Goal: Task Accomplishment & Management: Manage account settings

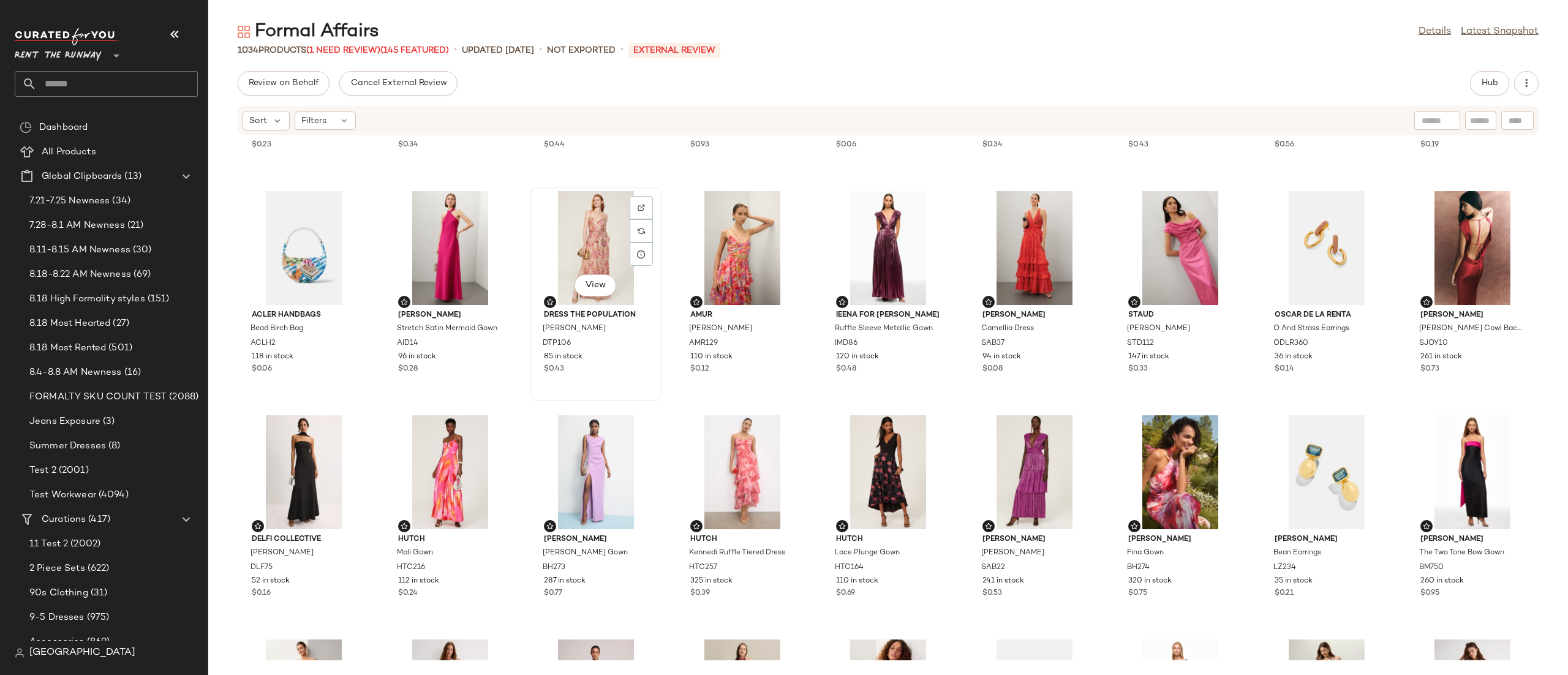
scroll to position [1178, 0]
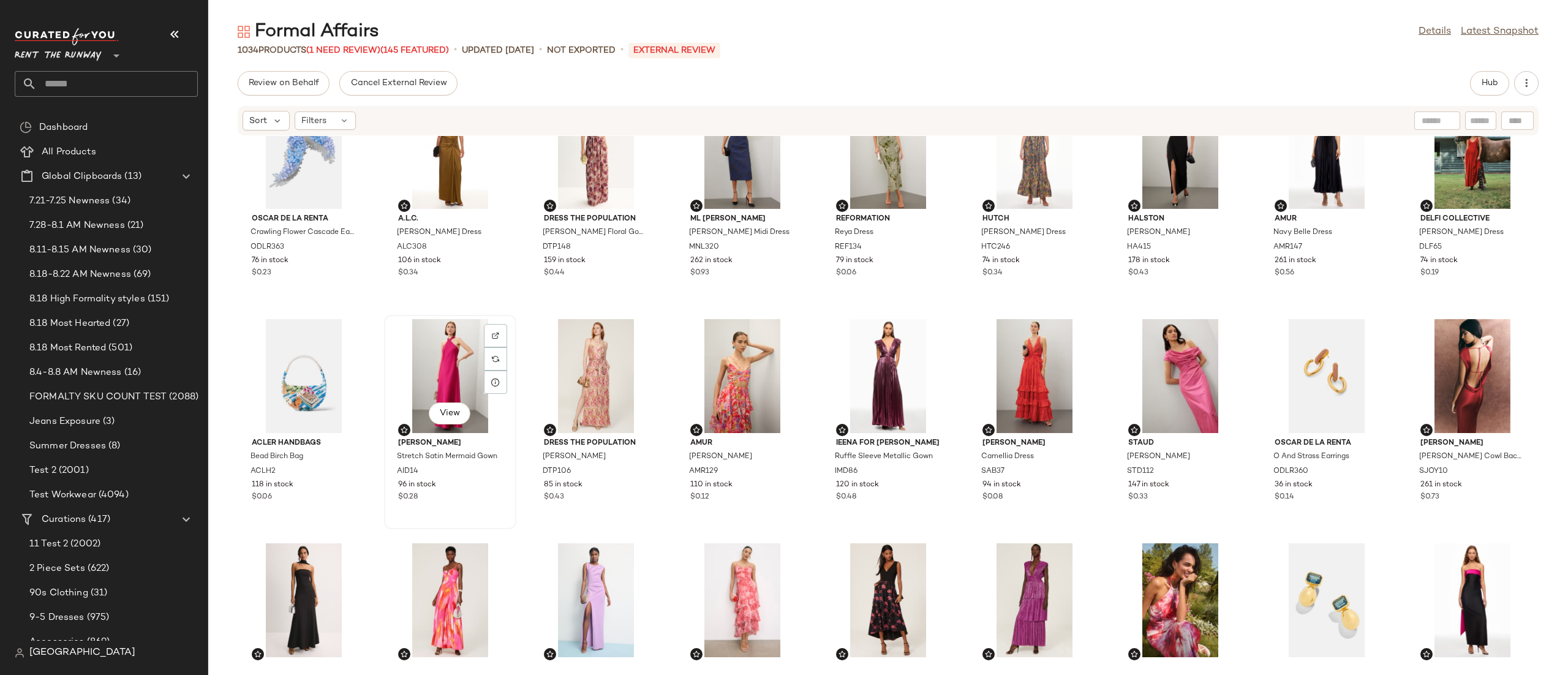
click at [414, 371] on div "View" at bounding box center [450, 376] width 123 height 114
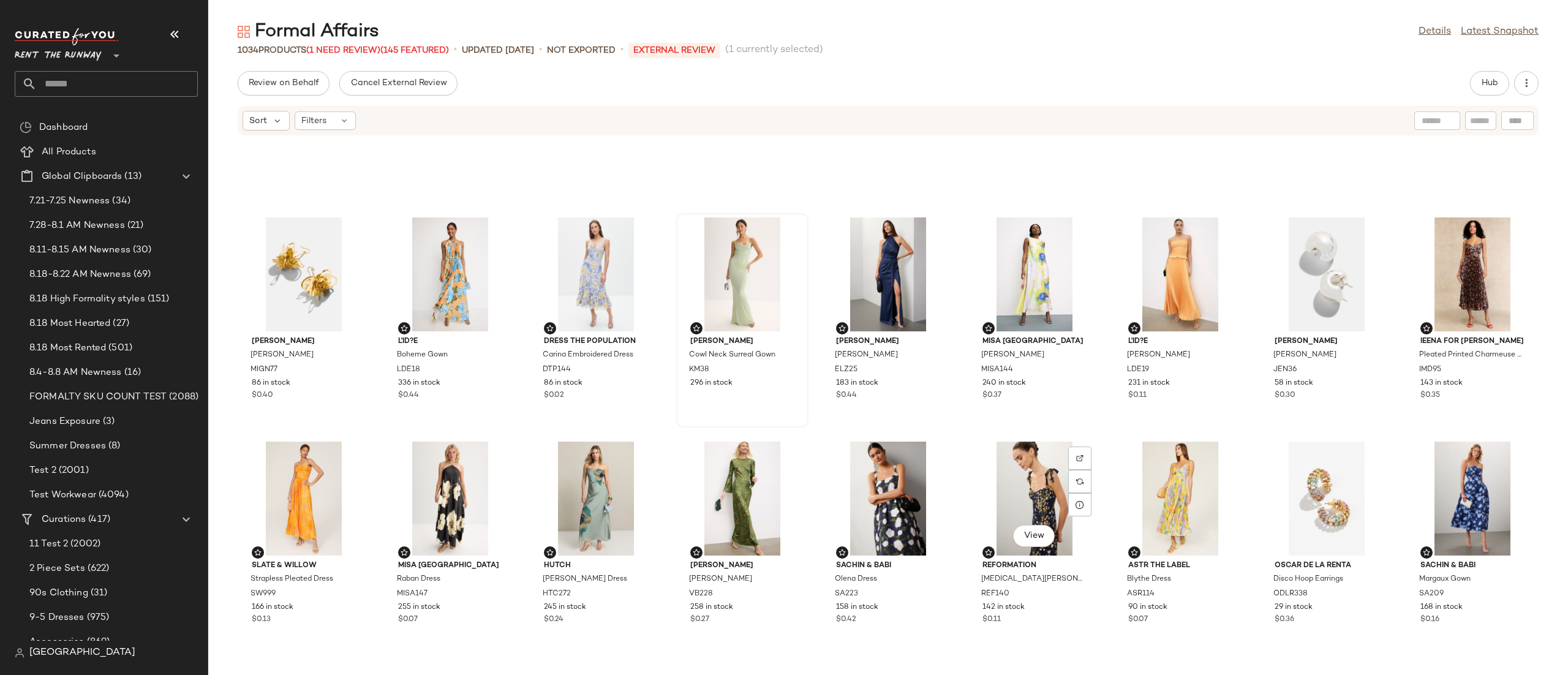
scroll to position [3047, 0]
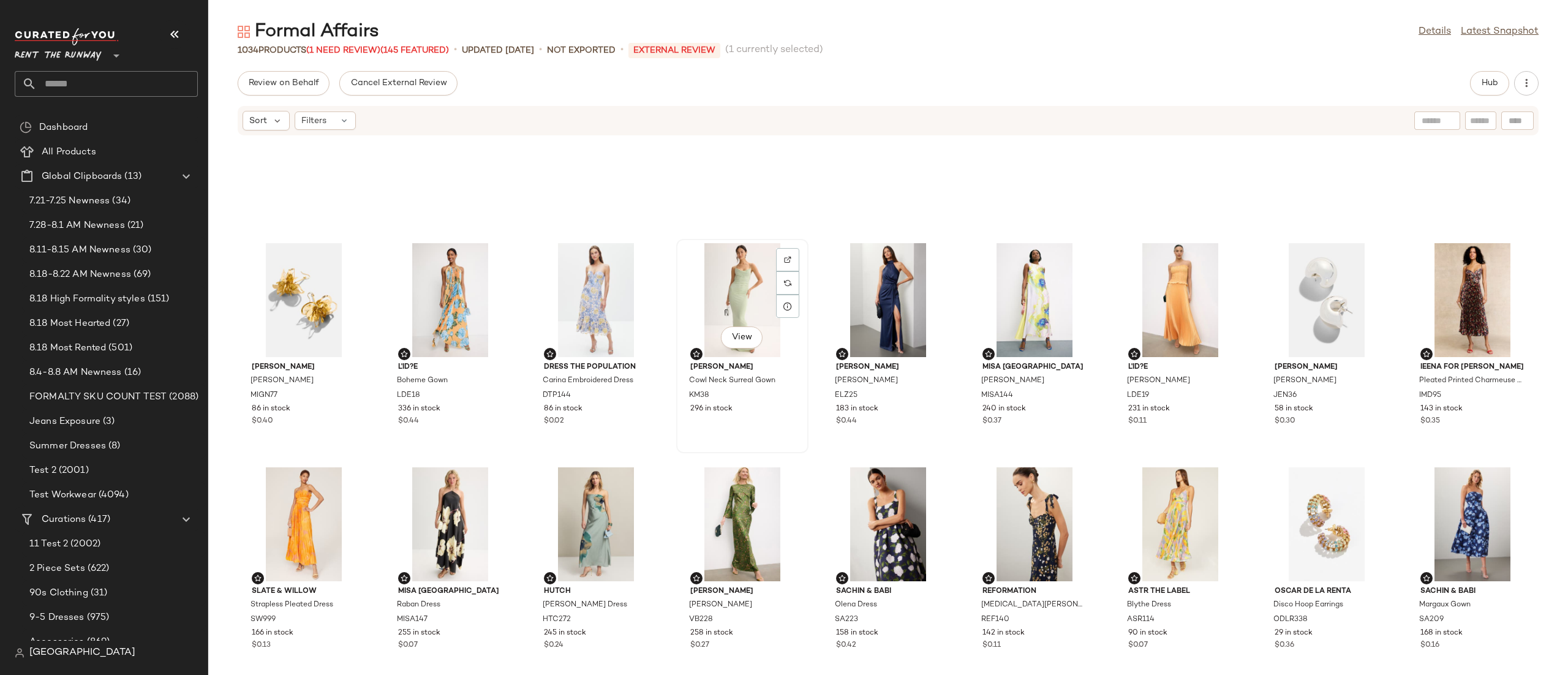
click at [750, 283] on div "View" at bounding box center [743, 300] width 123 height 114
click at [1488, 80] on span "Hub" at bounding box center [1489, 84] width 17 height 10
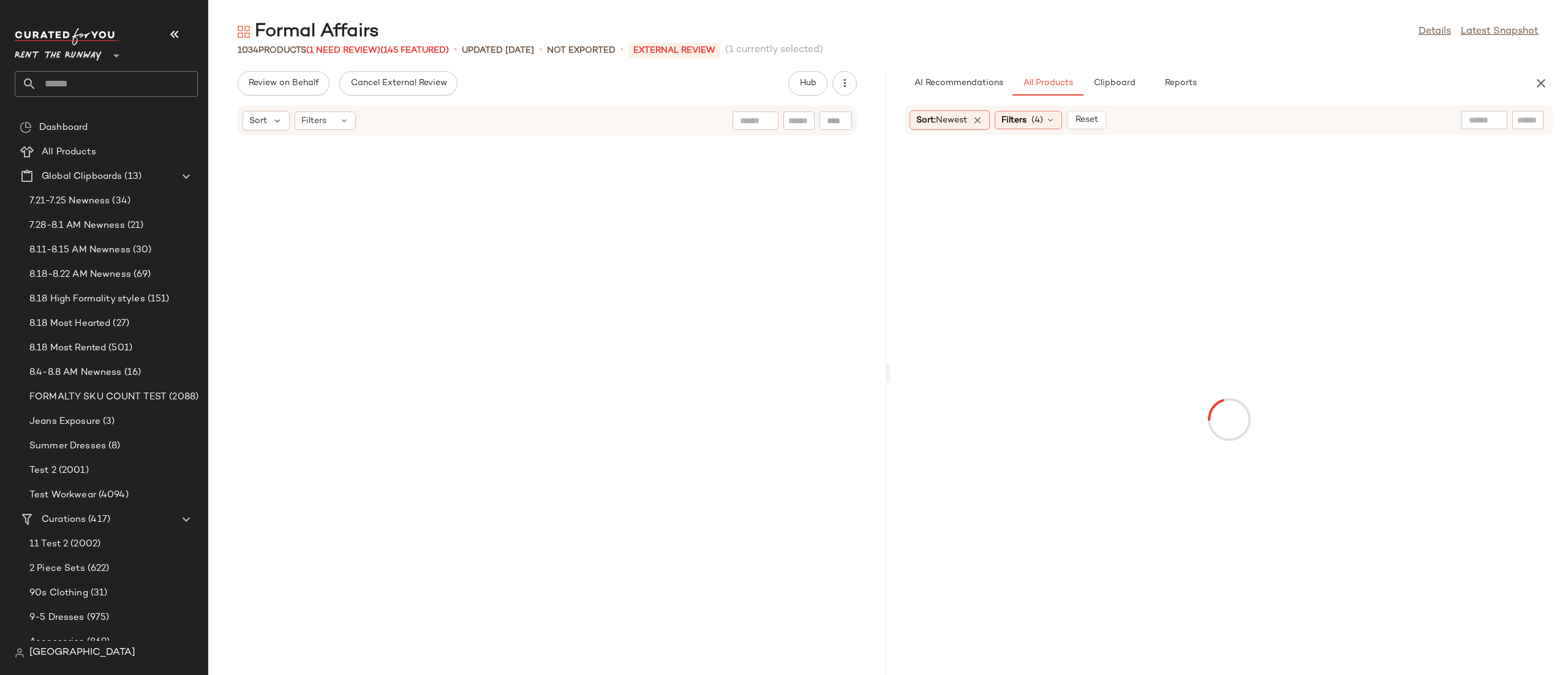
scroll to position [6949, 0]
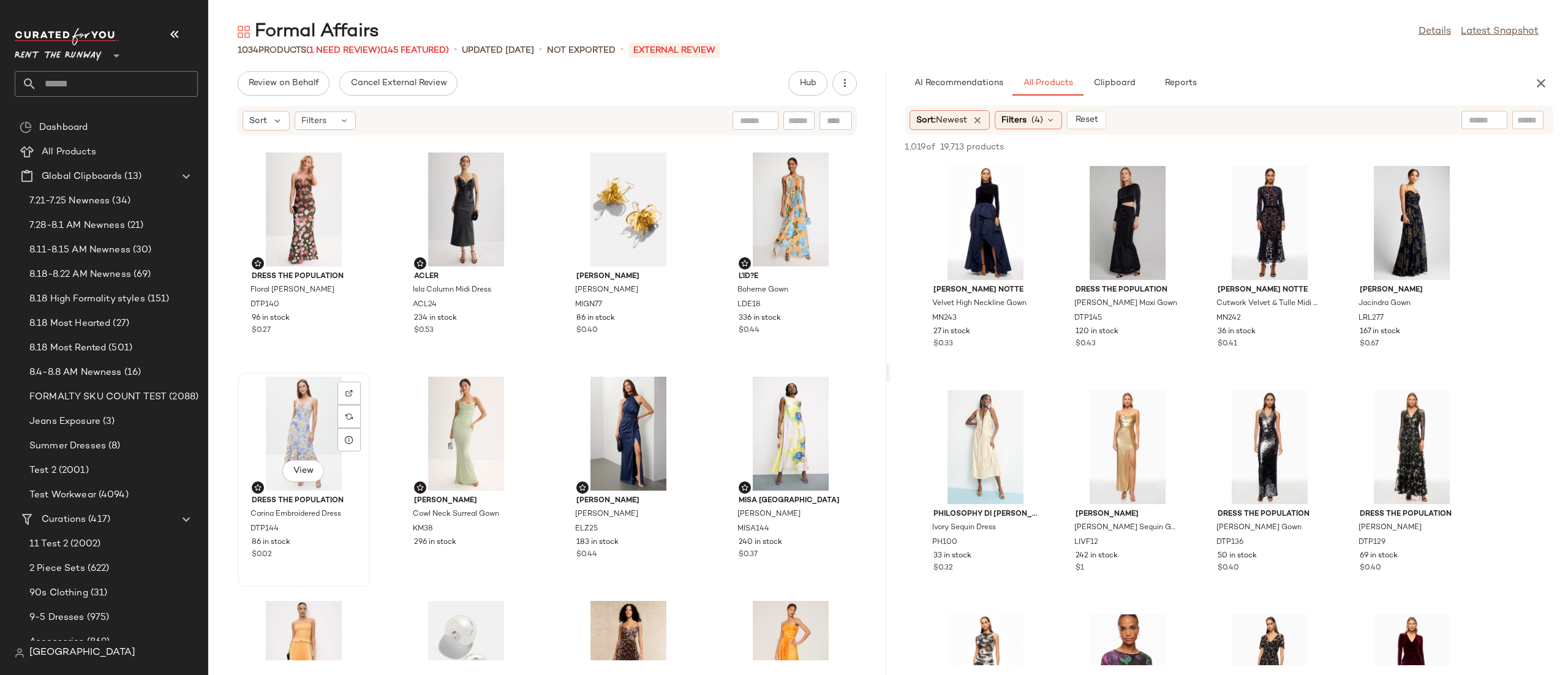
click at [288, 420] on div "View" at bounding box center [304, 433] width 123 height 114
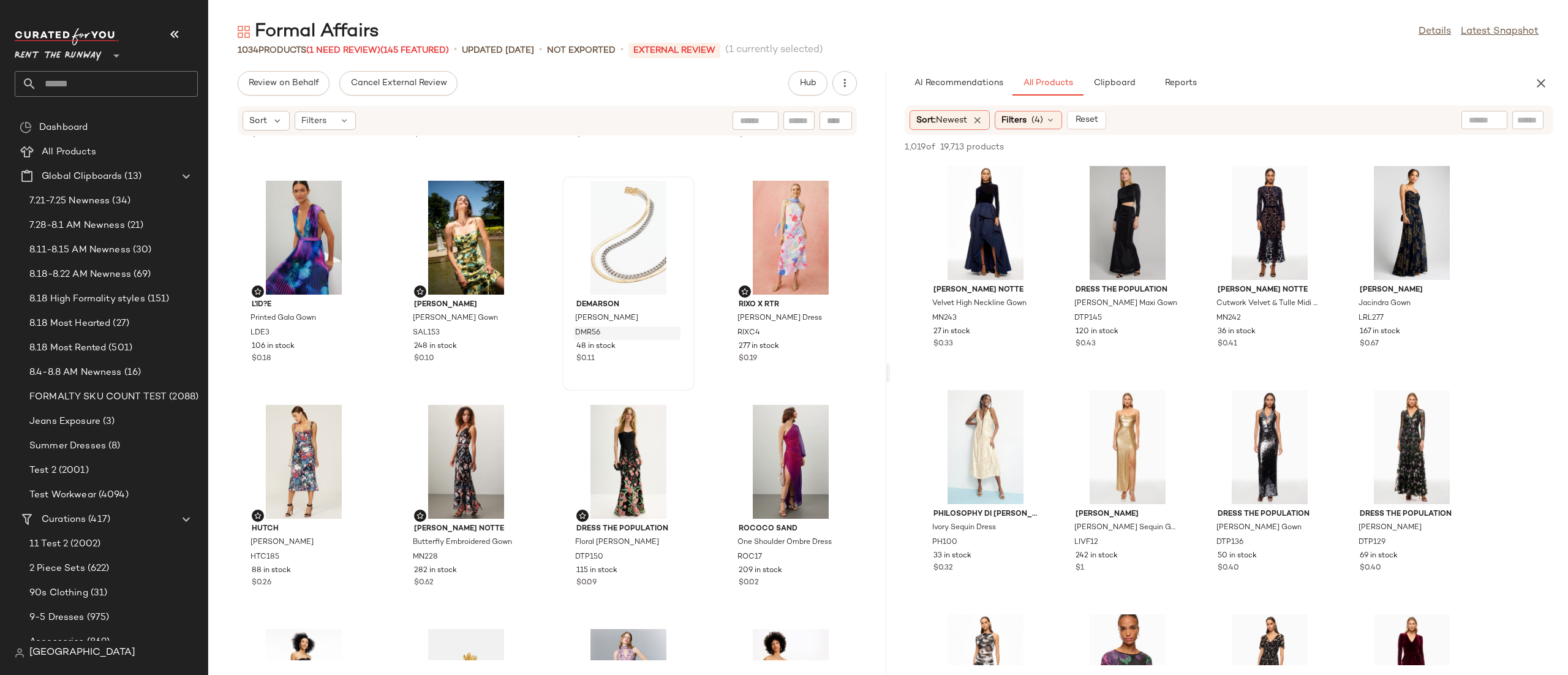
scroll to position [8712, 0]
click at [739, 222] on div "View" at bounding box center [791, 239] width 123 height 114
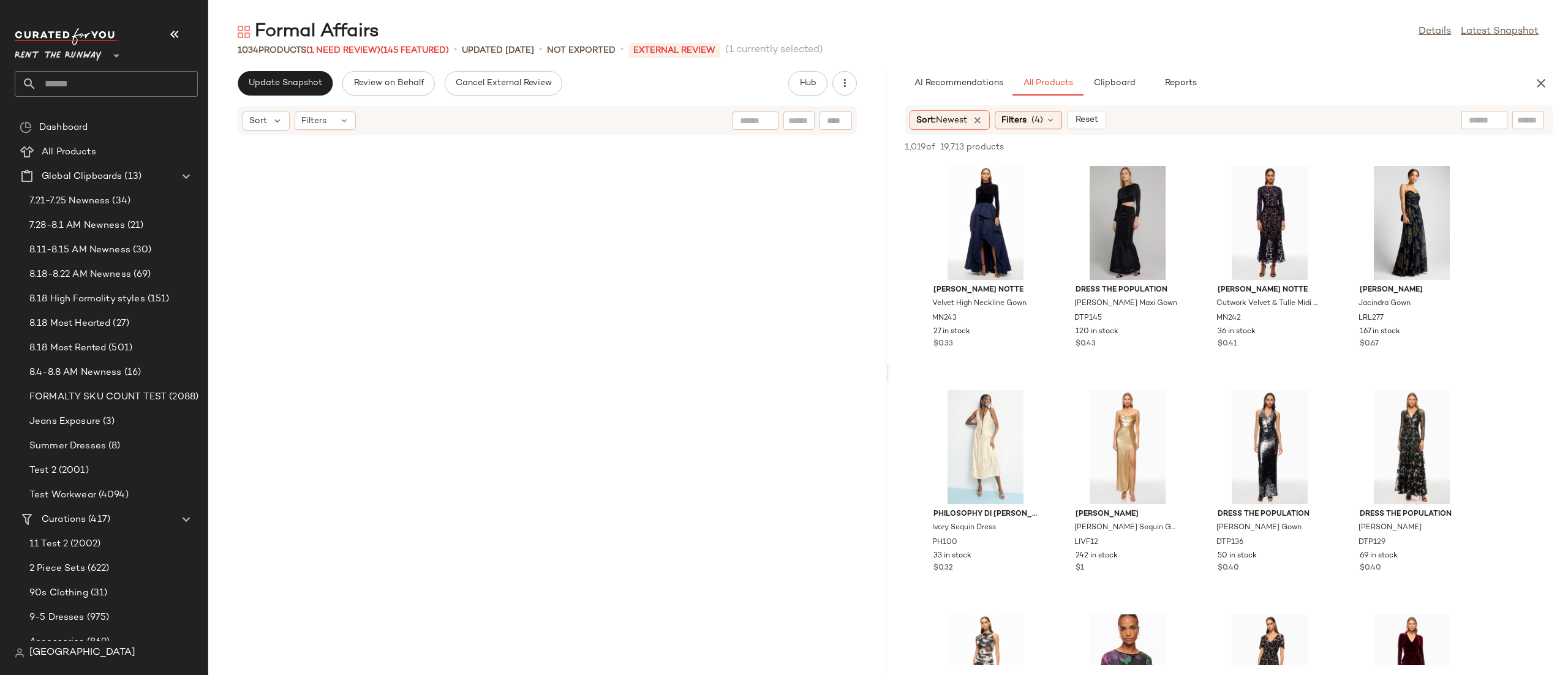
scroll to position [3452, 0]
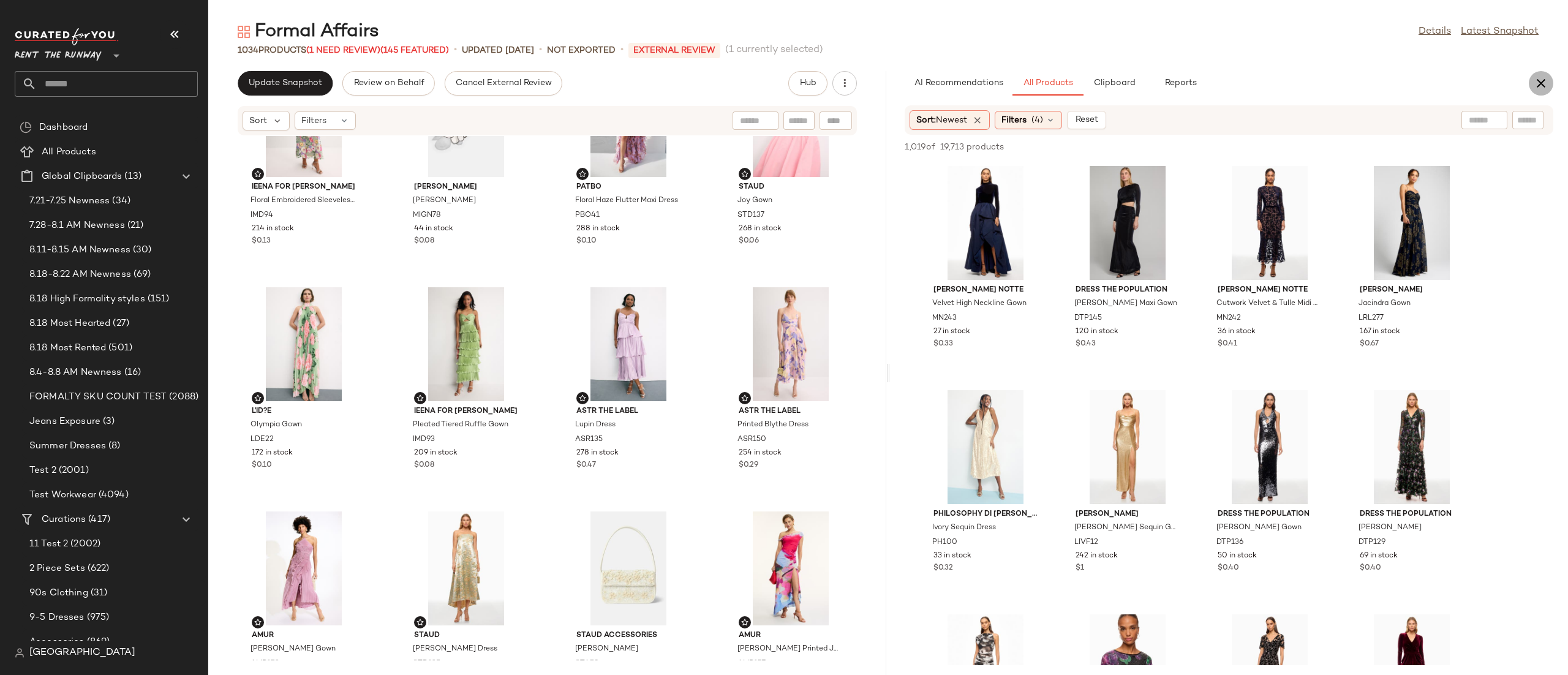
click at [1534, 76] on icon "button" at bounding box center [1541, 83] width 15 height 15
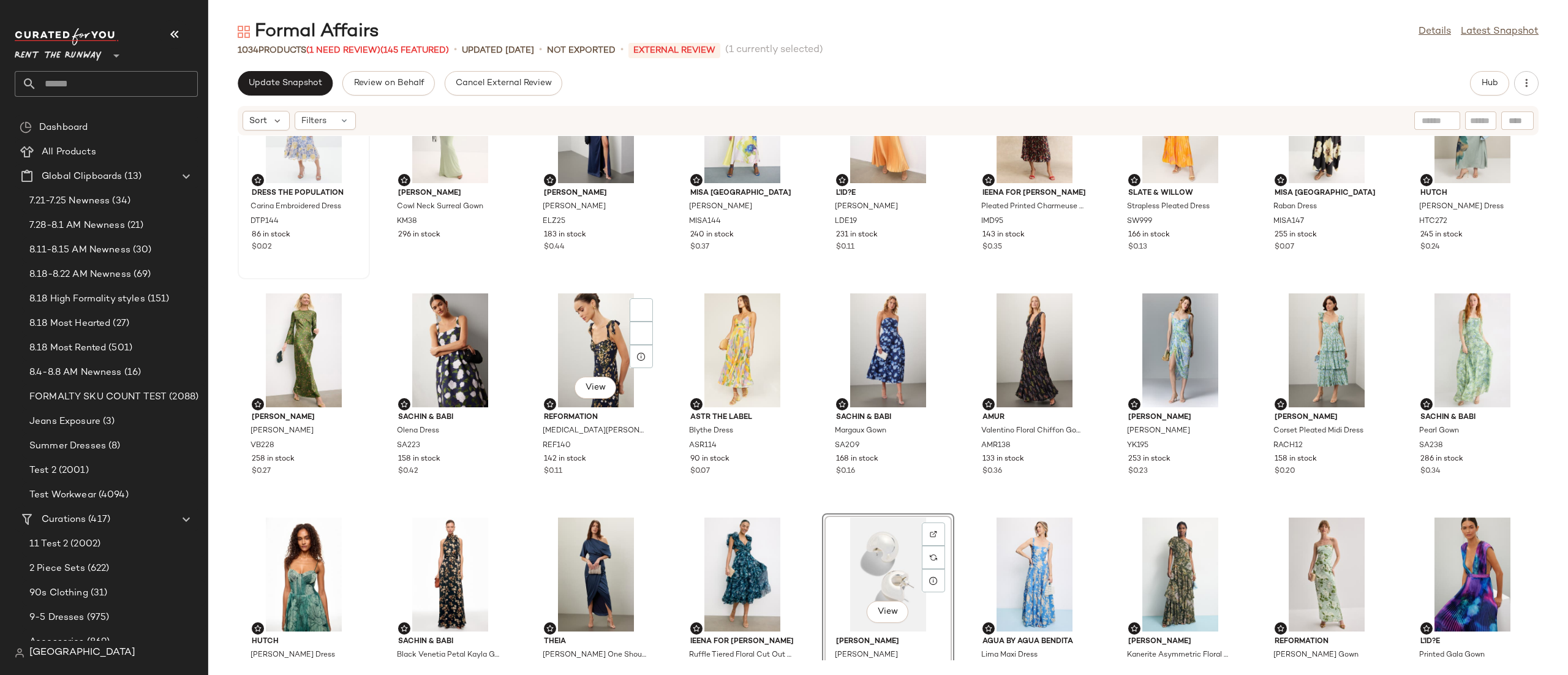
scroll to position [0, 0]
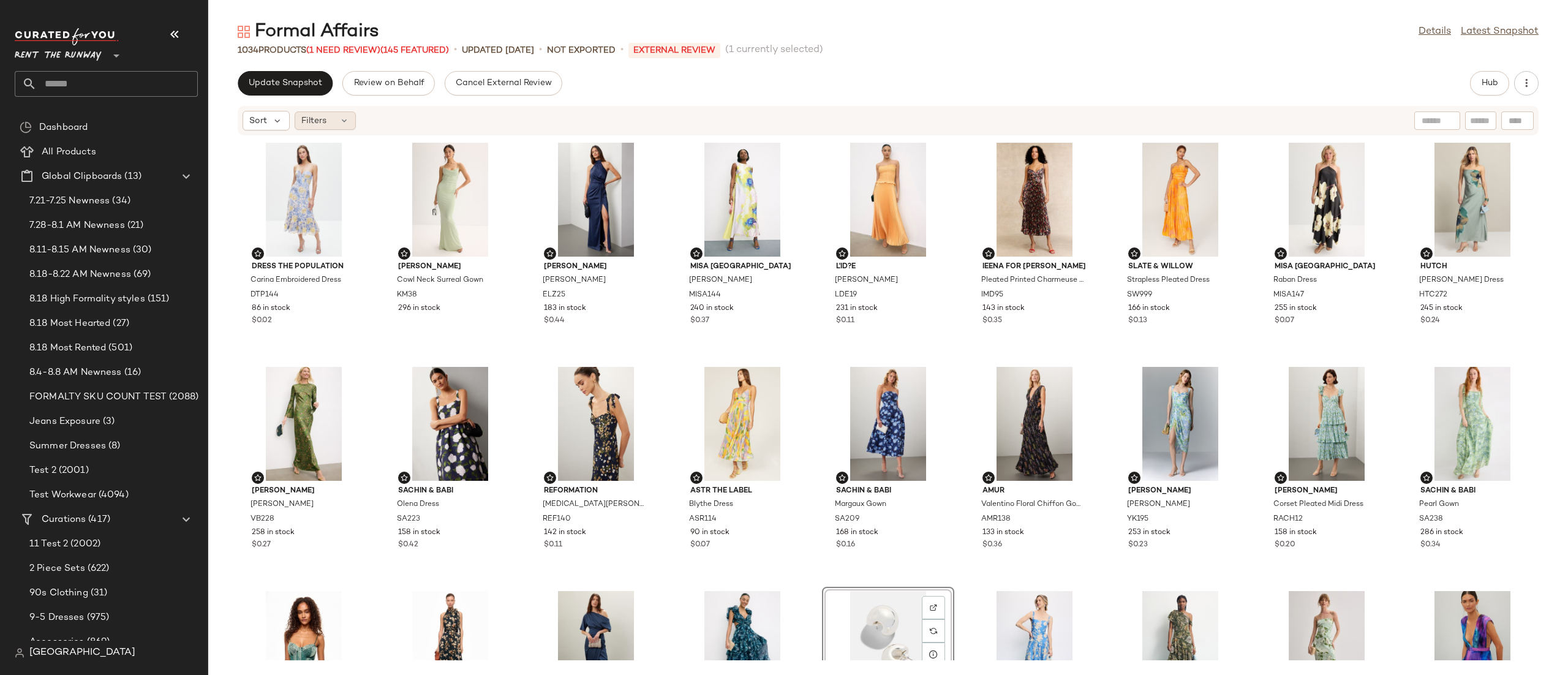
click at [326, 119] on span "Filters" at bounding box center [313, 121] width 25 height 13
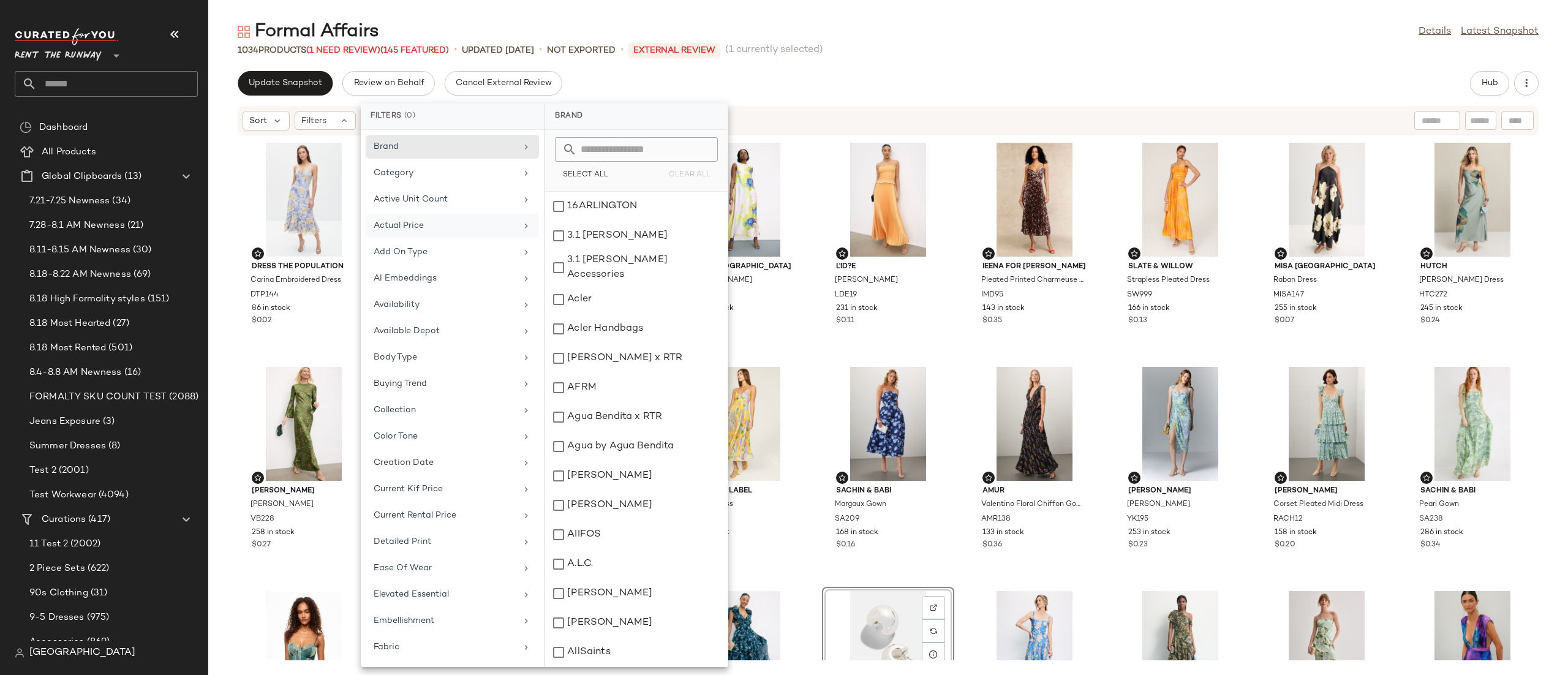
click at [421, 240] on div "Actual Price" at bounding box center [452, 252] width 173 height 24
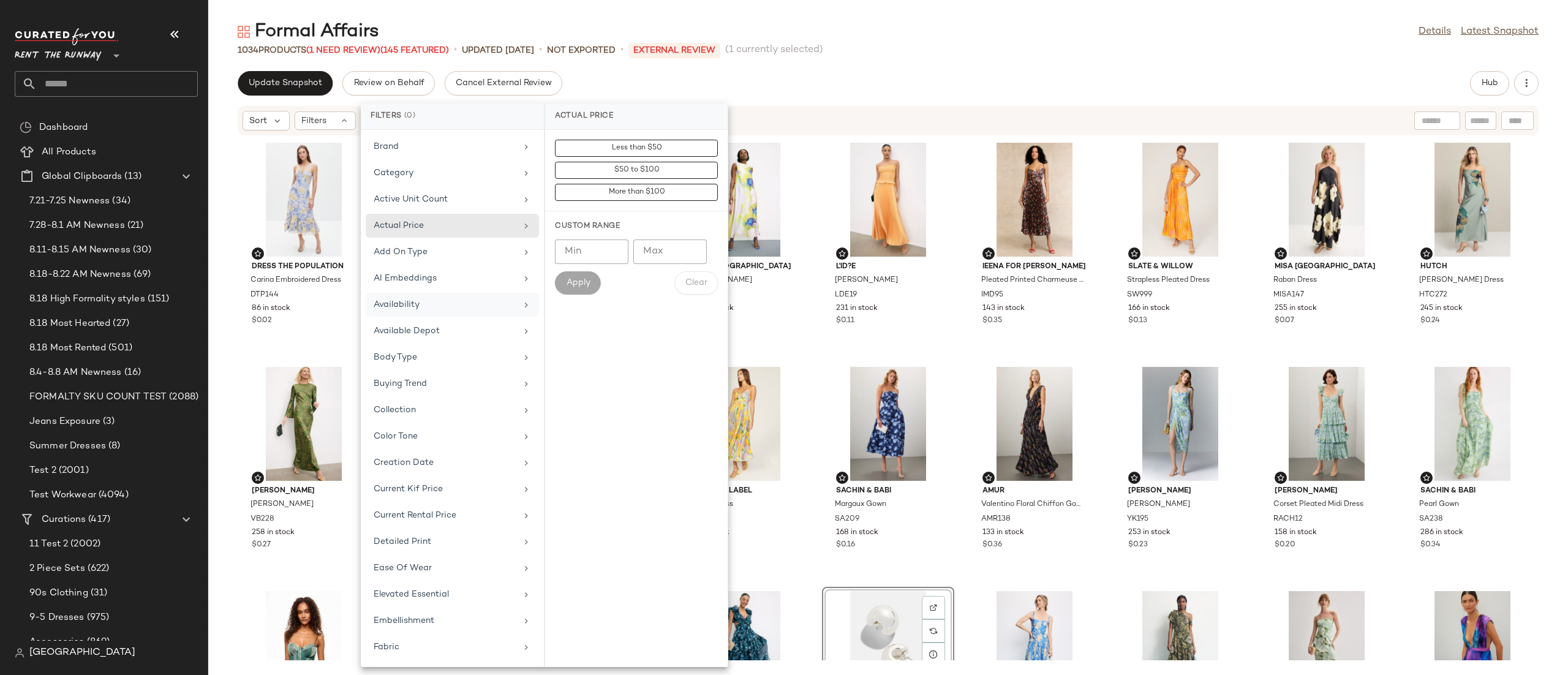
click at [411, 319] on div "Availability" at bounding box center [452, 331] width 173 height 24
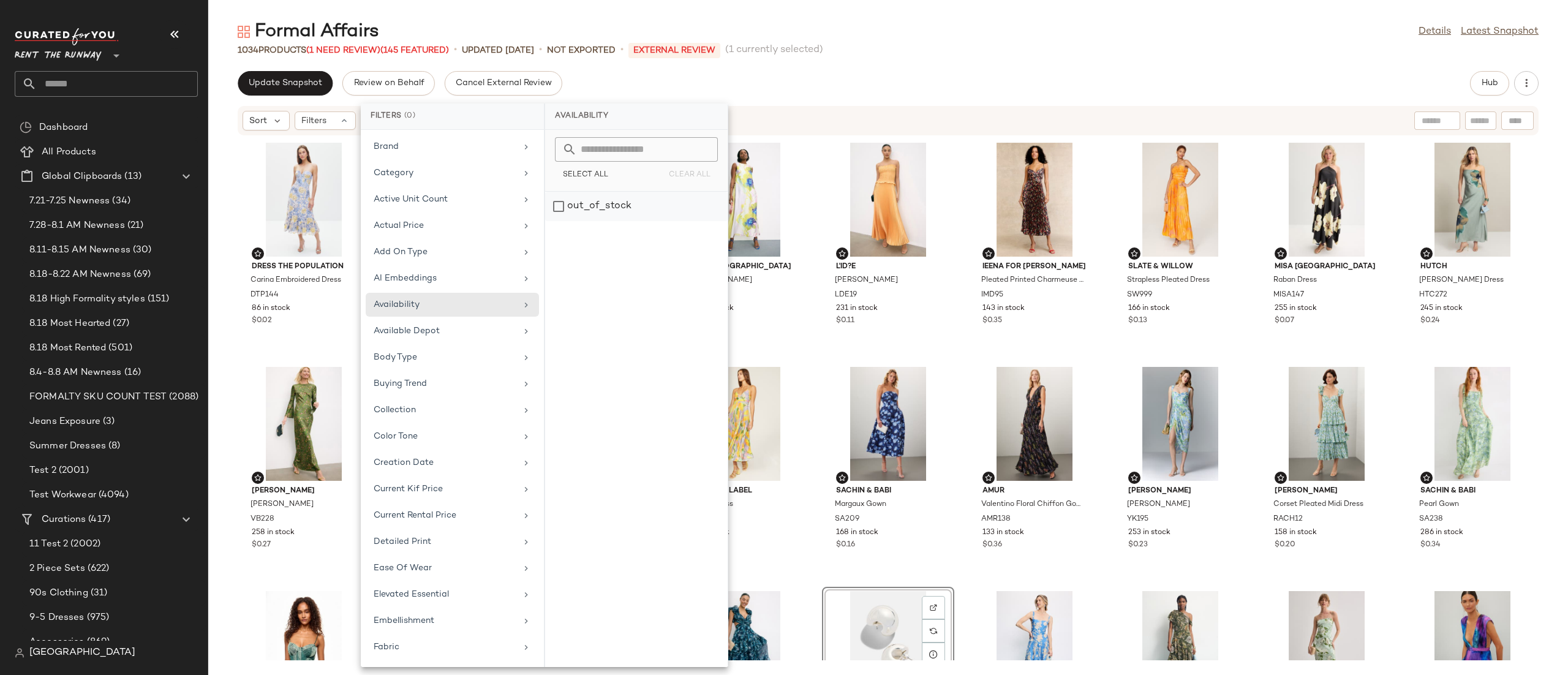
click at [586, 206] on div "out_of_stock" at bounding box center [636, 206] width 182 height 29
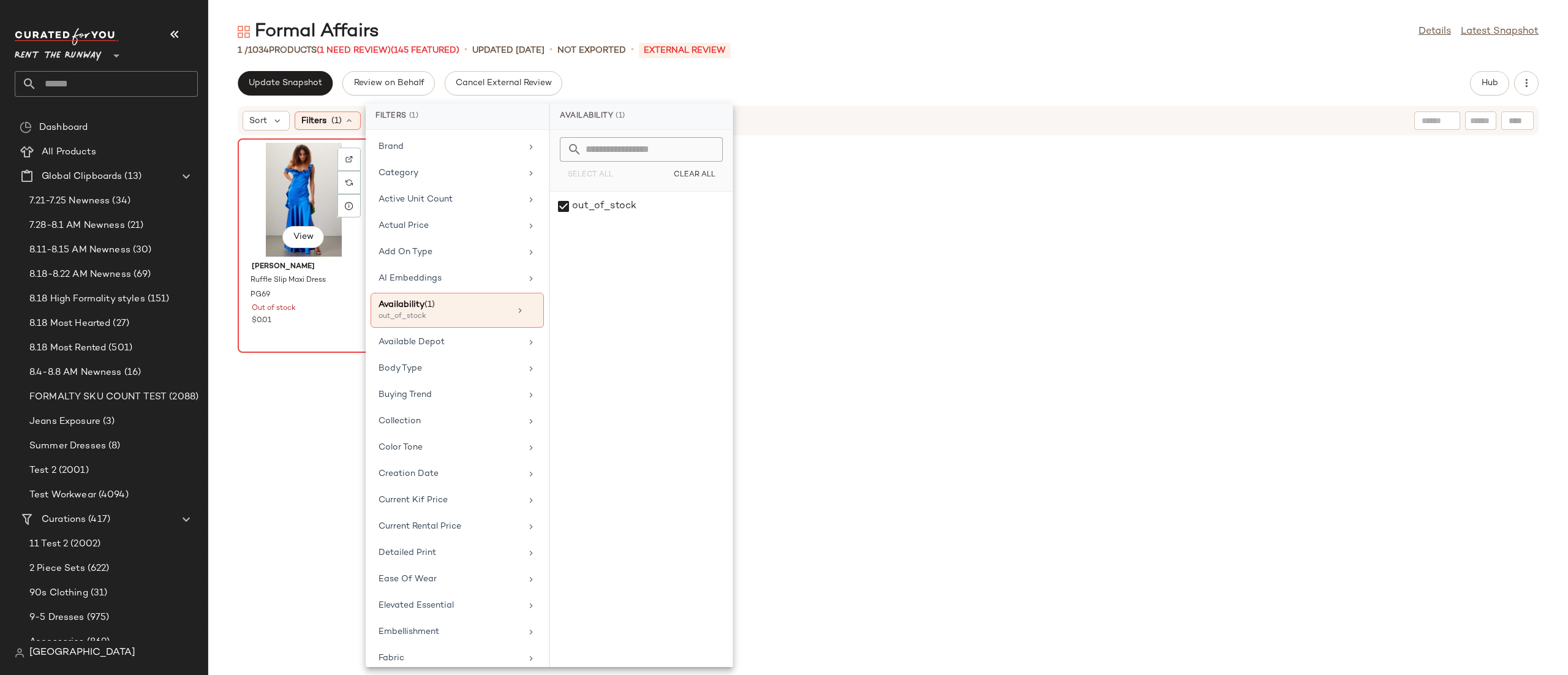
click at [309, 177] on div "View" at bounding box center [304, 199] width 123 height 114
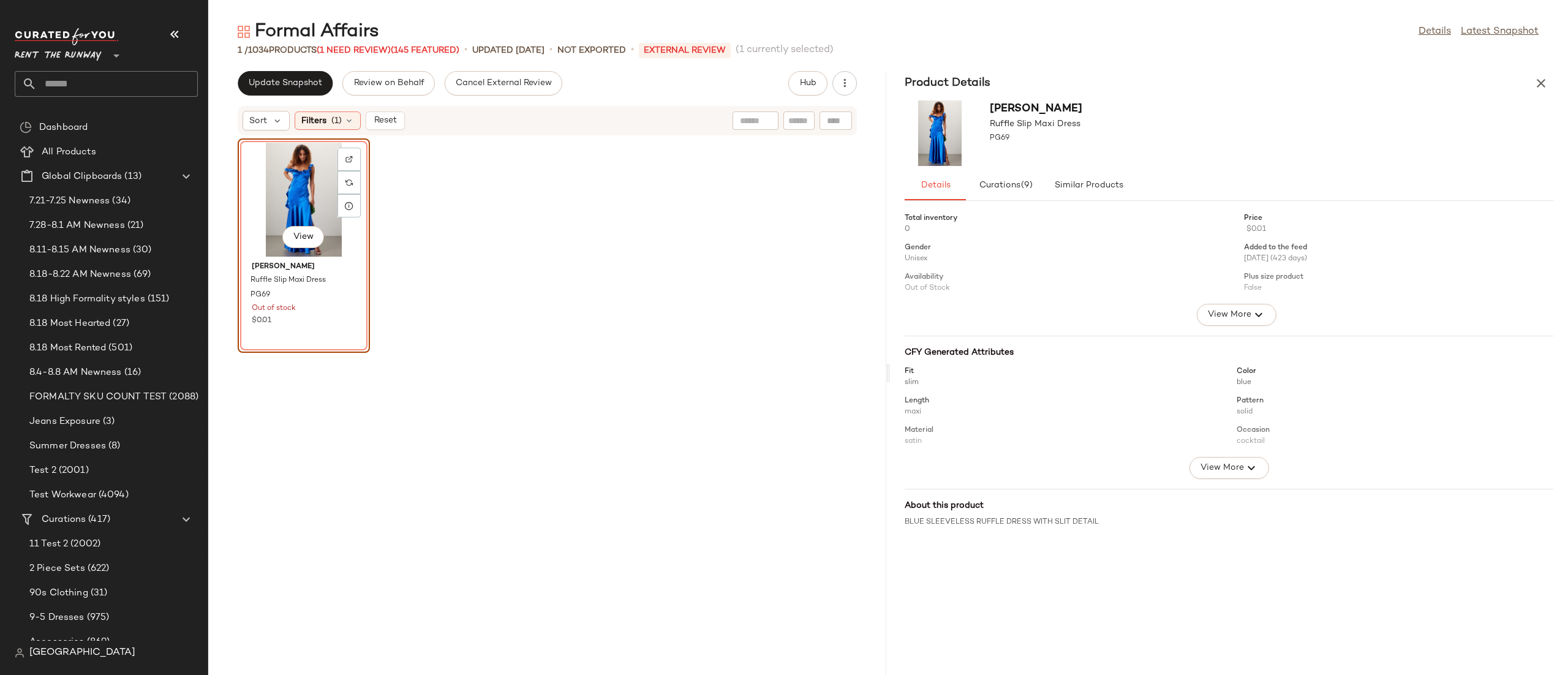
click at [310, 161] on div "View" at bounding box center [304, 199] width 123 height 114
click at [1071, 178] on button "Similar Products" at bounding box center [1088, 185] width 86 height 29
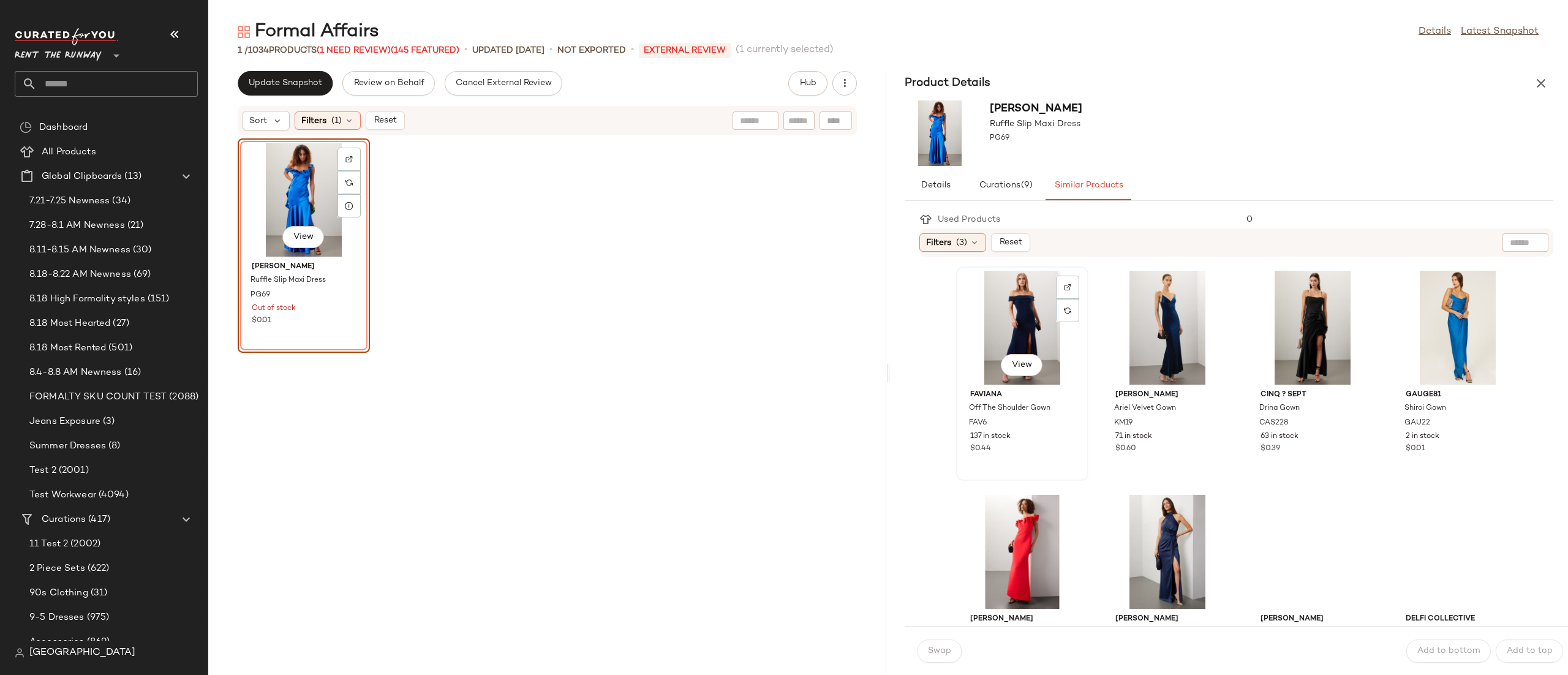
click at [1011, 314] on div "View" at bounding box center [1022, 328] width 123 height 114
click at [933, 645] on button "Swap" at bounding box center [939, 651] width 45 height 23
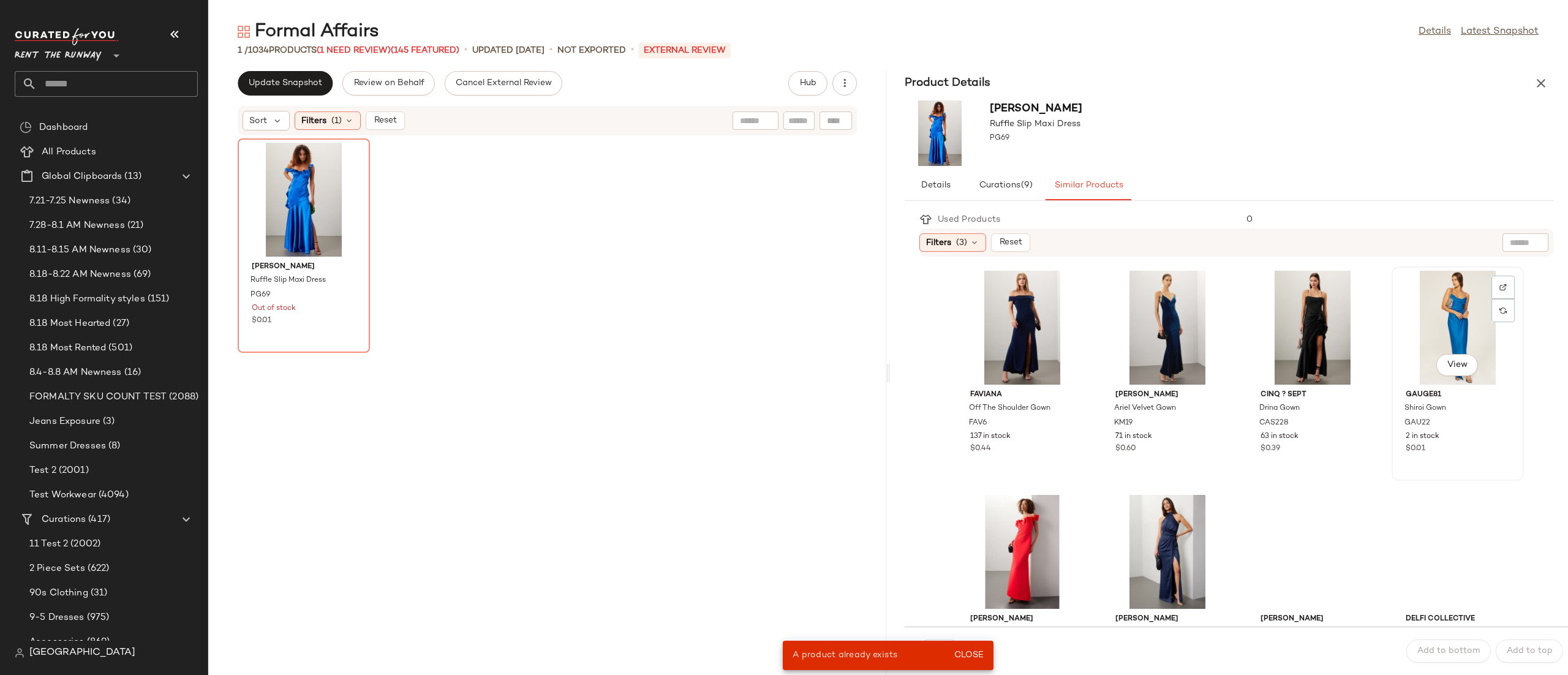
click at [1396, 384] on div "View" at bounding box center [1457, 328] width 123 height 114
click at [977, 656] on span "Close" at bounding box center [969, 655] width 30 height 10
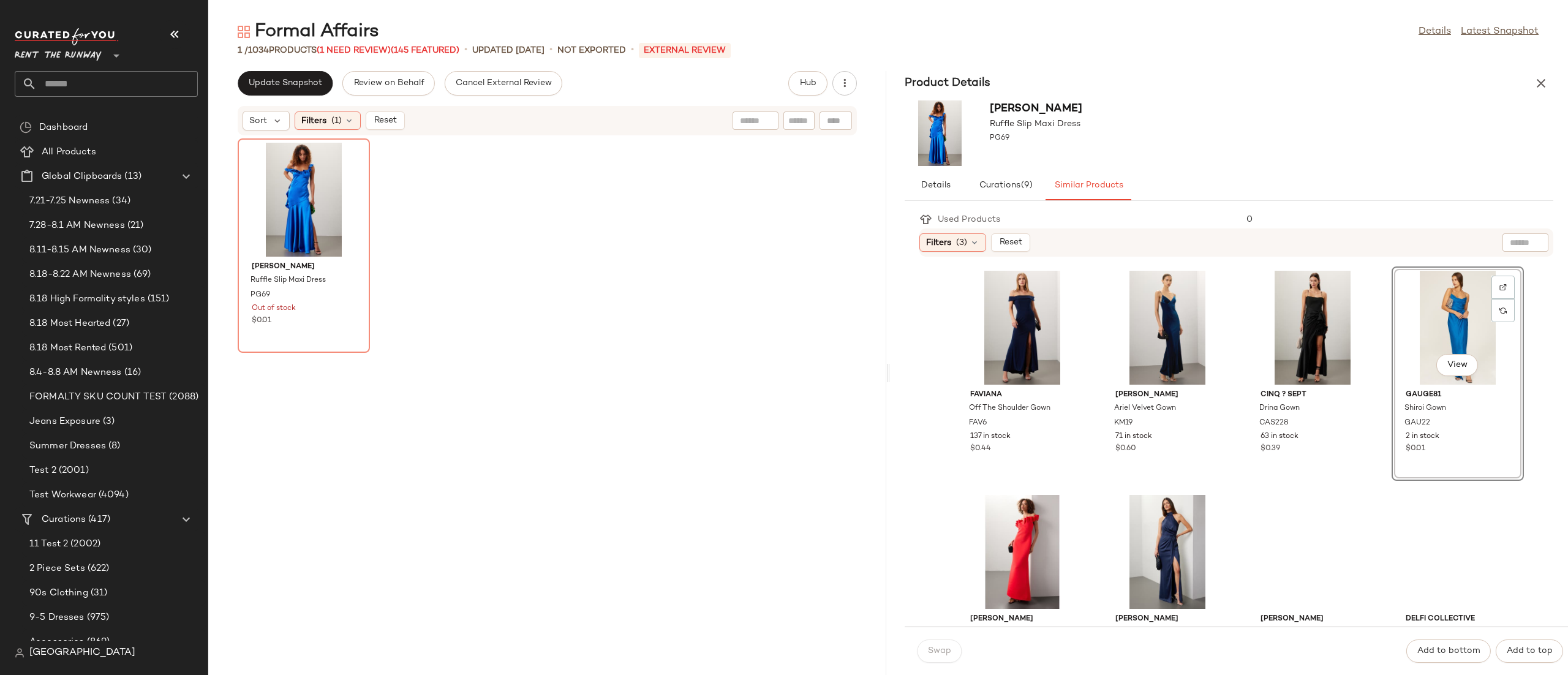
click at [946, 659] on div "Swap" at bounding box center [939, 651] width 45 height 23
click at [1396, 384] on div "View" at bounding box center [1457, 328] width 123 height 114
click at [928, 245] on span "Filters" at bounding box center [938, 242] width 25 height 13
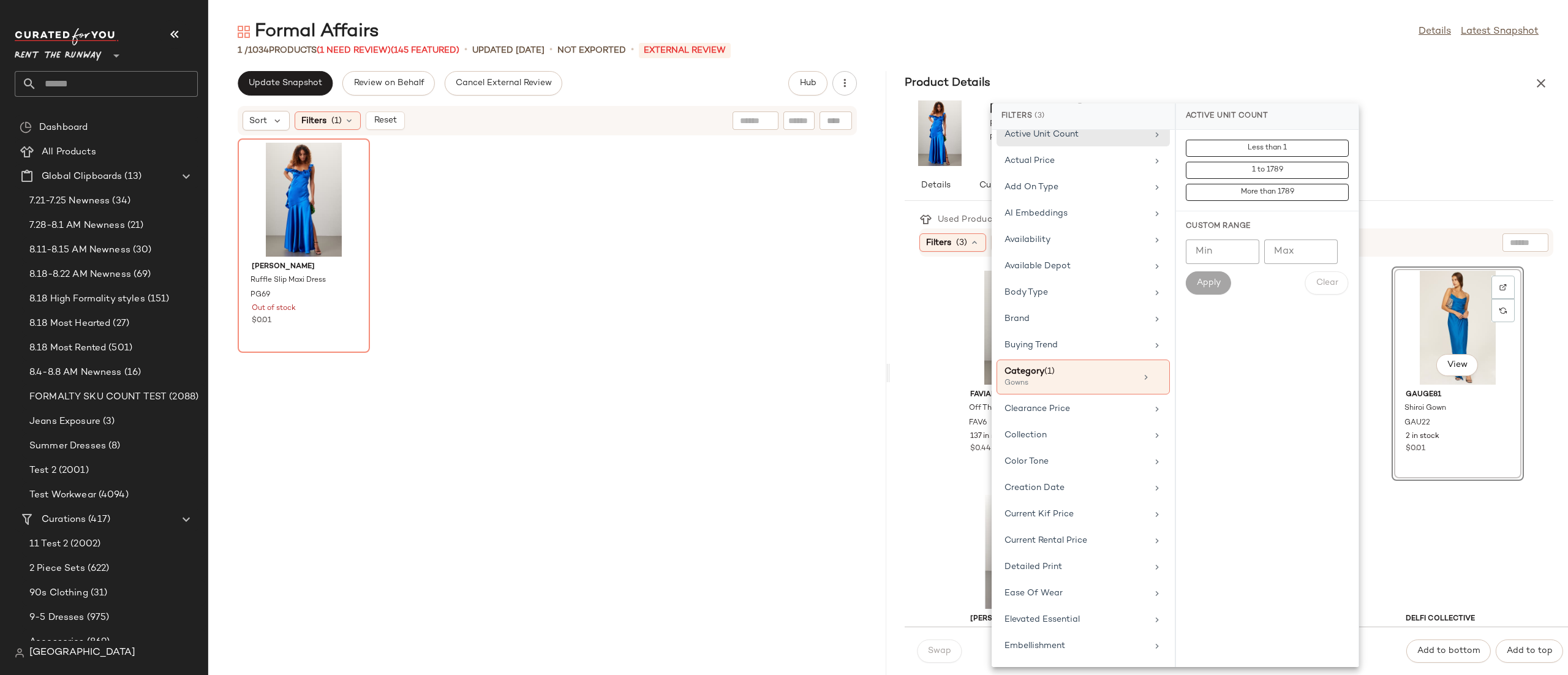
scroll to position [76, 0]
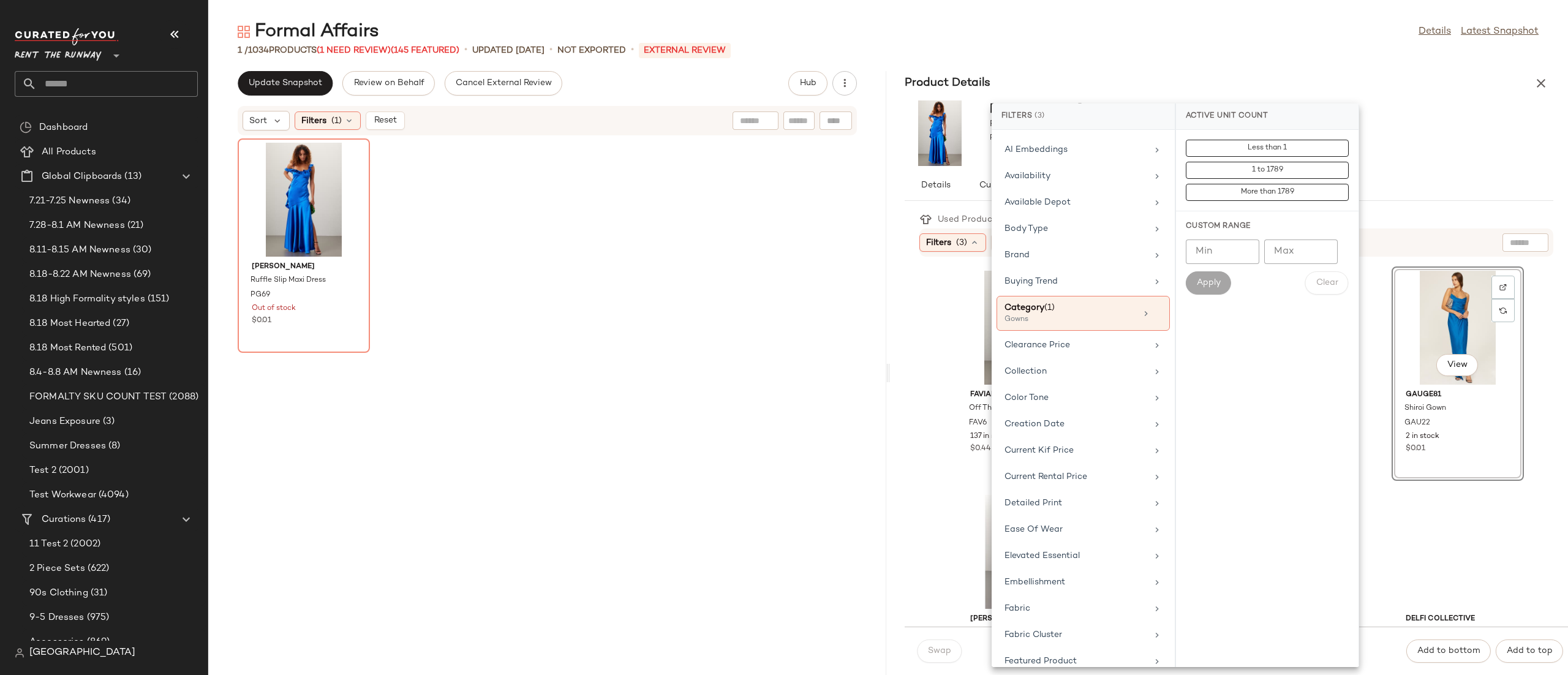
click at [919, 367] on div "FAVIANA Off The Shoulder Gown FAV6 137 in stock $0.44 Katie May Ariel Velvet Go…" at bounding box center [1243, 442] width 649 height 370
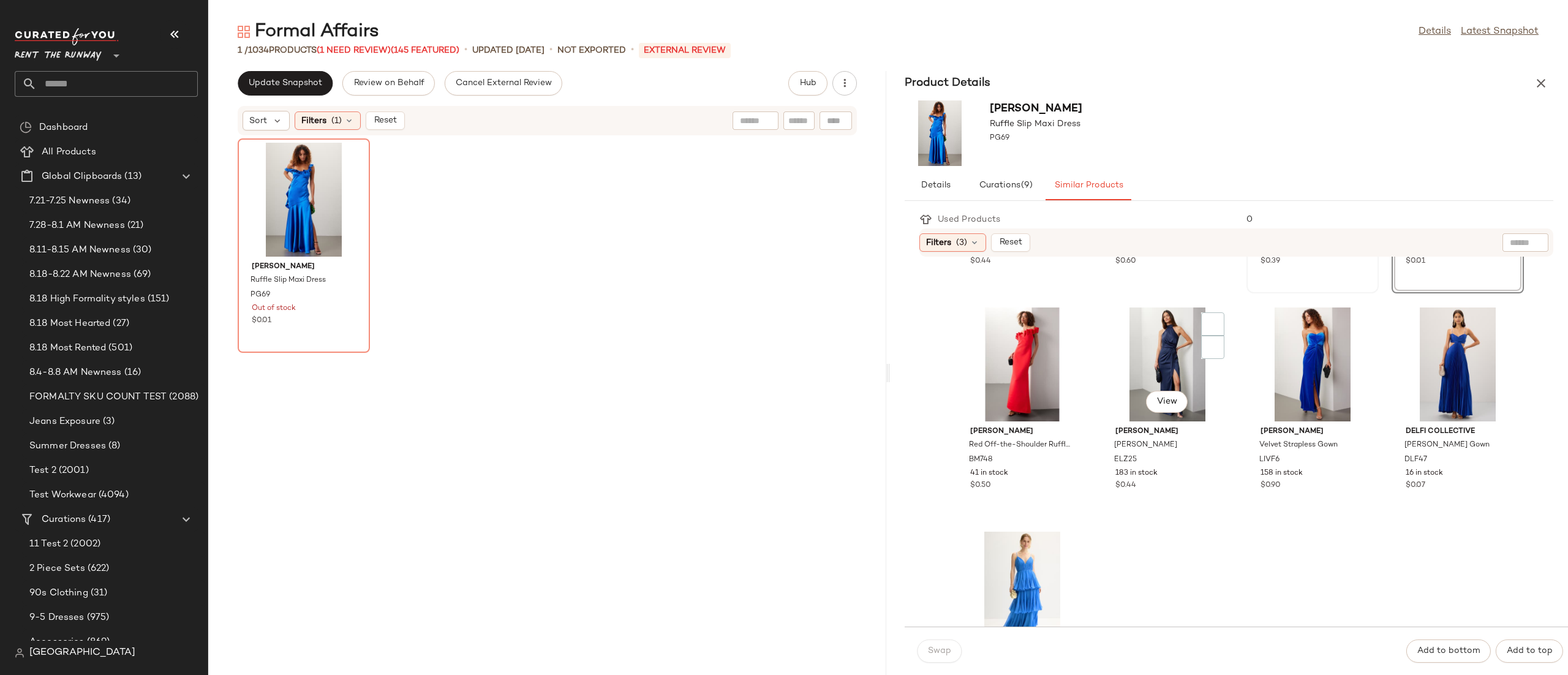
scroll to position [201, 0]
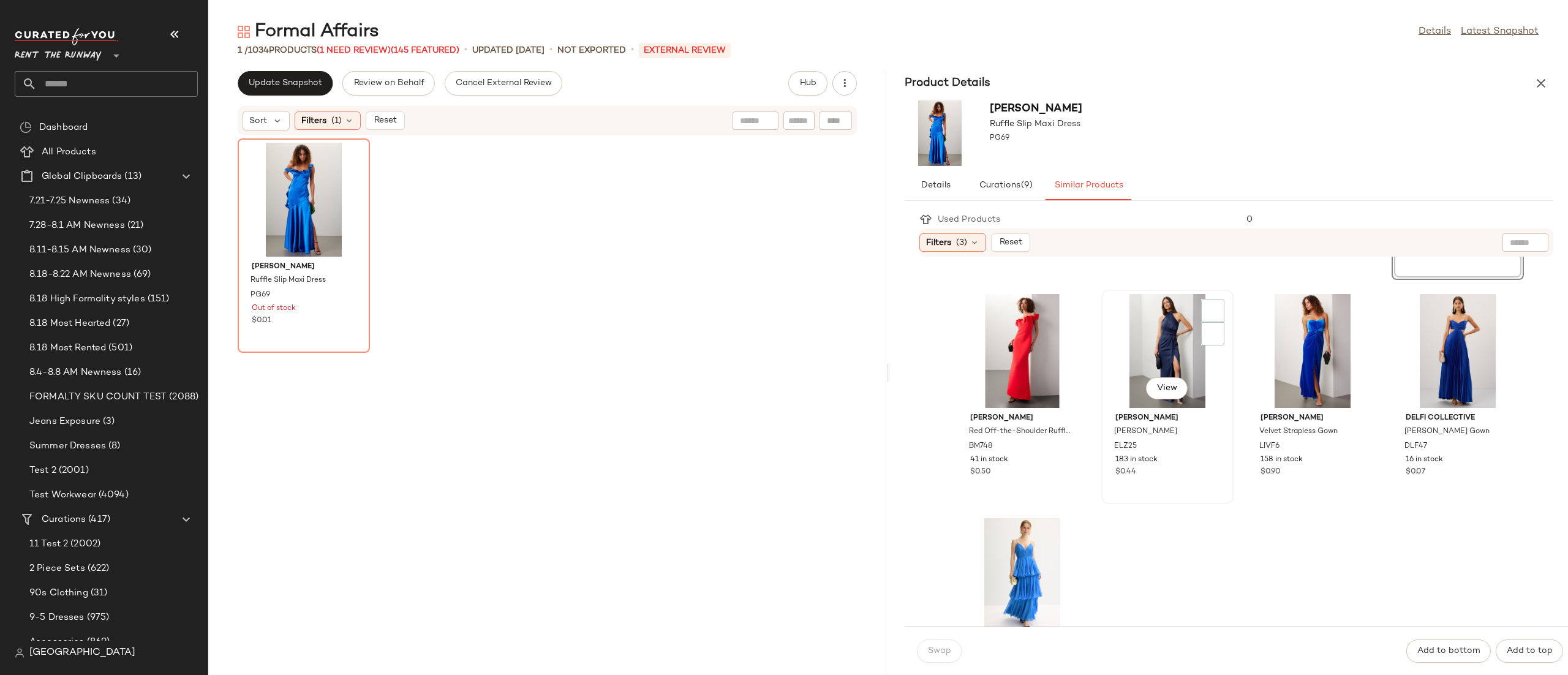
click at [1229, 335] on div "View" at bounding box center [1167, 351] width 123 height 114
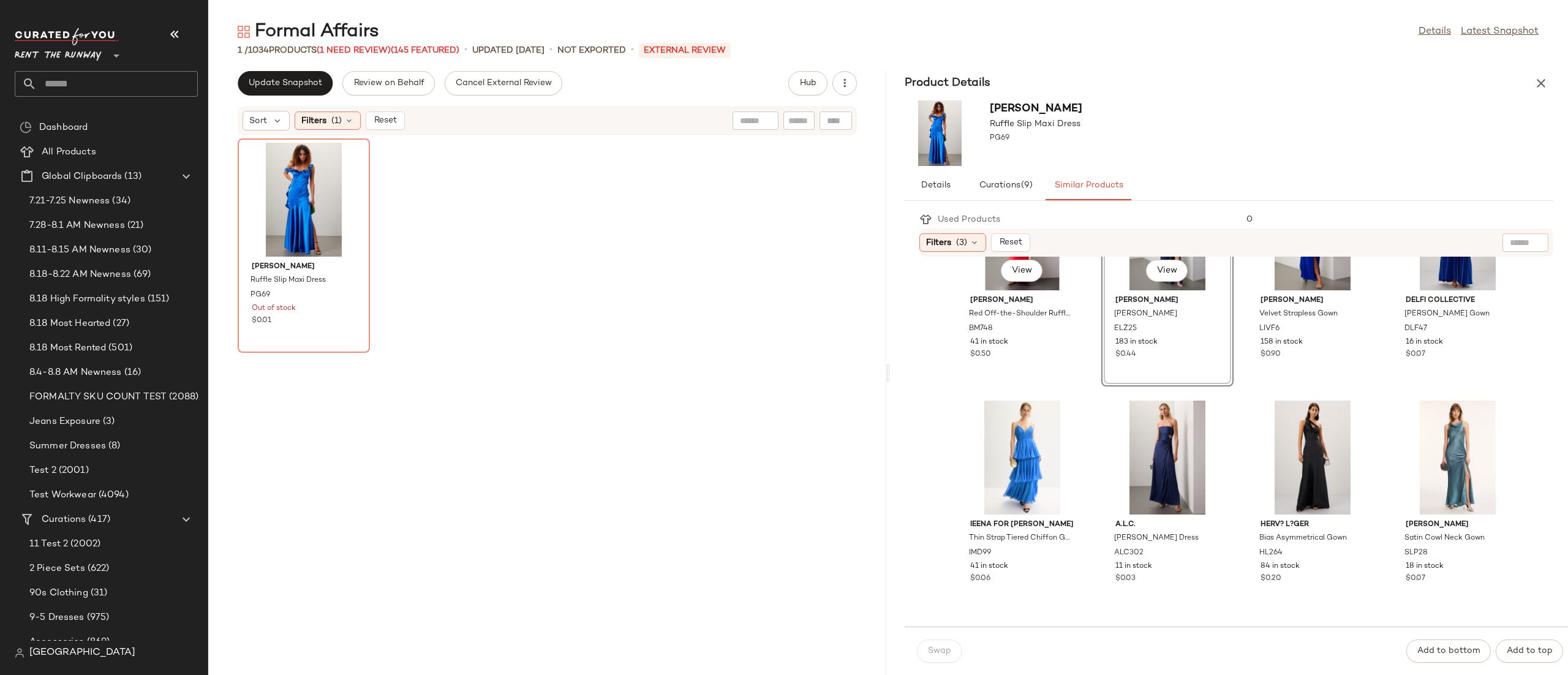
scroll to position [0, 0]
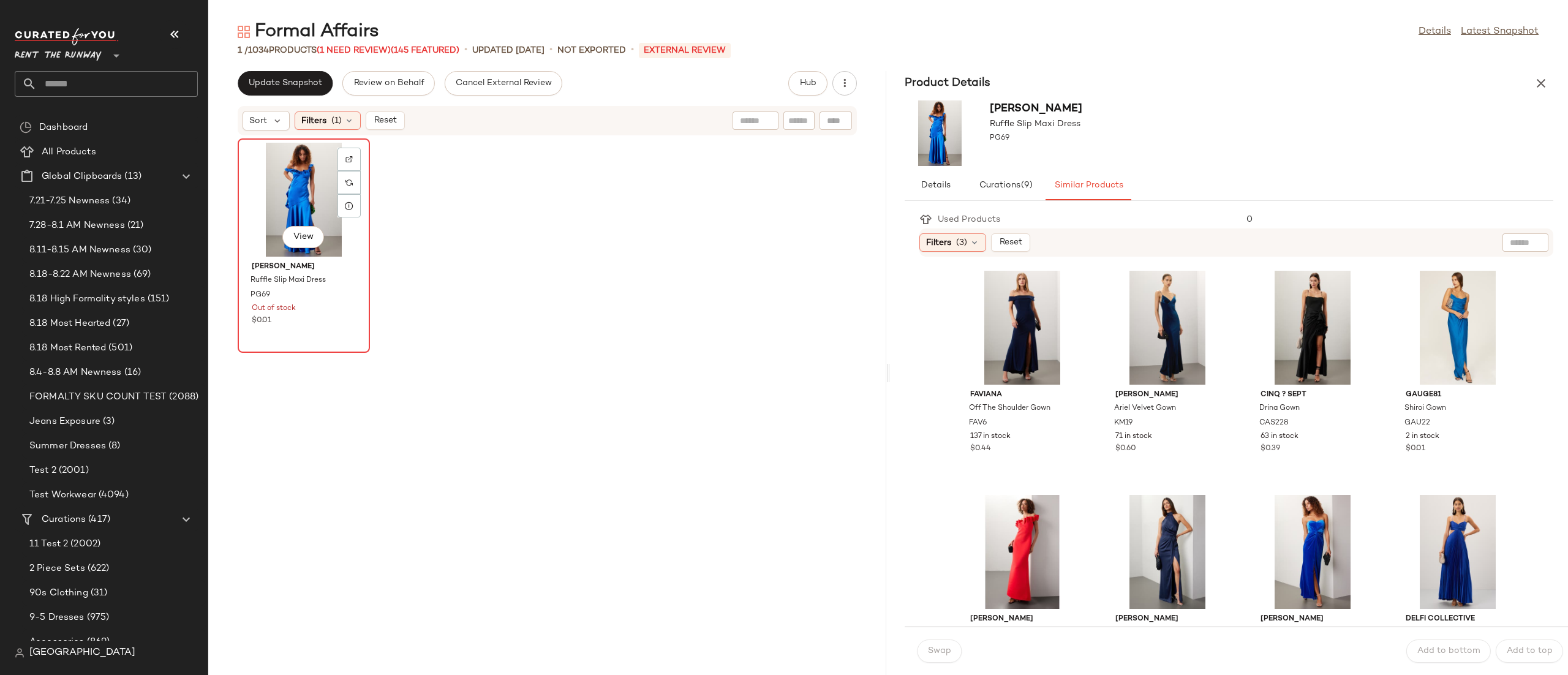
click at [303, 209] on div "View" at bounding box center [304, 199] width 123 height 114
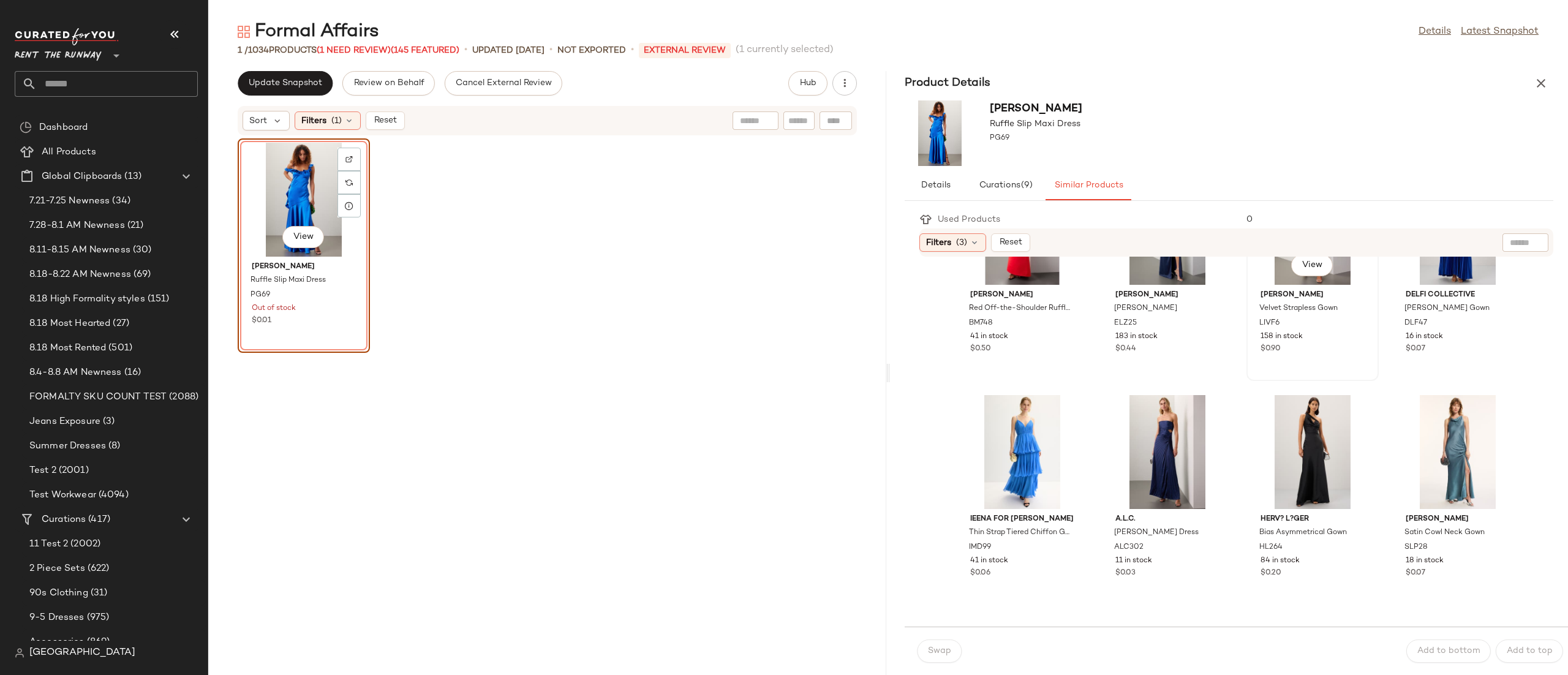
scroll to position [310, 0]
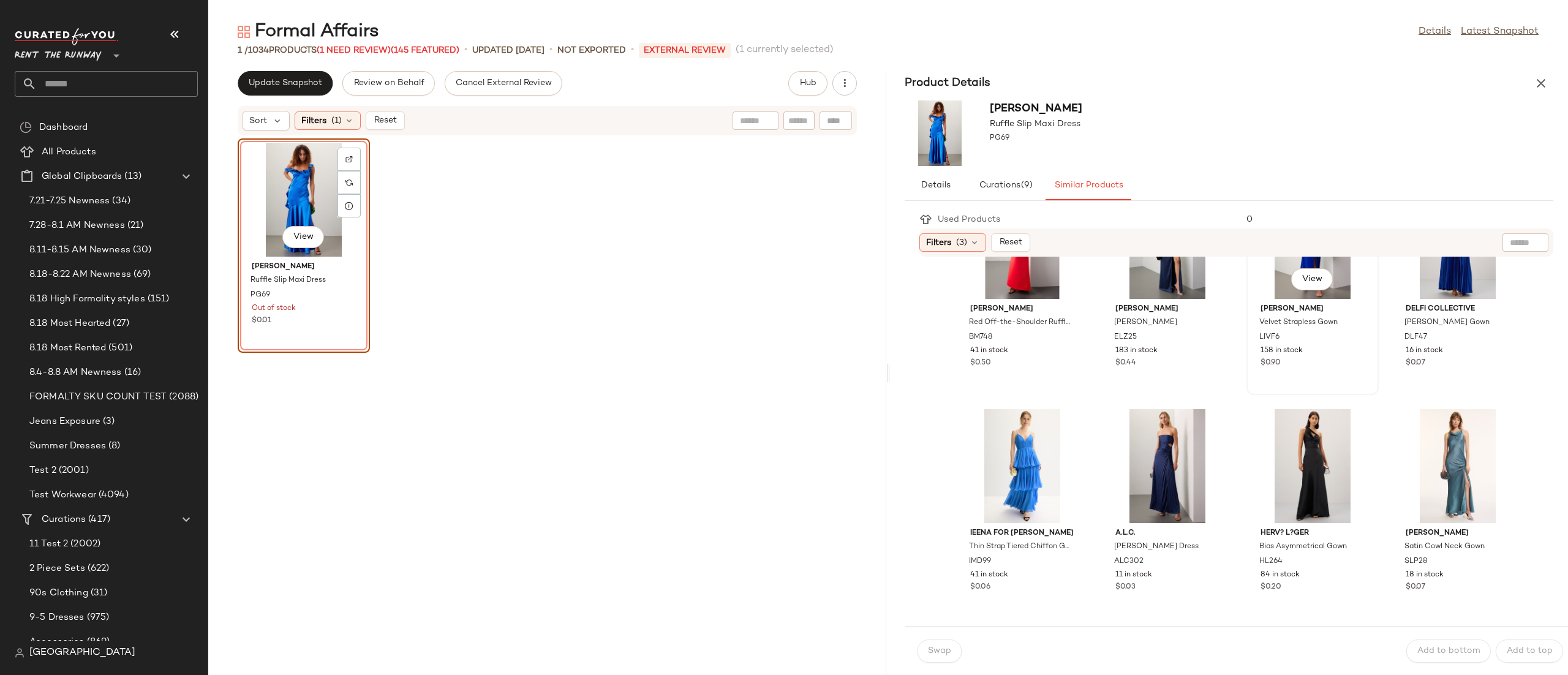
click at [1251, 299] on div "View" at bounding box center [1313, 242] width 123 height 114
click at [960, 657] on div "Swap" at bounding box center [939, 651] width 45 height 23
click at [945, 657] on button "Swap" at bounding box center [939, 651] width 45 height 23
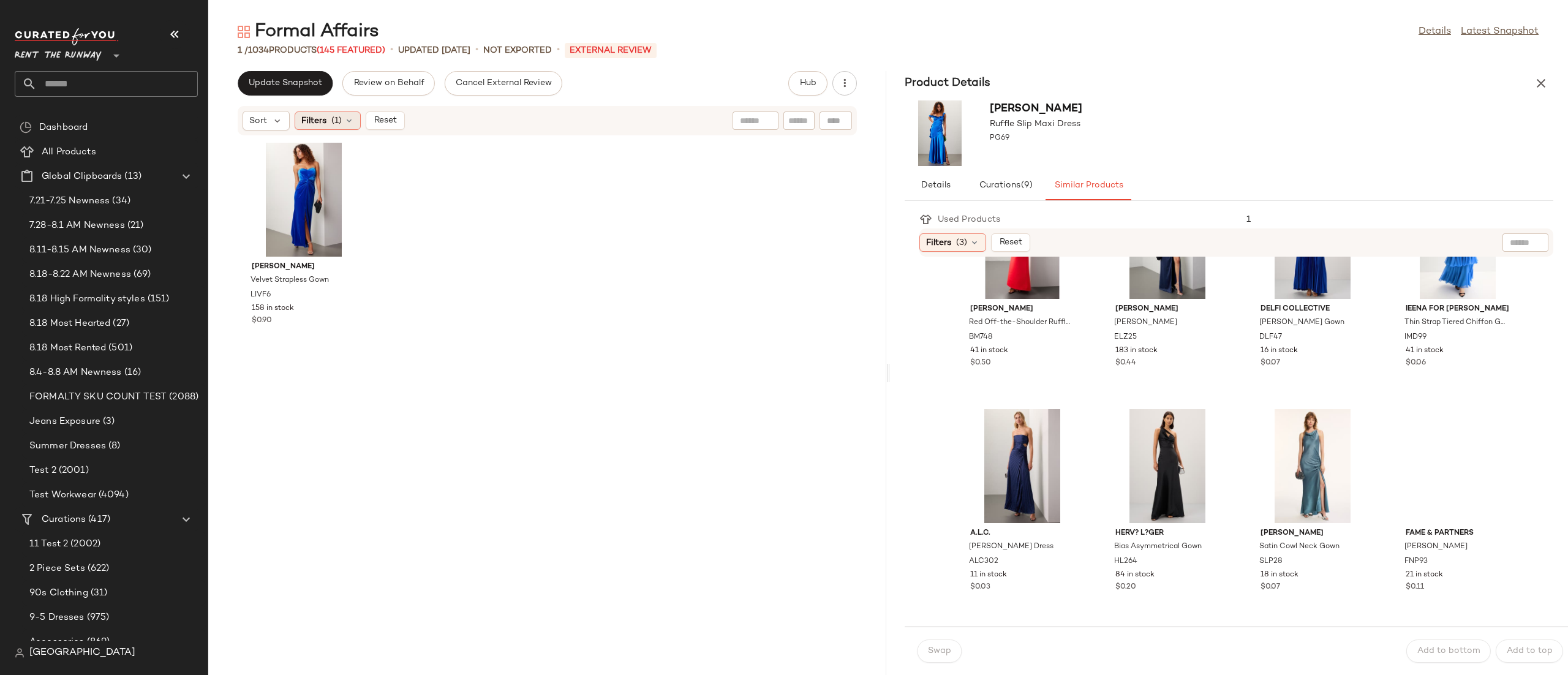
click at [328, 121] on div "Filters (1)" at bounding box center [327, 121] width 66 height 18
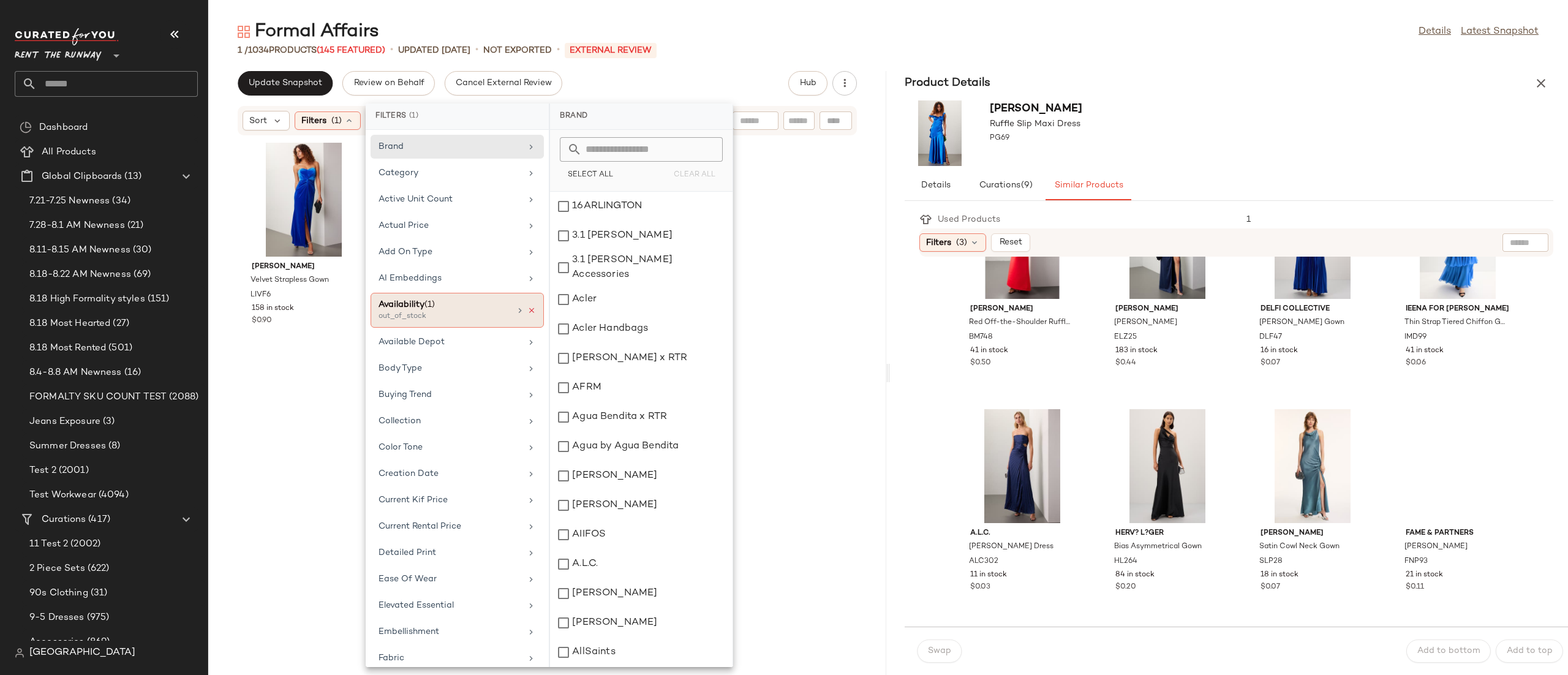
click at [528, 312] on icon at bounding box center [532, 311] width 9 height 9
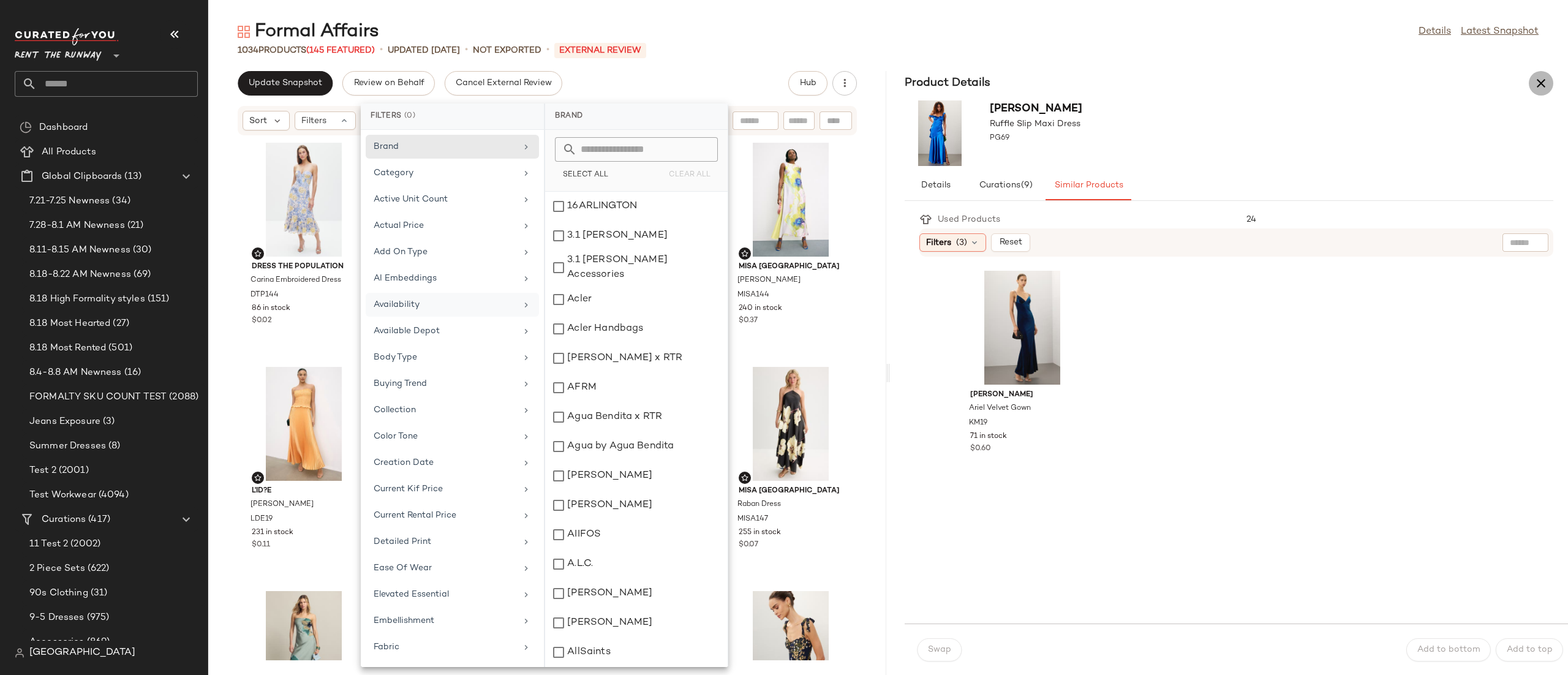
click at [1537, 74] on button "button" at bounding box center [1541, 83] width 25 height 25
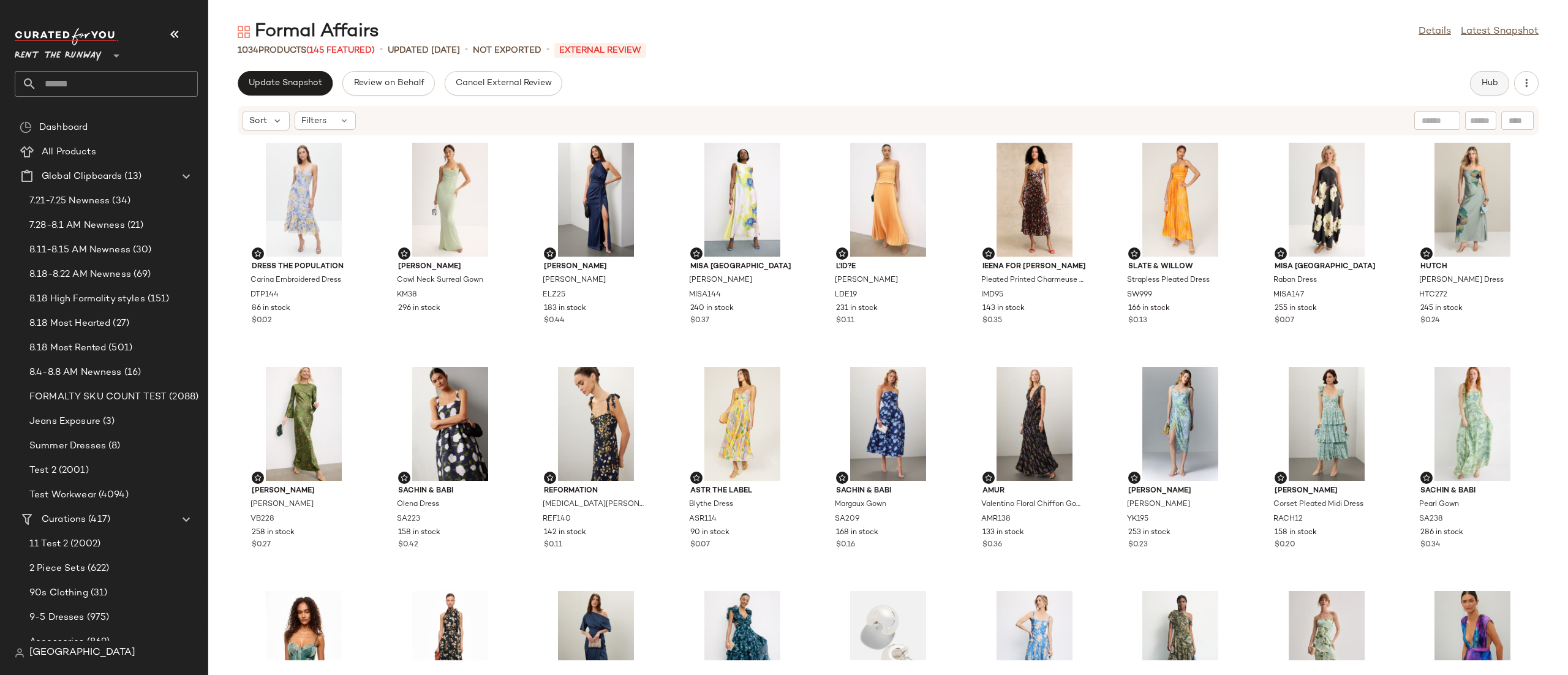
click at [1487, 81] on span "Hub" at bounding box center [1489, 84] width 17 height 10
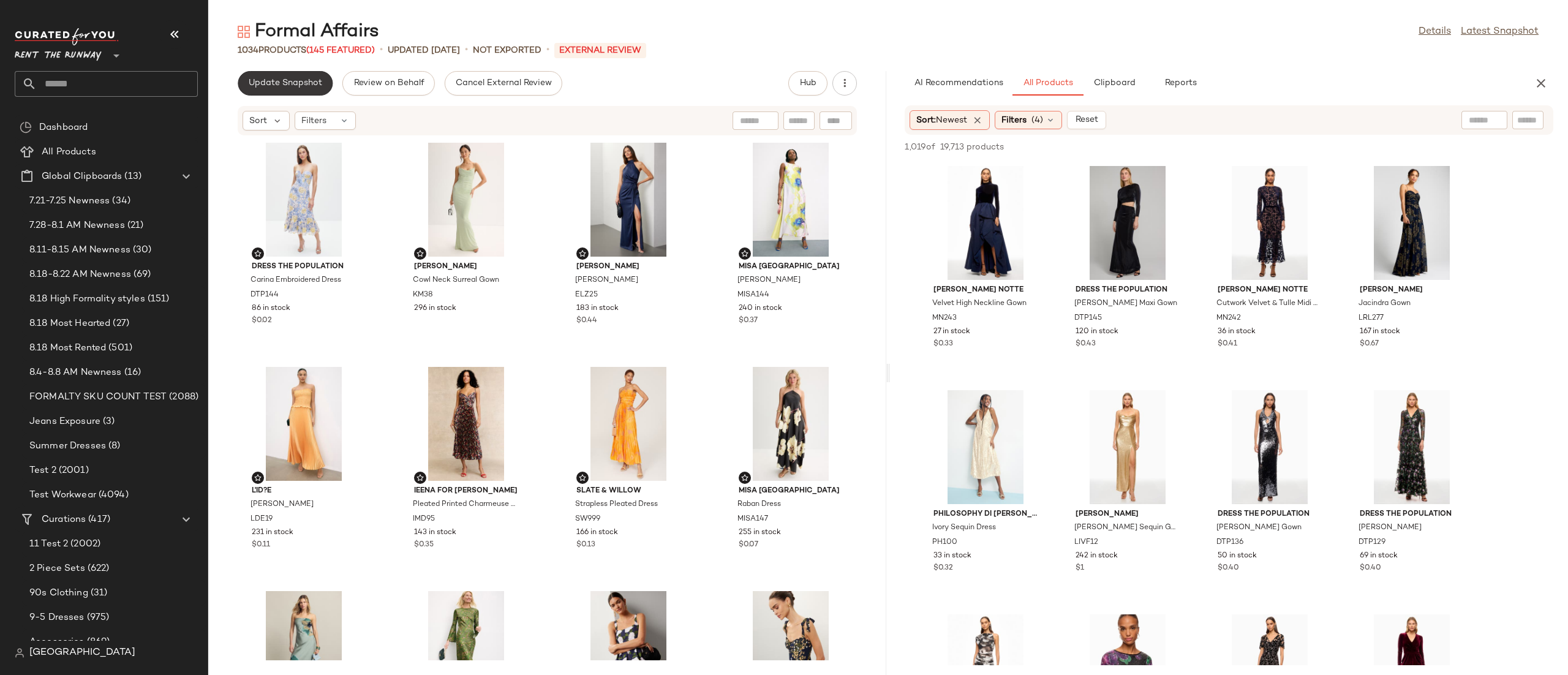
click at [292, 87] on span "Update Snapshot" at bounding box center [285, 84] width 74 height 10
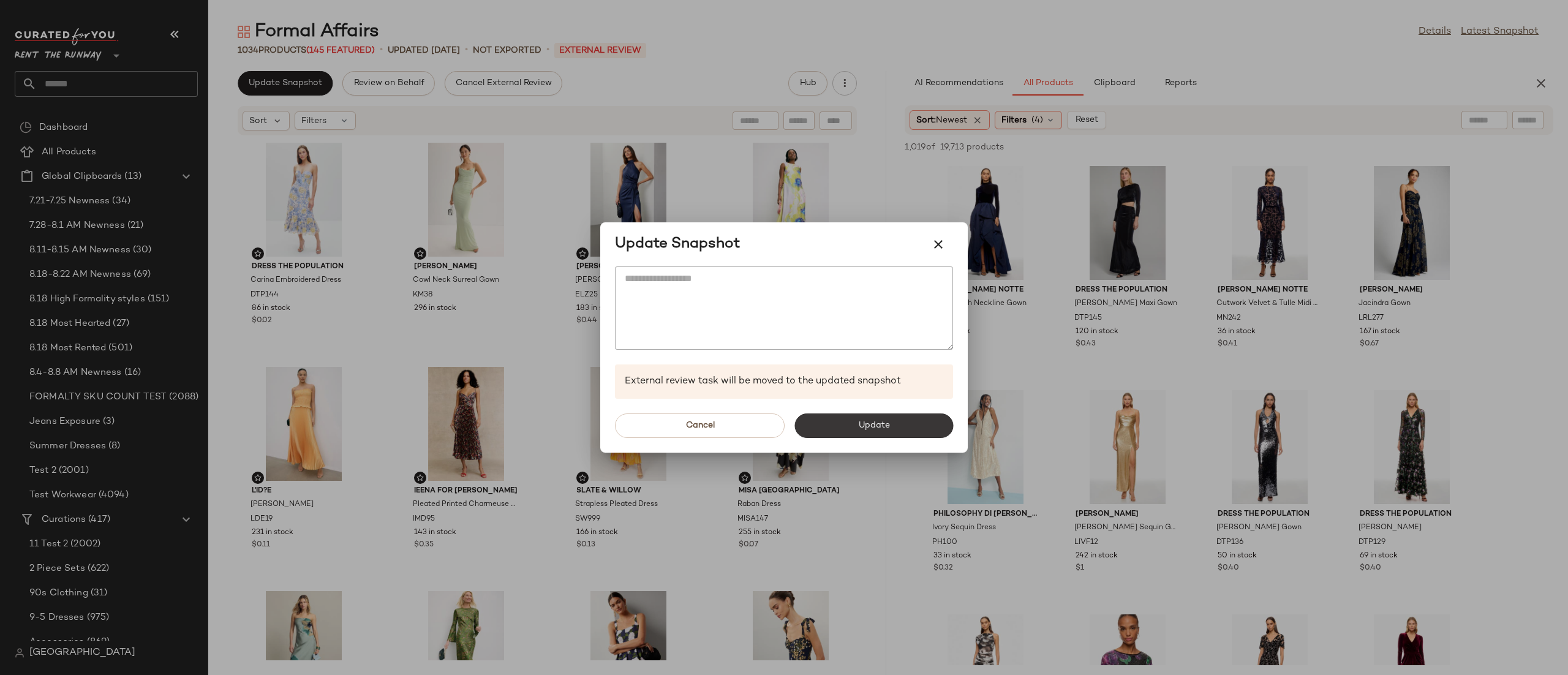
click at [862, 422] on span "Update" at bounding box center [873, 425] width 32 height 10
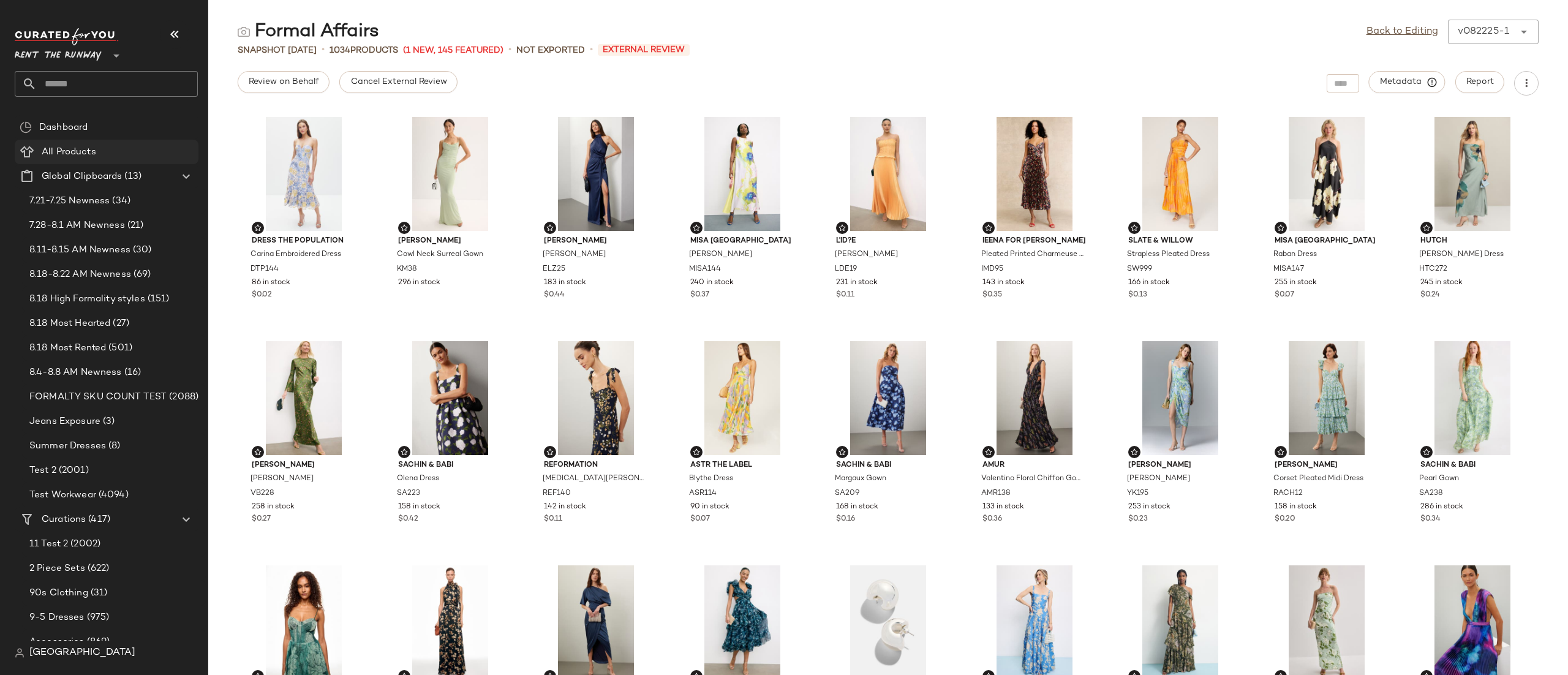
click at [83, 143] on Products "All Products" at bounding box center [106, 152] width 184 height 25
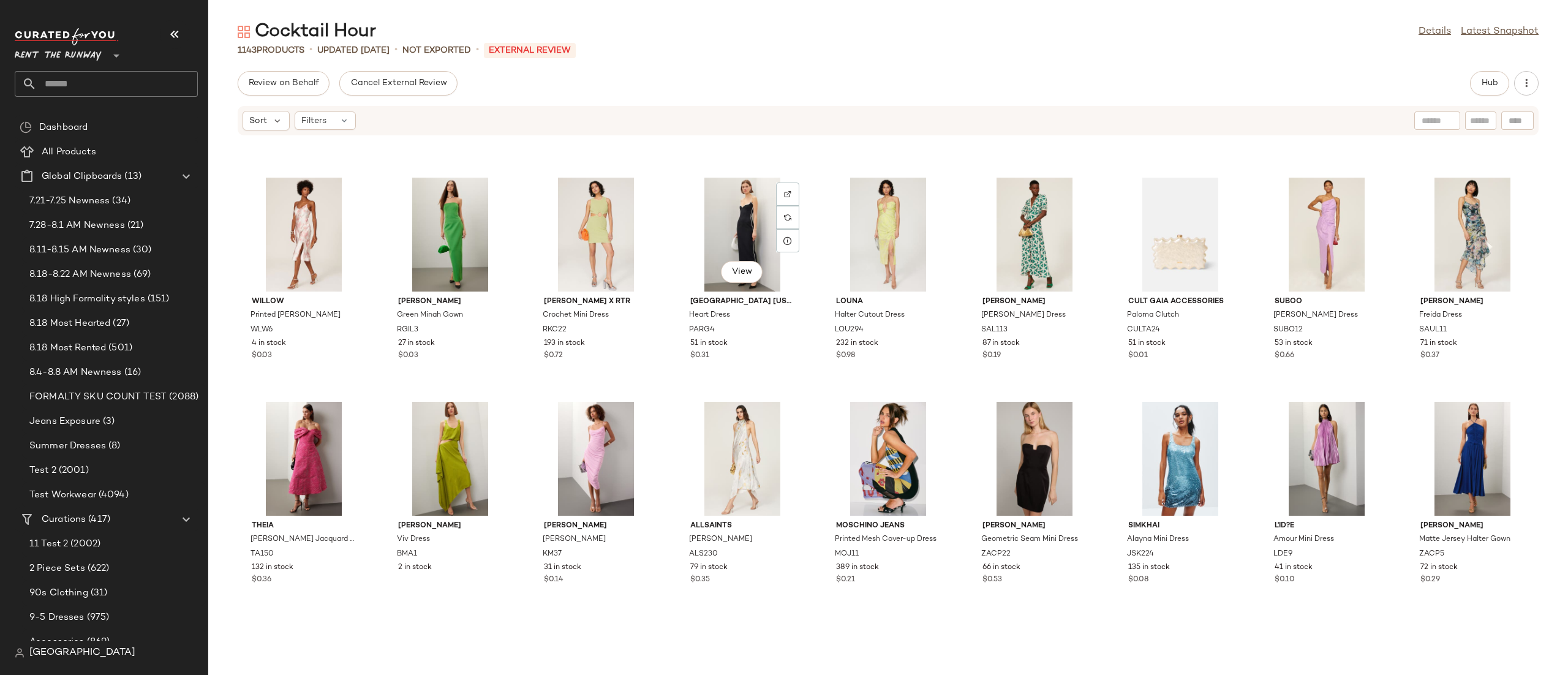
scroll to position [5131, 0]
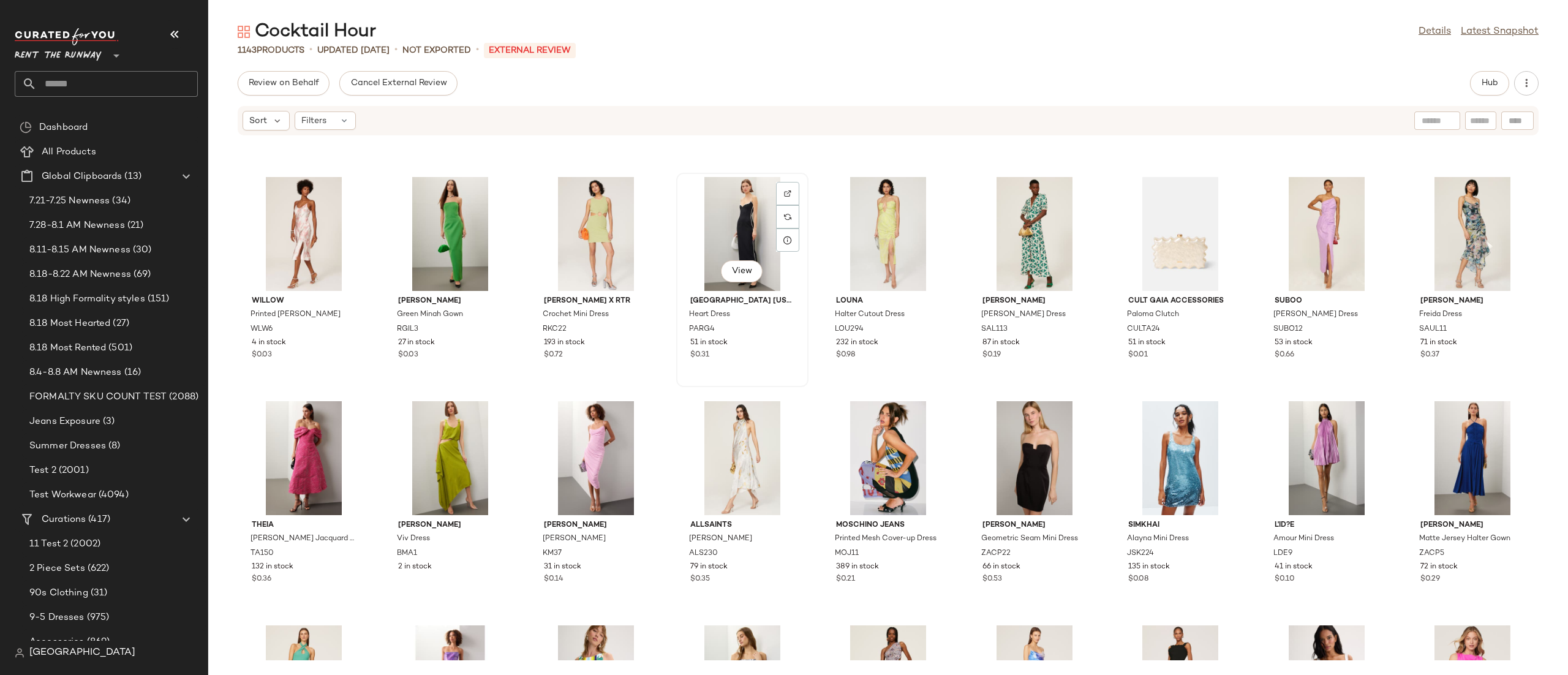
click at [748, 225] on div "View" at bounding box center [743, 234] width 123 height 114
click at [1484, 82] on span "Hub" at bounding box center [1489, 84] width 17 height 10
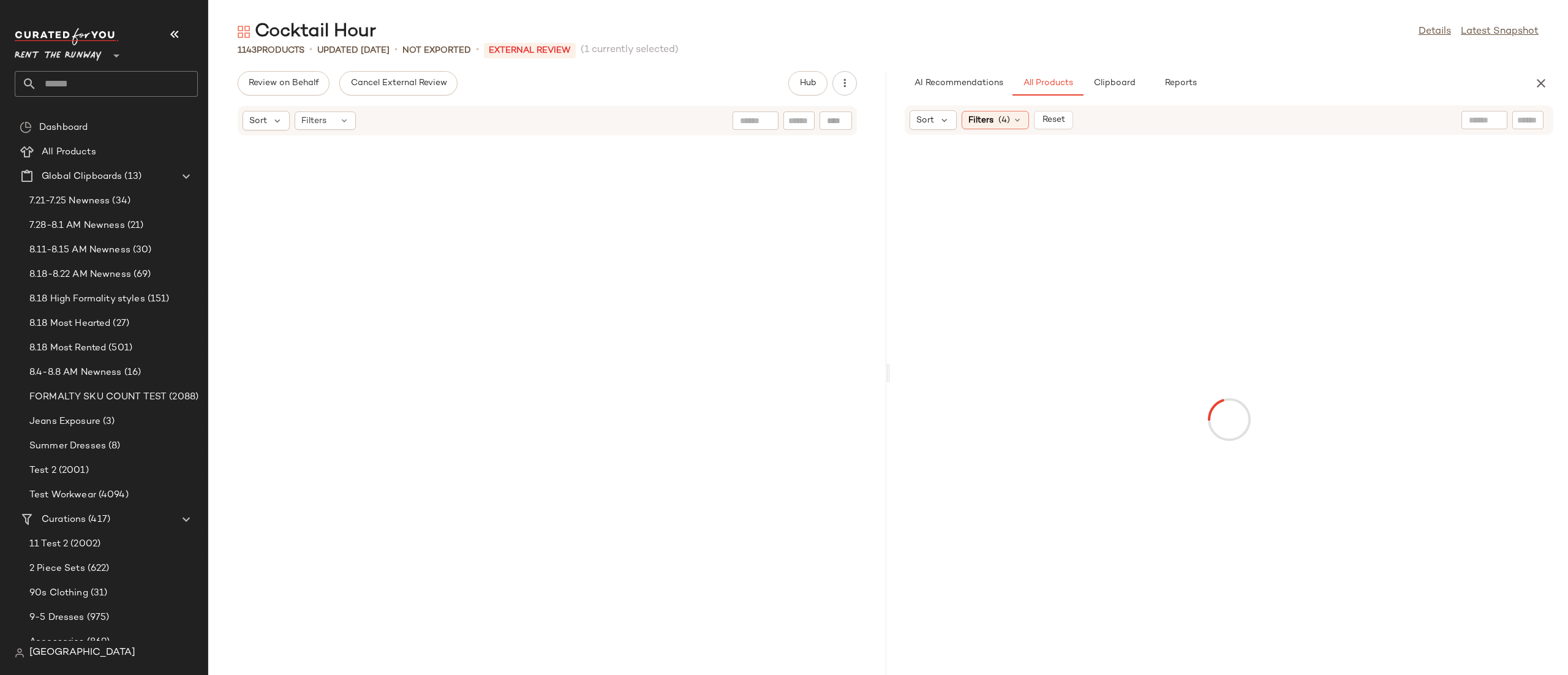
scroll to position [11431, 0]
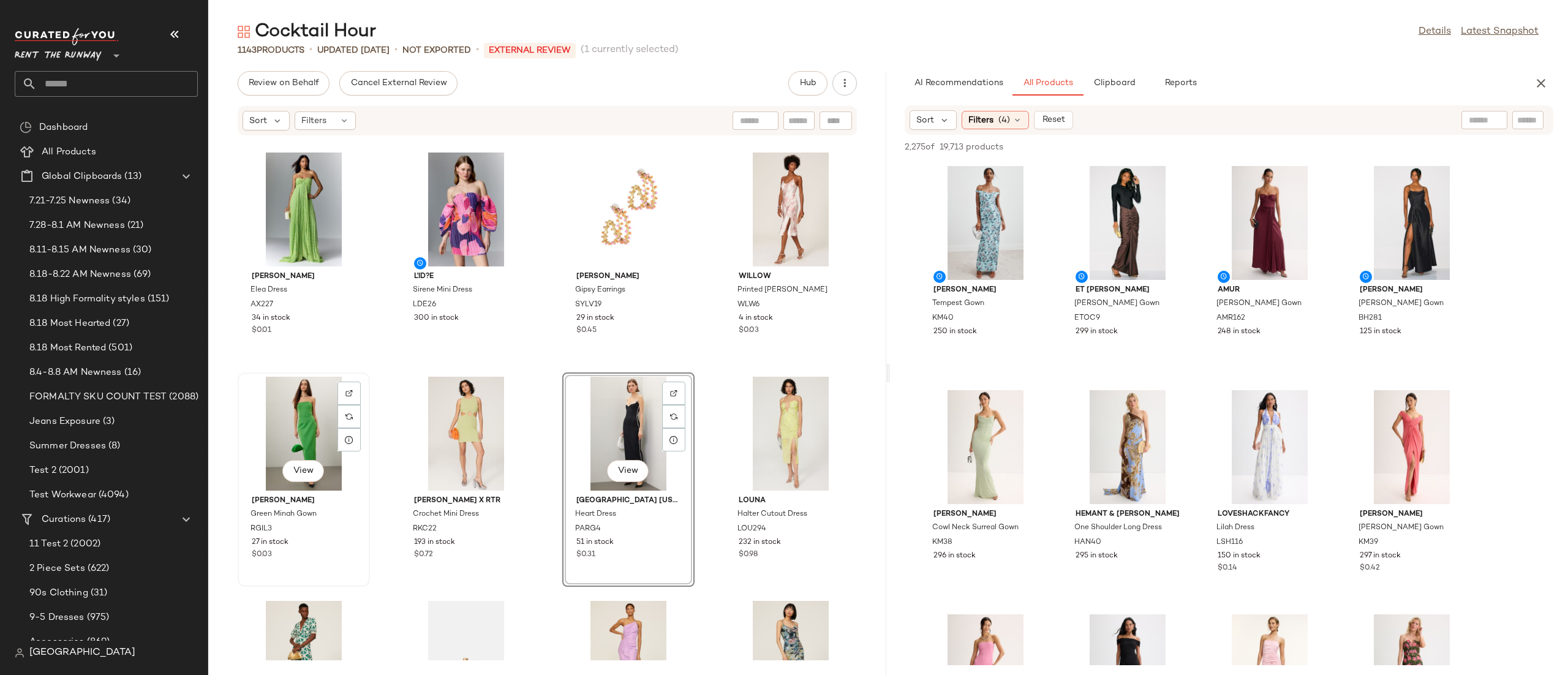
click at [287, 448] on div "View" at bounding box center [304, 433] width 123 height 114
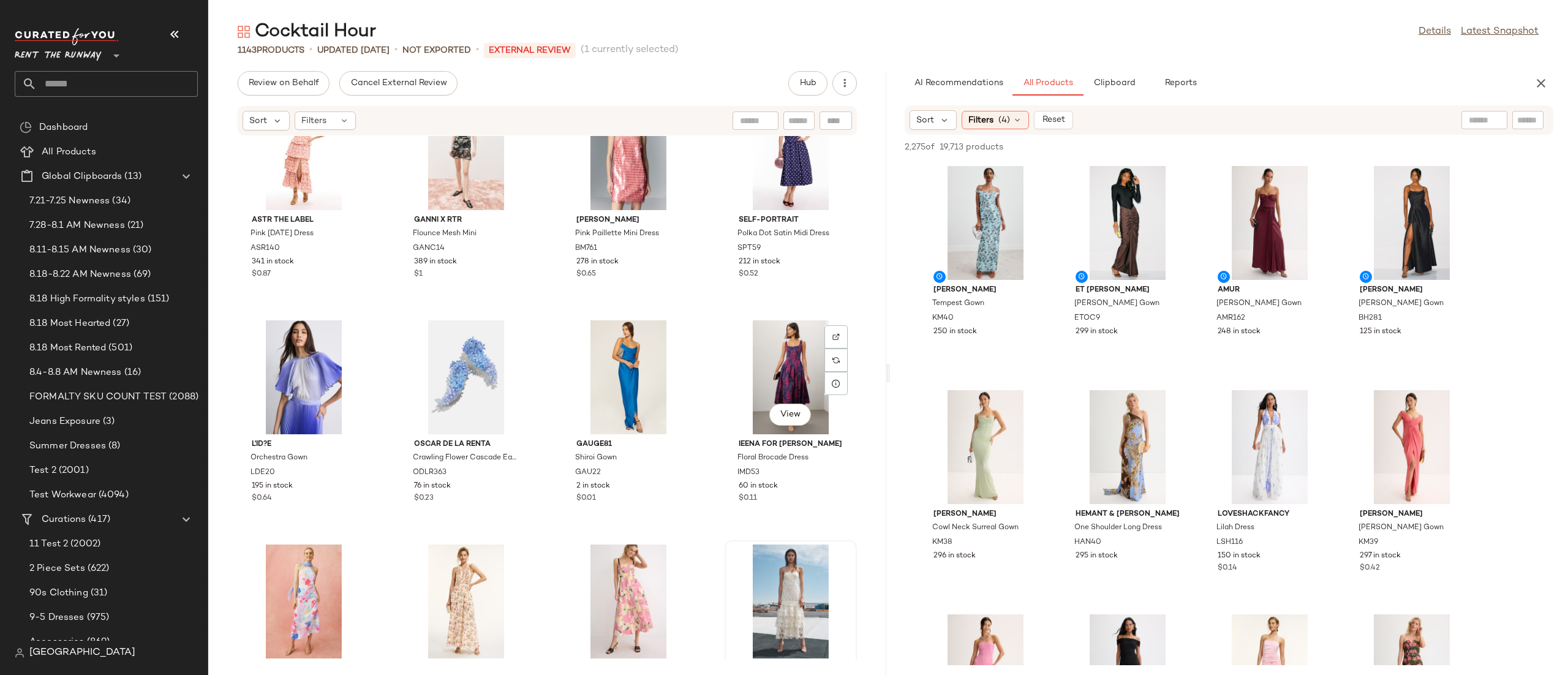
scroll to position [15049, 0]
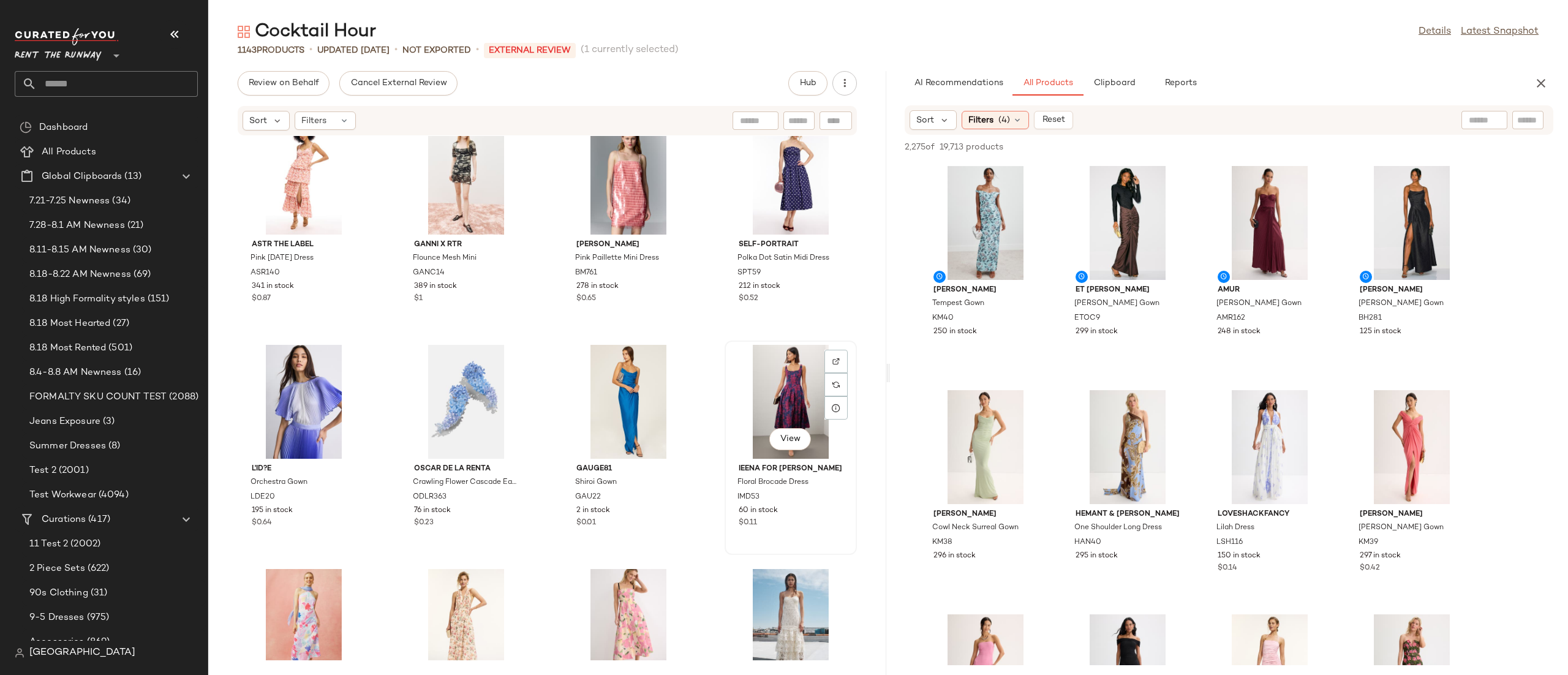
click at [762, 391] on div "View" at bounding box center [791, 401] width 123 height 114
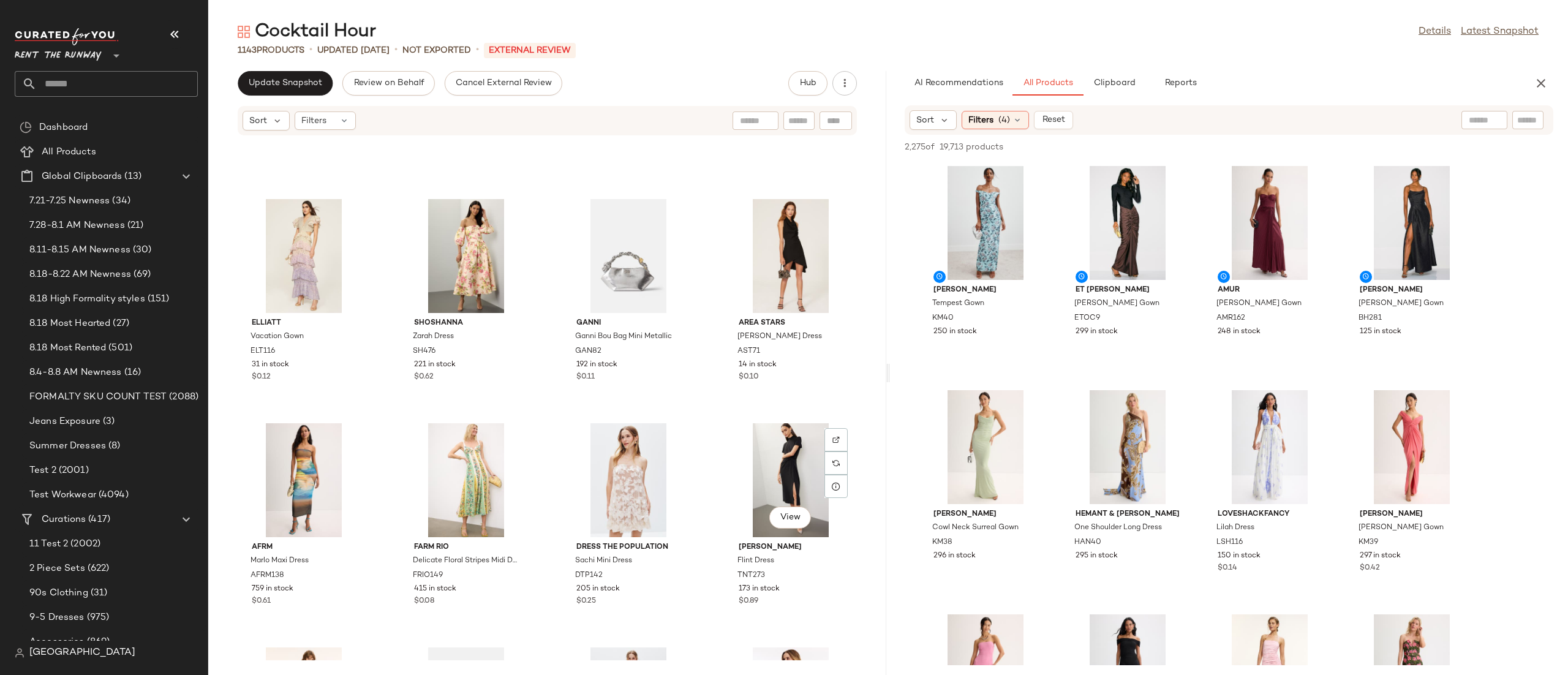
scroll to position [14527, 0]
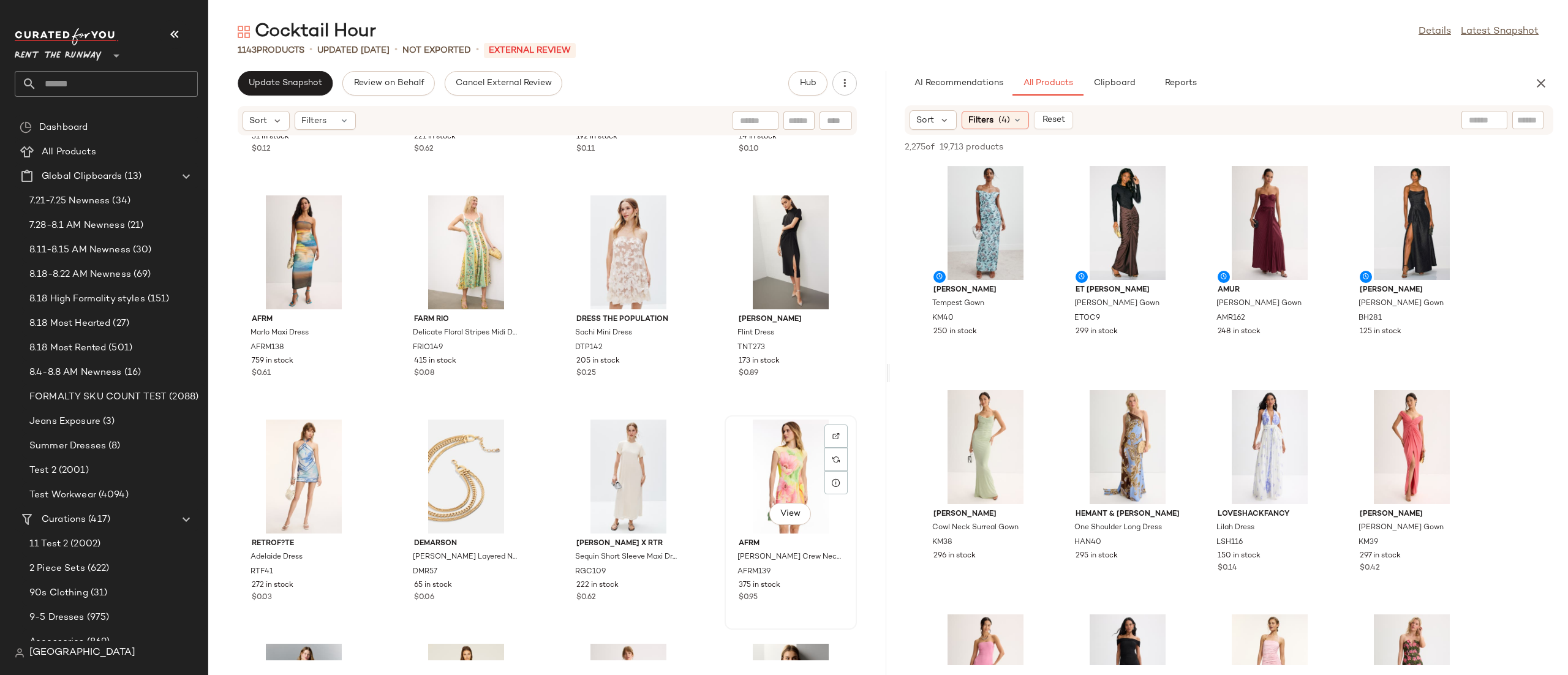
click at [759, 454] on div "View" at bounding box center [791, 476] width 123 height 114
click at [1531, 74] on button "button" at bounding box center [1541, 83] width 25 height 25
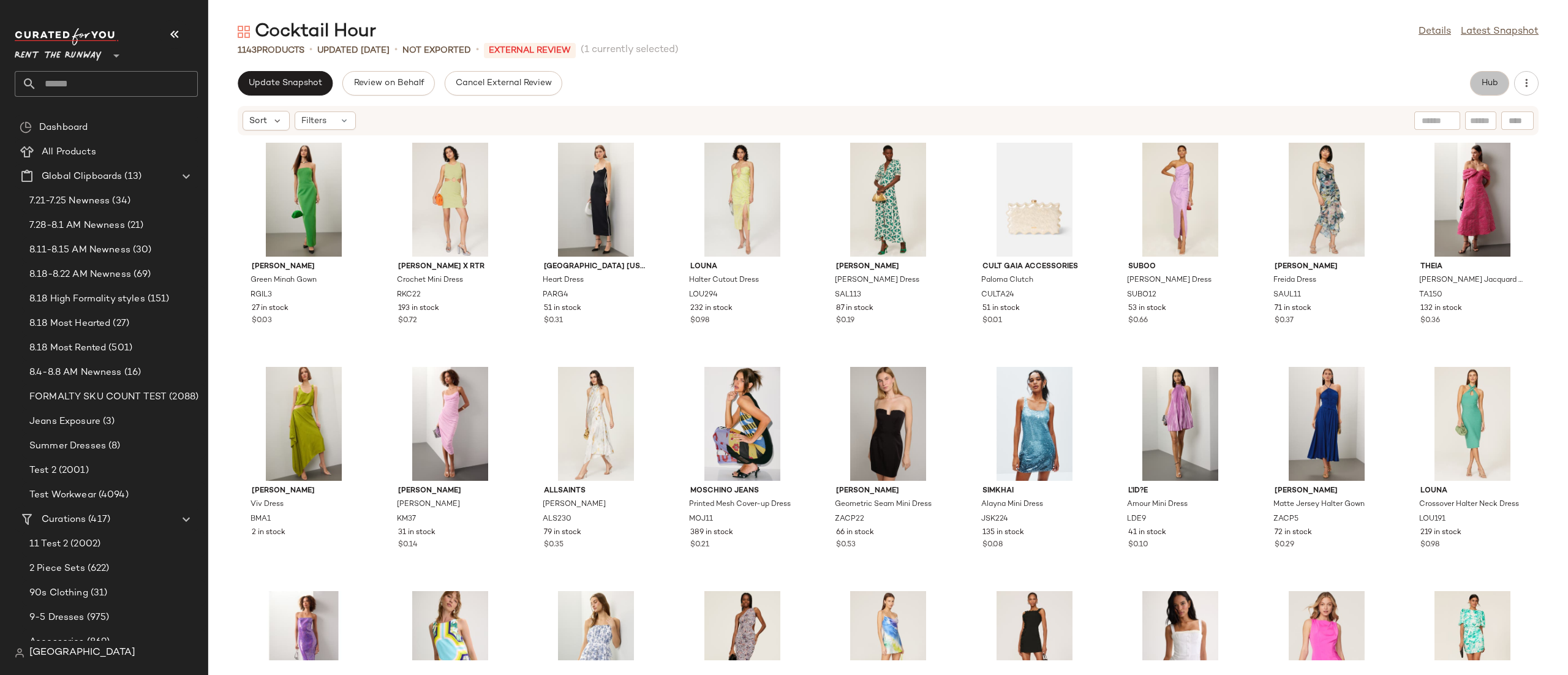
click at [1491, 82] on span "Hub" at bounding box center [1489, 84] width 17 height 10
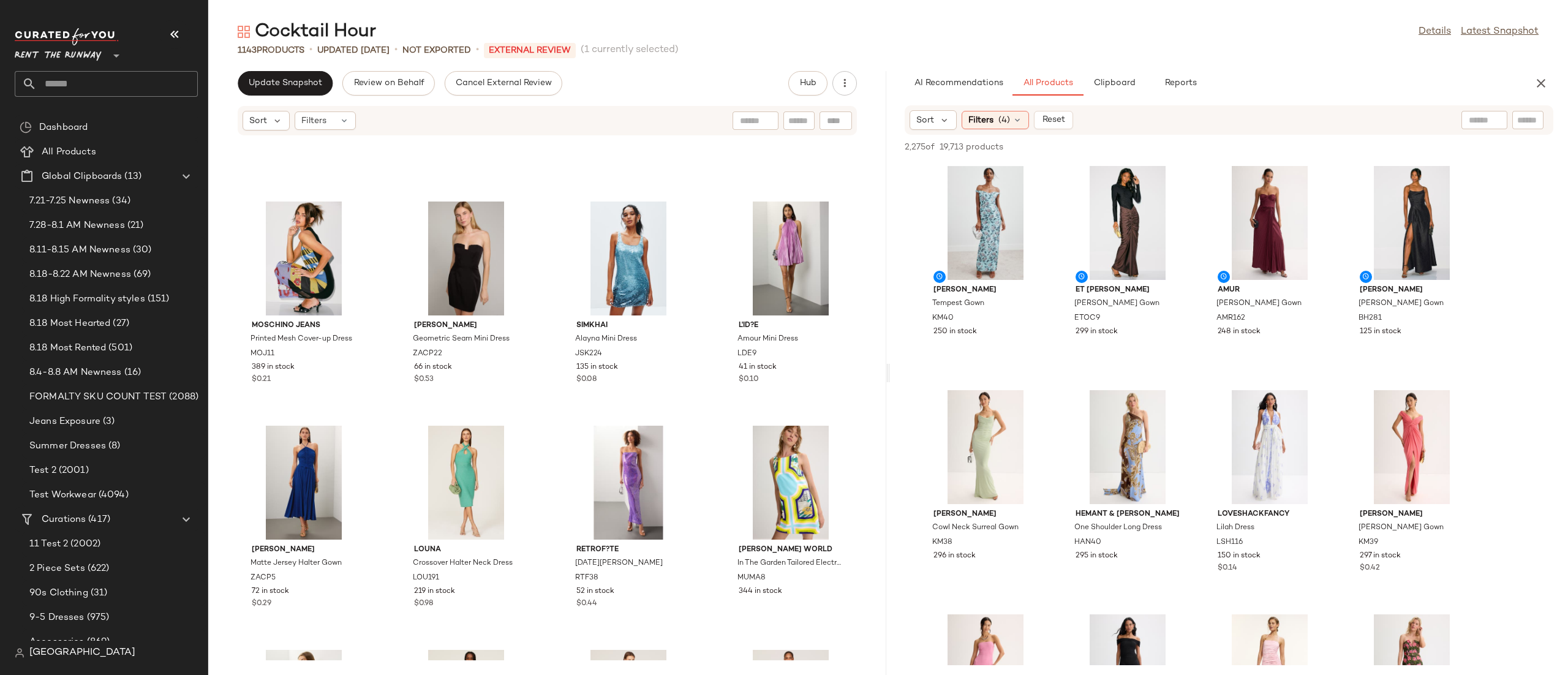
scroll to position [47, 0]
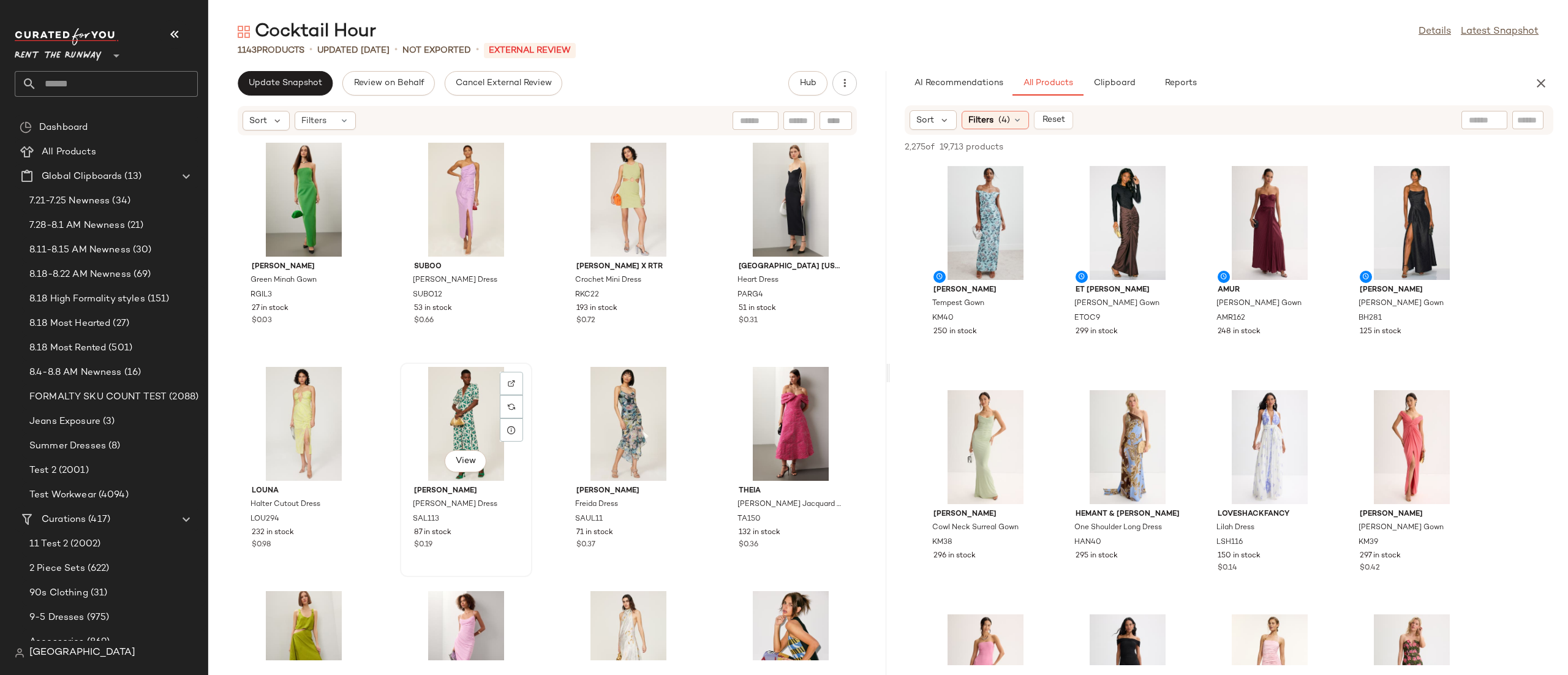
click at [450, 416] on div "View" at bounding box center [466, 423] width 123 height 114
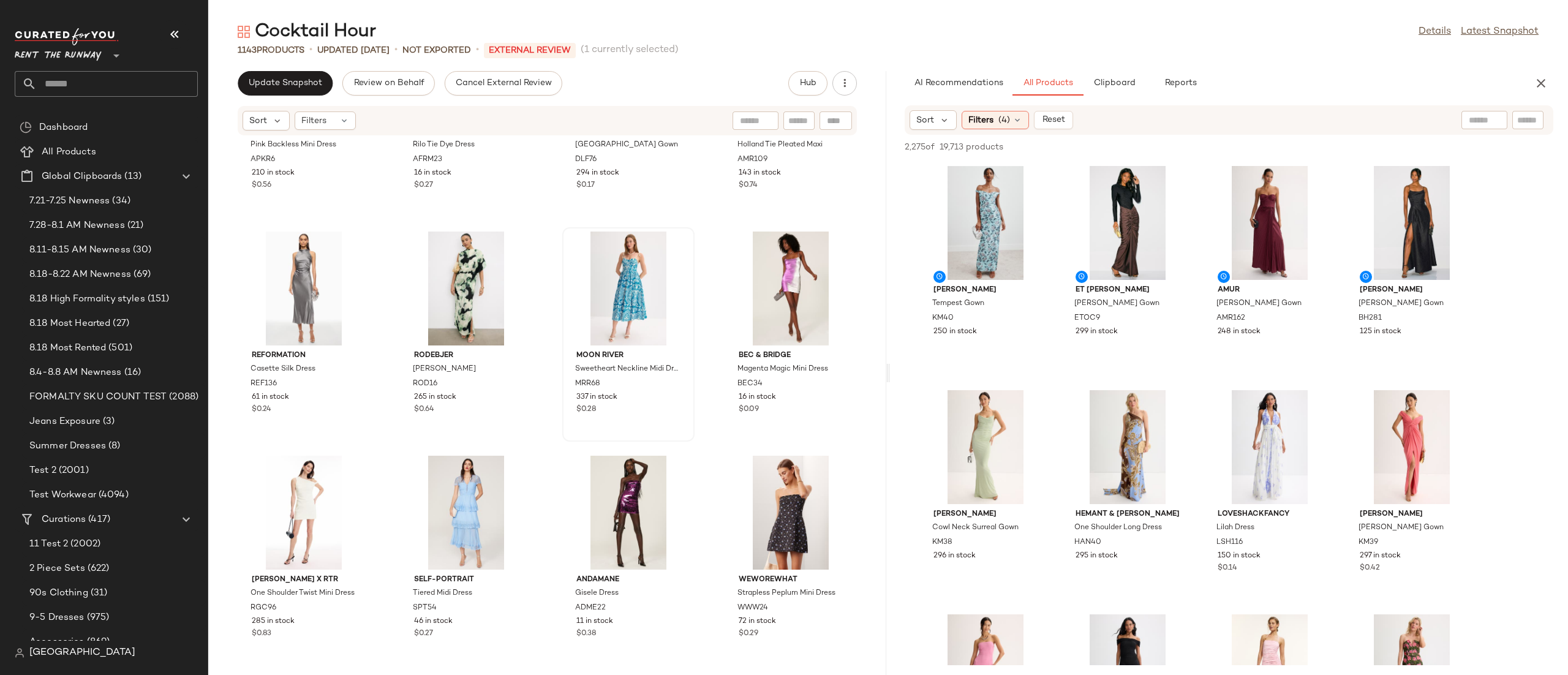
scroll to position [1494, 0]
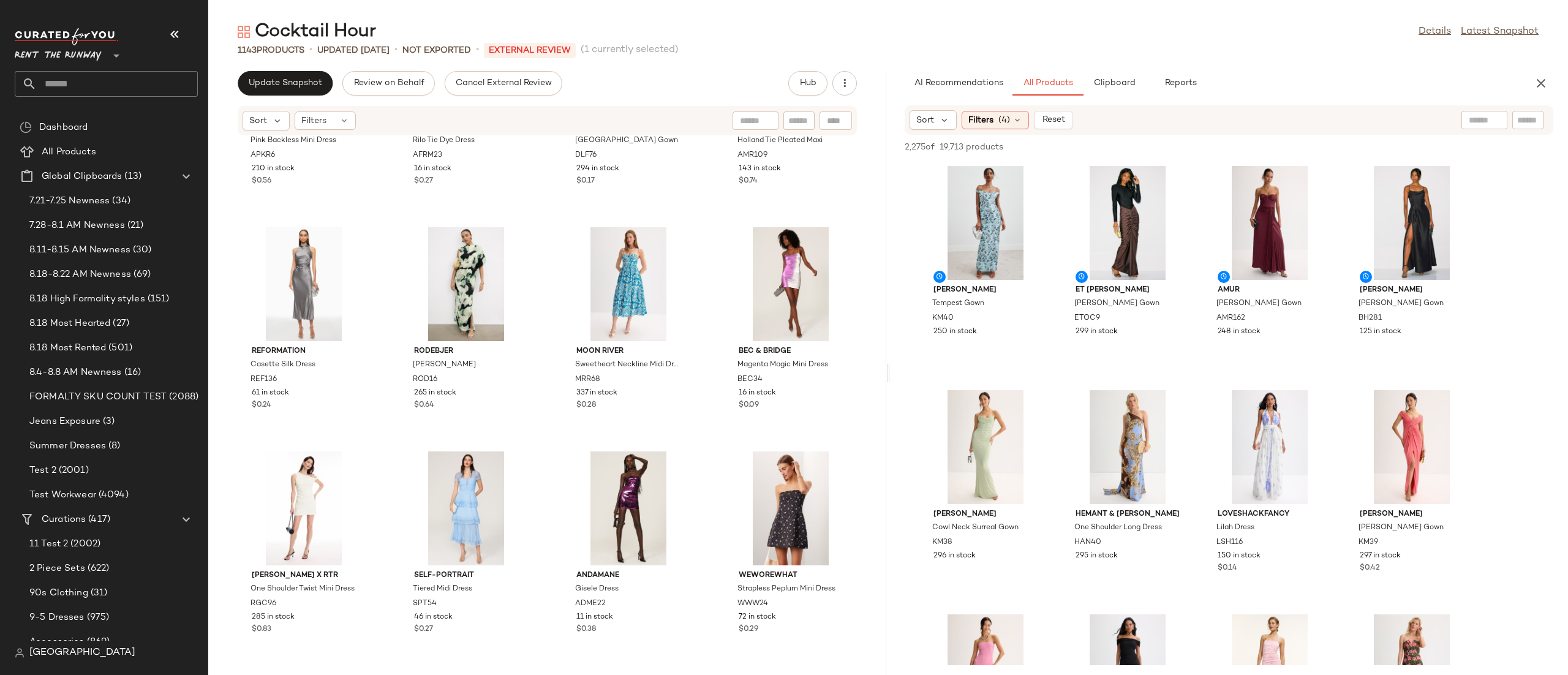
click at [1553, 83] on div "AI Recommendations All Products Clipboard Reports" at bounding box center [1229, 83] width 678 height 25
click at [1544, 88] on icon "button" at bounding box center [1541, 83] width 15 height 15
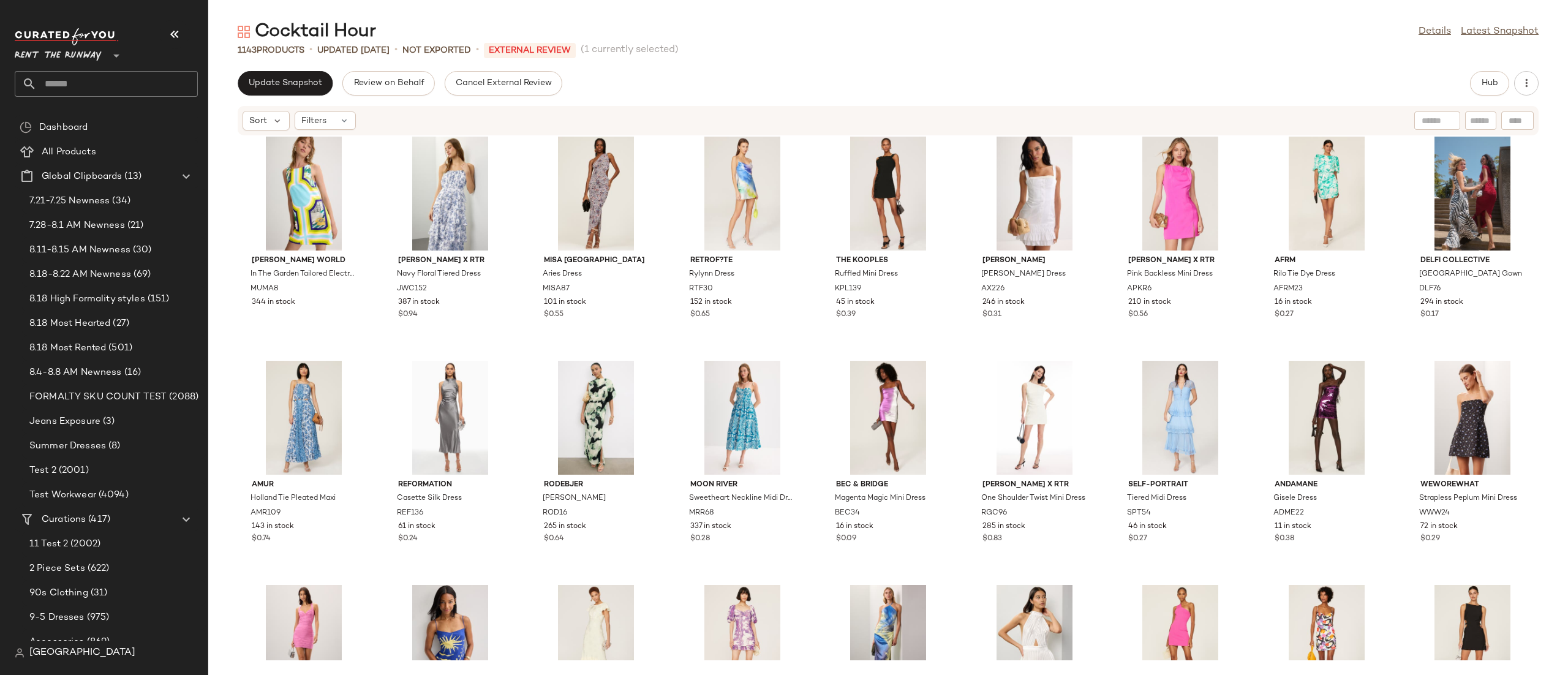
scroll to position [0, 0]
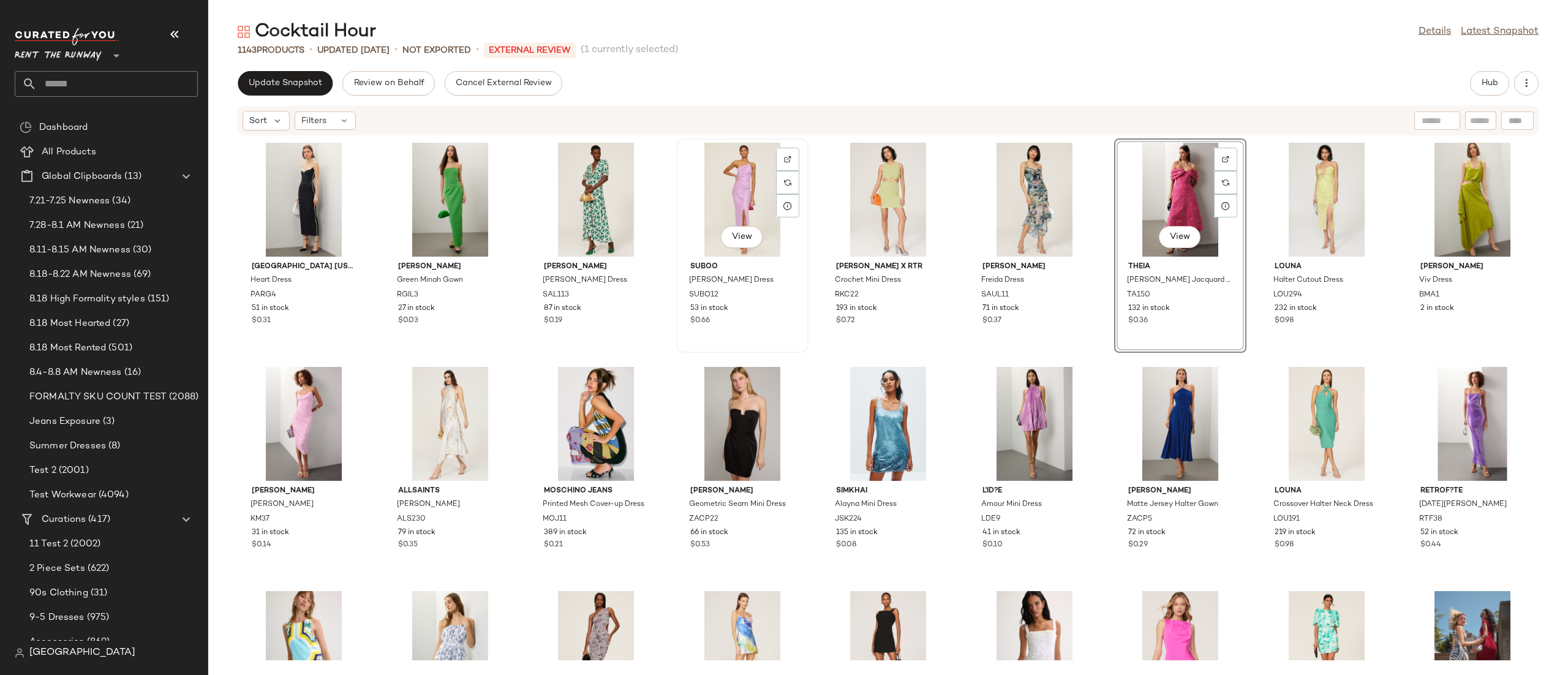
click at [799, 349] on div "View Suboo Andy Slip Dress SUBO12 53 in stock $0.66" at bounding box center [742, 245] width 130 height 212
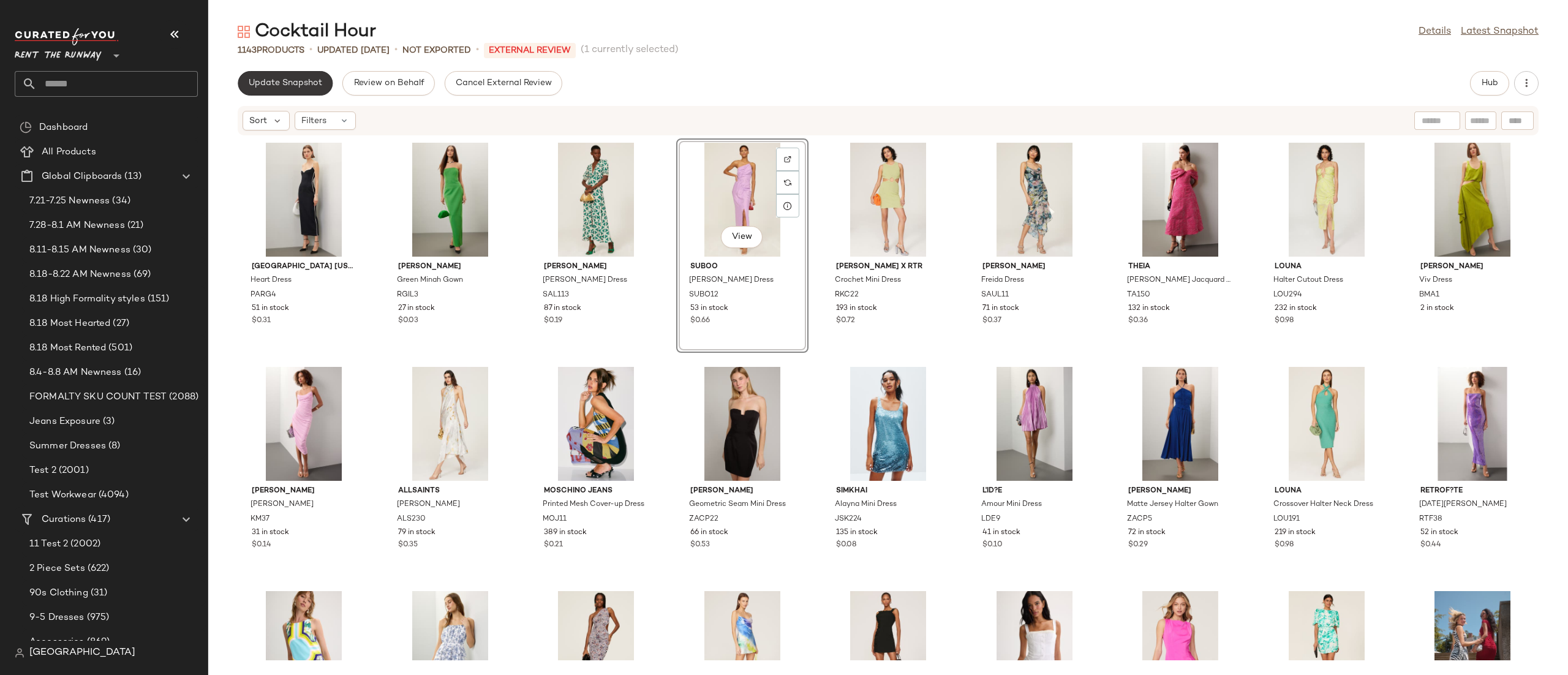
click at [314, 87] on span "Update Snapshot" at bounding box center [285, 84] width 74 height 10
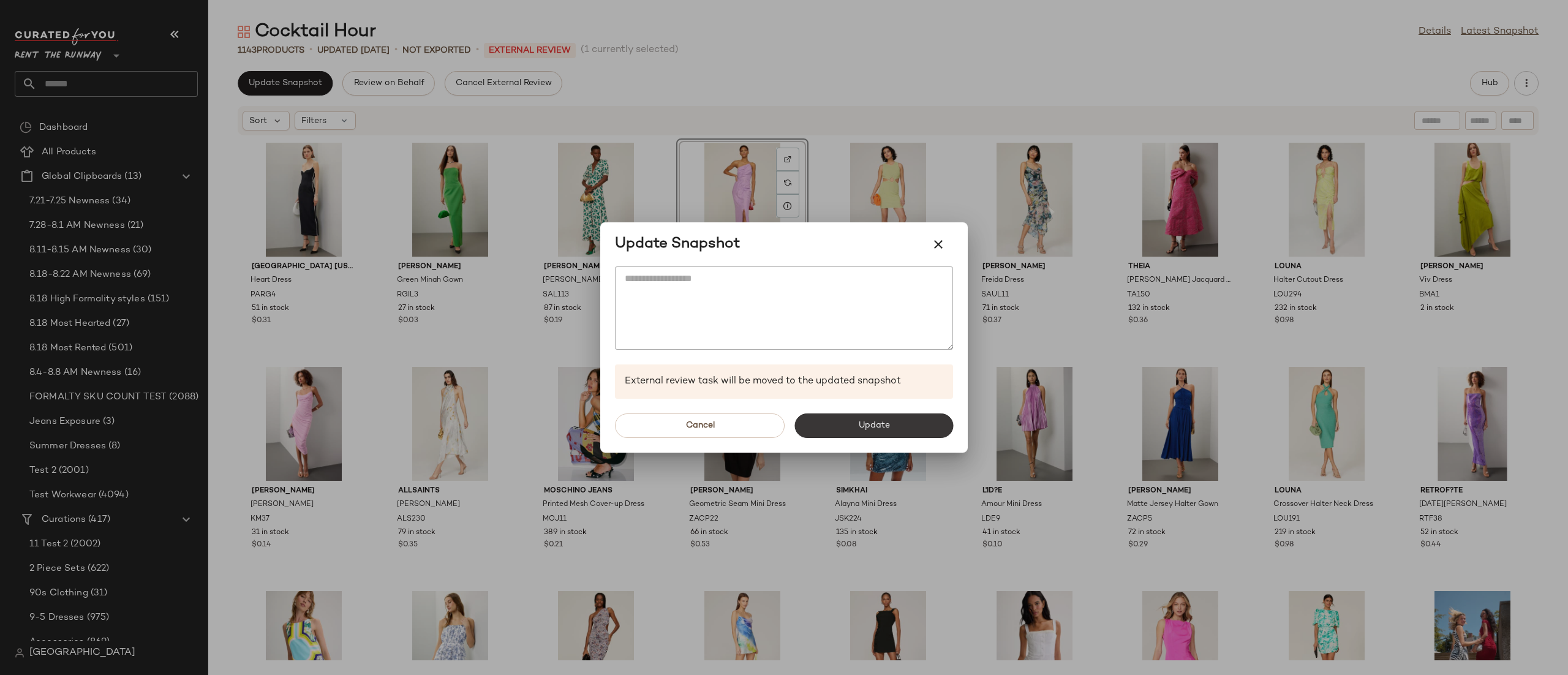
click at [933, 428] on button "Update" at bounding box center [874, 425] width 159 height 25
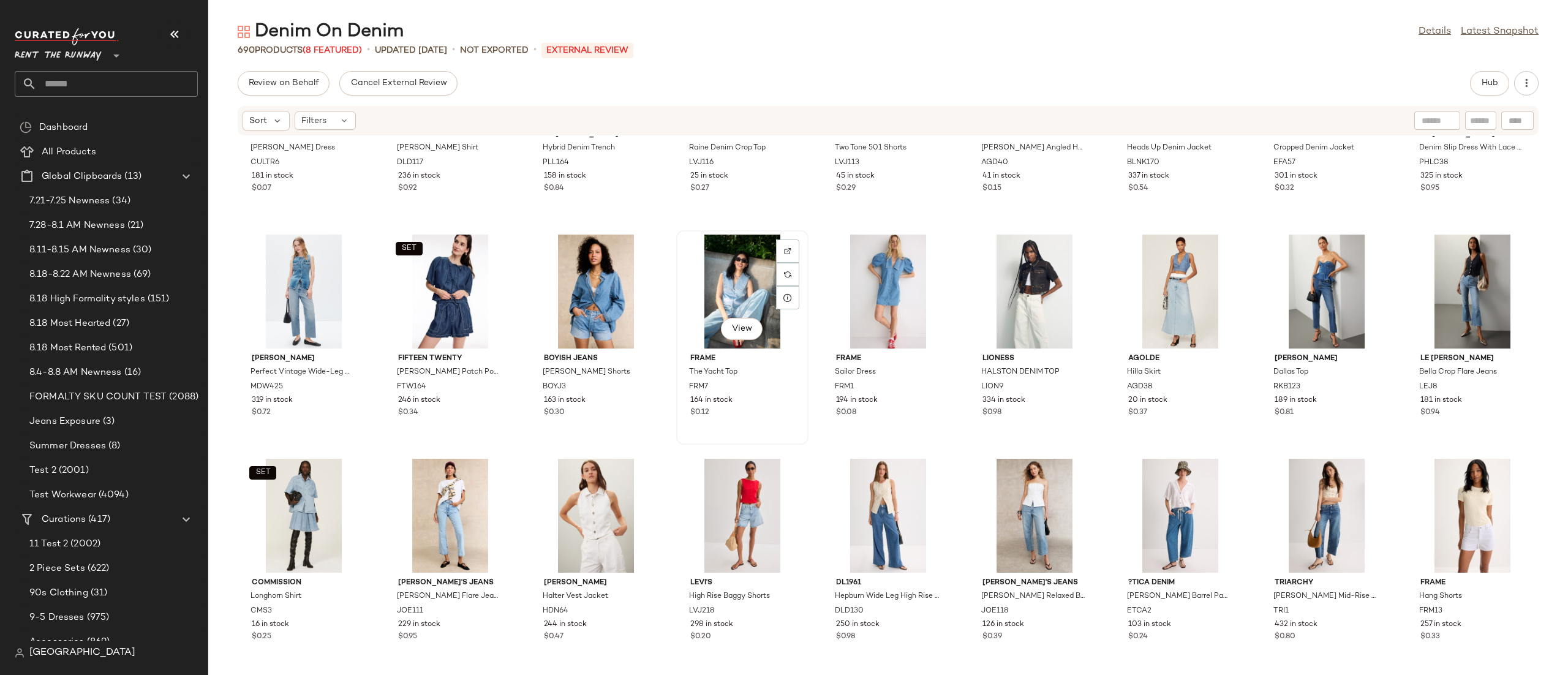
scroll to position [1463, 0]
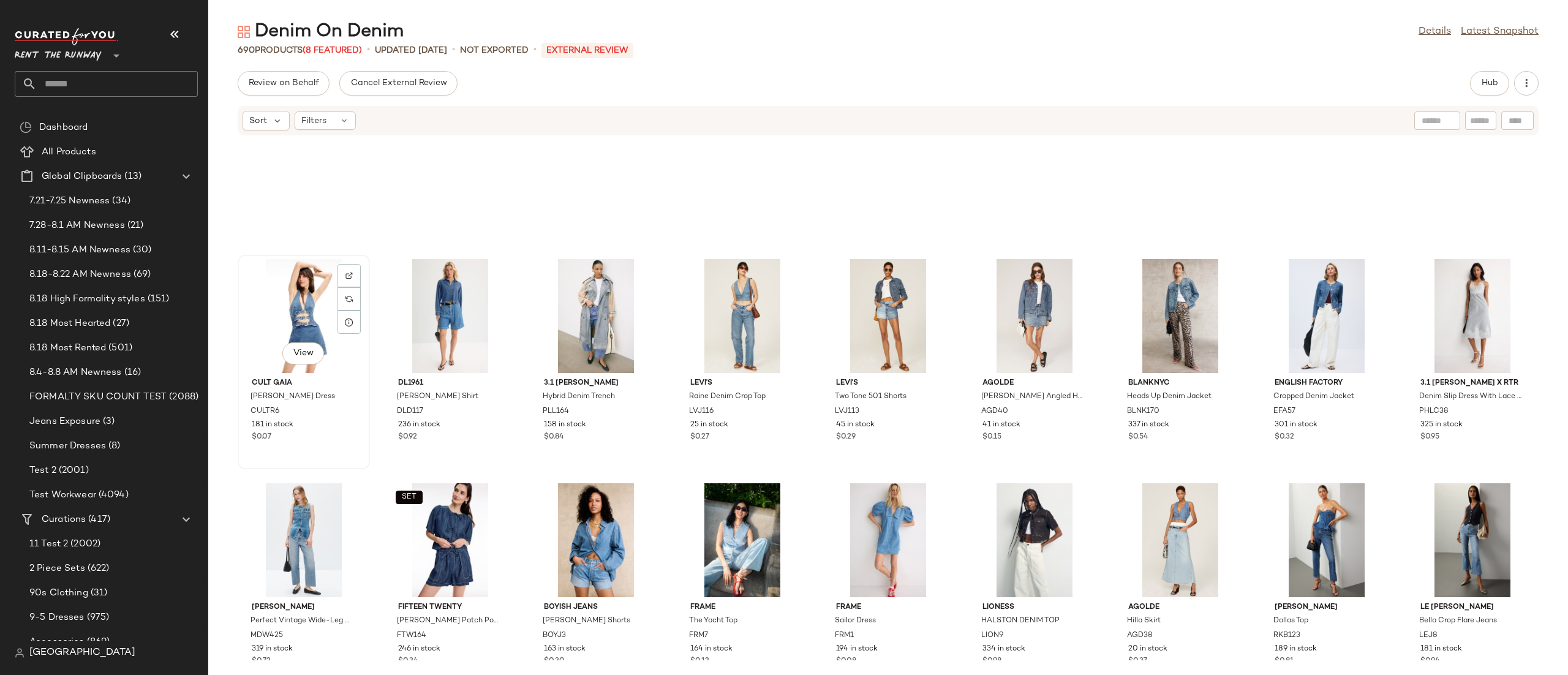
click at [294, 301] on div "View" at bounding box center [304, 316] width 123 height 114
click at [1462, 556] on div "View" at bounding box center [1472, 540] width 123 height 114
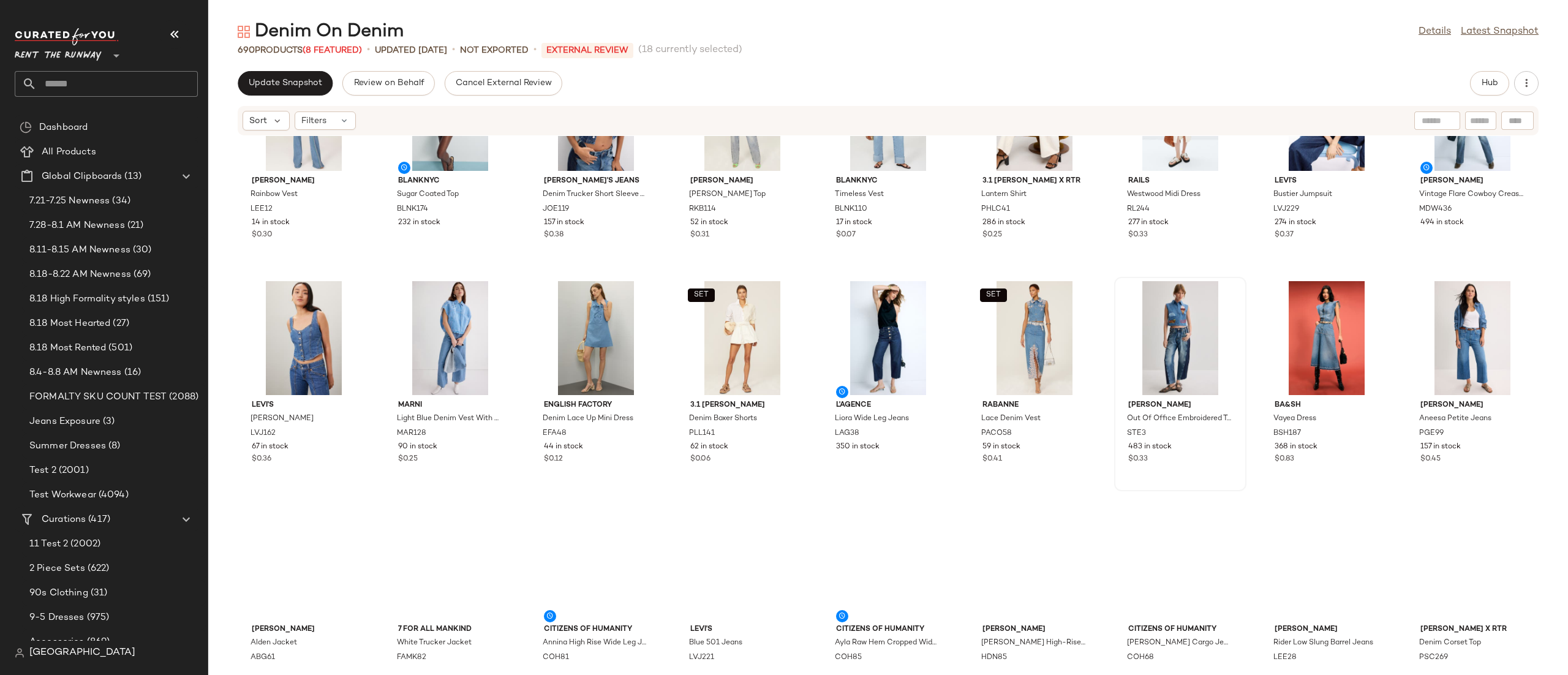
scroll to position [771, 0]
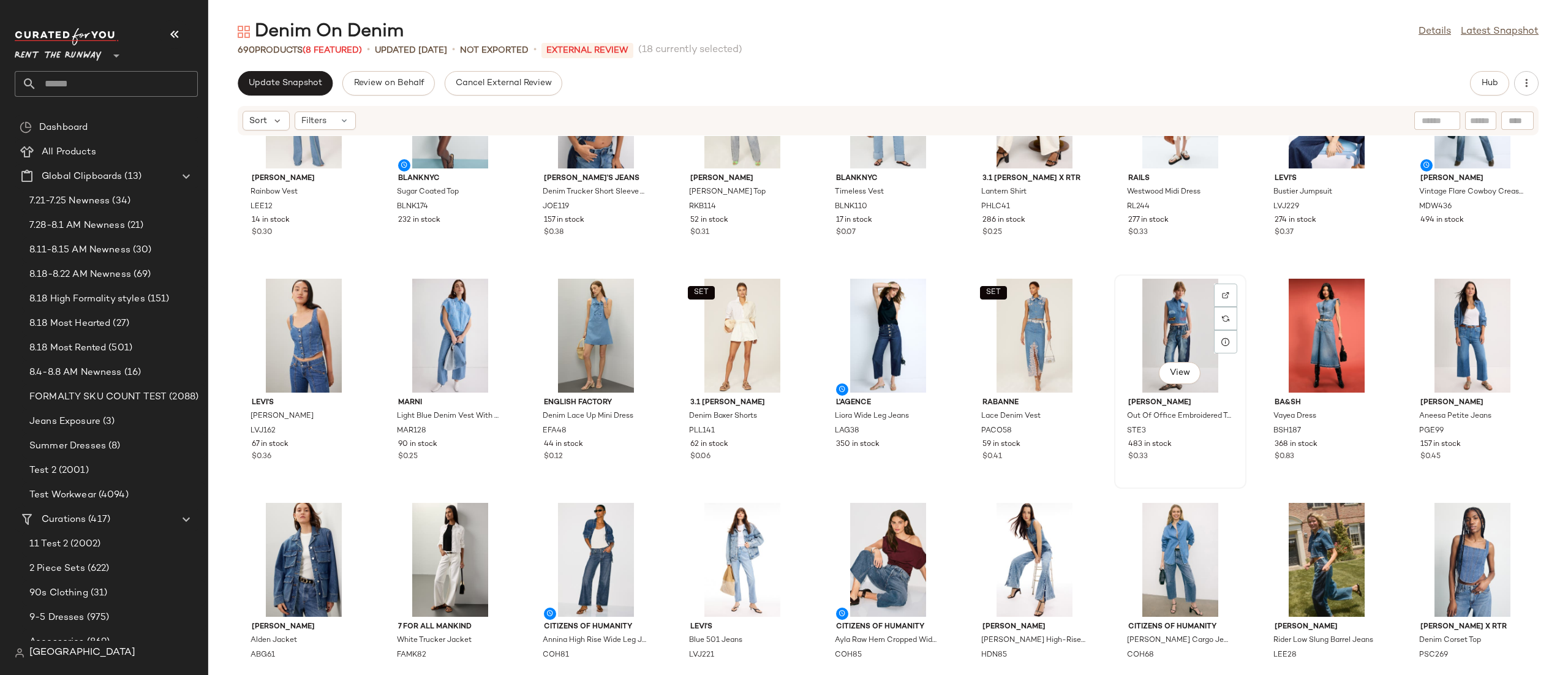
click at [1116, 396] on div "View Stella Nova Out Of Office Embroidered Top STE3 483 in stock $0.33" at bounding box center [1180, 381] width 130 height 212
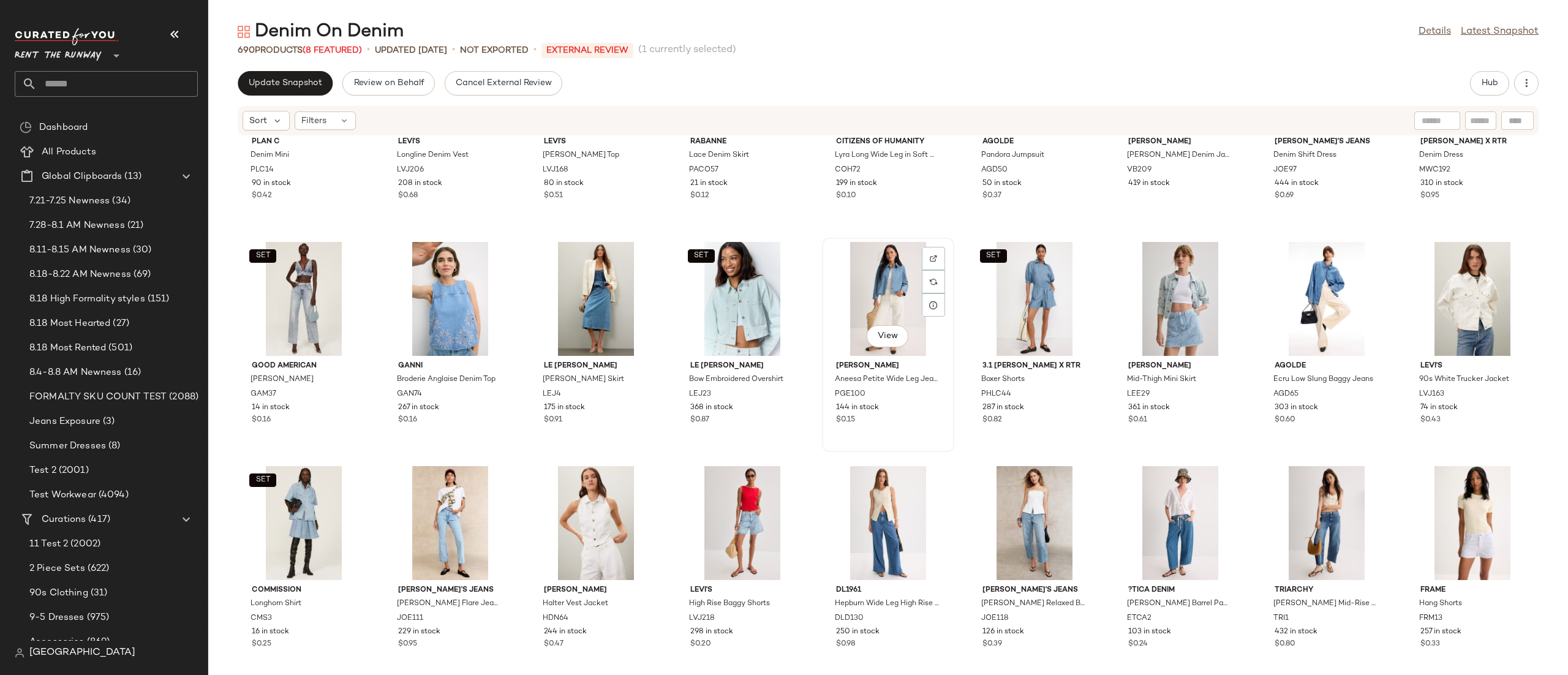
click at [857, 294] on div "View" at bounding box center [888, 299] width 123 height 114
click at [1463, 294] on div "View" at bounding box center [1472, 299] width 123 height 114
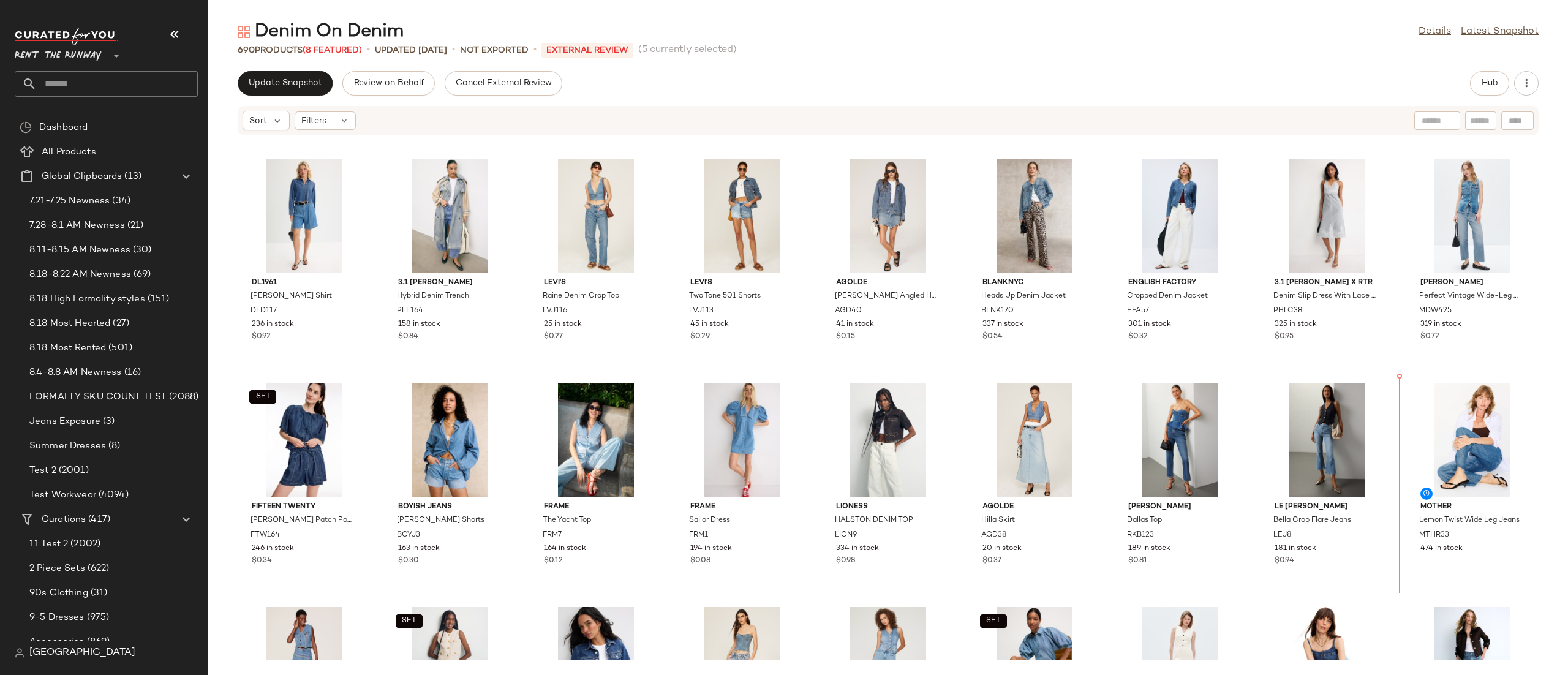
scroll to position [213, 0]
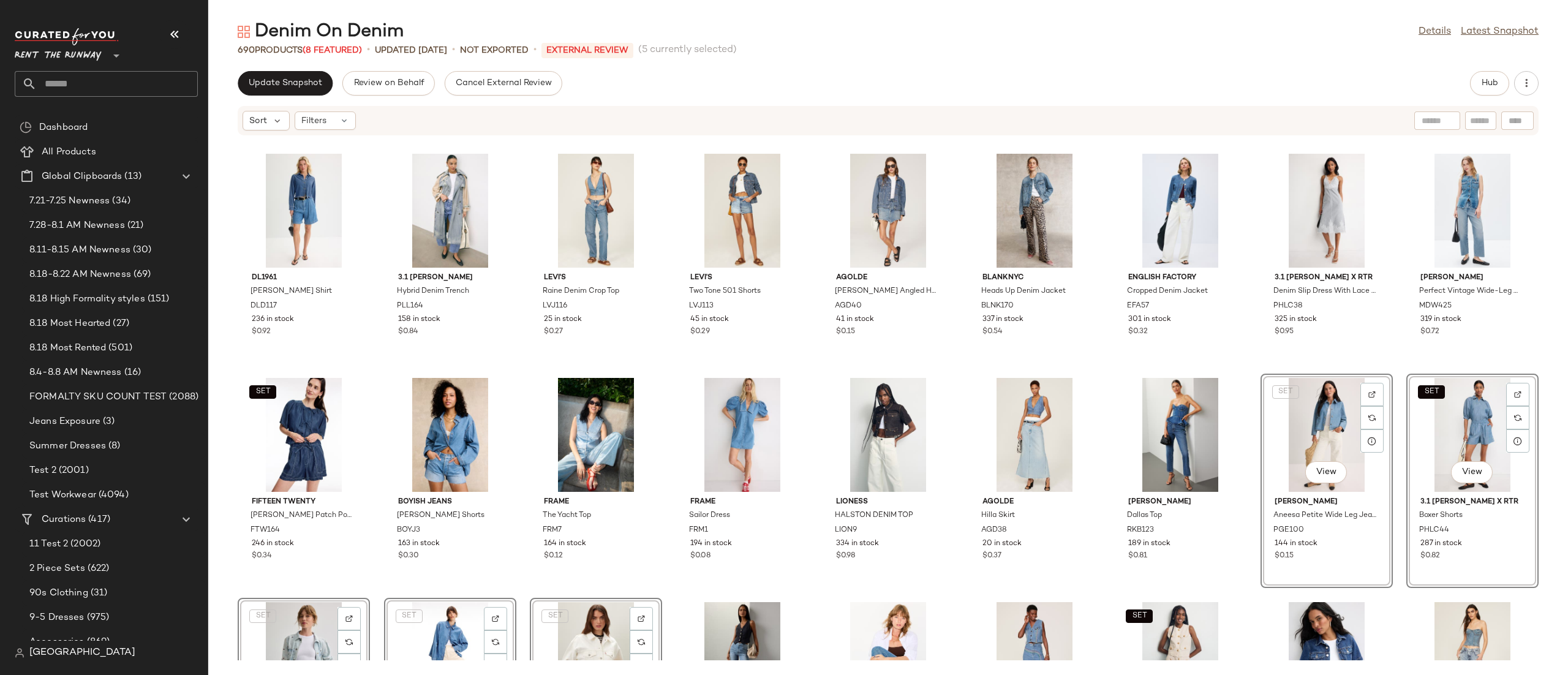
click at [1250, 361] on div "Lioness Slouched Tie Up Jeans LION19 441 in stock AGOLDE Twist Low Slung Baggy …" at bounding box center [888, 398] width 1360 height 524
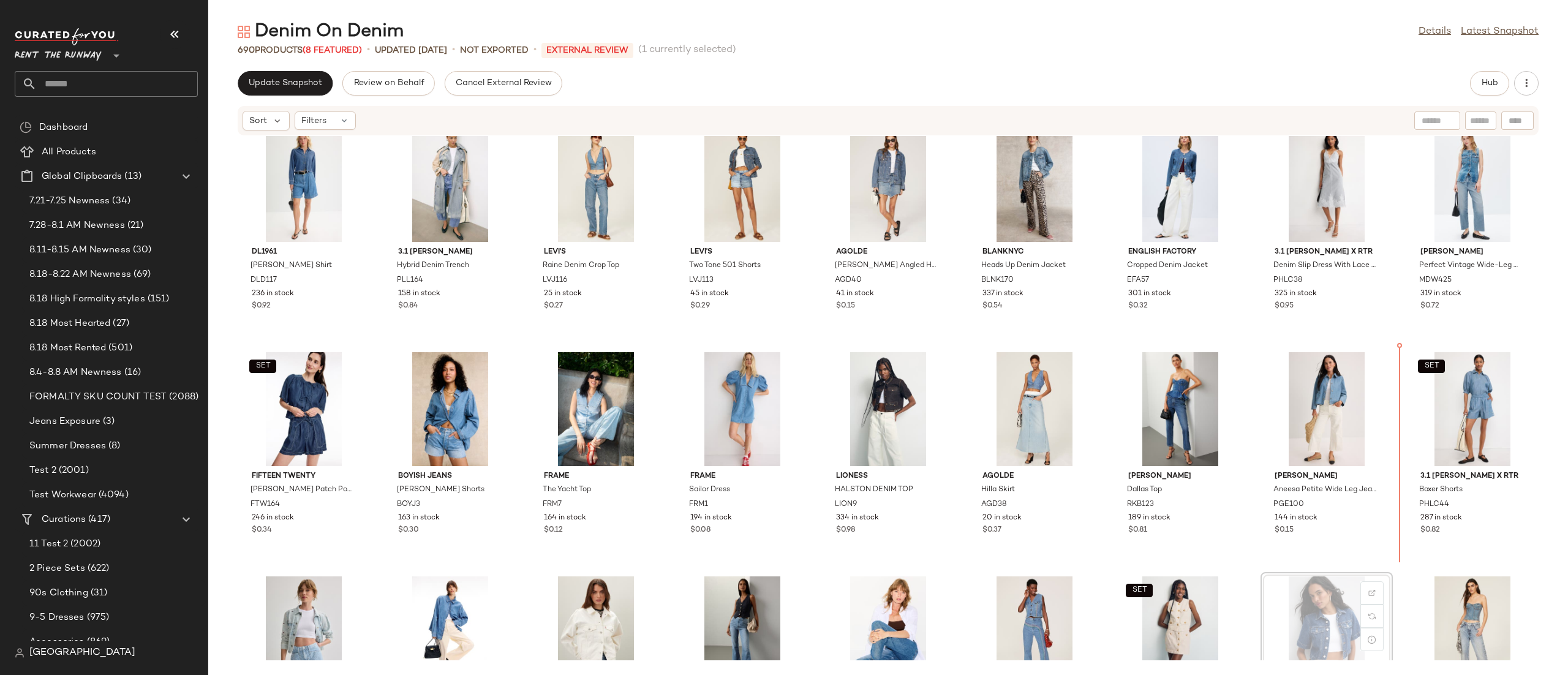
scroll to position [239, 0]
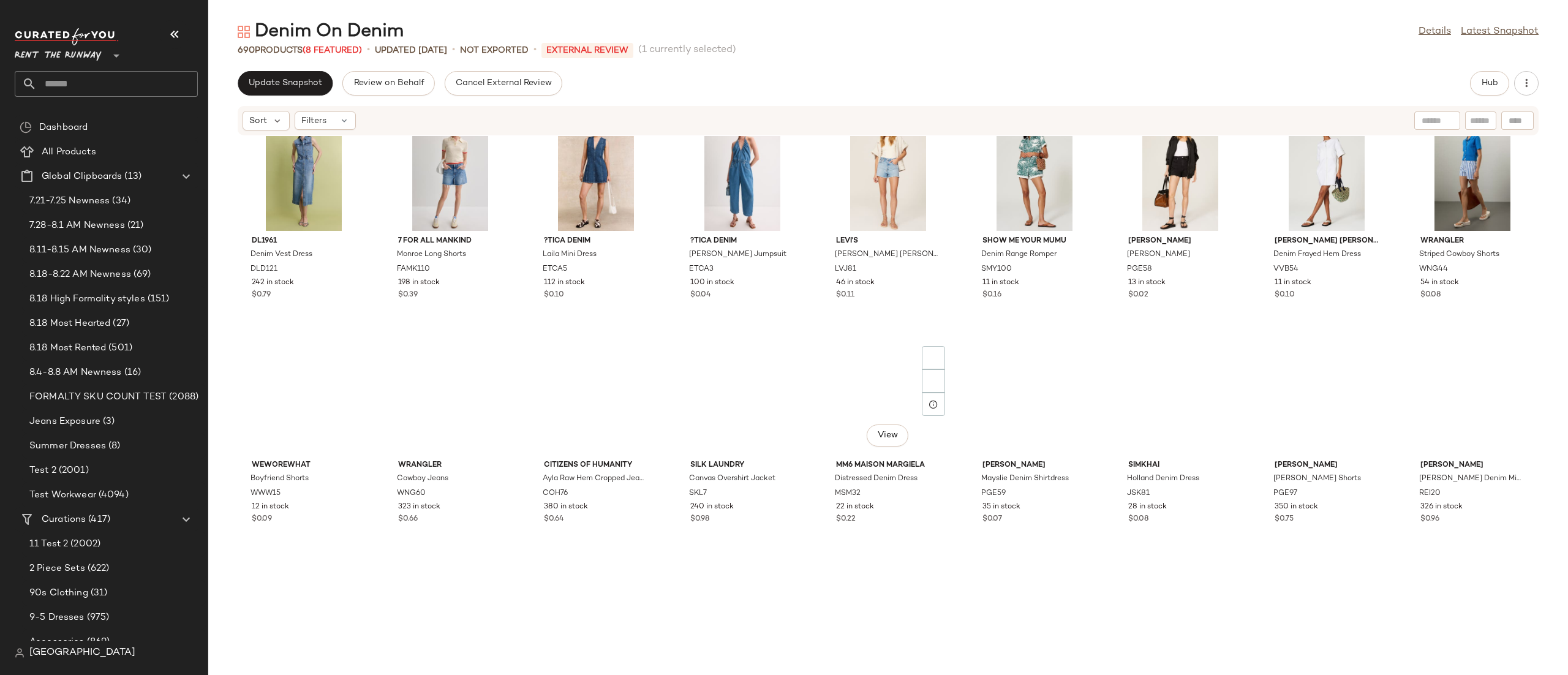
scroll to position [3627, 0]
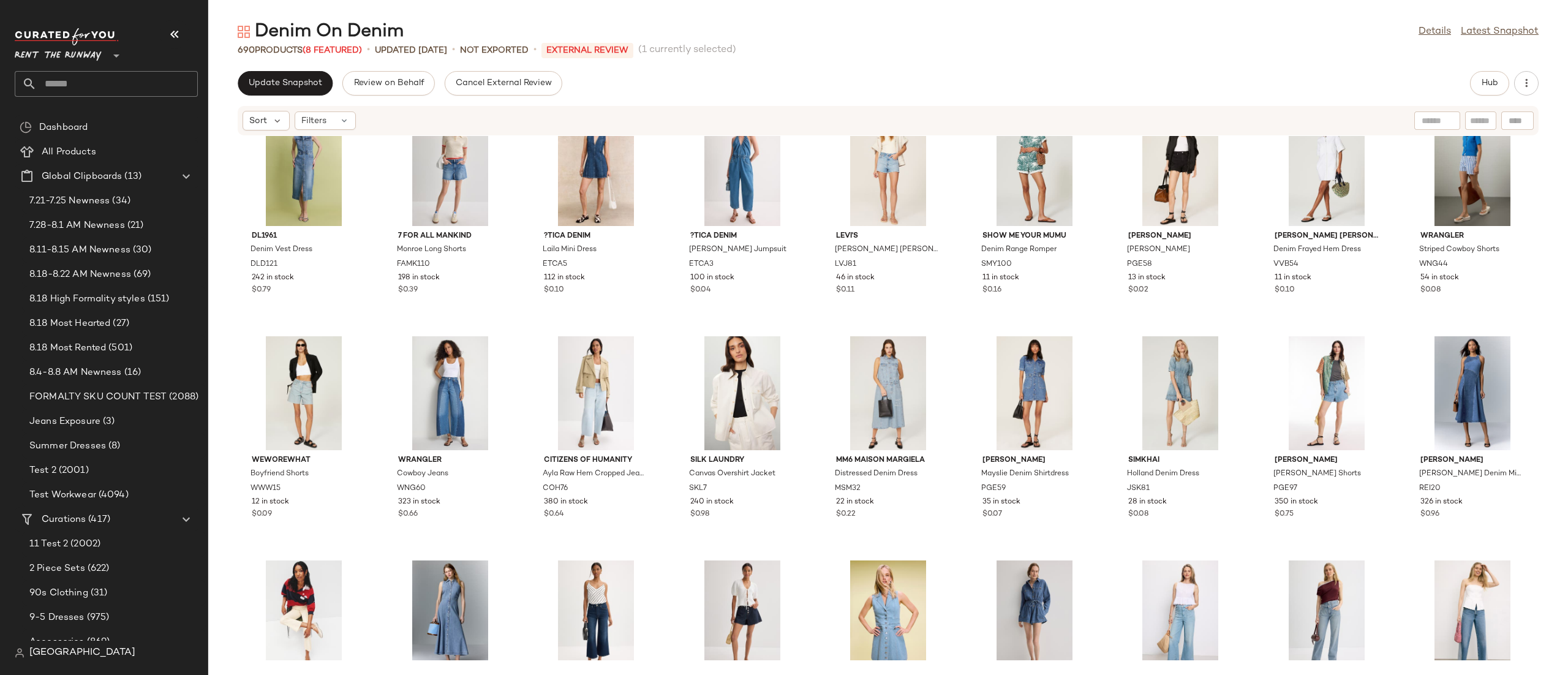
click at [1464, 85] on div "Update Snapshot Review on Behalf Cancel External Review Hub" at bounding box center [888, 83] width 1301 height 25
click at [1490, 85] on span "Hub" at bounding box center [1489, 84] width 17 height 10
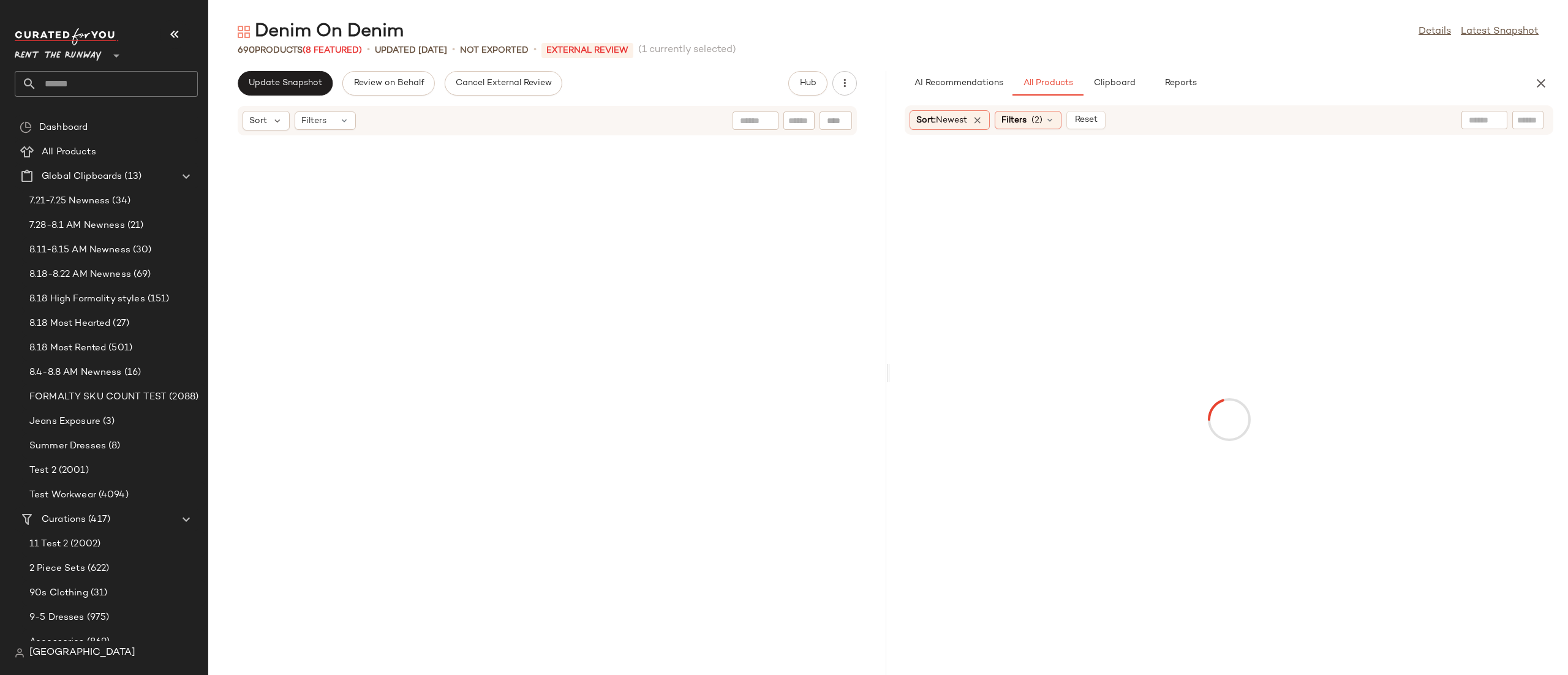
scroll to position [7845, 0]
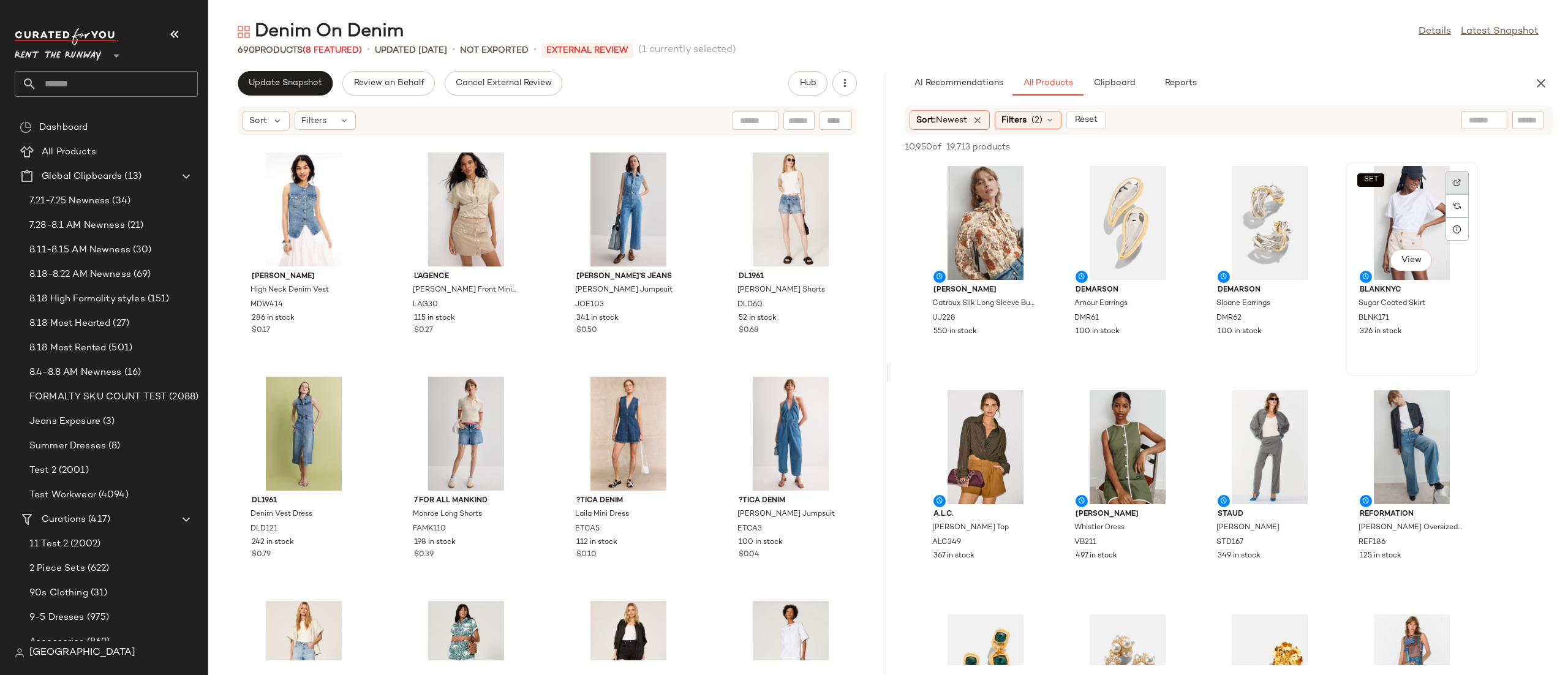
click at [1459, 194] on div at bounding box center [1457, 206] width 23 height 23
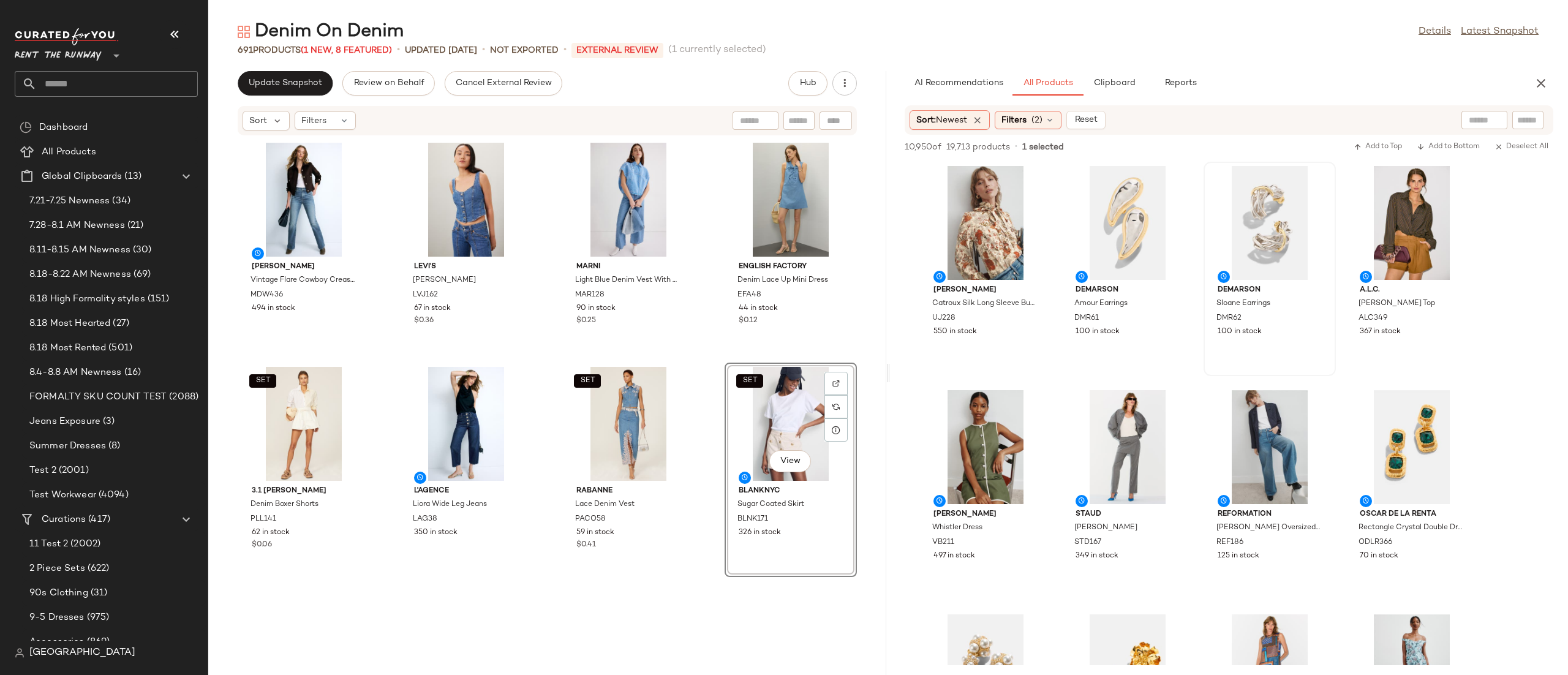
scroll to position [1613, 0]
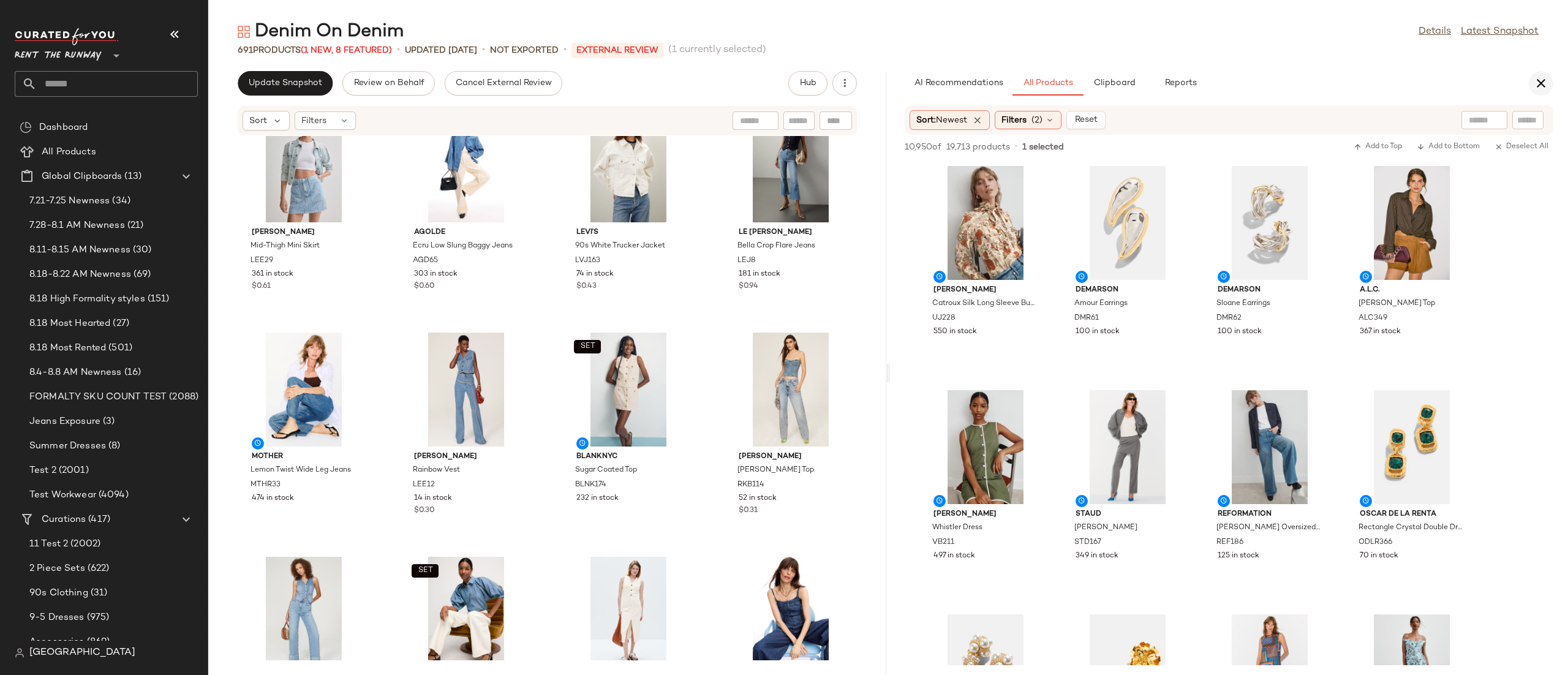
click at [1534, 87] on icon "button" at bounding box center [1541, 83] width 15 height 15
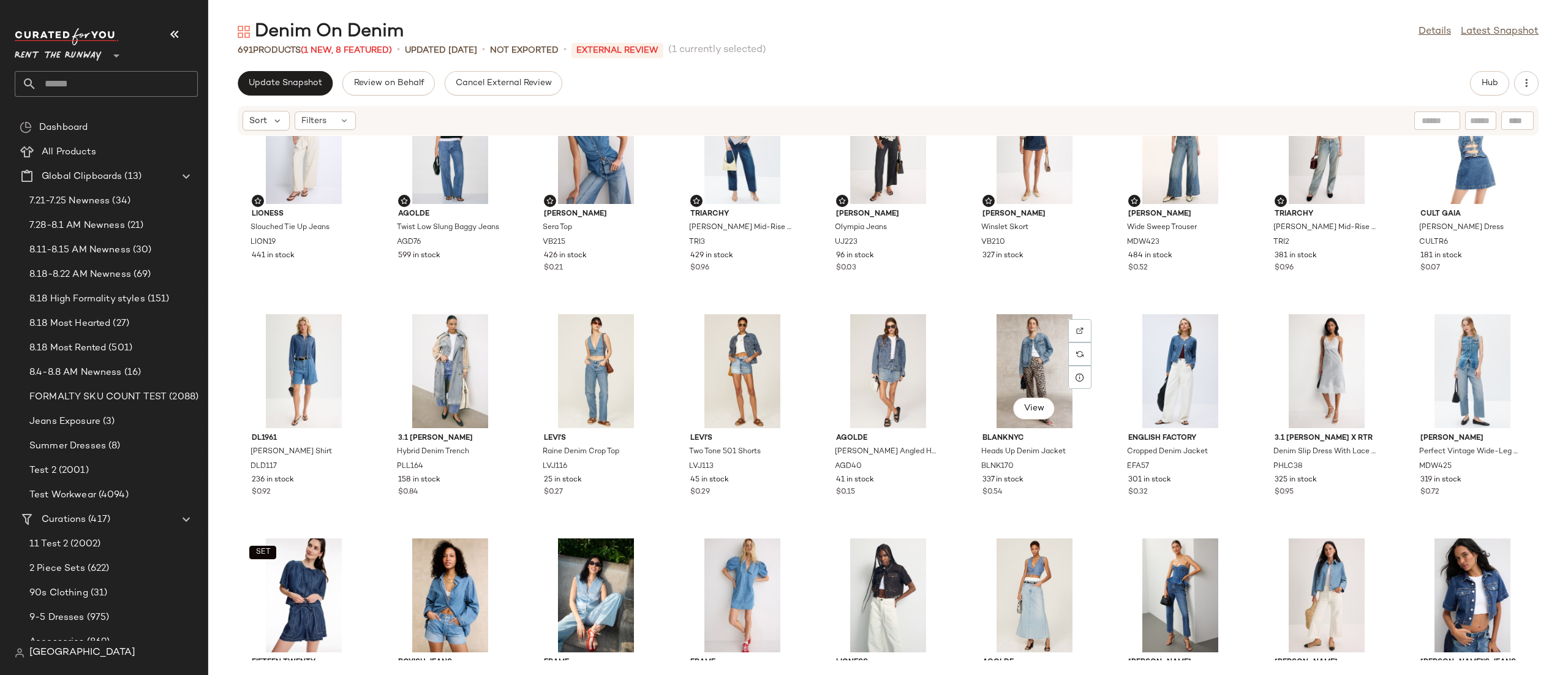
scroll to position [0, 0]
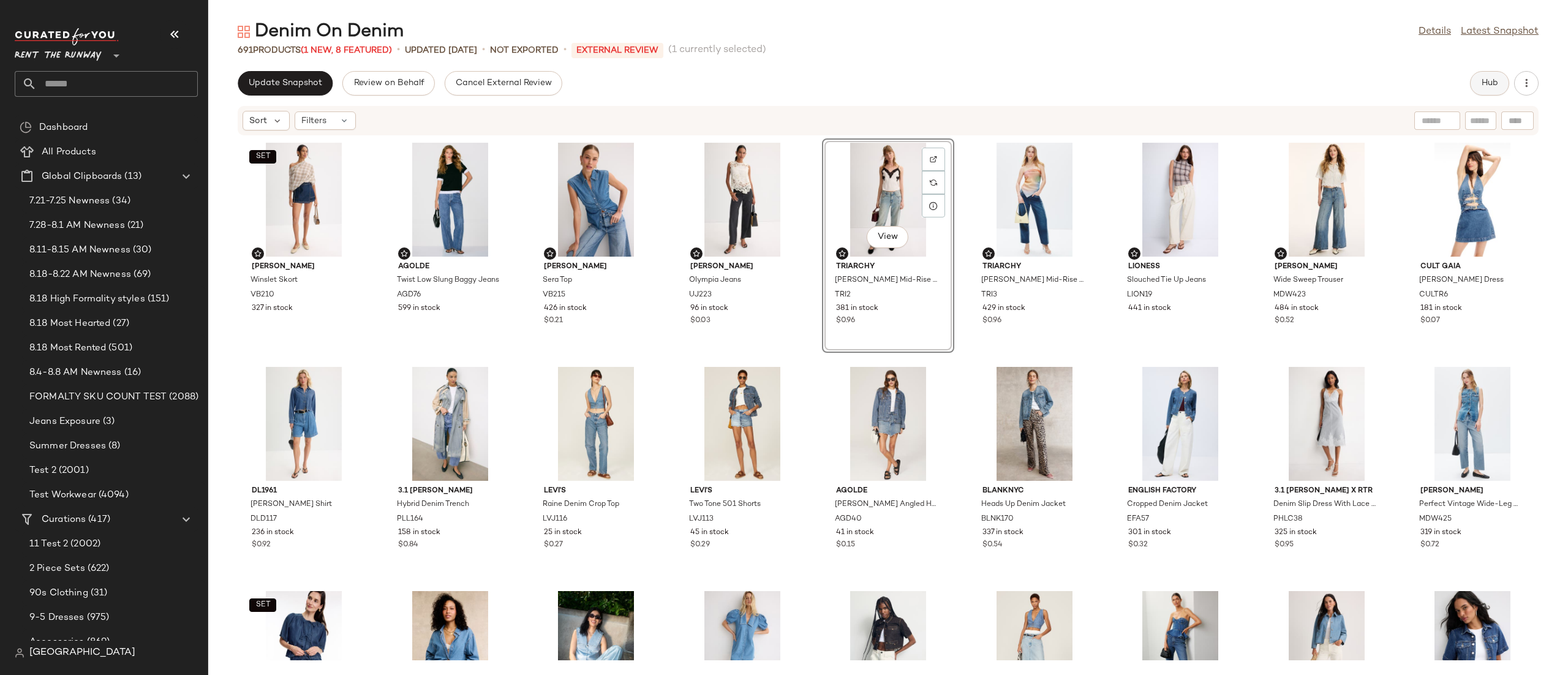
click at [1494, 83] on span "Hub" at bounding box center [1489, 84] width 17 height 10
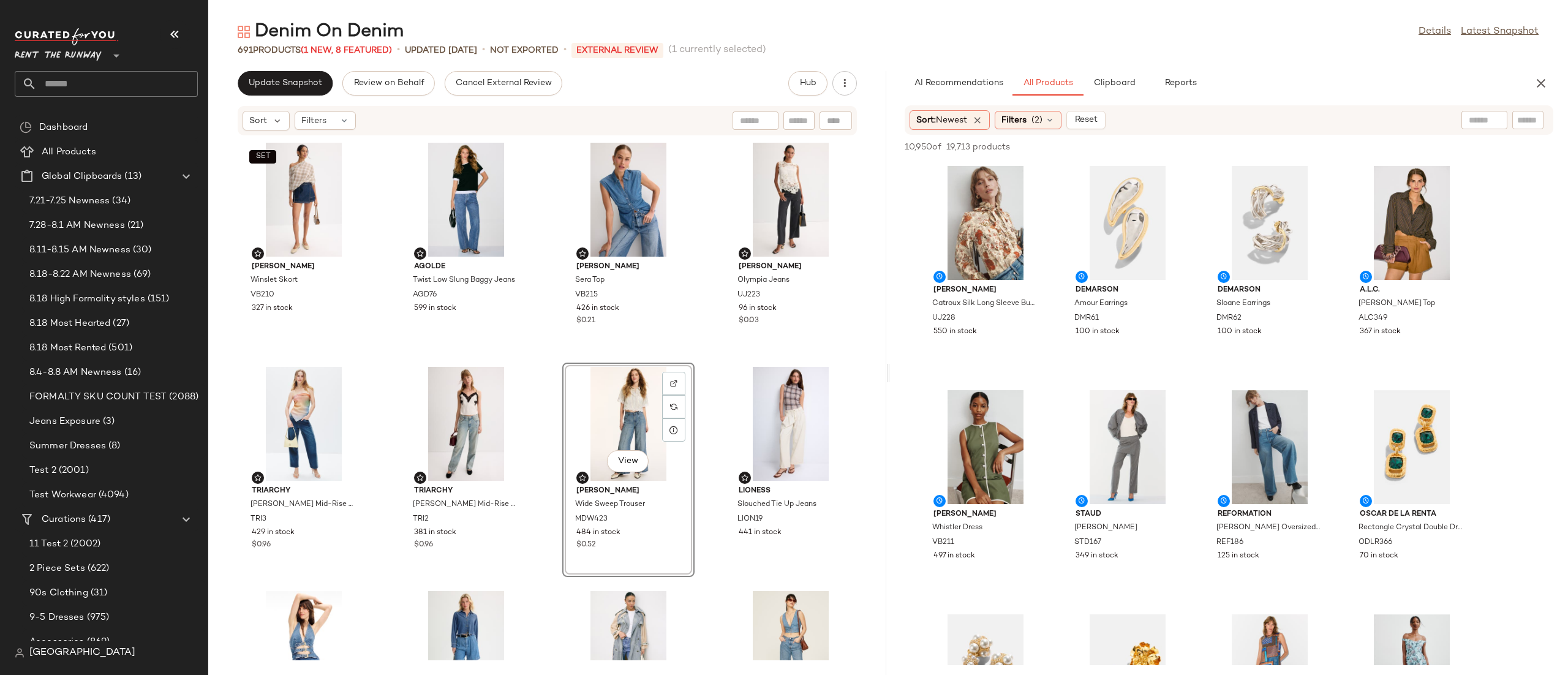
click at [704, 362] on div "SET Veronica Beard Winslet Skort VB210 327 in stock AGOLDE Twist Low Slung Bagg…" at bounding box center [547, 398] width 678 height 524
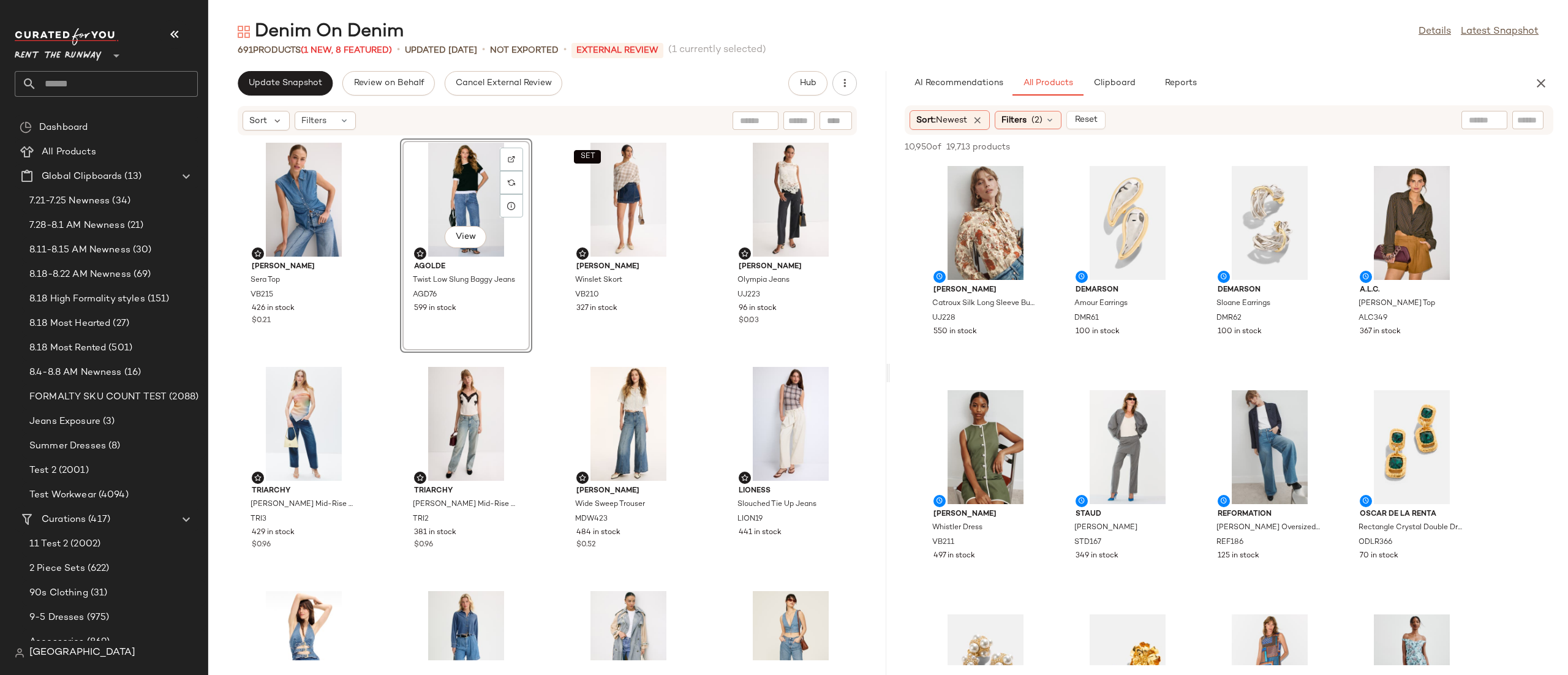
click at [690, 211] on div "Veronica Beard Sera Top VB215 426 in stock $0.21 View AGOLDE Twist Low Slung Ba…" at bounding box center [547, 398] width 678 height 524
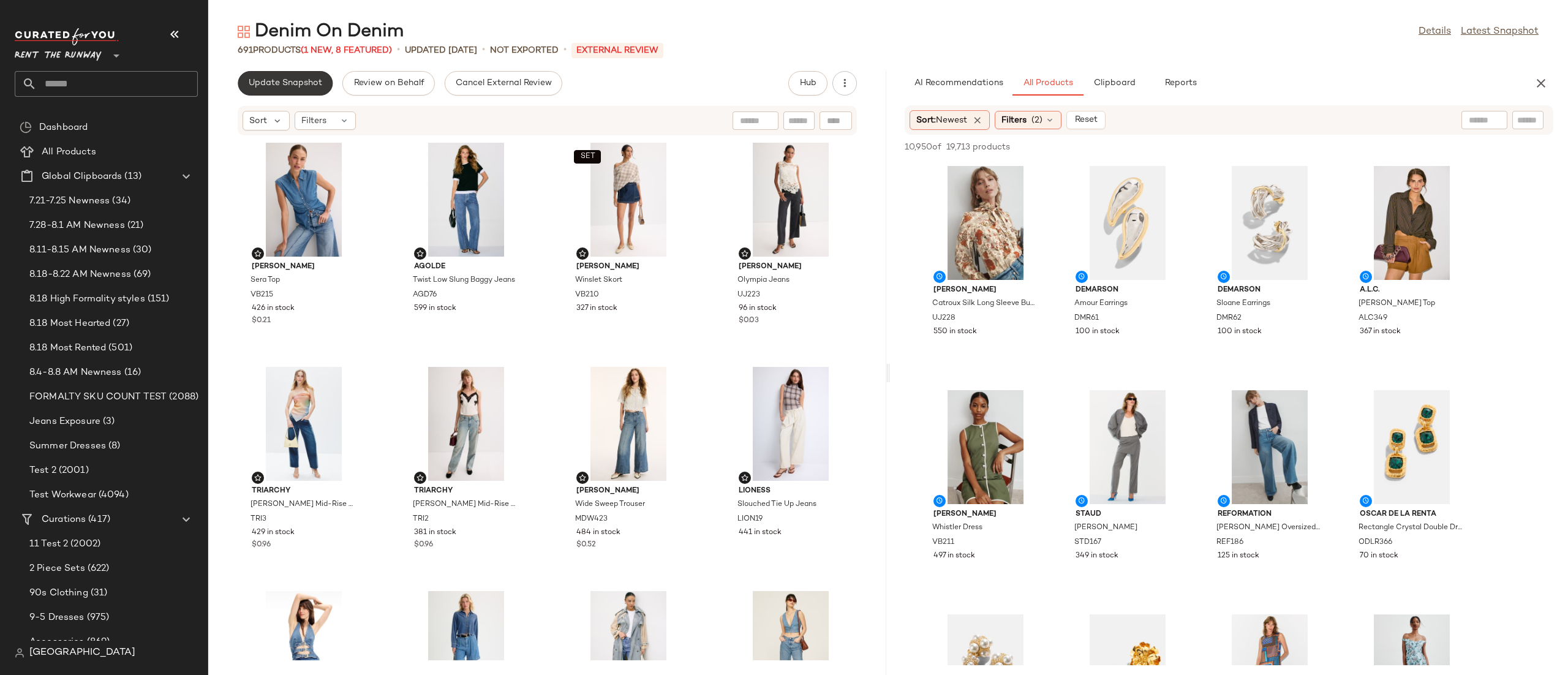
click at [294, 83] on span "Update Snapshot" at bounding box center [285, 84] width 74 height 10
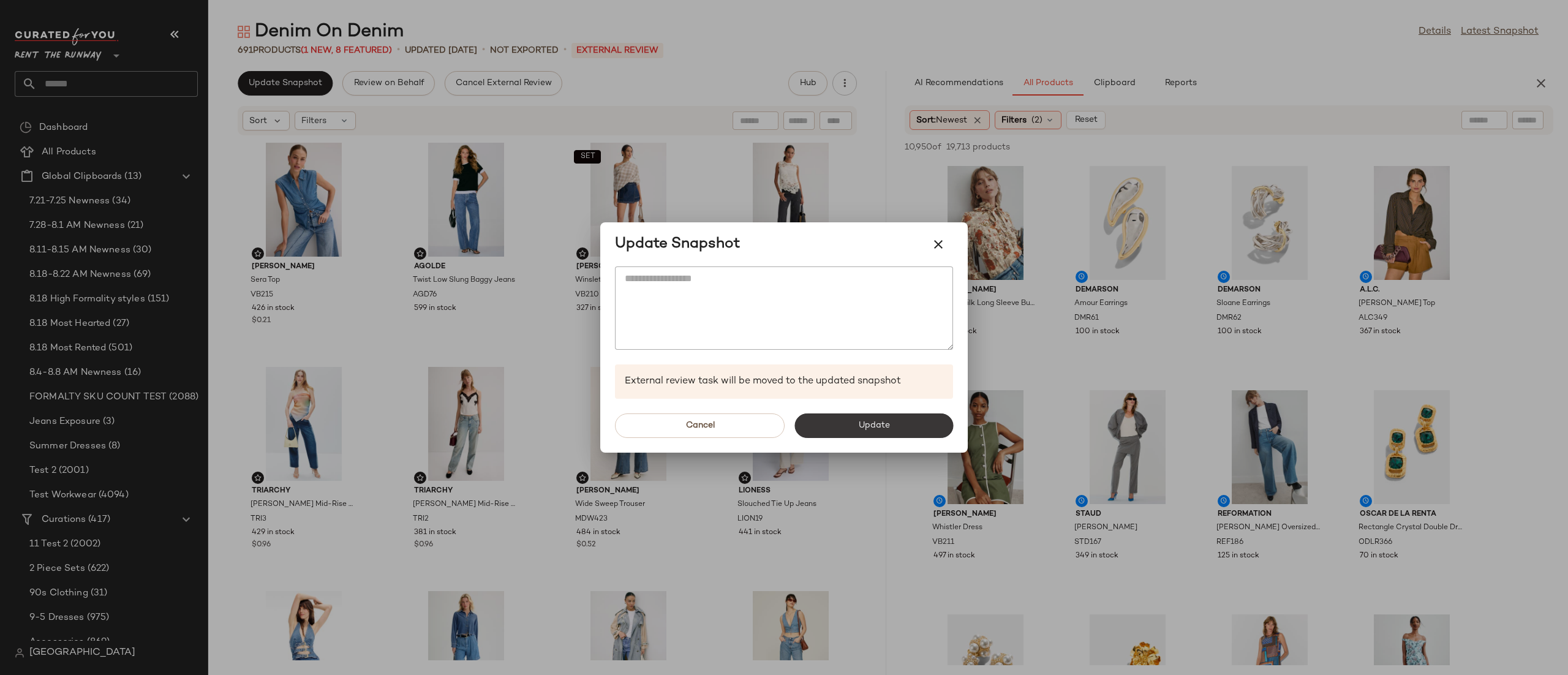
click at [852, 422] on button "Update" at bounding box center [874, 425] width 159 height 25
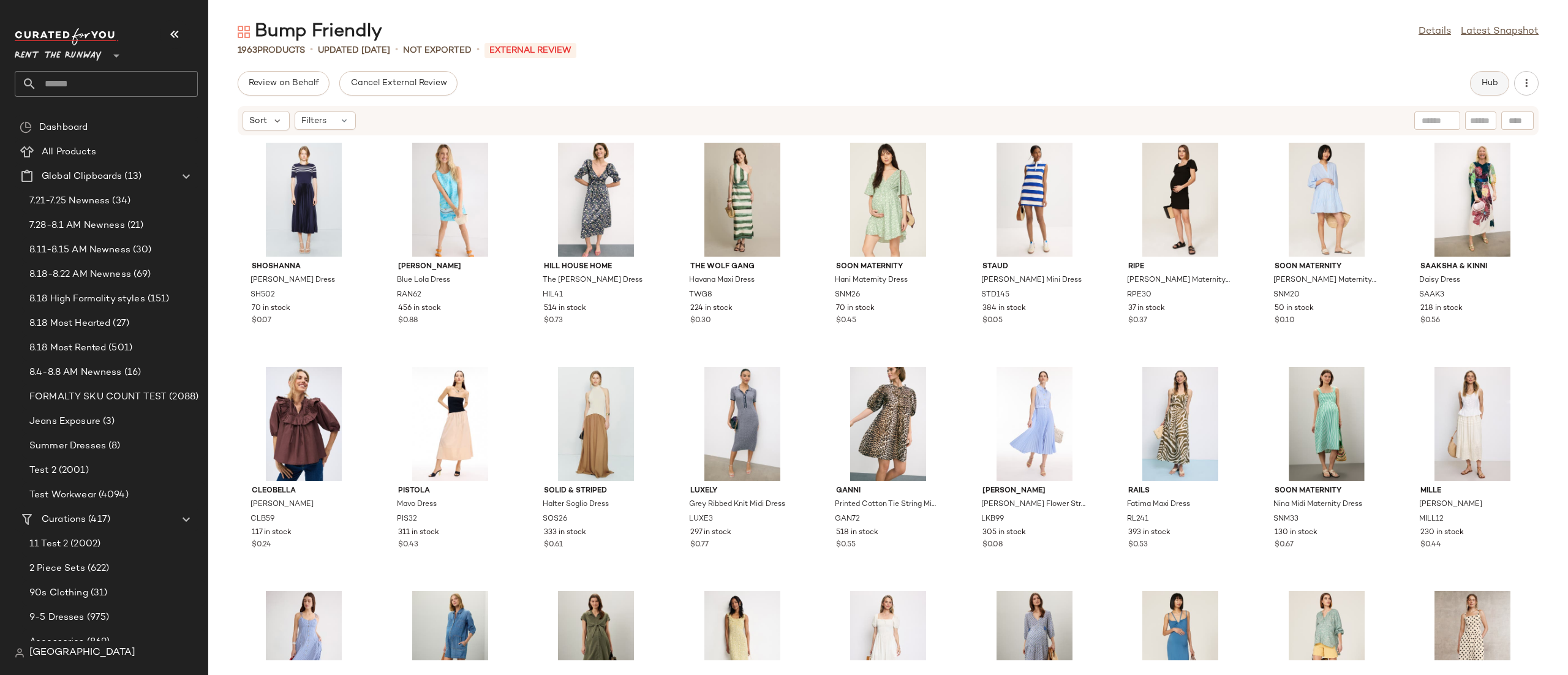
click at [1479, 81] on button "Hub" at bounding box center [1489, 83] width 39 height 25
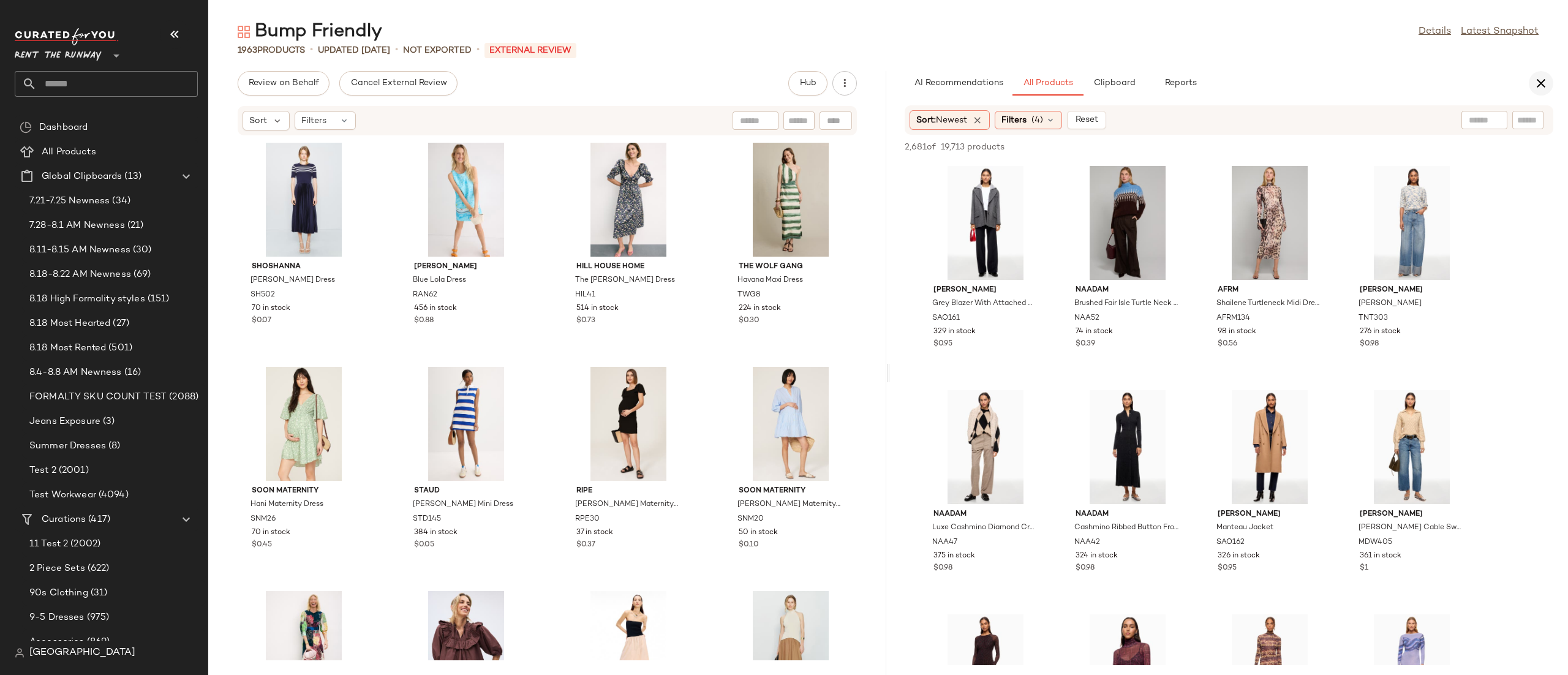
click at [1541, 92] on button "button" at bounding box center [1541, 83] width 25 height 25
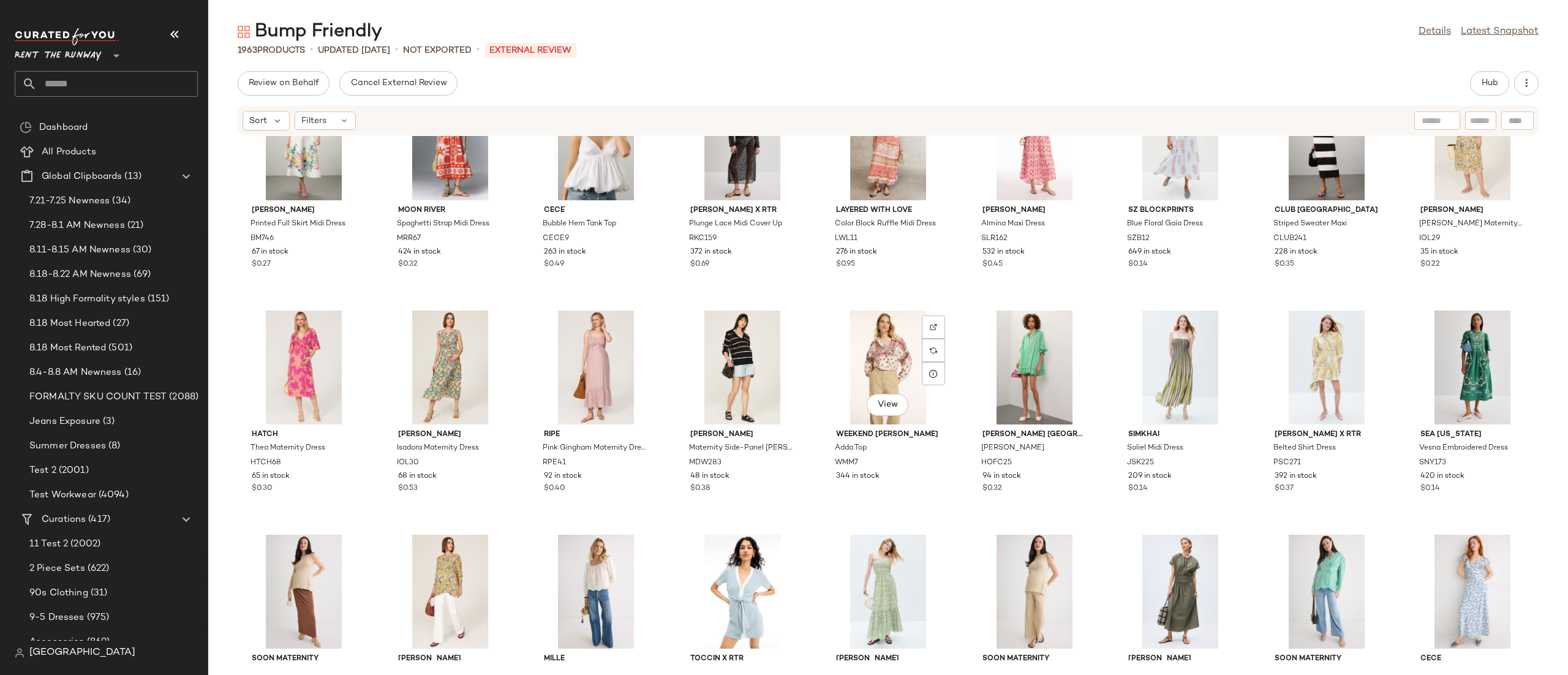
scroll to position [2730, 0]
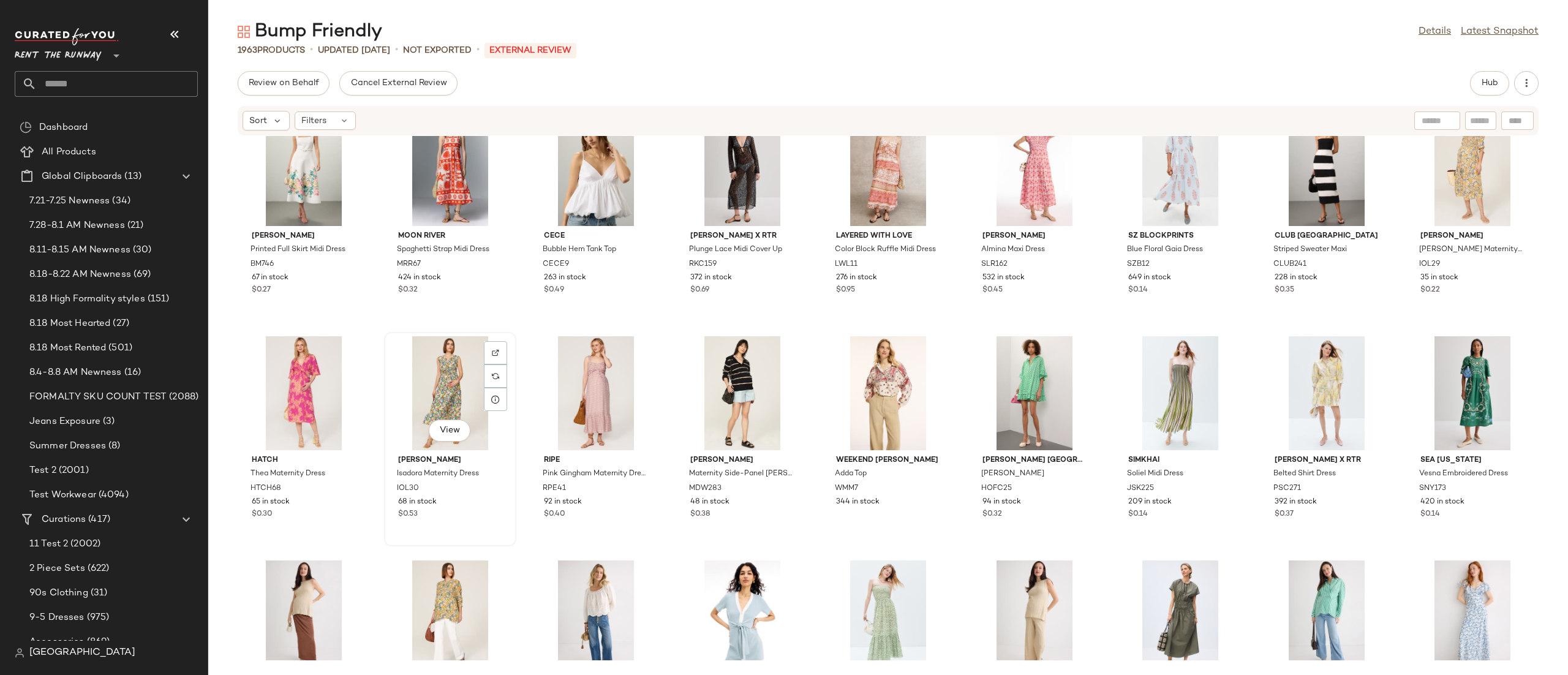
click at [426, 375] on div "View" at bounding box center [450, 393] width 123 height 114
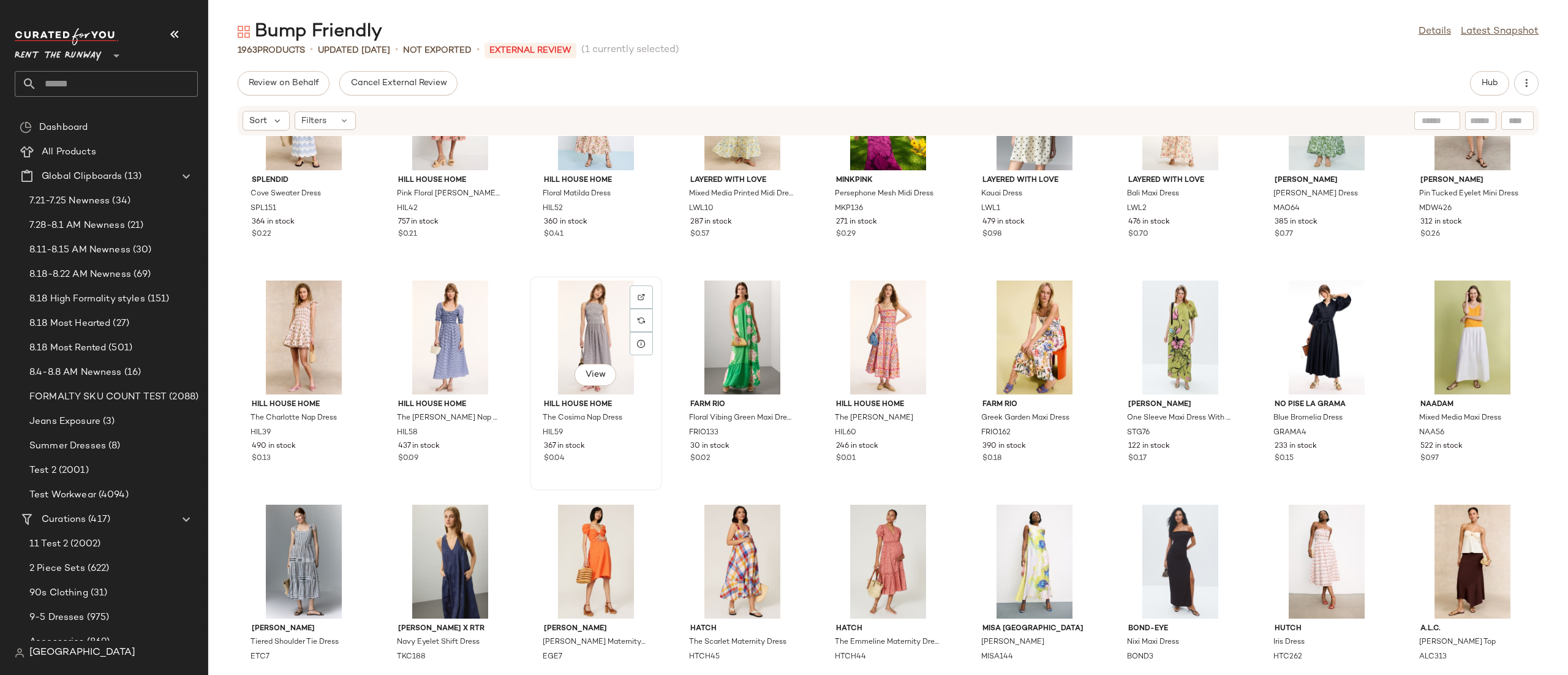
scroll to position [3571, 0]
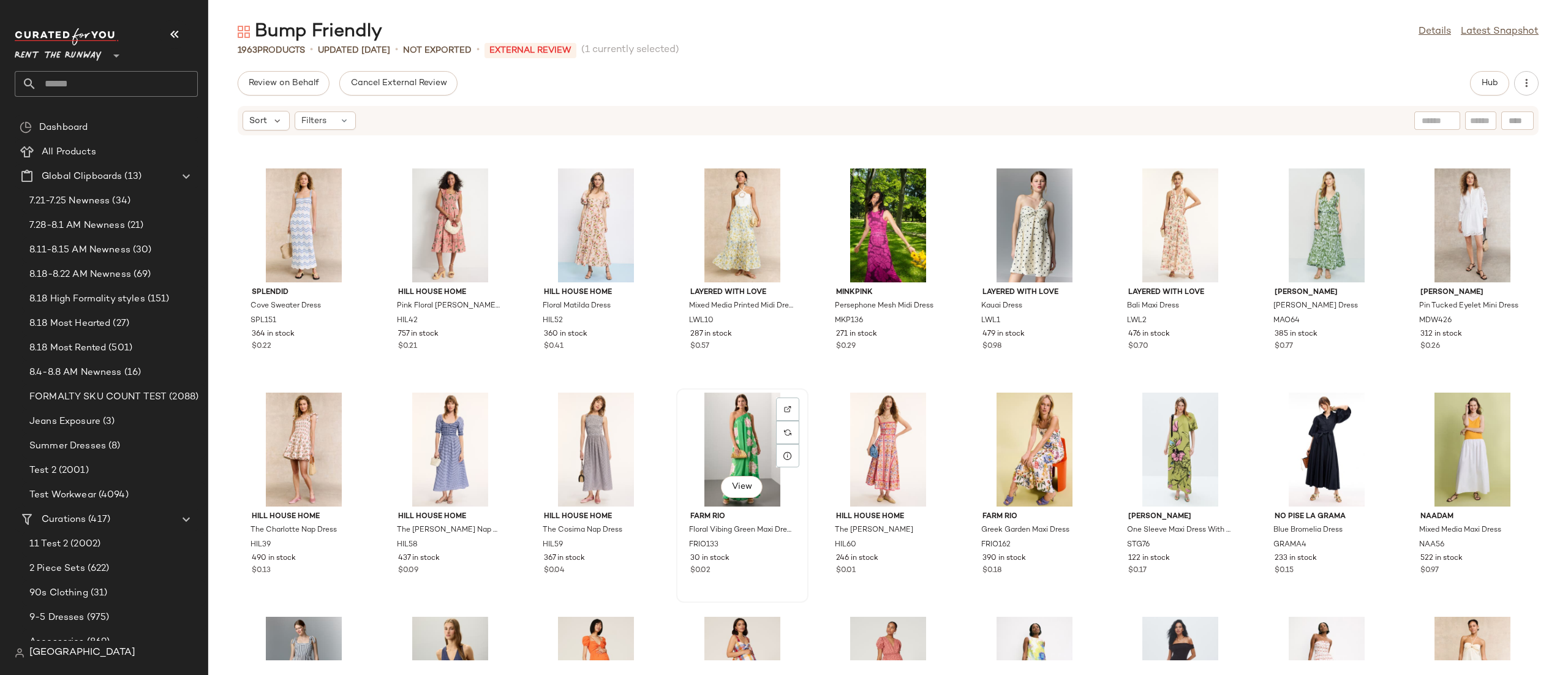
click at [696, 455] on div "View" at bounding box center [743, 450] width 123 height 114
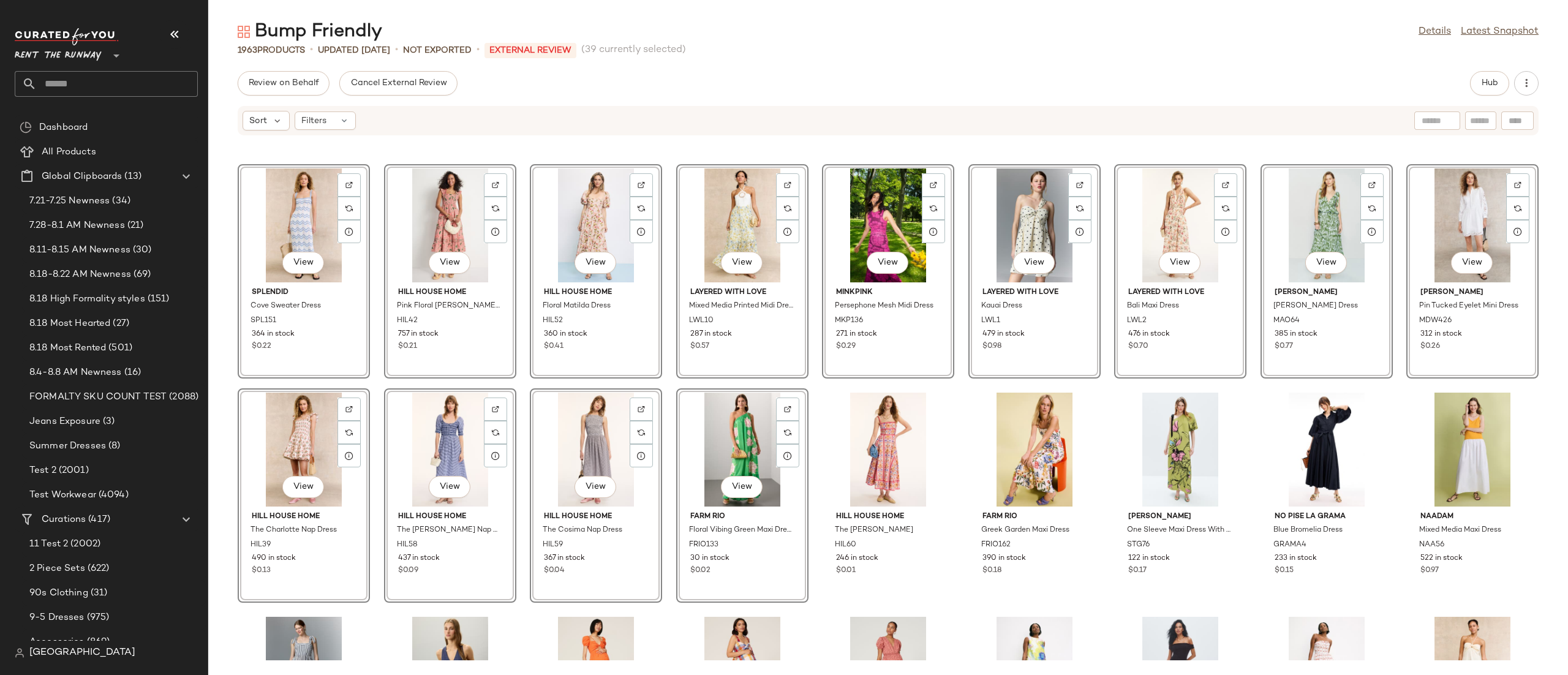
click at [865, 218] on div "View" at bounding box center [888, 225] width 123 height 114
click at [882, 413] on div "View" at bounding box center [888, 450] width 123 height 114
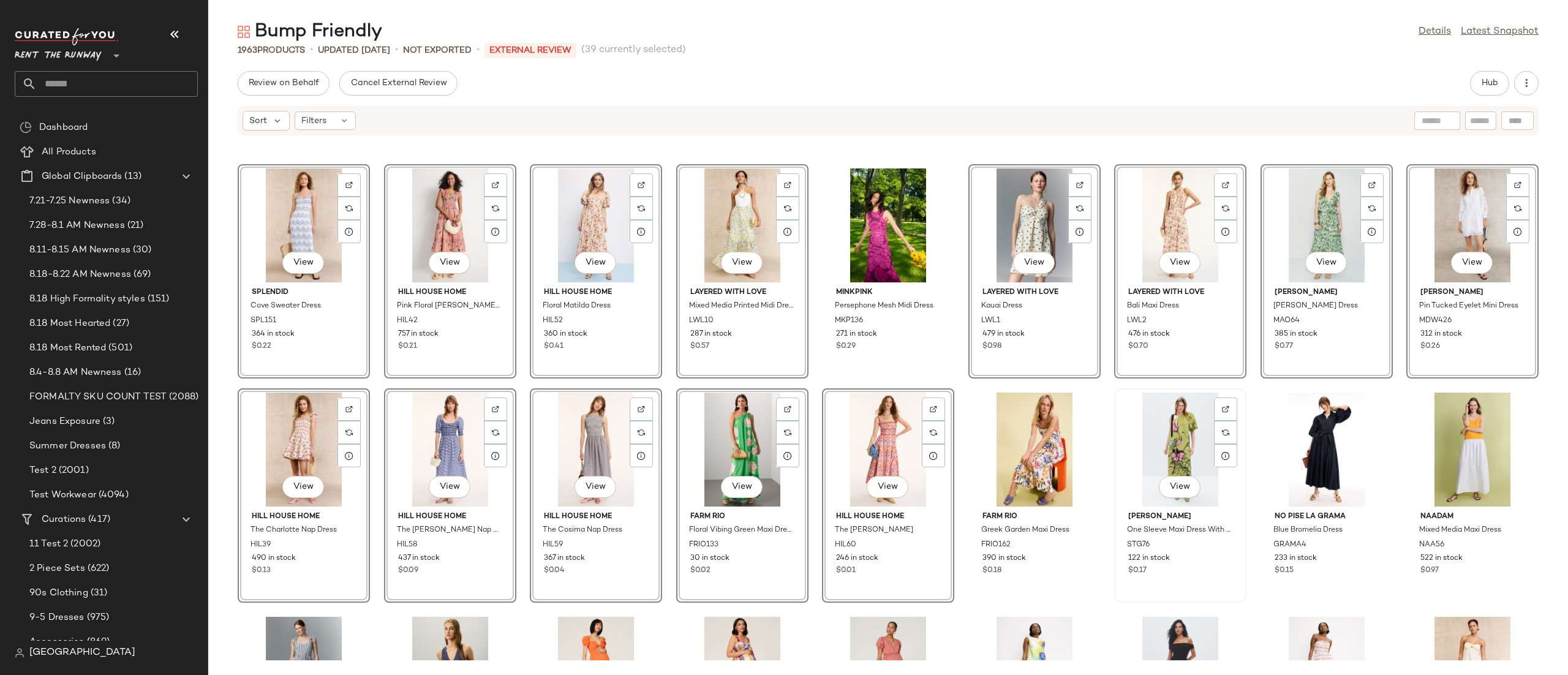
click at [1183, 423] on div "View" at bounding box center [1180, 450] width 123 height 114
click at [1427, 433] on div "View" at bounding box center [1472, 450] width 123 height 114
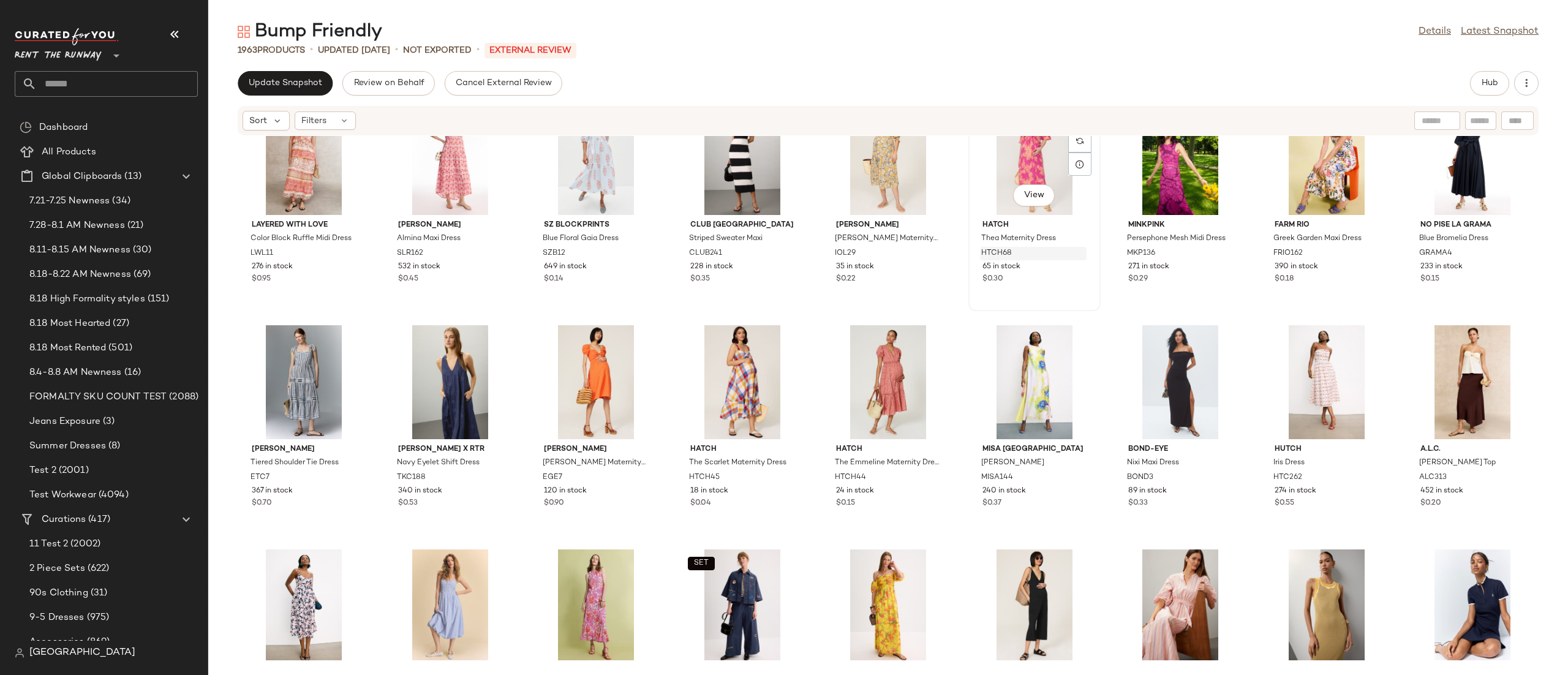
scroll to position [3824, 0]
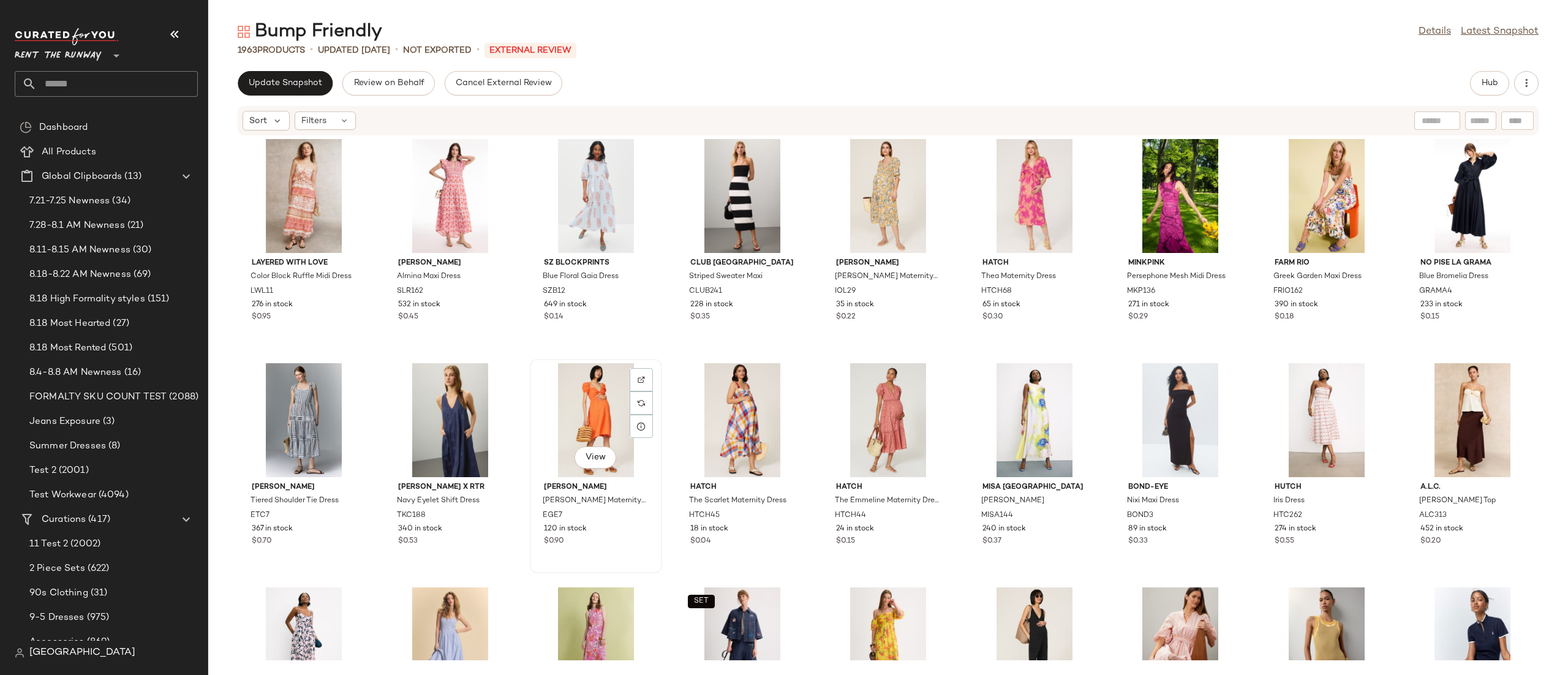
click at [576, 411] on div "View" at bounding box center [596, 420] width 123 height 114
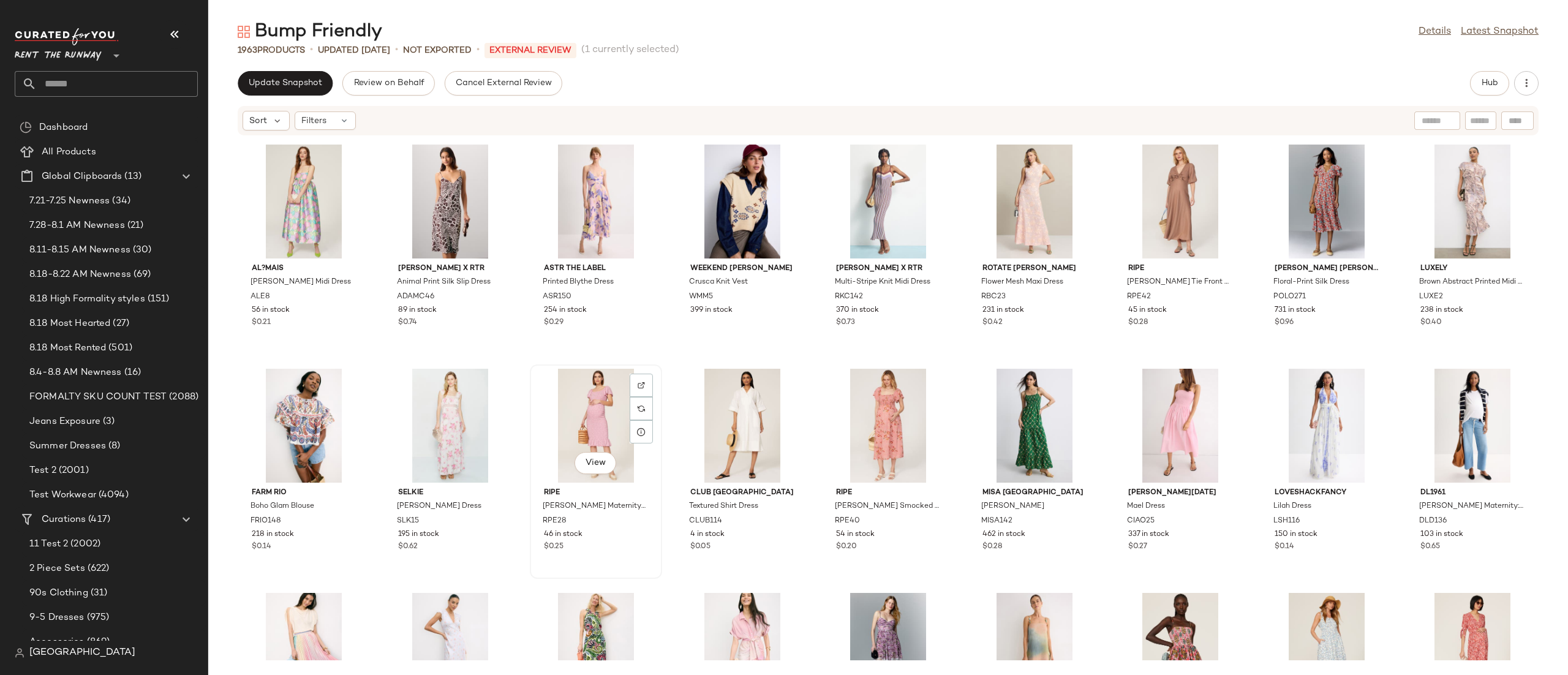
scroll to position [2701, 0]
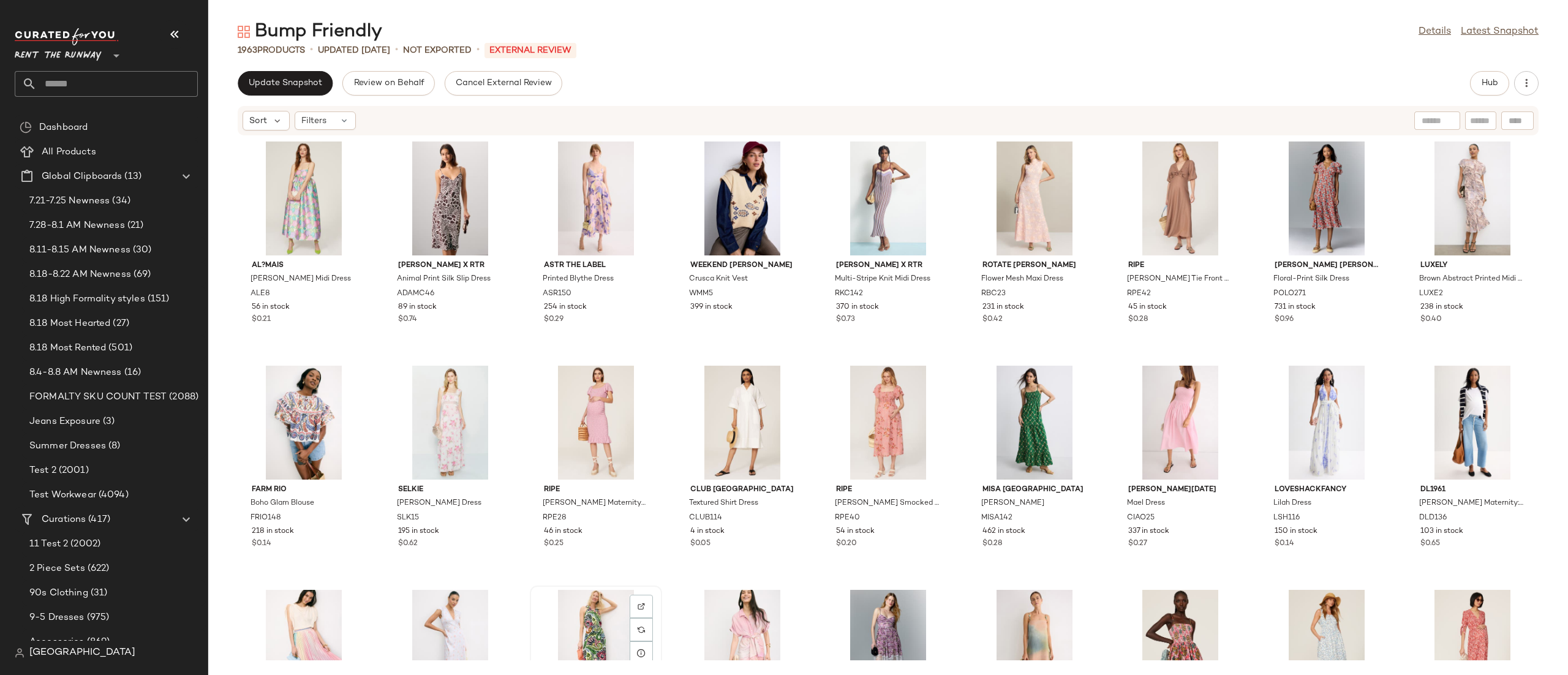
click at [599, 608] on div "View" at bounding box center [596, 647] width 123 height 114
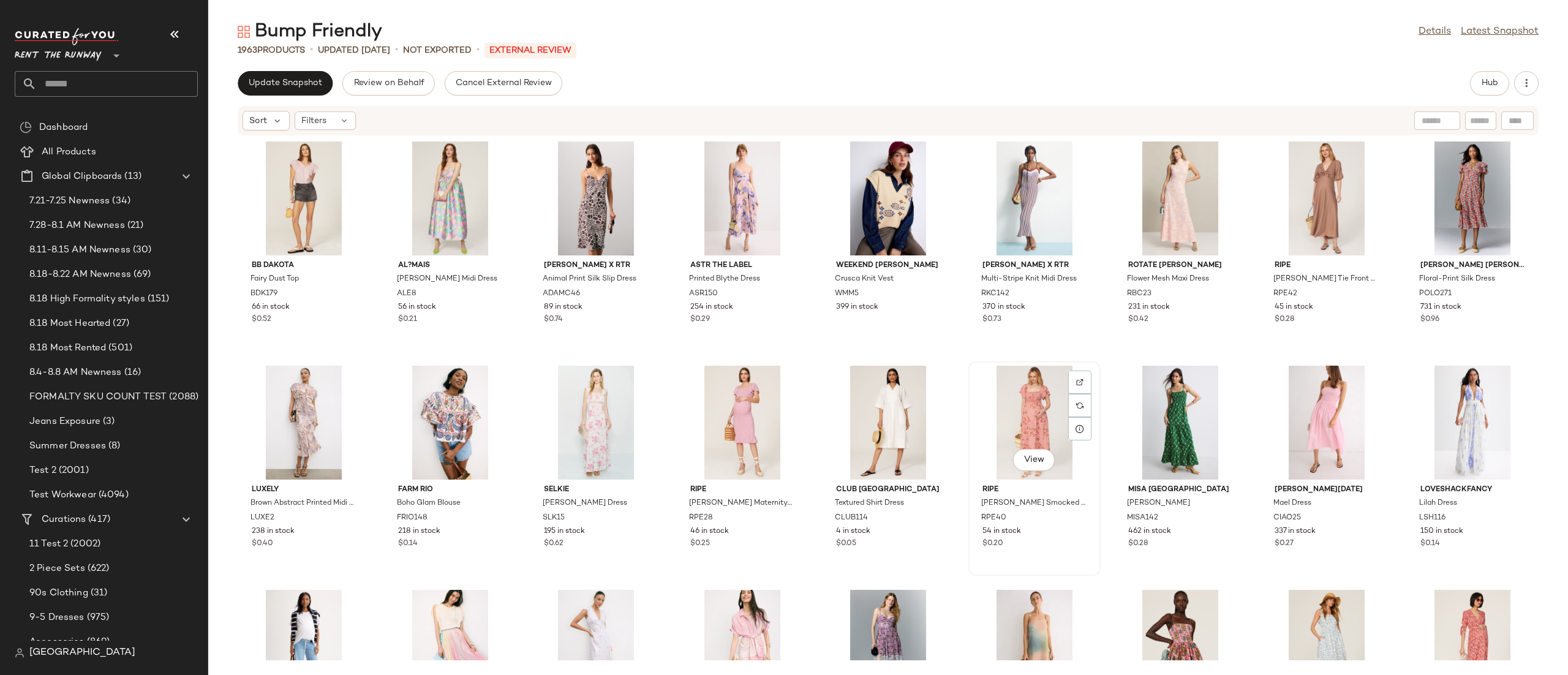
click at [989, 394] on div "View" at bounding box center [1035, 423] width 123 height 114
click at [1162, 405] on div "View" at bounding box center [1180, 423] width 123 height 114
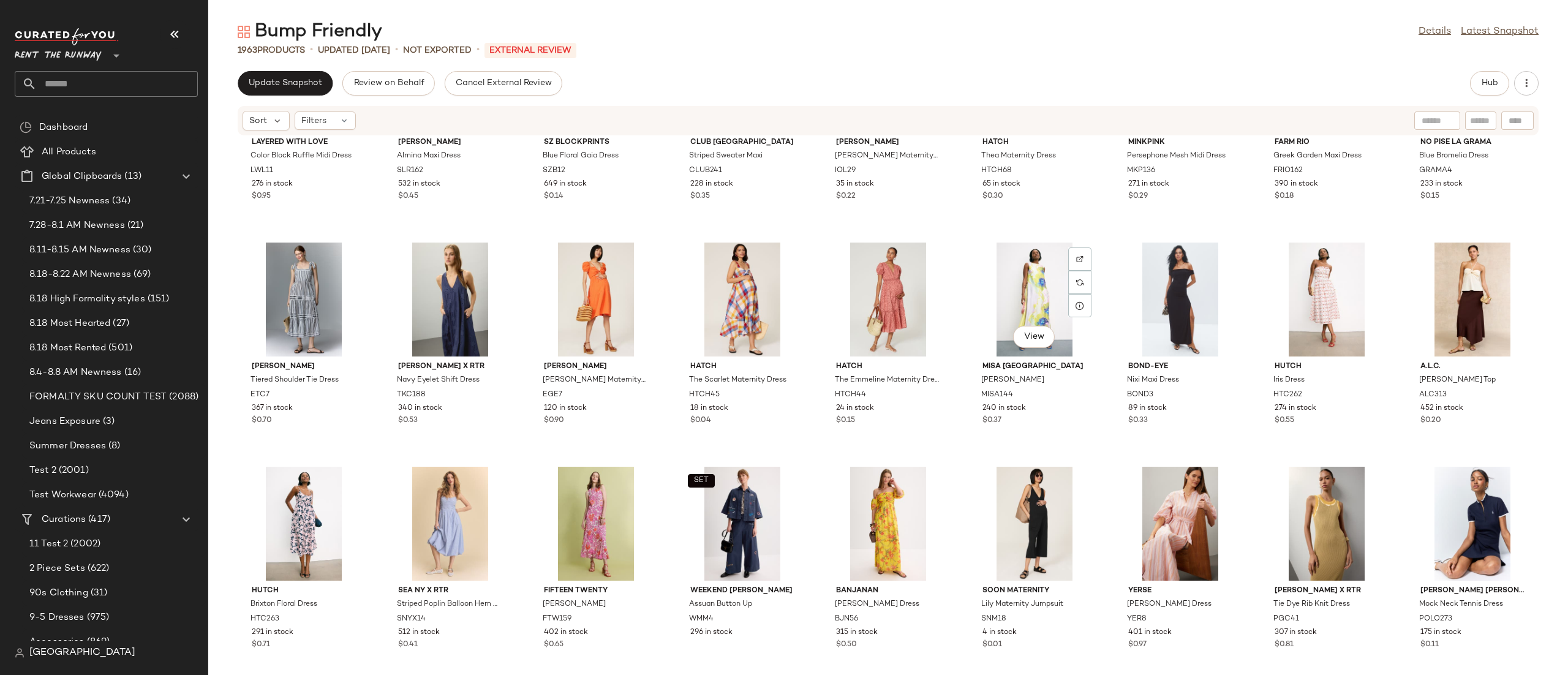
scroll to position [3942, 0]
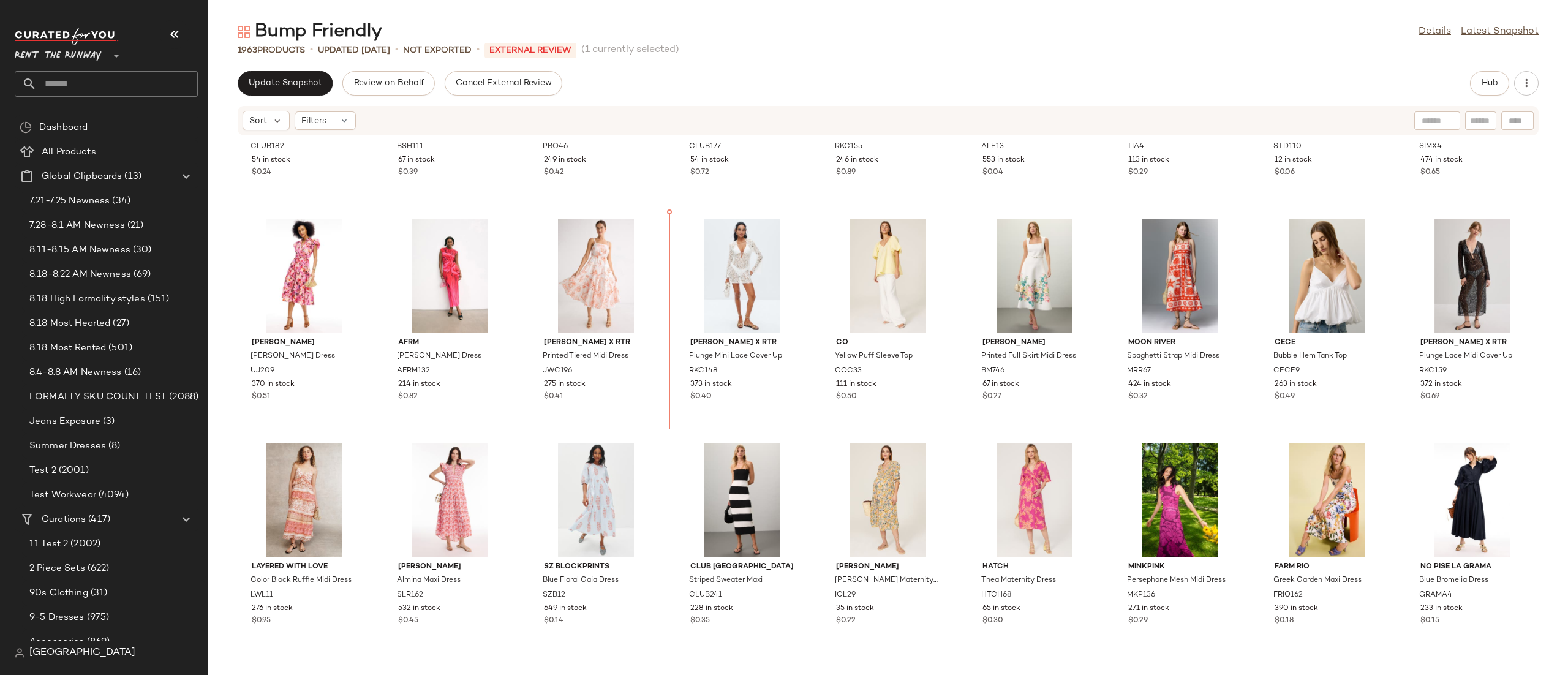
scroll to position [3518, 0]
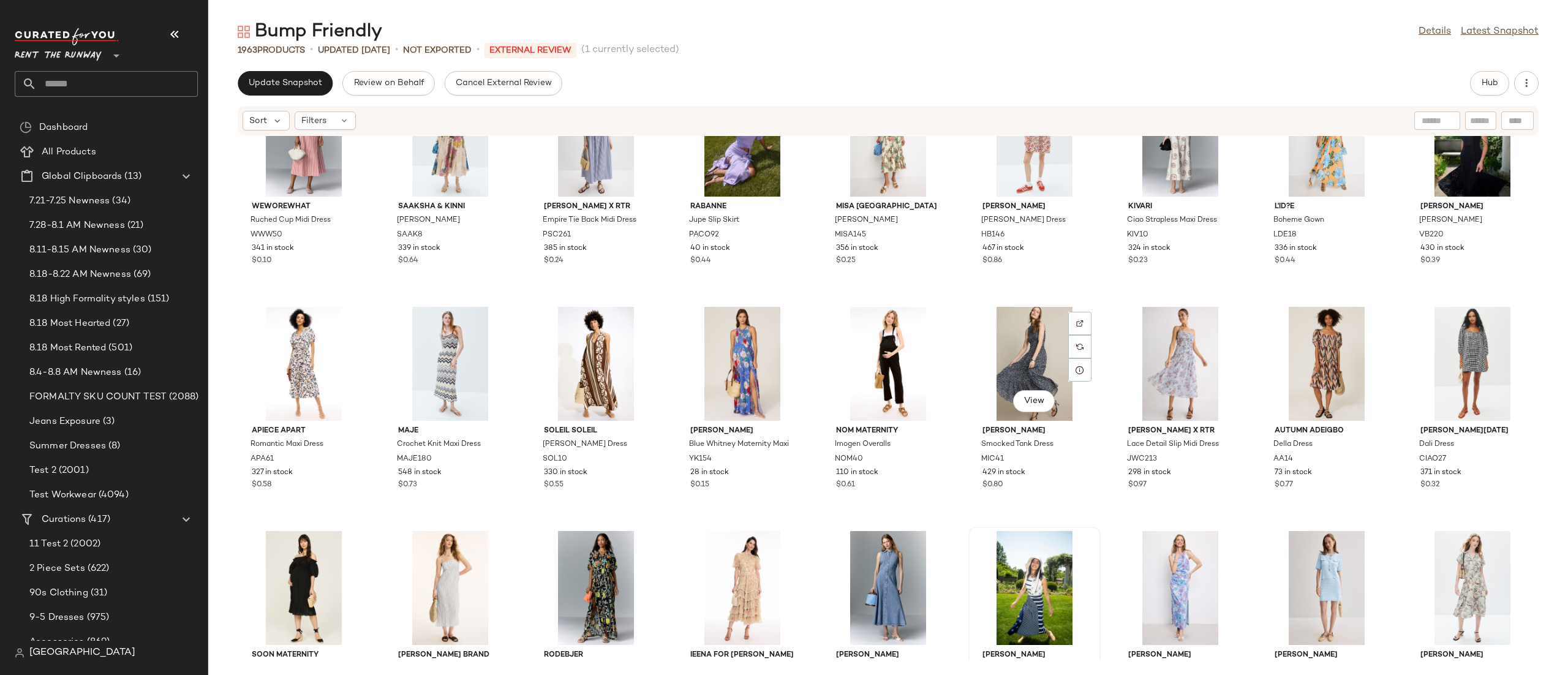
scroll to position [7237, 0]
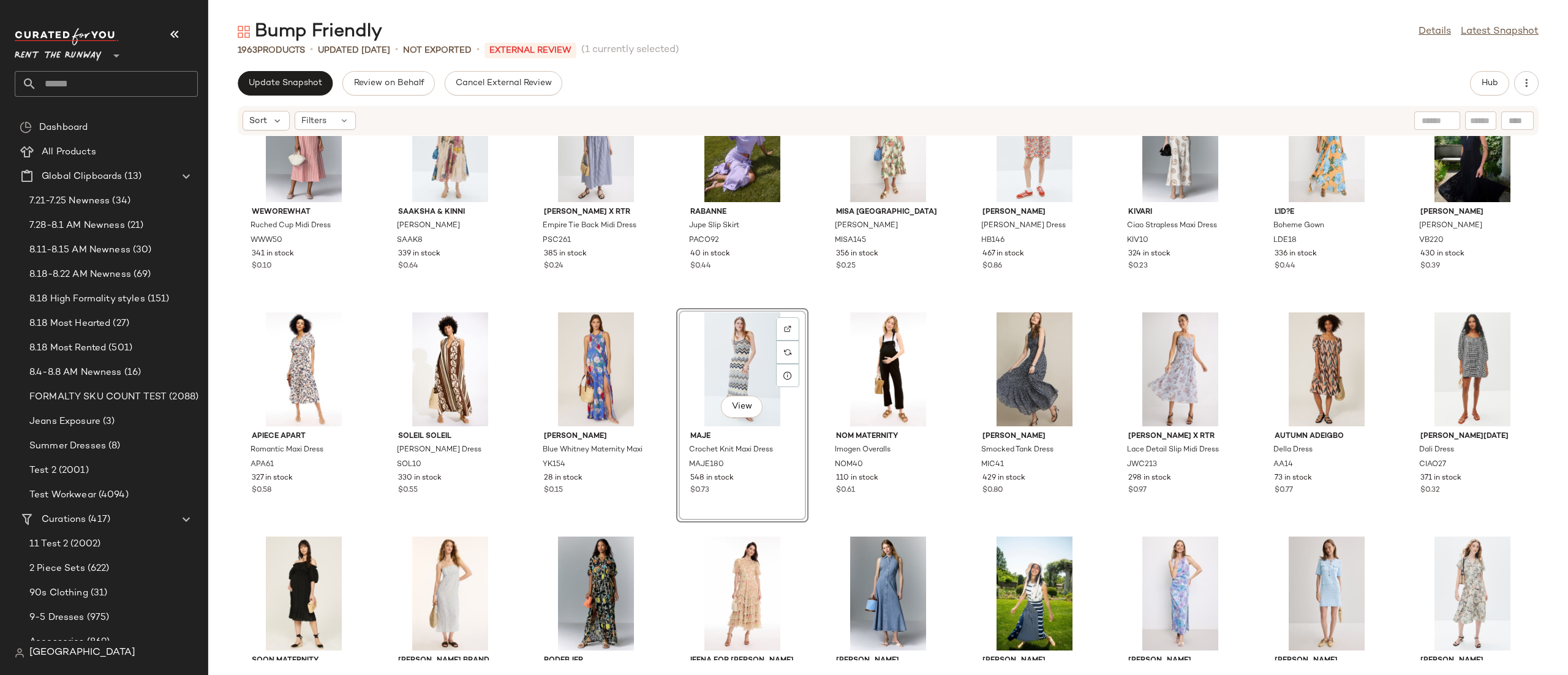
click at [701, 367] on div "View" at bounding box center [743, 369] width 123 height 114
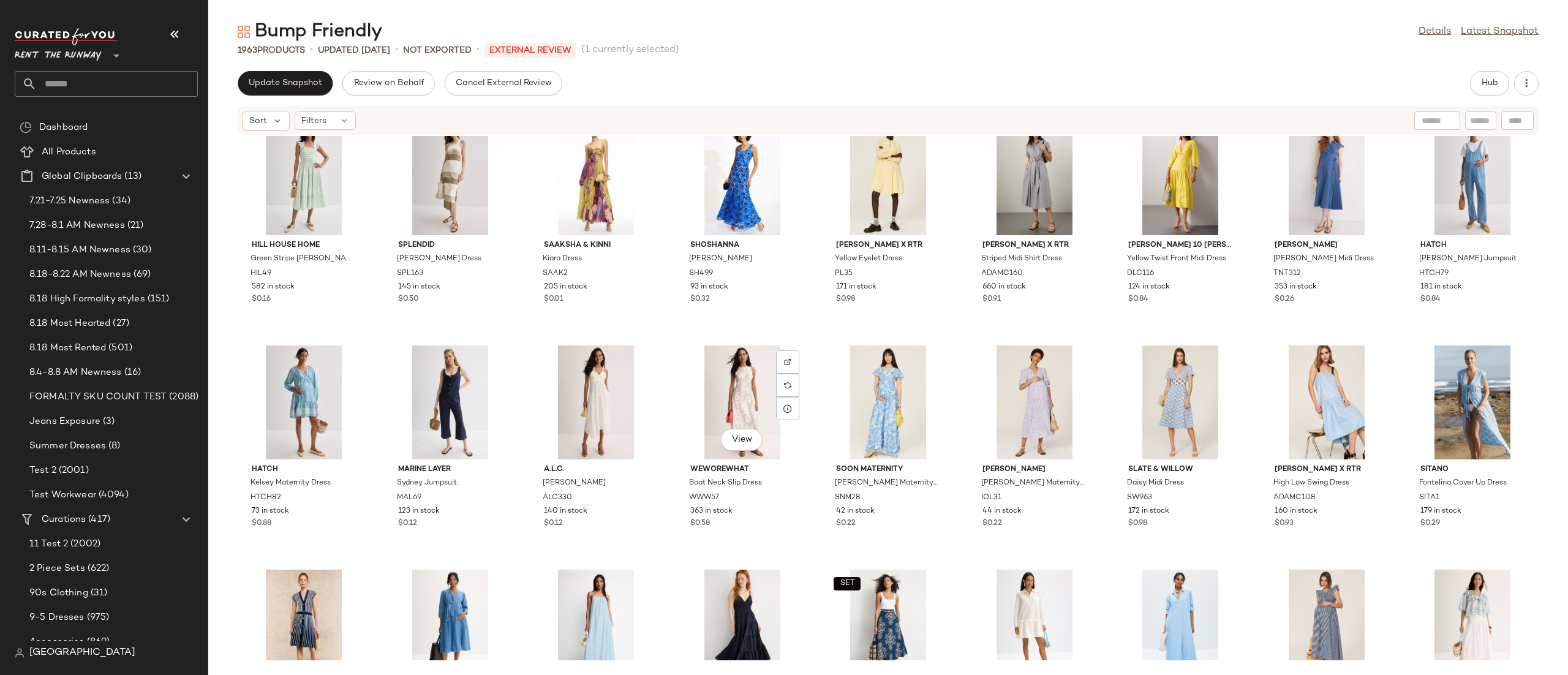
scroll to position [8179, 0]
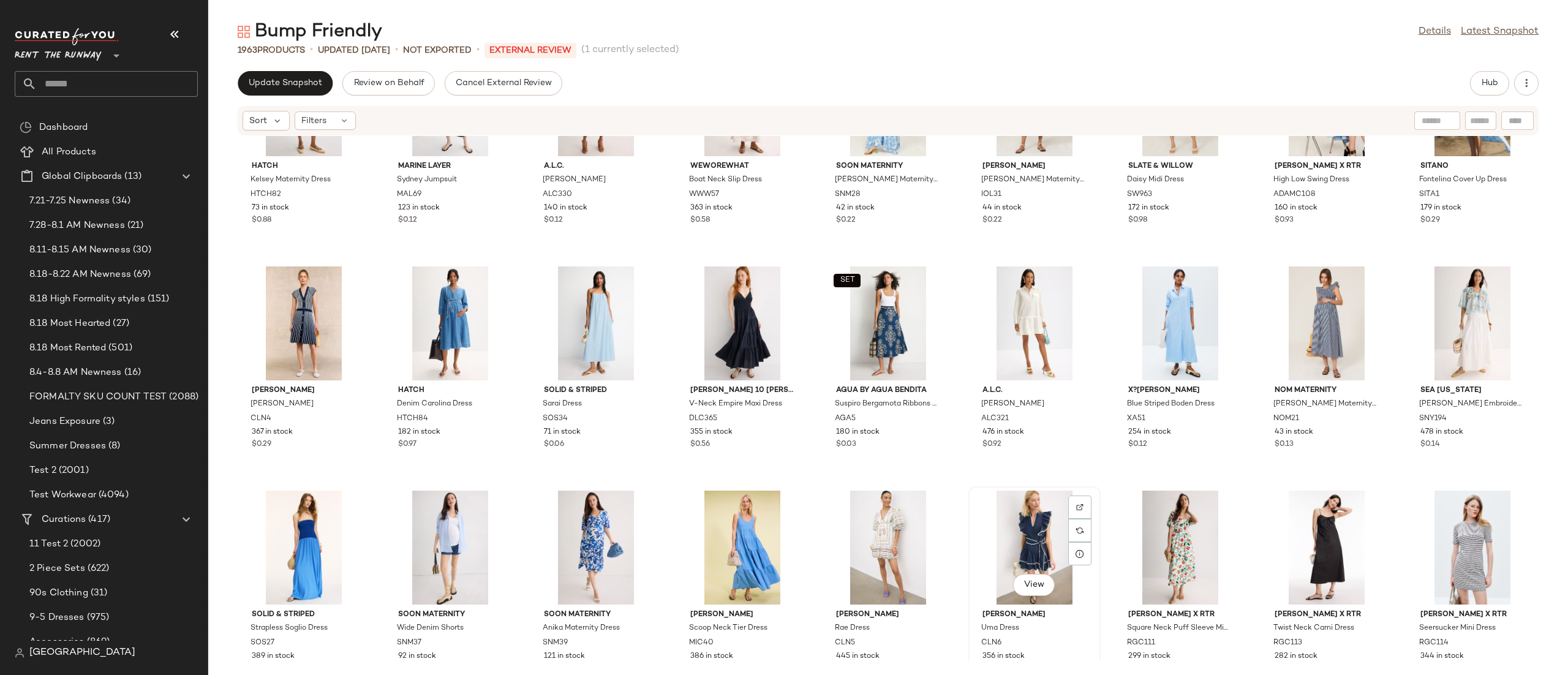
click at [1013, 517] on div "View" at bounding box center [1035, 547] width 123 height 114
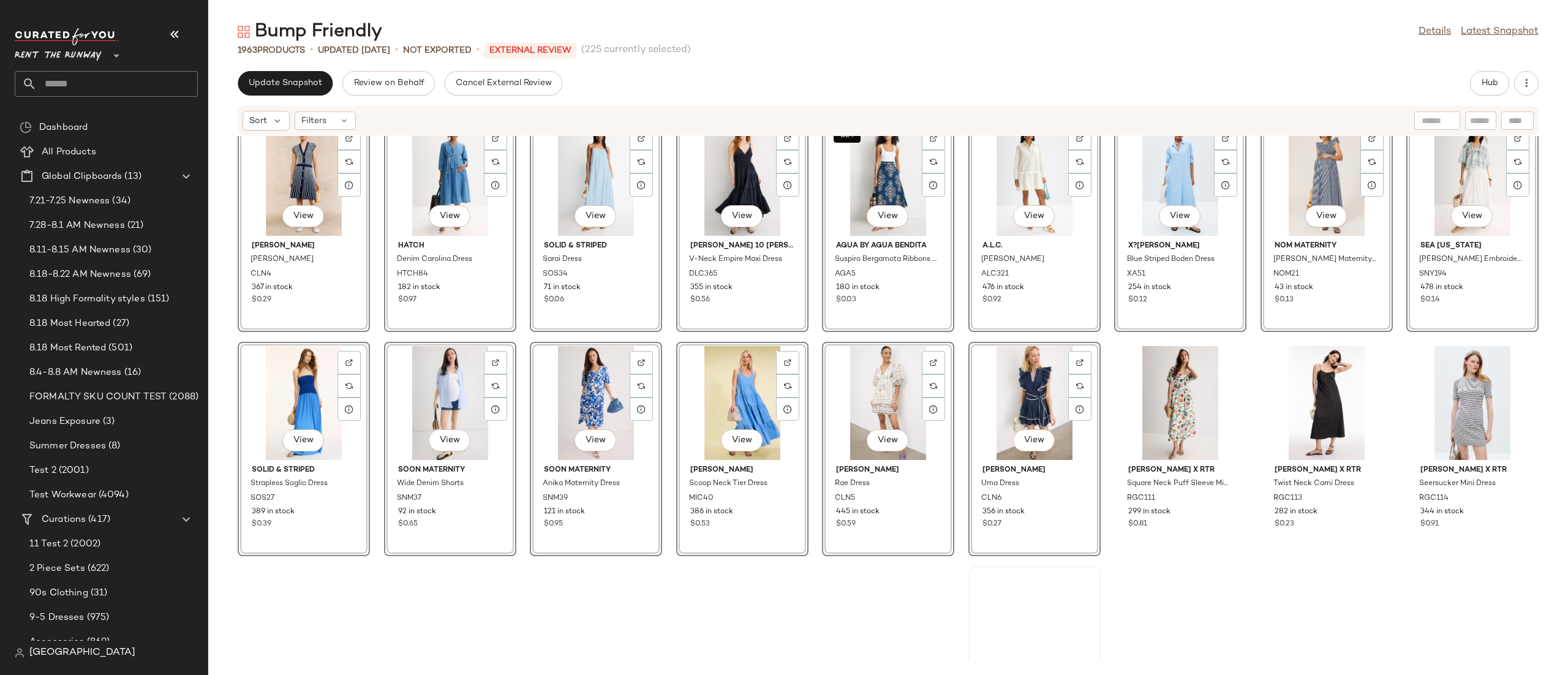
scroll to position [8496, 0]
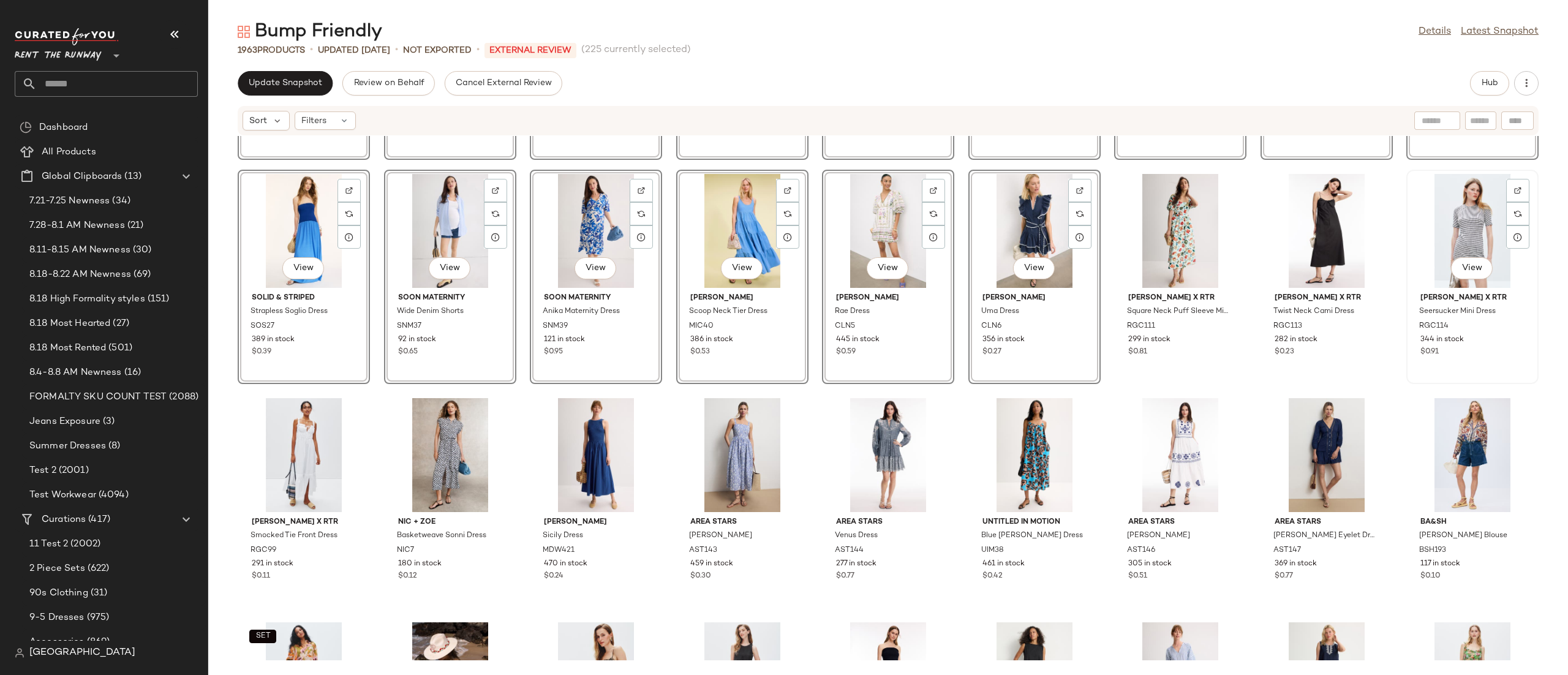
click at [1444, 228] on div "View" at bounding box center [1472, 230] width 123 height 114
click at [317, 442] on div "View" at bounding box center [304, 454] width 123 height 114
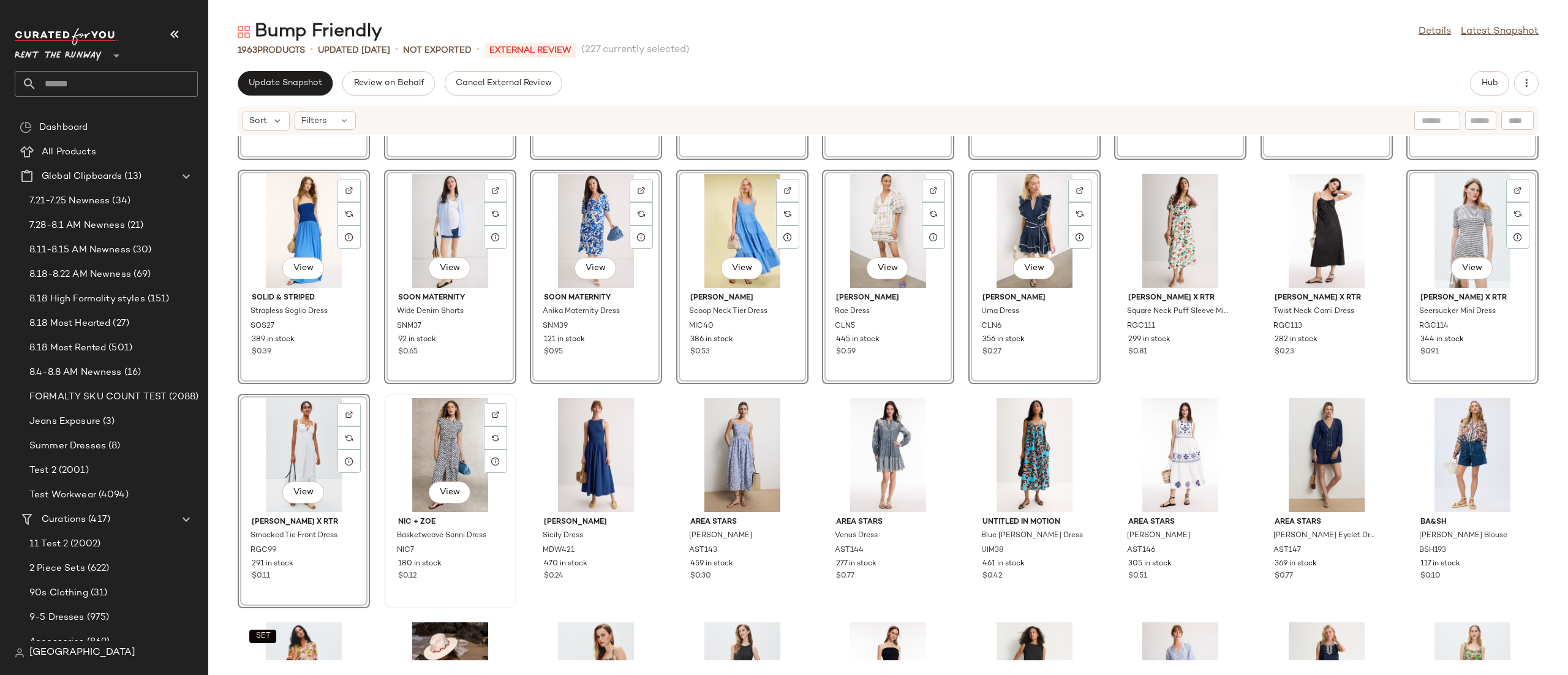
click at [448, 451] on div "View" at bounding box center [450, 454] width 123 height 114
click at [574, 458] on div "View" at bounding box center [596, 454] width 123 height 114
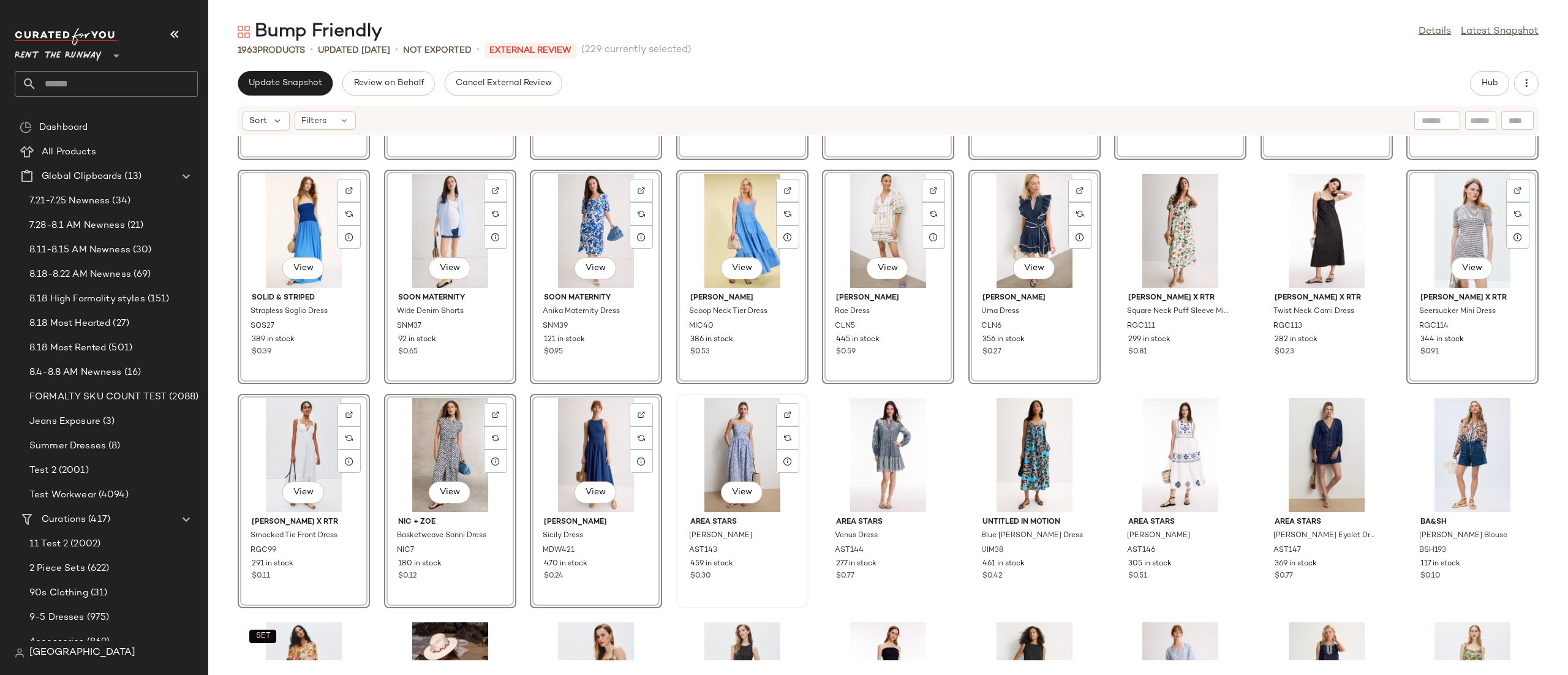
click at [735, 442] on div "View" at bounding box center [743, 454] width 123 height 114
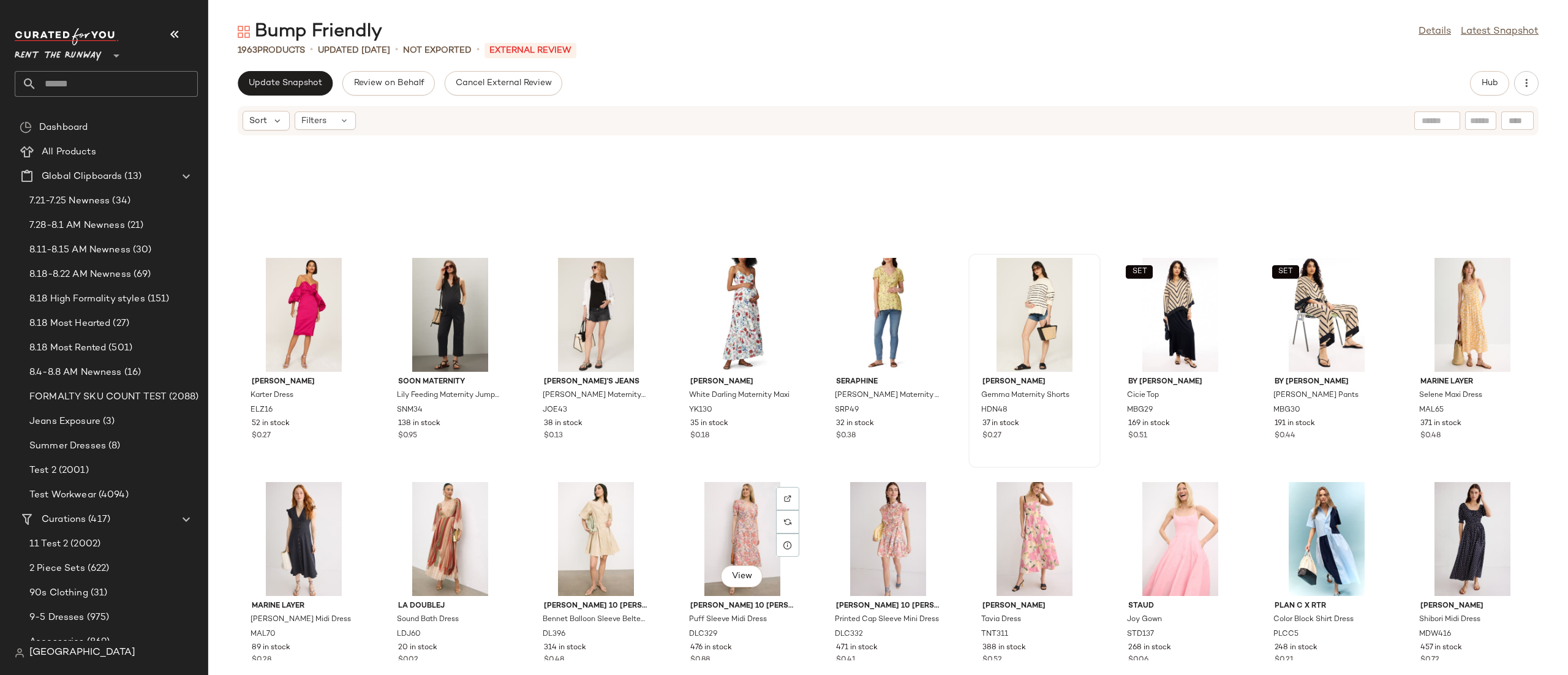
scroll to position [9500, 0]
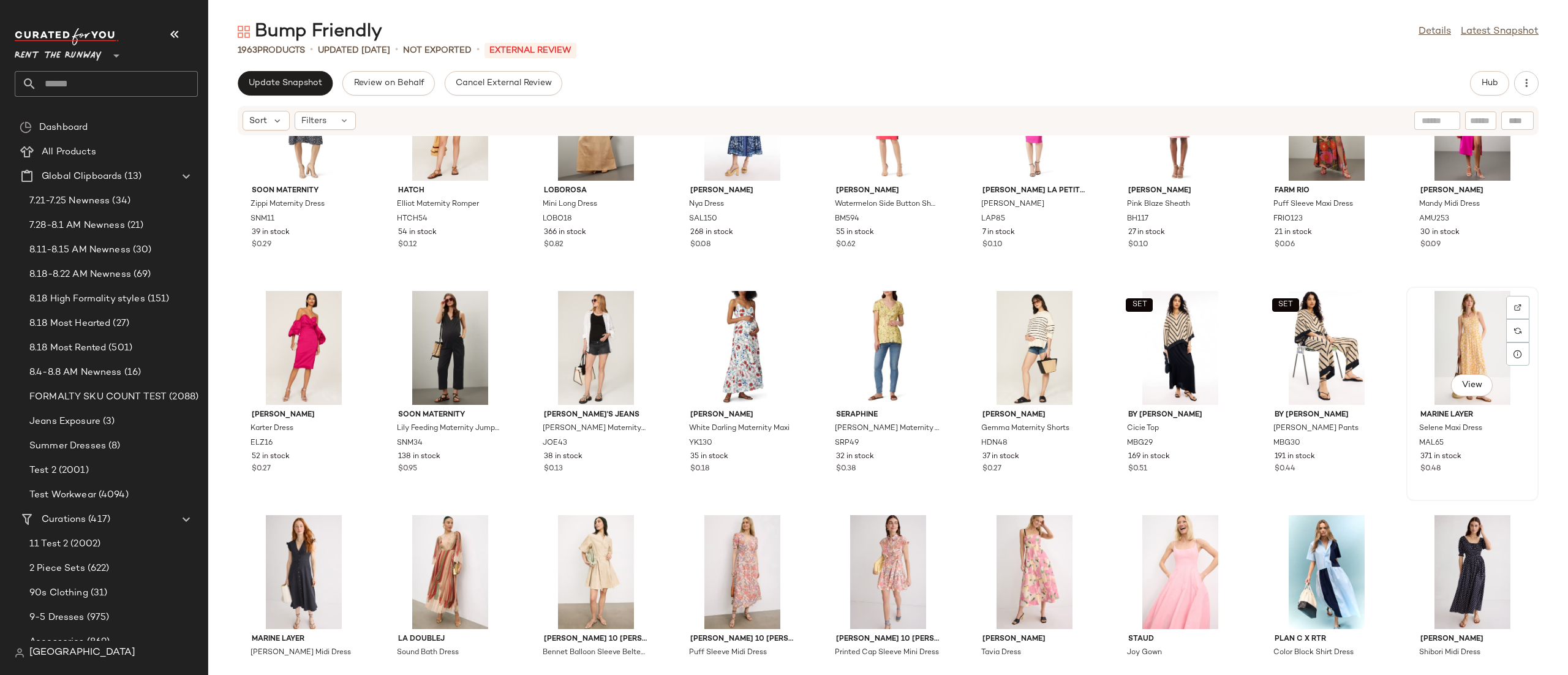
click at [1427, 344] on div "View" at bounding box center [1472, 347] width 123 height 114
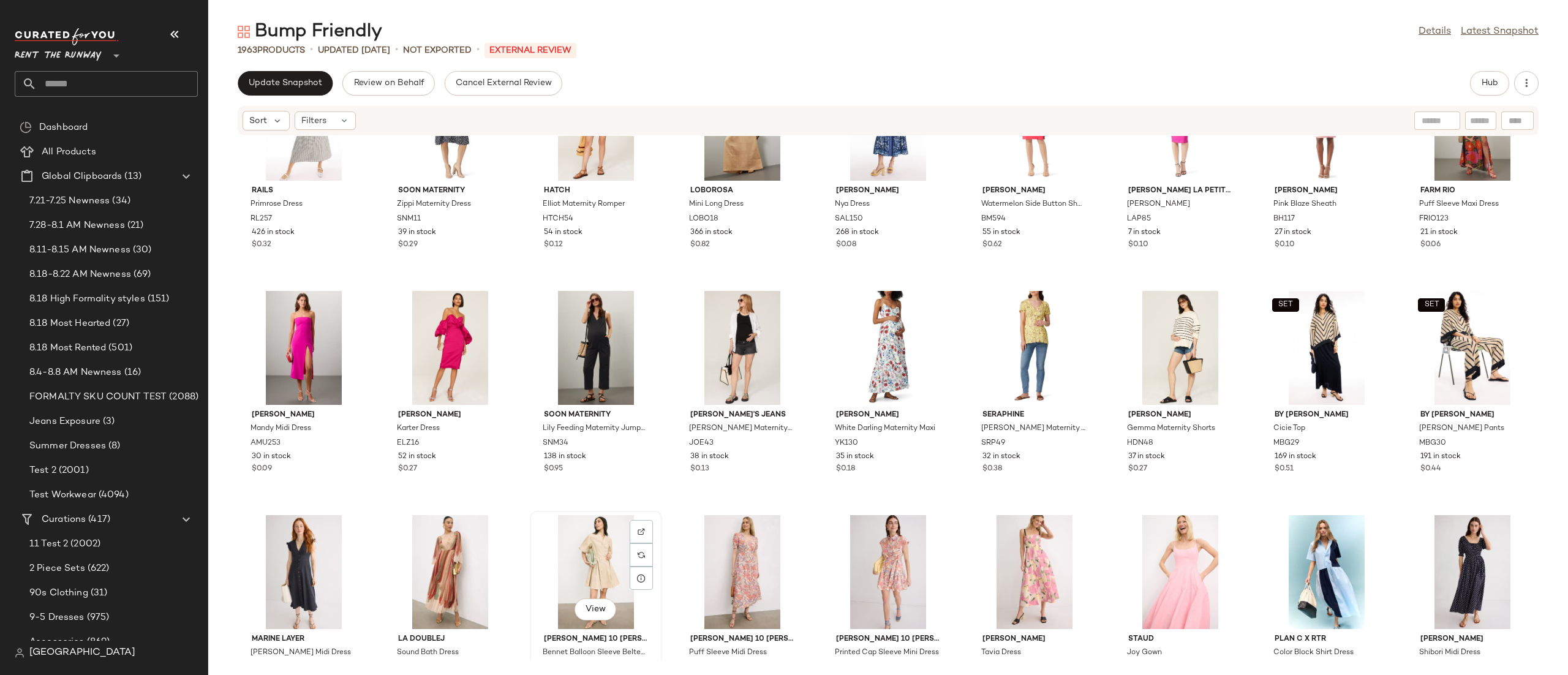
click at [608, 546] on div "View" at bounding box center [596, 571] width 123 height 114
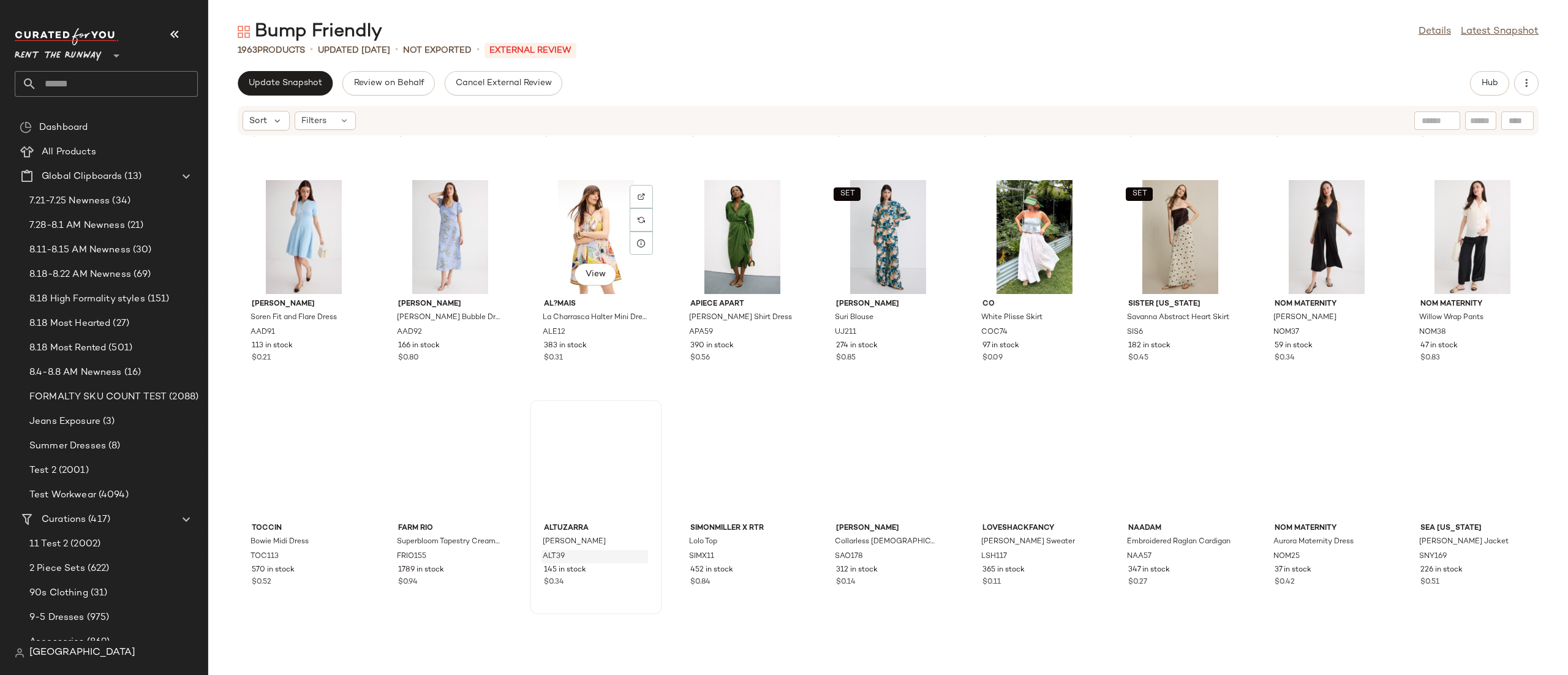
scroll to position [10104, 0]
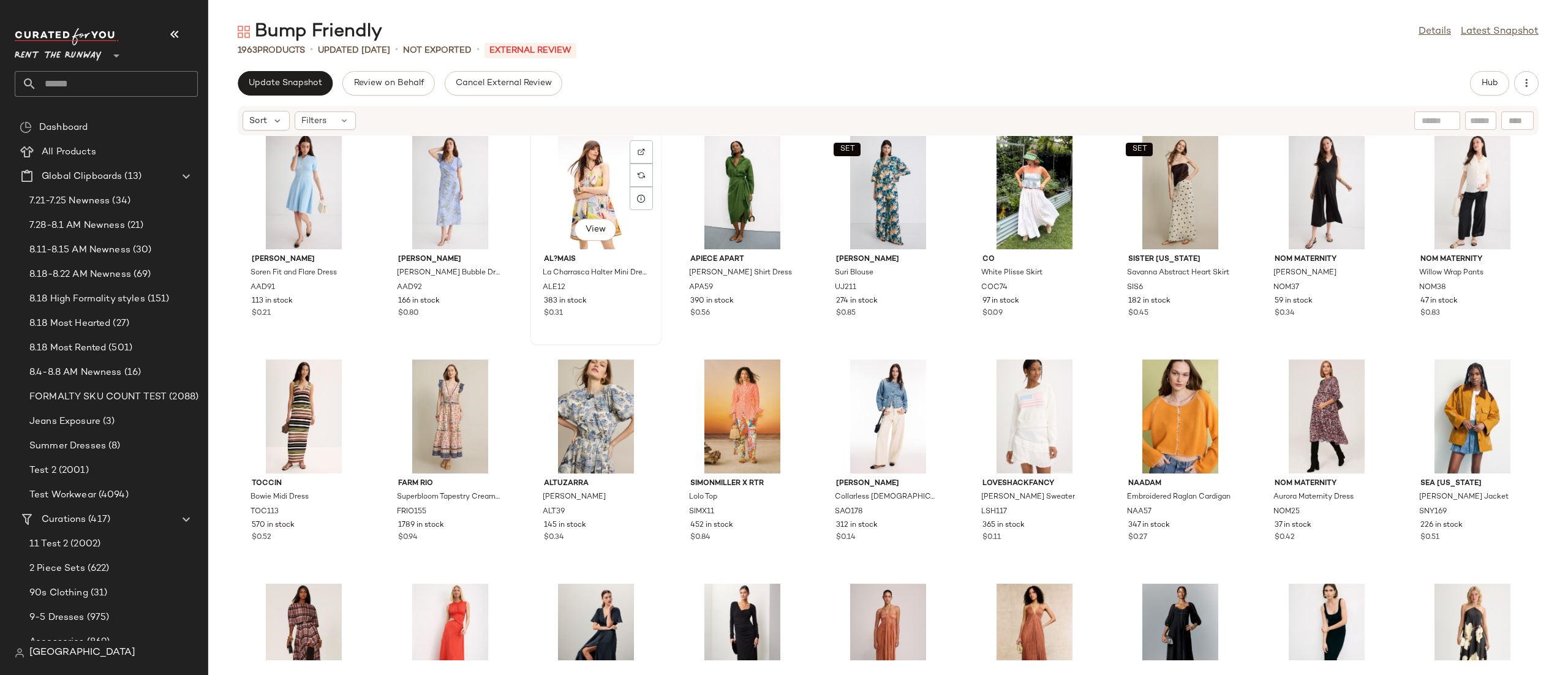
click at [579, 191] on div "View" at bounding box center [596, 192] width 123 height 114
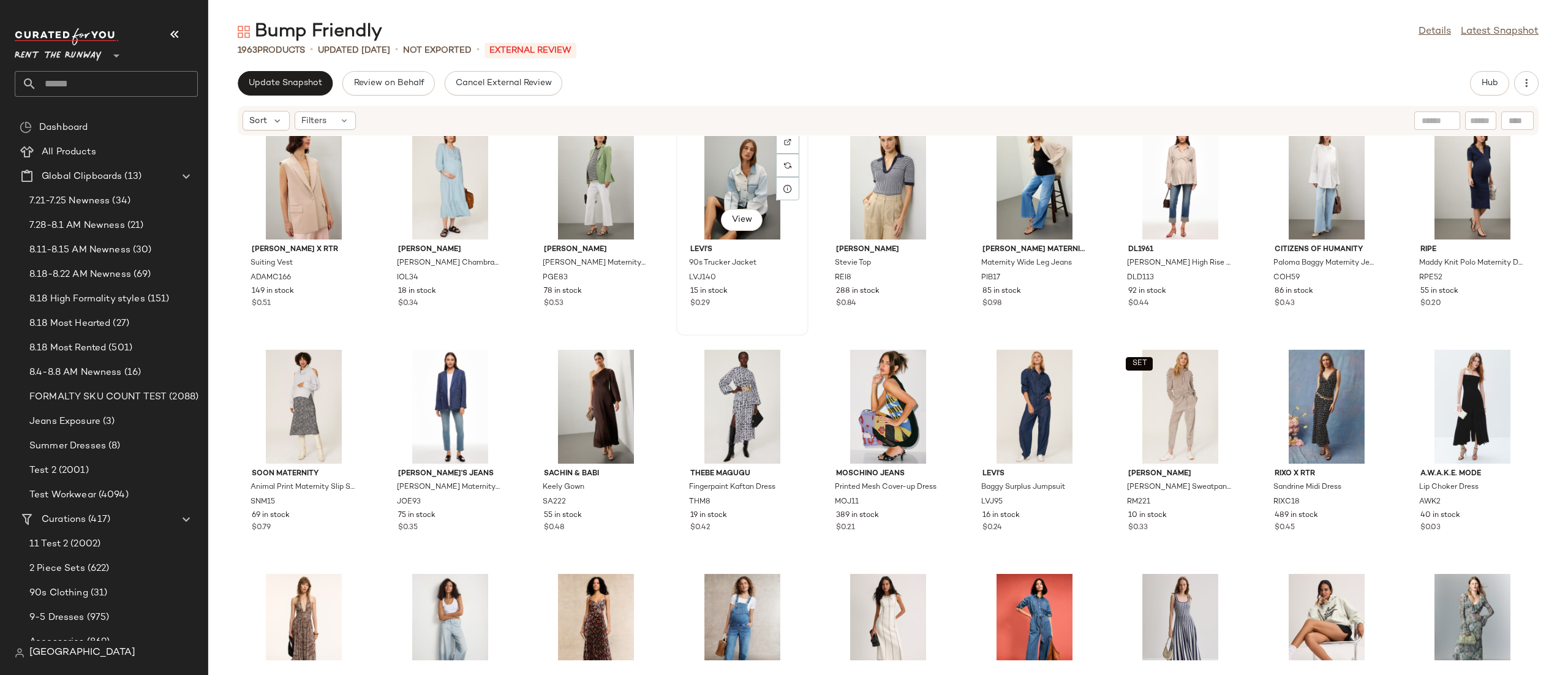
scroll to position [11664, 0]
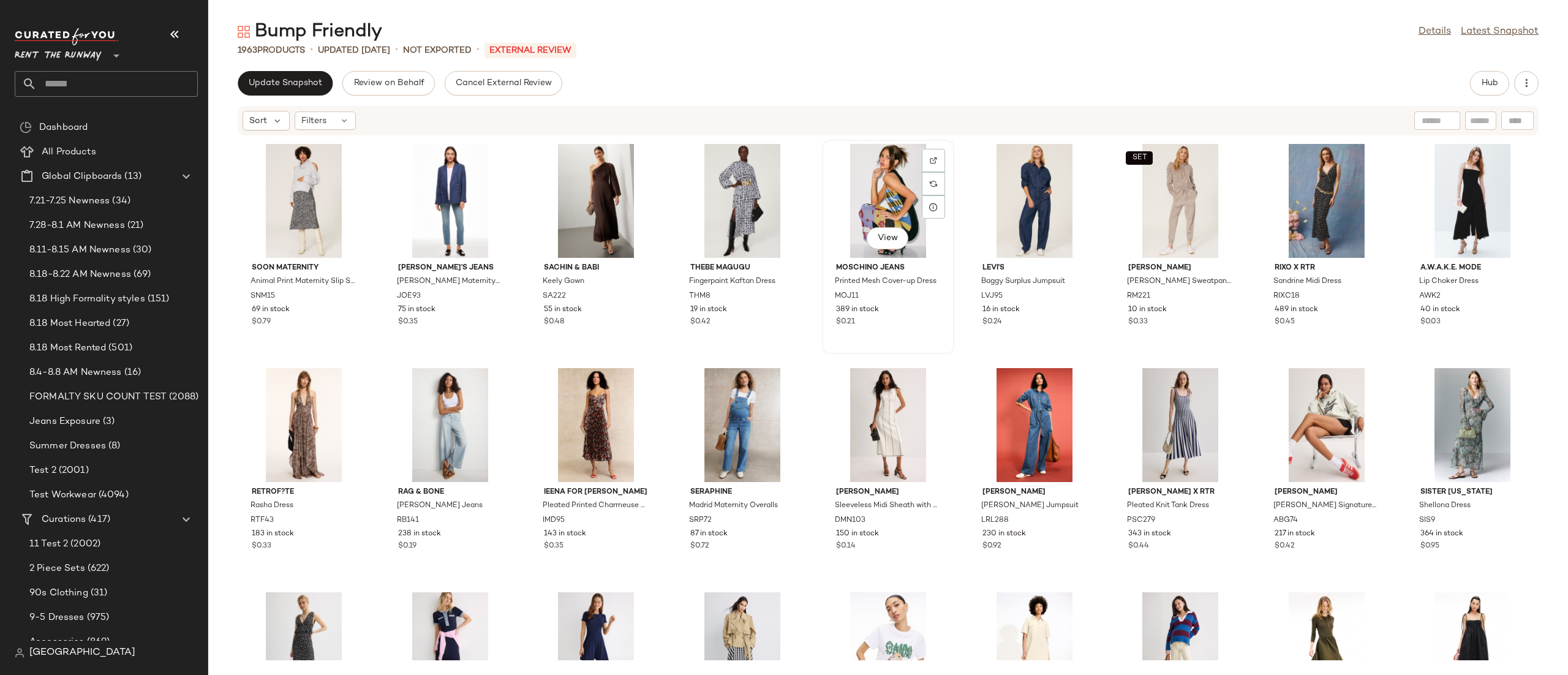
click at [894, 171] on div "View" at bounding box center [888, 201] width 123 height 114
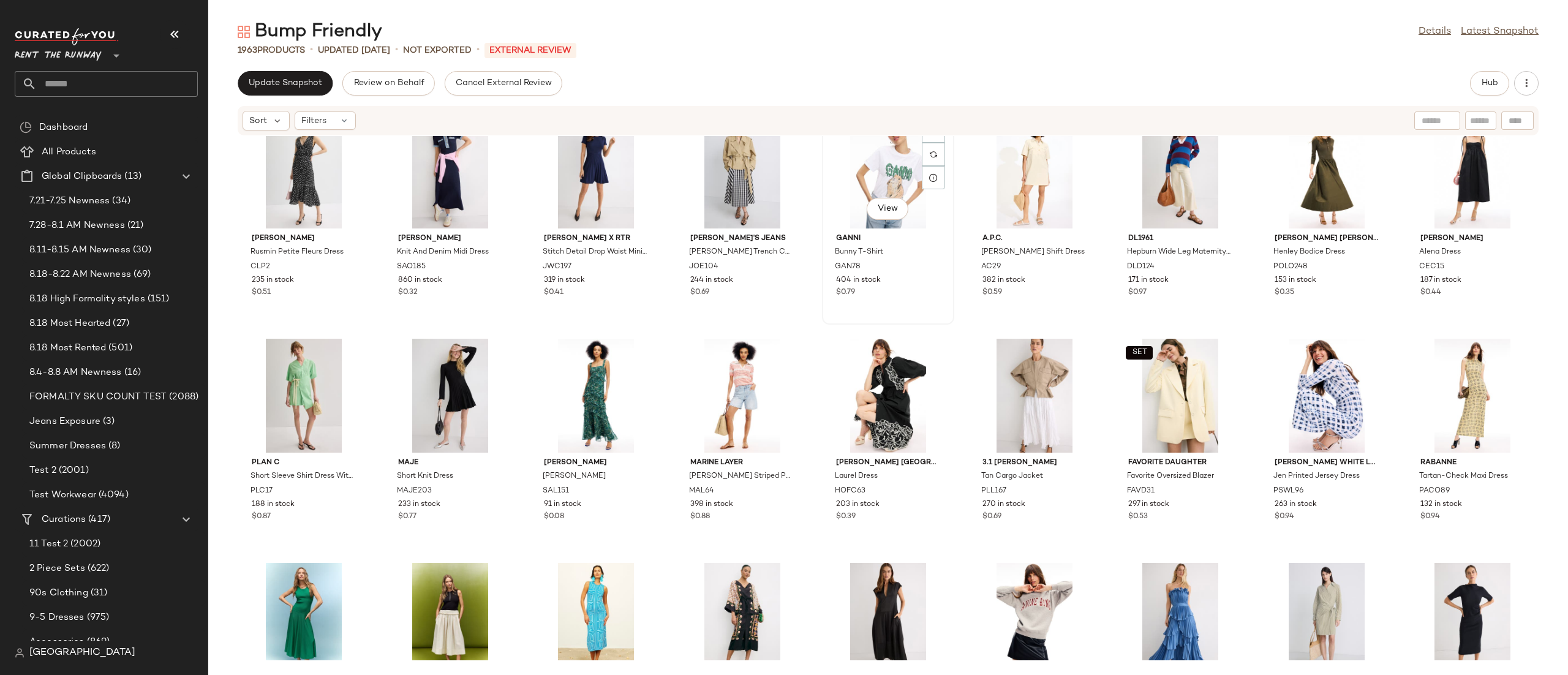
scroll to position [12383, 0]
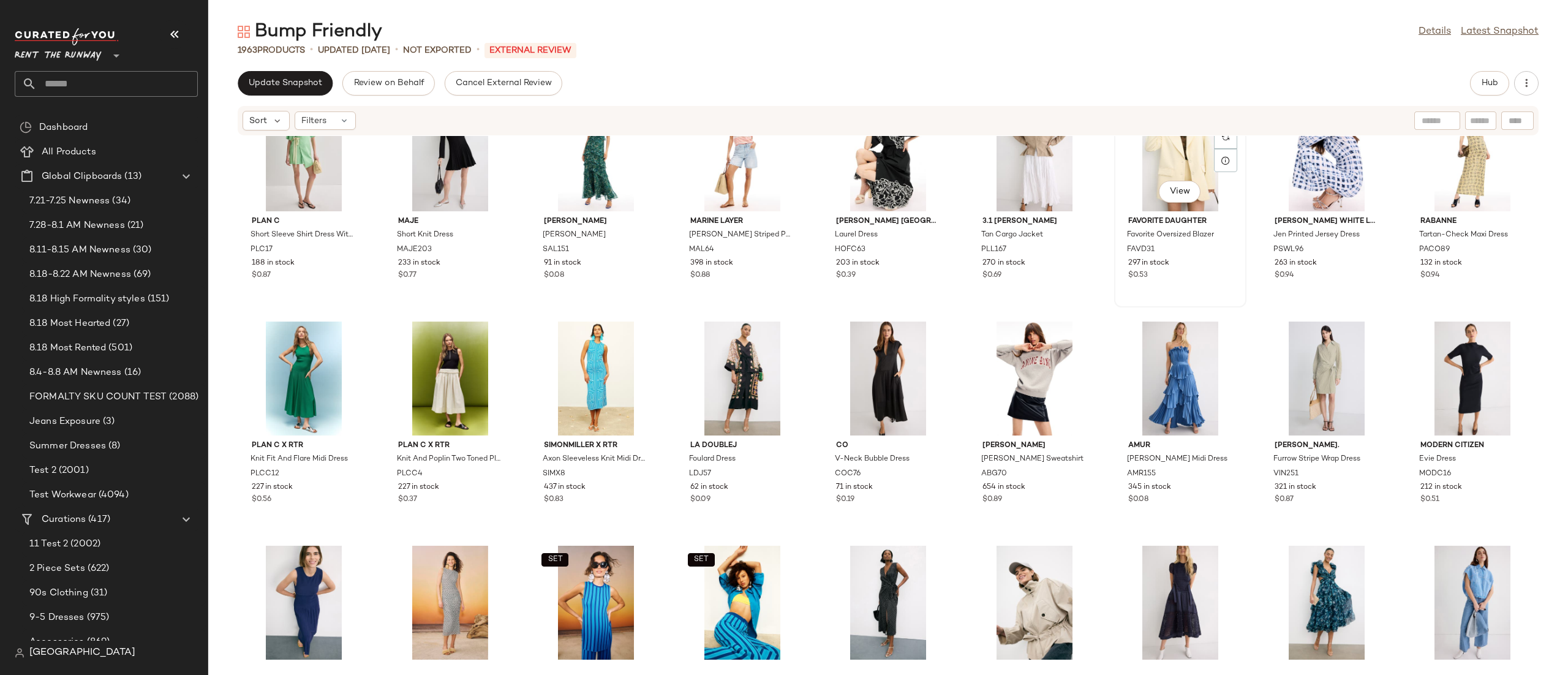
click at [1169, 159] on div "SET View" at bounding box center [1180, 154] width 123 height 114
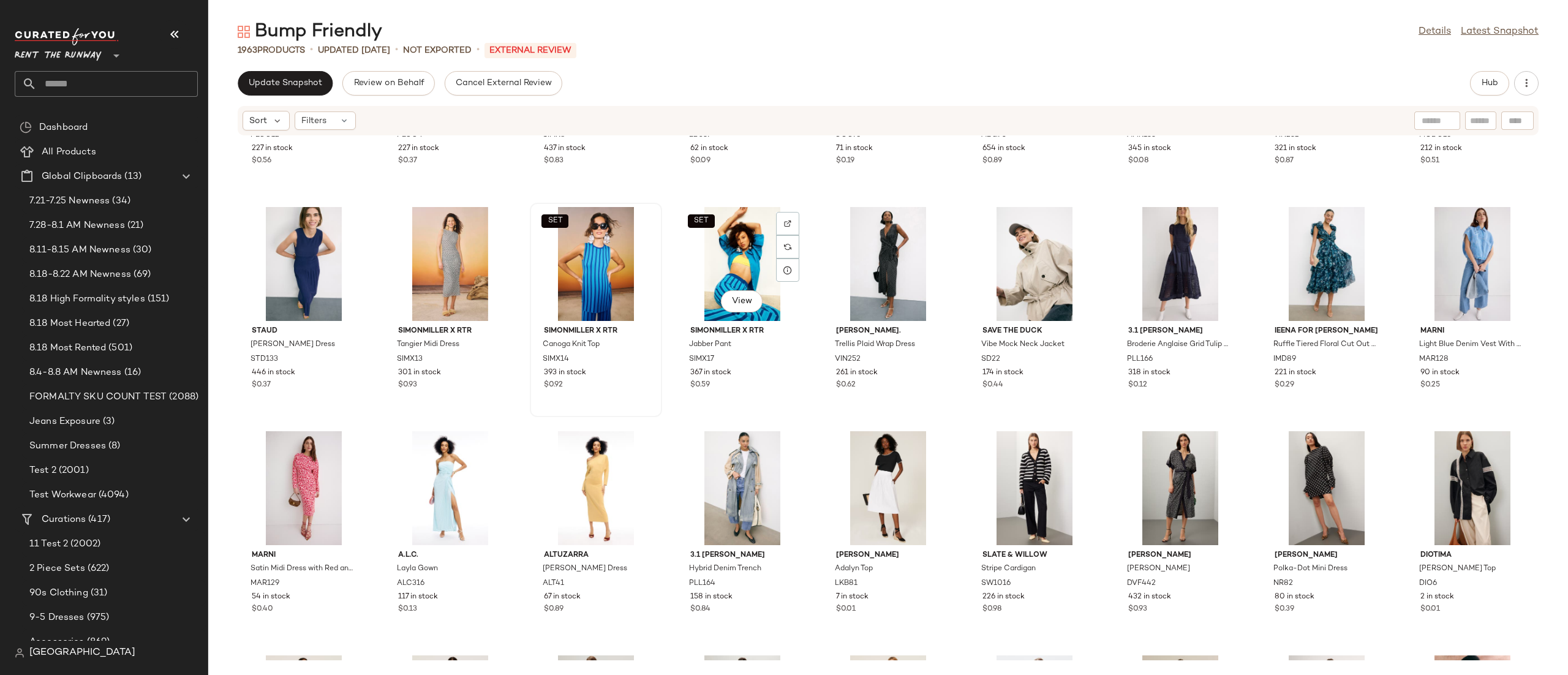
scroll to position [12677, 0]
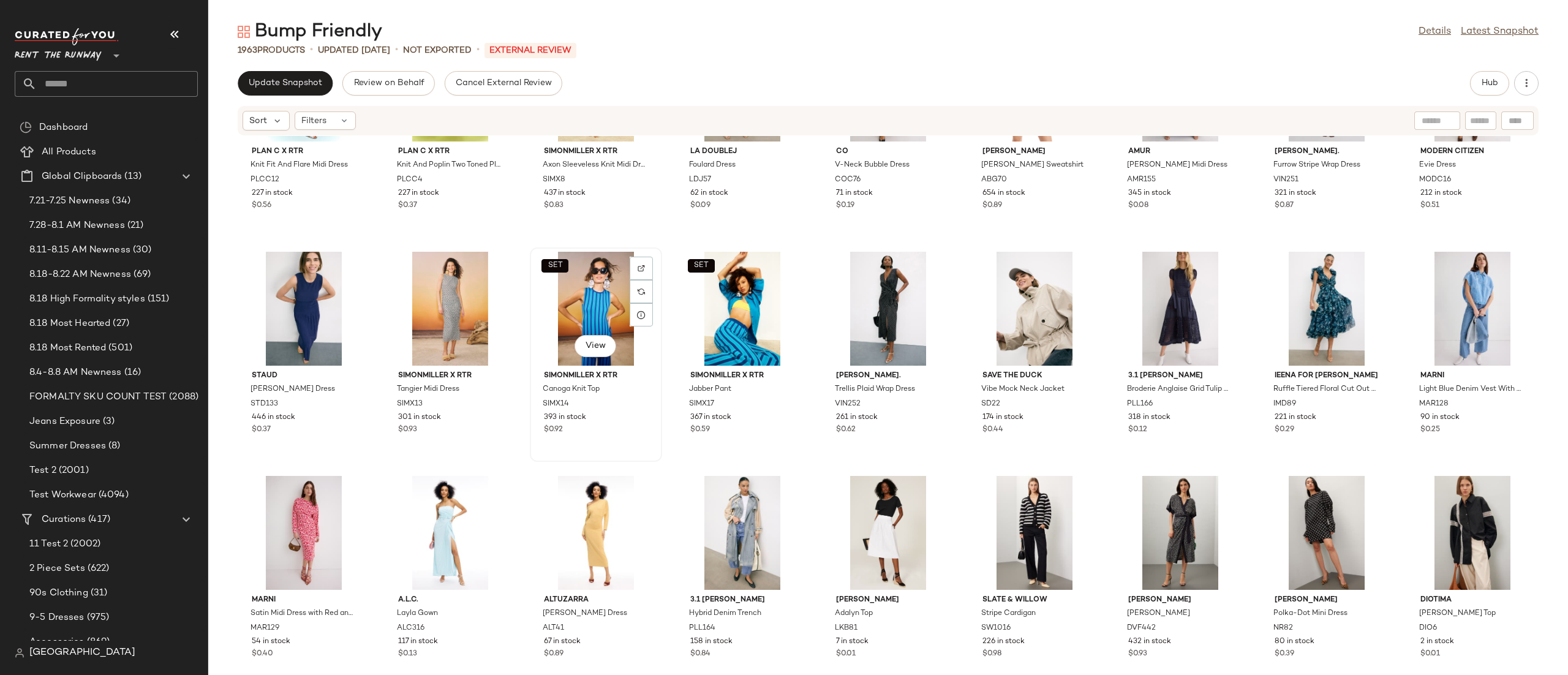
click at [608, 311] on div "SET View" at bounding box center [596, 308] width 123 height 114
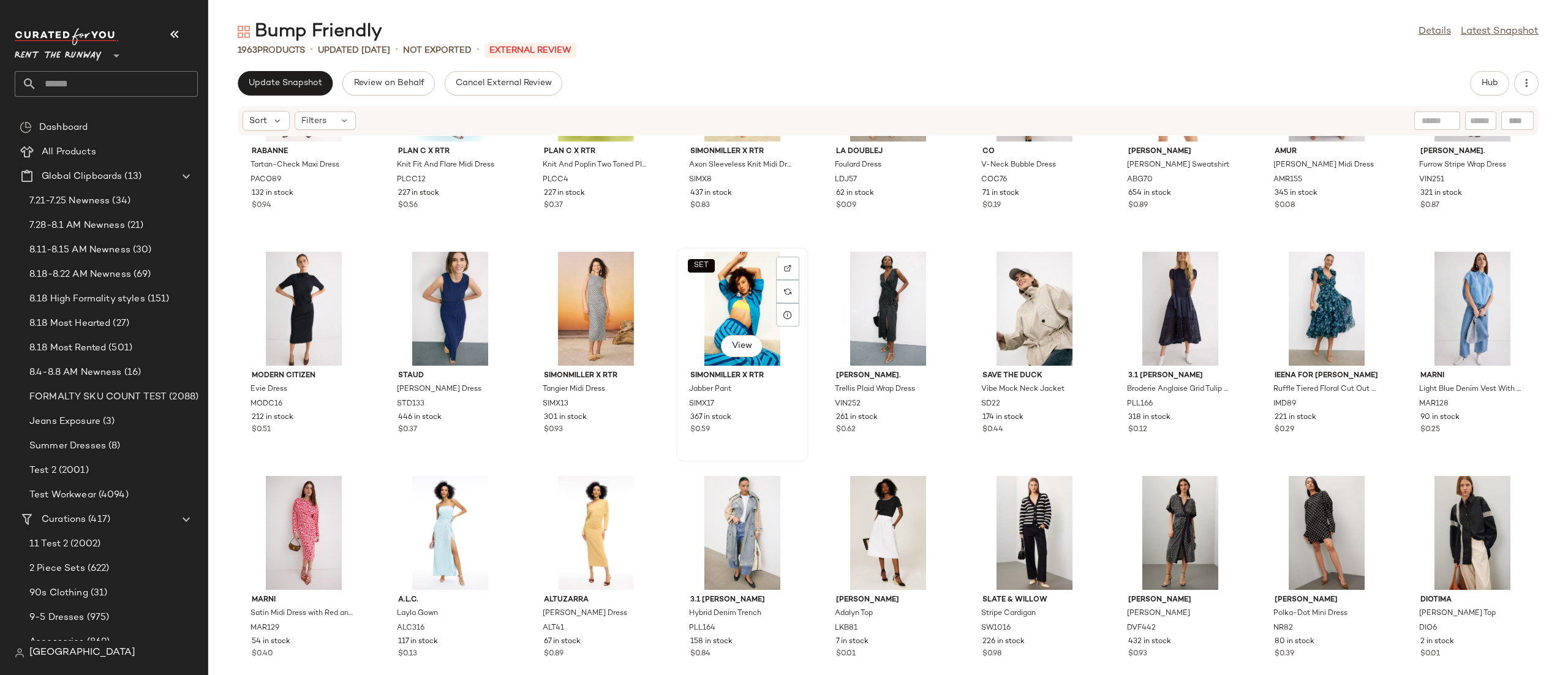
click at [711, 310] on div "SET View" at bounding box center [743, 308] width 123 height 114
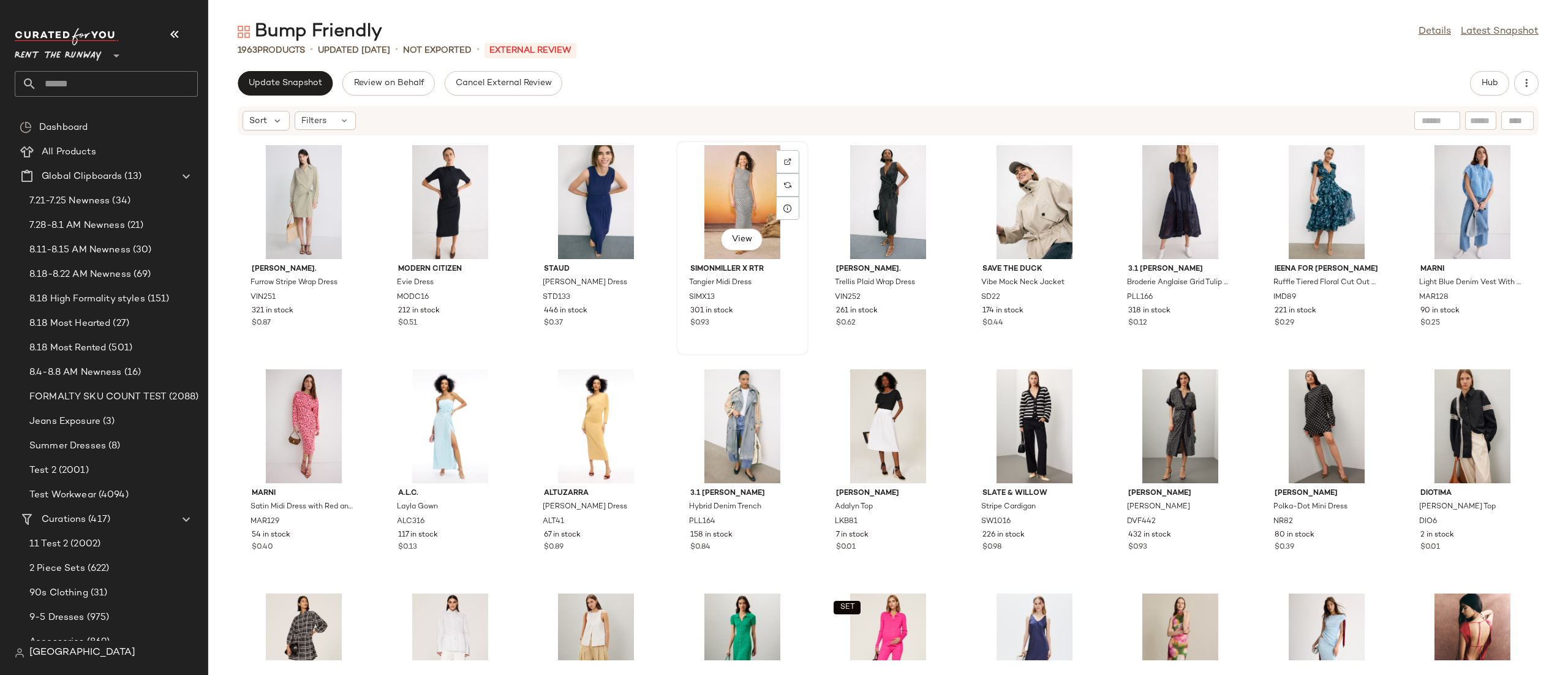
scroll to position [12788, 0]
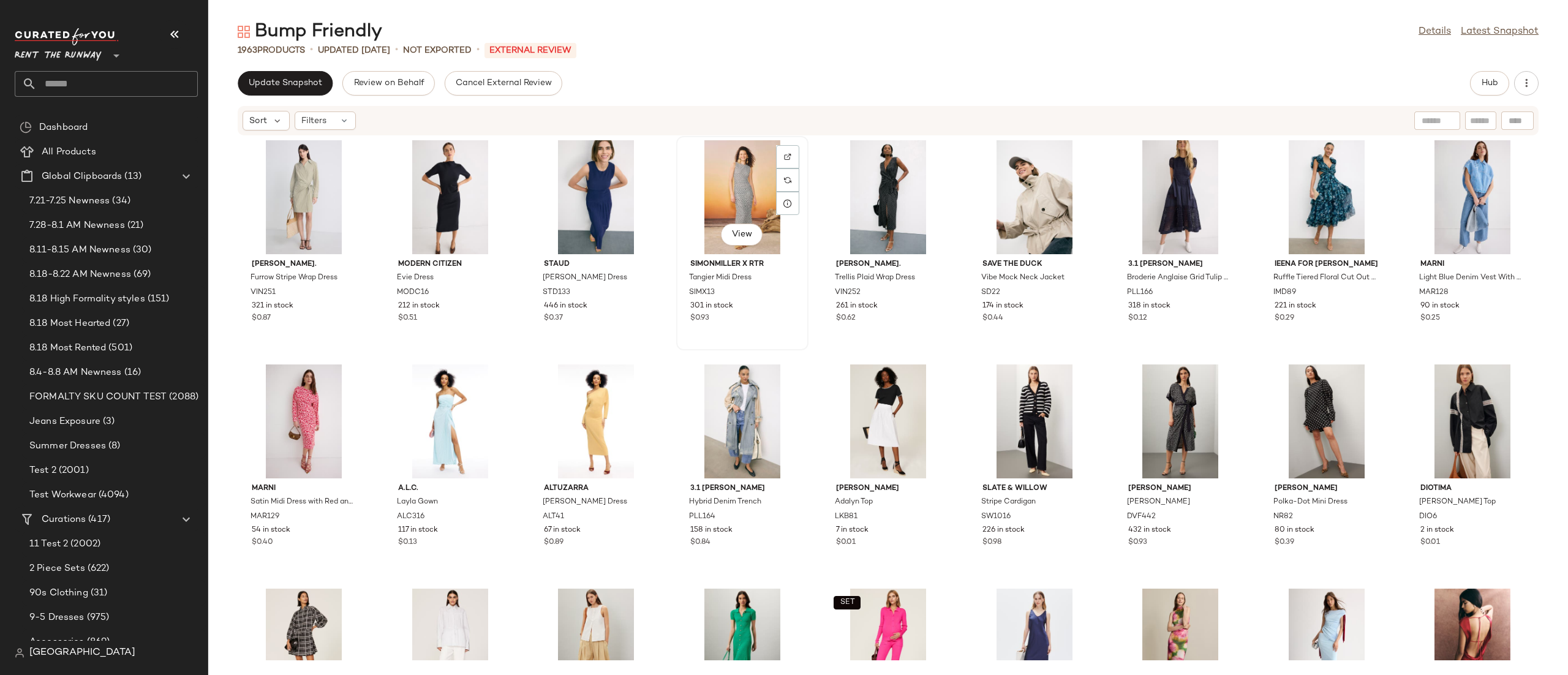
click at [706, 216] on div "View" at bounding box center [743, 197] width 123 height 114
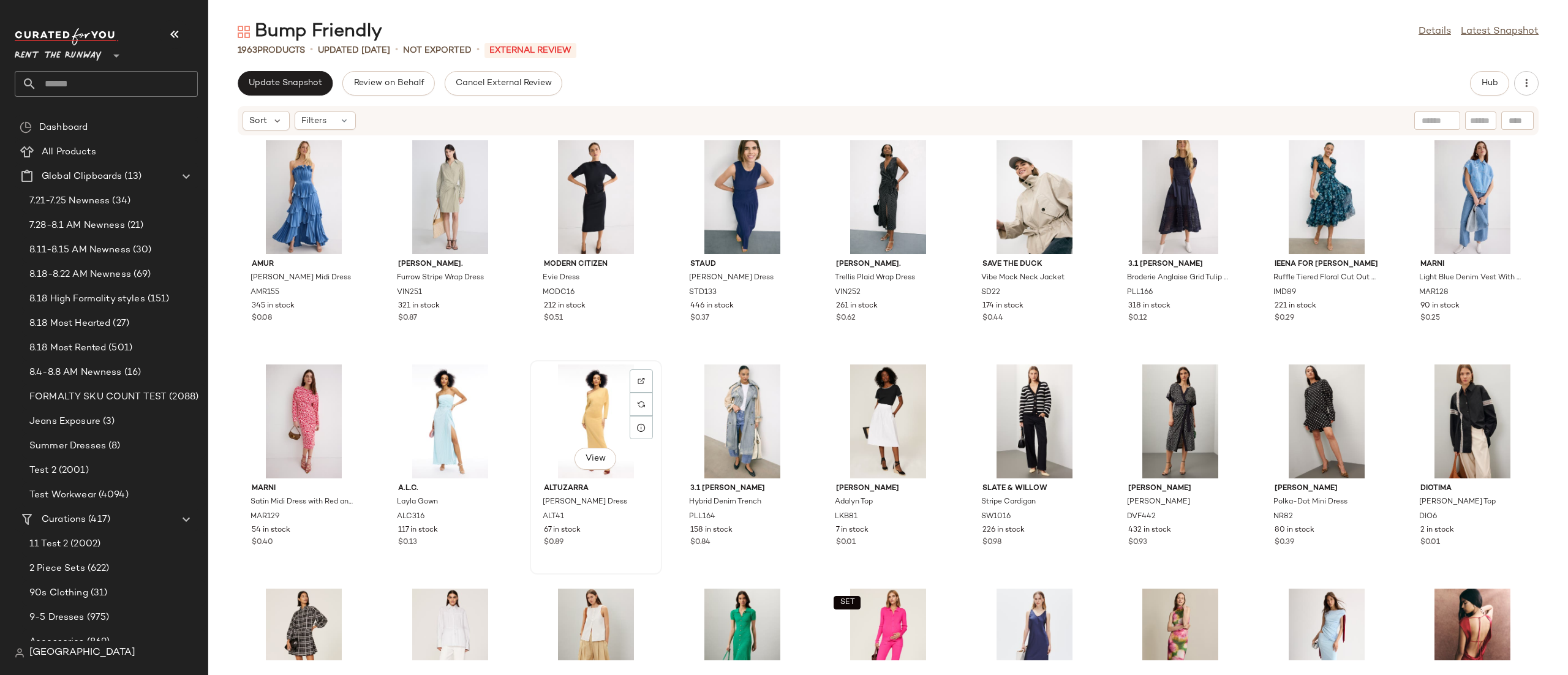
click at [587, 412] on div "View" at bounding box center [596, 421] width 123 height 114
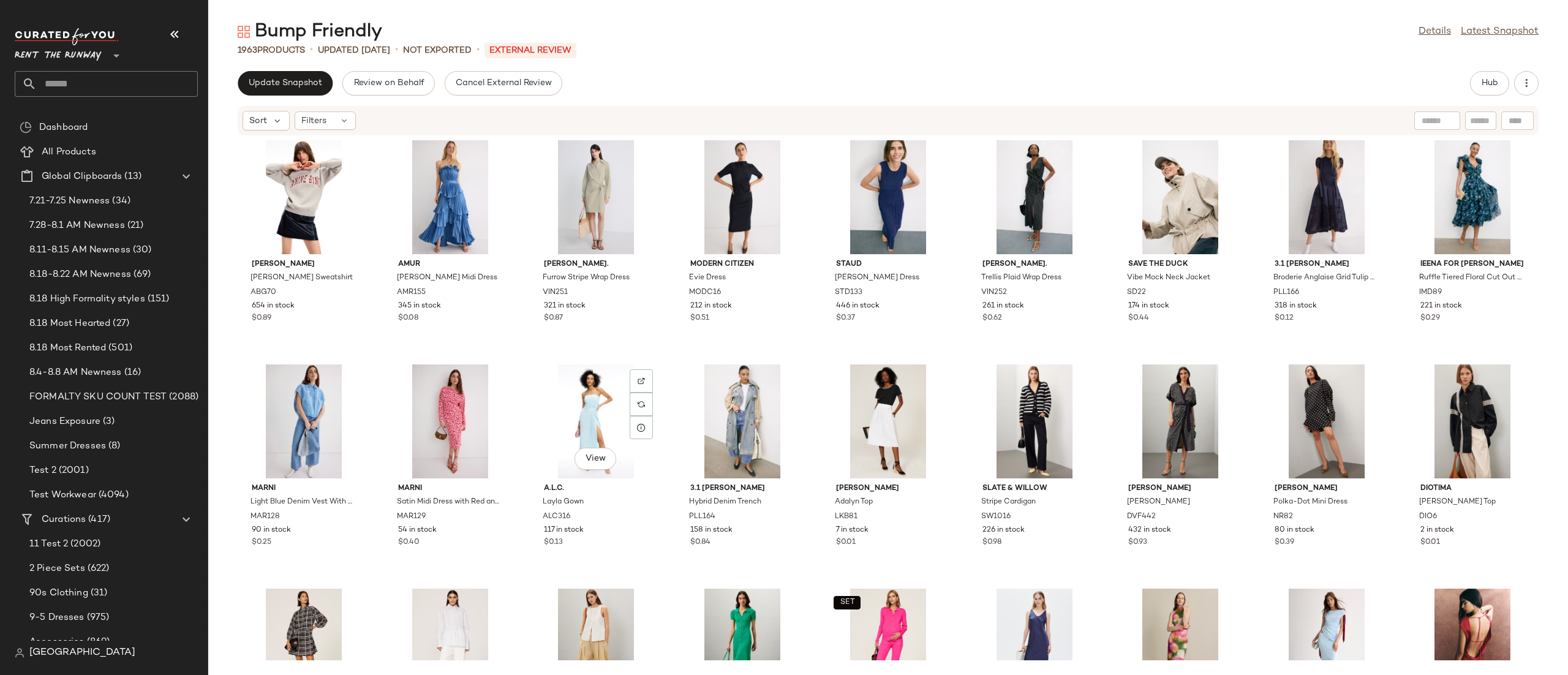
scroll to position [13138, 0]
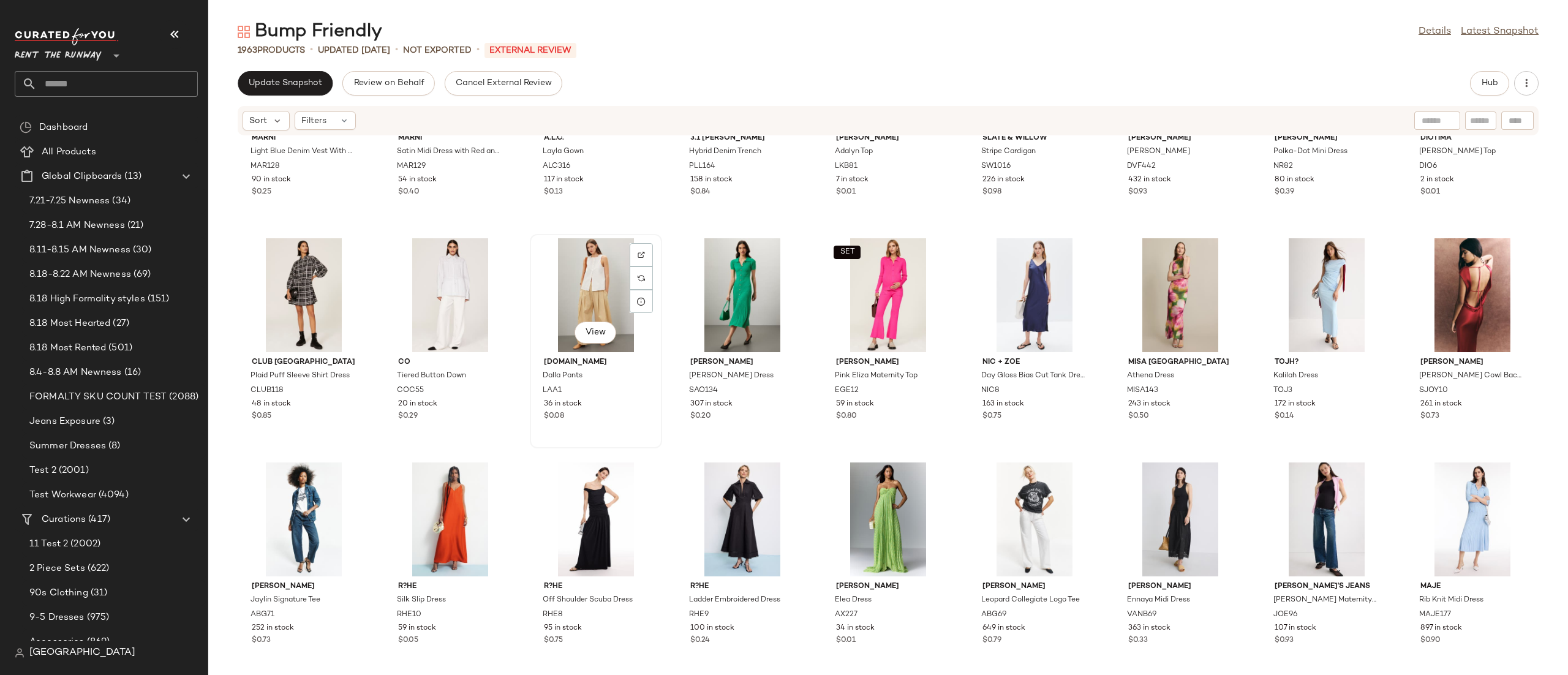
click at [616, 288] on div "View" at bounding box center [596, 295] width 123 height 114
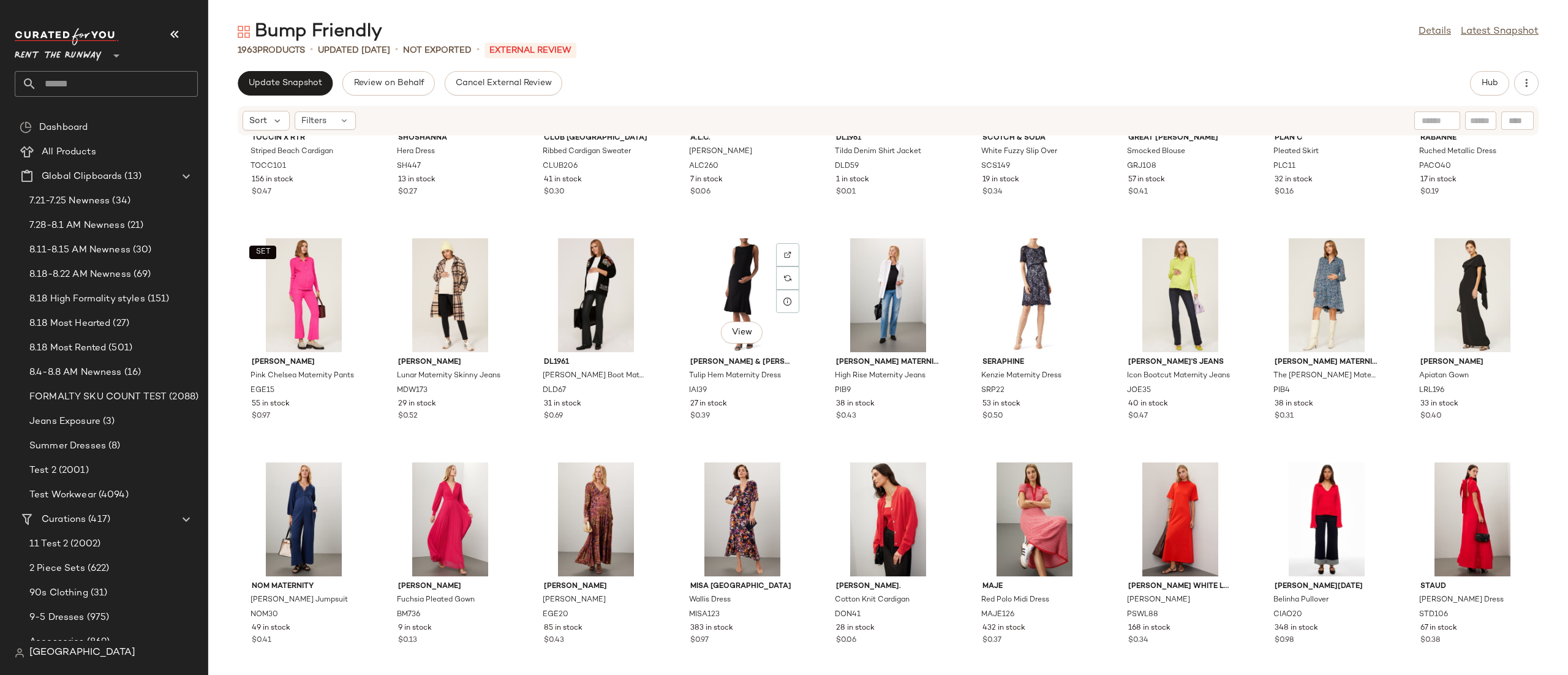
scroll to position [16068, 0]
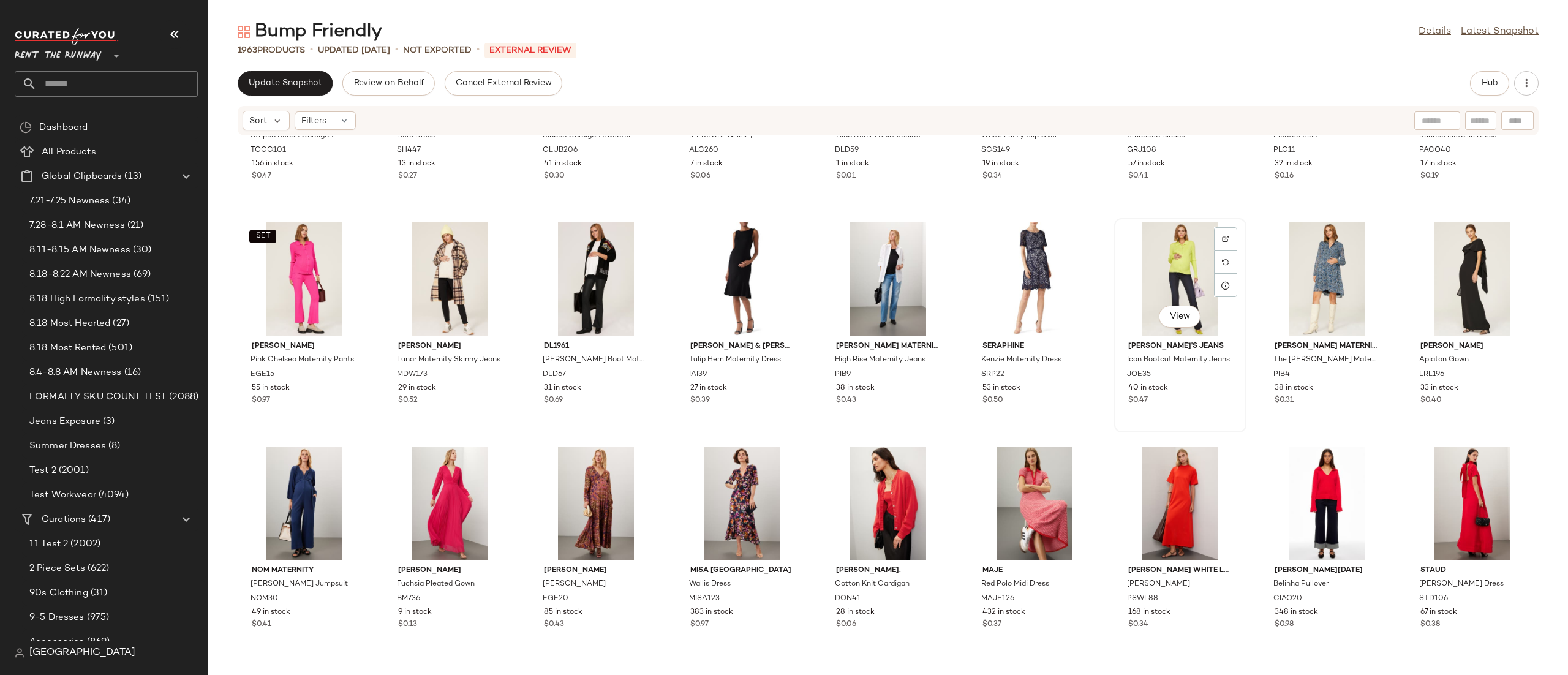
click at [1174, 272] on div "View" at bounding box center [1180, 279] width 123 height 114
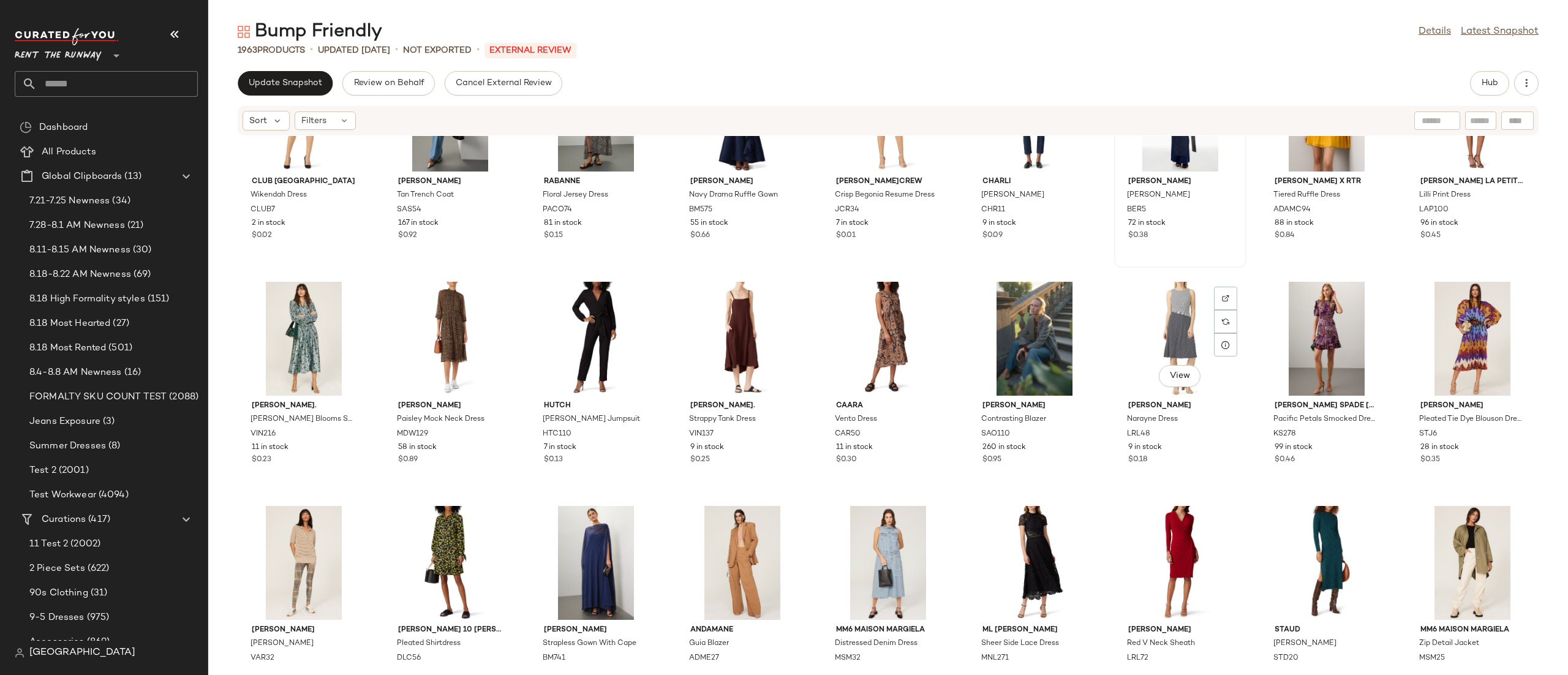
scroll to position [17652, 0]
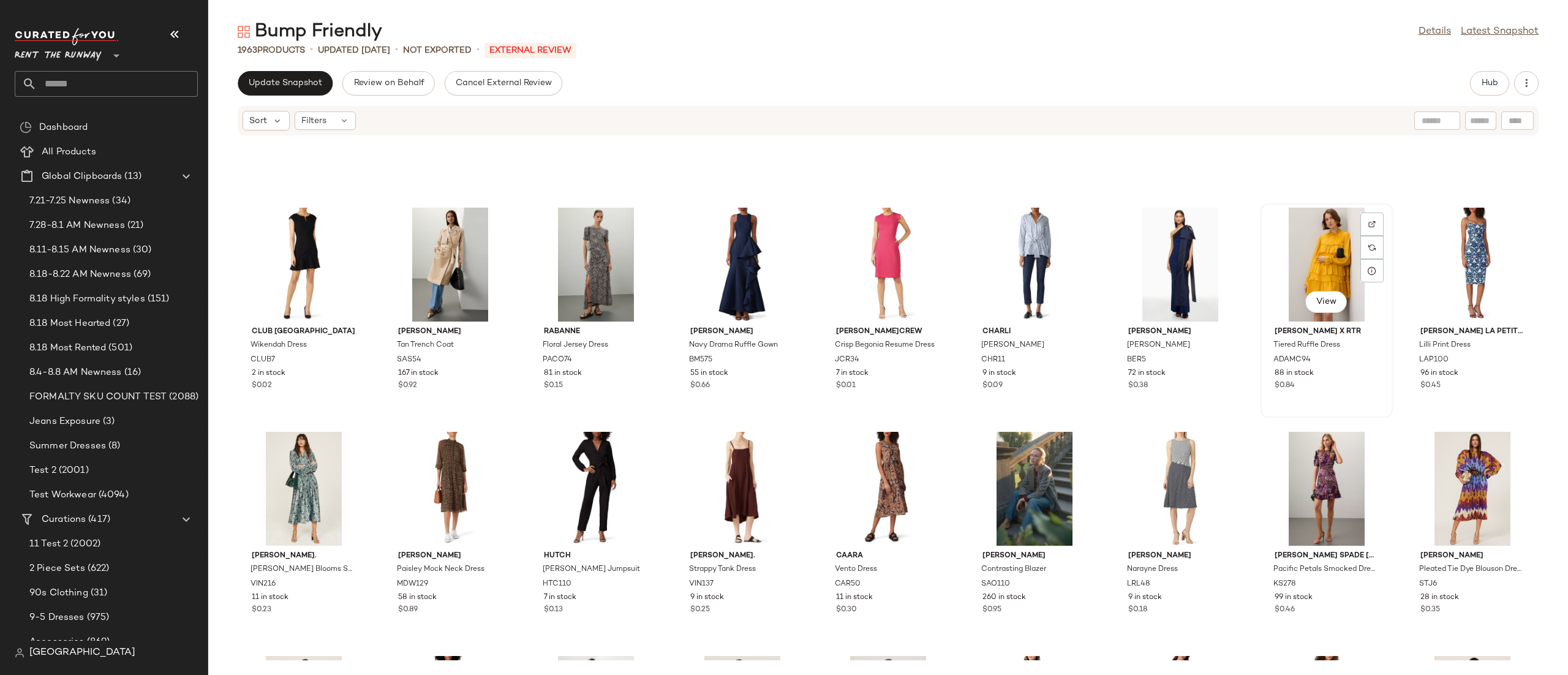
click at [1278, 268] on div "View" at bounding box center [1327, 264] width 123 height 114
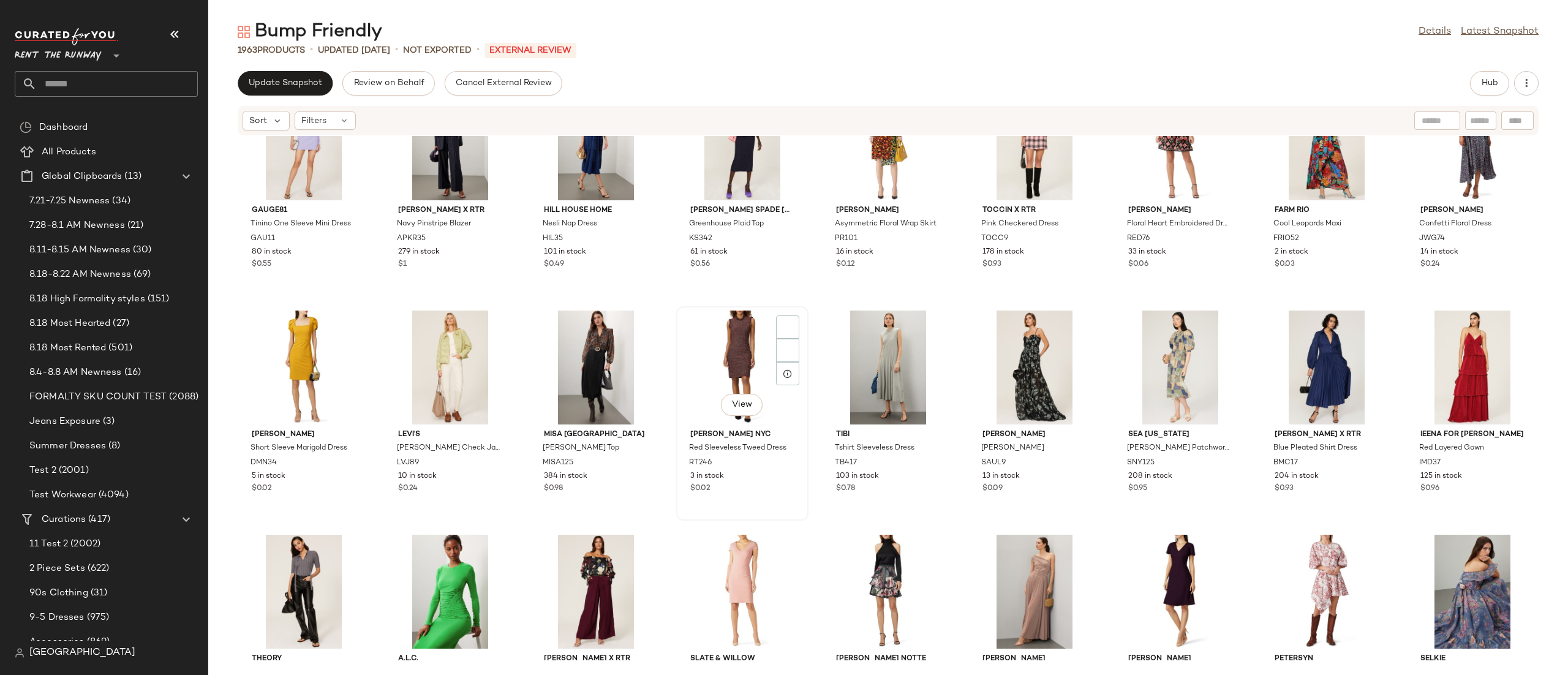
scroll to position [18609, 0]
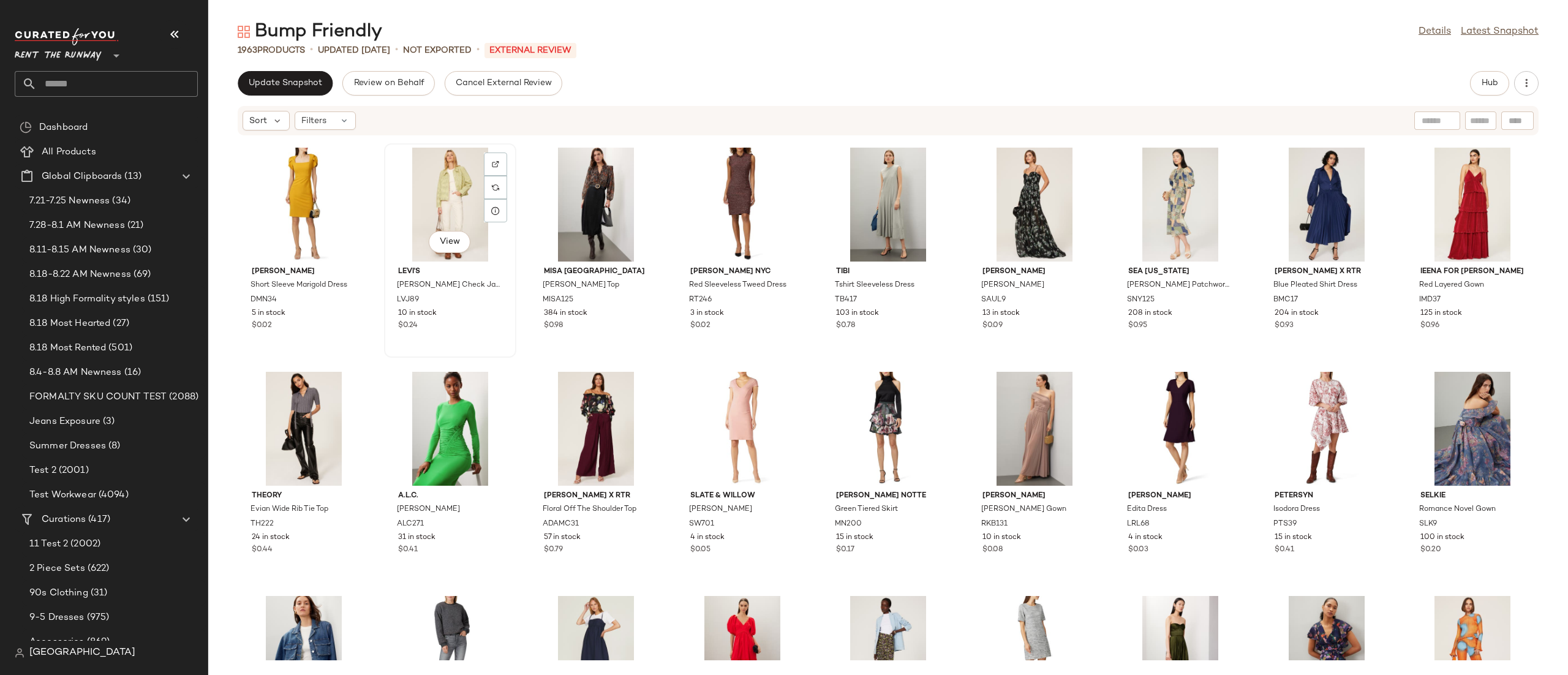
click at [469, 188] on div "View" at bounding box center [450, 204] width 123 height 114
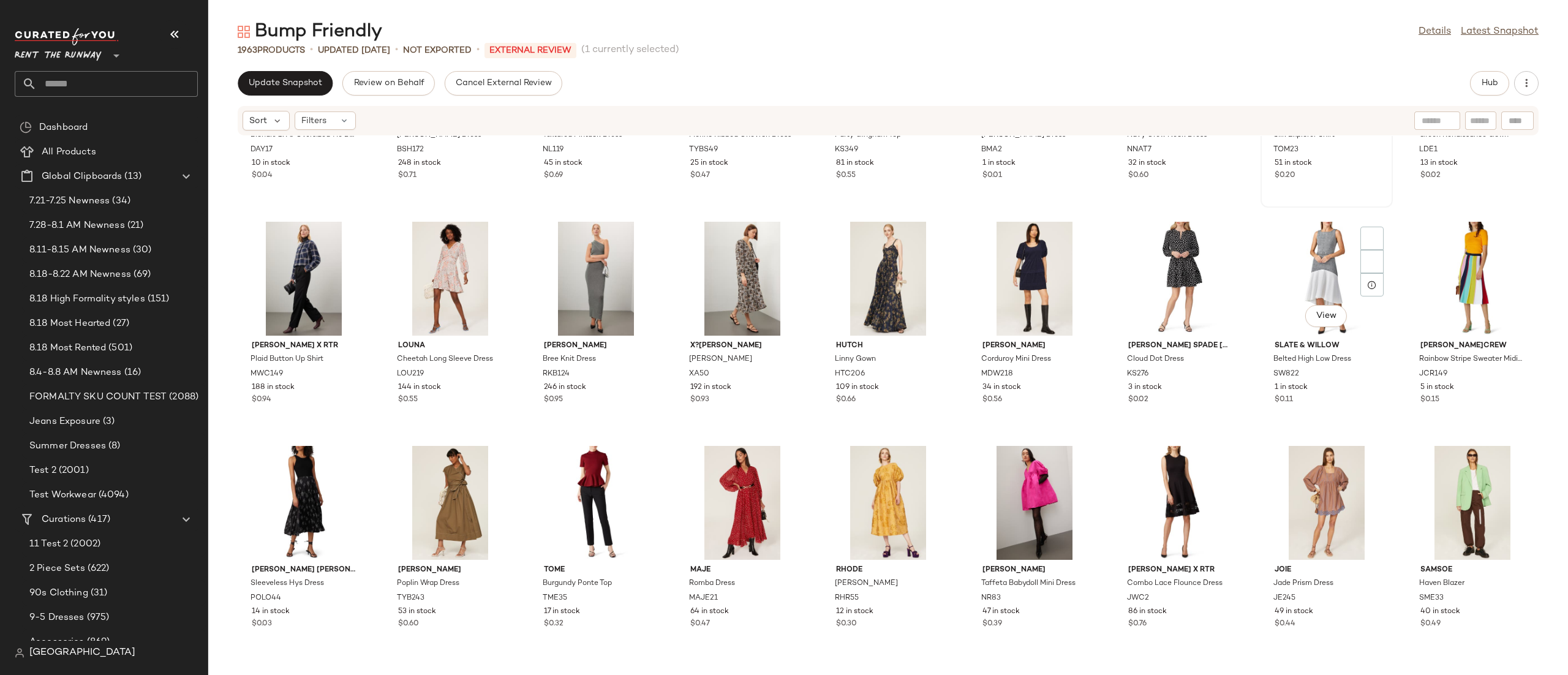
scroll to position [19452, 0]
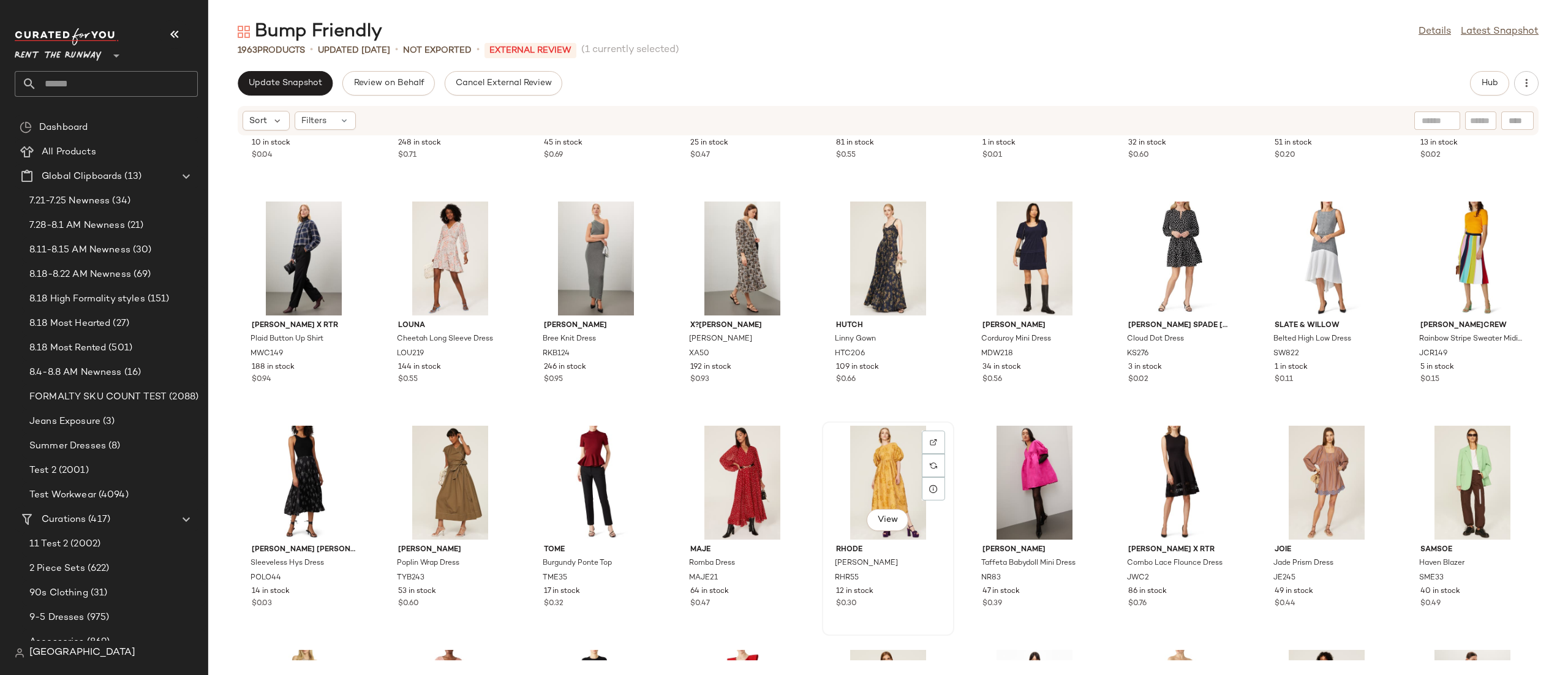
click at [898, 463] on div "View" at bounding box center [888, 482] width 123 height 114
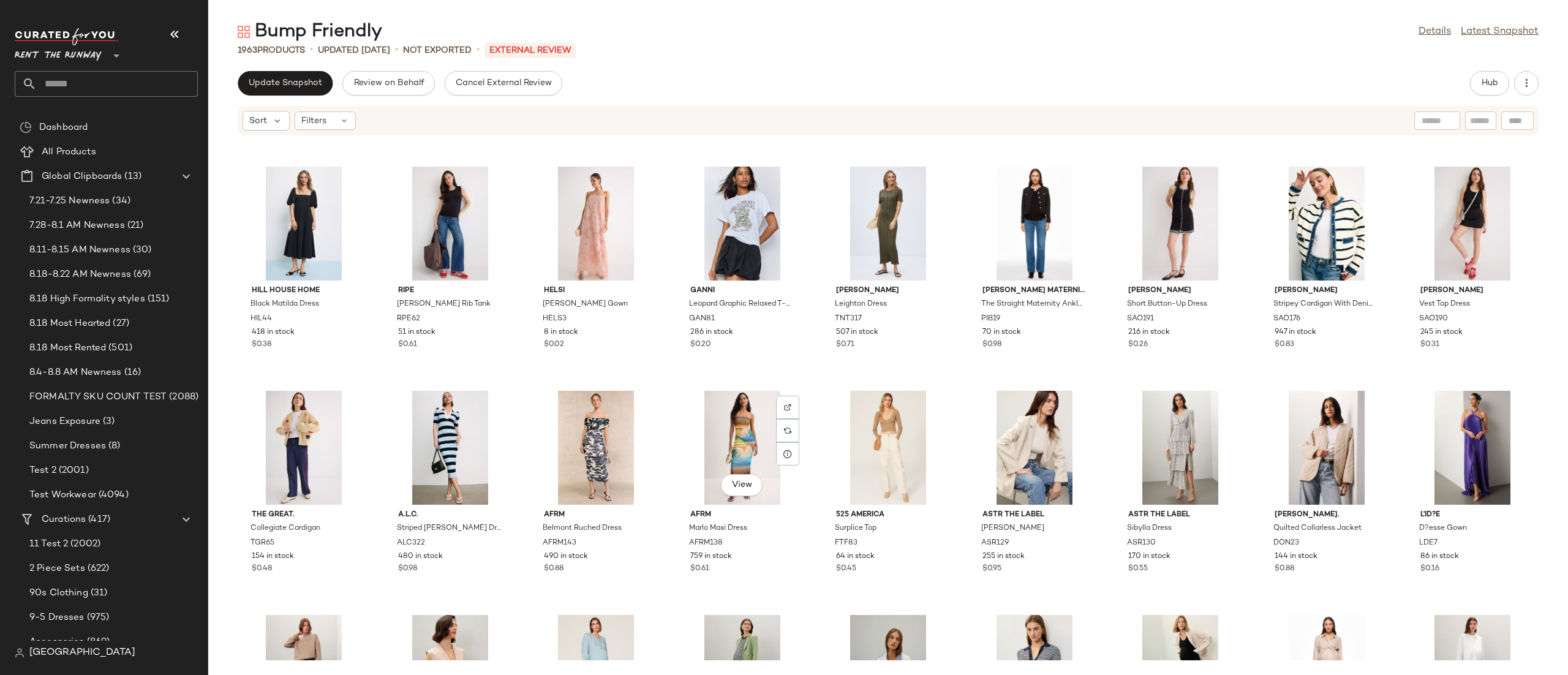
scroll to position [11192, 0]
click at [725, 434] on div "View" at bounding box center [743, 448] width 123 height 114
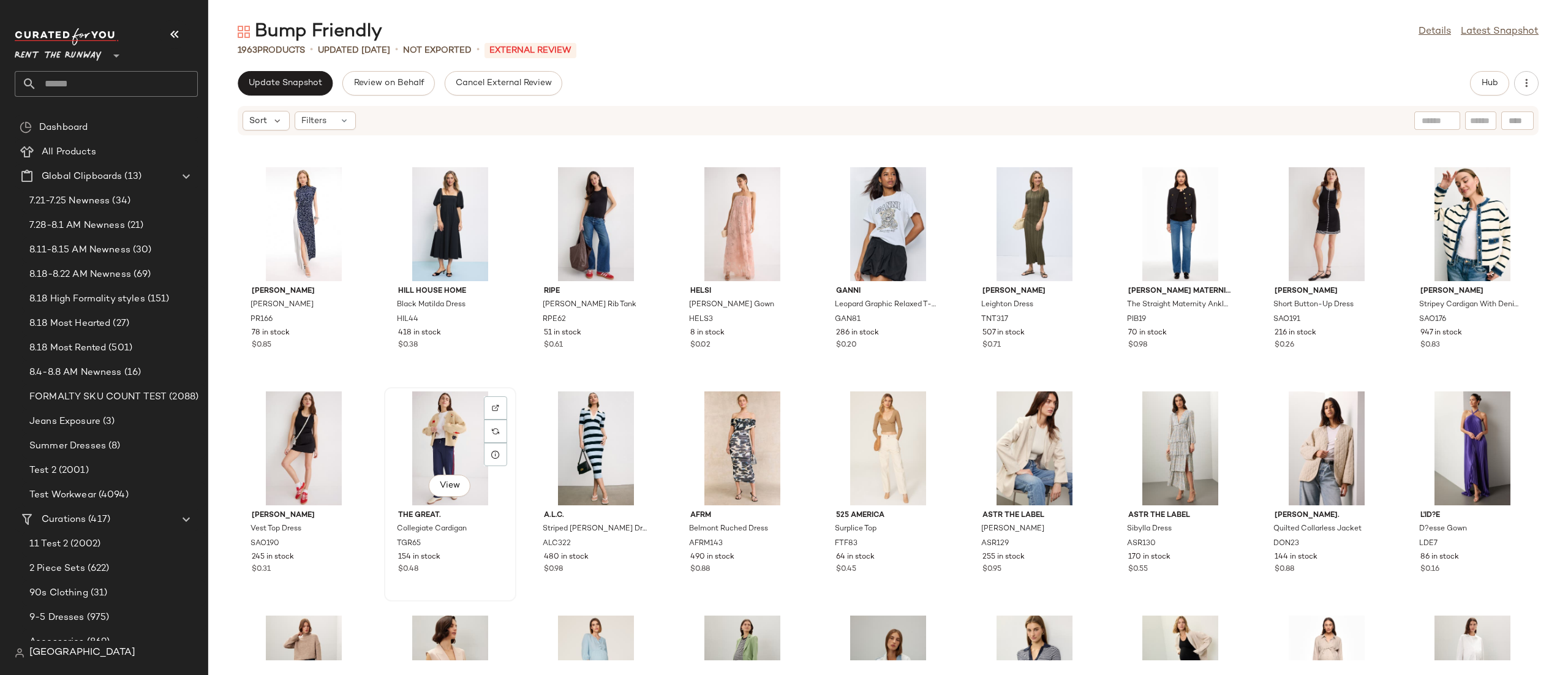
click at [447, 428] on div "View" at bounding box center [450, 448] width 123 height 114
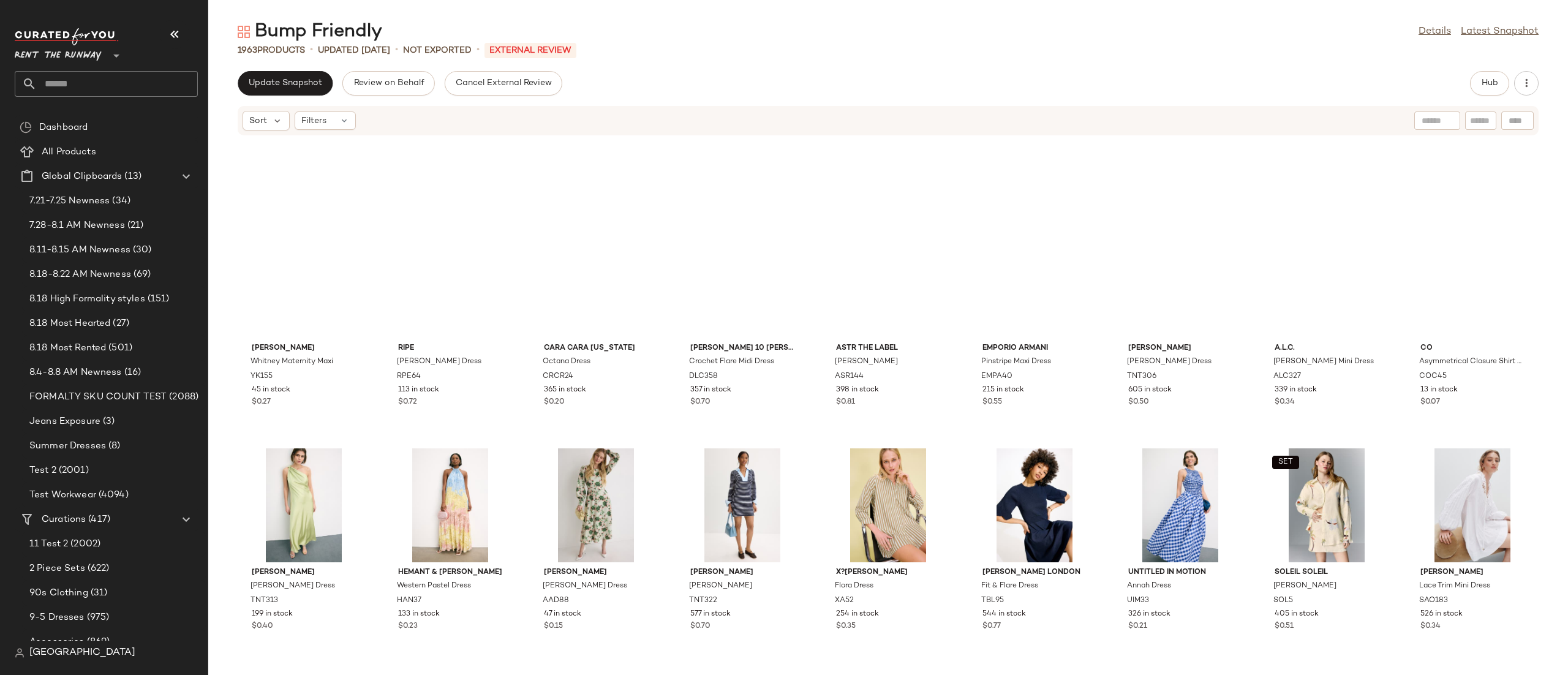
scroll to position [7700, 0]
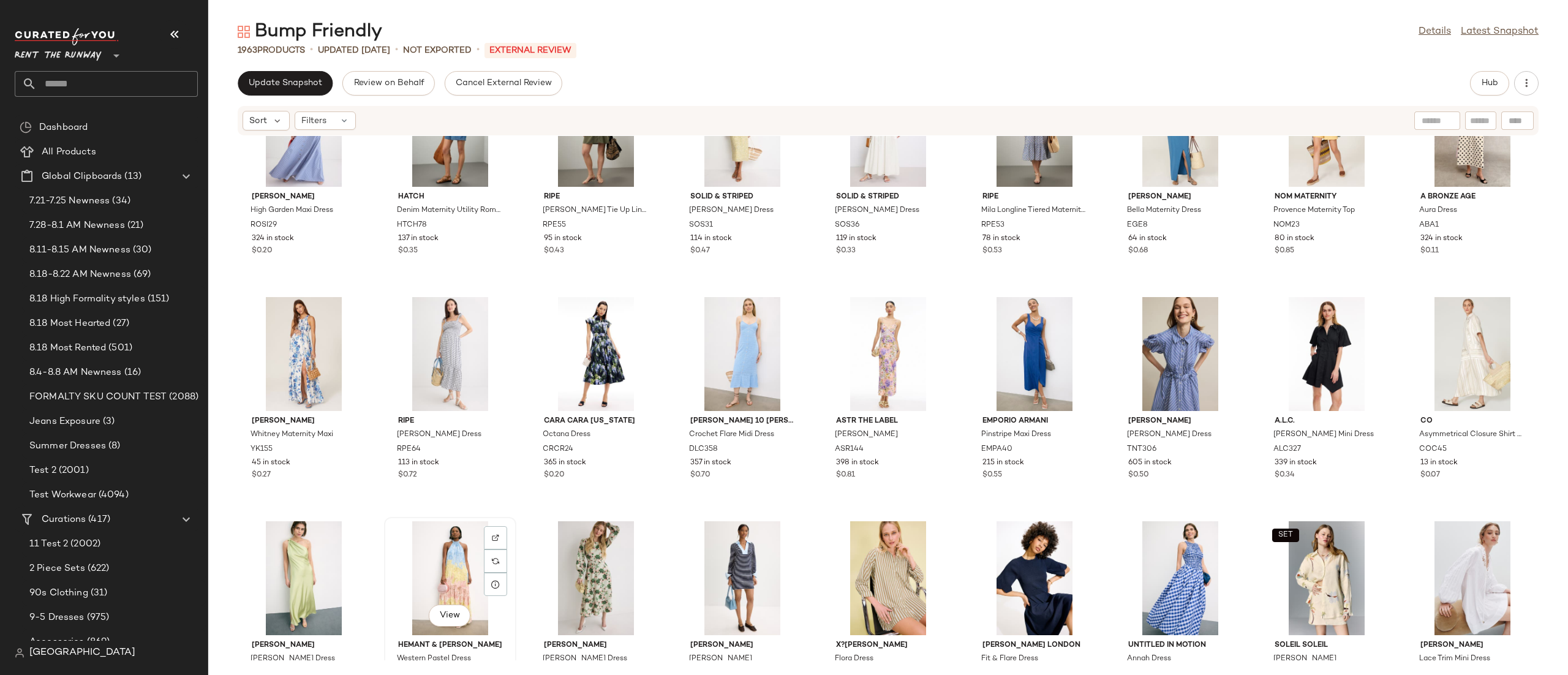
click at [426, 562] on div "View" at bounding box center [450, 578] width 123 height 114
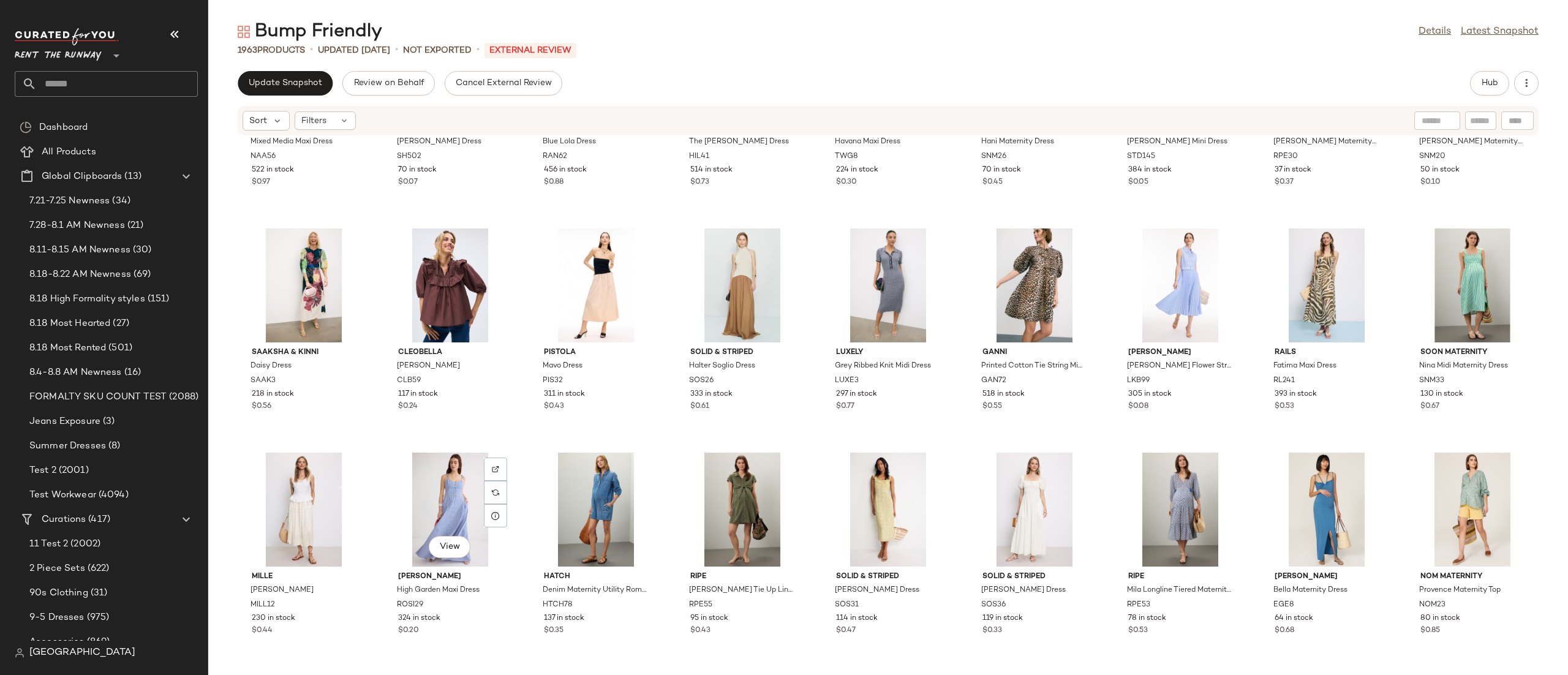
scroll to position [7319, 0]
click at [848, 486] on div "View" at bounding box center [888, 511] width 123 height 114
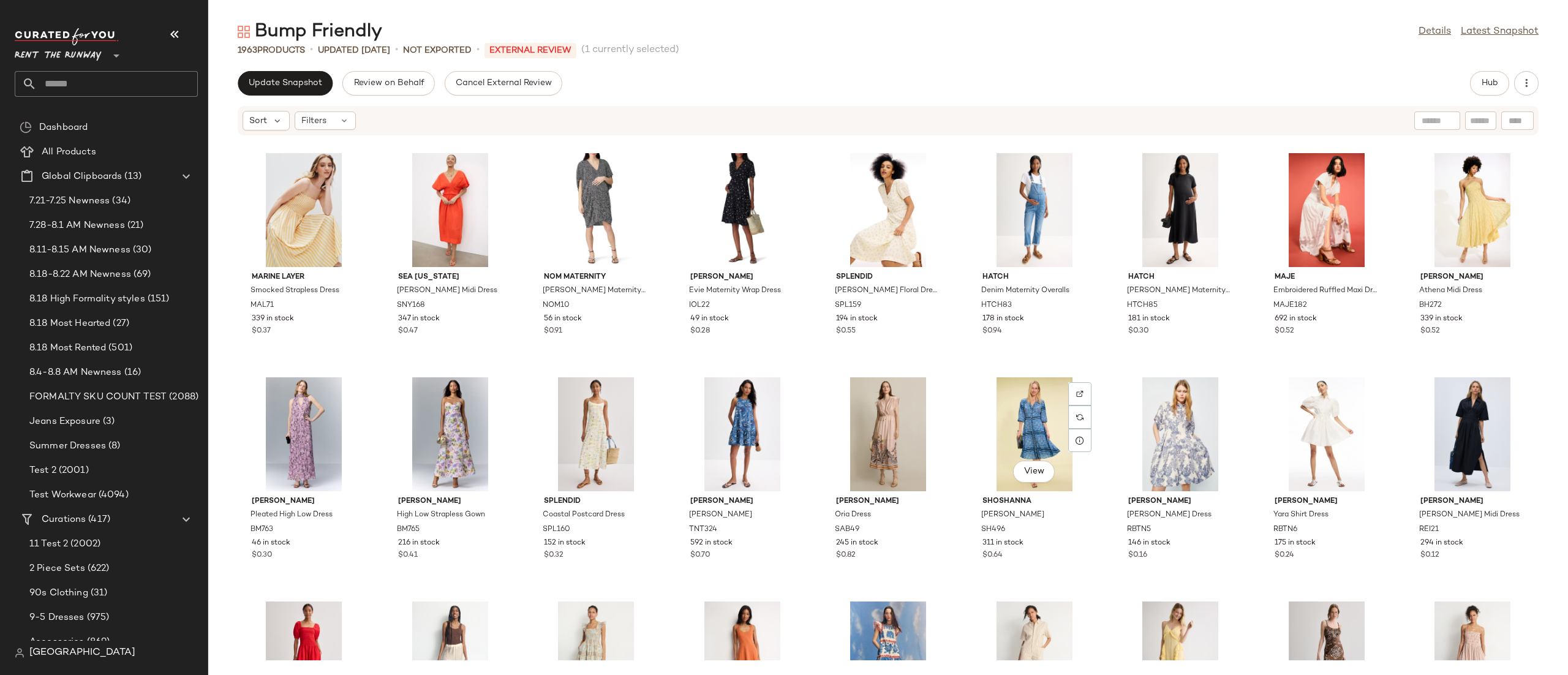
scroll to position [3340, 0]
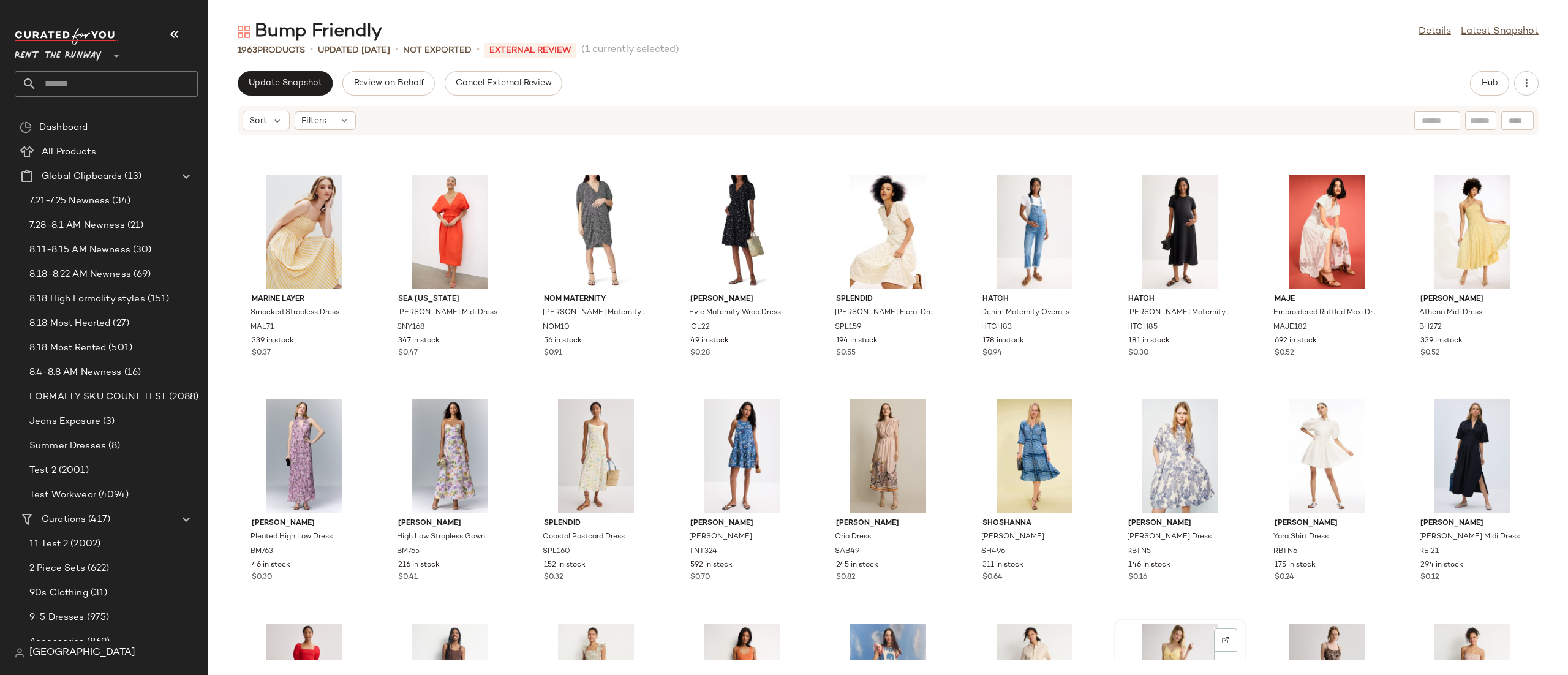
click at [1152, 636] on div "View" at bounding box center [1180, 680] width 123 height 114
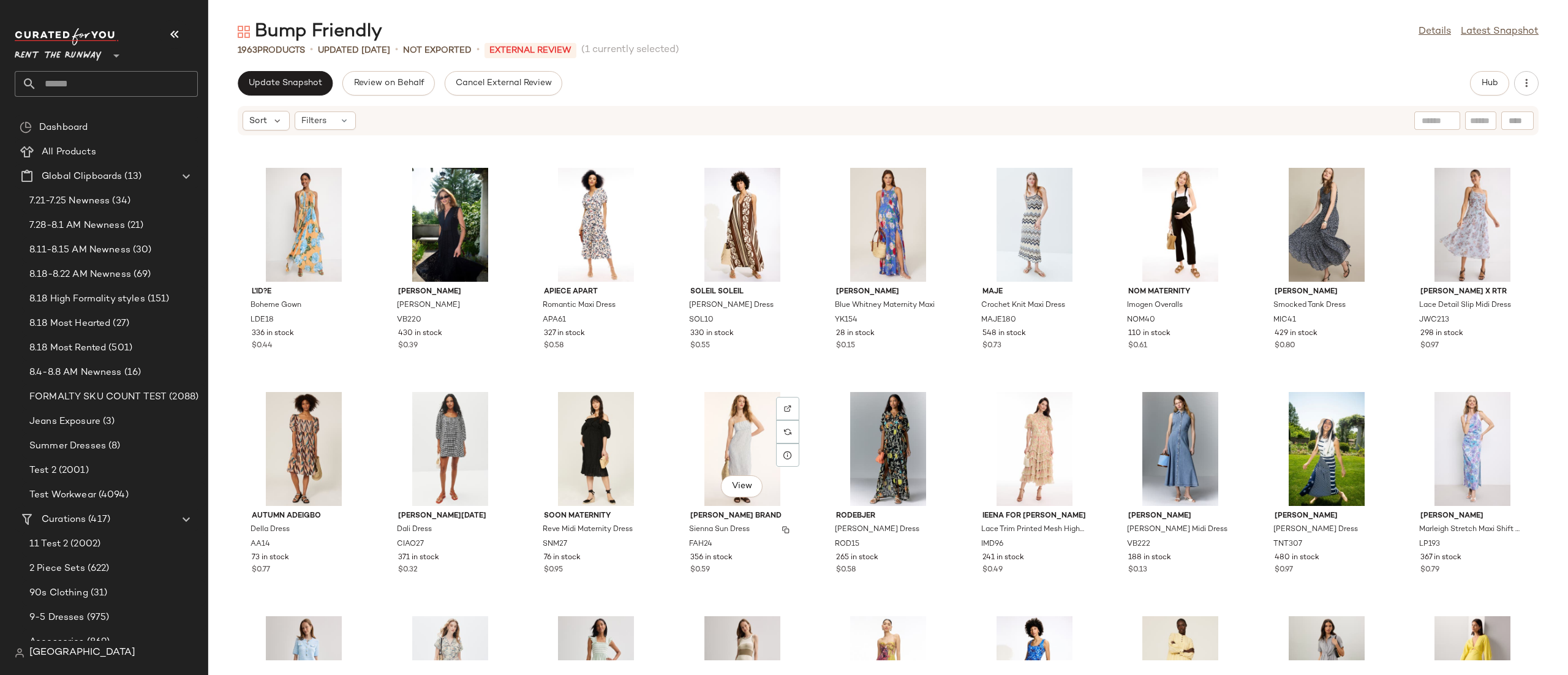
scroll to position [4674, 0]
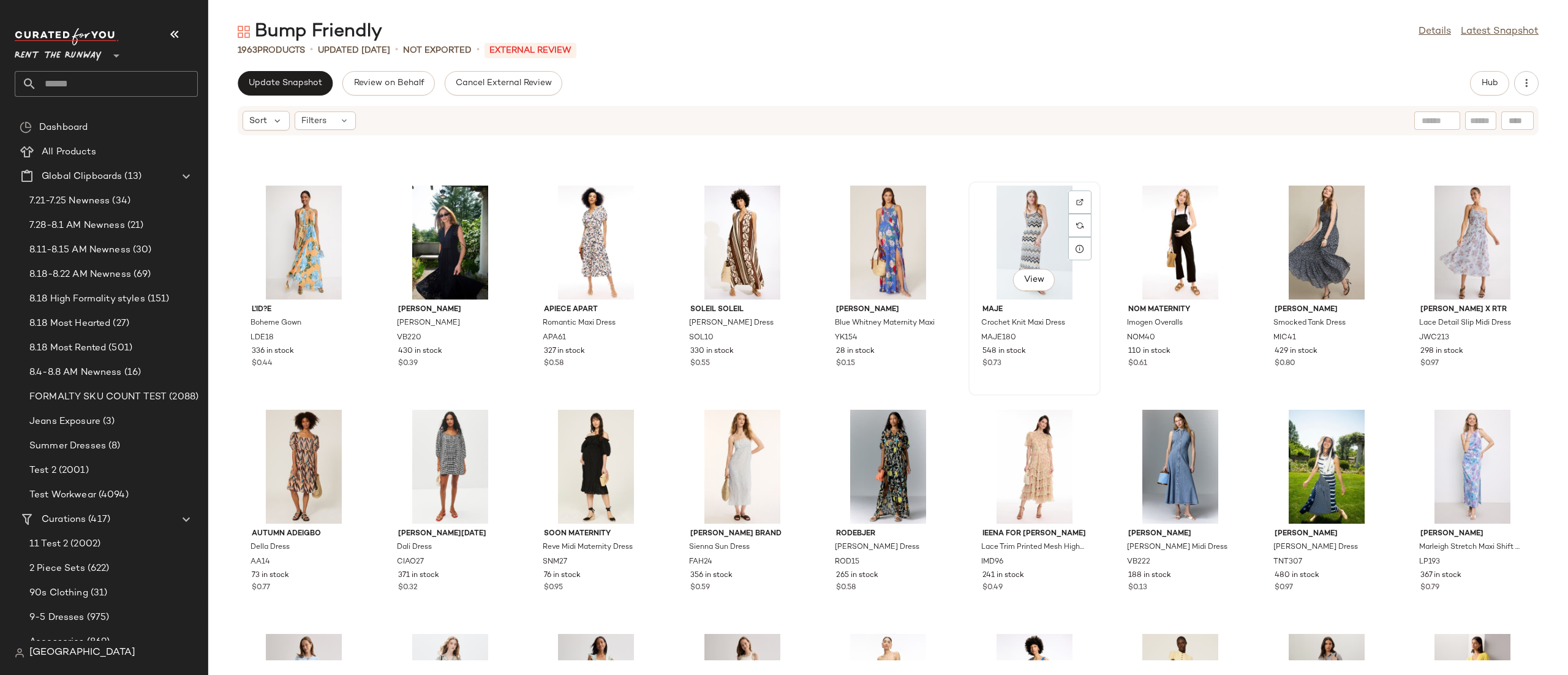
click at [989, 272] on div "View" at bounding box center [1035, 242] width 123 height 114
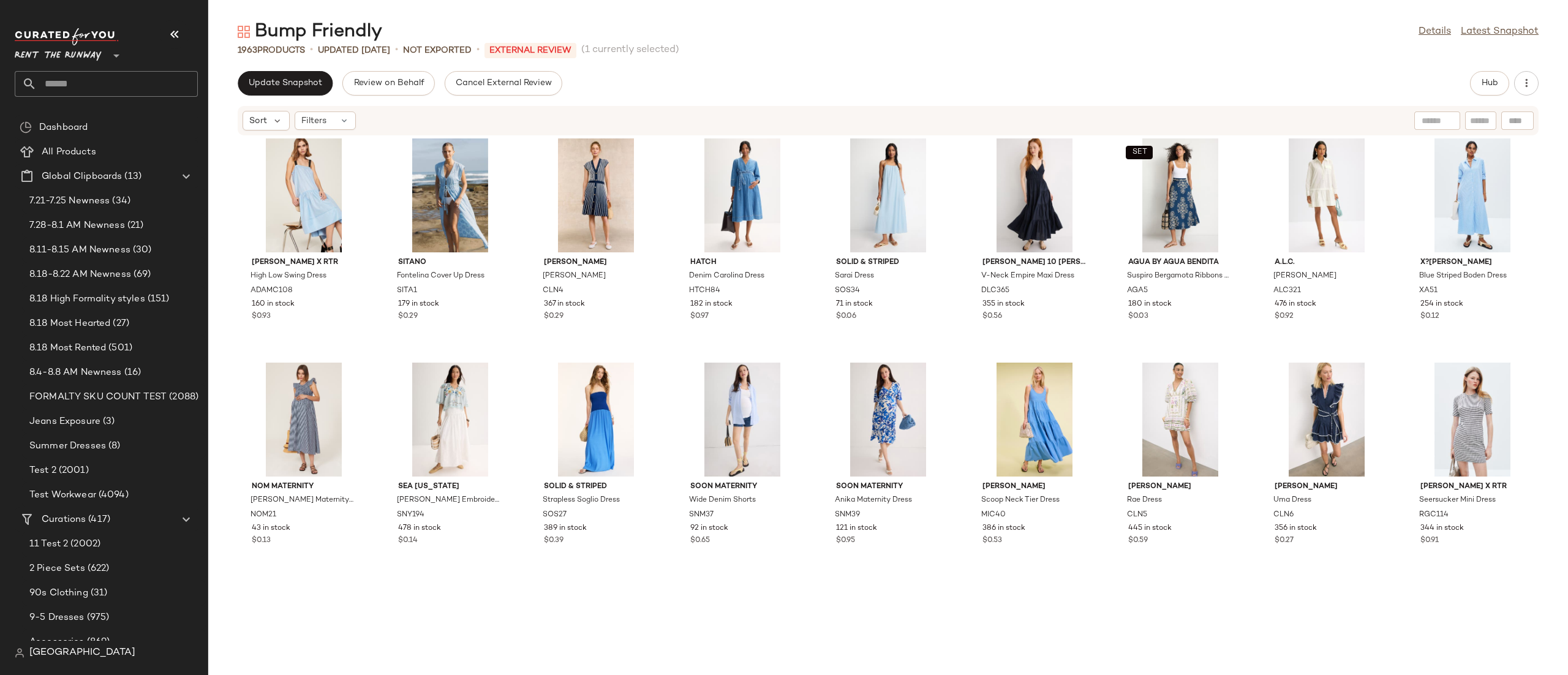
scroll to position [5683, 0]
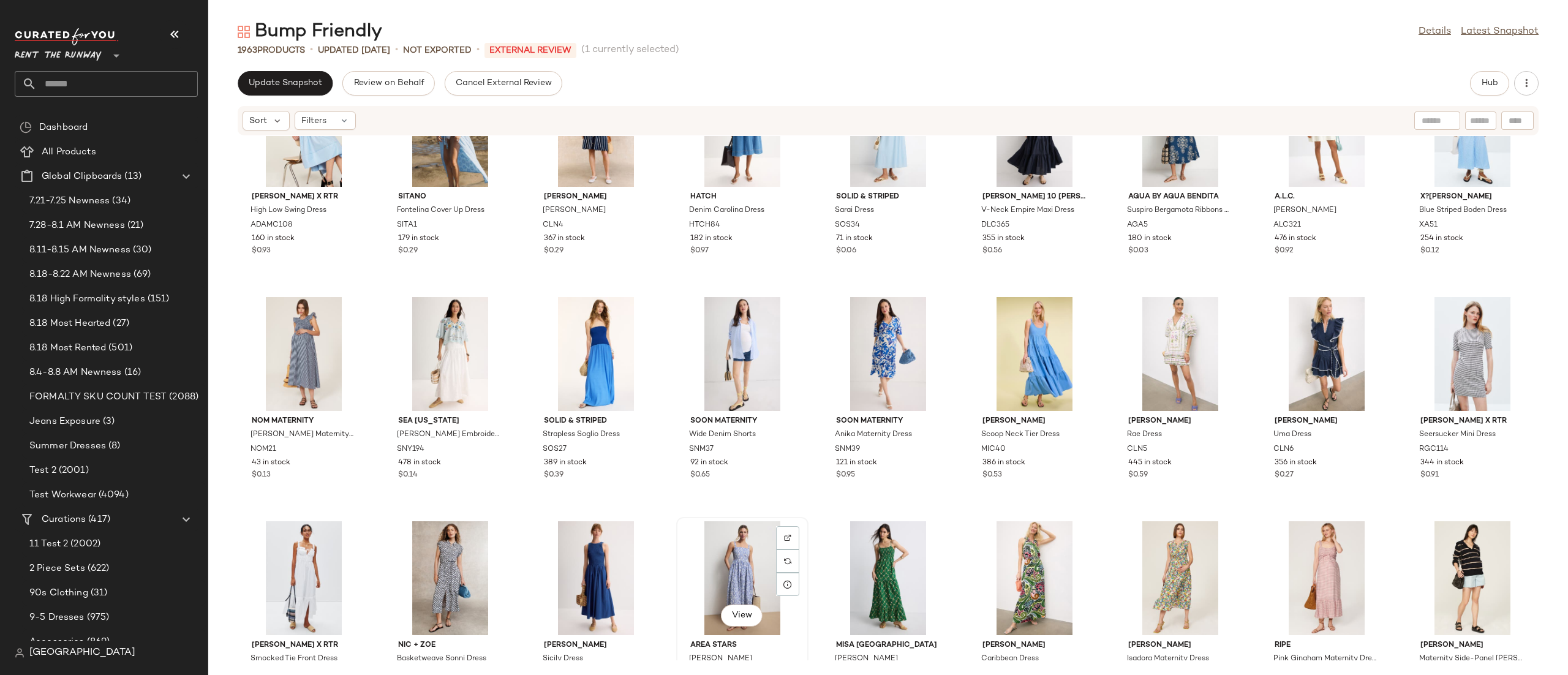
click at [736, 559] on div "View" at bounding box center [743, 578] width 123 height 114
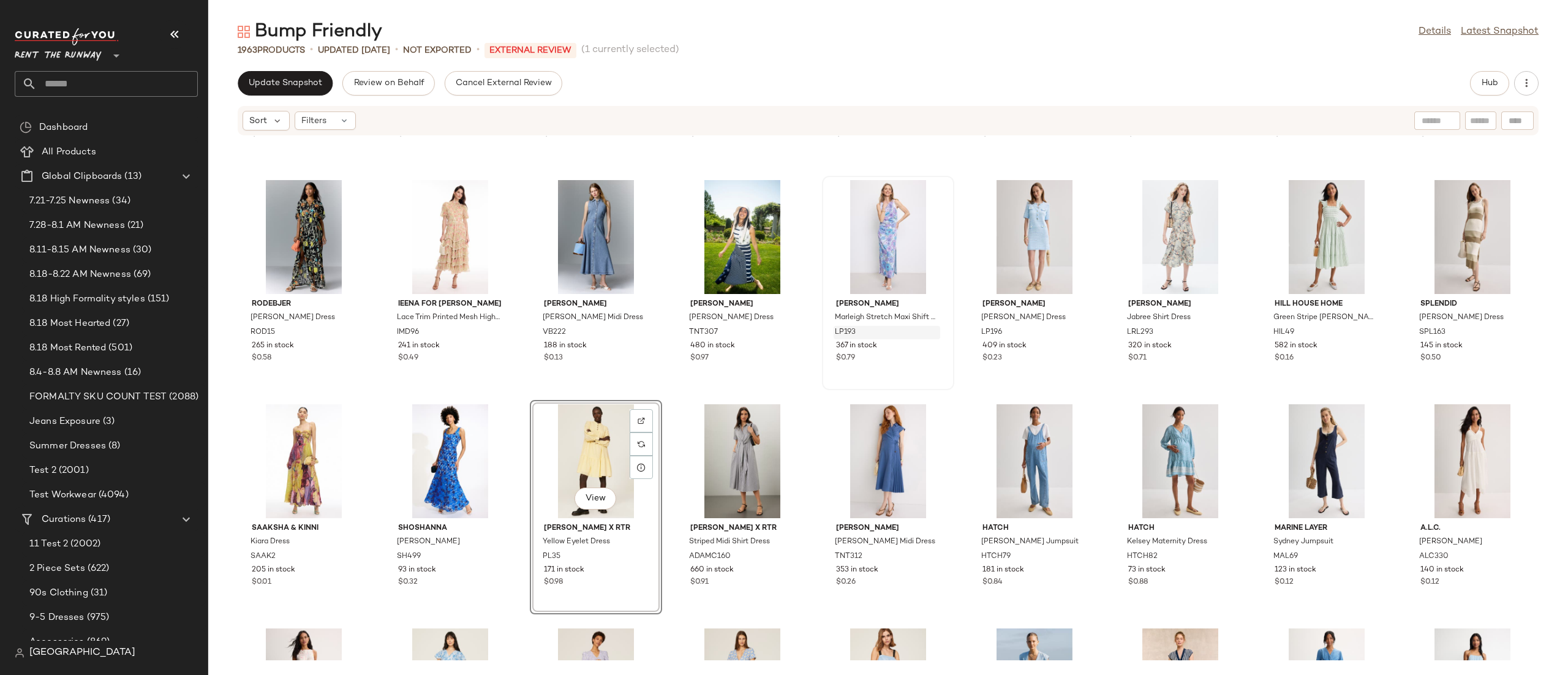
scroll to position [167, 0]
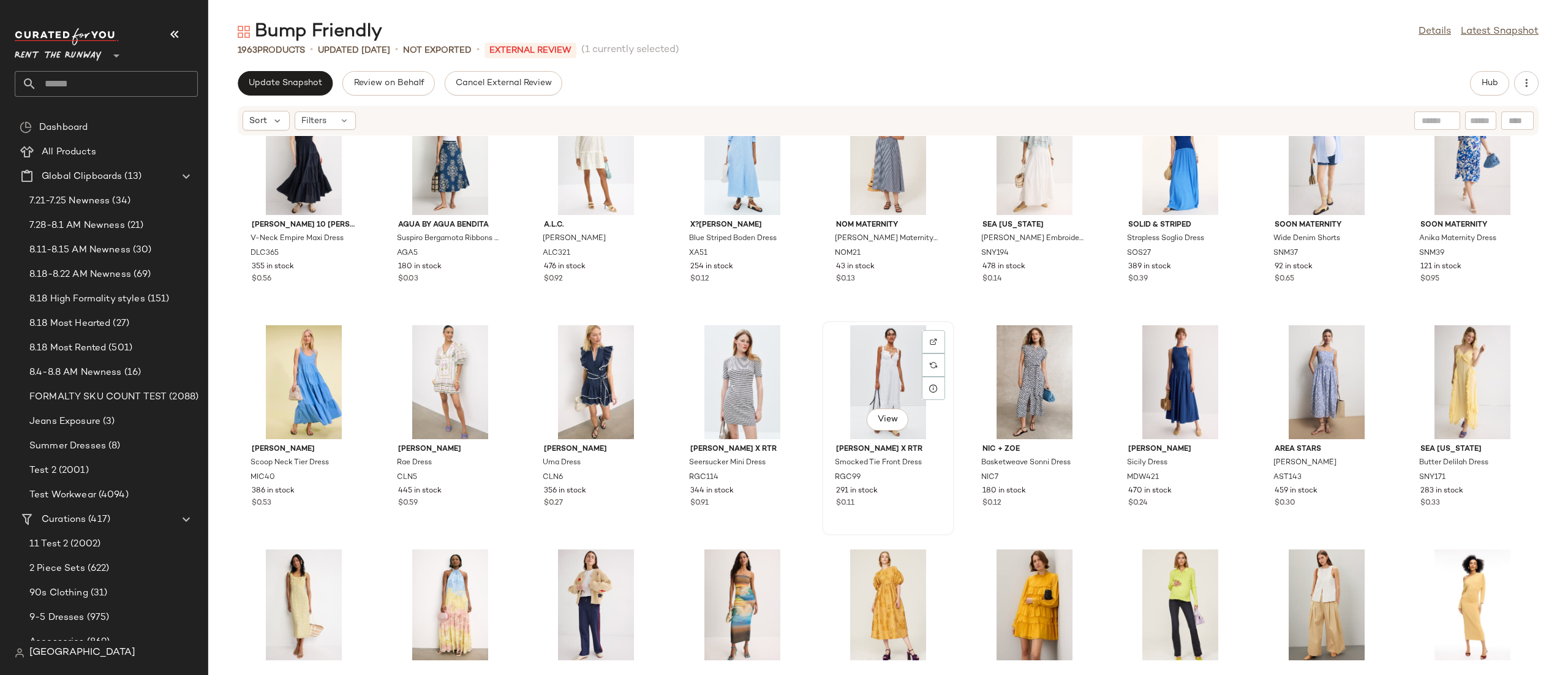
scroll to position [1012, 0]
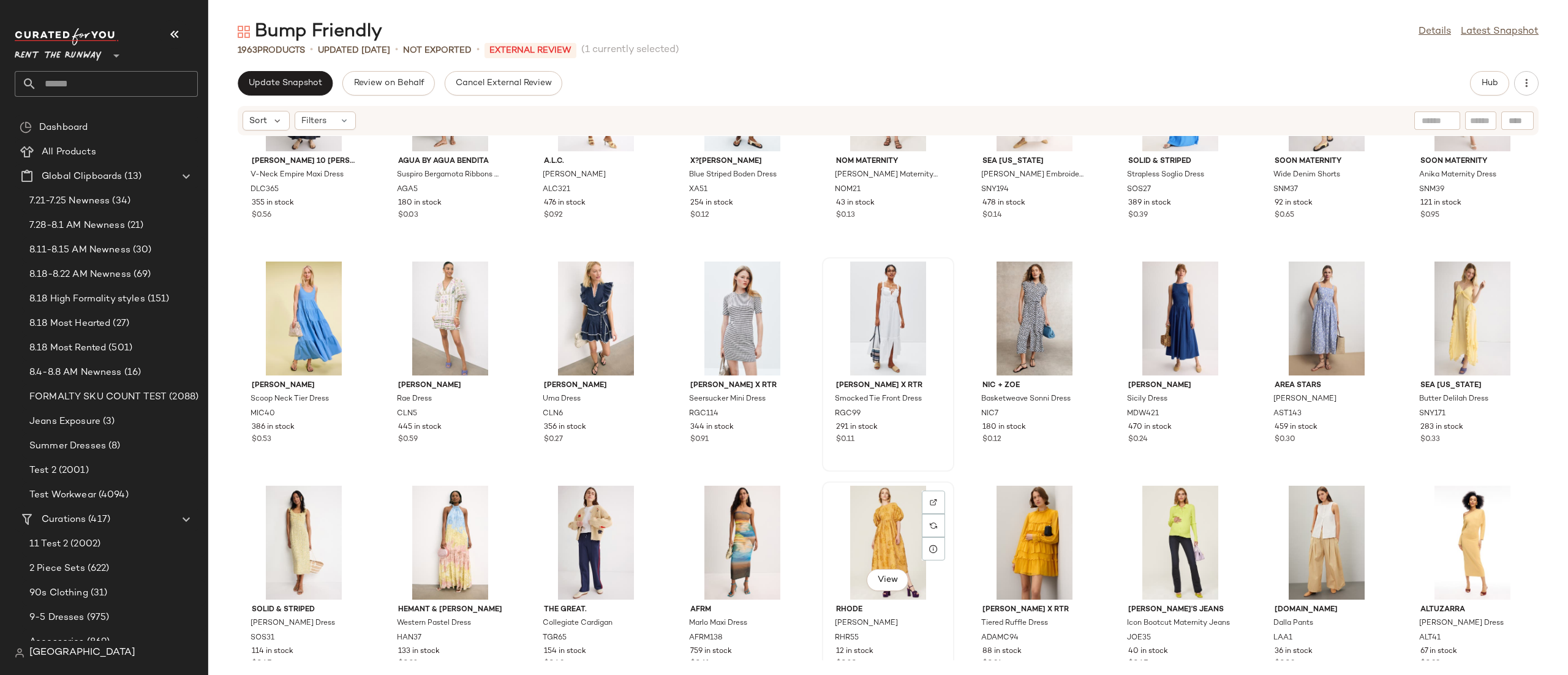
click at [869, 517] on div "View" at bounding box center [888, 542] width 123 height 114
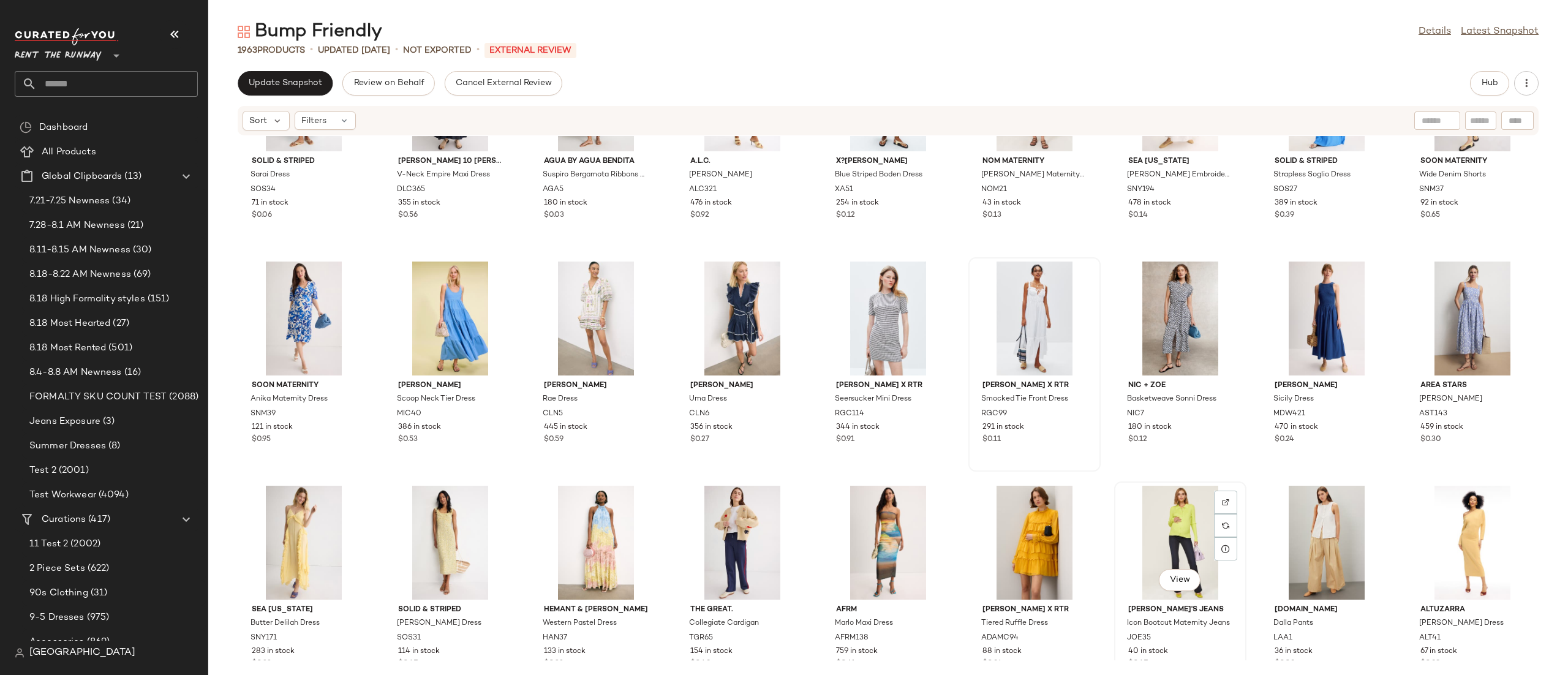
click at [1174, 537] on div "View" at bounding box center [1180, 542] width 123 height 114
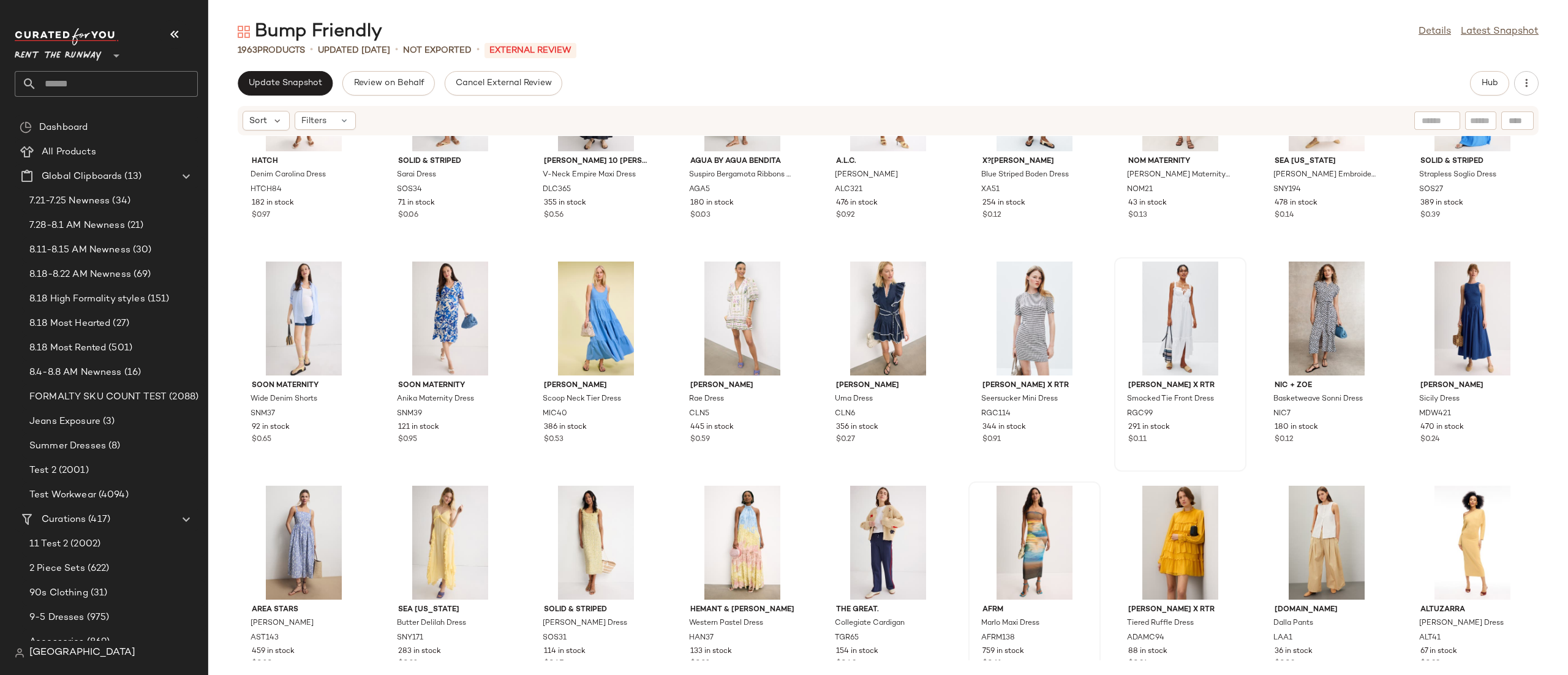
click at [987, 533] on div at bounding box center [1035, 542] width 123 height 114
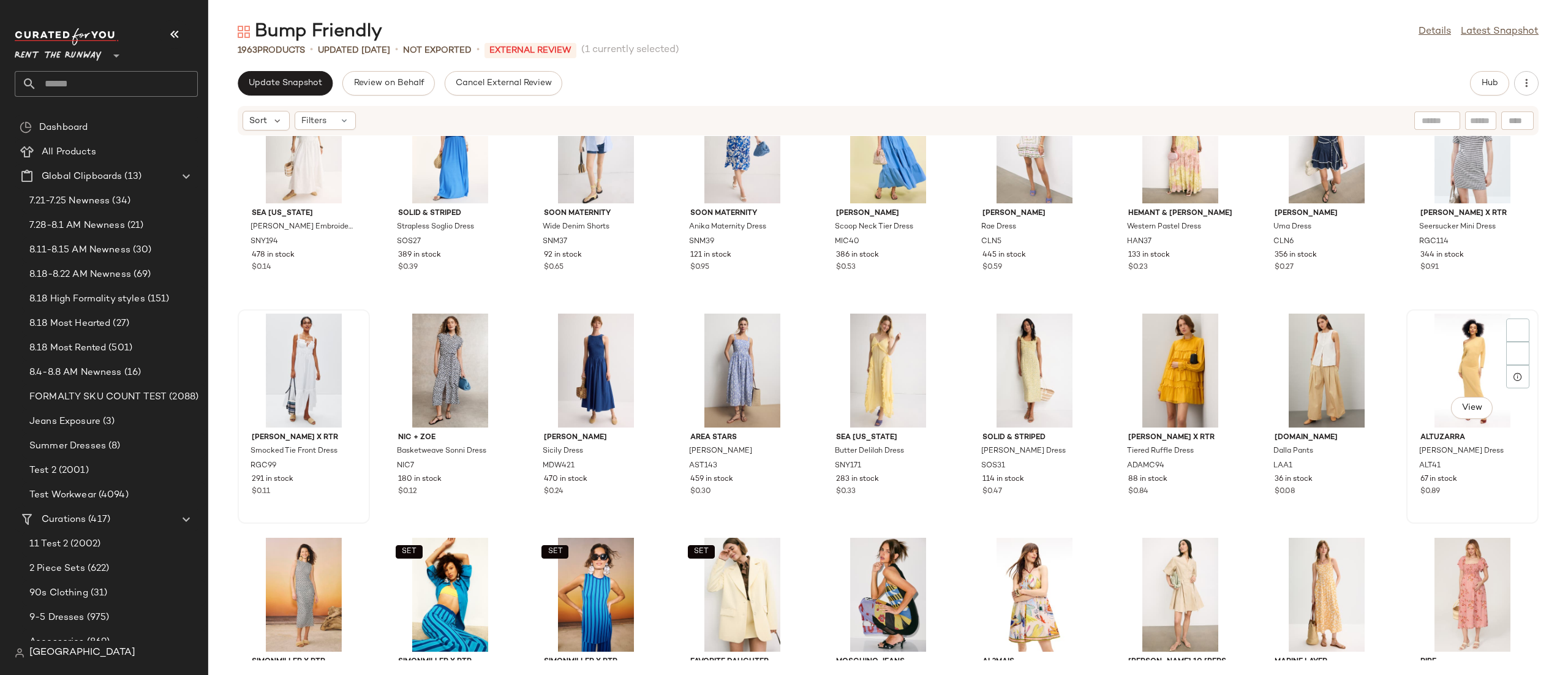
scroll to position [1186, 0]
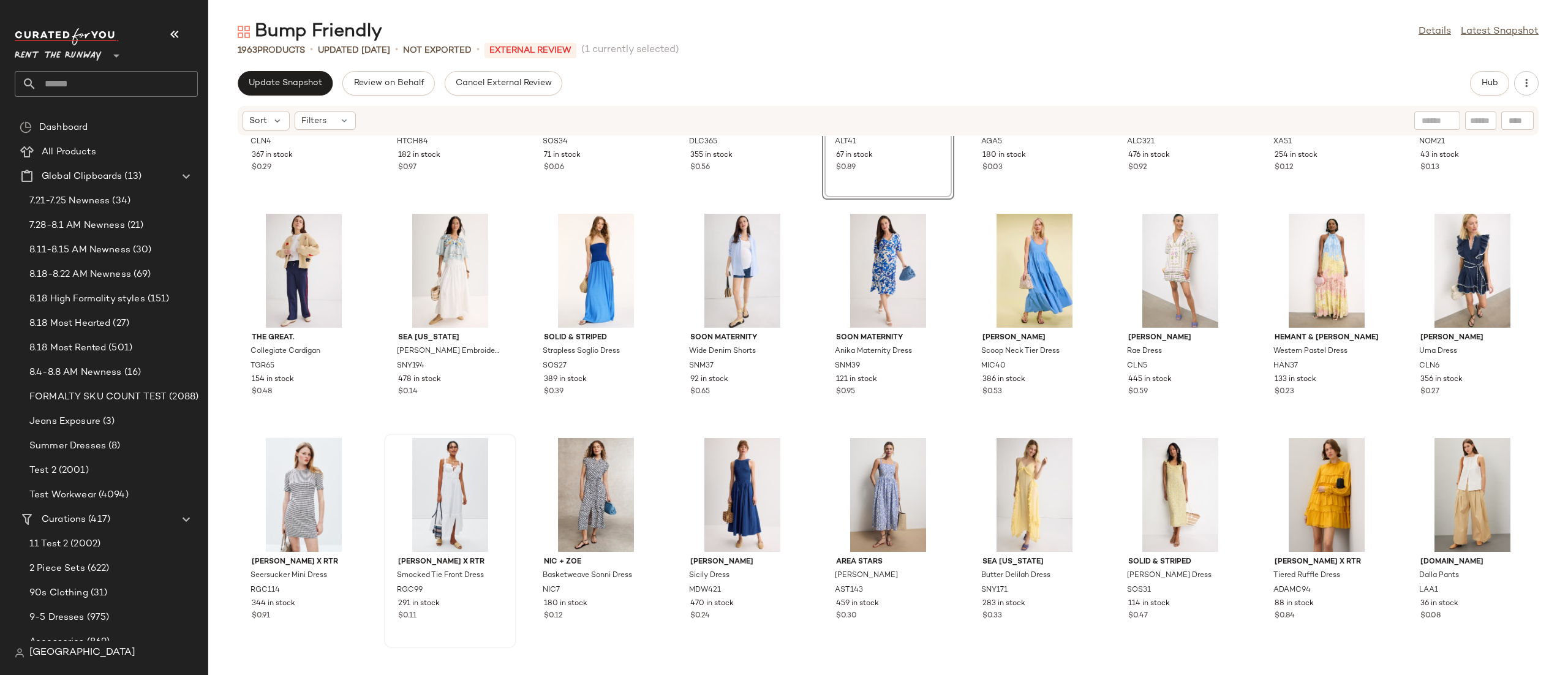
scroll to position [1512, 0]
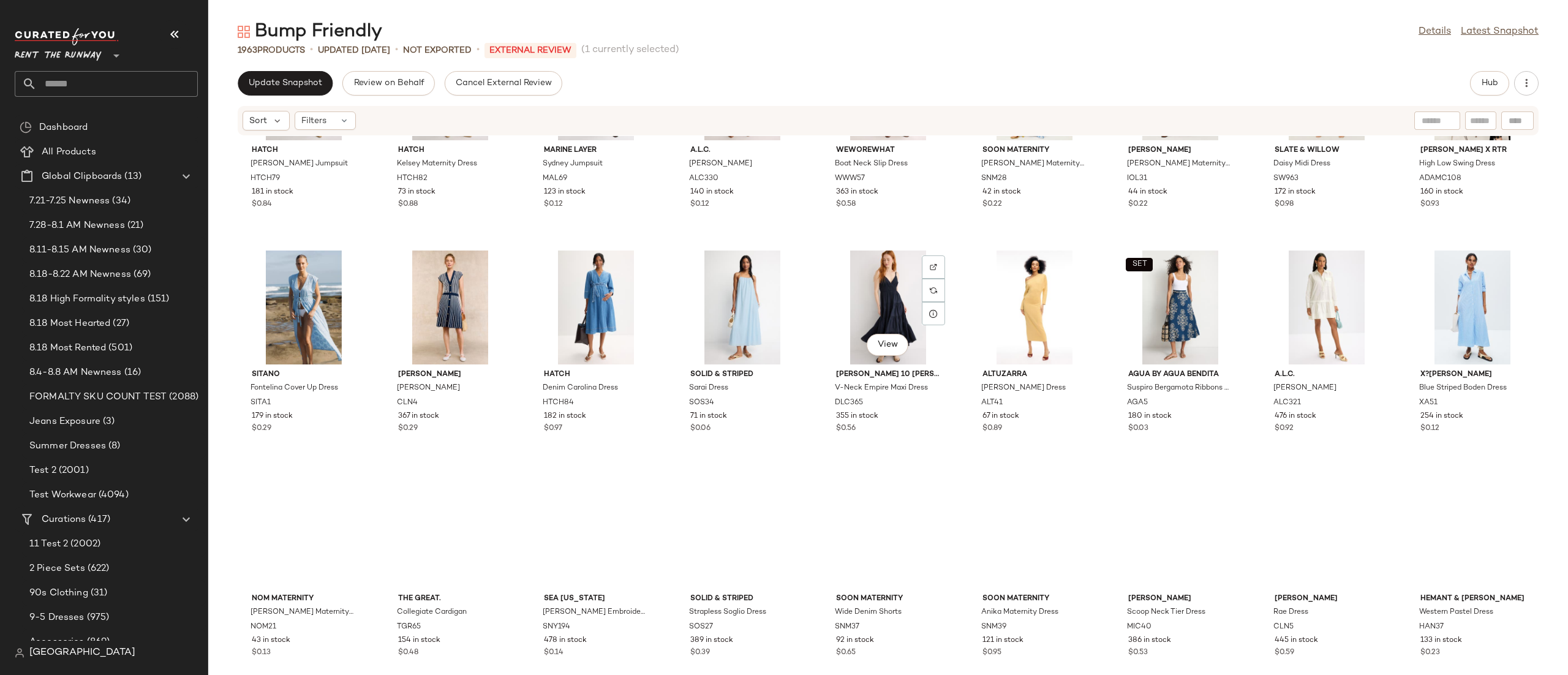
scroll to position [1051, 0]
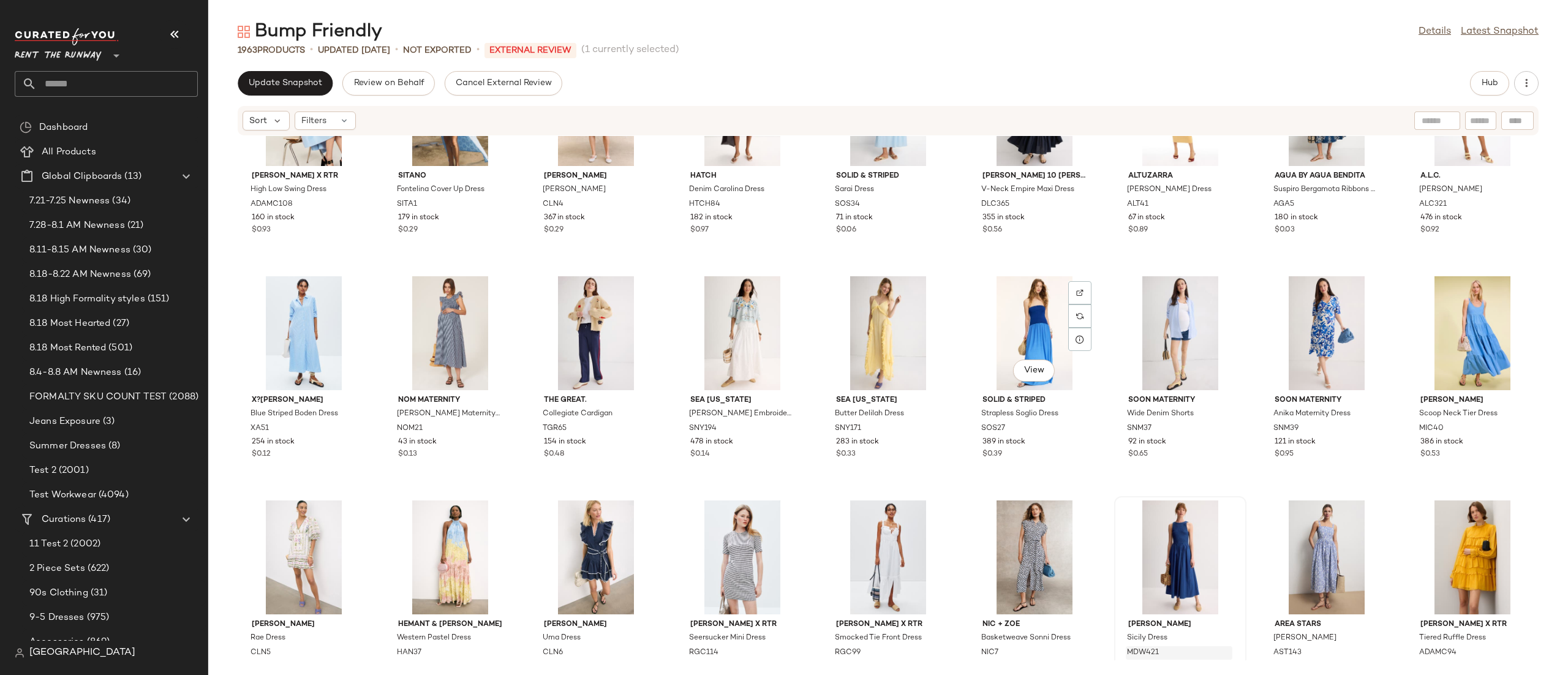
scroll to position [1225, 0]
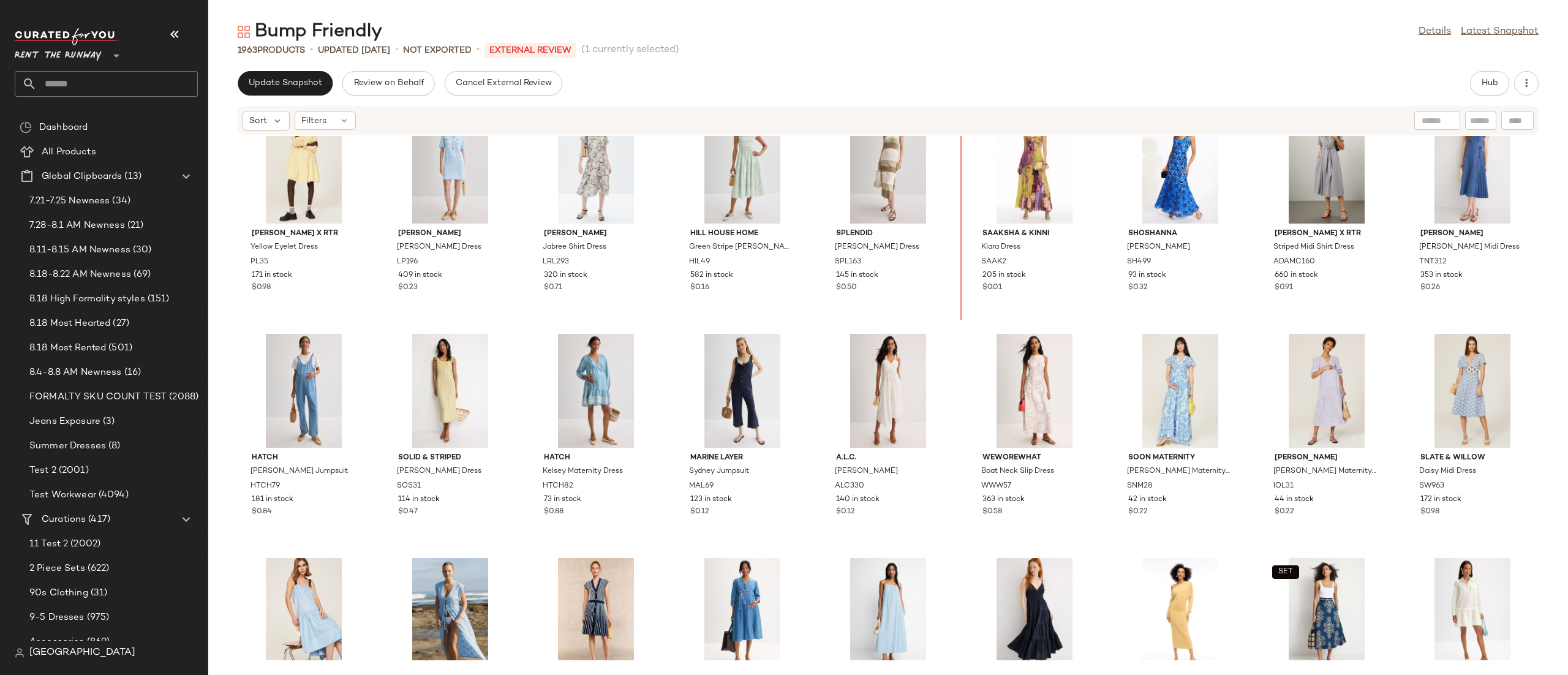
scroll to position [491, 0]
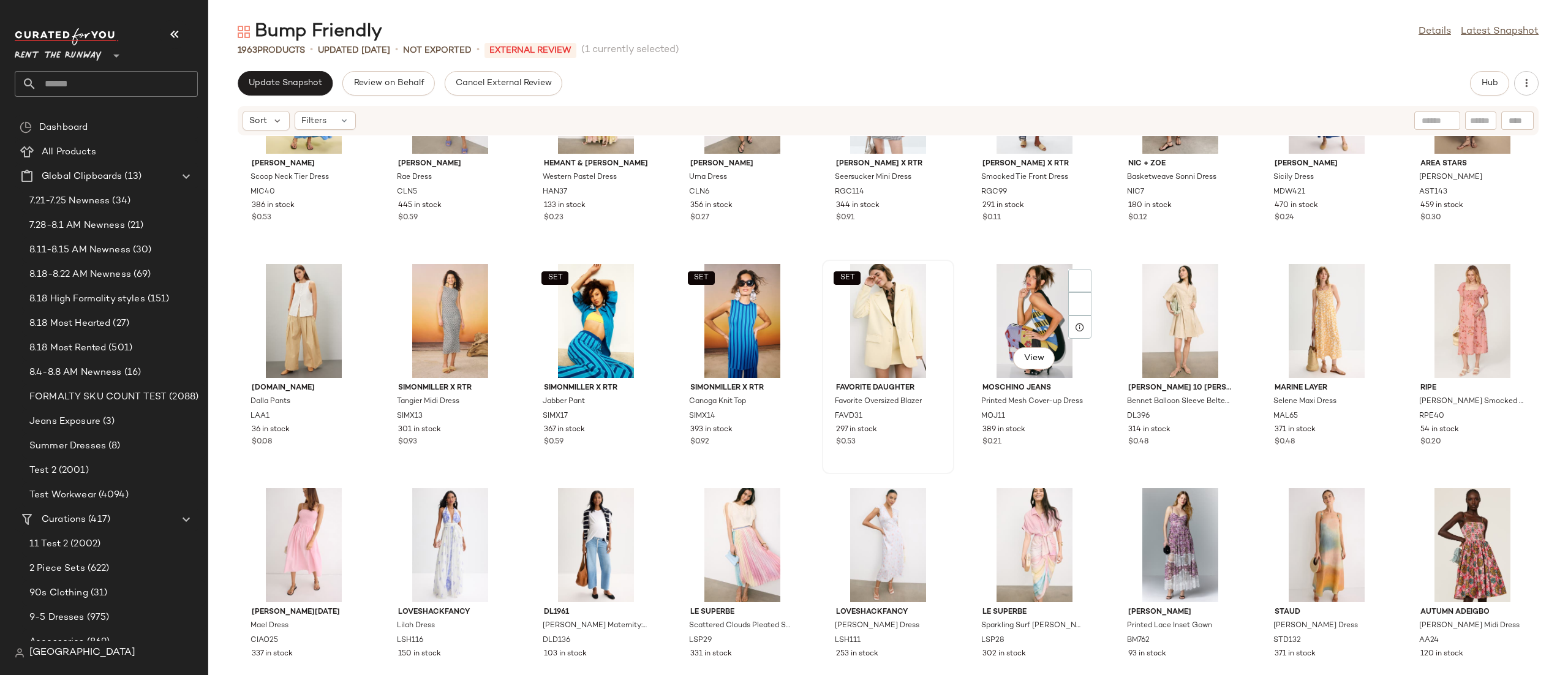
scroll to position [1466, 0]
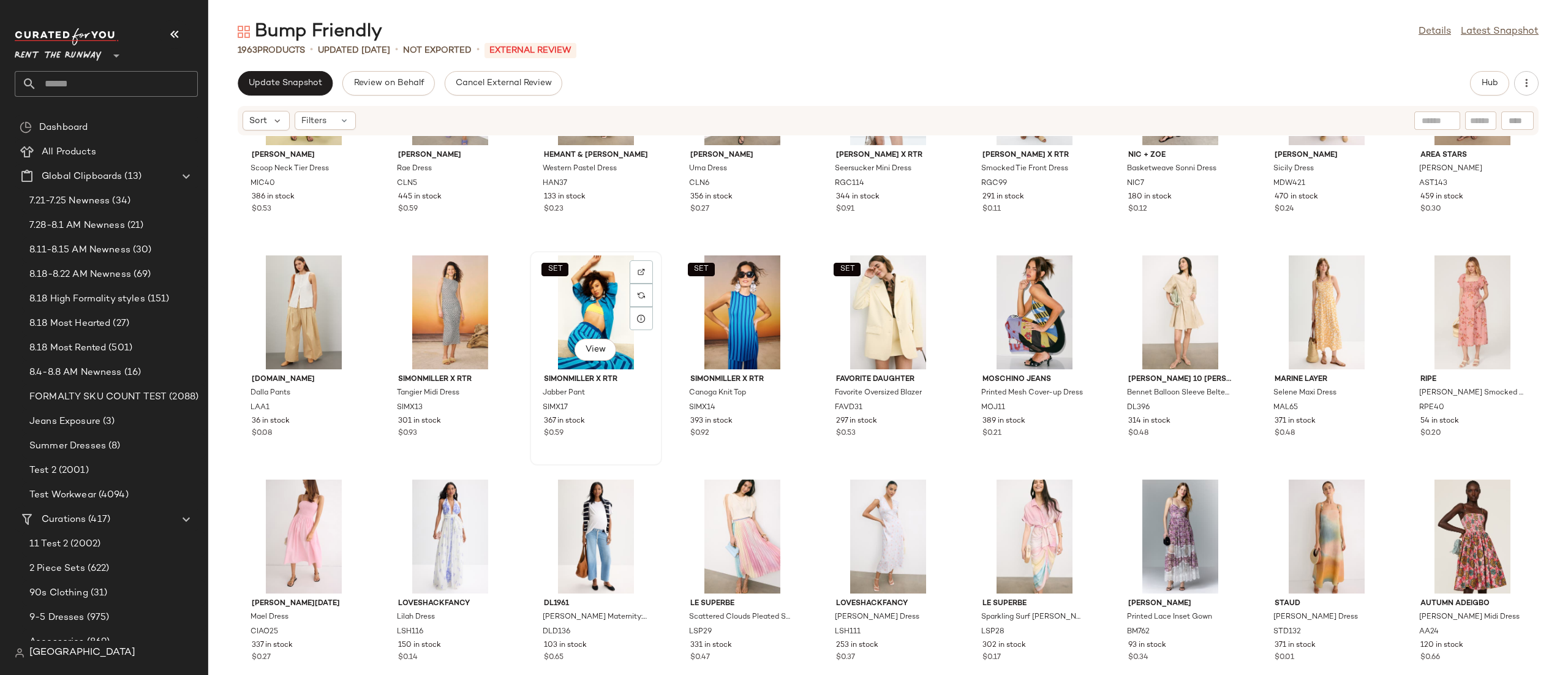
drag, startPoint x: 562, startPoint y: 304, endPoint x: 585, endPoint y: 302, distance: 23.1
click at [562, 303] on div "SET View" at bounding box center [596, 312] width 123 height 114
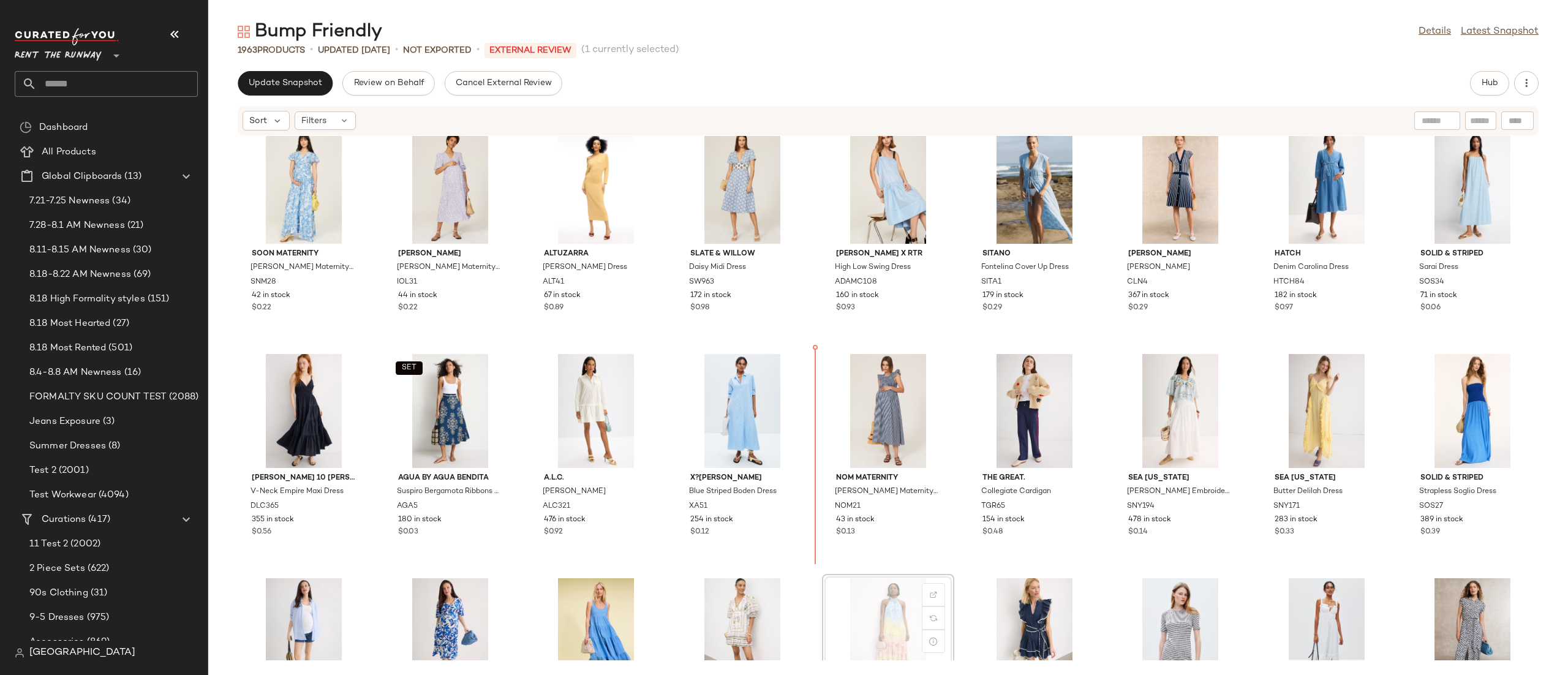
scroll to position [921, 0]
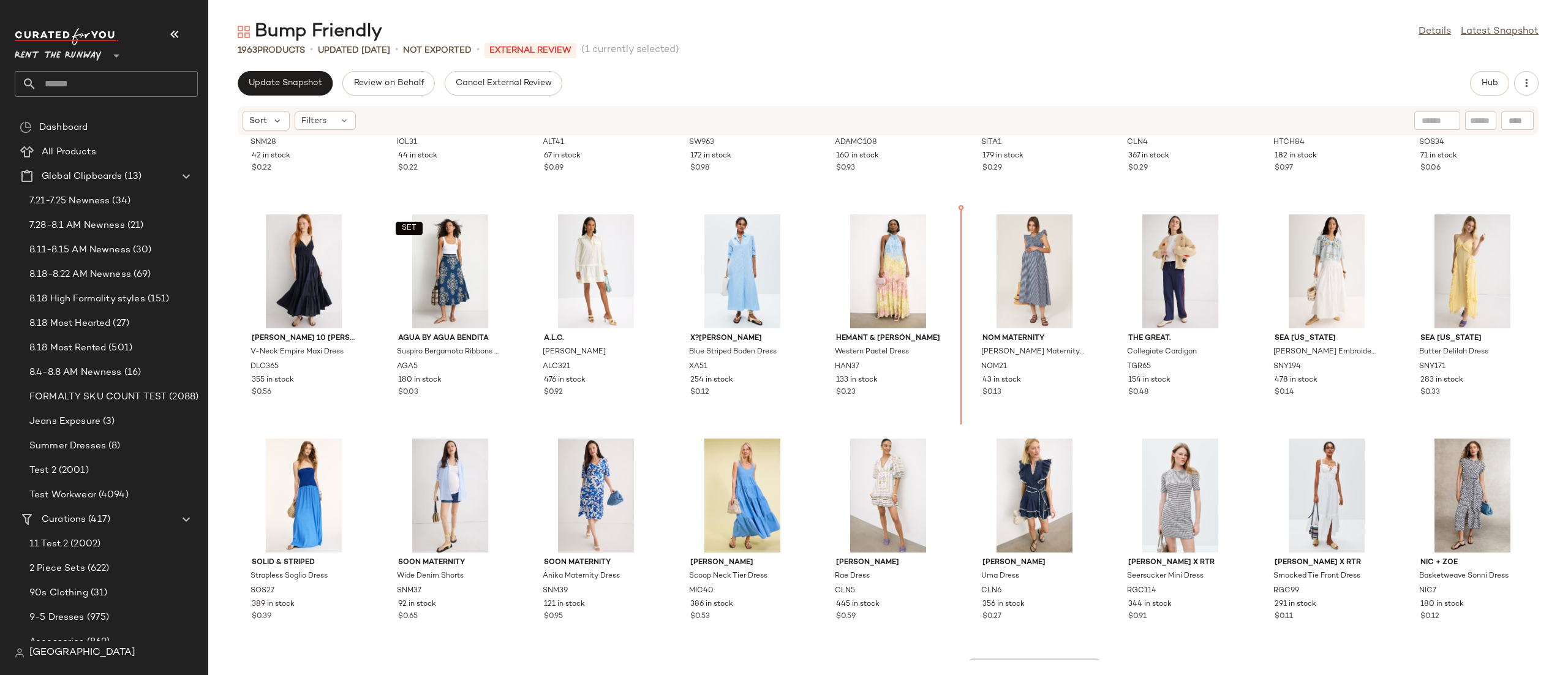
scroll to position [1059, 0]
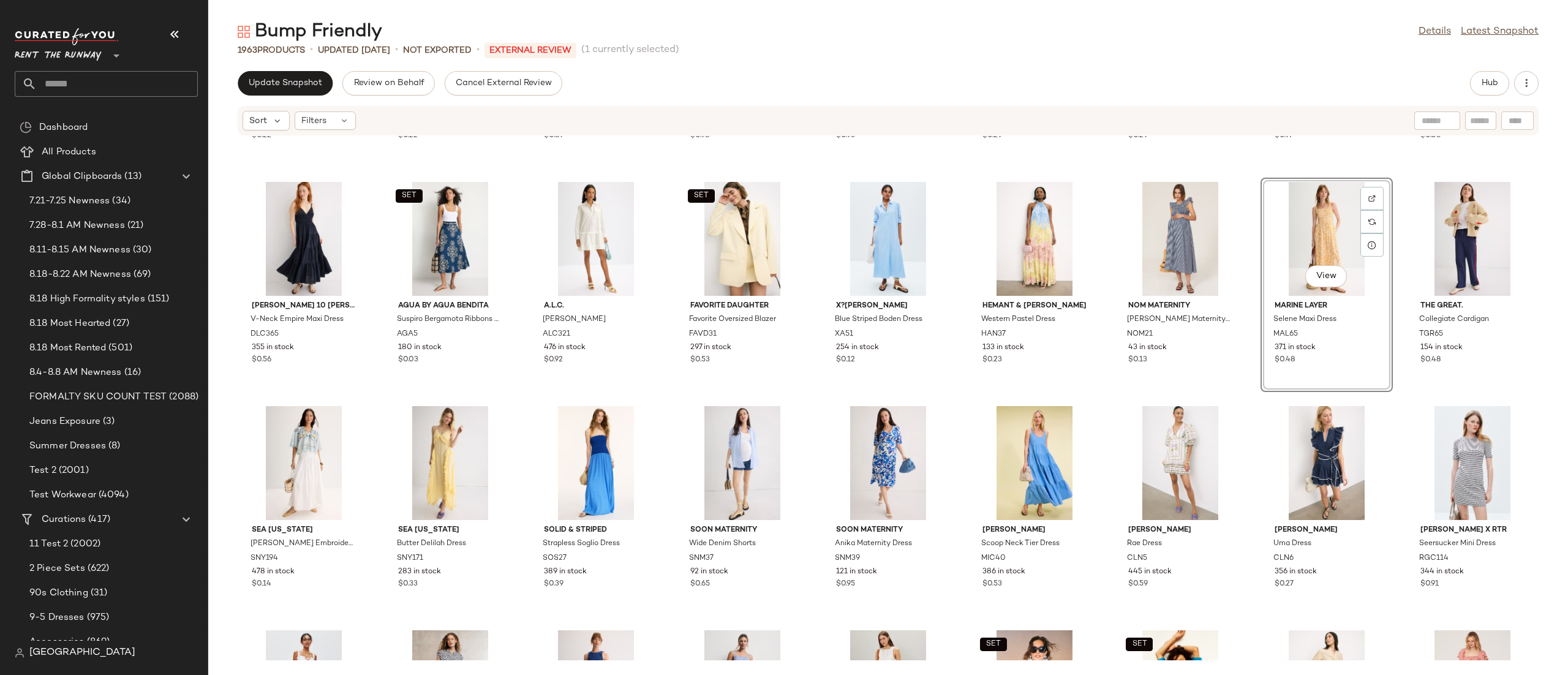
scroll to position [1551, 0]
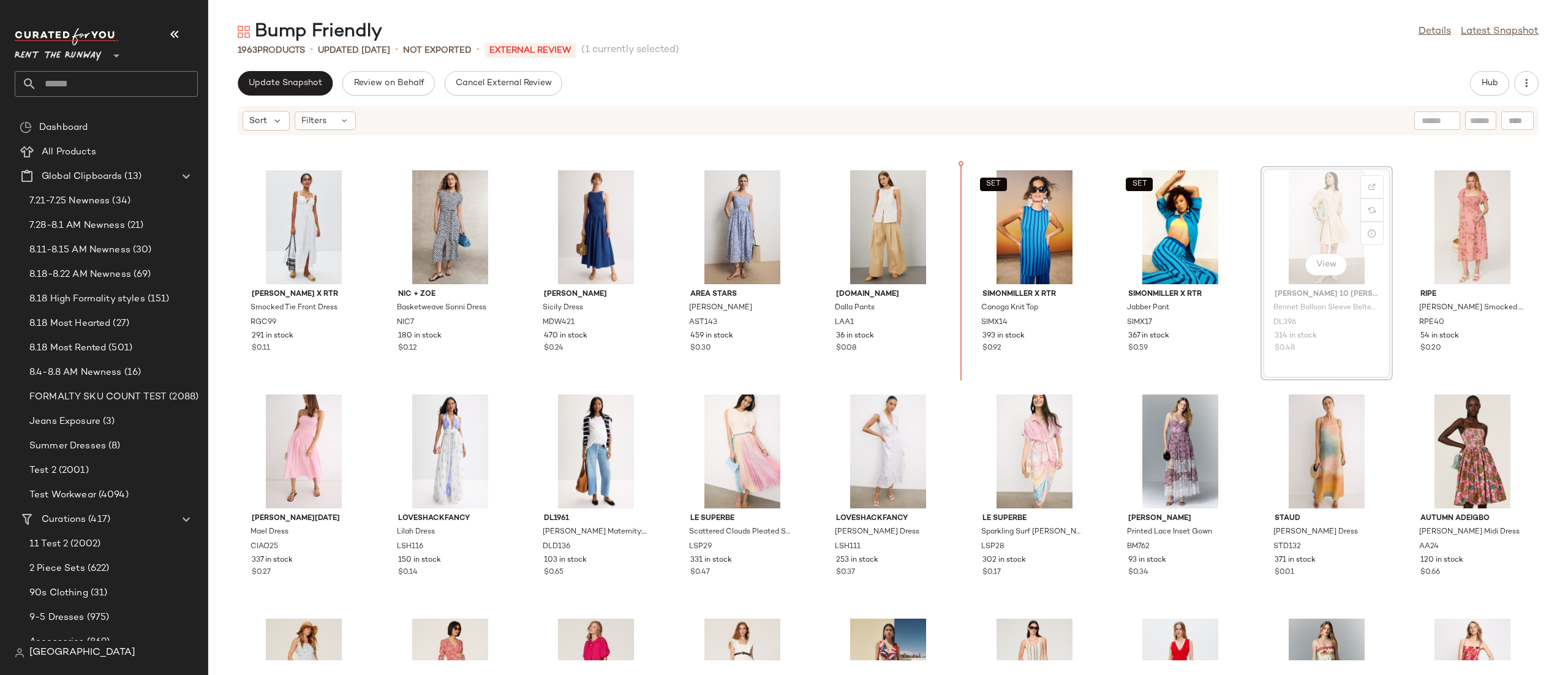
scroll to position [1546, 0]
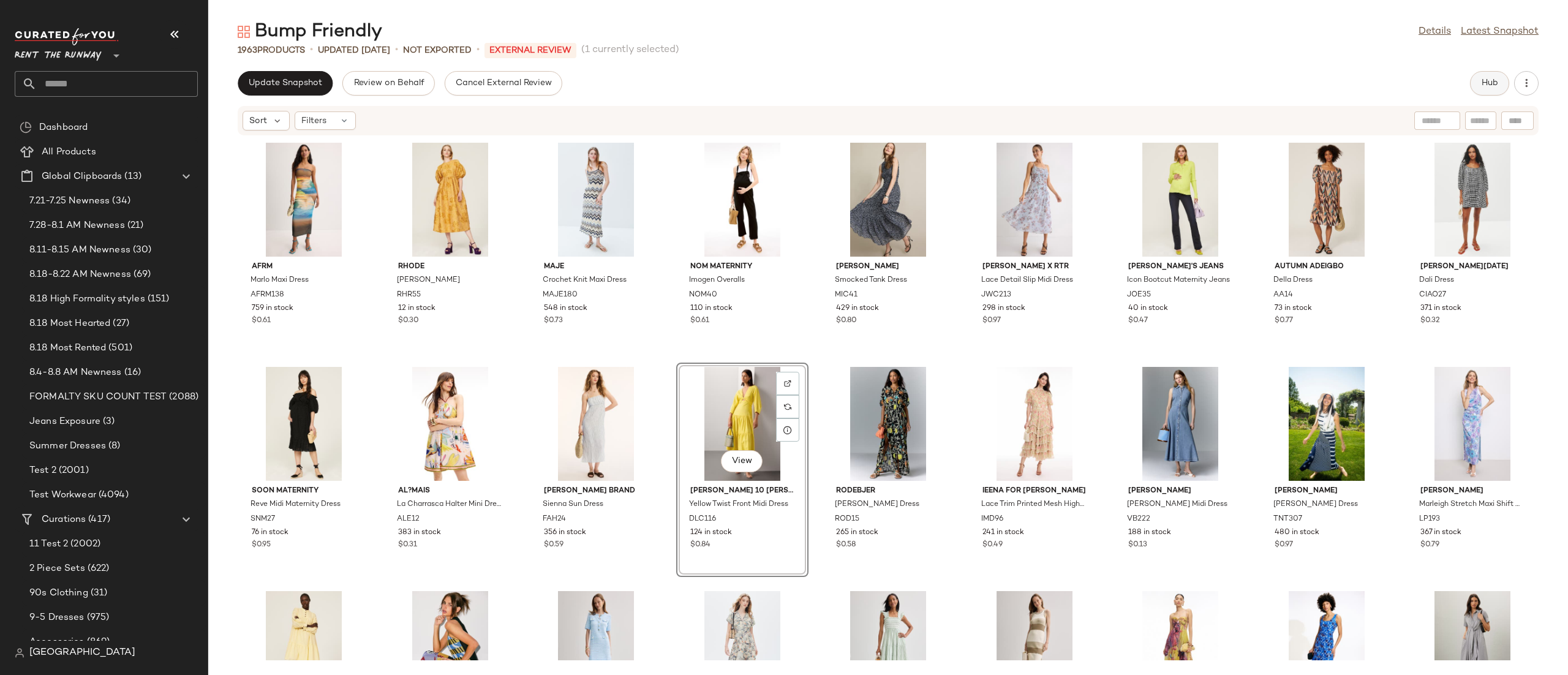
click at [1492, 77] on button "Hub" at bounding box center [1489, 83] width 39 height 25
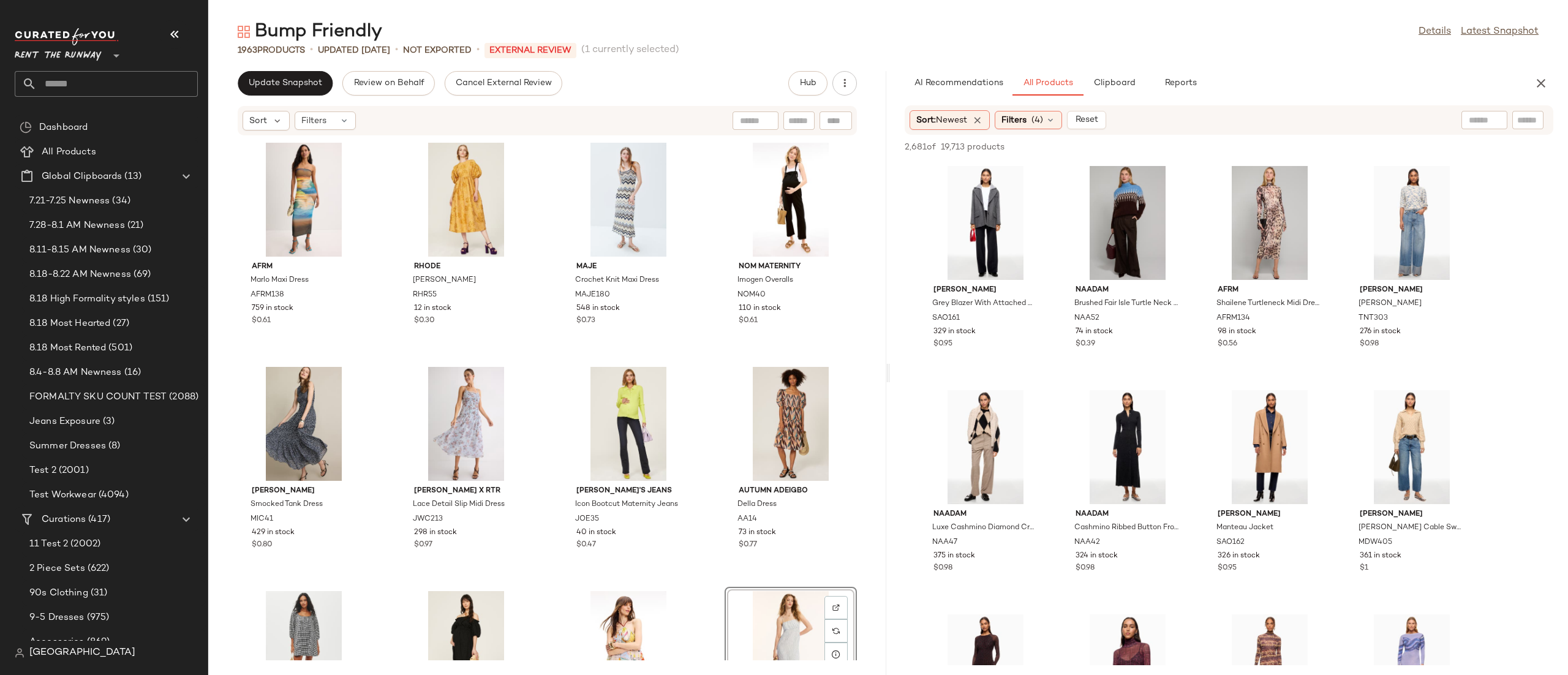
scroll to position [1, 0]
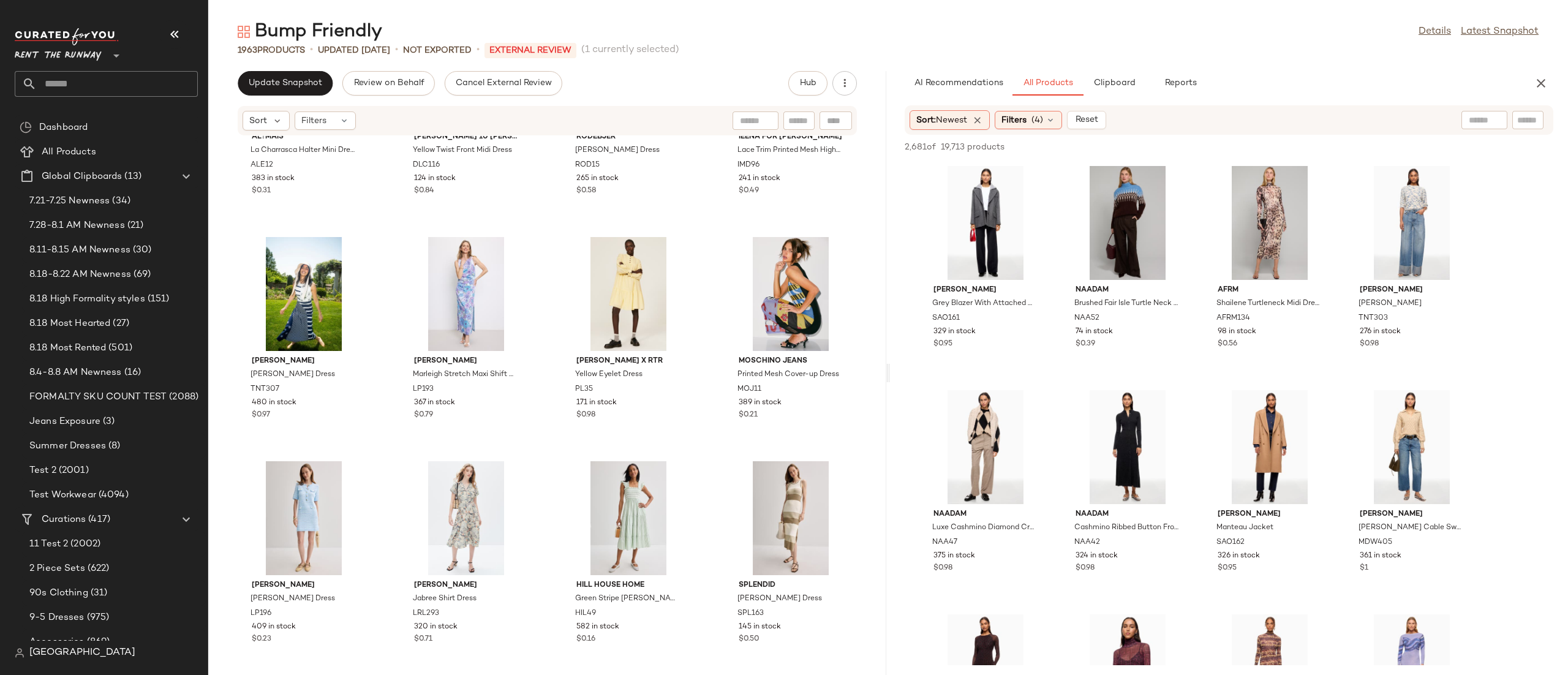
scroll to position [1138, 0]
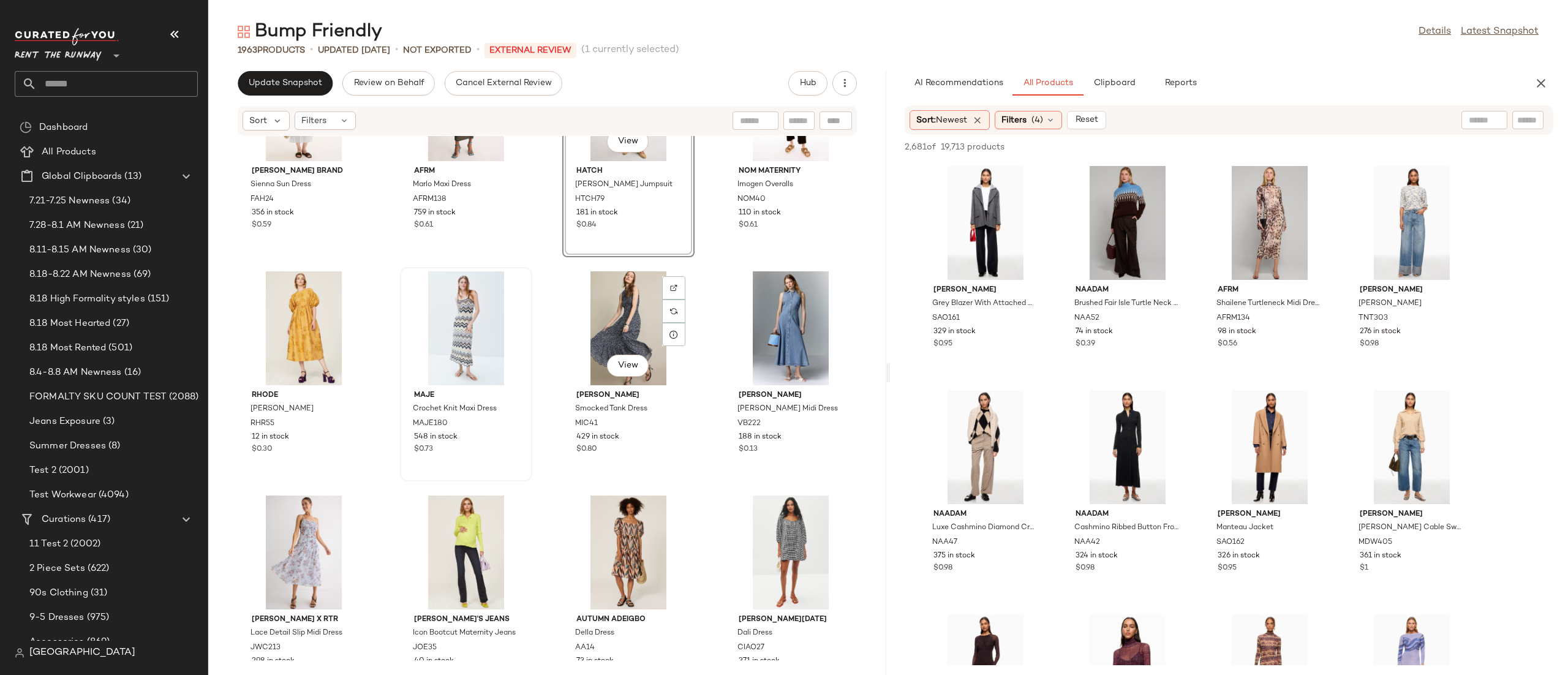
scroll to position [143, 0]
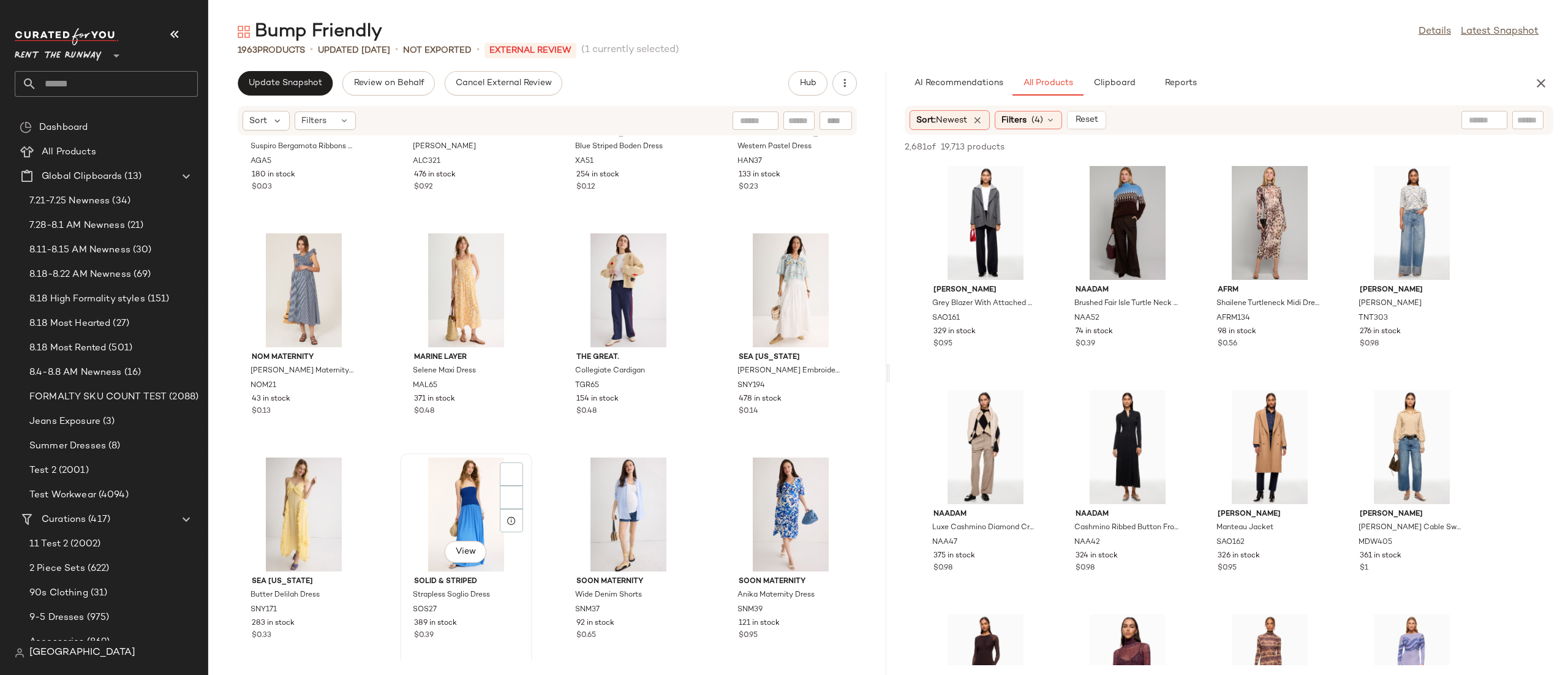
scroll to position [2840, 0]
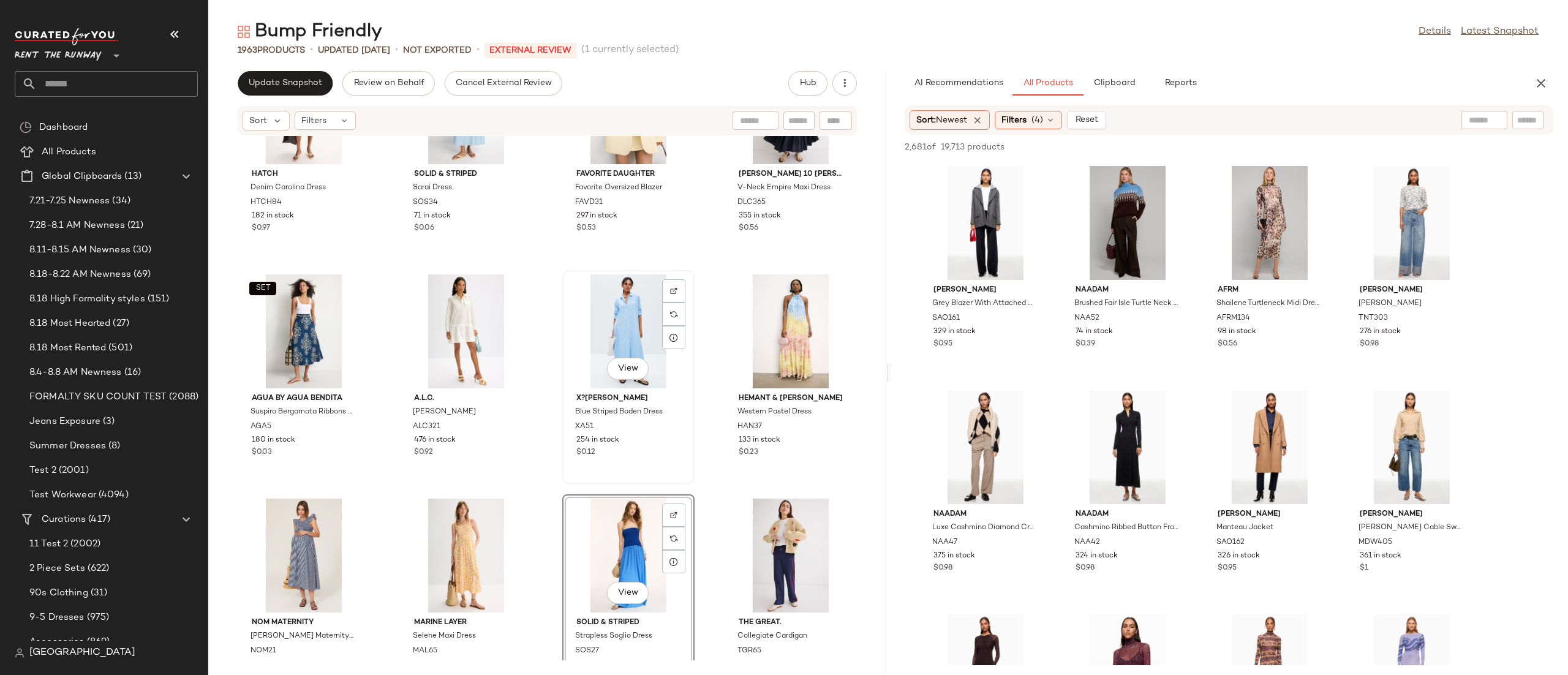
scroll to position [2796, 0]
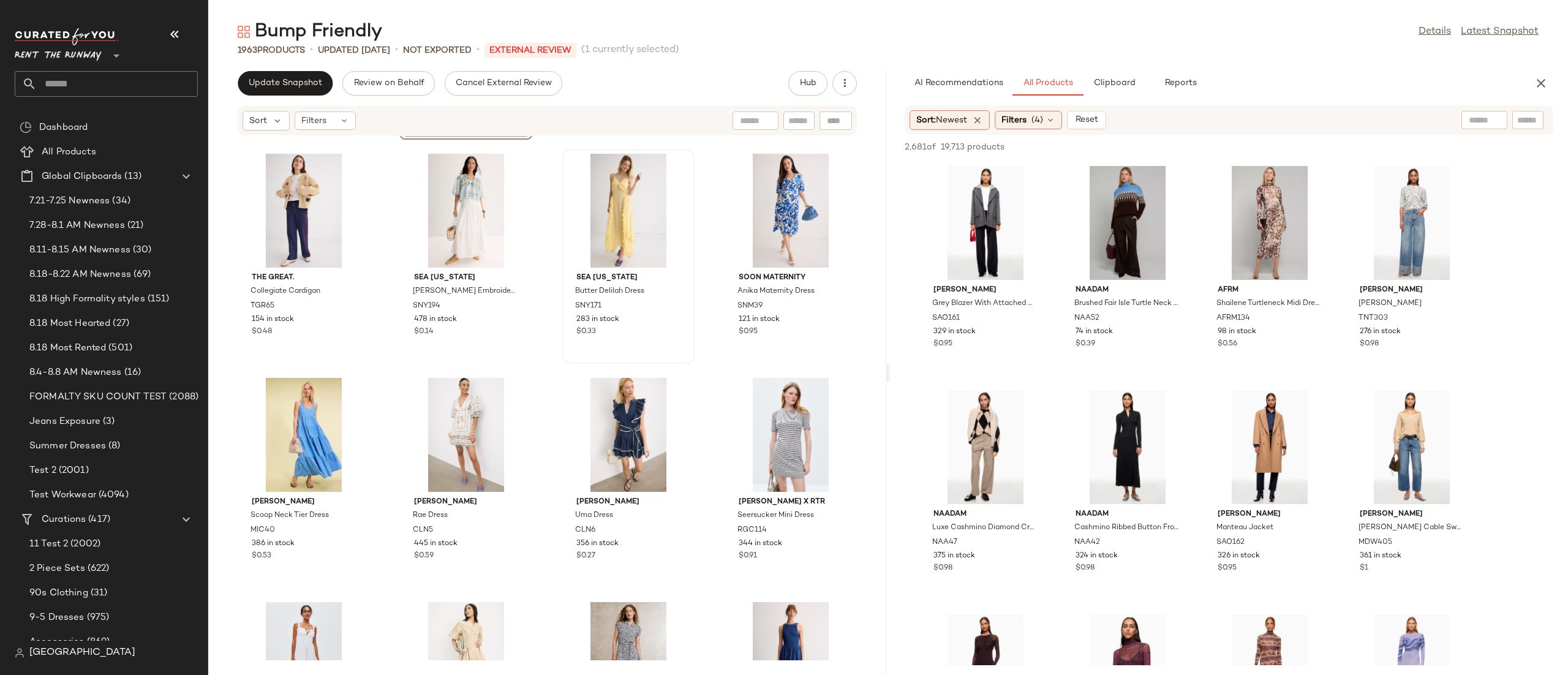
scroll to position [3106, 0]
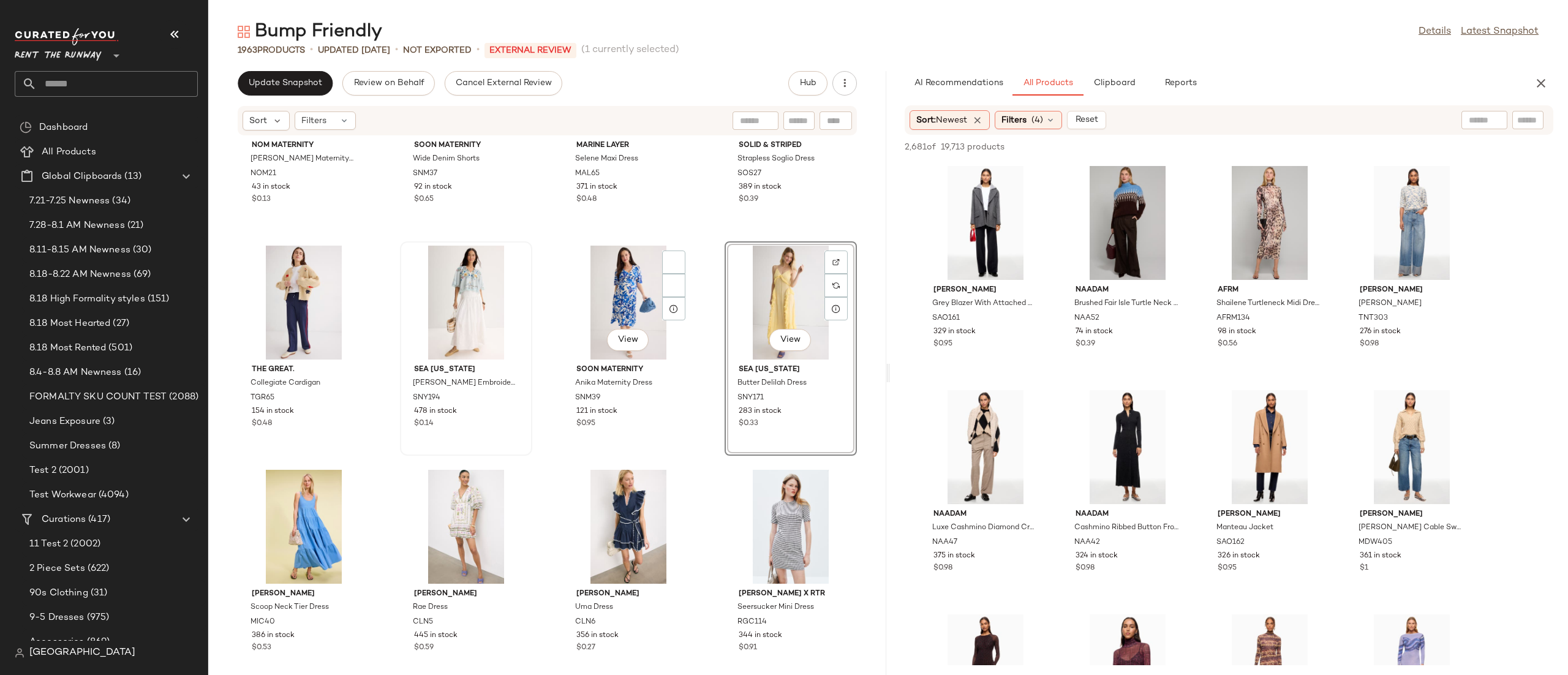
scroll to position [3050, 0]
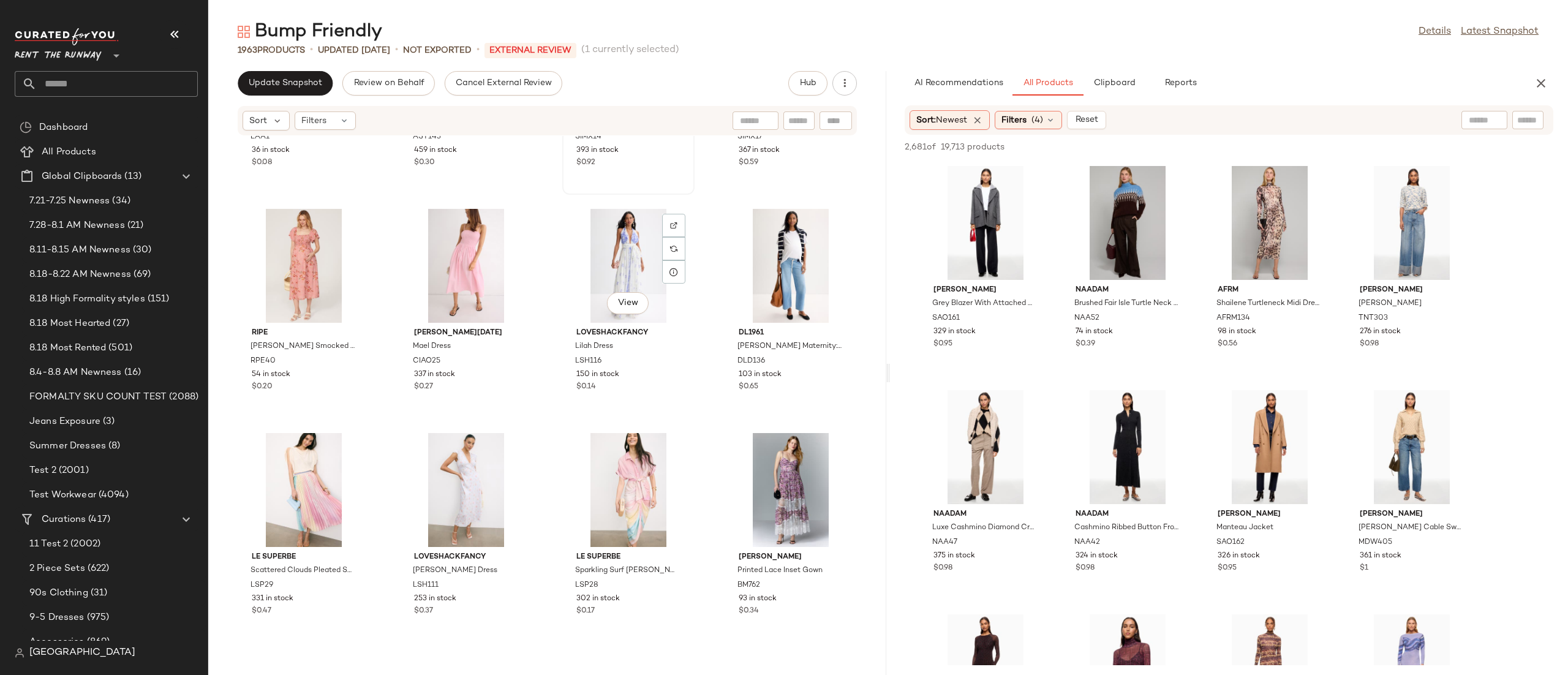
scroll to position [3981, 0]
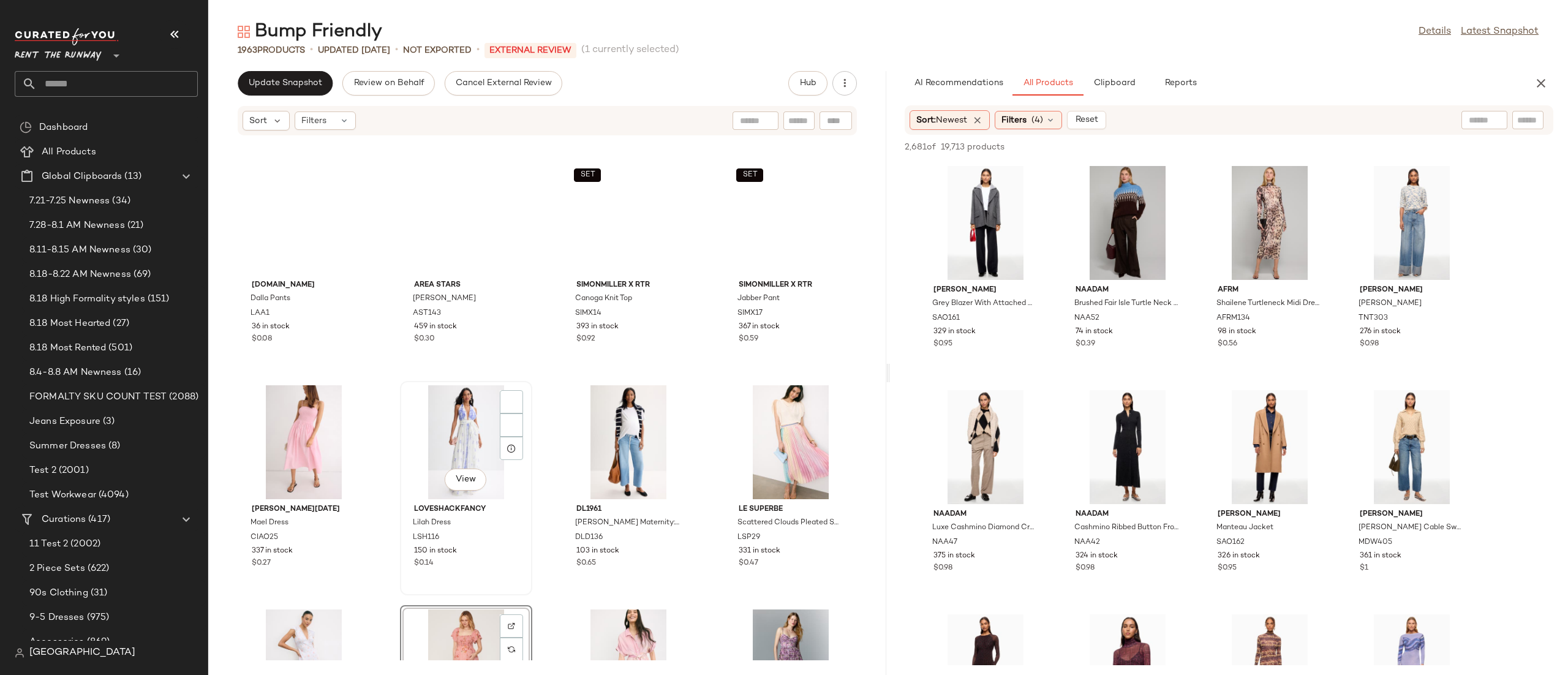
scroll to position [3800, 0]
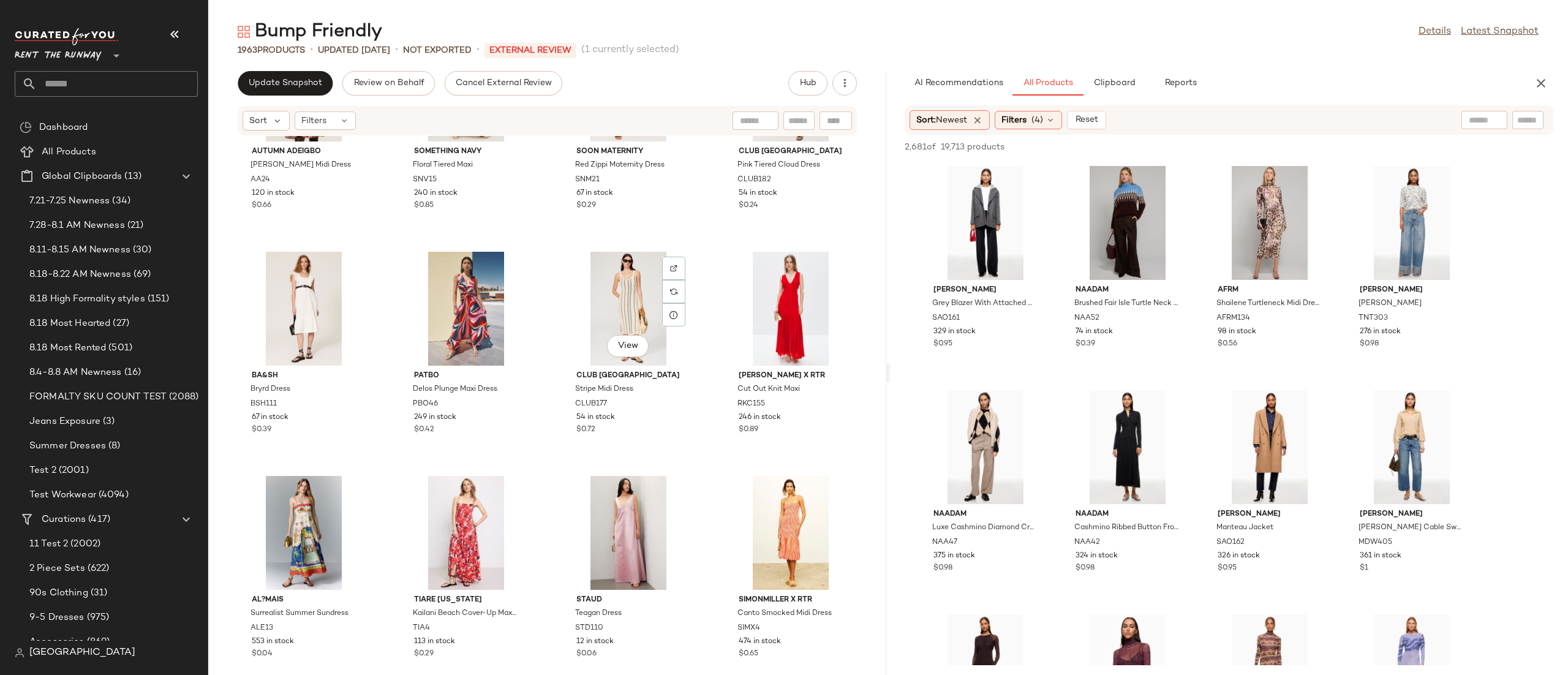
scroll to position [4923, 0]
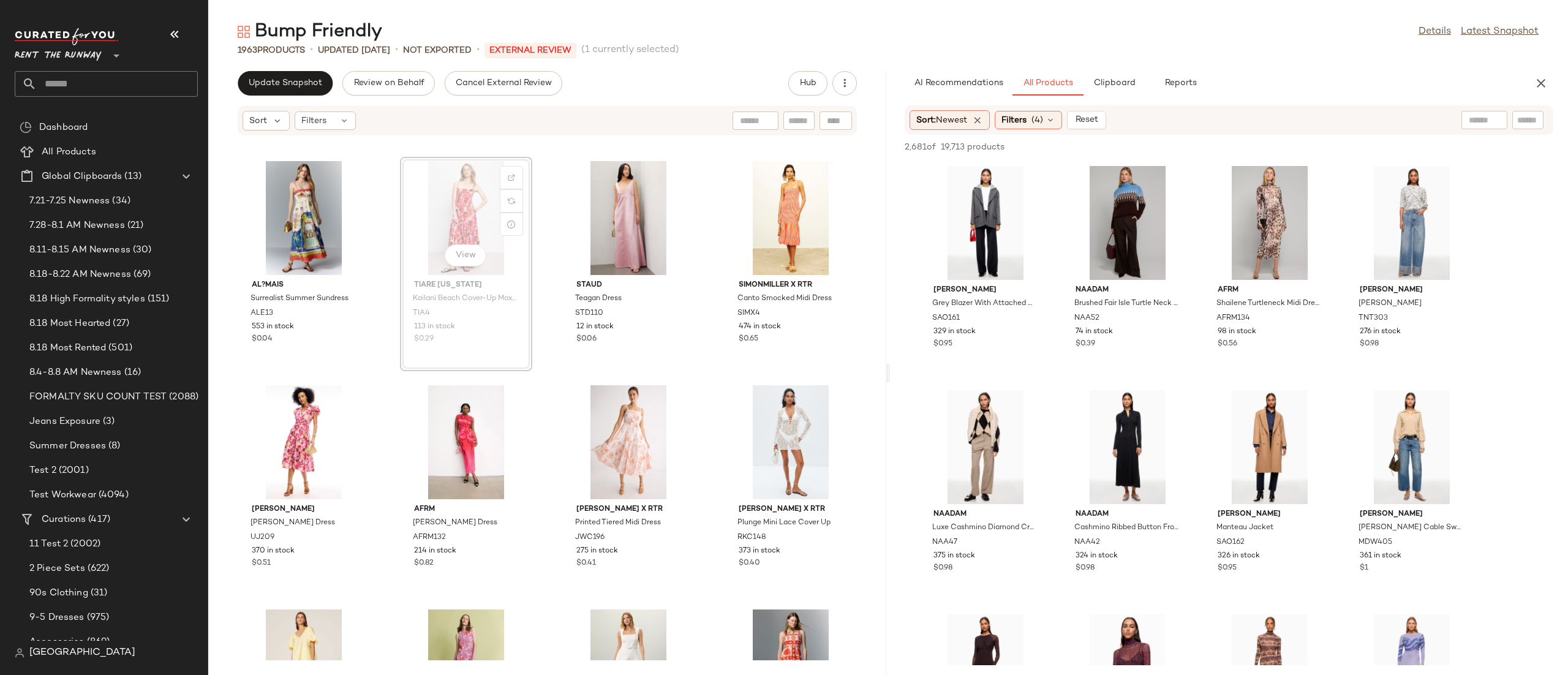
scroll to position [4916, 0]
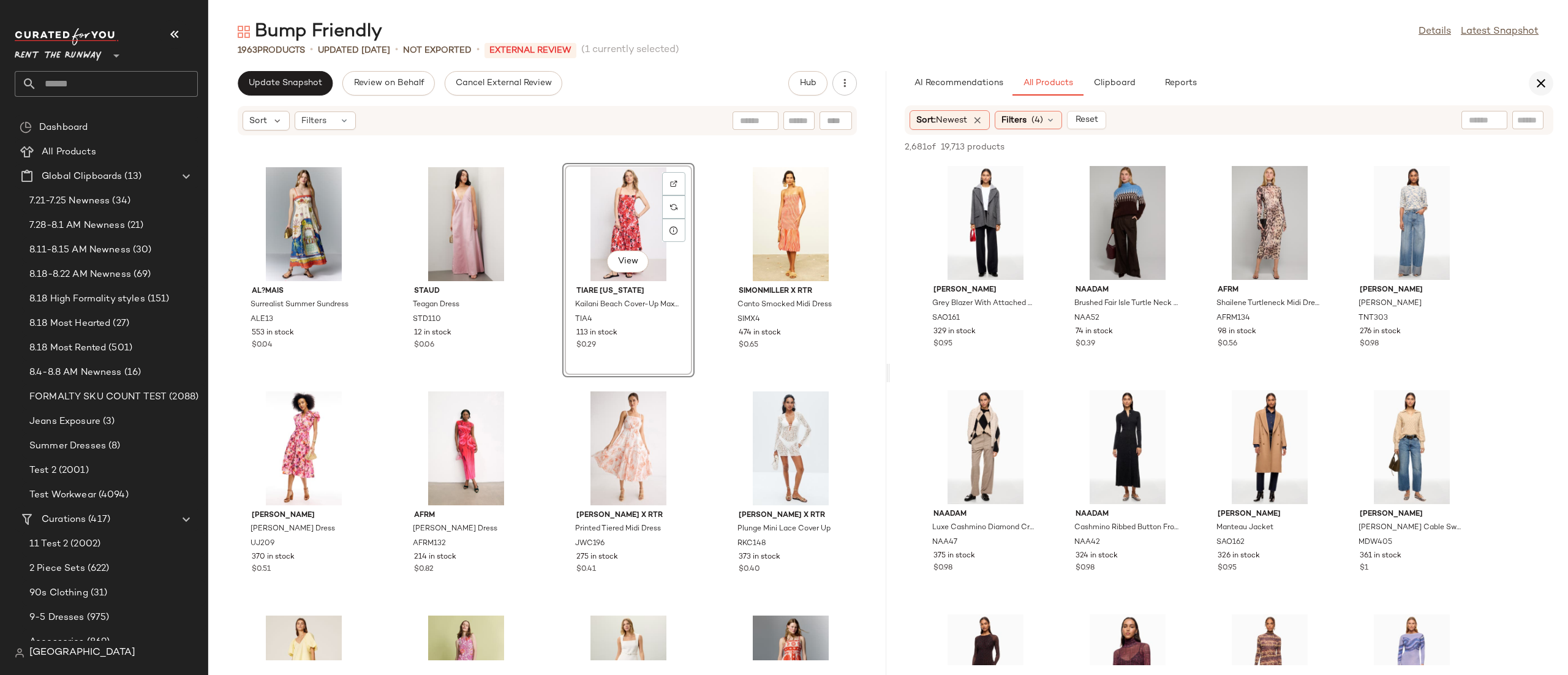
click at [1542, 82] on icon "button" at bounding box center [1541, 83] width 15 height 15
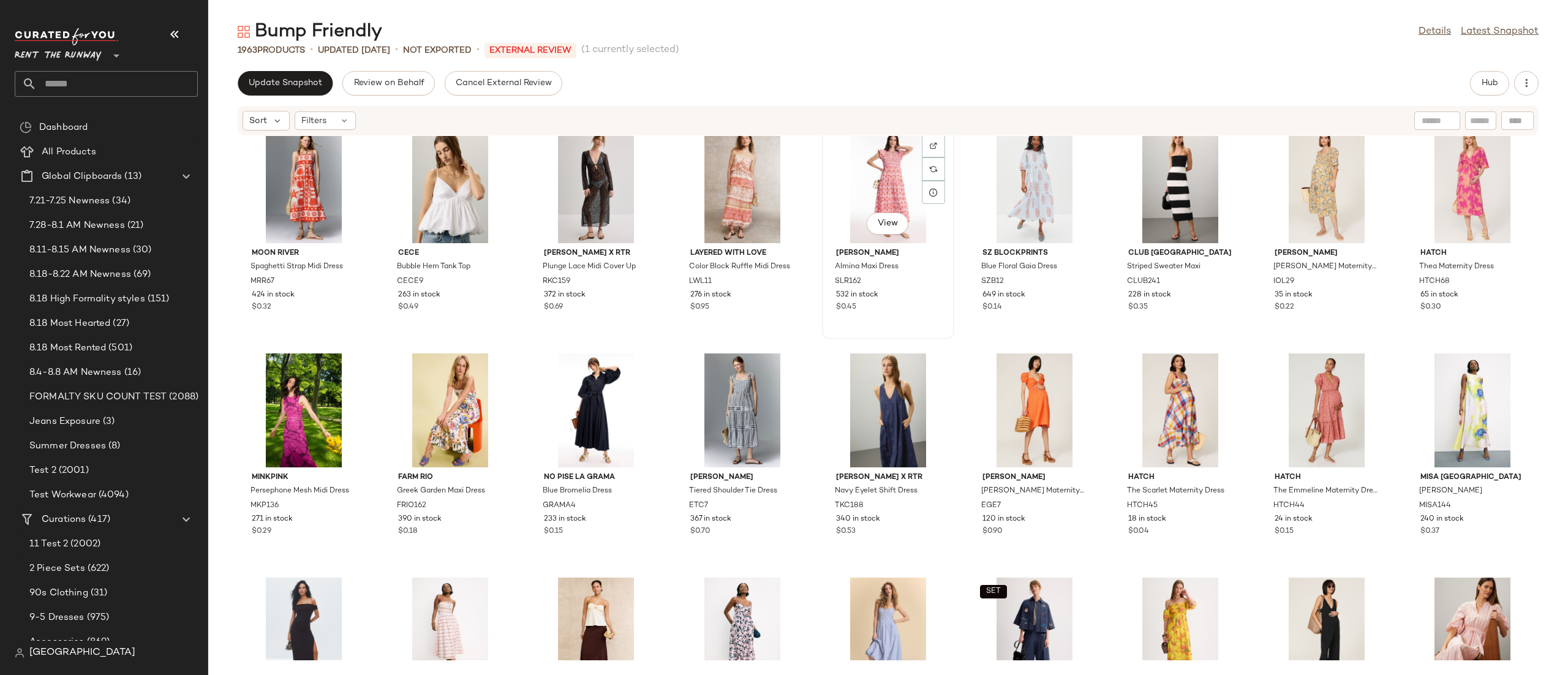
scroll to position [2795, 0]
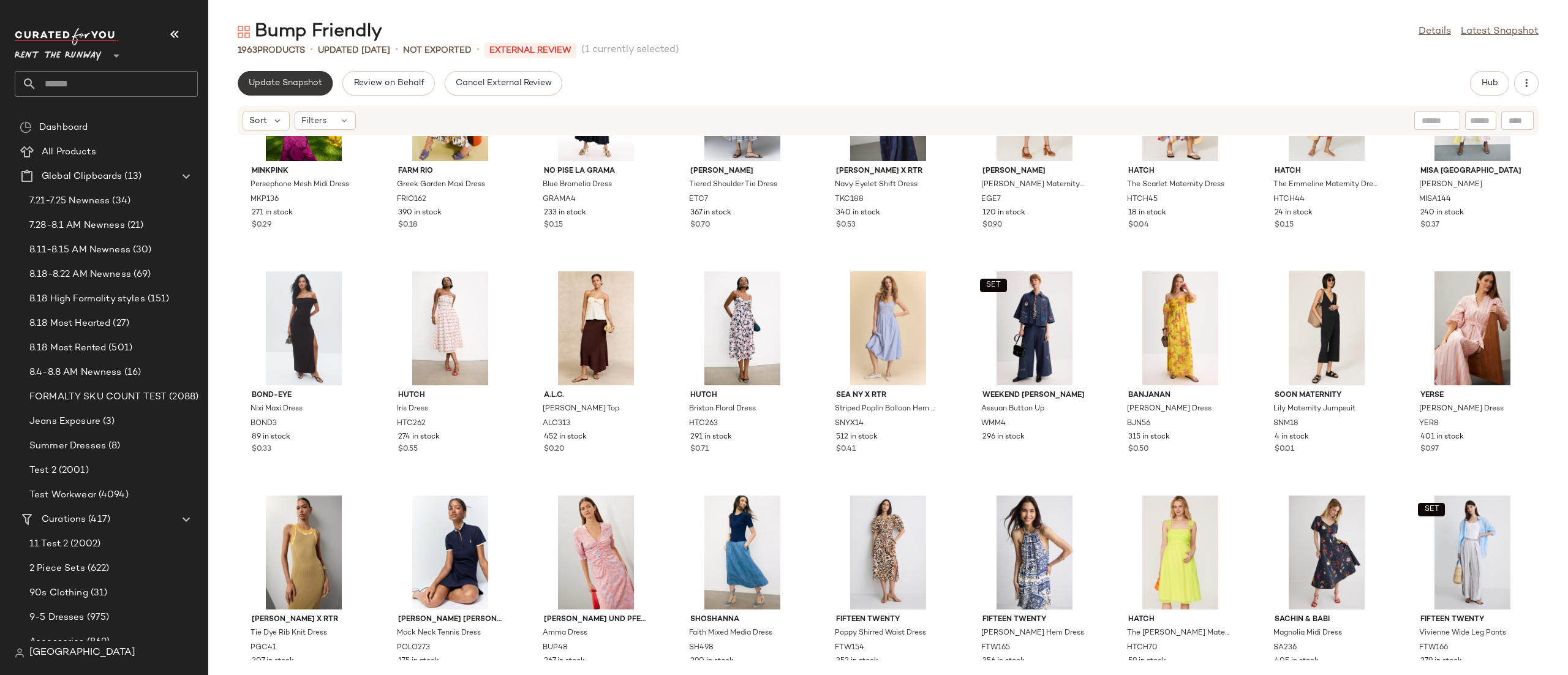
click at [251, 77] on button "Update Snapshot" at bounding box center [285, 83] width 95 height 25
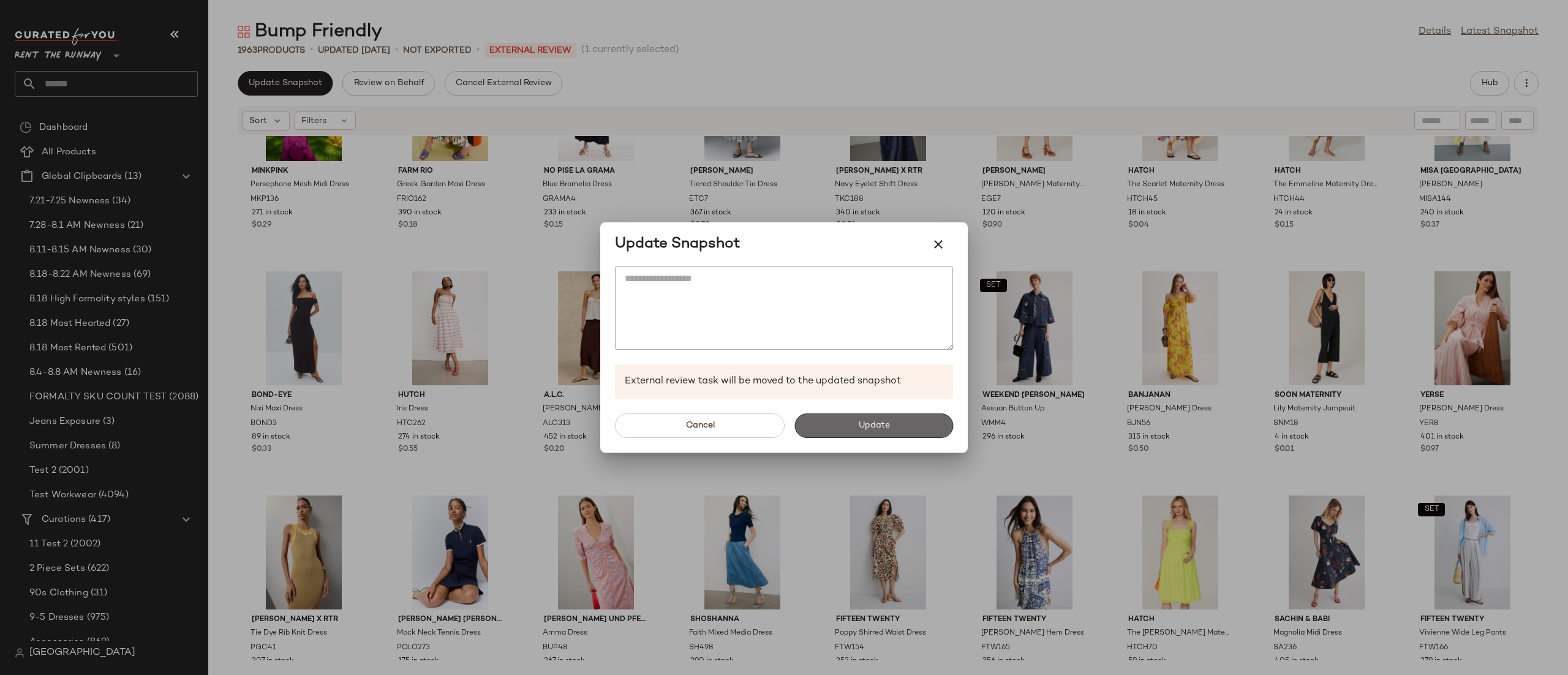
click at [879, 423] on span "Update" at bounding box center [873, 425] width 32 height 10
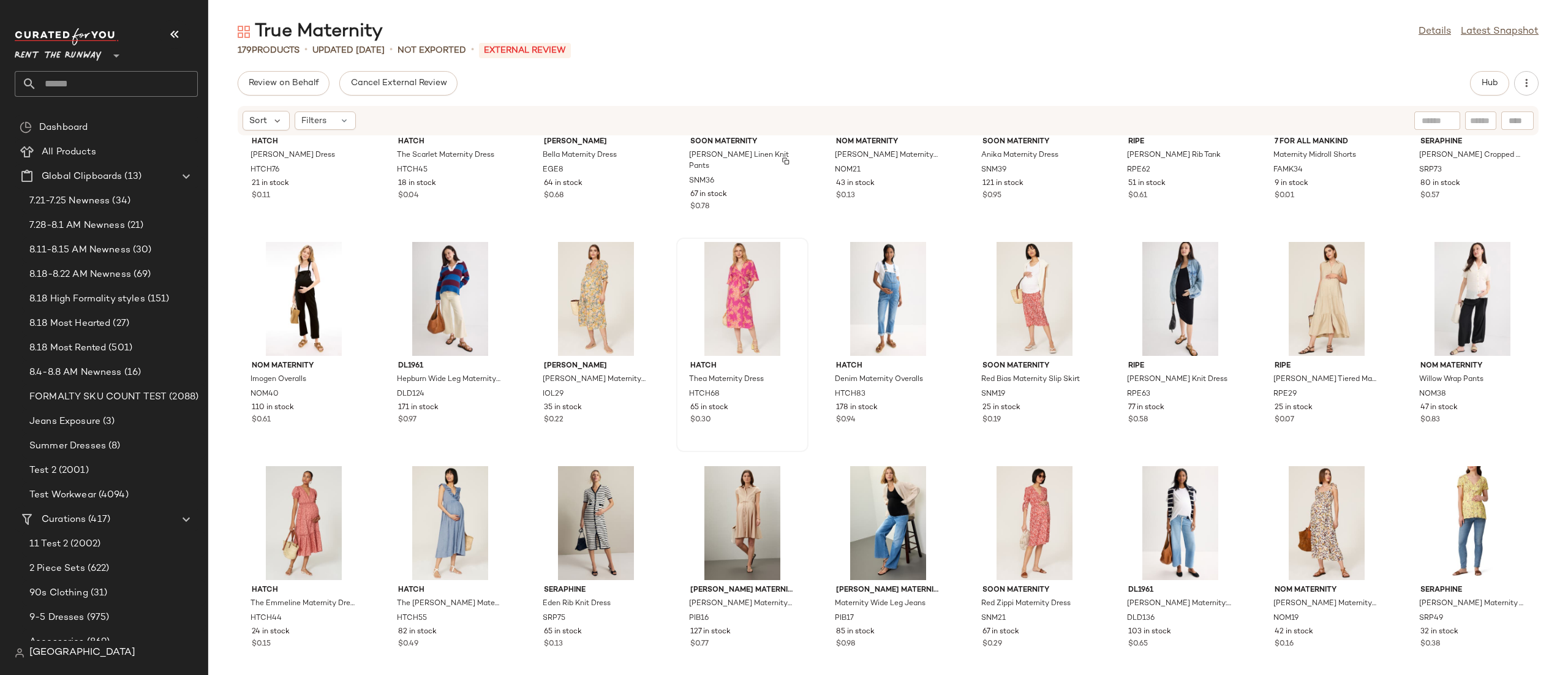
scroll to position [903, 0]
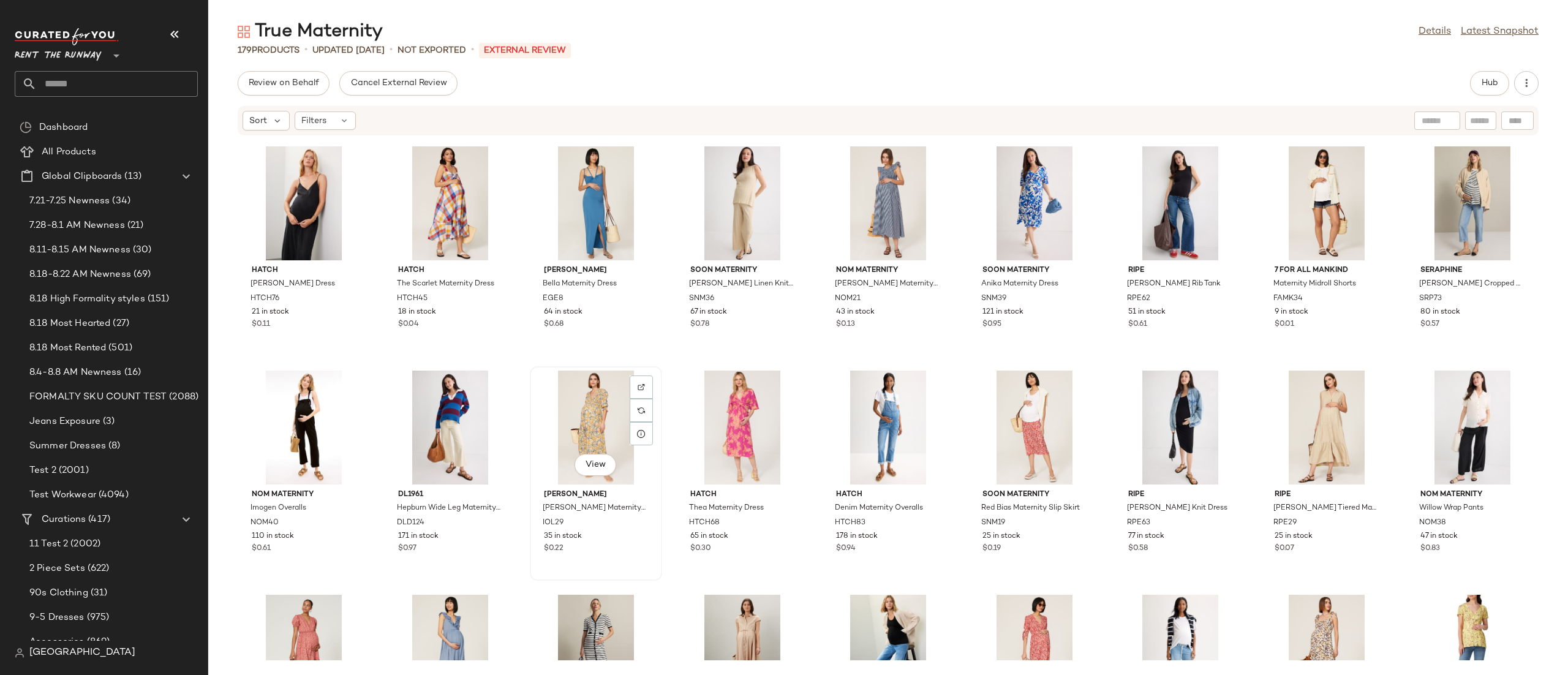
click at [600, 416] on div "View" at bounding box center [596, 428] width 123 height 114
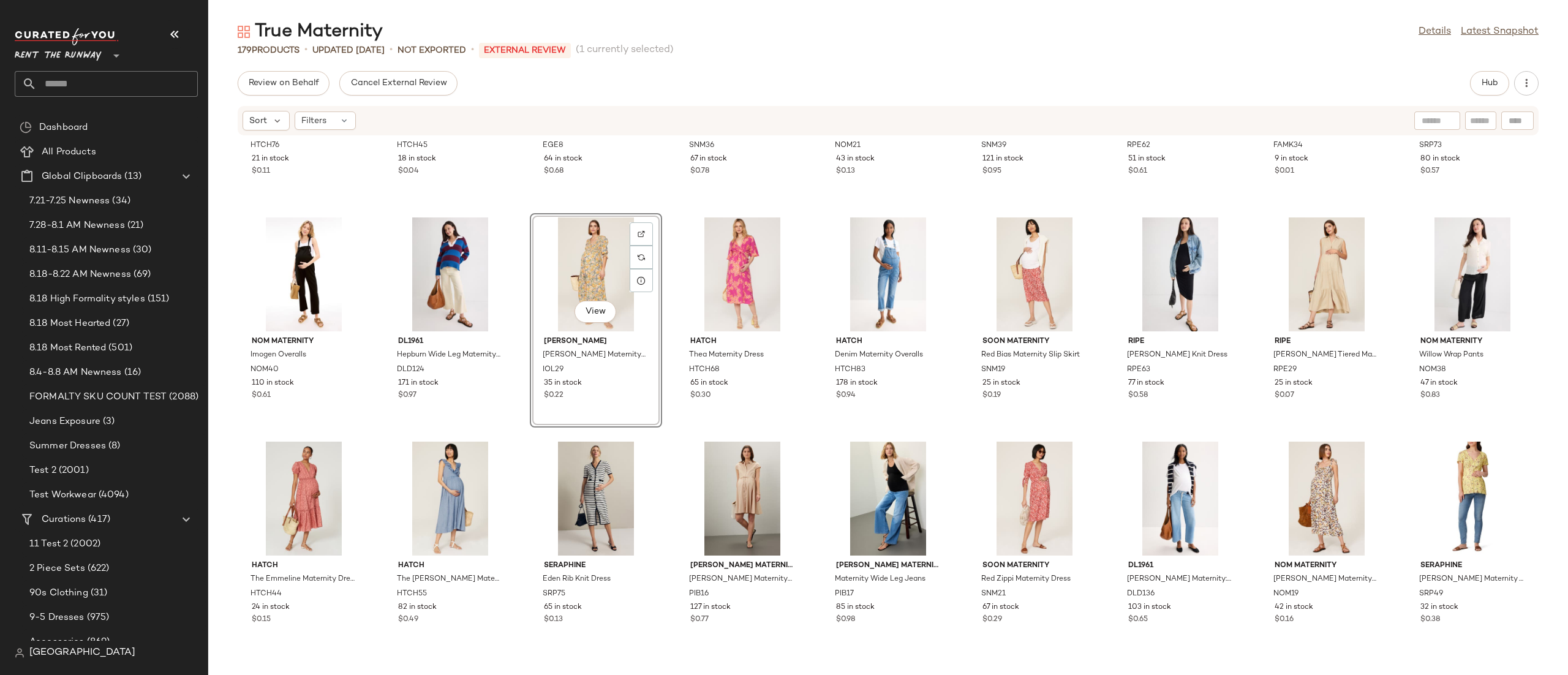
scroll to position [1084, 0]
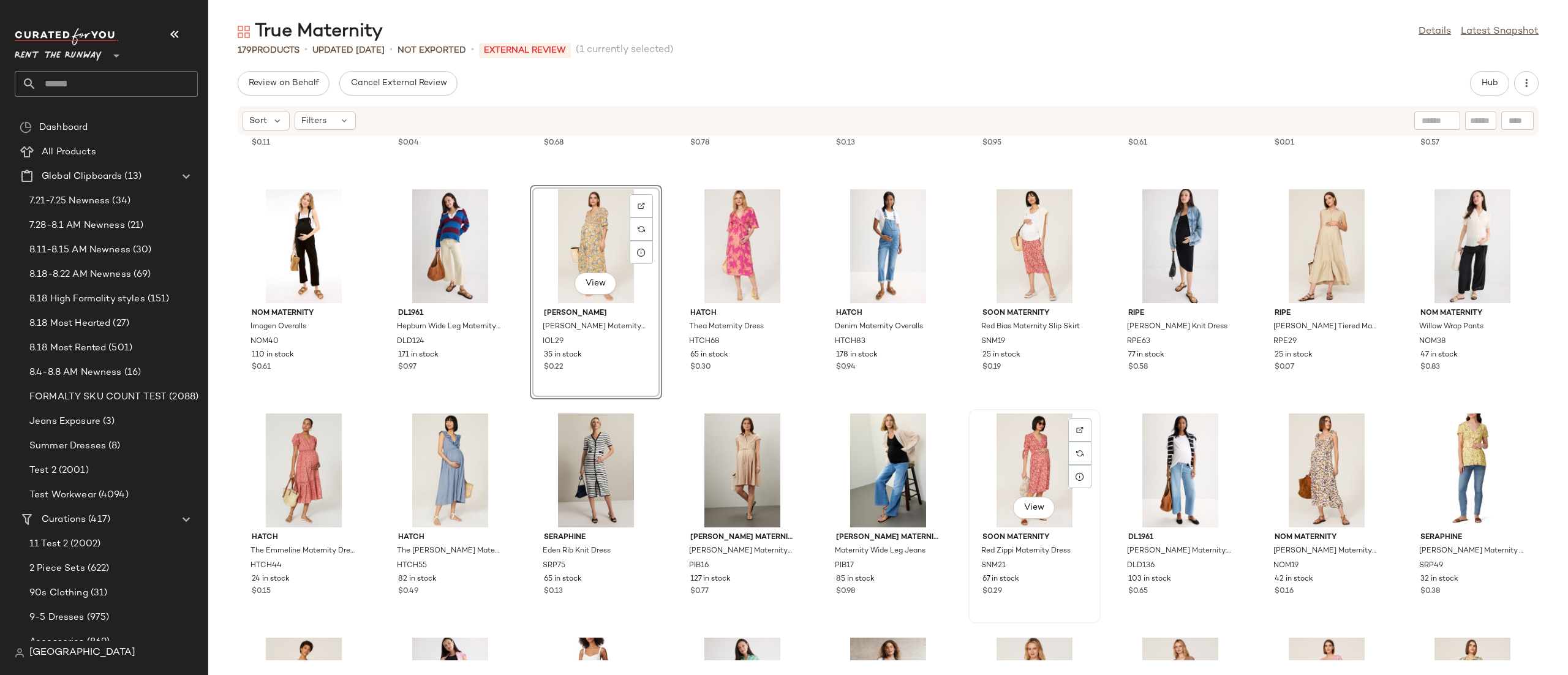
click at [1002, 467] on div "View" at bounding box center [1035, 470] width 123 height 114
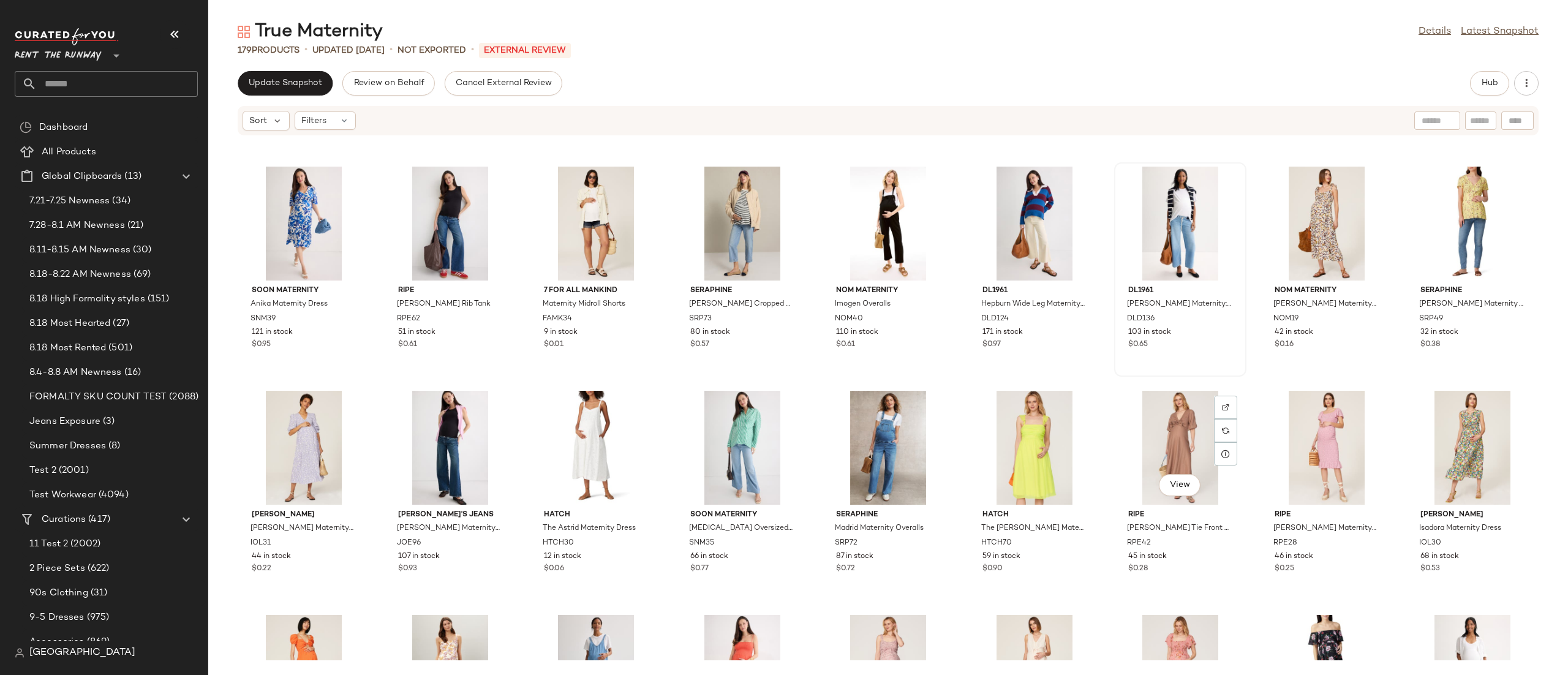
scroll to position [1314, 0]
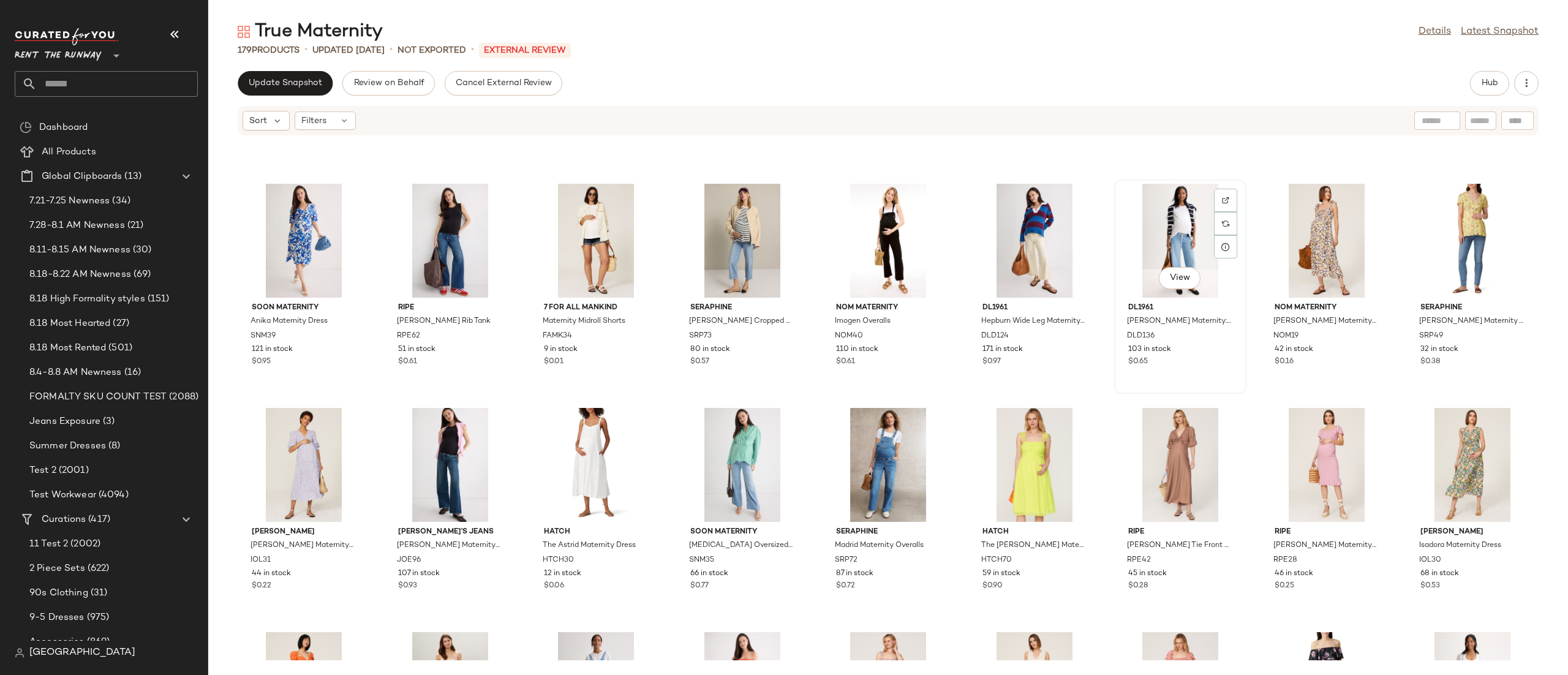
click at [1165, 245] on div "View" at bounding box center [1180, 240] width 123 height 114
click at [444, 452] on div "View" at bounding box center [450, 464] width 123 height 114
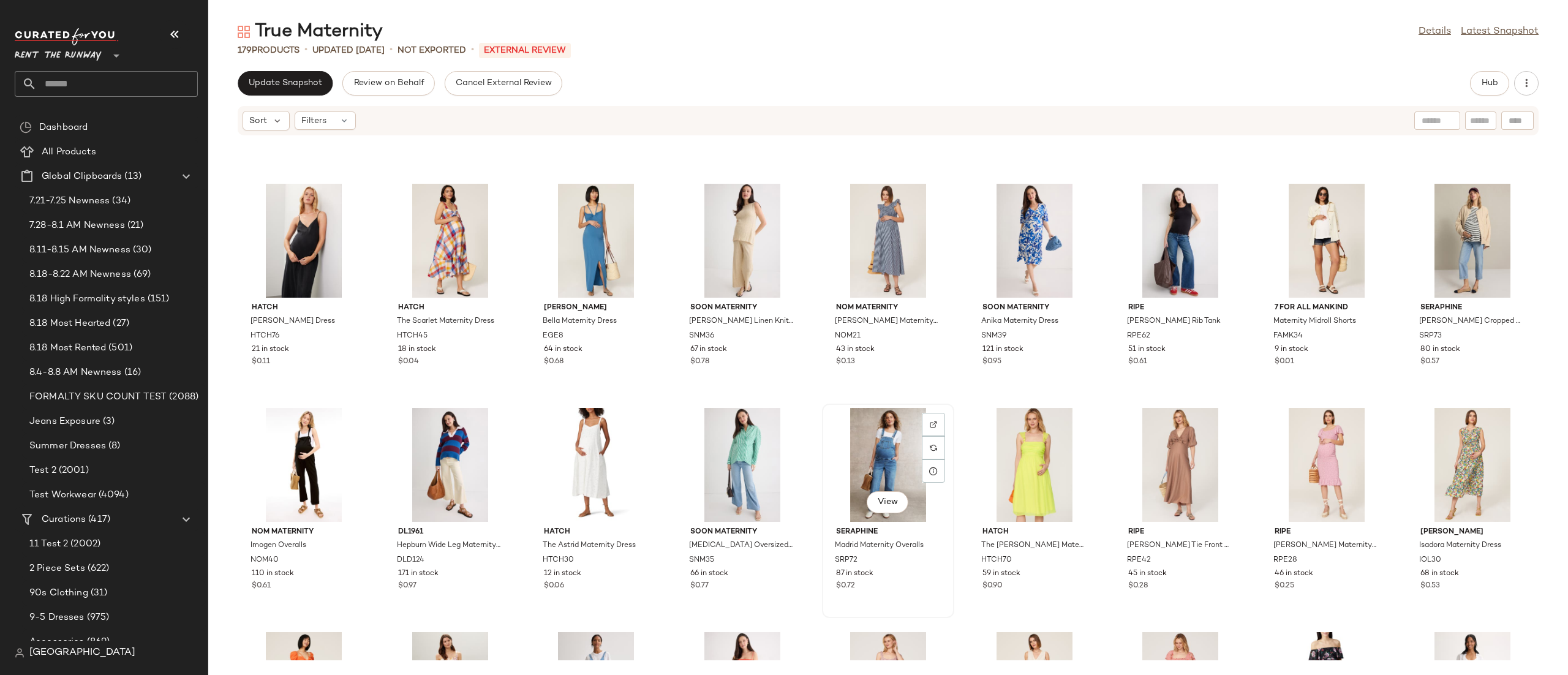
click at [874, 456] on div "View" at bounding box center [888, 464] width 123 height 114
click at [991, 432] on div "View" at bounding box center [1035, 464] width 123 height 114
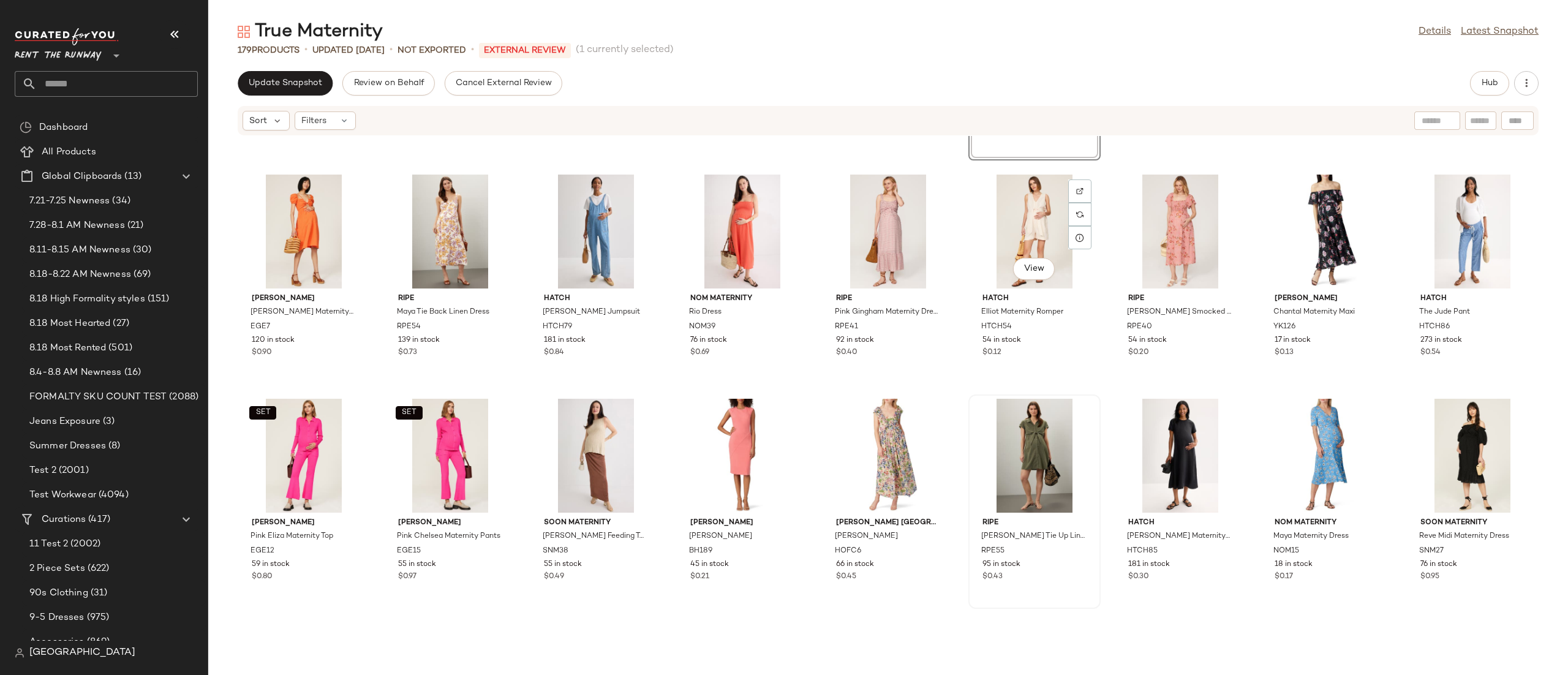
scroll to position [1813, 0]
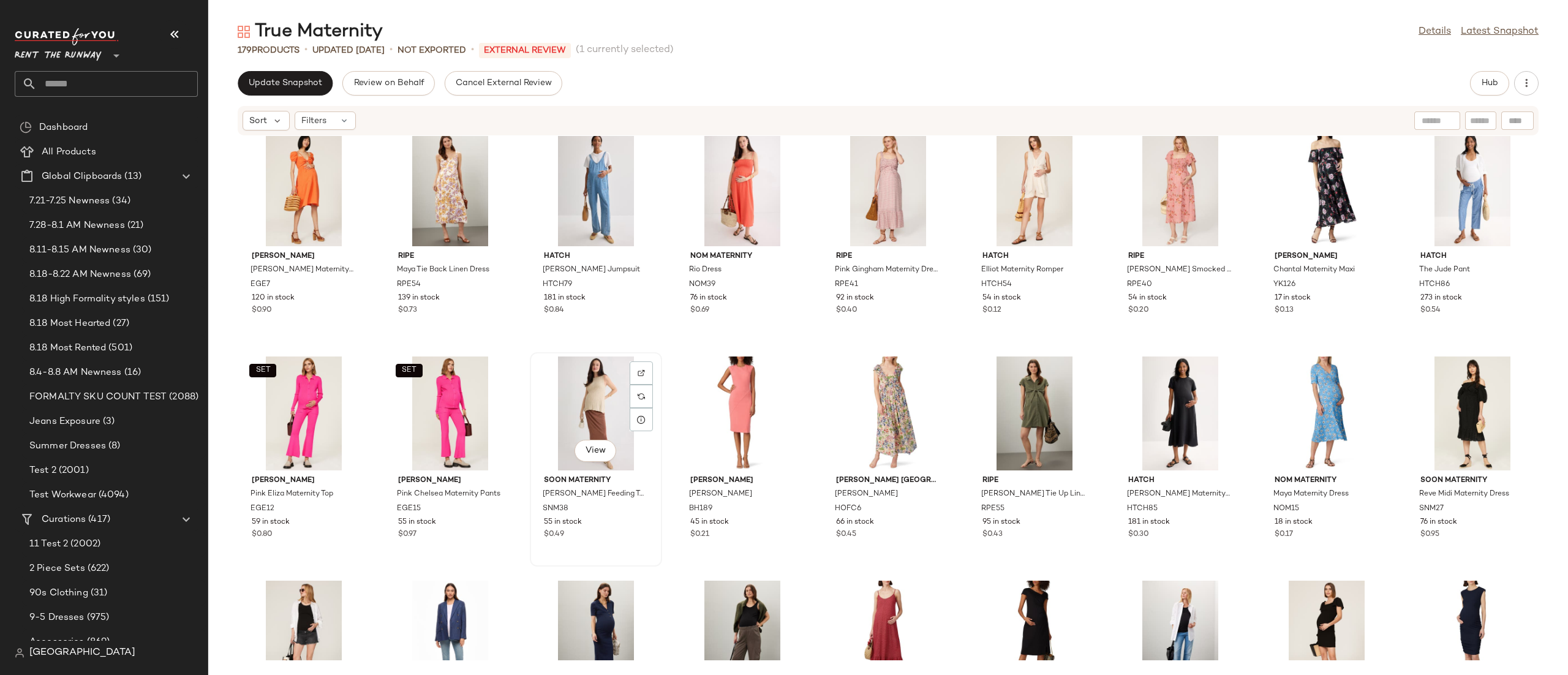
click at [564, 395] on div "View" at bounding box center [596, 413] width 123 height 114
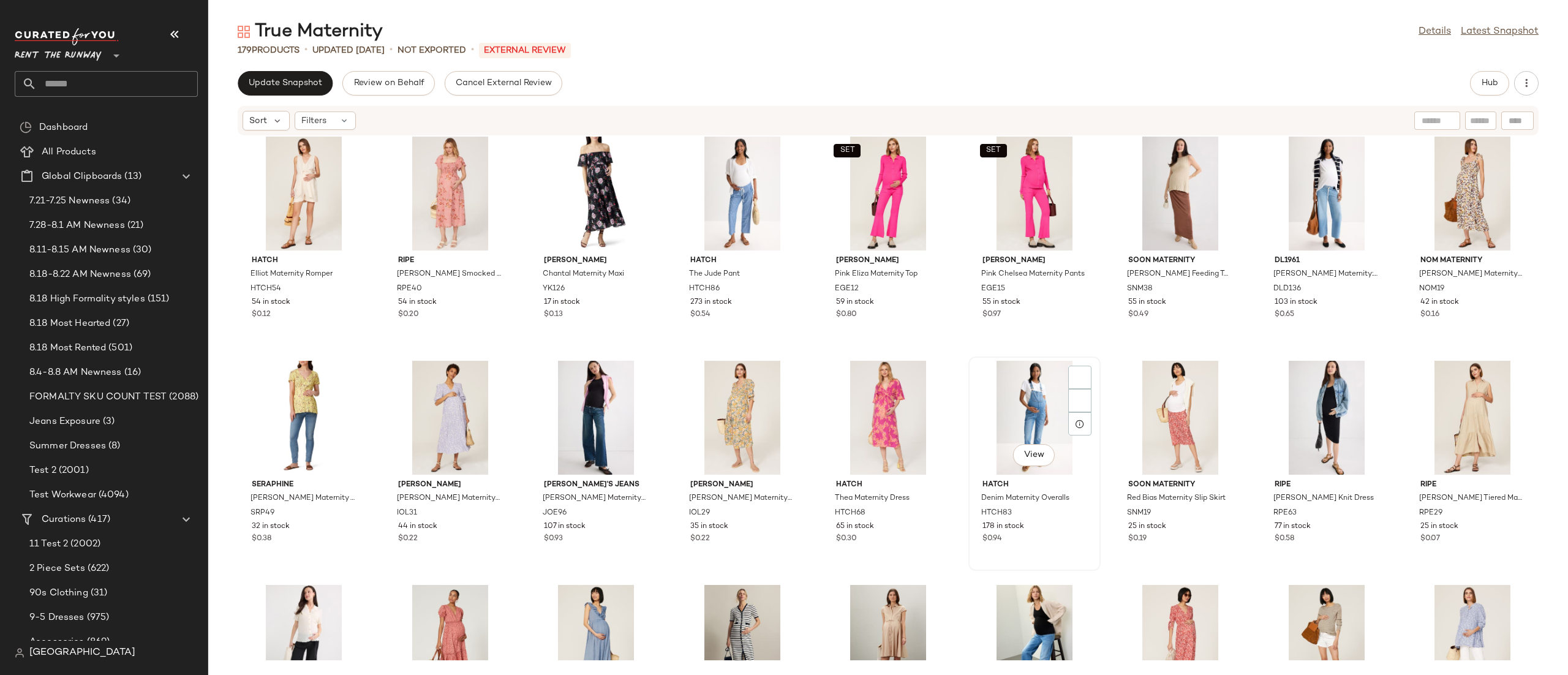
scroll to position [249, 0]
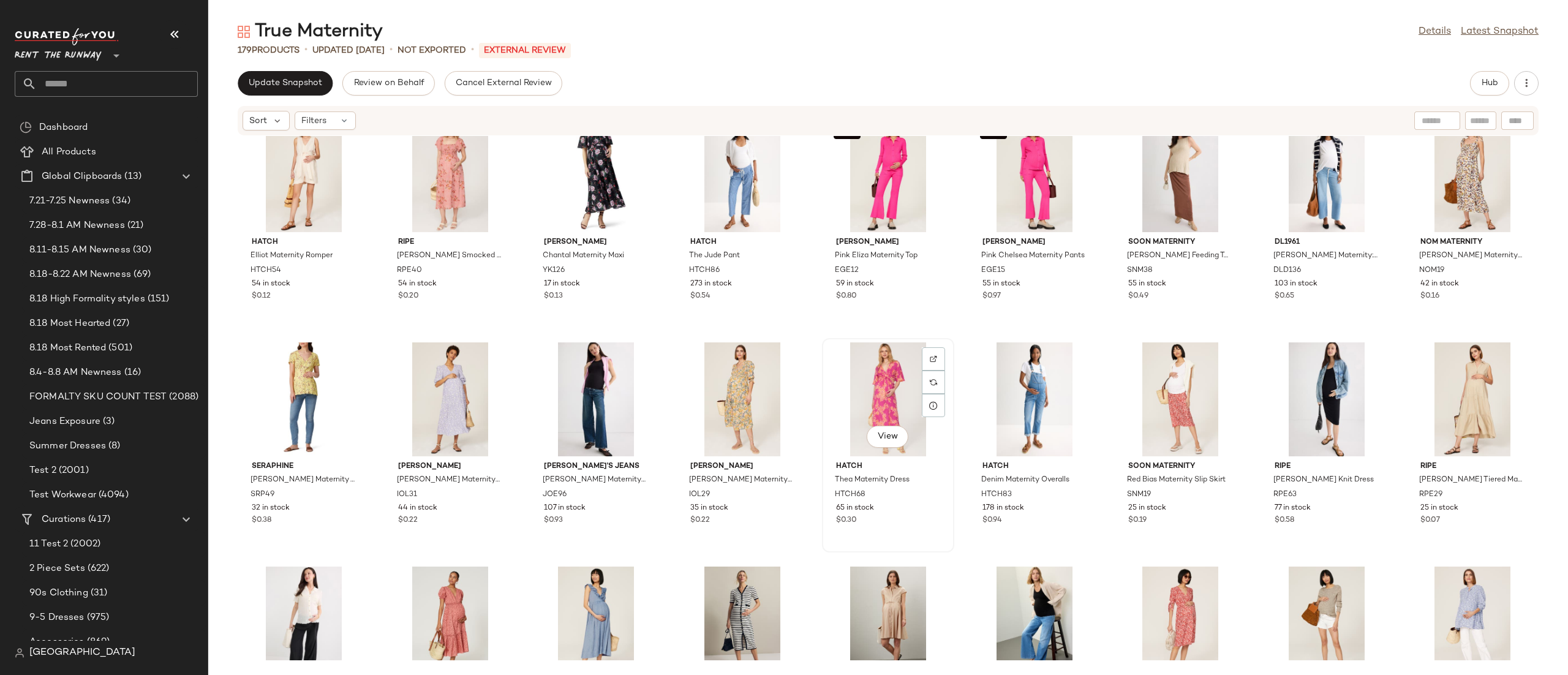
click at [896, 389] on div "View" at bounding box center [888, 399] width 123 height 114
click at [1149, 385] on div "View" at bounding box center [1180, 399] width 123 height 114
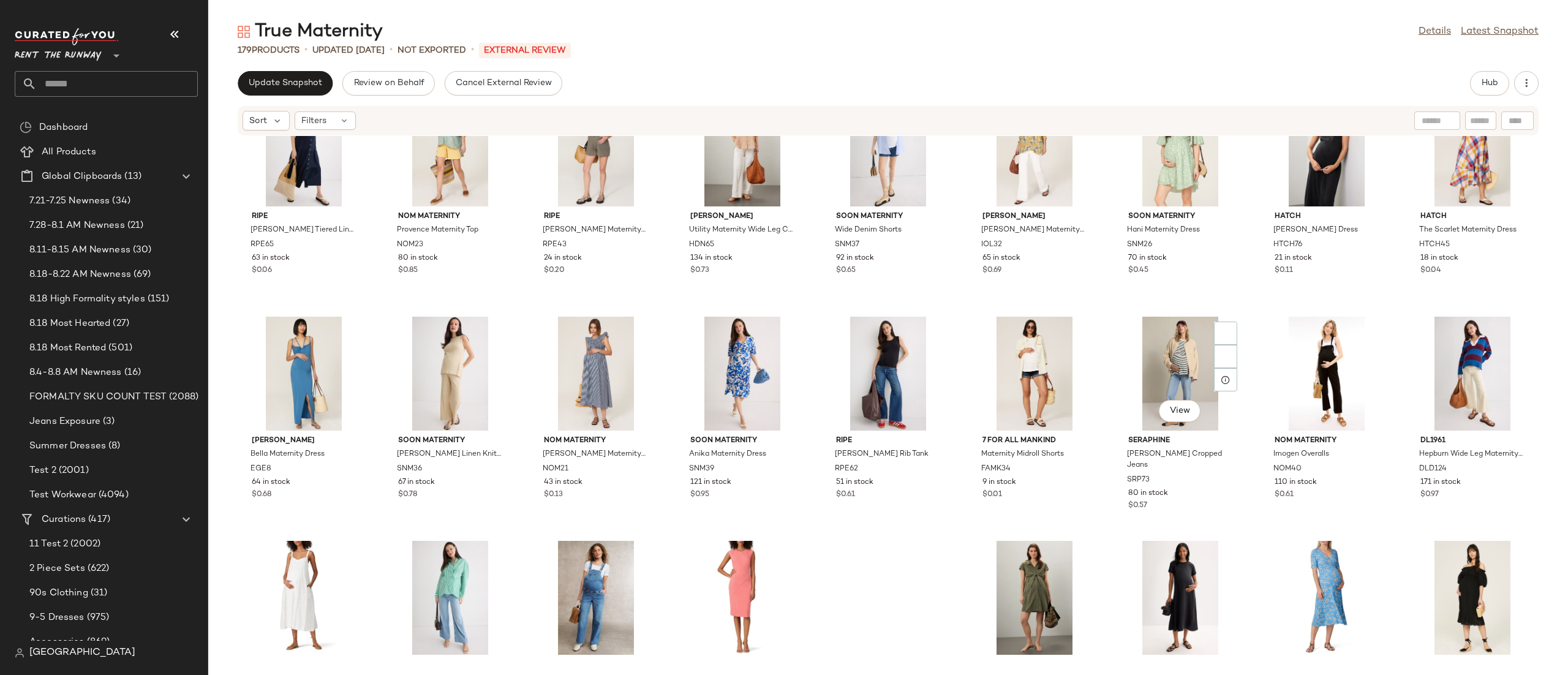
scroll to position [1793, 0]
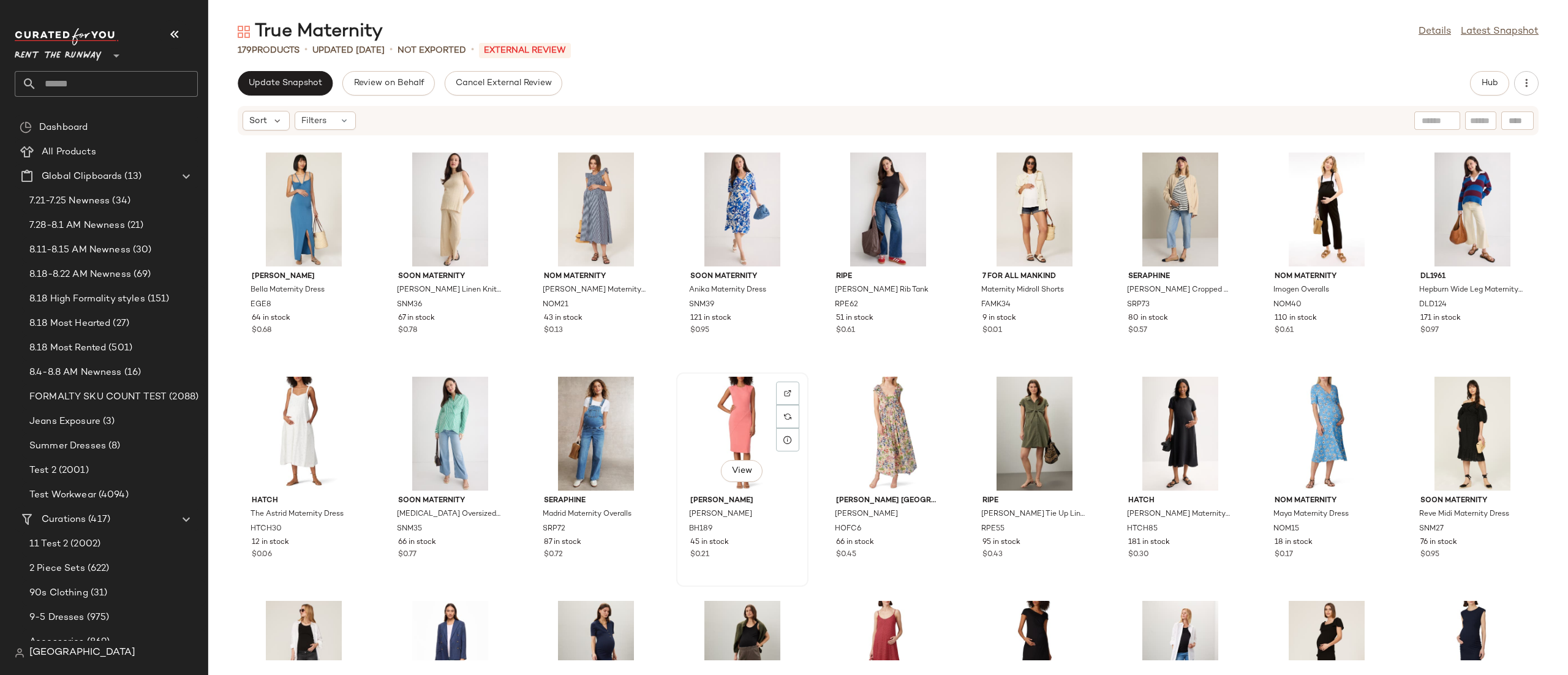
click at [735, 414] on div "View" at bounding box center [743, 433] width 123 height 114
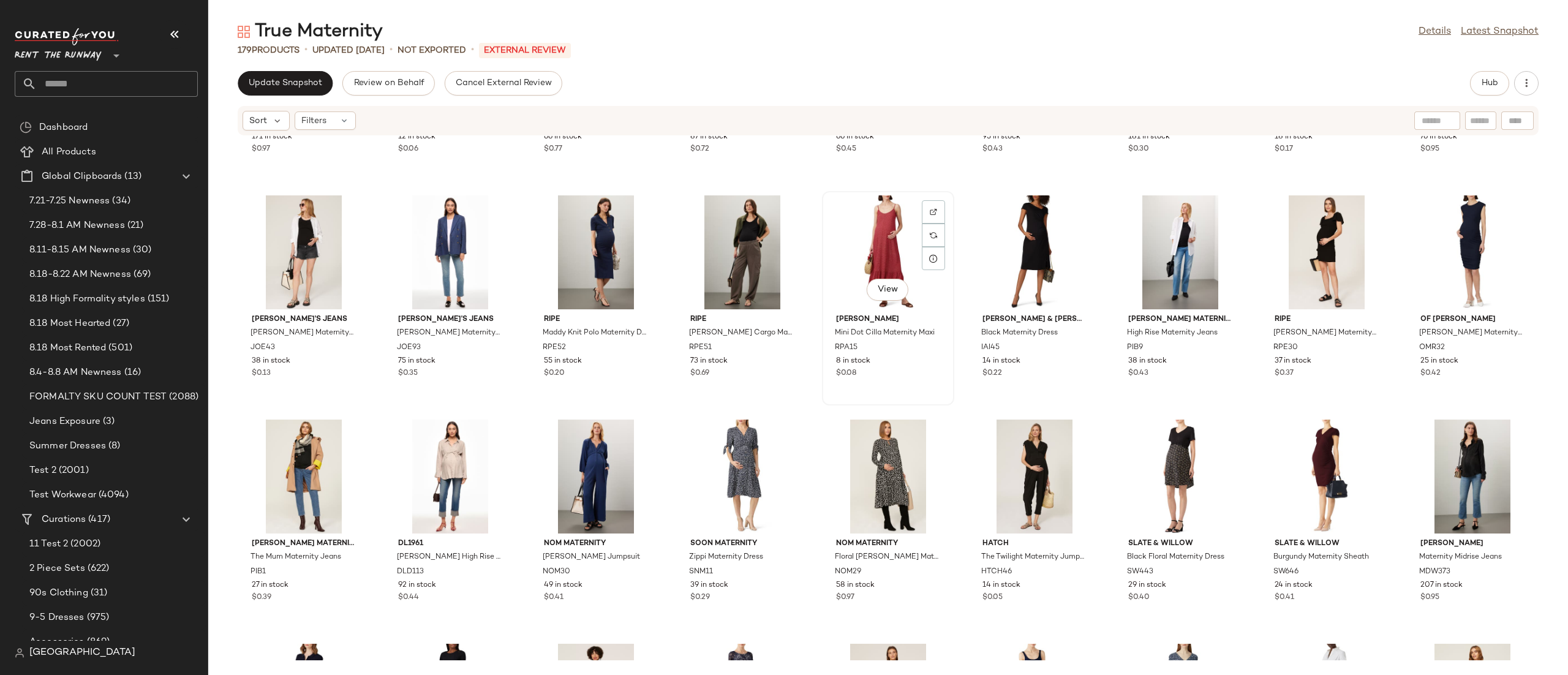
click at [833, 245] on div "View" at bounding box center [888, 252] width 123 height 114
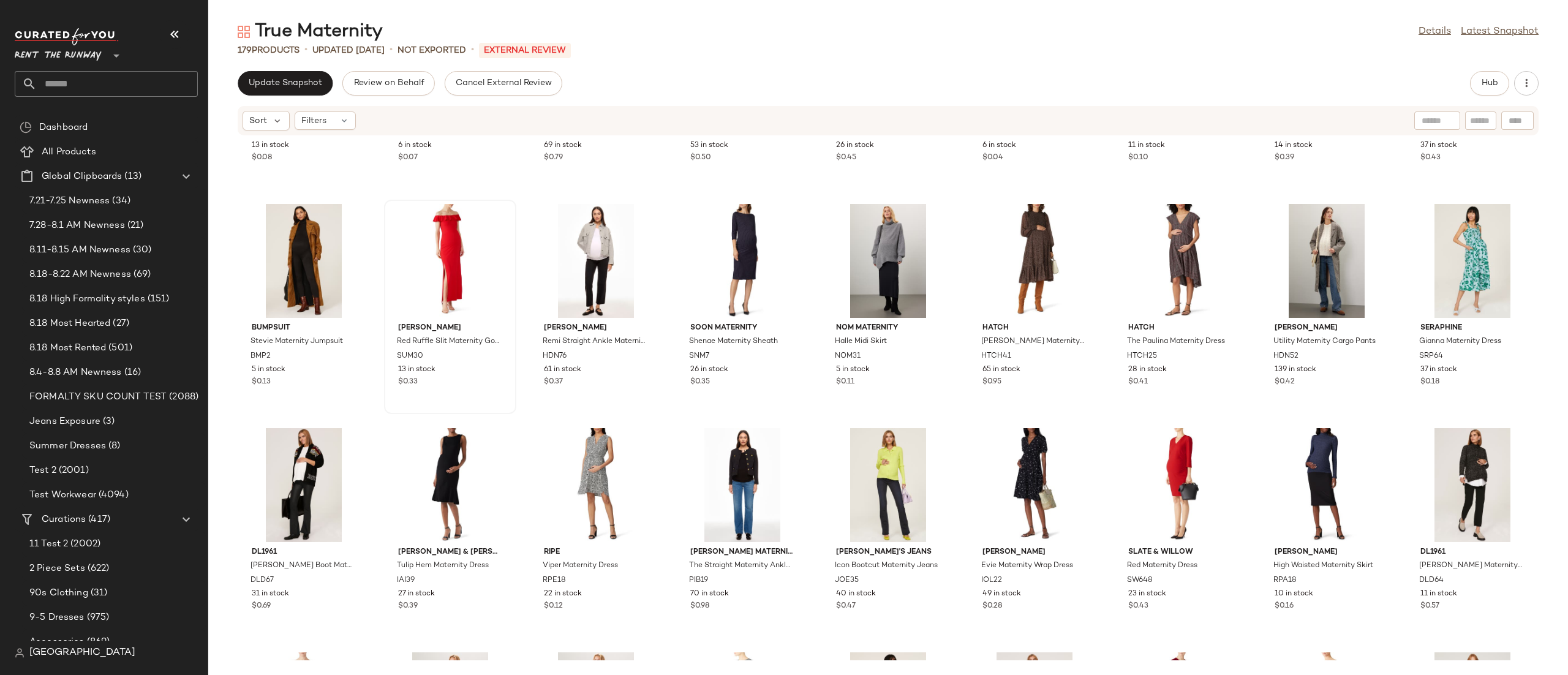
scroll to position [2766, 0]
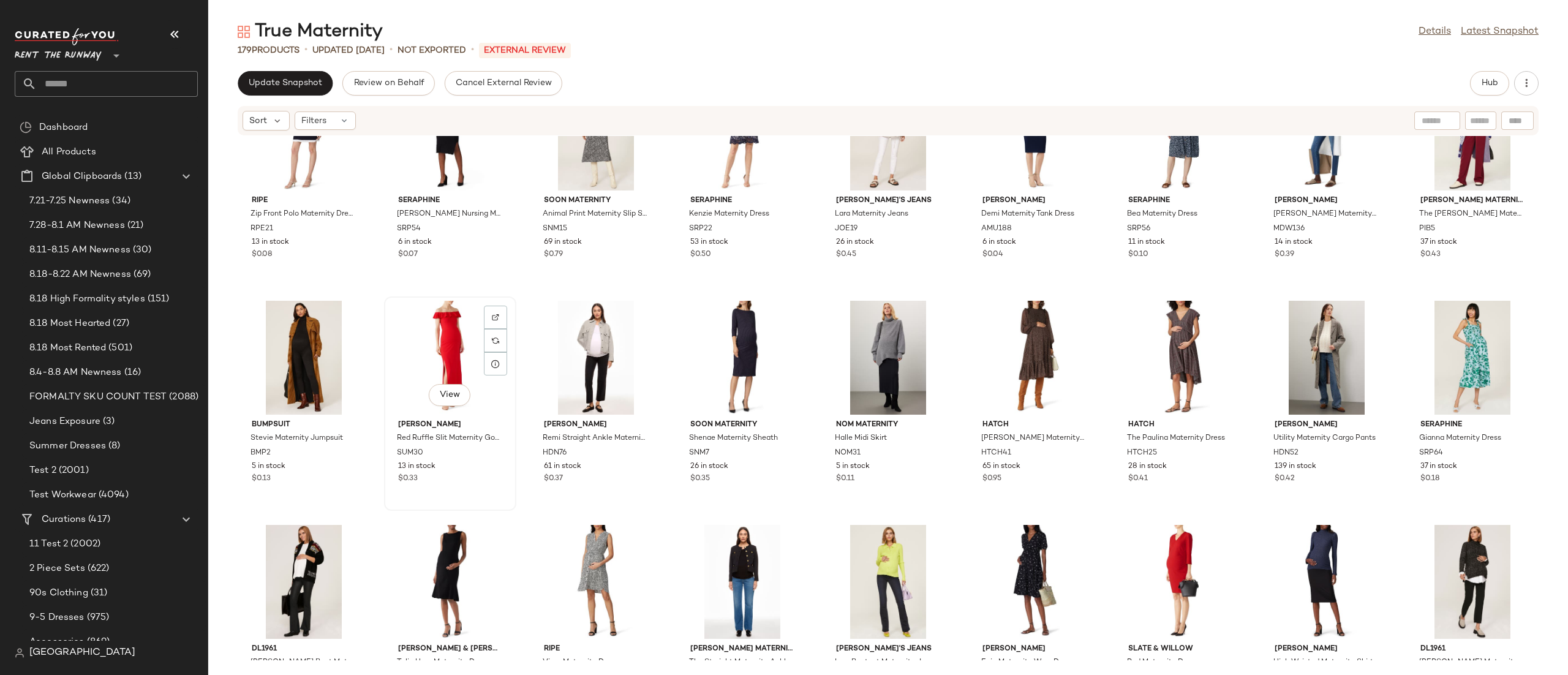
click at [419, 321] on div "View" at bounding box center [450, 357] width 123 height 114
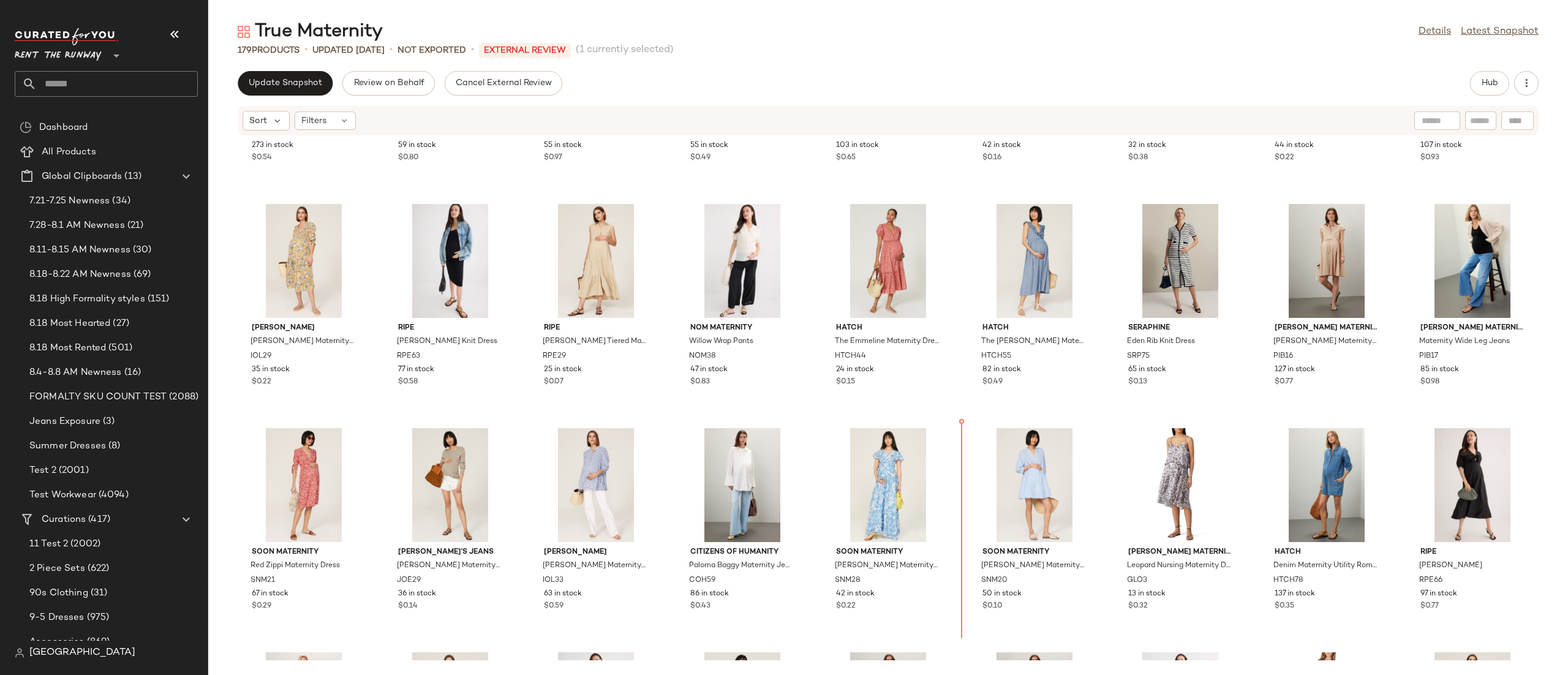
scroll to position [637, 0]
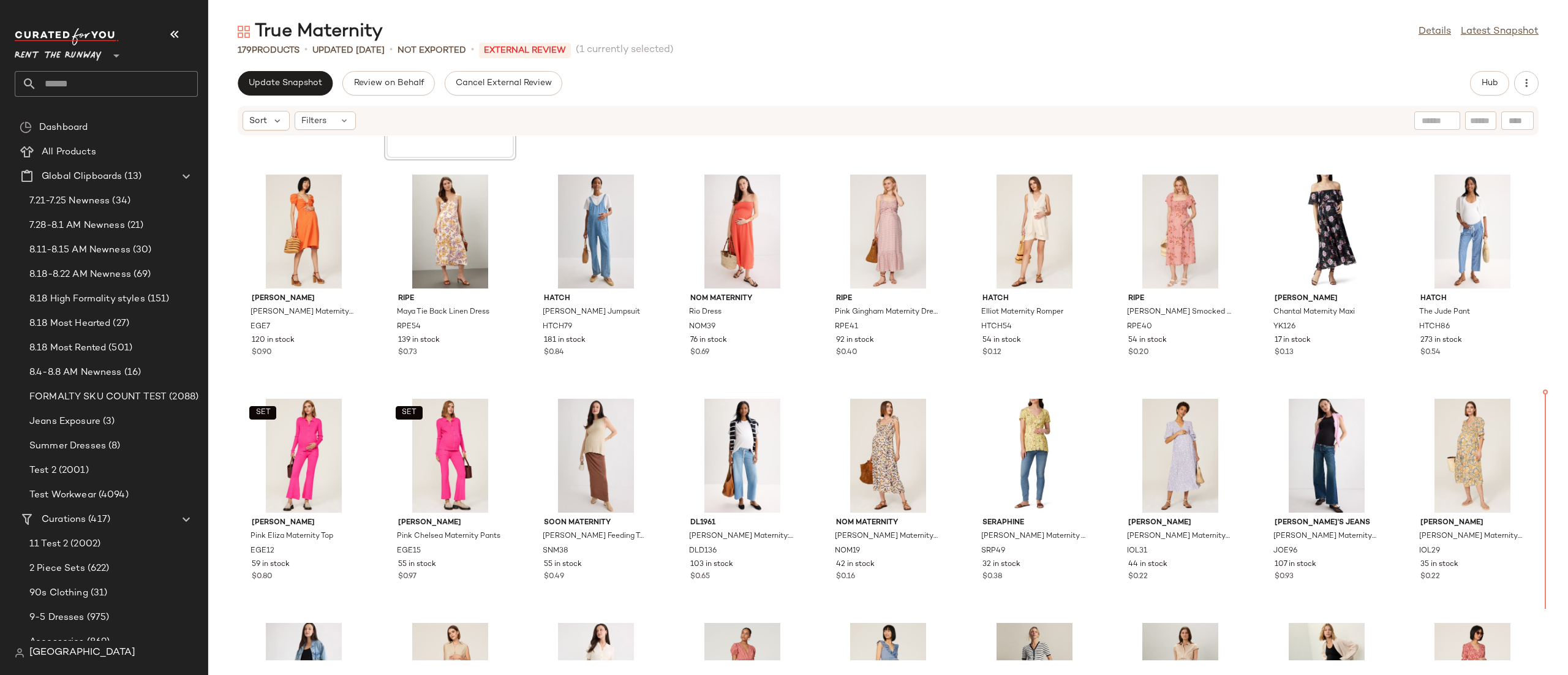
scroll to position [201, 0]
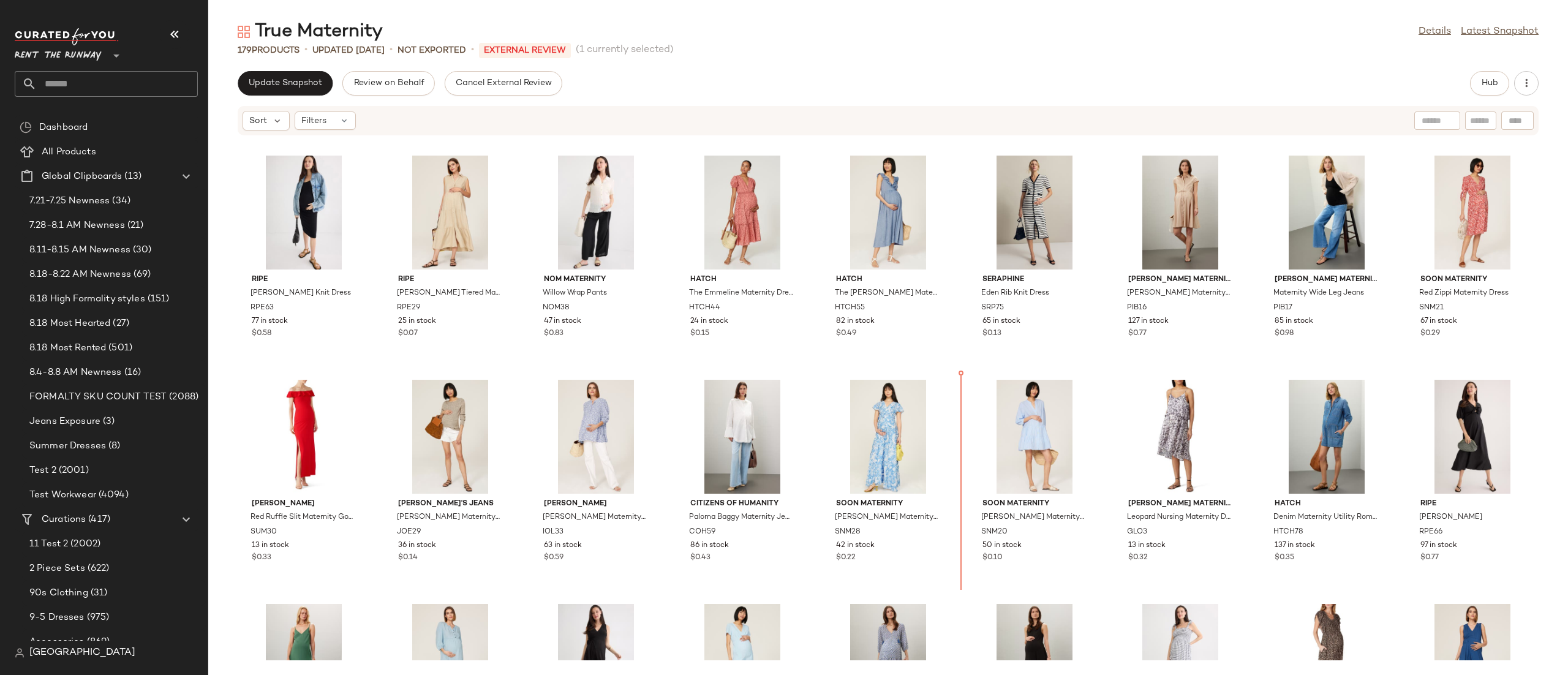
scroll to position [766, 0]
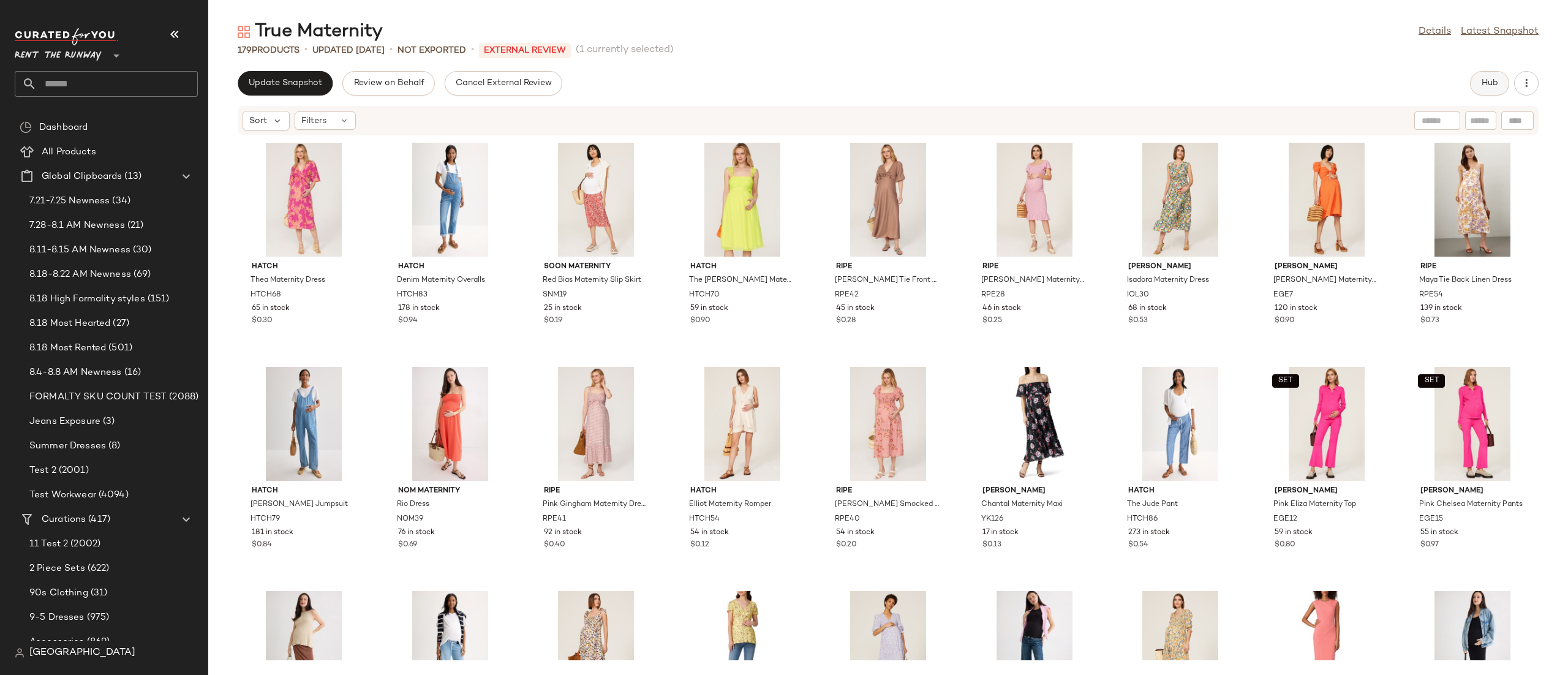
click at [1486, 86] on span "Hub" at bounding box center [1489, 84] width 17 height 10
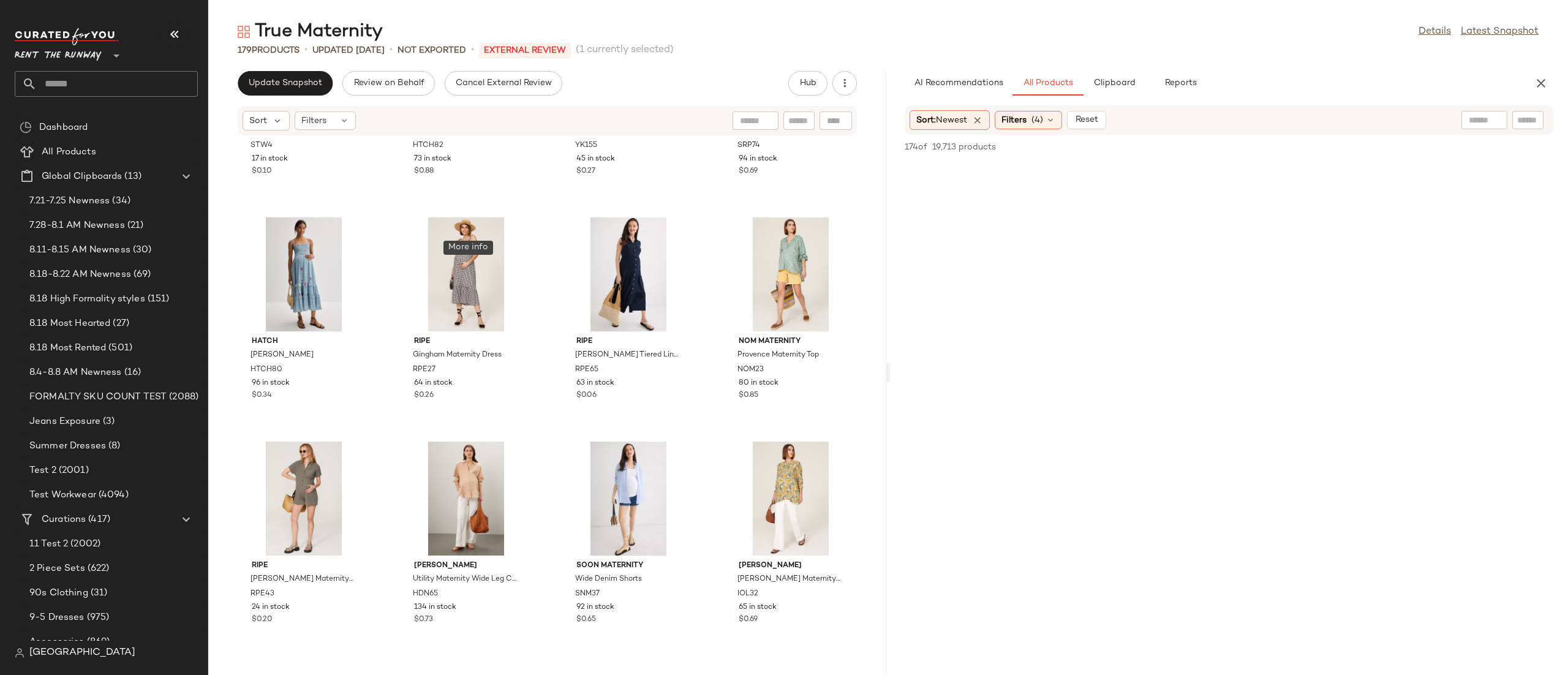
scroll to position [3526, 0]
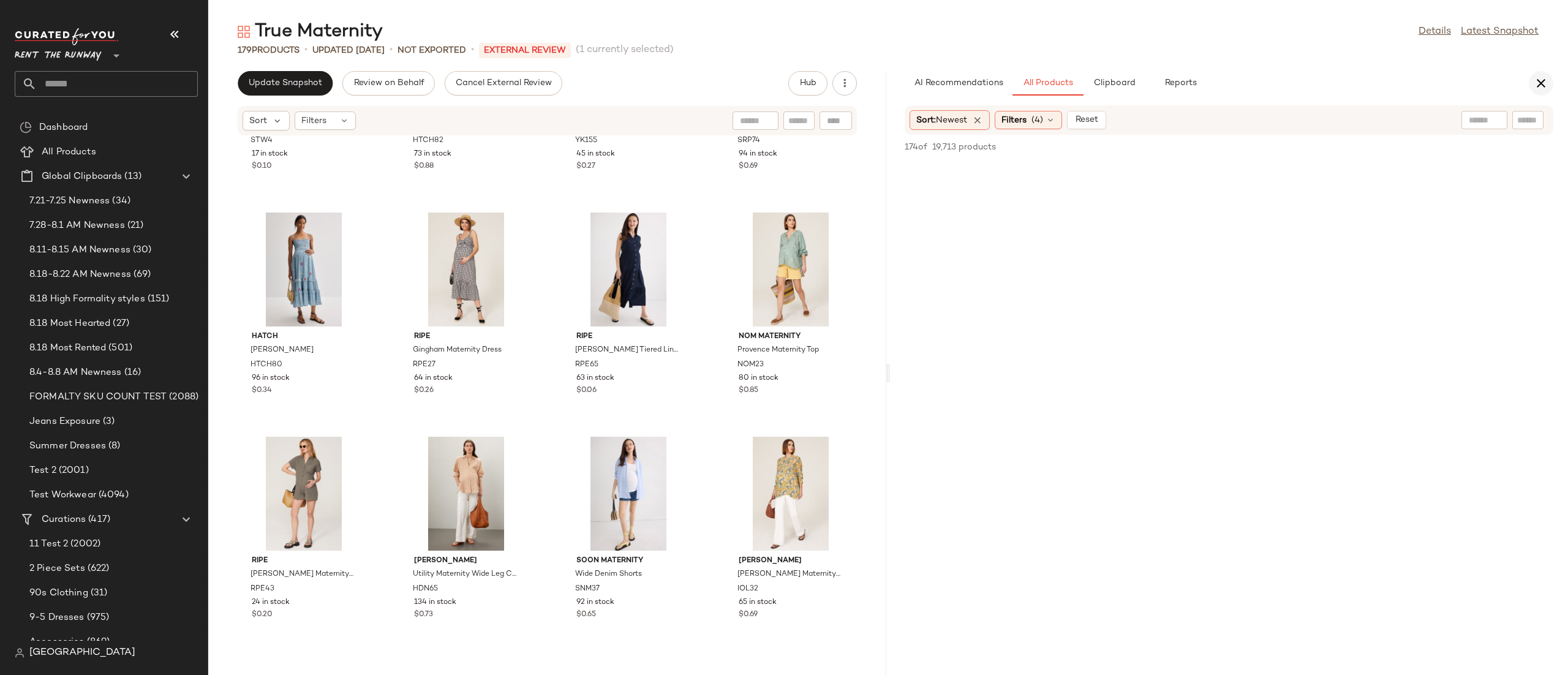
click at [1548, 83] on button "button" at bounding box center [1541, 83] width 25 height 25
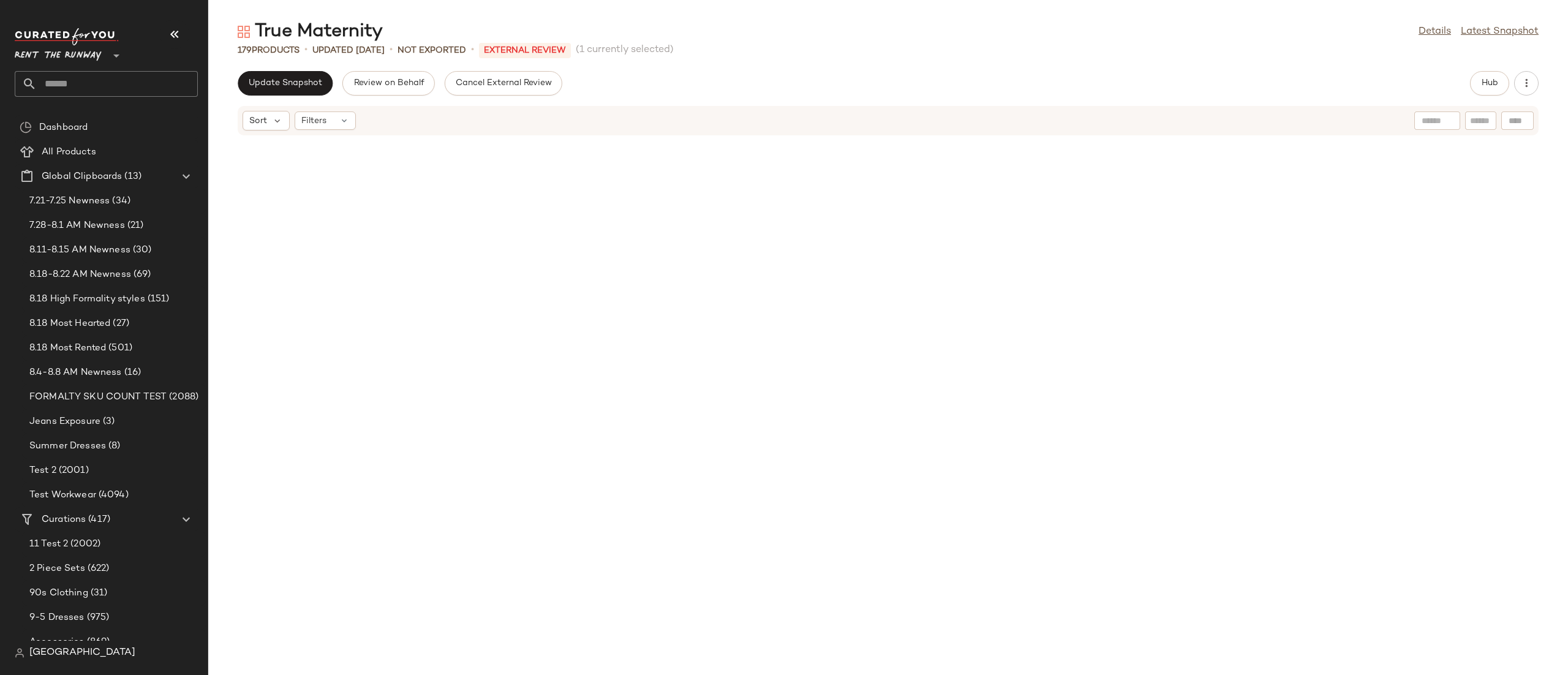
scroll to position [0, 0]
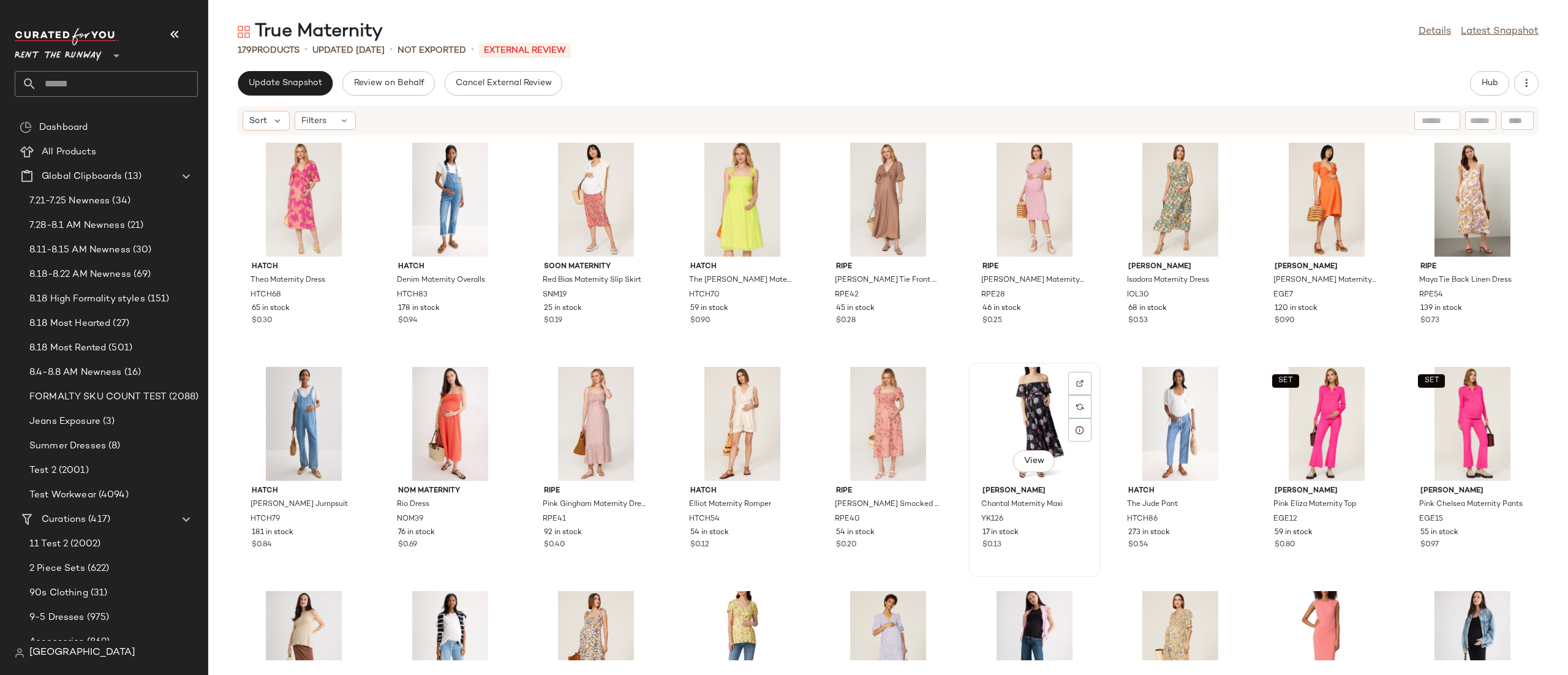
click at [1017, 417] on div "View" at bounding box center [1035, 423] width 123 height 114
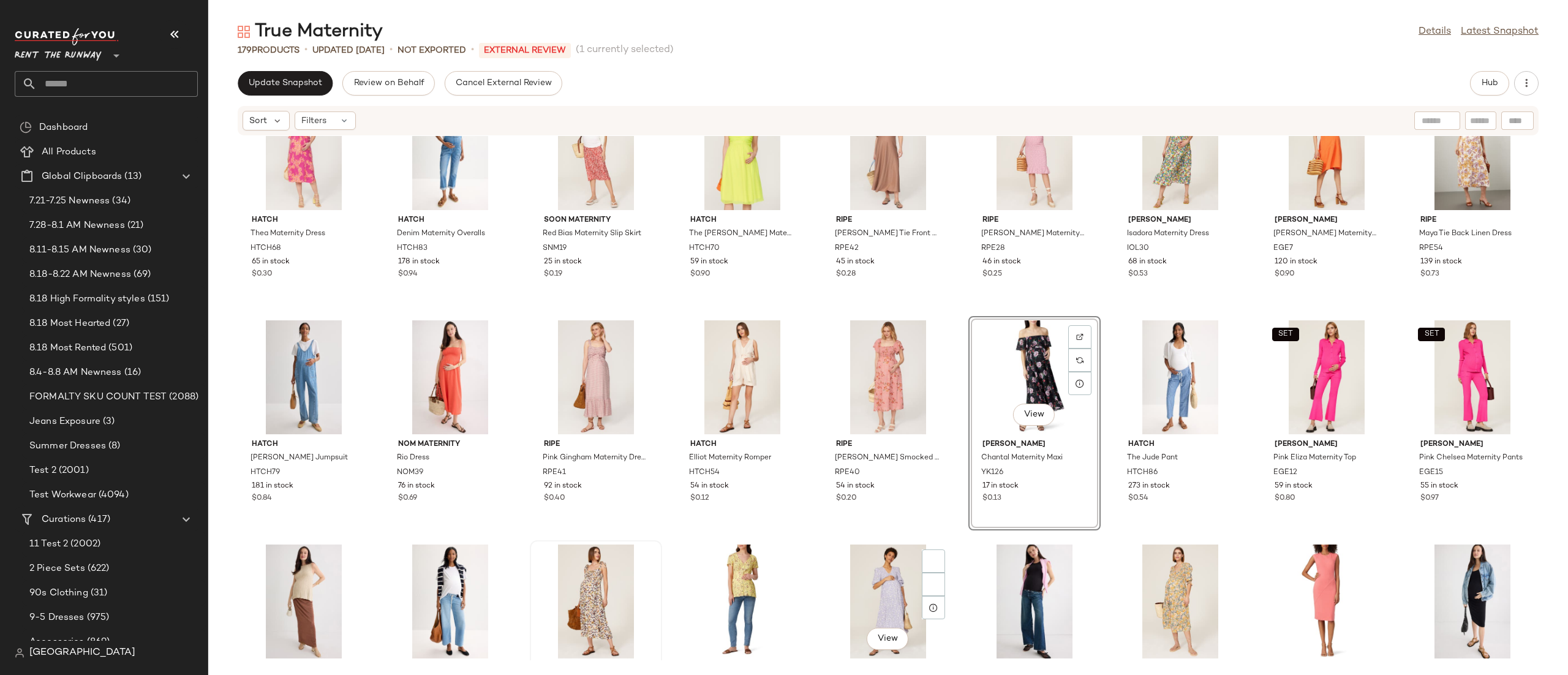
scroll to position [303, 0]
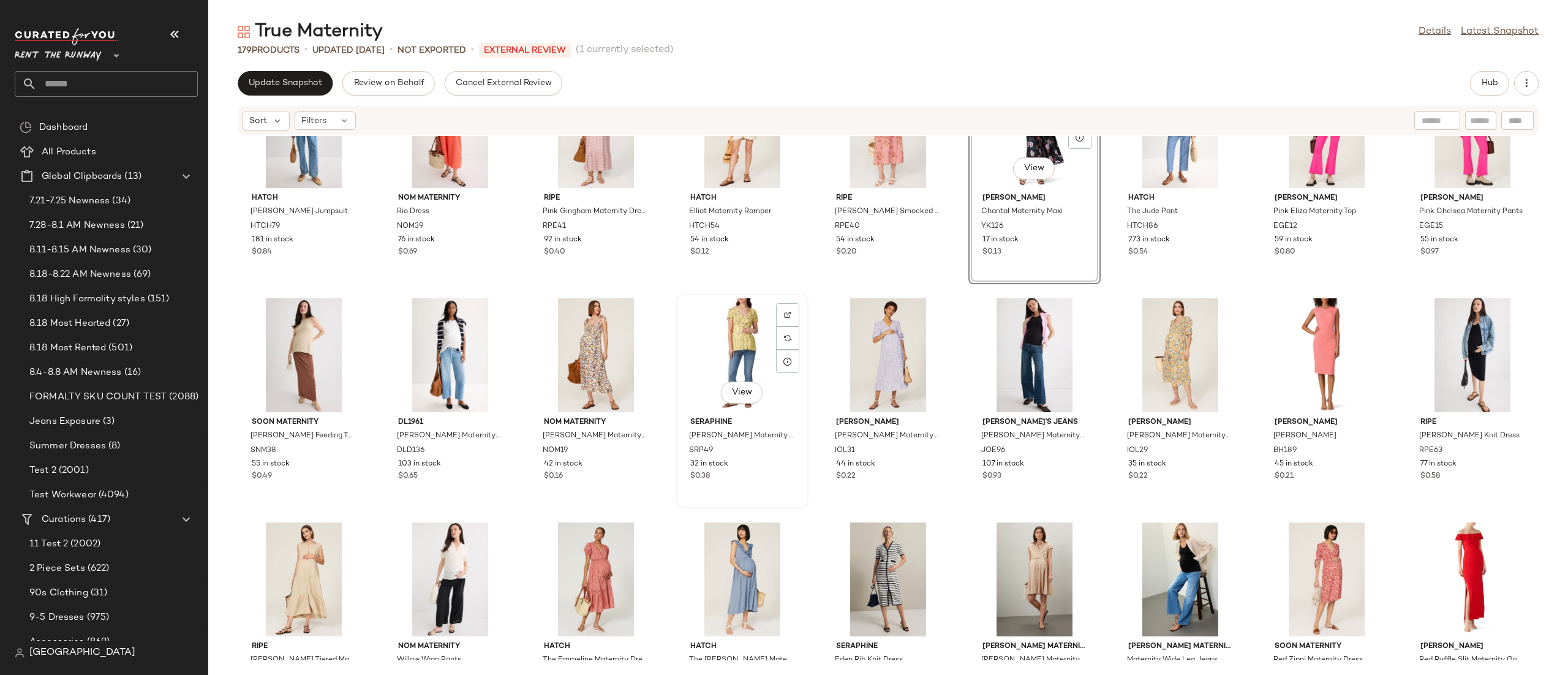
click at [752, 332] on div "View" at bounding box center [743, 355] width 123 height 114
click at [1265, 337] on div "View" at bounding box center [1327, 355] width 123 height 114
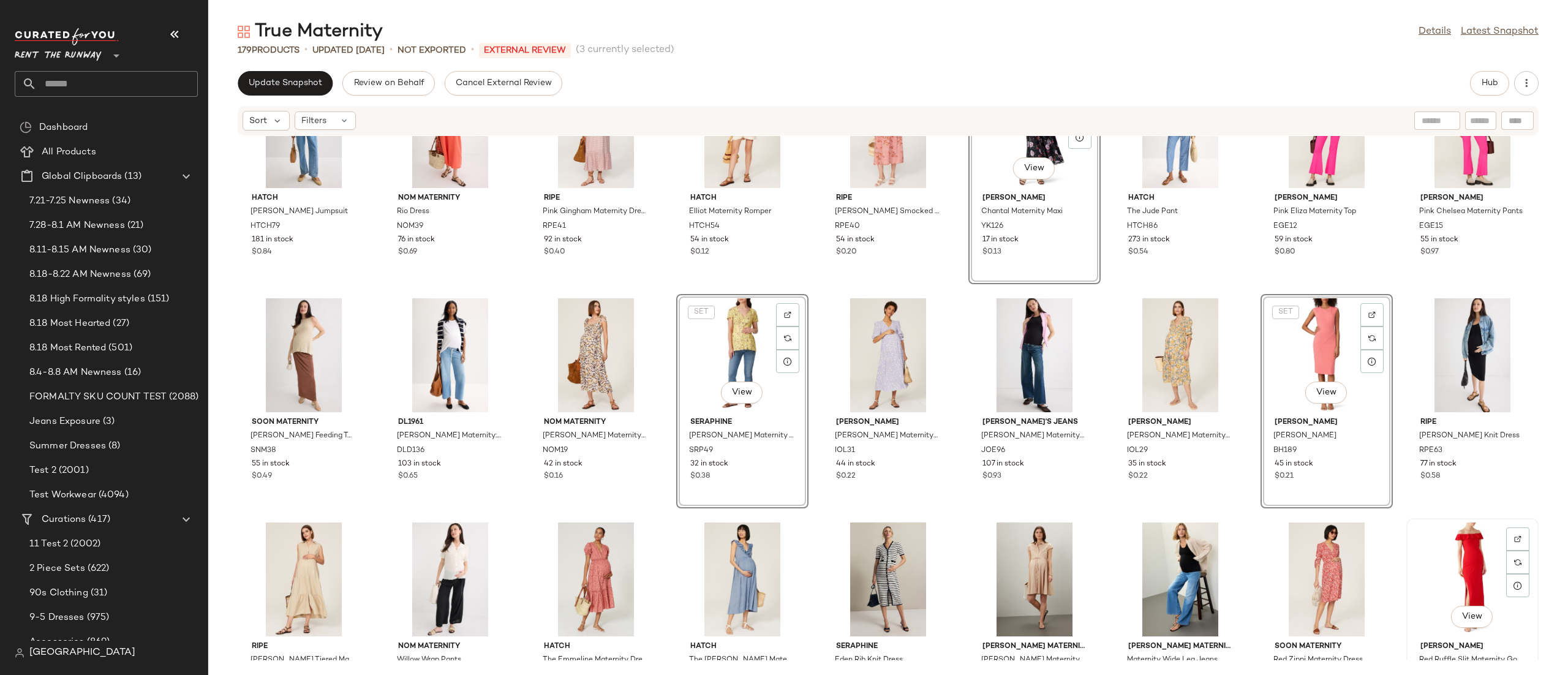
click at [1464, 576] on div "View" at bounding box center [1472, 579] width 123 height 114
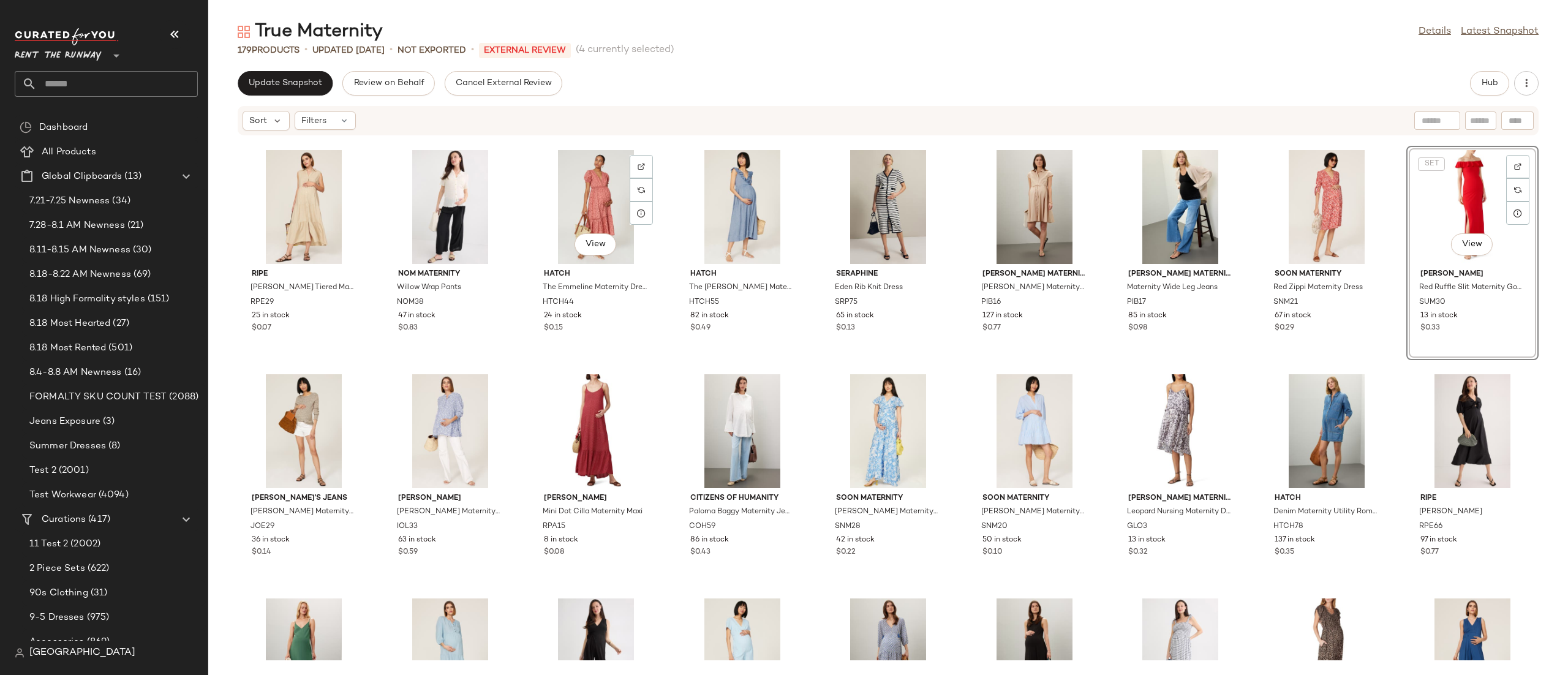
scroll to position [729, 0]
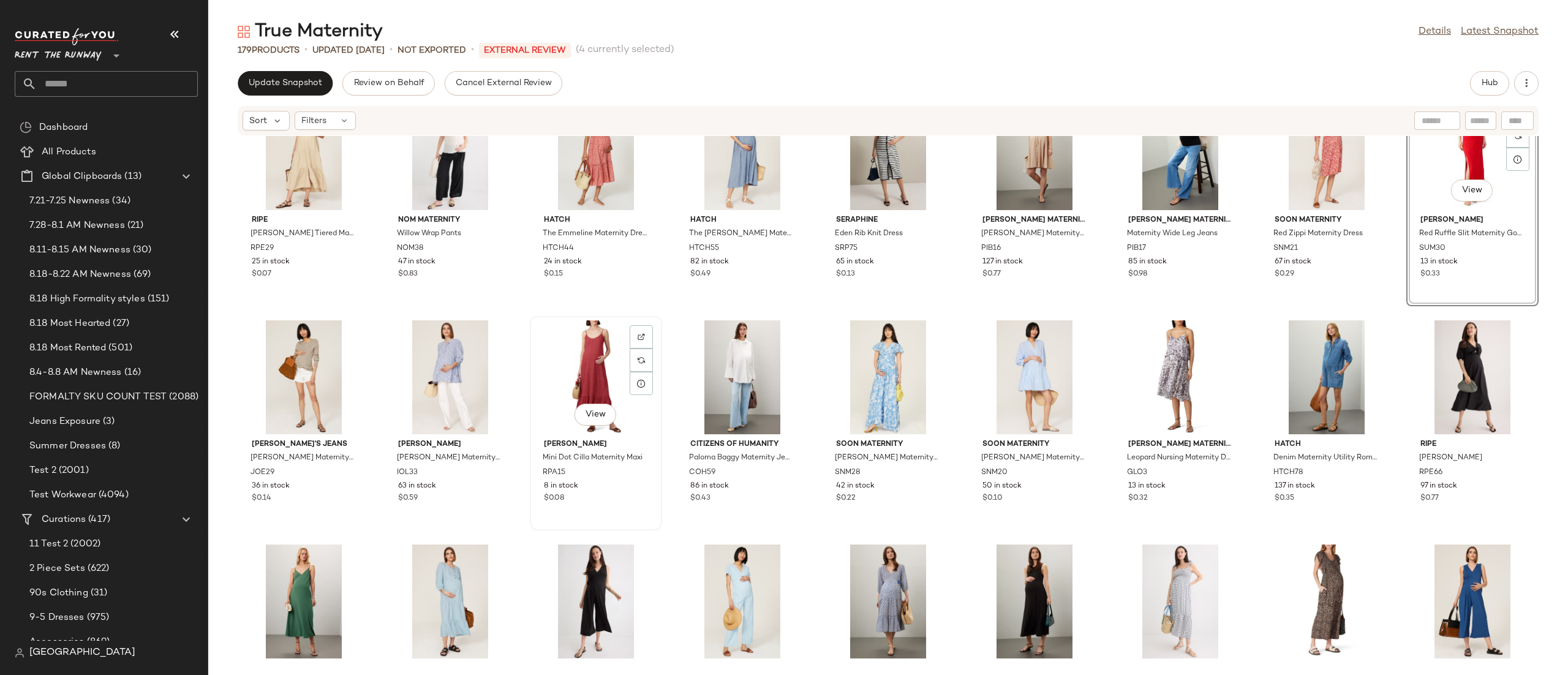
click at [596, 360] on div "View" at bounding box center [596, 377] width 123 height 114
click at [1147, 359] on div "View" at bounding box center [1180, 377] width 123 height 114
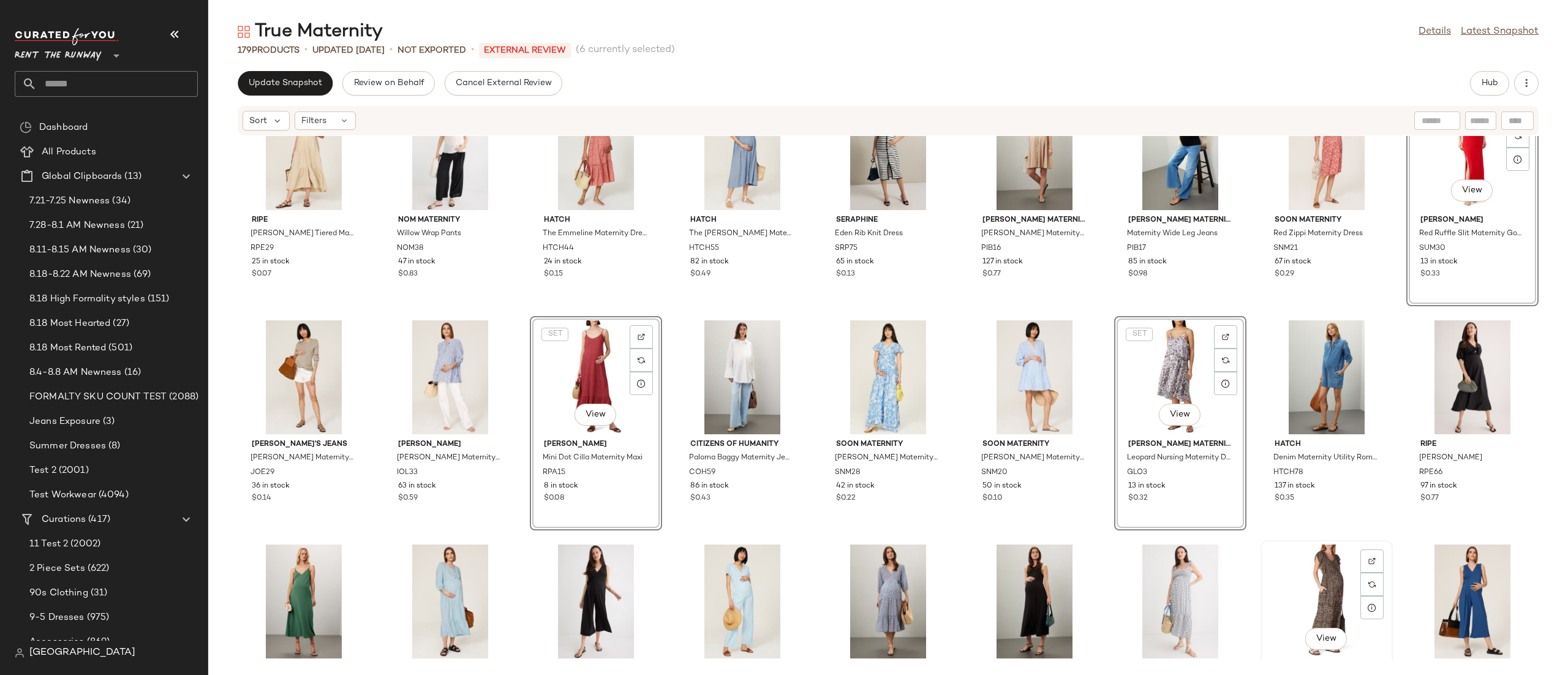
click at [1300, 557] on div "View" at bounding box center [1327, 601] width 123 height 114
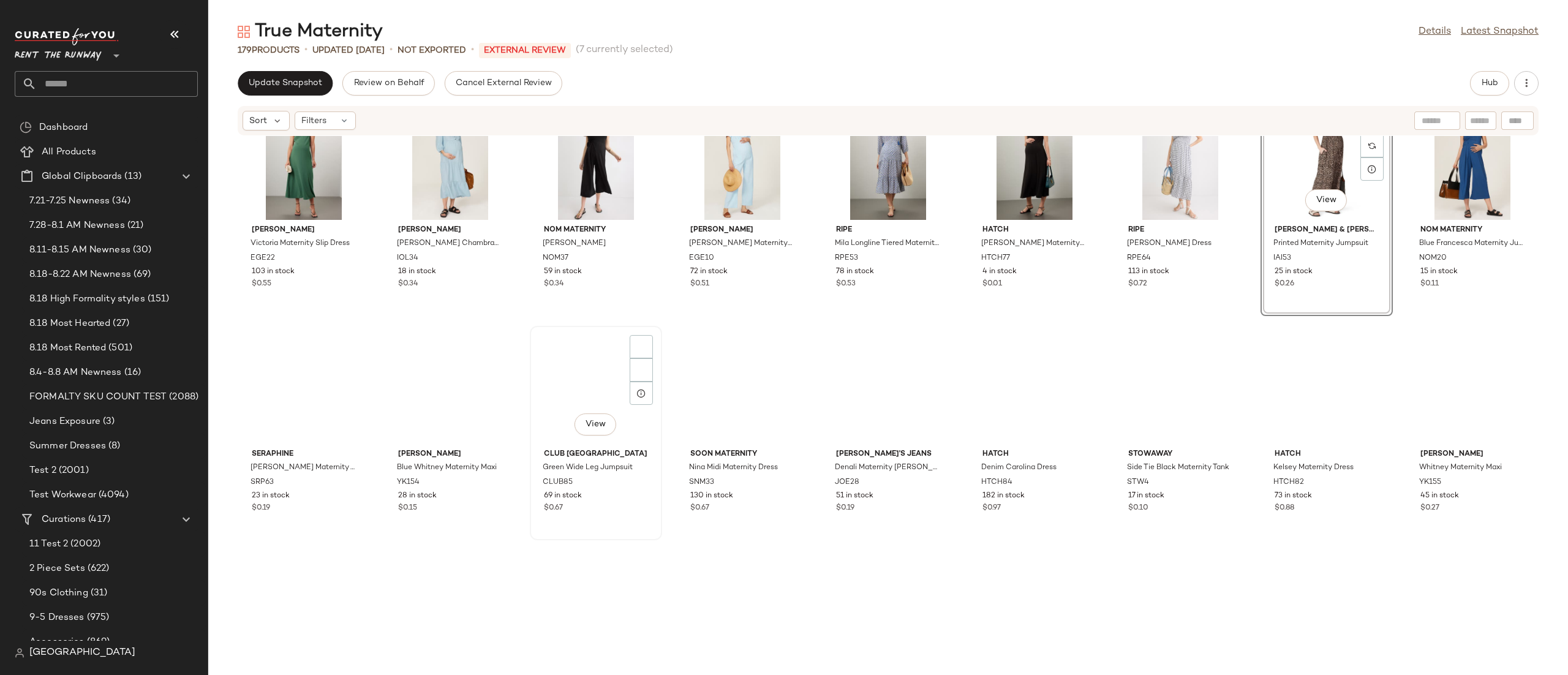
scroll to position [1182, 0]
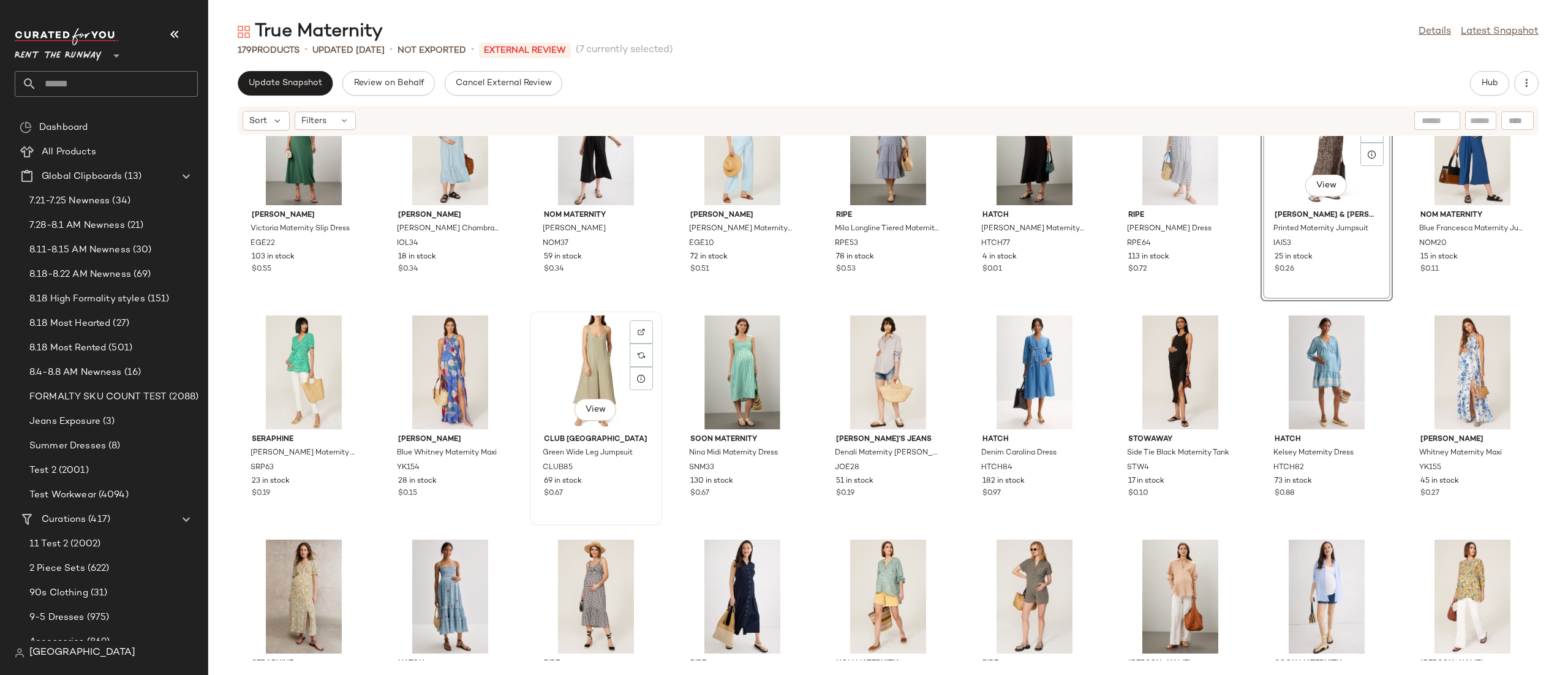
click at [582, 353] on div "View" at bounding box center [596, 372] width 123 height 114
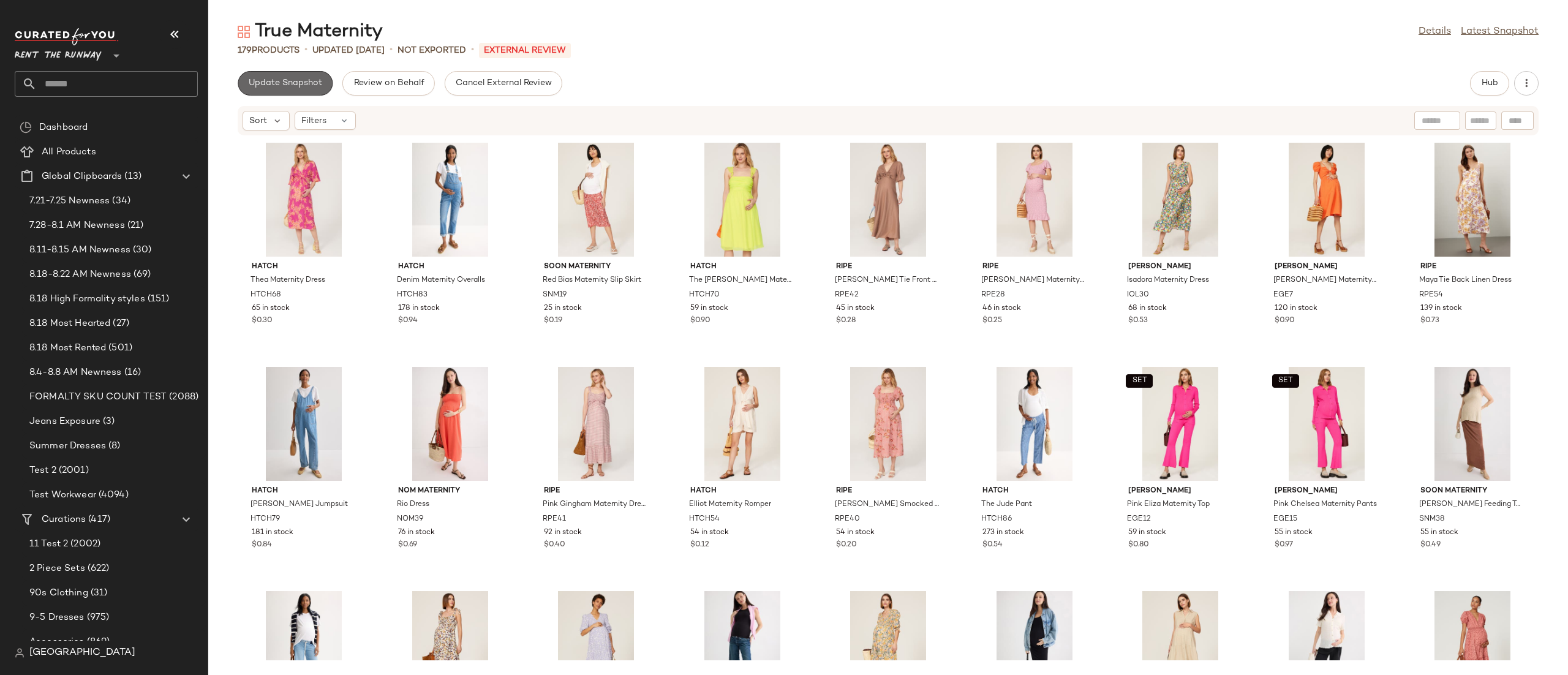
click at [321, 77] on button "Update Snapshot" at bounding box center [285, 83] width 95 height 25
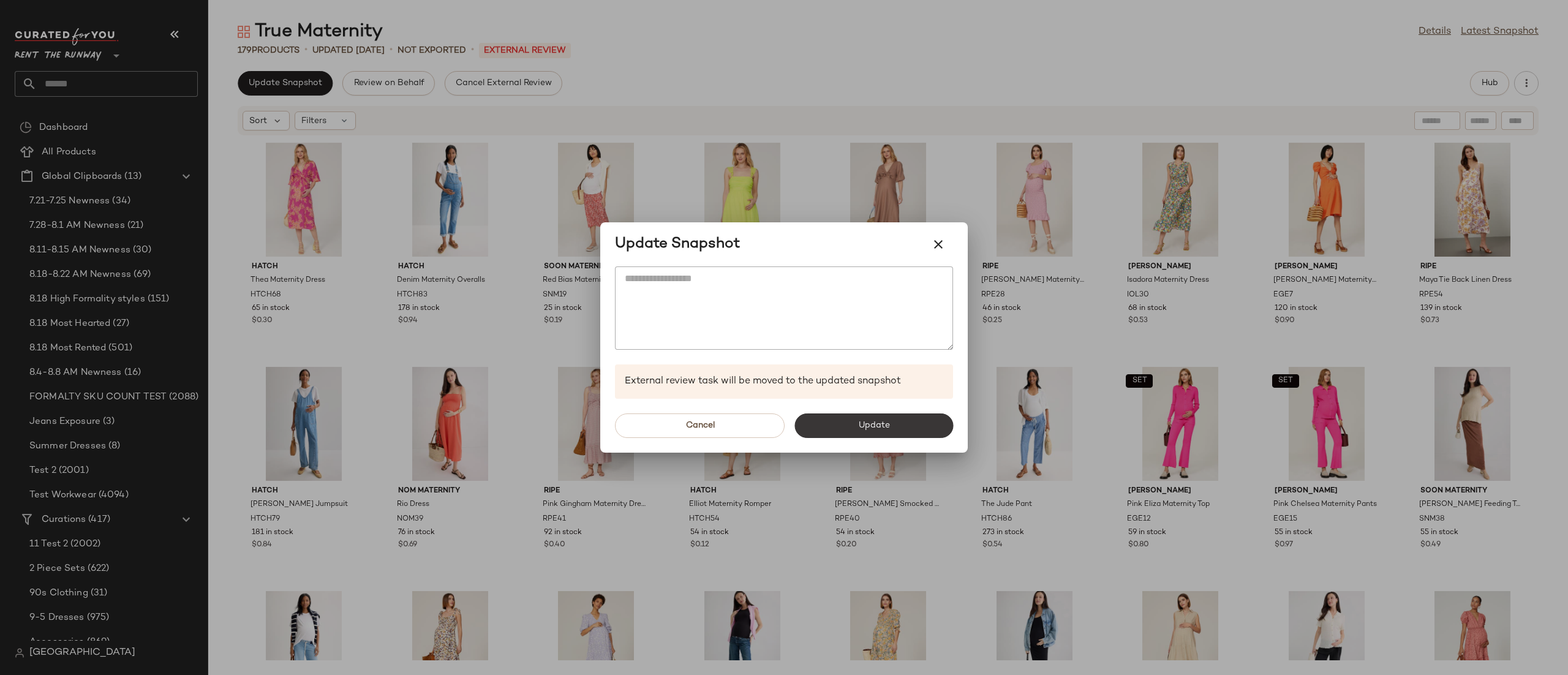
click at [898, 428] on button "Update" at bounding box center [874, 425] width 159 height 25
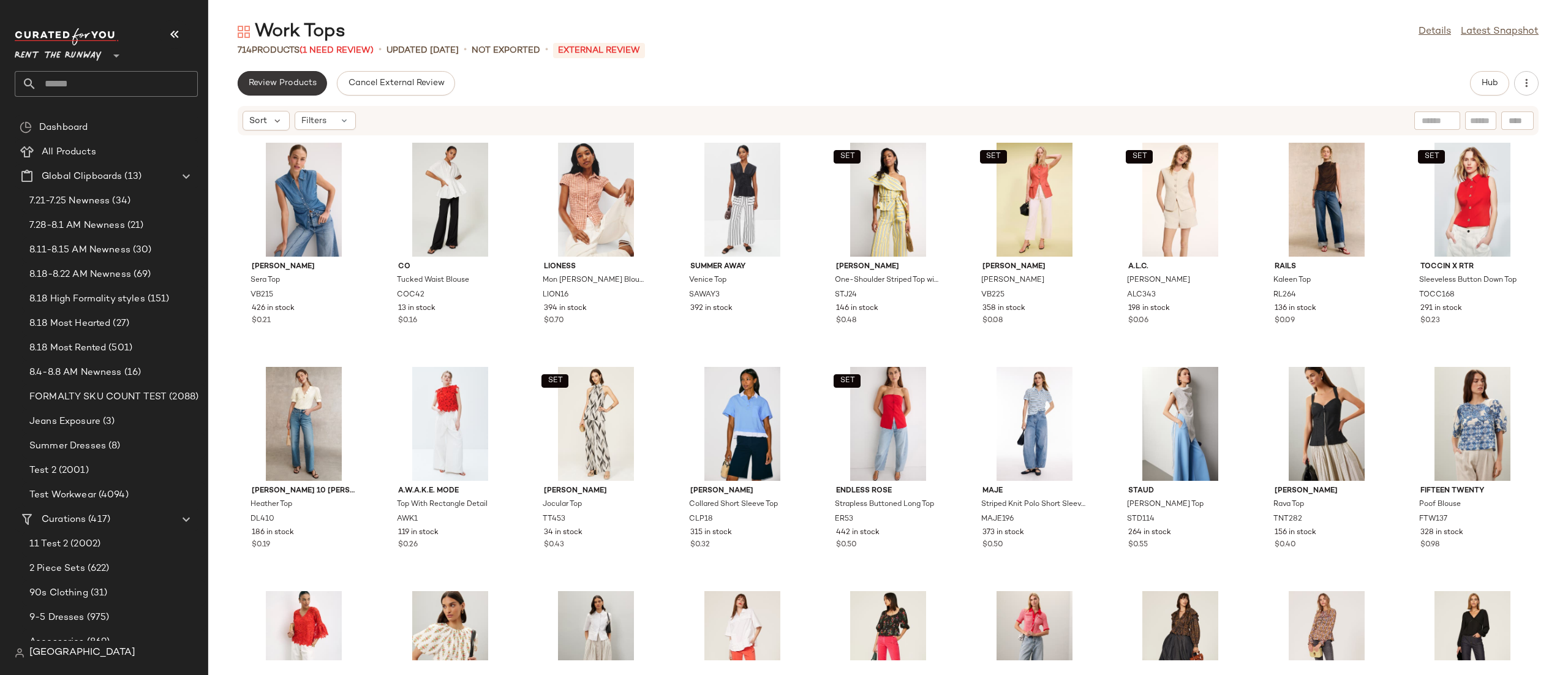
click at [277, 82] on span "Review Products" at bounding box center [282, 84] width 69 height 10
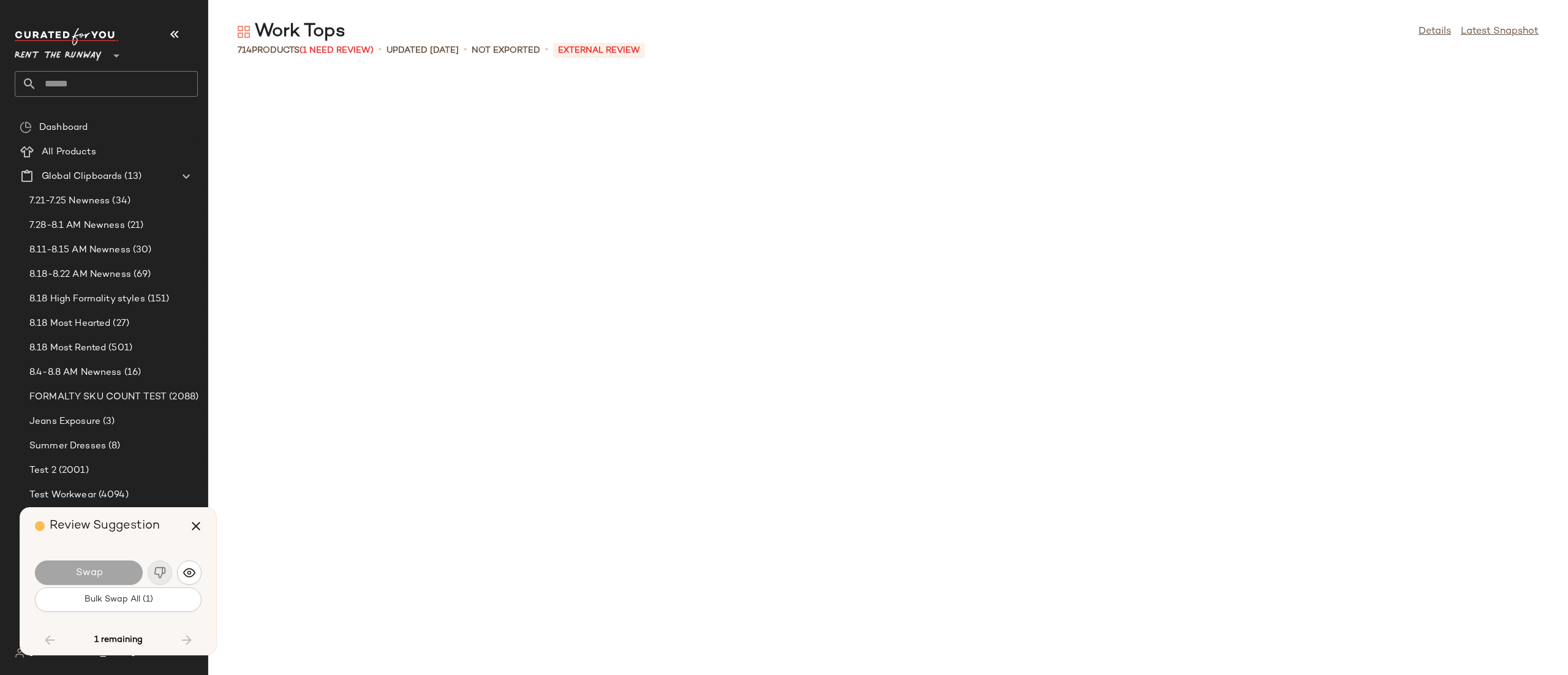
scroll to position [12552, 0]
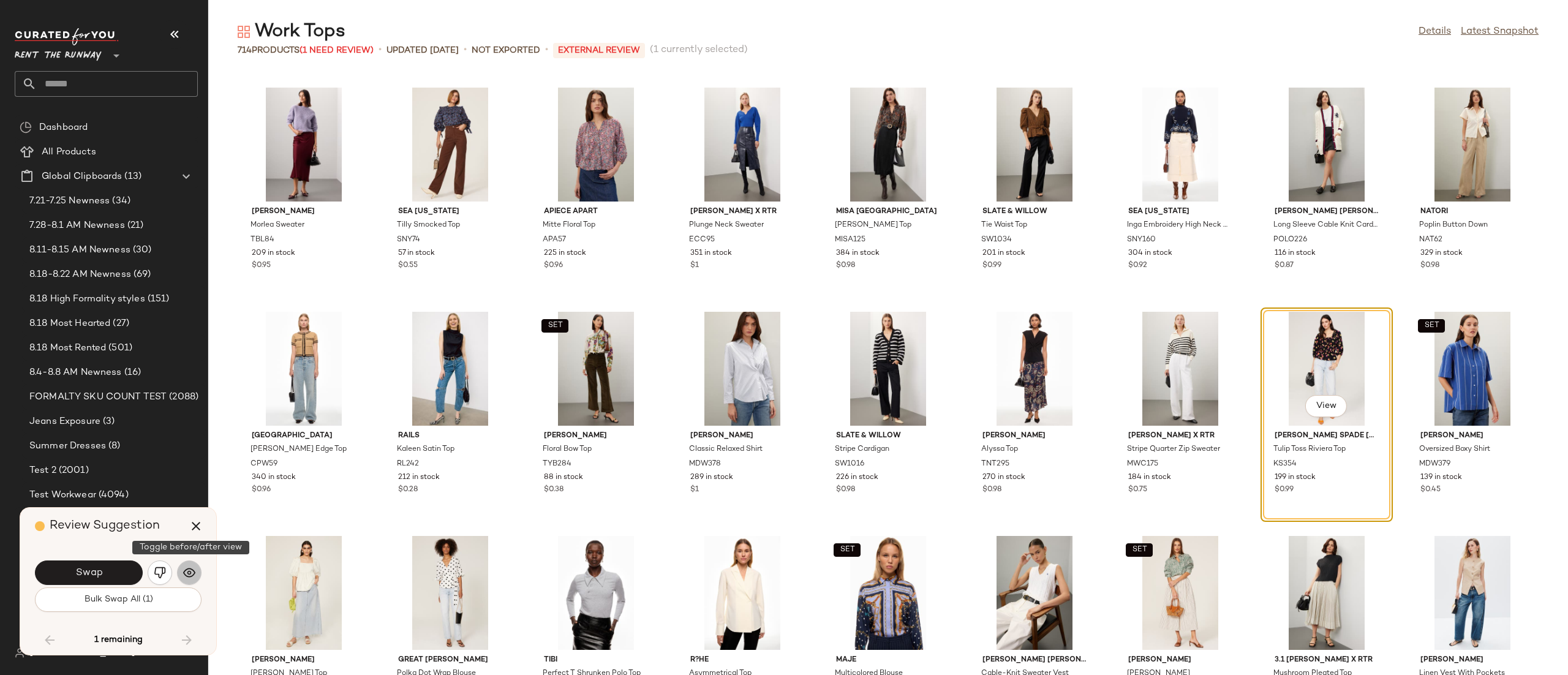
click at [183, 577] on img "button" at bounding box center [189, 572] width 12 height 12
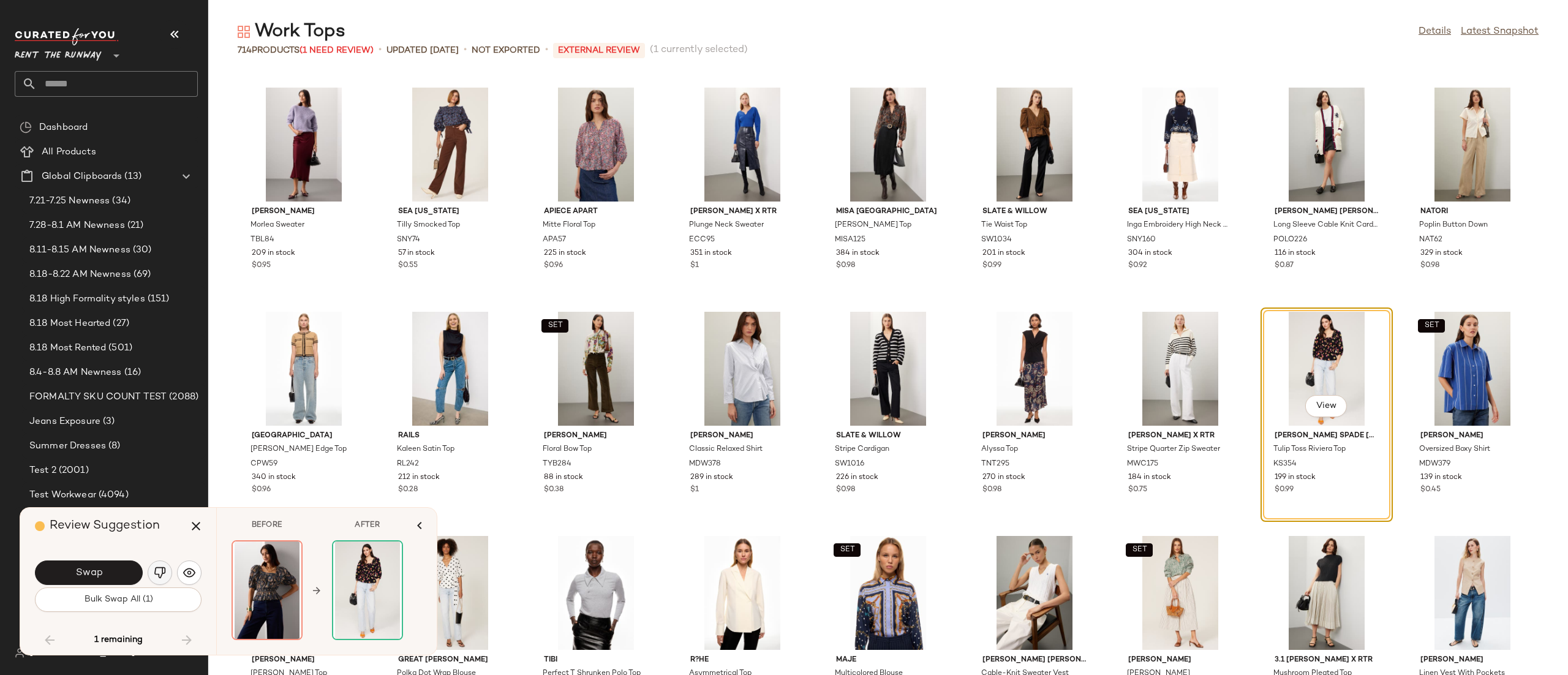
click at [159, 571] on img "button" at bounding box center [160, 572] width 12 height 12
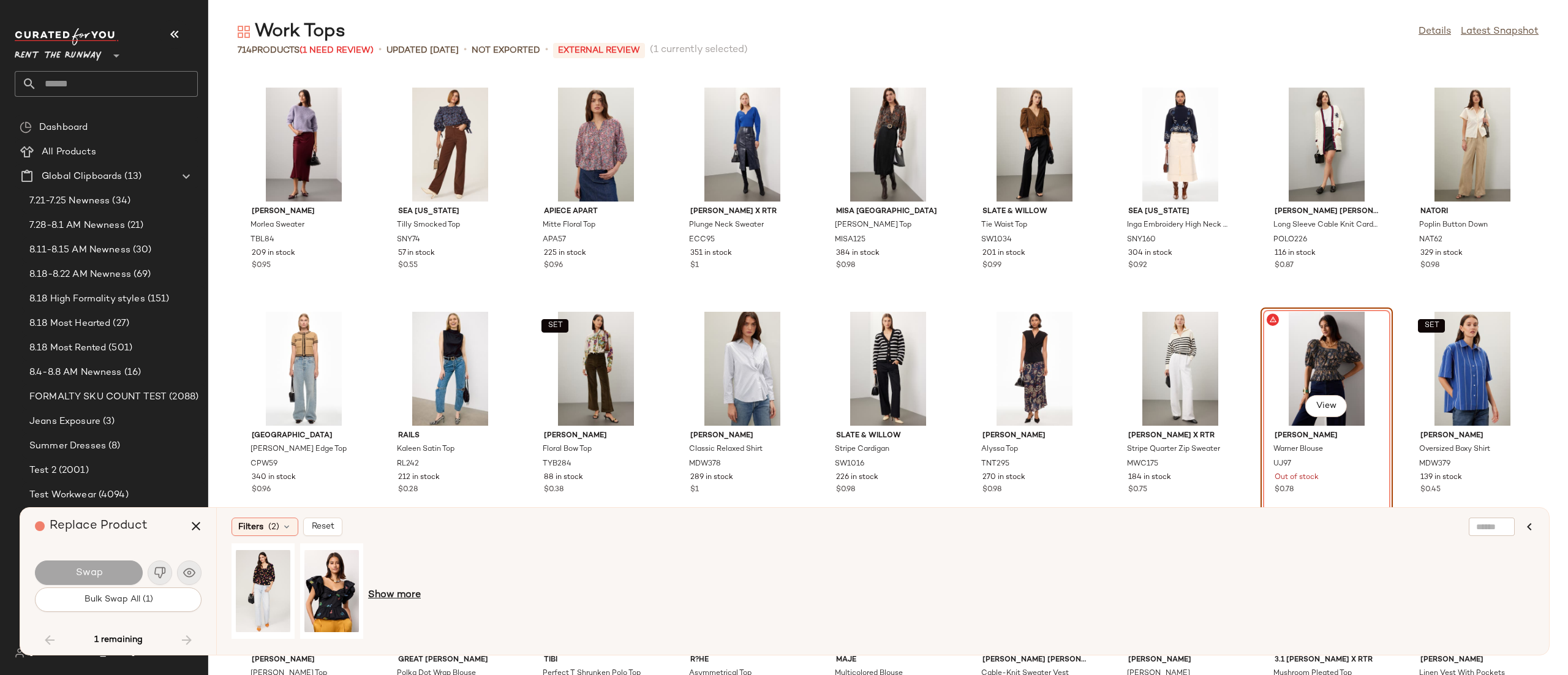
click at [396, 598] on span "Show more" at bounding box center [394, 595] width 52 height 15
click at [401, 589] on div "View" at bounding box center [400, 591] width 55 height 87
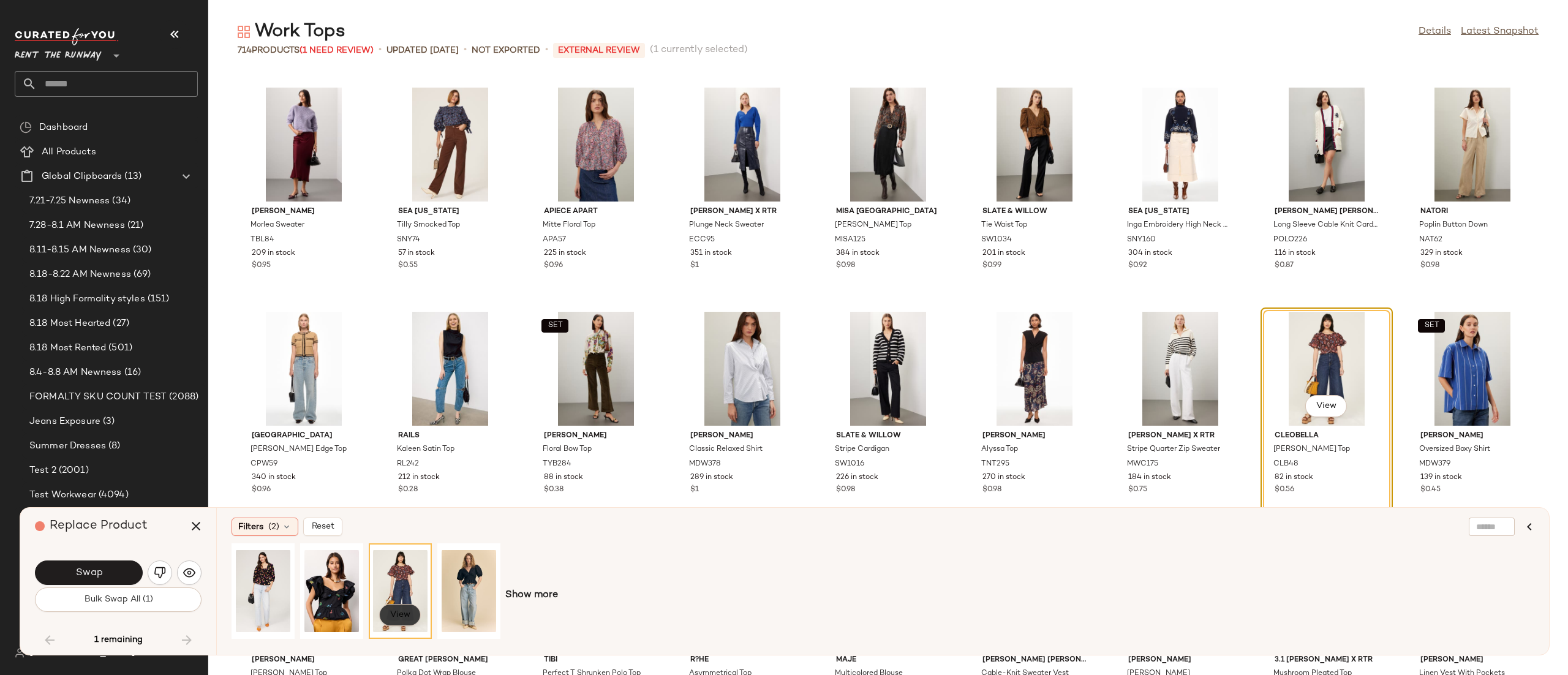
click at [404, 617] on span "View" at bounding box center [399, 615] width 21 height 10
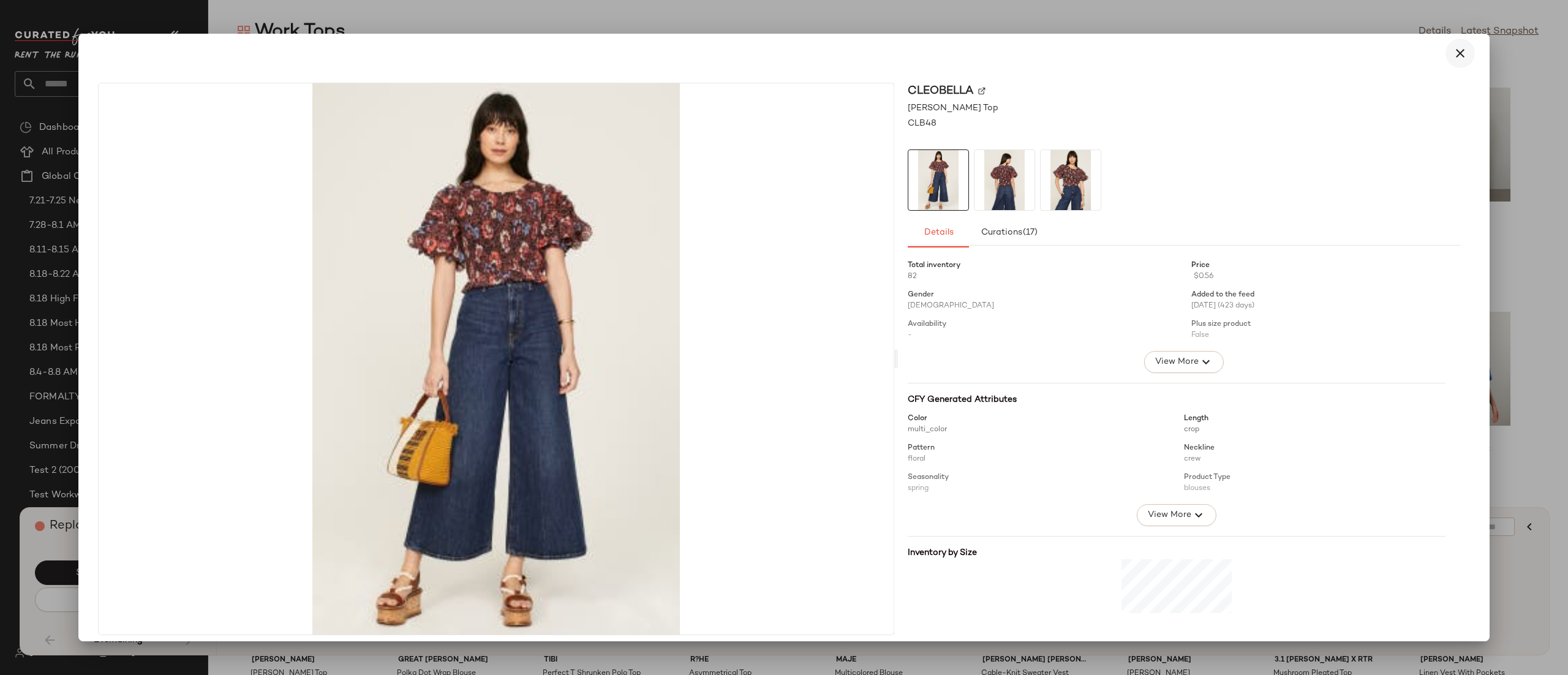
click at [1453, 49] on icon "button" at bounding box center [1460, 53] width 15 height 15
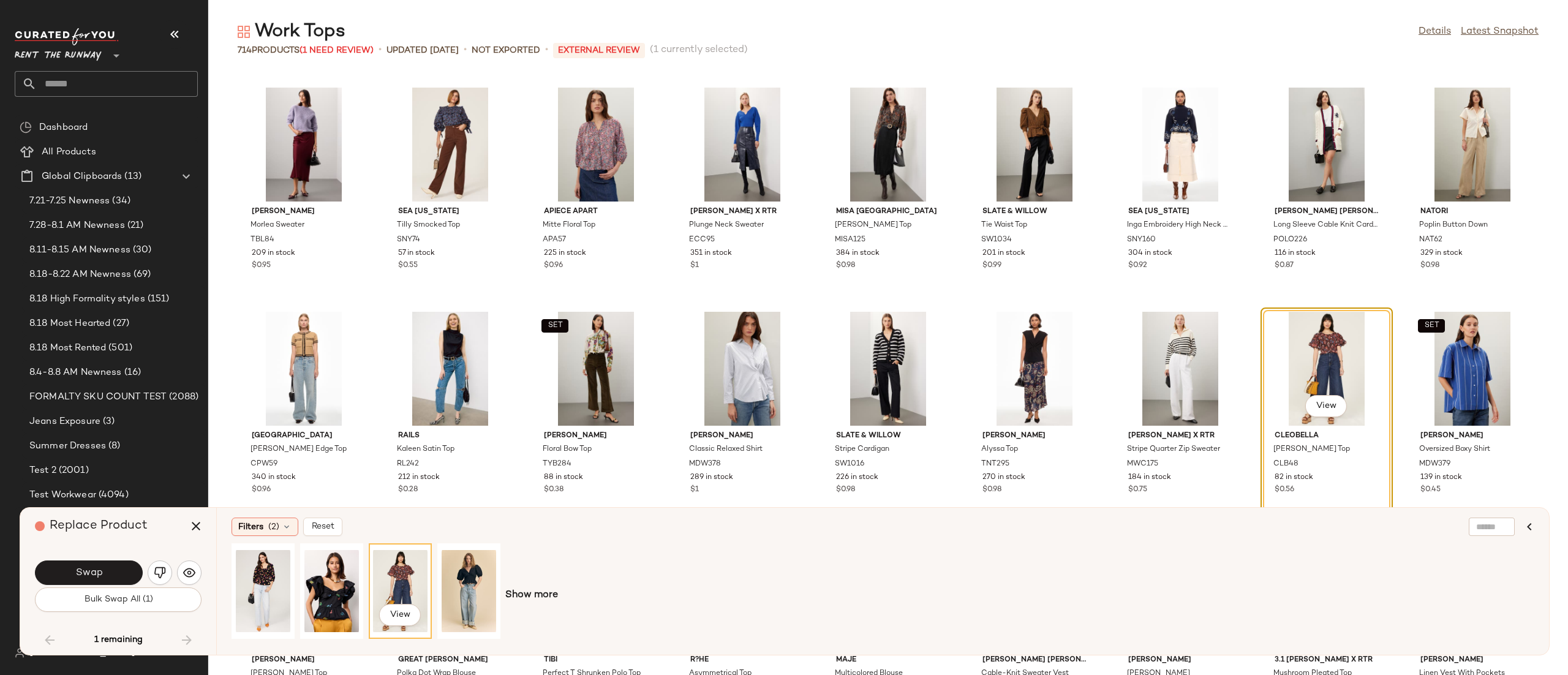
click at [406, 573] on div "View" at bounding box center [400, 591] width 55 height 87
click at [124, 569] on button "Swap" at bounding box center [89, 572] width 108 height 25
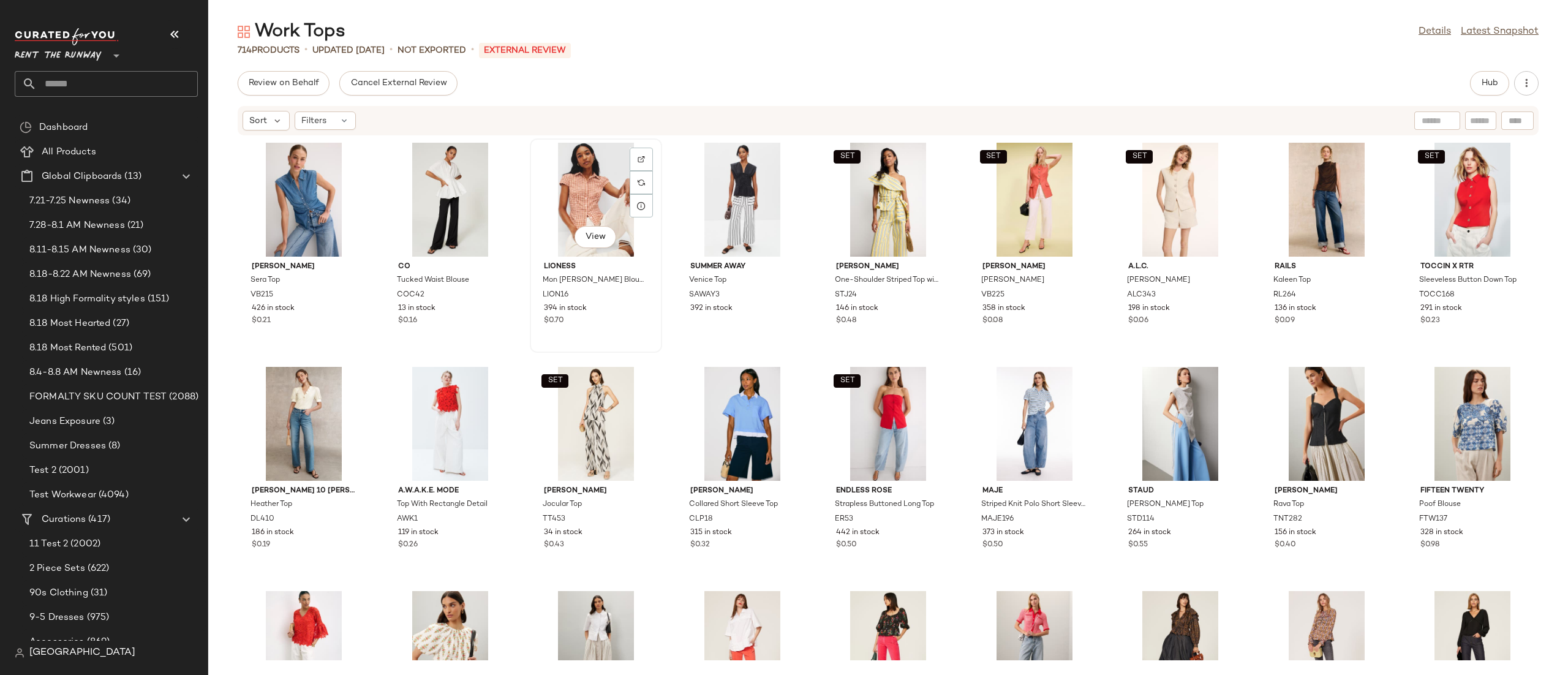
click at [569, 196] on div "View" at bounding box center [596, 199] width 123 height 114
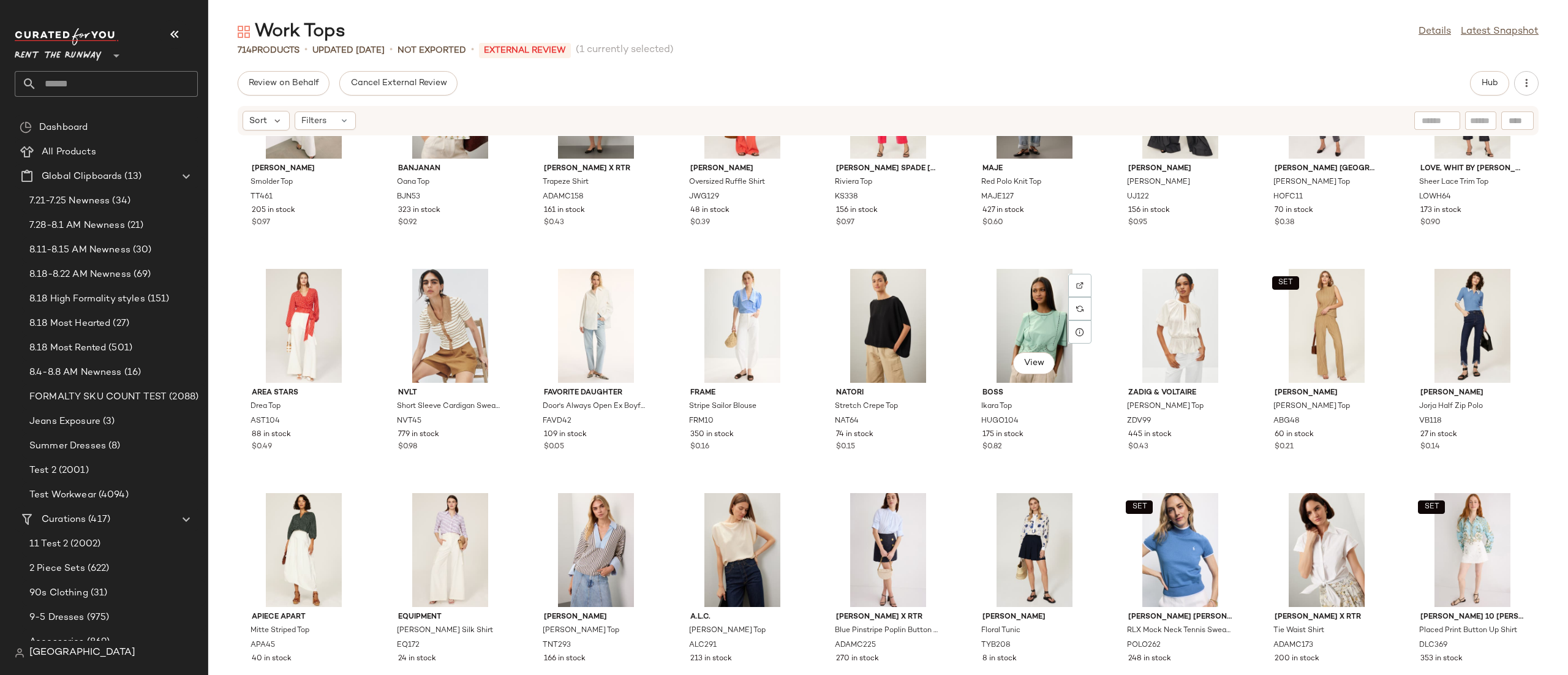
scroll to position [542, 0]
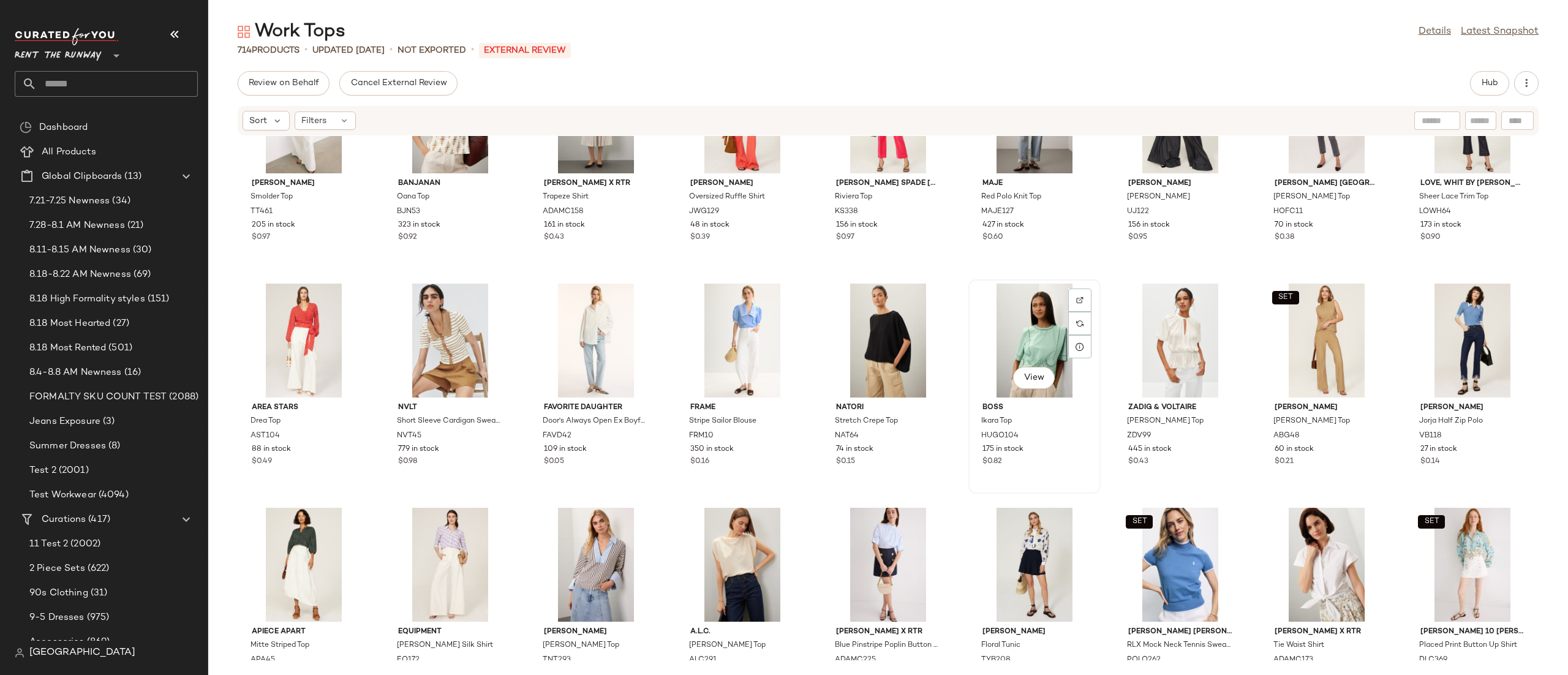
click at [1035, 330] on div "View" at bounding box center [1035, 340] width 123 height 114
click at [886, 338] on div "View" at bounding box center [888, 340] width 123 height 114
click at [725, 317] on div "View" at bounding box center [743, 340] width 123 height 114
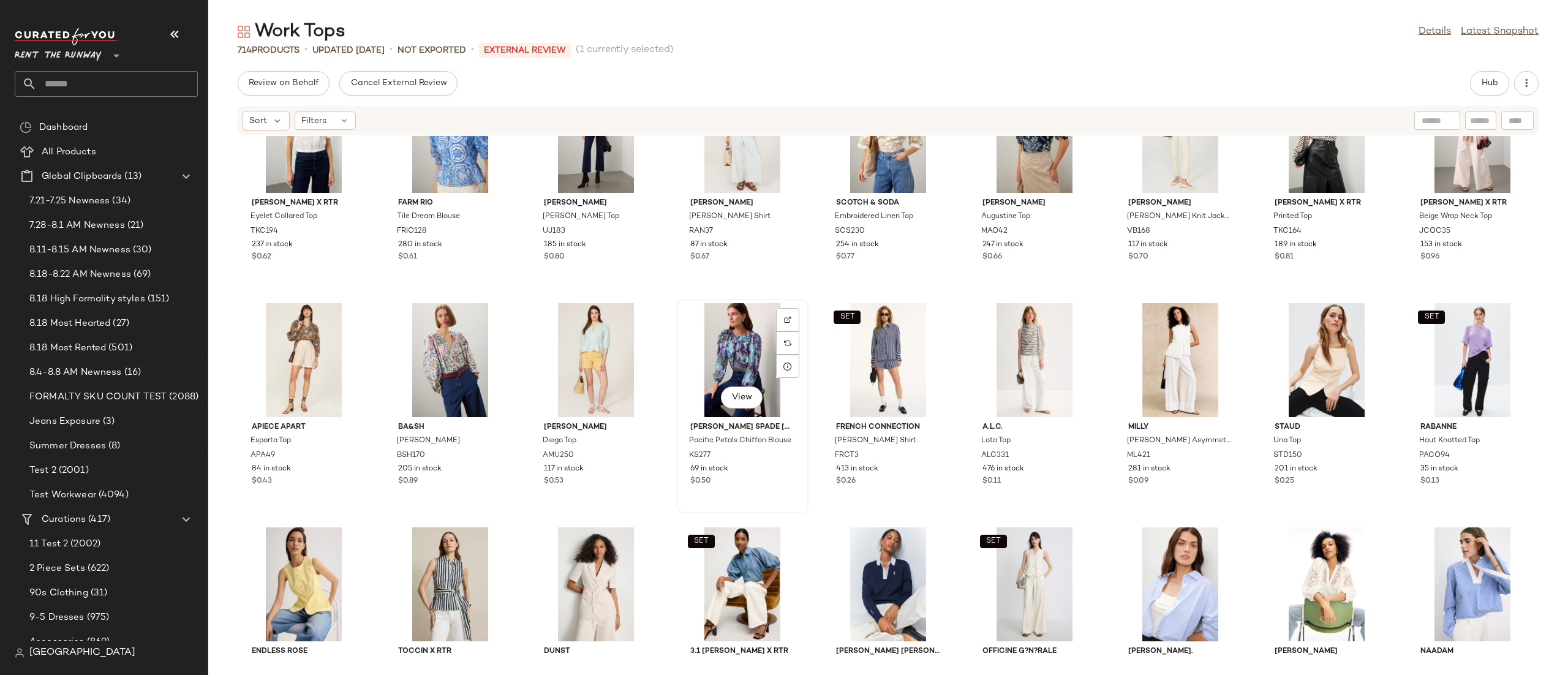
scroll to position [1966, 0]
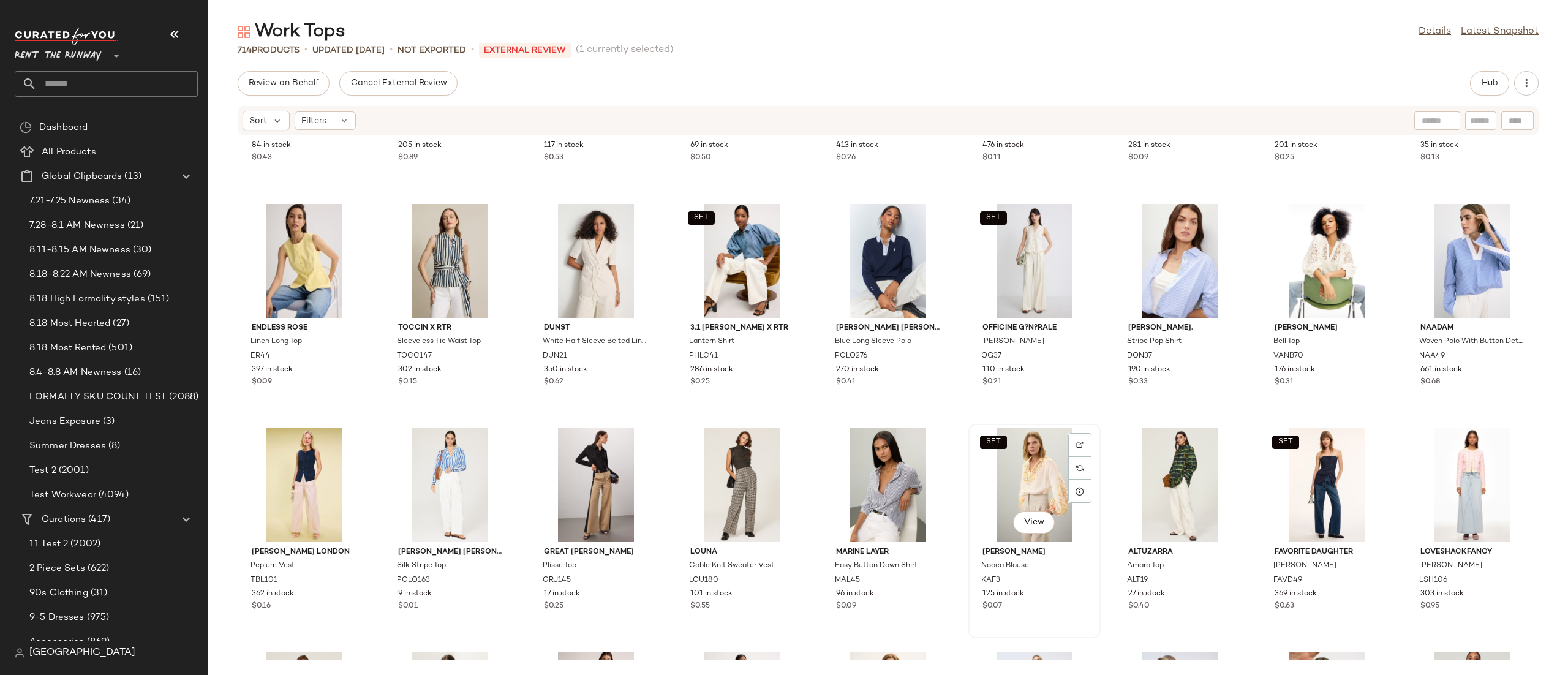
click at [1015, 480] on div "SET View" at bounding box center [1035, 485] width 123 height 114
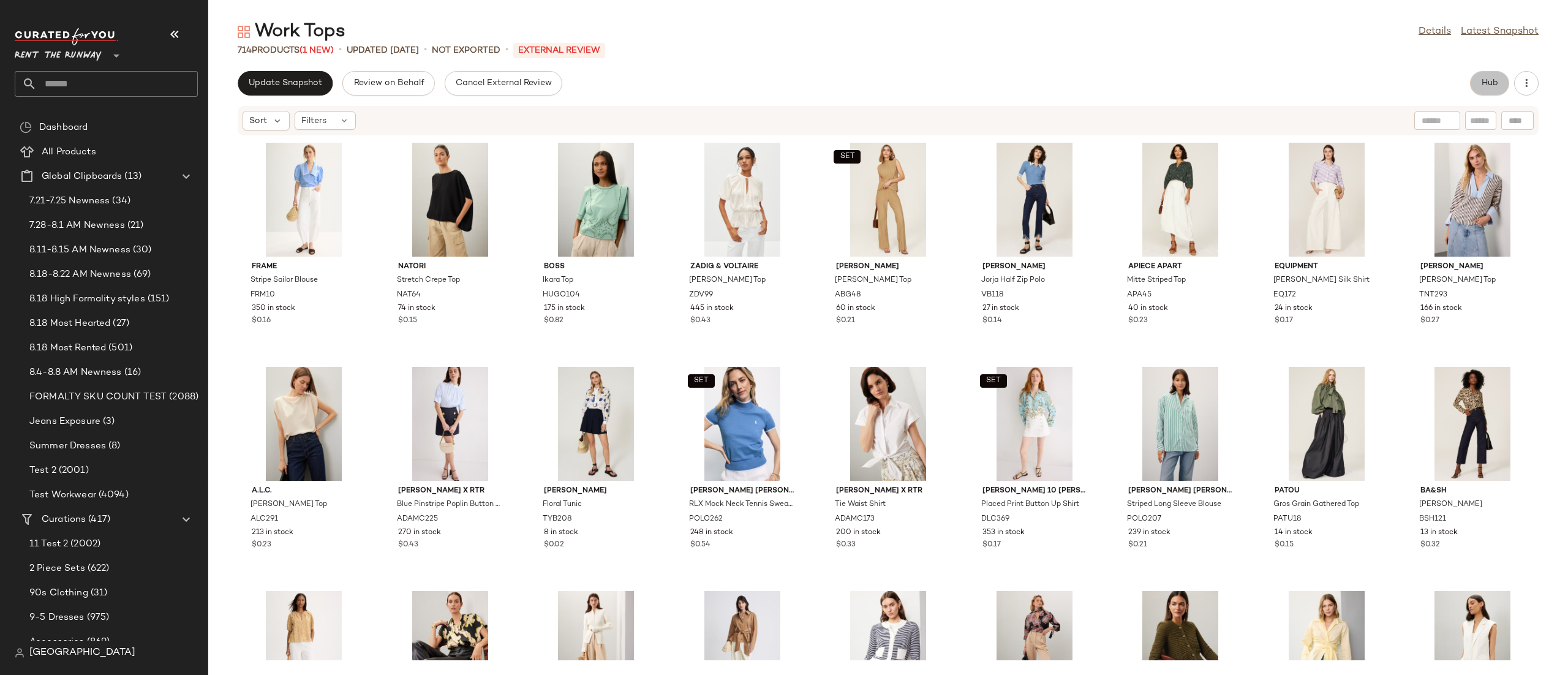
click at [1480, 89] on button "Hub" at bounding box center [1489, 83] width 39 height 25
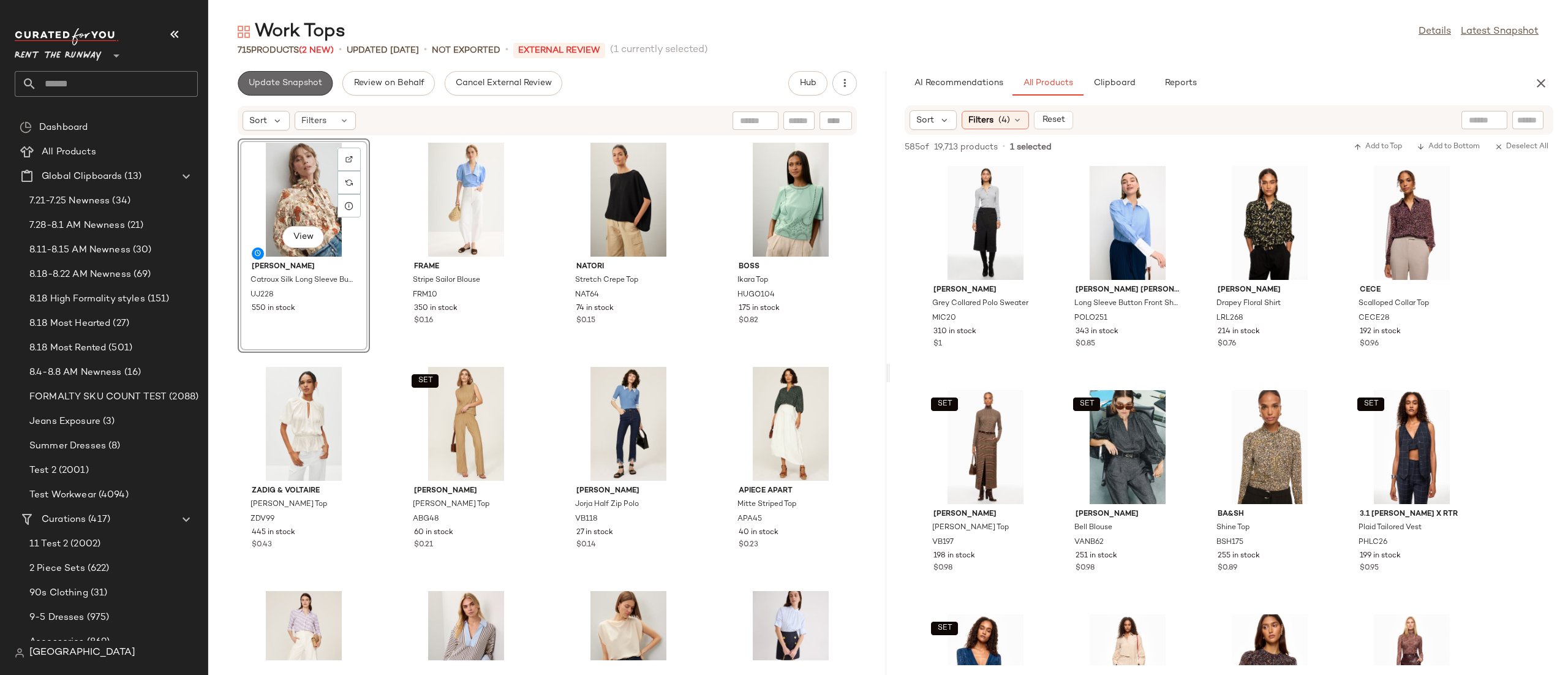
click at [282, 91] on button "Update Snapshot" at bounding box center [285, 83] width 95 height 25
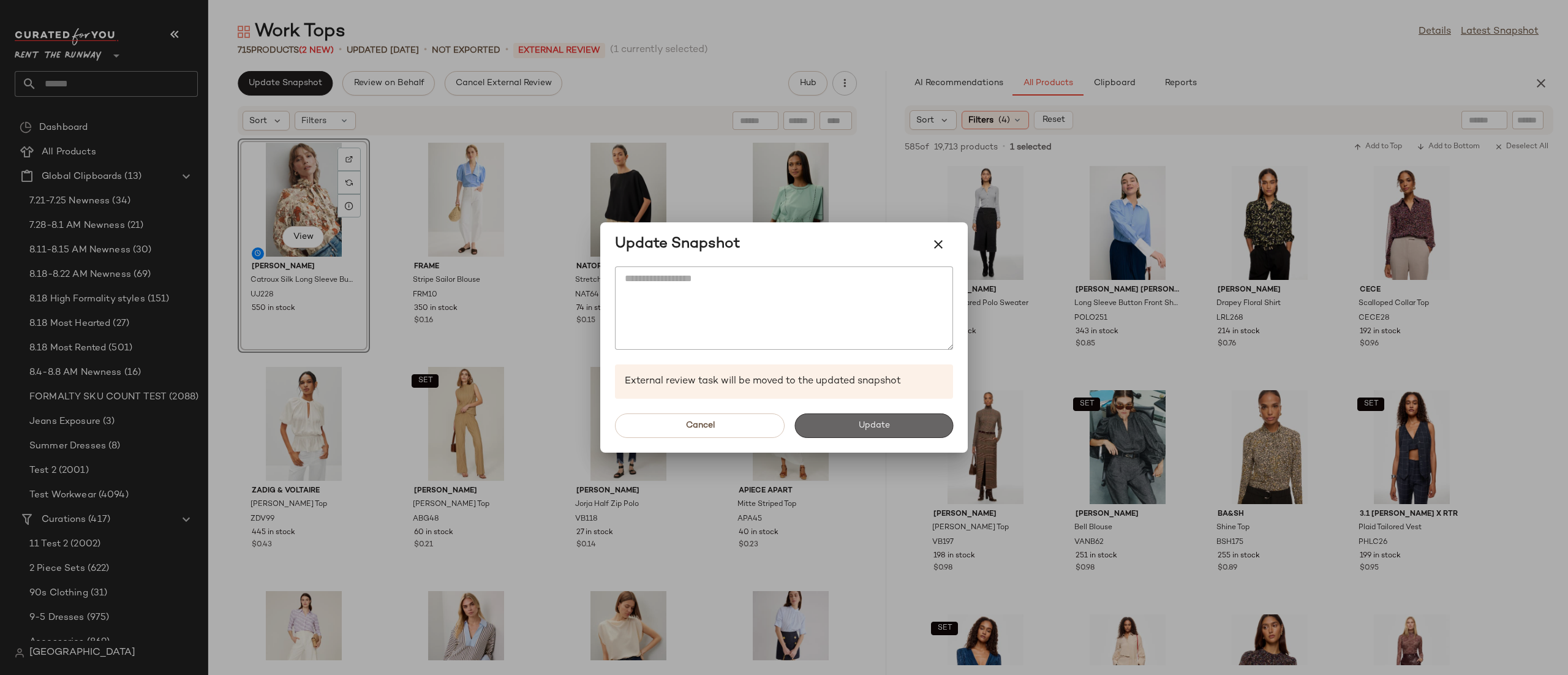
click at [859, 421] on span "Update" at bounding box center [873, 425] width 32 height 10
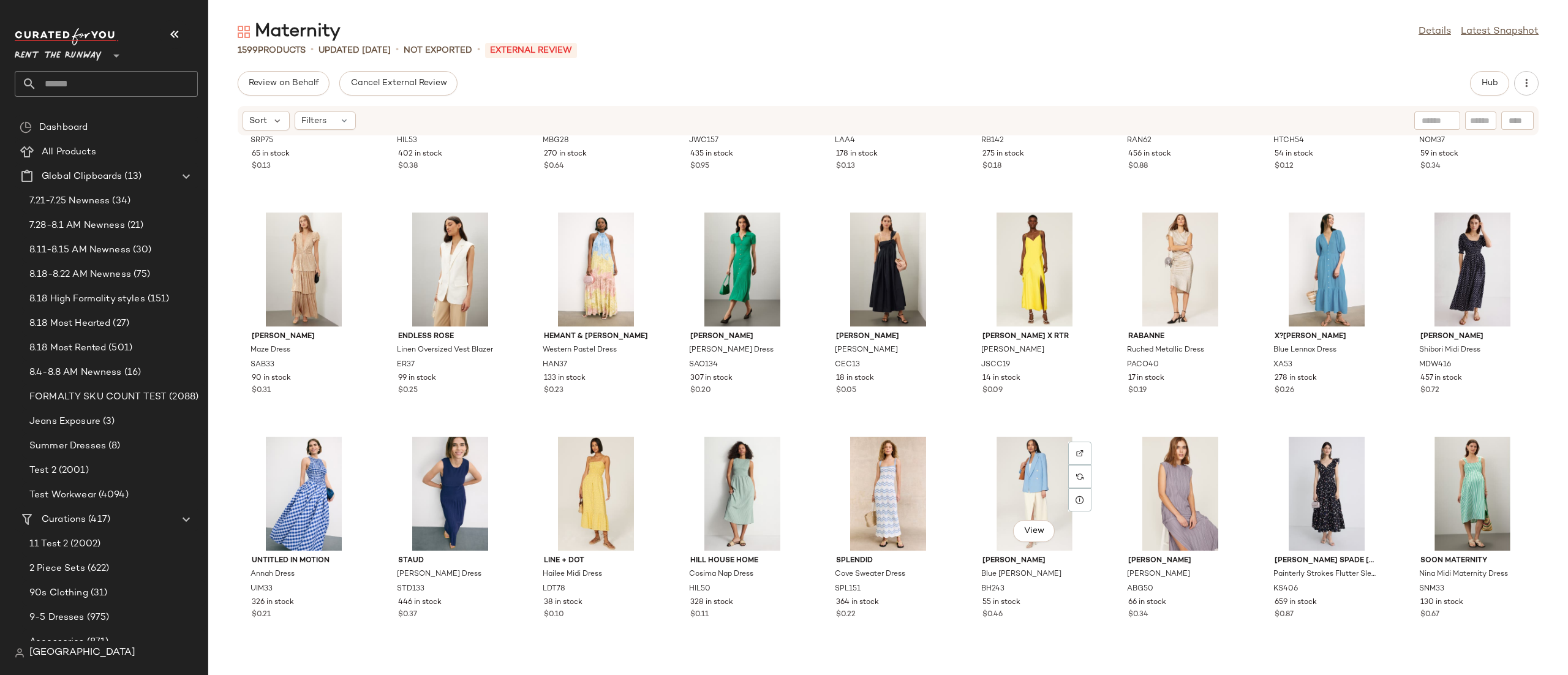
scroll to position [2514, 0]
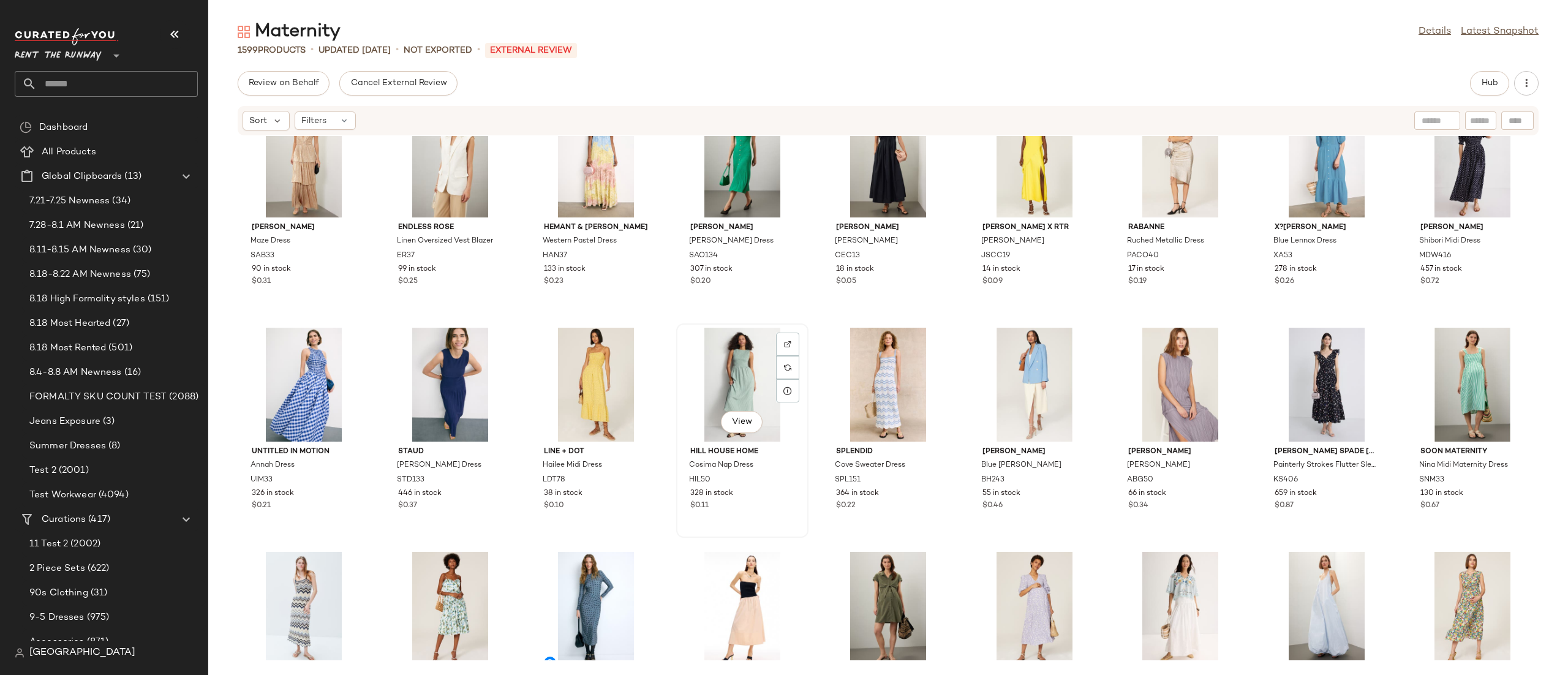
click at [741, 381] on div "View" at bounding box center [743, 384] width 123 height 114
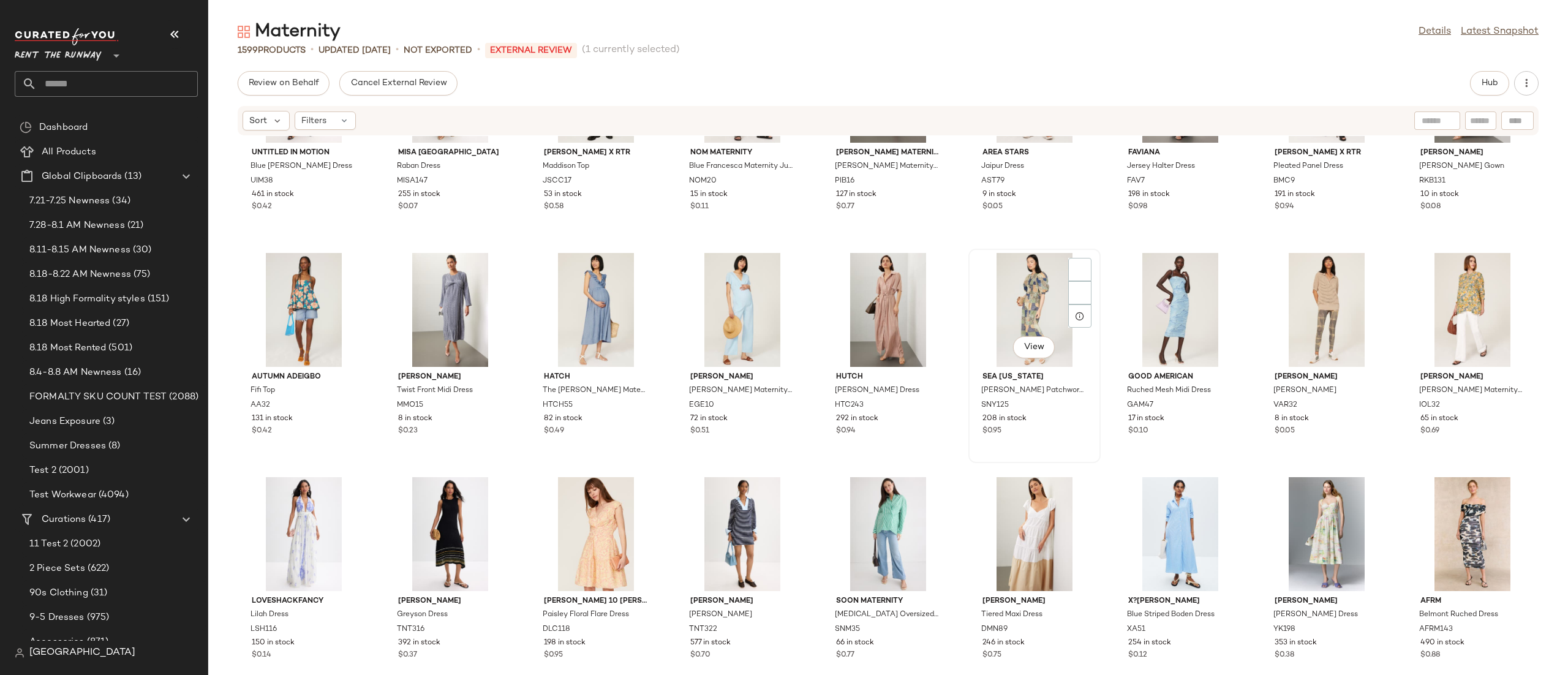
scroll to position [3711, 0]
click at [1481, 506] on div "View" at bounding box center [1472, 532] width 123 height 114
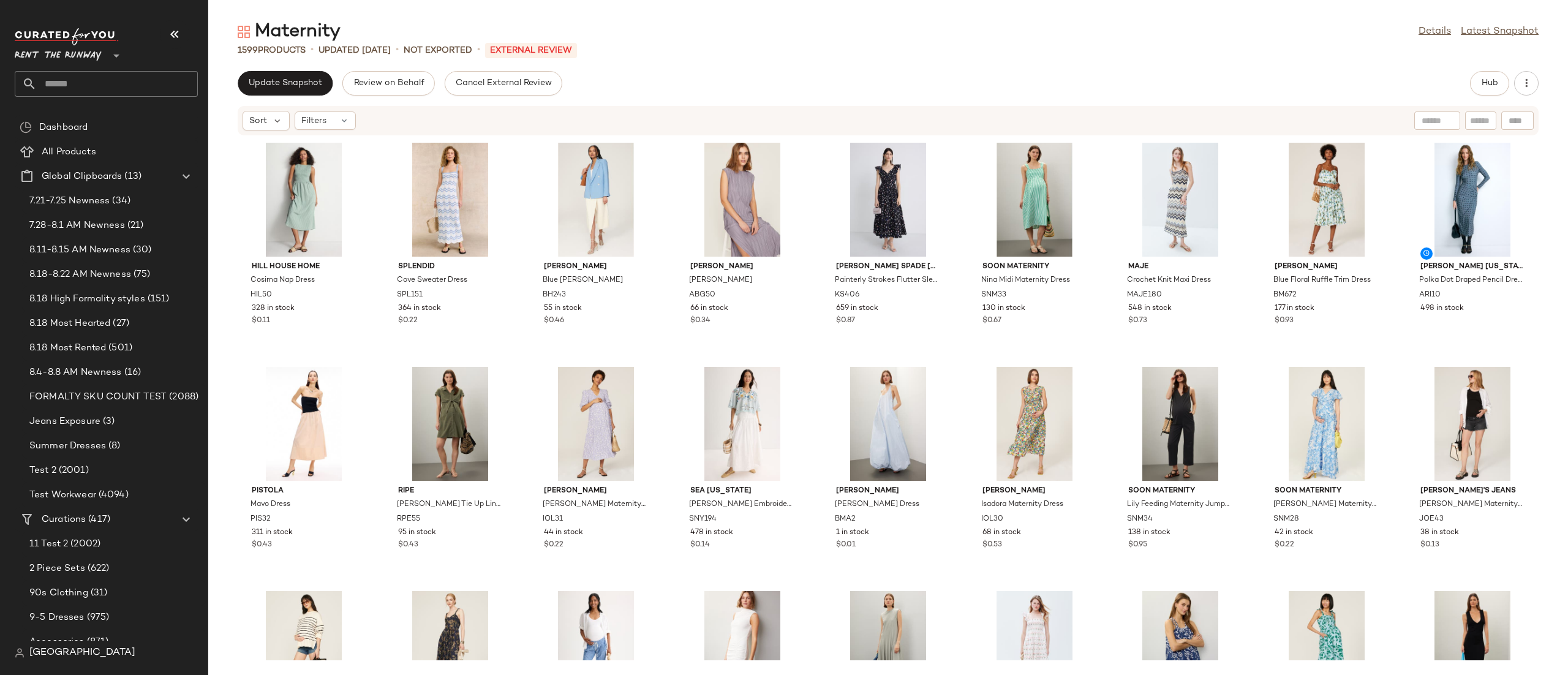
click at [1467, 85] on div "Update Snapshot Review on Behalf Cancel External Review Hub" at bounding box center [888, 83] width 1301 height 25
click at [1471, 85] on button "Hub" at bounding box center [1489, 83] width 39 height 25
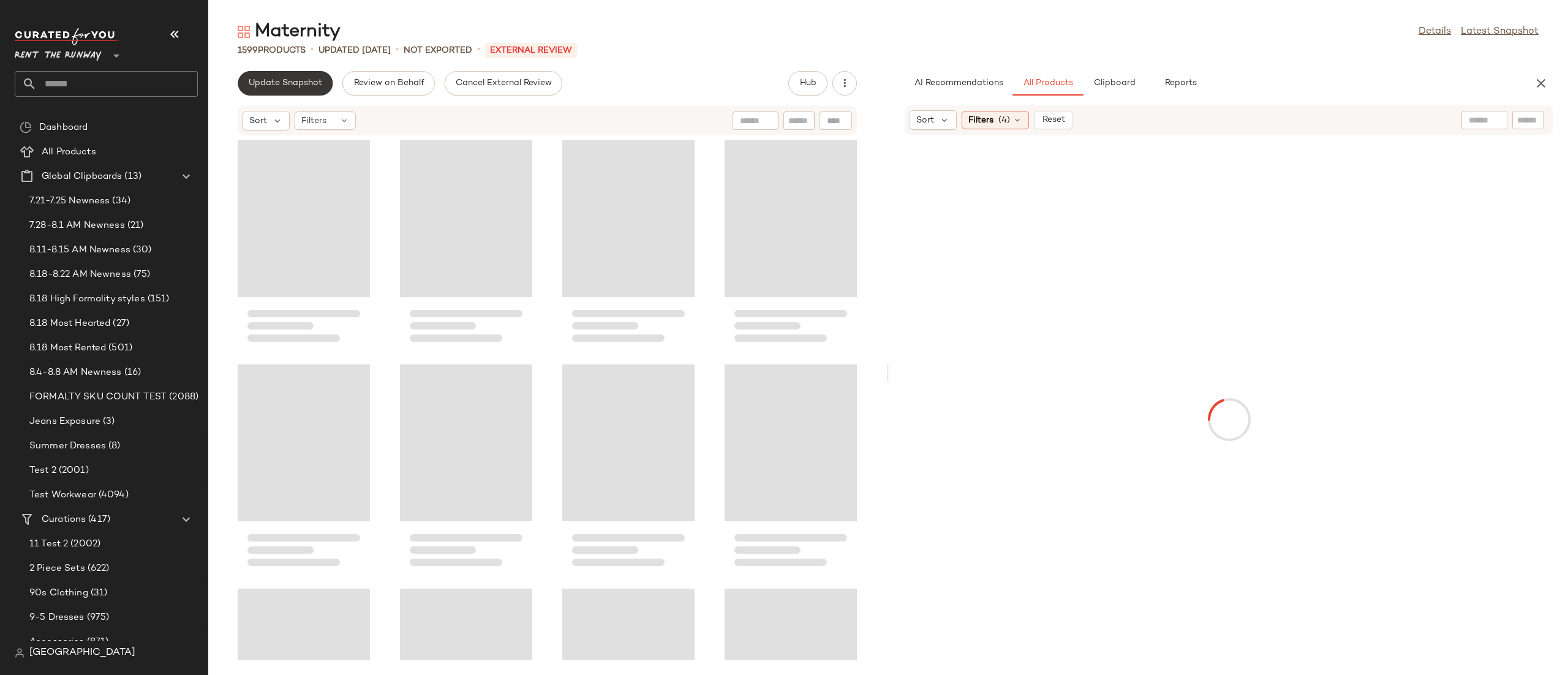
scroll to position [2914, 0]
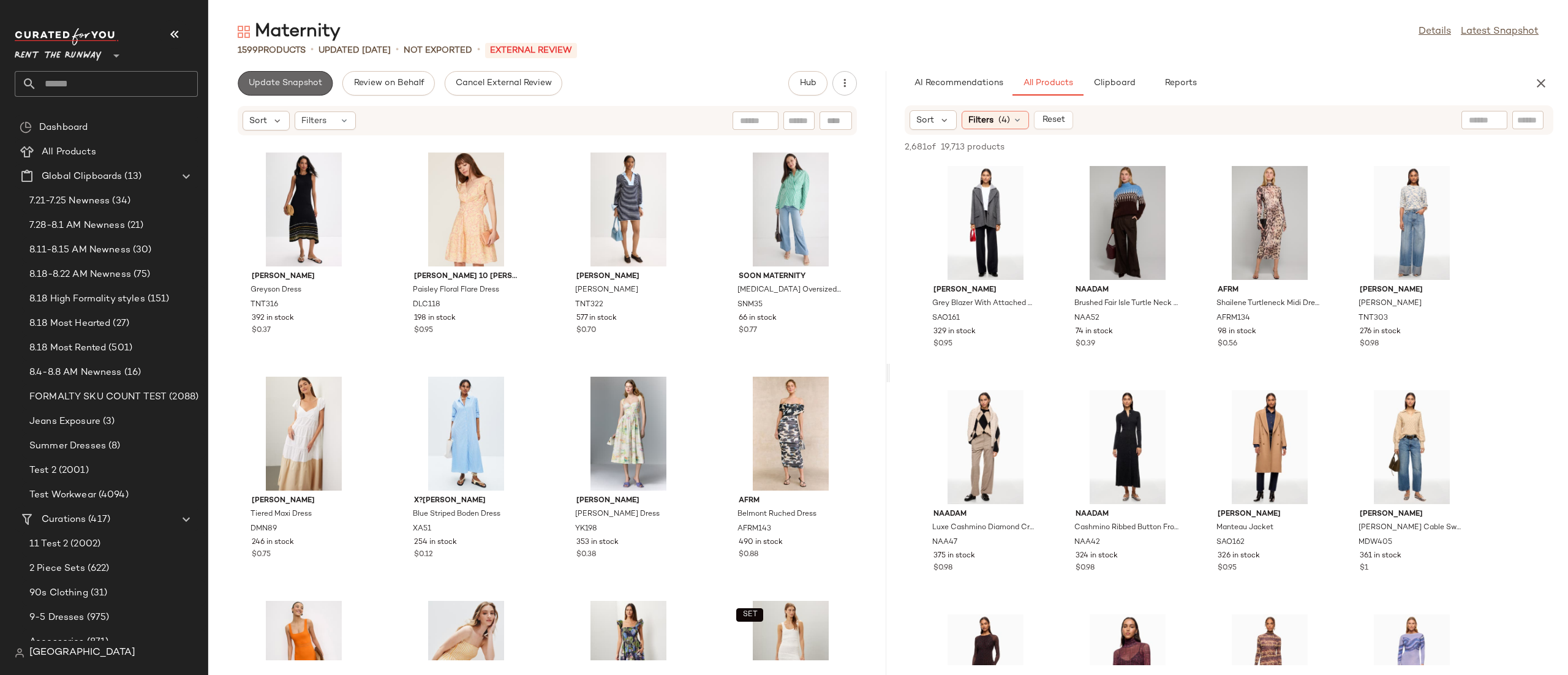
click at [279, 79] on span "Update Snapshot" at bounding box center [285, 84] width 74 height 10
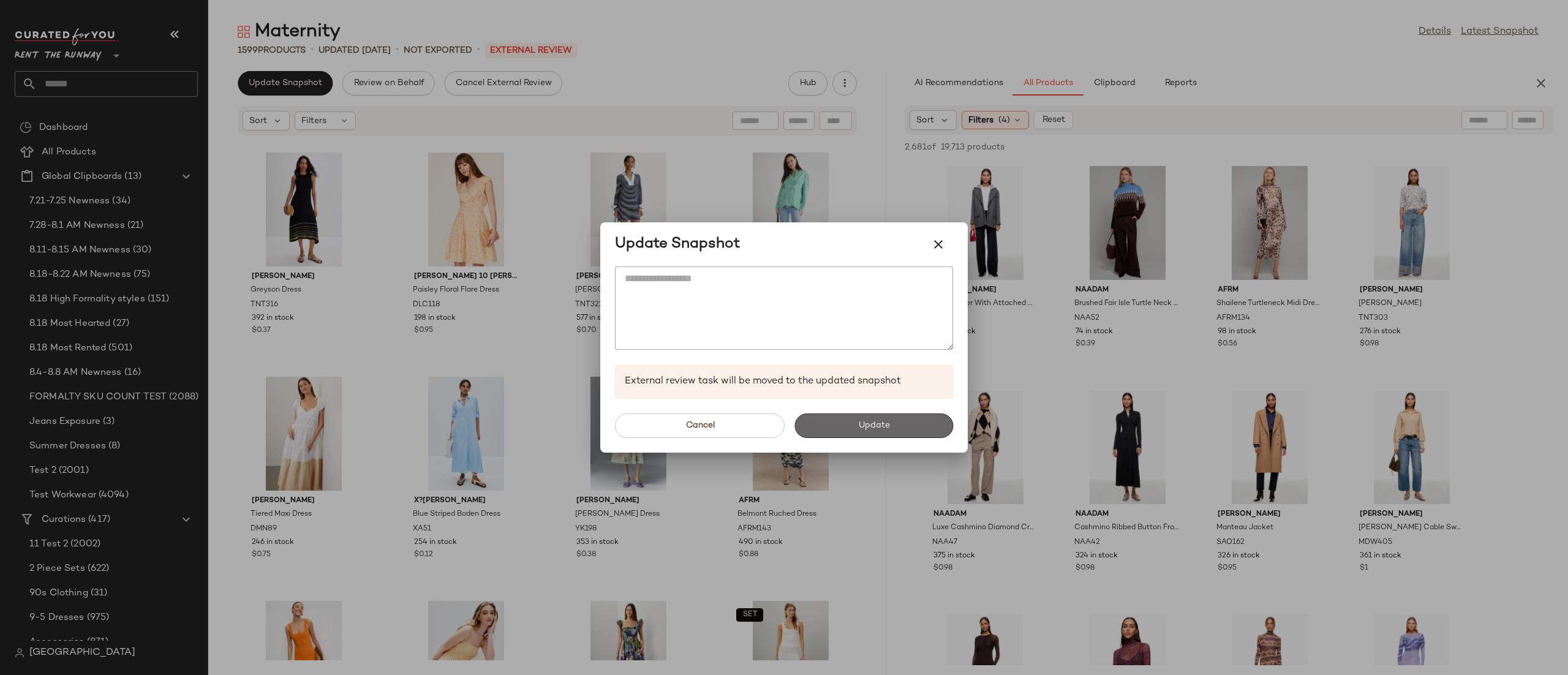
click at [816, 424] on button "Update" at bounding box center [874, 425] width 159 height 25
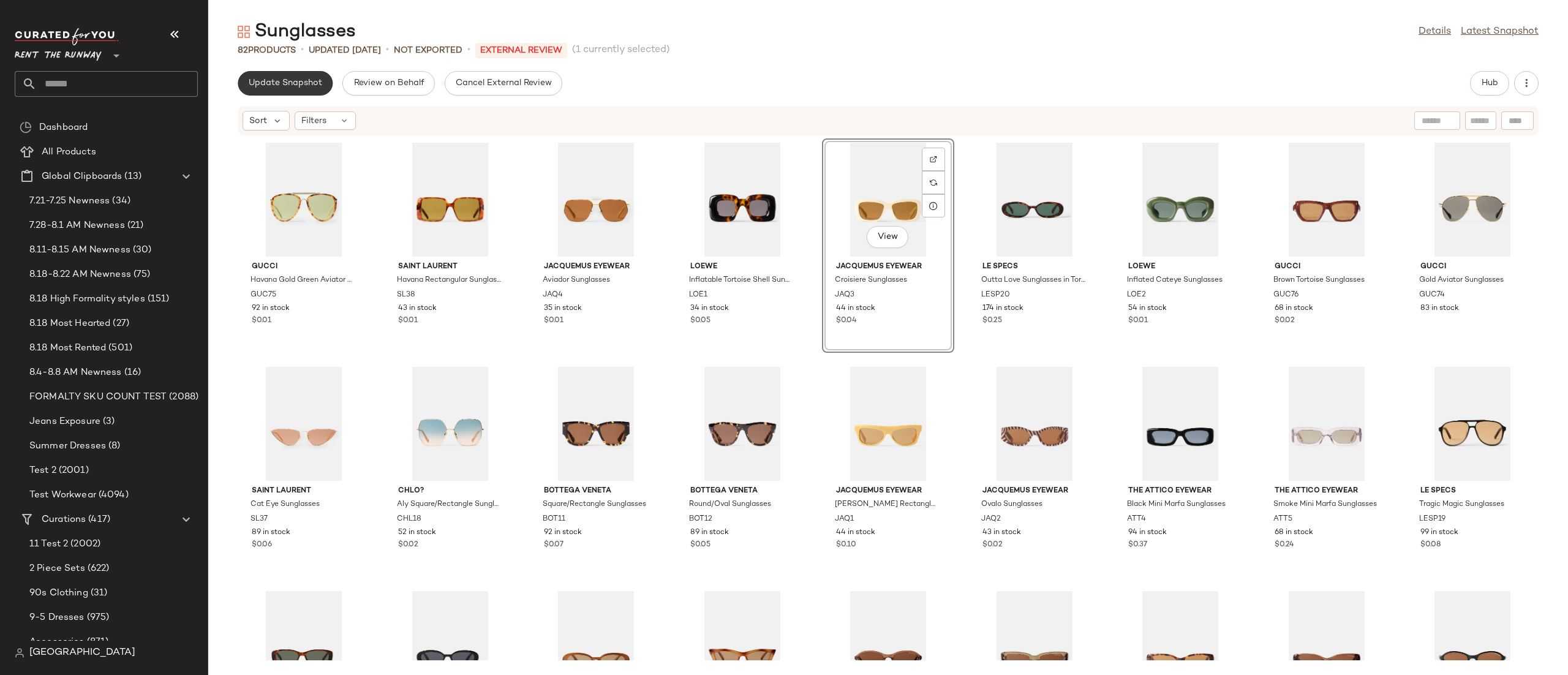
click at [277, 77] on button "Update Snapshot" at bounding box center [285, 83] width 95 height 25
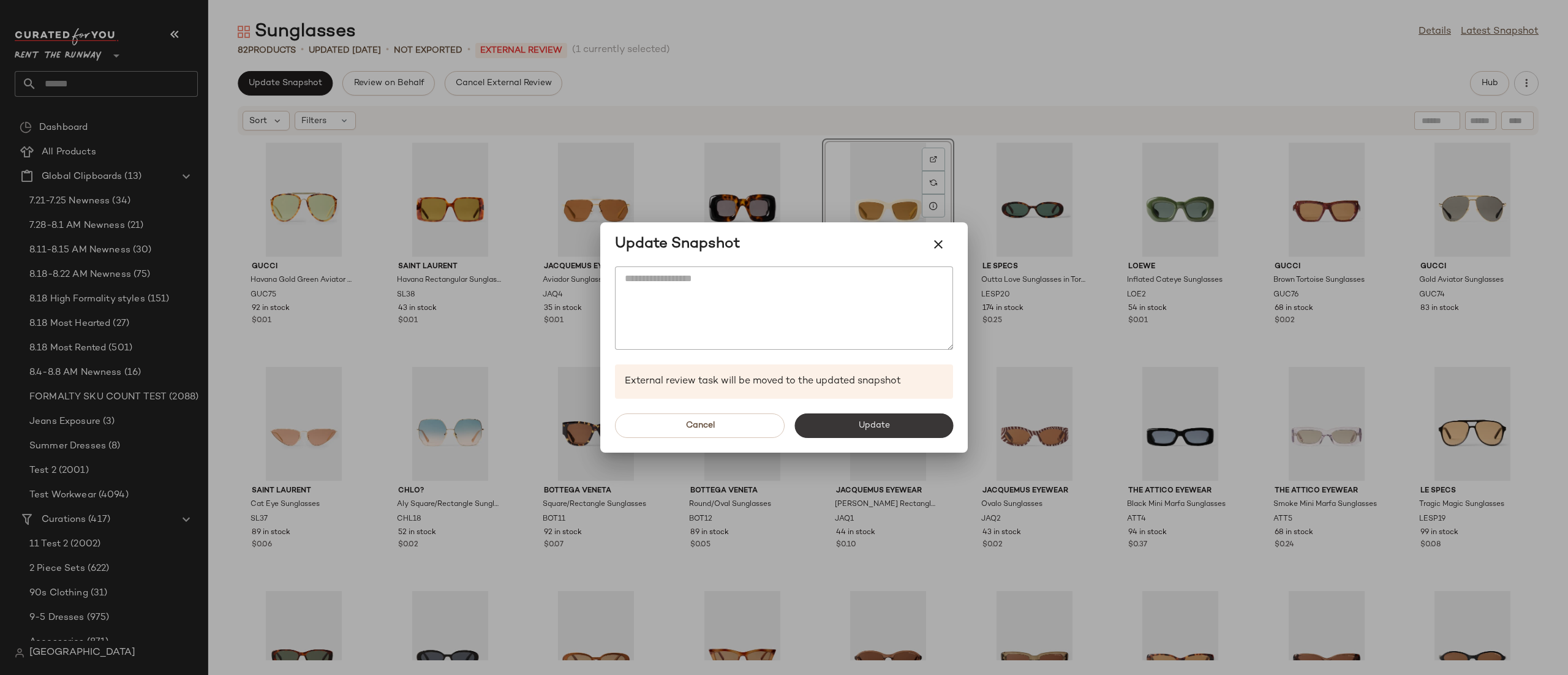
click at [892, 418] on button "Update" at bounding box center [874, 425] width 159 height 25
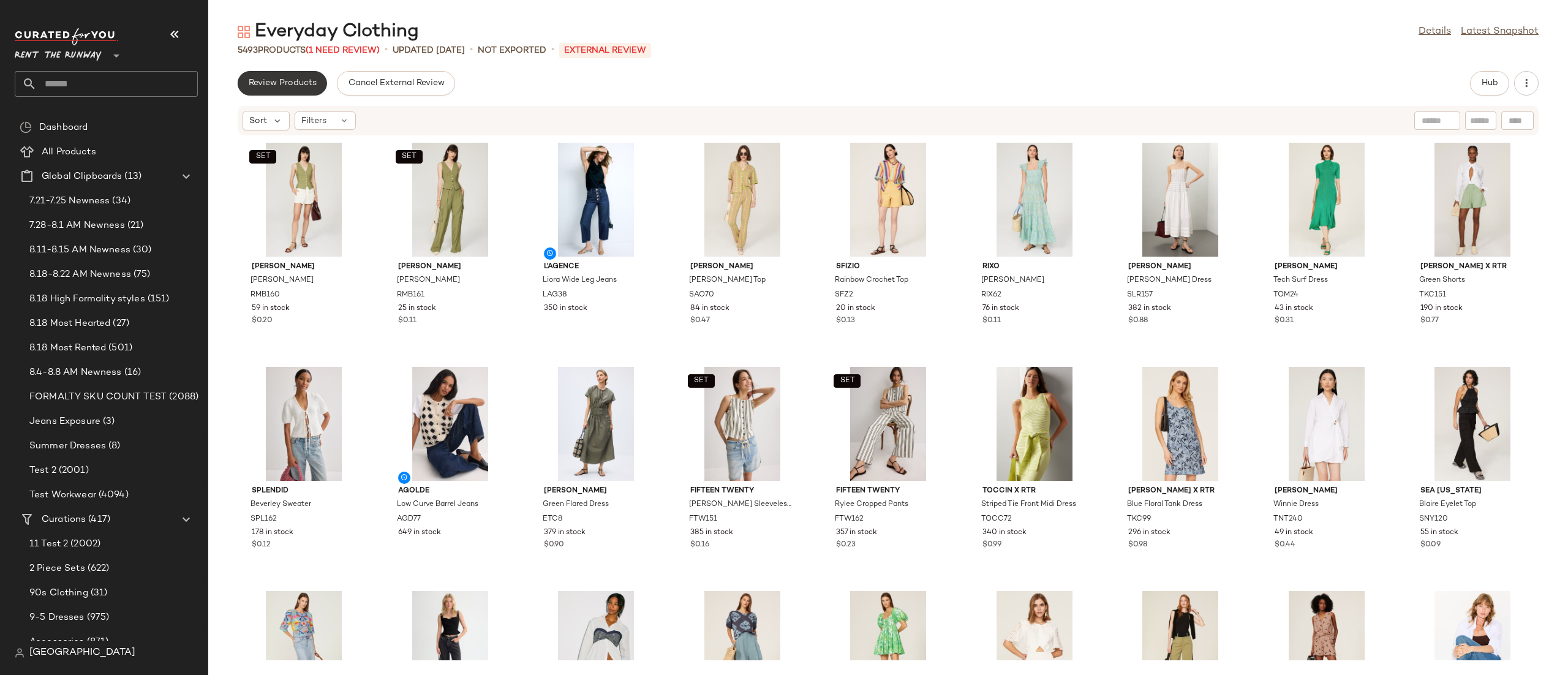
click at [307, 92] on button "Review Products" at bounding box center [282, 83] width 89 height 25
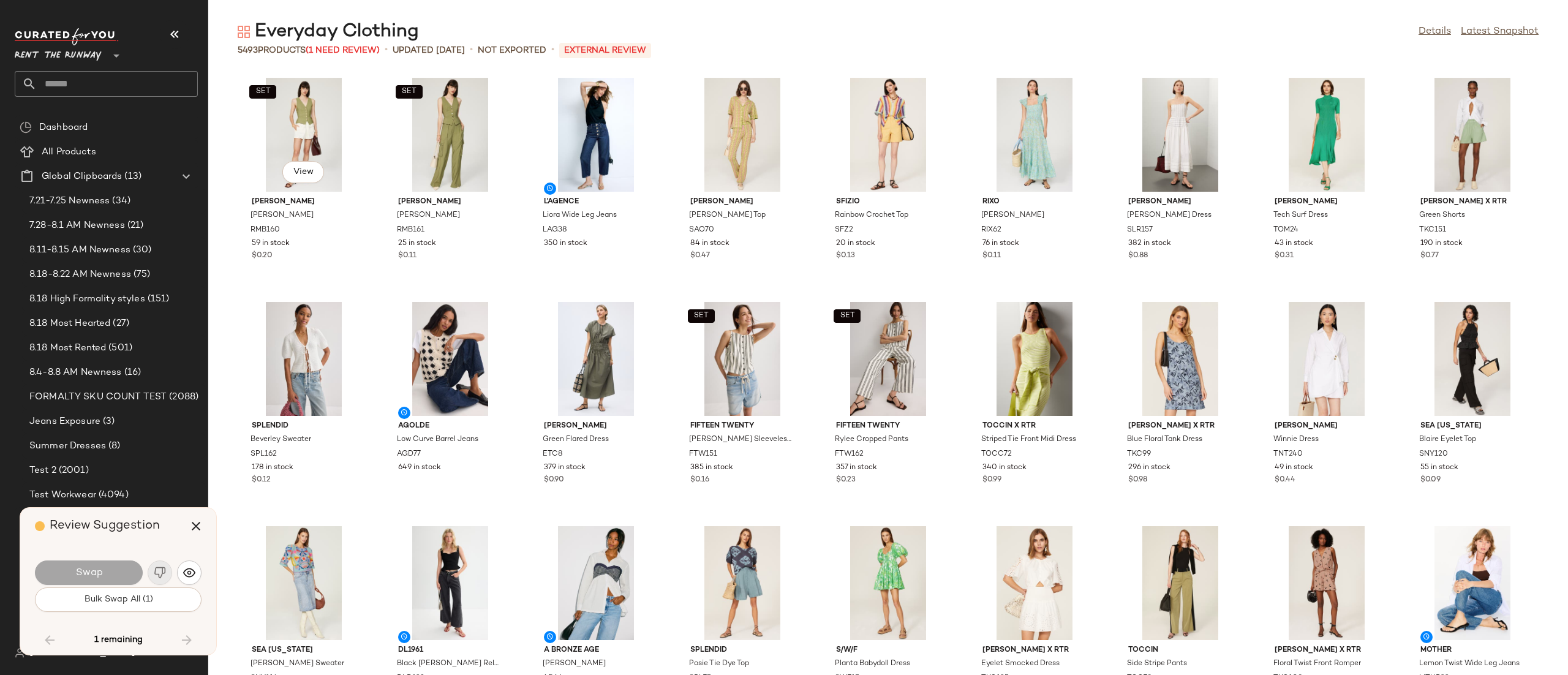
scroll to position [2465, 0]
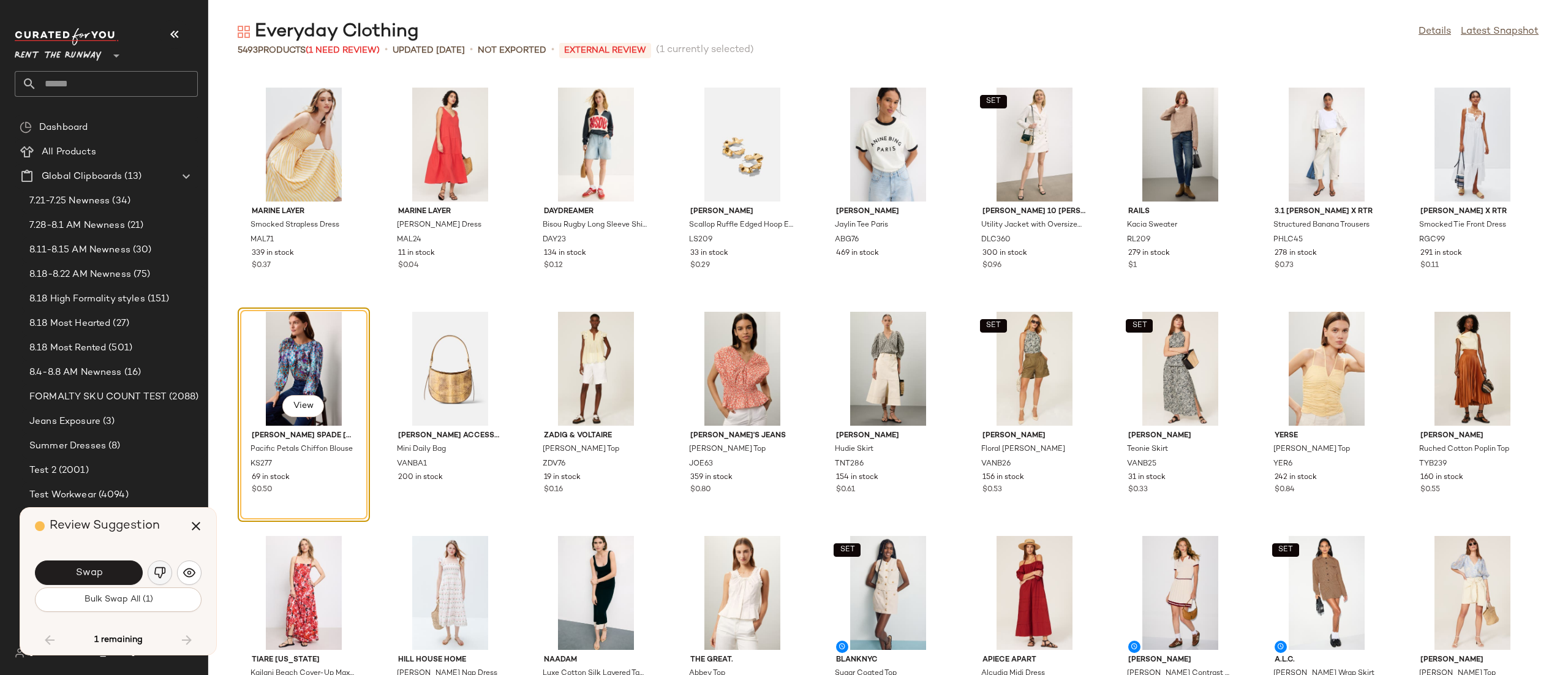
click at [160, 572] on img "button" at bounding box center [160, 572] width 12 height 12
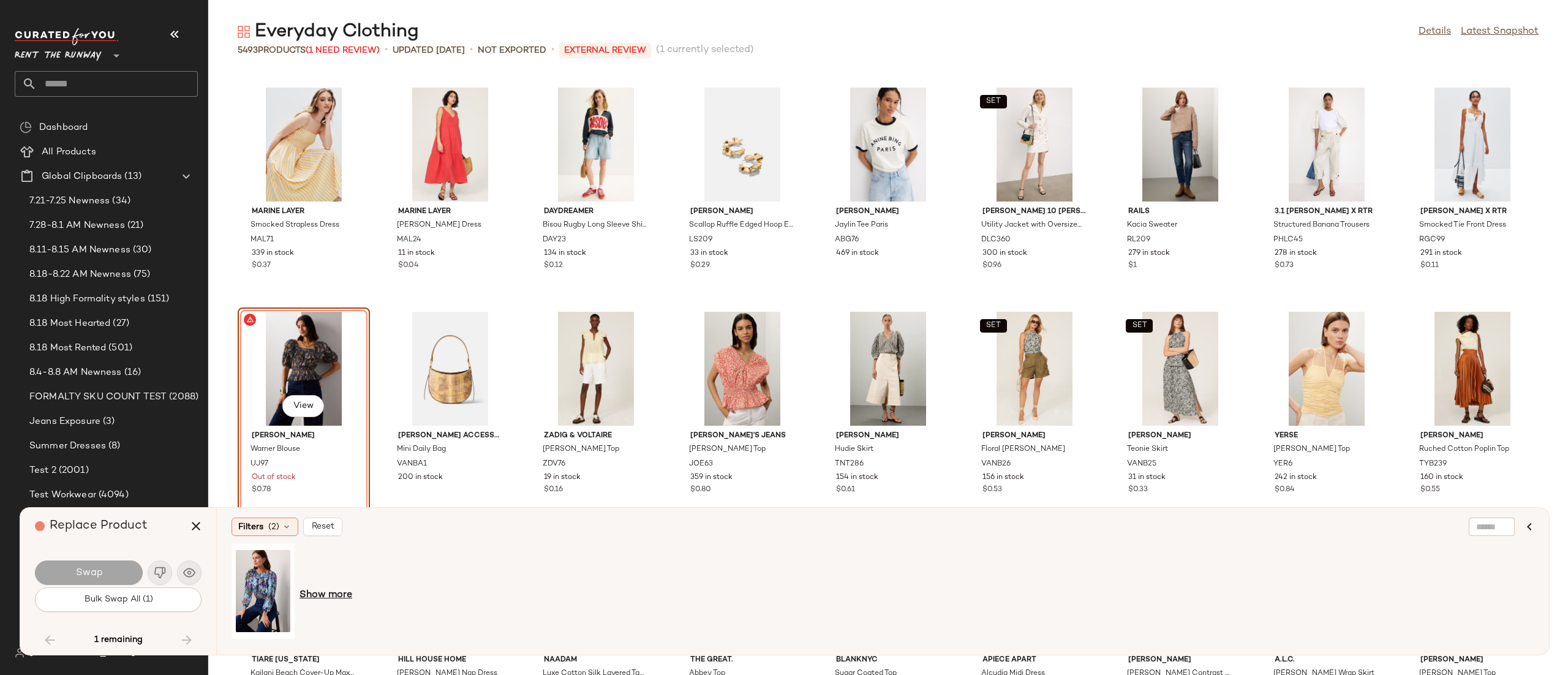
click at [336, 593] on span "Show more" at bounding box center [326, 595] width 52 height 15
click at [270, 587] on div "View" at bounding box center [263, 591] width 55 height 87
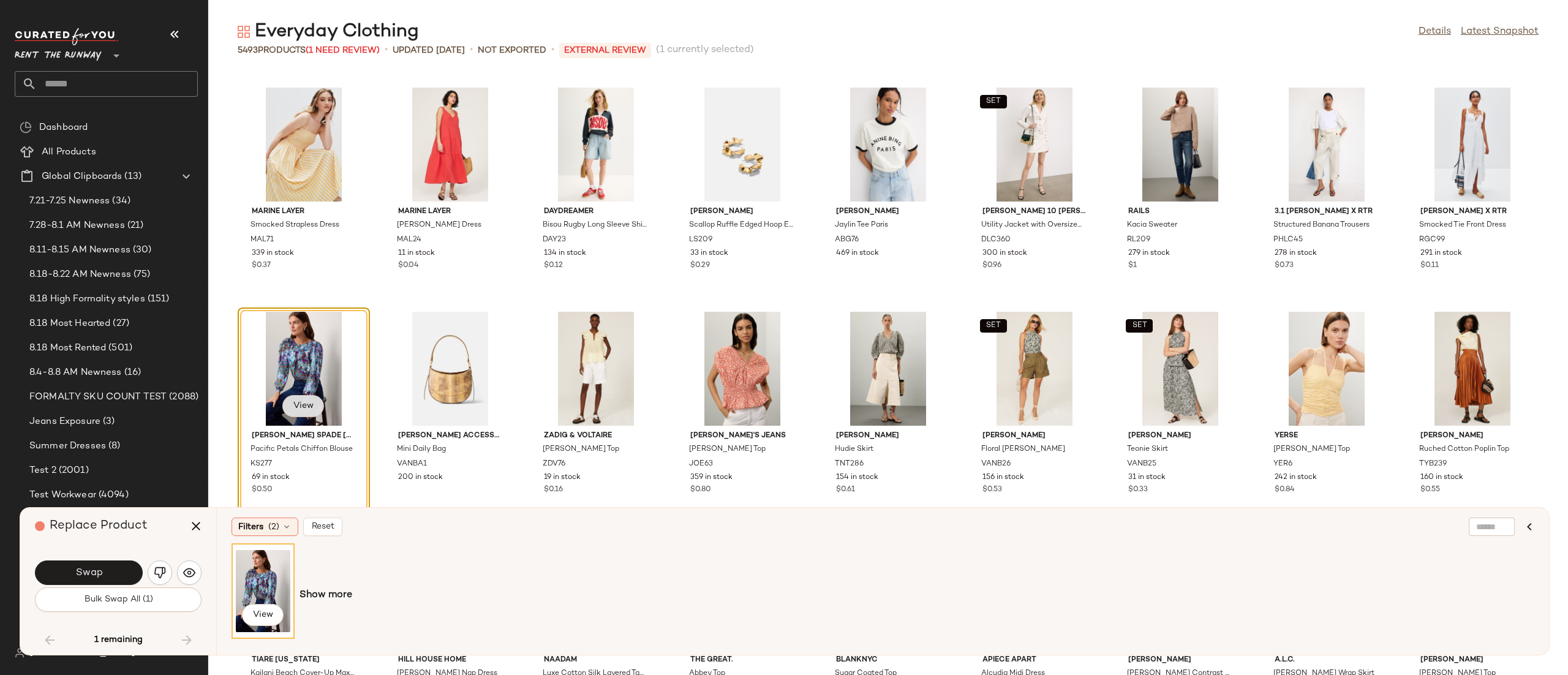
click at [310, 401] on span "View" at bounding box center [303, 406] width 21 height 10
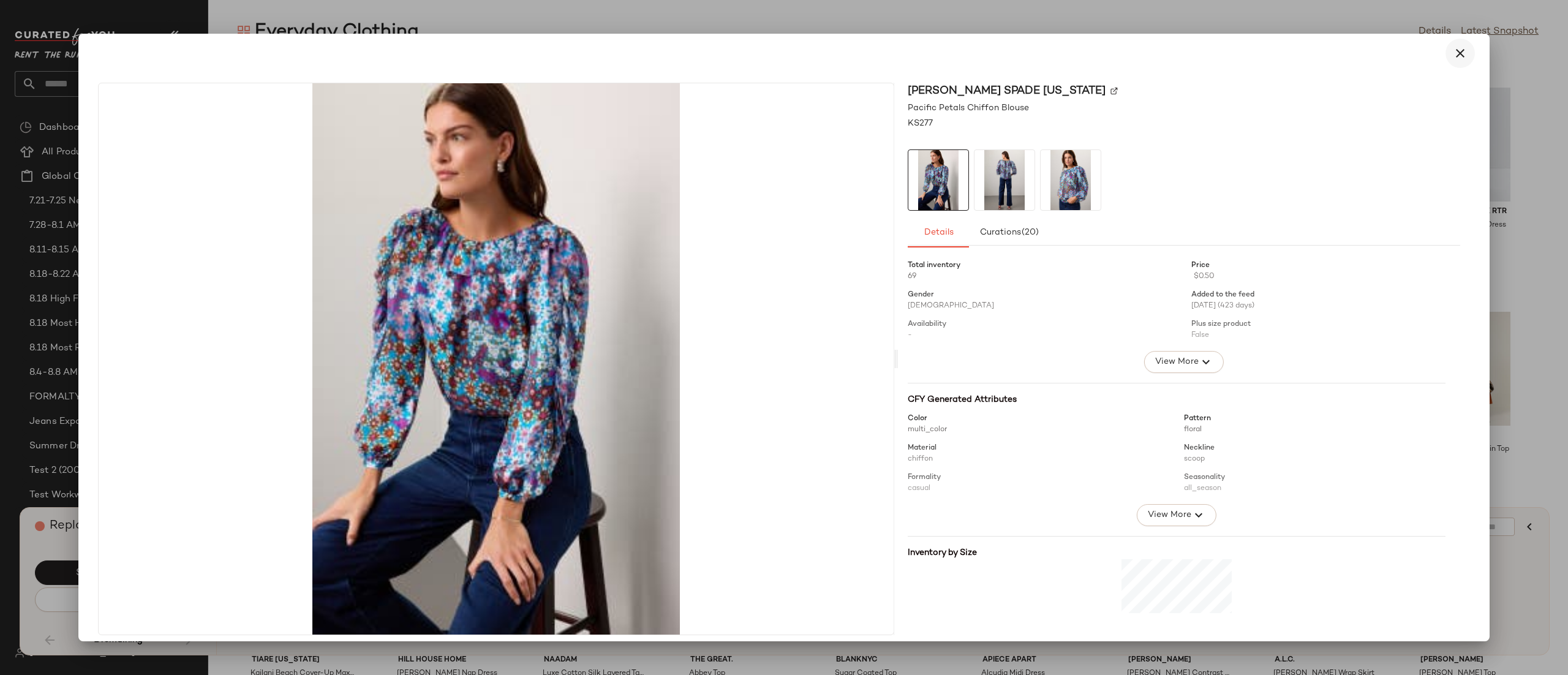
click at [1453, 48] on icon "button" at bounding box center [1460, 53] width 15 height 15
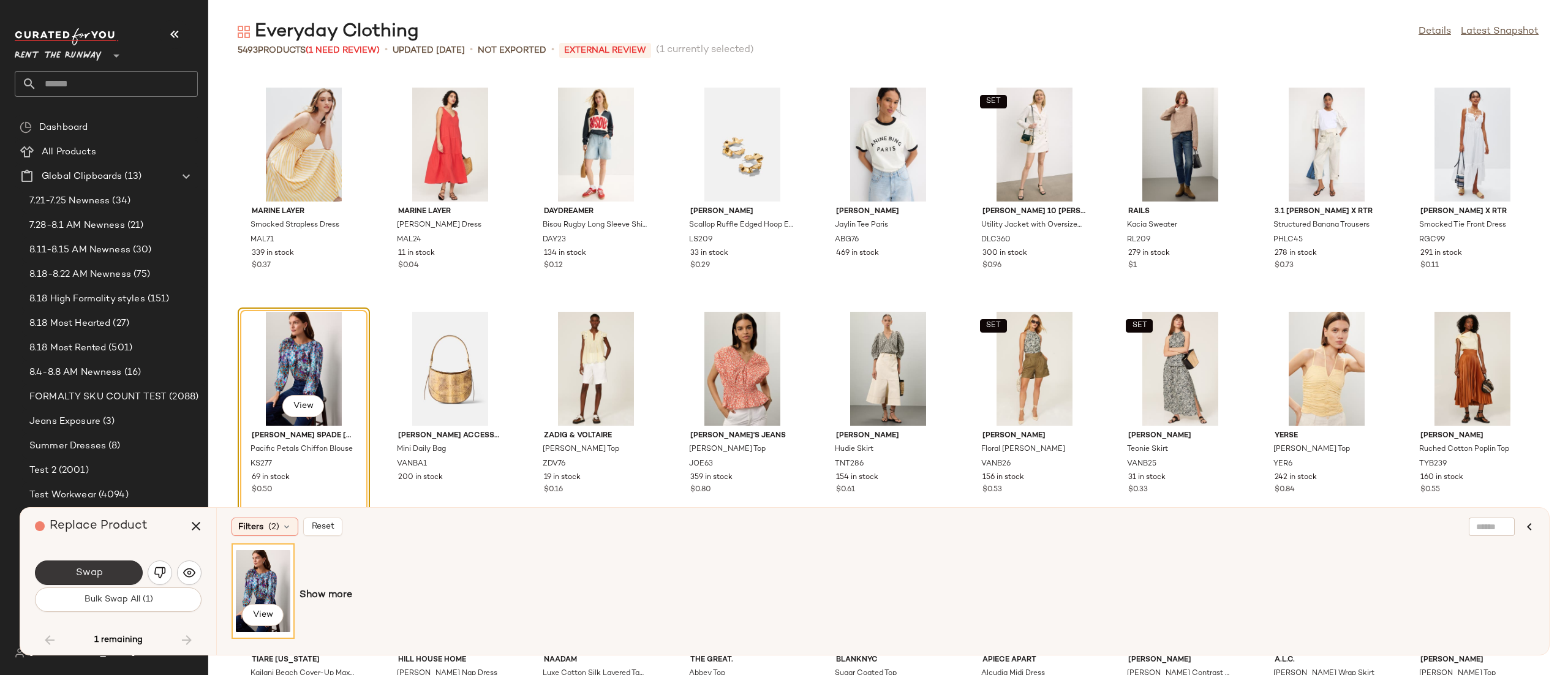
click at [91, 561] on button "Swap" at bounding box center [89, 572] width 108 height 25
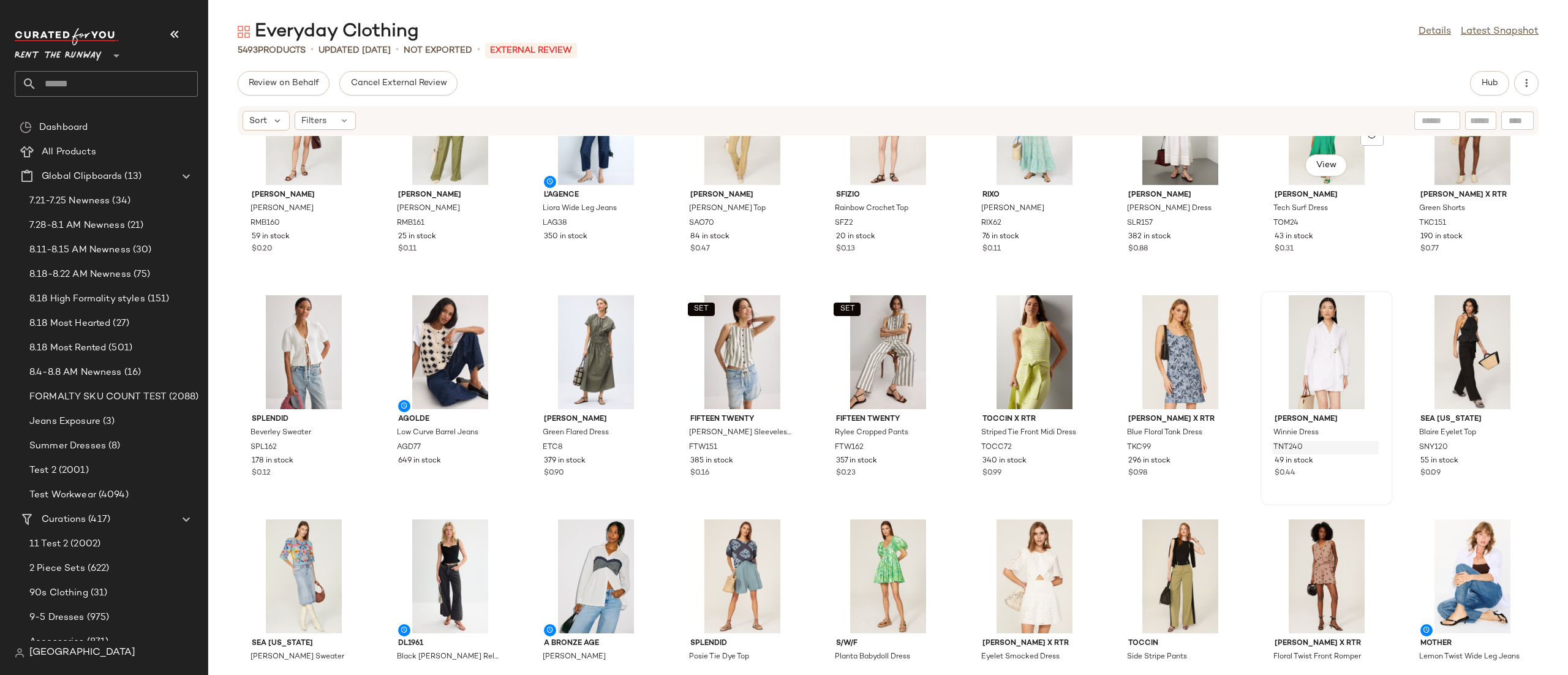
scroll to position [260, 0]
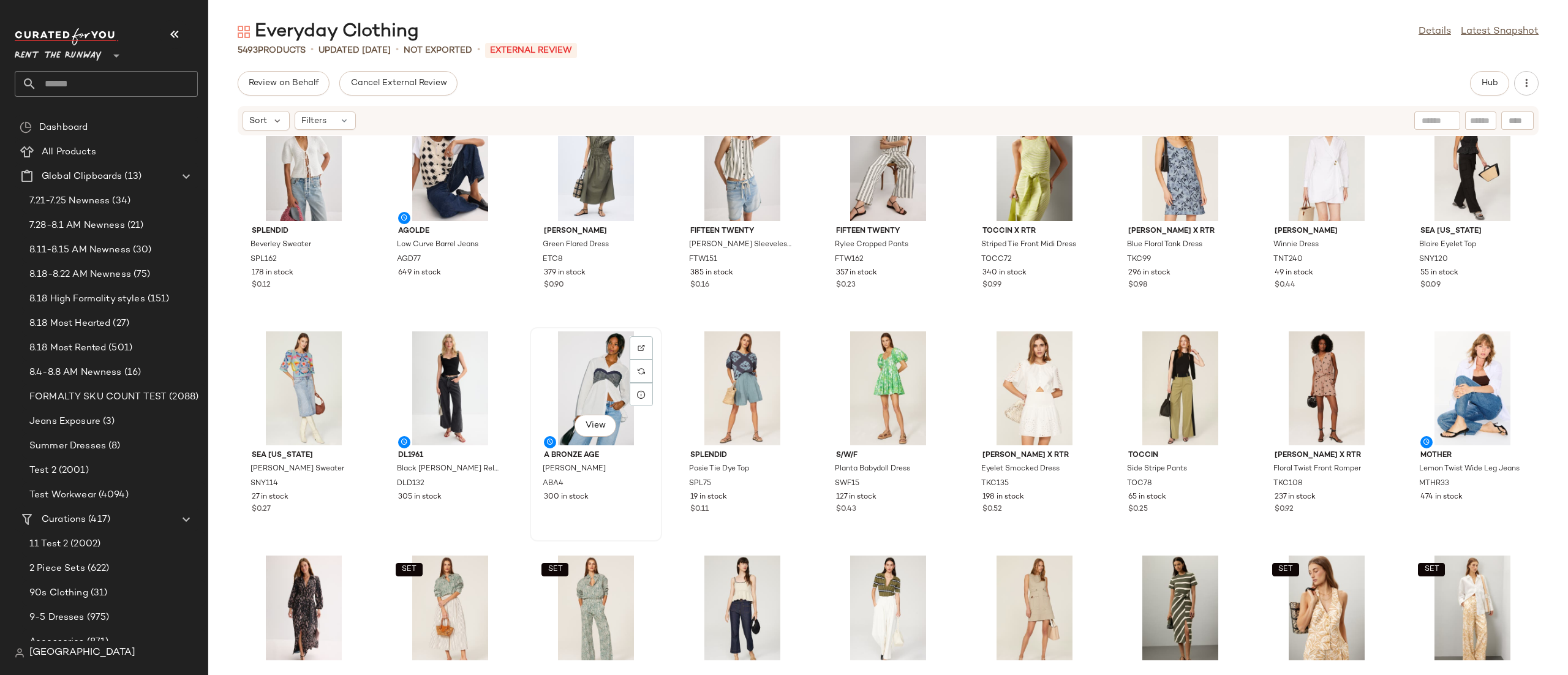
click at [596, 347] on div "View" at bounding box center [596, 388] width 123 height 114
click at [1495, 86] on span "Hub" at bounding box center [1489, 84] width 17 height 10
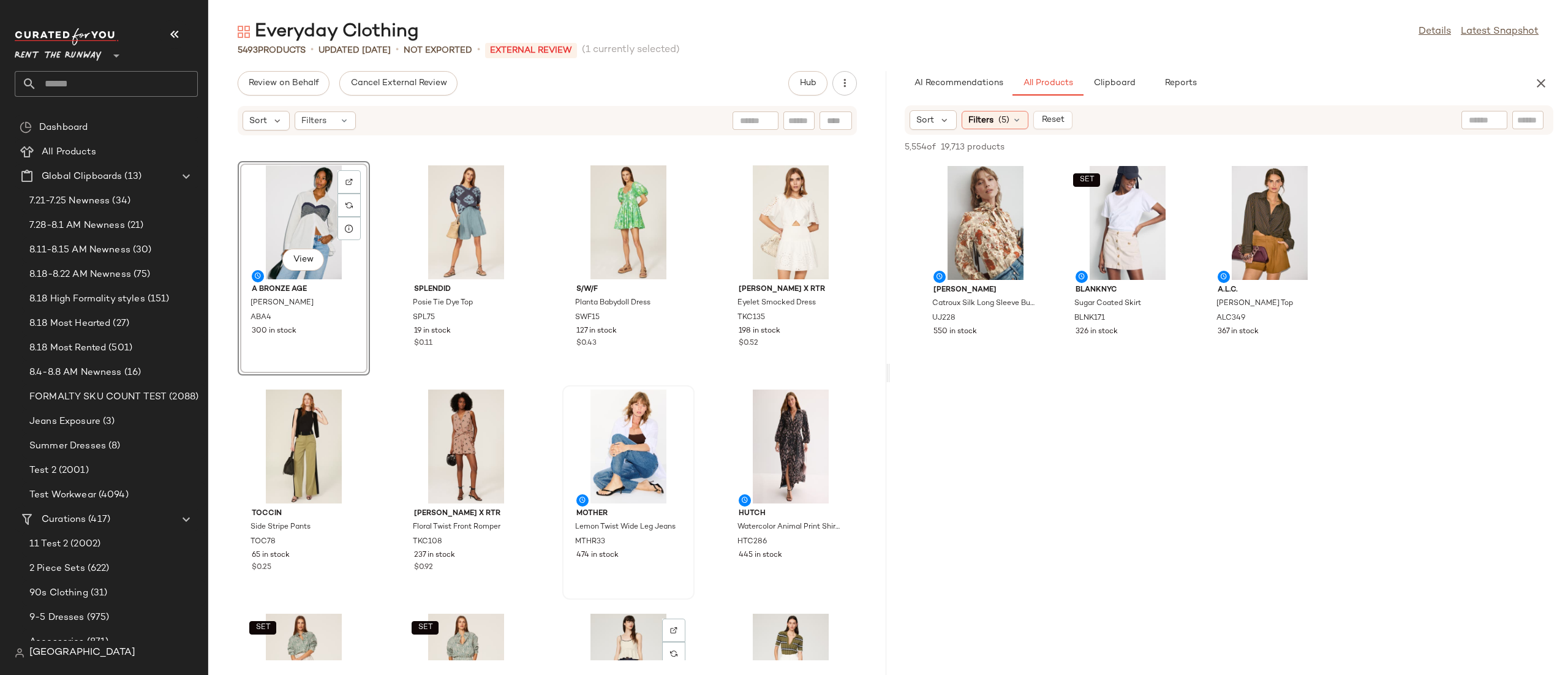
scroll to position [1103, 0]
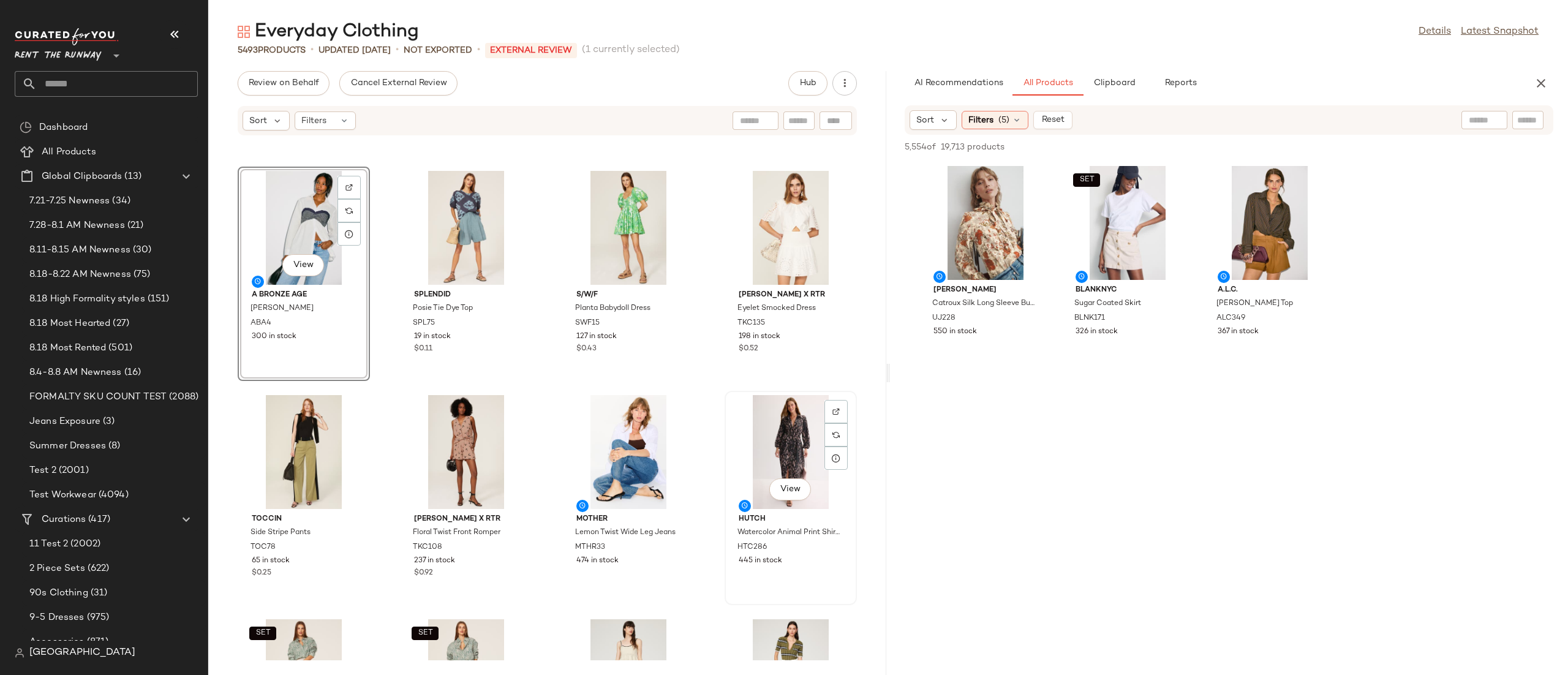
click at [772, 434] on div "View" at bounding box center [791, 452] width 123 height 114
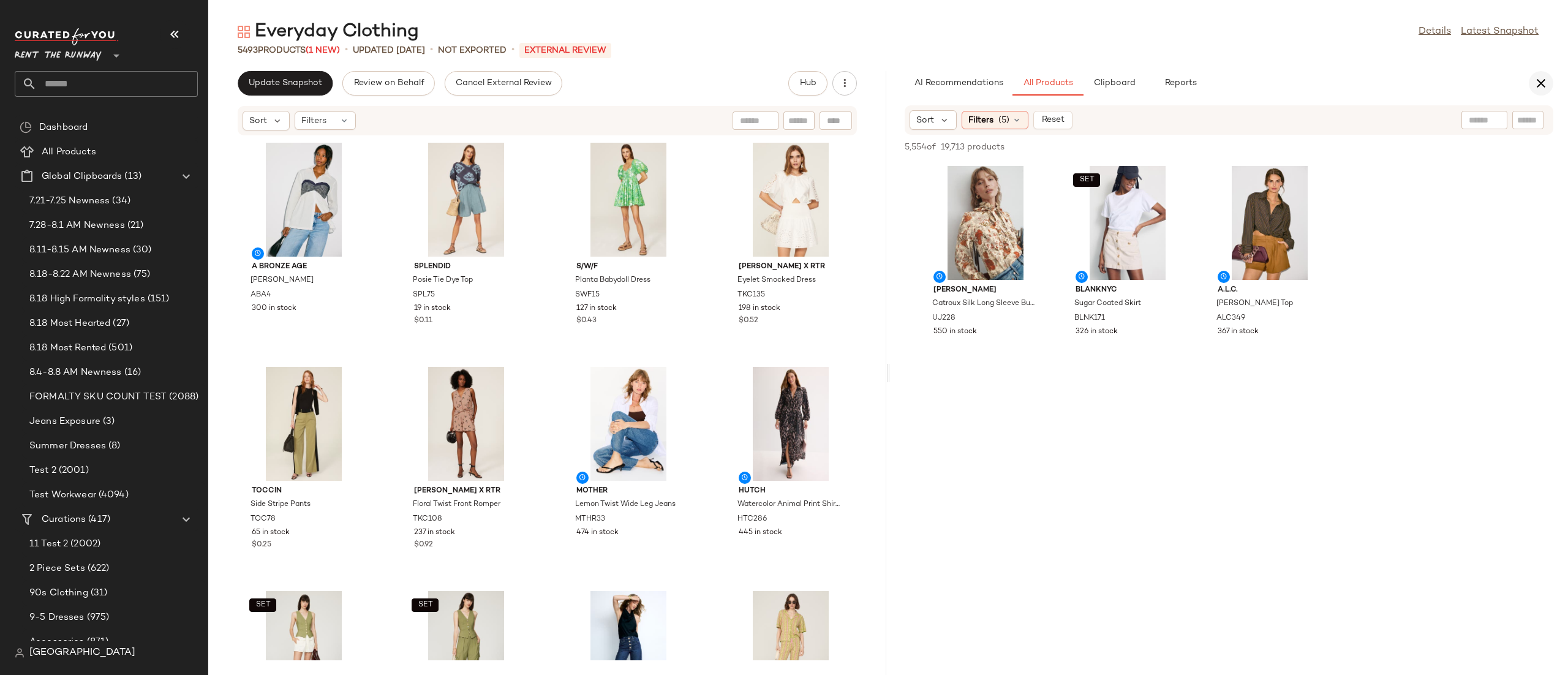
click at [1547, 77] on icon "button" at bounding box center [1541, 83] width 15 height 15
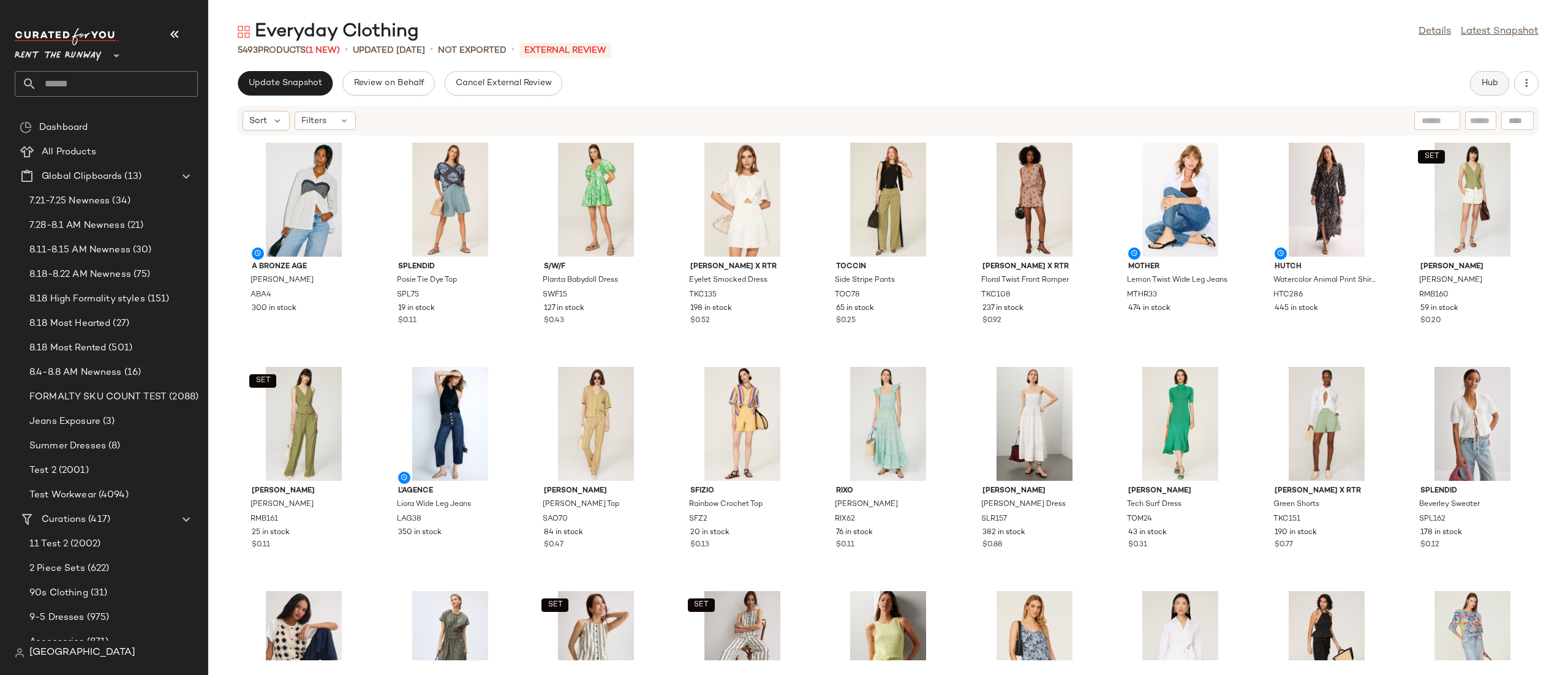
click at [1492, 82] on span "Hub" at bounding box center [1489, 84] width 17 height 10
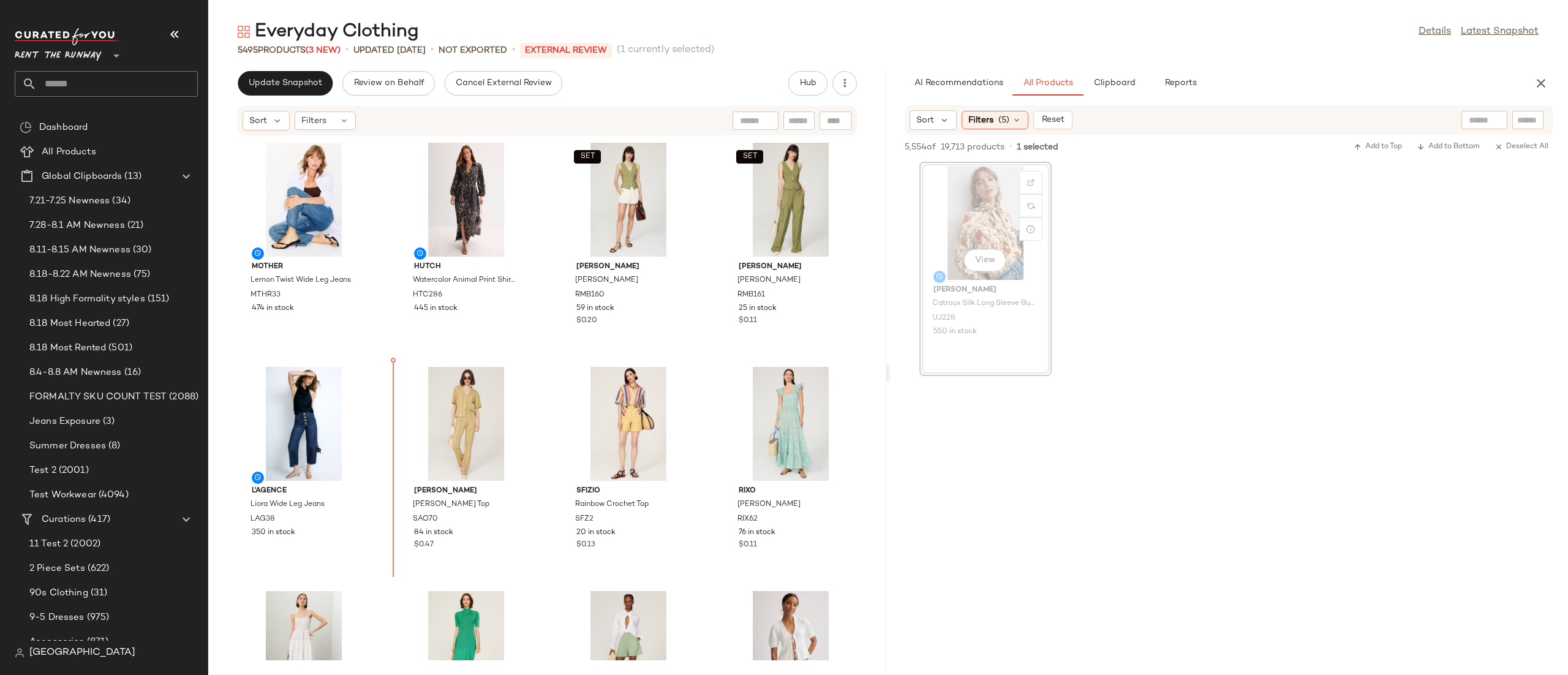
scroll to position [467, 0]
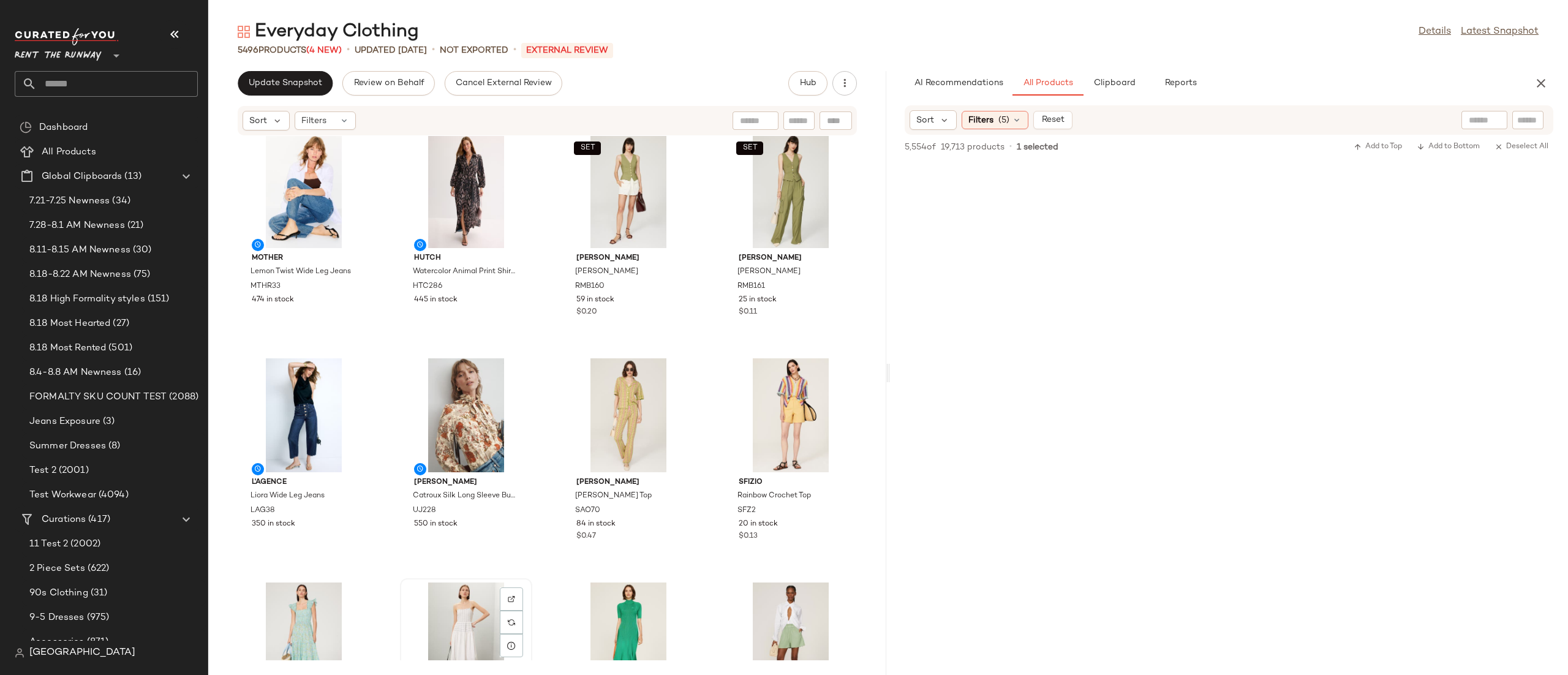
scroll to position [471, 0]
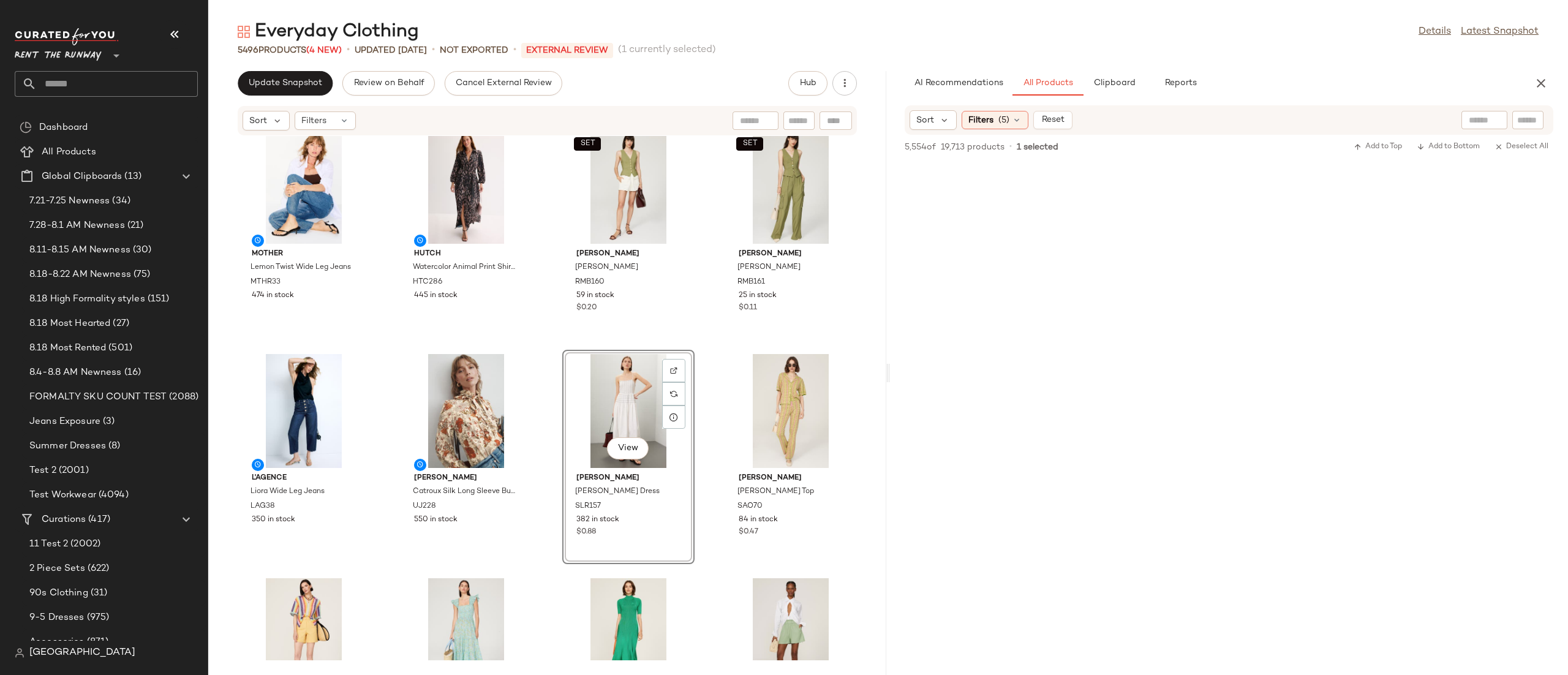
click at [1557, 86] on div "AI Recommendations All Products Clipboard Reports" at bounding box center [1229, 83] width 678 height 25
click at [1547, 87] on icon "button" at bounding box center [1541, 83] width 15 height 15
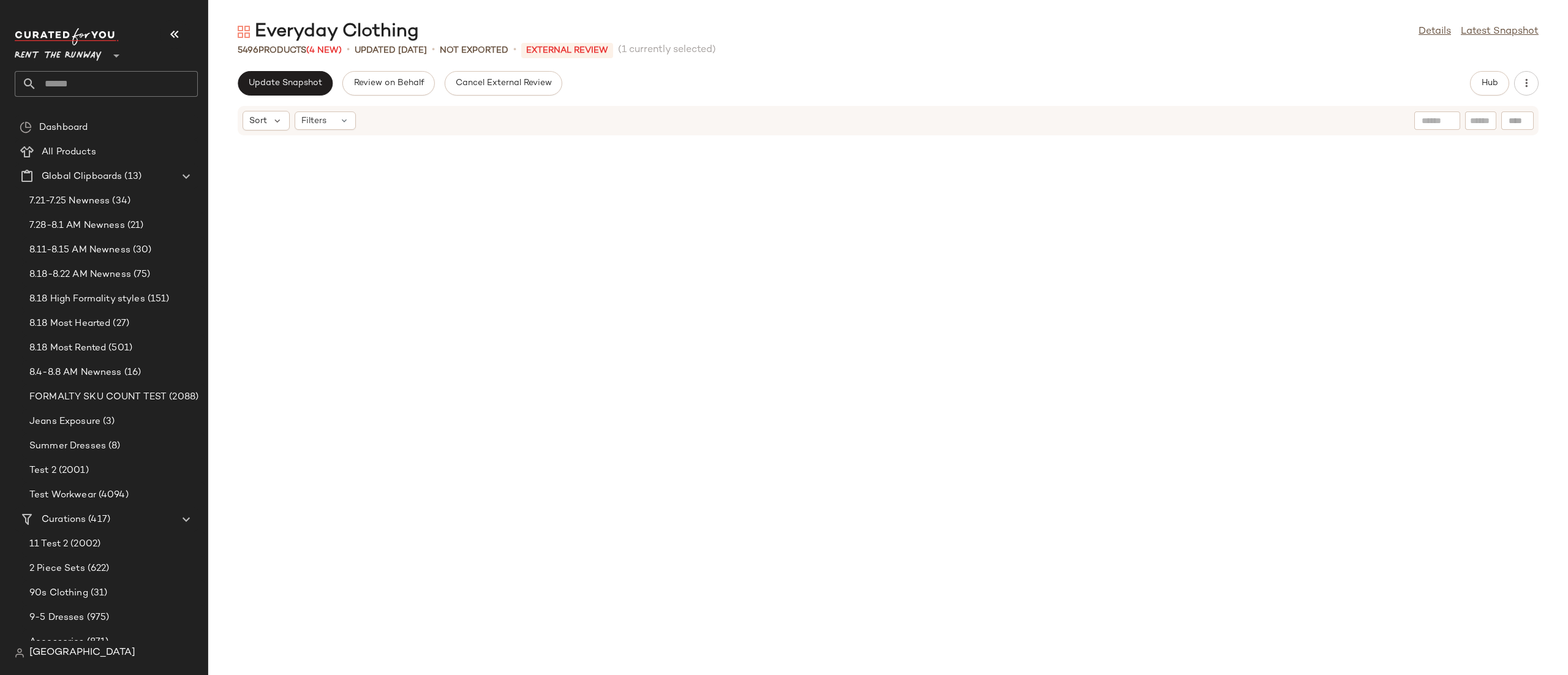
scroll to position [75193, 0]
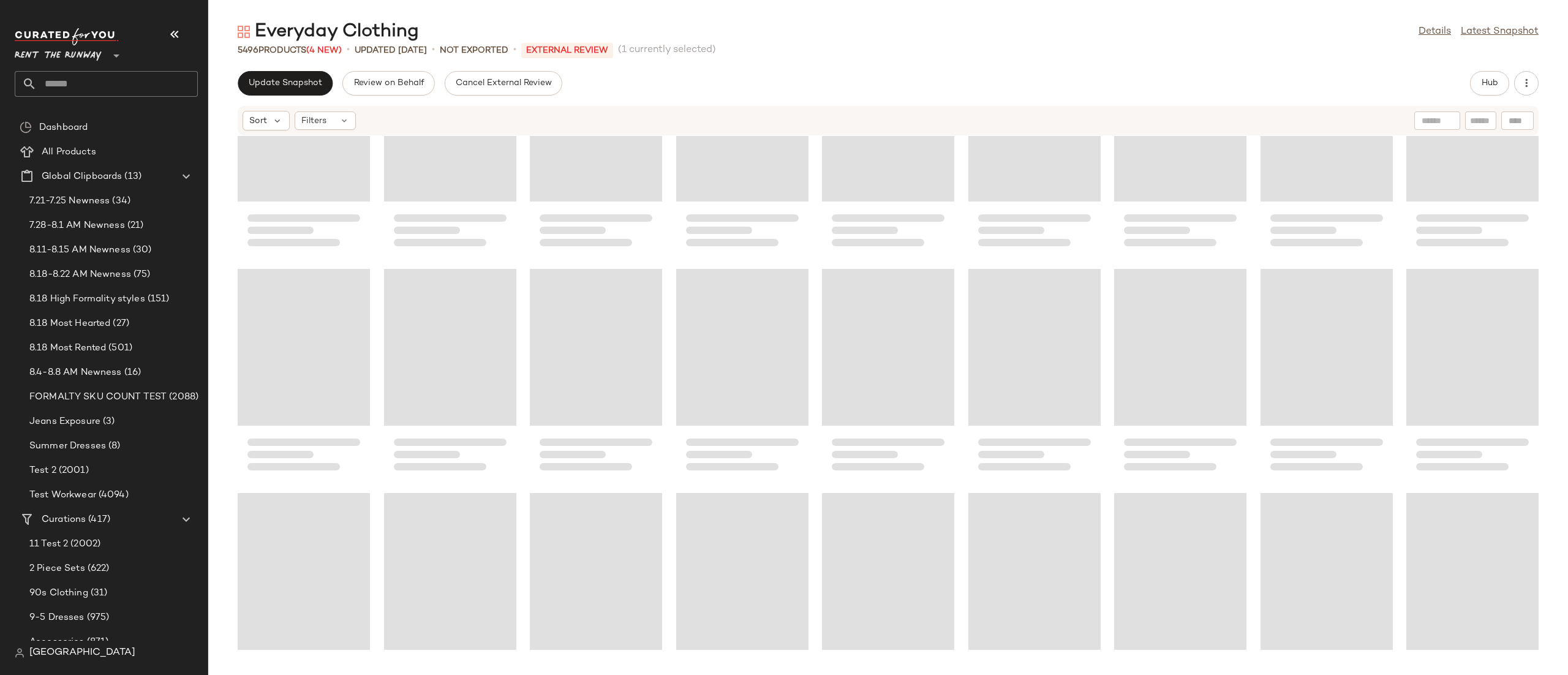
click at [1567, 528] on html "Rent the Runway ** Dashboard All Products Global Clipboards (13) 7.21-7.25 Newn…" at bounding box center [784, 338] width 1568 height 675
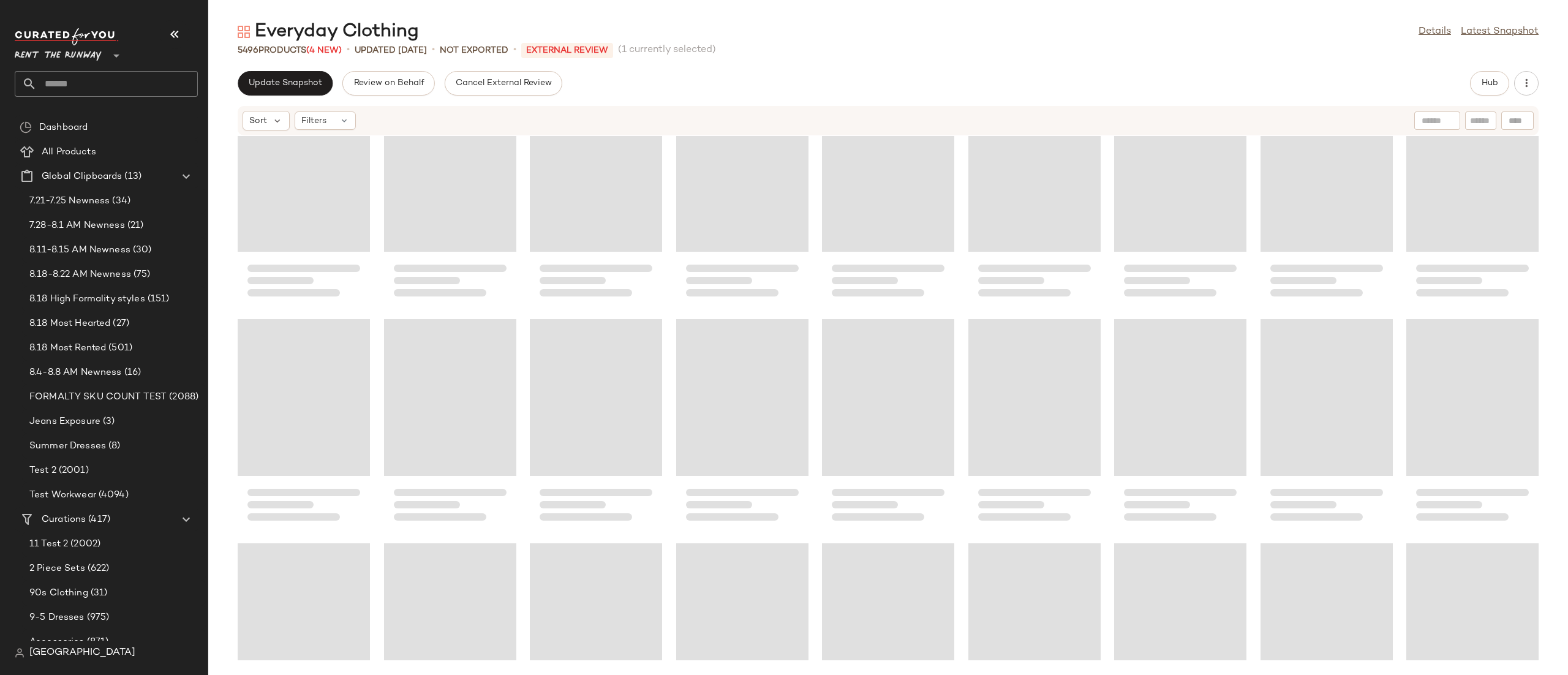
scroll to position [78650, 0]
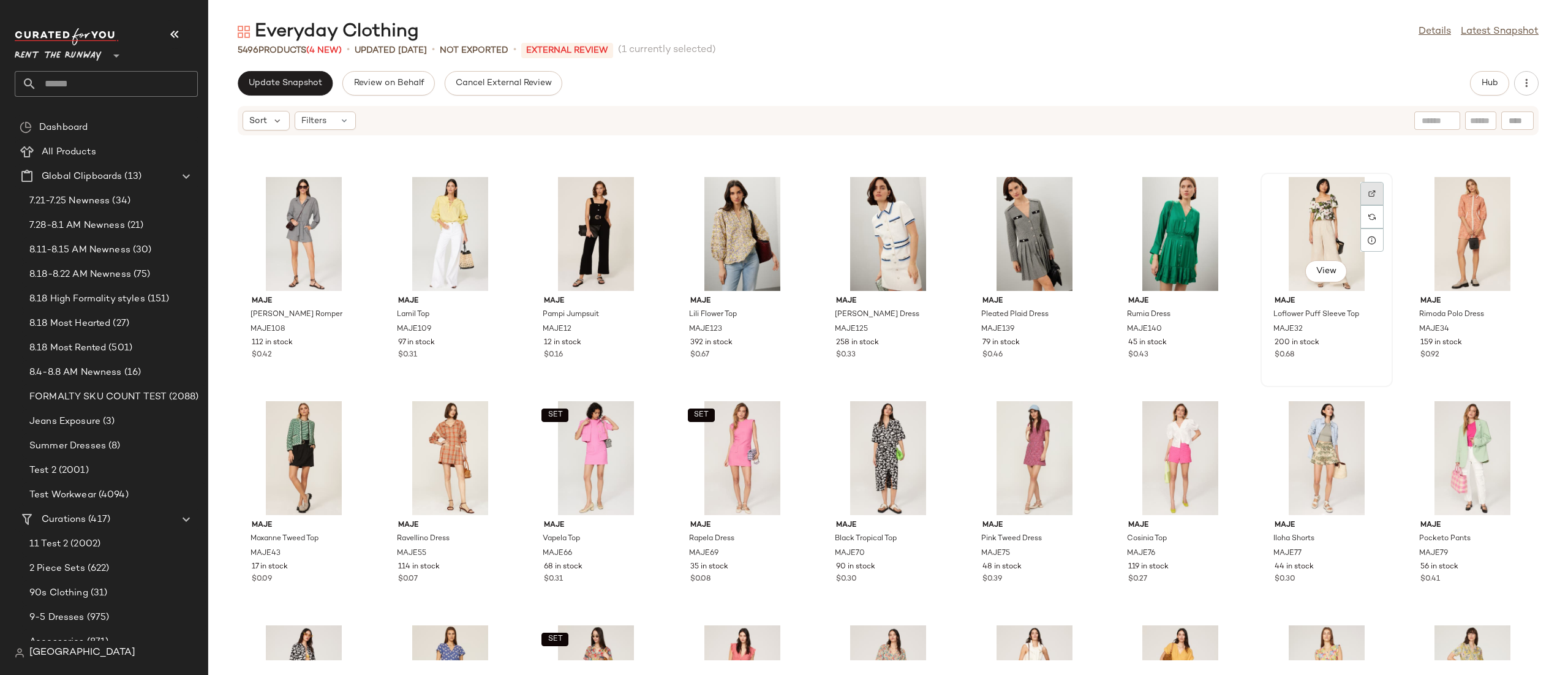
click at [1360, 205] on div at bounding box center [1372, 216] width 23 height 23
click at [1279, 216] on div "View" at bounding box center [1327, 234] width 123 height 114
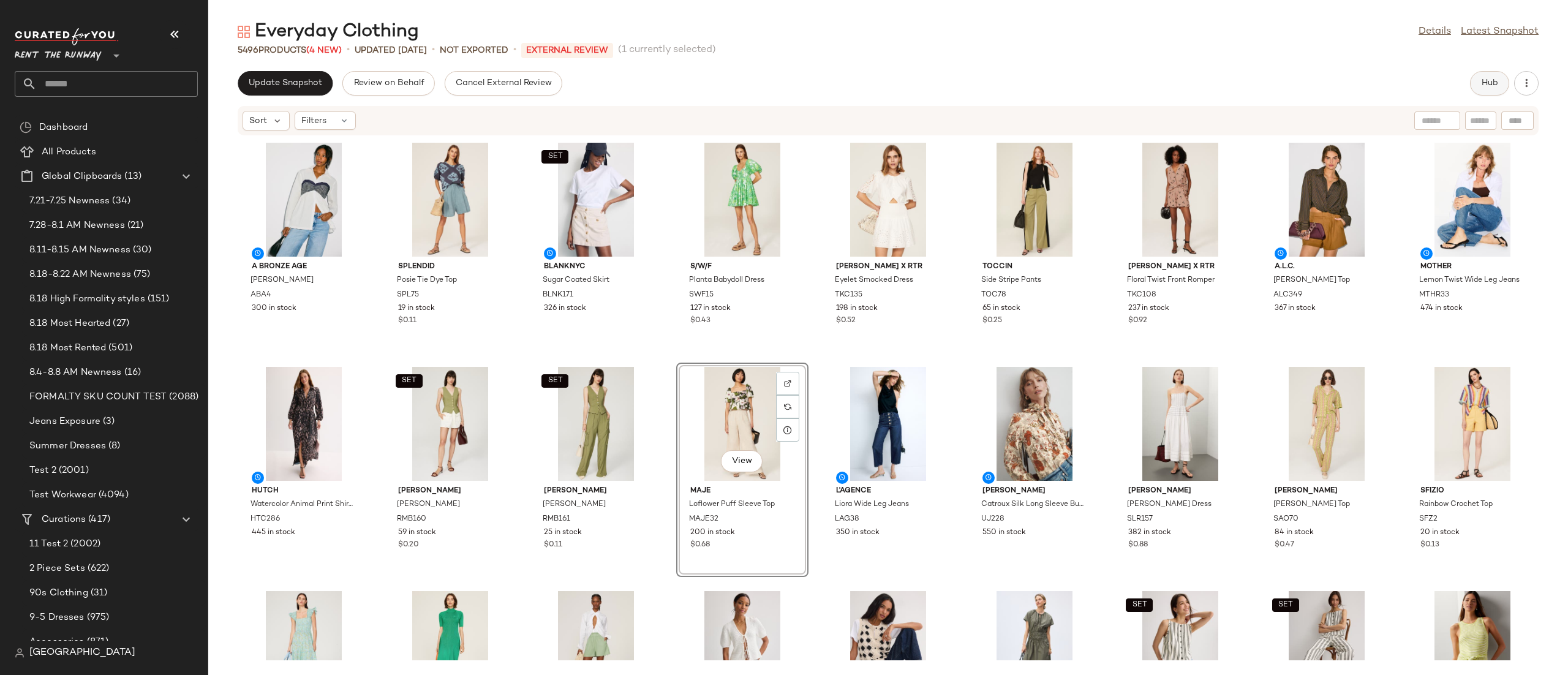
click at [1474, 81] on button "Hub" at bounding box center [1489, 83] width 39 height 25
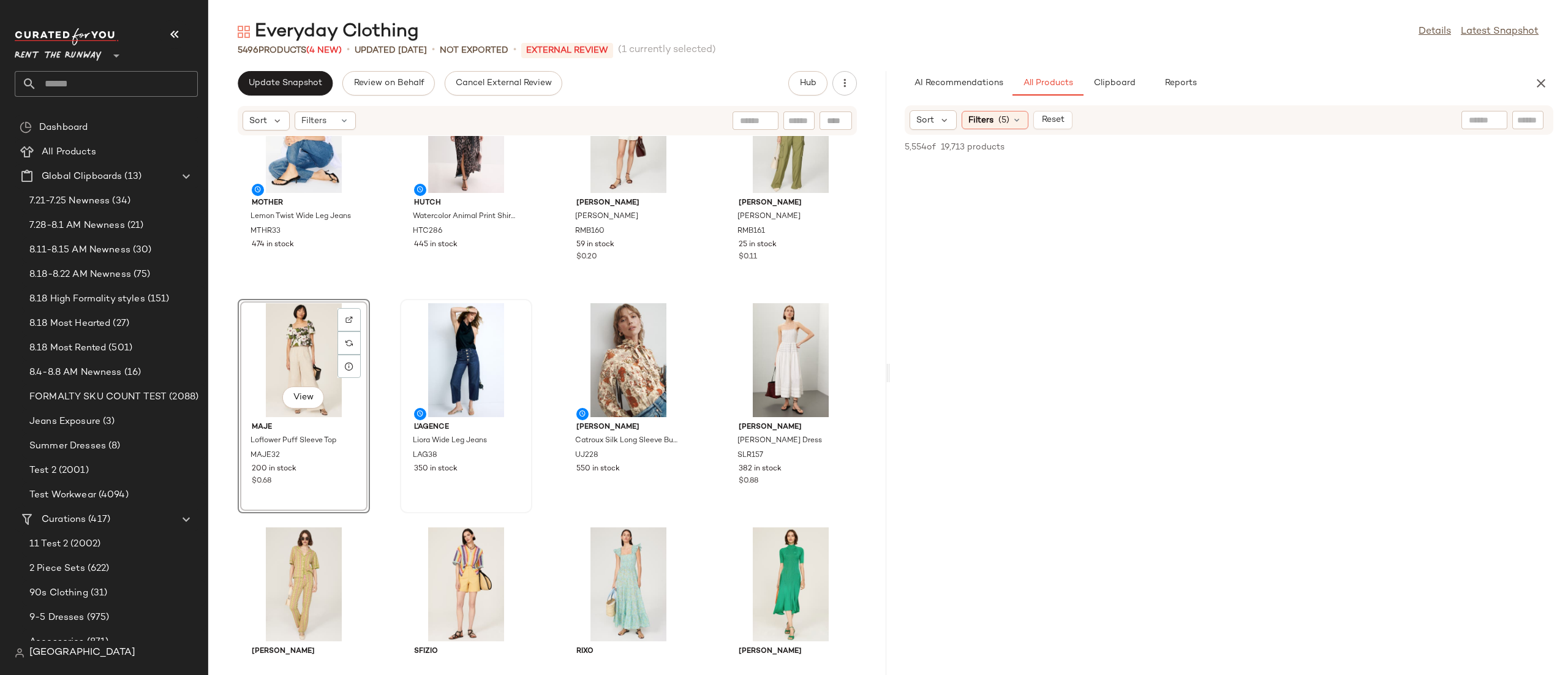
scroll to position [523, 0]
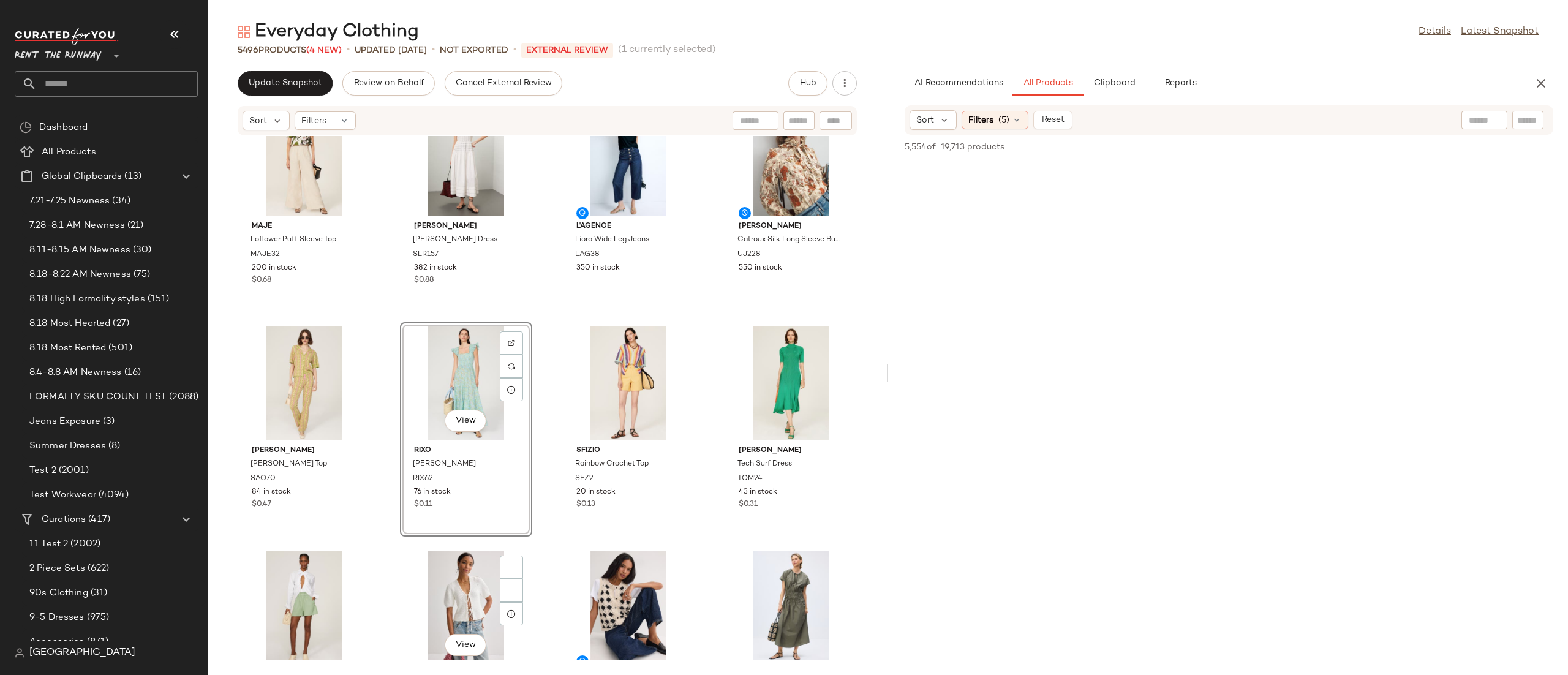
scroll to position [1155, 0]
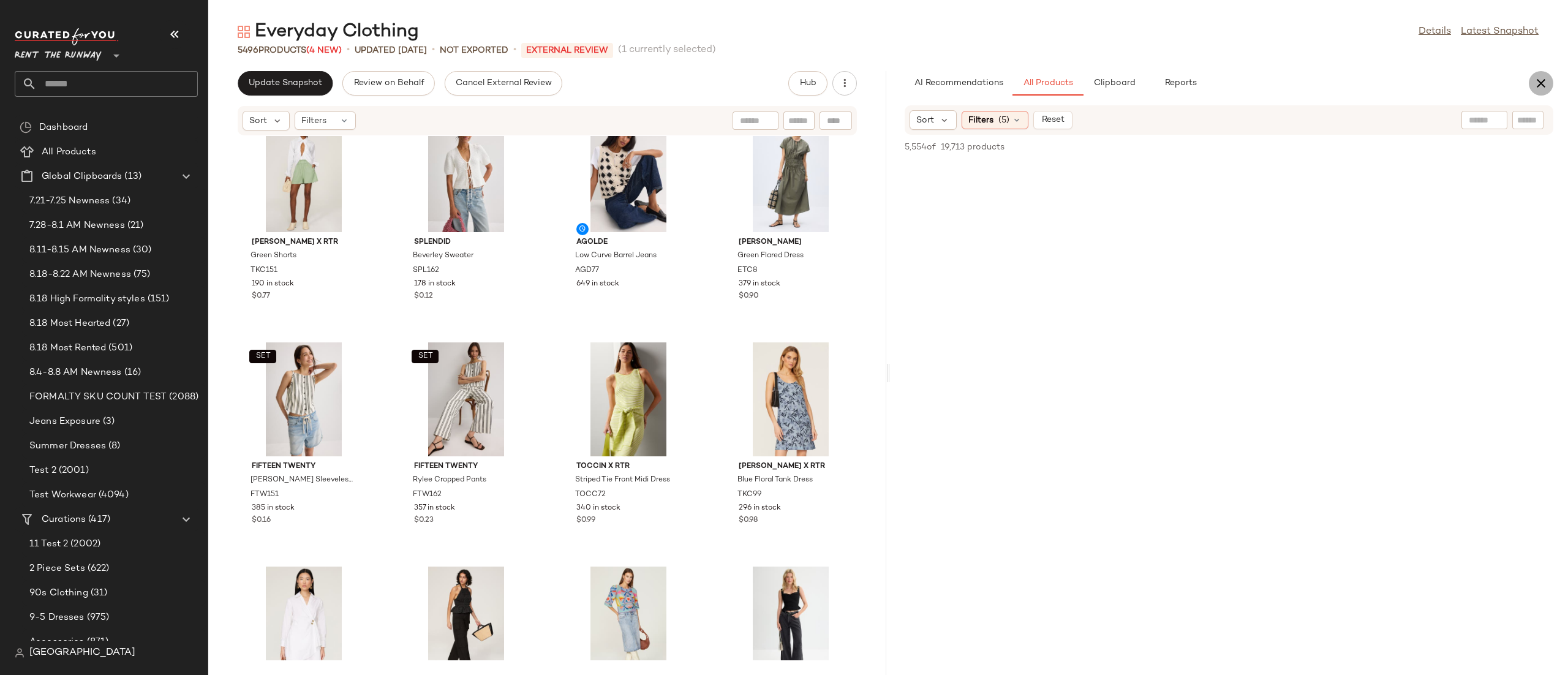
click at [1544, 89] on icon "button" at bounding box center [1541, 83] width 15 height 15
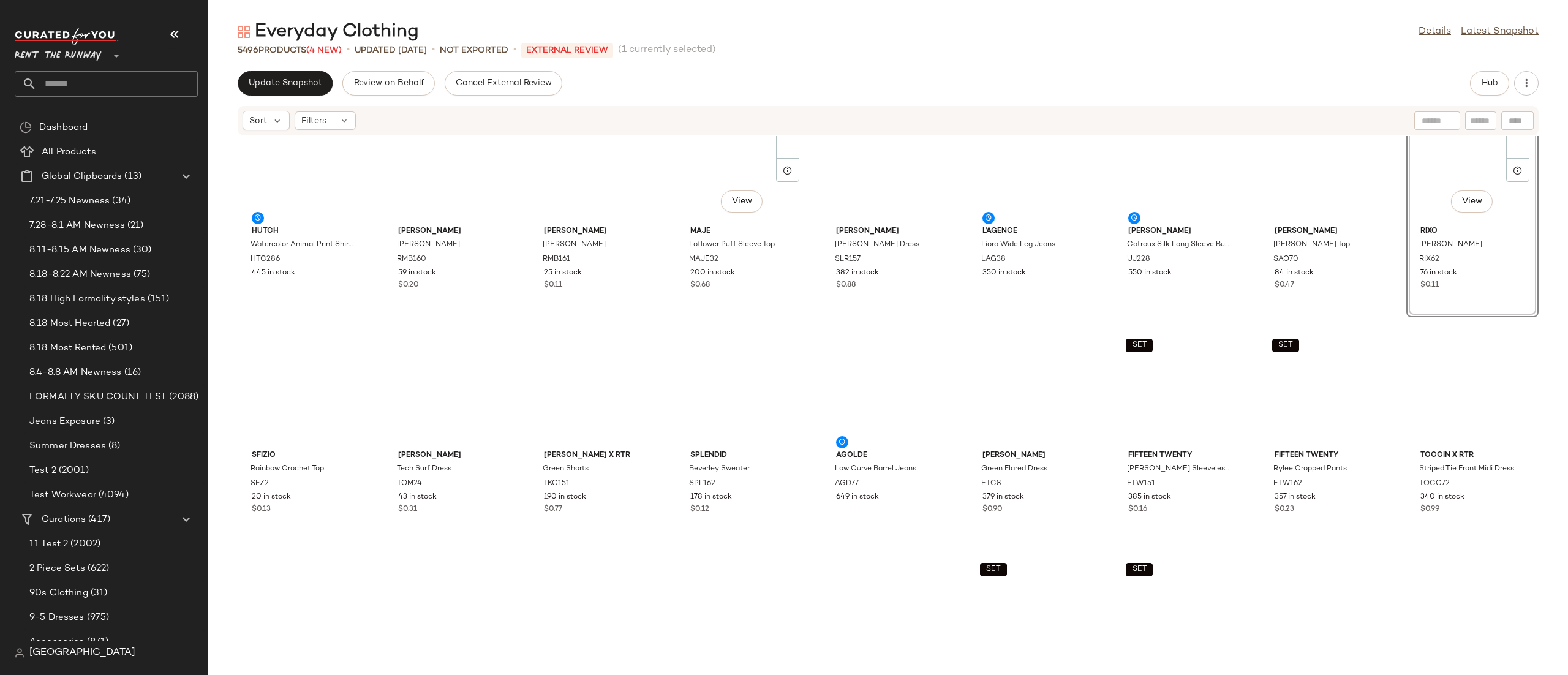
scroll to position [0, 0]
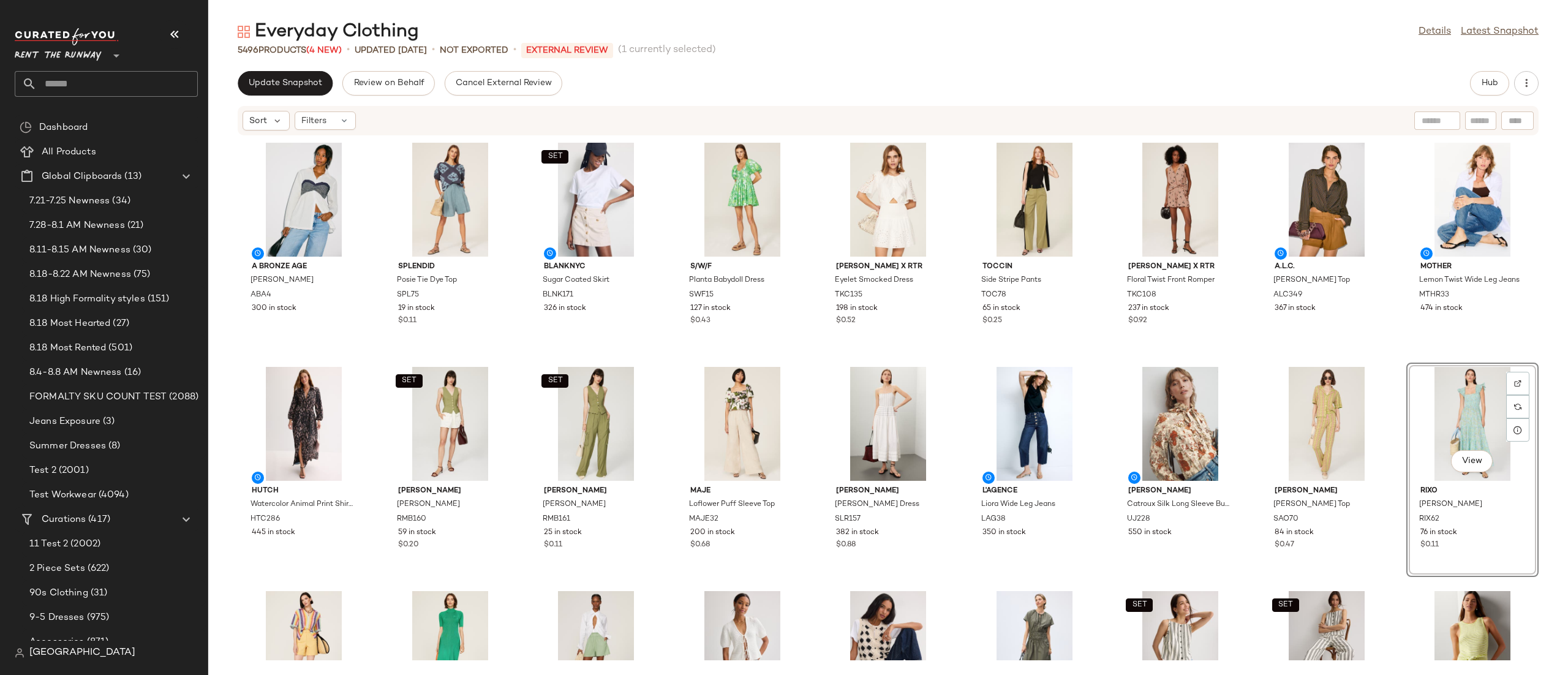
click at [957, 336] on div "A Bronze Age Patti Top ABA4 300 in stock Splendid Posie Tie Dye Top SPL75 19 in…" at bounding box center [888, 398] width 1360 height 524
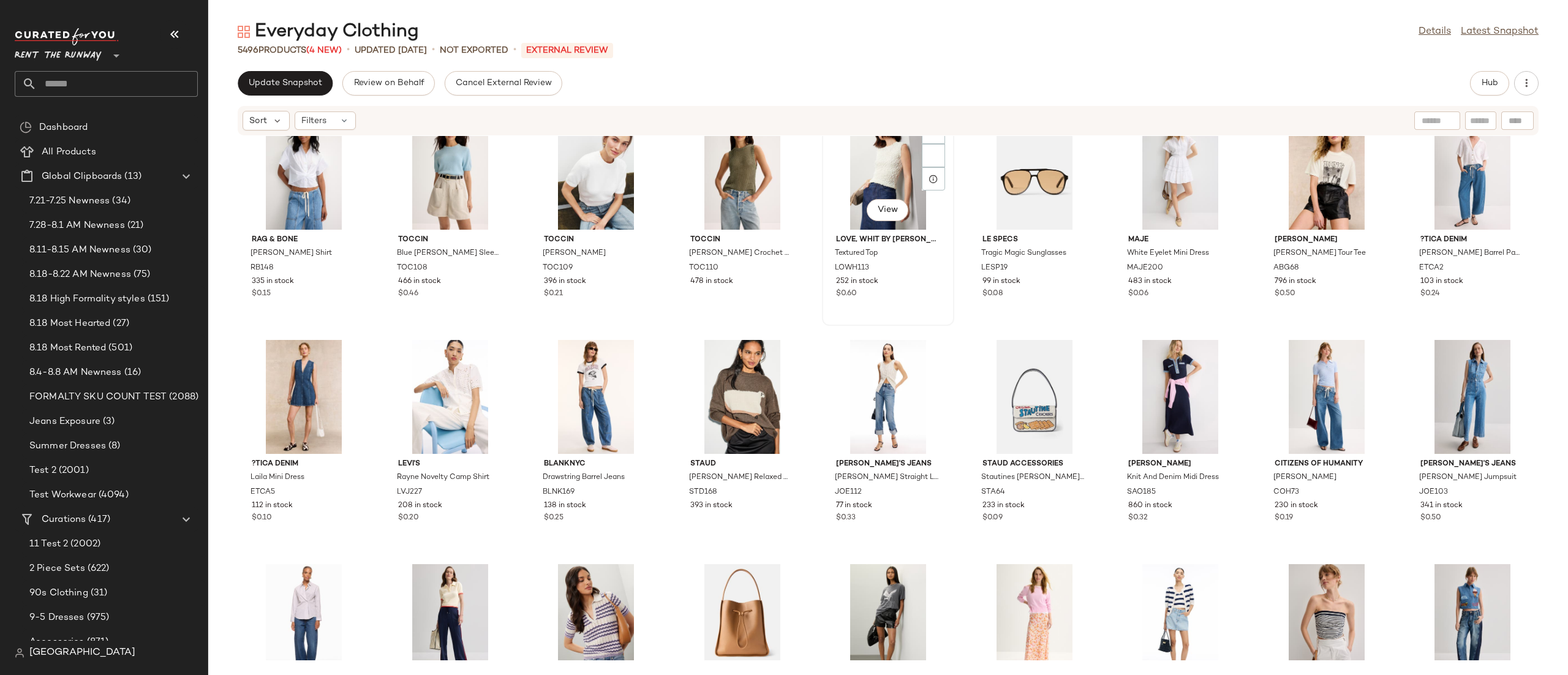
scroll to position [9762, 0]
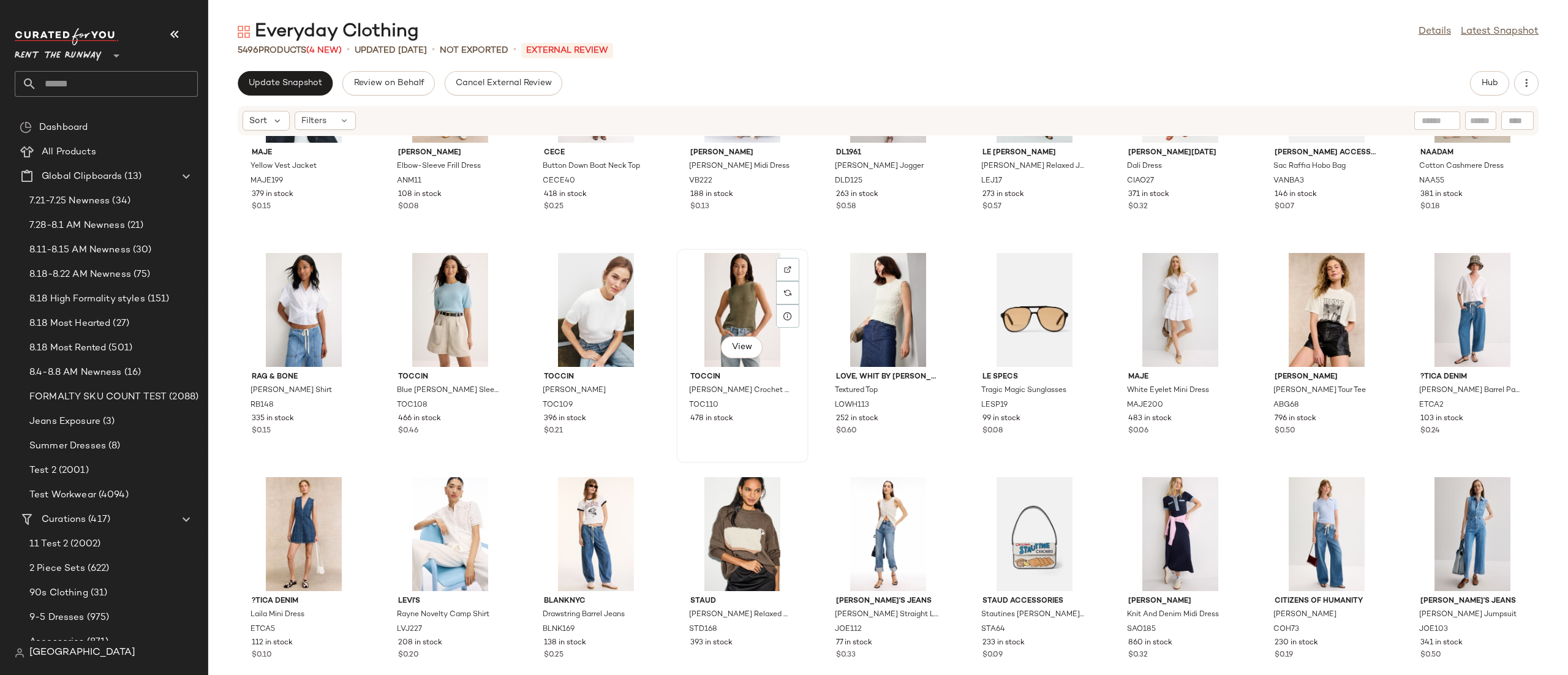
click at [732, 301] on div "View" at bounding box center [743, 310] width 123 height 114
click at [1477, 97] on div "Update Snapshot Review on Behalf Cancel External Review Hub Sort Filters Maje Y…" at bounding box center [888, 373] width 1360 height 604
click at [1482, 90] on button "Hub" at bounding box center [1489, 83] width 39 height 25
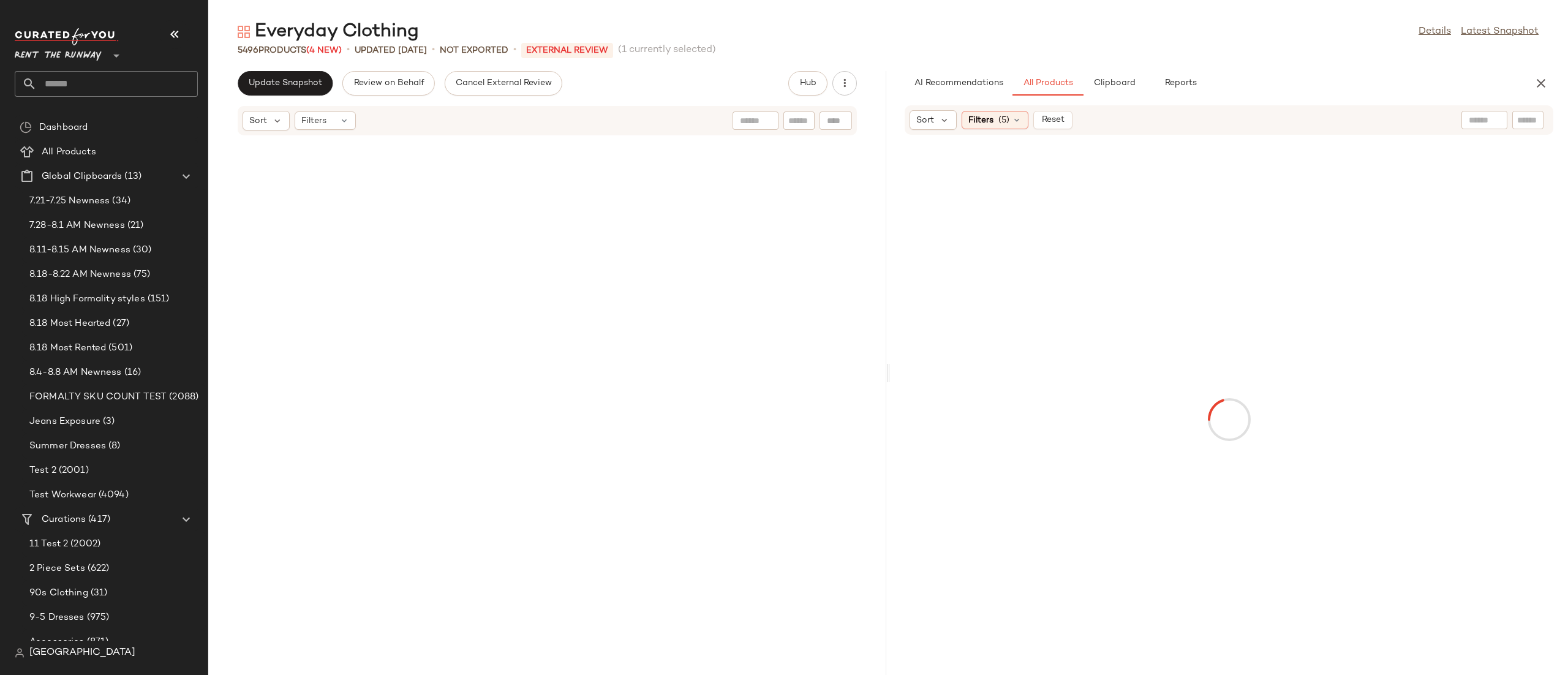
scroll to position [21966, 0]
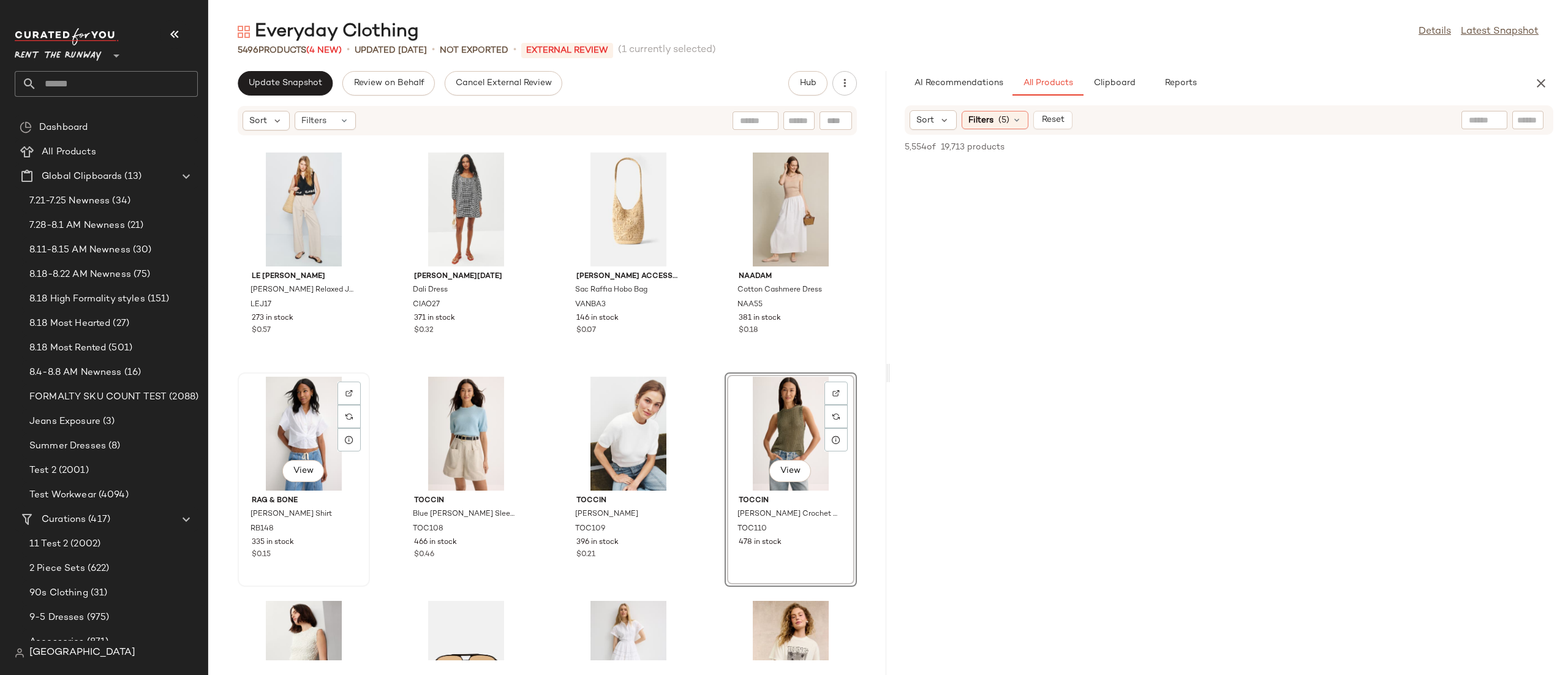
click at [297, 408] on div "View" at bounding box center [304, 433] width 123 height 114
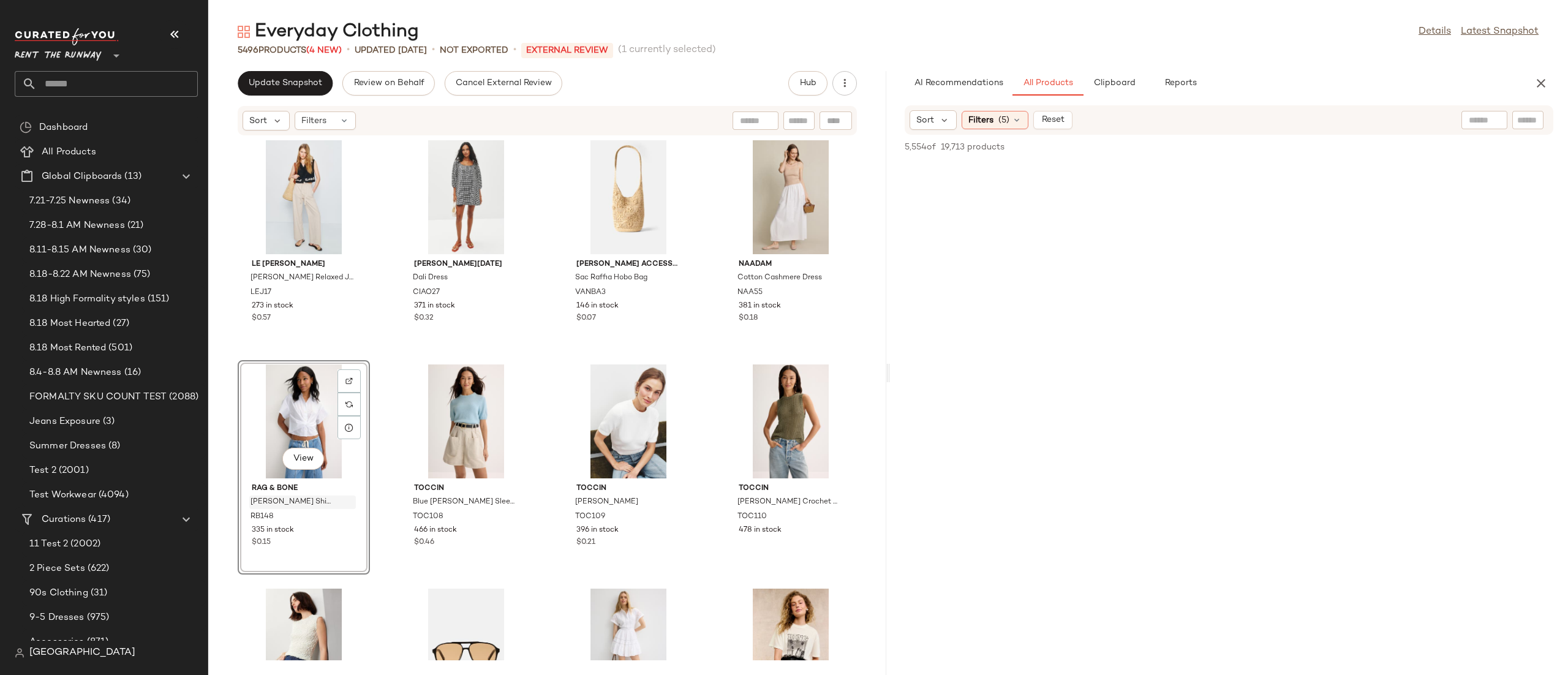
scroll to position [21621, 0]
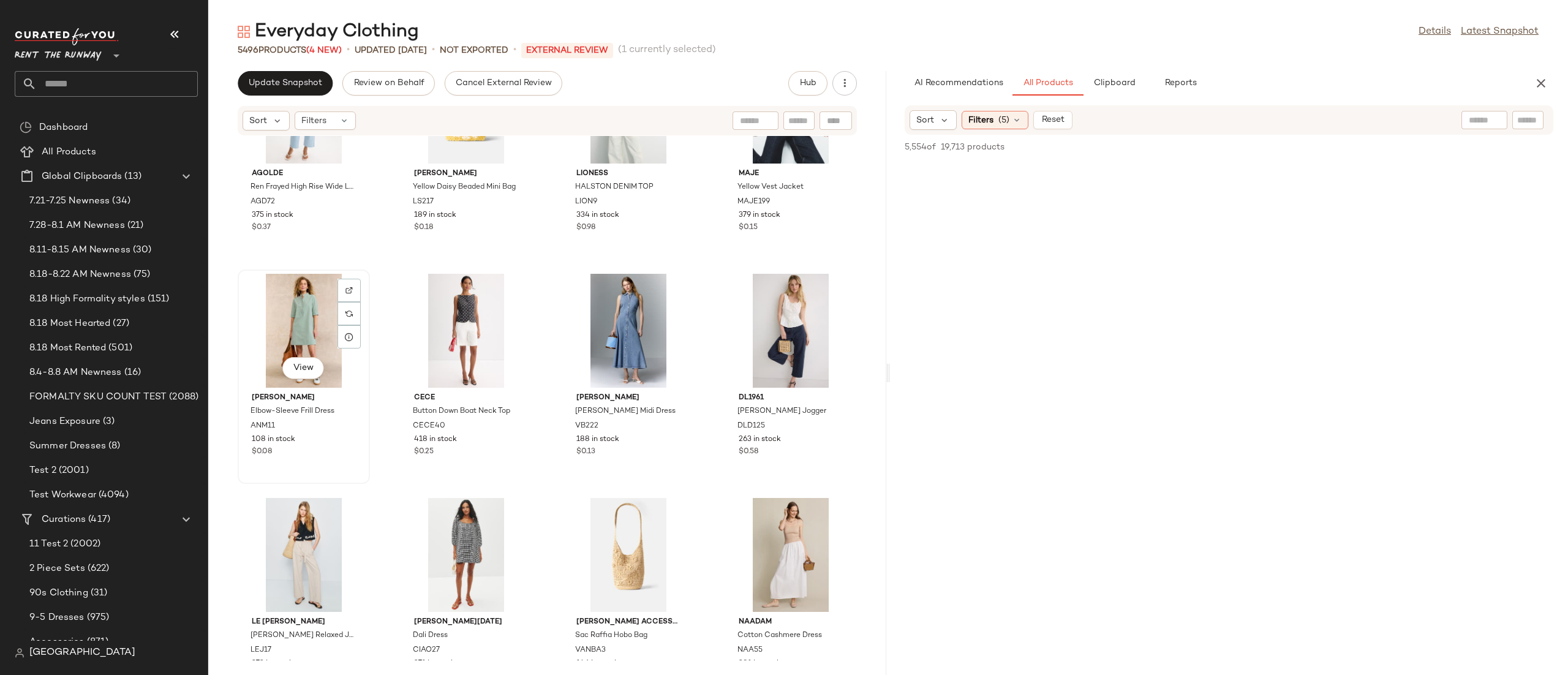
click at [291, 323] on div "View" at bounding box center [304, 330] width 123 height 114
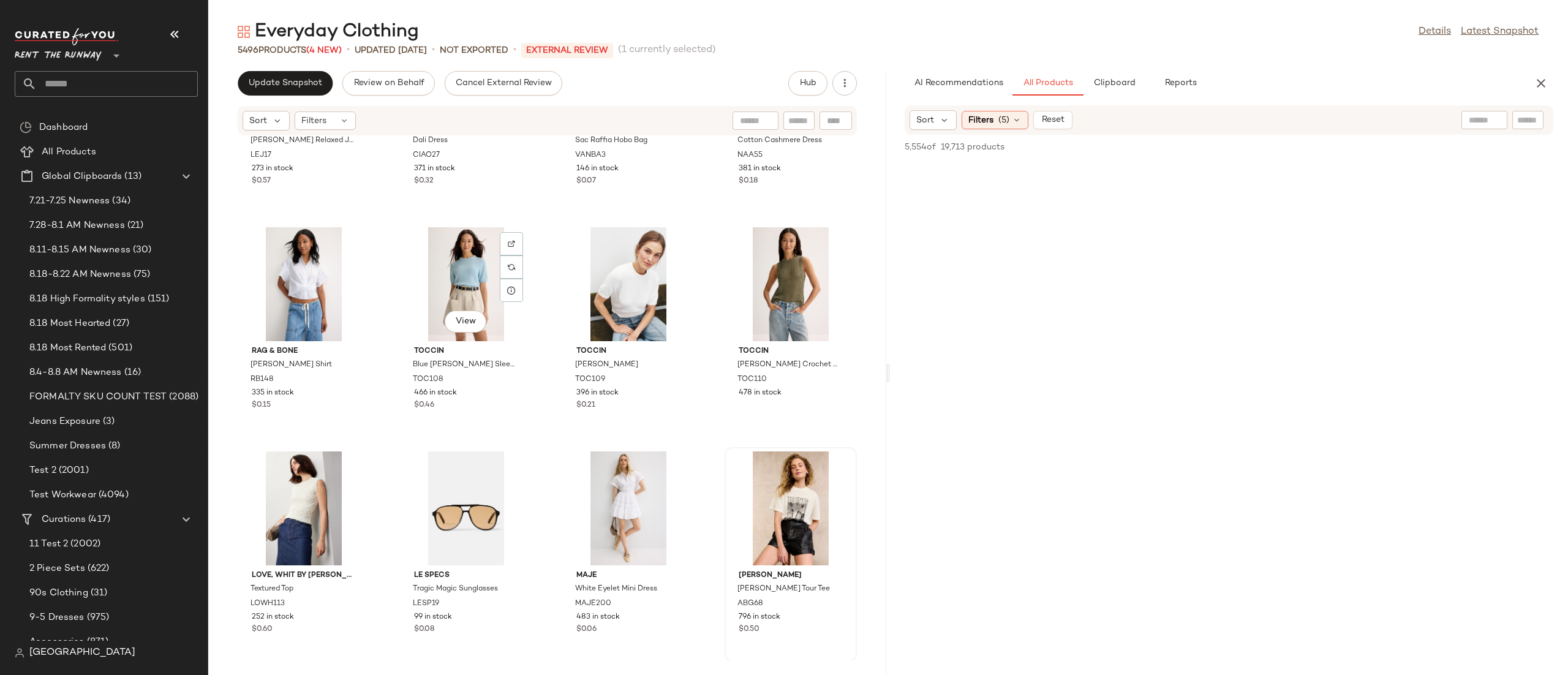
scroll to position [22118, 0]
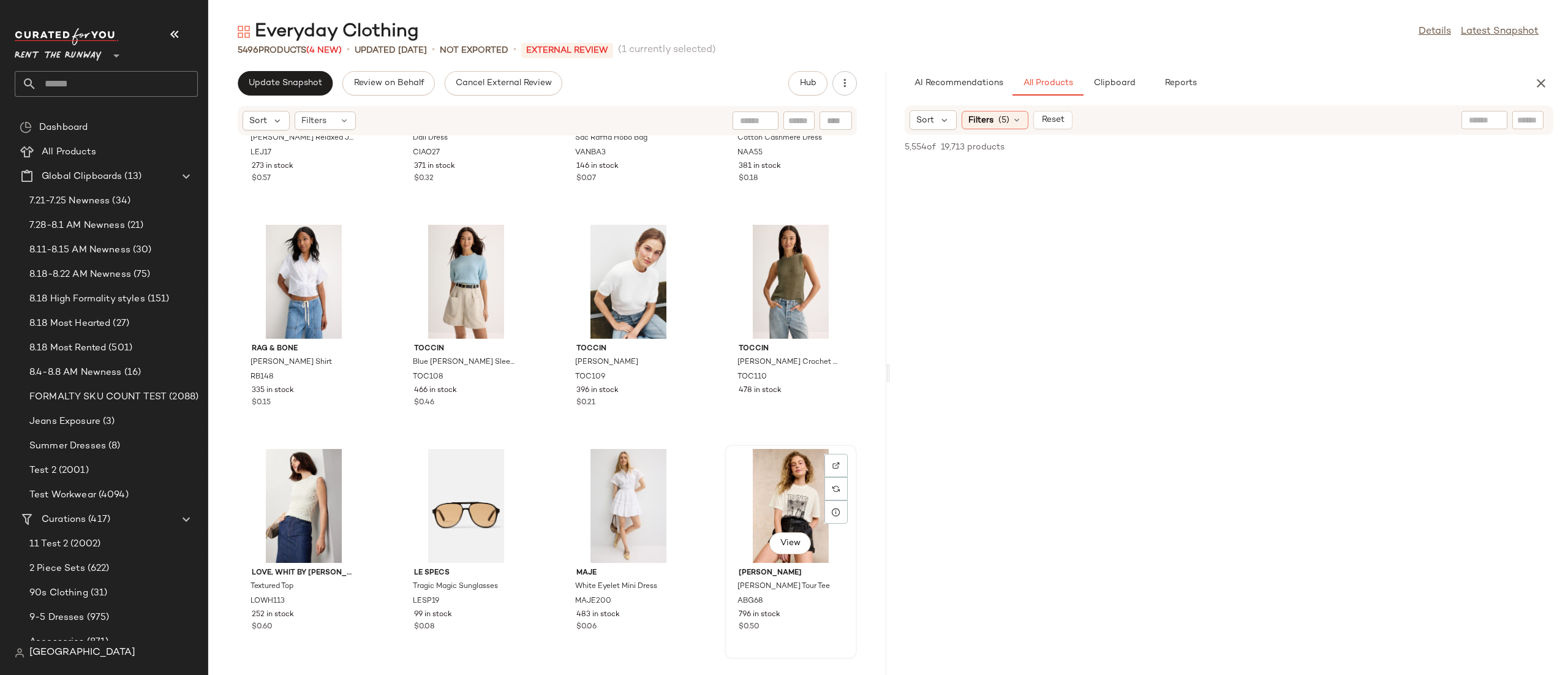
click at [789, 498] on div "View" at bounding box center [791, 506] width 123 height 114
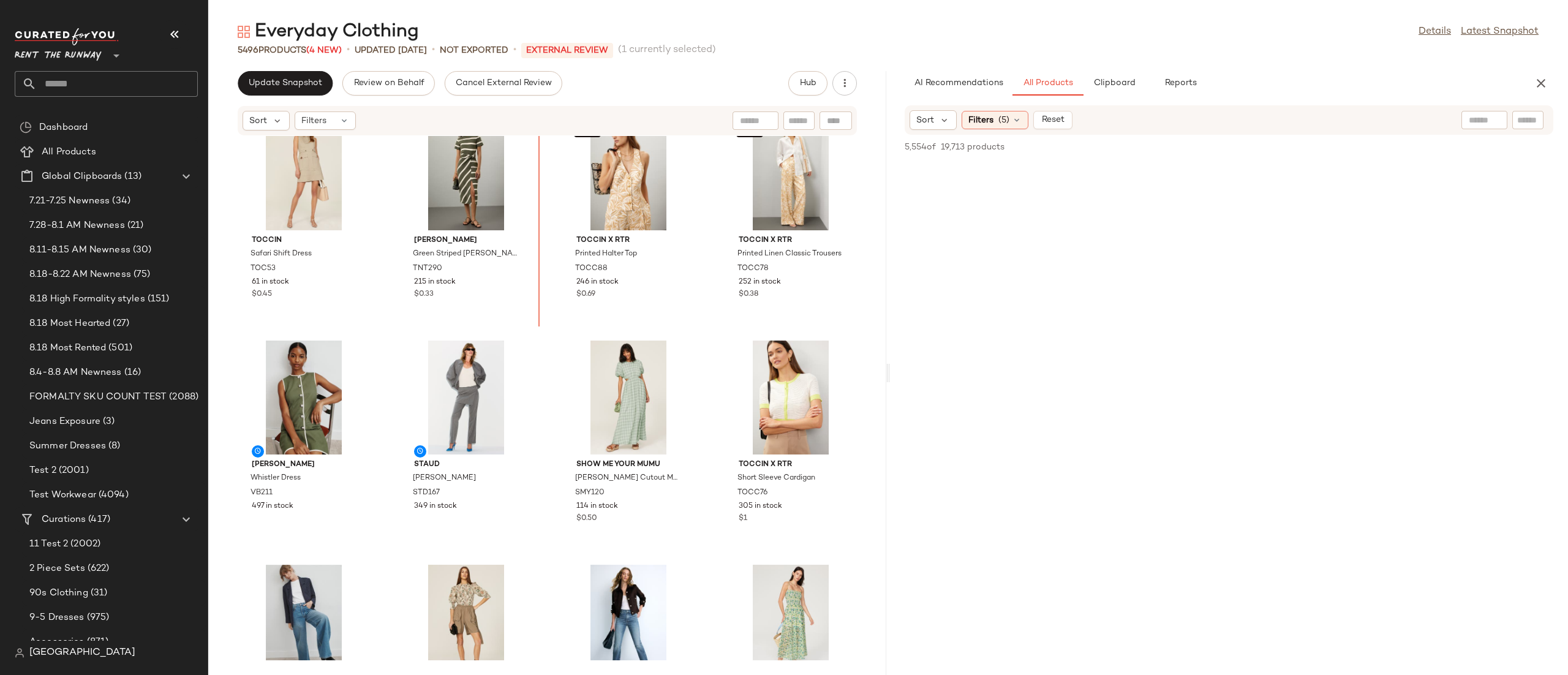
scroll to position [2928, 0]
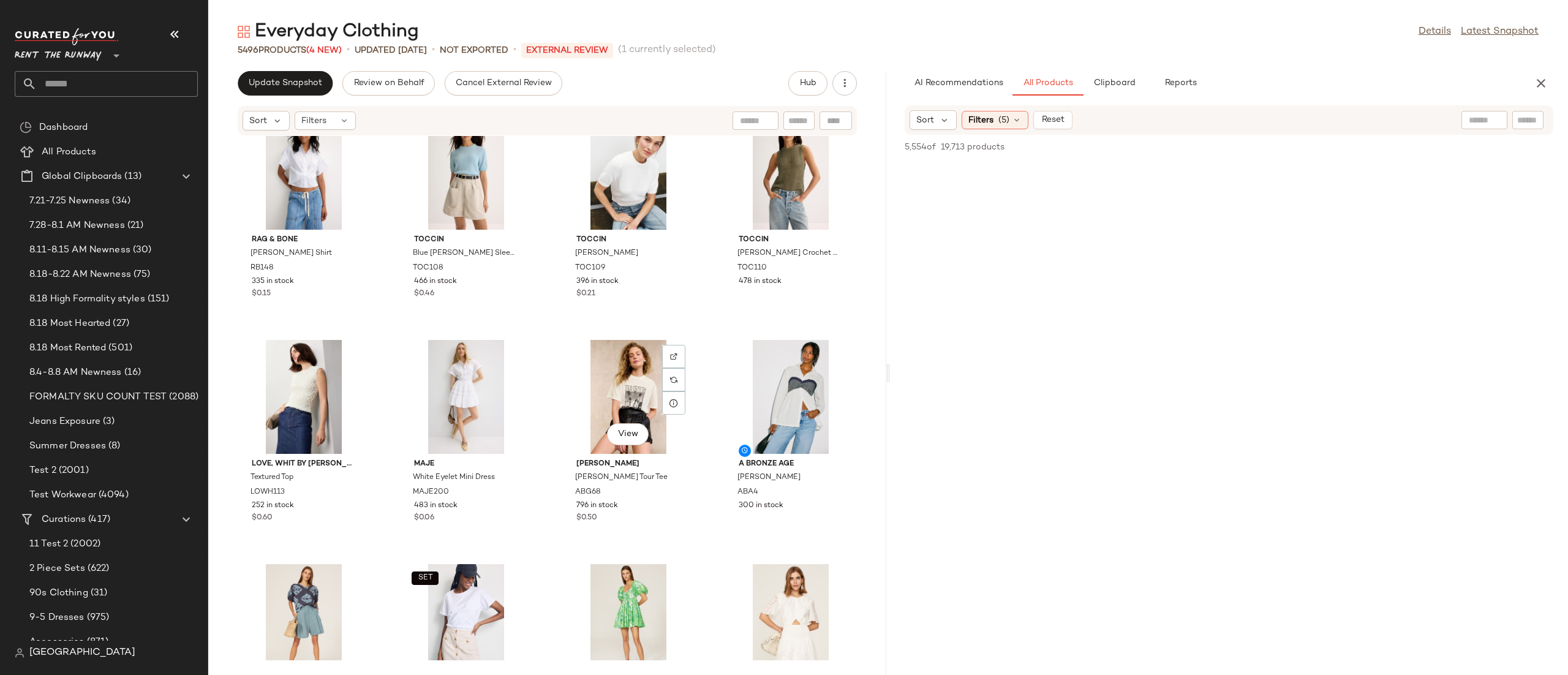
scroll to position [50, 0]
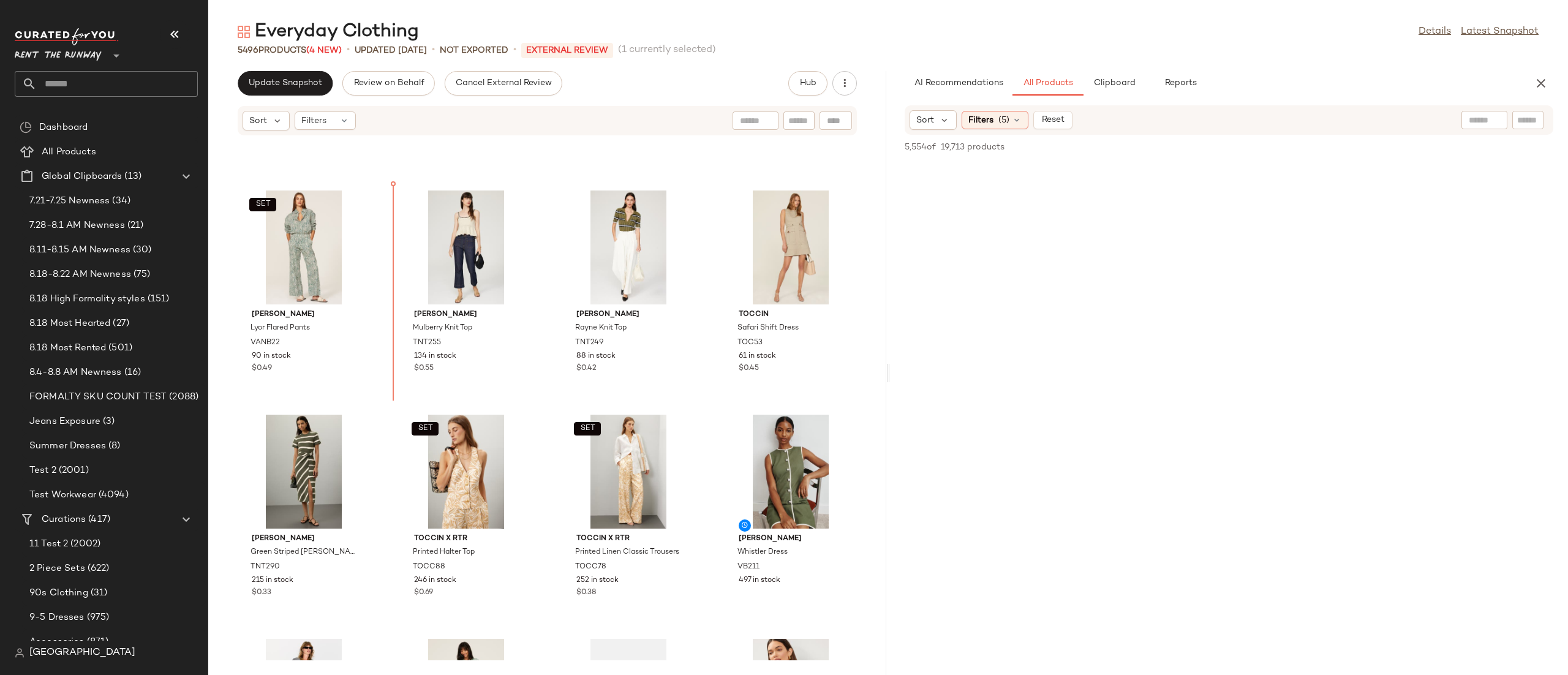
scroll to position [2646, 0]
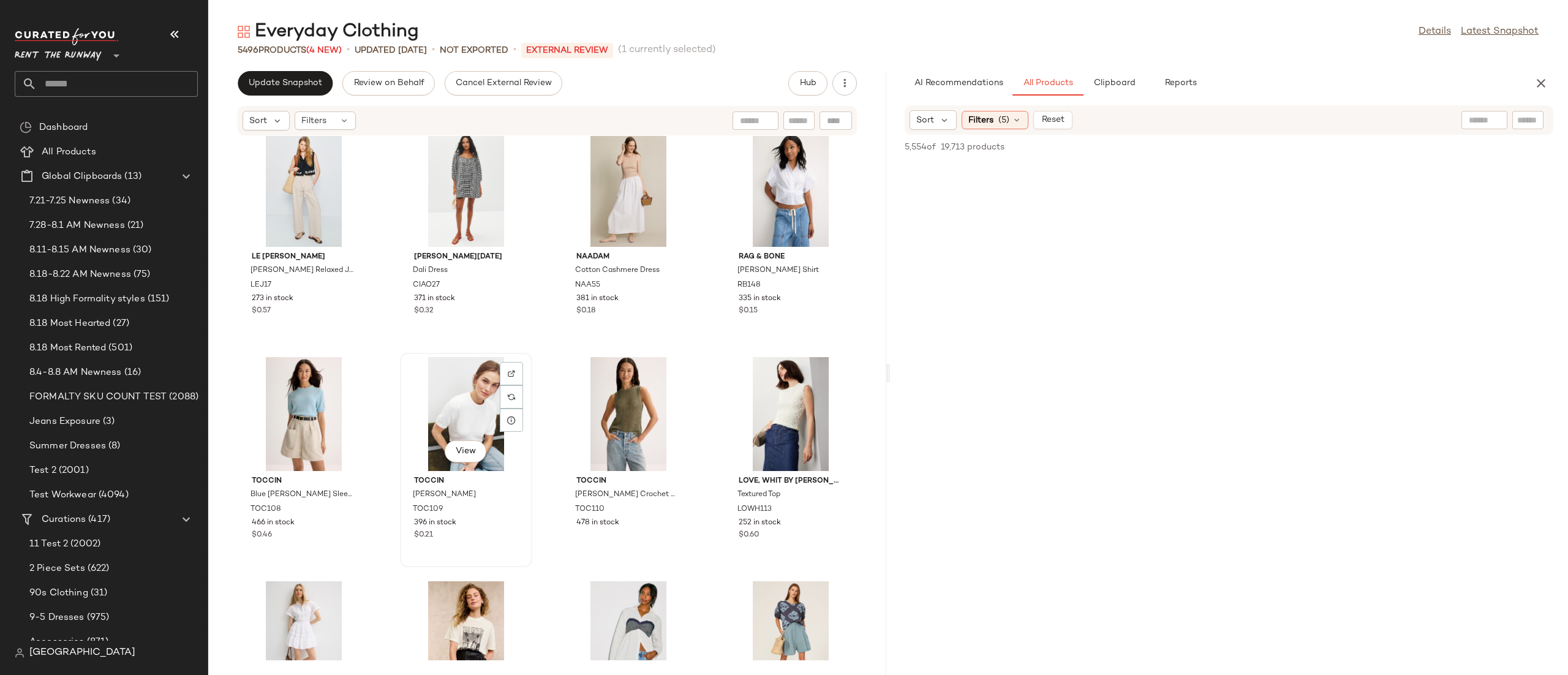
scroll to position [221, 0]
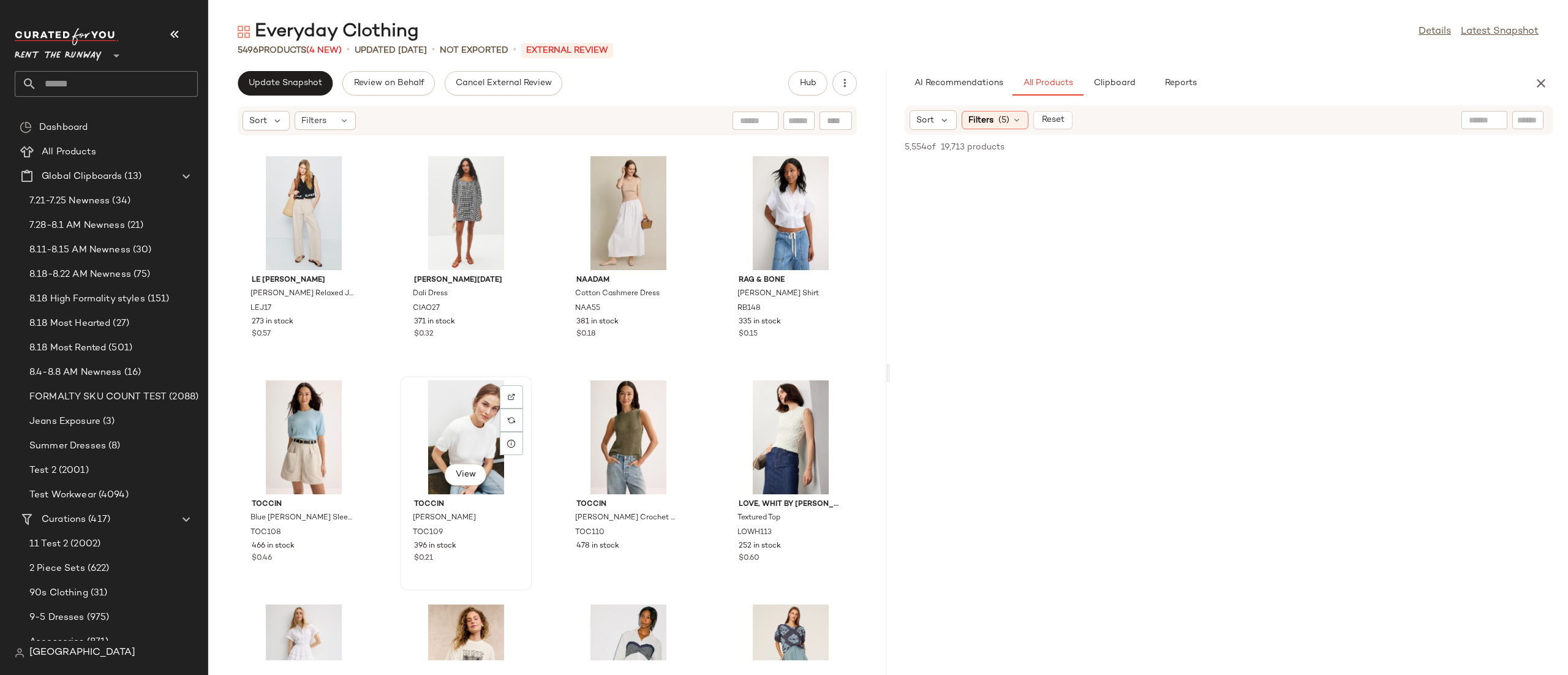
click at [438, 459] on div "View" at bounding box center [466, 437] width 123 height 114
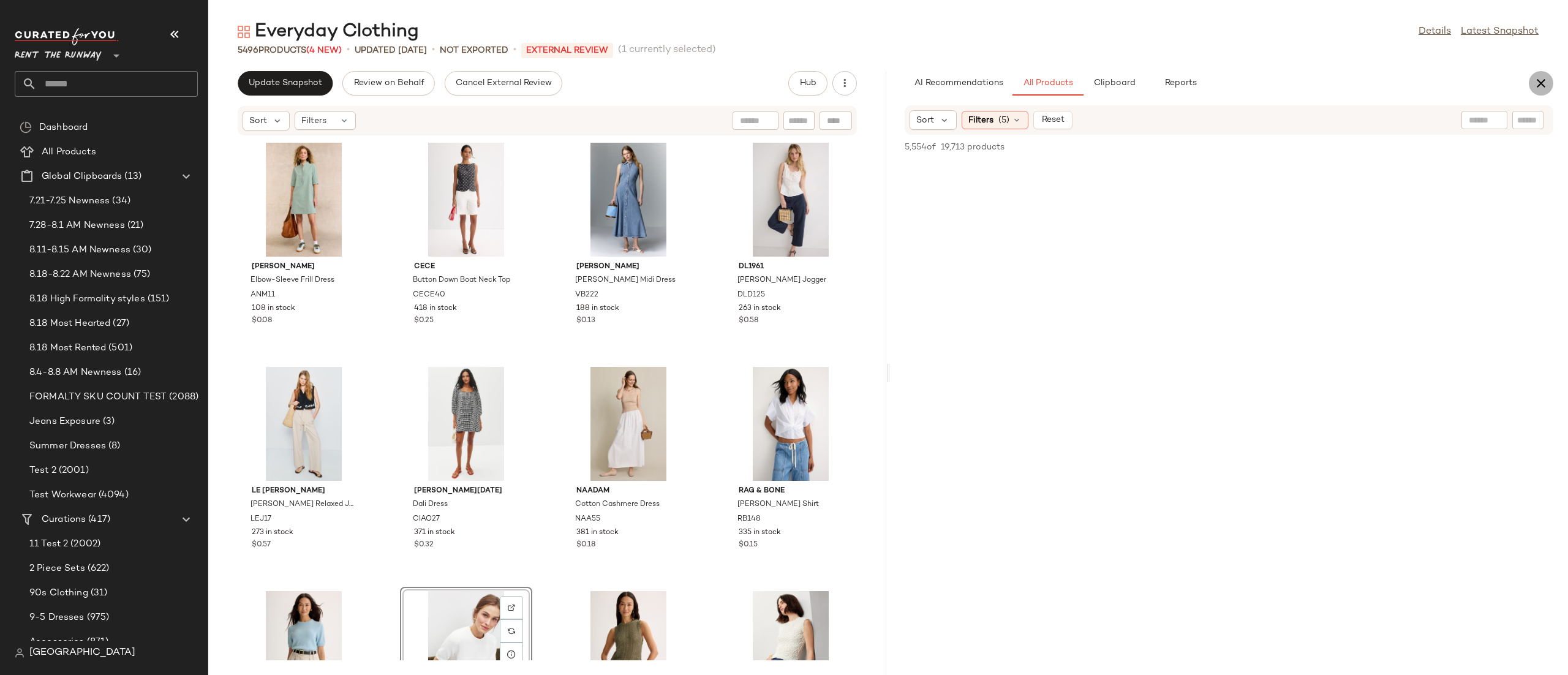
click at [1540, 79] on icon "button" at bounding box center [1541, 83] width 15 height 15
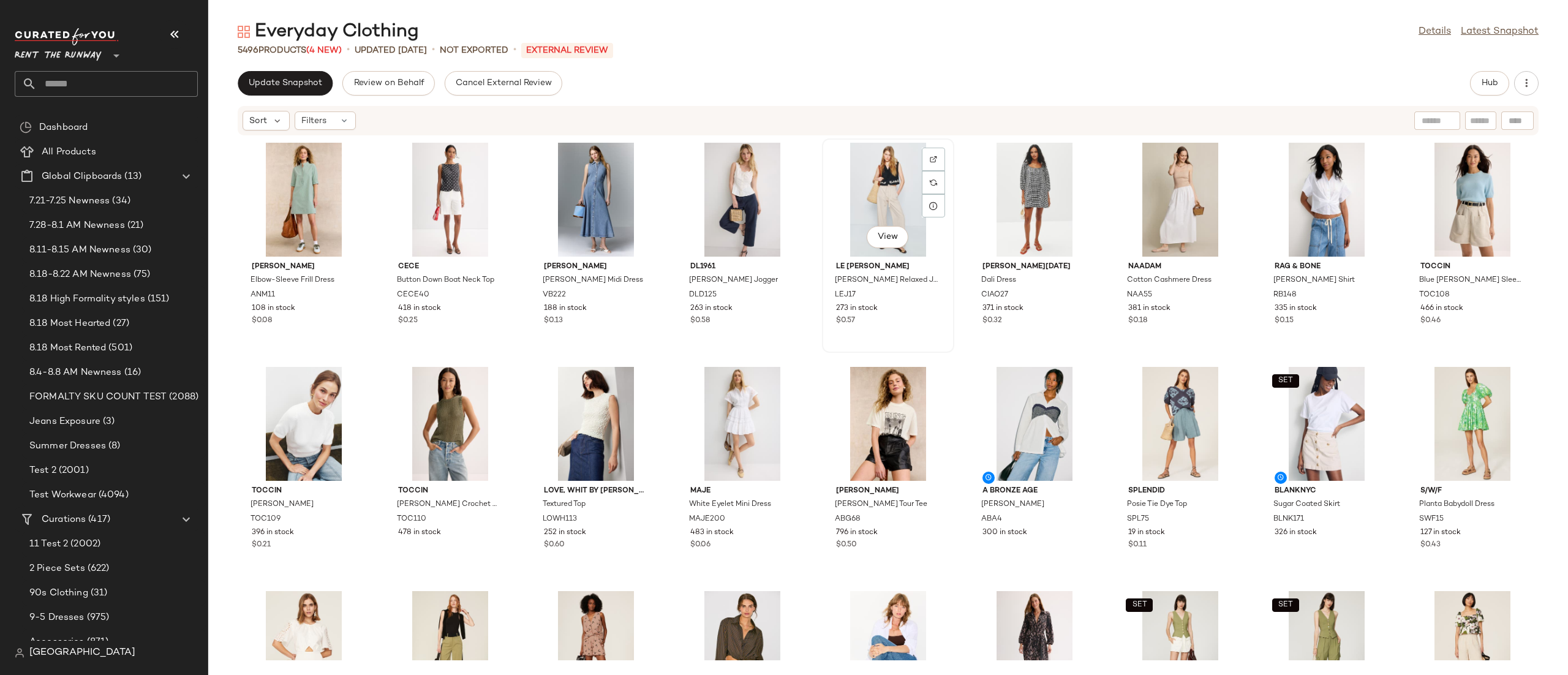
click at [823, 344] on div "View LE JEAN Rory Relaxed Jeans LEJ17 273 in stock $0.57" at bounding box center [888, 245] width 130 height 212
click at [262, 82] on span "Update Snapshot" at bounding box center [285, 84] width 74 height 10
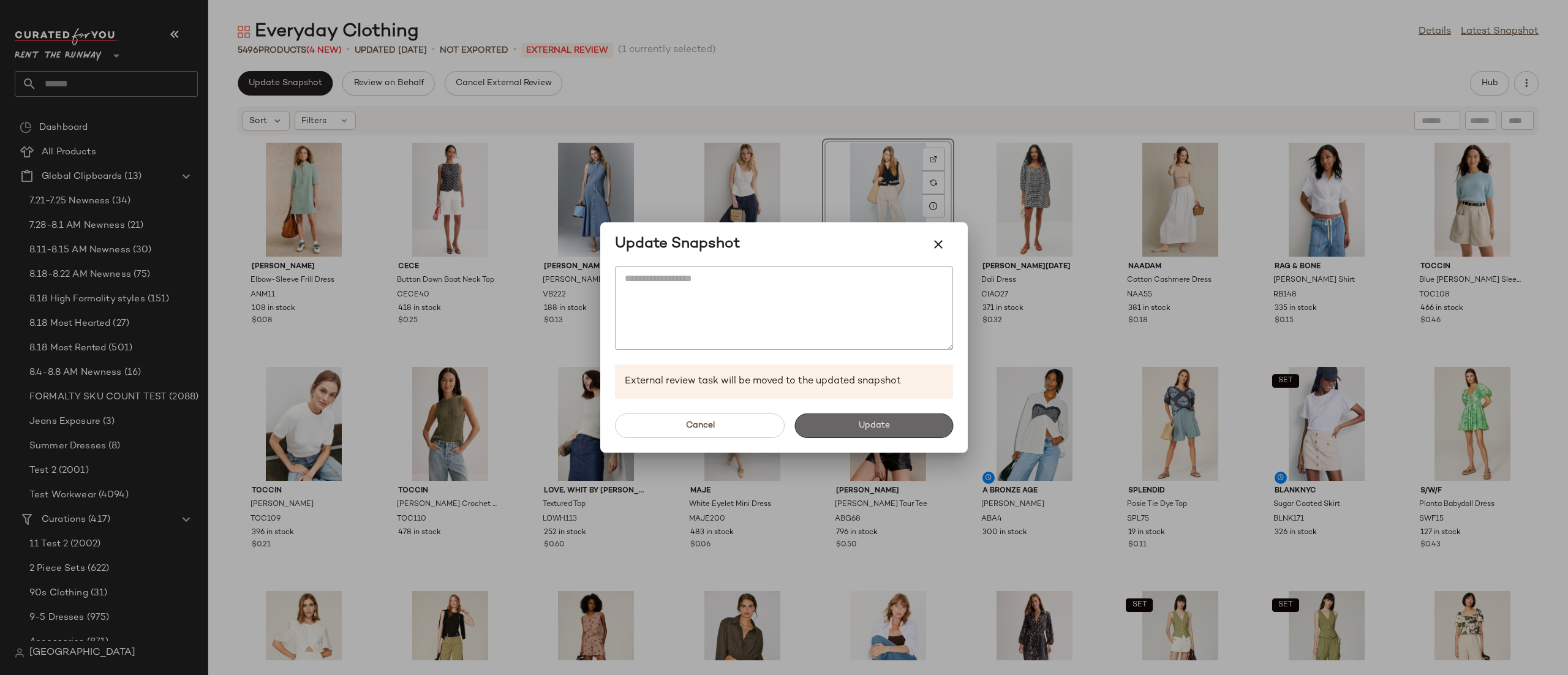
click at [858, 428] on span "Update" at bounding box center [873, 425] width 32 height 10
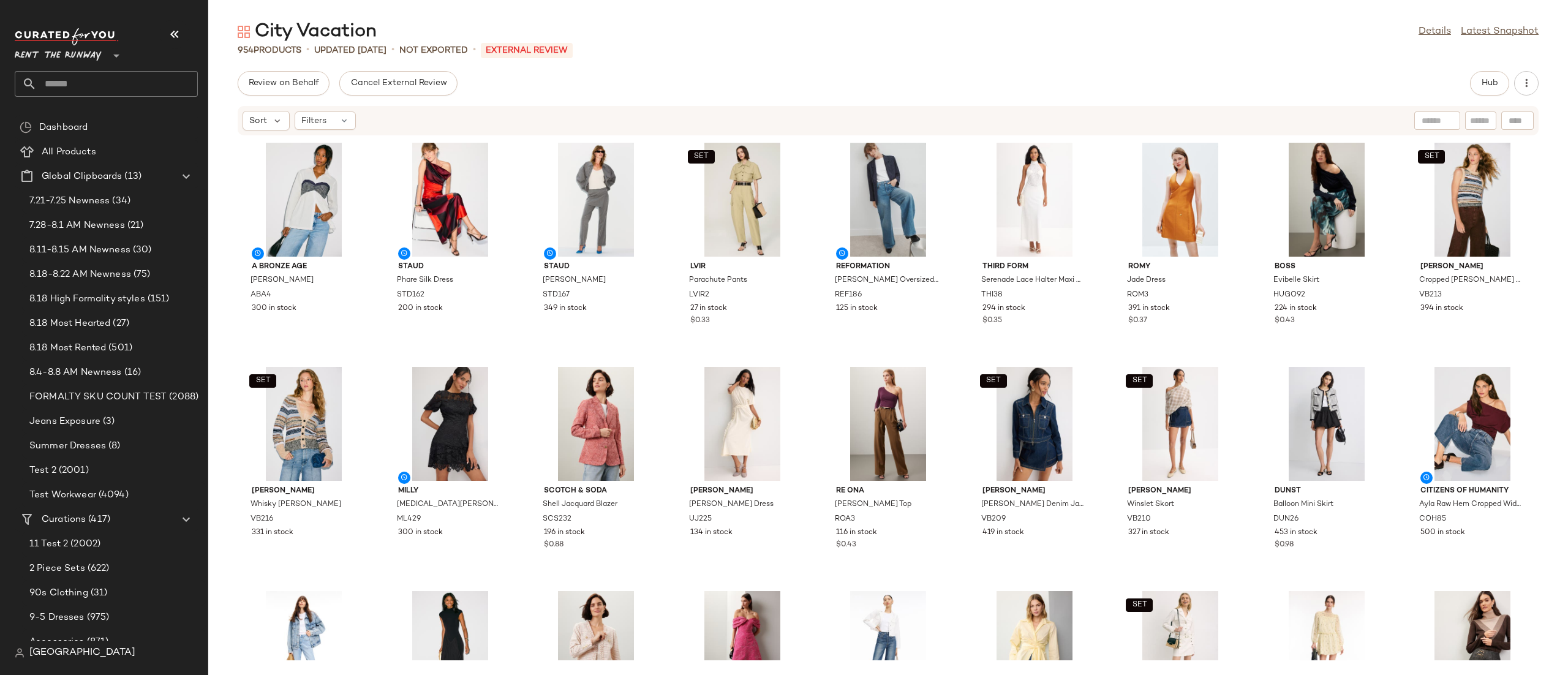
click at [696, 99] on div "Review on Behalf Cancel External Review Hub Sort Filters A Bronze Age Patti Top…" at bounding box center [888, 373] width 1360 height 604
click at [668, 316] on div "A Bronze Age Patti Top ABA4 300 in stock Staud Phare Silk Dress STD162 200 in s…" at bounding box center [888, 398] width 1360 height 524
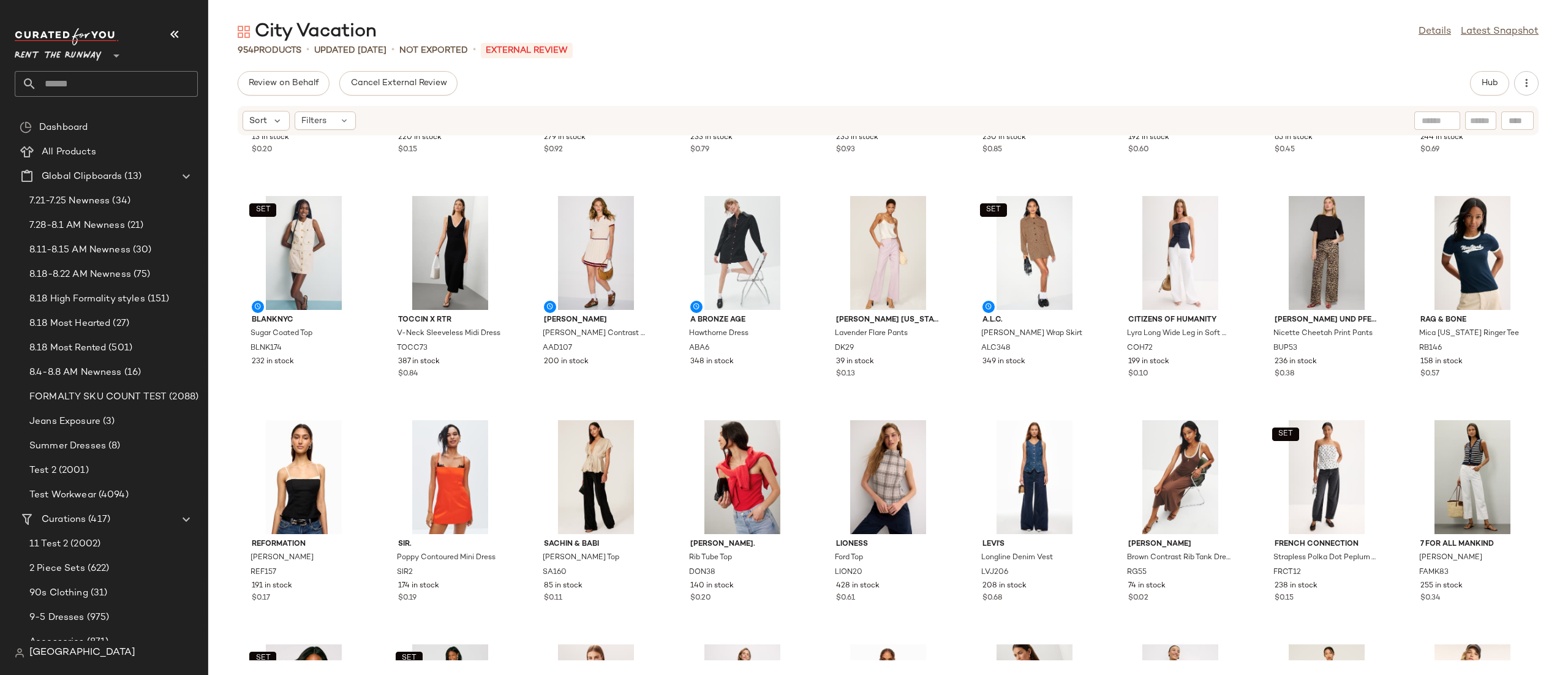
scroll to position [1419, 0]
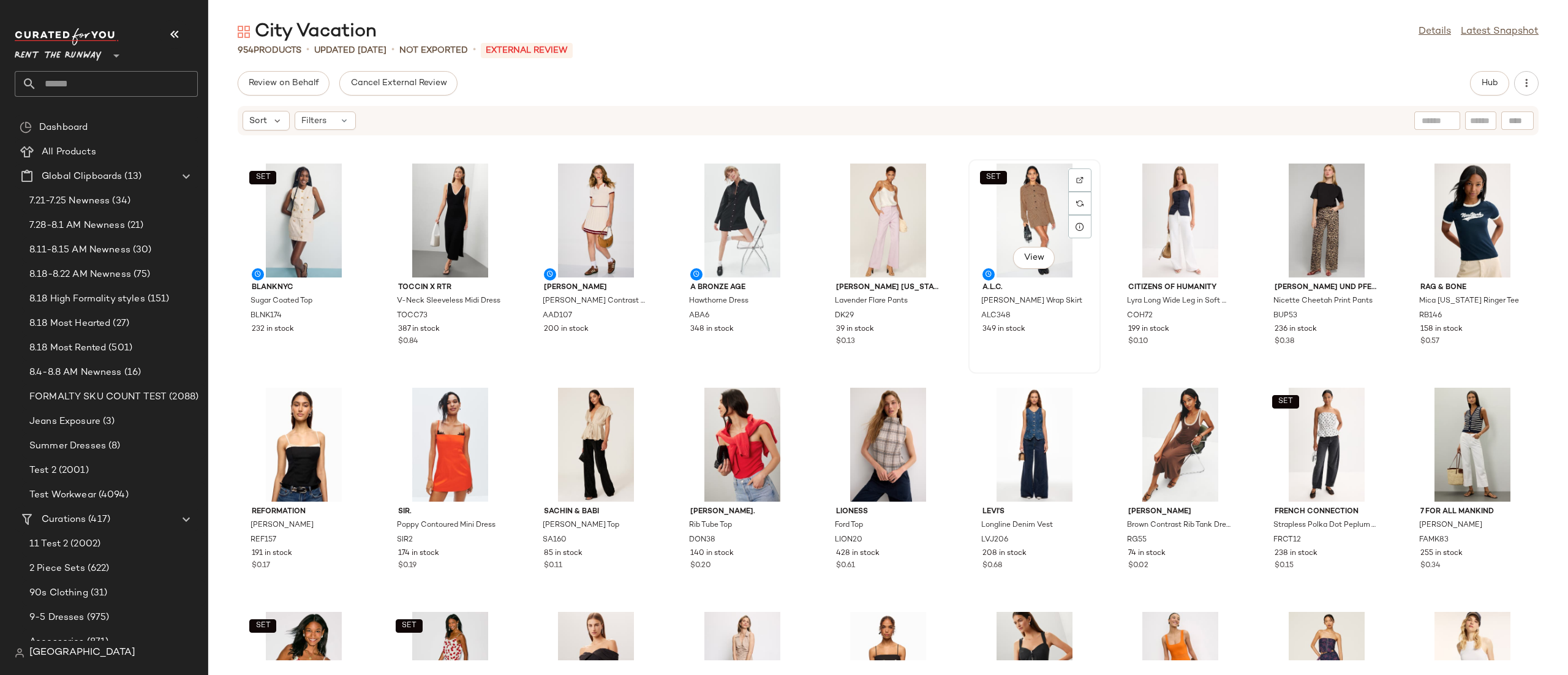
scroll to position [1782, 0]
click at [1474, 78] on button "Hub" at bounding box center [1489, 83] width 39 height 25
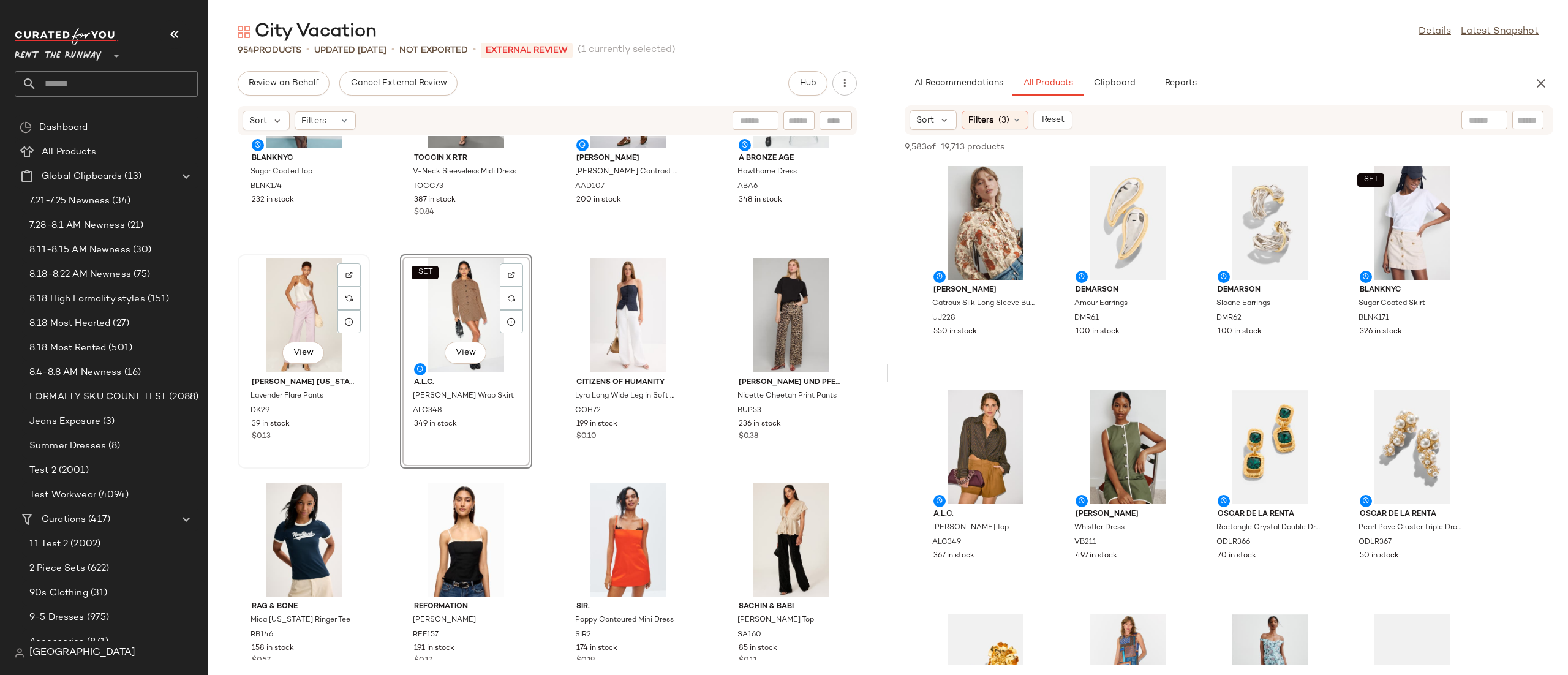
scroll to position [4157, 0]
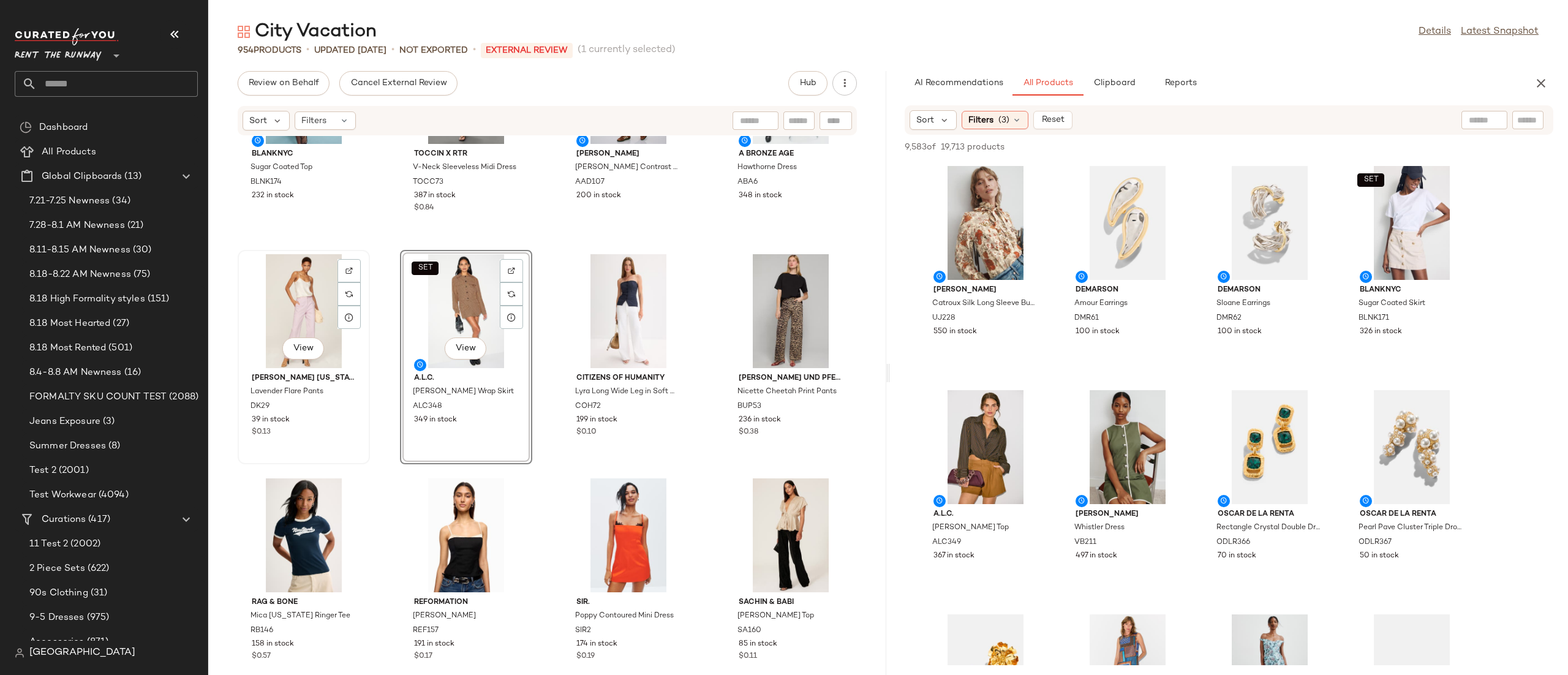
click at [314, 296] on div "View" at bounding box center [304, 311] width 123 height 114
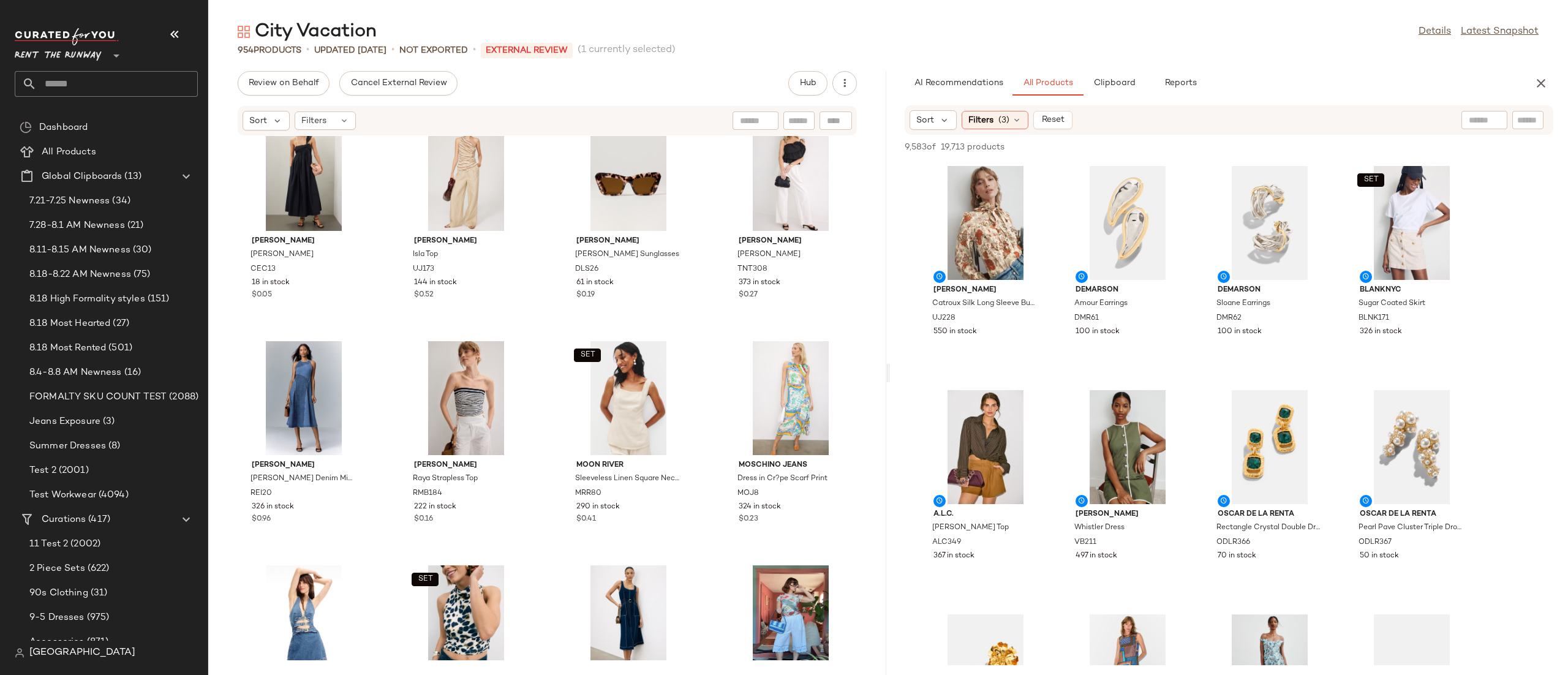
scroll to position [7425, 0]
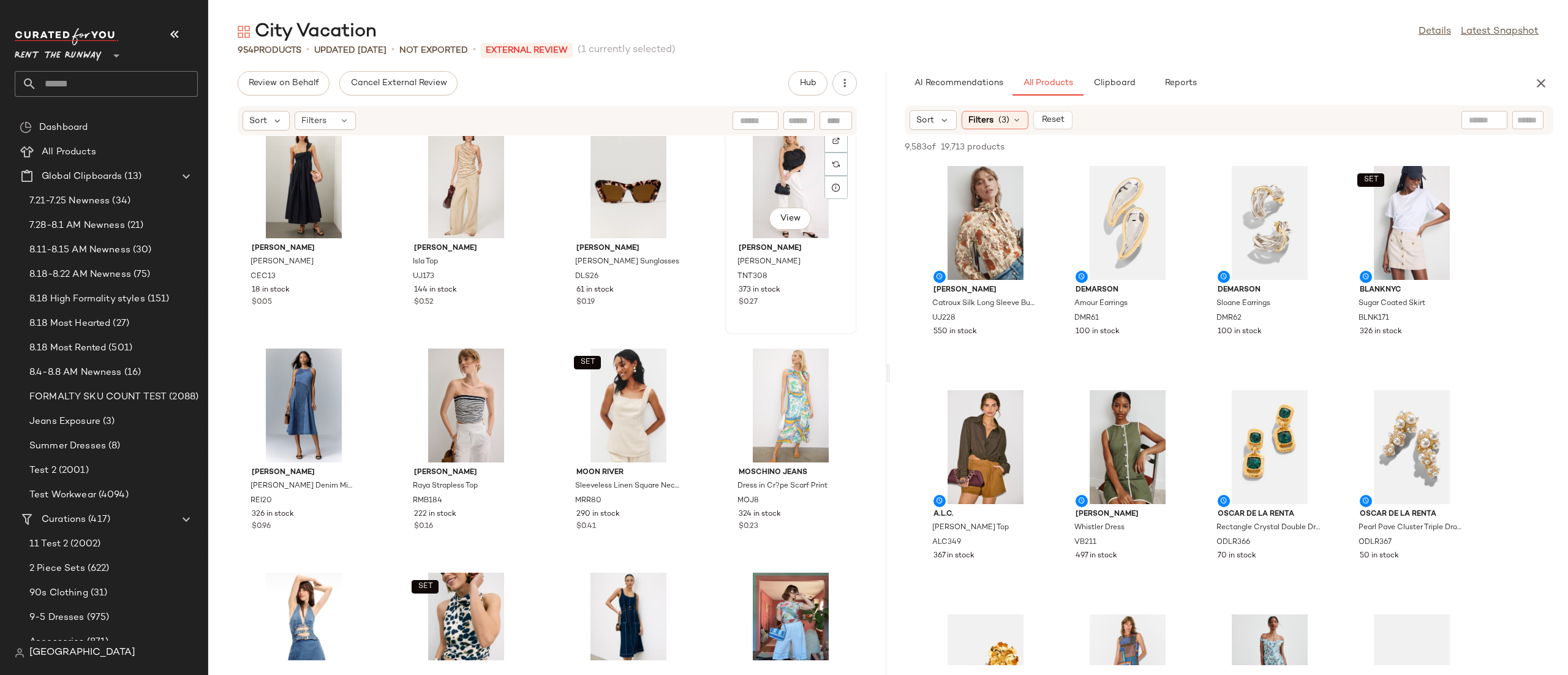
click at [774, 189] on div "View" at bounding box center [791, 181] width 123 height 114
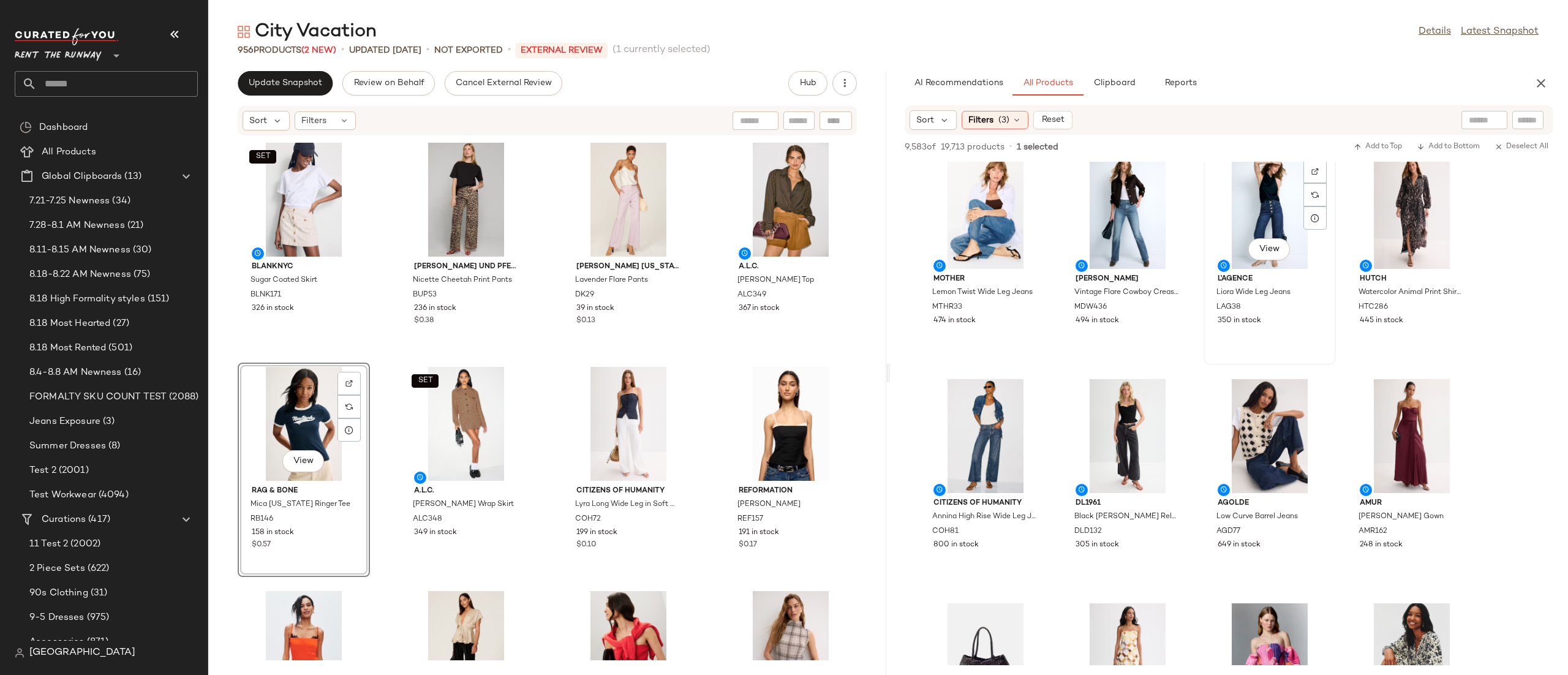
scroll to position [686, 0]
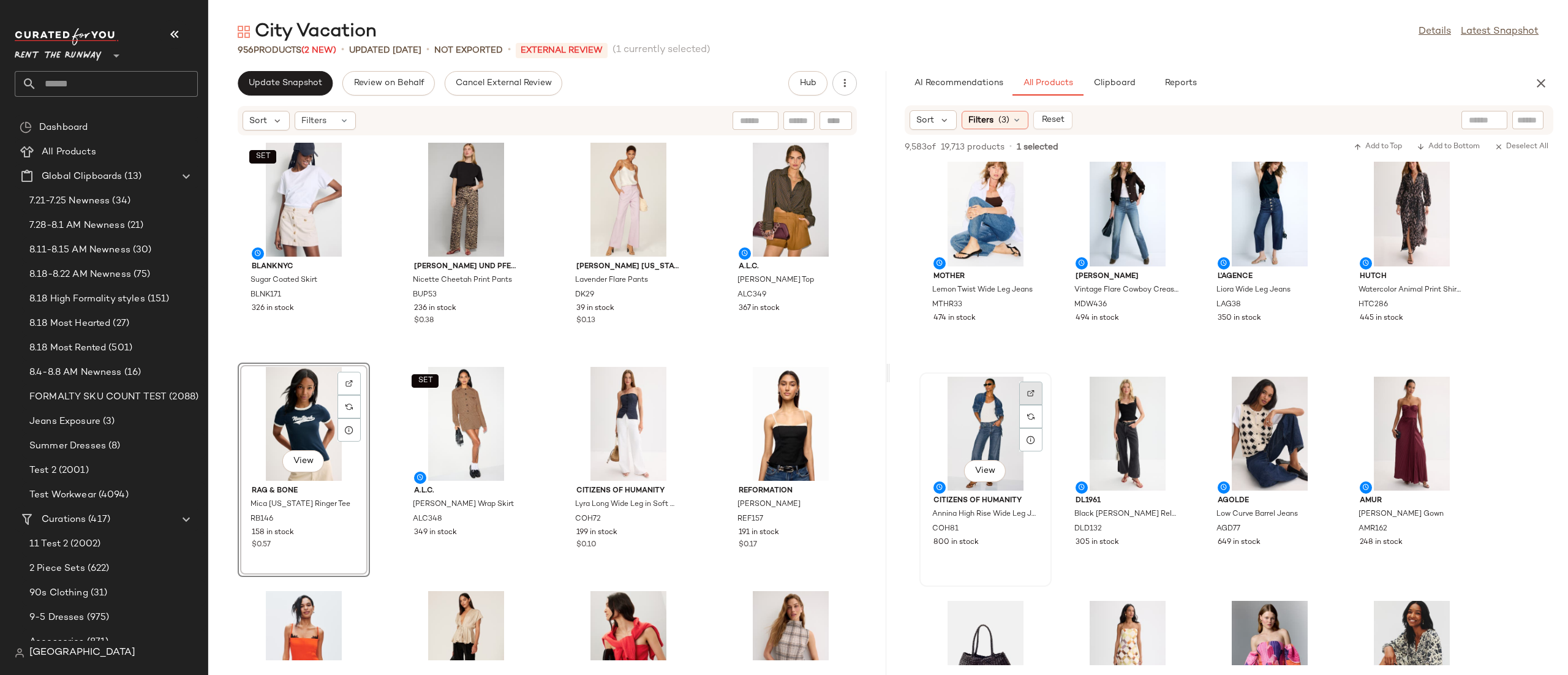
click at [1033, 389] on img at bounding box center [1030, 393] width 7 height 7
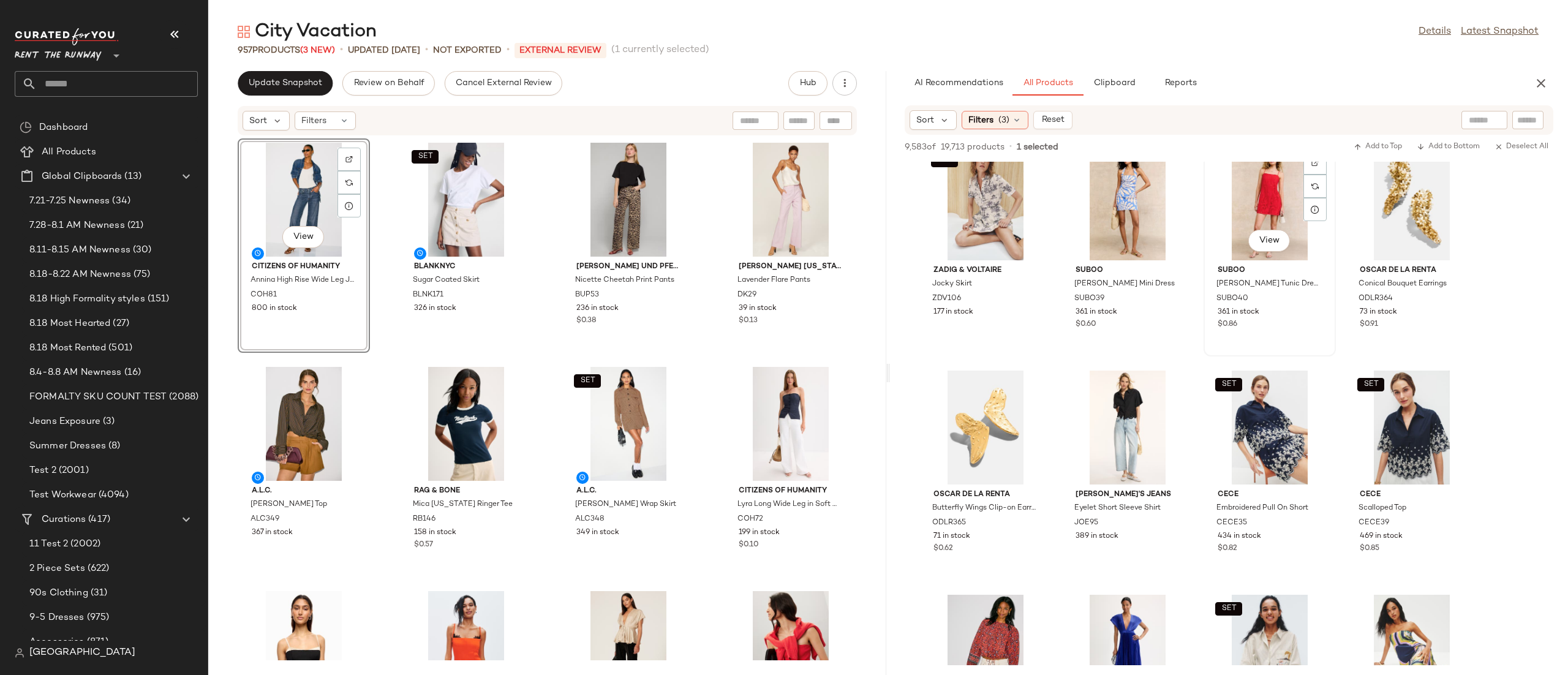
scroll to position [2401, 0]
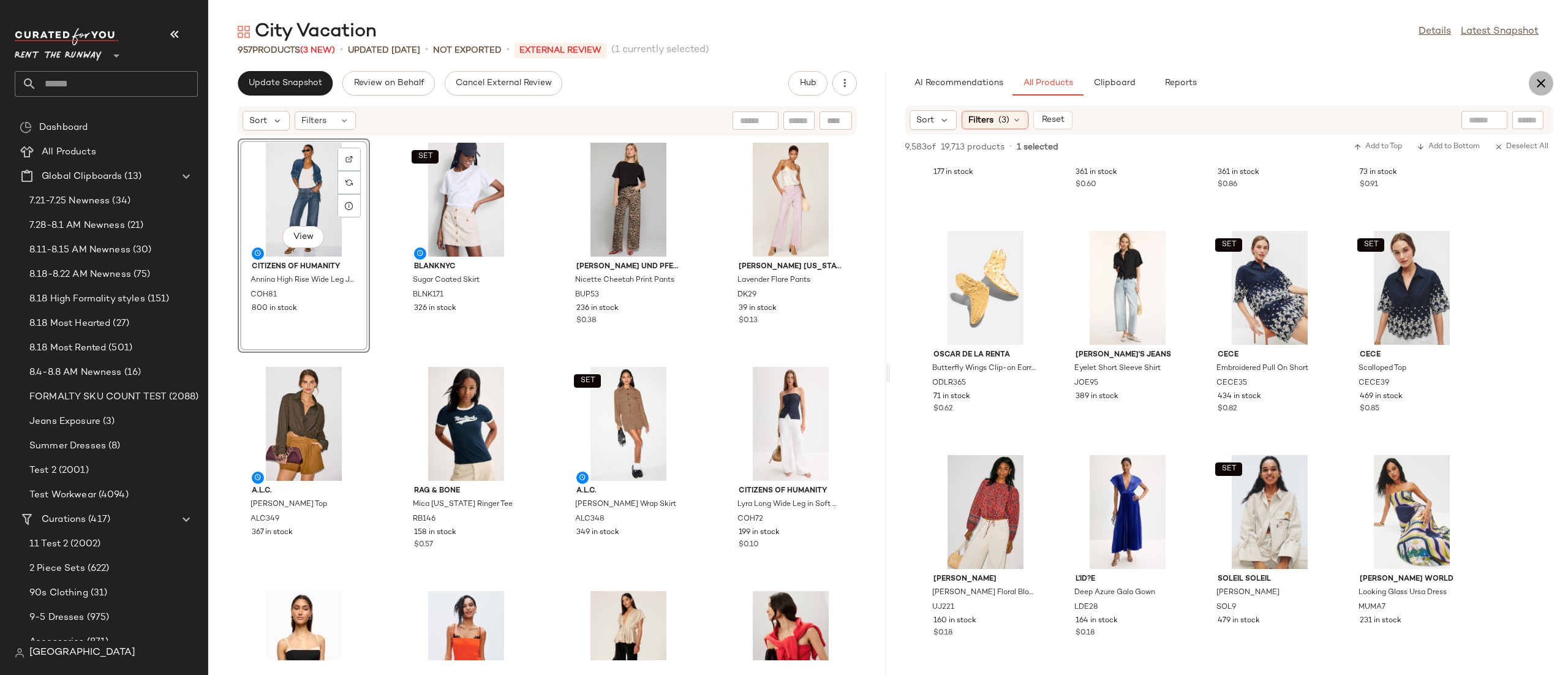
click at [1543, 74] on button "button" at bounding box center [1541, 83] width 25 height 25
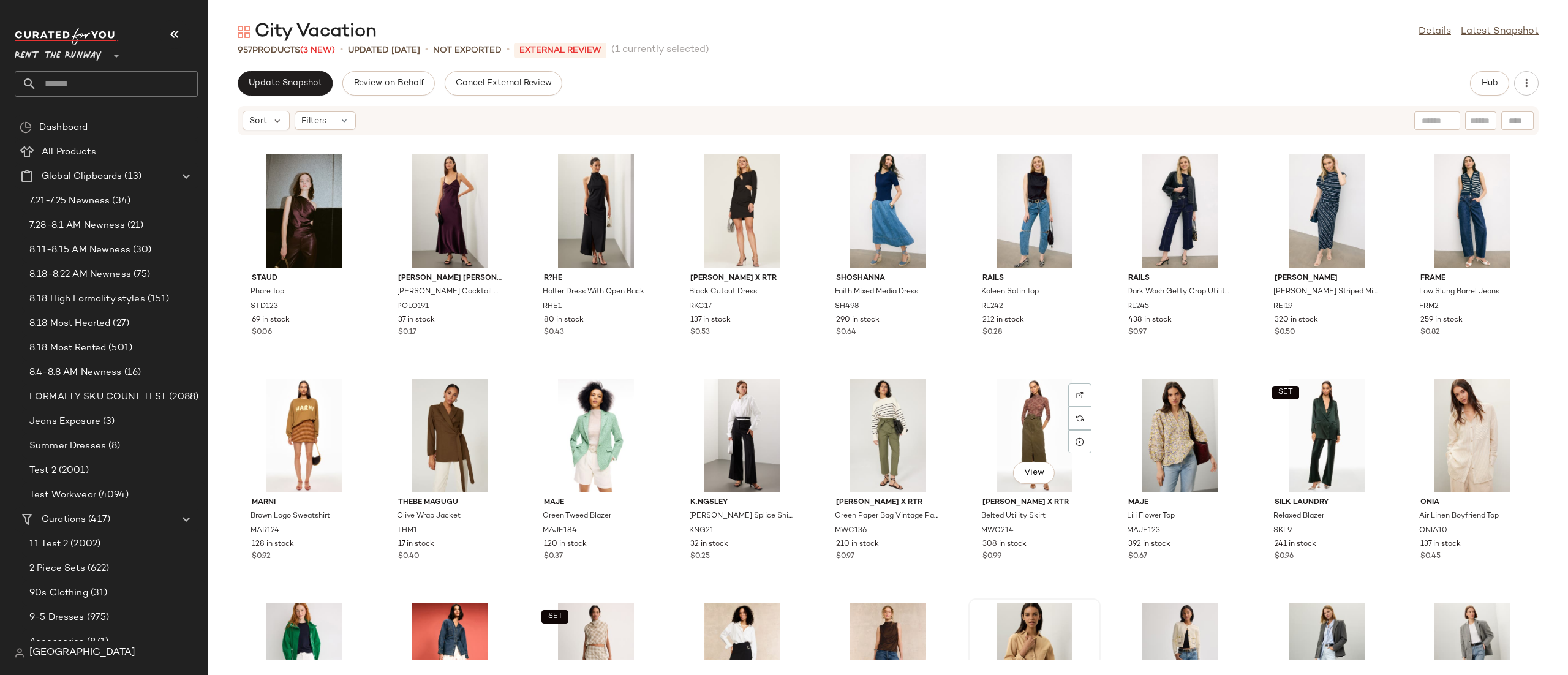
scroll to position [21062, 0]
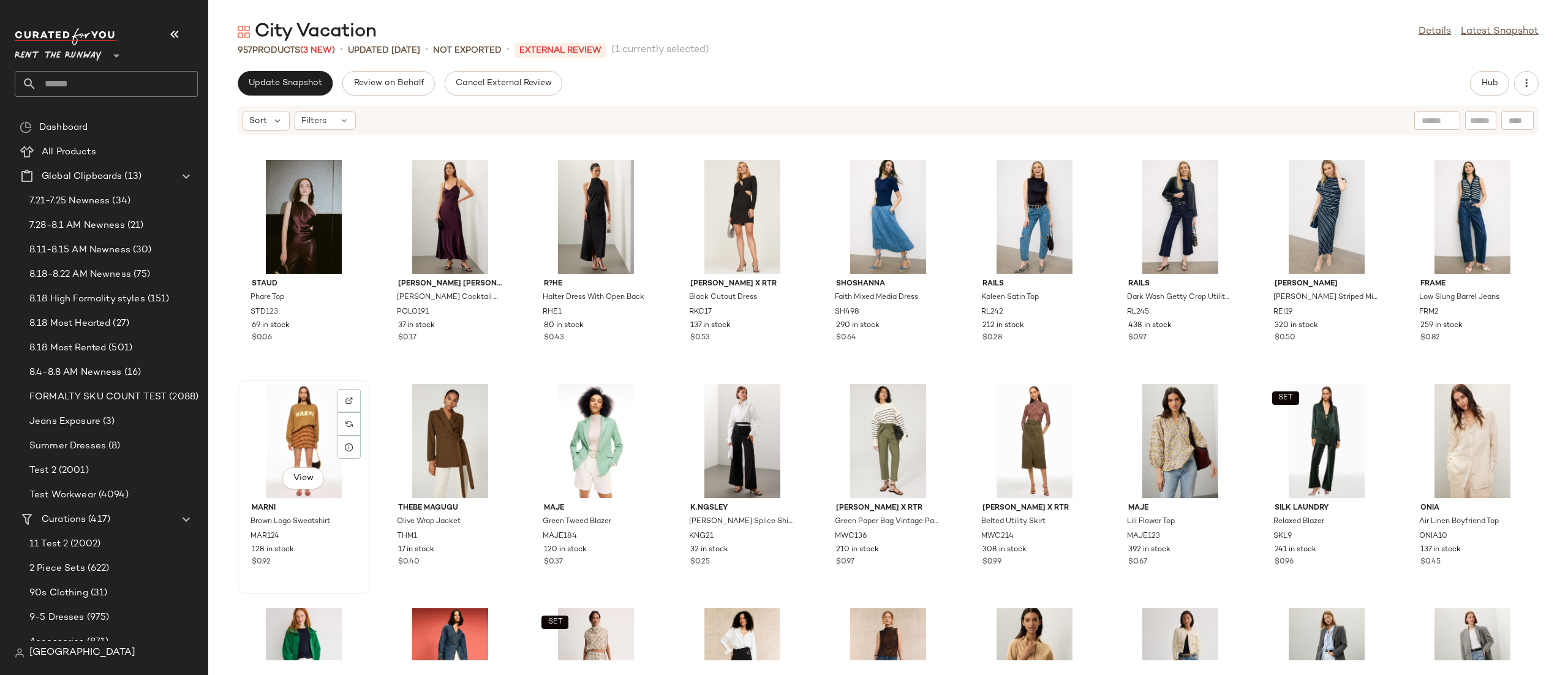
click at [289, 457] on div "View" at bounding box center [304, 441] width 123 height 114
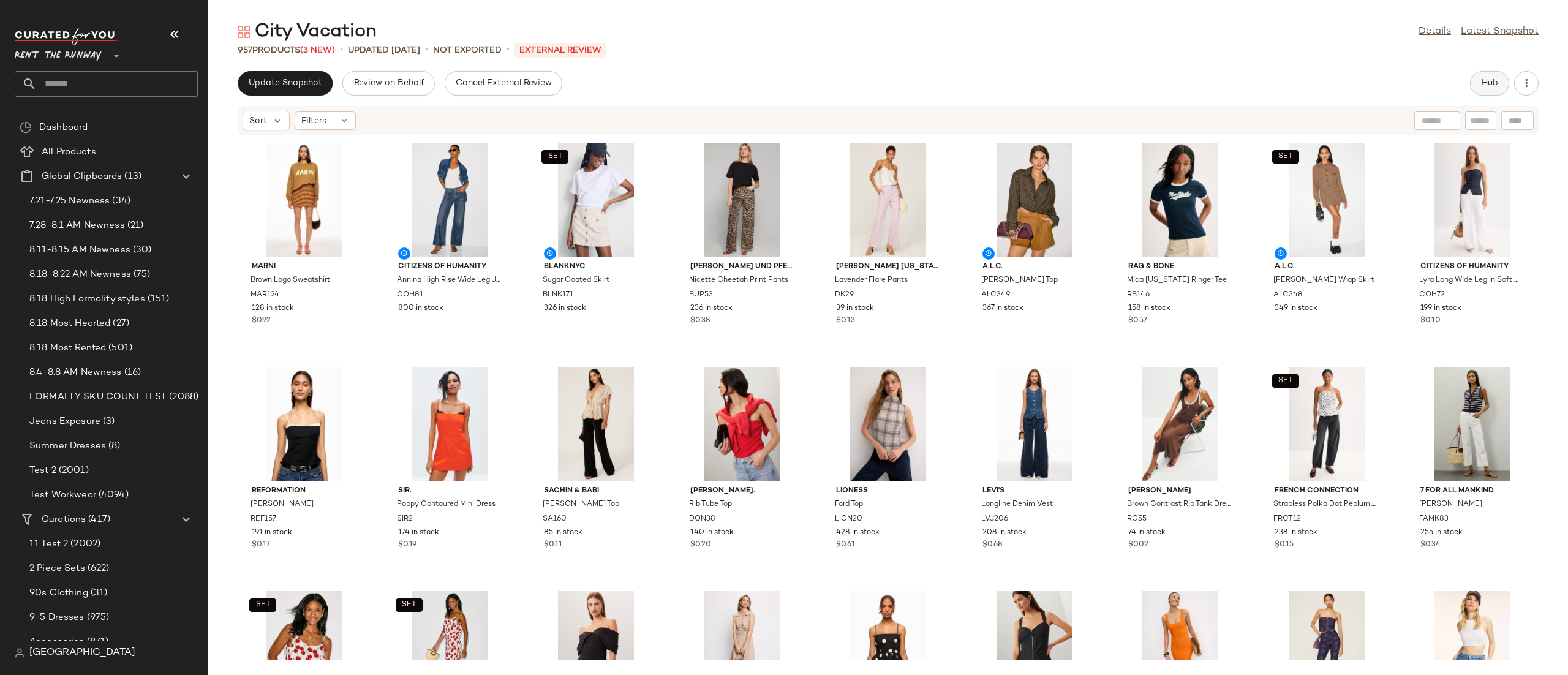
click at [1486, 80] on span "Hub" at bounding box center [1489, 84] width 17 height 10
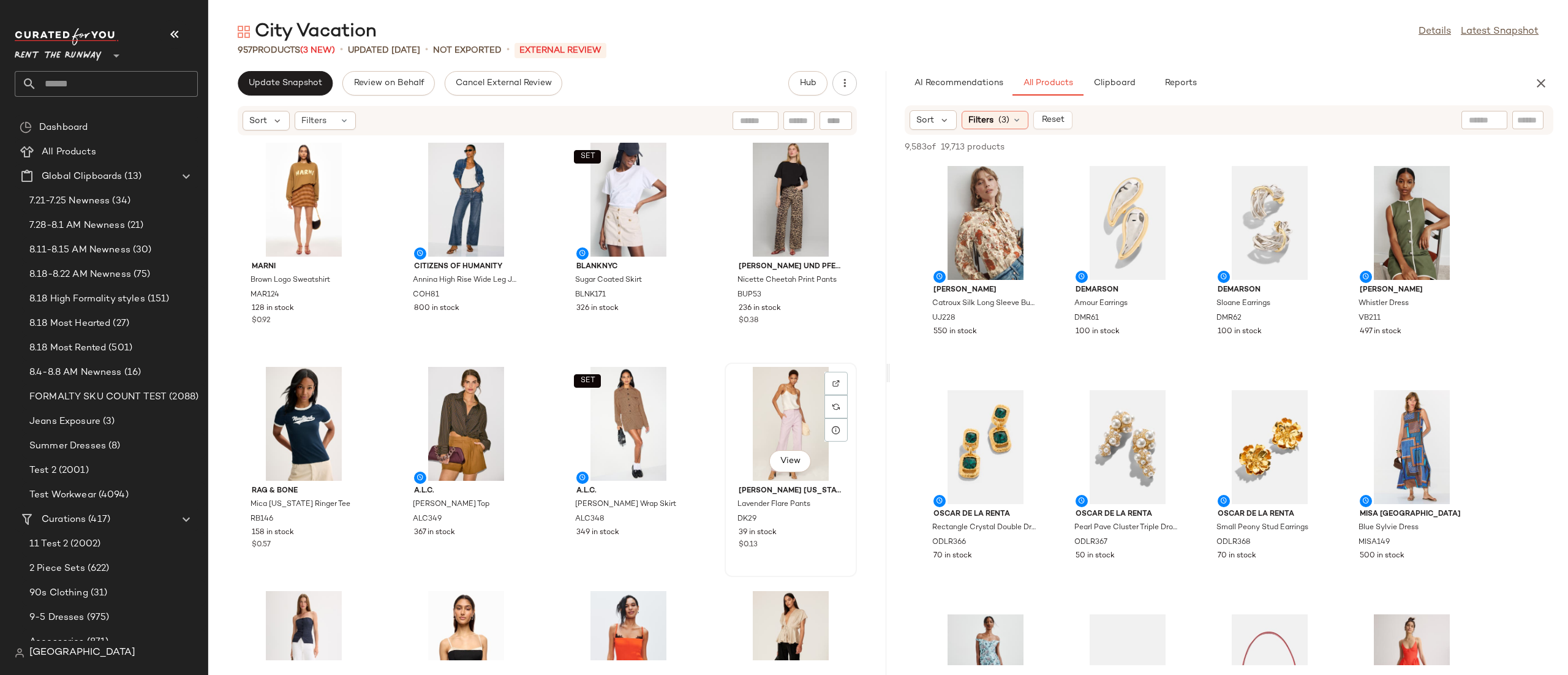
click at [766, 394] on div "View" at bounding box center [791, 423] width 123 height 114
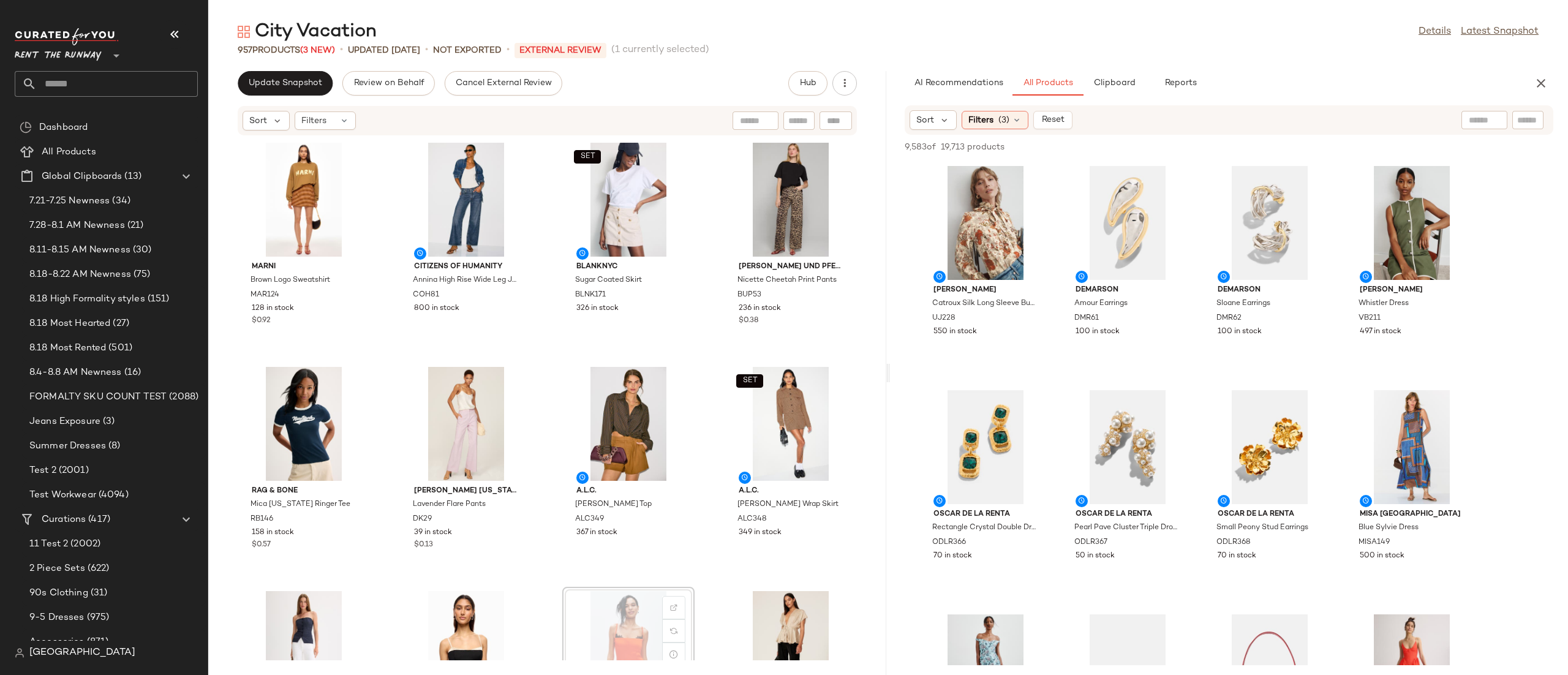
scroll to position [1, 0]
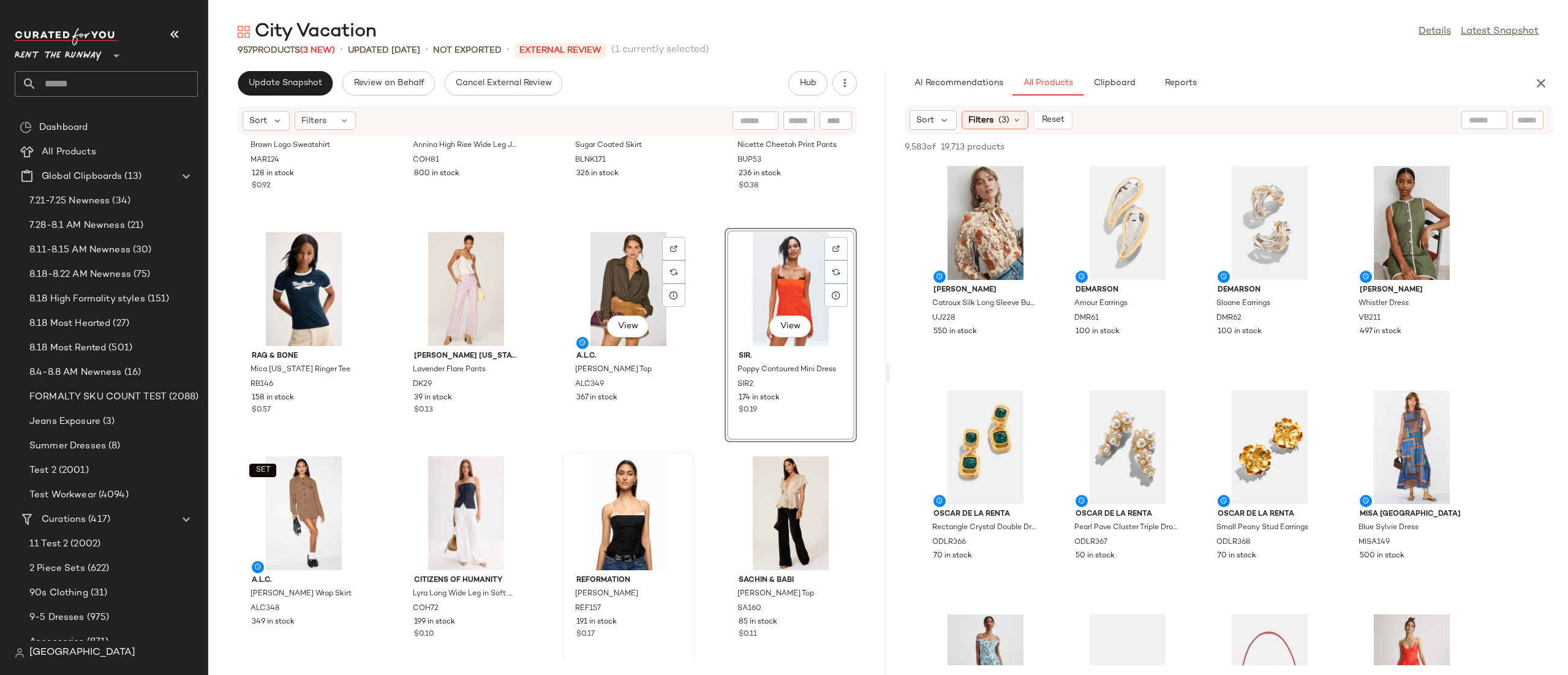
scroll to position [140, 0]
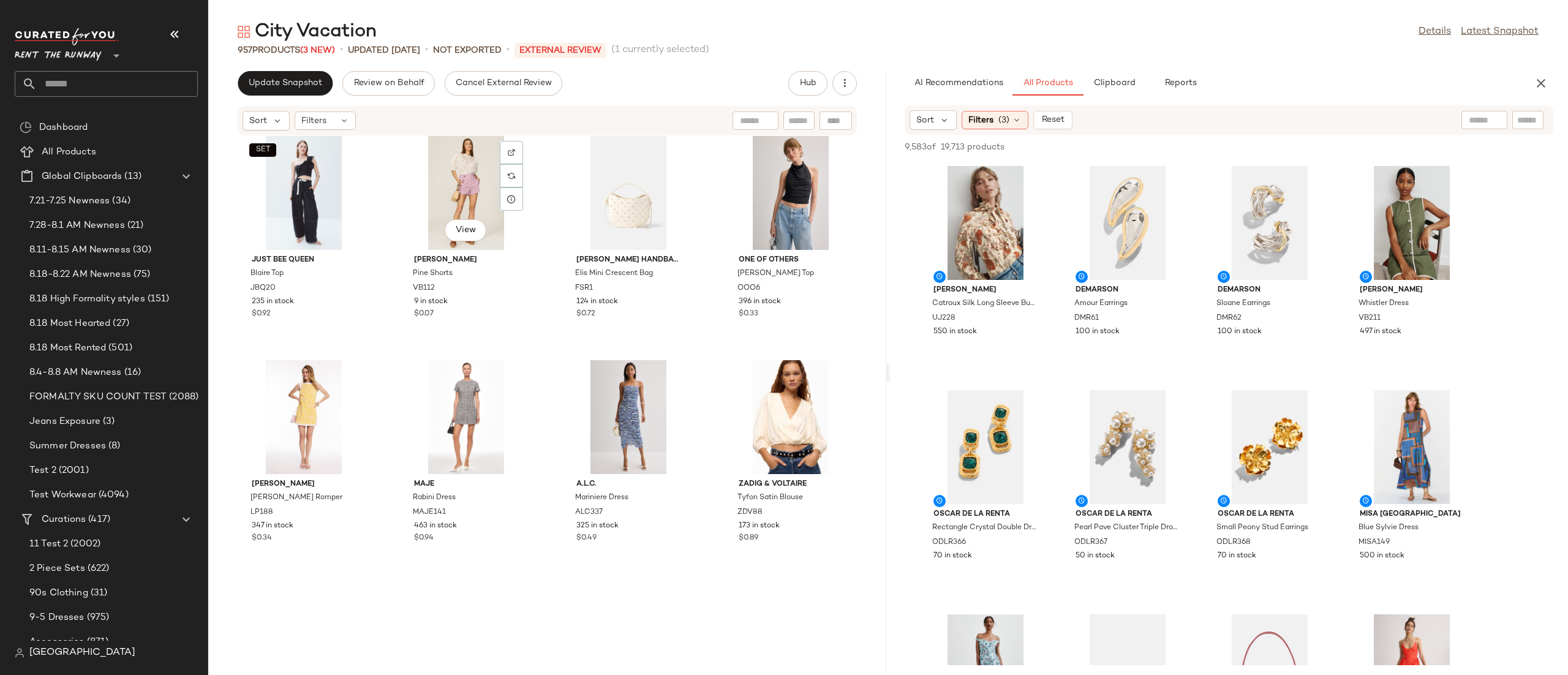
scroll to position [2812, 0]
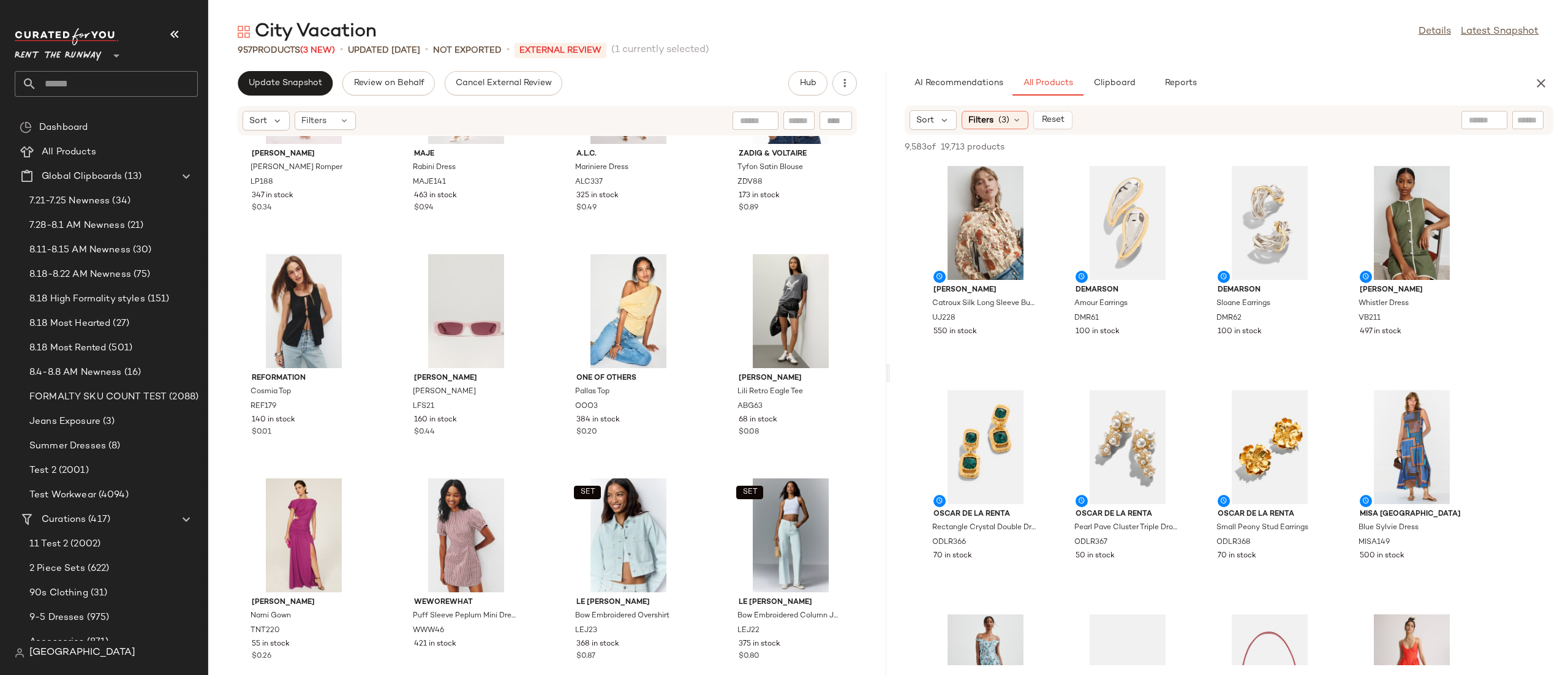
click at [1534, 69] on div "City Vacation Details Latest Snapshot 957 Products (3 New) • updated Aug 22nd •…" at bounding box center [888, 347] width 1360 height 655
click at [1543, 81] on icon "button" at bounding box center [1541, 83] width 15 height 15
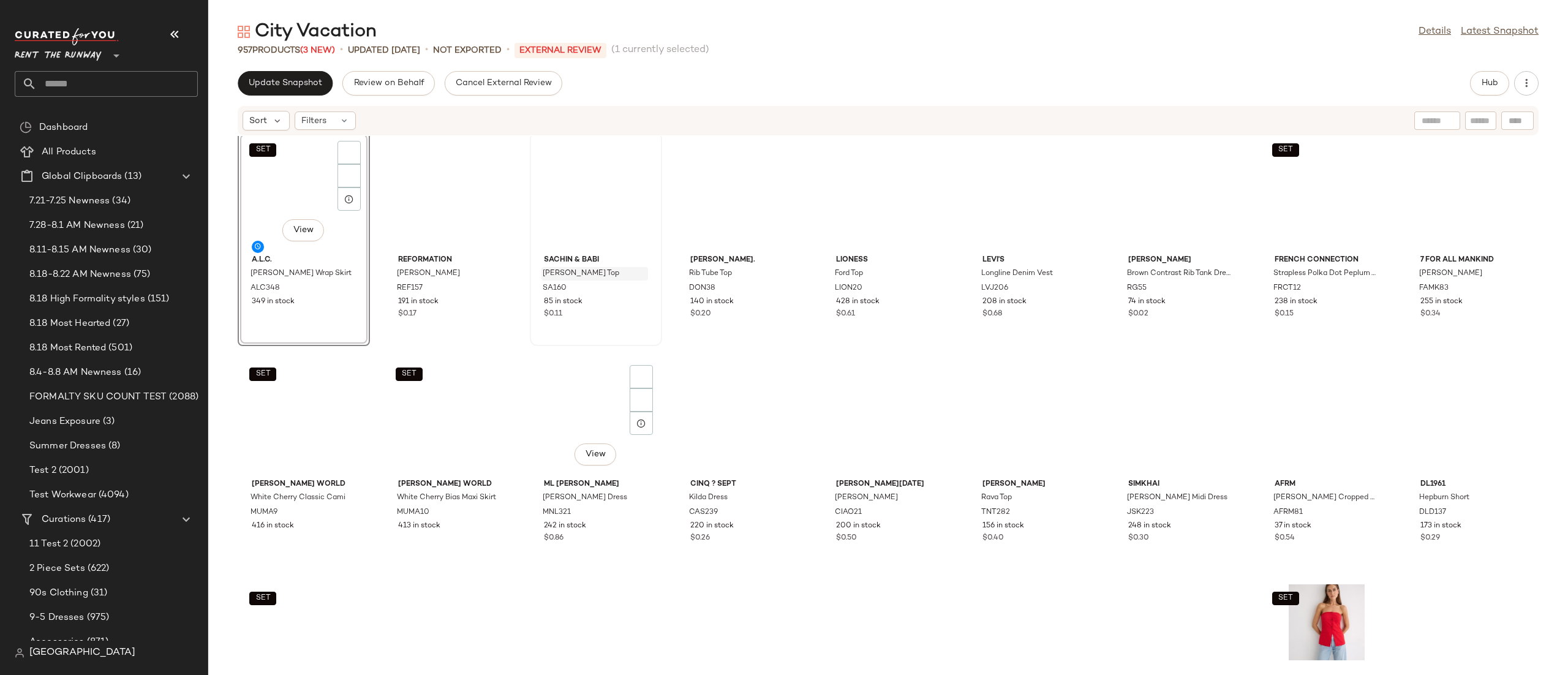
scroll to position [0, 0]
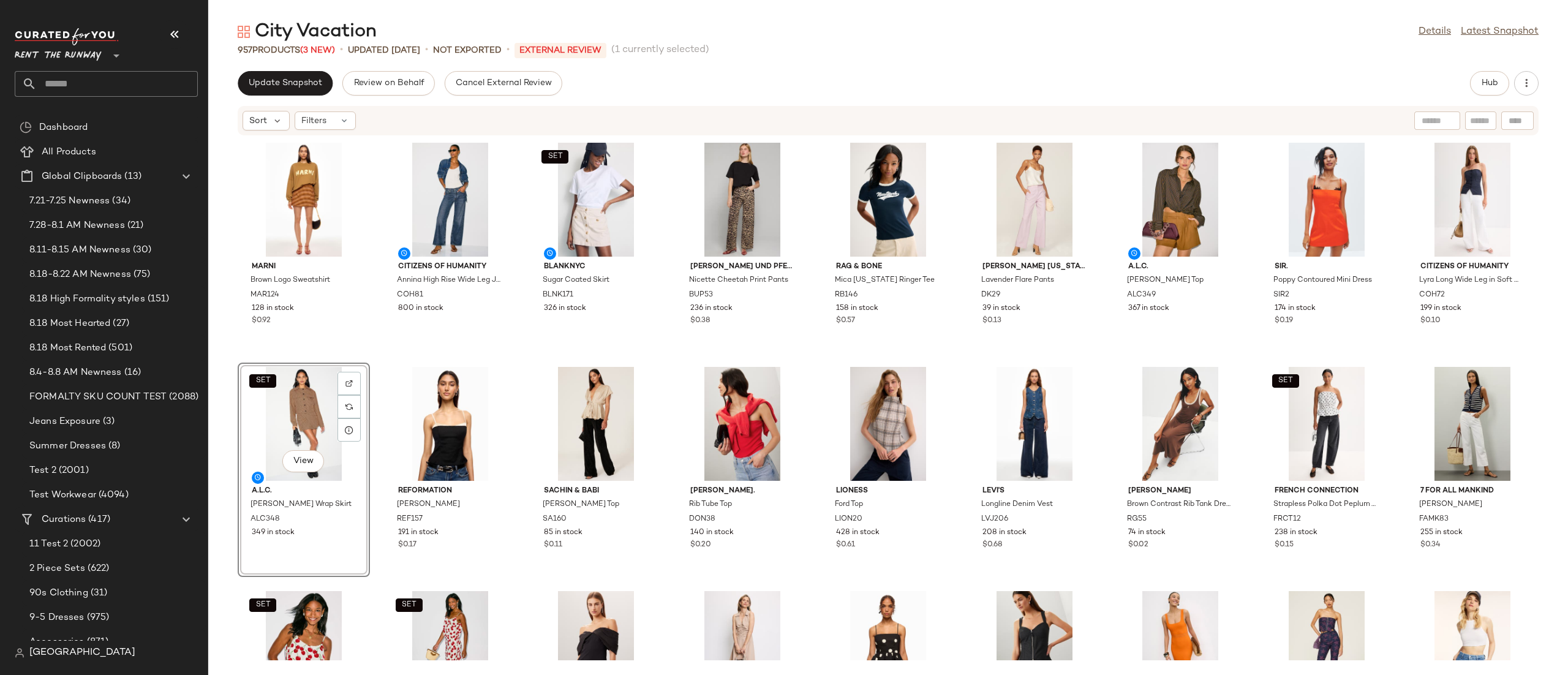
click at [665, 342] on div "Marni Brown Logo Sweatshirt MAR124 128 in stock $0.92 Citizens of Humanity Anni…" at bounding box center [888, 398] width 1360 height 524
click at [243, 83] on button "Update Snapshot" at bounding box center [285, 83] width 95 height 25
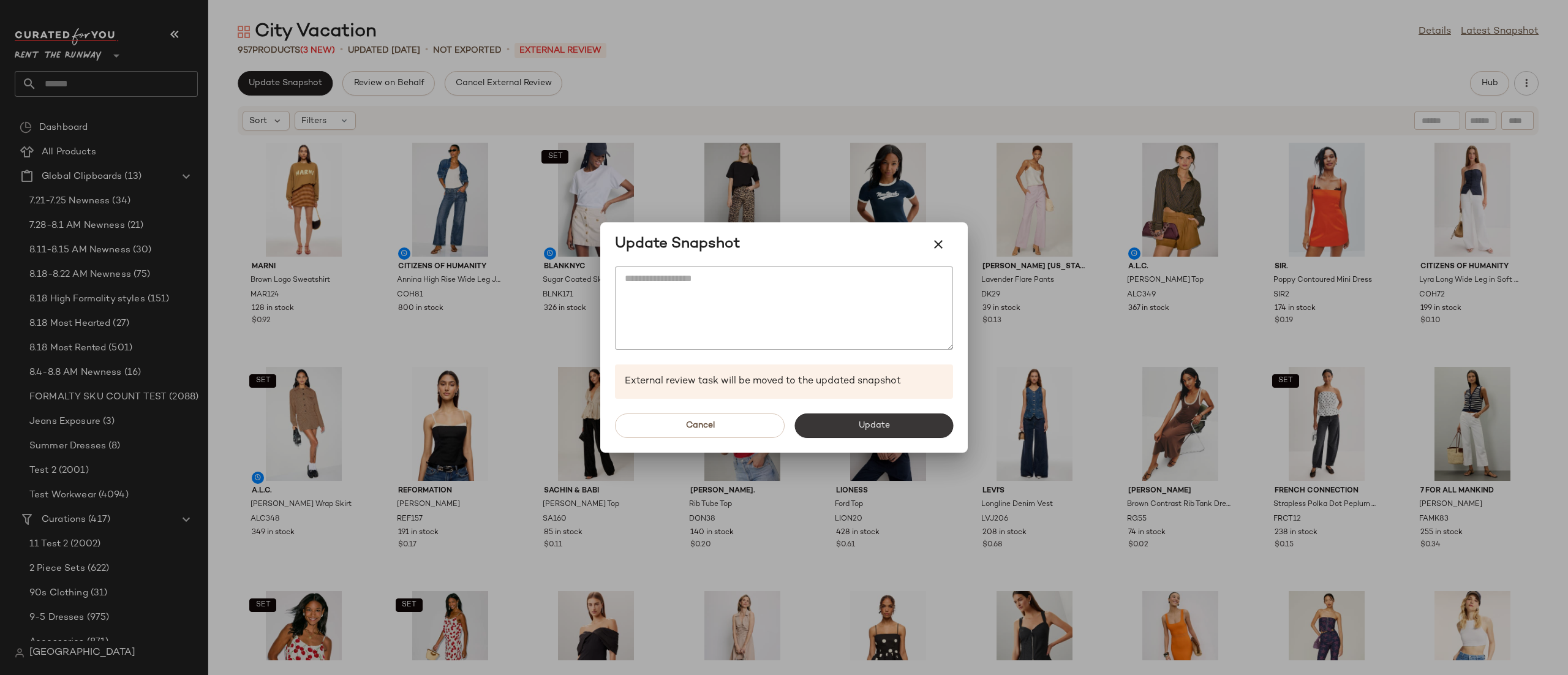
click at [843, 418] on button "Update" at bounding box center [874, 425] width 159 height 25
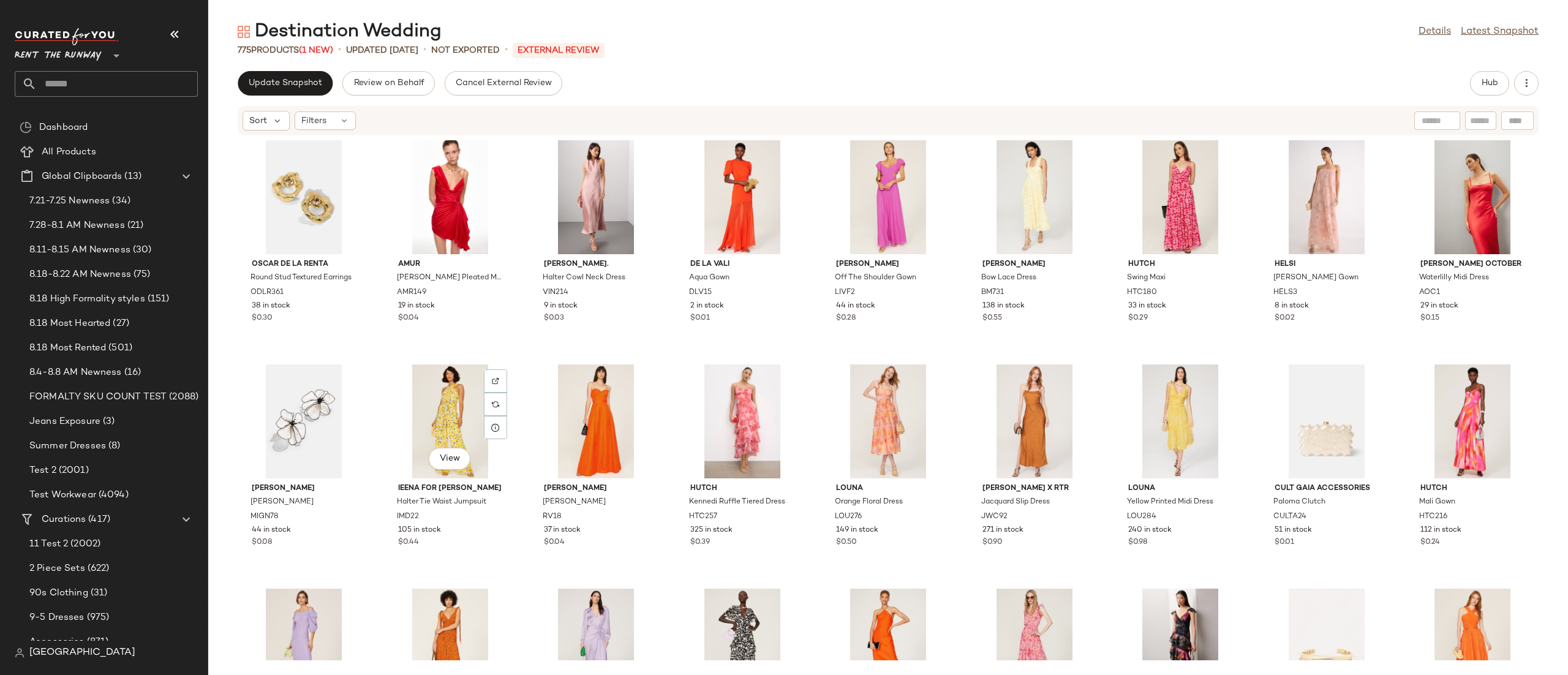
scroll to position [4907, 0]
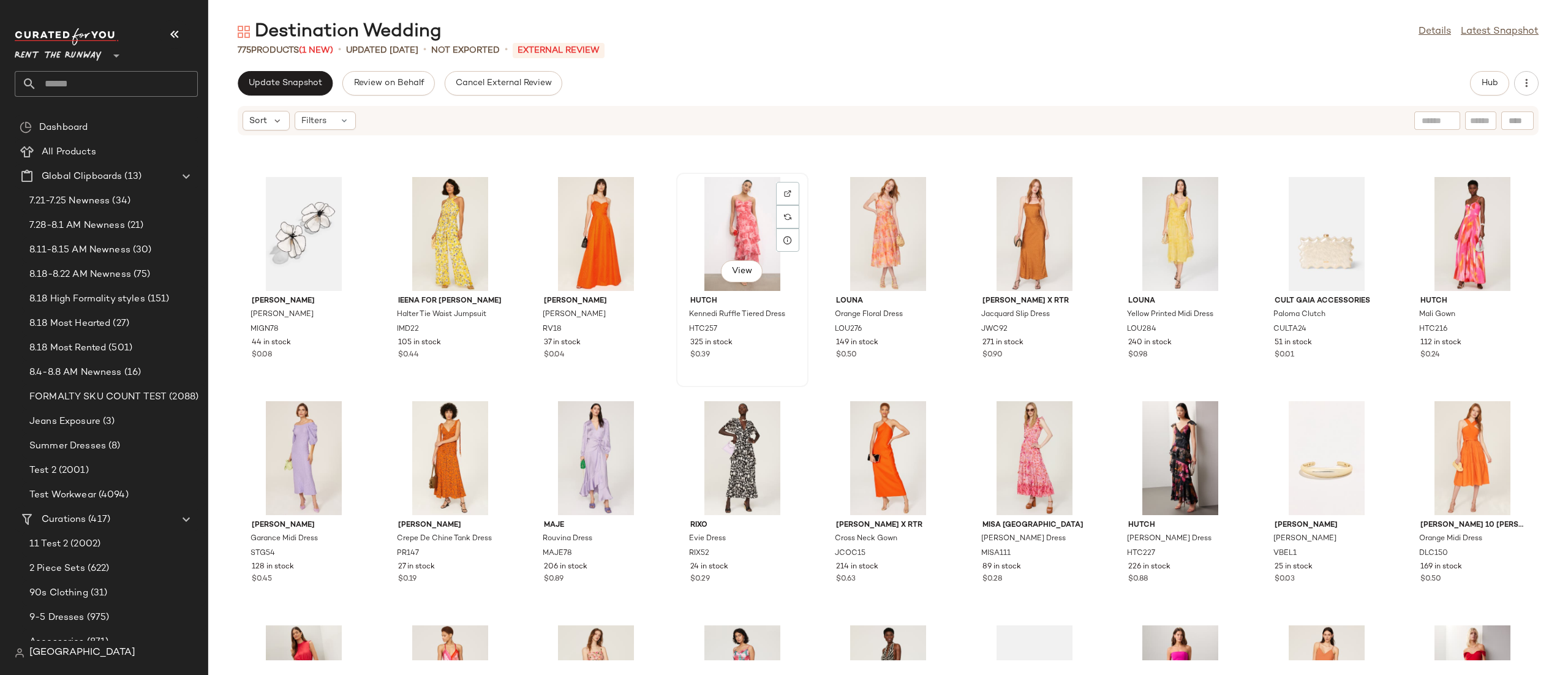
click at [716, 232] on div "View" at bounding box center [743, 234] width 123 height 114
click at [1499, 81] on button "Hub" at bounding box center [1489, 83] width 39 height 25
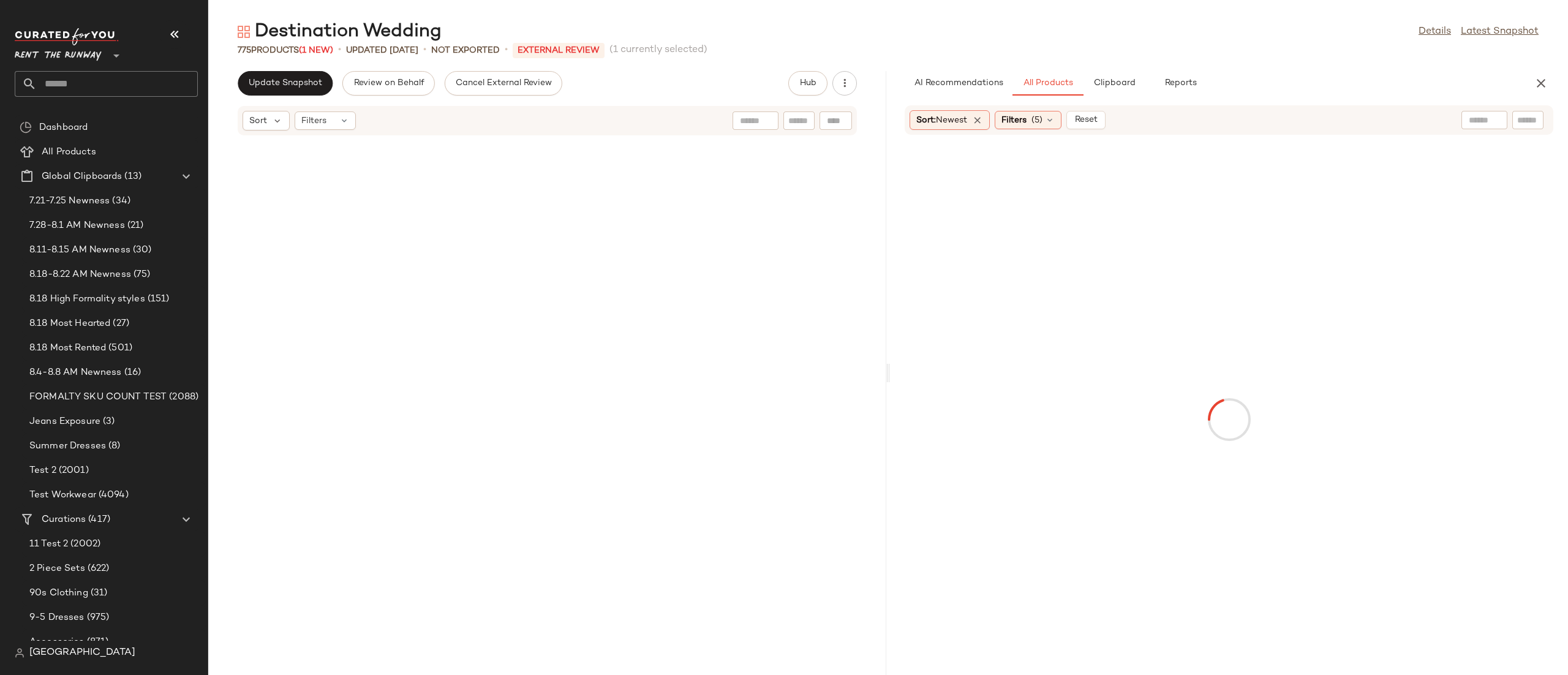
scroll to position [10983, 0]
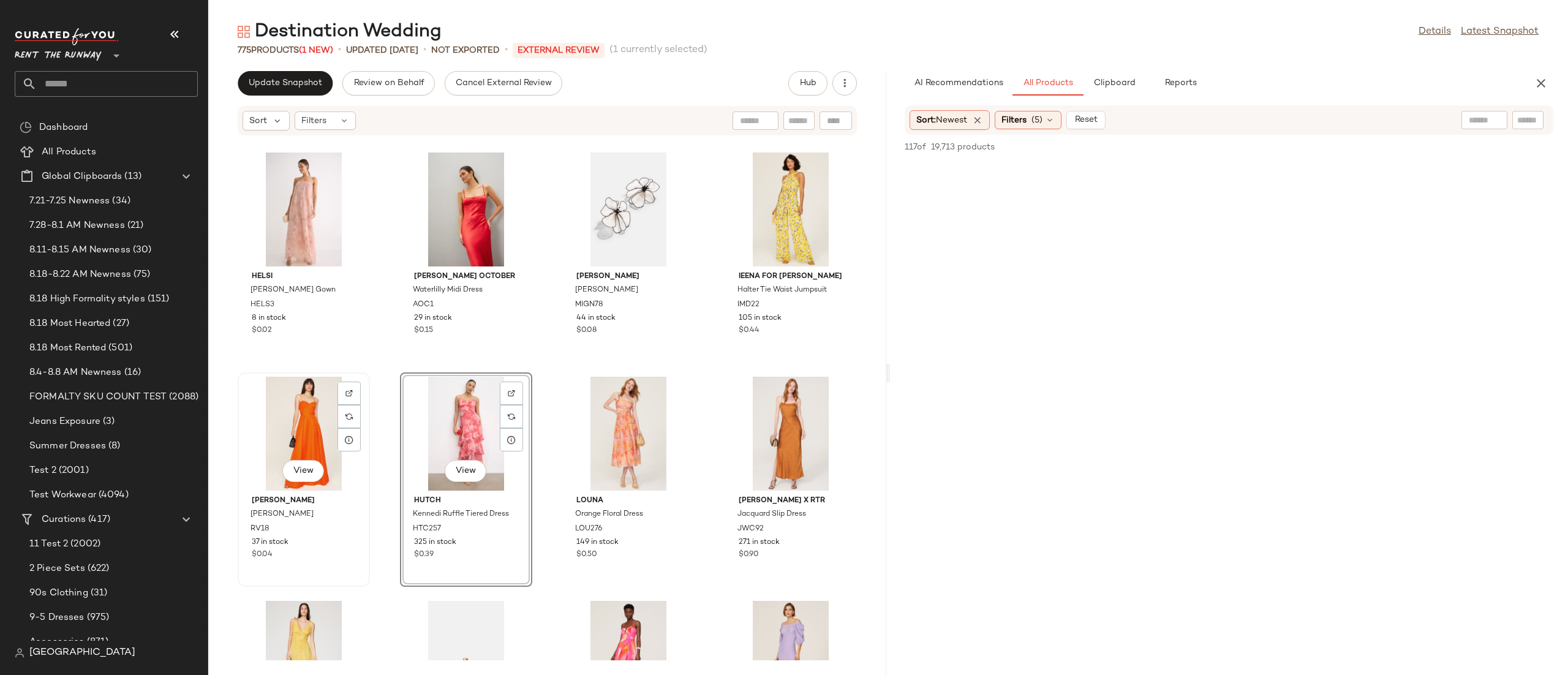
click at [302, 398] on div "View" at bounding box center [304, 433] width 123 height 114
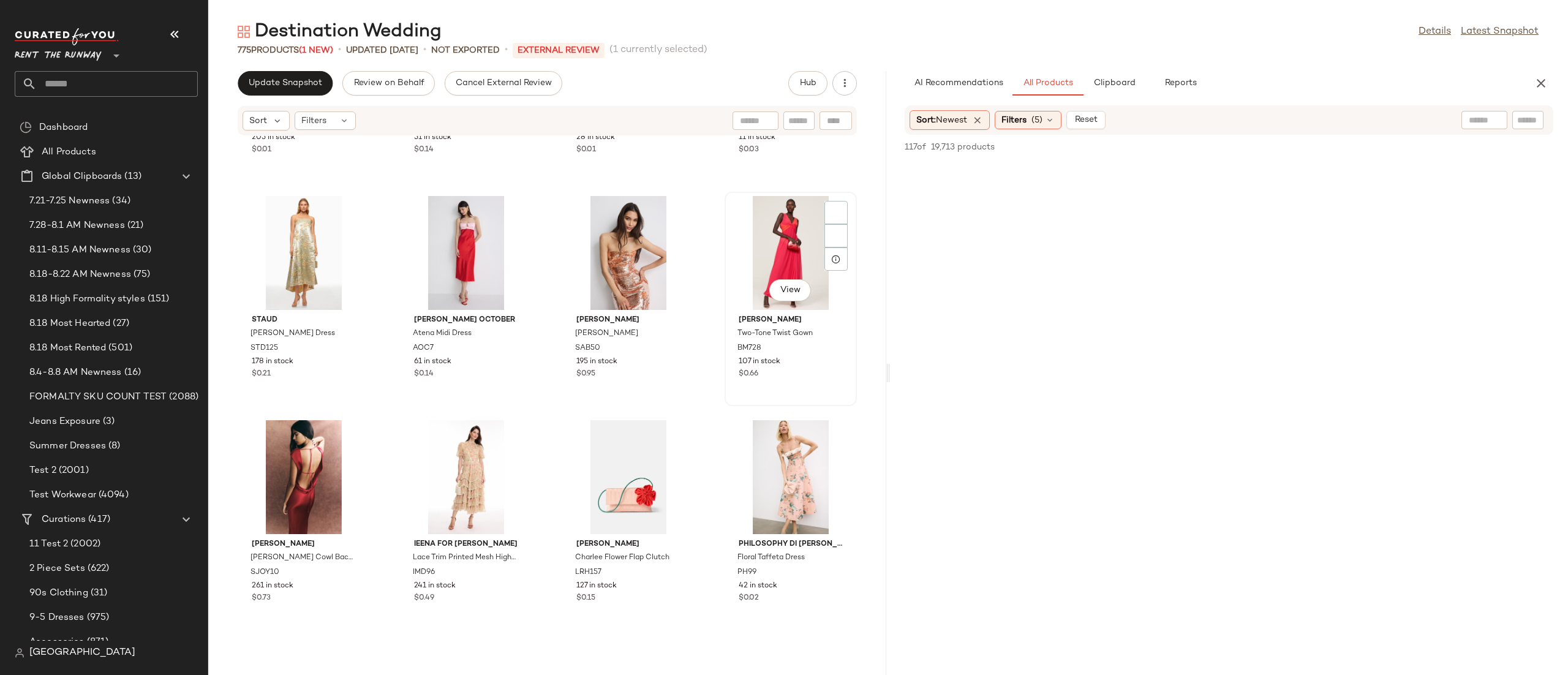
scroll to position [14307, 0]
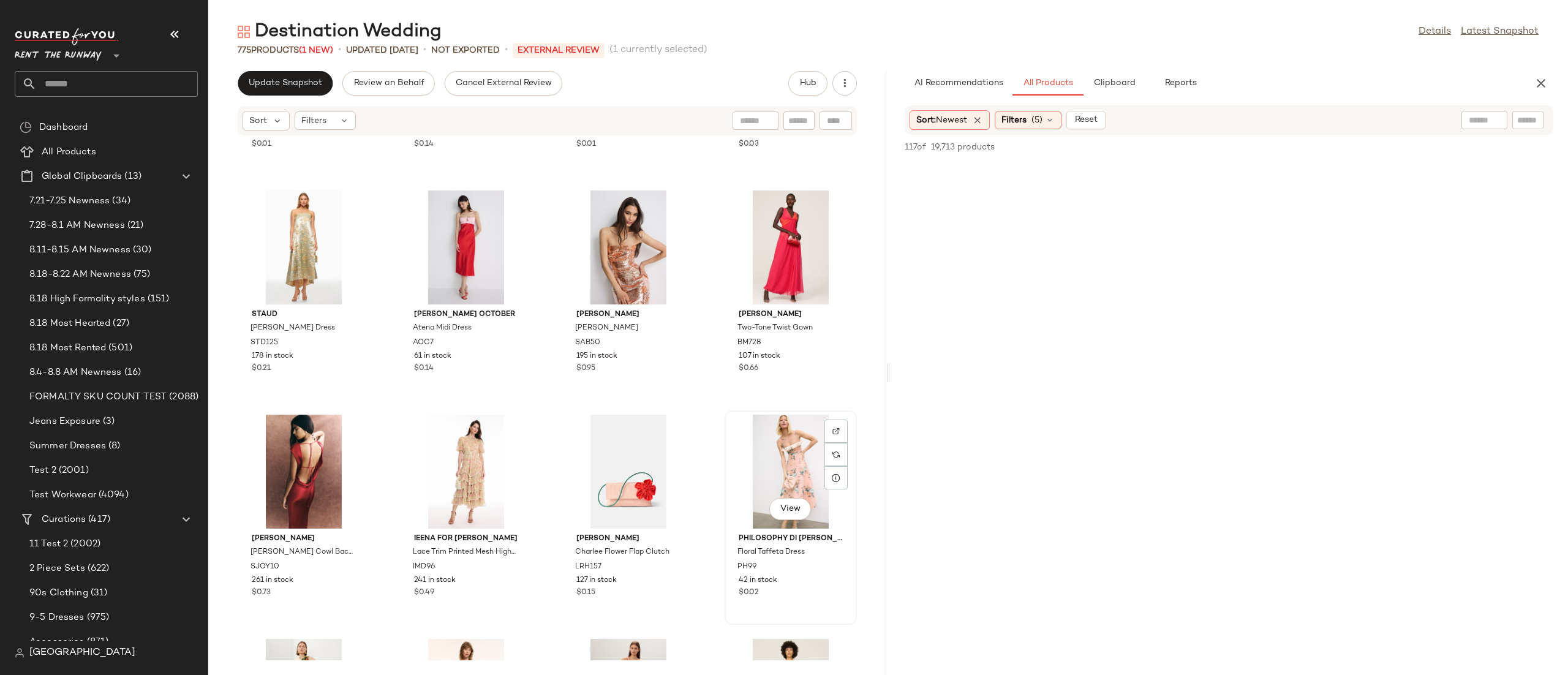
click at [779, 456] on div "View" at bounding box center [791, 472] width 123 height 114
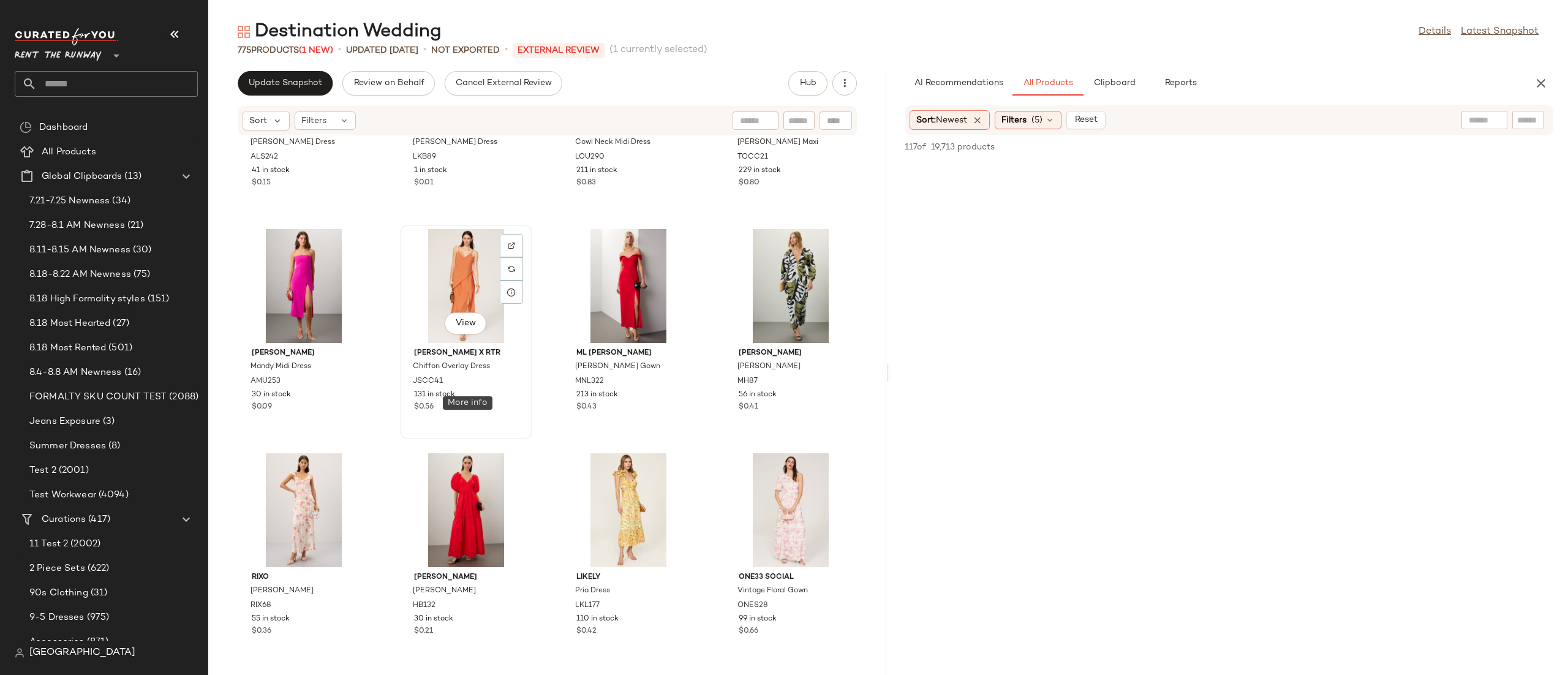
scroll to position [1095, 0]
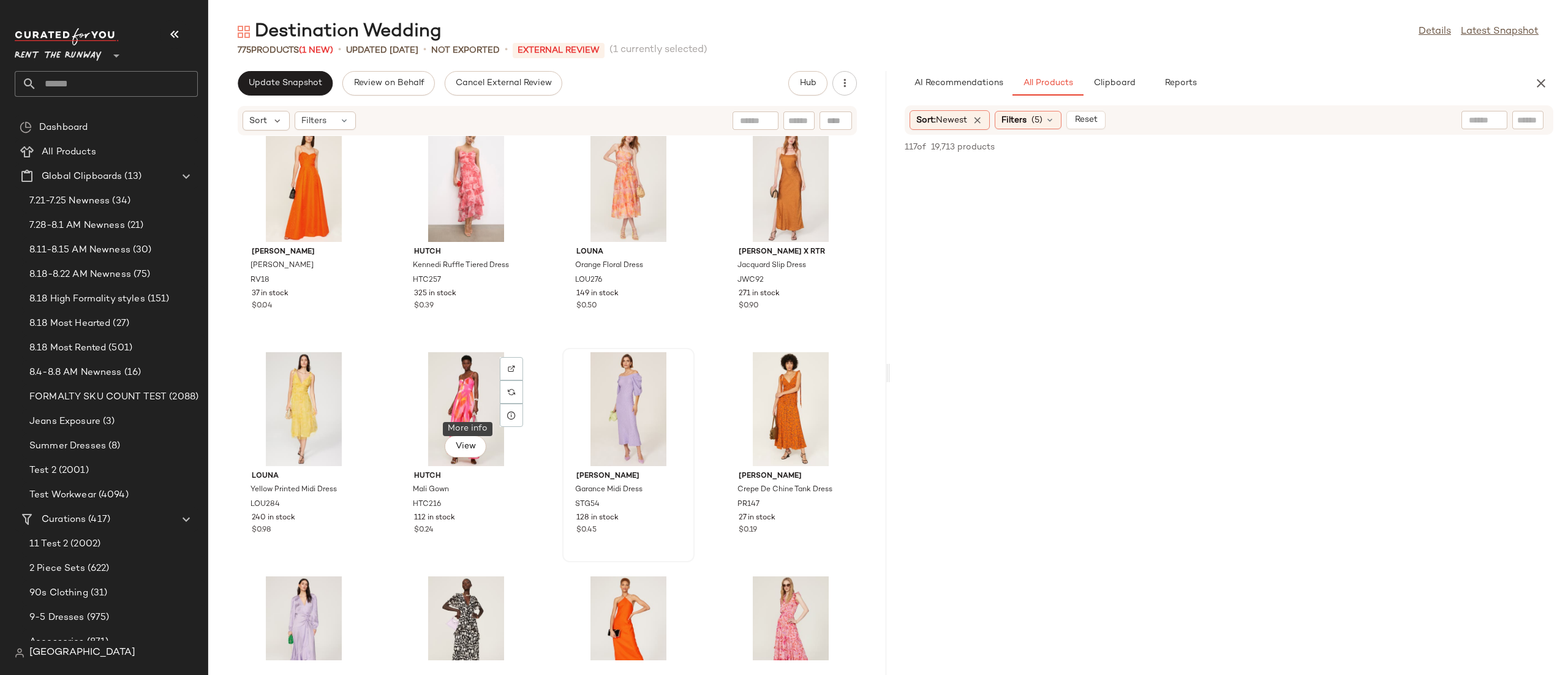
scroll to position [25, 0]
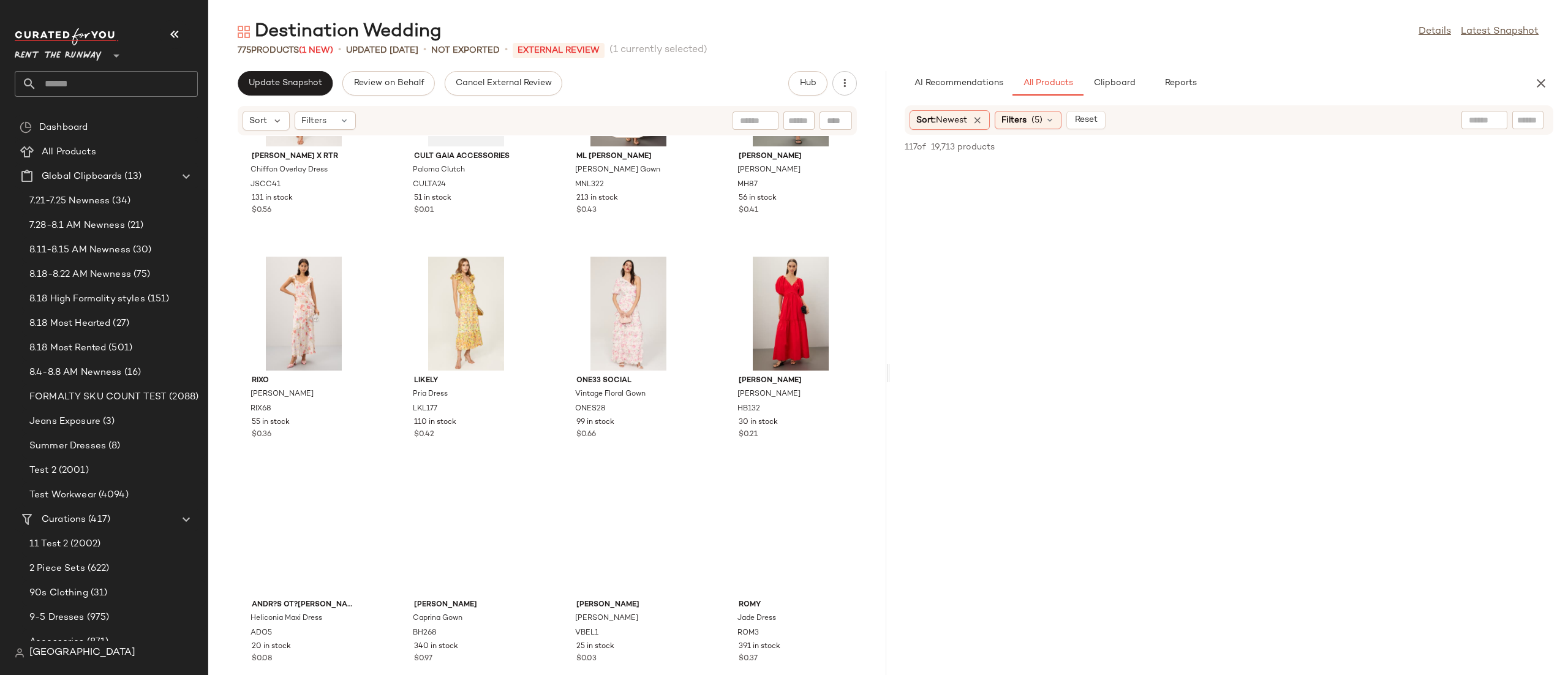
scroll to position [1244, 0]
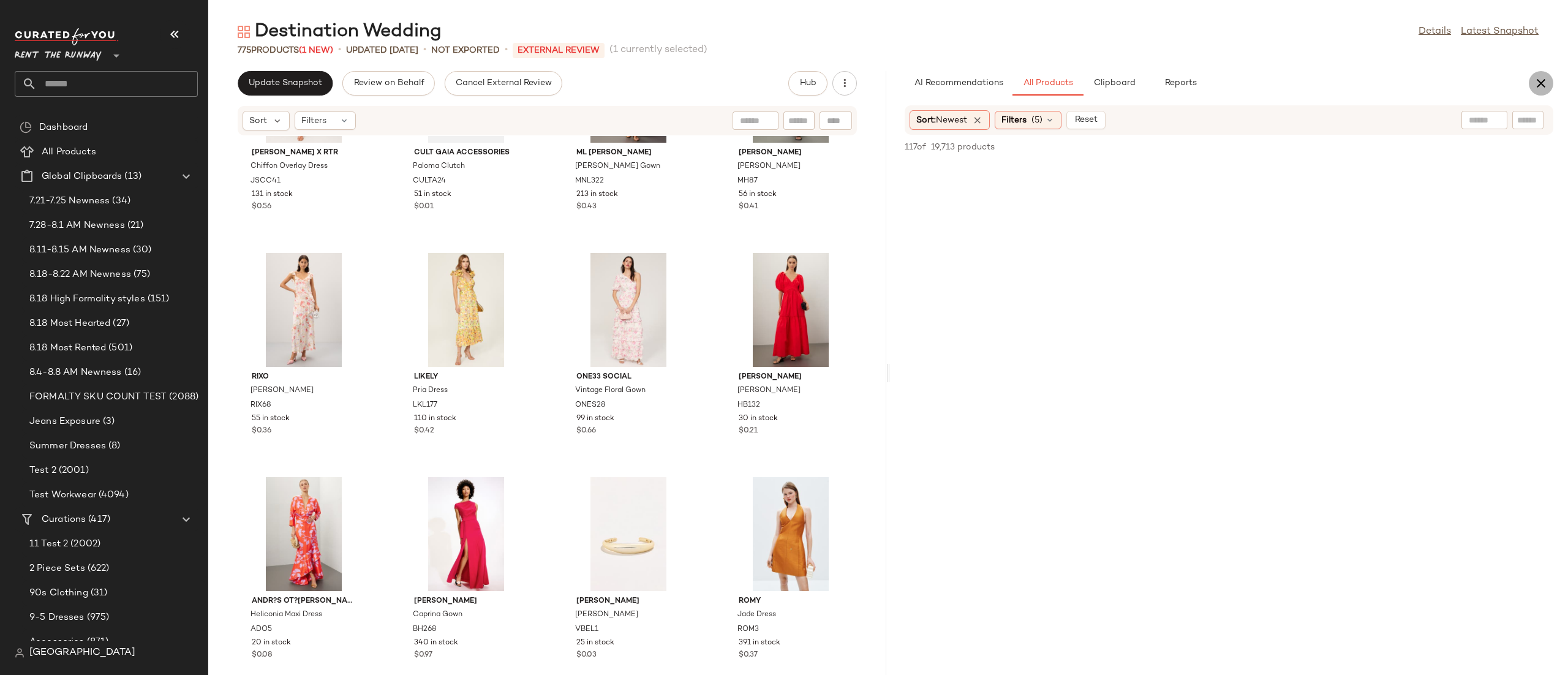
click at [1543, 77] on icon "button" at bounding box center [1541, 83] width 15 height 15
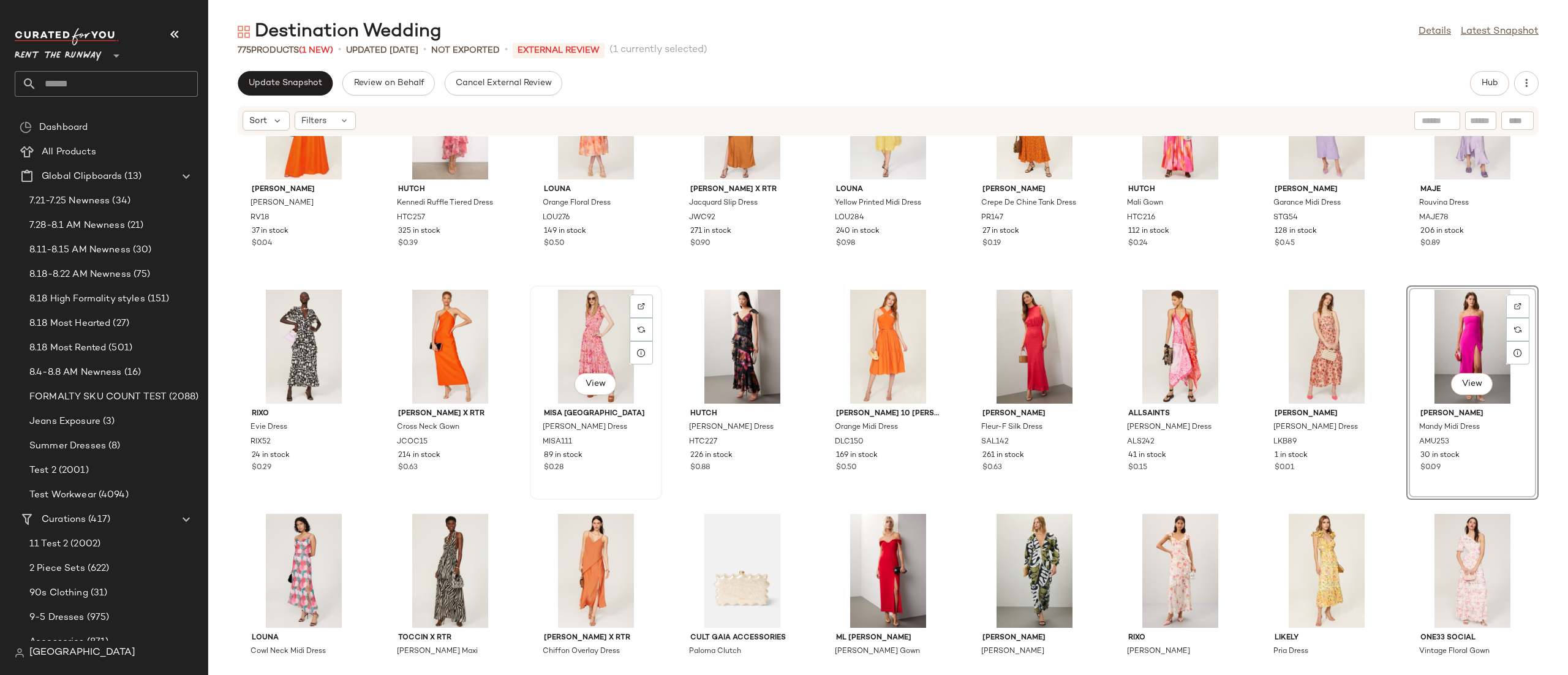
scroll to position [0, 0]
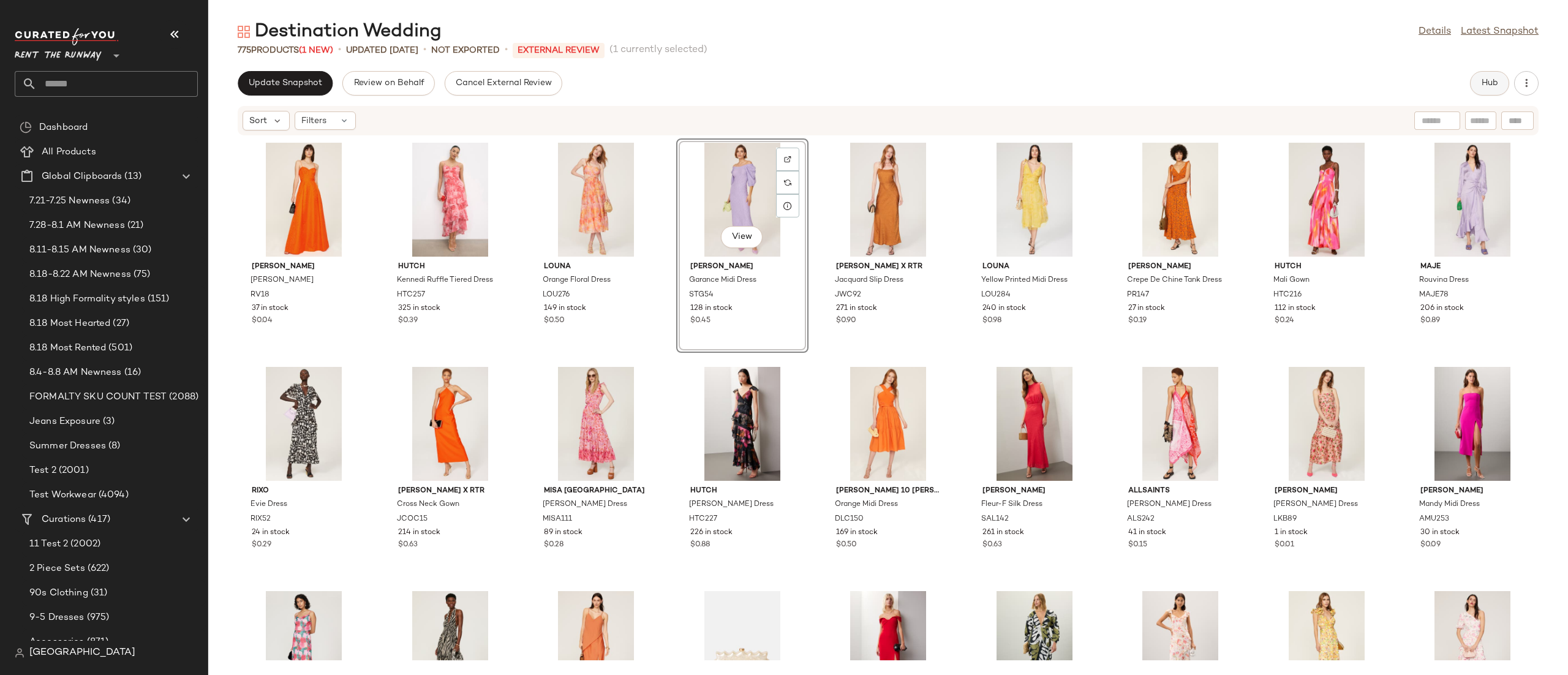
click at [1499, 74] on button "Hub" at bounding box center [1489, 83] width 39 height 25
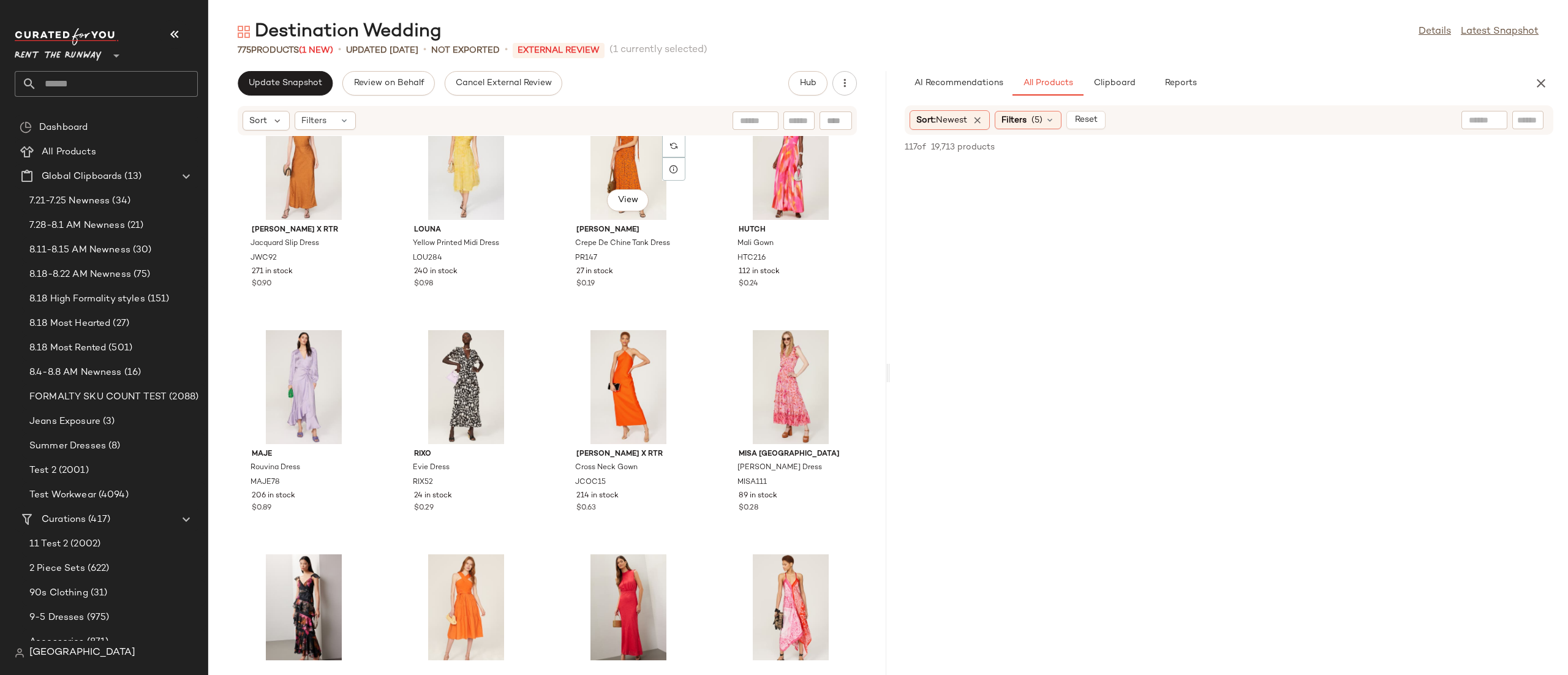
scroll to position [596, 0]
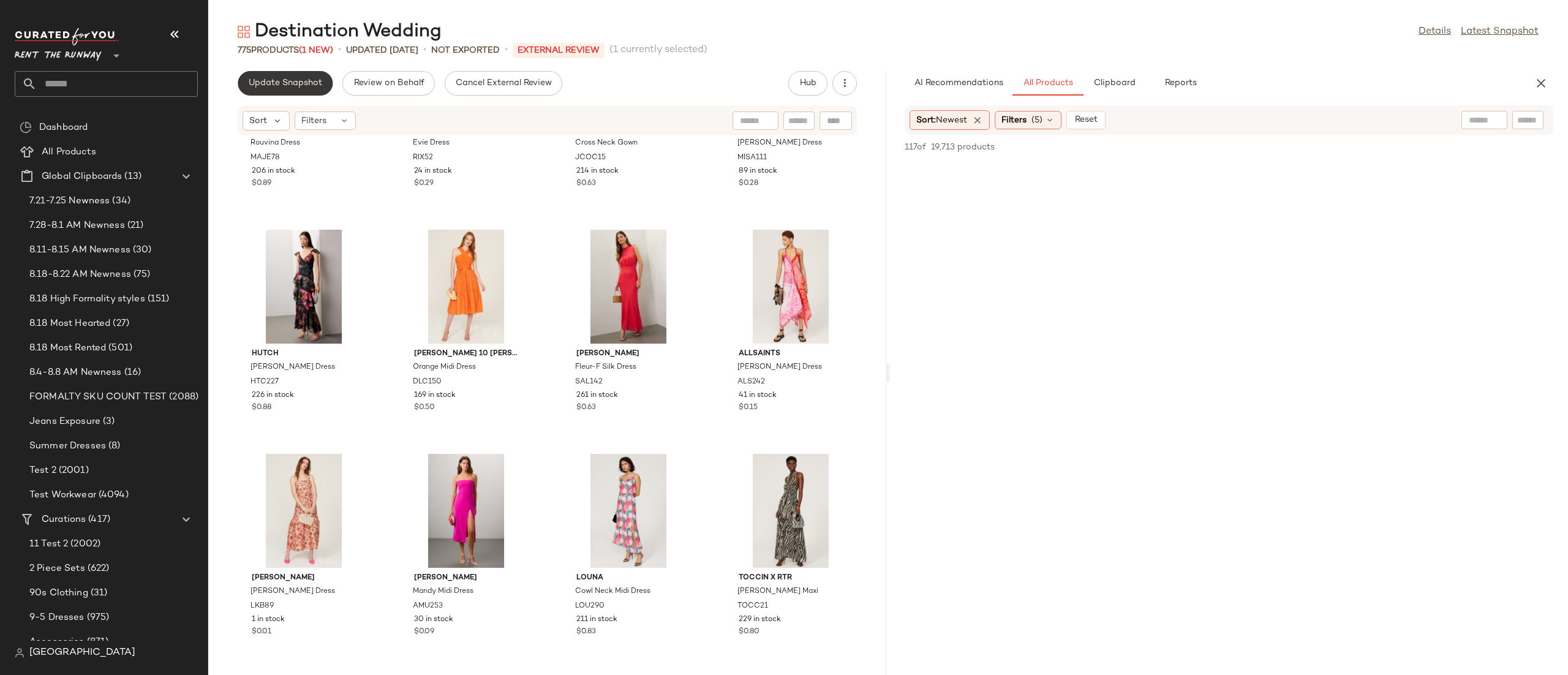
click at [300, 92] on button "Update Snapshot" at bounding box center [285, 83] width 95 height 25
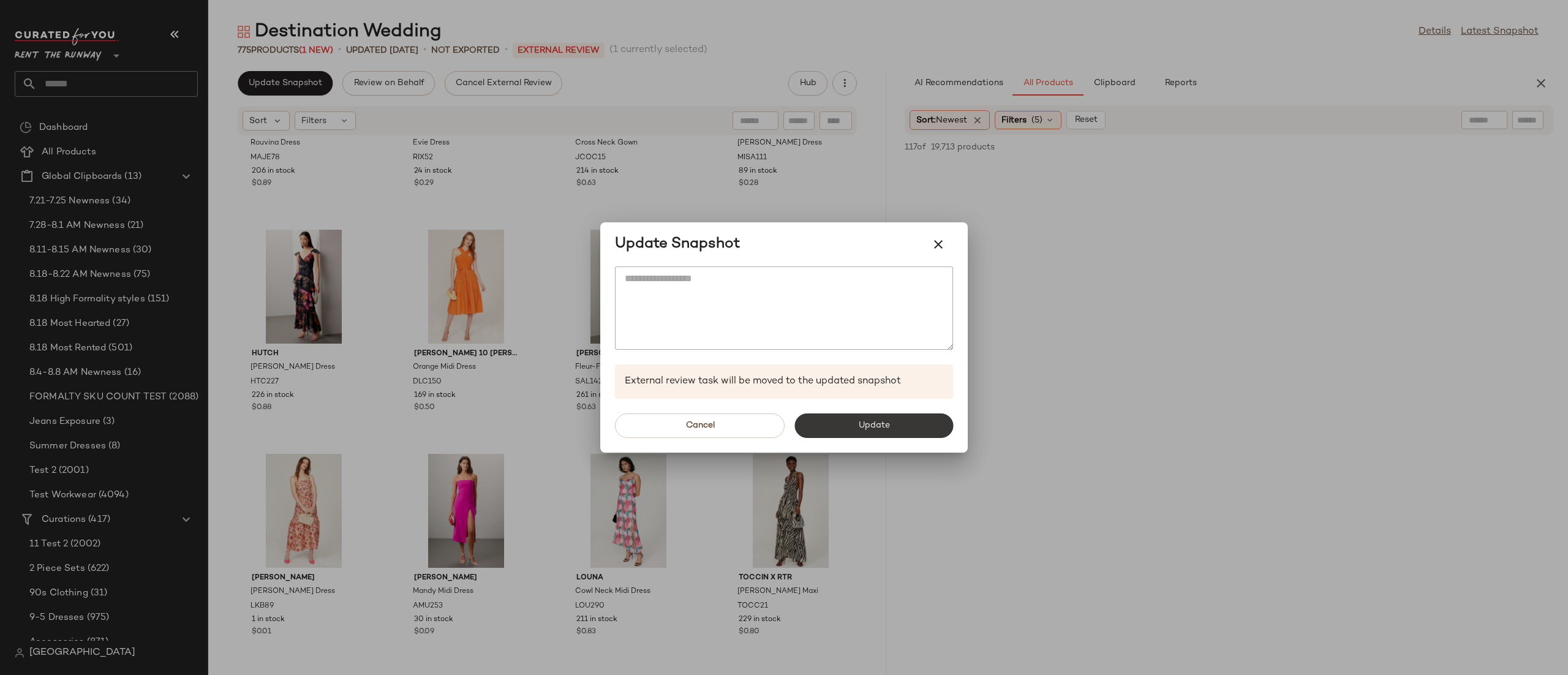
click at [874, 415] on button "Update" at bounding box center [874, 425] width 159 height 25
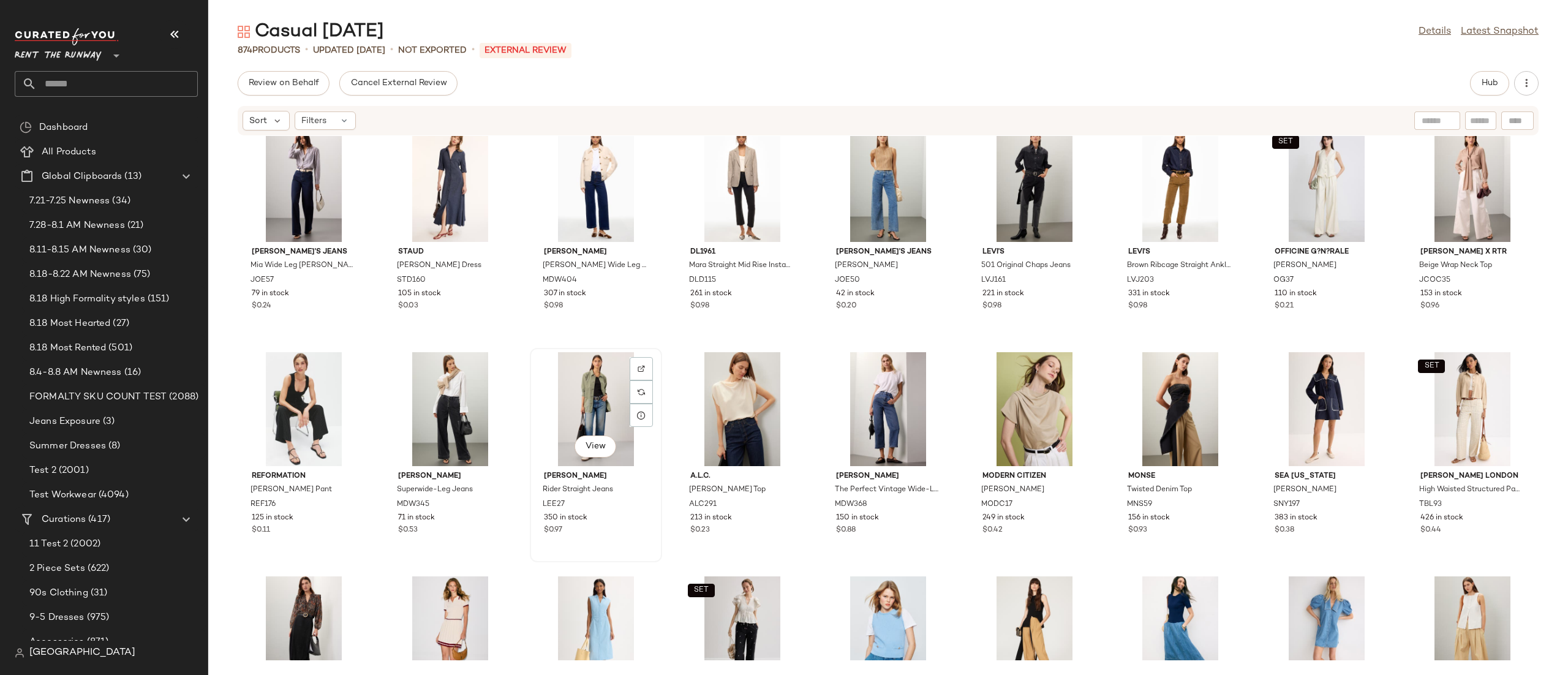
scroll to position [8752, 0]
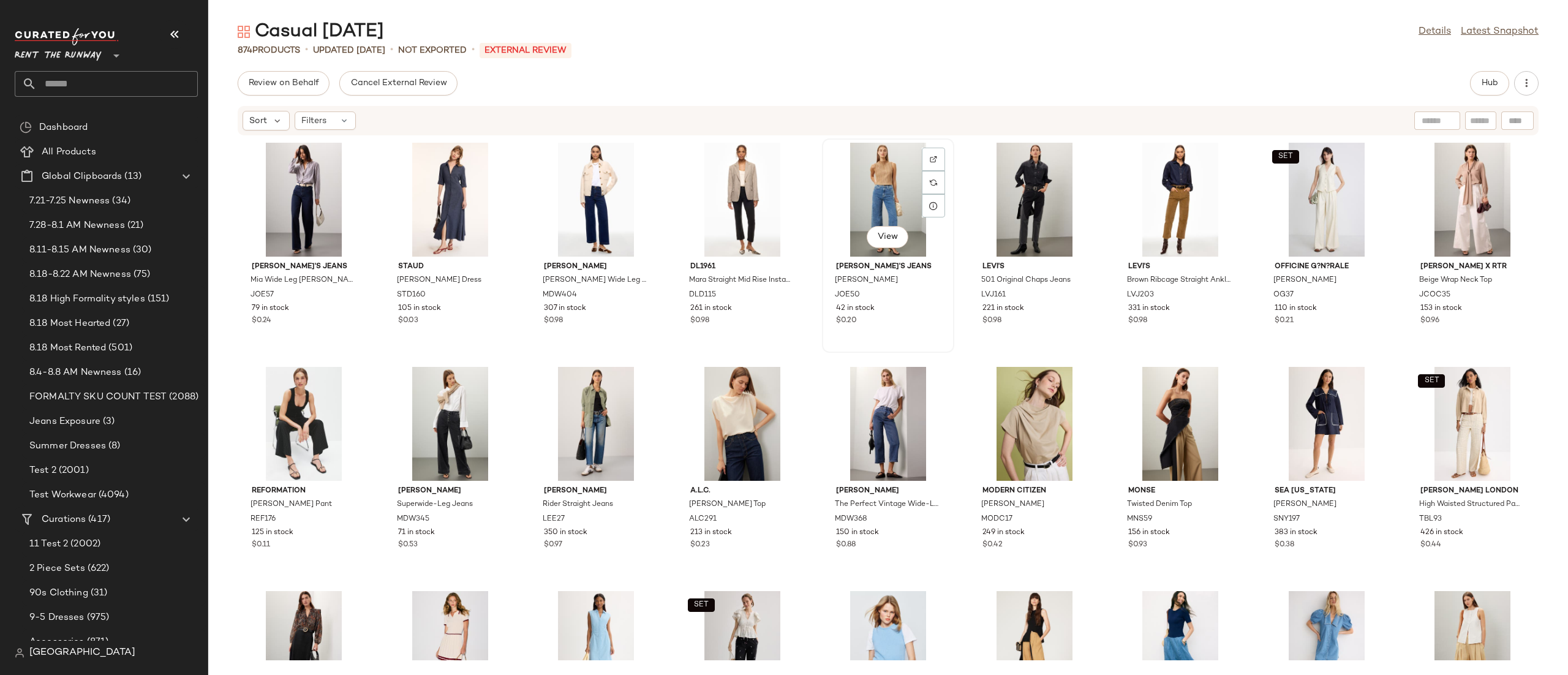
click at [894, 193] on div "View" at bounding box center [888, 199] width 123 height 114
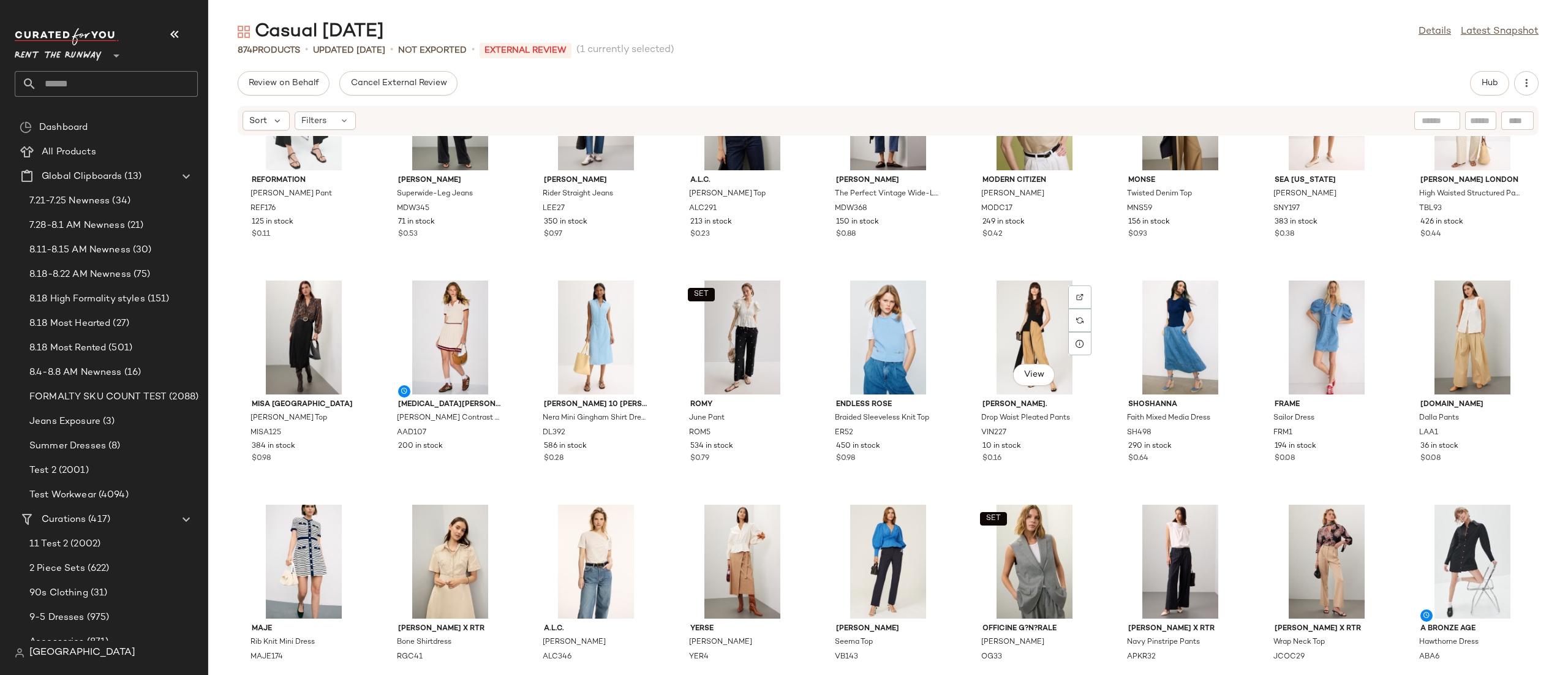
scroll to position [9108, 0]
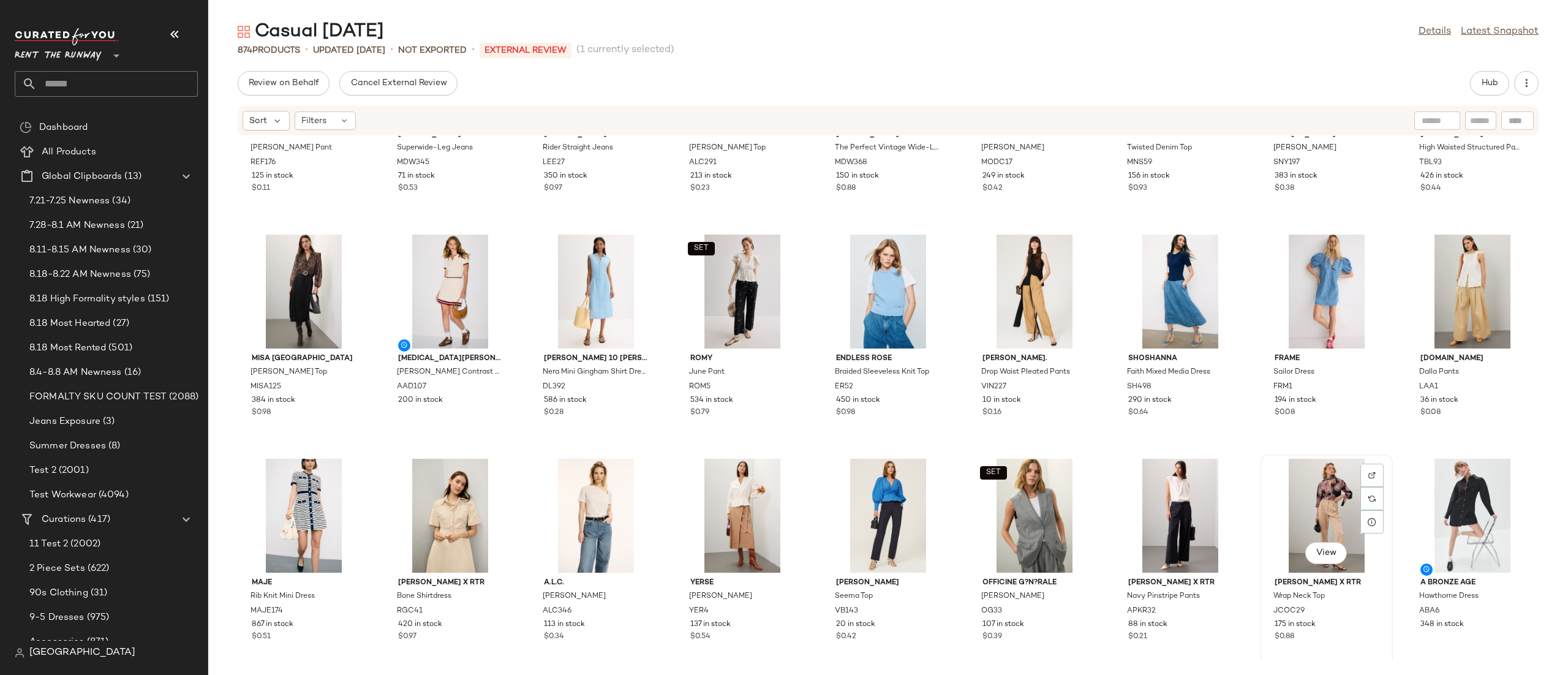
click at [1297, 510] on div "View" at bounding box center [1327, 515] width 123 height 114
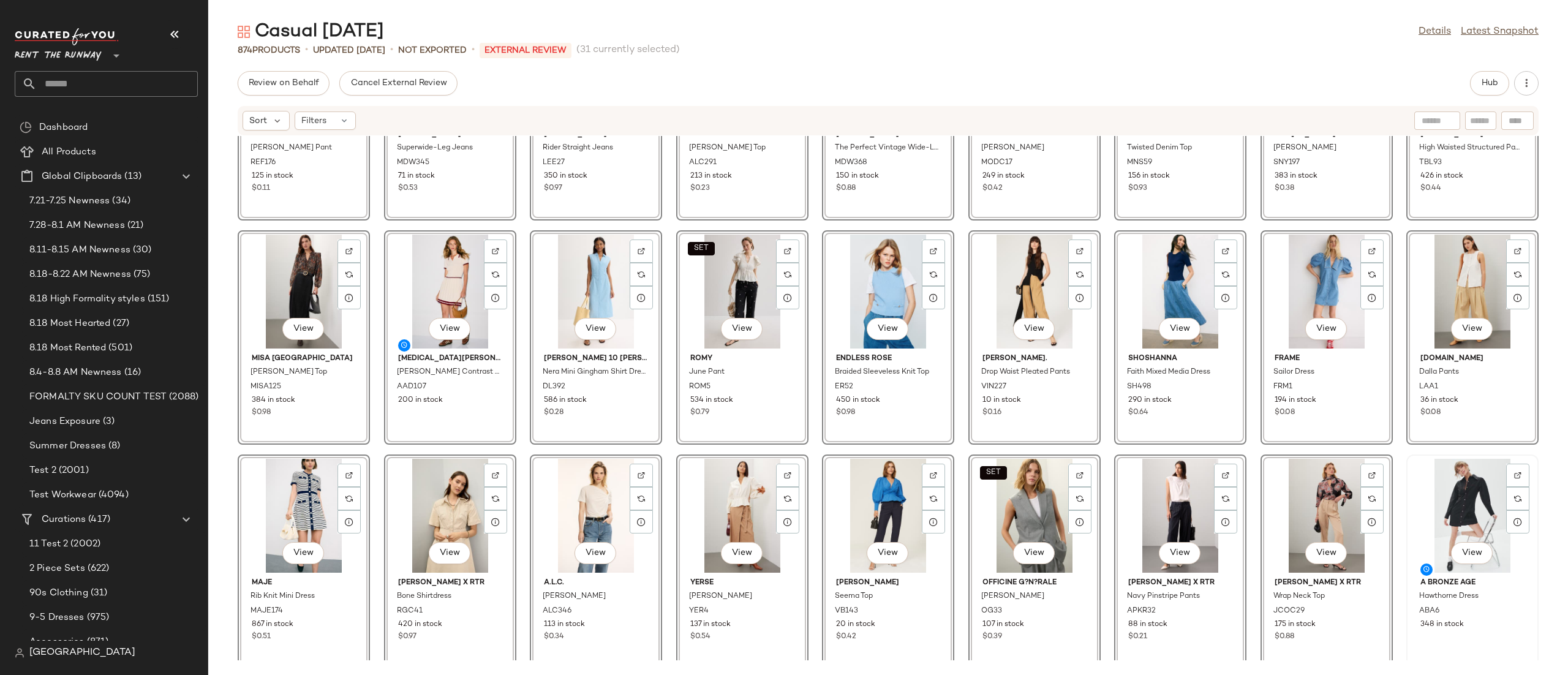
click at [1449, 484] on div "View" at bounding box center [1472, 515] width 123 height 114
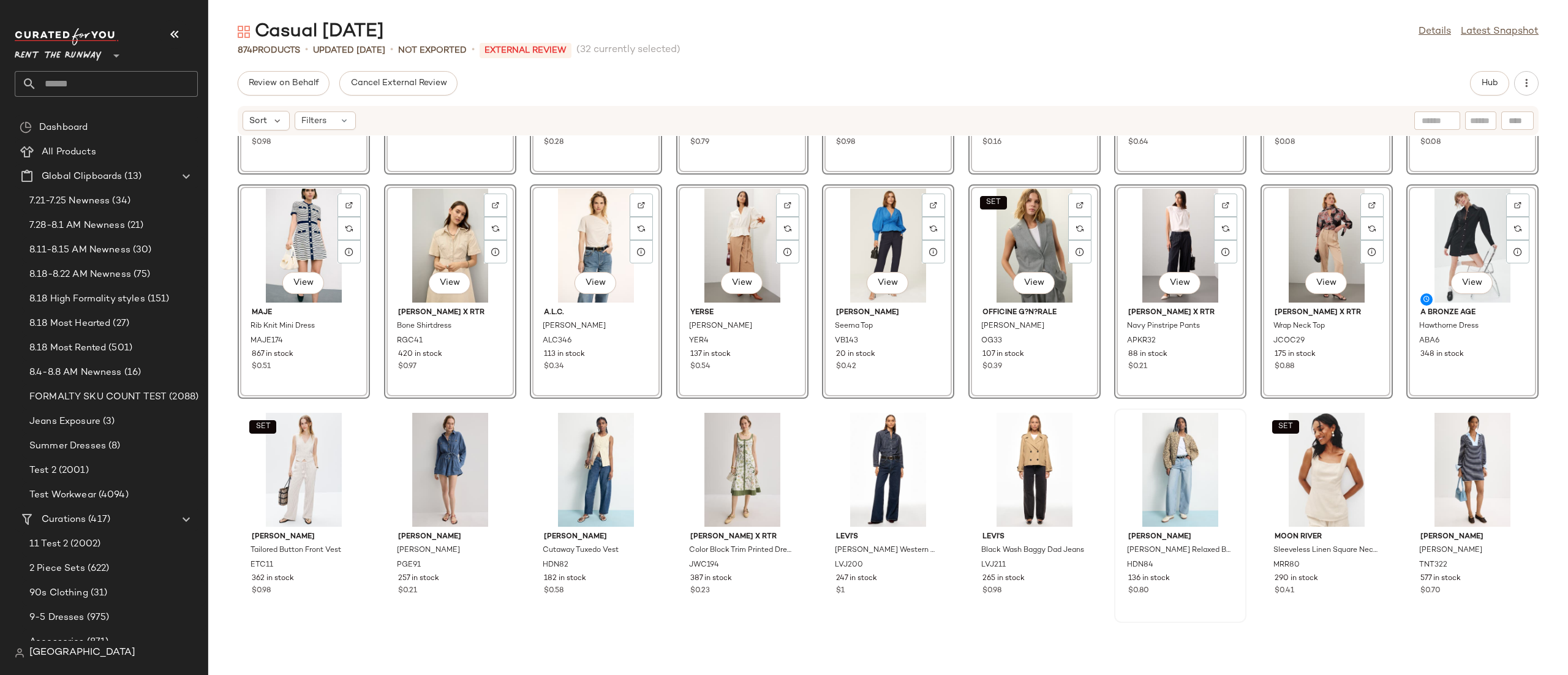
scroll to position [9380, 0]
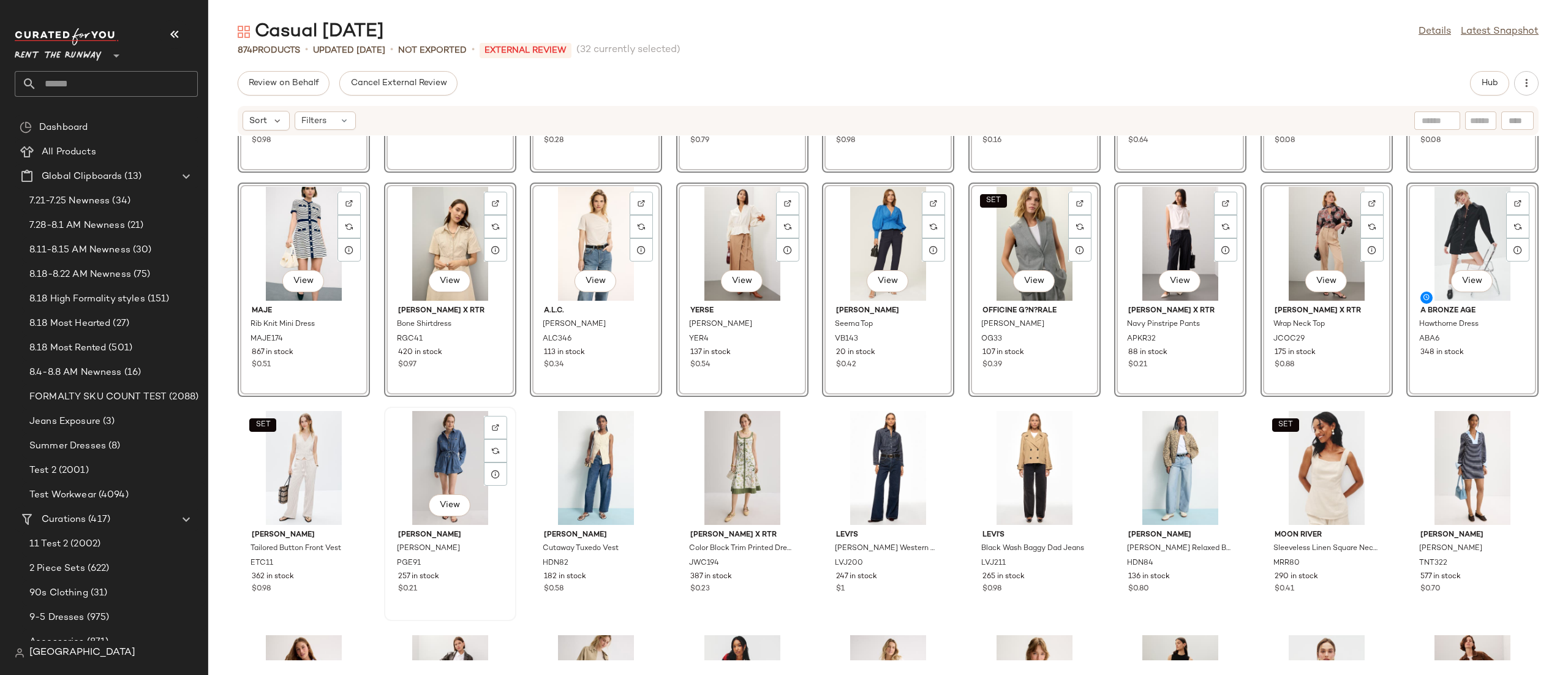
click at [444, 456] on div "View" at bounding box center [450, 468] width 123 height 114
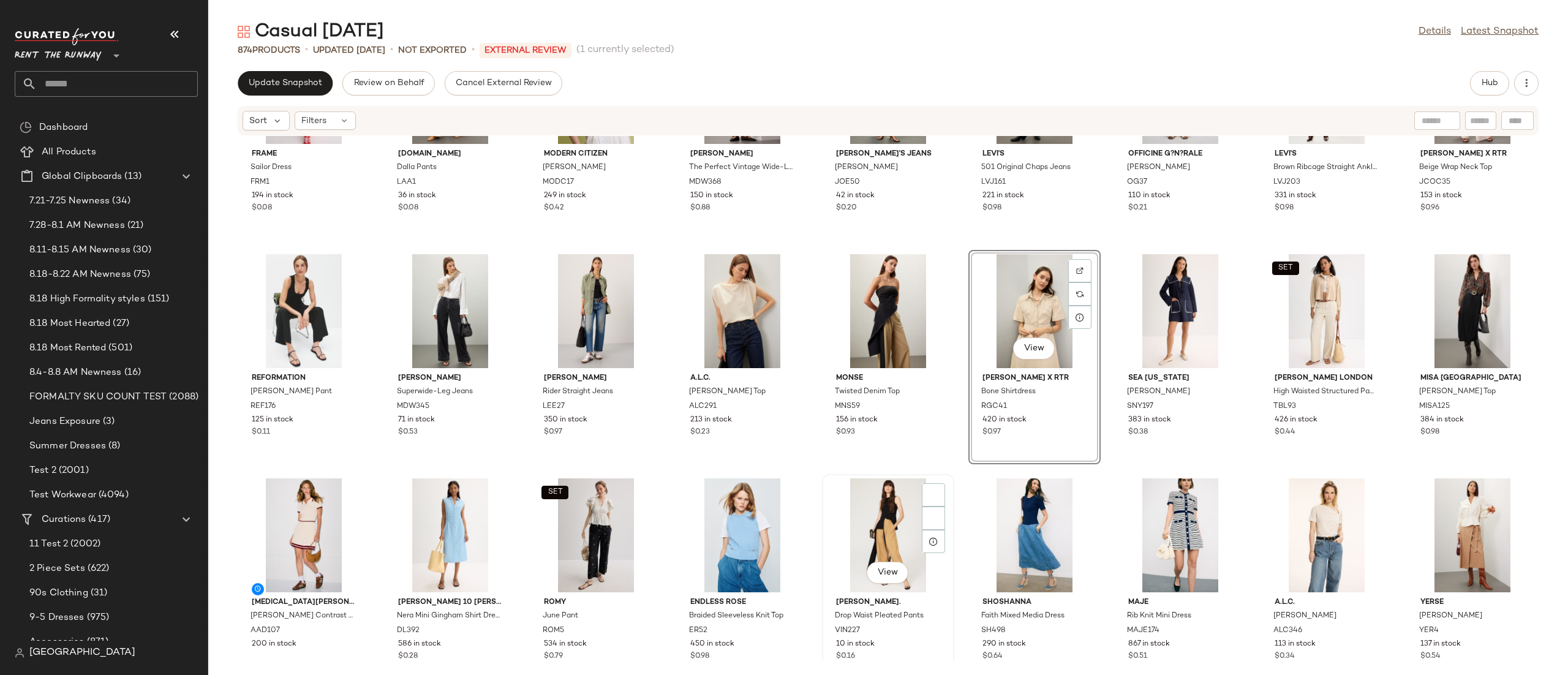
scroll to position [362, 0]
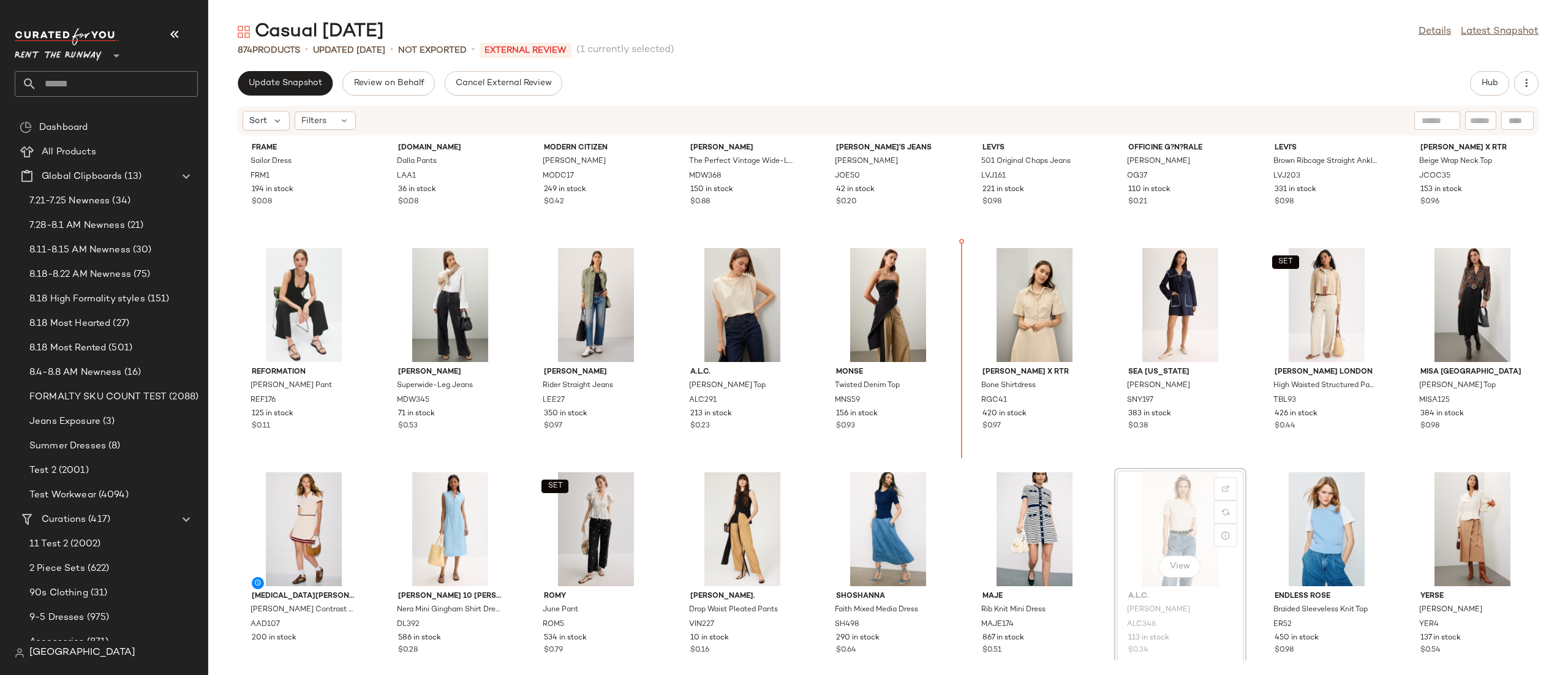
scroll to position [79, 0]
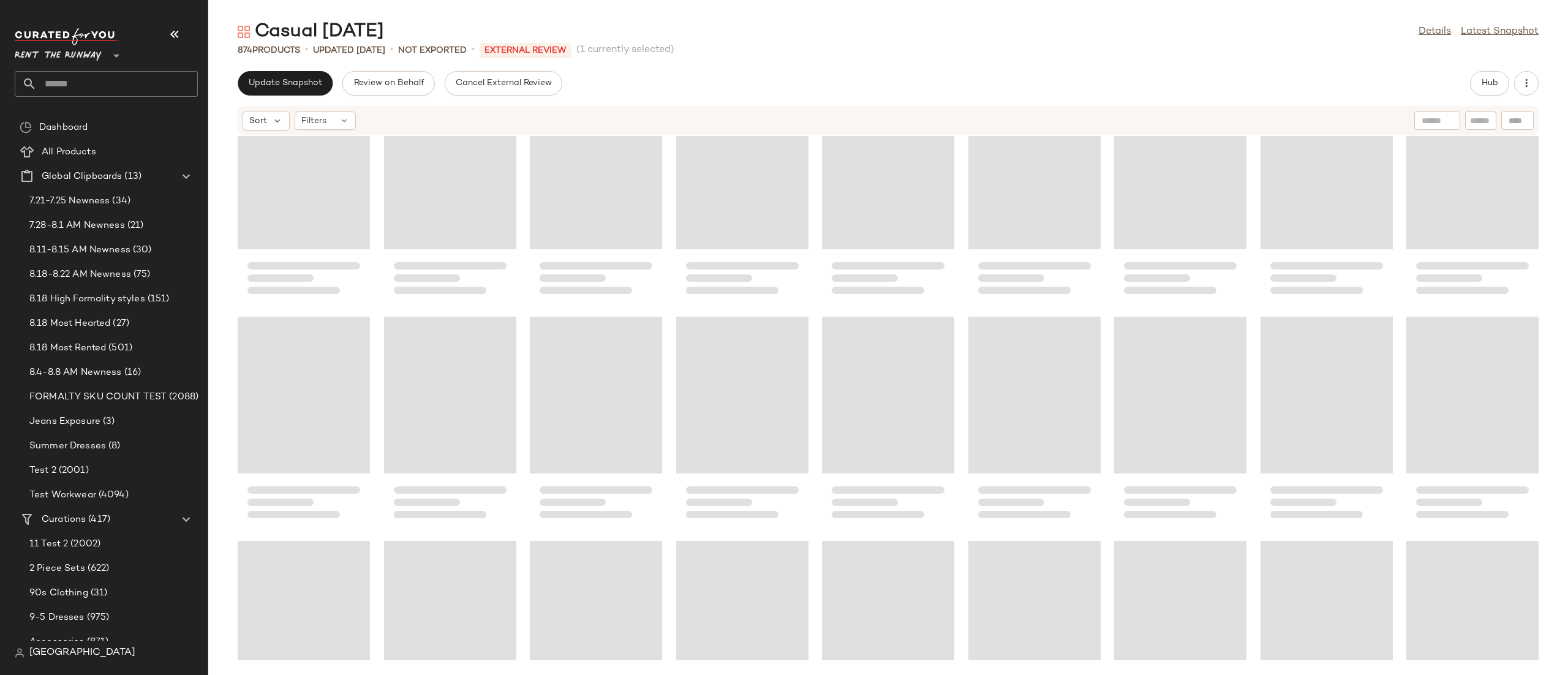
scroll to position [12639, 0]
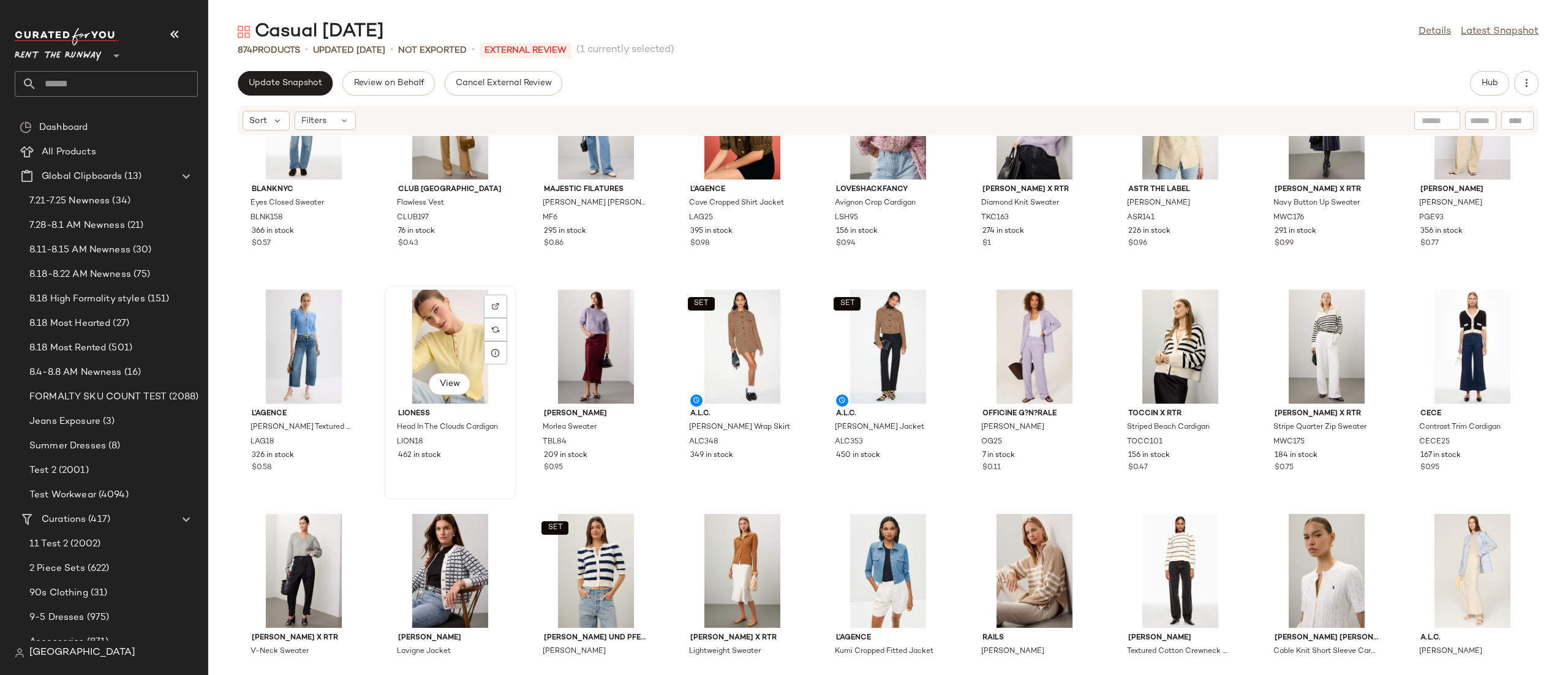
click at [421, 357] on div "View" at bounding box center [450, 347] width 123 height 114
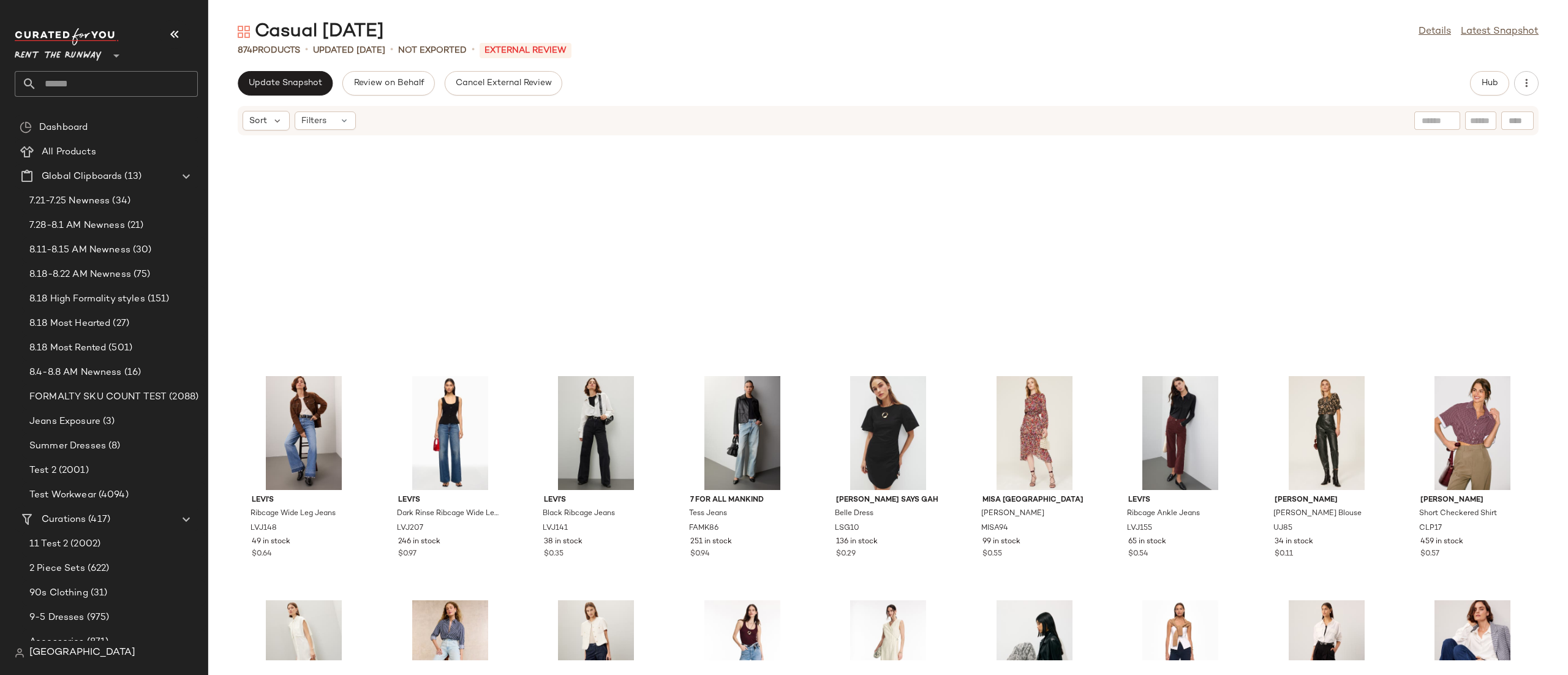
scroll to position [9360, 0]
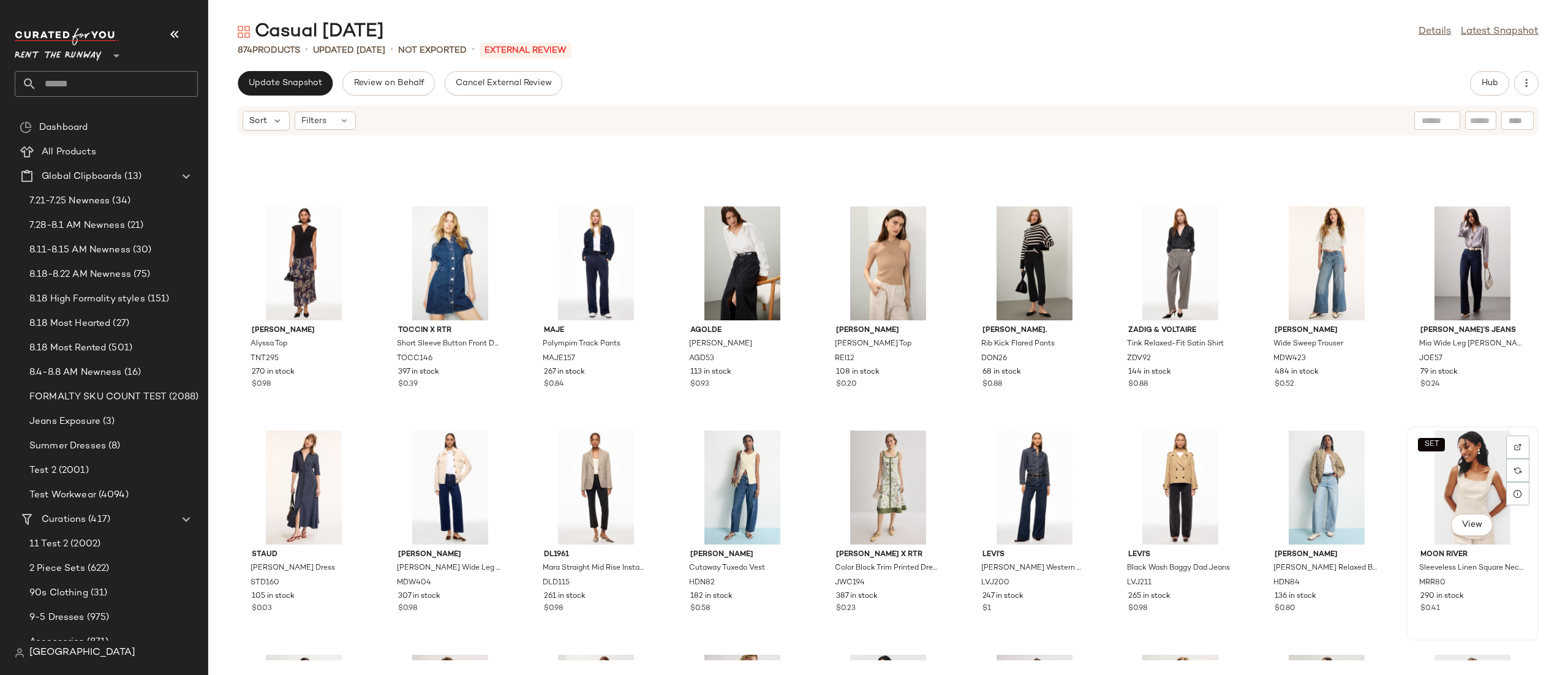
click at [1435, 469] on div "SET View" at bounding box center [1472, 487] width 123 height 114
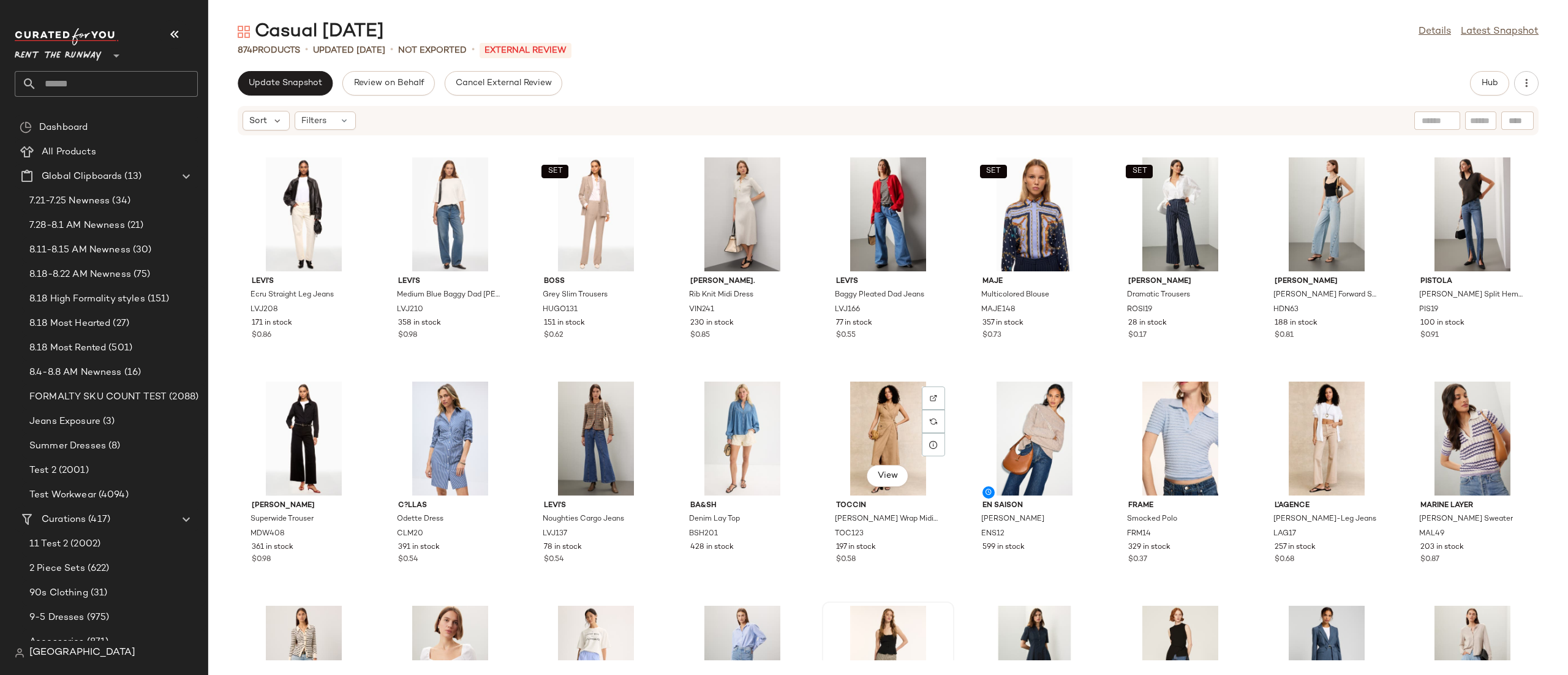
scroll to position [8929, 0]
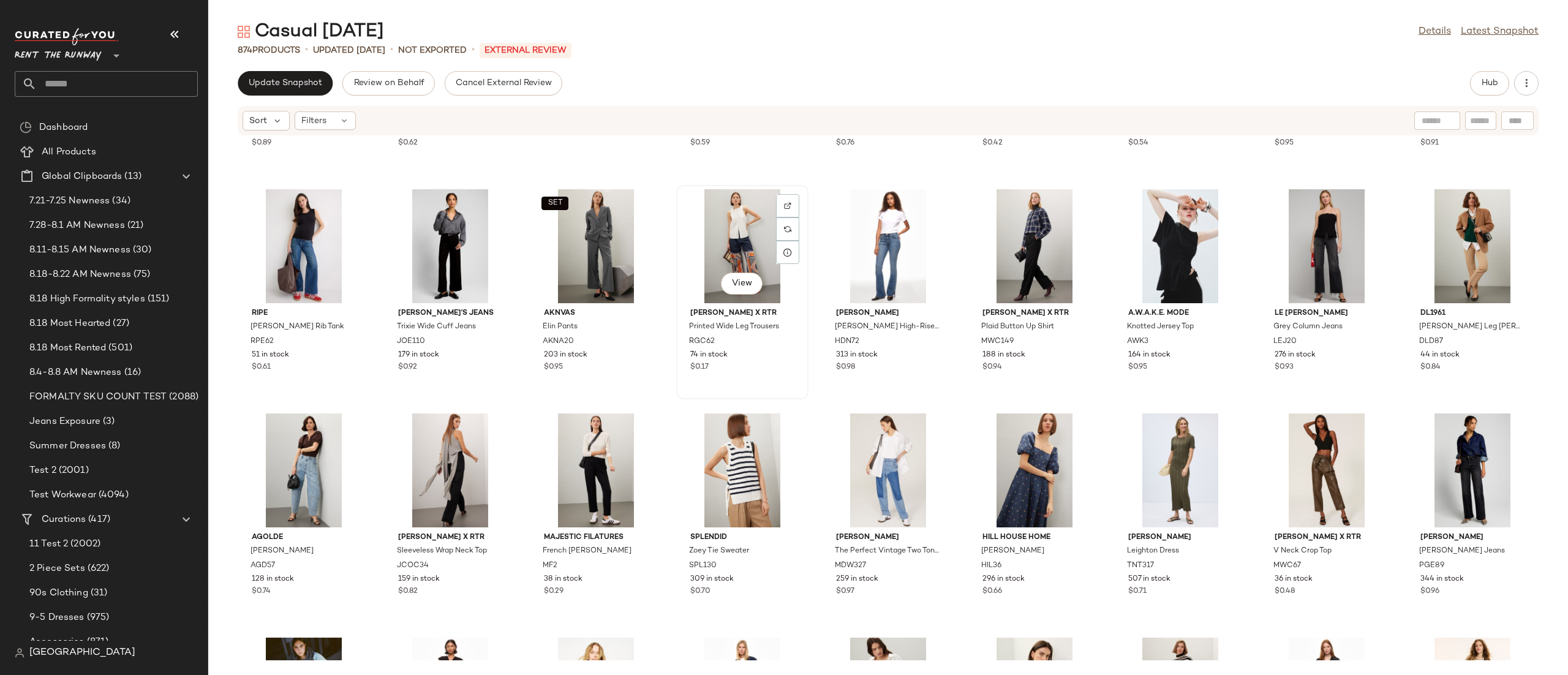
click at [693, 221] on div "View" at bounding box center [743, 246] width 123 height 114
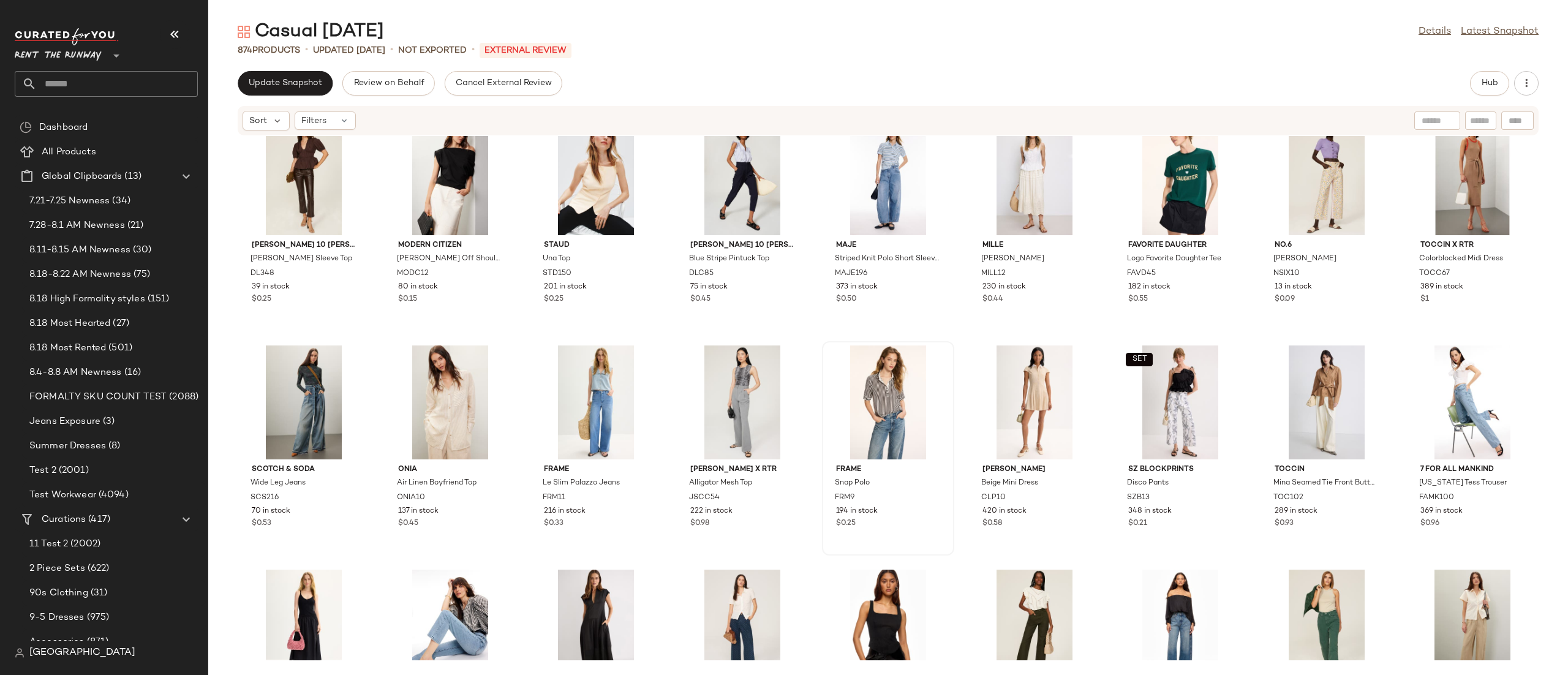
scroll to position [5150, 0]
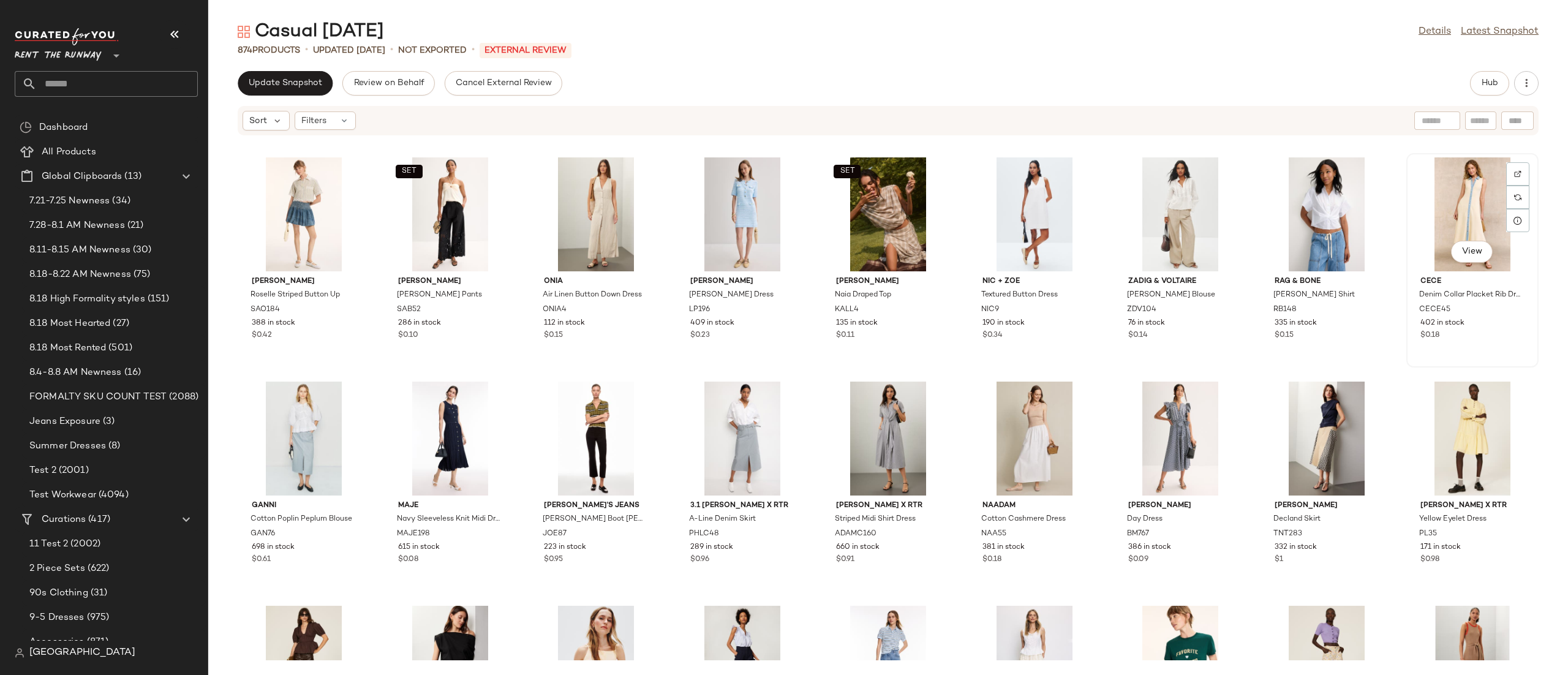
click at [1423, 230] on div "View" at bounding box center [1472, 214] width 123 height 114
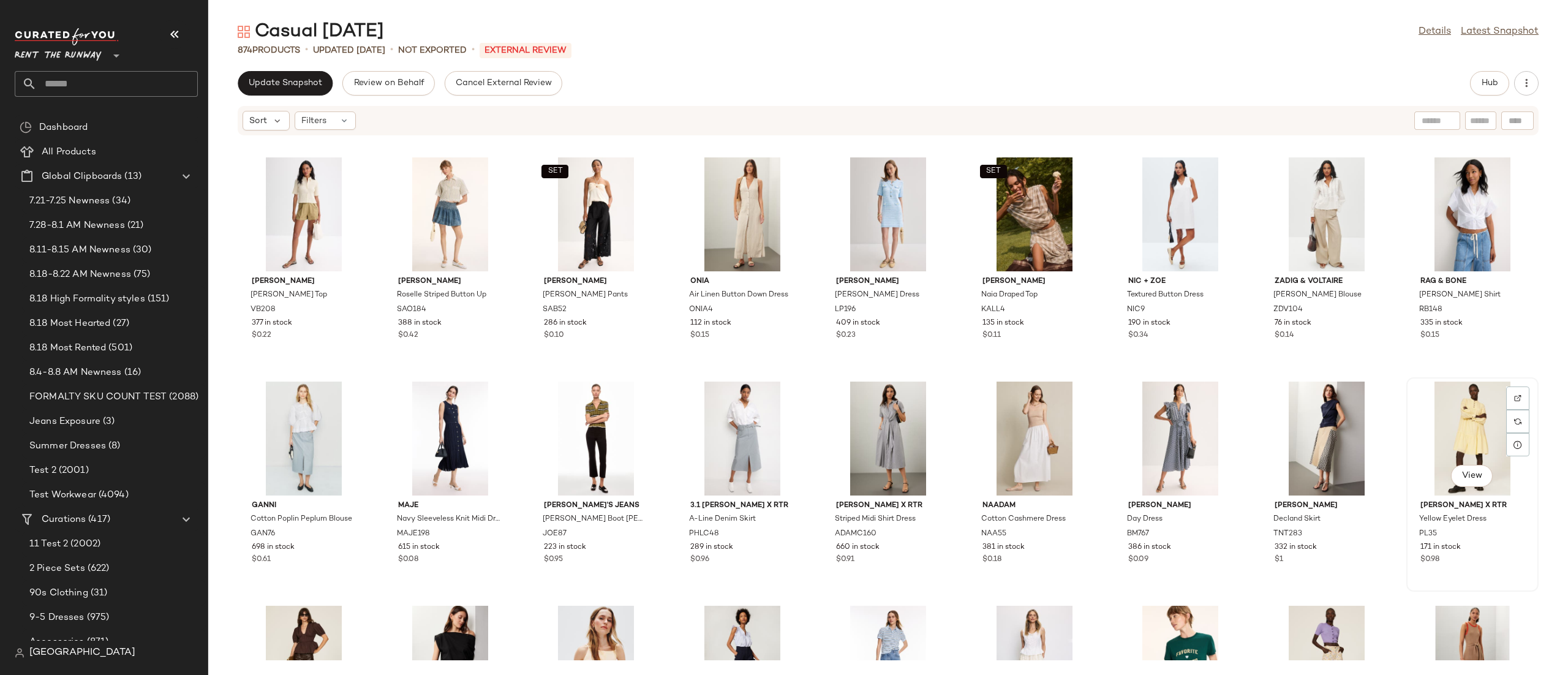
click at [1457, 401] on div "View" at bounding box center [1472, 438] width 123 height 114
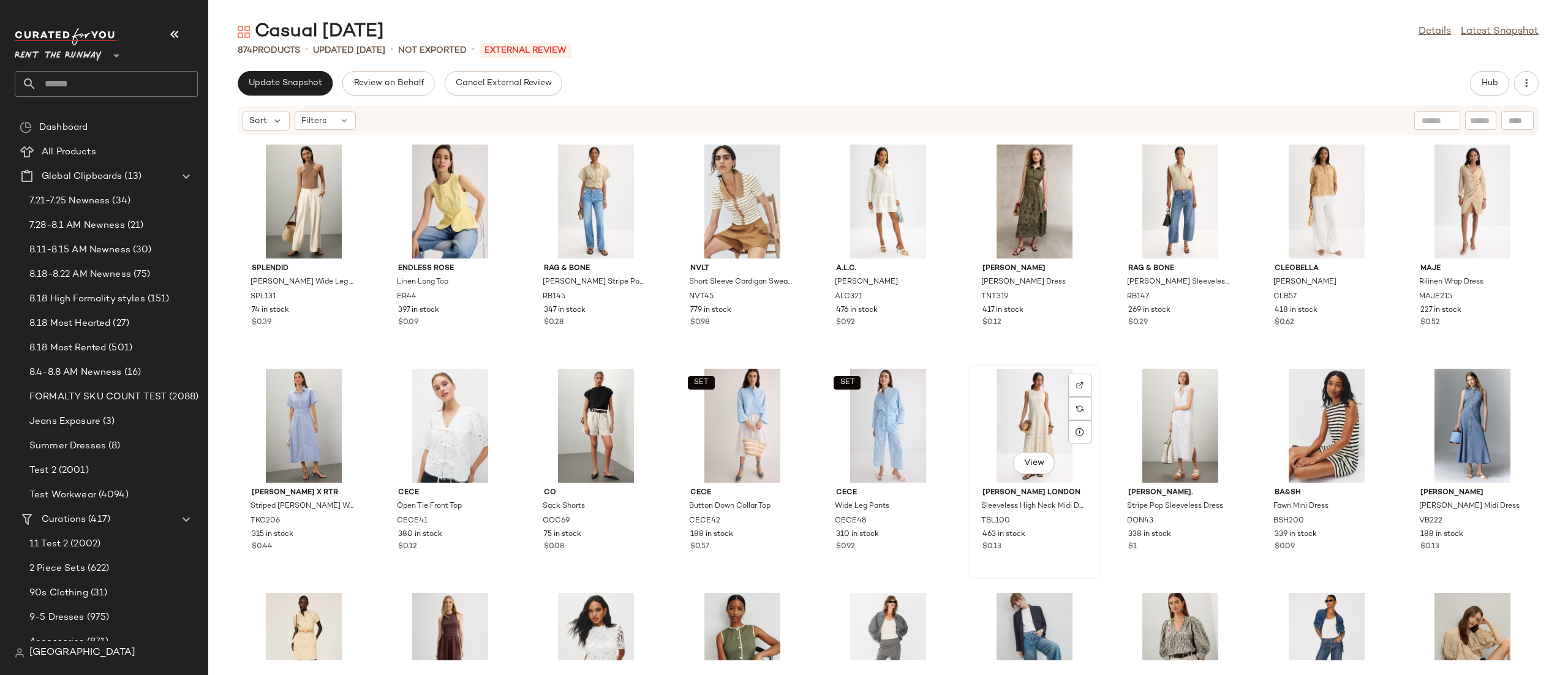
scroll to position [3137, 0]
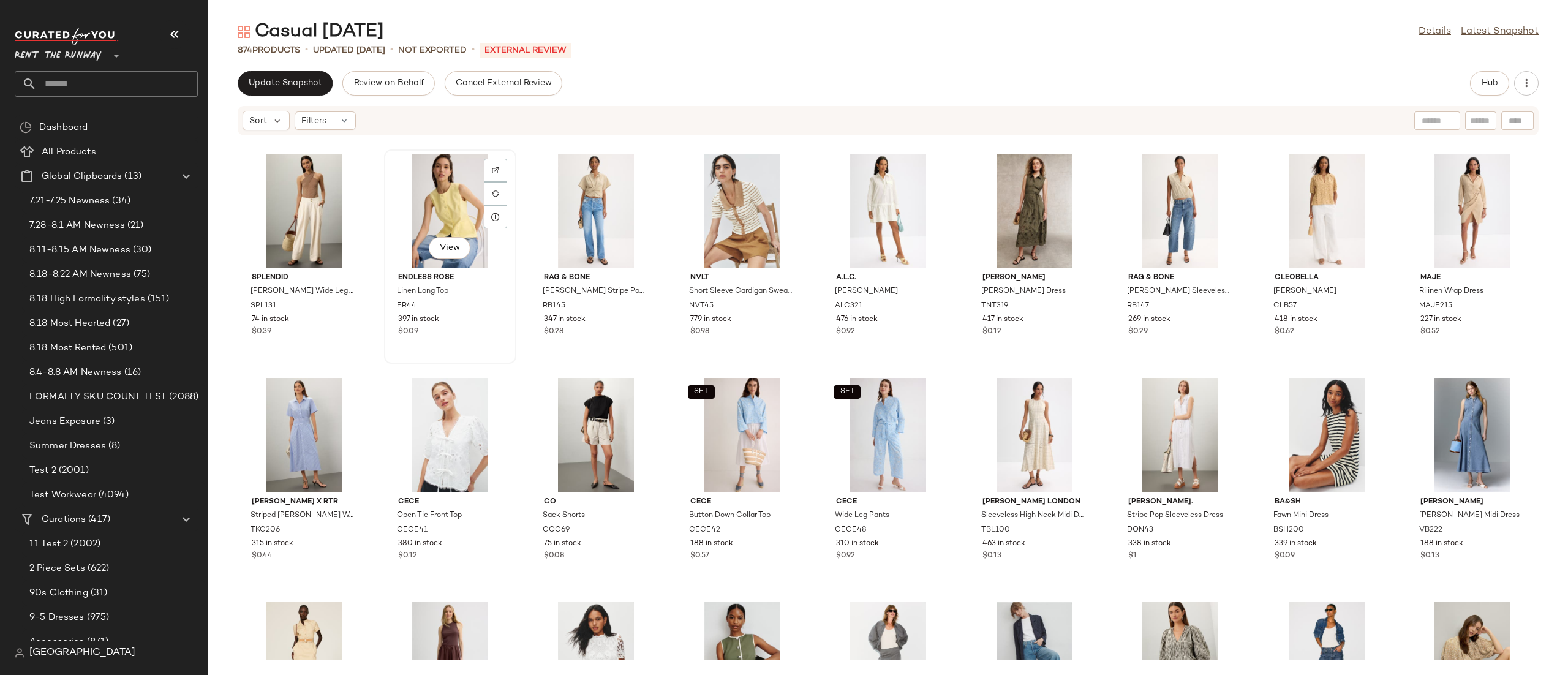
click at [421, 191] on div "View" at bounding box center [450, 211] width 123 height 114
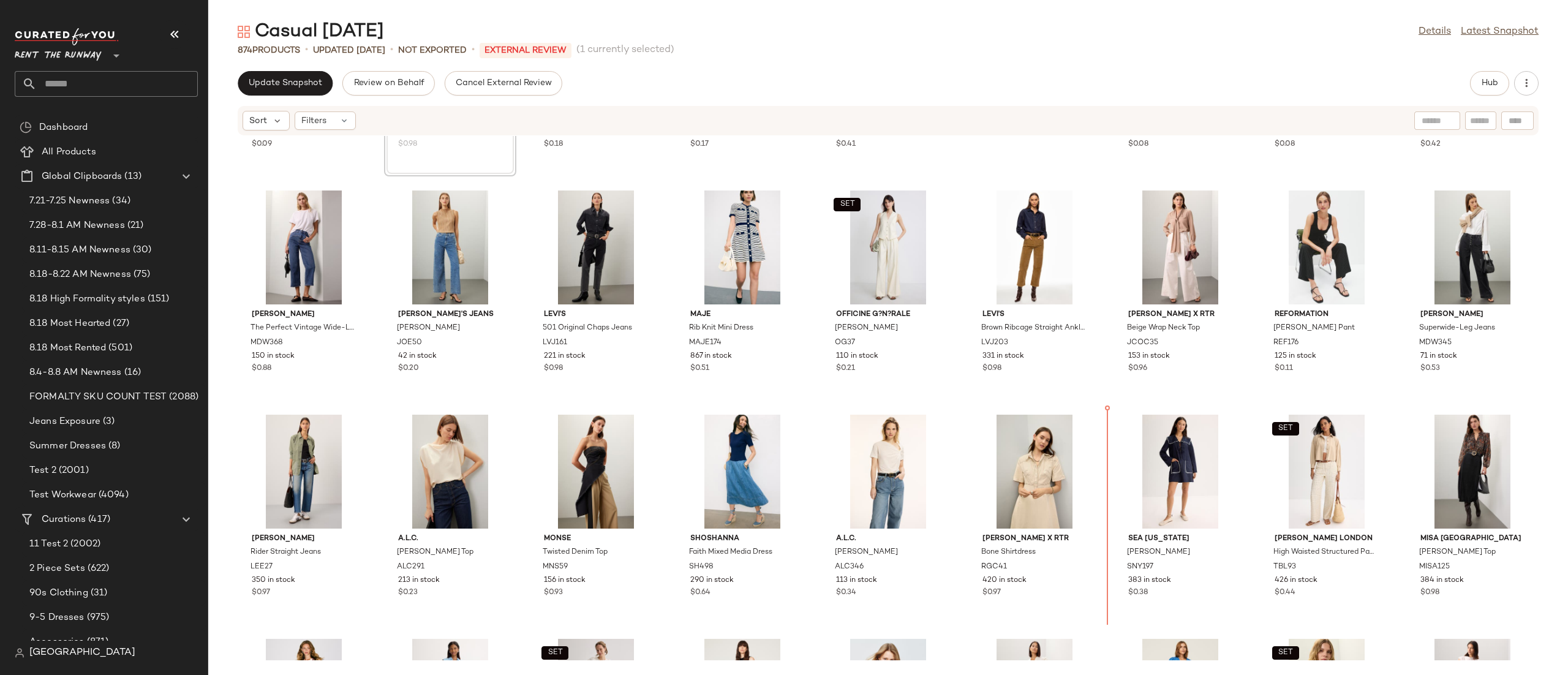
scroll to position [179, 0]
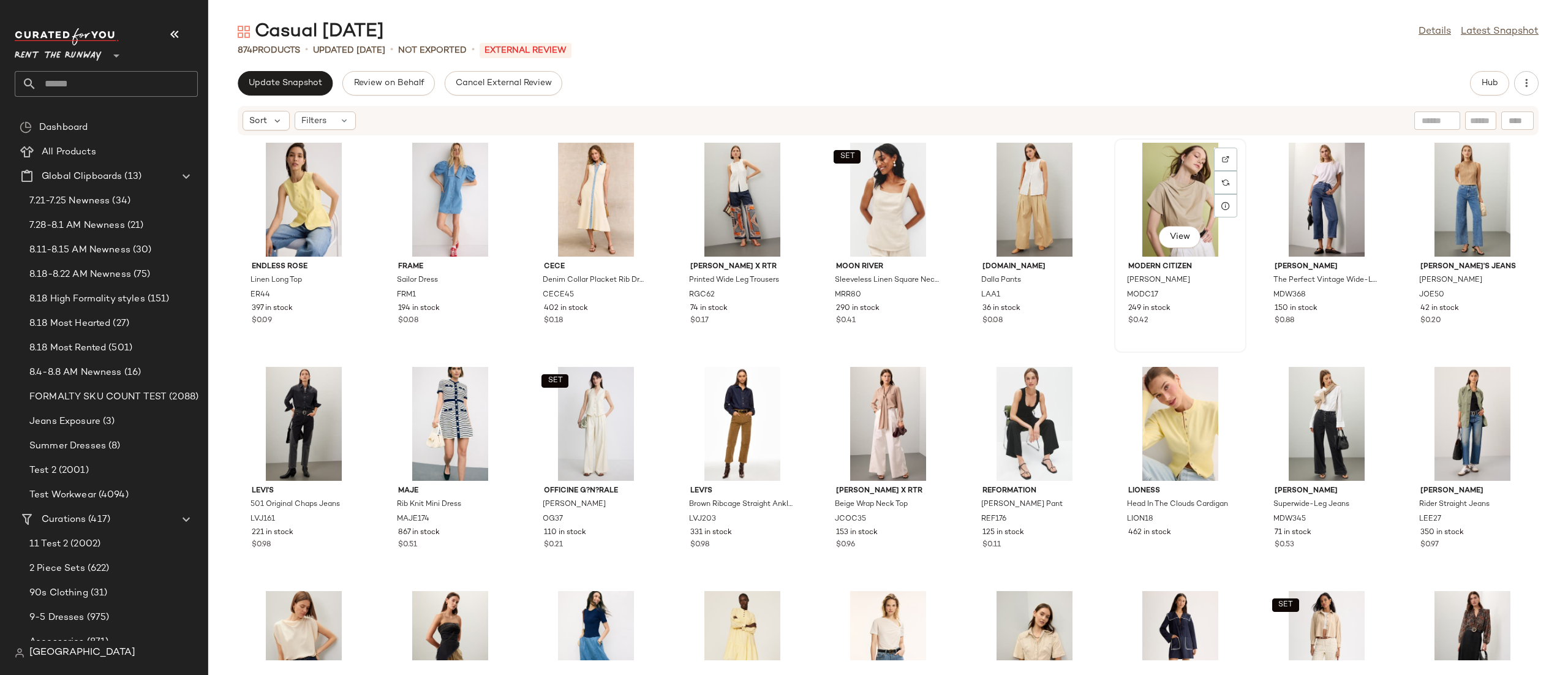
click at [1169, 180] on div "View" at bounding box center [1180, 199] width 123 height 114
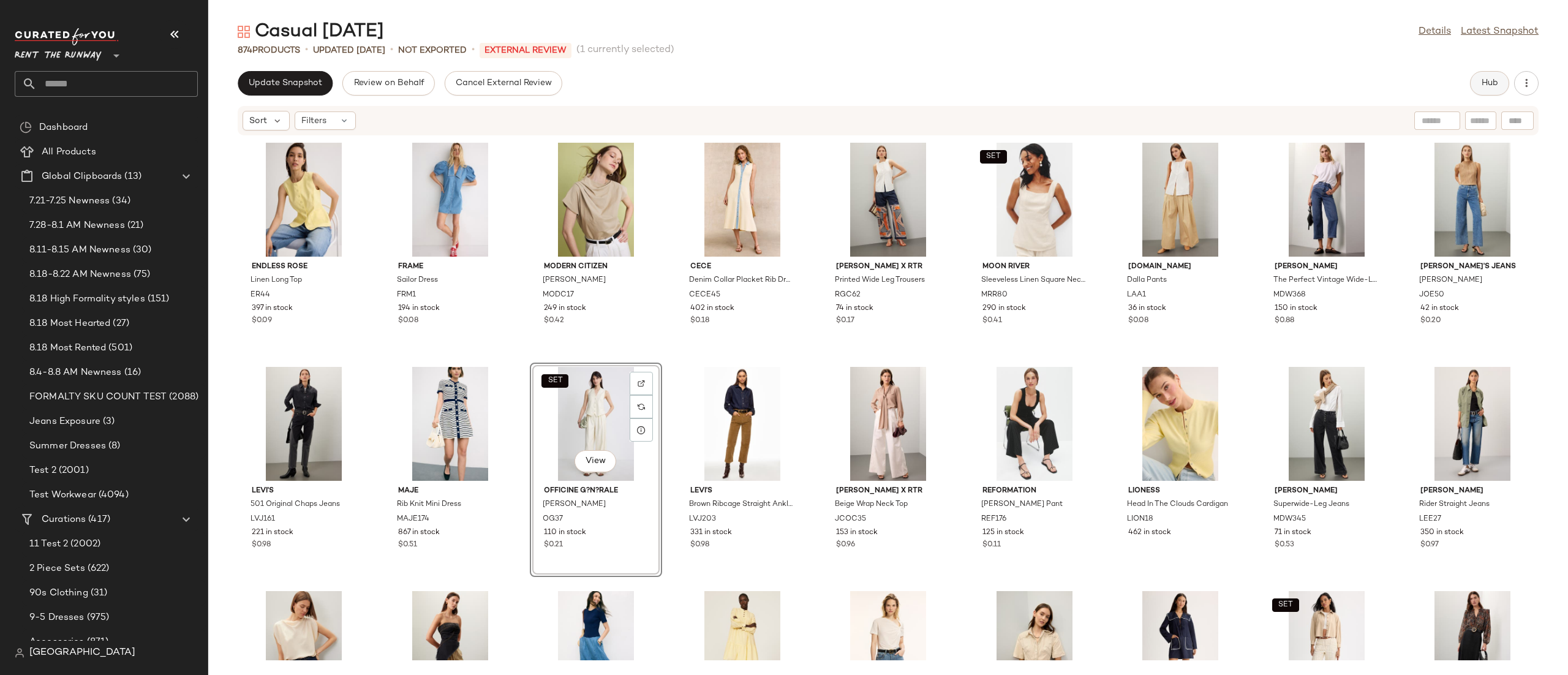
click at [1479, 79] on button "Hub" at bounding box center [1489, 83] width 39 height 25
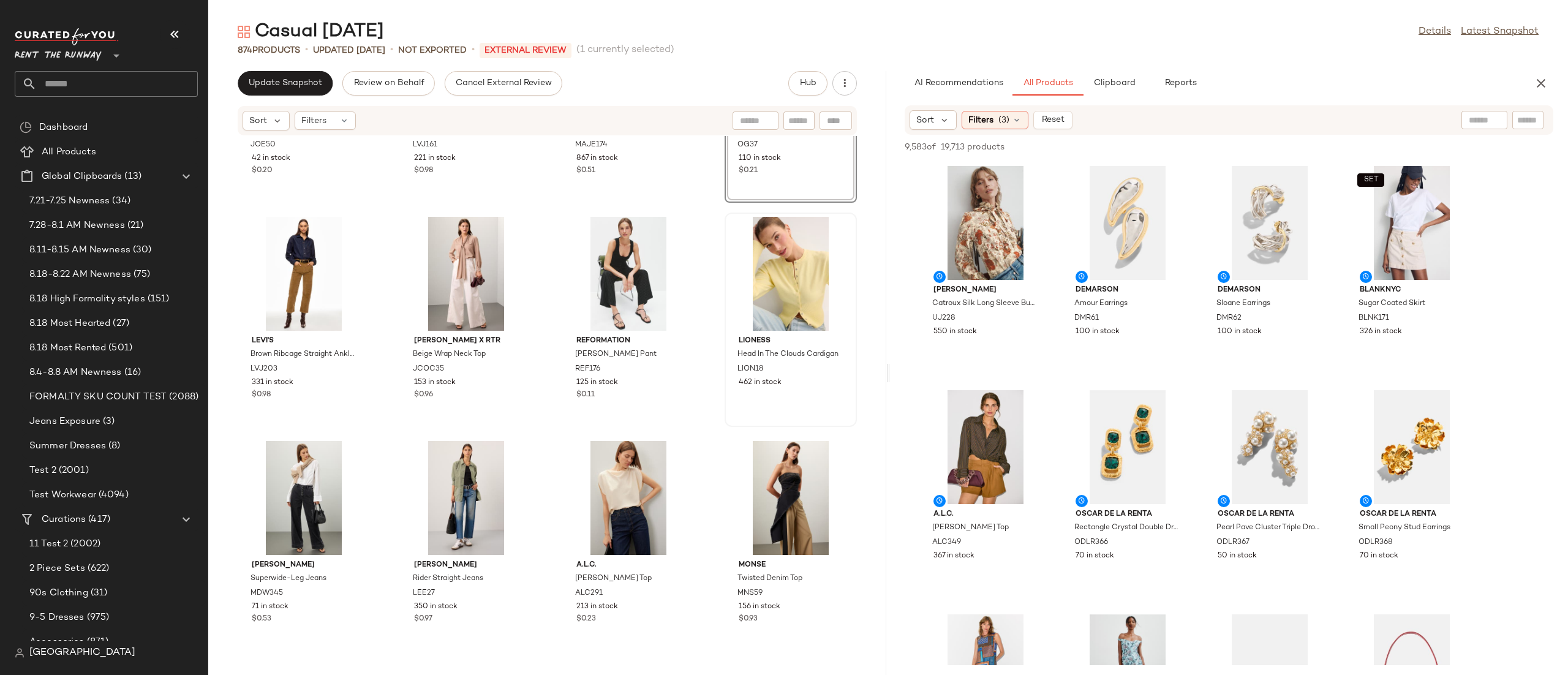
scroll to position [611, 0]
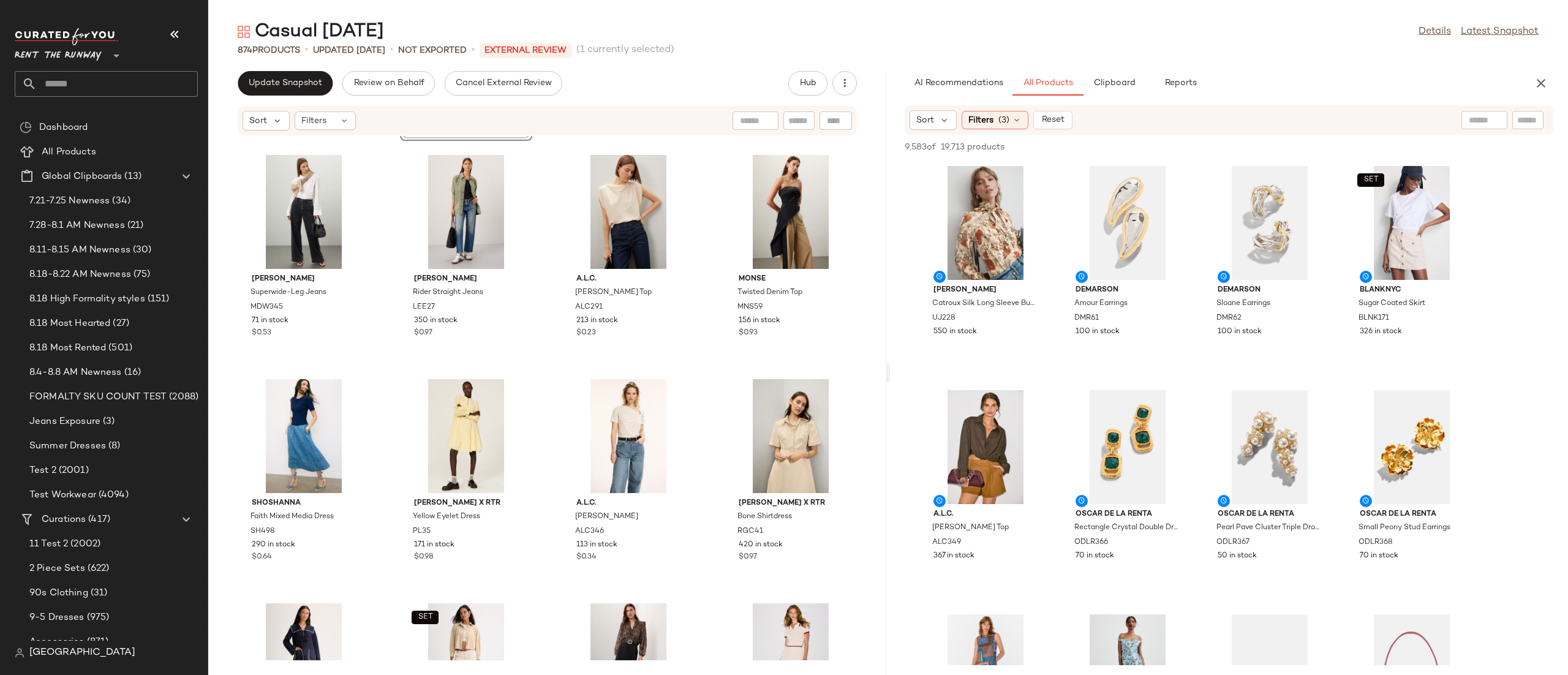
scroll to position [1226, 0]
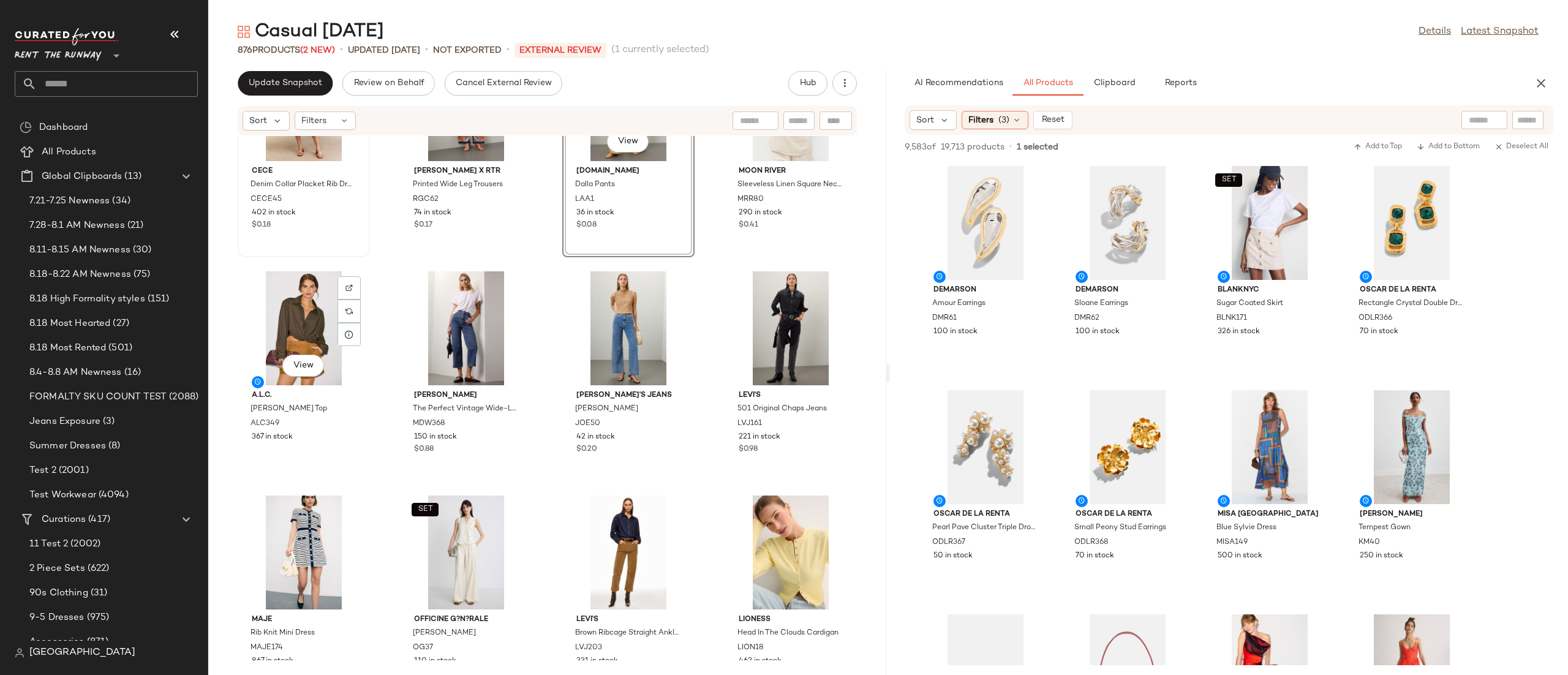
scroll to position [374, 0]
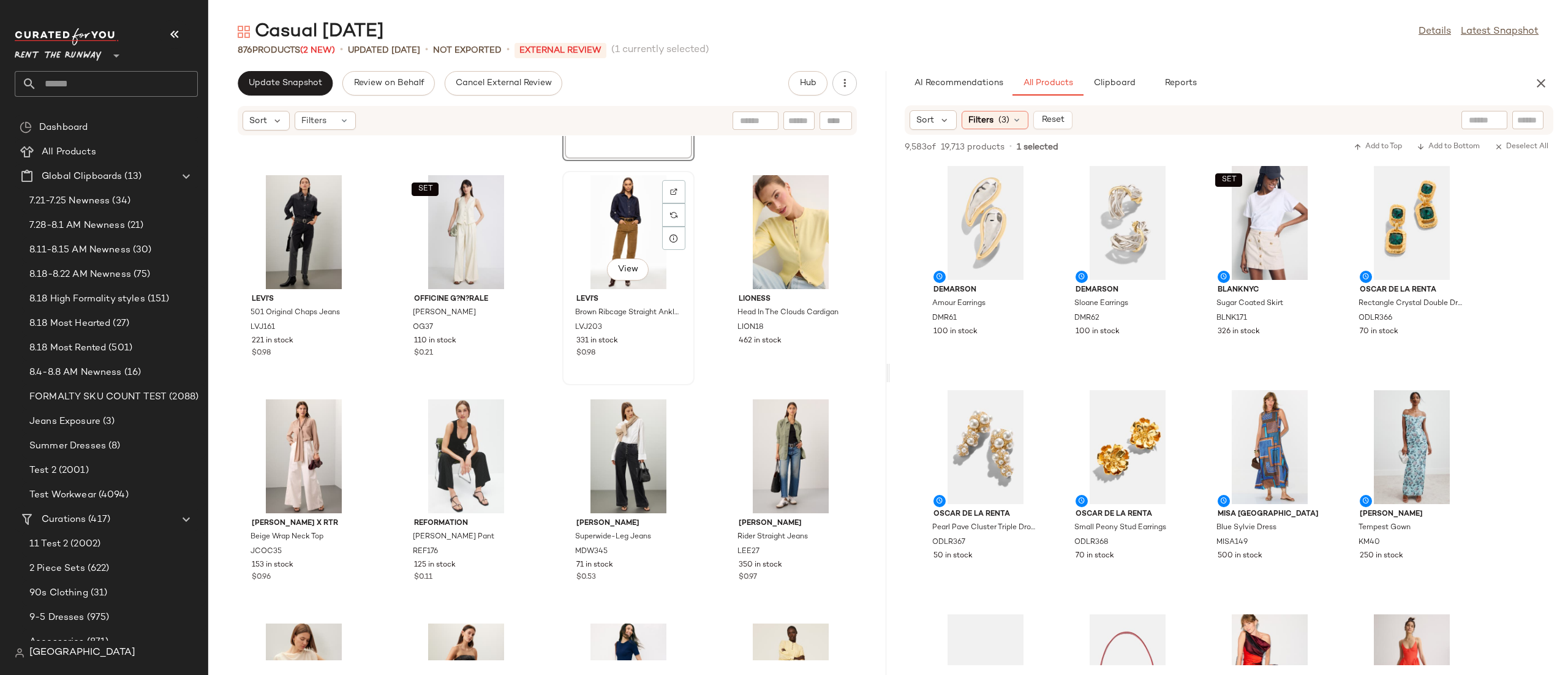
scroll to position [654, 0]
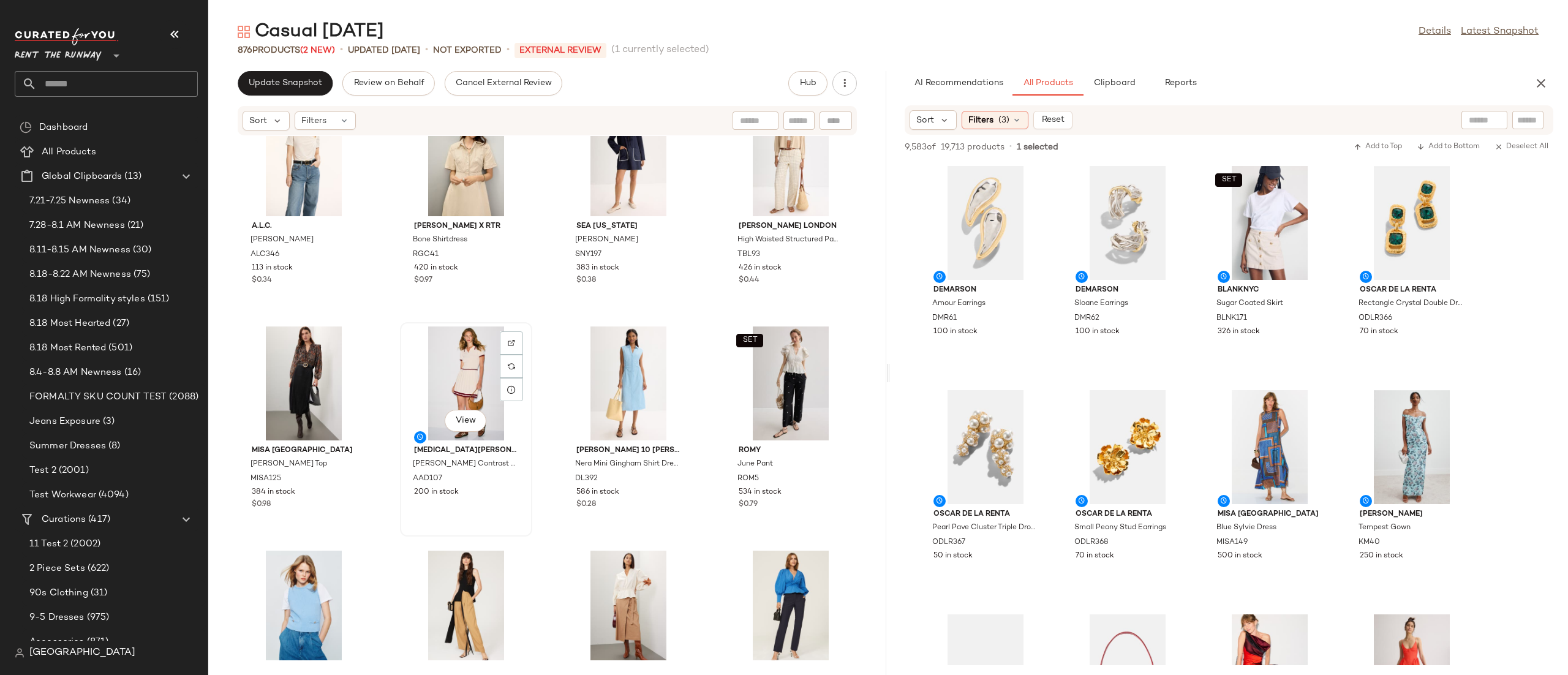
scroll to position [1398, 0]
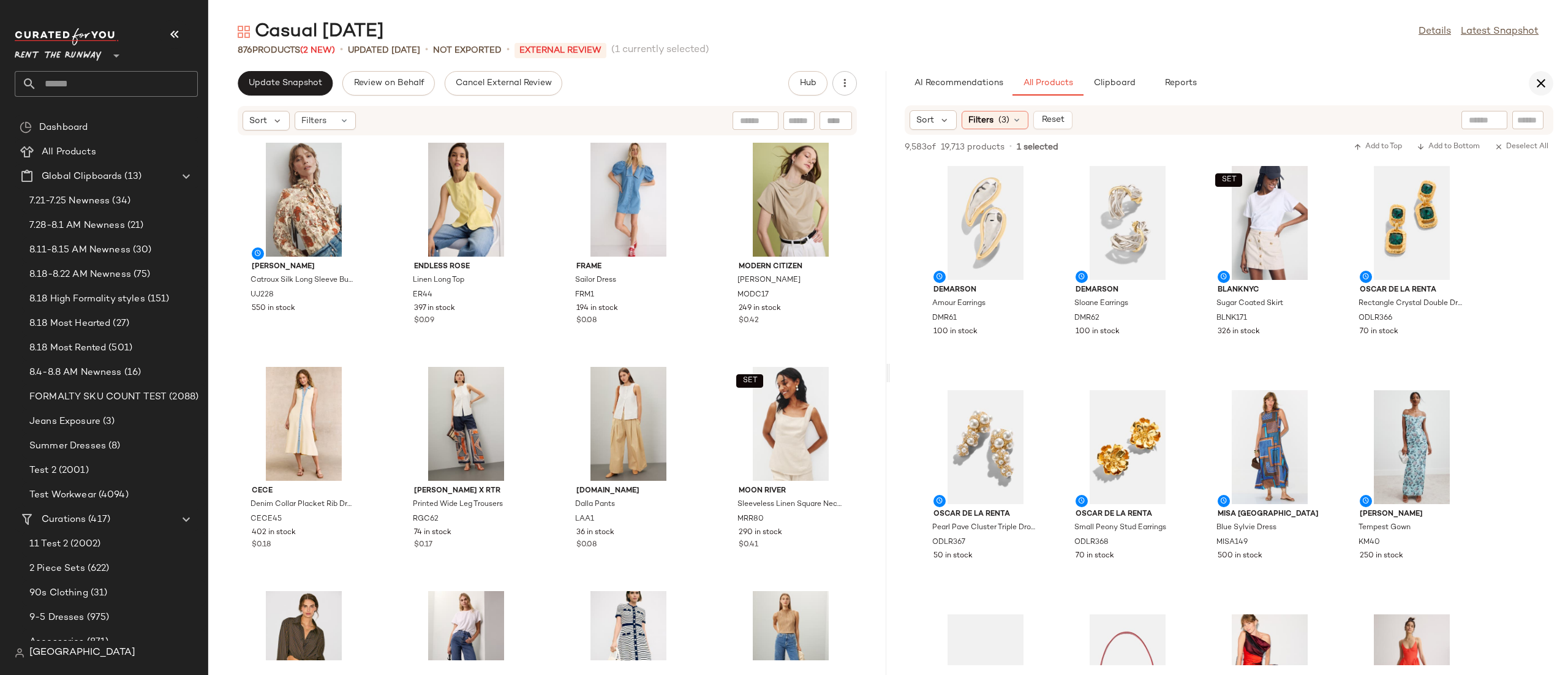
click at [1542, 78] on icon "button" at bounding box center [1541, 83] width 15 height 15
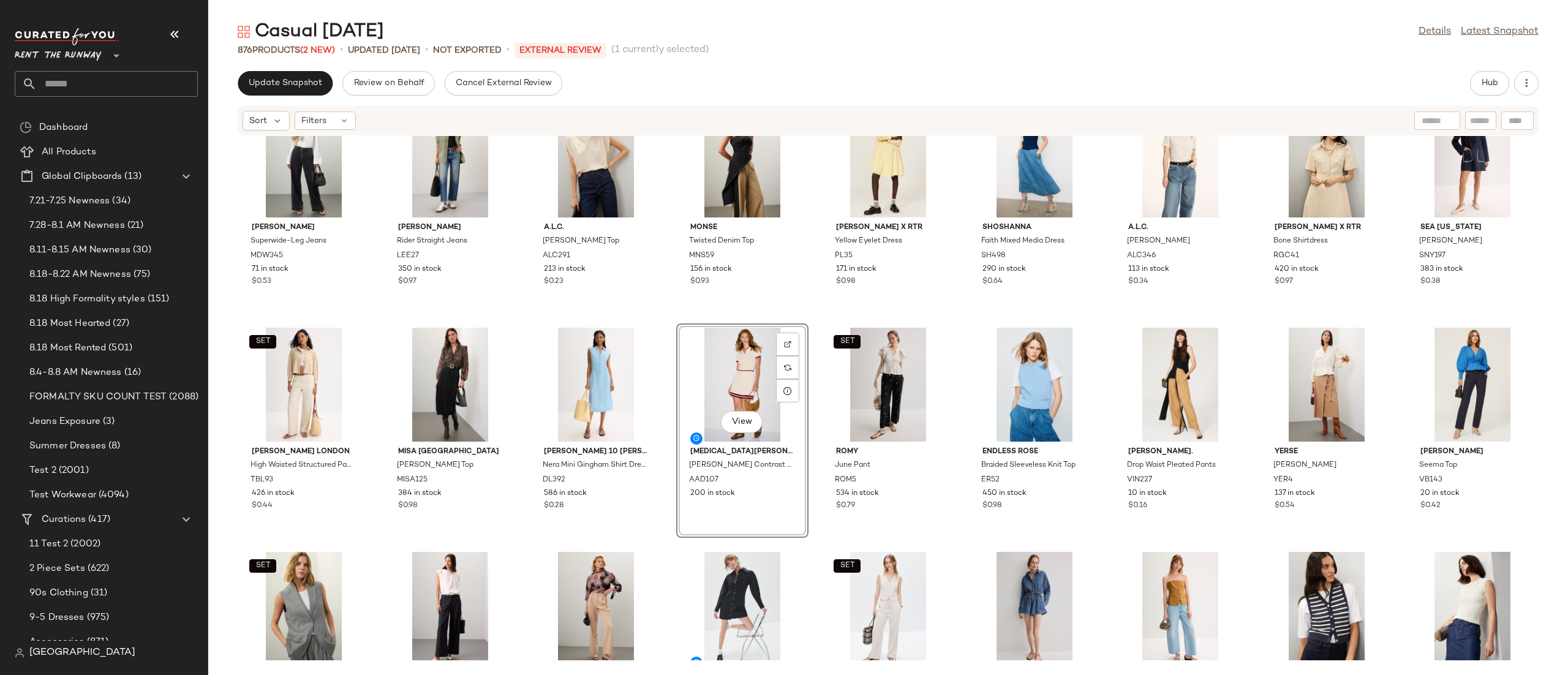
scroll to position [944, 0]
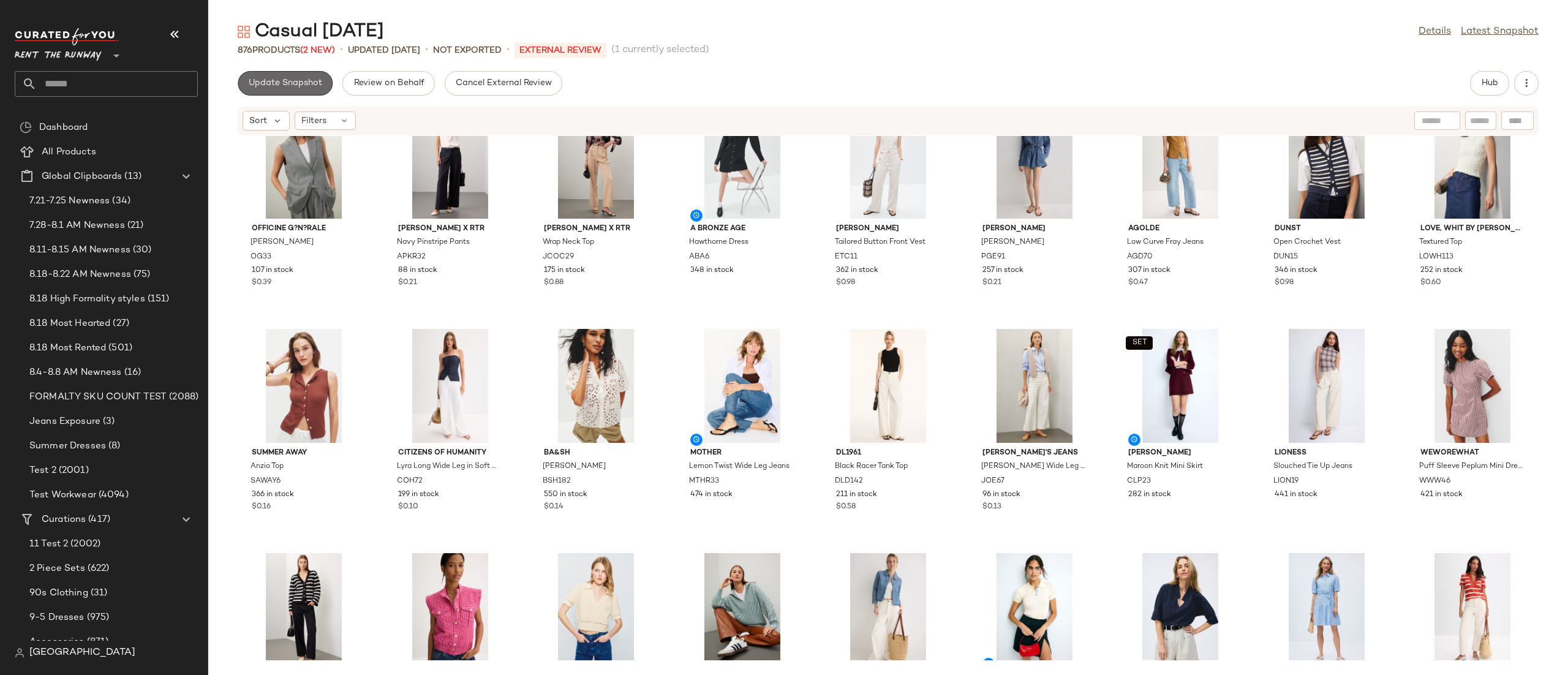
click at [274, 90] on button "Update Snapshot" at bounding box center [285, 83] width 95 height 25
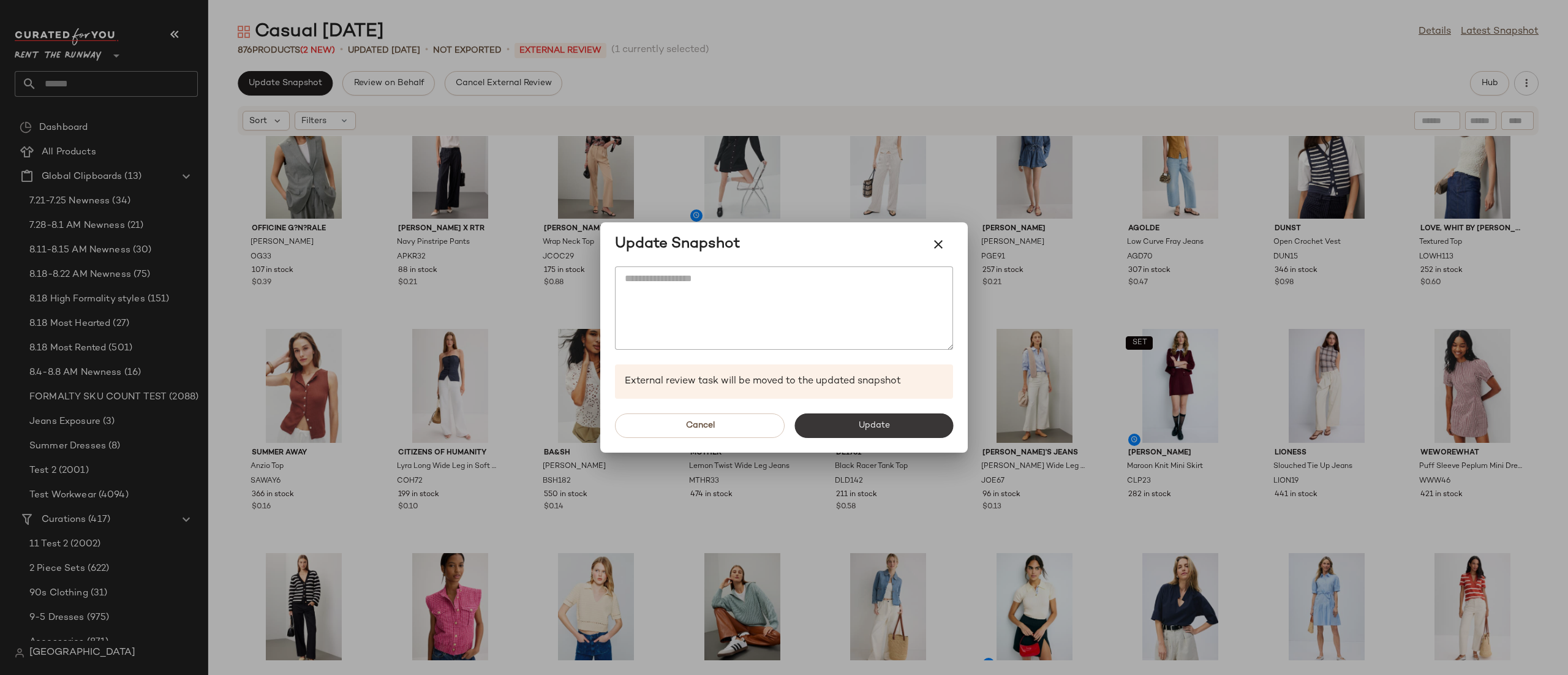
click at [830, 424] on button "Update" at bounding box center [874, 425] width 159 height 25
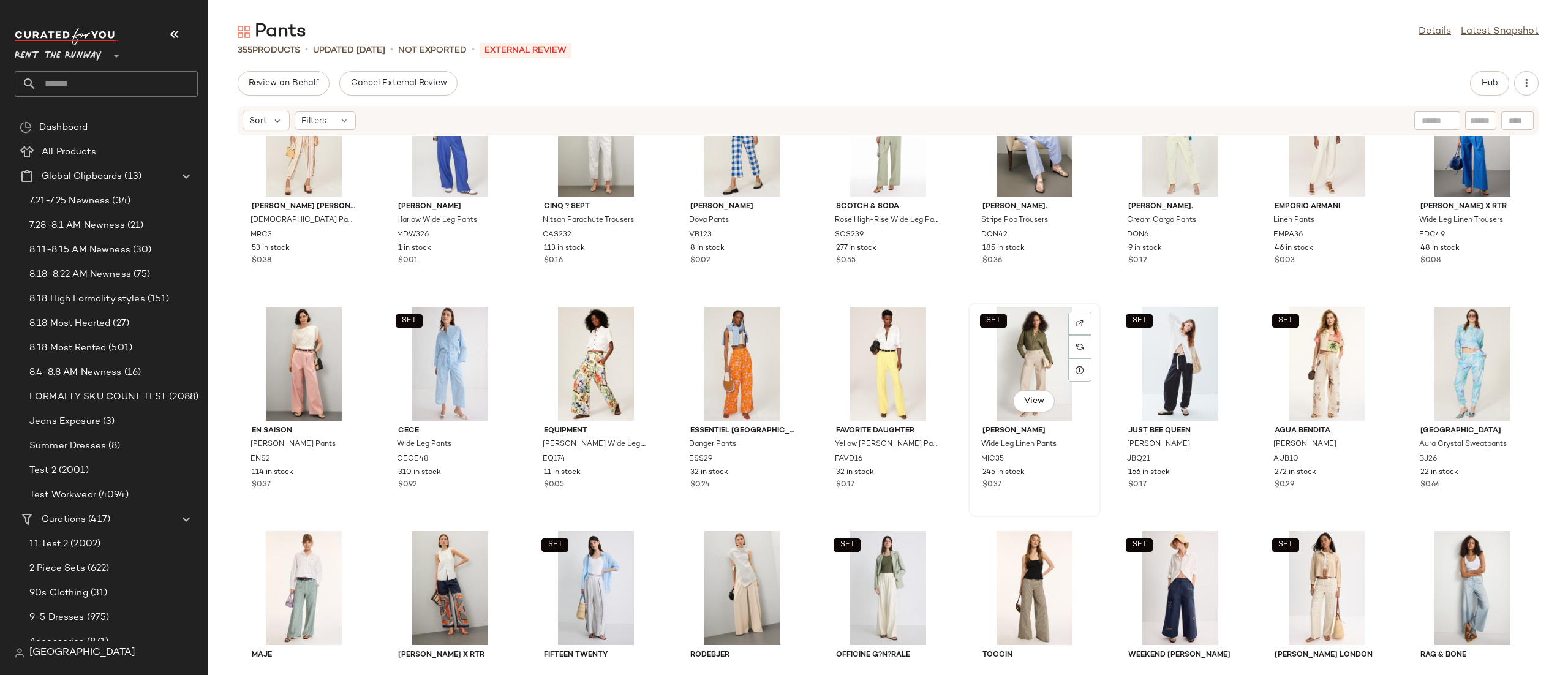
click at [1039, 326] on div "SET View" at bounding box center [1035, 364] width 123 height 114
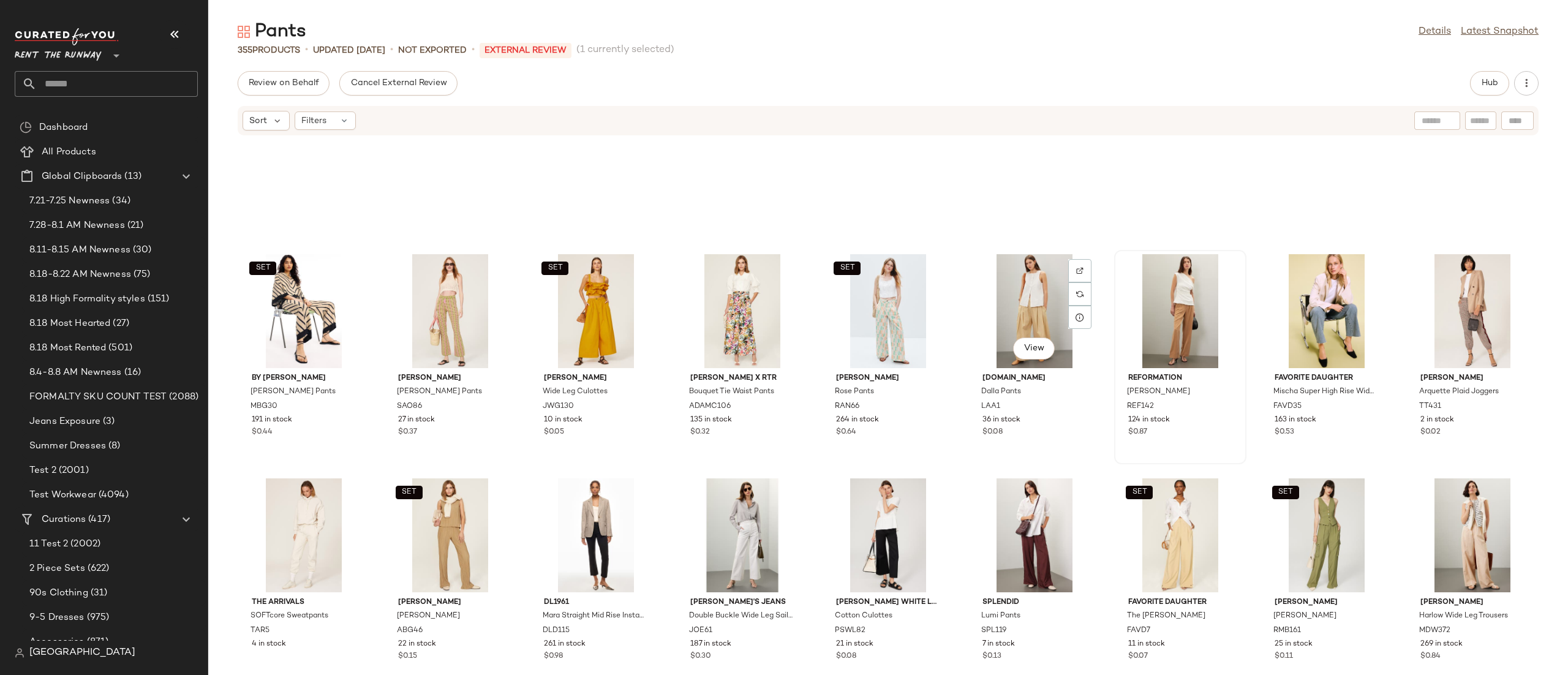
scroll to position [3705, 0]
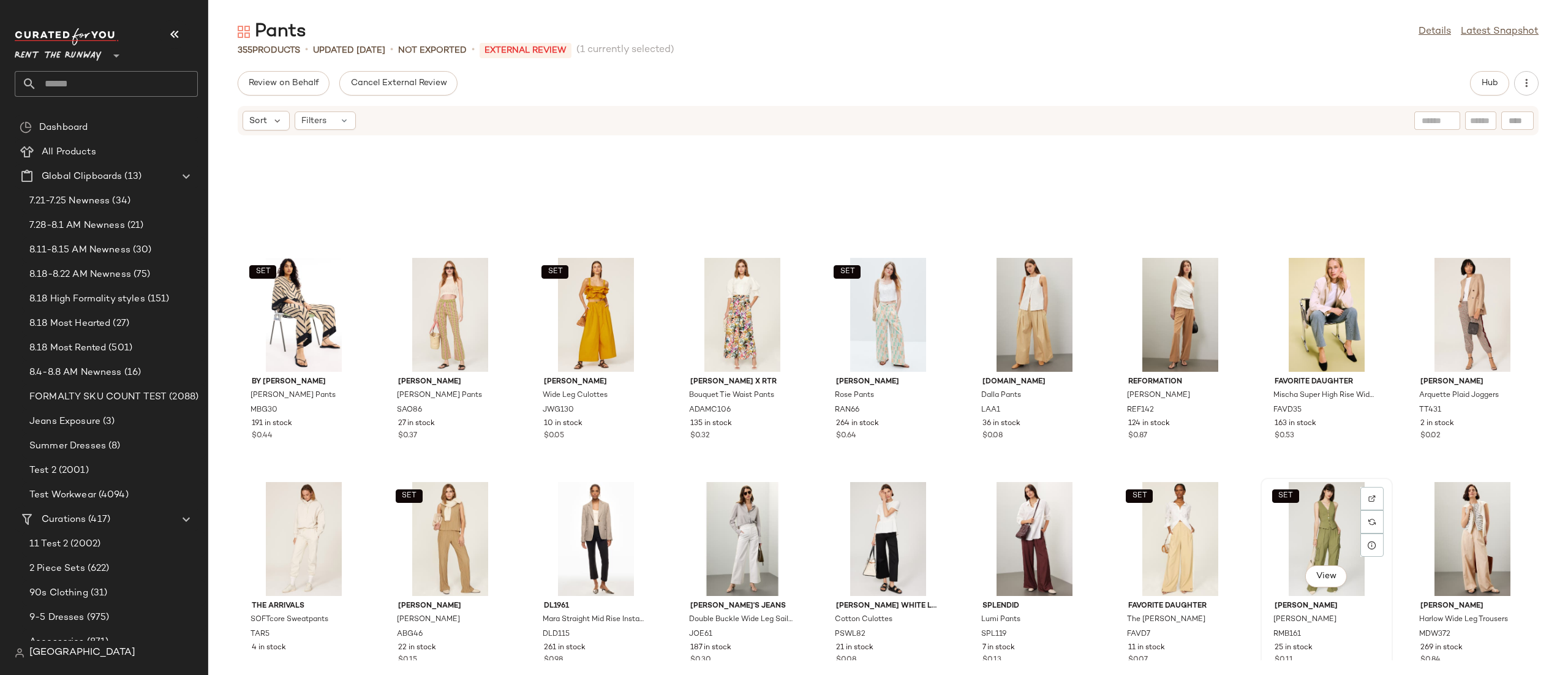
click at [1330, 513] on div "SET View" at bounding box center [1327, 539] width 123 height 114
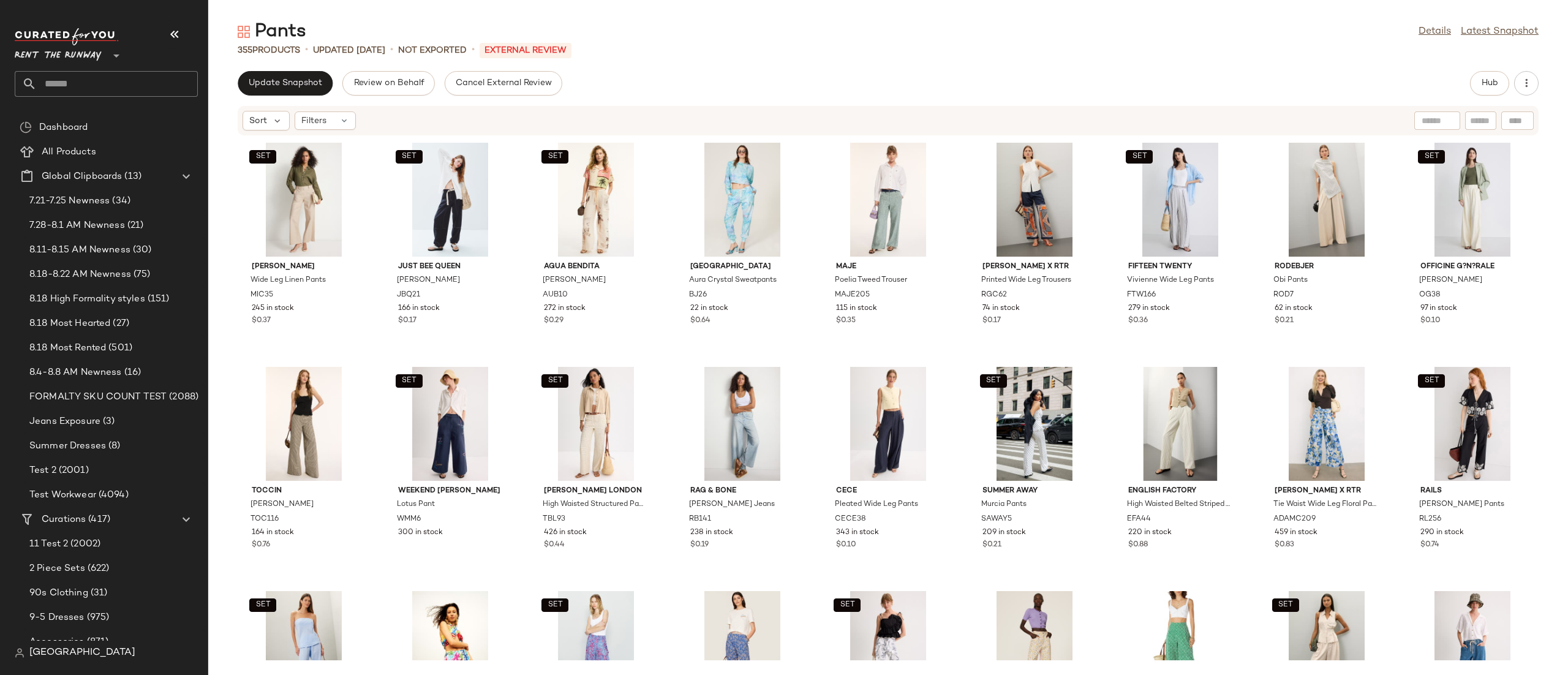
click at [1469, 84] on div "Update Snapshot Review on Behalf Cancel External Review Hub" at bounding box center [888, 83] width 1301 height 25
click at [1483, 83] on span "Hub" at bounding box center [1489, 84] width 17 height 10
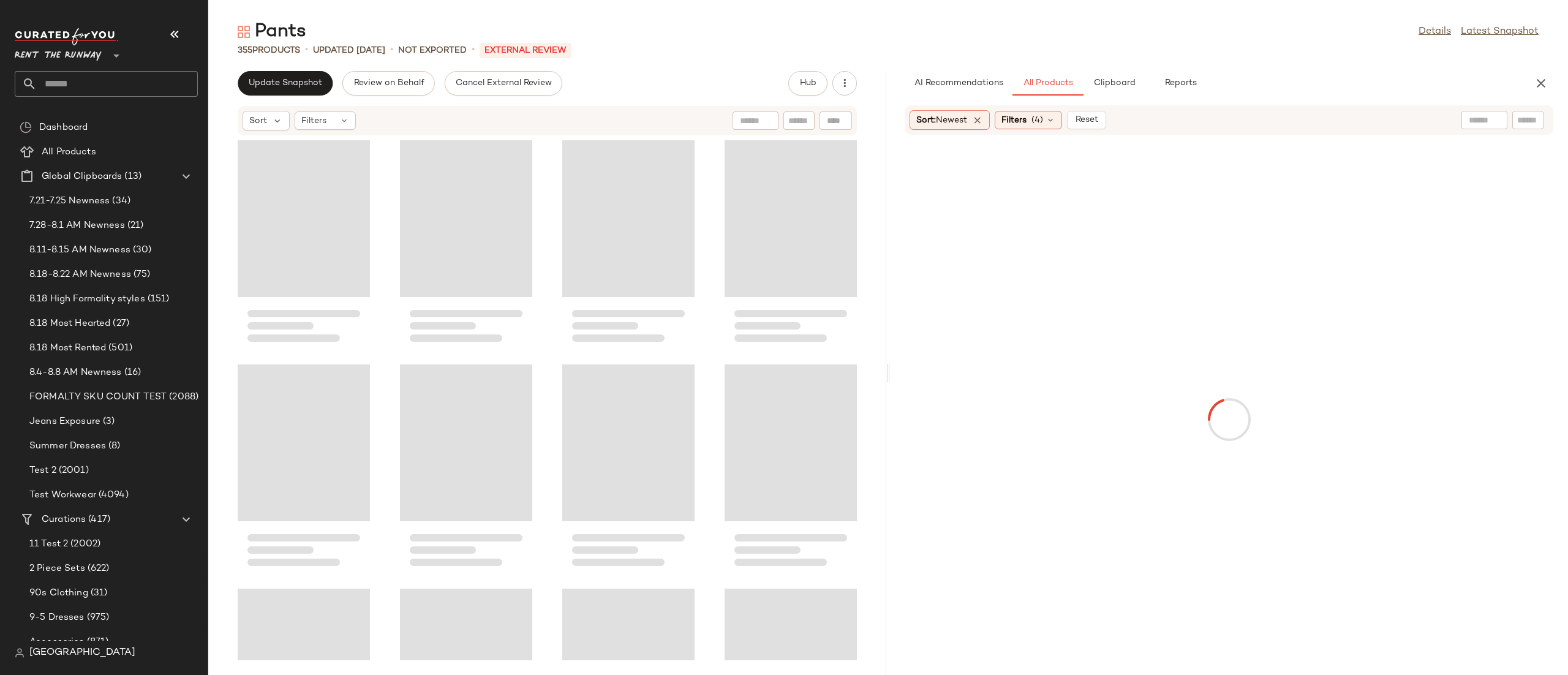
scroll to position [7845, 0]
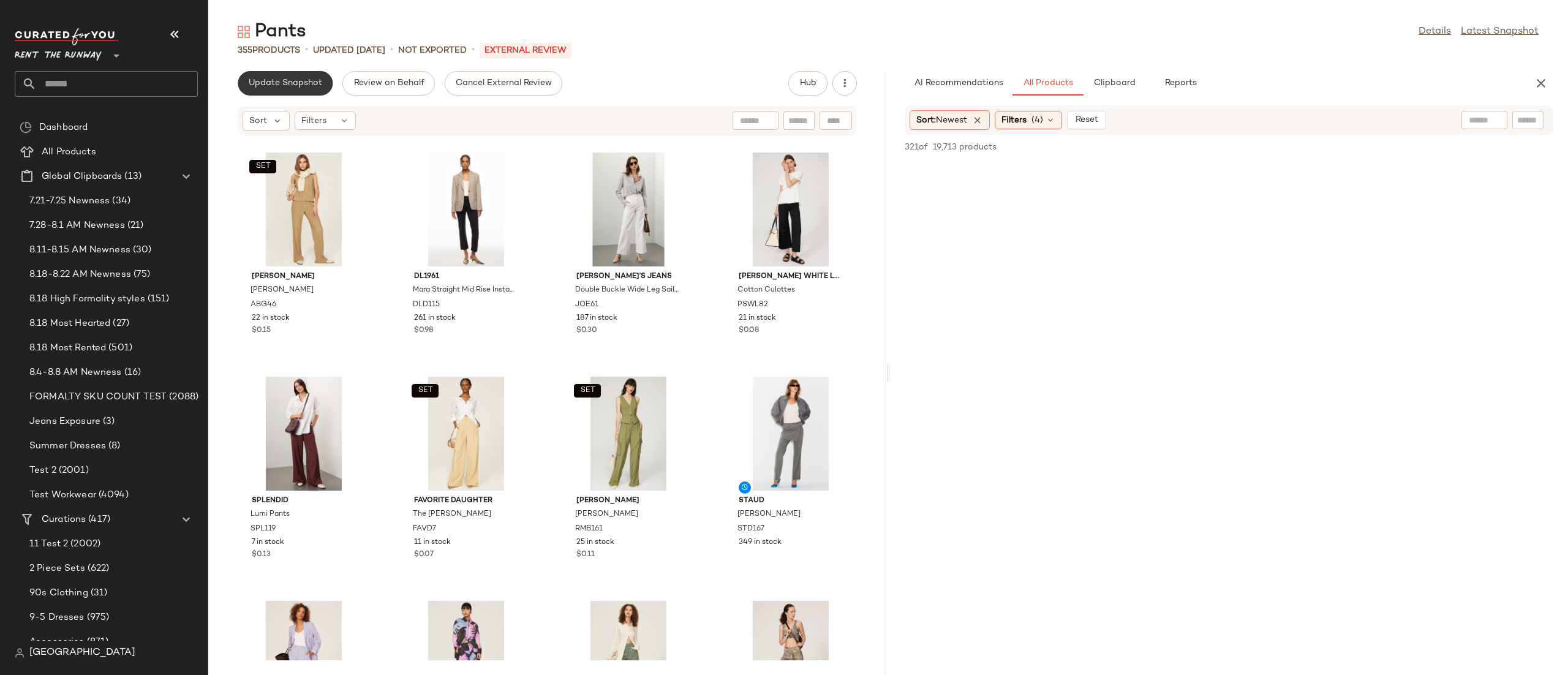
click at [251, 81] on span "Update Snapshot" at bounding box center [285, 84] width 74 height 10
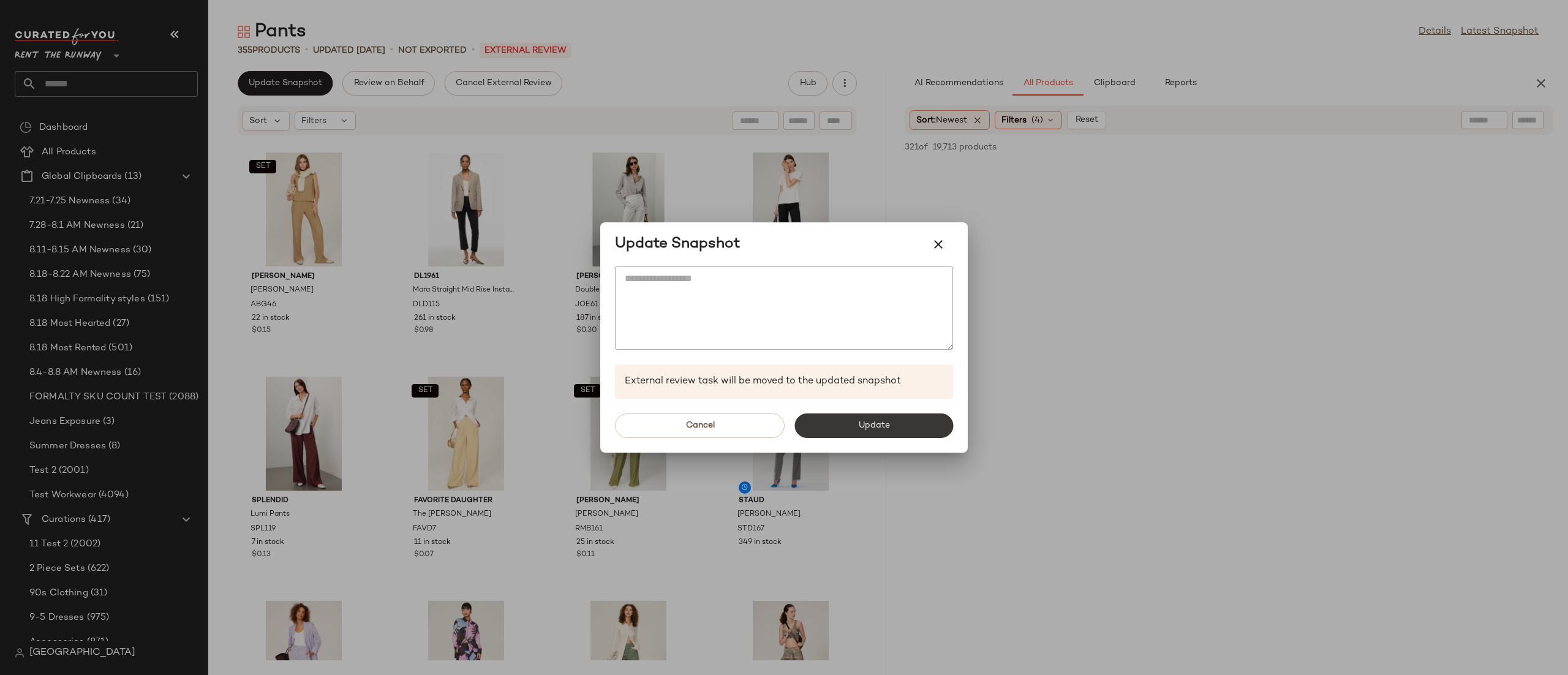
click at [810, 416] on button "Update" at bounding box center [874, 425] width 159 height 25
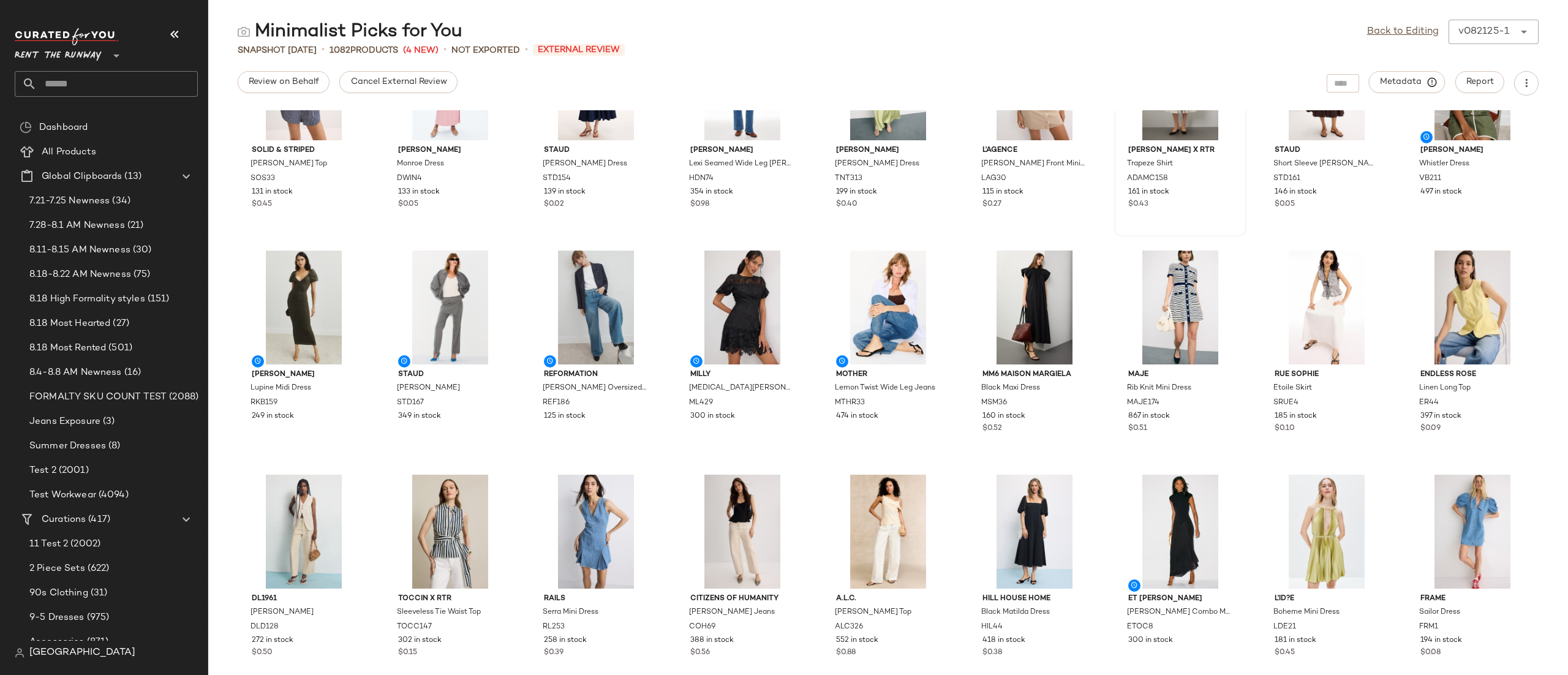
scroll to position [104, 0]
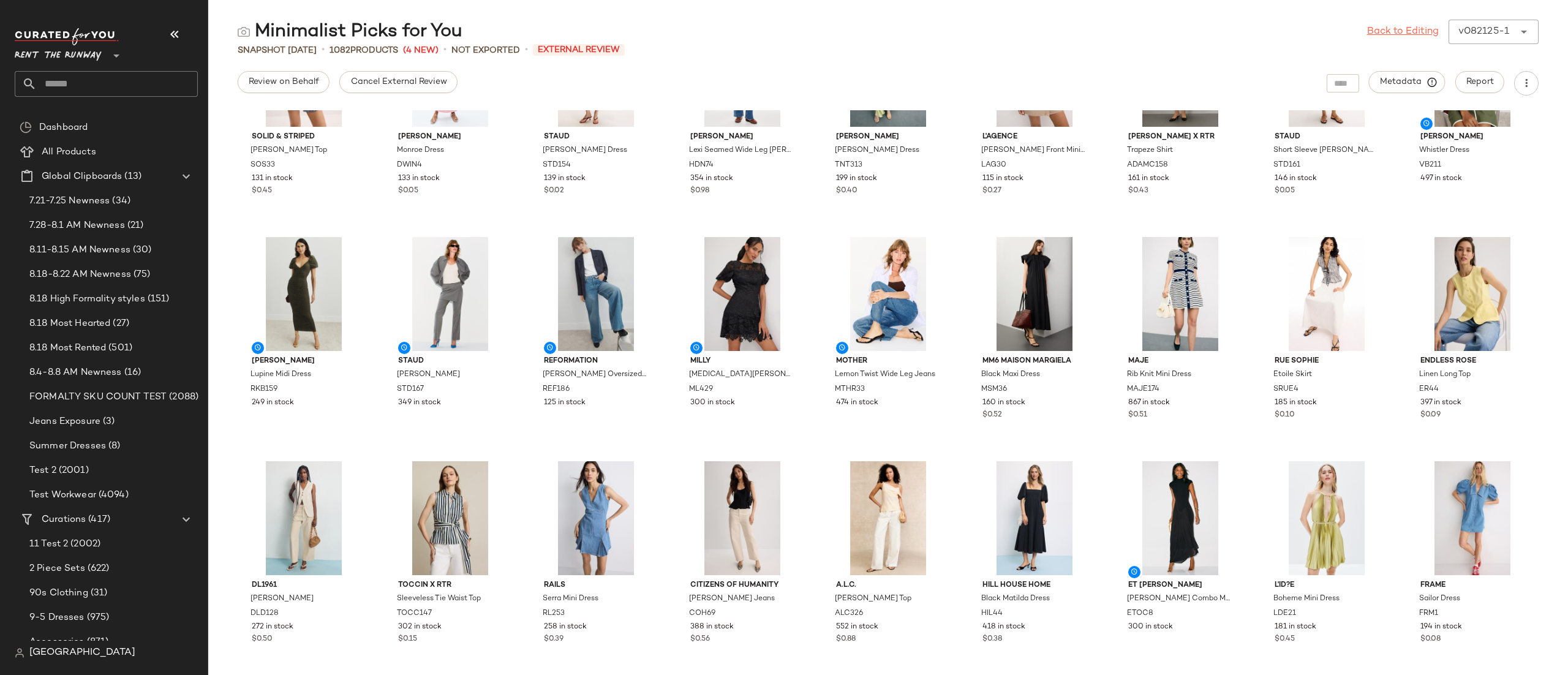
click at [1420, 35] on link "Back to Editing" at bounding box center [1403, 32] width 72 height 15
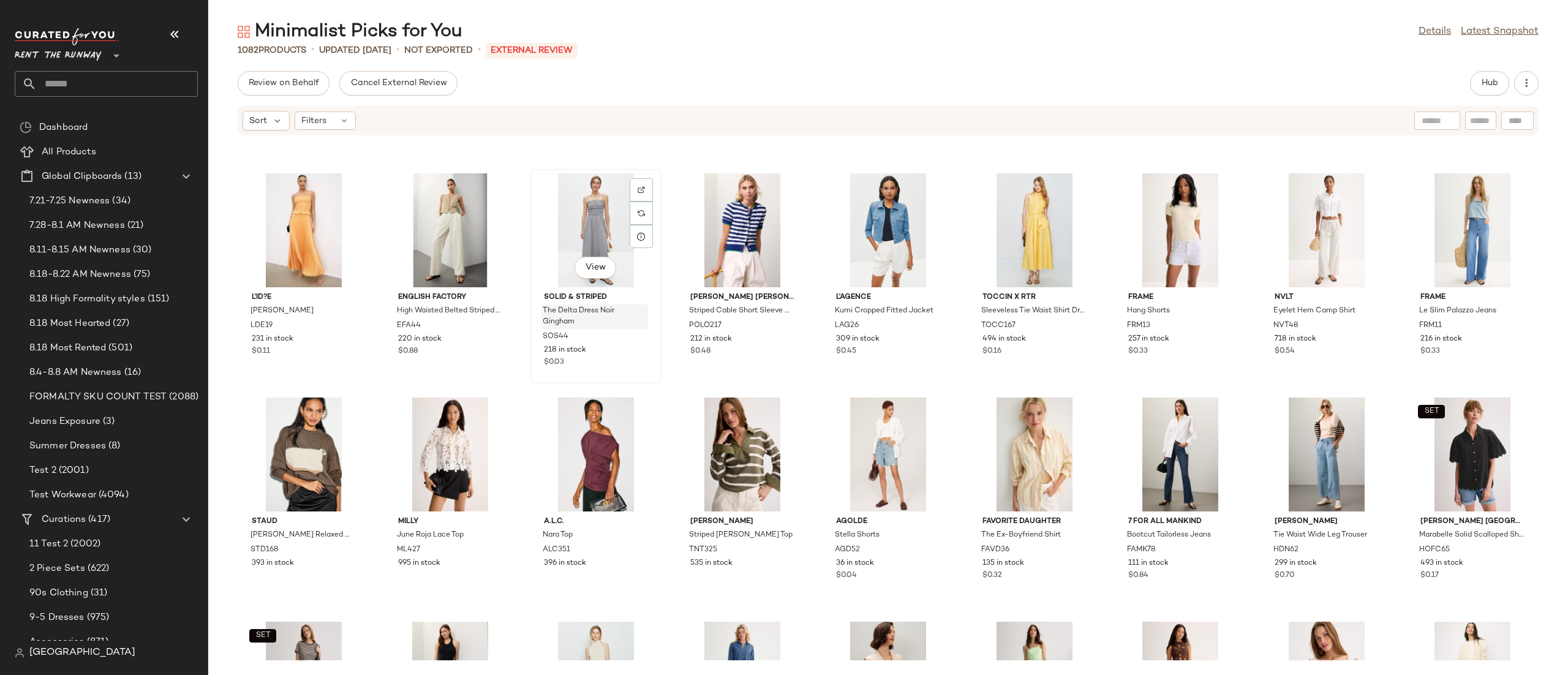
scroll to position [1736, 0]
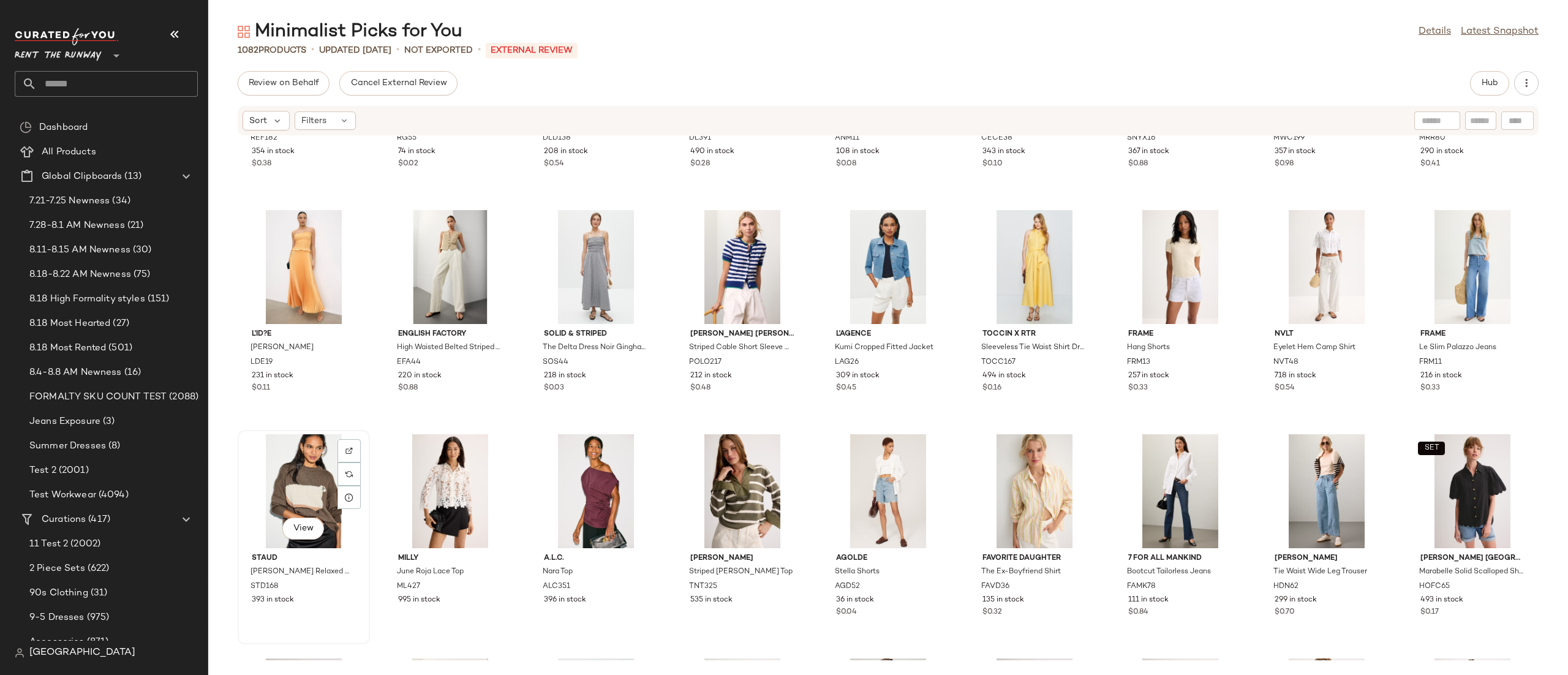
click at [268, 472] on div "View" at bounding box center [304, 491] width 123 height 114
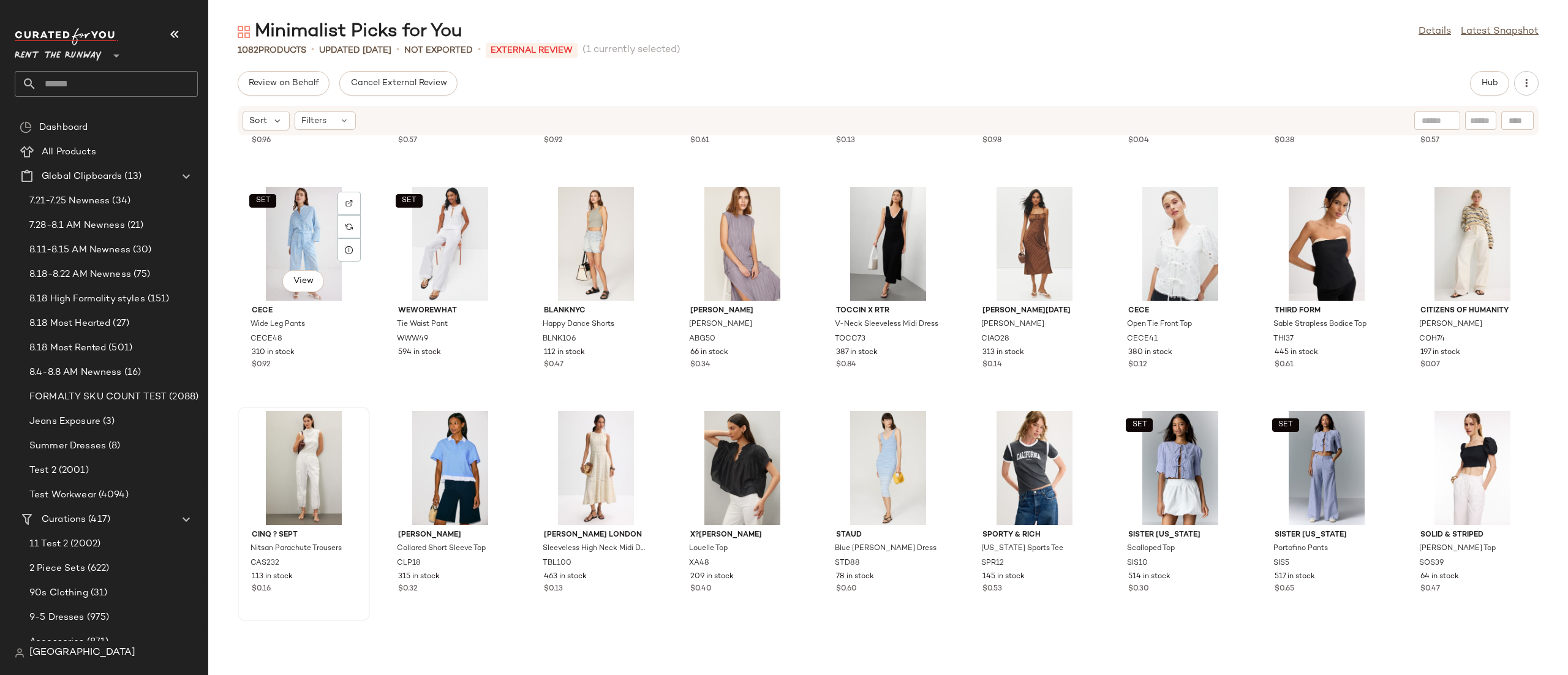
scroll to position [3559, 0]
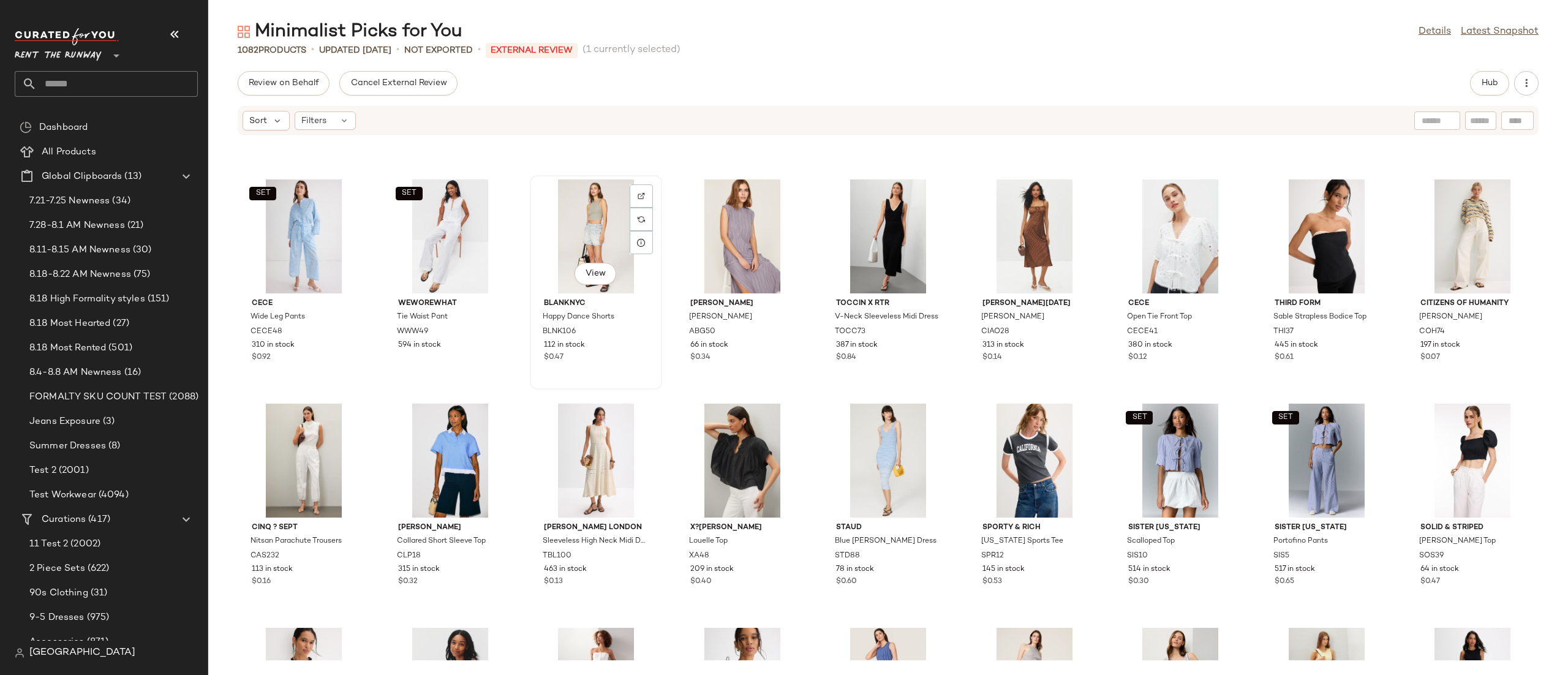
click at [576, 226] on div "View" at bounding box center [596, 236] width 123 height 114
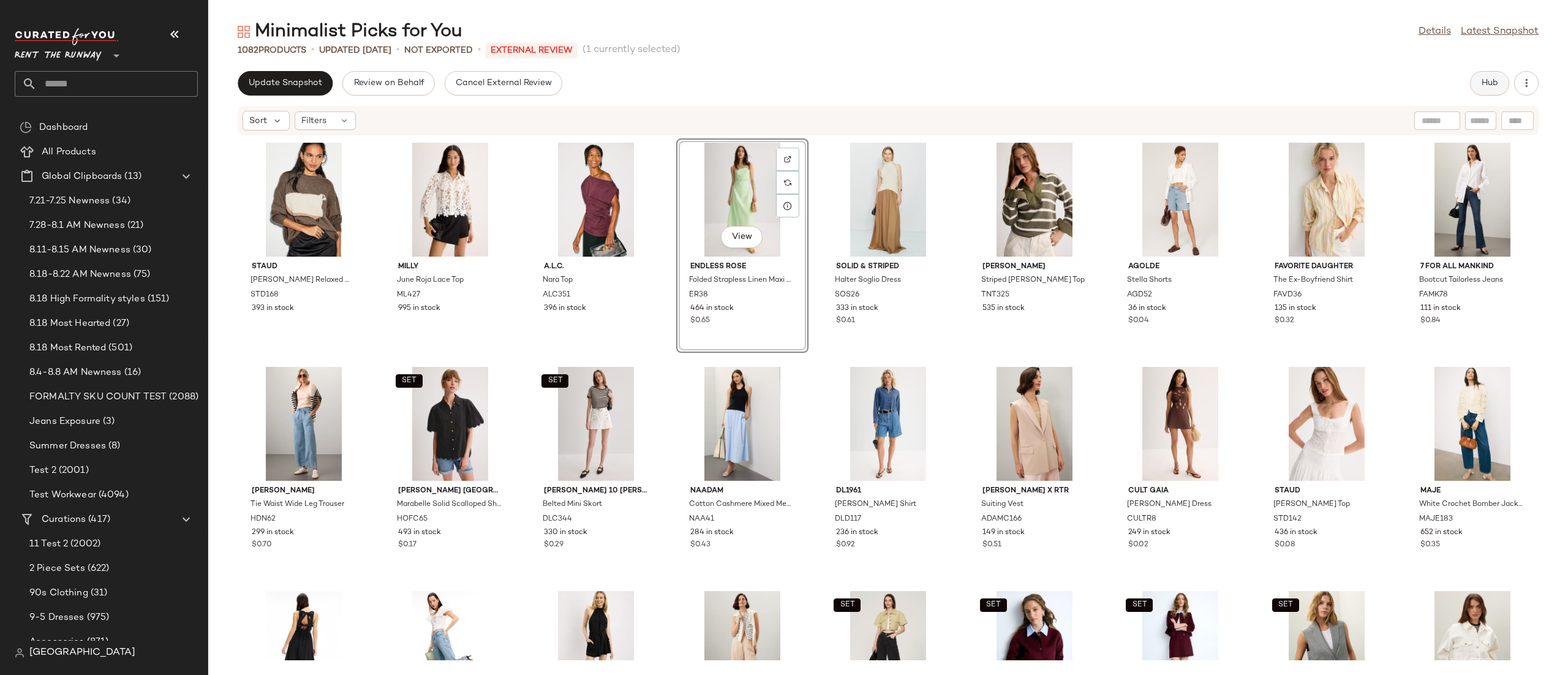
click at [1491, 79] on span "Hub" at bounding box center [1489, 84] width 17 height 10
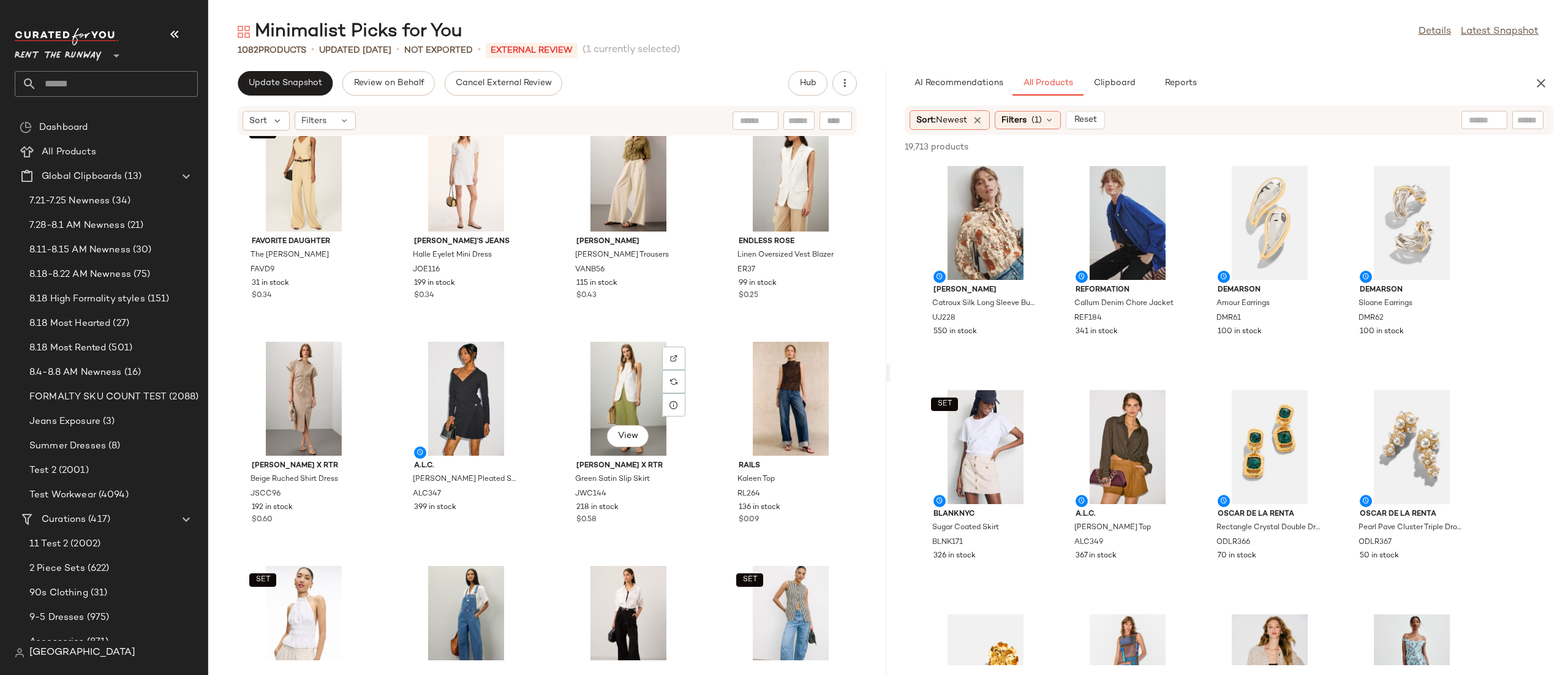
scroll to position [1610, 0]
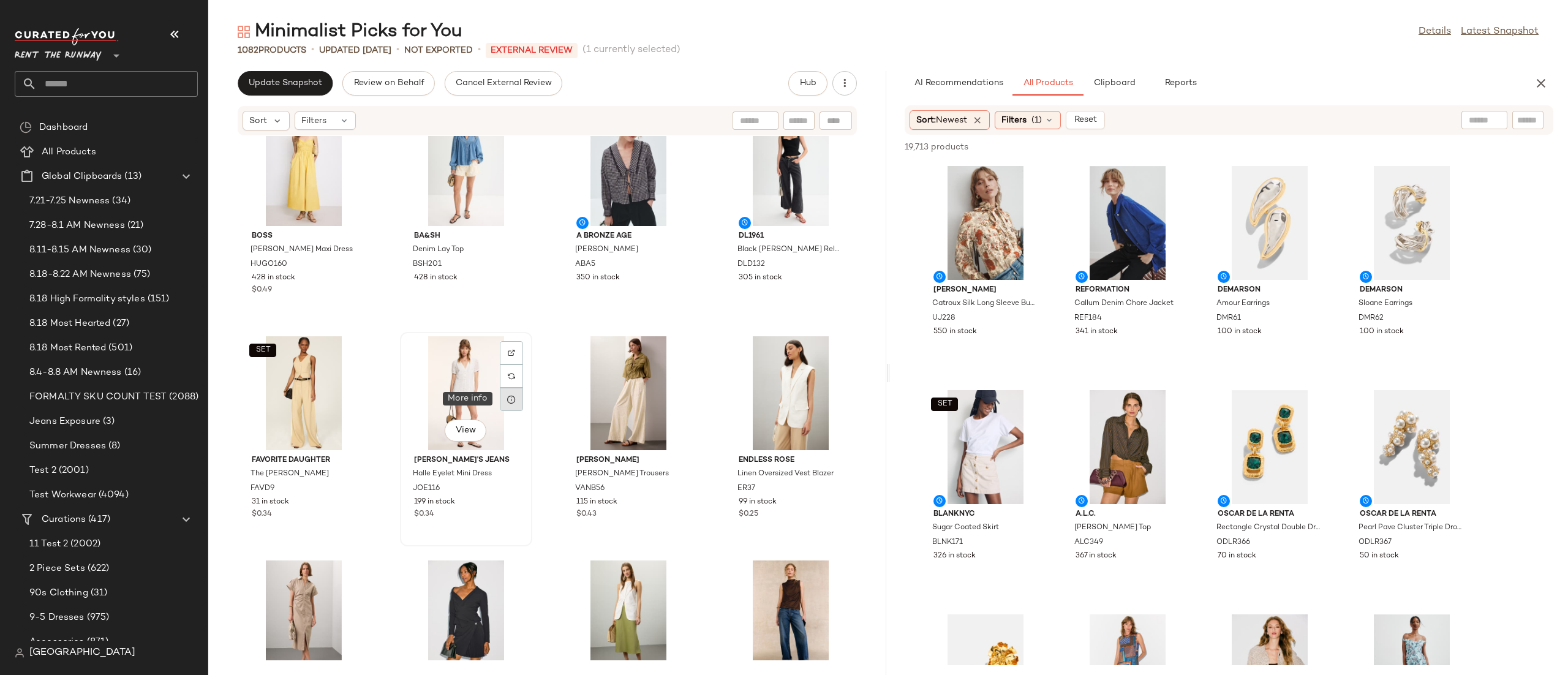
drag, startPoint x: 225, startPoint y: 397, endPoint x: 505, endPoint y: 388, distance: 280.1
click at [505, 388] on div "BOSS [PERSON_NAME] Maxi Dress HUGO160 428 in stock $0.49 ba&sh Denim Lay Top BS…" at bounding box center [547, 398] width 678 height 524
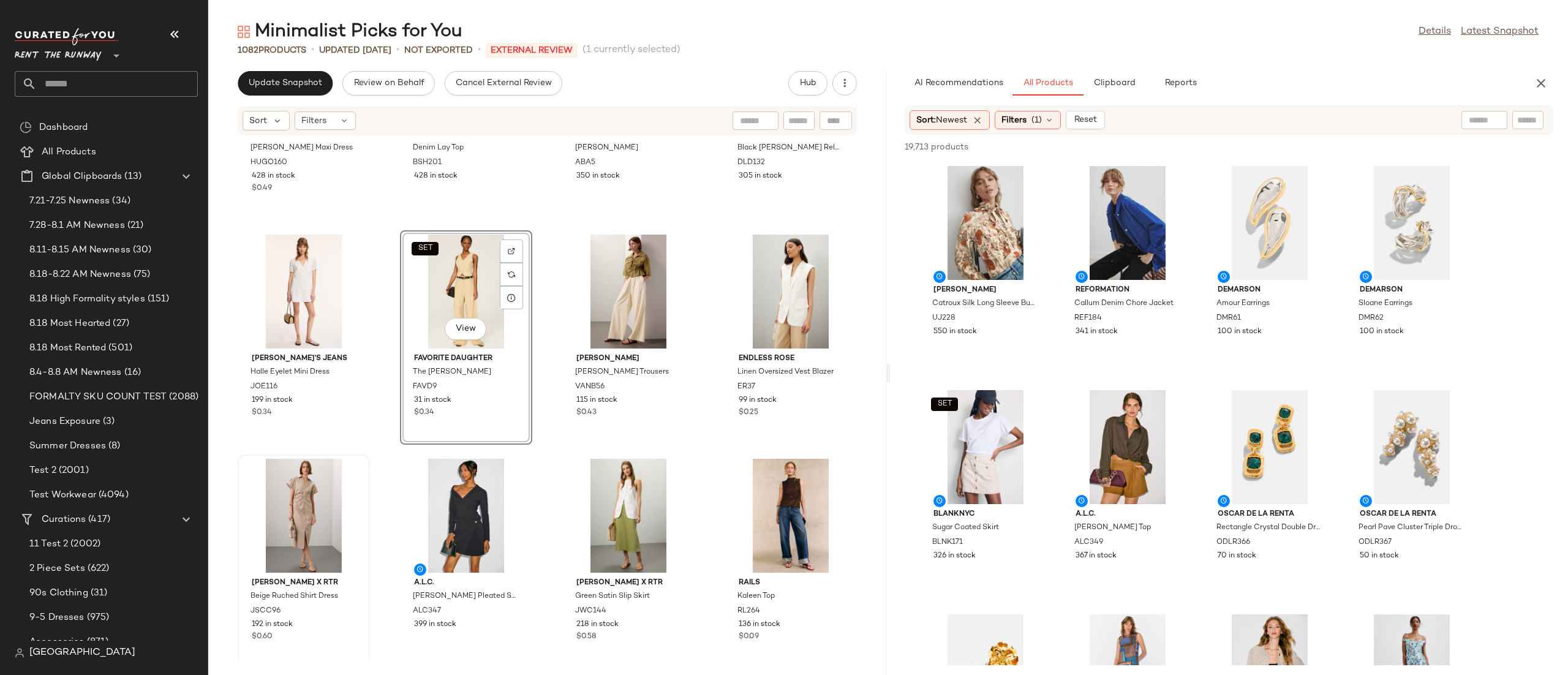
scroll to position [1736, 0]
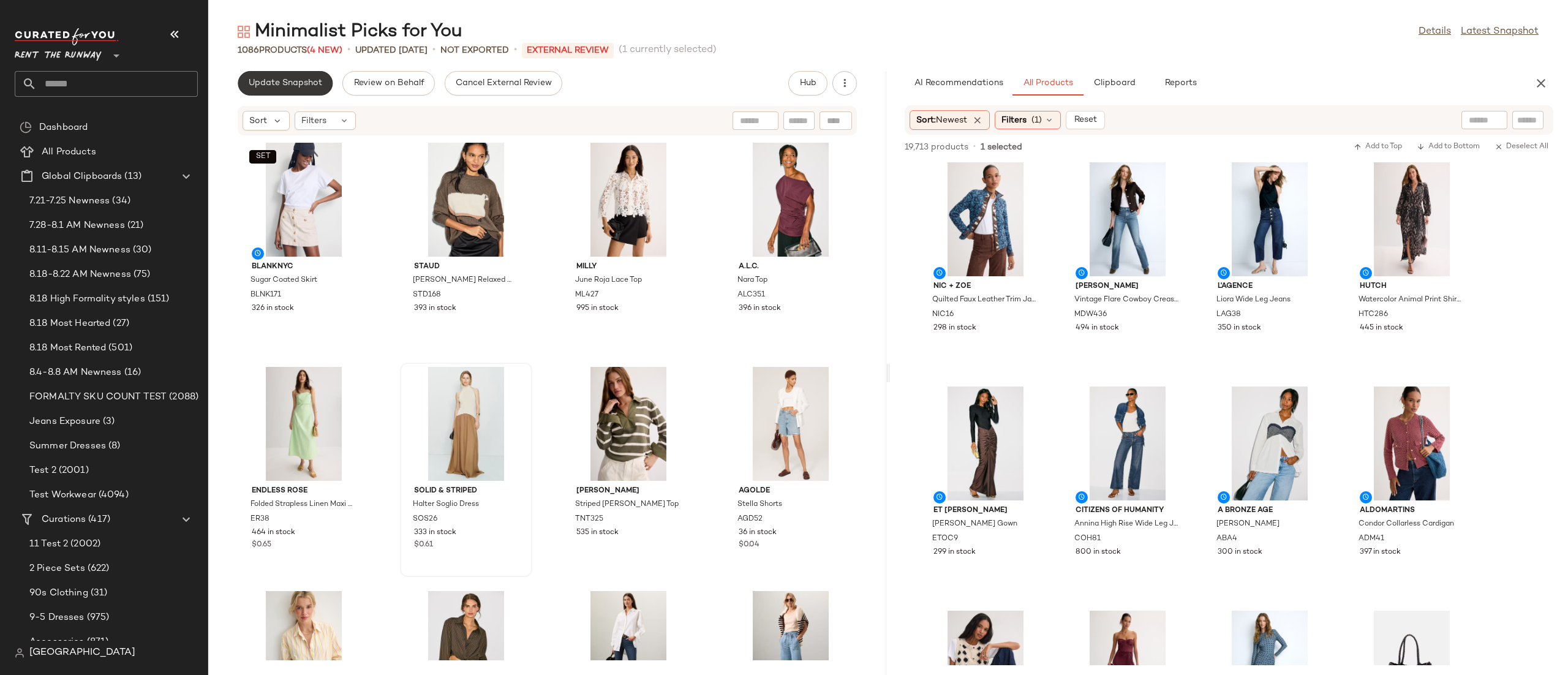
click at [302, 87] on span "Update Snapshot" at bounding box center [285, 84] width 74 height 10
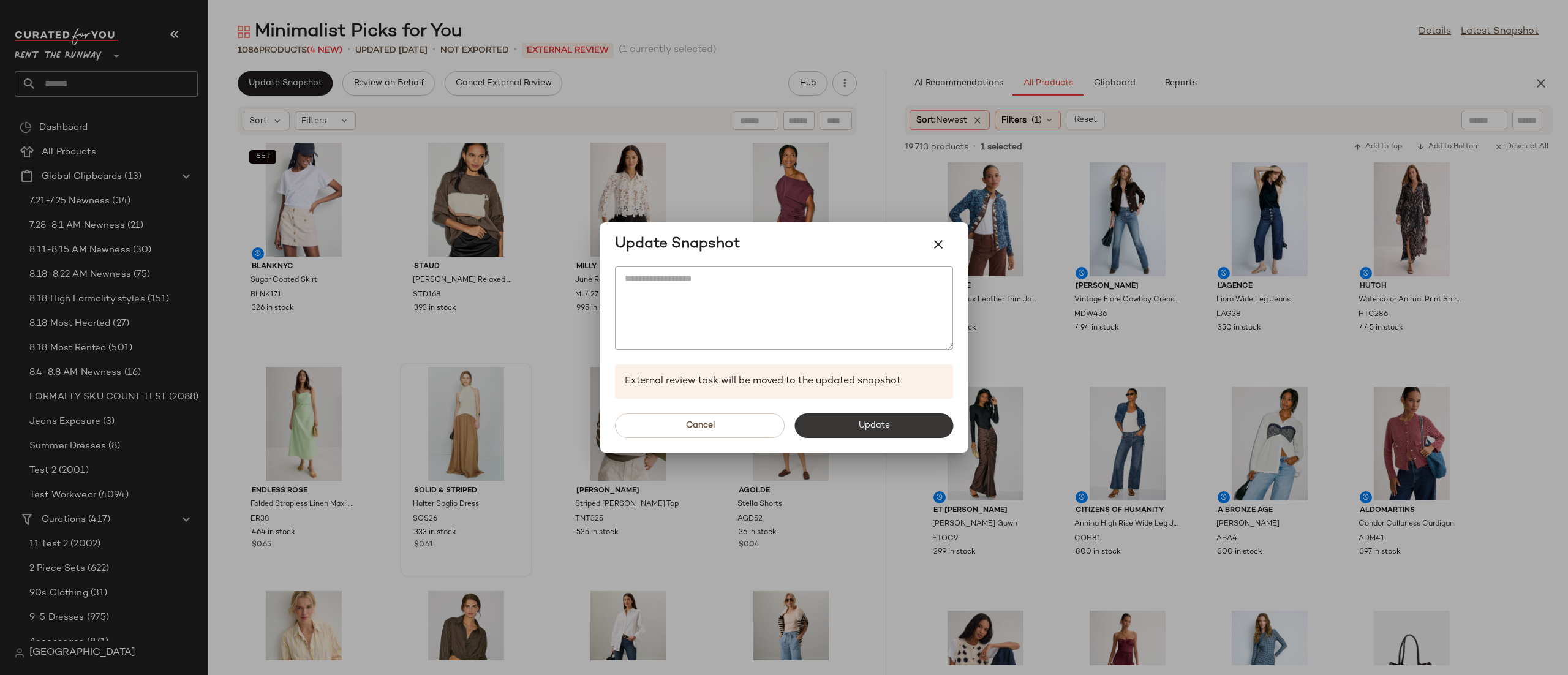
click at [899, 431] on button "Update" at bounding box center [874, 425] width 159 height 25
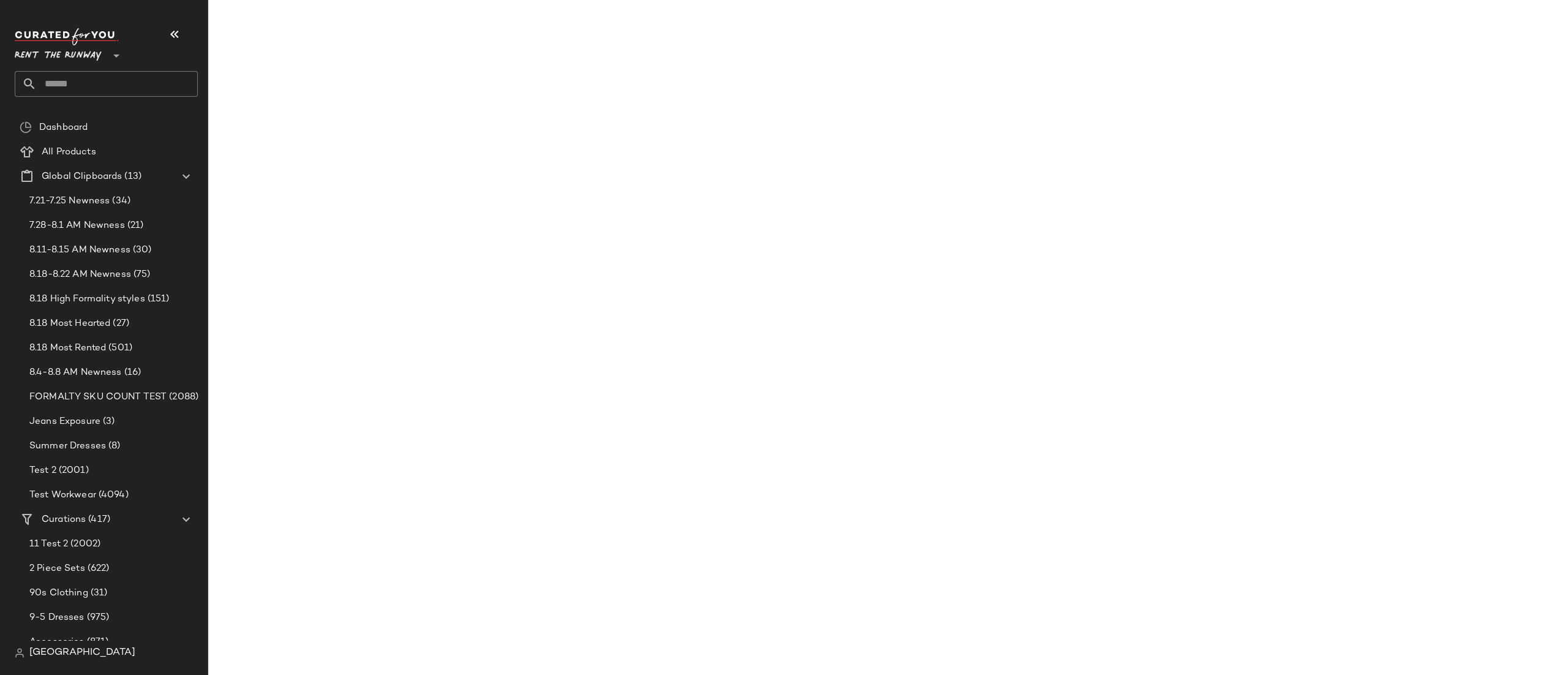
scroll to position [1125, 0]
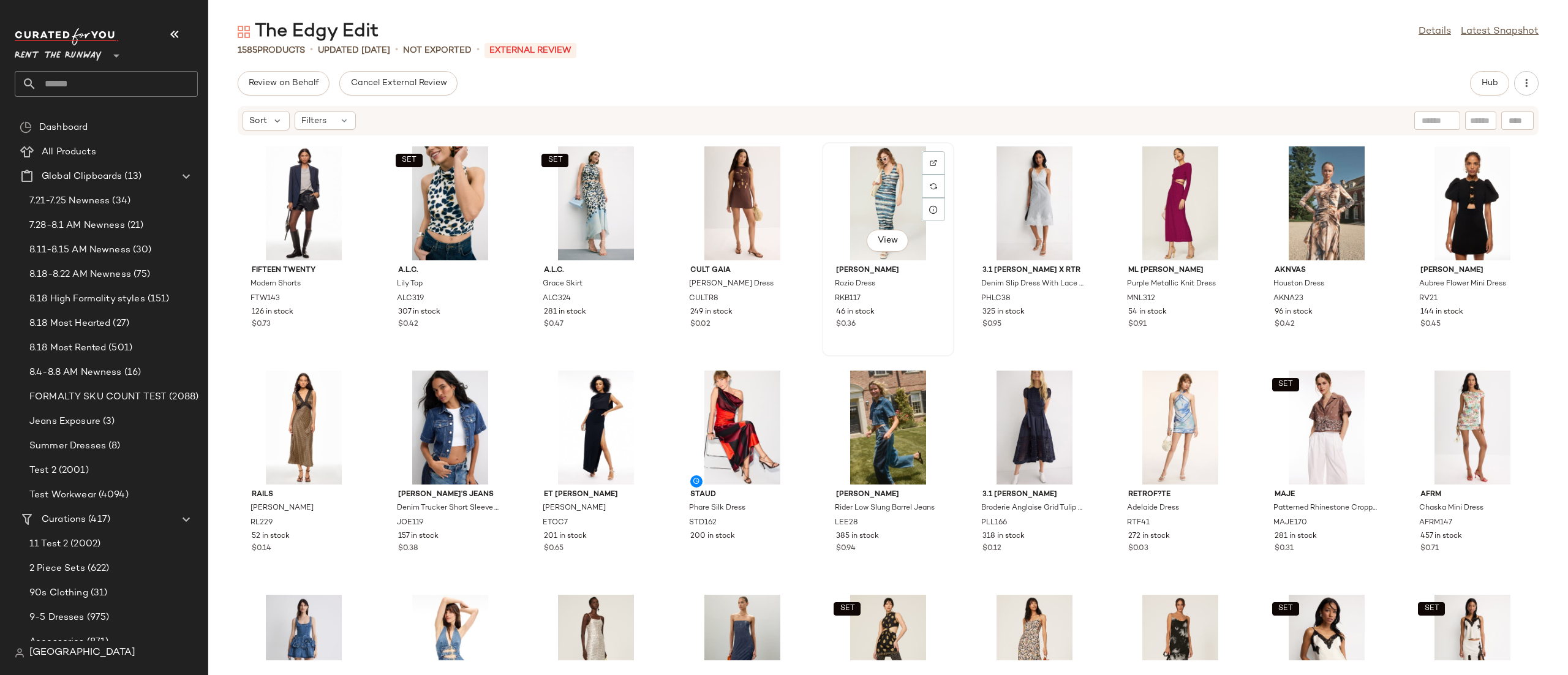
scroll to position [279, 0]
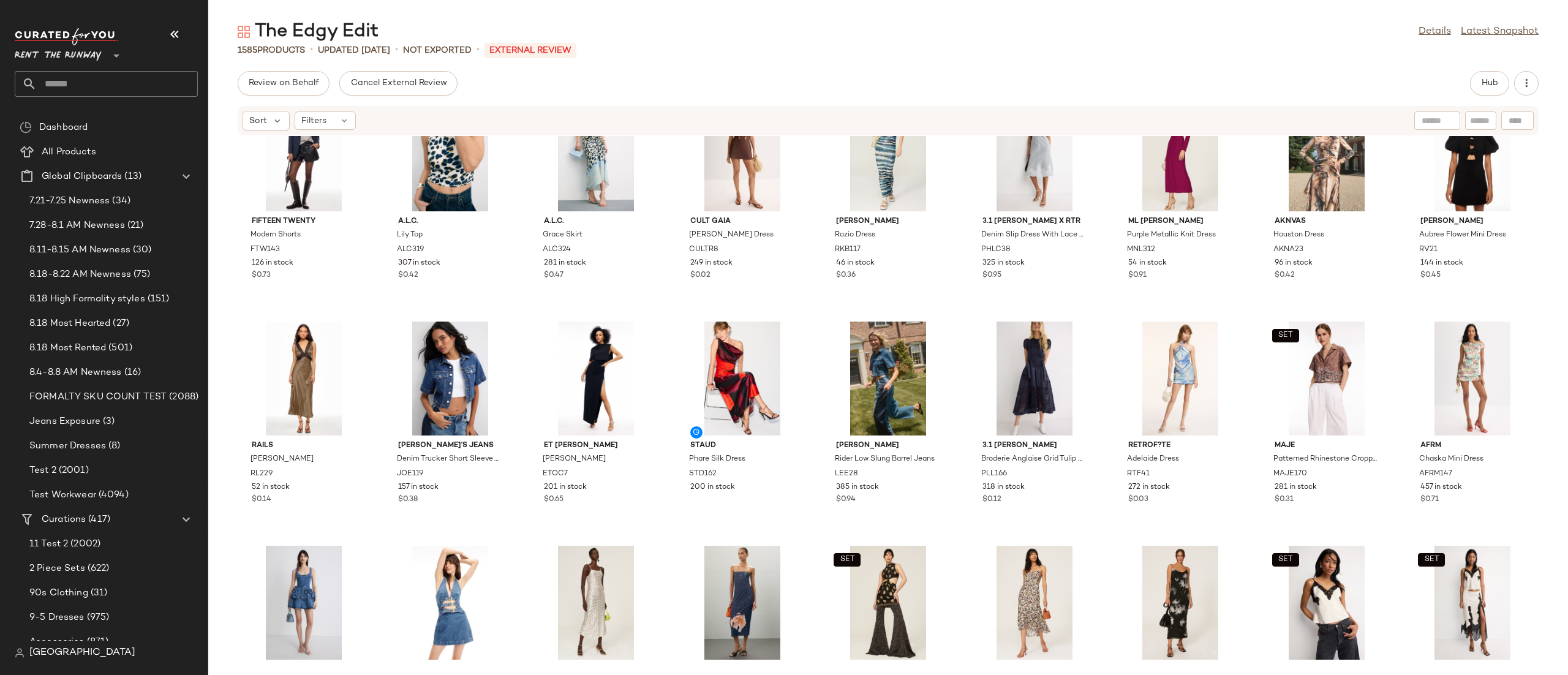
click at [815, 447] on div "Fifteen Twenty Modern Shorts FTW143 126 in stock $0.73 SET A.L.C. Lily Top ALC3…" at bounding box center [888, 398] width 1360 height 524
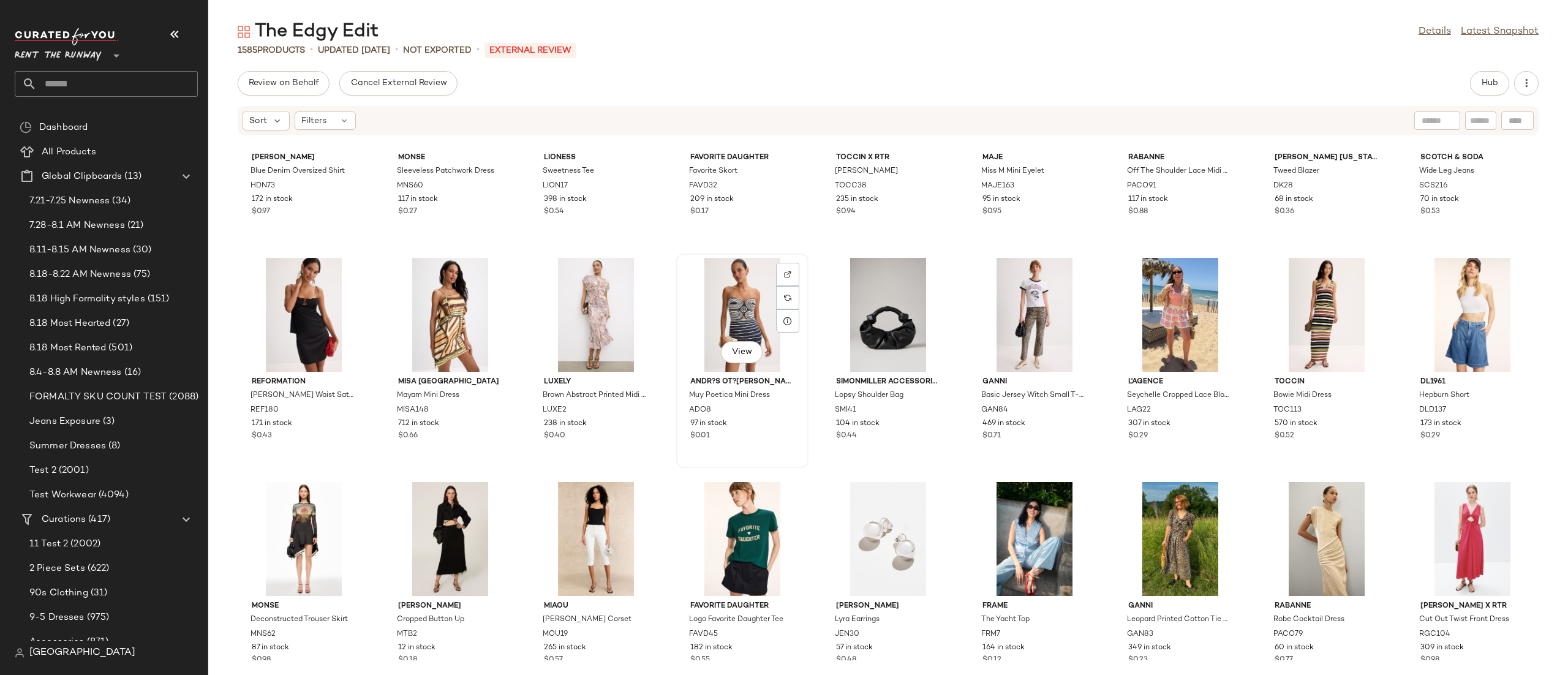
scroll to position [4462, 0]
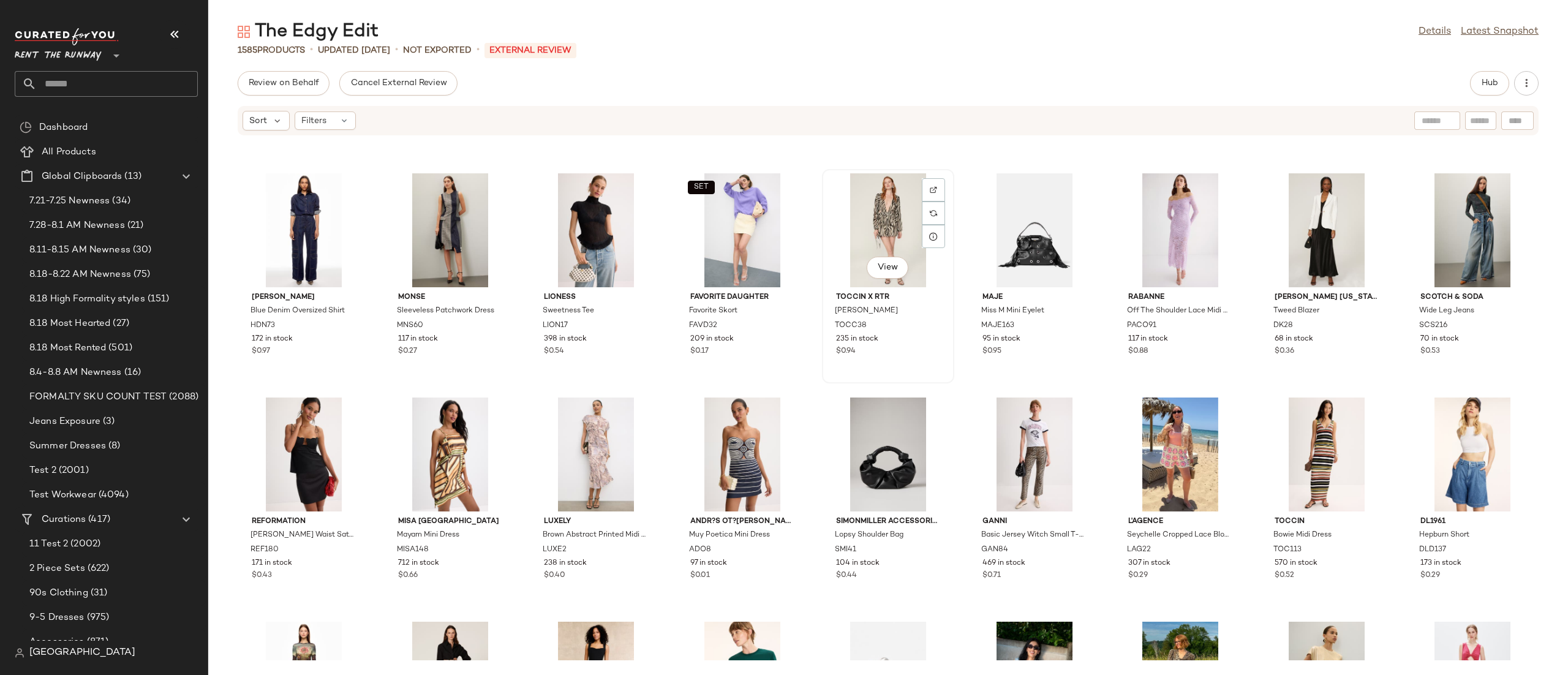
click at [873, 187] on div "View" at bounding box center [888, 230] width 123 height 114
click at [1486, 82] on span "Hub" at bounding box center [1489, 84] width 17 height 10
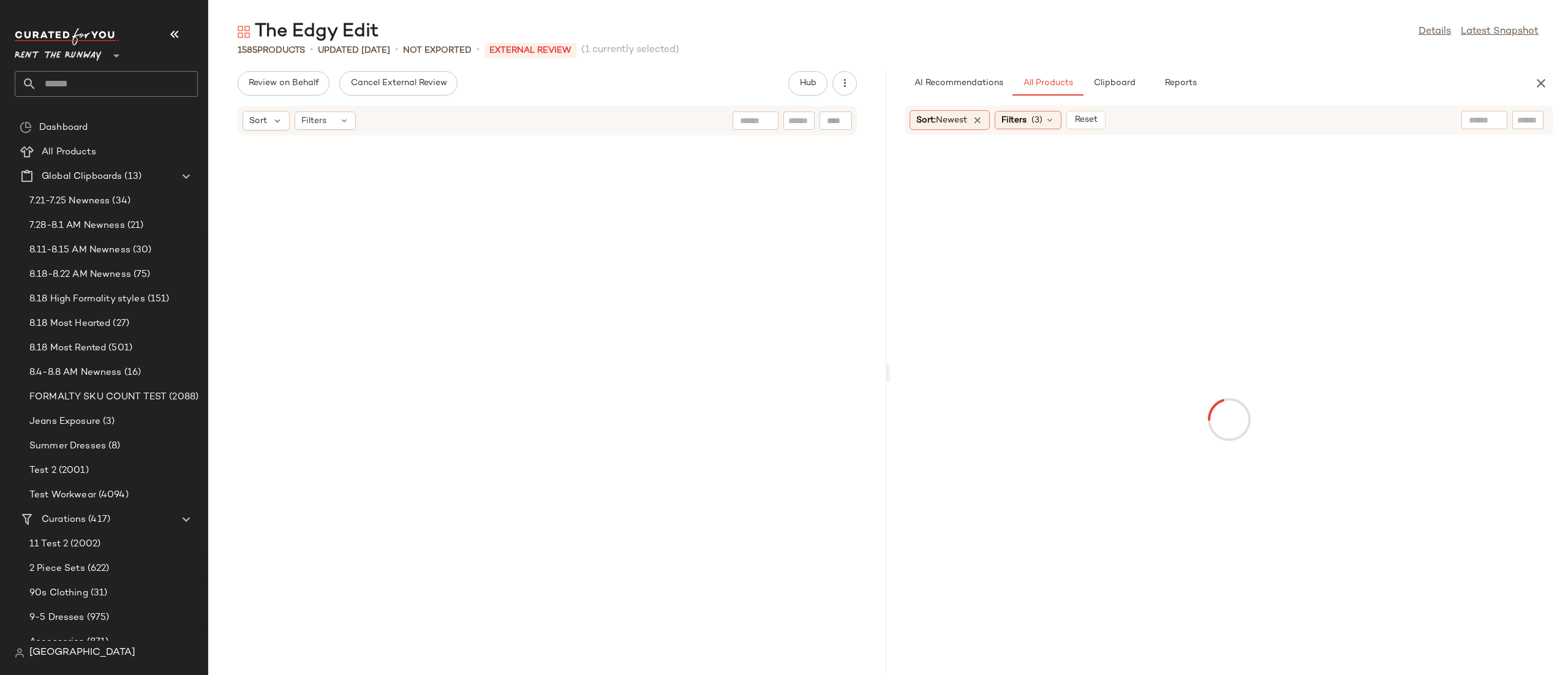
scroll to position [10087, 0]
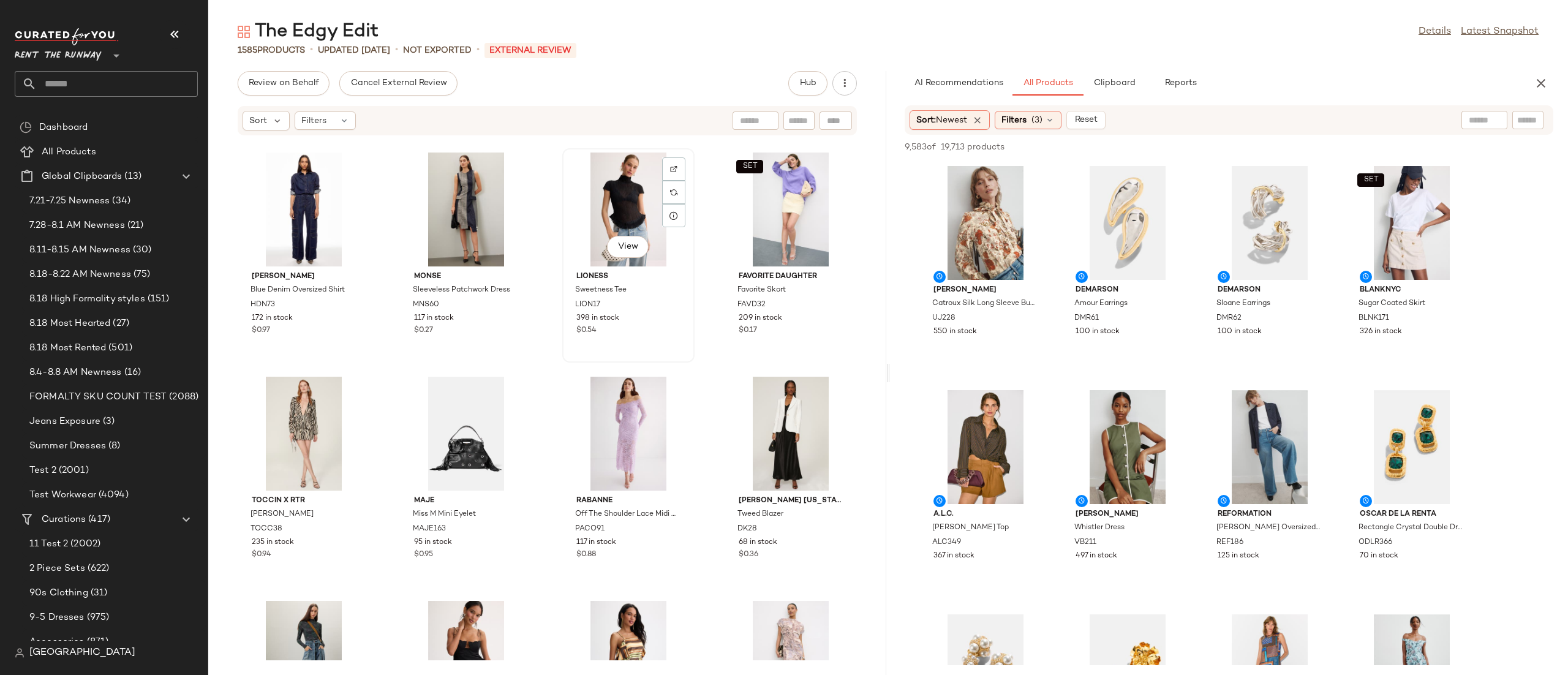
click at [618, 200] on div "View" at bounding box center [628, 209] width 123 height 114
click at [287, 417] on div "View" at bounding box center [304, 433] width 123 height 114
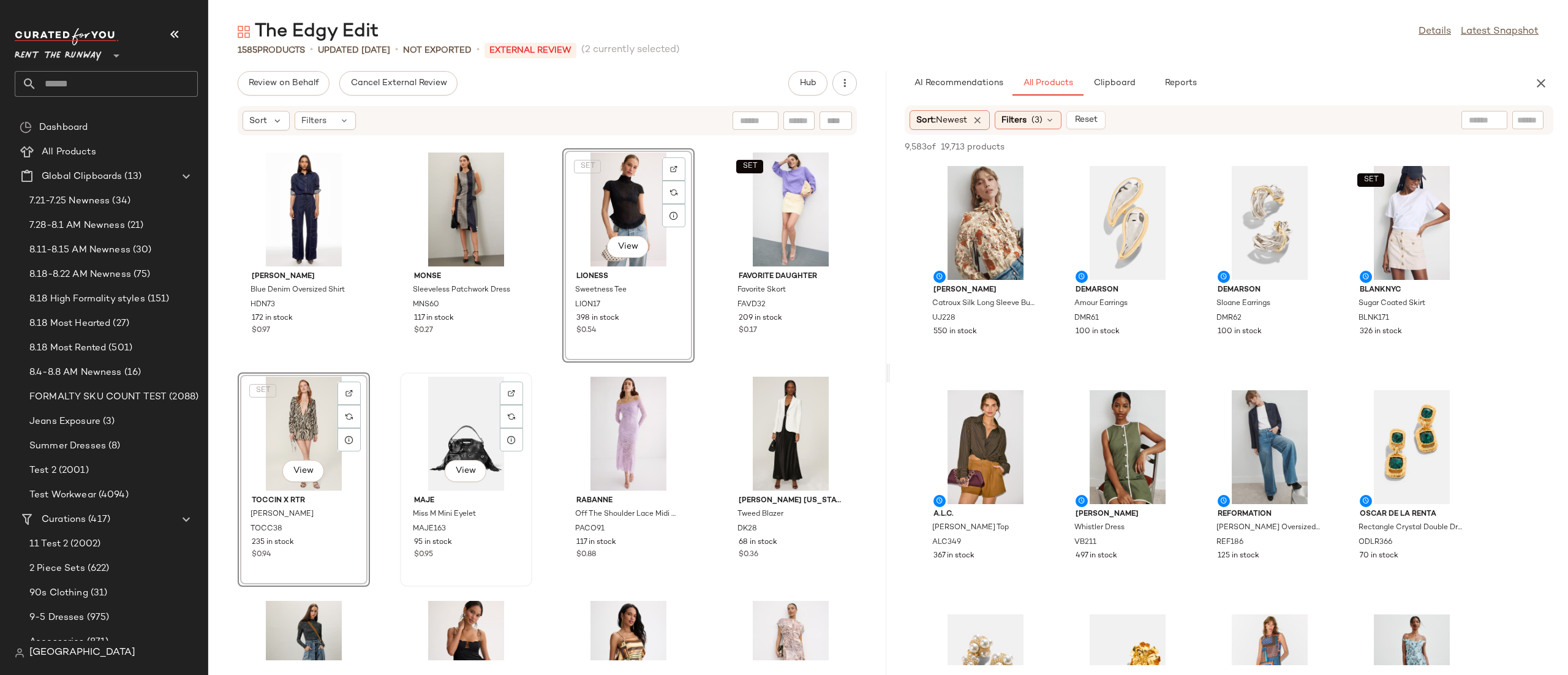
click at [443, 408] on div "View" at bounding box center [466, 433] width 123 height 114
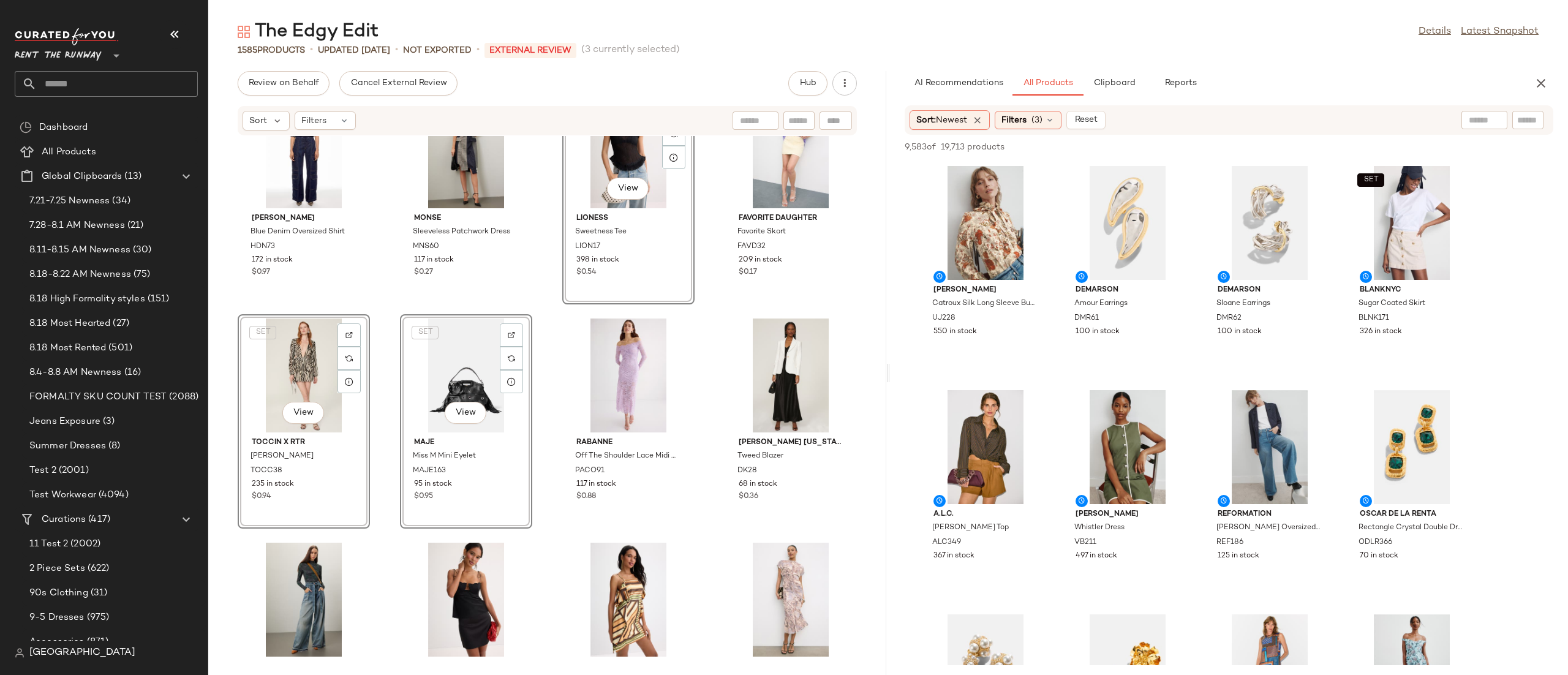
scroll to position [10247, 0]
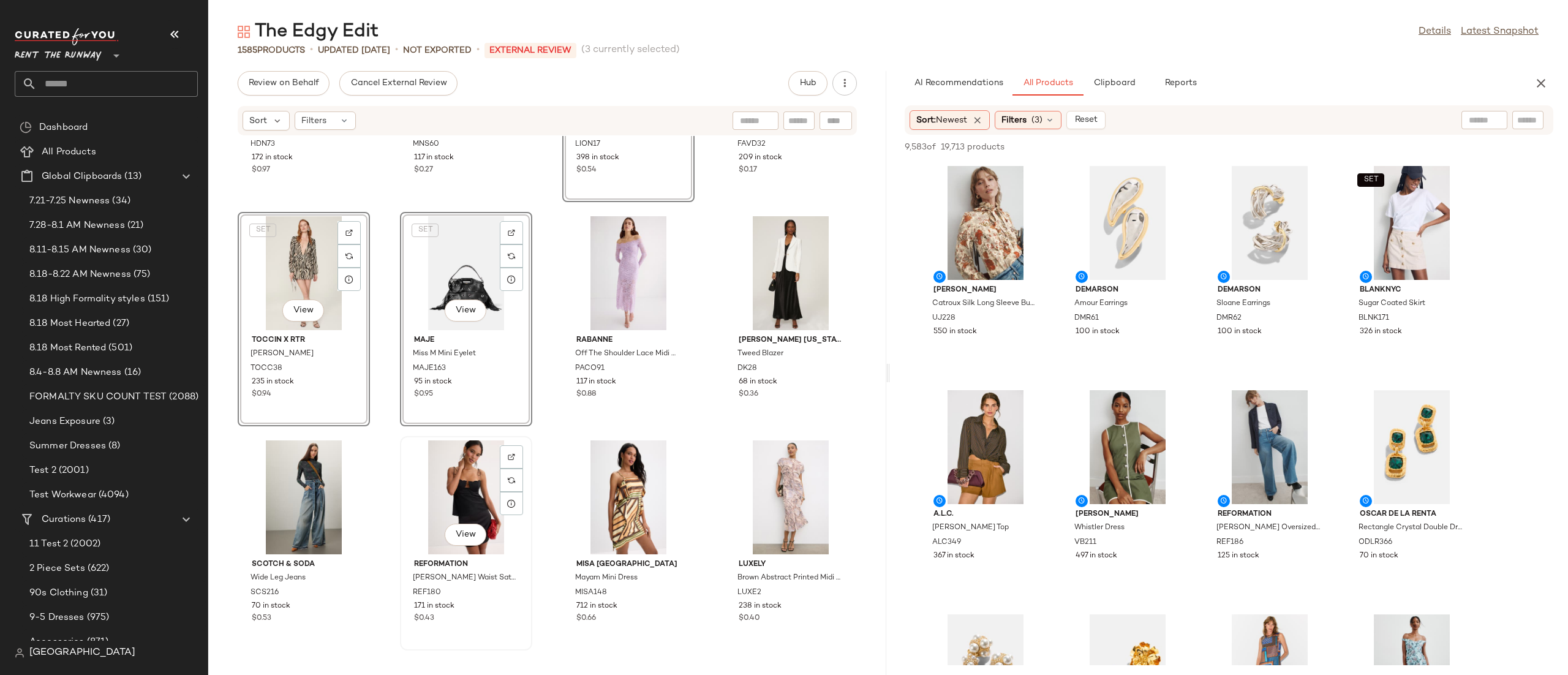
click at [475, 465] on div "View" at bounding box center [466, 497] width 123 height 114
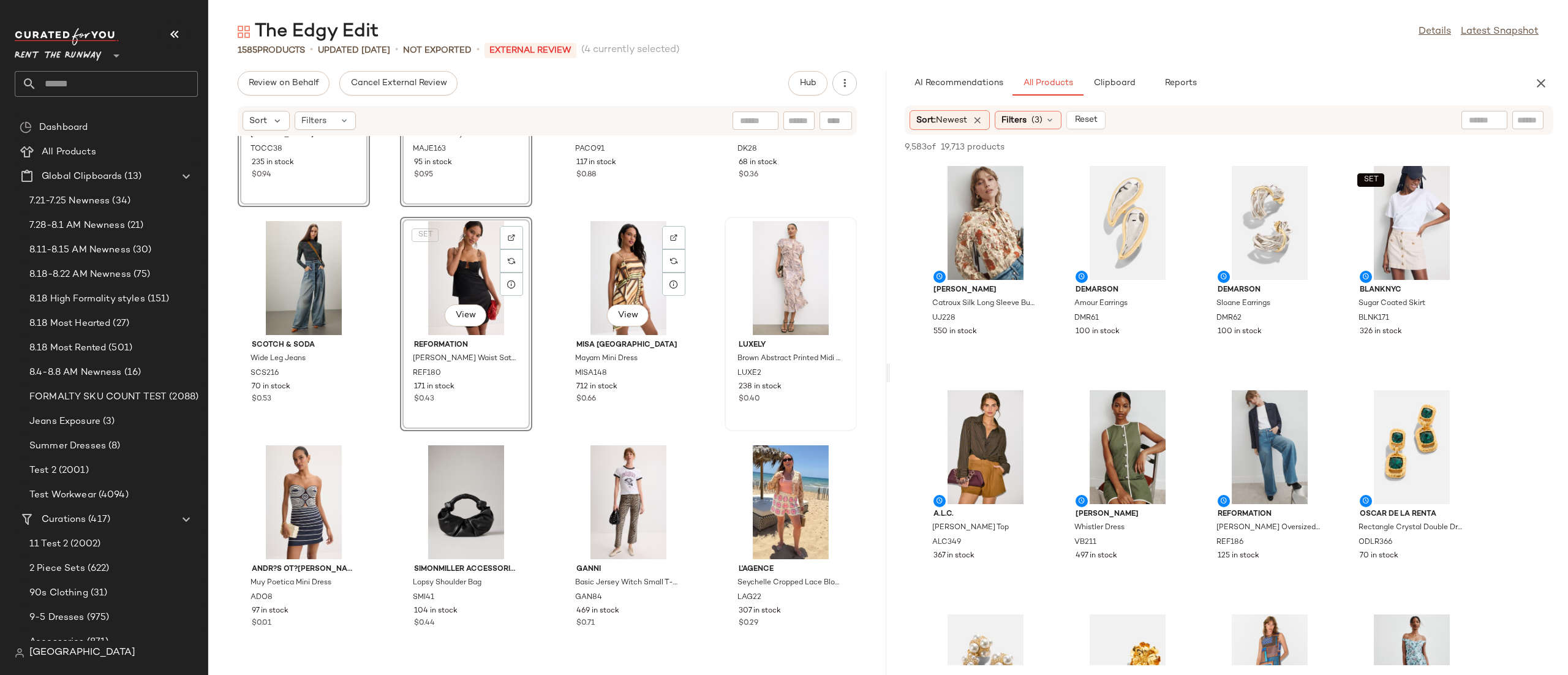
scroll to position [10528, 0]
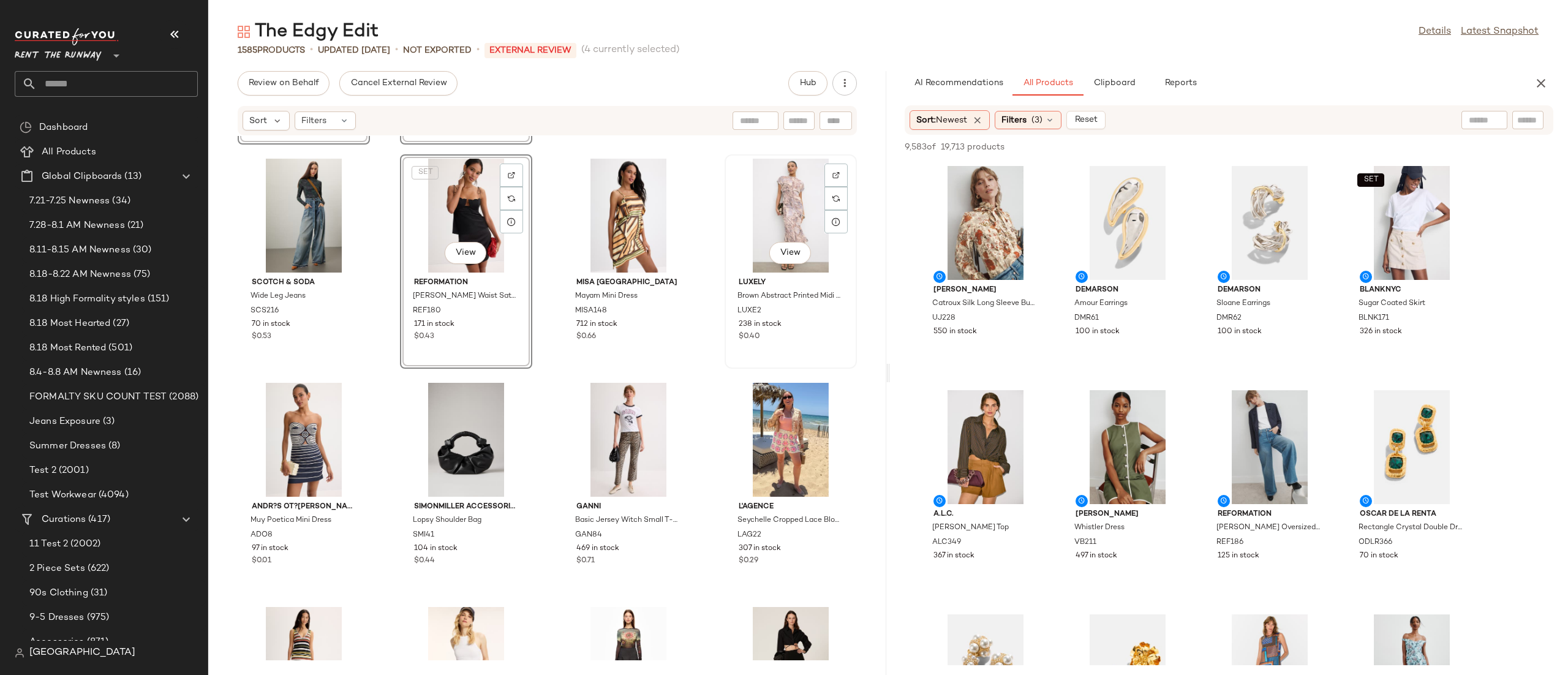
click at [764, 204] on div "View" at bounding box center [791, 216] width 123 height 114
click at [317, 420] on div "View" at bounding box center [304, 440] width 123 height 114
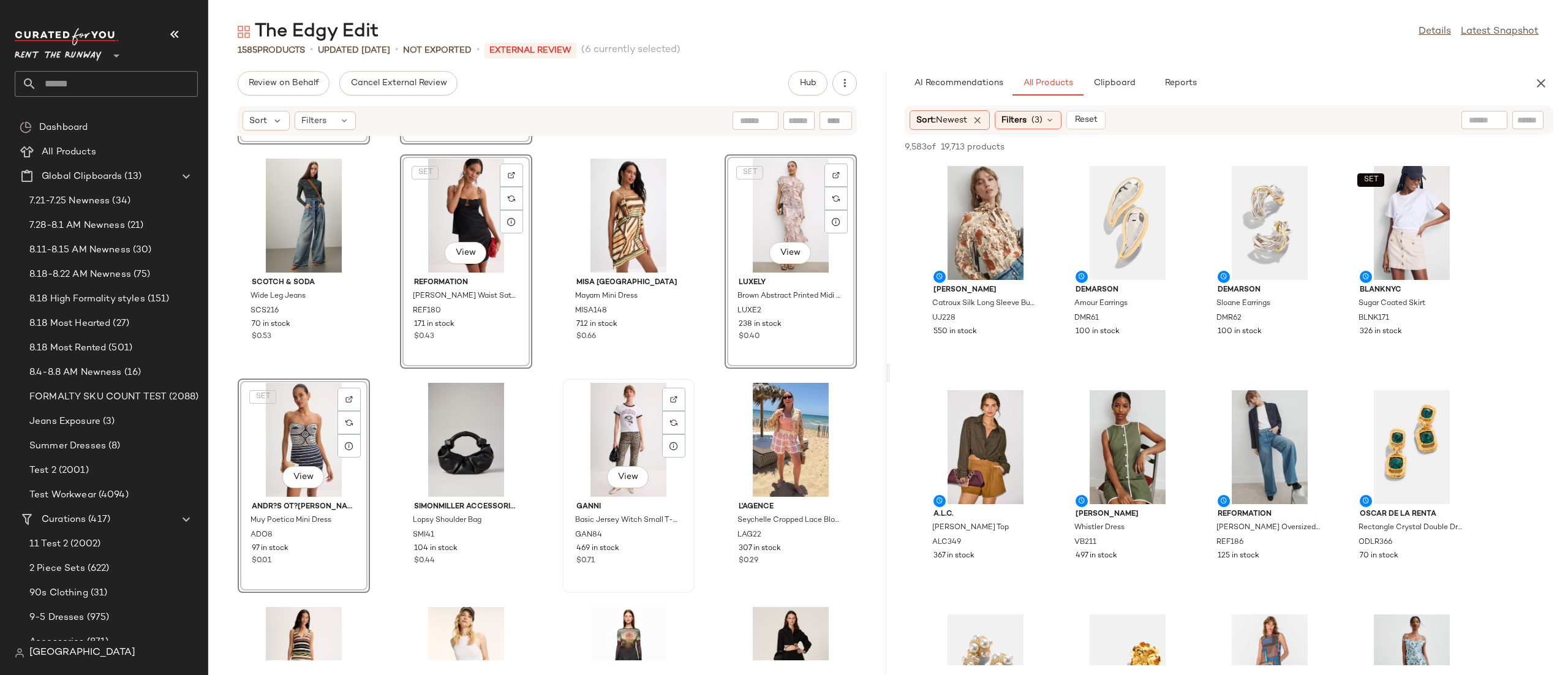
click at [589, 417] on div "View" at bounding box center [628, 440] width 123 height 114
click at [759, 417] on div "View" at bounding box center [791, 440] width 123 height 114
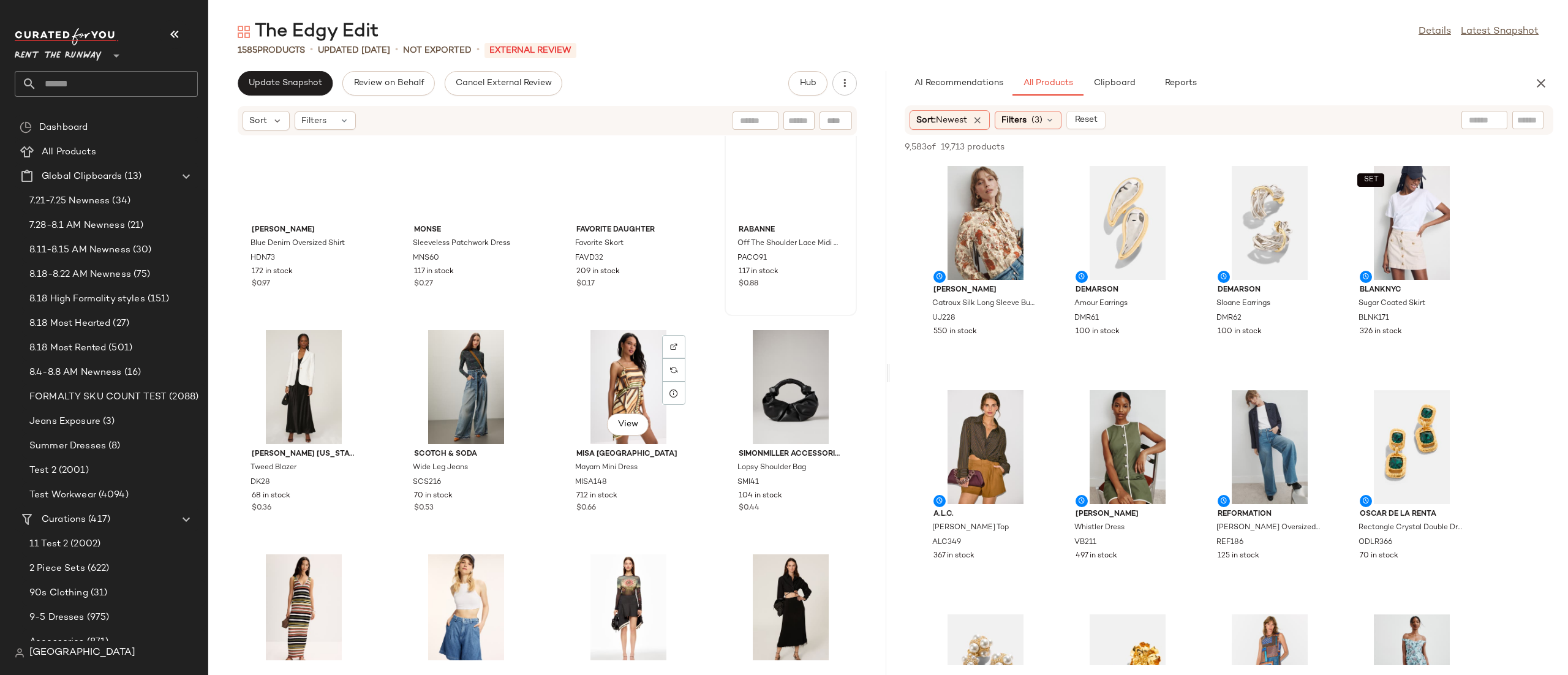
scroll to position [10554, 0]
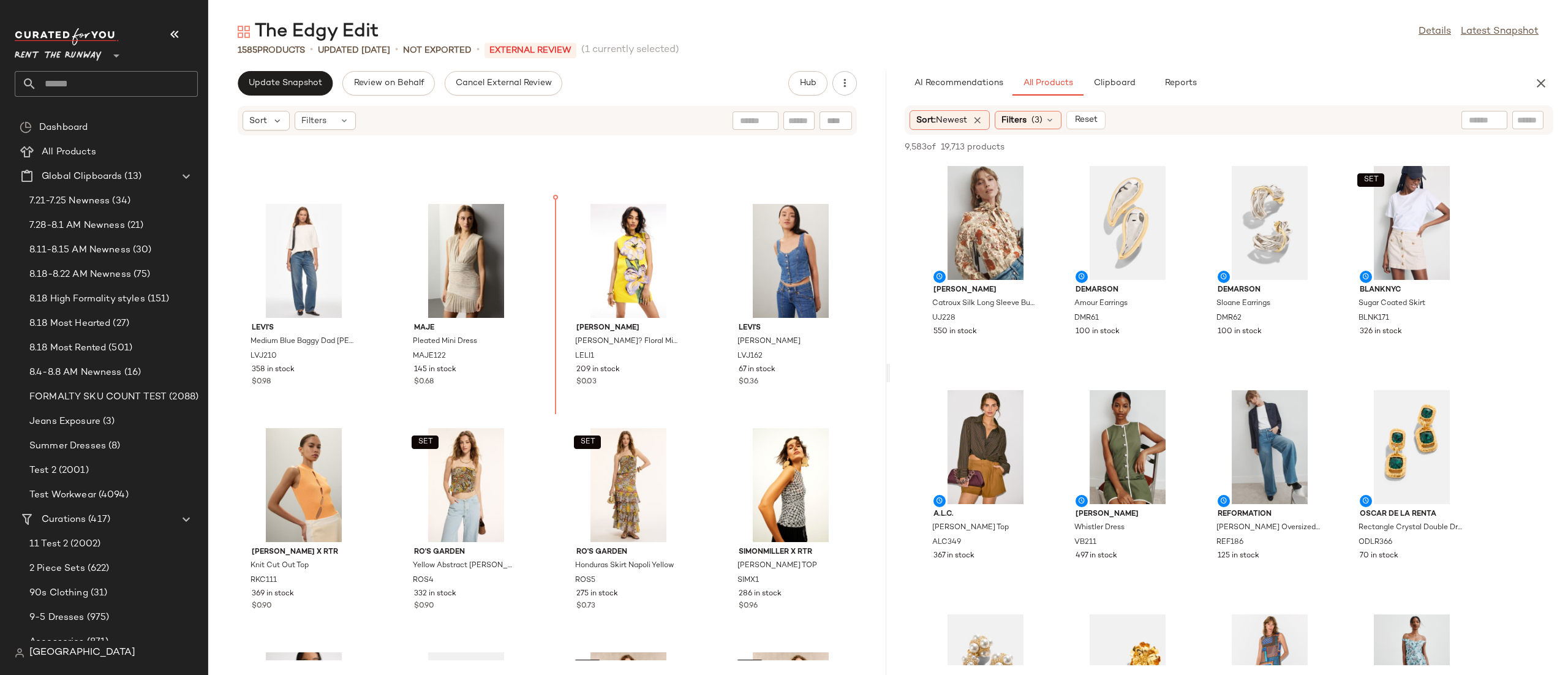
scroll to position [3983, 0]
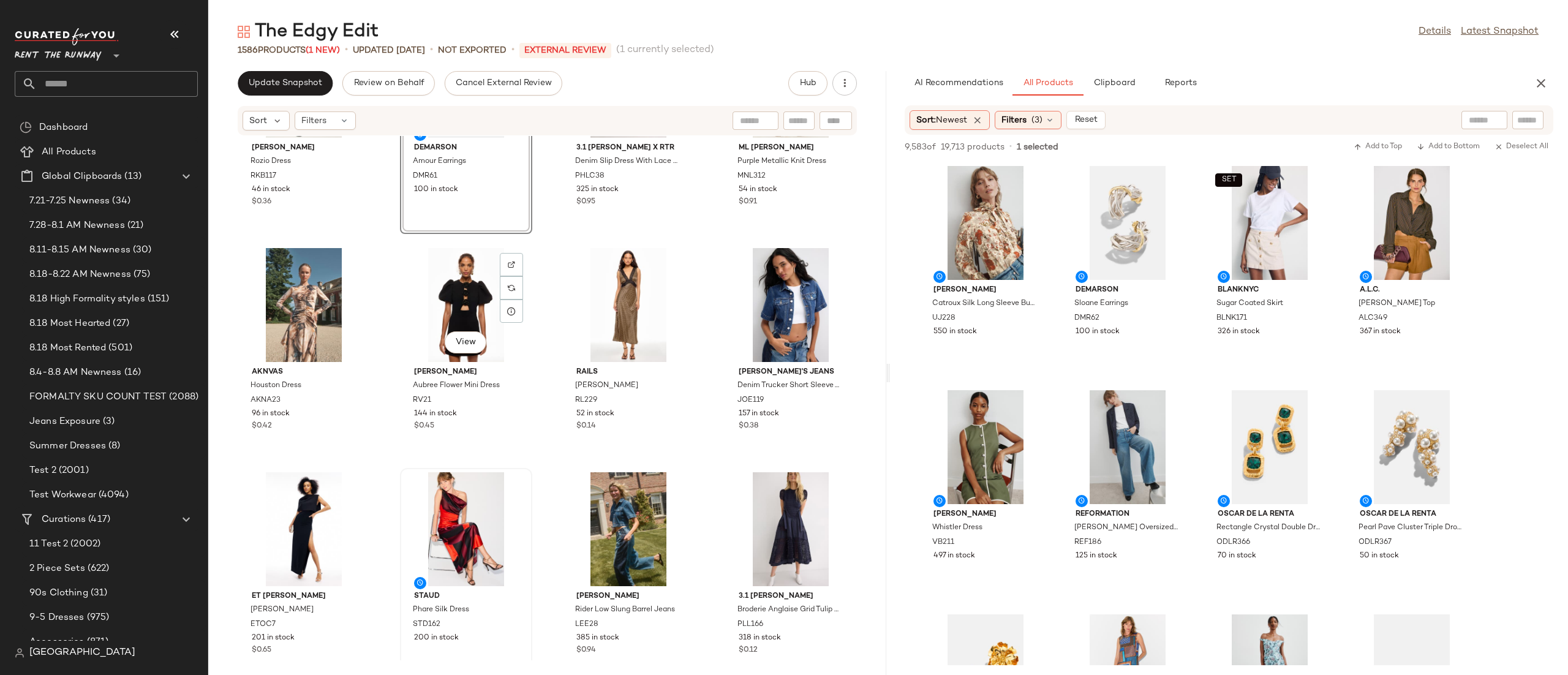
scroll to position [1308, 0]
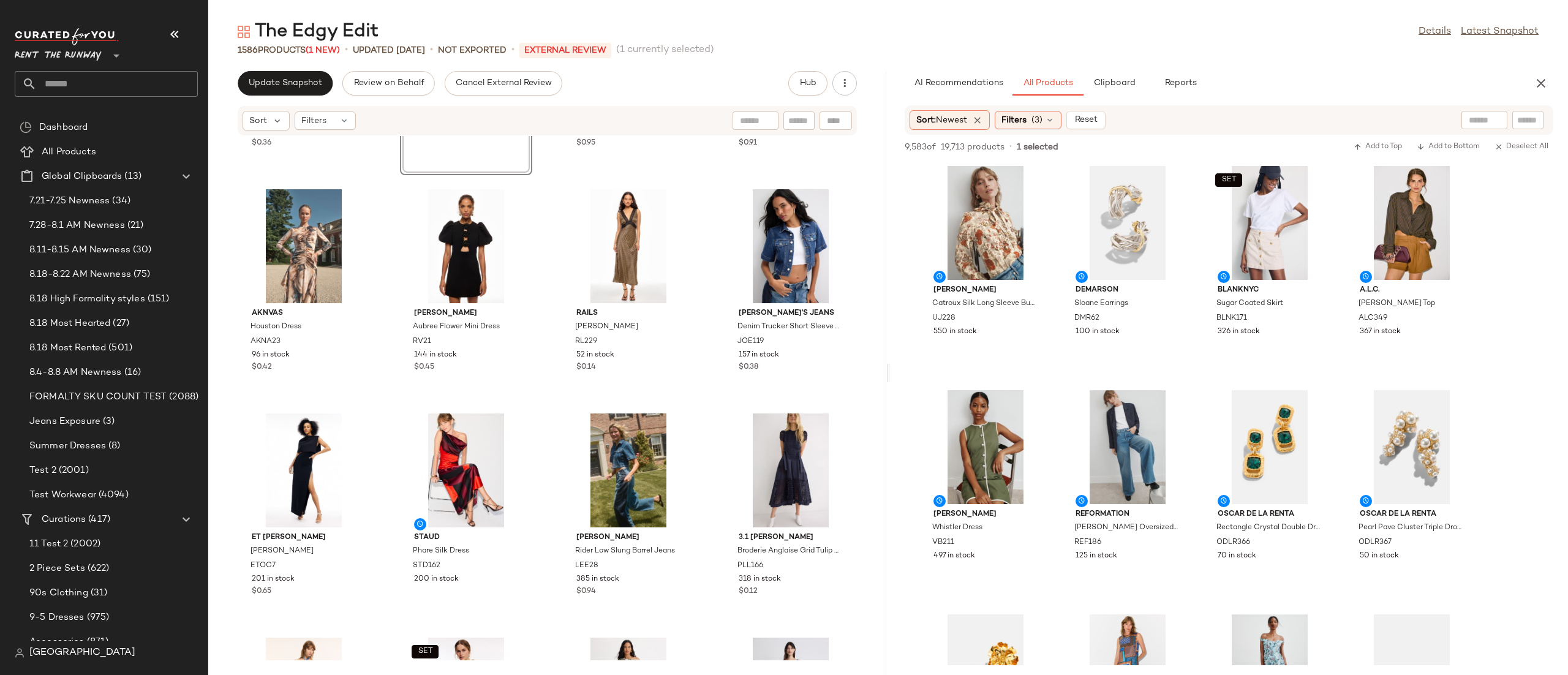
click at [554, 429] on div "[PERSON_NAME] [PERSON_NAME] Dress RKB117 46 in stock $0.36 View DEMARSON Amour …" at bounding box center [547, 398] width 678 height 524
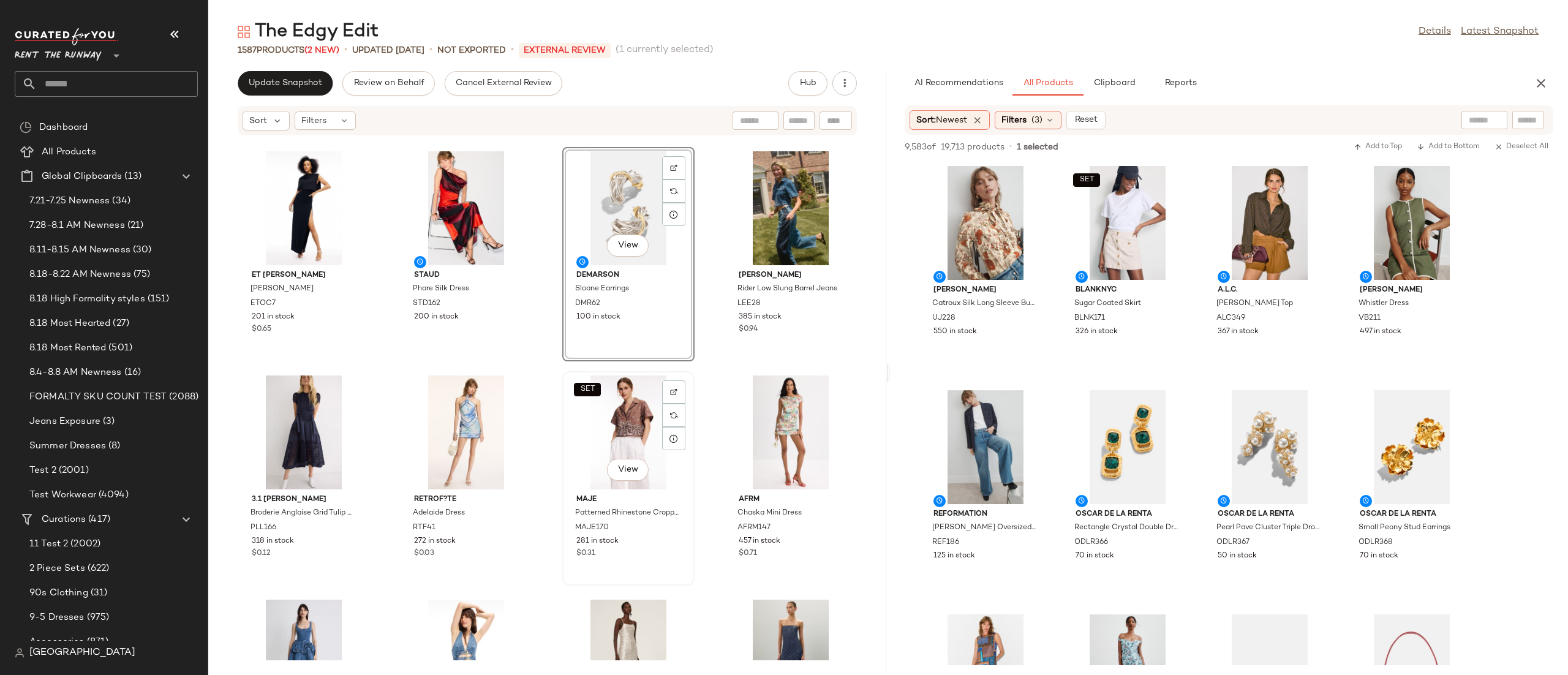
scroll to position [1583, 0]
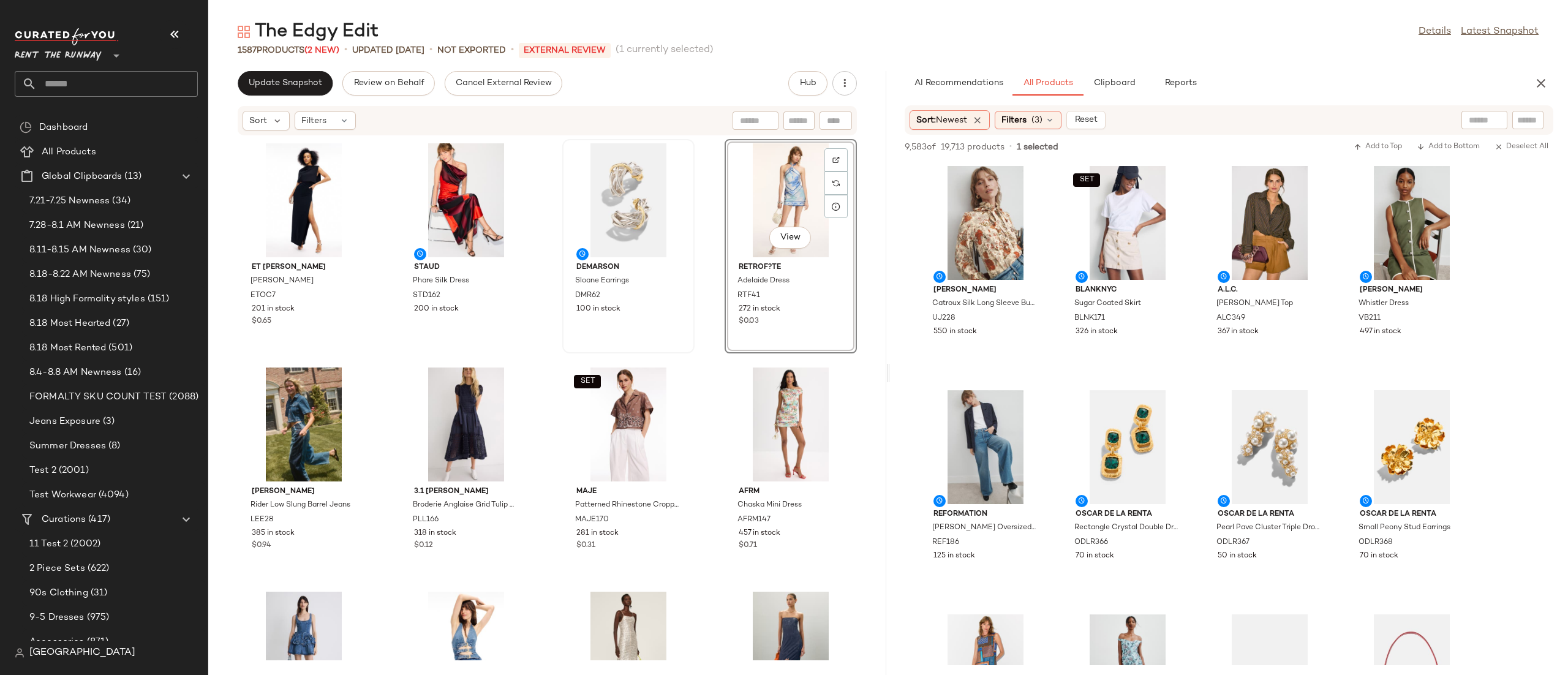
scroll to position [1588, 0]
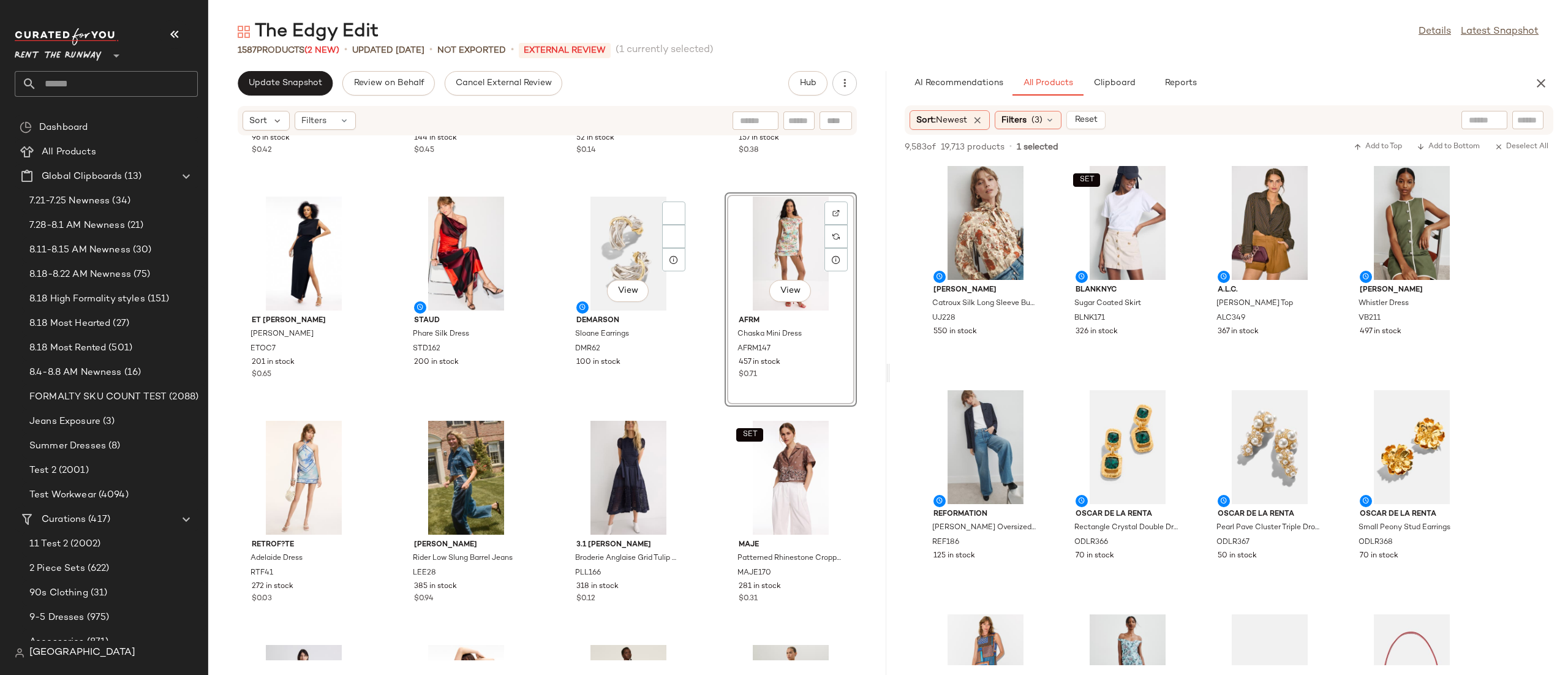
scroll to position [1488, 0]
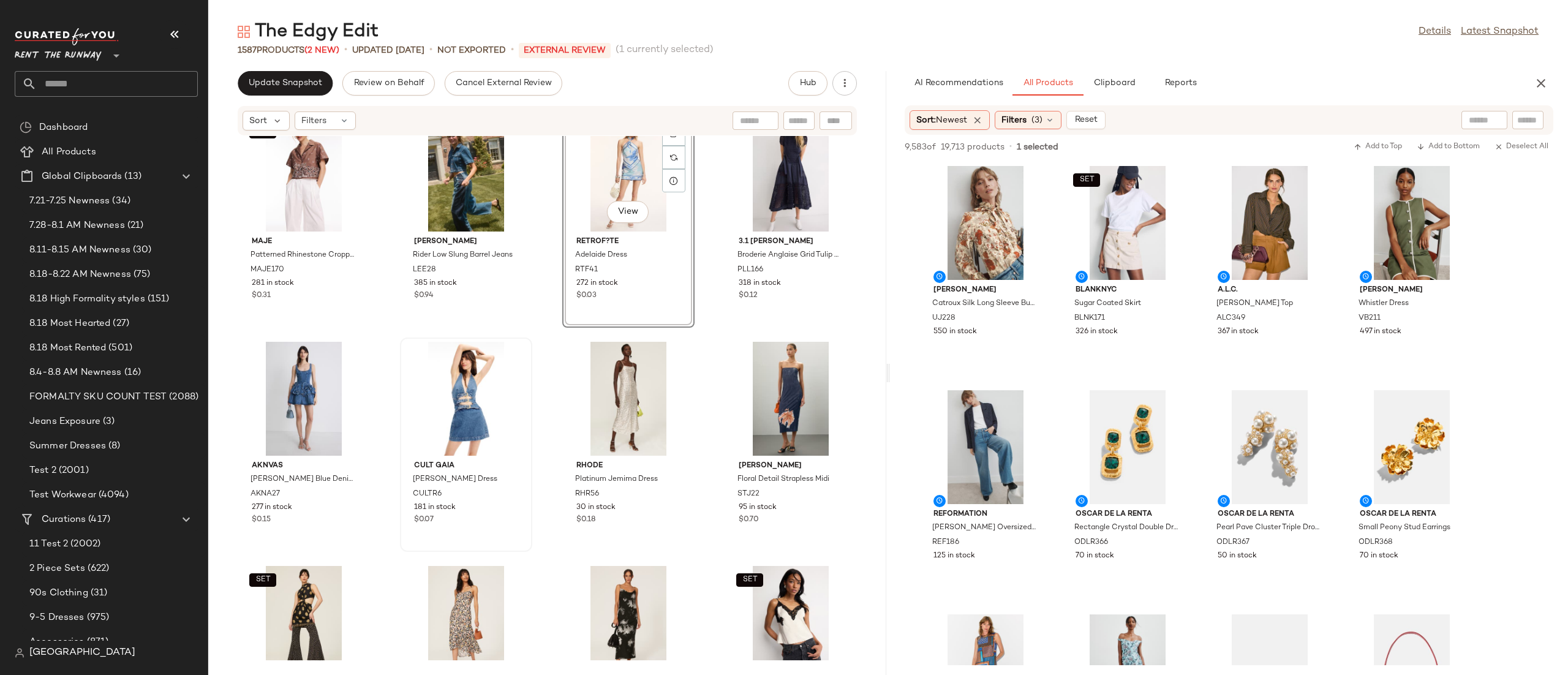
scroll to position [1836, 0]
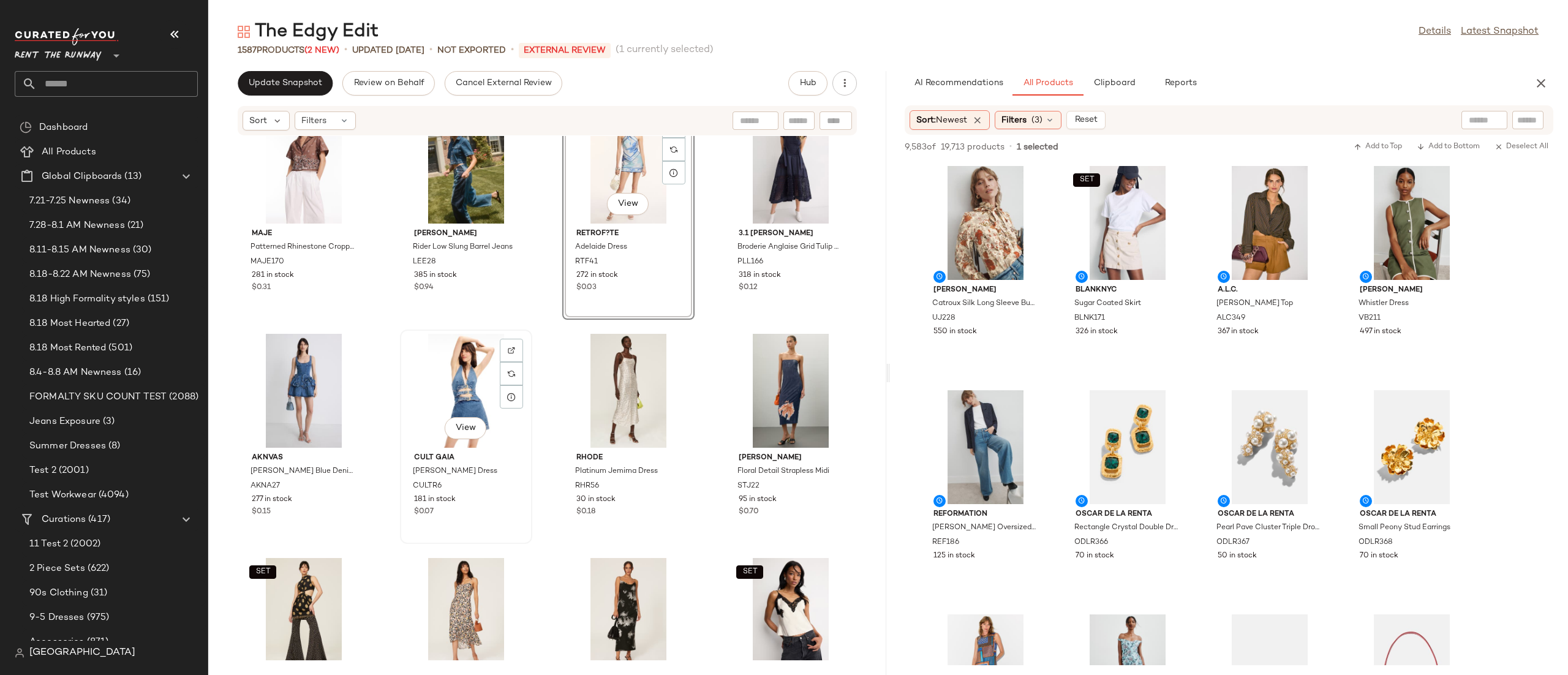
click at [443, 389] on div "View" at bounding box center [466, 391] width 123 height 114
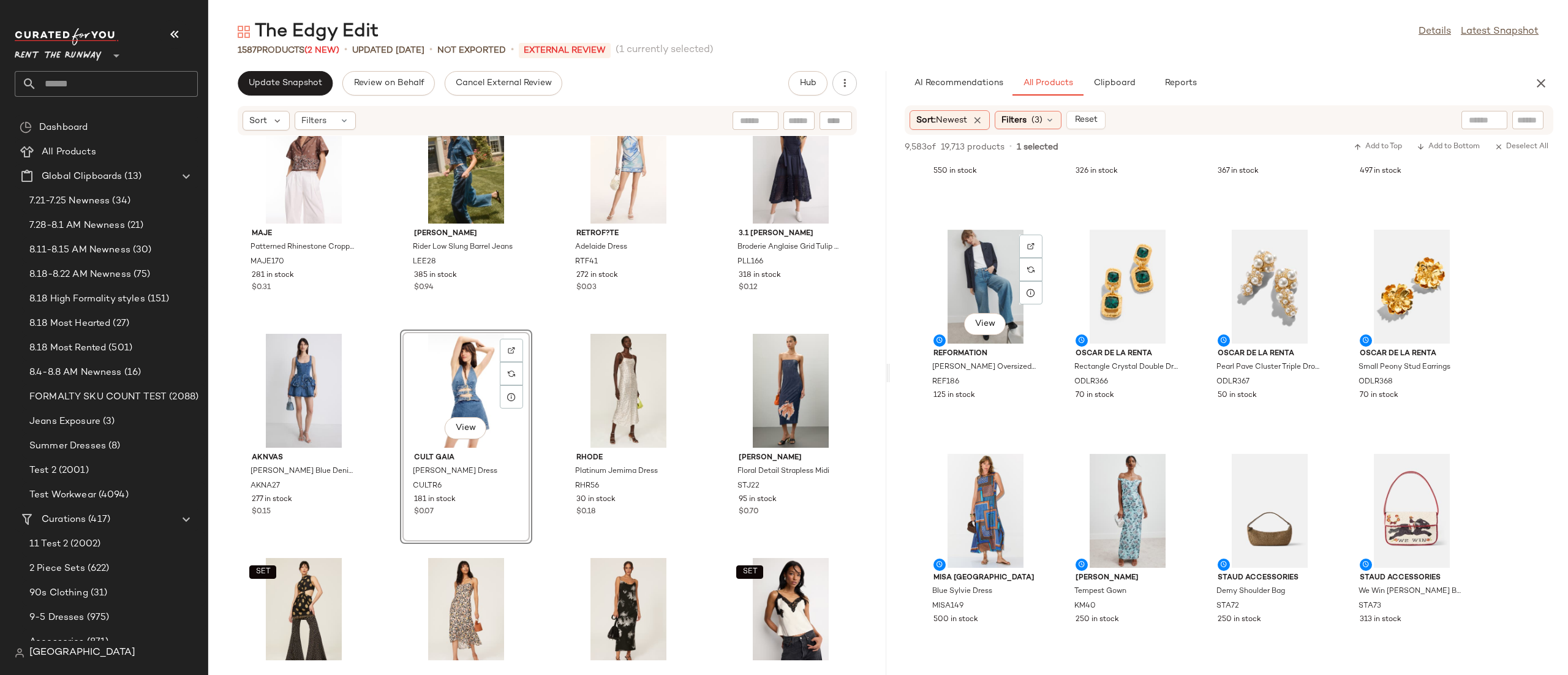
scroll to position [184, 0]
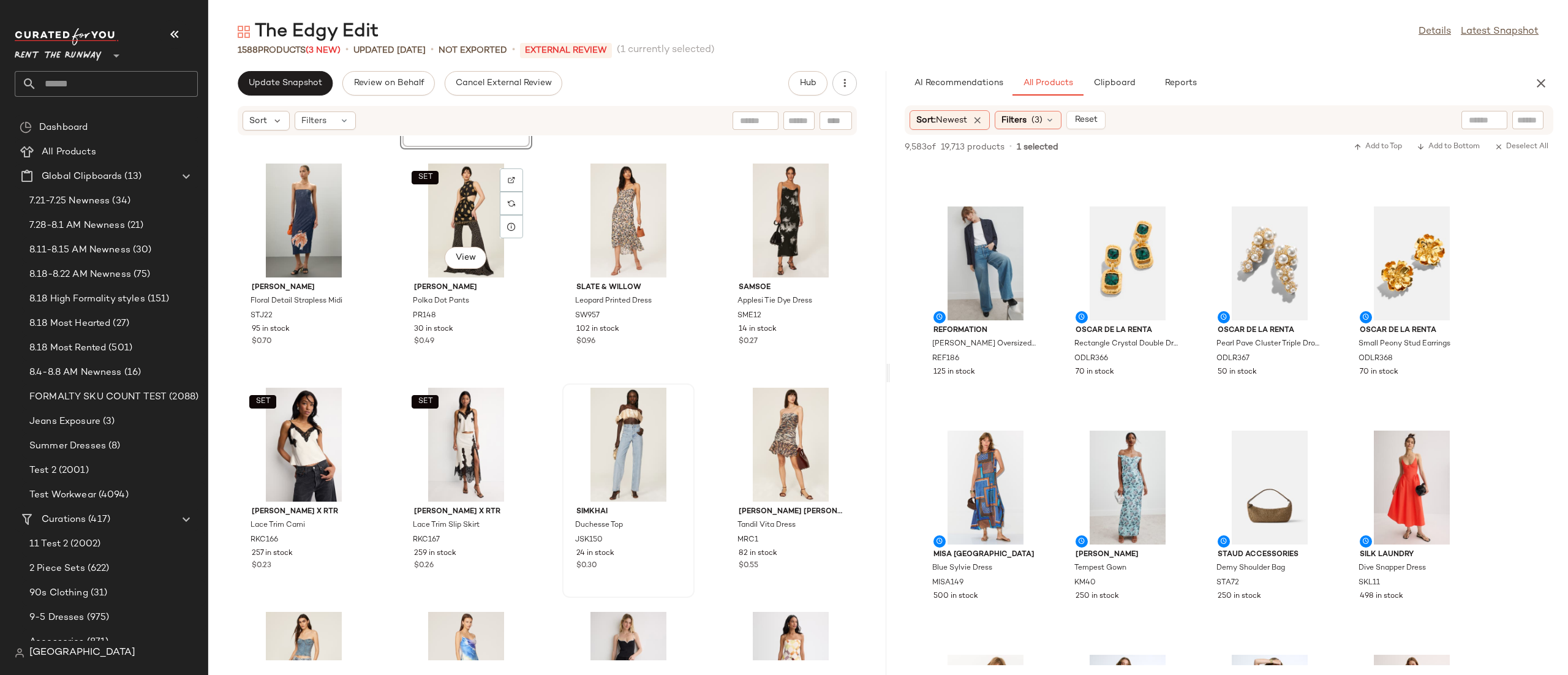
scroll to position [2236, 0]
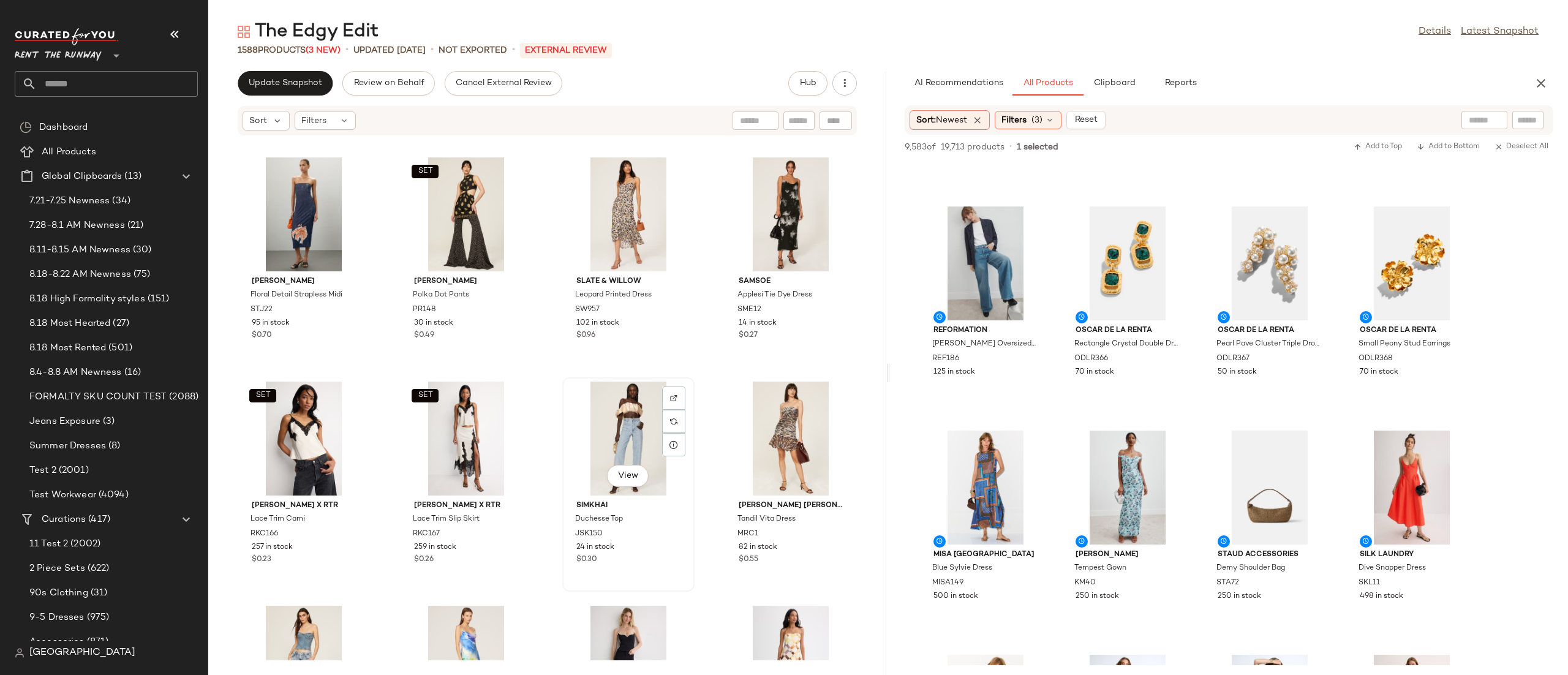
click at [616, 418] on div "View" at bounding box center [628, 438] width 123 height 114
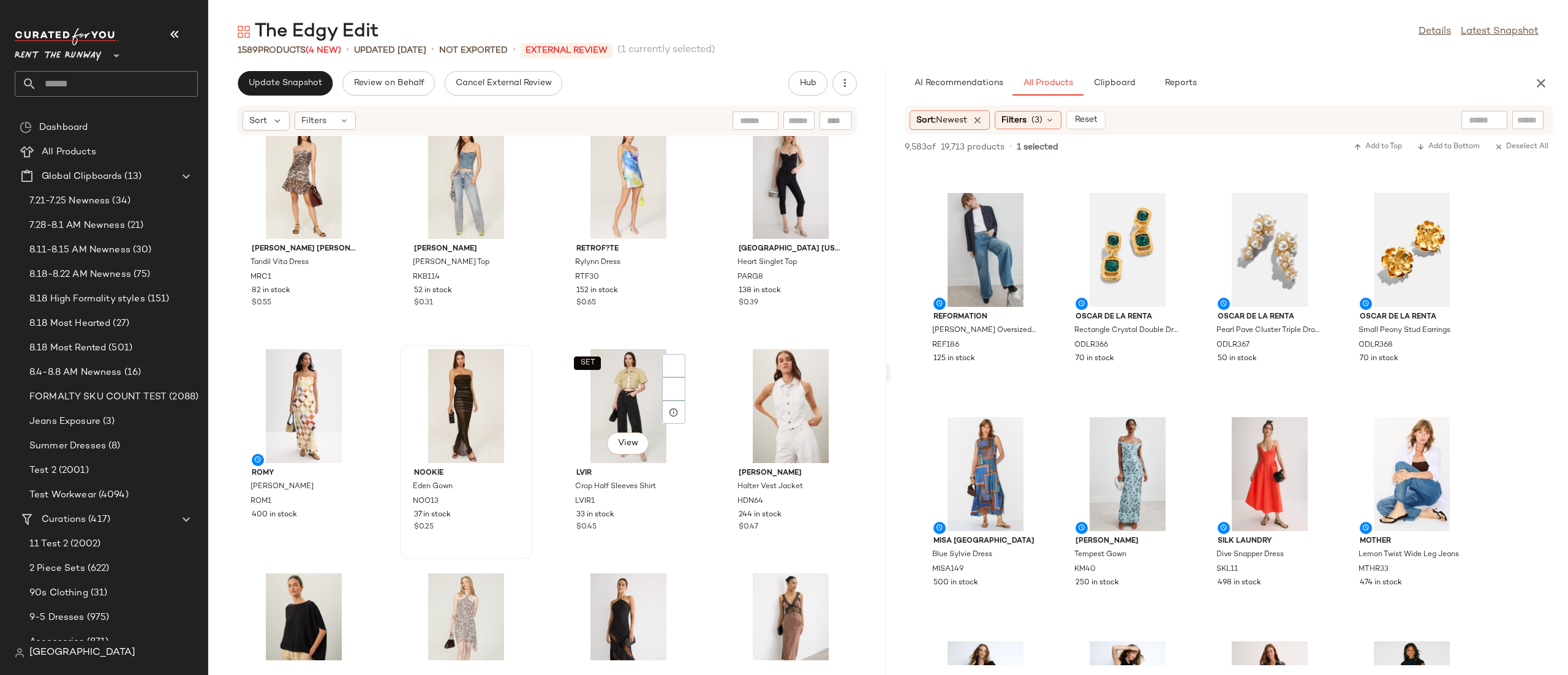
scroll to position [2723, 0]
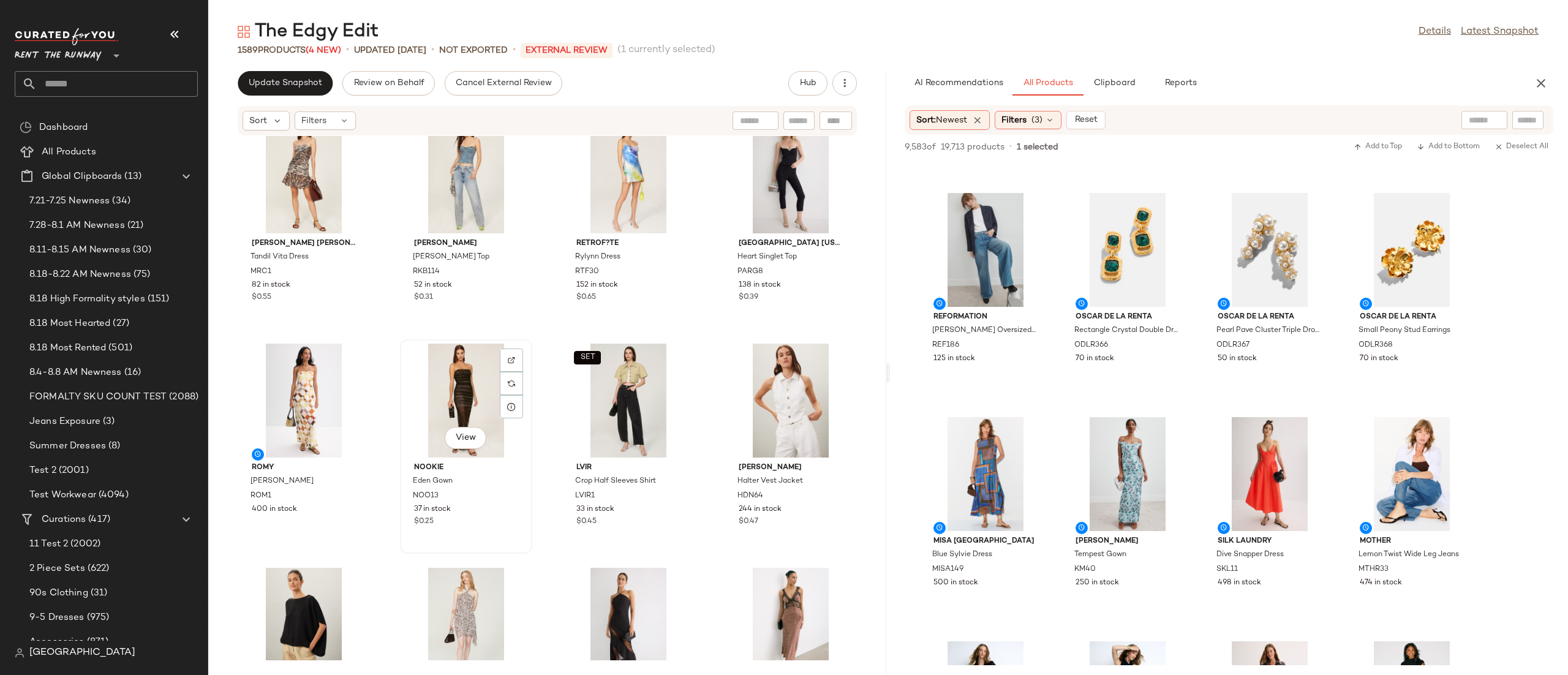
click at [452, 393] on div "View" at bounding box center [466, 401] width 123 height 114
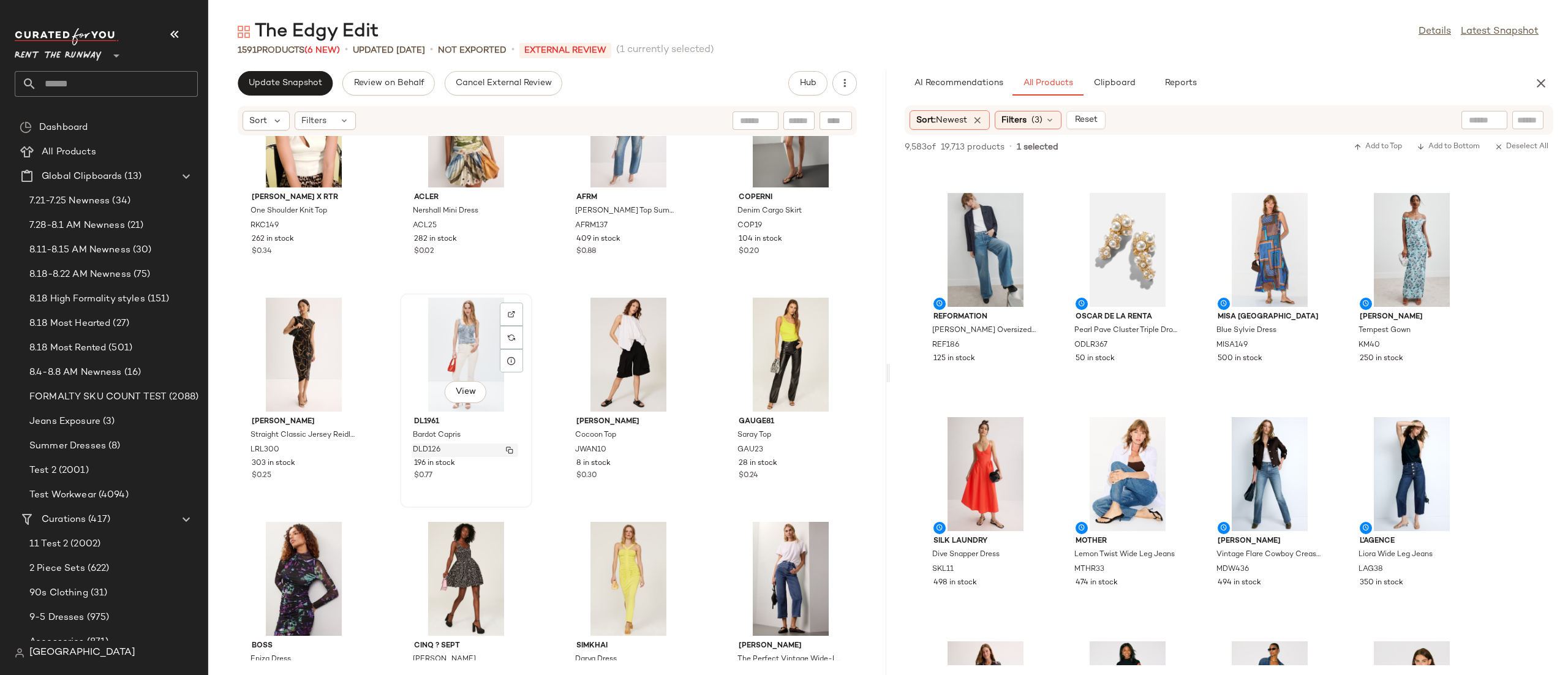
scroll to position [3661, 0]
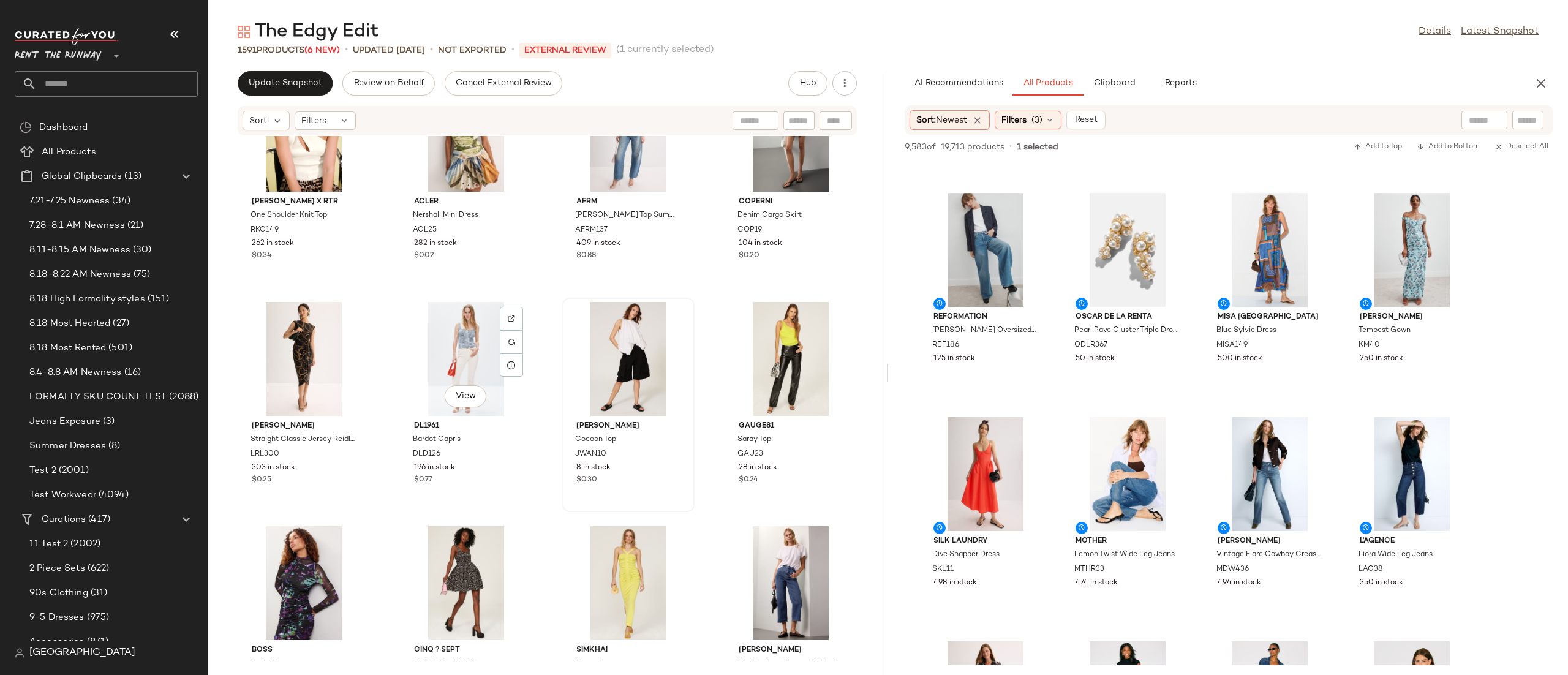
click at [449, 346] on div "View" at bounding box center [466, 359] width 123 height 114
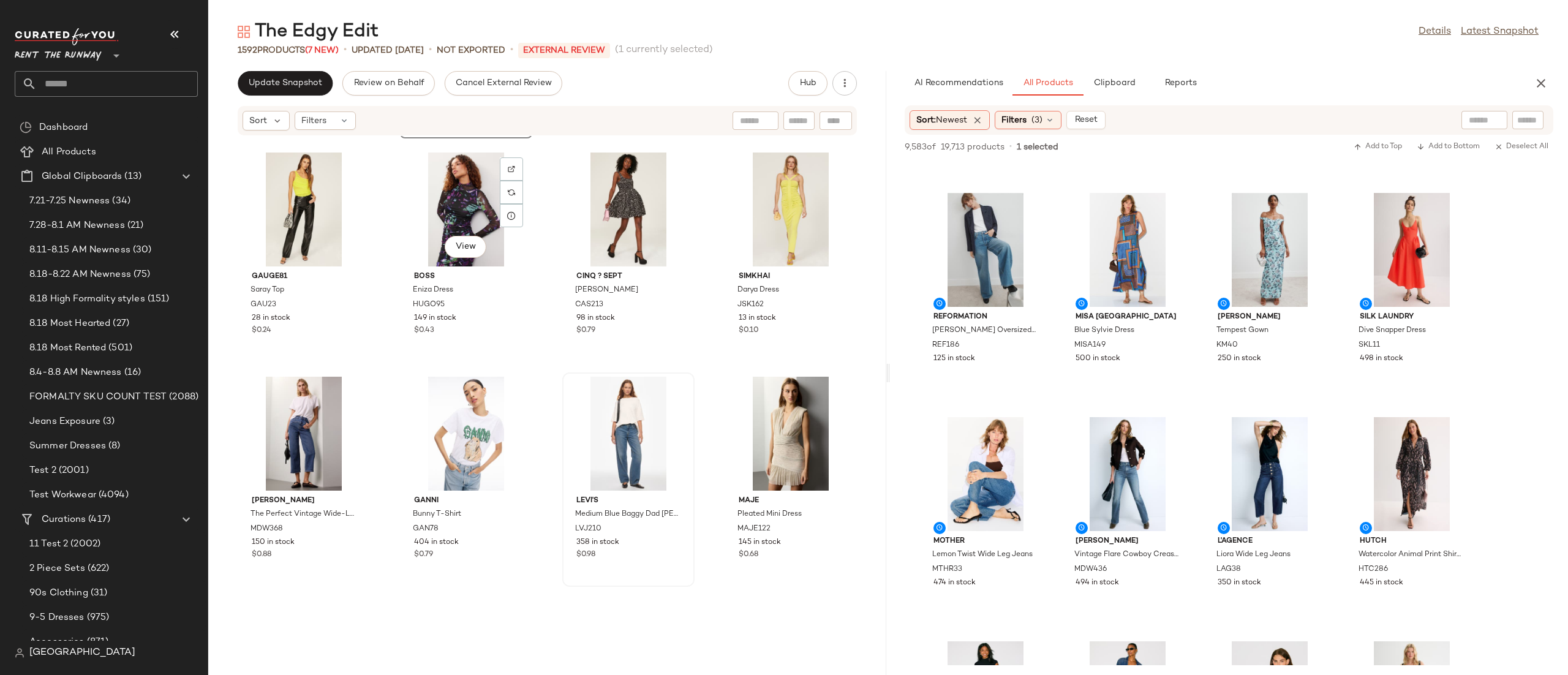
scroll to position [4081, 0]
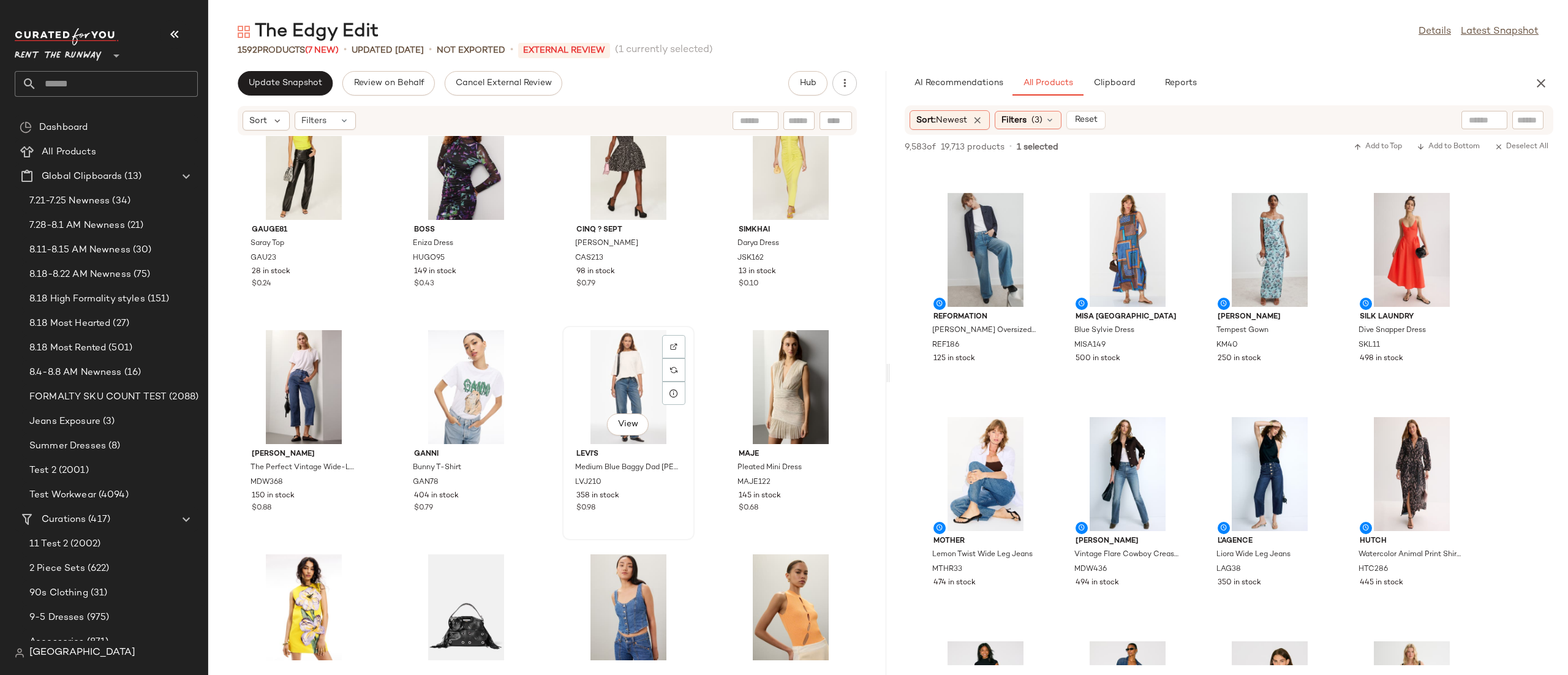
click at [589, 403] on div "View" at bounding box center [628, 387] width 123 height 114
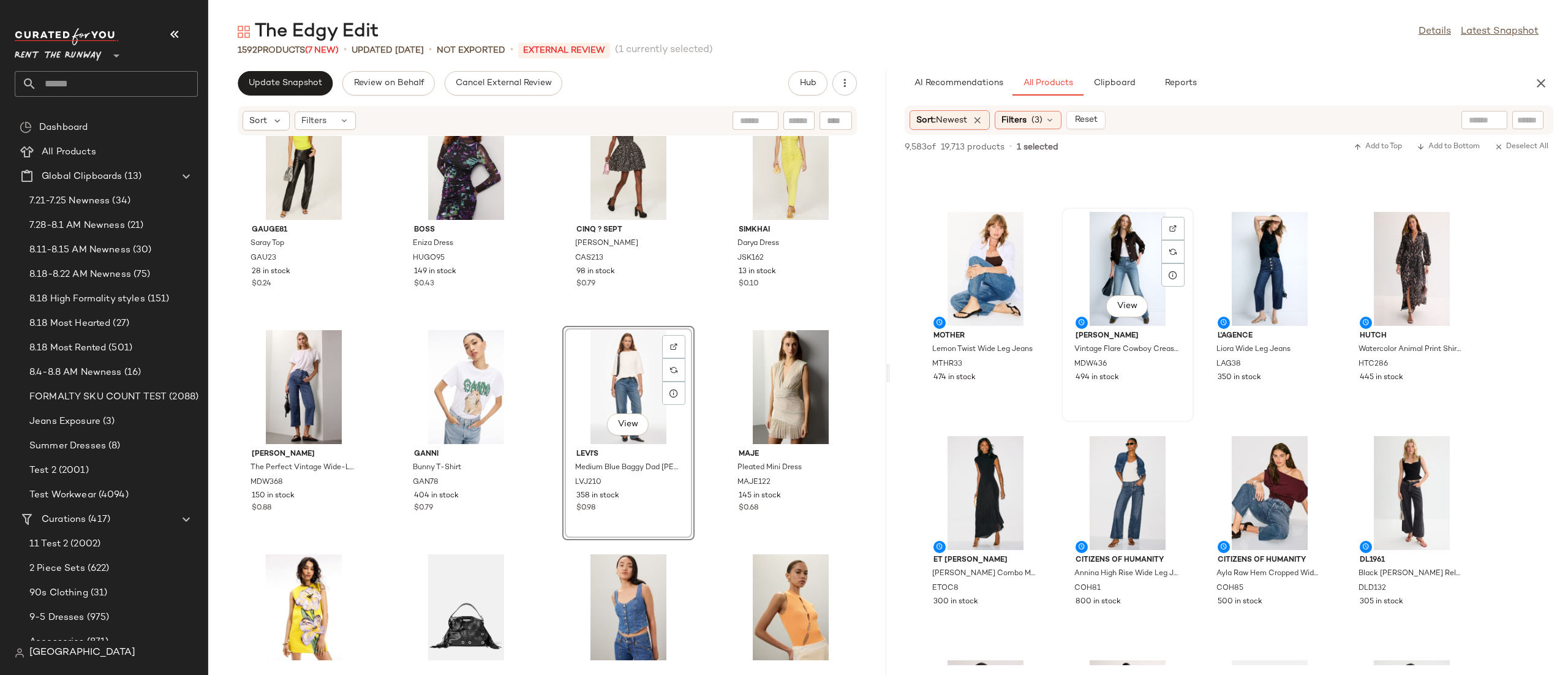
scroll to position [425, 0]
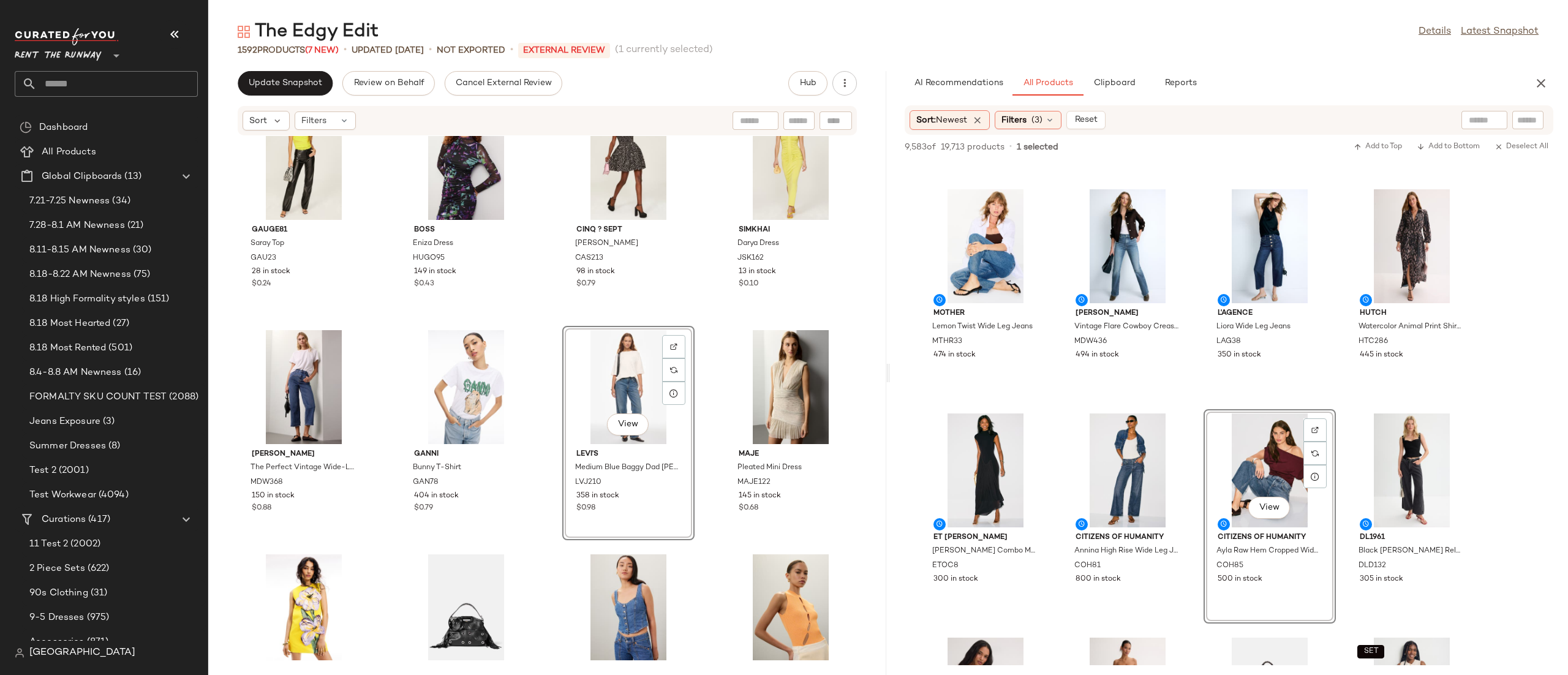
click at [633, 413] on button "View" at bounding box center [628, 424] width 42 height 22
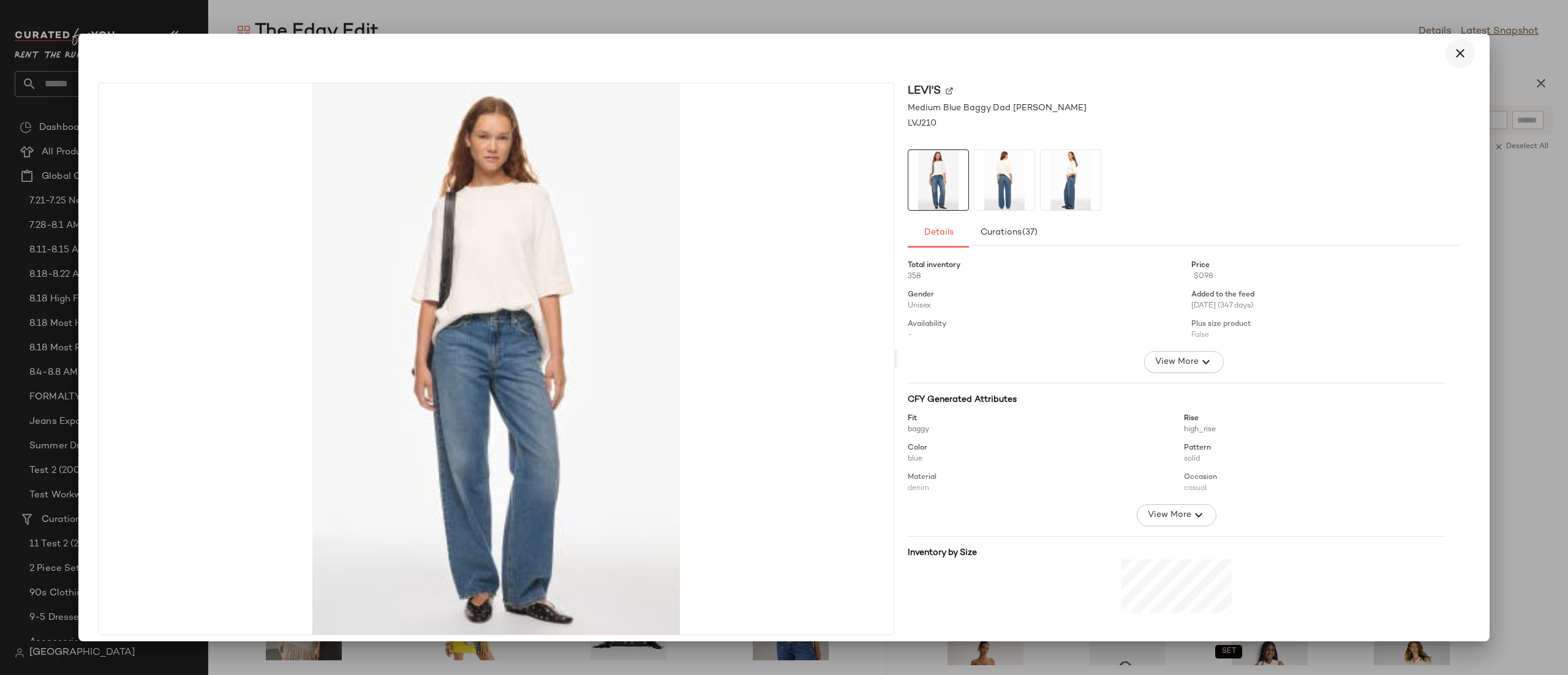
click at [1445, 52] on button "button" at bounding box center [1459, 52] width 29 height 29
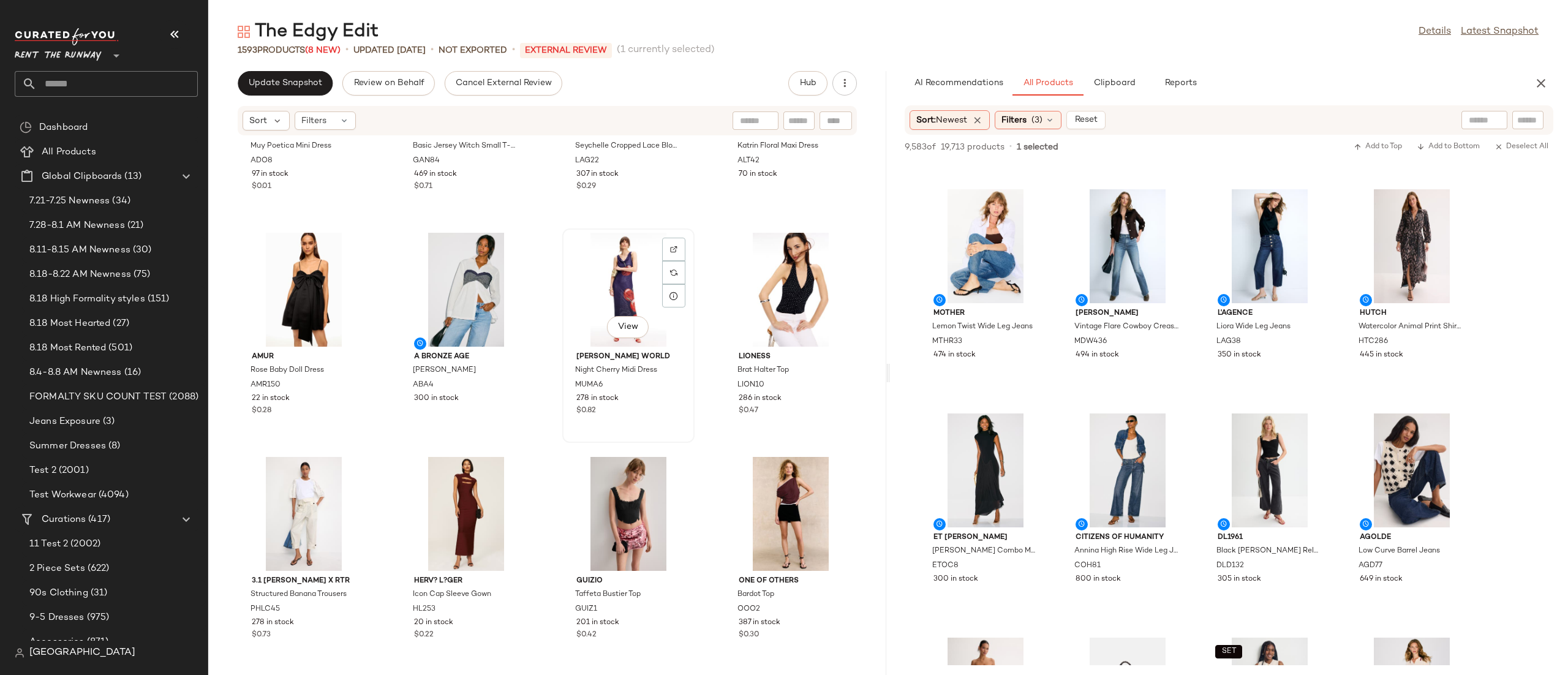
scroll to position [419, 0]
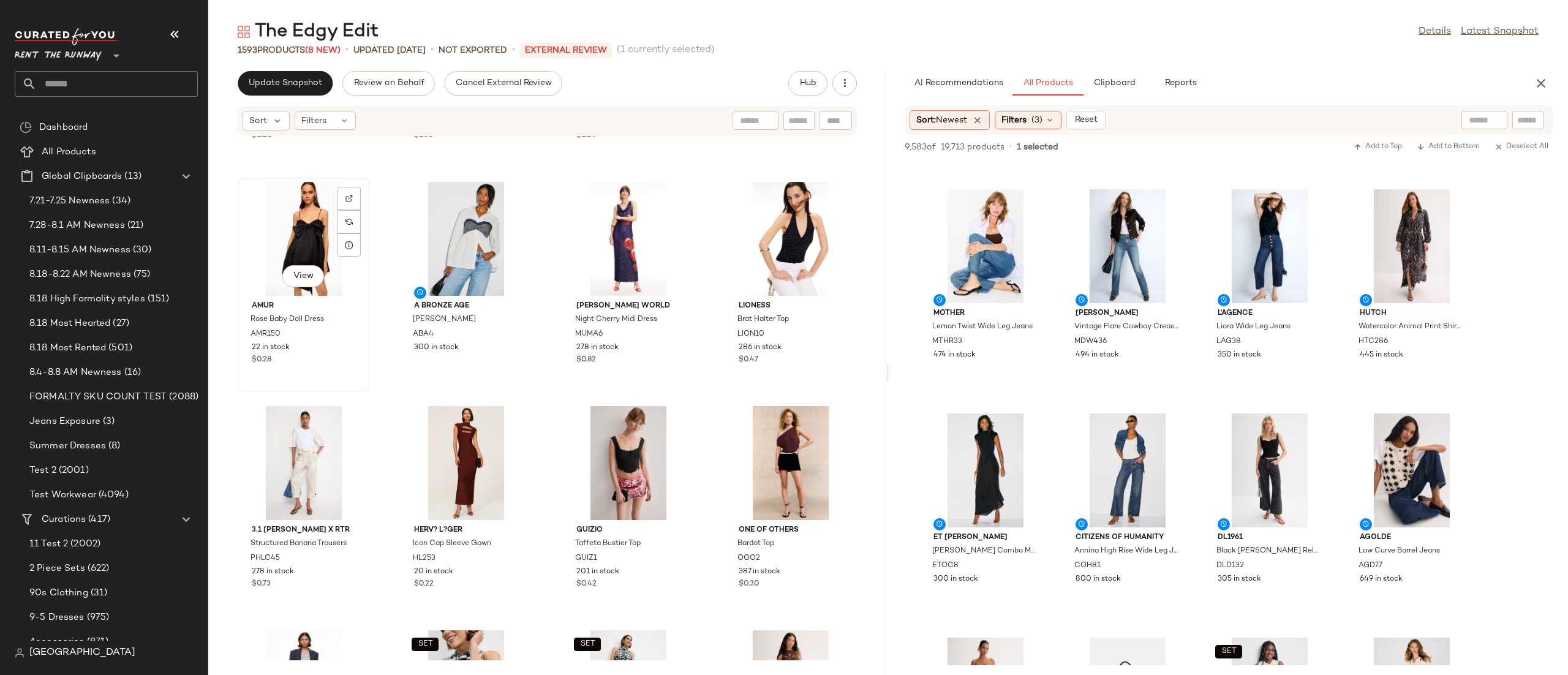
click at [326, 238] on div "View" at bounding box center [304, 239] width 123 height 114
click at [768, 235] on div "View" at bounding box center [791, 239] width 123 height 114
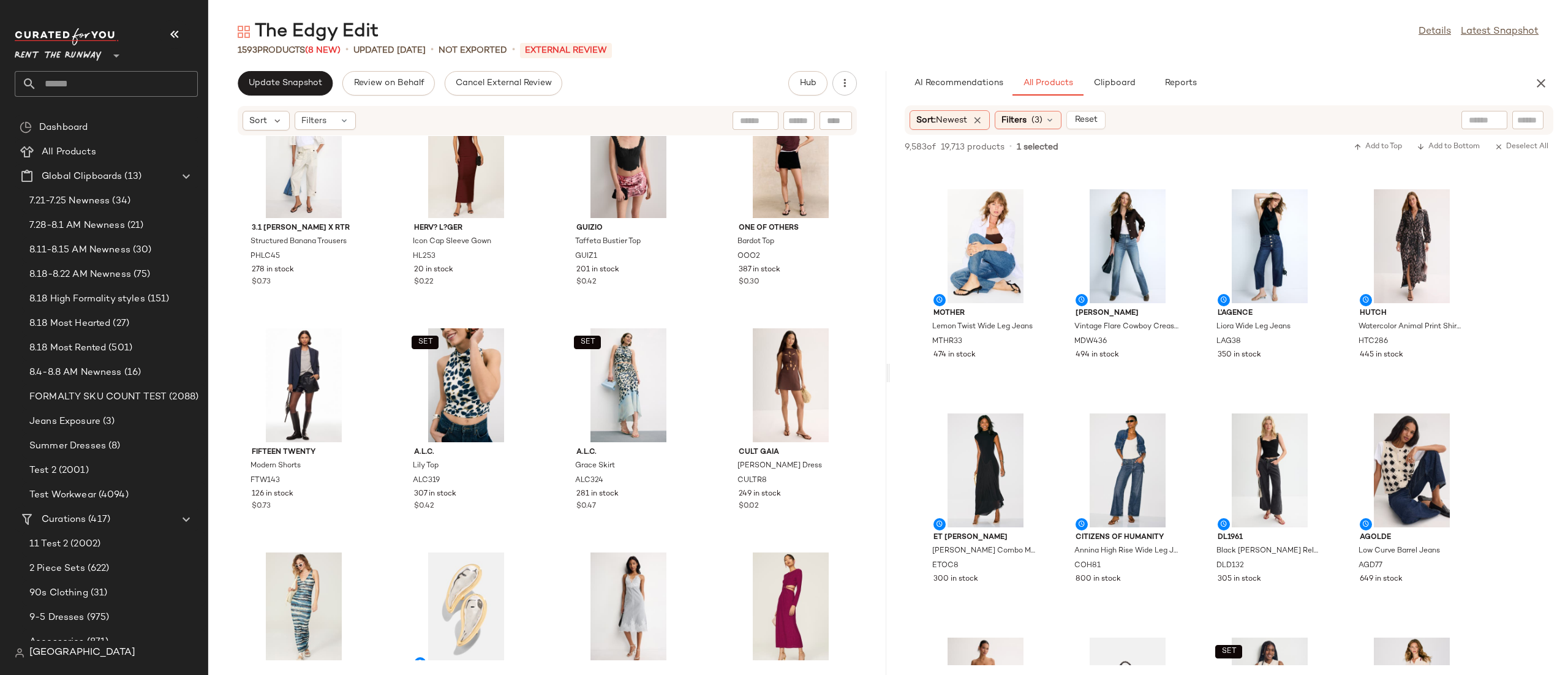
scroll to position [725, 0]
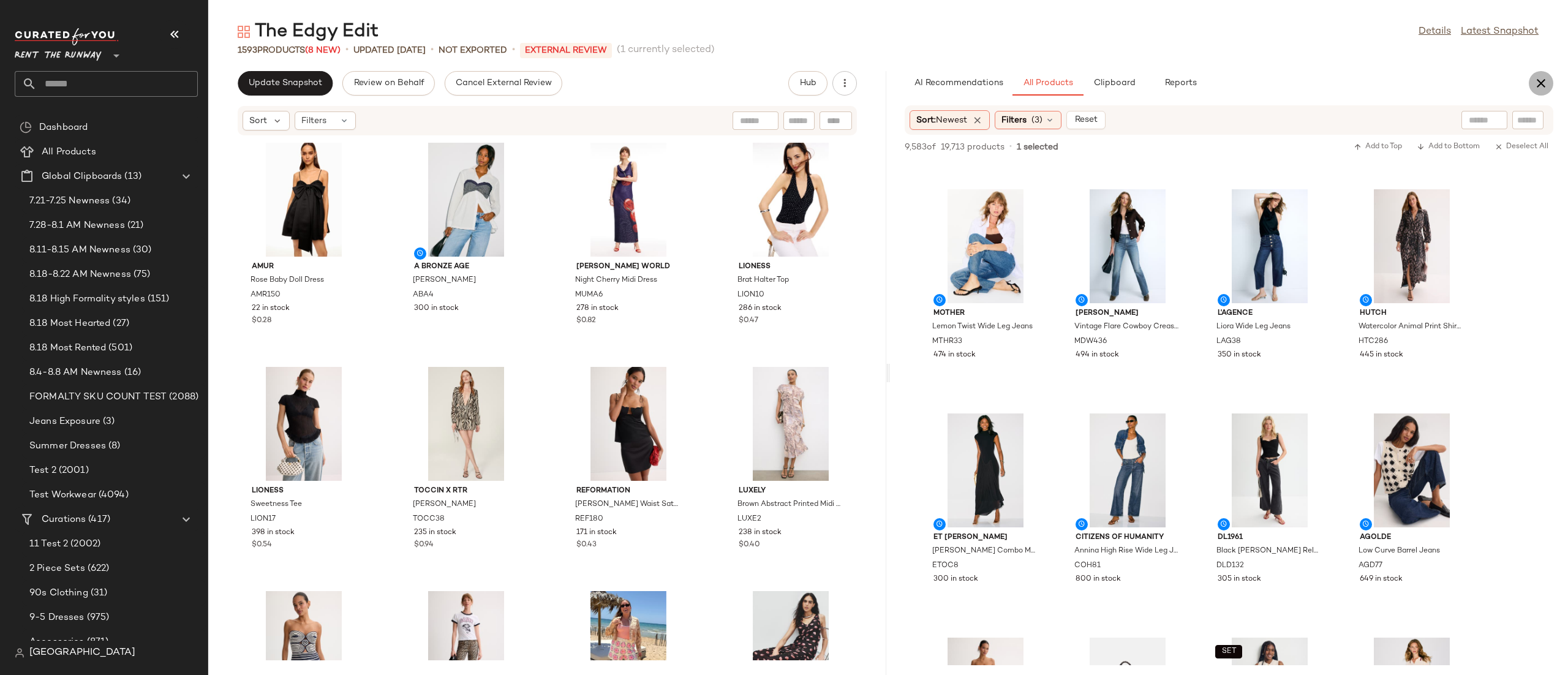
click at [1549, 83] on button "button" at bounding box center [1541, 83] width 25 height 25
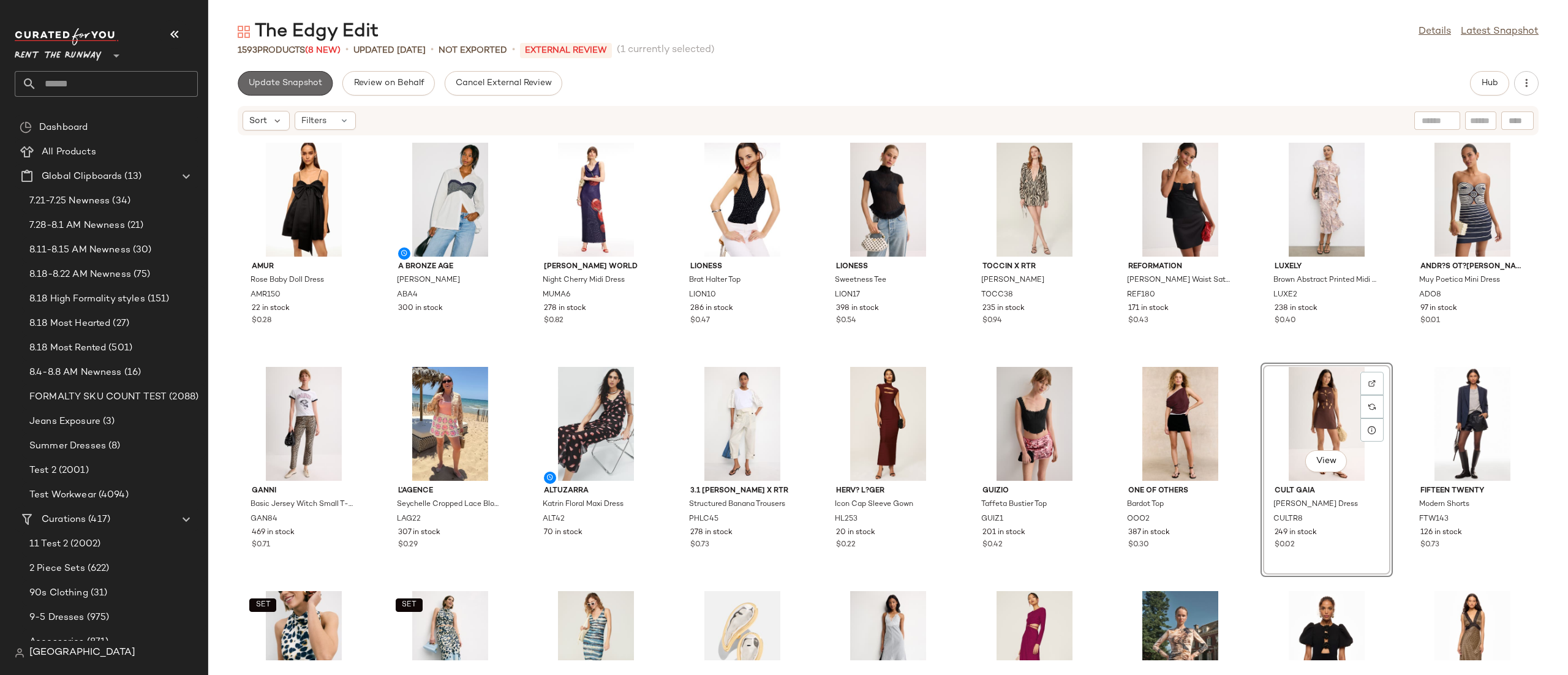
click at [295, 89] on button "Update Snapshot" at bounding box center [285, 83] width 95 height 25
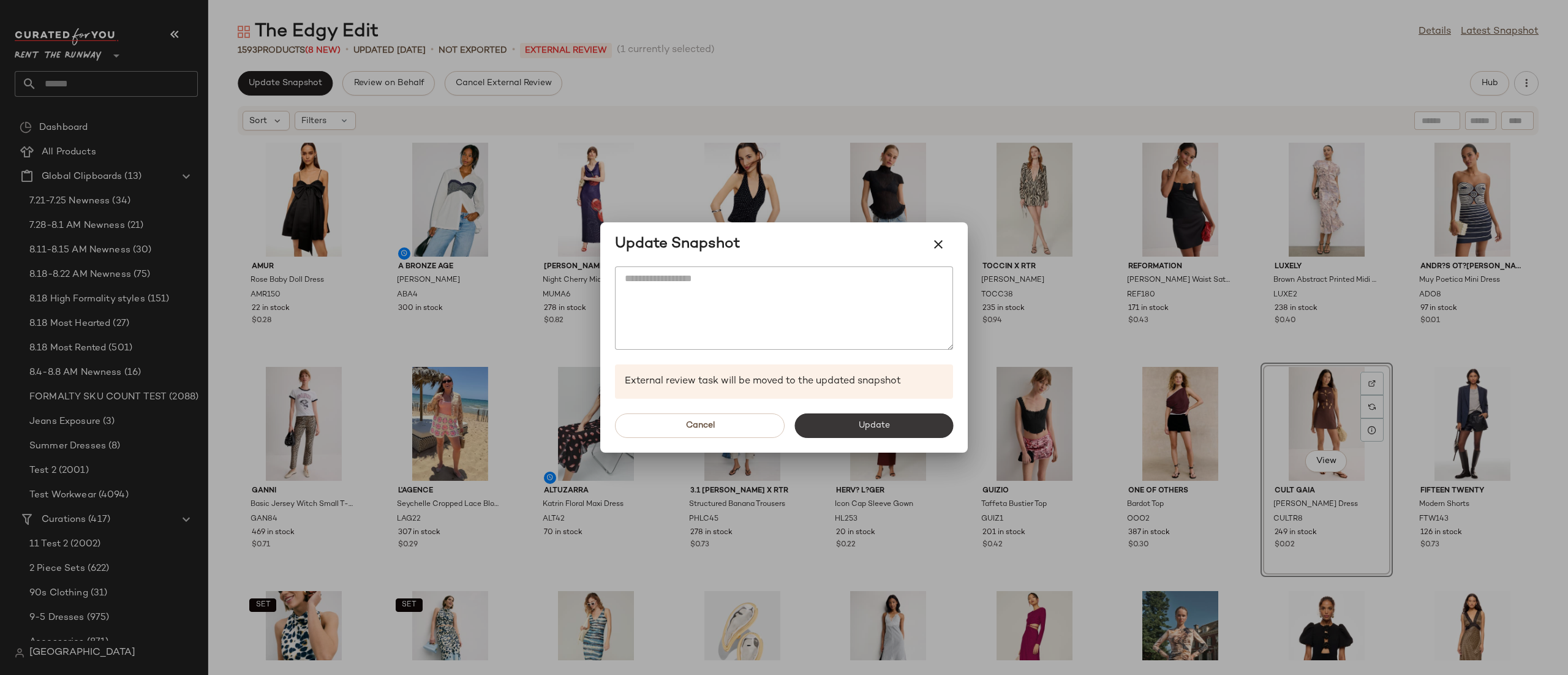
click at [834, 420] on button "Update" at bounding box center [874, 425] width 159 height 25
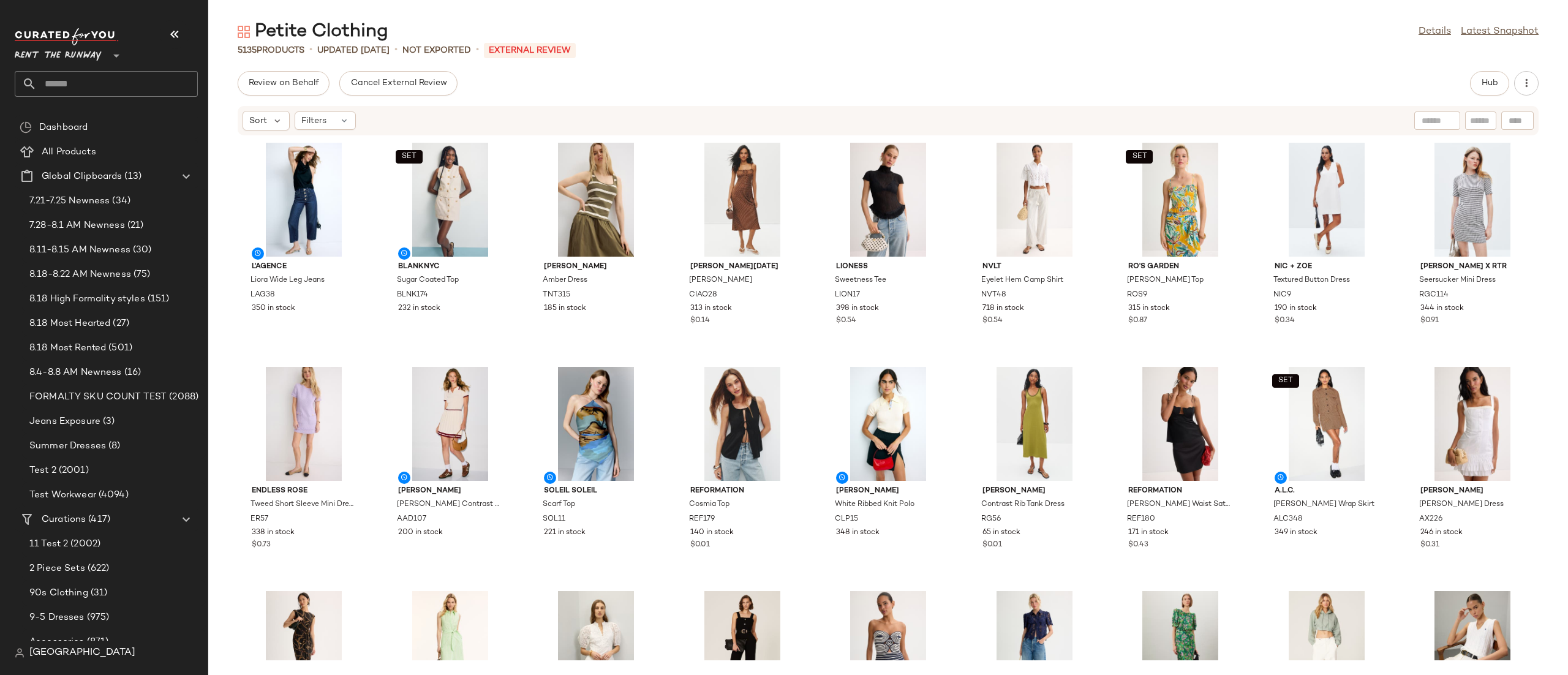
click at [1467, 84] on div "Review on Behalf Cancel External Review Hub" at bounding box center [888, 83] width 1301 height 25
click at [1474, 79] on button "Hub" at bounding box center [1489, 83] width 39 height 25
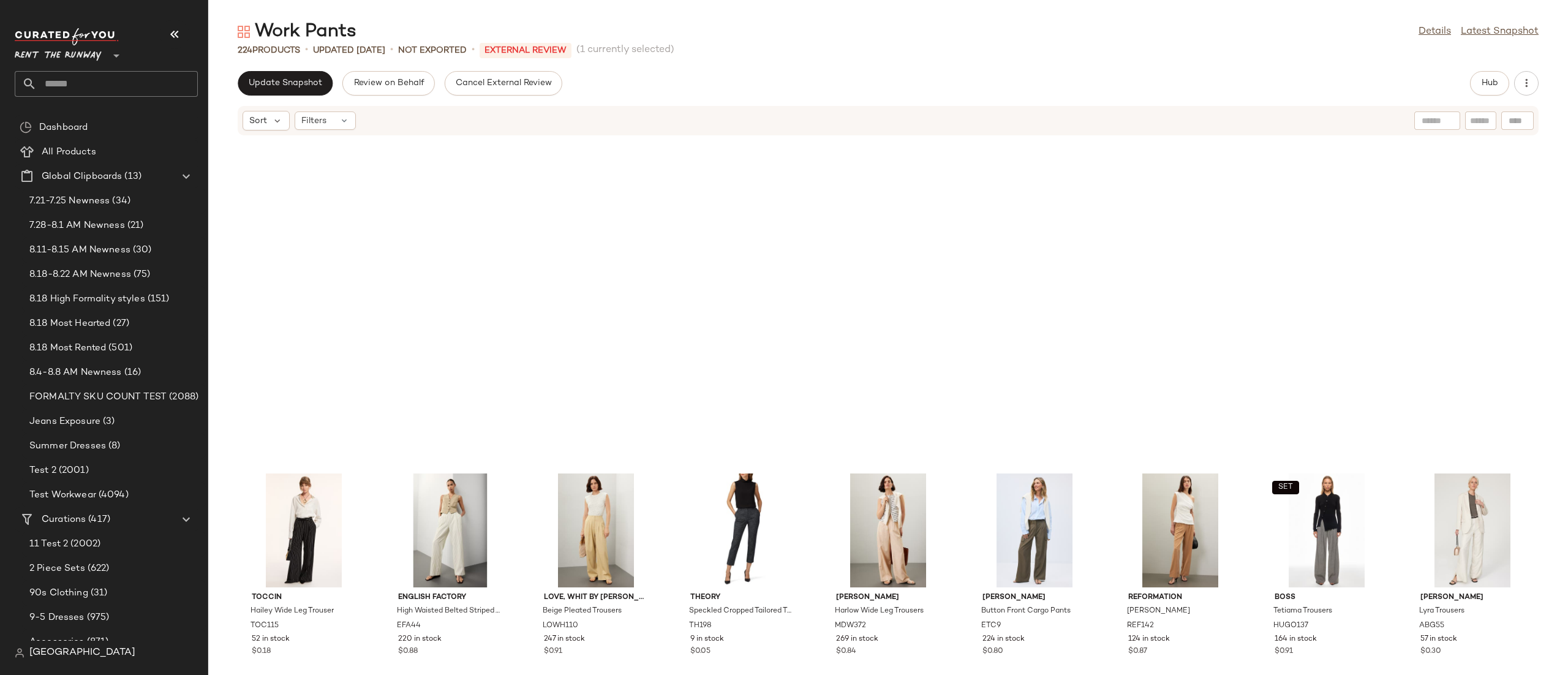
scroll to position [931, 0]
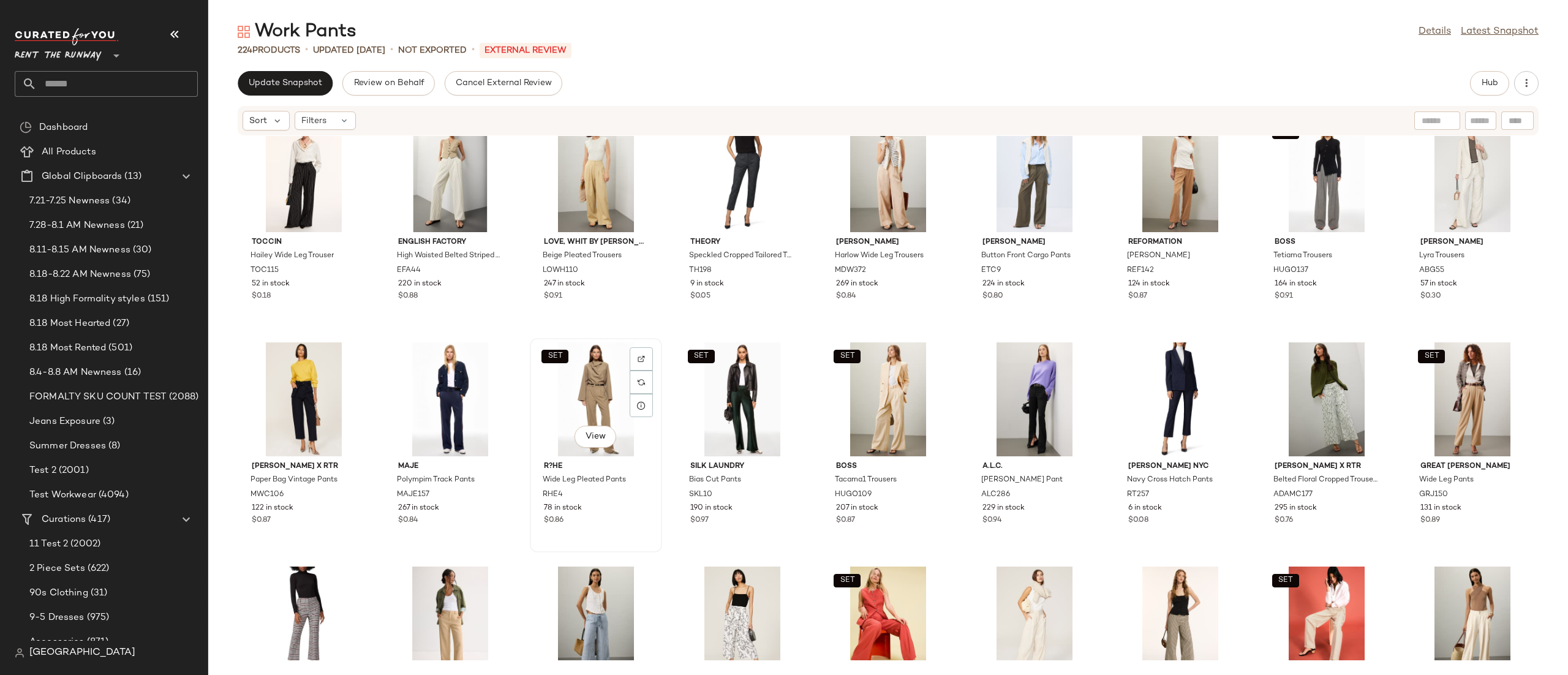
click at [608, 381] on div "SET View" at bounding box center [596, 399] width 123 height 114
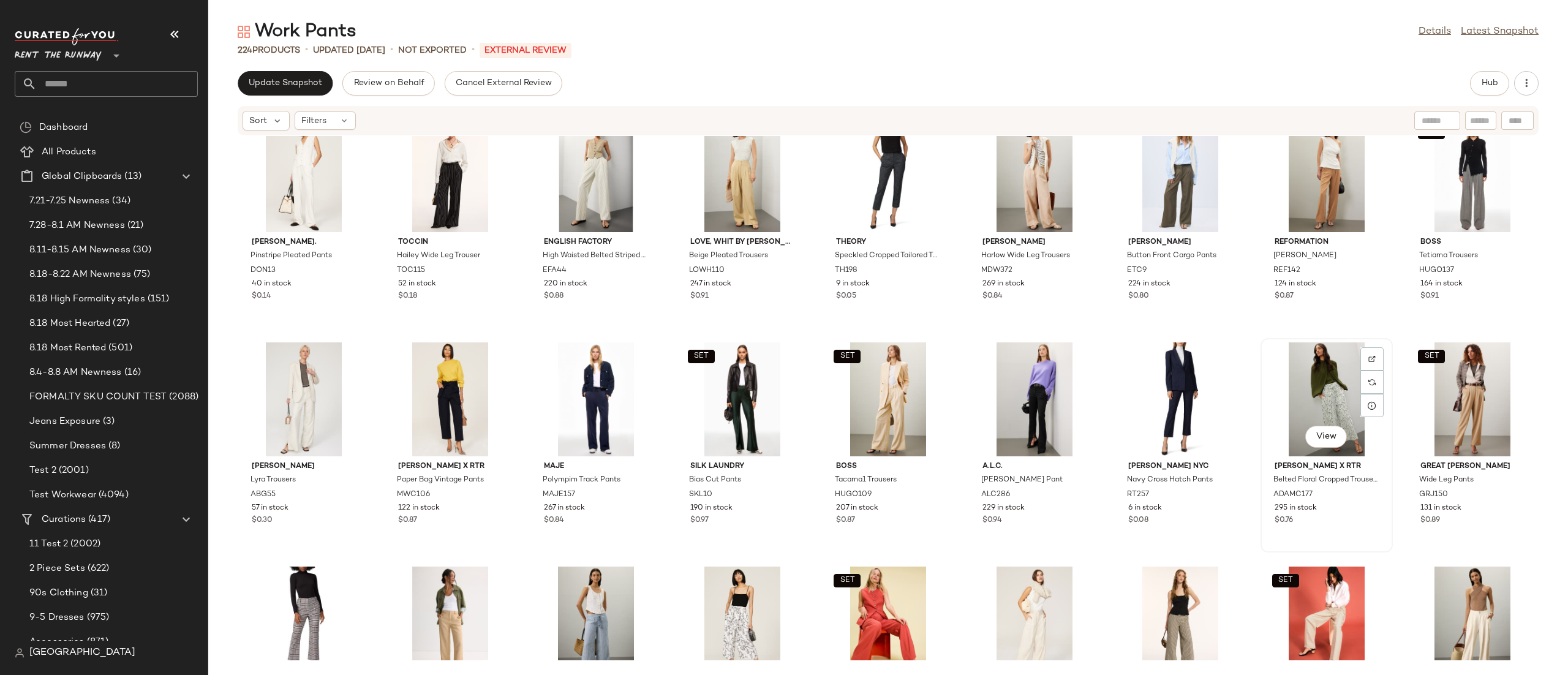
click at [1298, 409] on div "View" at bounding box center [1327, 399] width 123 height 114
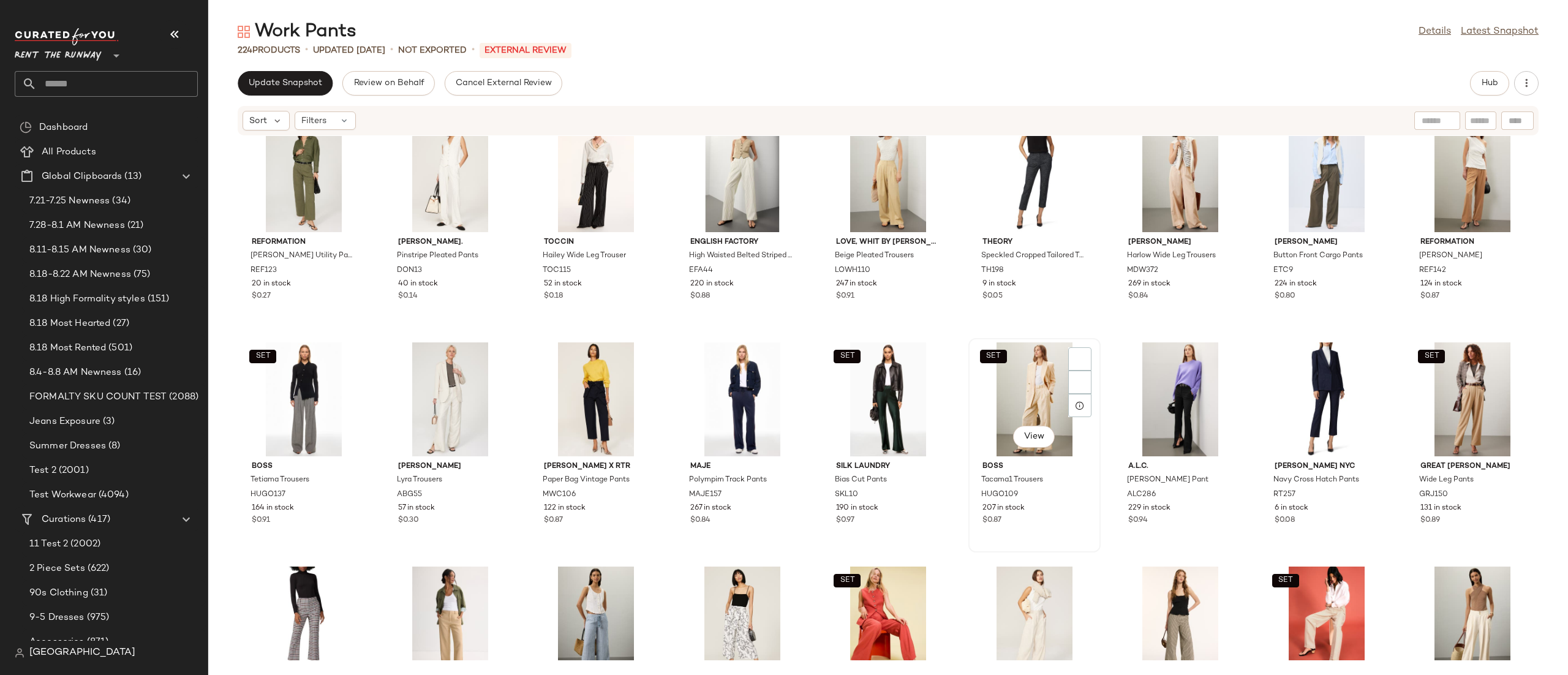
click at [1018, 402] on div "SET View" at bounding box center [1035, 399] width 123 height 114
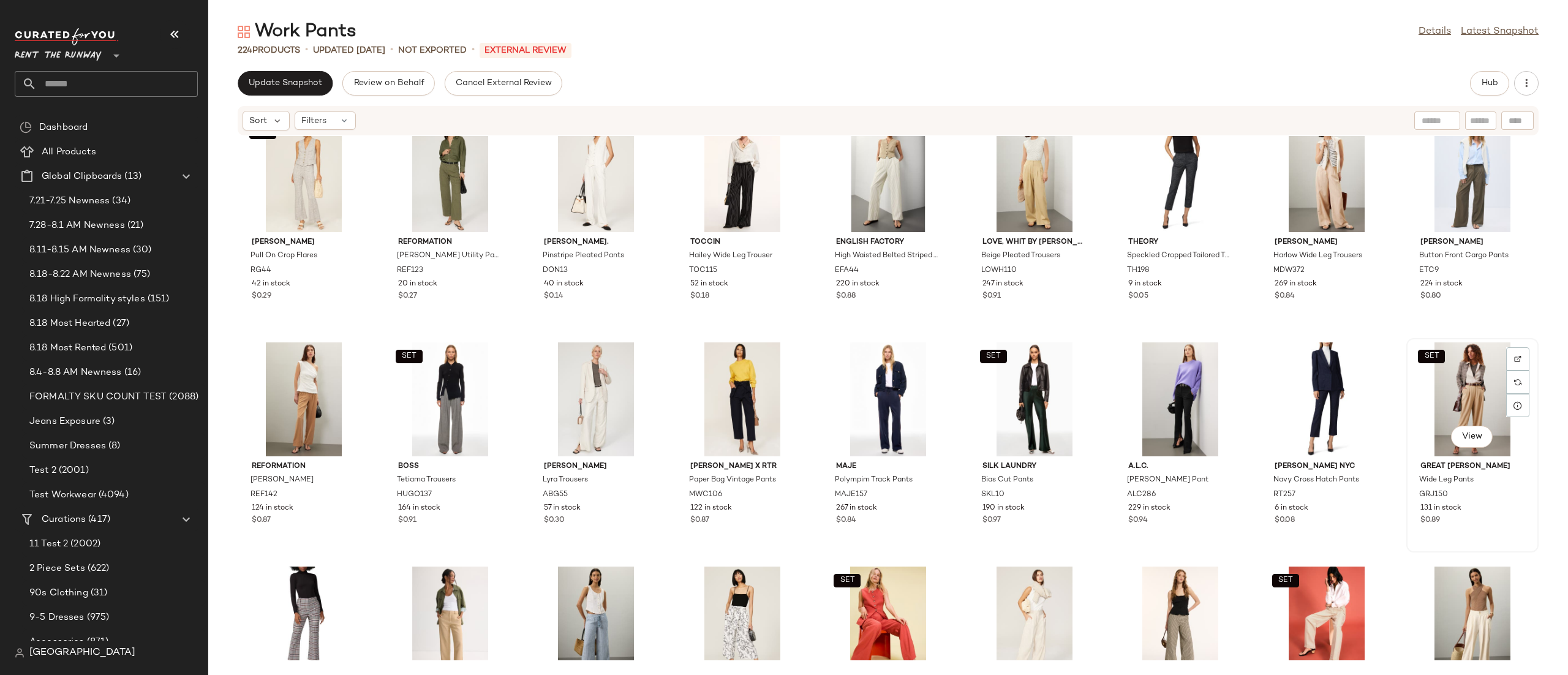
click at [1439, 377] on div "SET View" at bounding box center [1472, 399] width 123 height 114
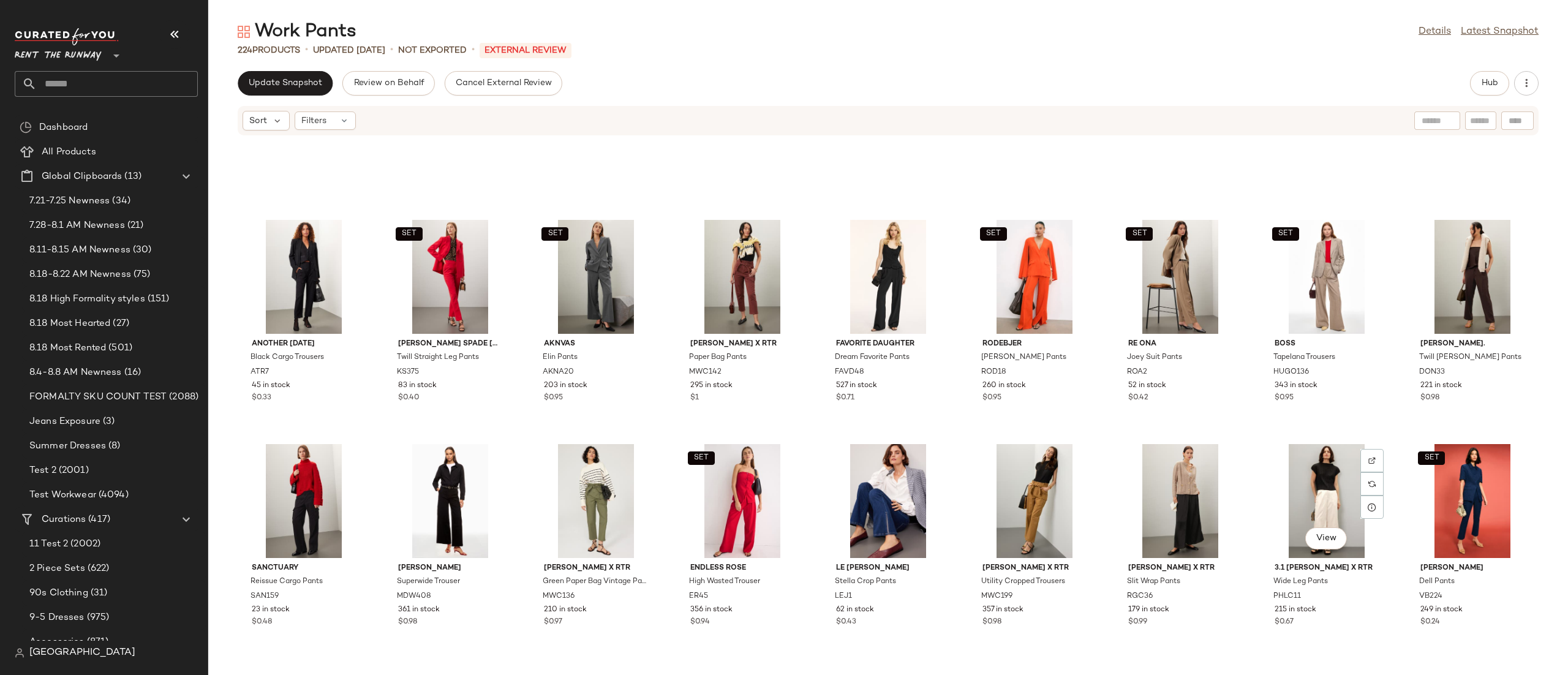
scroll to position [1394, 0]
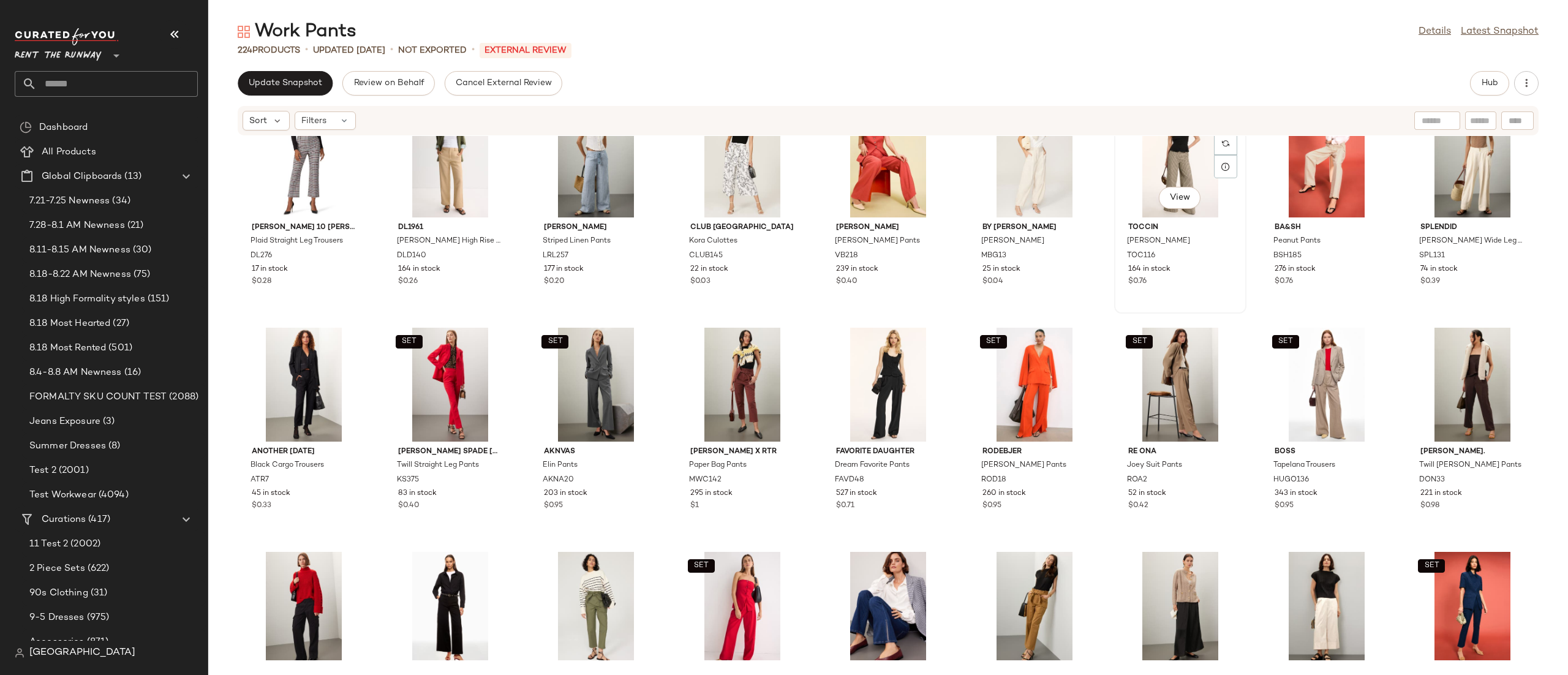
click at [1136, 179] on div "View" at bounding box center [1180, 160] width 123 height 114
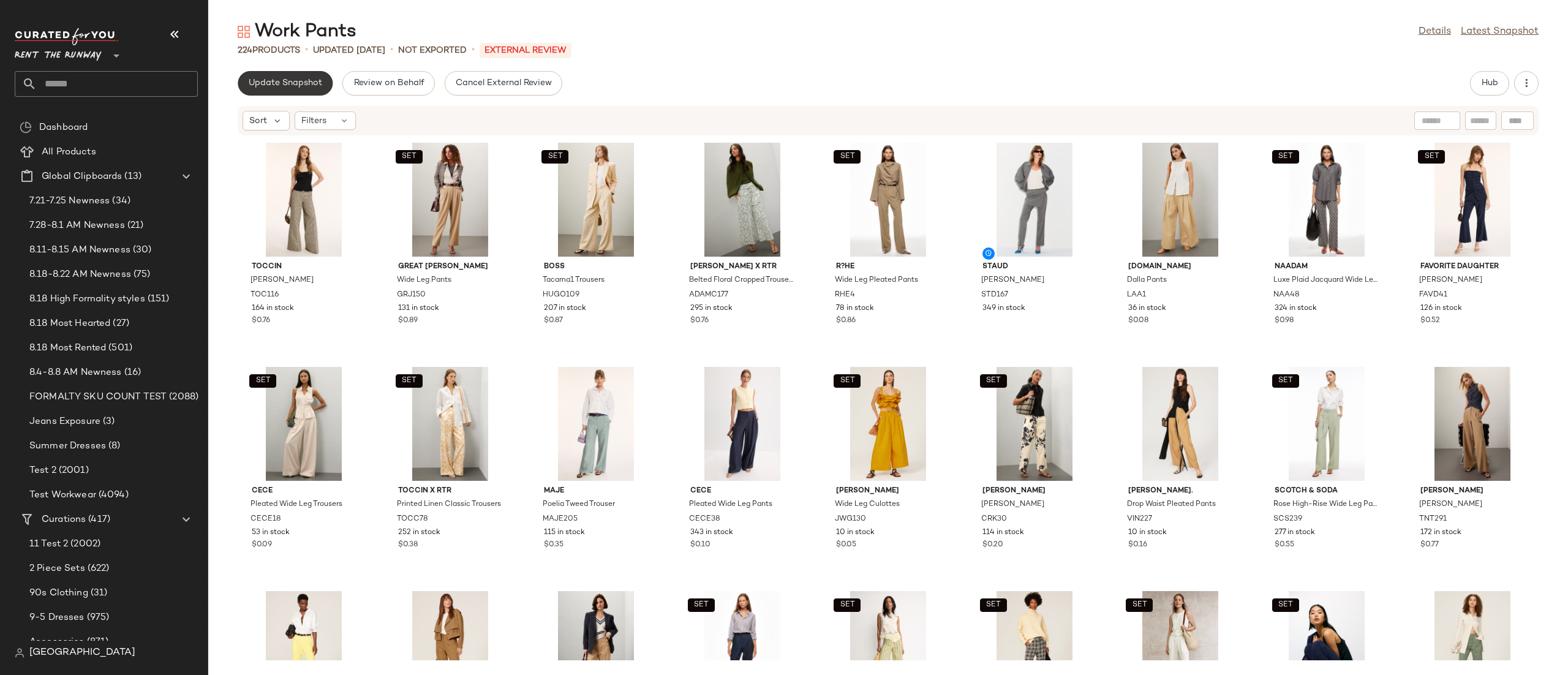
click at [297, 89] on button "Update Snapshot" at bounding box center [285, 83] width 95 height 25
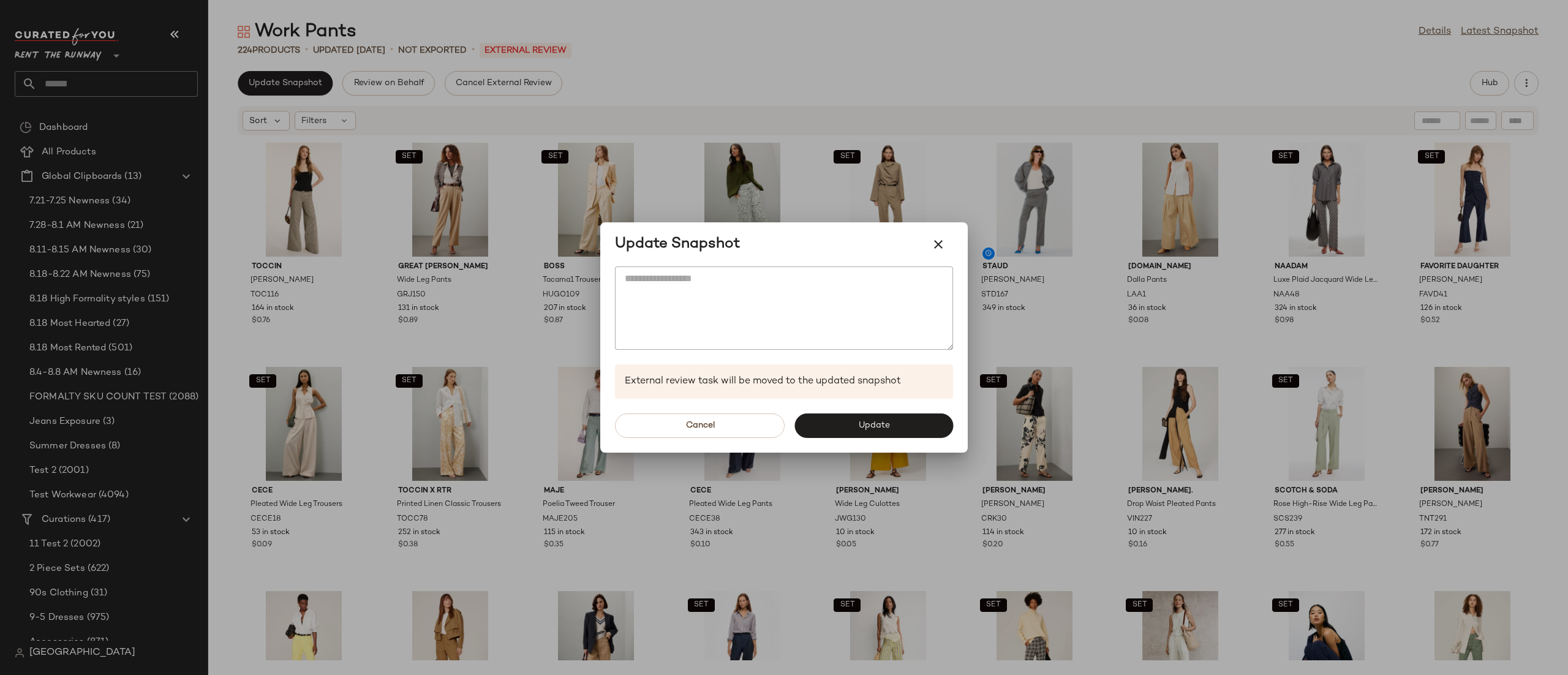
click at [892, 454] on div at bounding box center [784, 338] width 1568 height 675
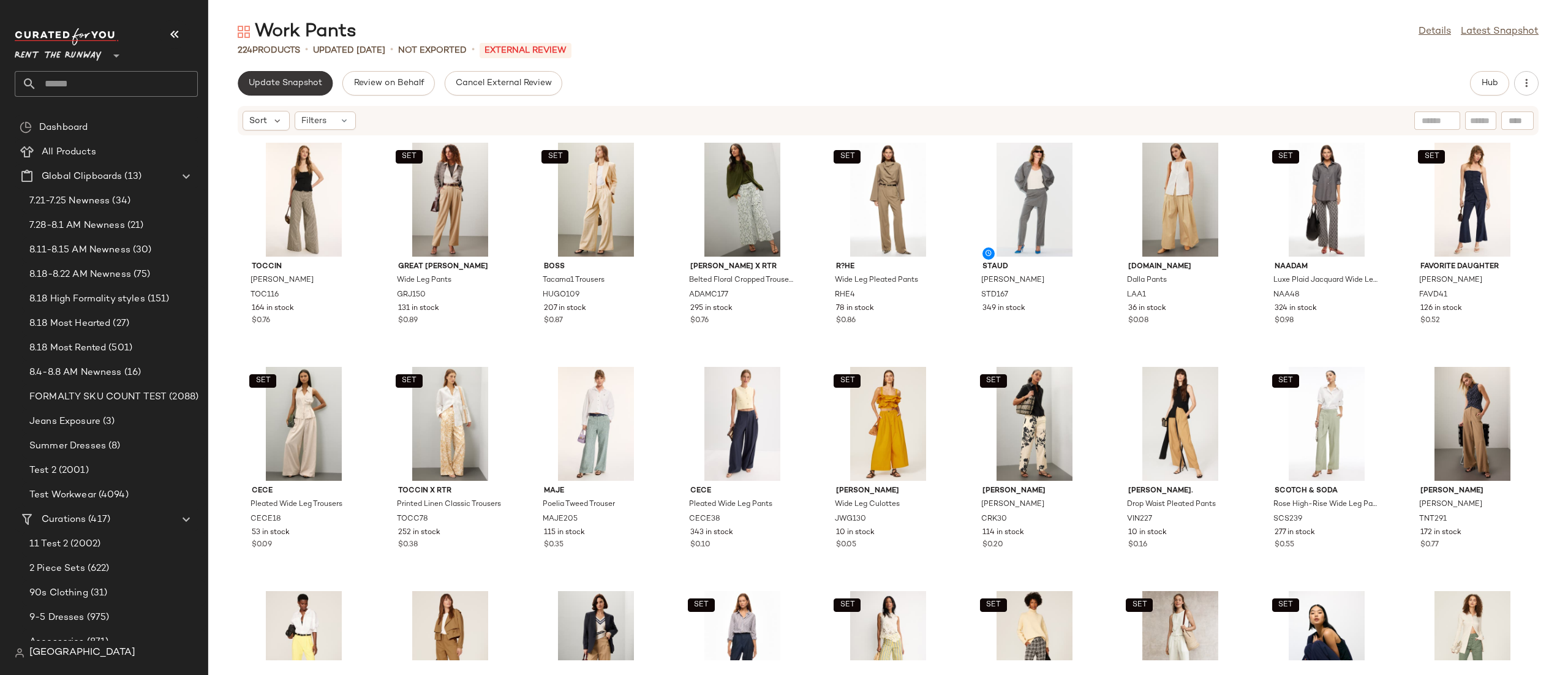
click at [293, 95] on div "Update Snapshot Review on Behalf Cancel External Review Hub Sort Filters [PERSO…" at bounding box center [888, 373] width 1360 height 604
click at [293, 82] on span "Update Snapshot" at bounding box center [285, 84] width 74 height 10
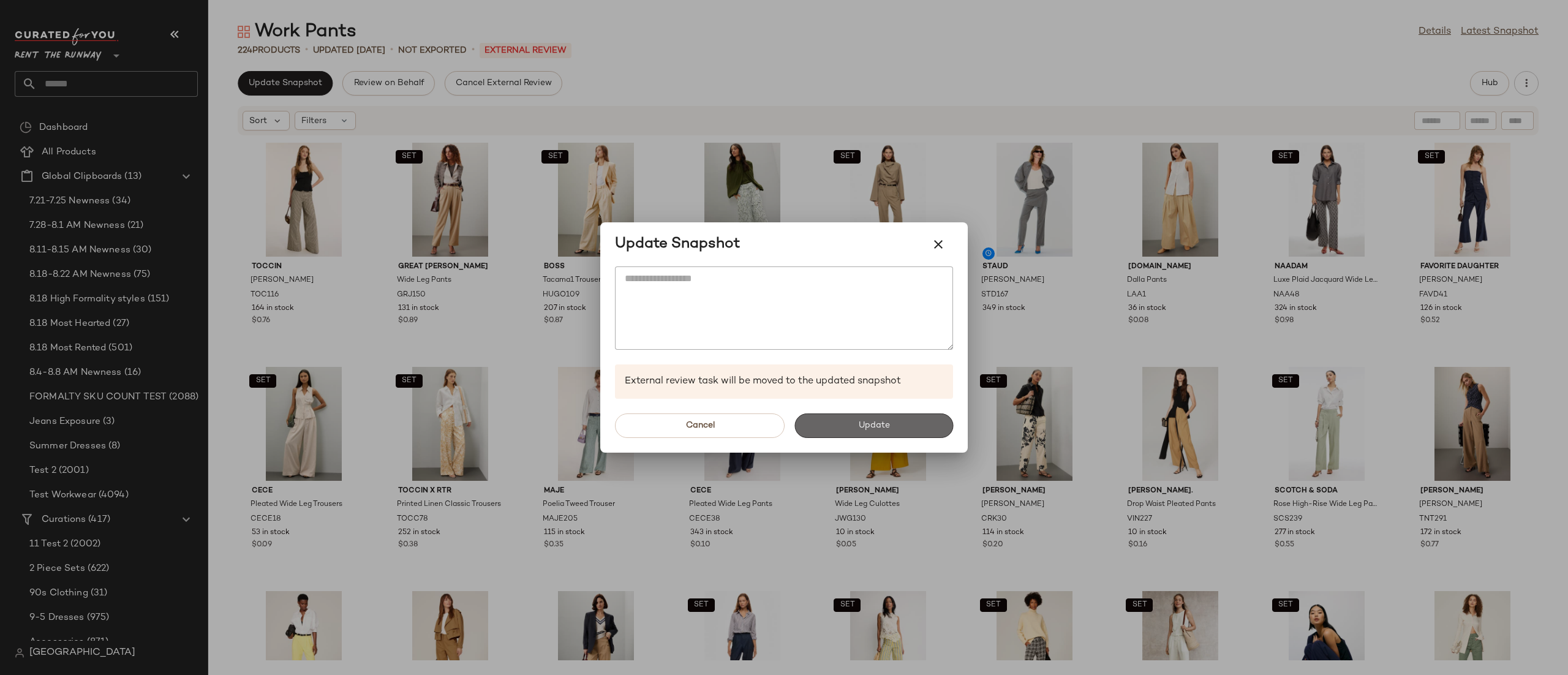
click at [917, 413] on button "Update" at bounding box center [874, 425] width 159 height 25
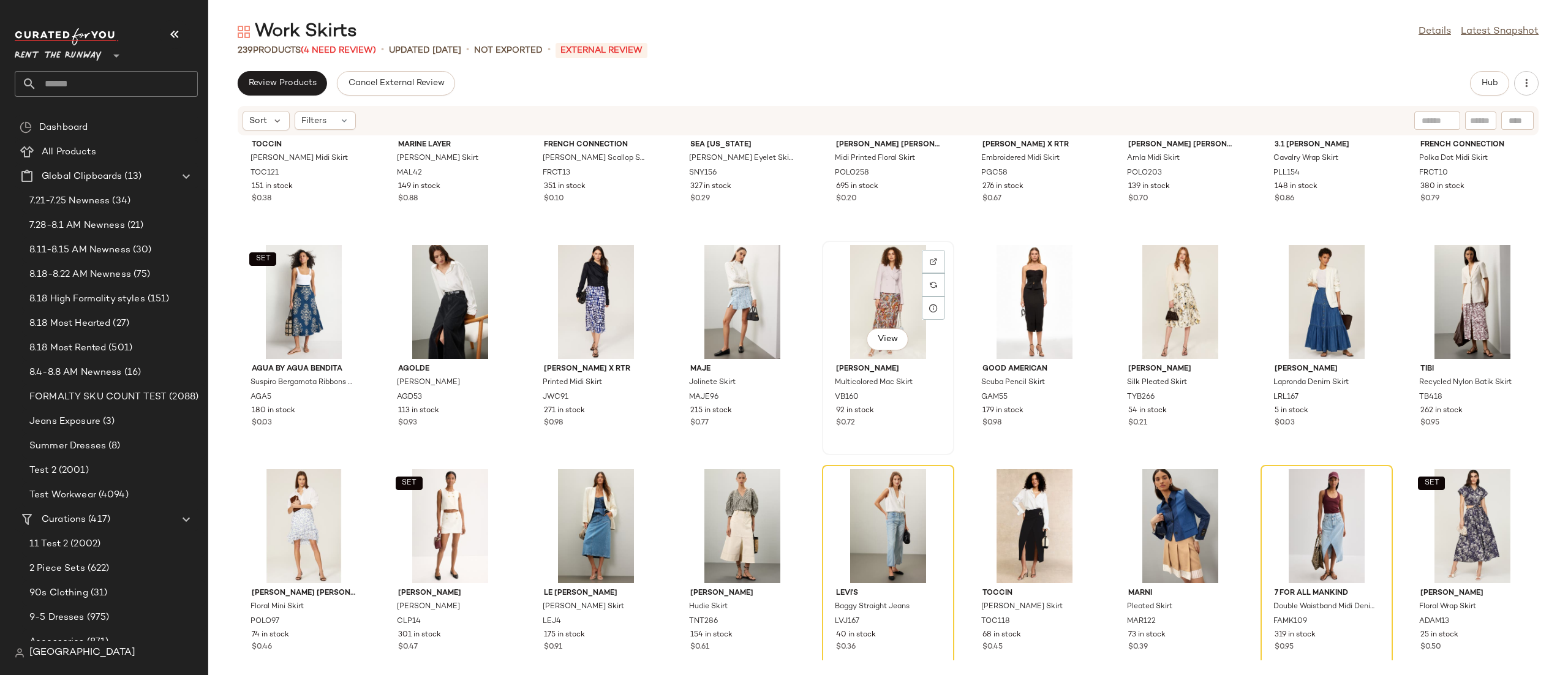
scroll to position [357, 0]
click at [1528, 81] on icon "button" at bounding box center [1526, 83] width 12 height 12
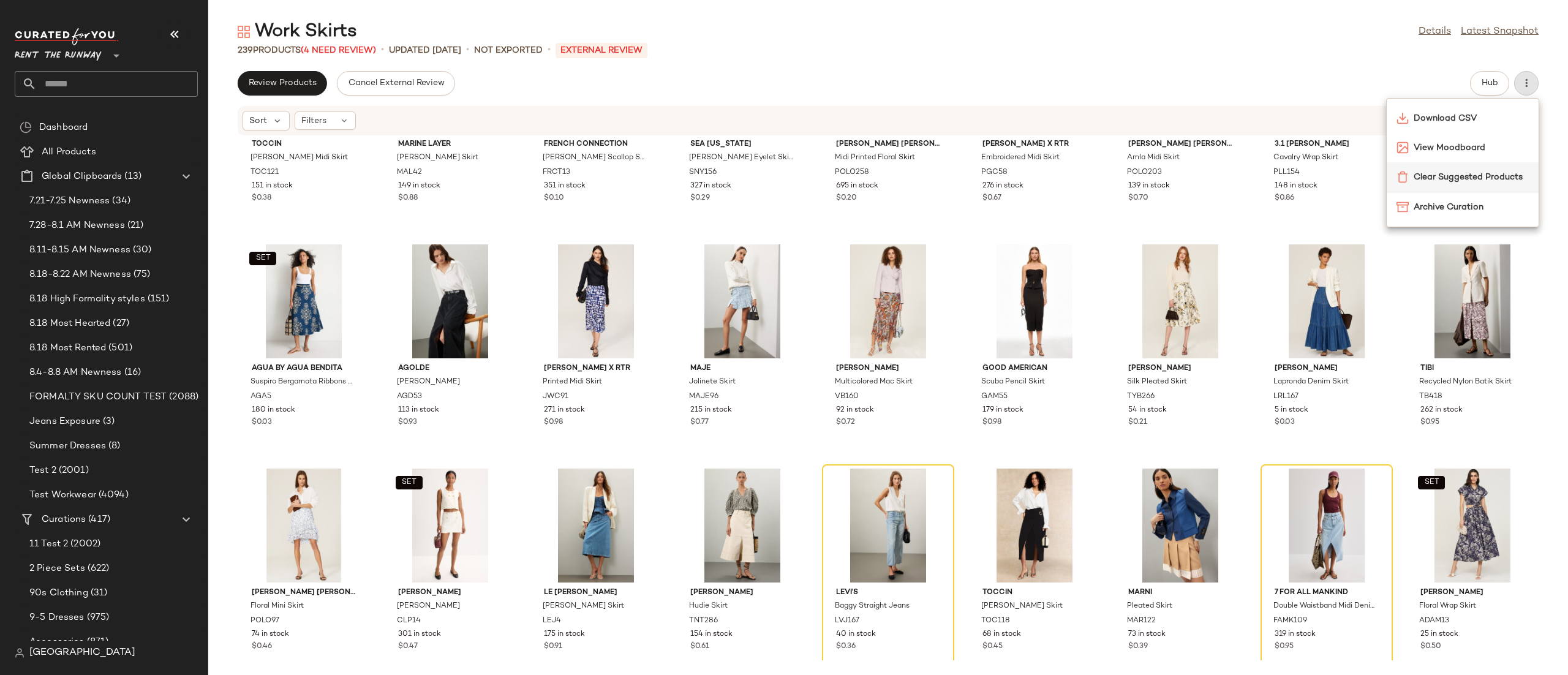
click at [1472, 177] on span "Clear Suggested Products" at bounding box center [1471, 177] width 115 height 13
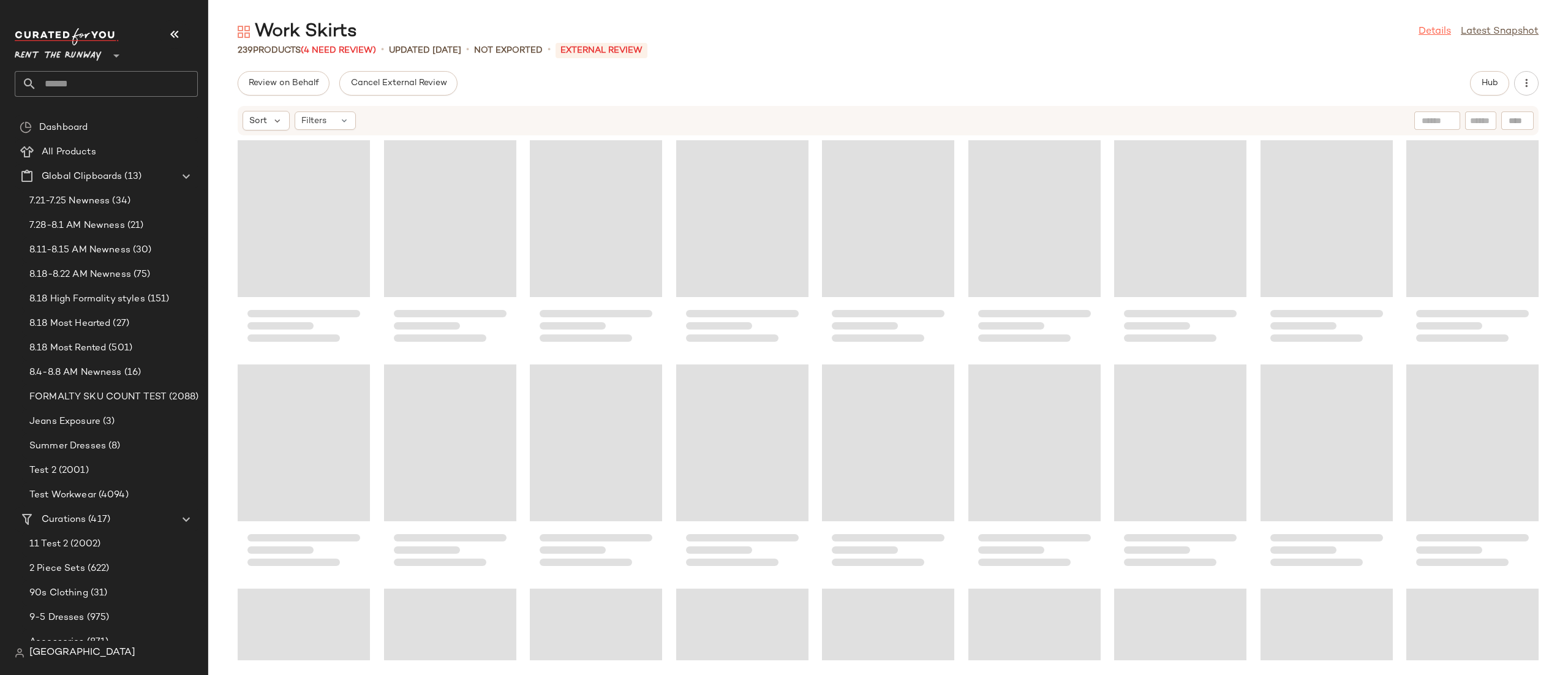
click at [1427, 33] on link "Details" at bounding box center [1435, 32] width 33 height 15
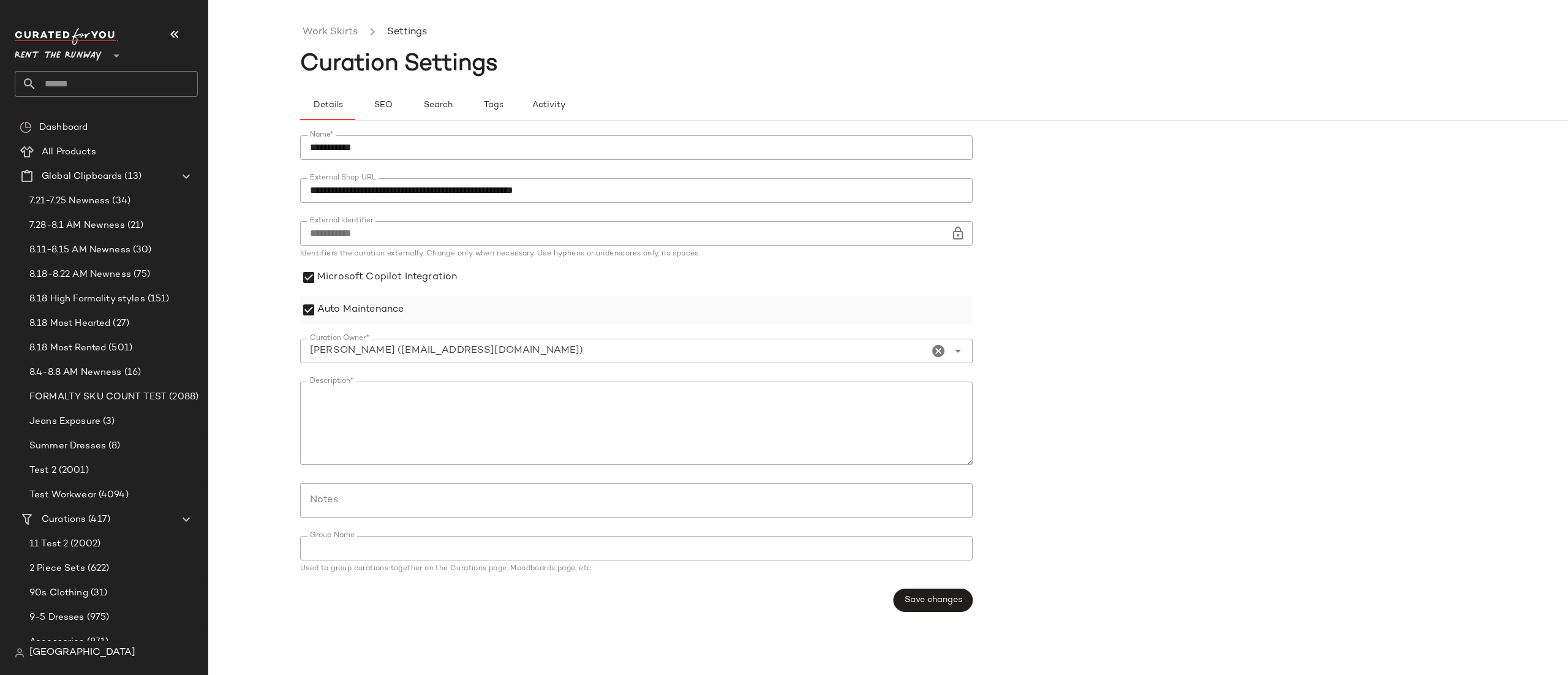
click at [364, 303] on label "Auto Maintenance" at bounding box center [360, 310] width 87 height 28
drag, startPoint x: 937, startPoint y: 597, endPoint x: 894, endPoint y: 550, distance: 63.7
click at [937, 596] on span "Save changes" at bounding box center [933, 601] width 58 height 10
click at [321, 30] on link "Work Skirts" at bounding box center [330, 33] width 55 height 16
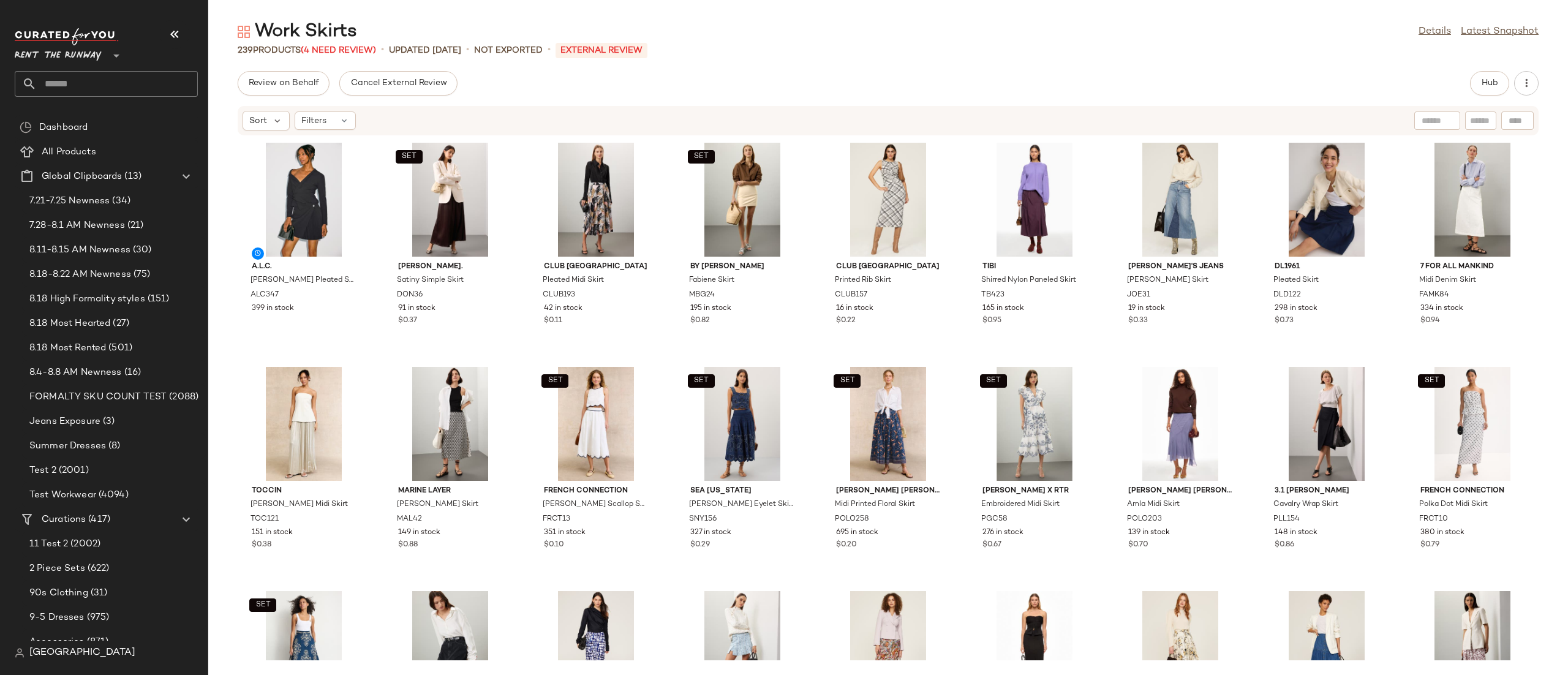
click at [909, 98] on div "Review on Behalf Cancel External Review Hub Sort Filters A.L.C. [PERSON_NAME] P…" at bounding box center [888, 373] width 1360 height 604
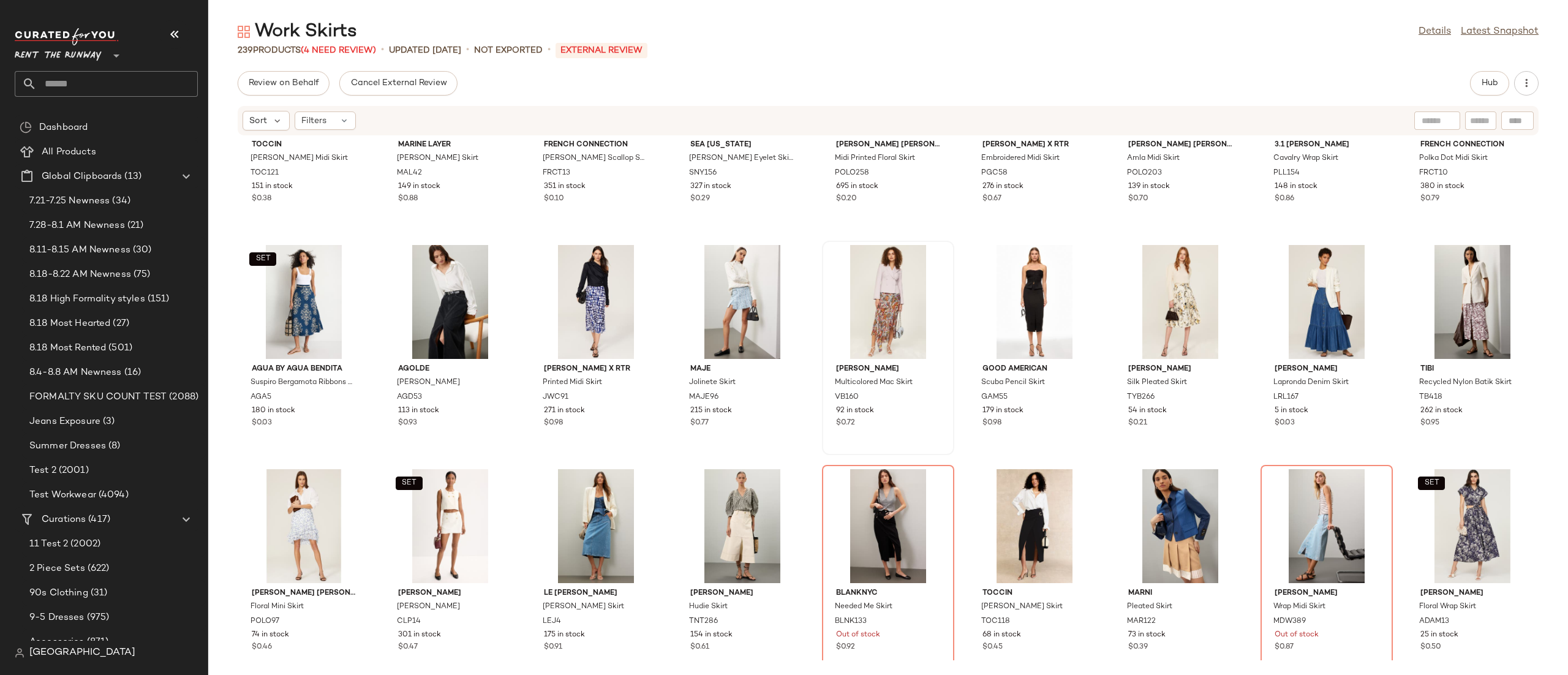
scroll to position [440, 0]
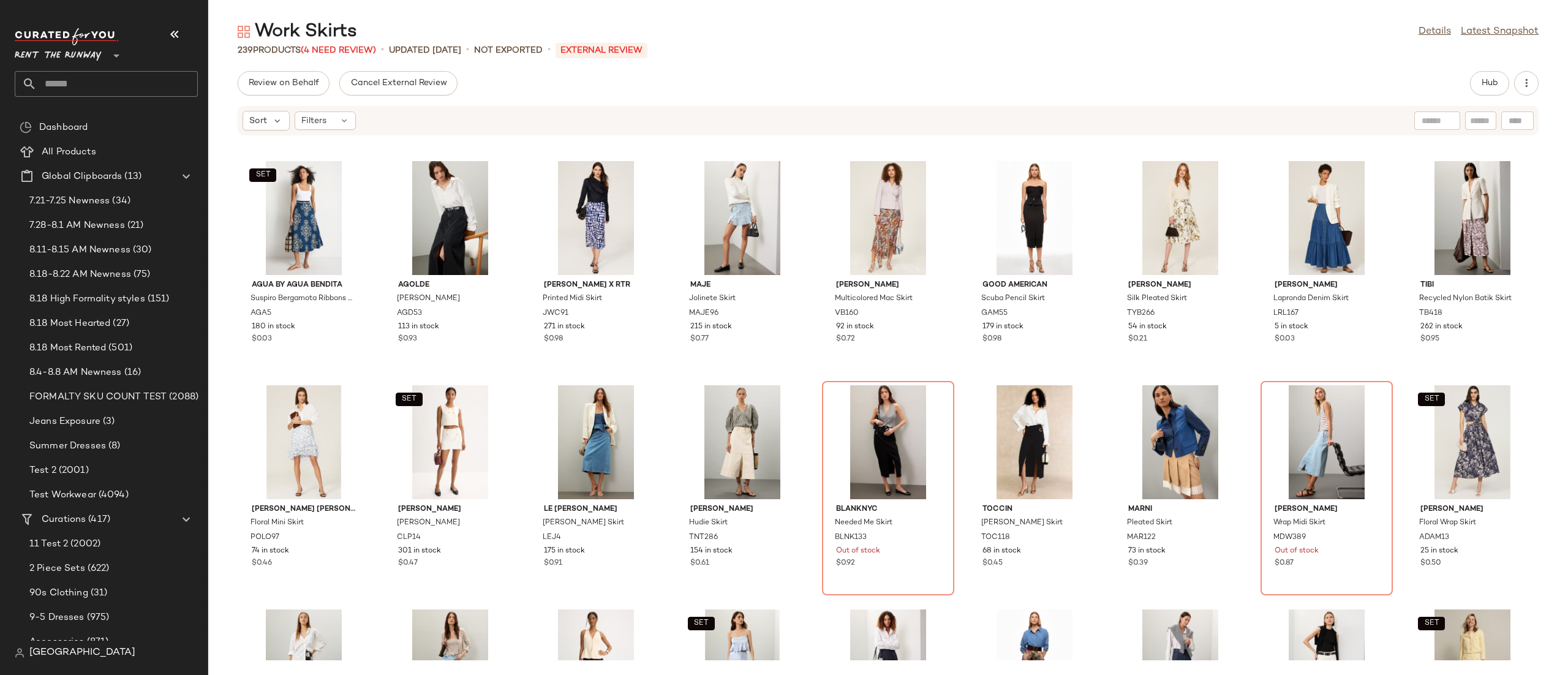
click at [320, 132] on div "Sort Filters" at bounding box center [888, 120] width 1301 height 29
click at [323, 128] on div "Filters" at bounding box center [325, 121] width 61 height 18
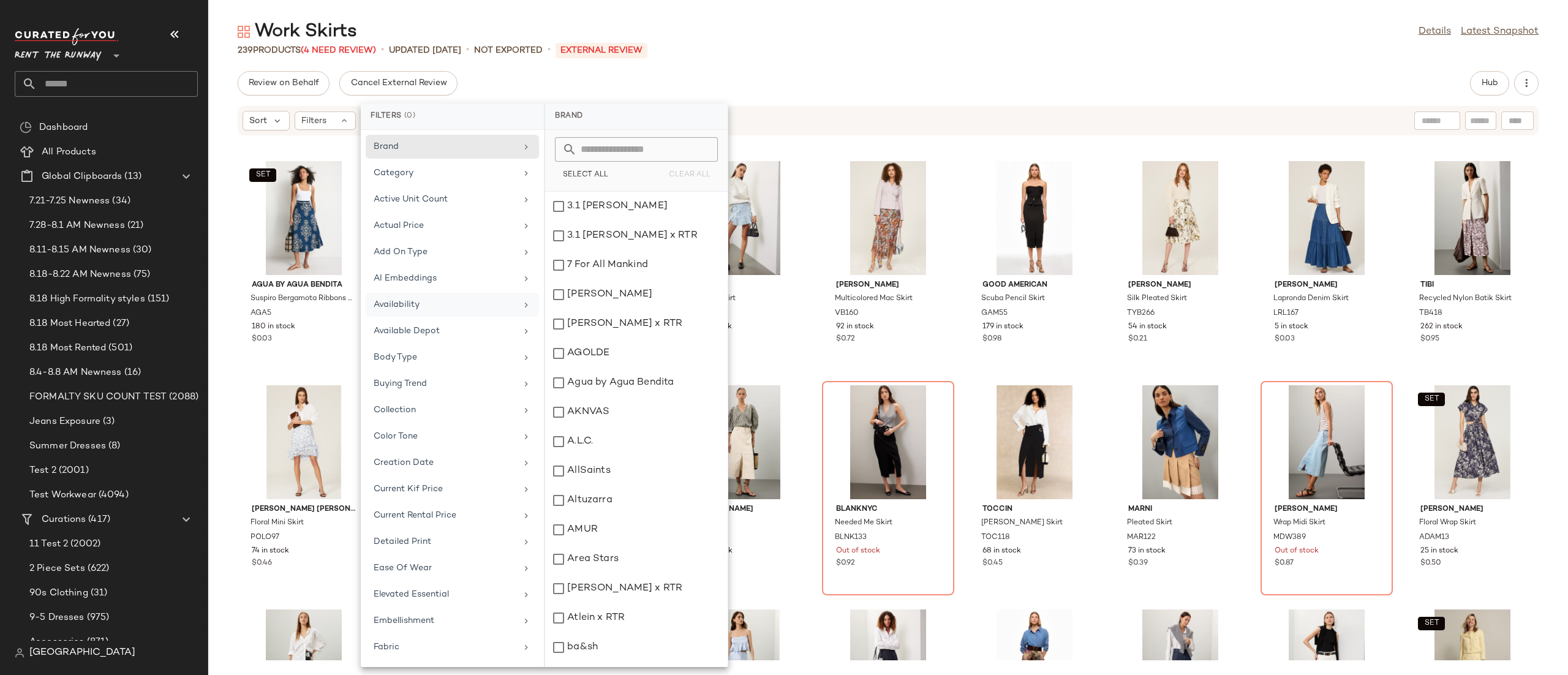
click at [425, 301] on div "Availability" at bounding box center [445, 305] width 143 height 13
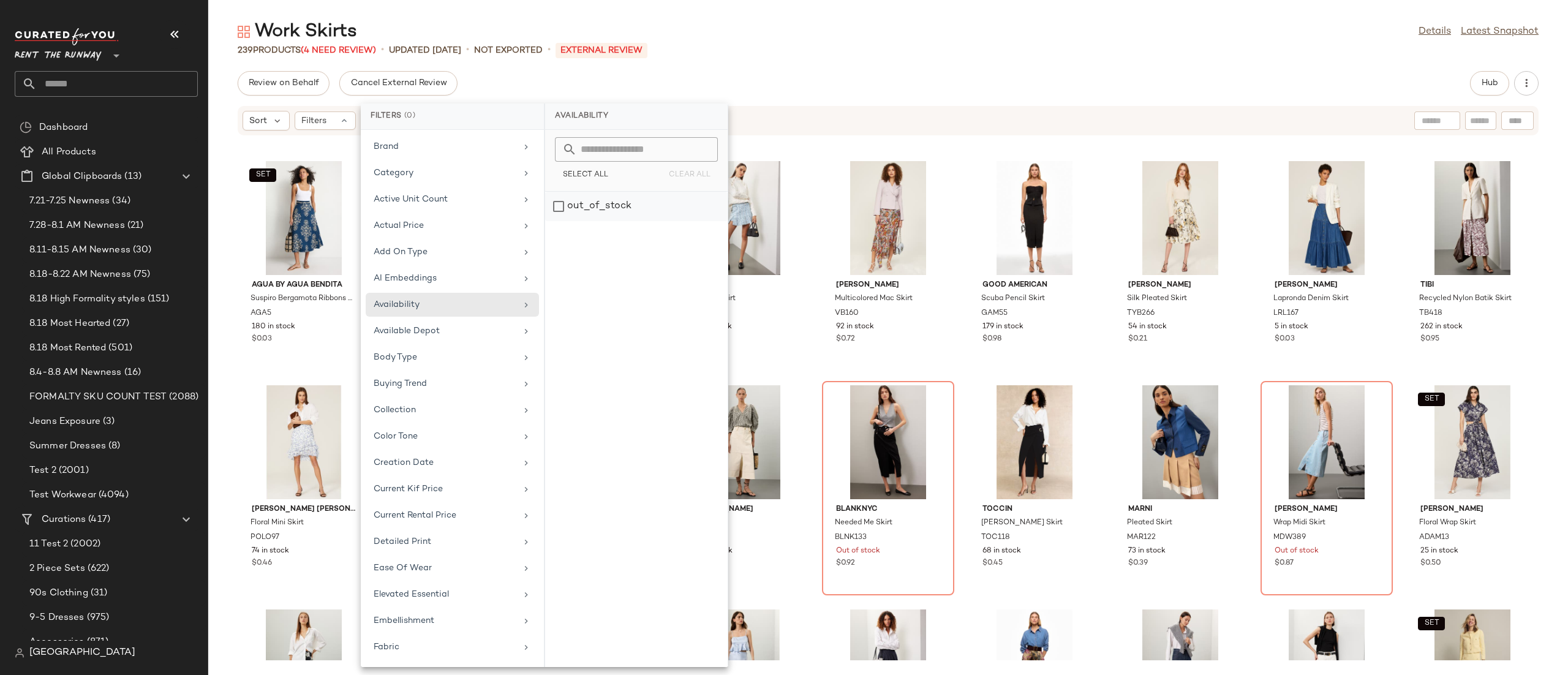
click at [577, 211] on div "out_of_stock" at bounding box center [636, 206] width 182 height 29
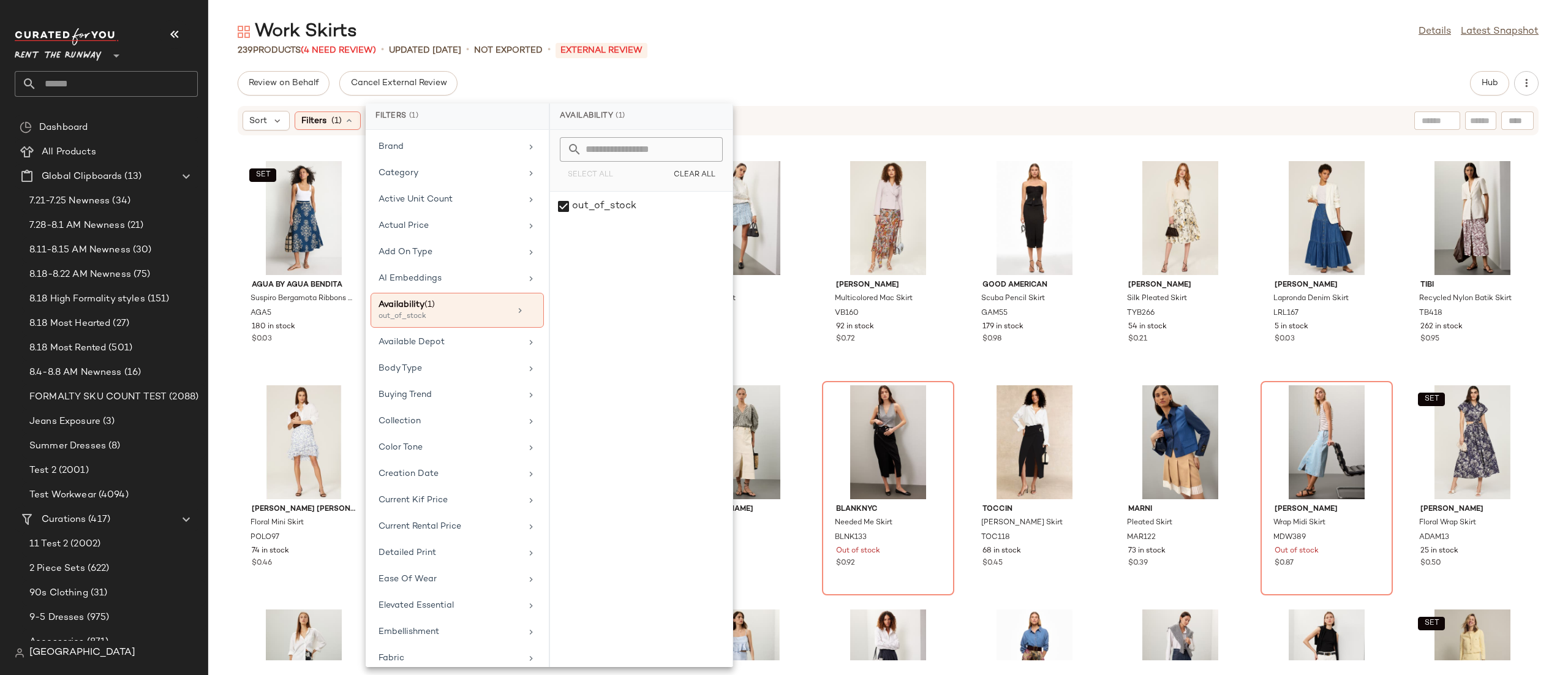
click at [806, 129] on div "Sort Filters (1) Reset" at bounding box center [808, 121] width 1132 height 20
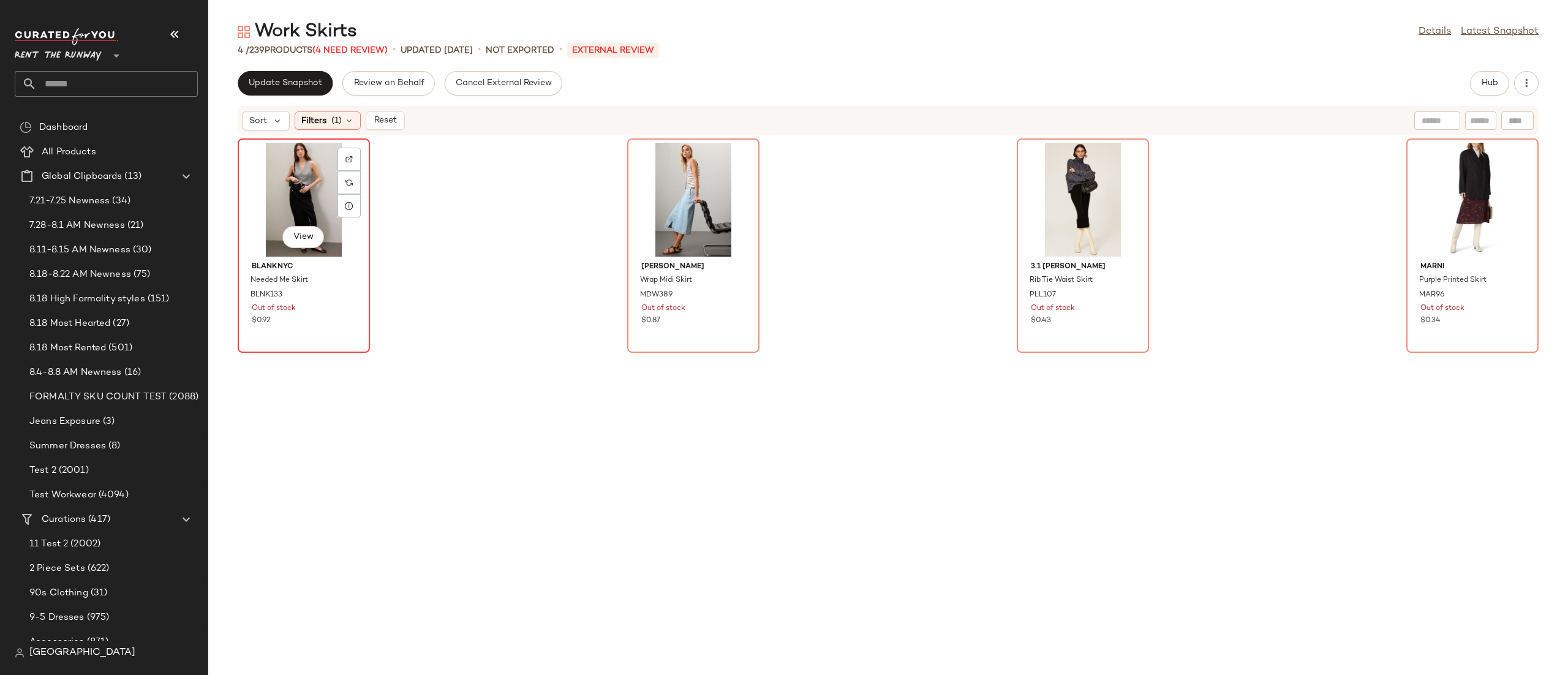
click at [306, 202] on div "View" at bounding box center [304, 199] width 123 height 114
click at [1438, 202] on div "View" at bounding box center [1472, 199] width 123 height 114
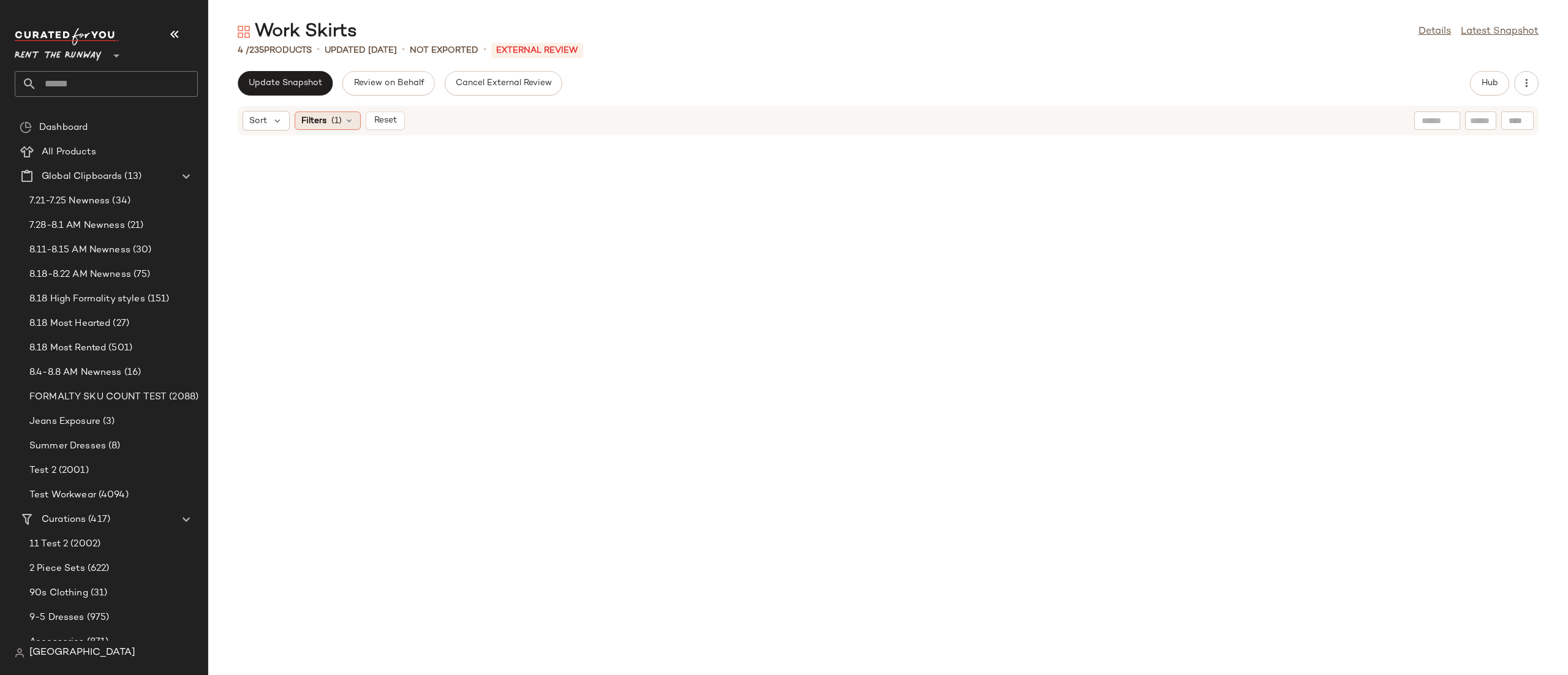
click at [339, 112] on div "Filters (1)" at bounding box center [327, 121] width 66 height 18
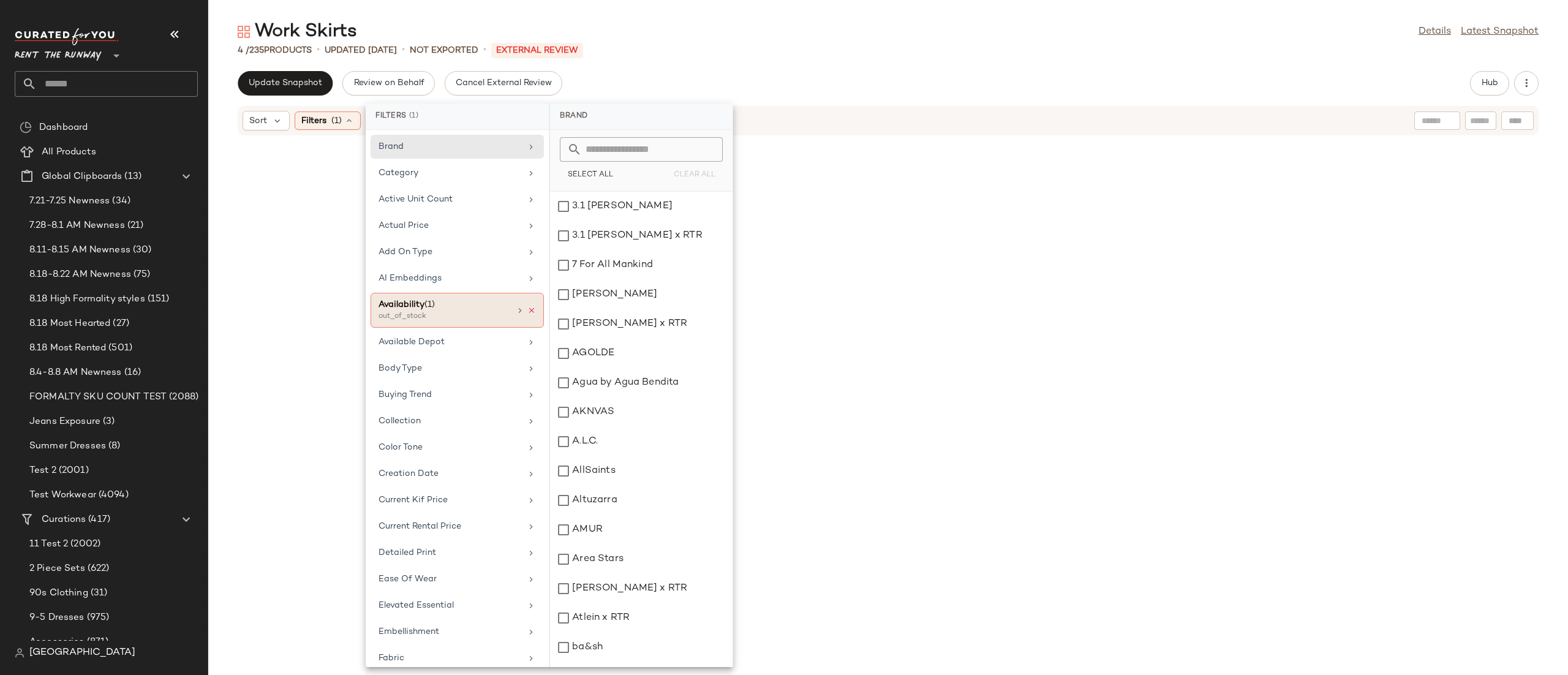
click at [528, 311] on icon at bounding box center [532, 311] width 9 height 9
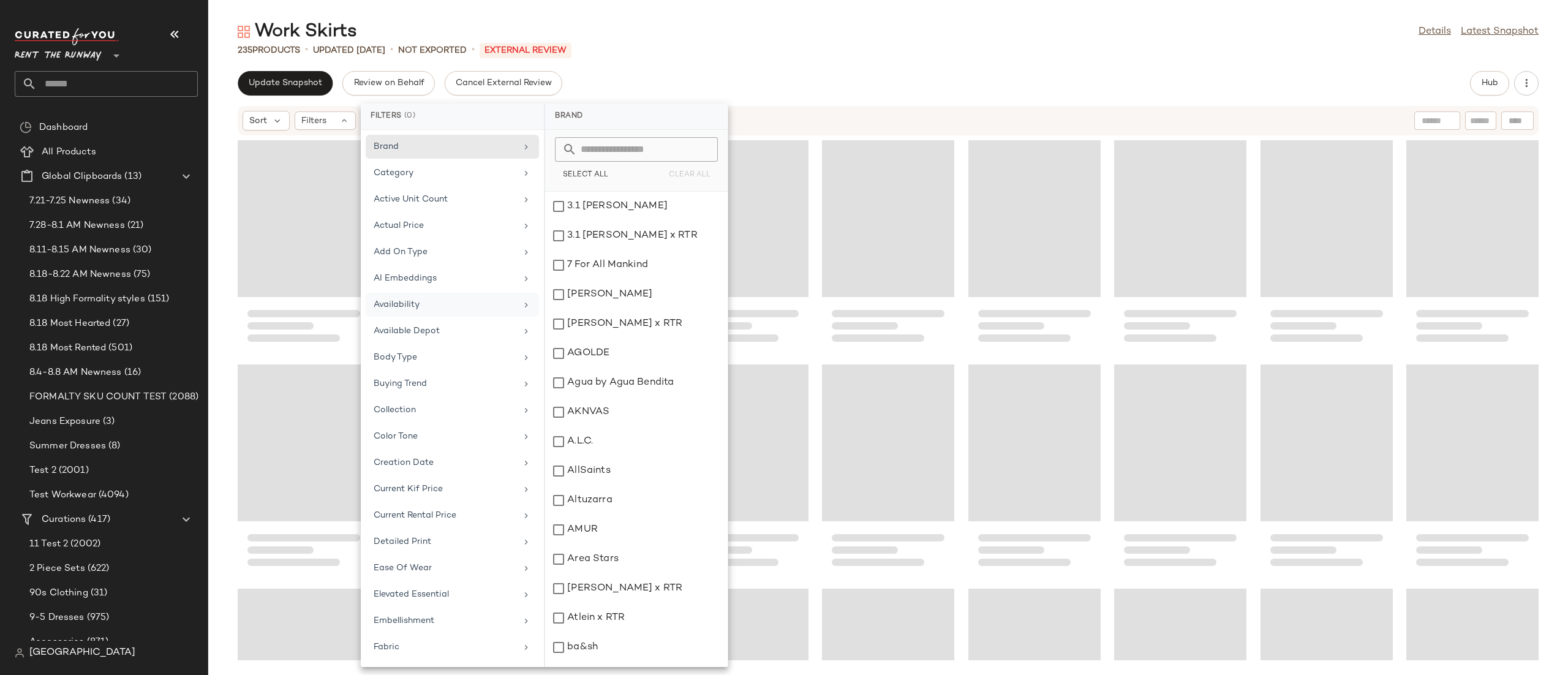
click at [976, 128] on div "Sort Filters" at bounding box center [808, 121] width 1132 height 20
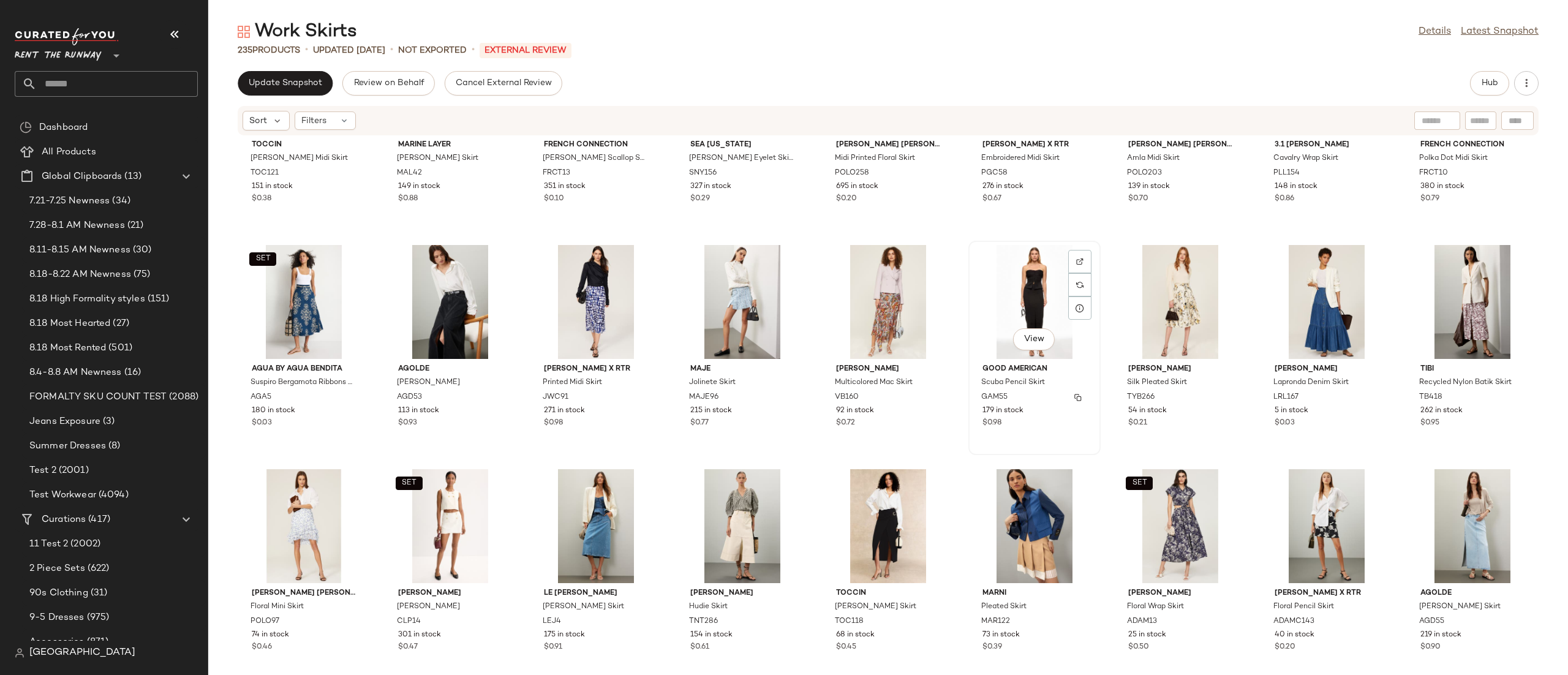
scroll to position [381, 0]
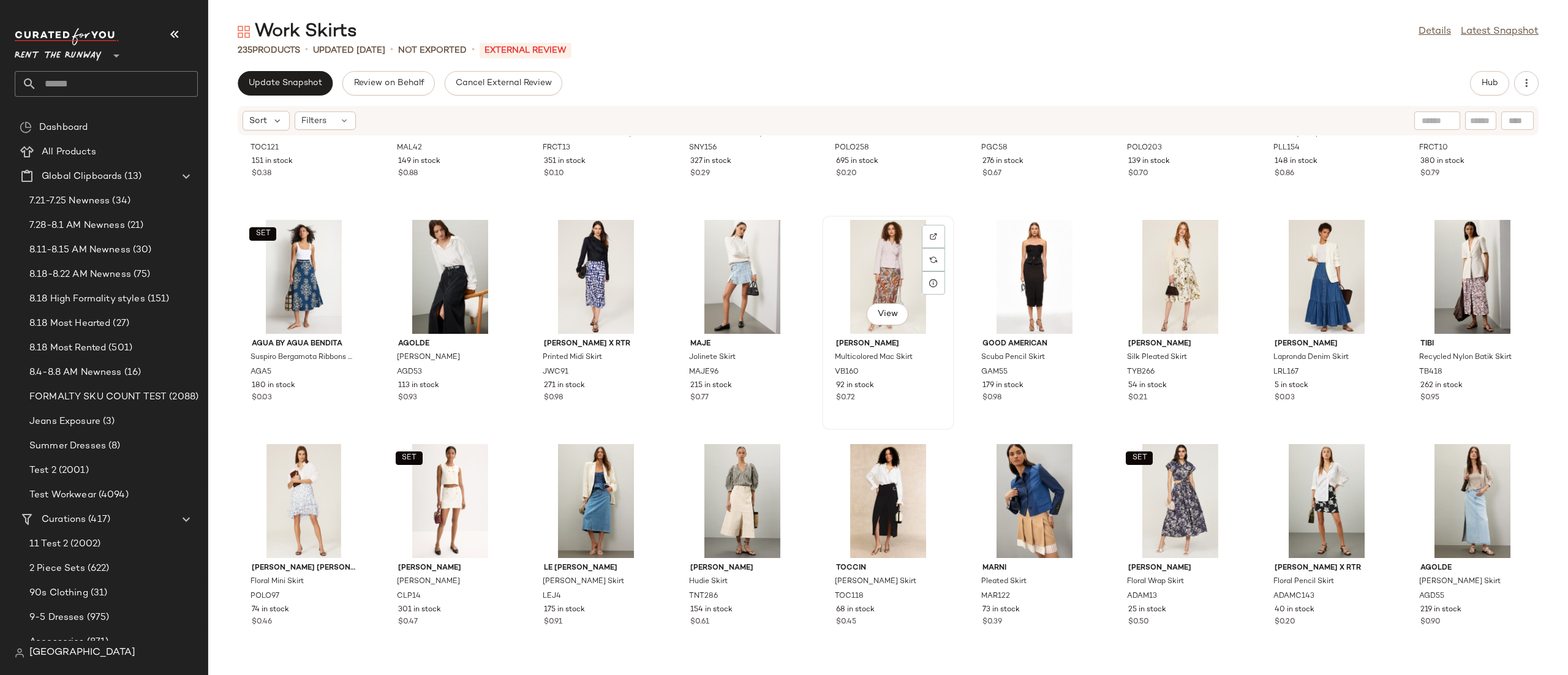
click at [868, 255] on div "View" at bounding box center [888, 277] width 123 height 114
click at [1290, 267] on div "View" at bounding box center [1327, 277] width 123 height 114
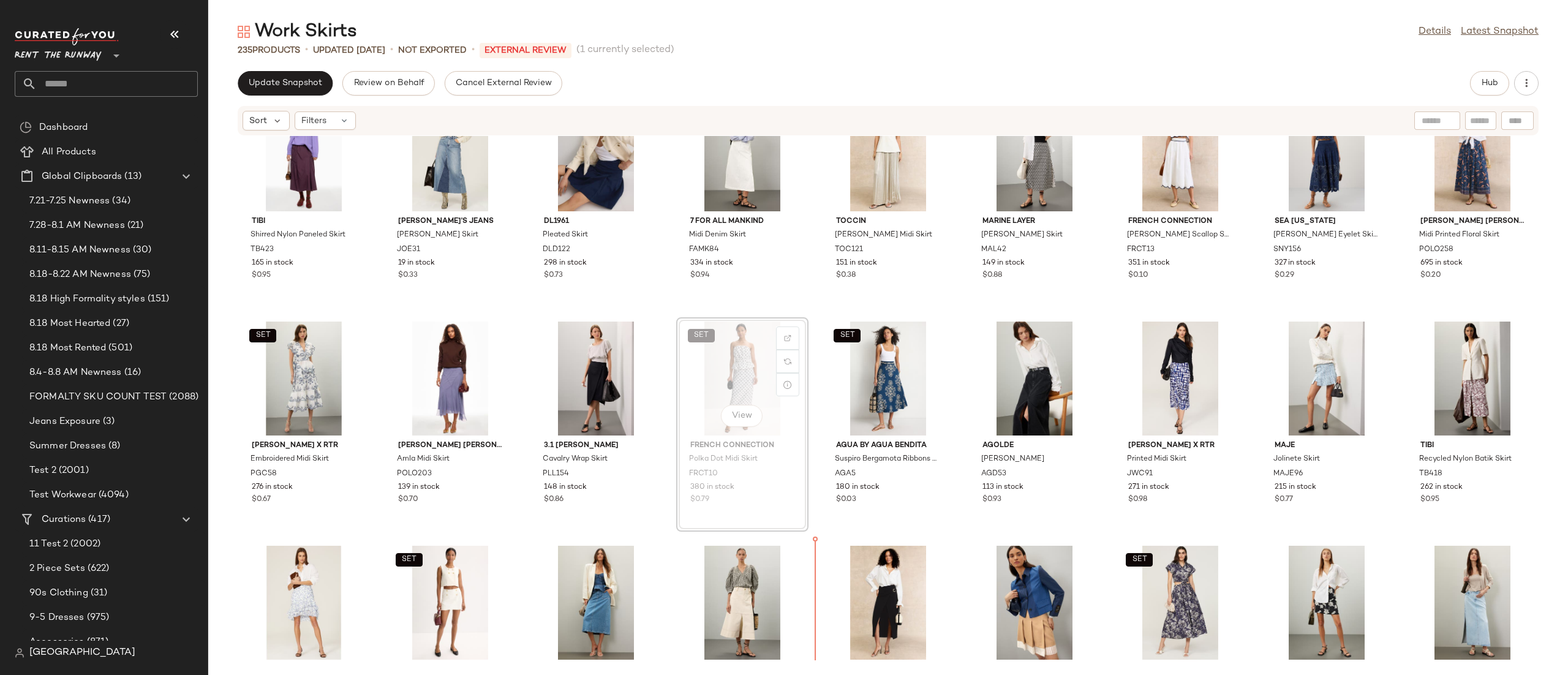
scroll to position [299, 0]
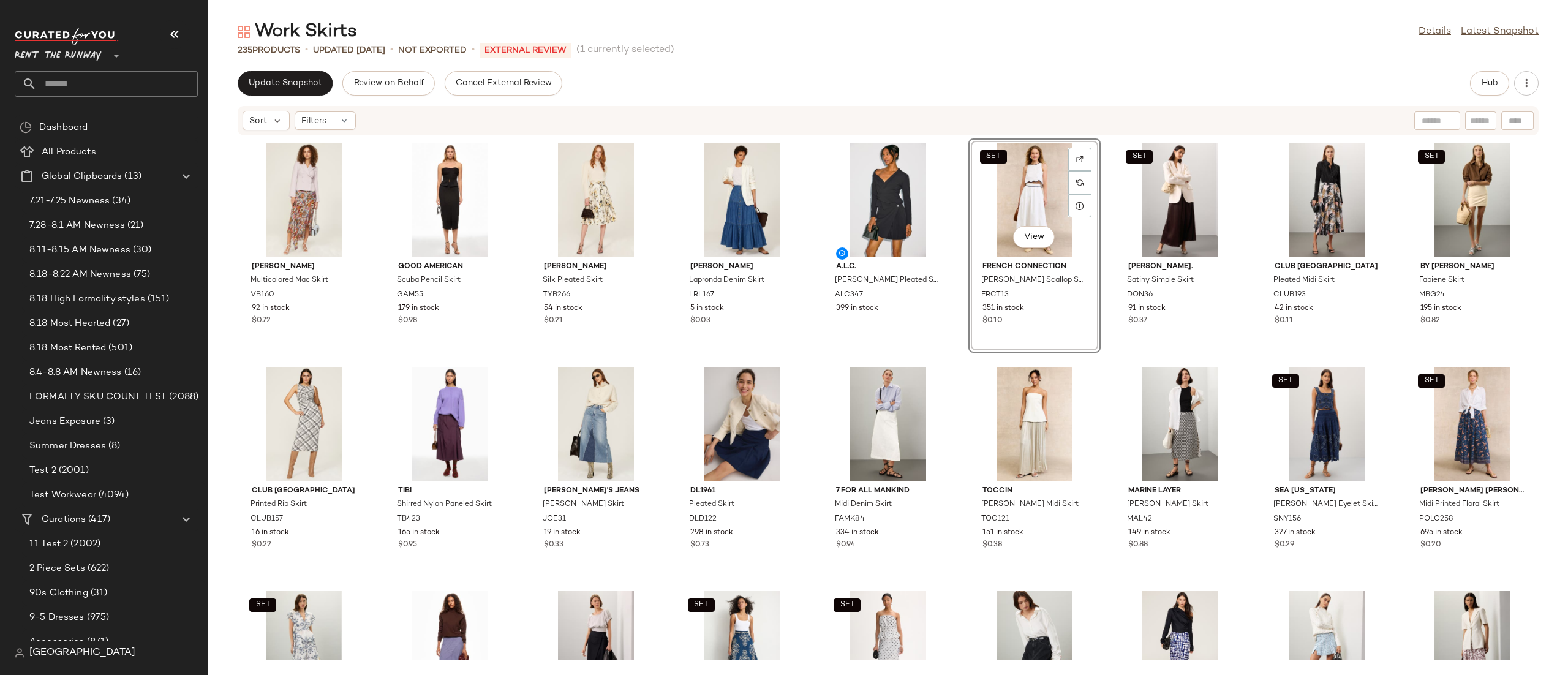
click at [236, 81] on div "Update Snapshot Review on Behalf Cancel External Review Hub" at bounding box center [888, 83] width 1360 height 25
click at [256, 99] on div "Update Snapshot Review on Behalf Cancel External Review Hub Sort Filters [PERSO…" at bounding box center [888, 373] width 1360 height 604
click at [274, 83] on span "Update Snapshot" at bounding box center [285, 84] width 74 height 10
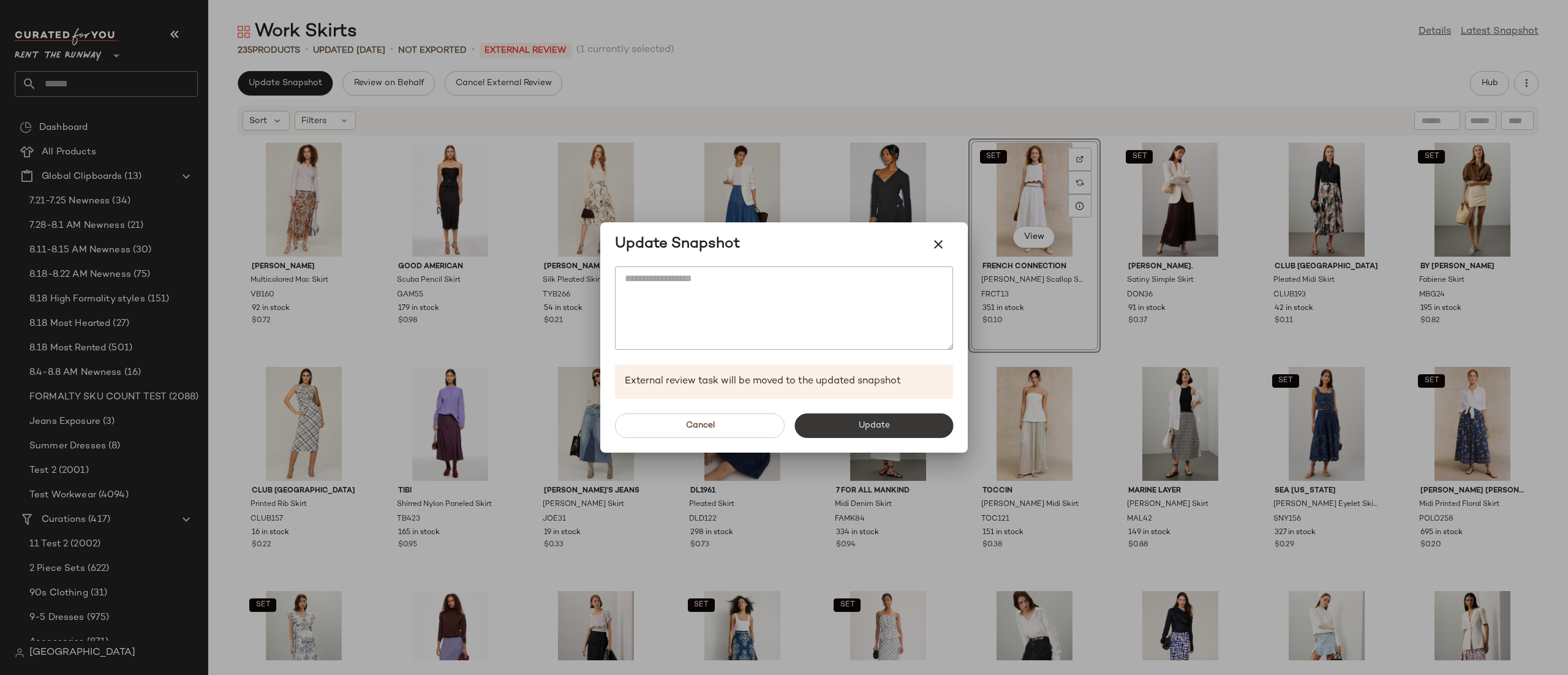
click at [830, 422] on button "Update" at bounding box center [874, 425] width 159 height 25
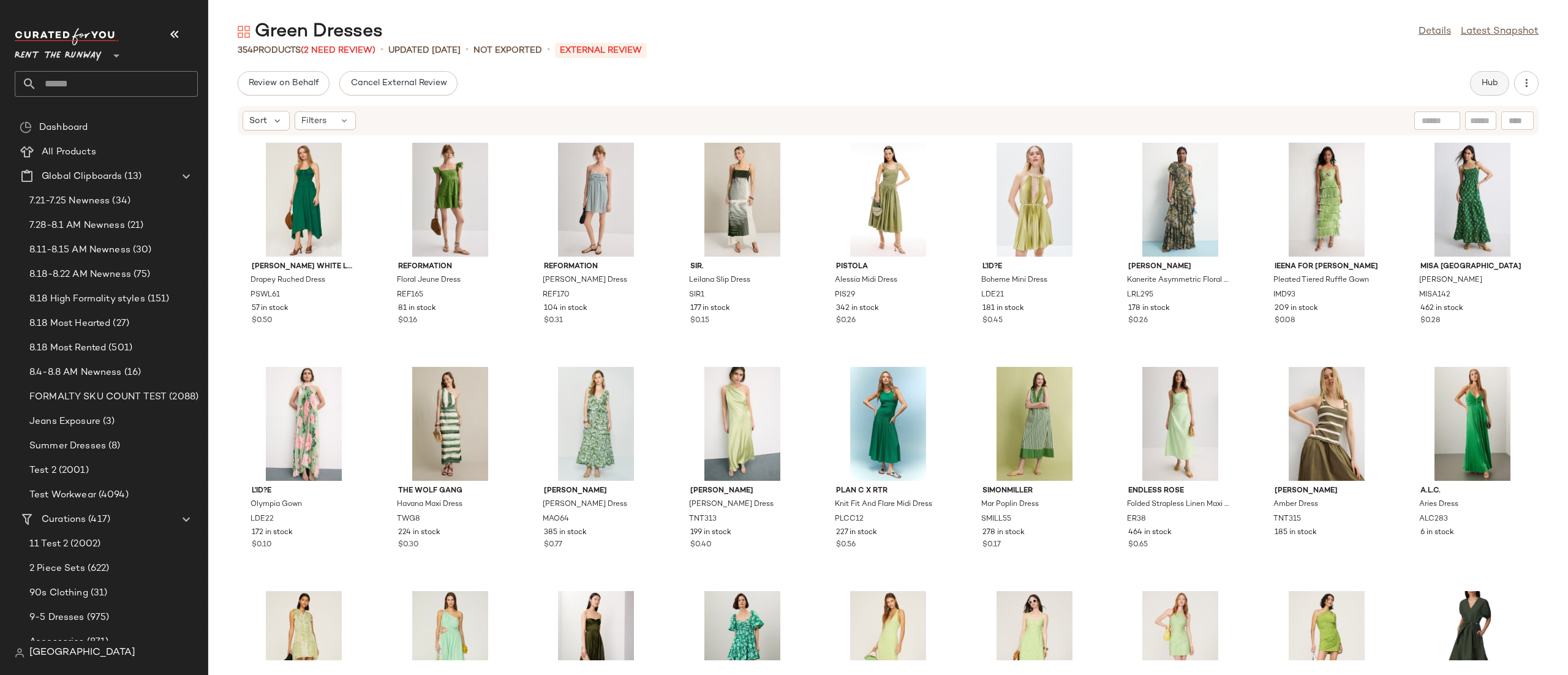
click at [1477, 83] on button "Hub" at bounding box center [1489, 83] width 39 height 25
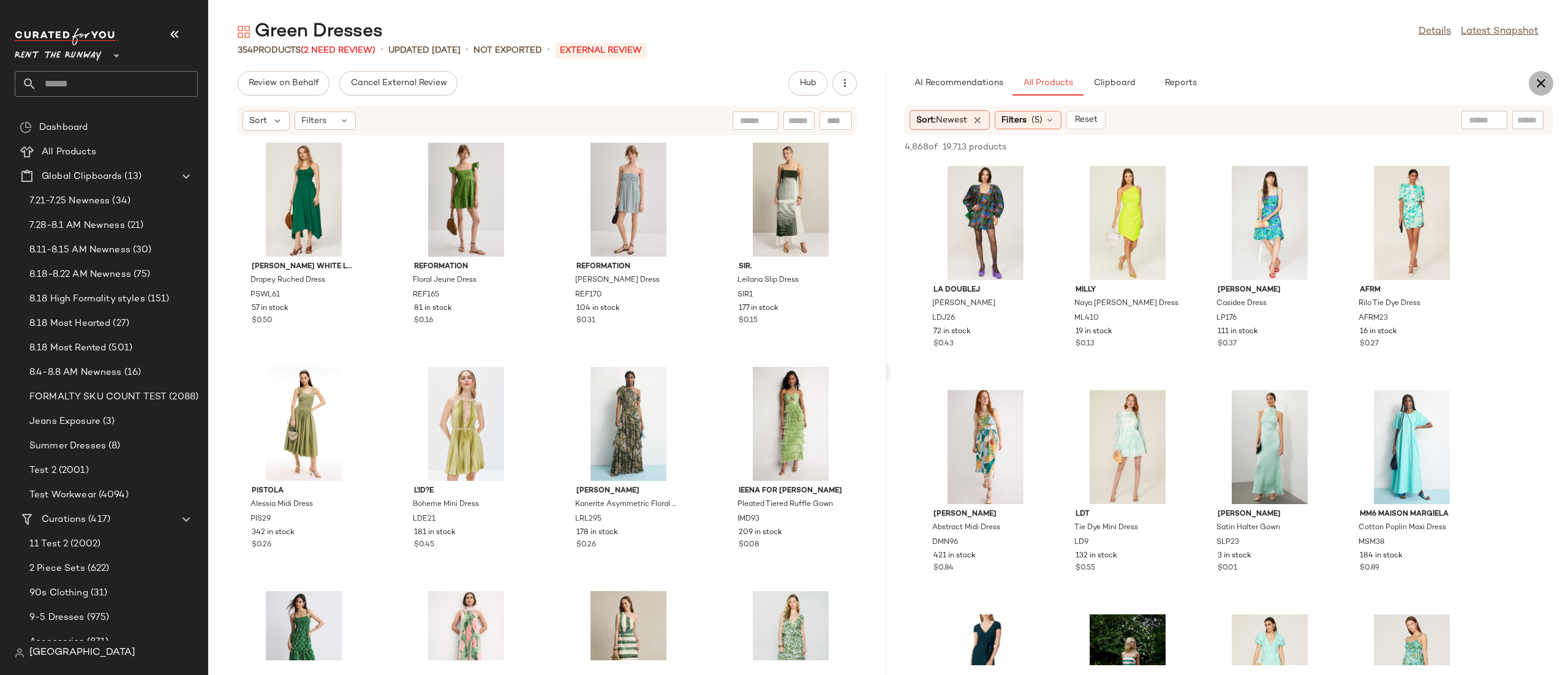
click at [1542, 83] on icon "button" at bounding box center [1541, 83] width 15 height 15
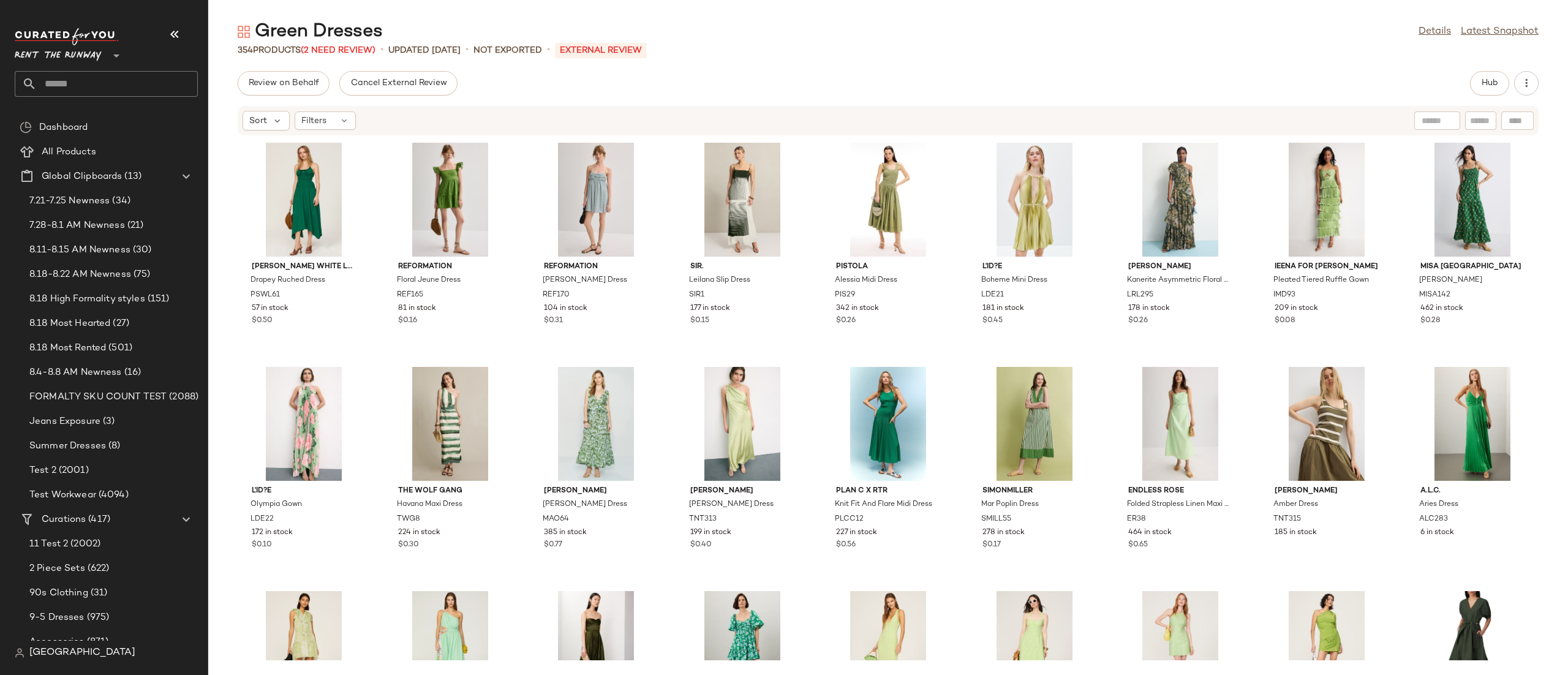
click at [1203, 107] on div "Sort Filters" at bounding box center [888, 120] width 1301 height 29
click at [960, 292] on div "[PERSON_NAME] White Label Drapey Ruched Dress PSWL61 57 in stock $0.50 Reformat…" at bounding box center [888, 398] width 1360 height 524
click at [959, 343] on div "[PERSON_NAME] White Label Drapey Ruched Dress PSWL61 57 in stock $0.50 Reformat…" at bounding box center [888, 398] width 1360 height 524
click at [960, 345] on div "[PERSON_NAME] White Label Drapey Ruched Dress PSWL61 57 in stock $0.50 Reformat…" at bounding box center [888, 398] width 1360 height 524
click at [959, 326] on div "[PERSON_NAME] White Label Drapey Ruched Dress PSWL61 57 in stock $0.50 Reformat…" at bounding box center [888, 398] width 1360 height 524
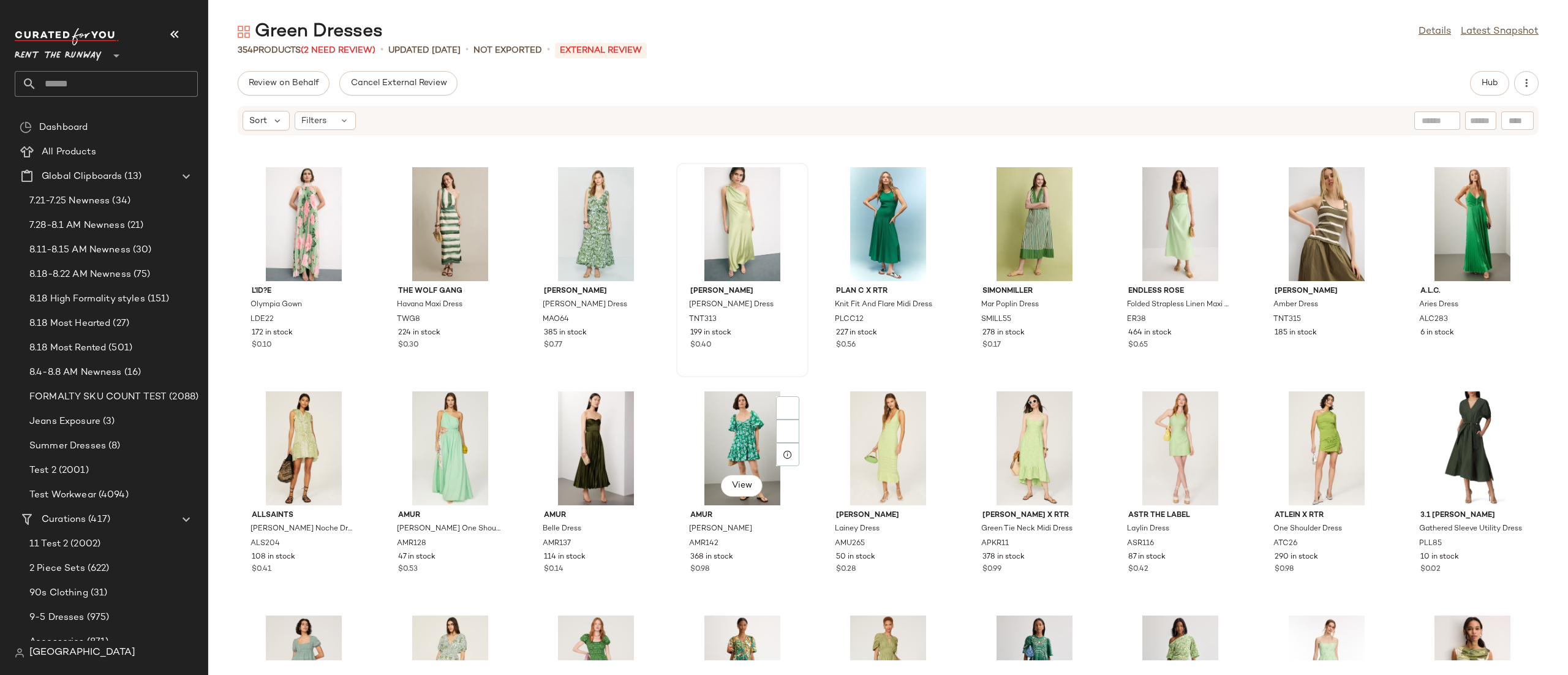
scroll to position [206, 0]
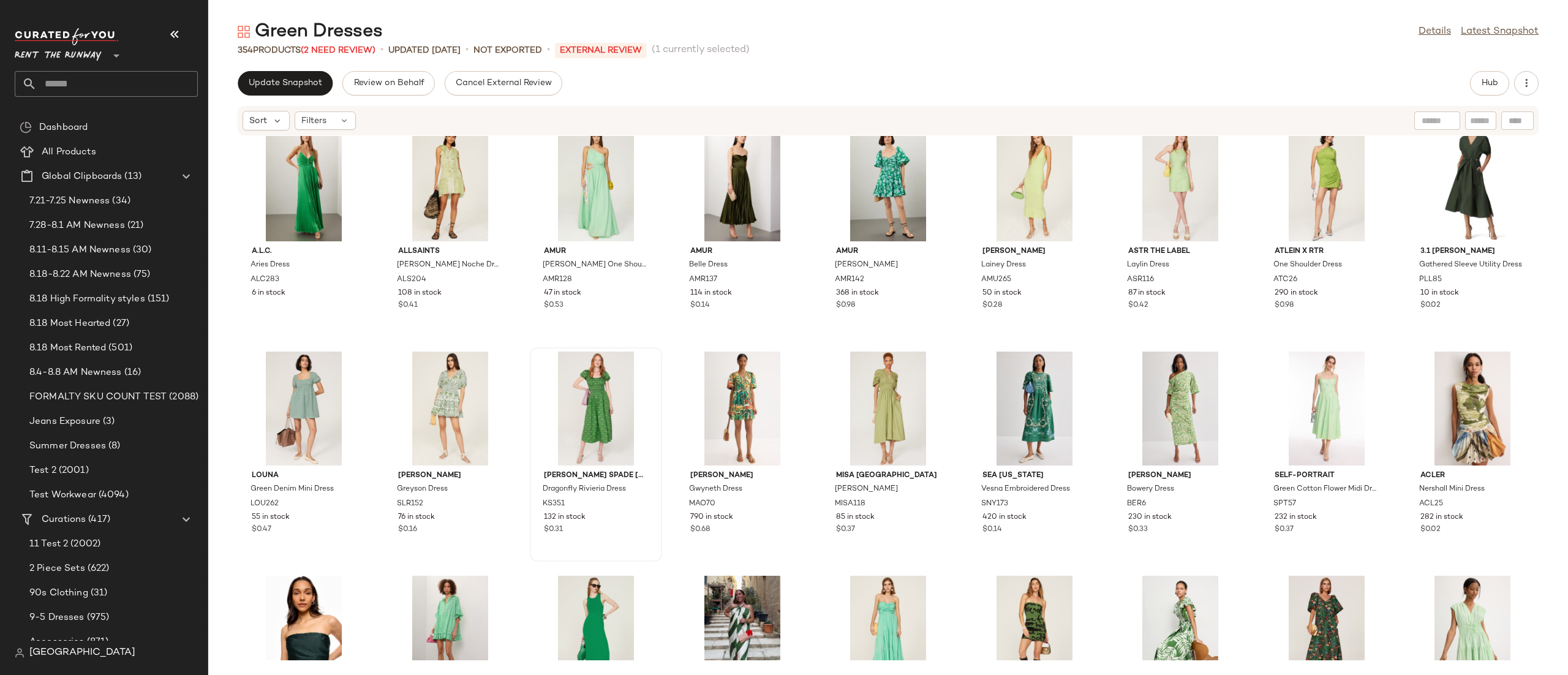
scroll to position [655, 0]
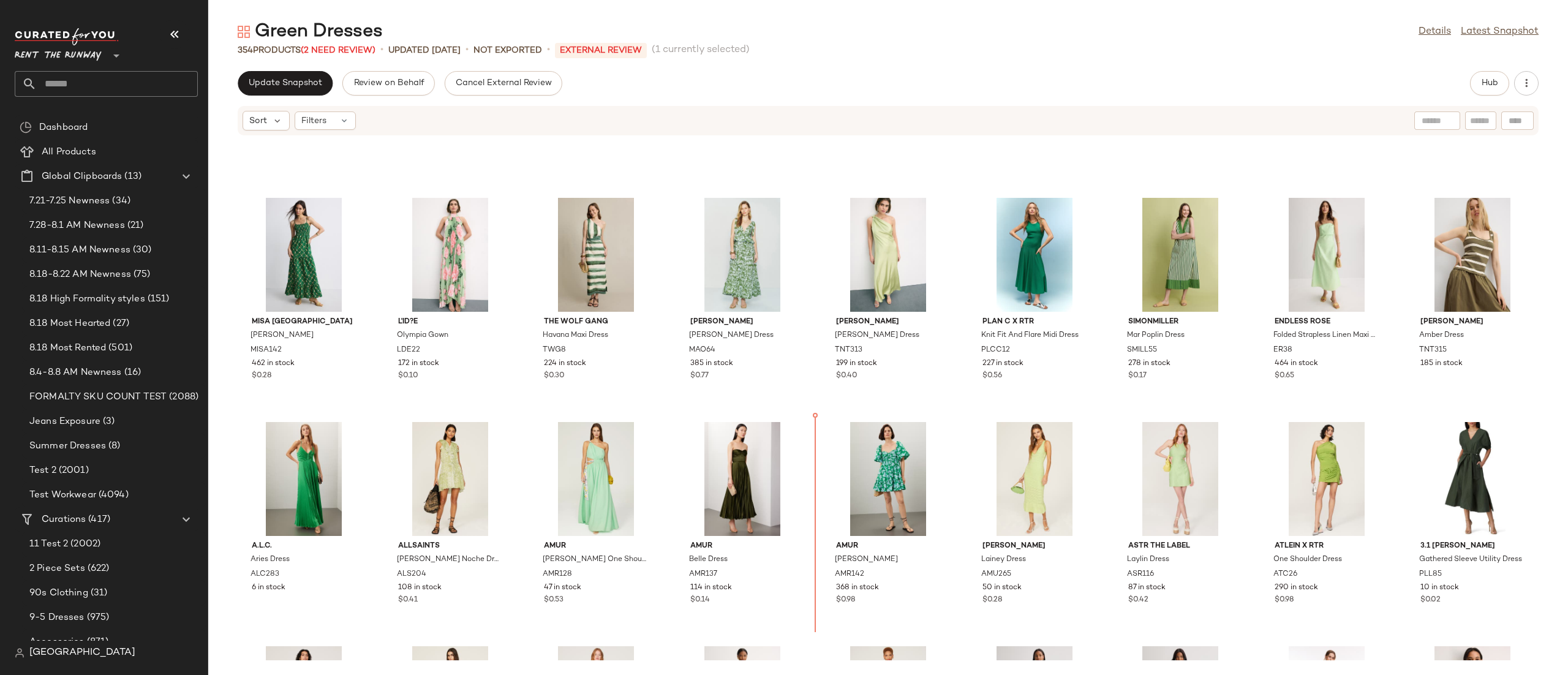
scroll to position [174, 0]
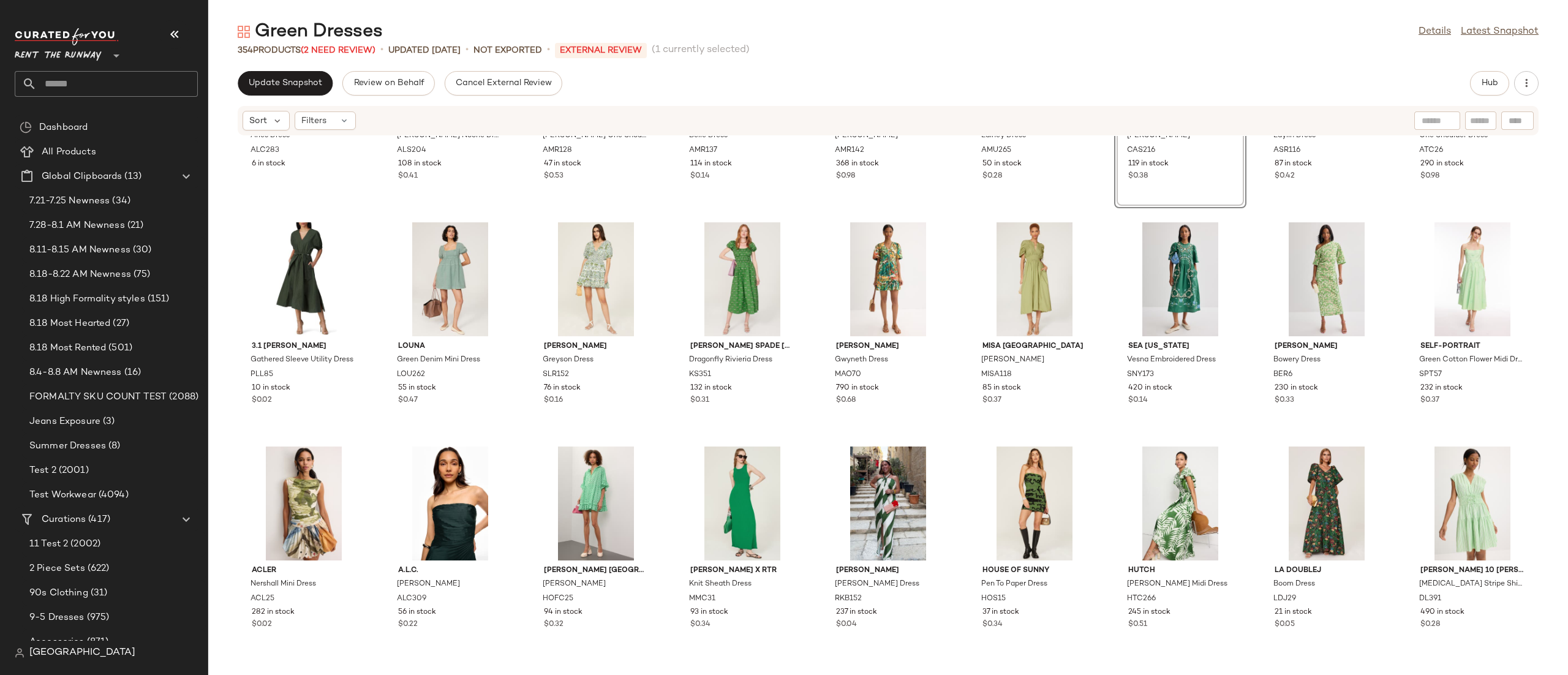
scroll to position [1112, 0]
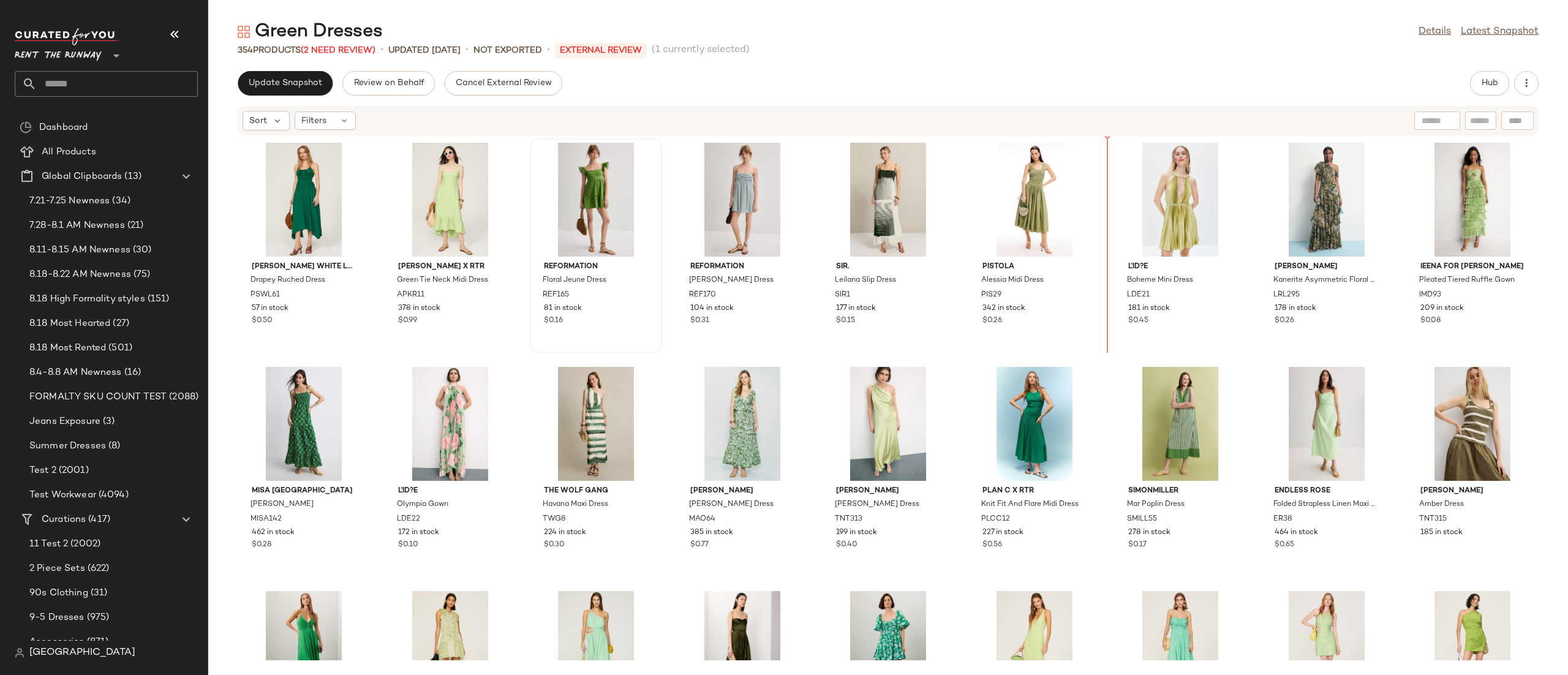
scroll to position [1, 0]
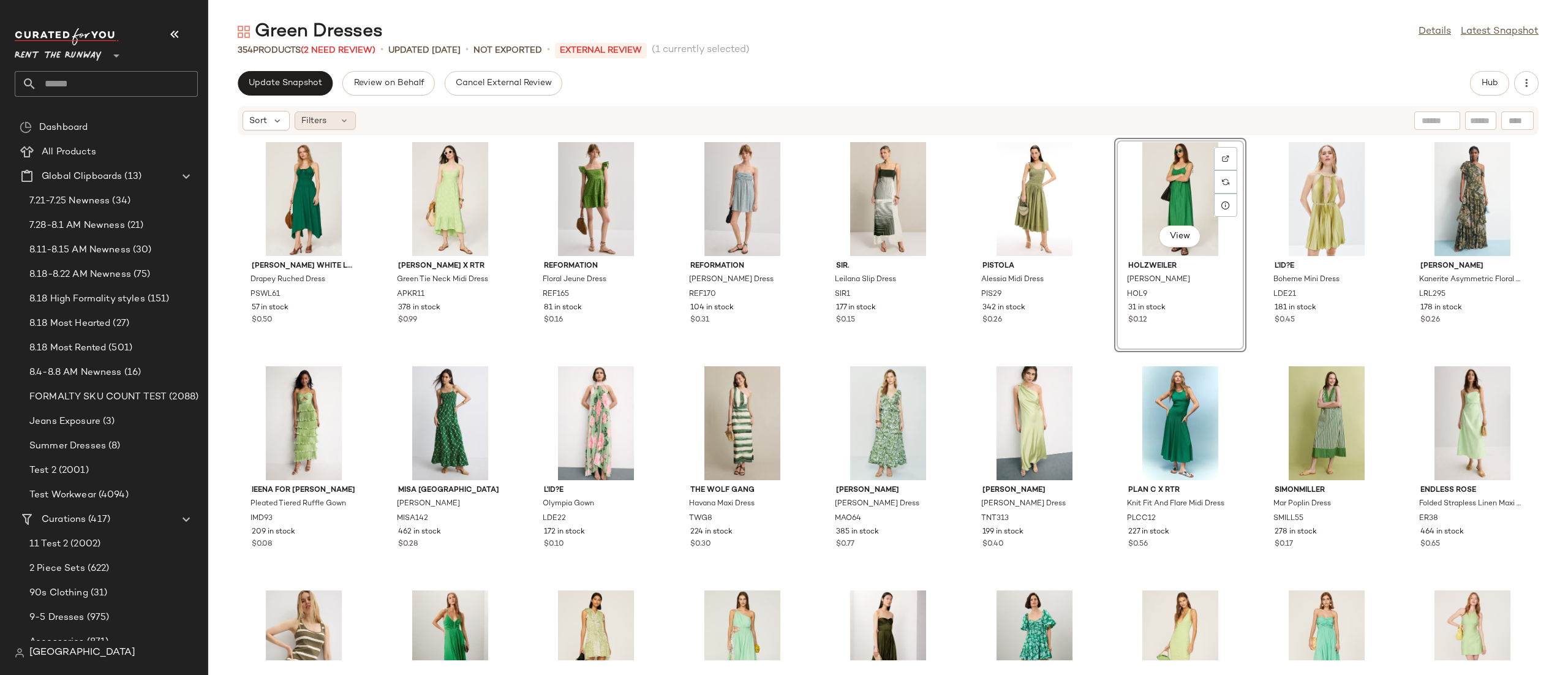
click at [312, 115] on span "Filters" at bounding box center [313, 121] width 25 height 13
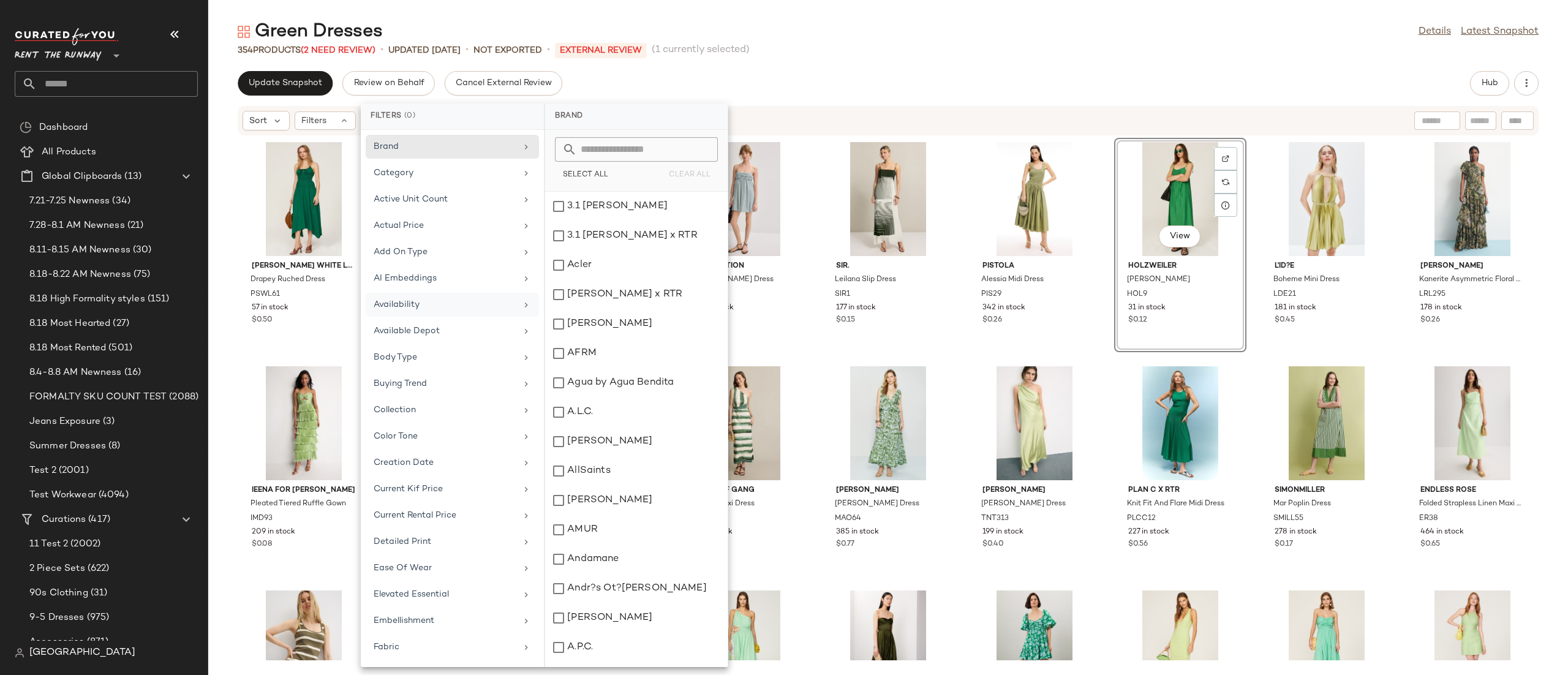
click at [418, 308] on div "Availability" at bounding box center [445, 305] width 143 height 13
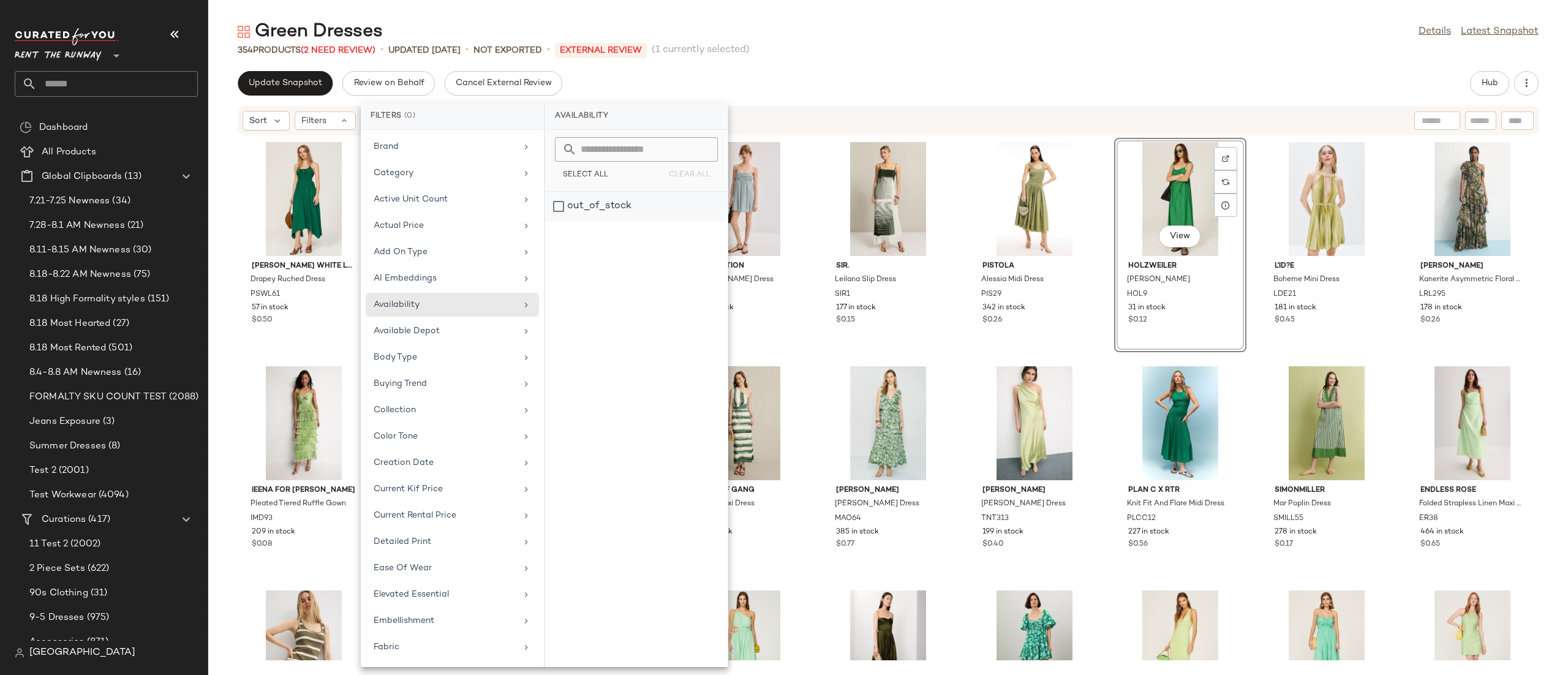
click at [595, 215] on div "out_of_stock" at bounding box center [636, 206] width 182 height 29
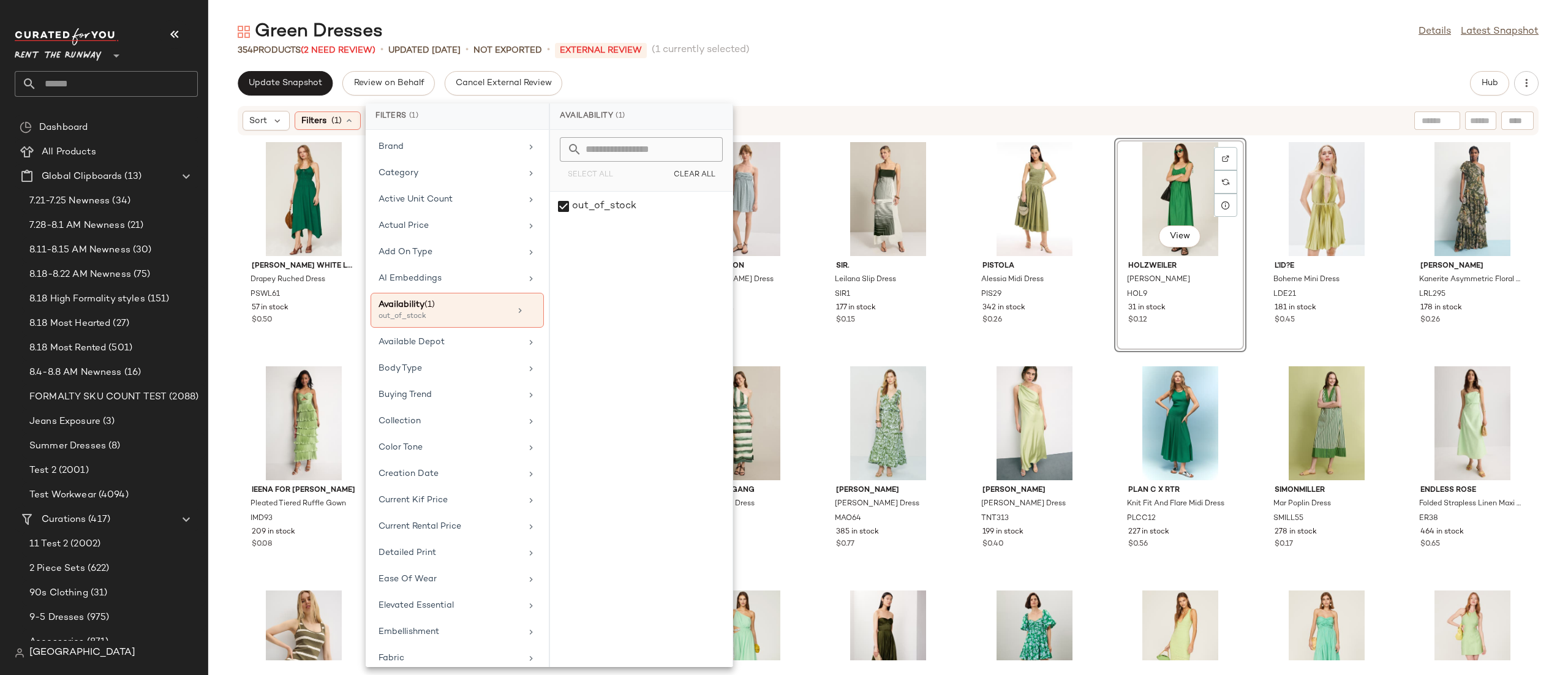
click at [784, 128] on div "Sort Filters (1) Reset" at bounding box center [808, 121] width 1132 height 20
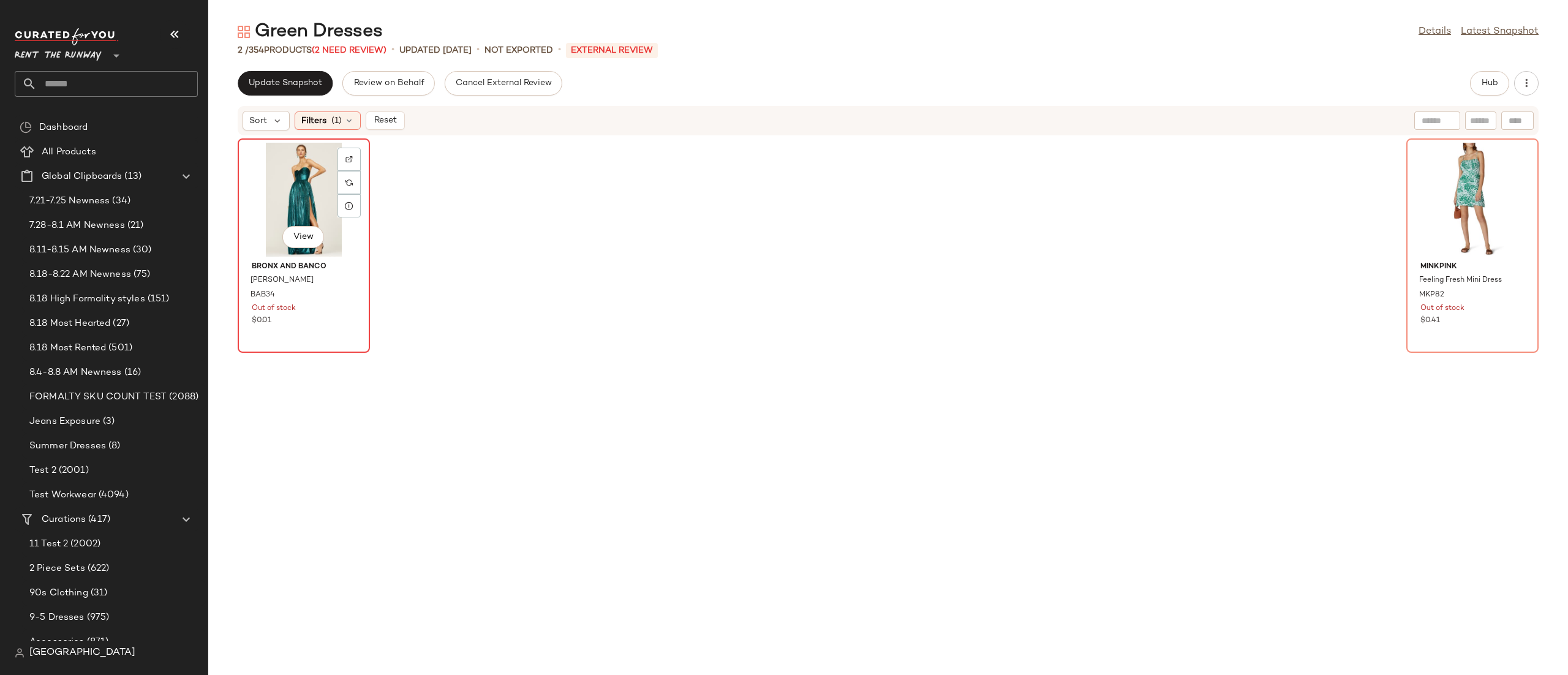
click at [293, 182] on div "View" at bounding box center [304, 199] width 123 height 114
click at [1480, 179] on div "View" at bounding box center [1472, 199] width 123 height 114
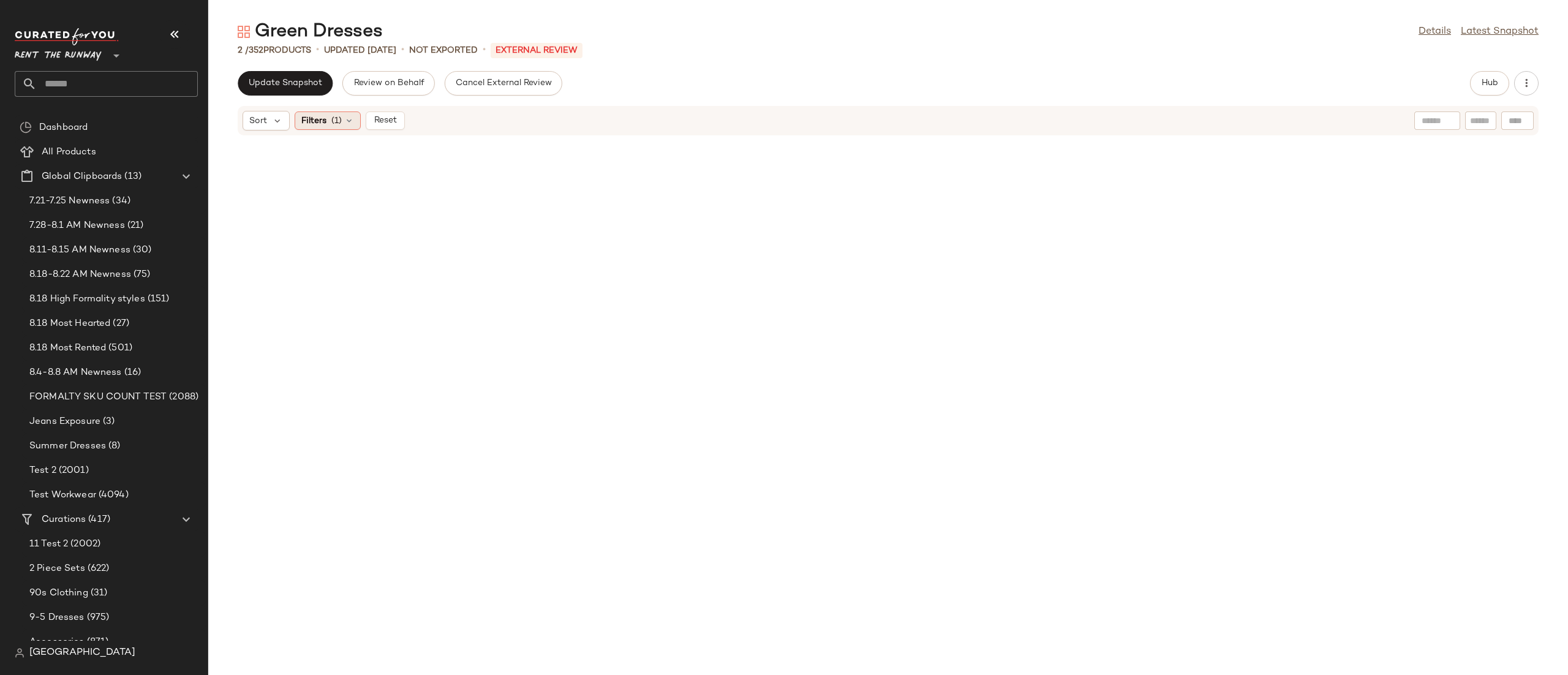
click at [351, 120] on icon at bounding box center [349, 121] width 10 height 10
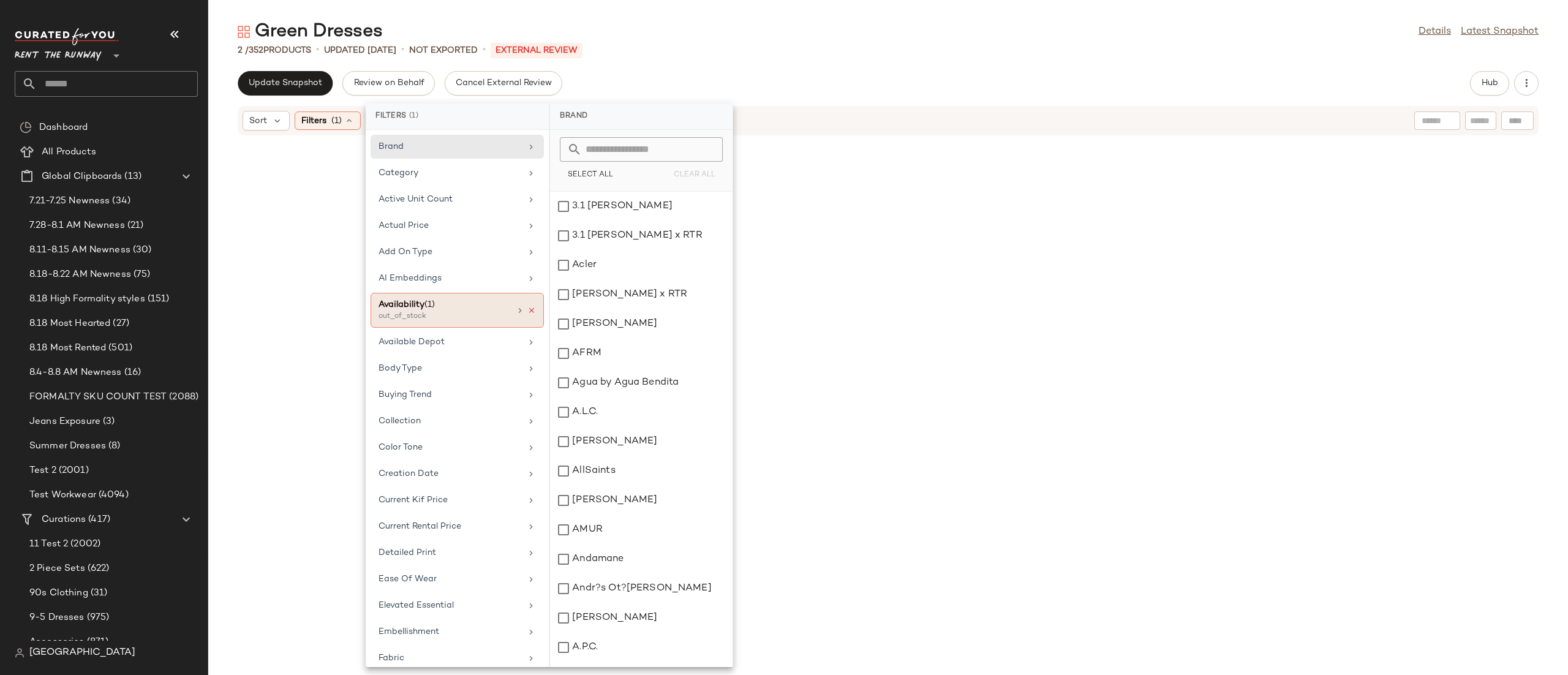
click at [529, 313] on icon at bounding box center [532, 311] width 9 height 9
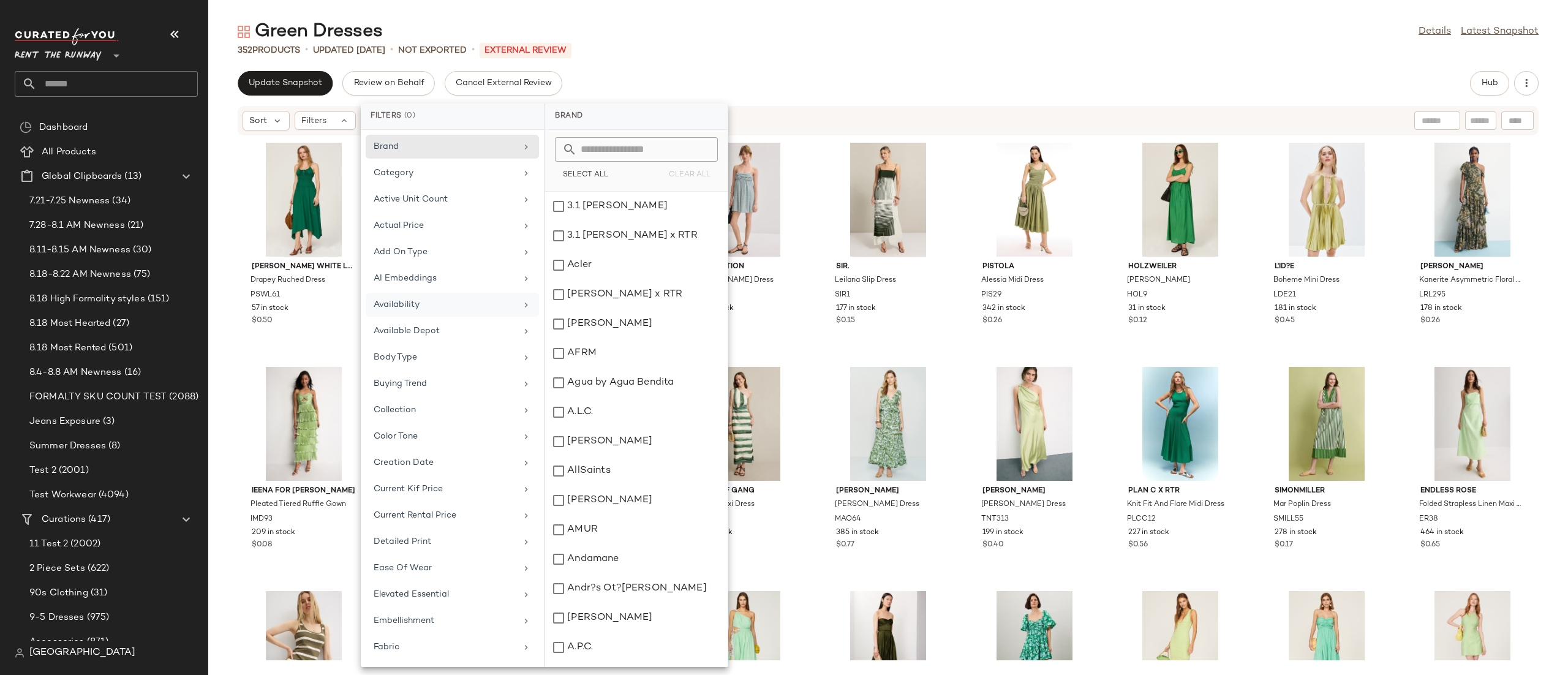
click at [794, 116] on div "Sort Filters" at bounding box center [808, 121] width 1132 height 20
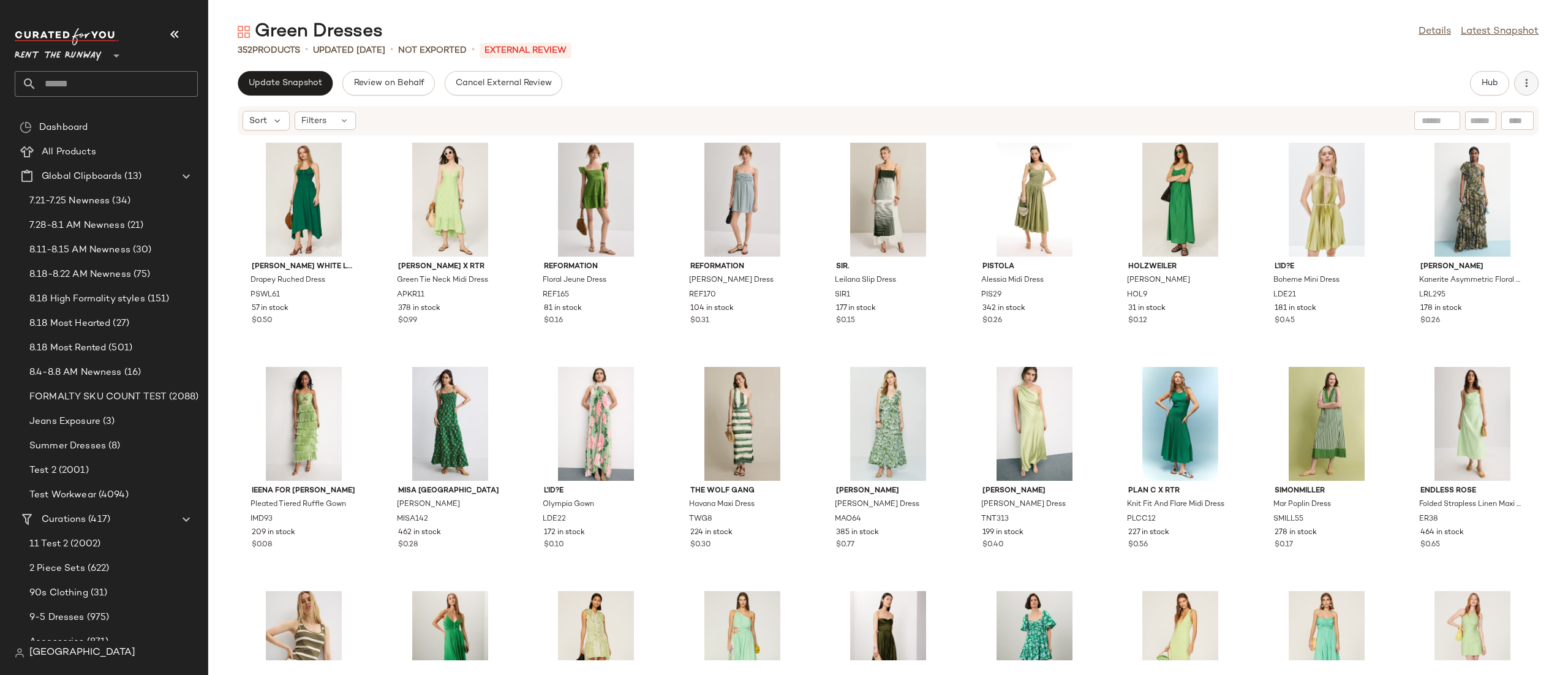
click at [1517, 77] on button "button" at bounding box center [1526, 83] width 25 height 25
click at [1489, 79] on span "Hub" at bounding box center [1489, 84] width 17 height 10
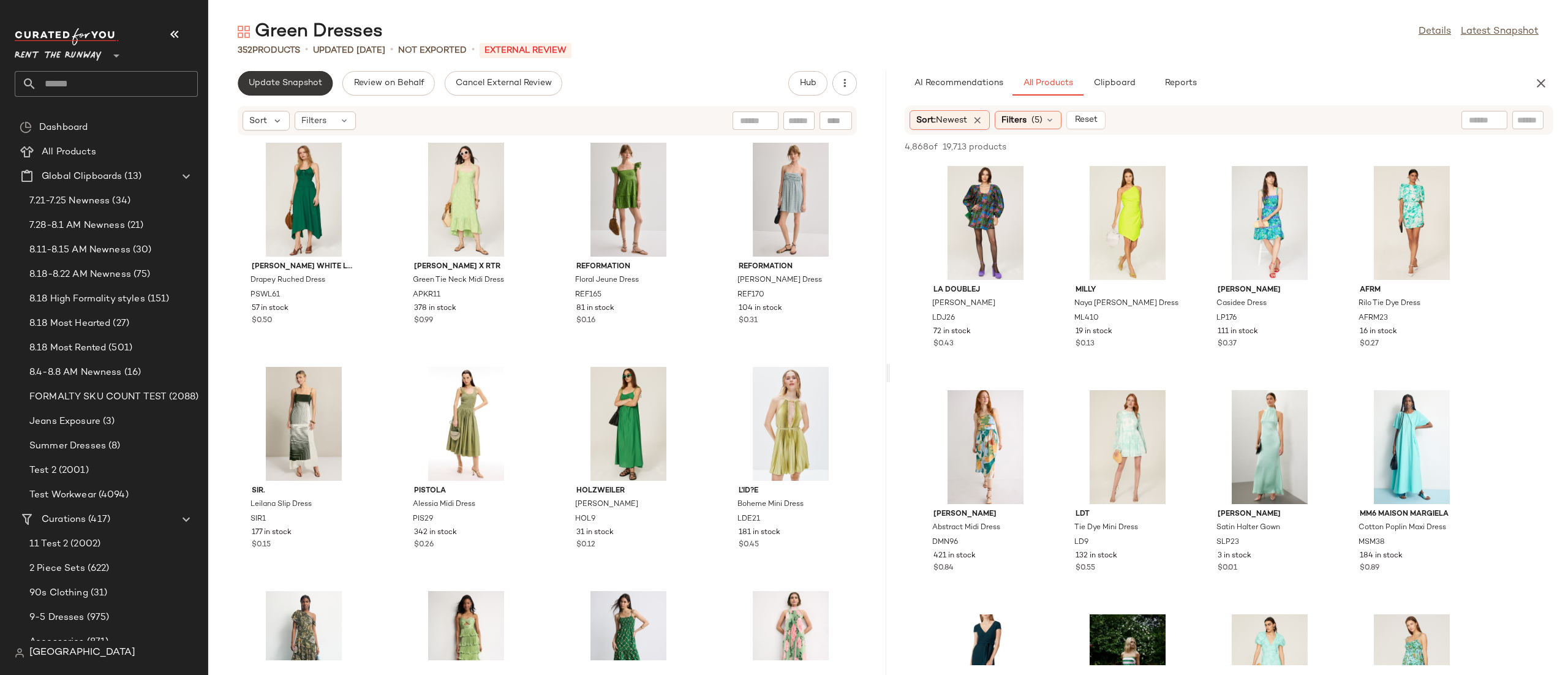
click at [277, 84] on span "Update Snapshot" at bounding box center [285, 84] width 74 height 10
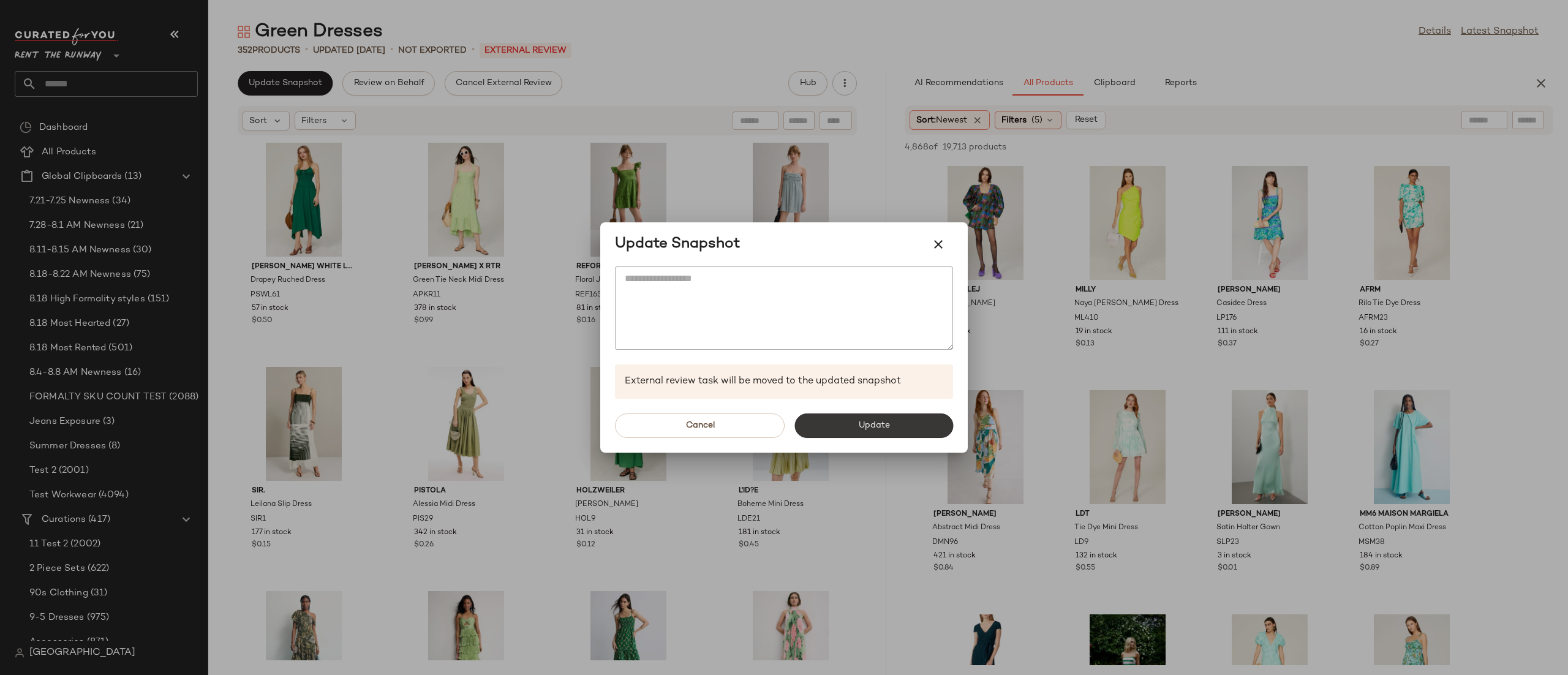
click at [879, 422] on span "Update" at bounding box center [873, 425] width 32 height 10
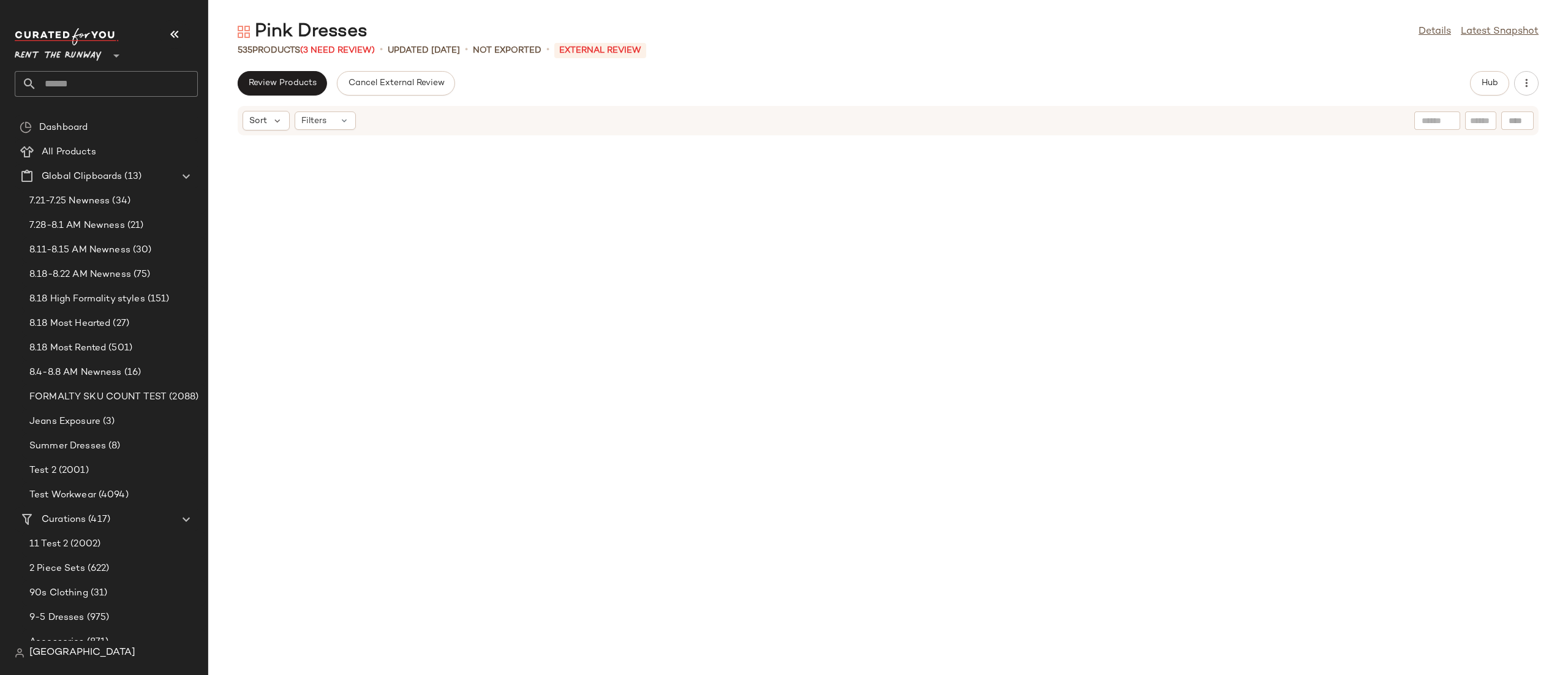
scroll to position [1638, 0]
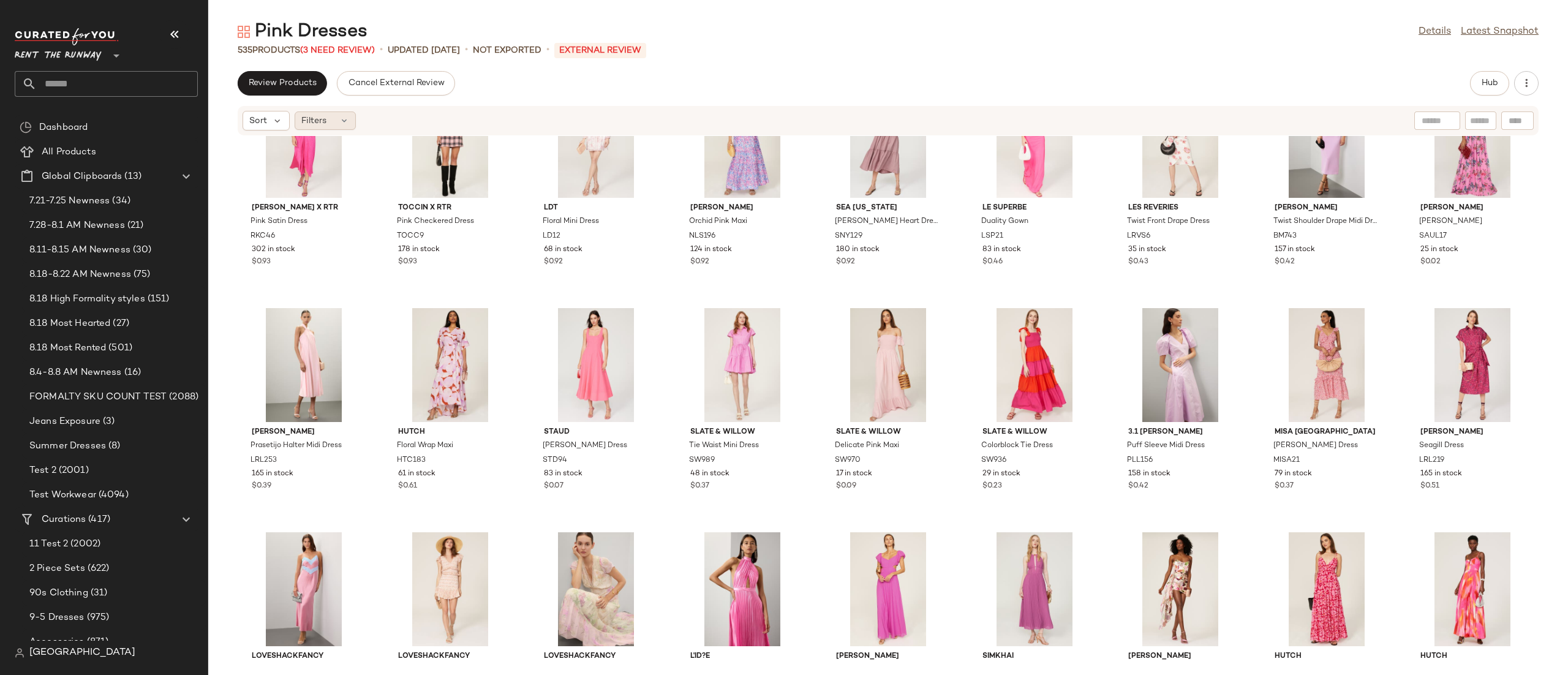
click at [332, 118] on div "Filters" at bounding box center [325, 121] width 61 height 18
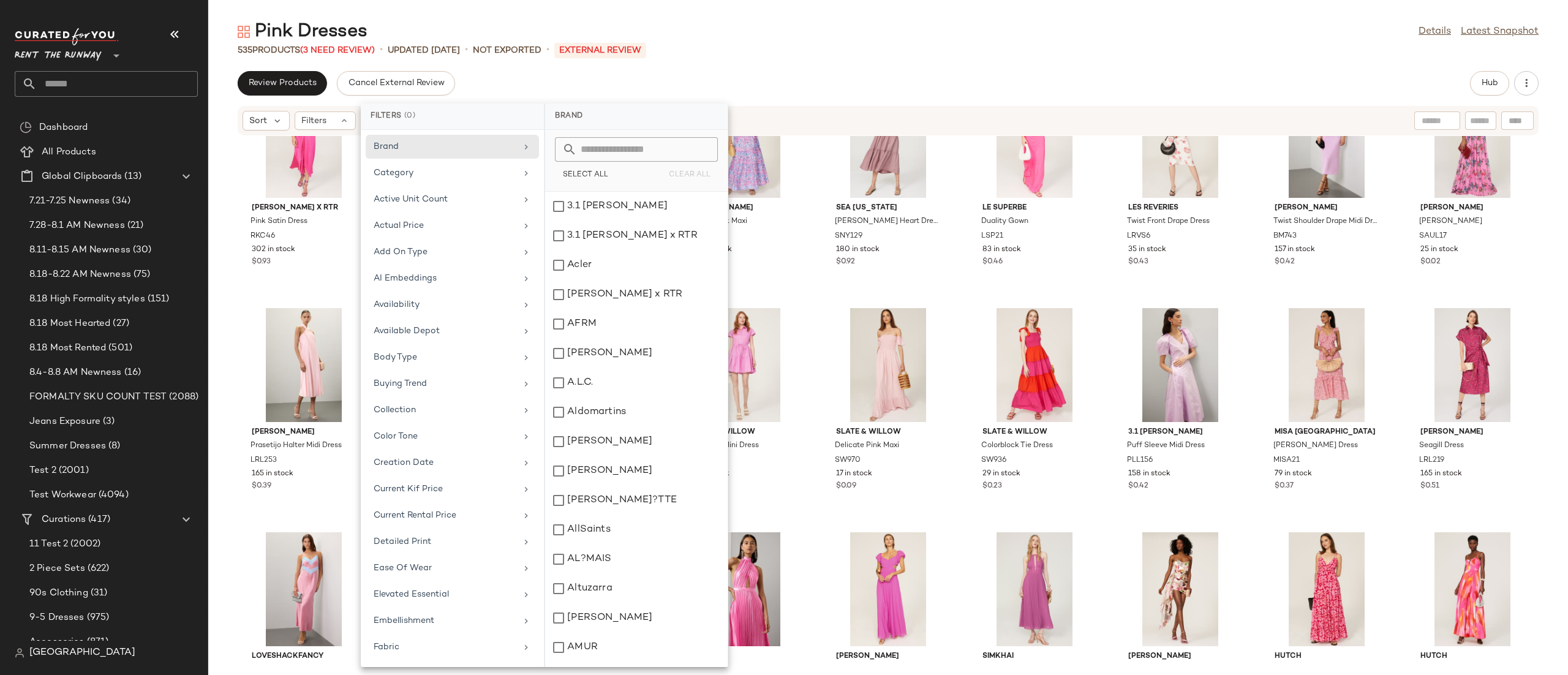
click at [452, 294] on div "Brand Category Active Unit Count Actual Price Add On Type AI Embeddings Availab…" at bounding box center [452, 398] width 183 height 537
click at [455, 301] on div "Availability" at bounding box center [445, 305] width 143 height 13
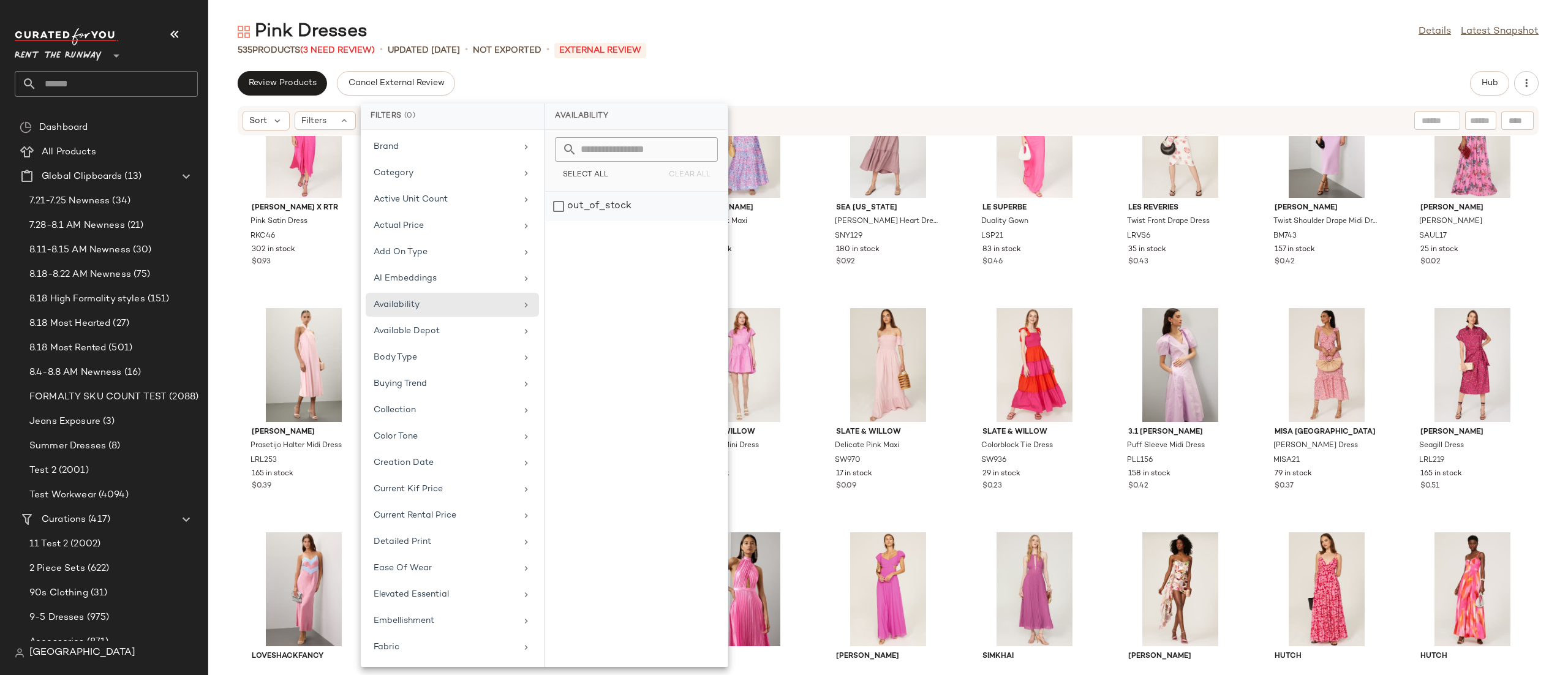
click at [596, 199] on div "out_of_stock" at bounding box center [636, 206] width 182 height 29
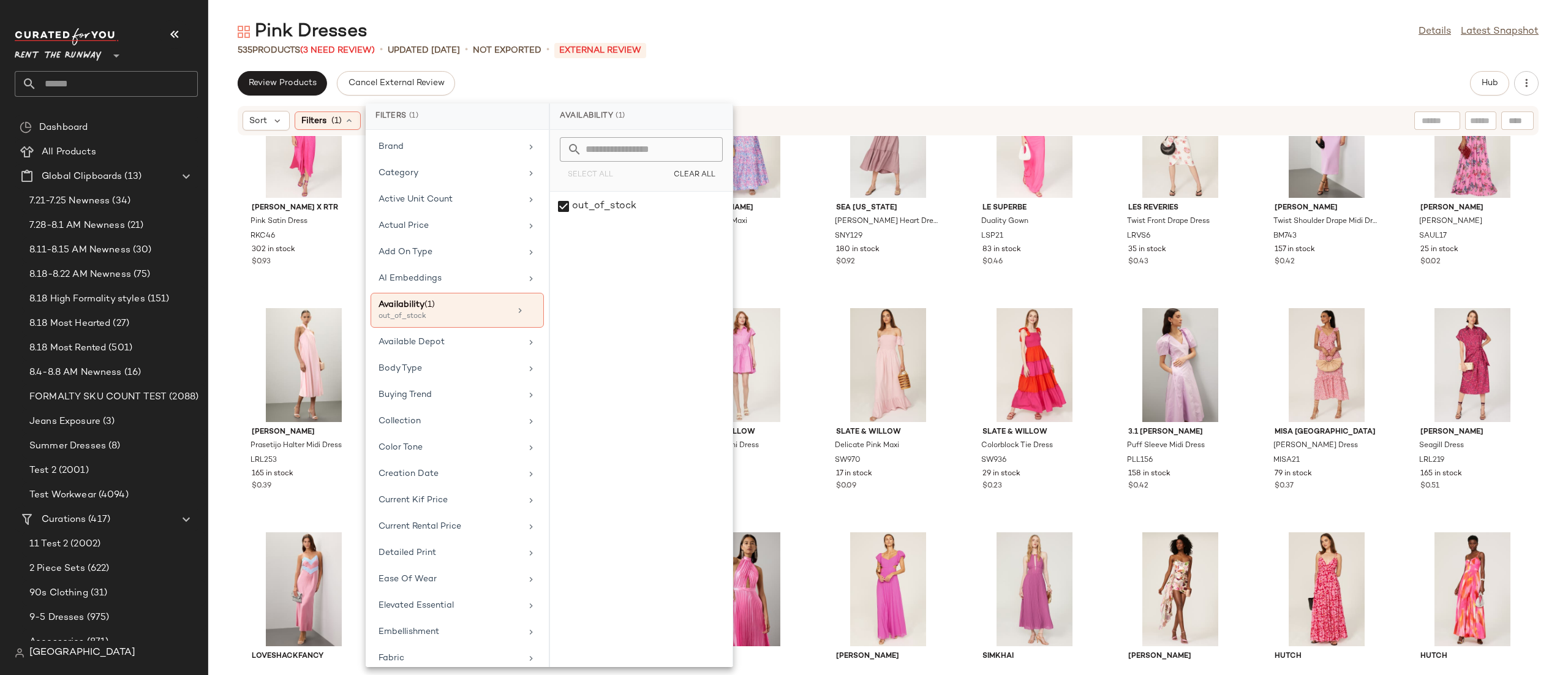
click at [784, 120] on div "Sort Filters (1) Reset" at bounding box center [808, 121] width 1132 height 20
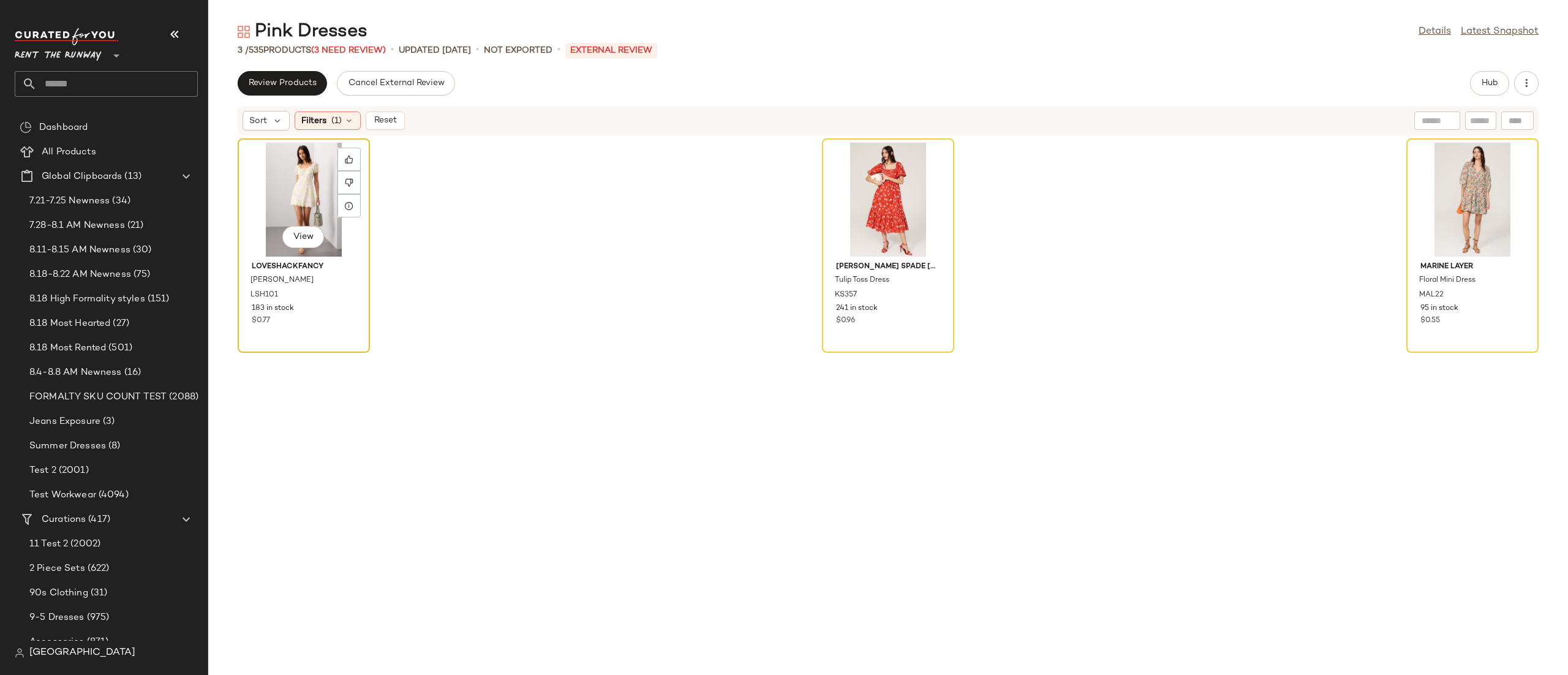
click at [311, 174] on div "View" at bounding box center [304, 199] width 123 height 114
click at [1481, 186] on div "View" at bounding box center [1472, 199] width 123 height 114
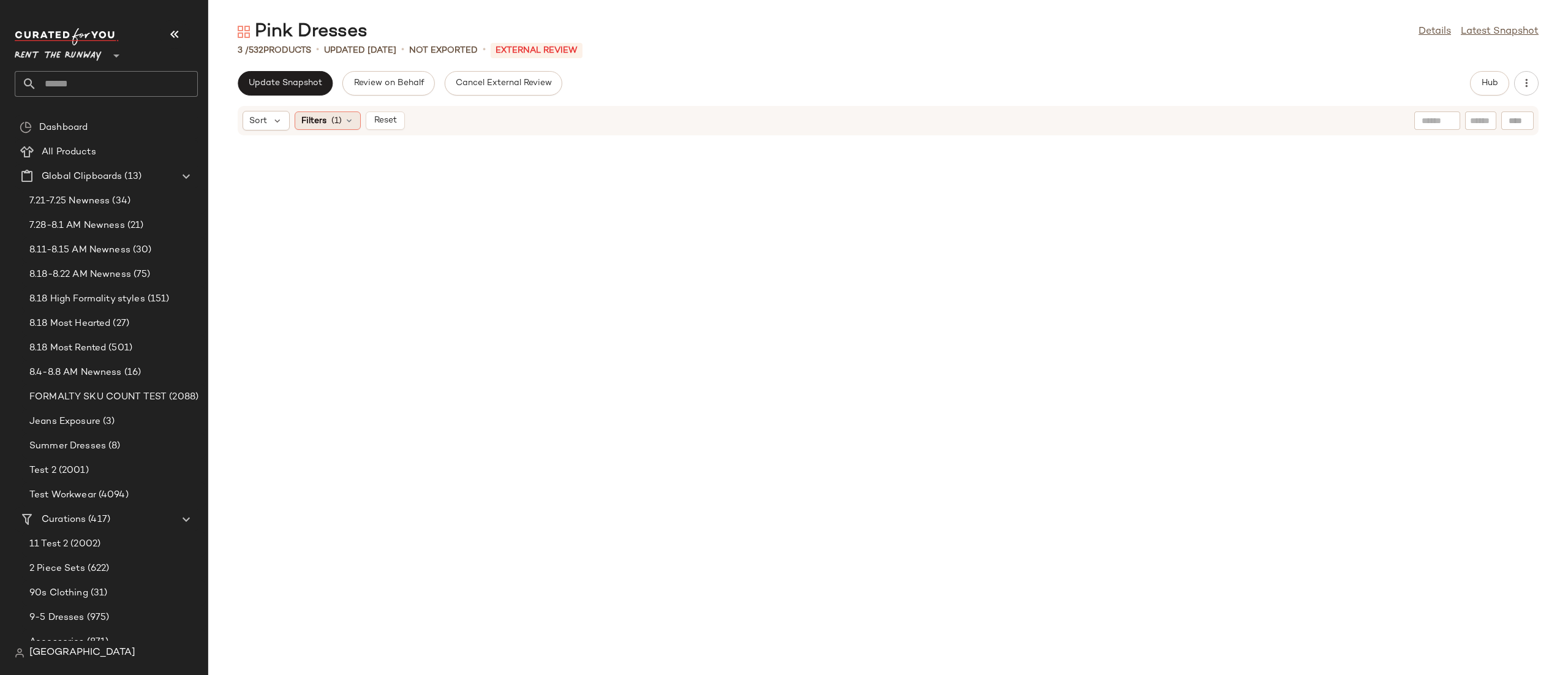
click at [348, 116] on icon at bounding box center [349, 121] width 10 height 10
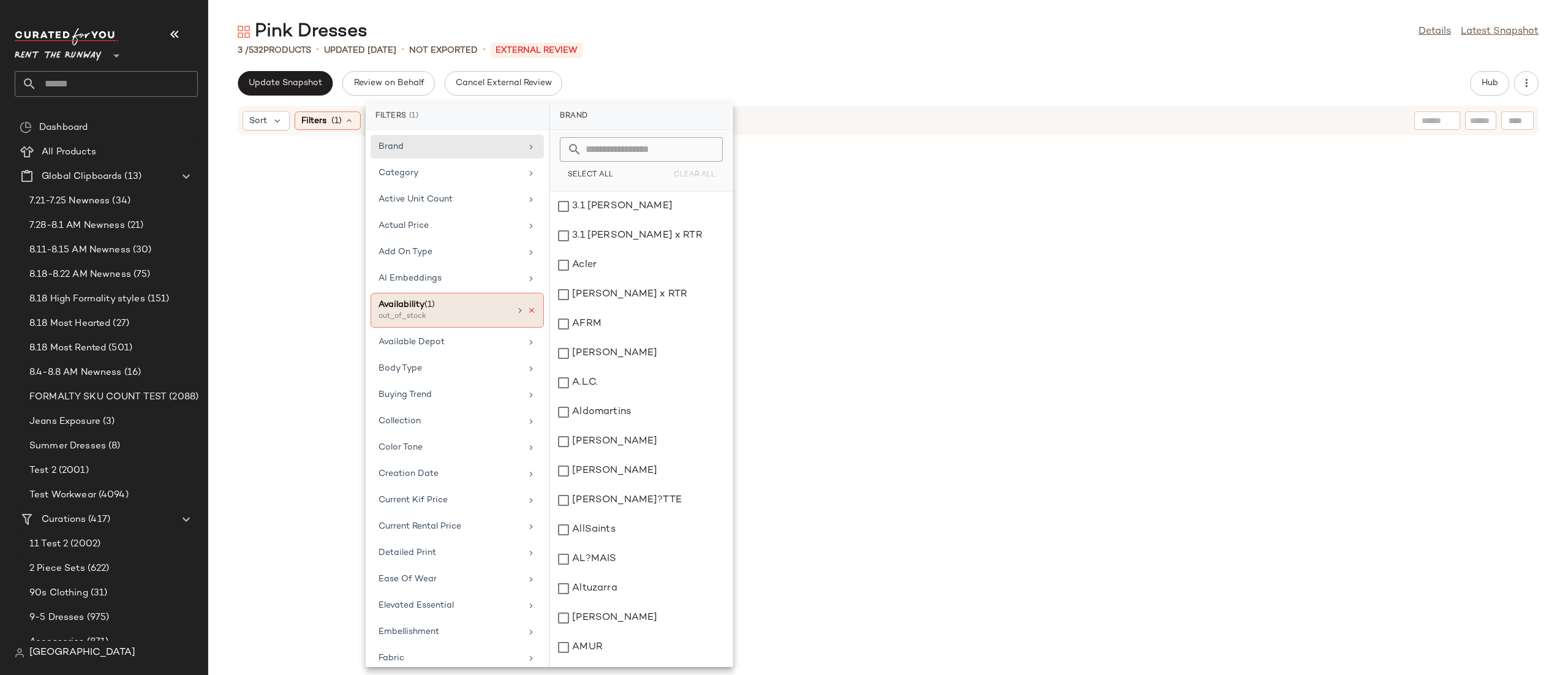
click at [528, 312] on icon at bounding box center [532, 311] width 9 height 9
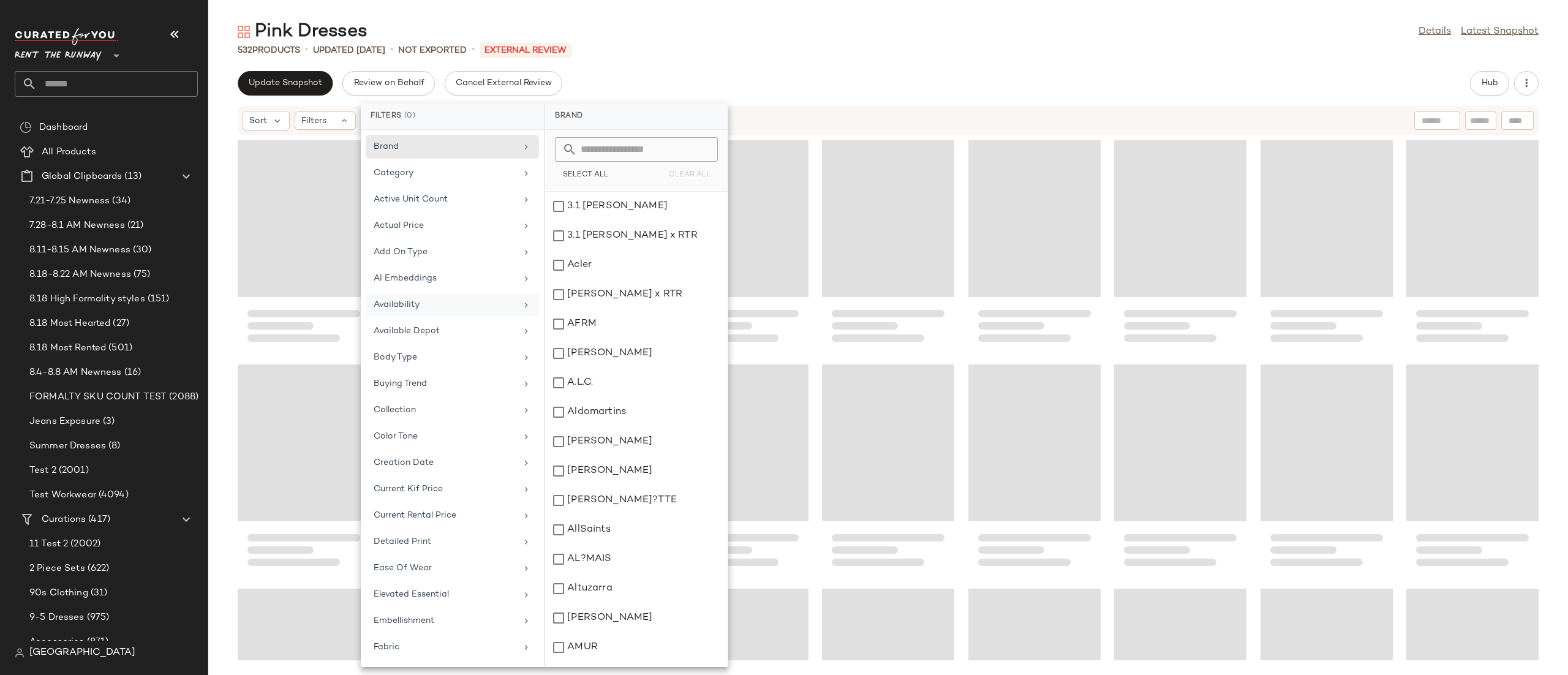
click at [855, 119] on div "Sort Filters" at bounding box center [808, 121] width 1132 height 20
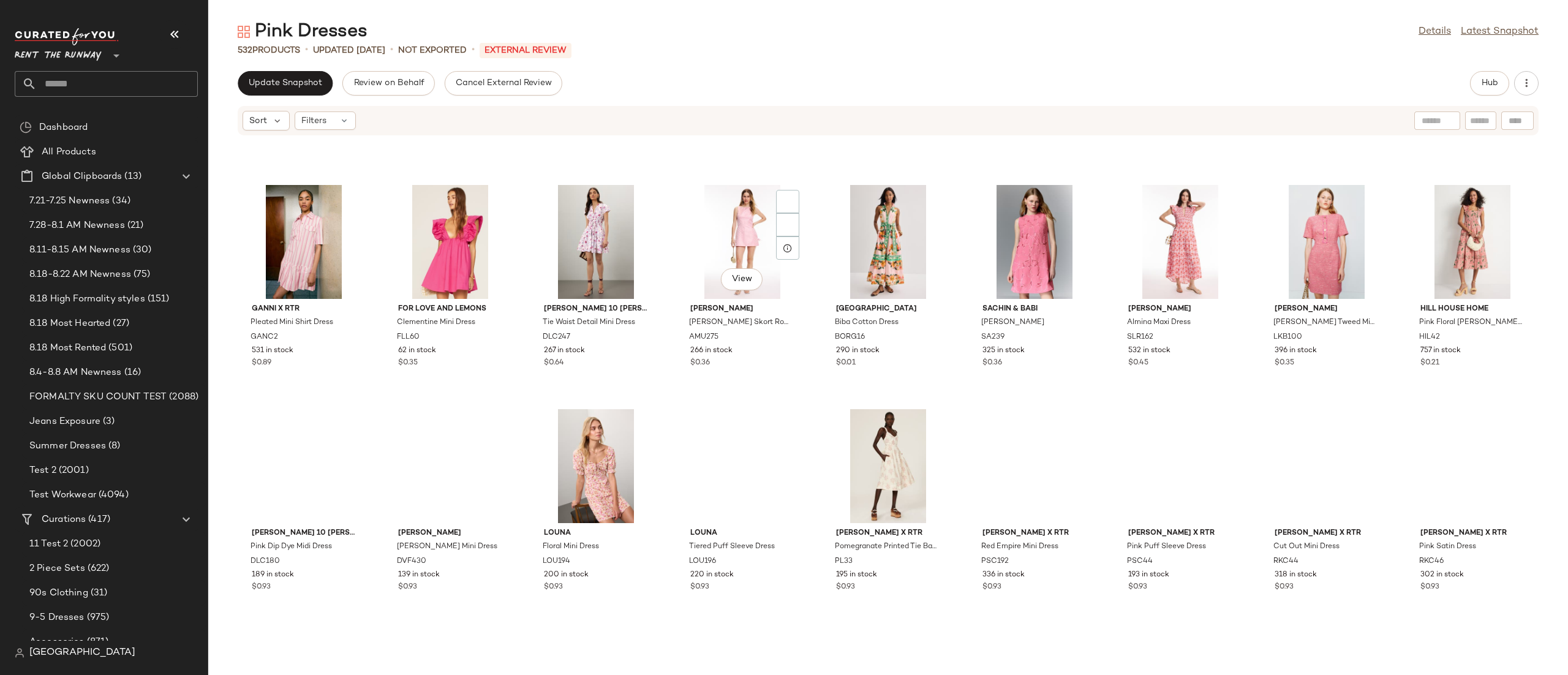
scroll to position [1127, 0]
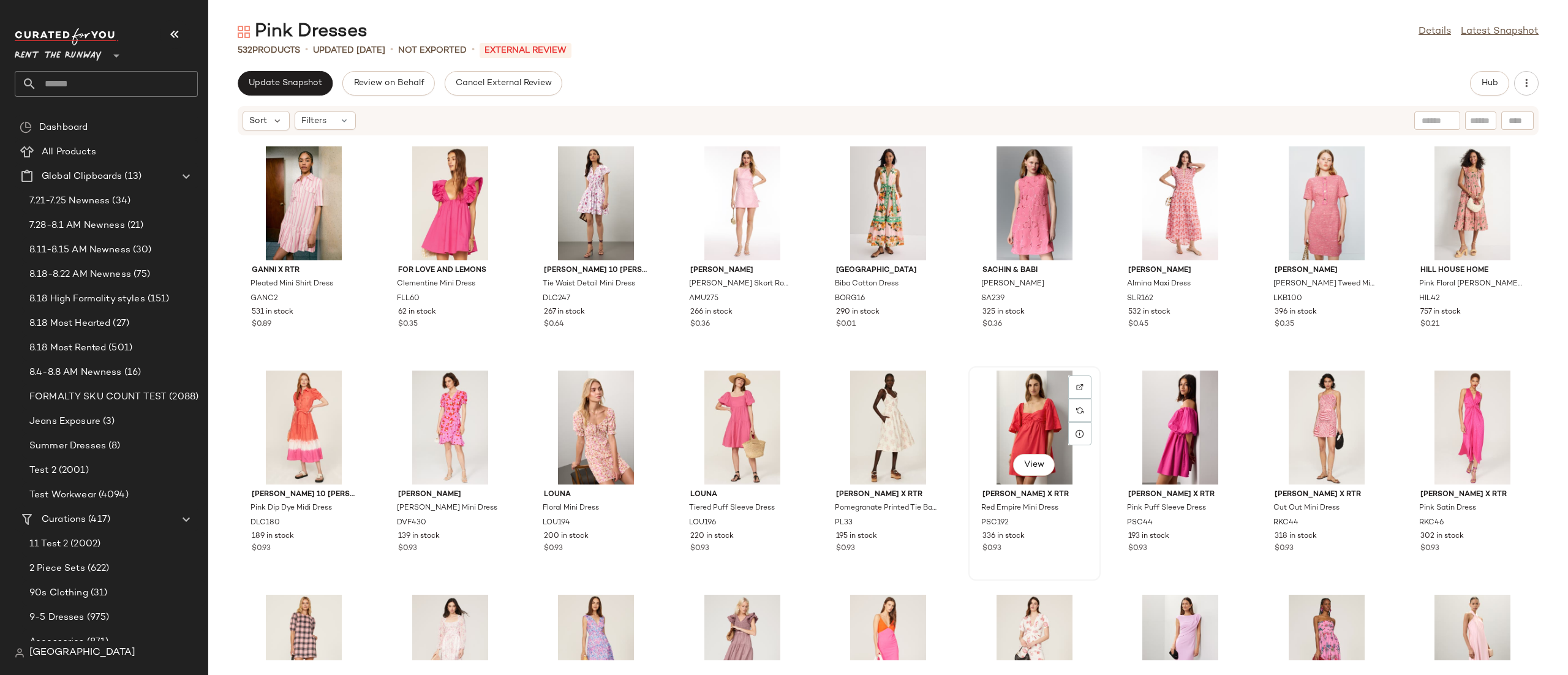
click at [988, 415] on div "View" at bounding box center [1035, 428] width 123 height 114
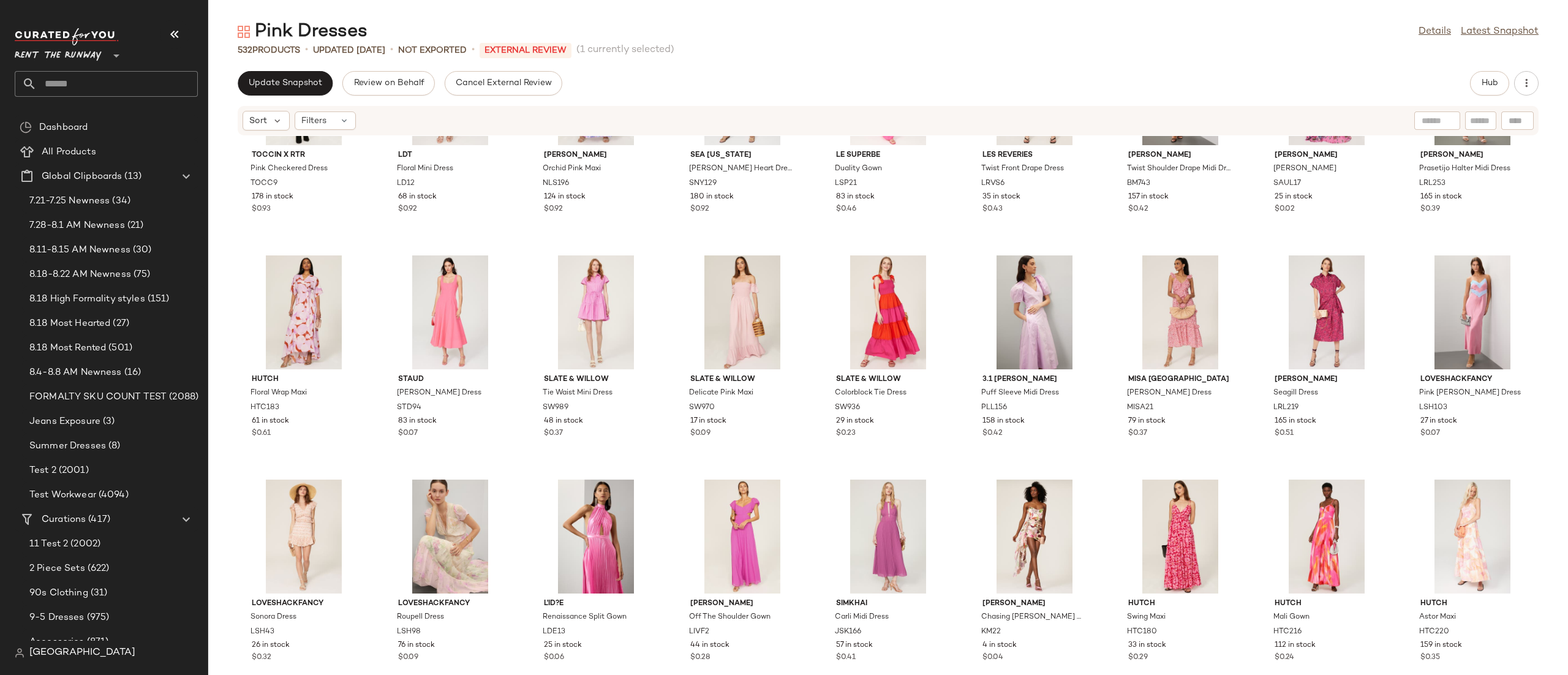
scroll to position [2104, 0]
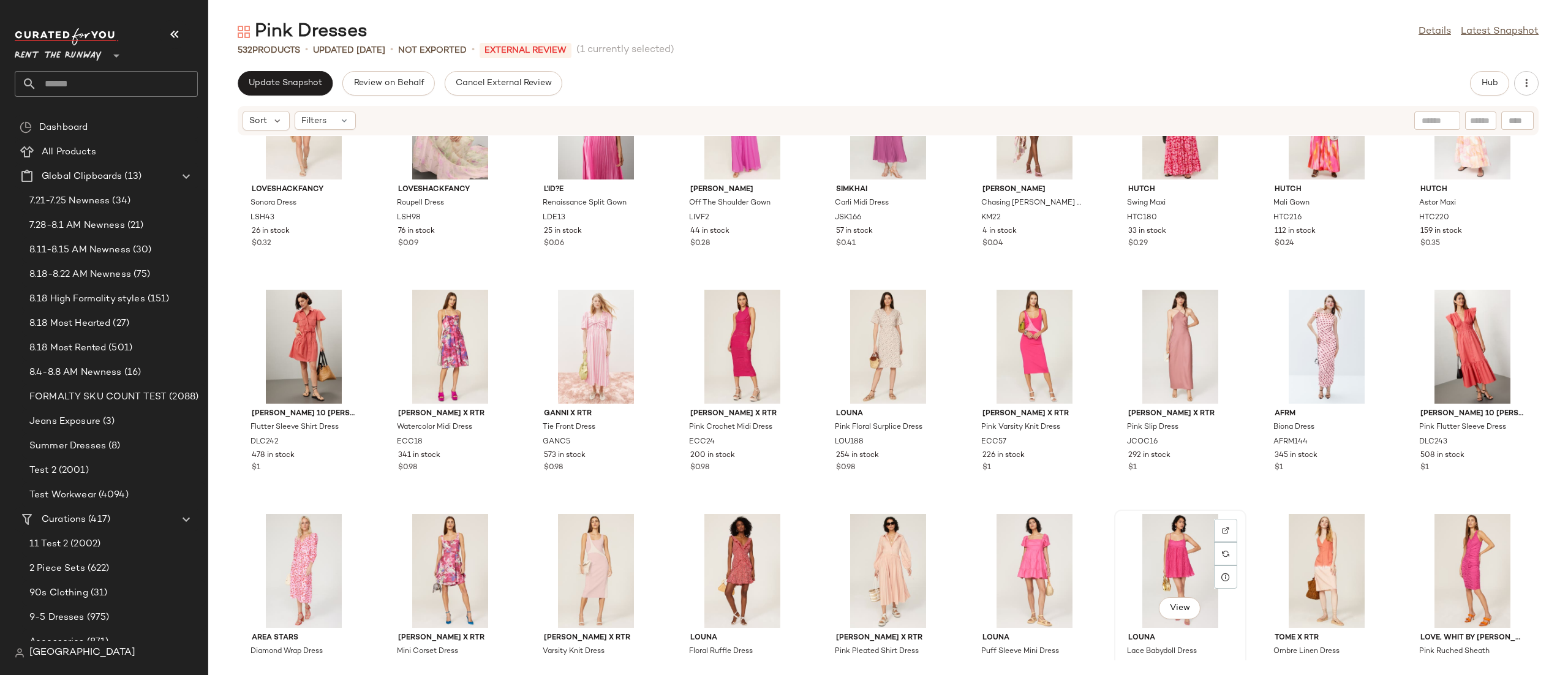
click at [1134, 542] on div "View" at bounding box center [1180, 571] width 123 height 114
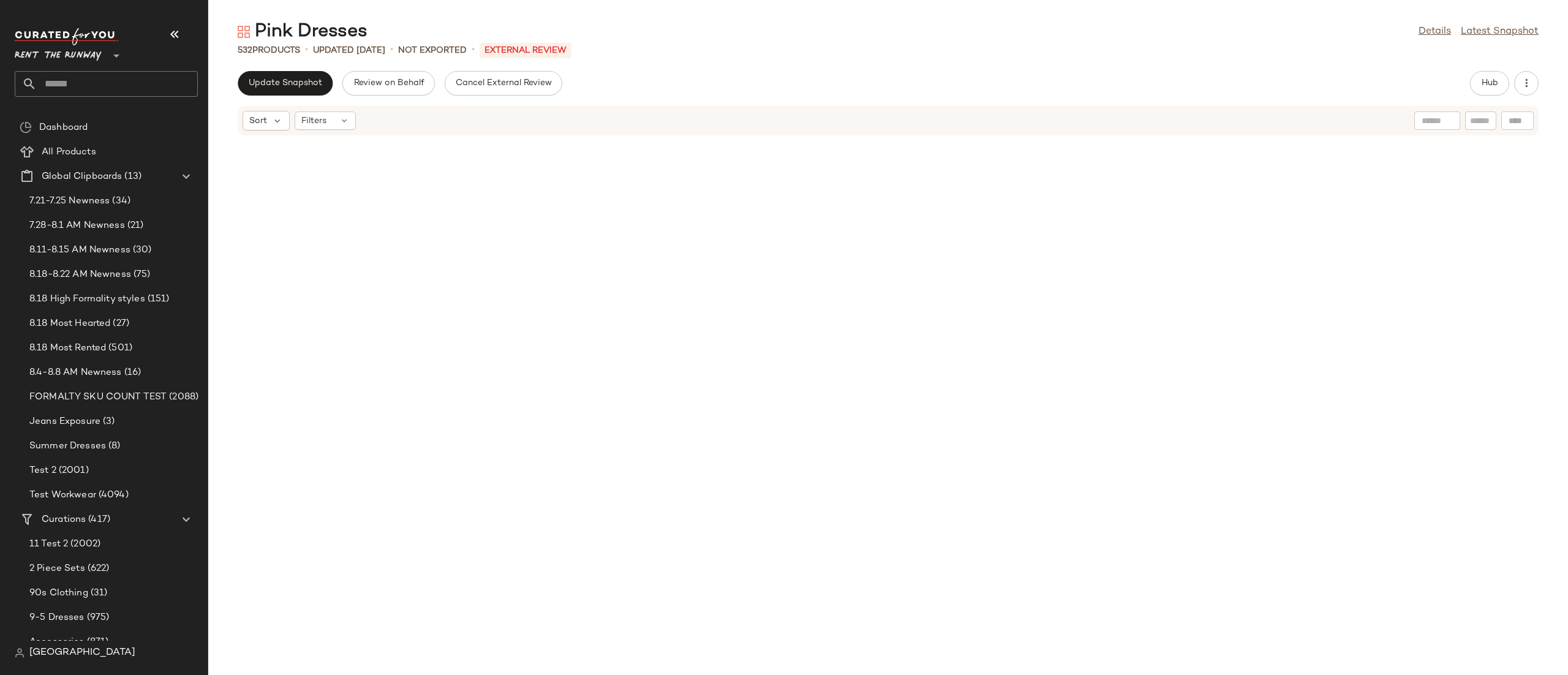
scroll to position [402, 0]
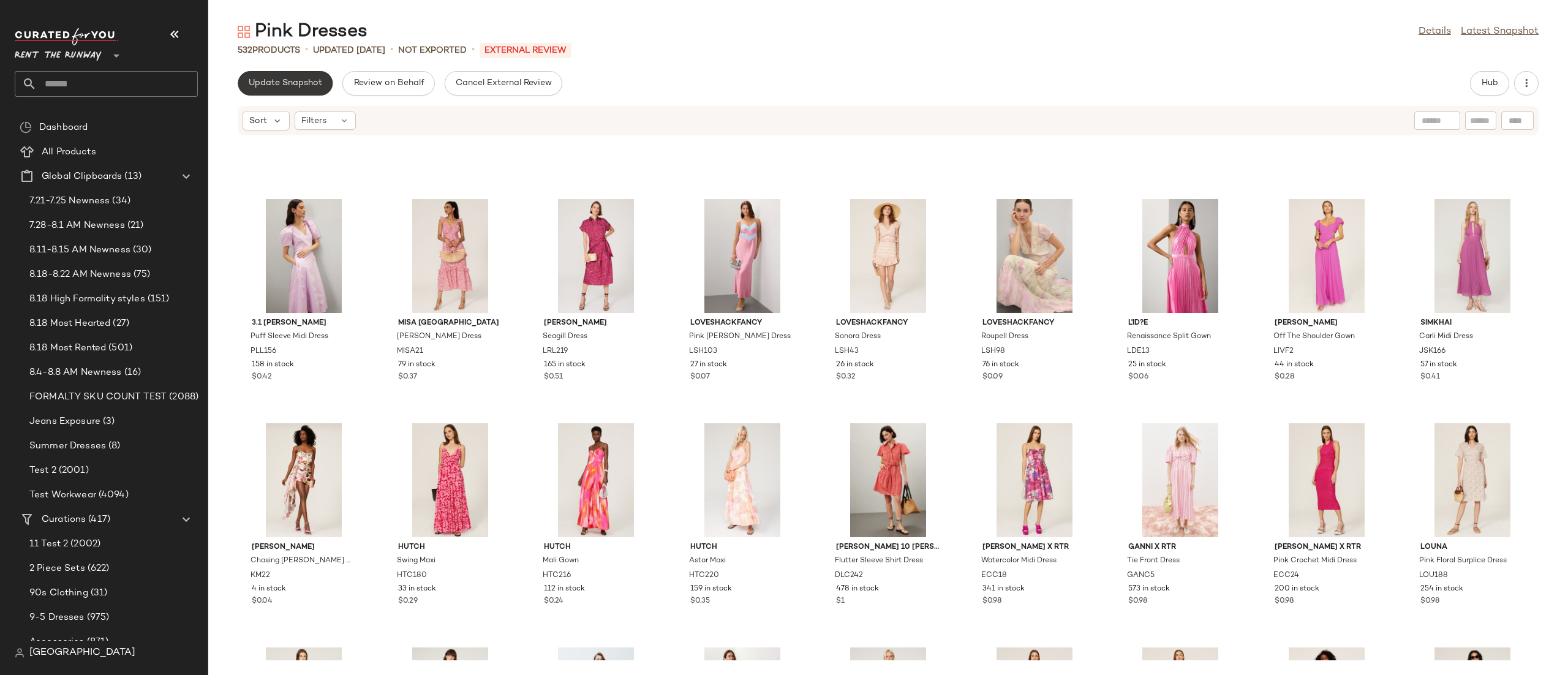
click at [302, 77] on button "Update Snapshot" at bounding box center [285, 83] width 95 height 25
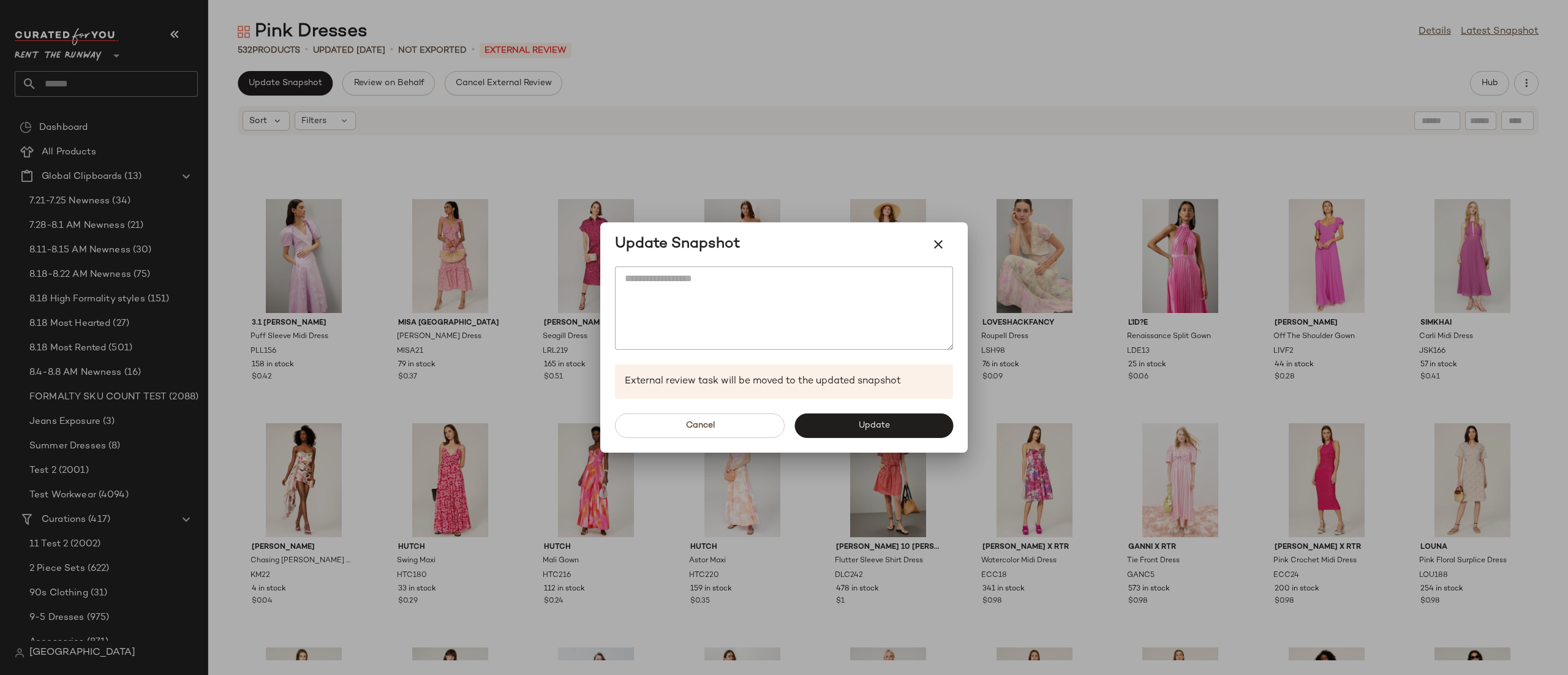
drag, startPoint x: 900, startPoint y: 432, endPoint x: 889, endPoint y: 423, distance: 14.2
click at [899, 432] on button "Update" at bounding box center [874, 425] width 159 height 25
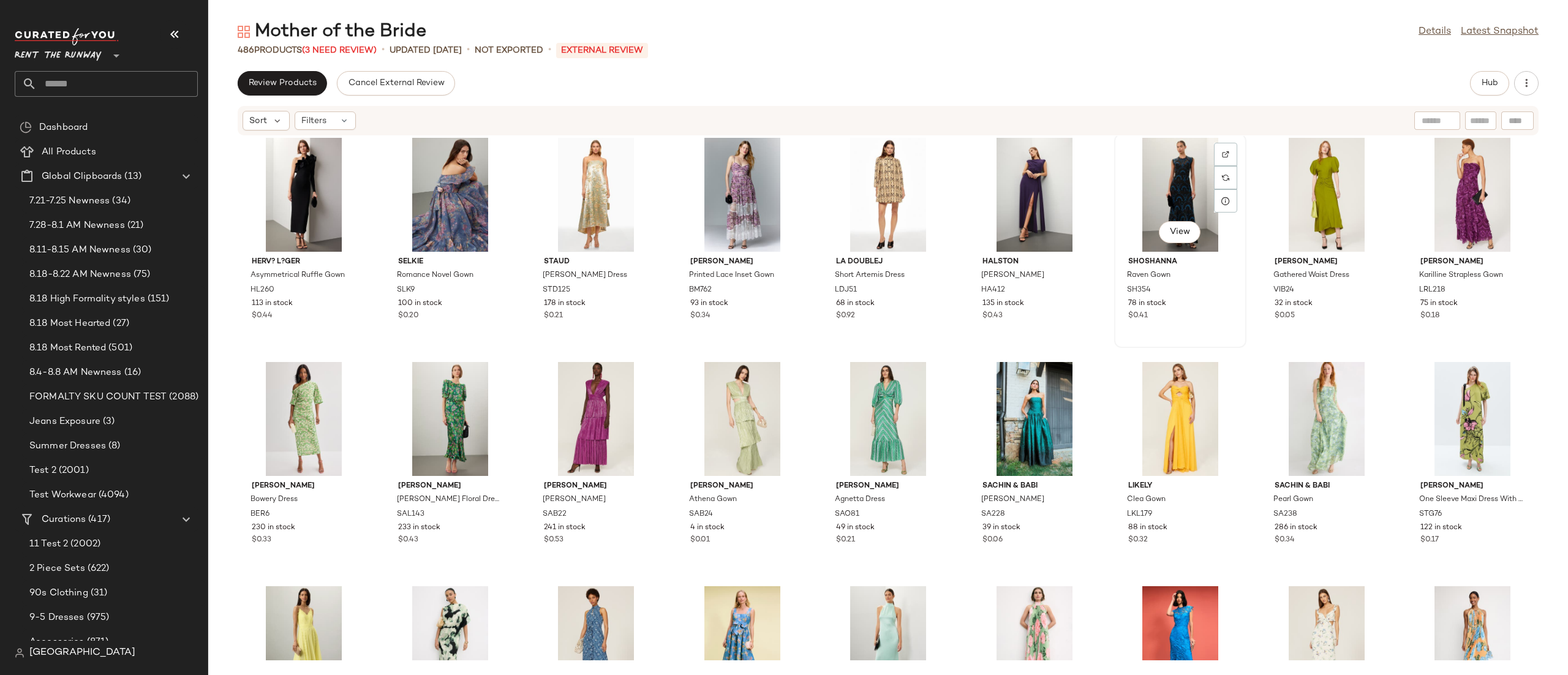
scroll to position [2478, 0]
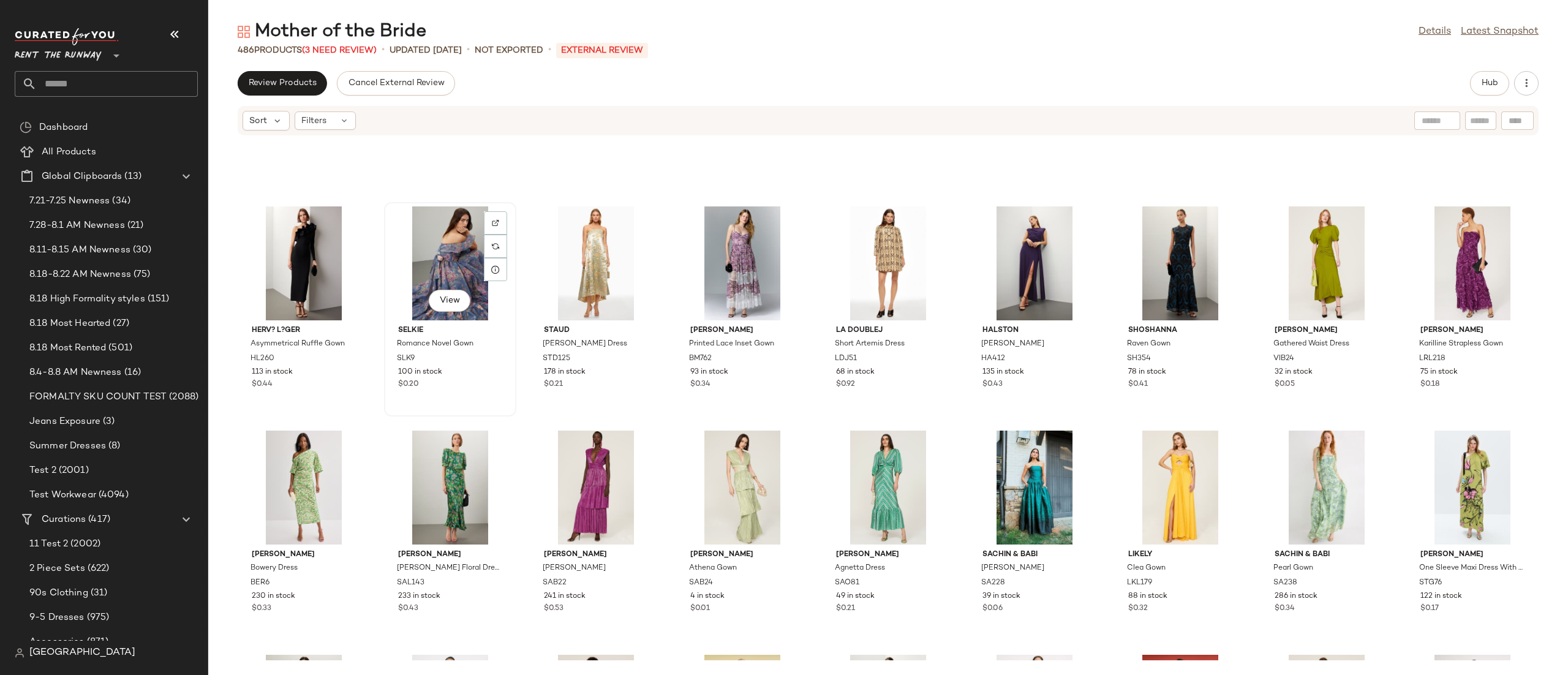
click at [435, 227] on div "View" at bounding box center [450, 263] width 123 height 114
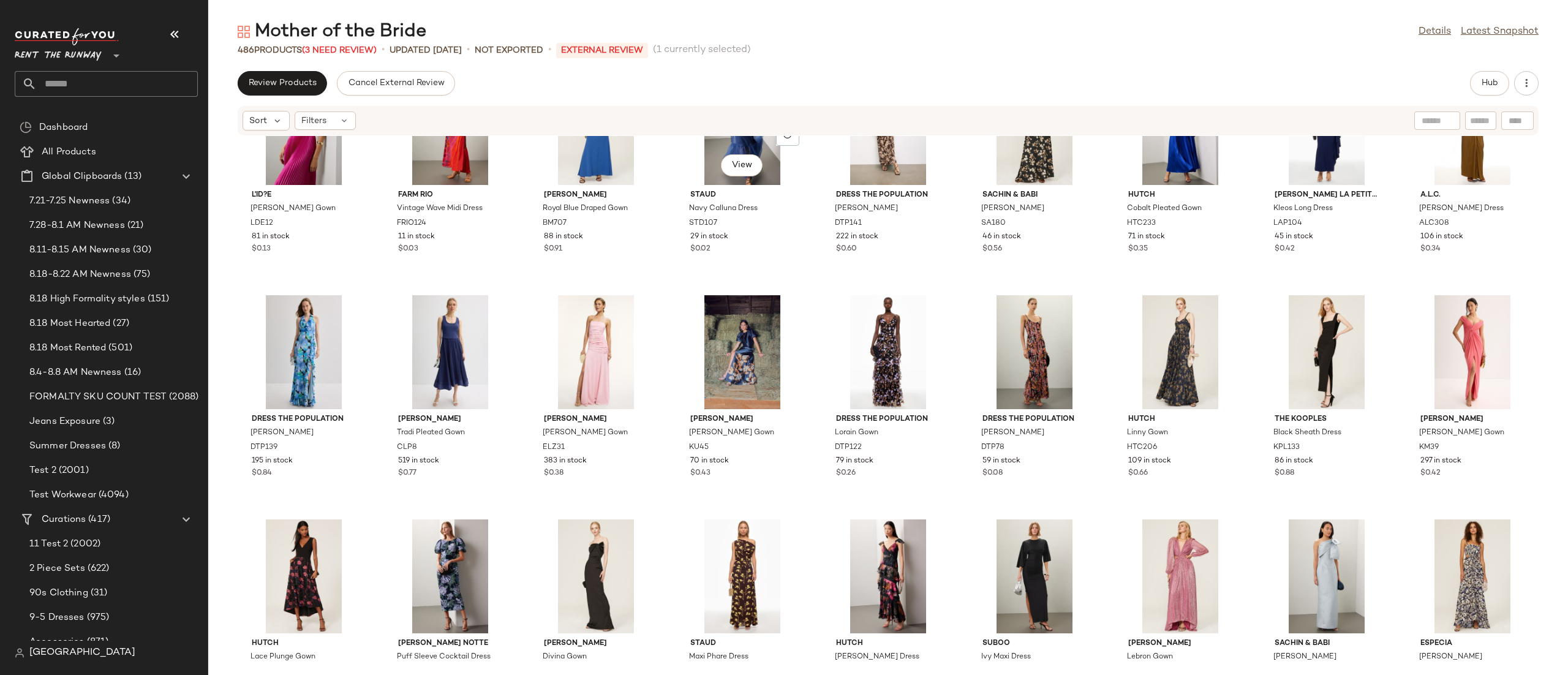
scroll to position [5462, 0]
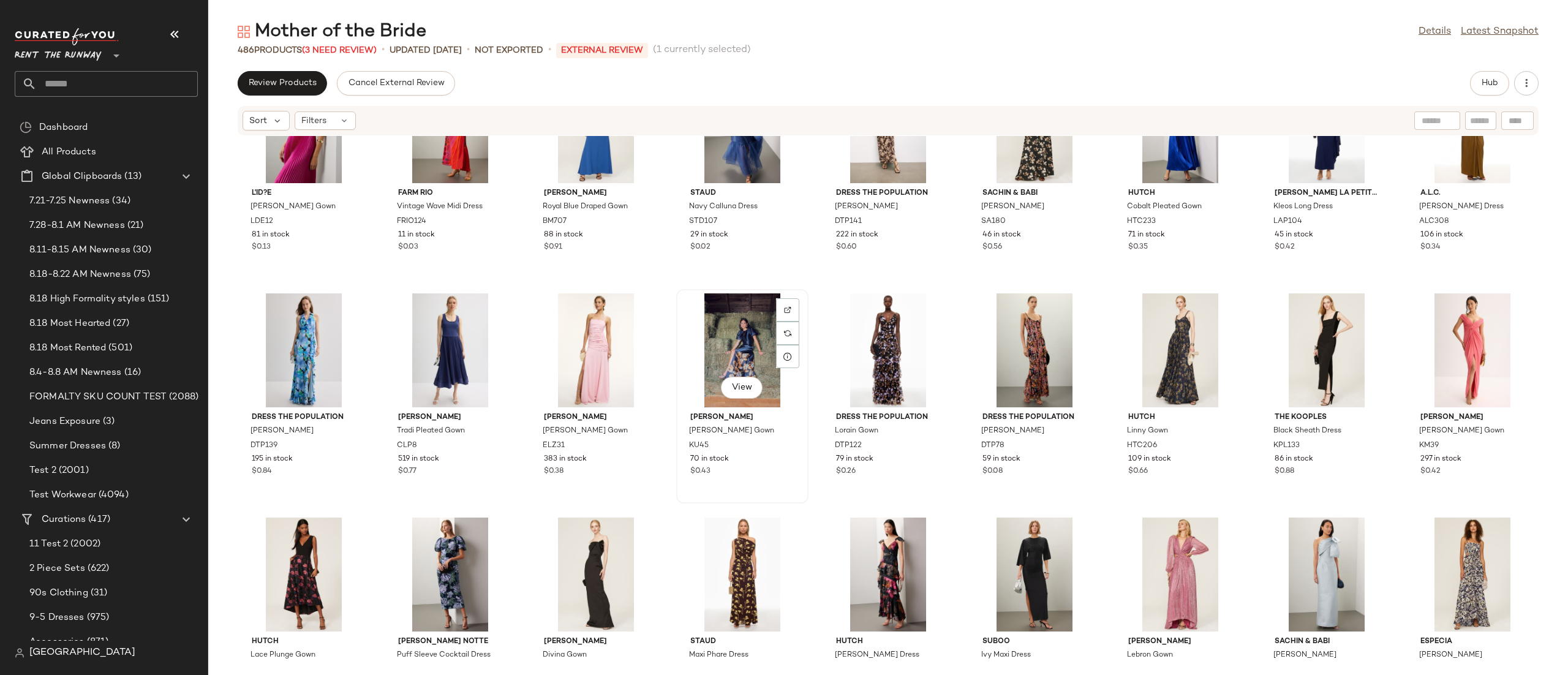
click at [718, 351] on div "View" at bounding box center [743, 350] width 123 height 114
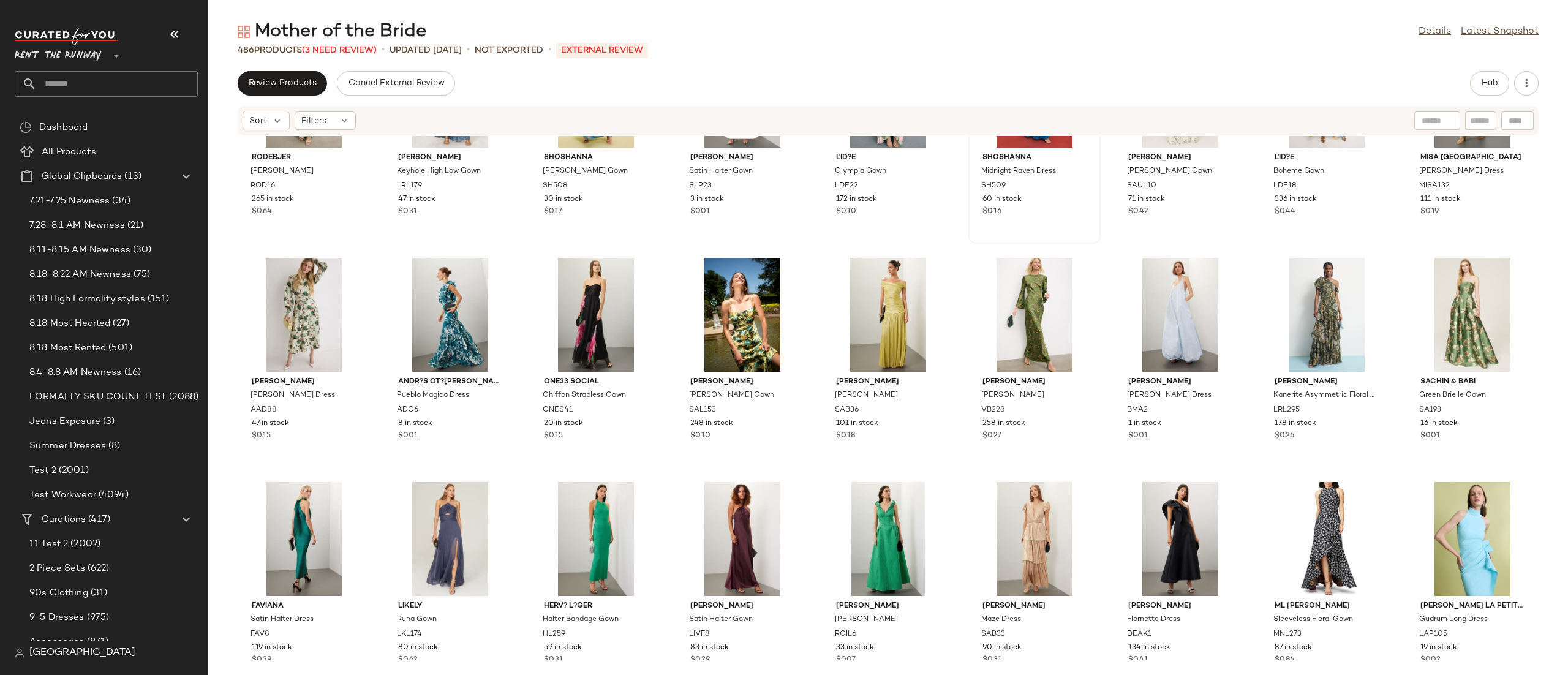
scroll to position [594, 0]
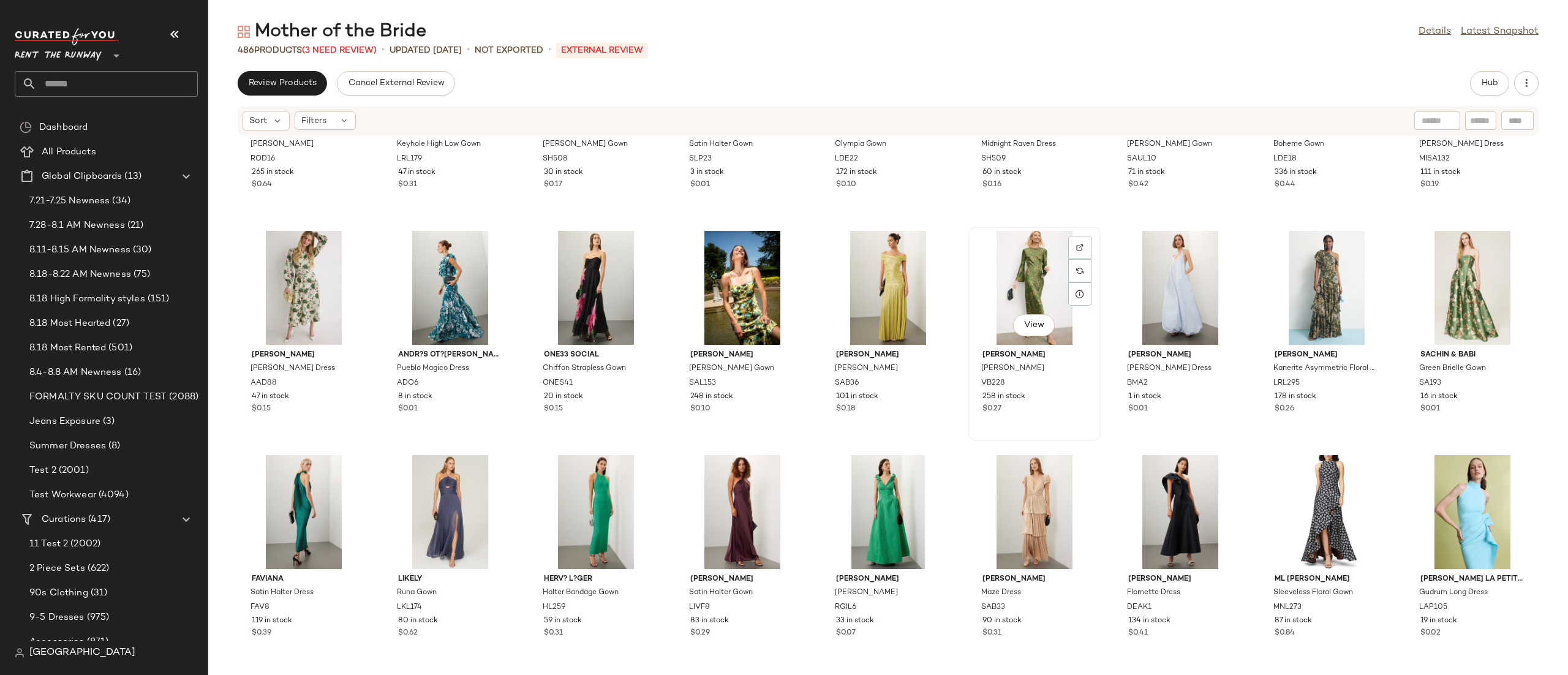
click at [1040, 280] on div "View" at bounding box center [1035, 288] width 123 height 114
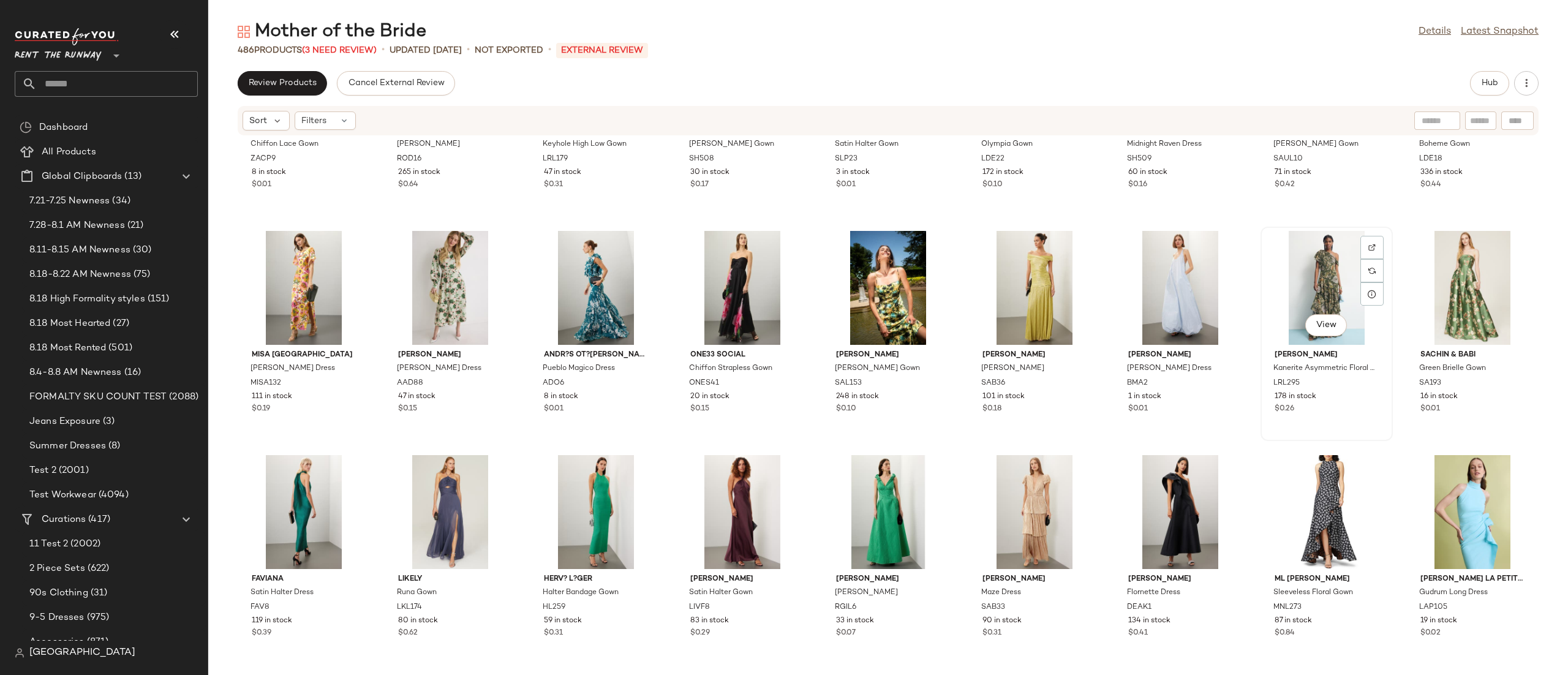
click at [1325, 280] on div "View" at bounding box center [1327, 288] width 123 height 114
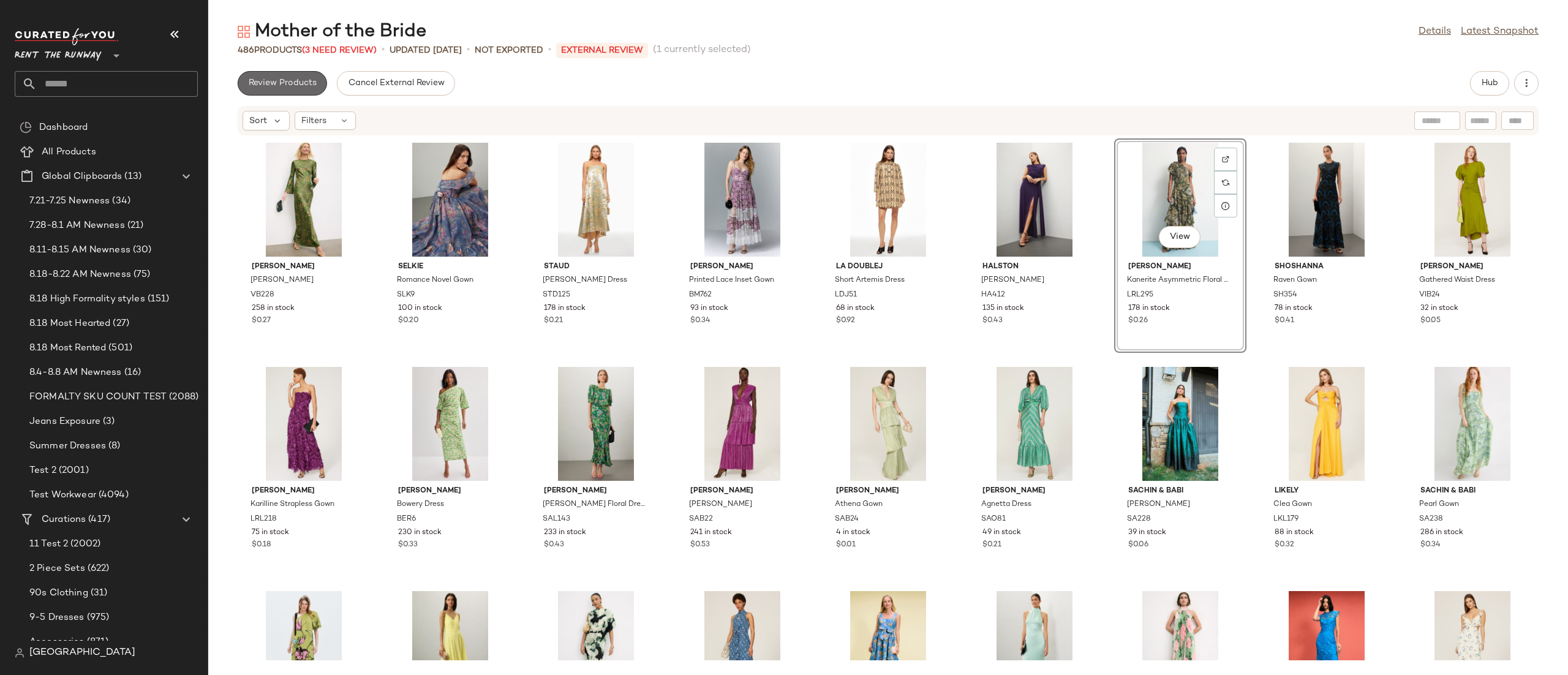
click at [292, 82] on span "Review Products" at bounding box center [282, 84] width 69 height 10
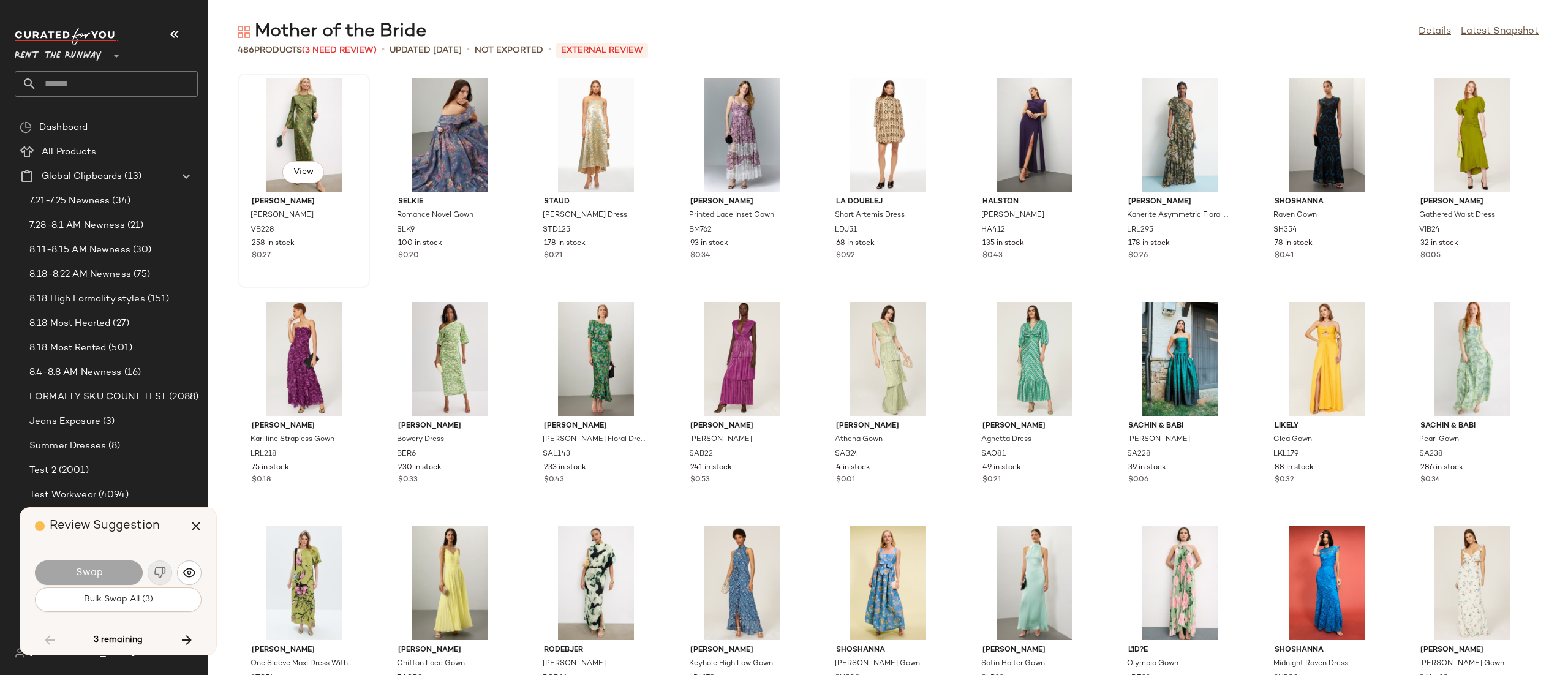
scroll to position [8518, 0]
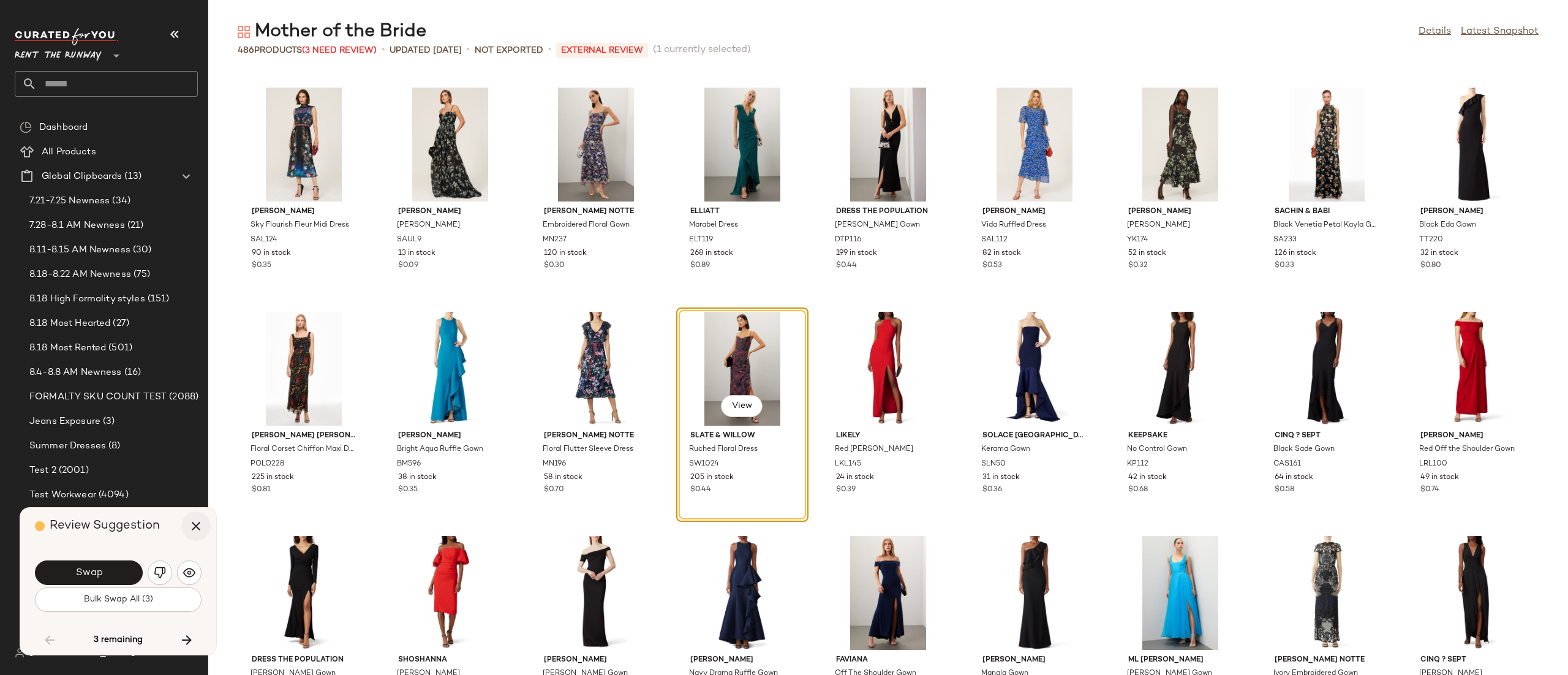
click at [196, 521] on icon "button" at bounding box center [196, 526] width 15 height 15
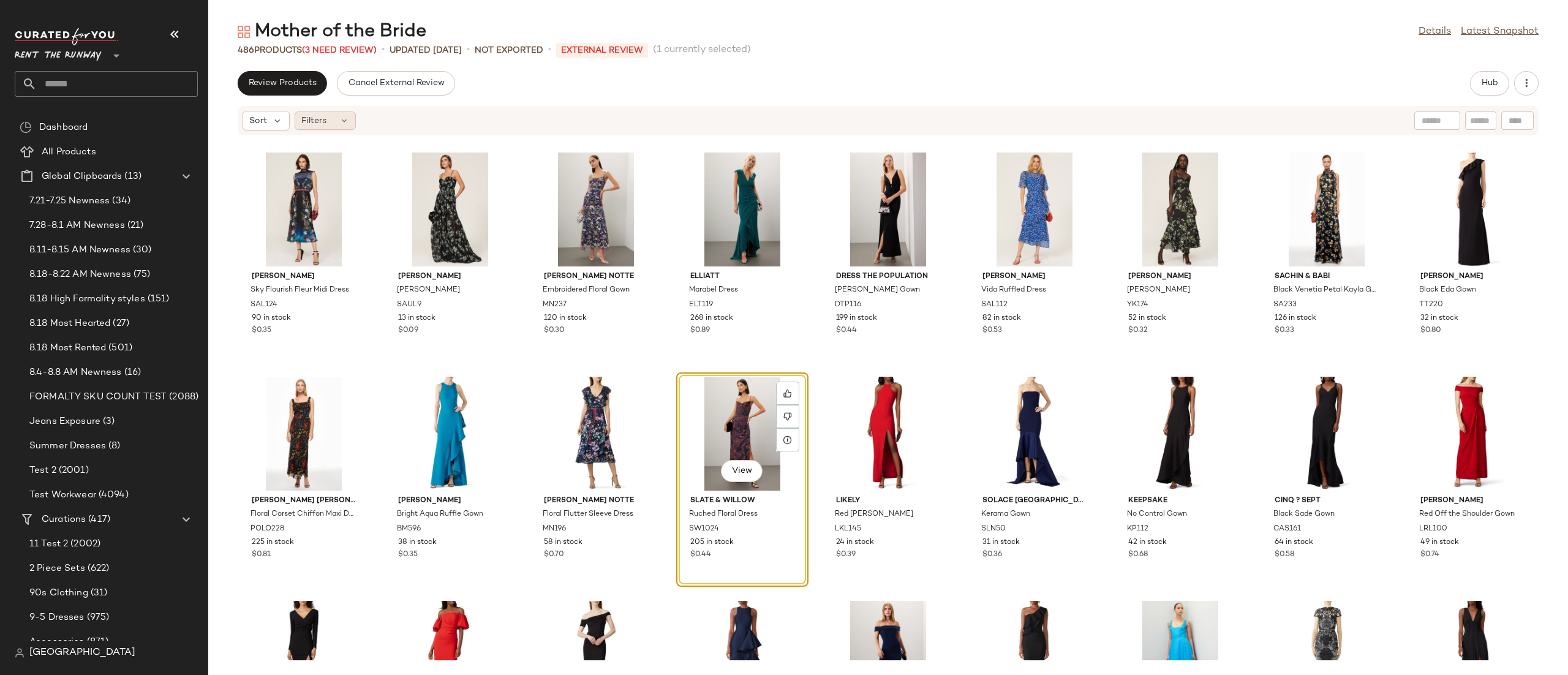
click at [304, 118] on span "Filters" at bounding box center [313, 121] width 25 height 13
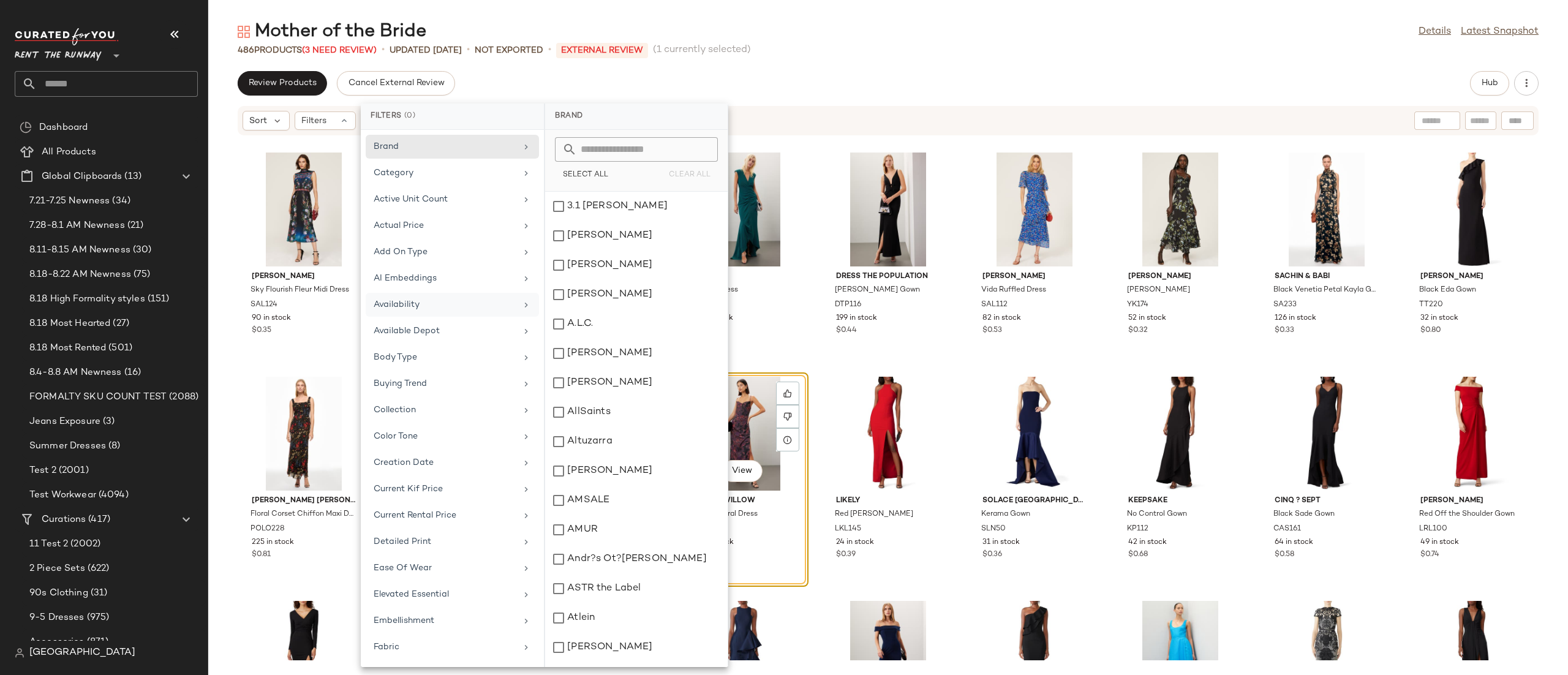
click at [438, 319] on div "Availability" at bounding box center [452, 331] width 173 height 24
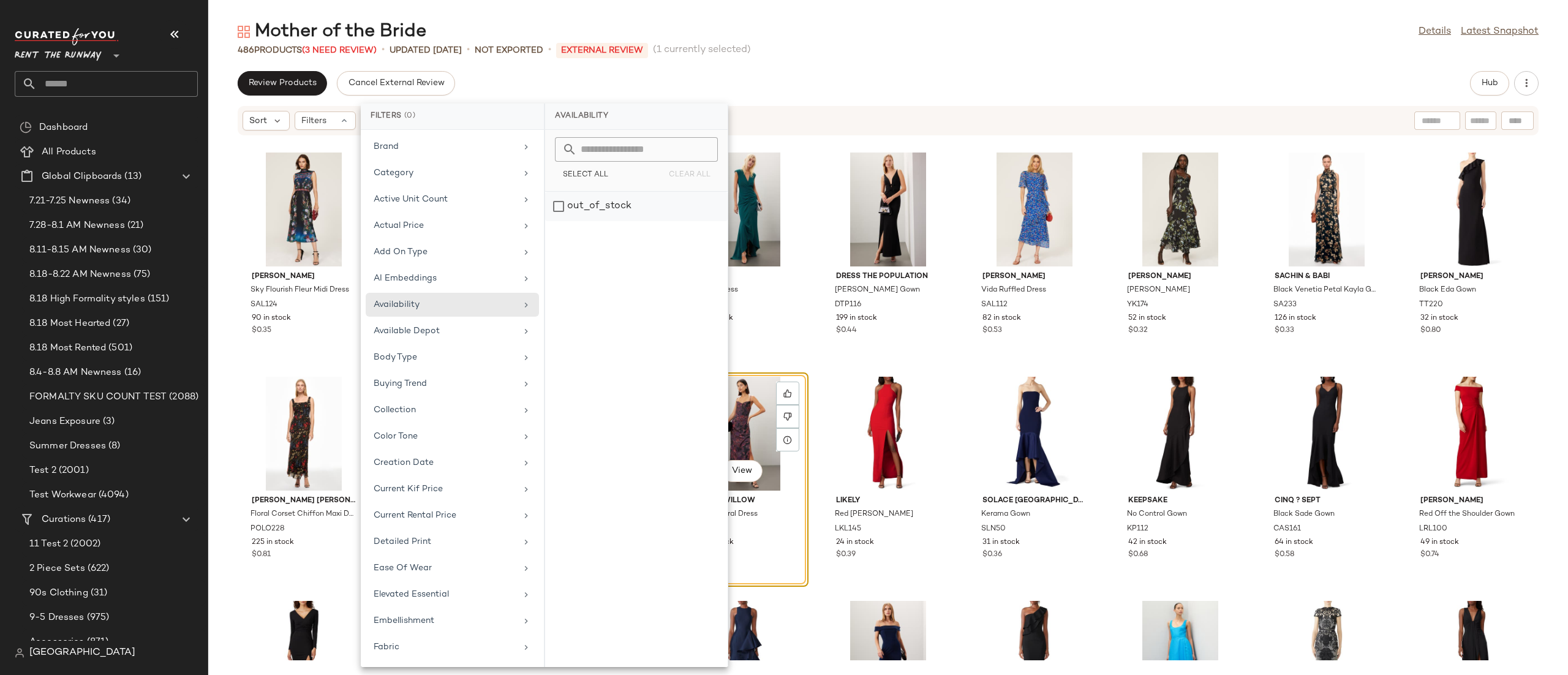
click at [563, 196] on div "out_of_stock" at bounding box center [636, 206] width 182 height 29
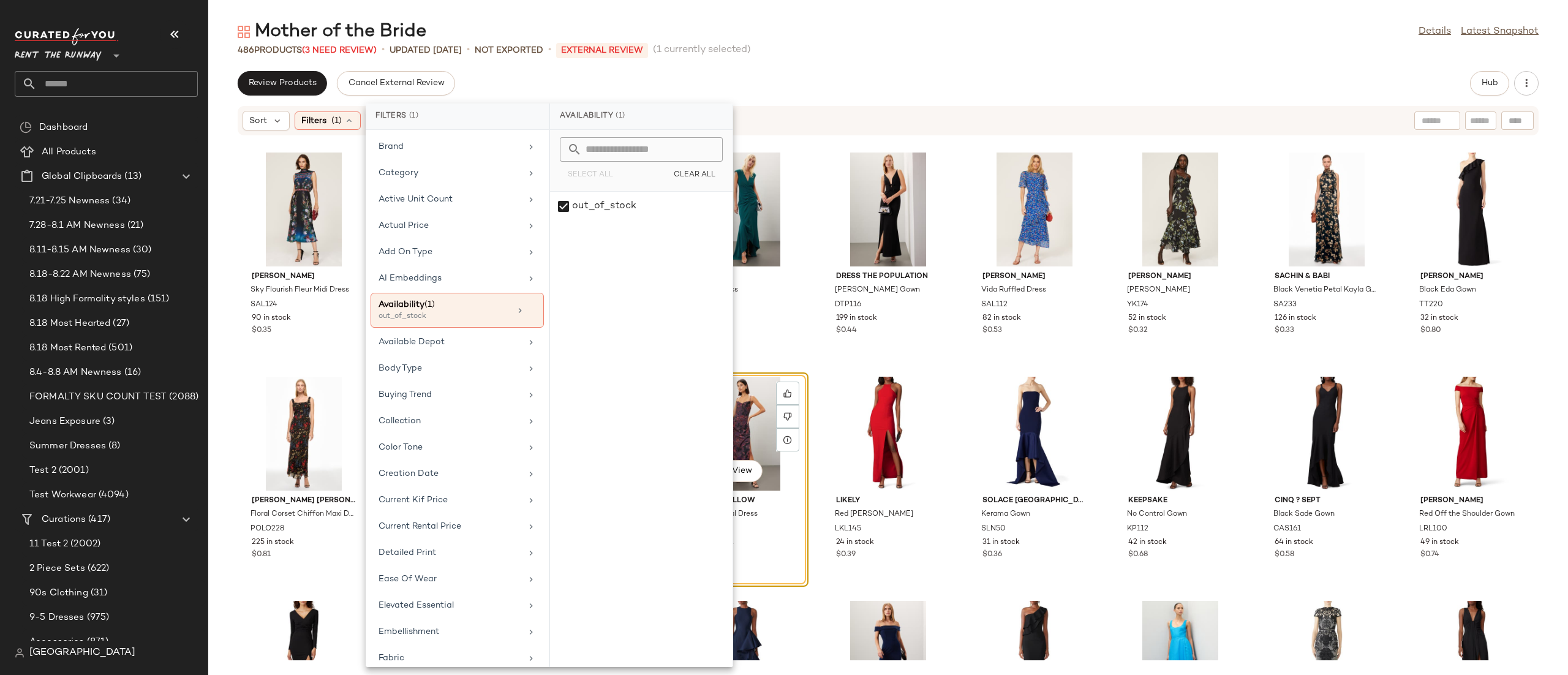
click at [807, 130] on div "Sort Filters (1) Reset" at bounding box center [808, 121] width 1132 height 20
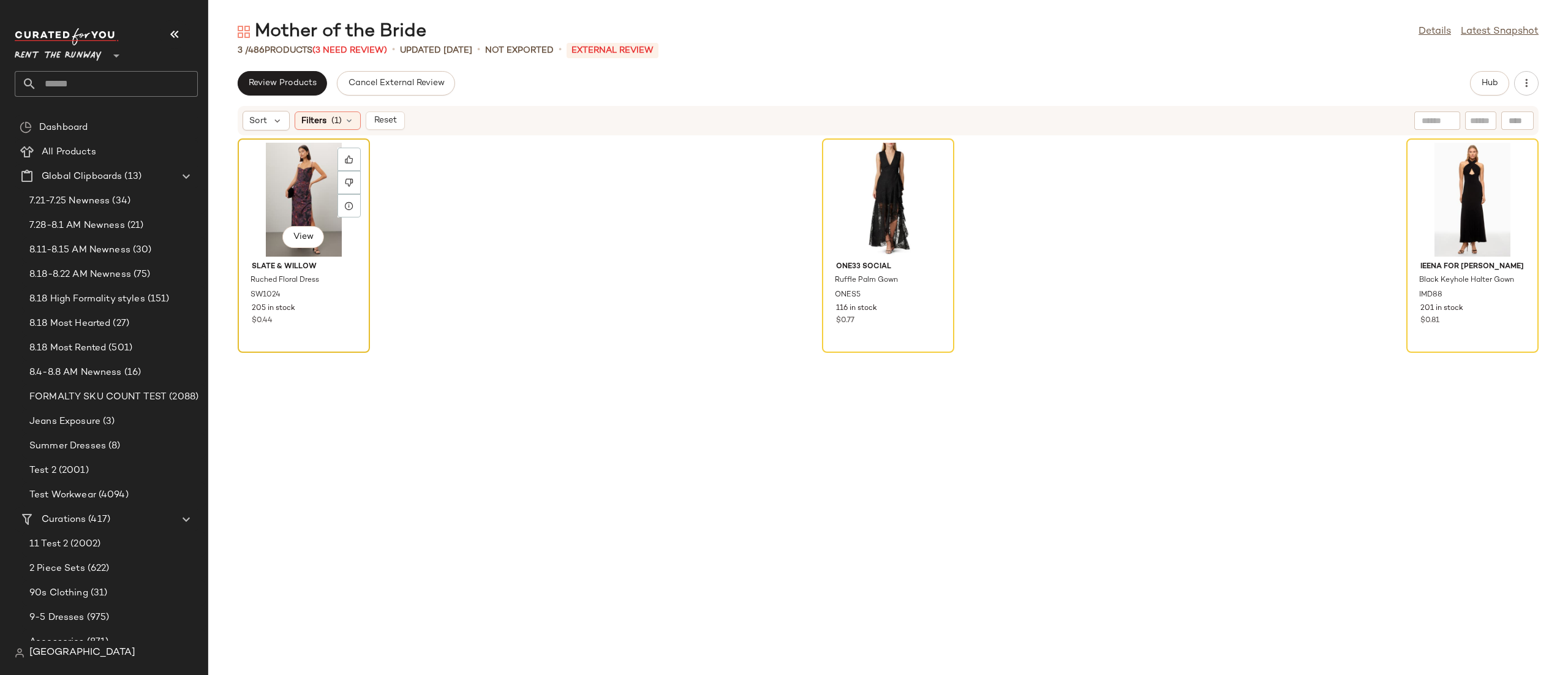
click at [277, 191] on div "View" at bounding box center [304, 199] width 123 height 114
click at [1447, 197] on div "View" at bounding box center [1472, 199] width 123 height 114
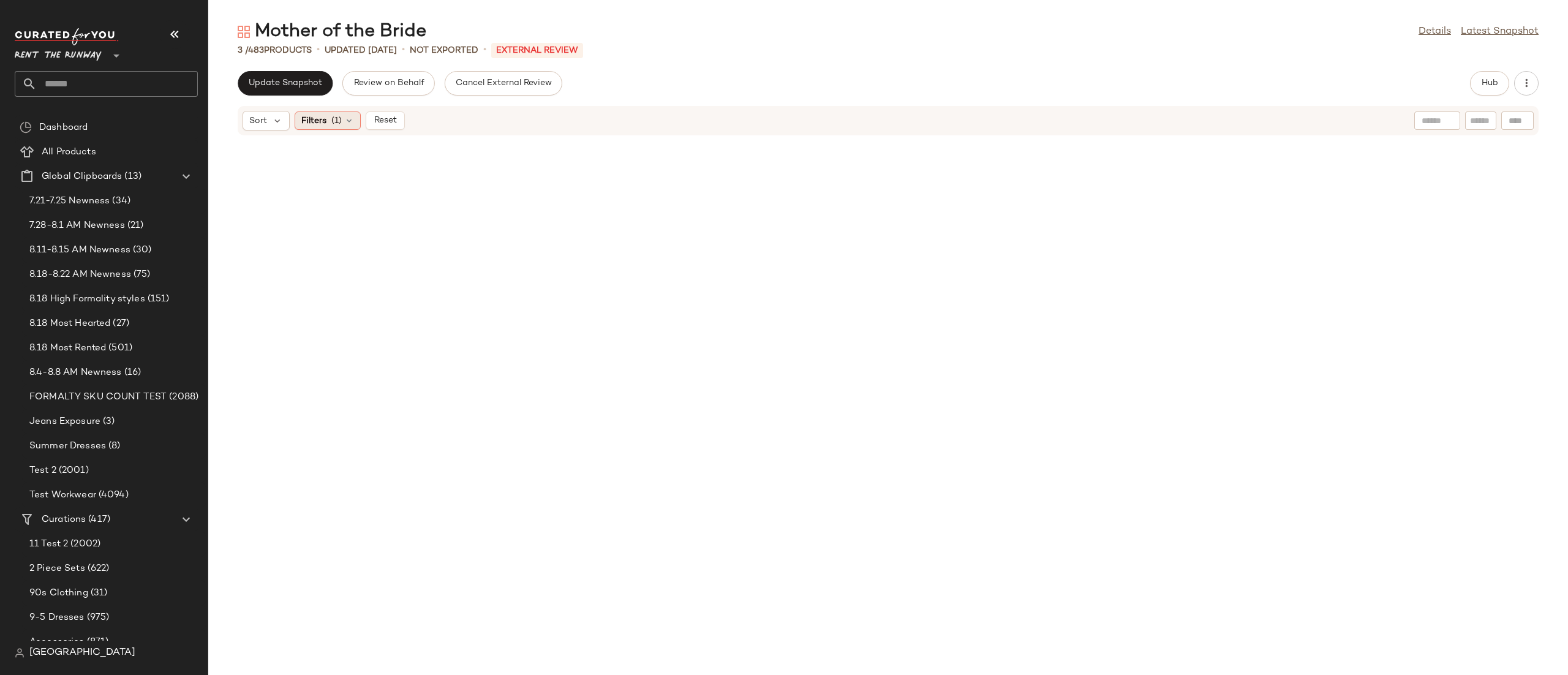
click at [321, 123] on span "Filters" at bounding box center [313, 121] width 25 height 13
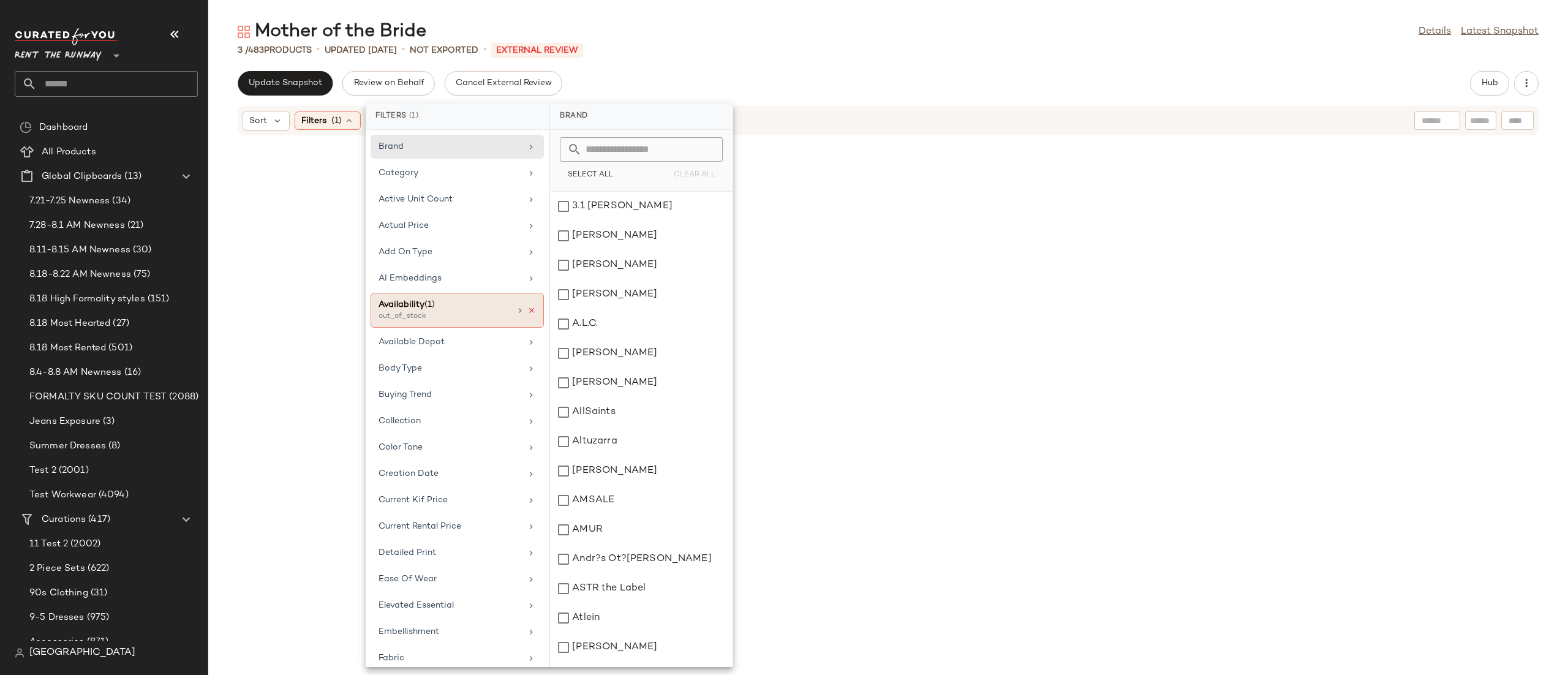
click at [528, 313] on icon at bounding box center [532, 311] width 9 height 9
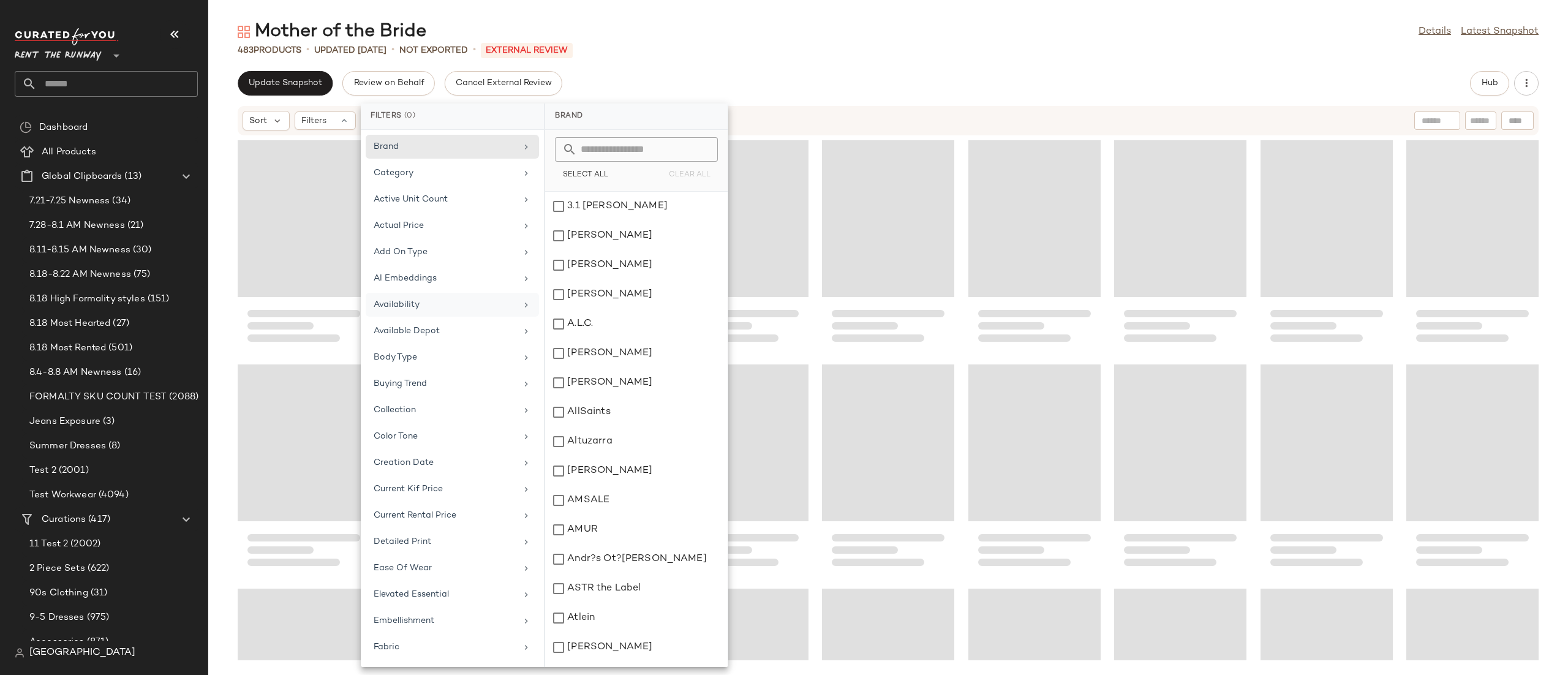
click at [772, 111] on div "Sort Filters" at bounding box center [808, 121] width 1132 height 20
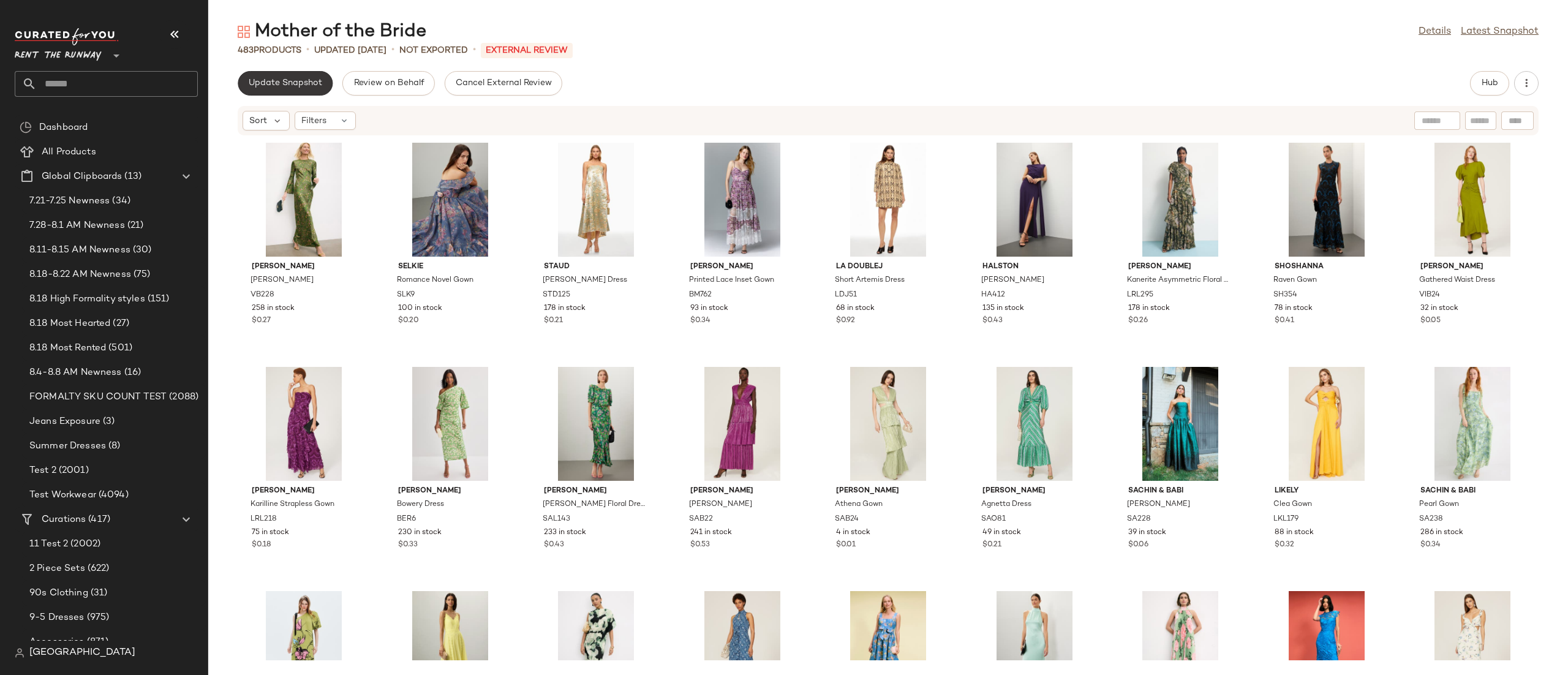
click at [273, 80] on span "Update Snapshot" at bounding box center [285, 84] width 74 height 10
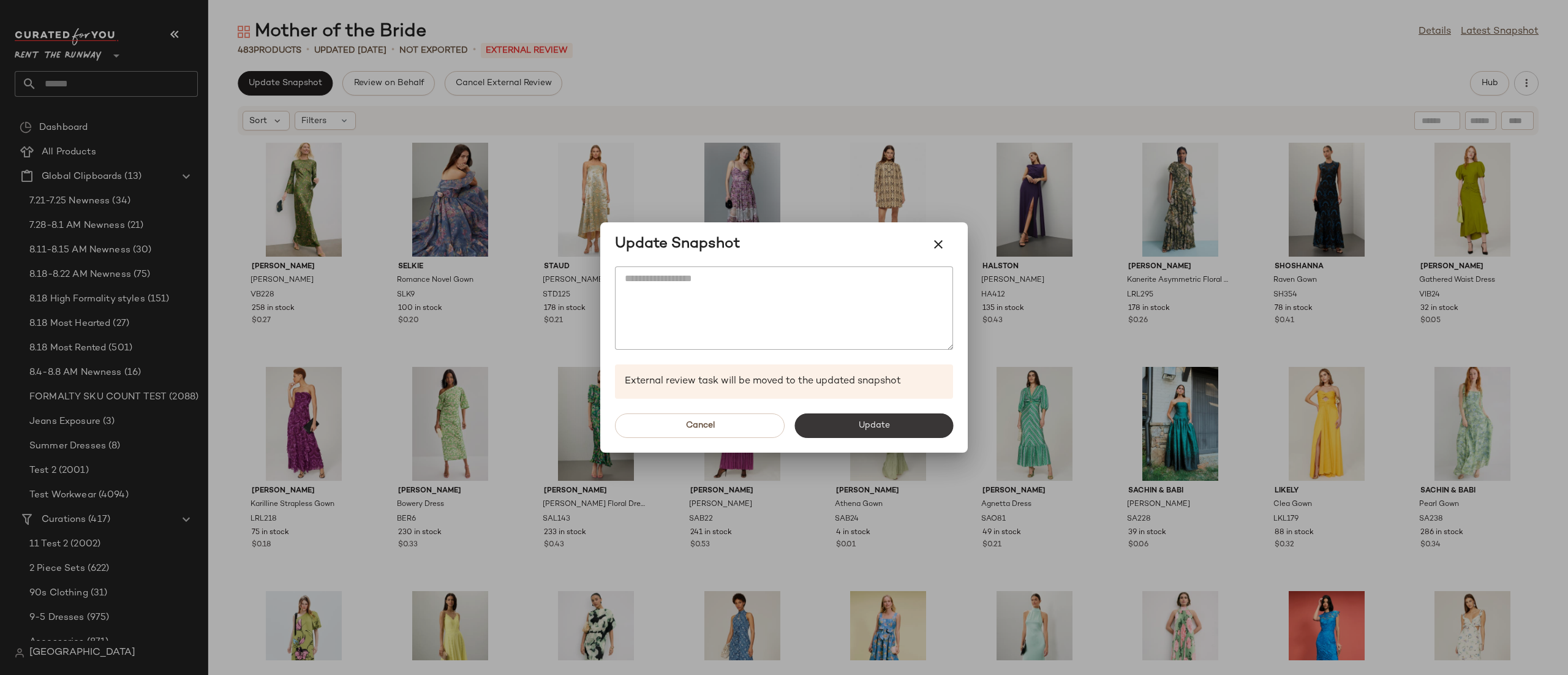
click at [834, 420] on button "Update" at bounding box center [874, 425] width 159 height 25
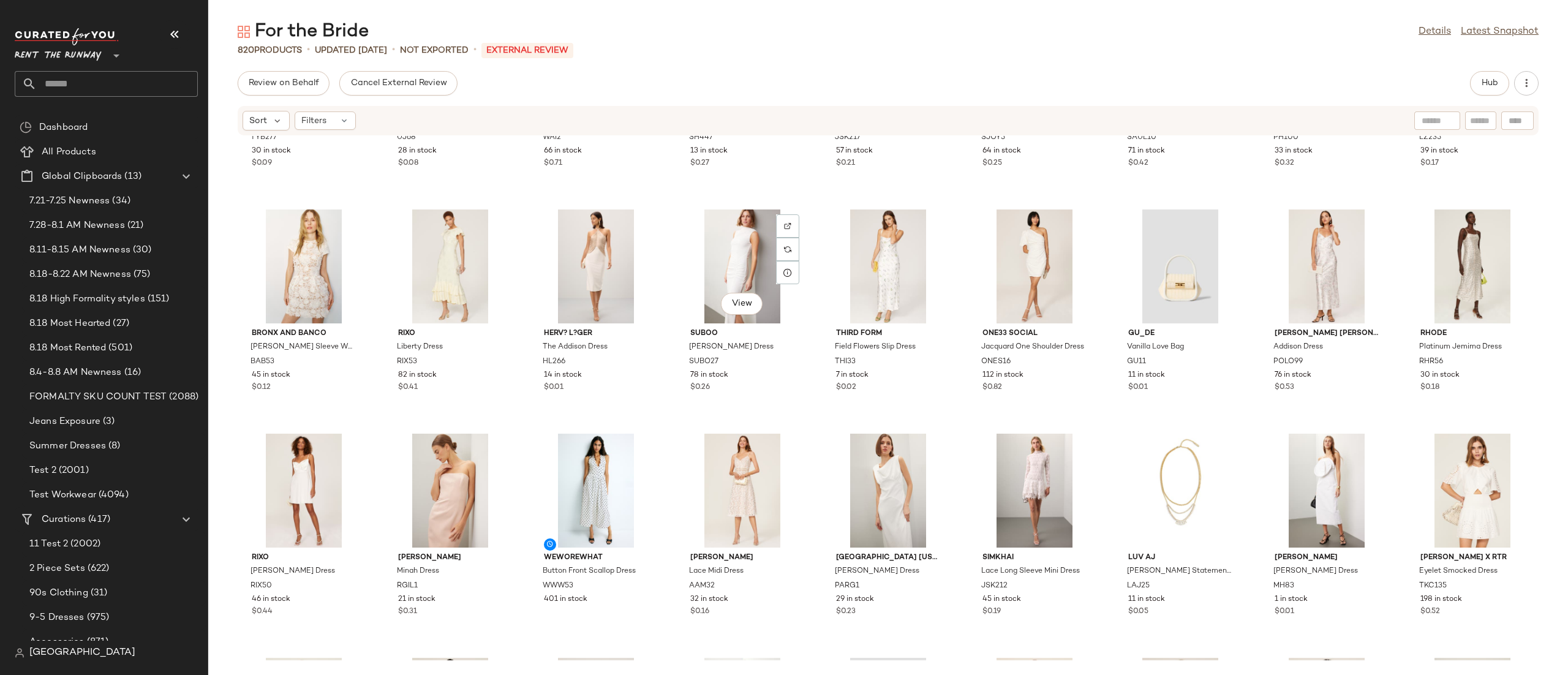
scroll to position [1344, 0]
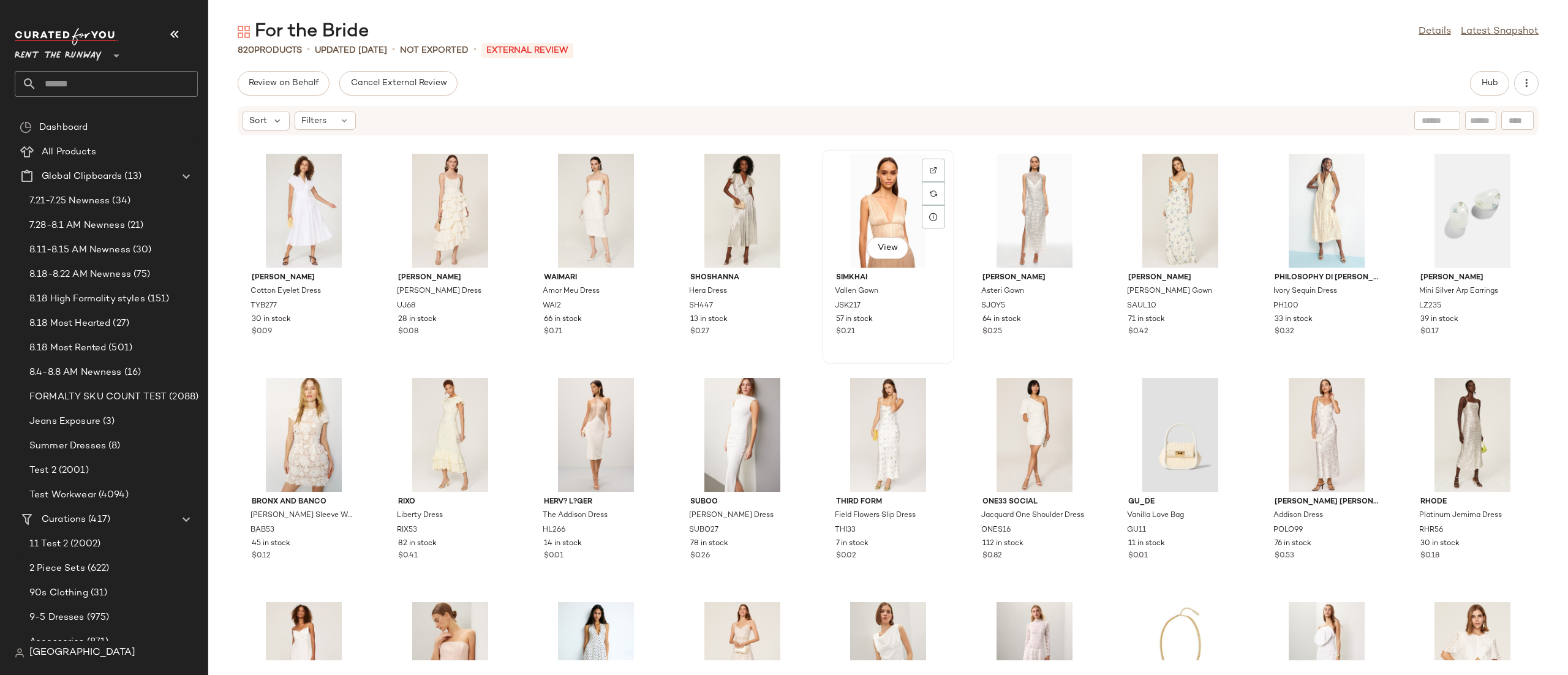
click at [837, 206] on div "View" at bounding box center [888, 211] width 123 height 114
click at [1477, 84] on button "Hub" at bounding box center [1489, 83] width 39 height 25
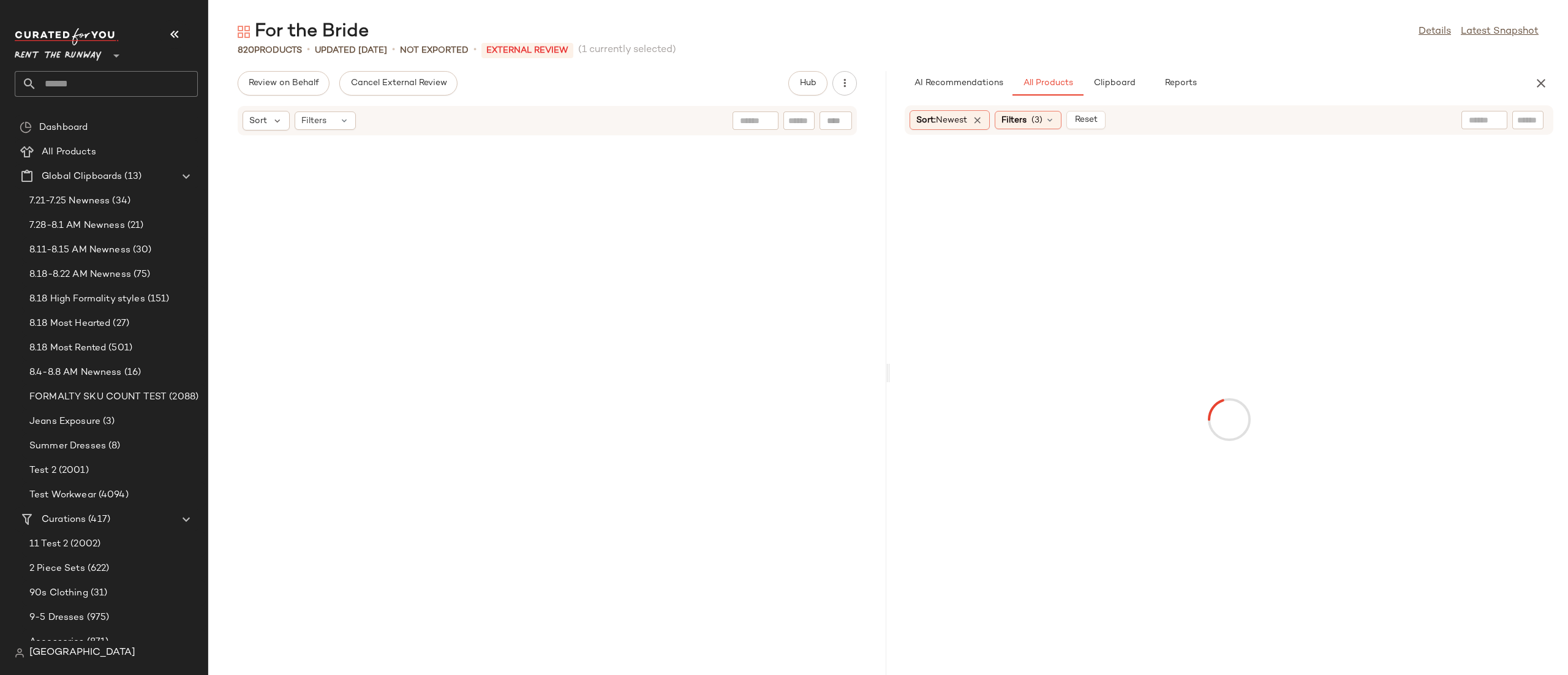
scroll to position [2914, 0]
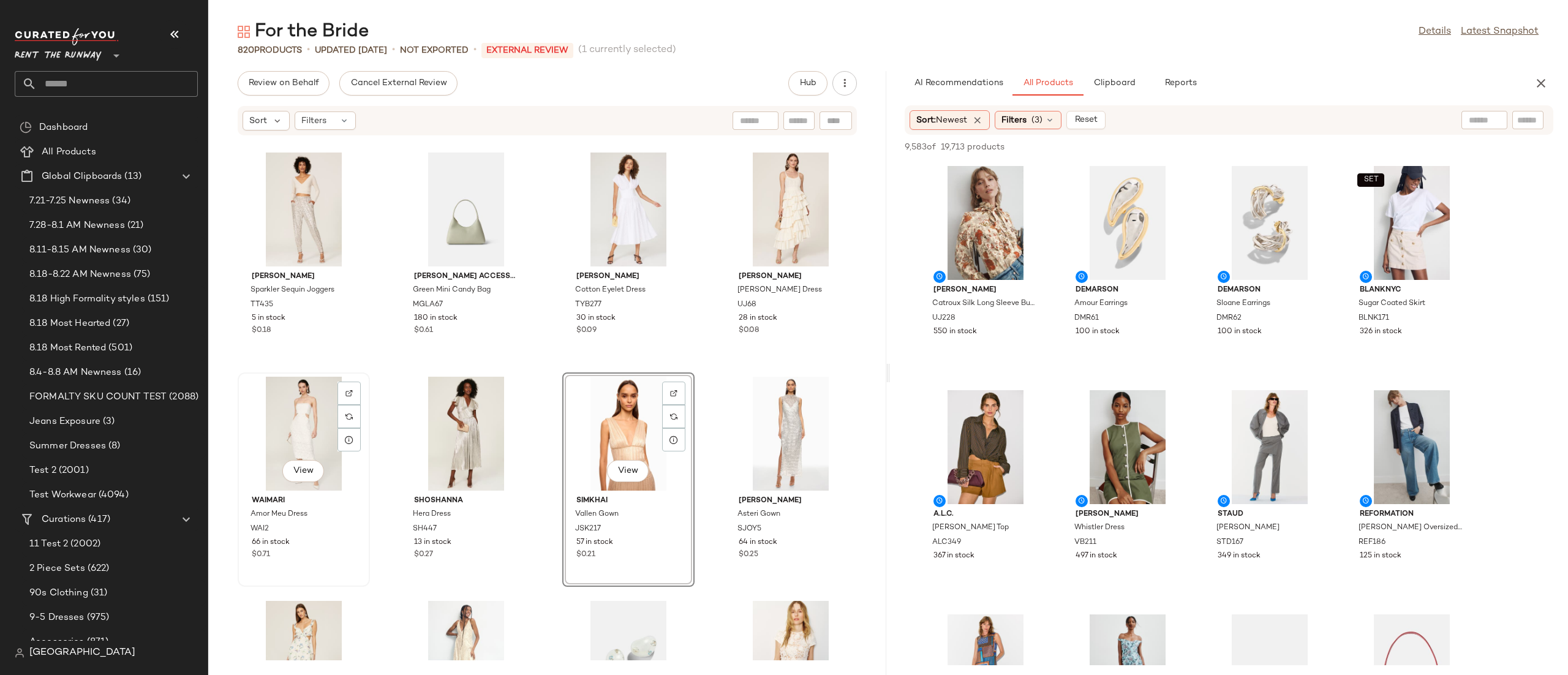
click at [316, 413] on div "View" at bounding box center [304, 433] width 123 height 114
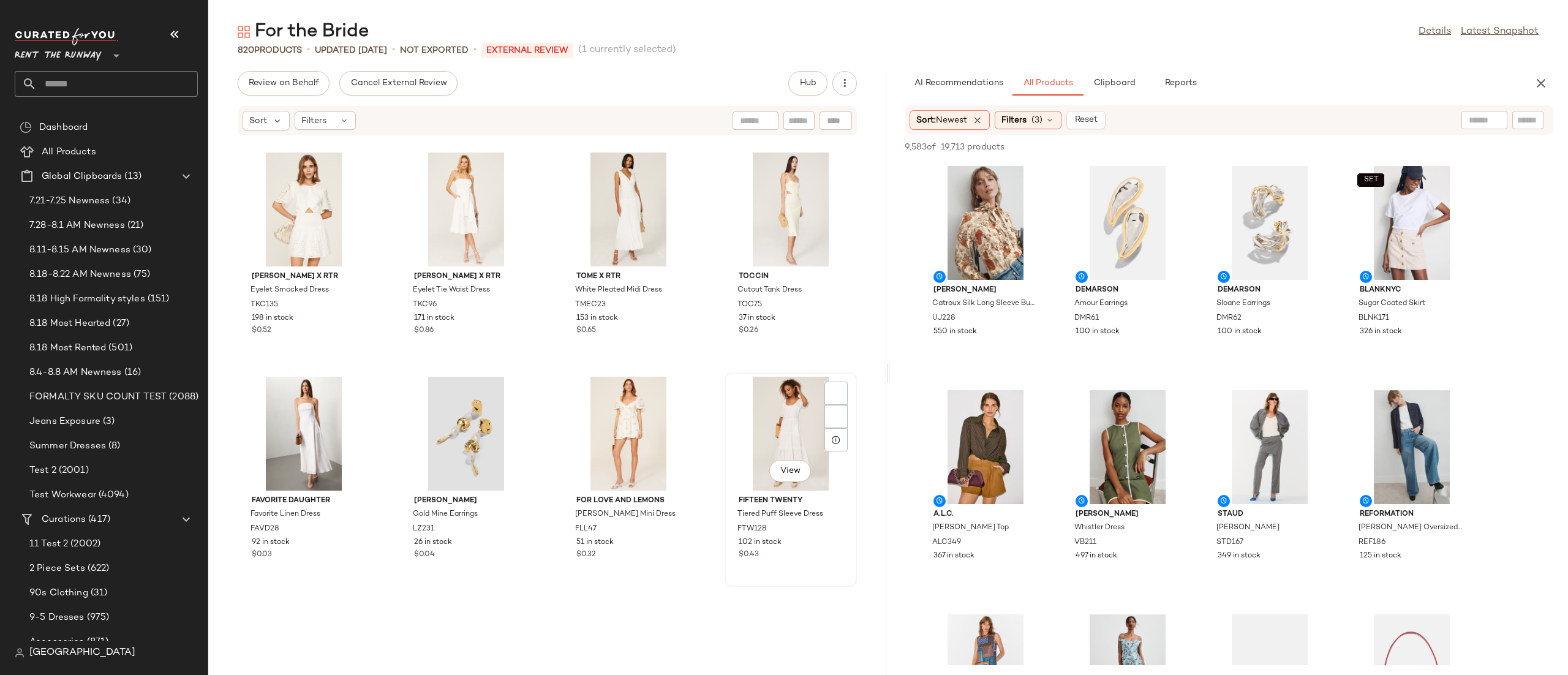
scroll to position [4485, 0]
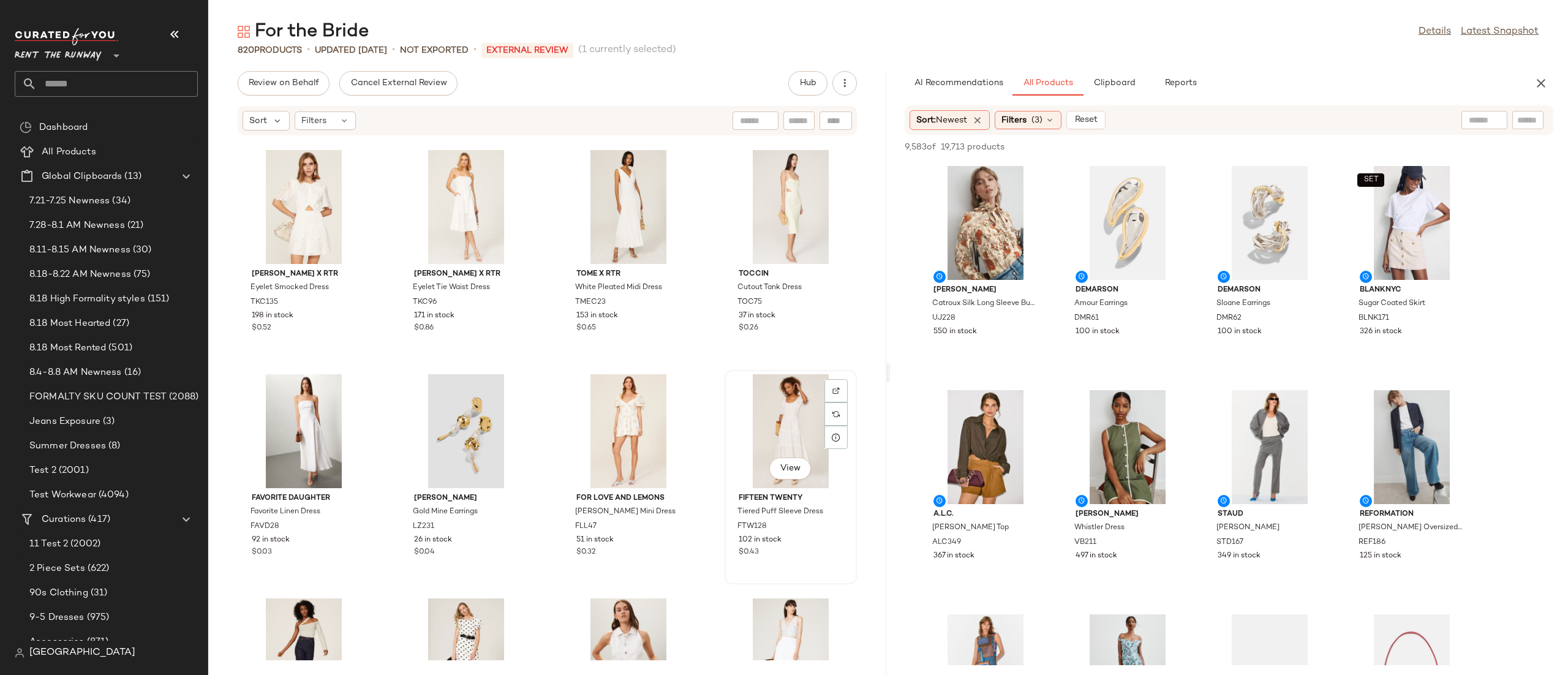
click at [757, 434] on div "View" at bounding box center [791, 431] width 123 height 114
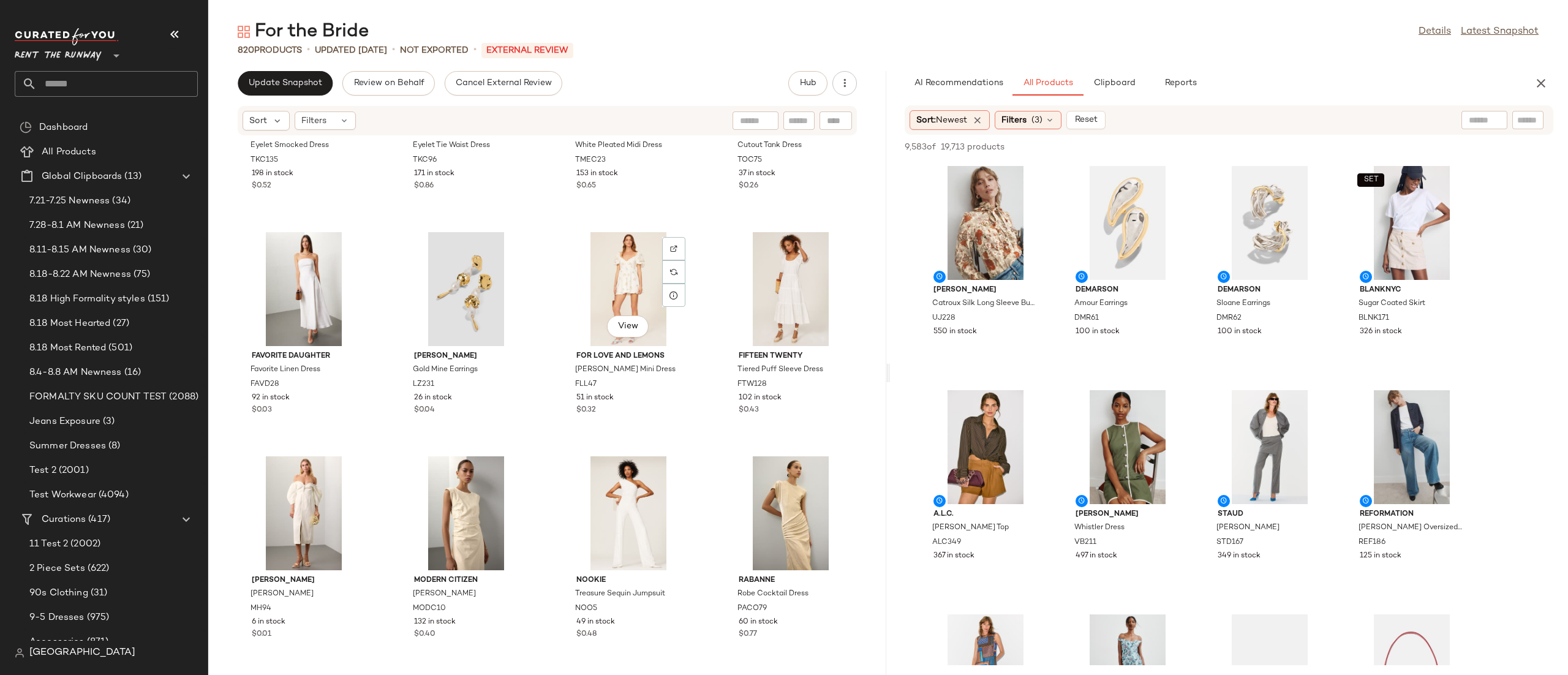
scroll to position [1482, 0]
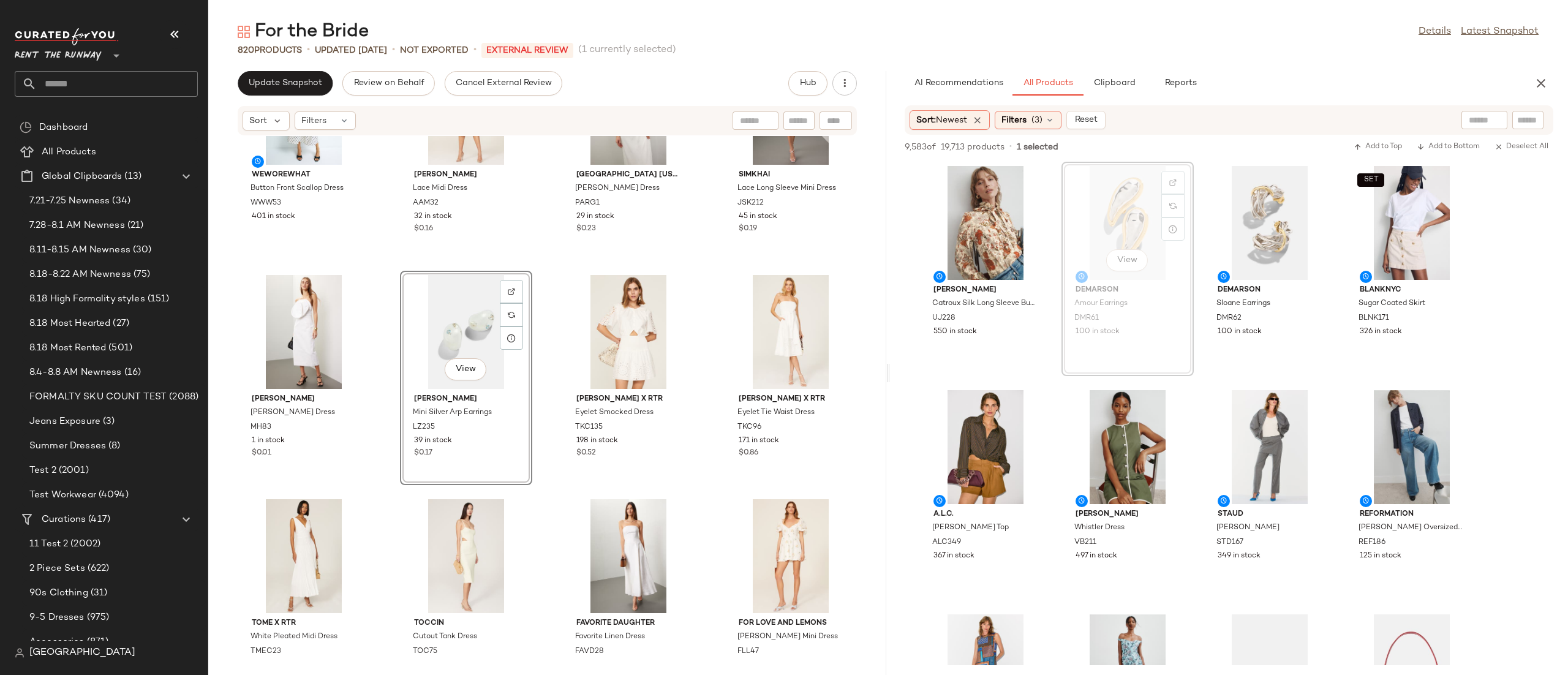
scroll to position [995, 0]
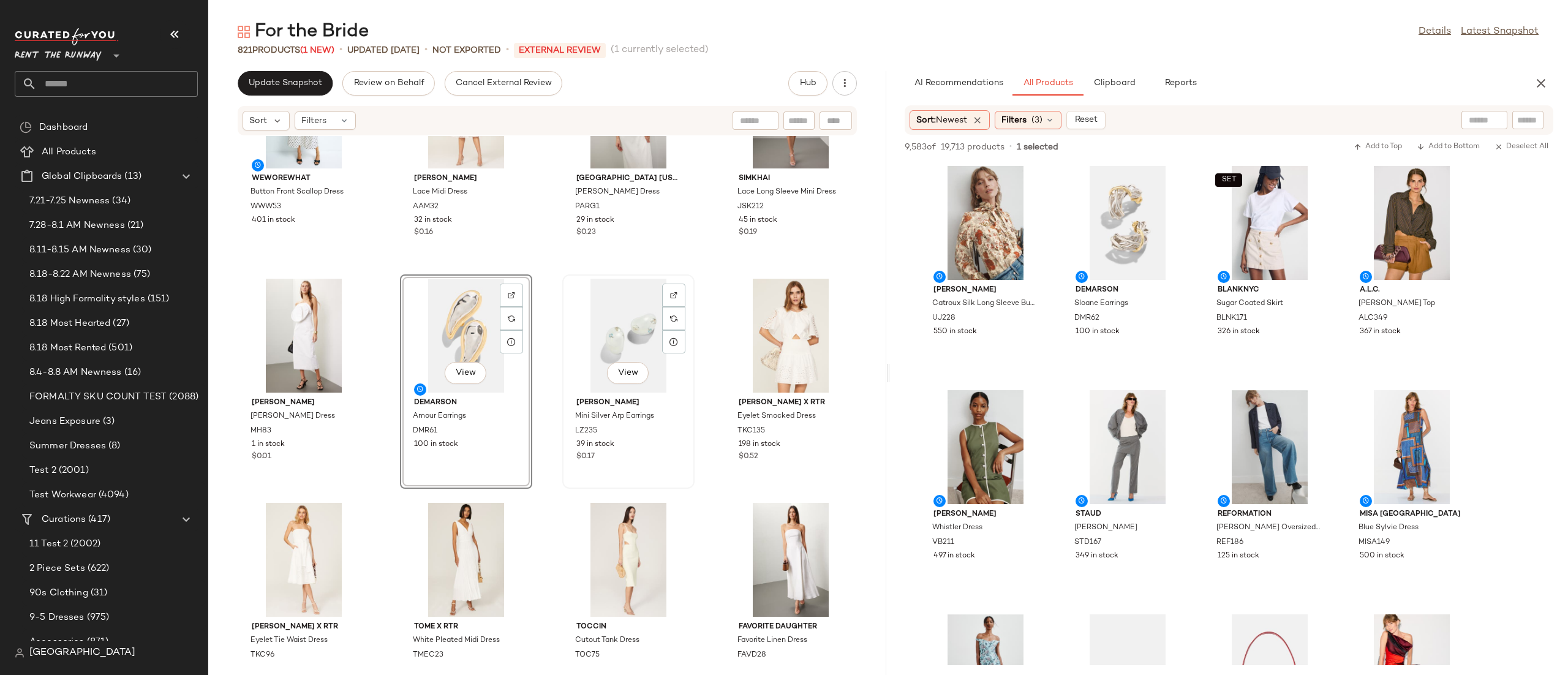
click at [587, 335] on div "View" at bounding box center [628, 335] width 123 height 114
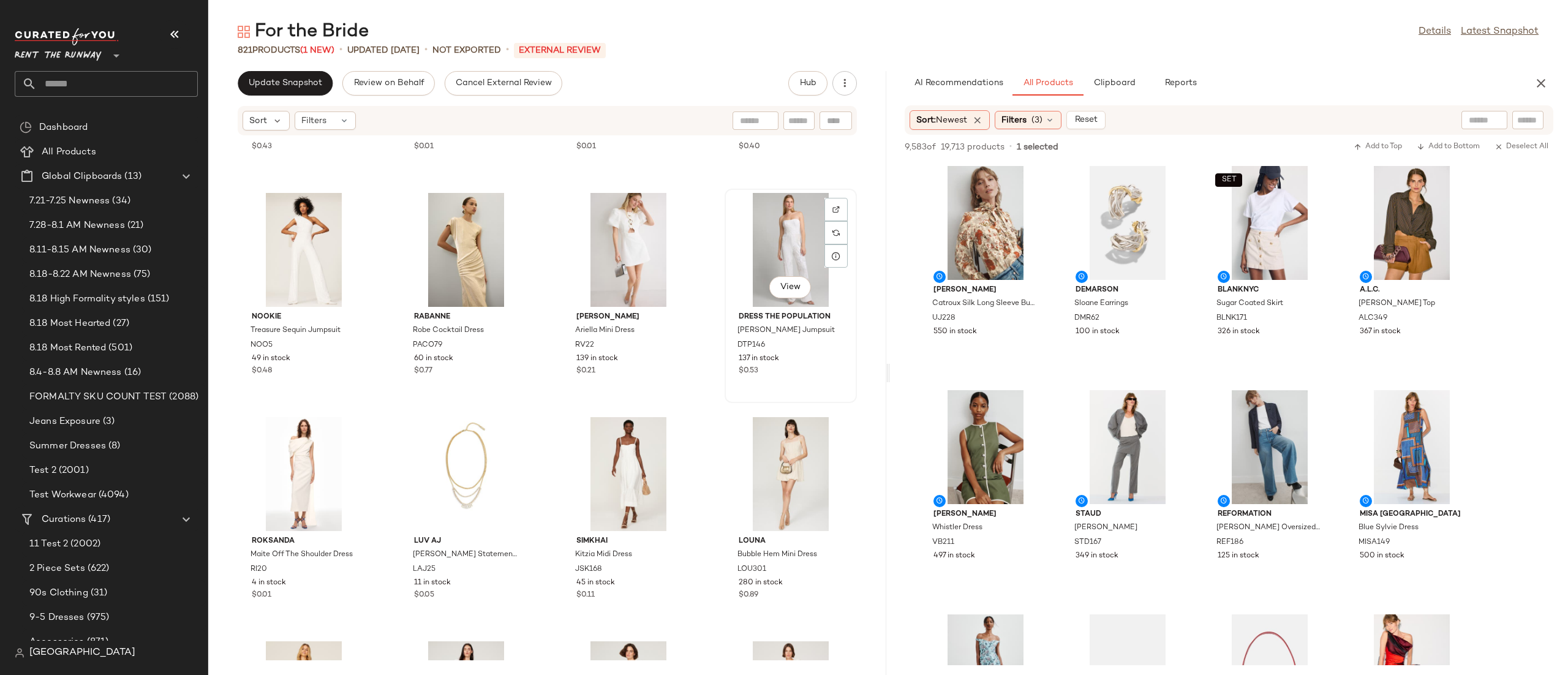
scroll to position [1838, 0]
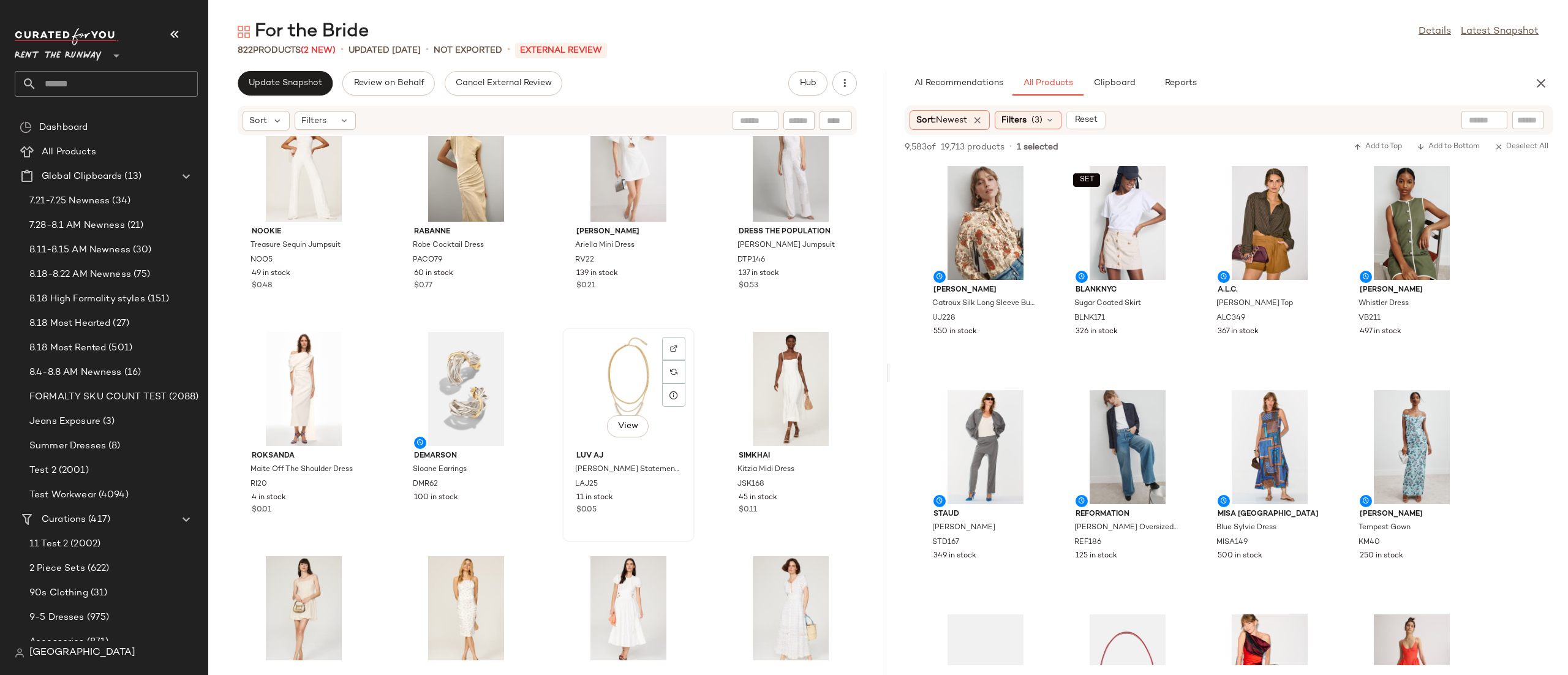
click at [596, 363] on div "View" at bounding box center [628, 389] width 123 height 114
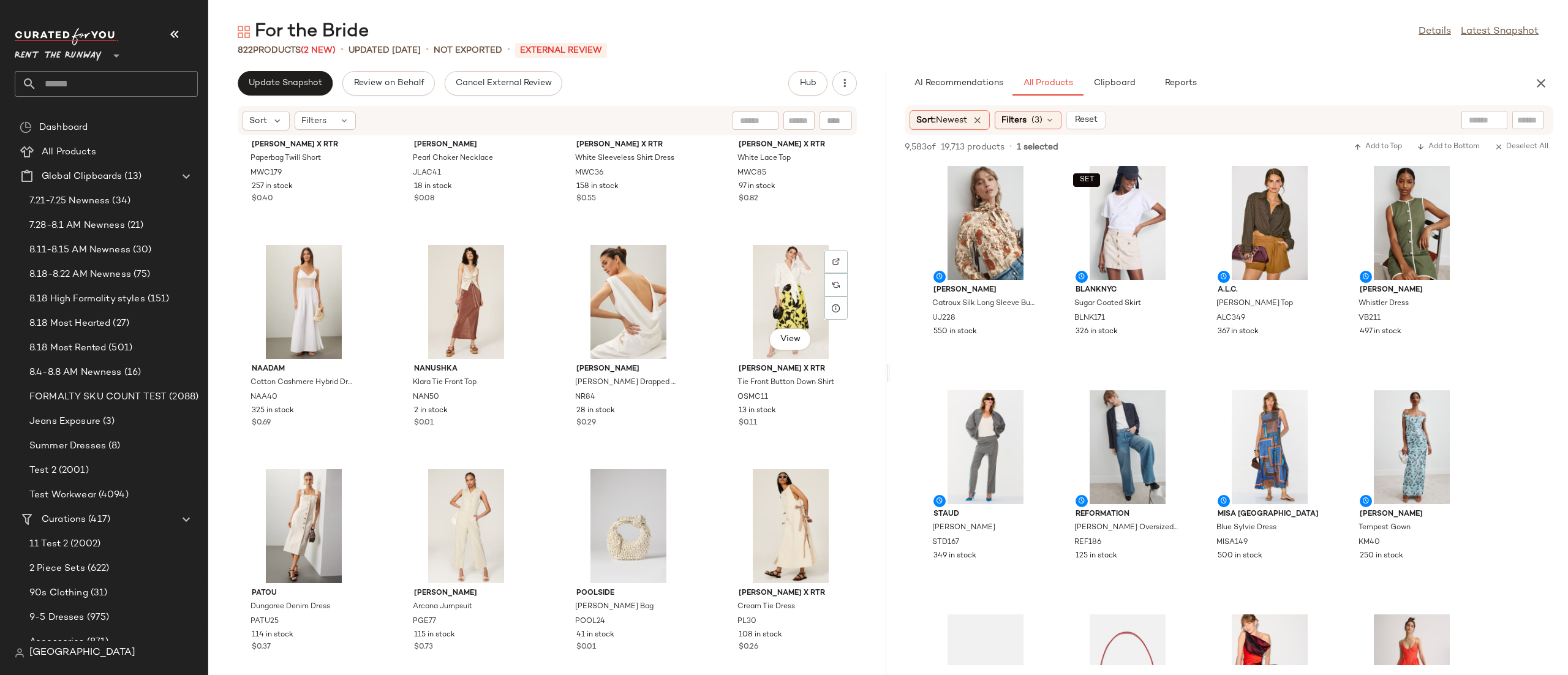
scroll to position [20077, 0]
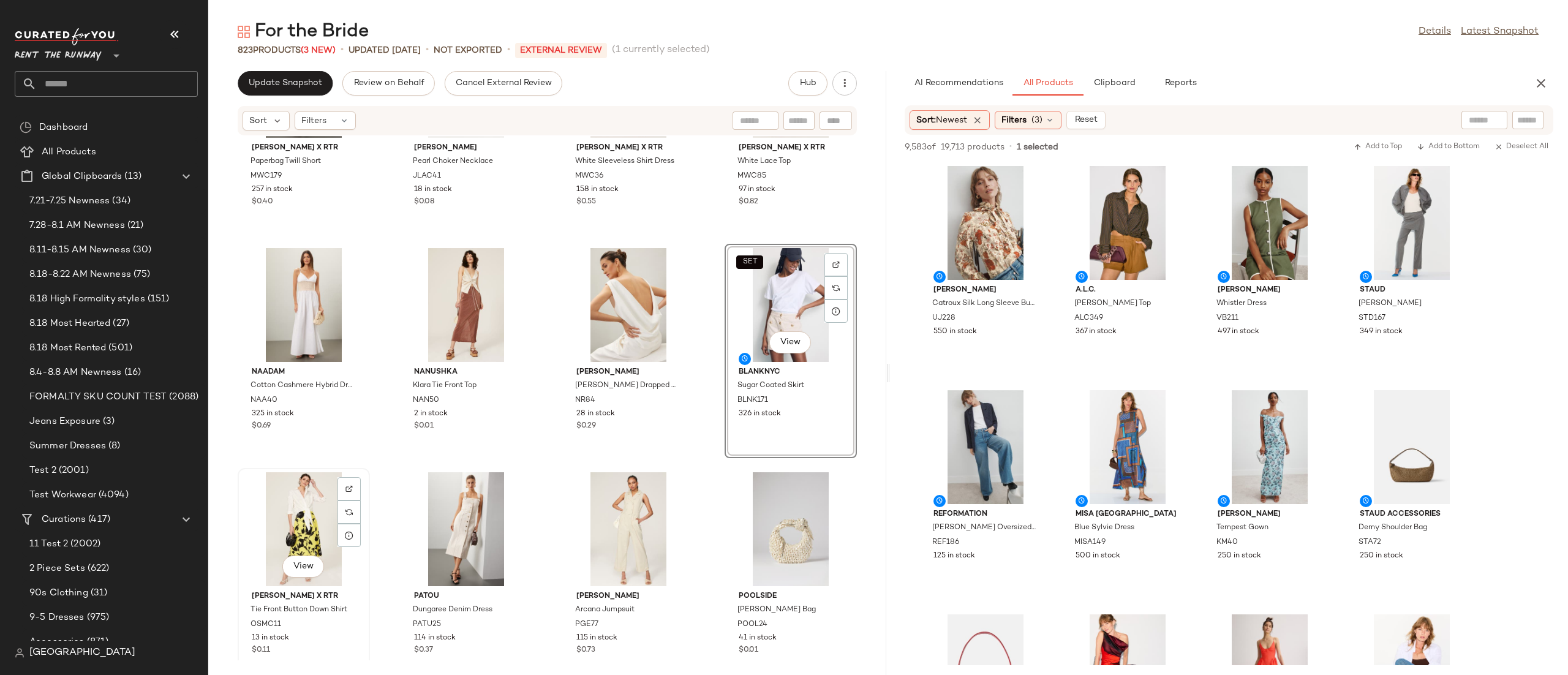
click at [284, 545] on div "View" at bounding box center [304, 529] width 123 height 114
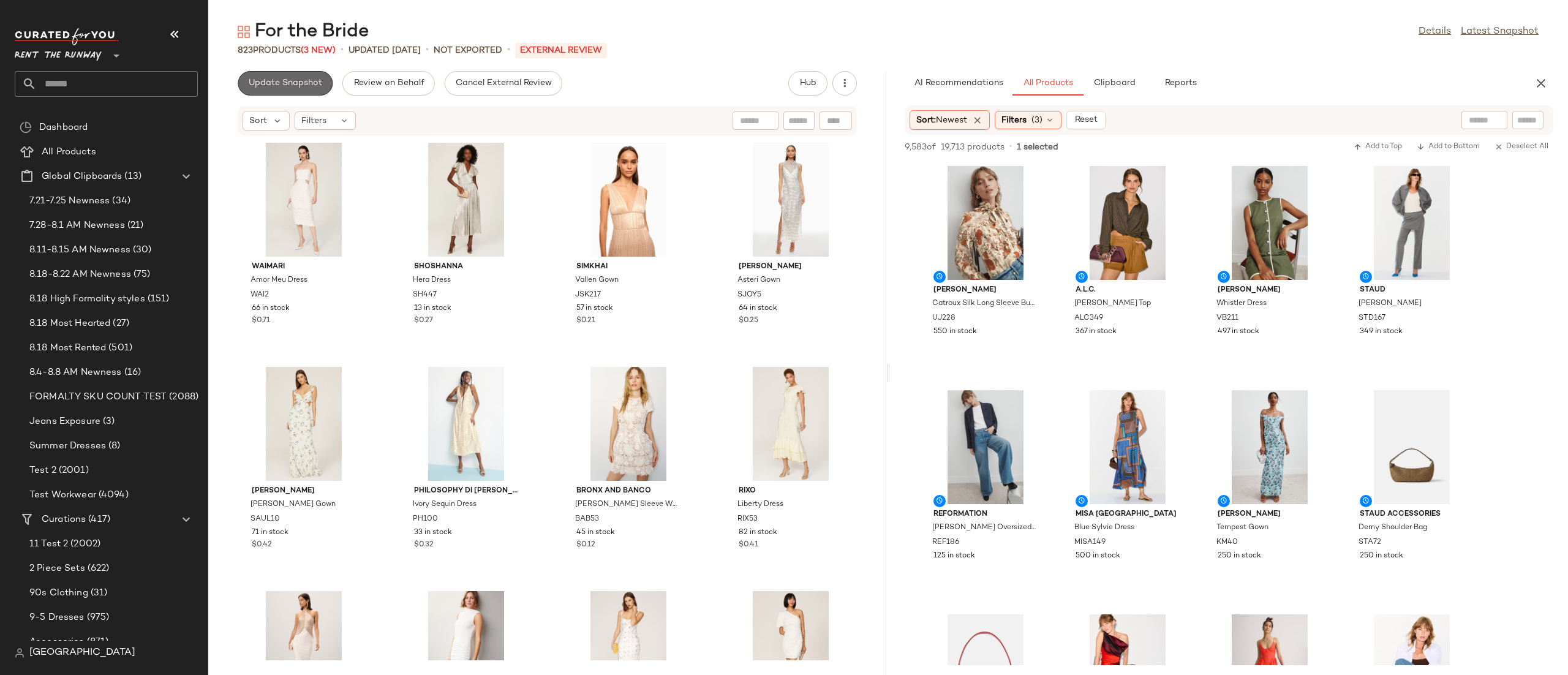
click at [310, 90] on button "Update Snapshot" at bounding box center [285, 83] width 95 height 25
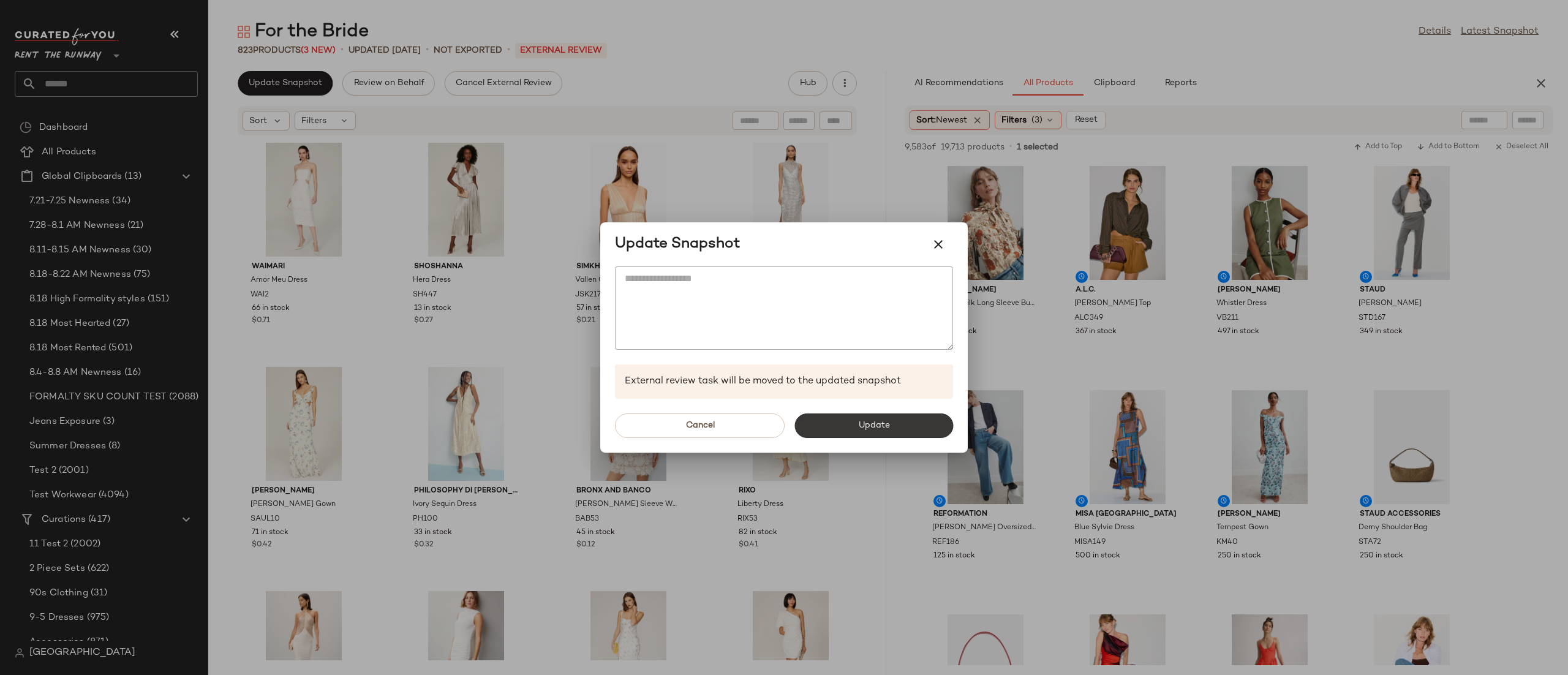
click at [866, 429] on span "Update" at bounding box center [873, 425] width 32 height 10
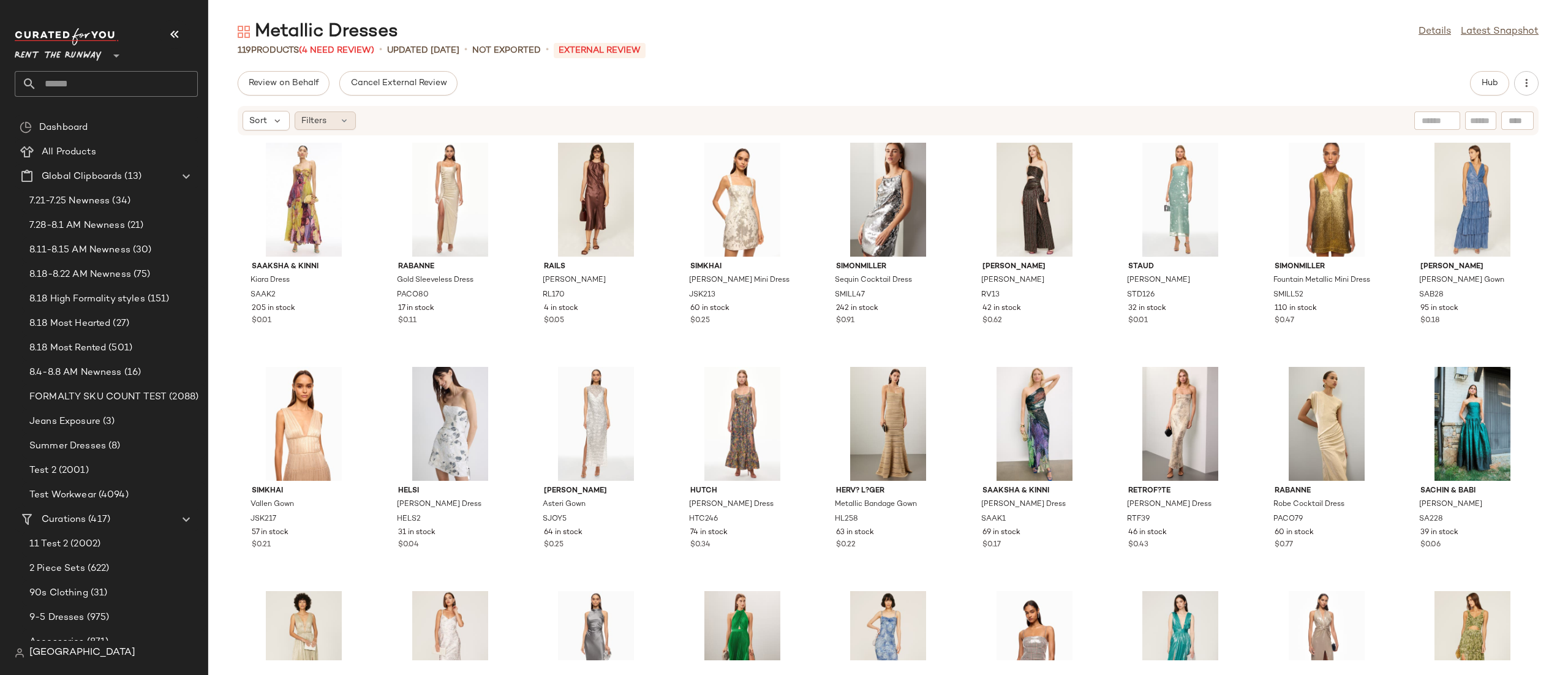
click at [325, 127] on span "Filters" at bounding box center [313, 121] width 25 height 13
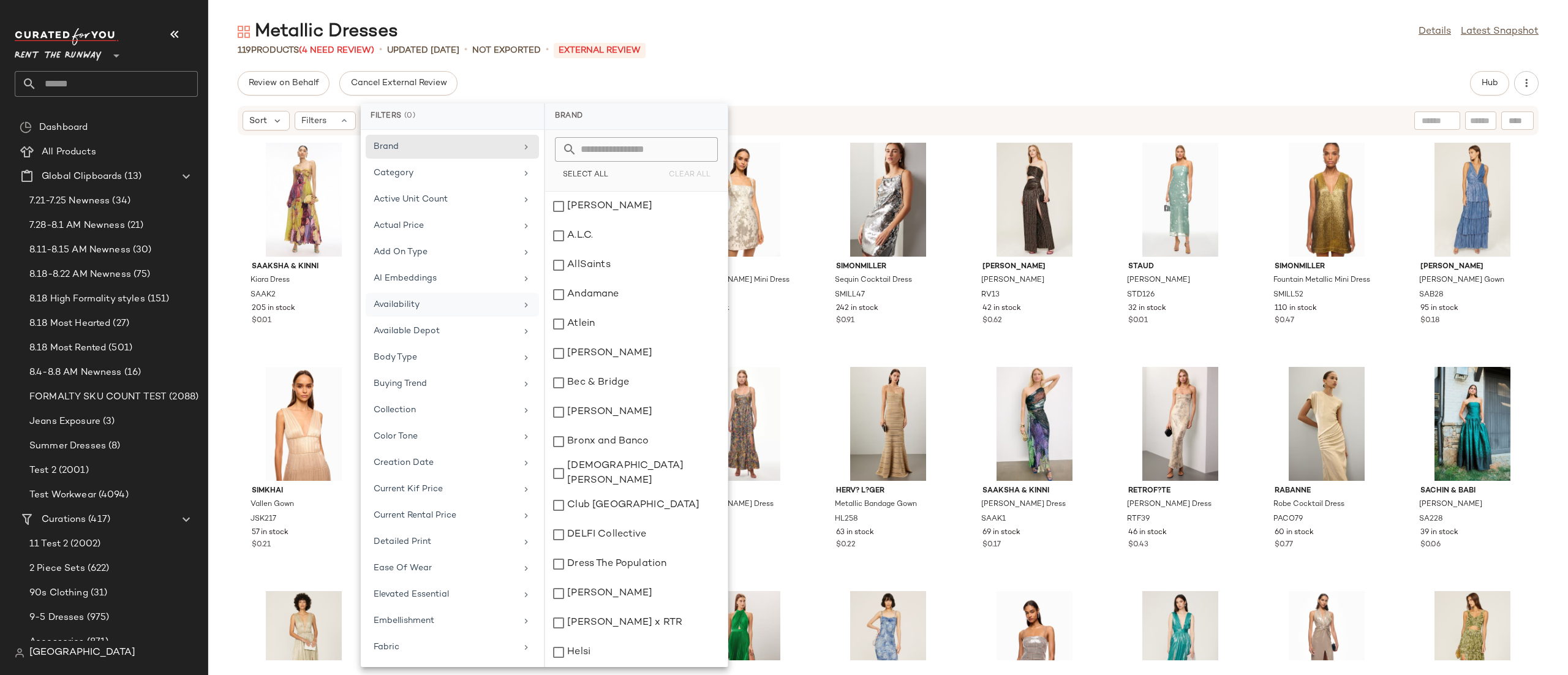
click at [443, 303] on div "Availability" at bounding box center [445, 305] width 143 height 13
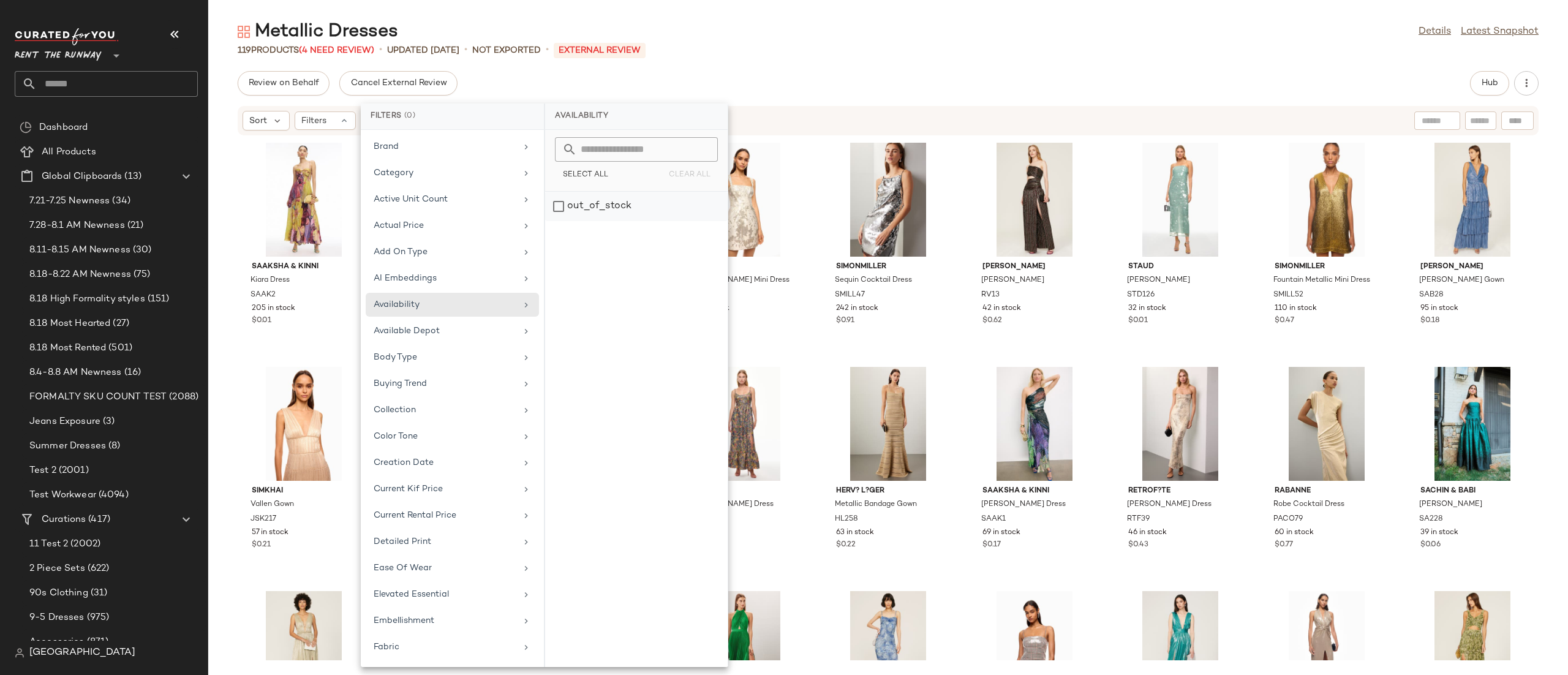
click at [616, 211] on div "out_of_stock" at bounding box center [636, 206] width 182 height 29
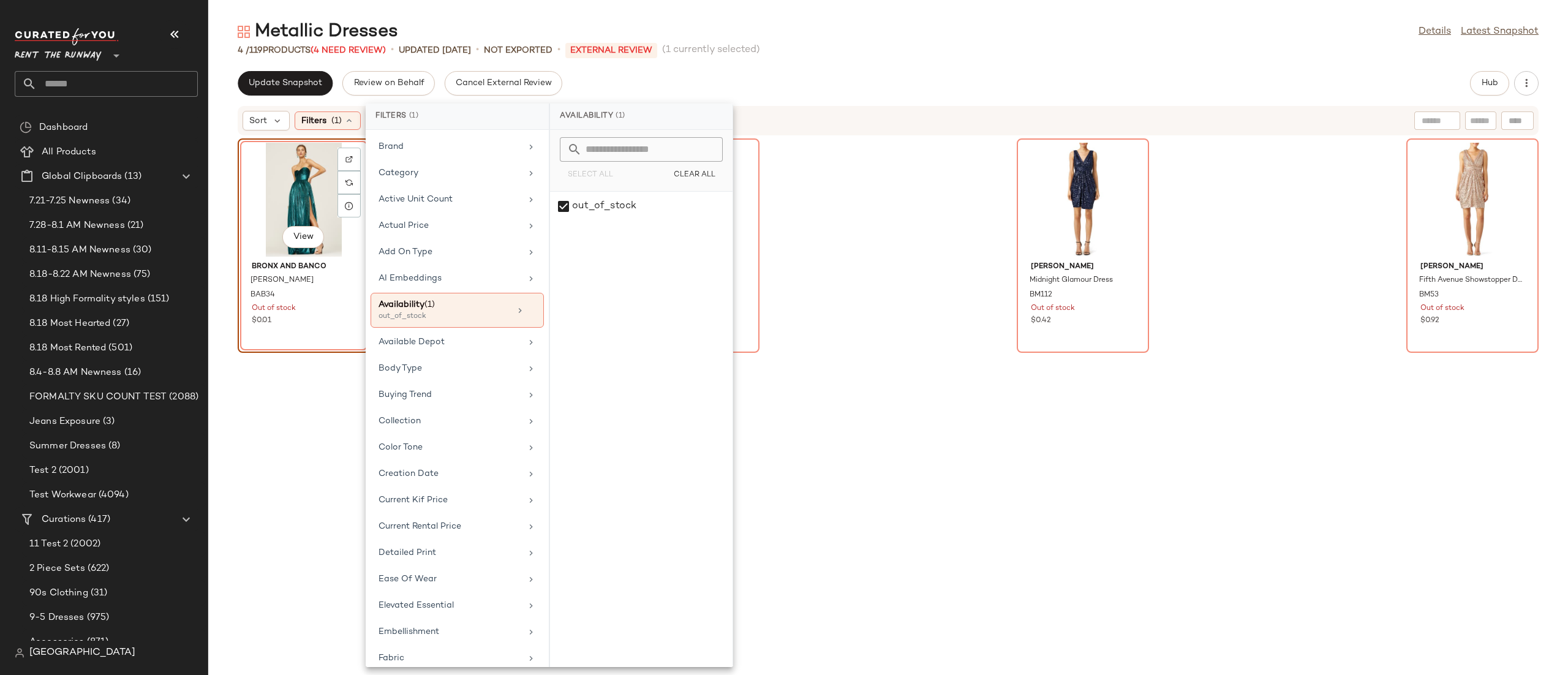
click at [235, 170] on div "View Bronx and Banco [PERSON_NAME] Gown BAB34 Out of stock $0.01 Line + Dot Bea…" at bounding box center [888, 398] width 1360 height 524
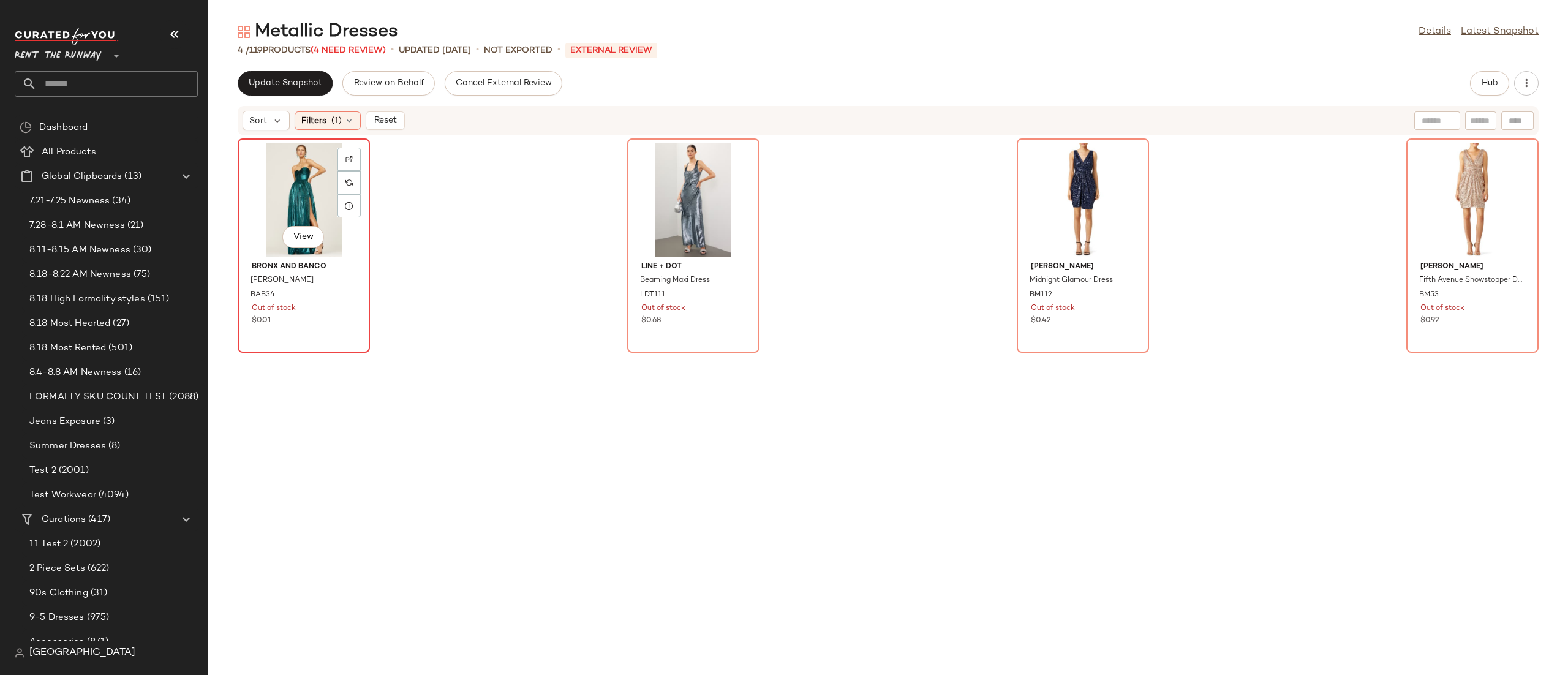
click at [257, 170] on div "View" at bounding box center [304, 199] width 123 height 114
click at [1493, 191] on div "View" at bounding box center [1472, 199] width 123 height 114
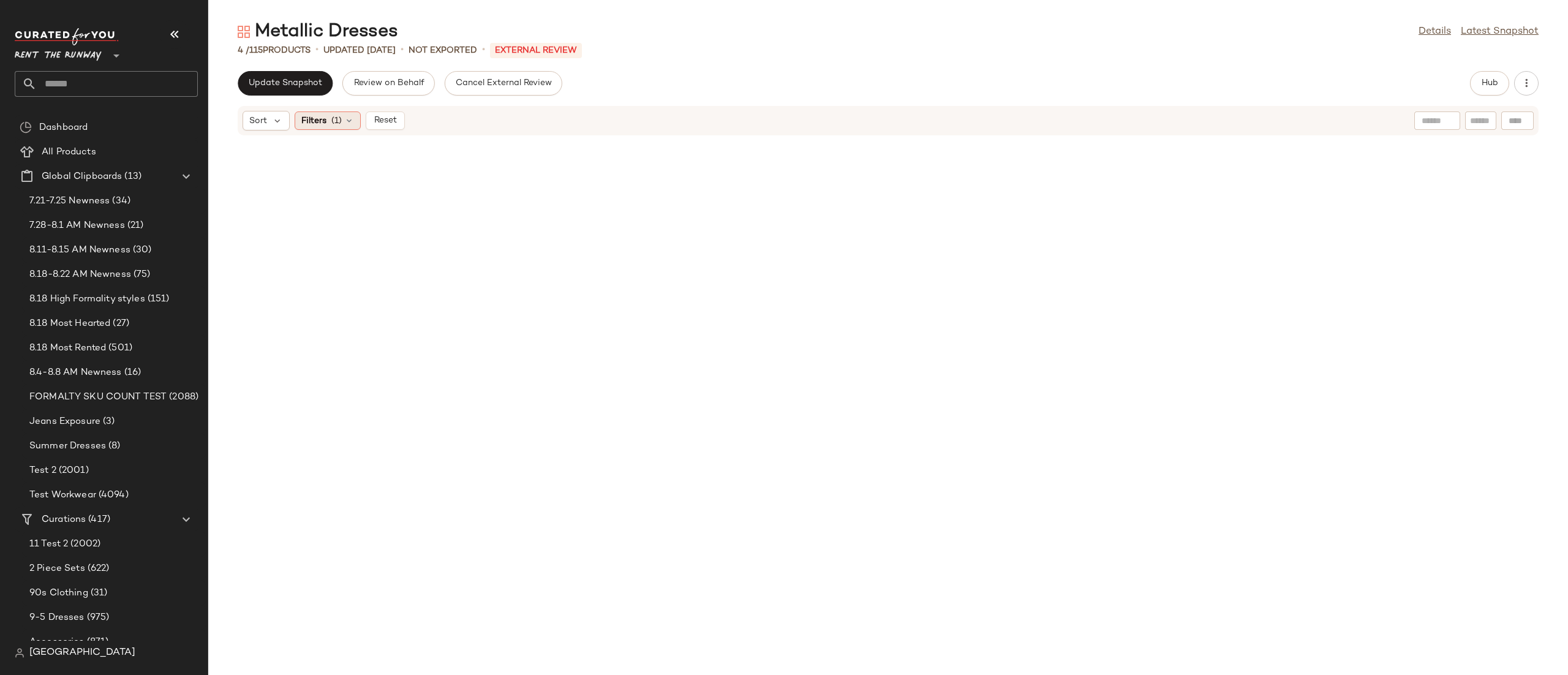
click at [357, 125] on div "Filters (1)" at bounding box center [327, 121] width 66 height 18
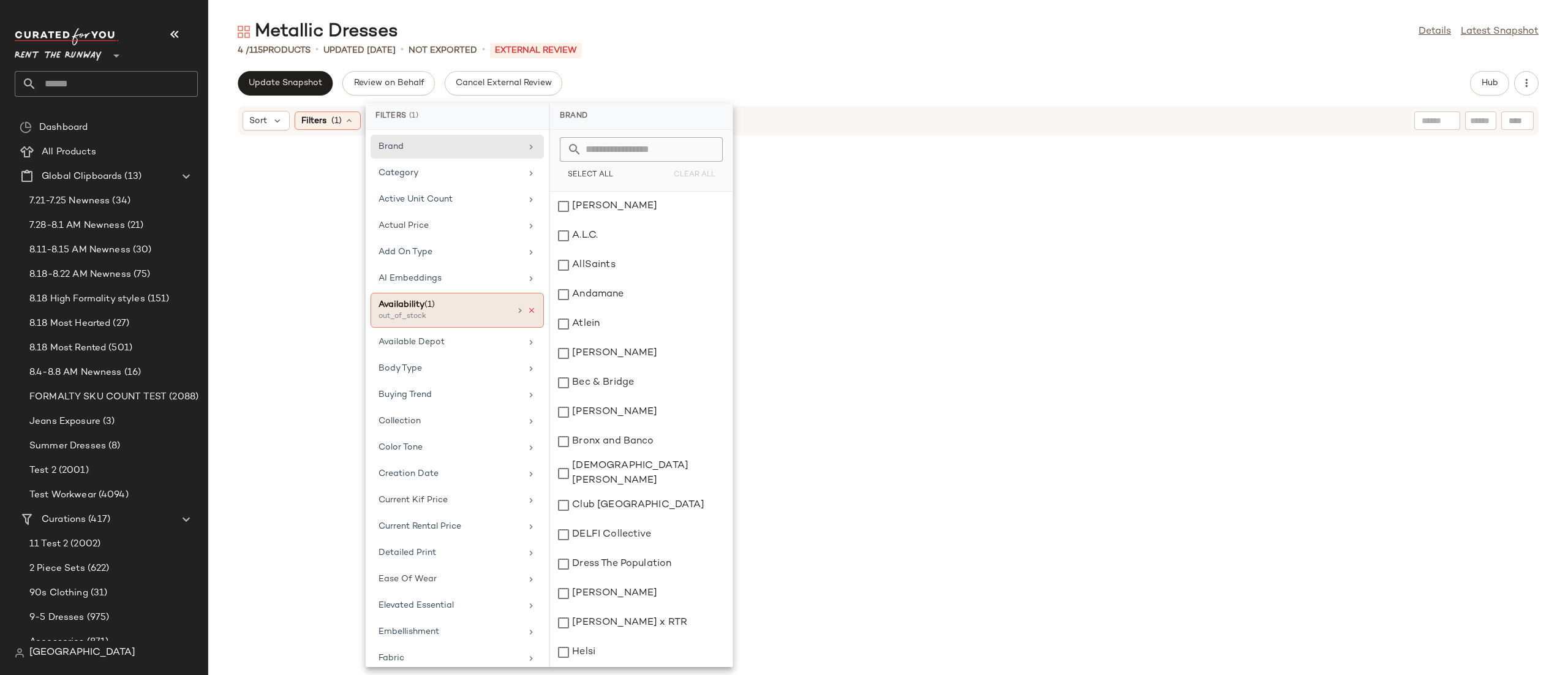
click at [528, 312] on icon at bounding box center [532, 311] width 9 height 9
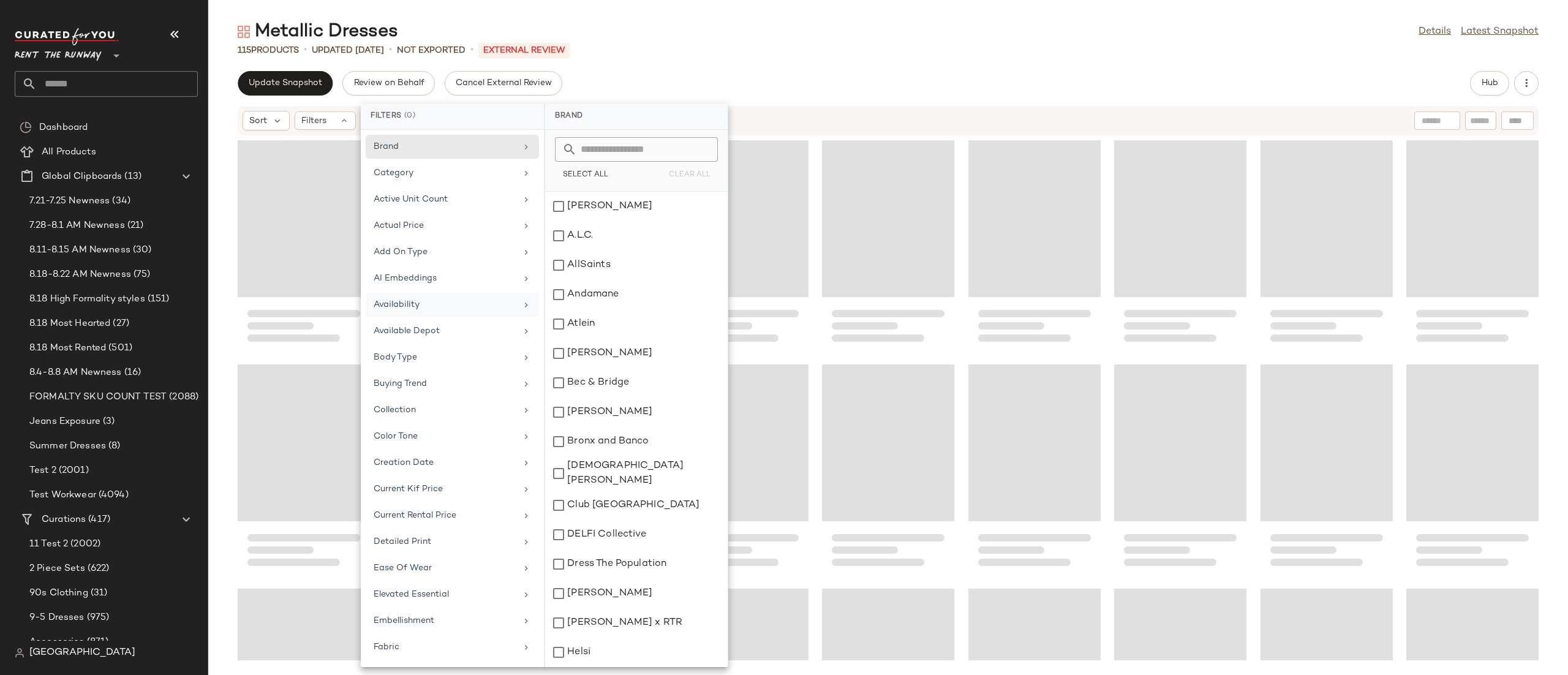
click at [848, 145] on div "Loading..." at bounding box center [888, 218] width 133 height 157
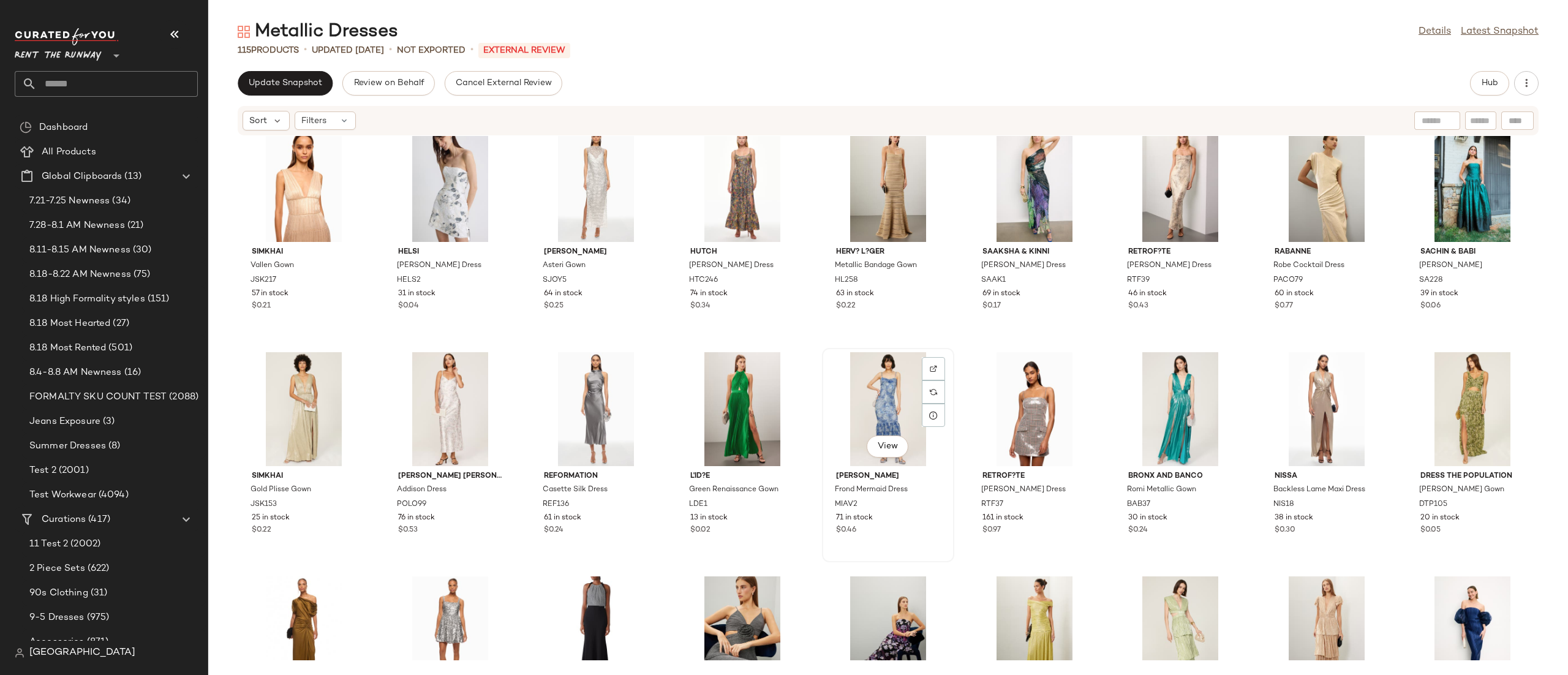
scroll to position [251, 0]
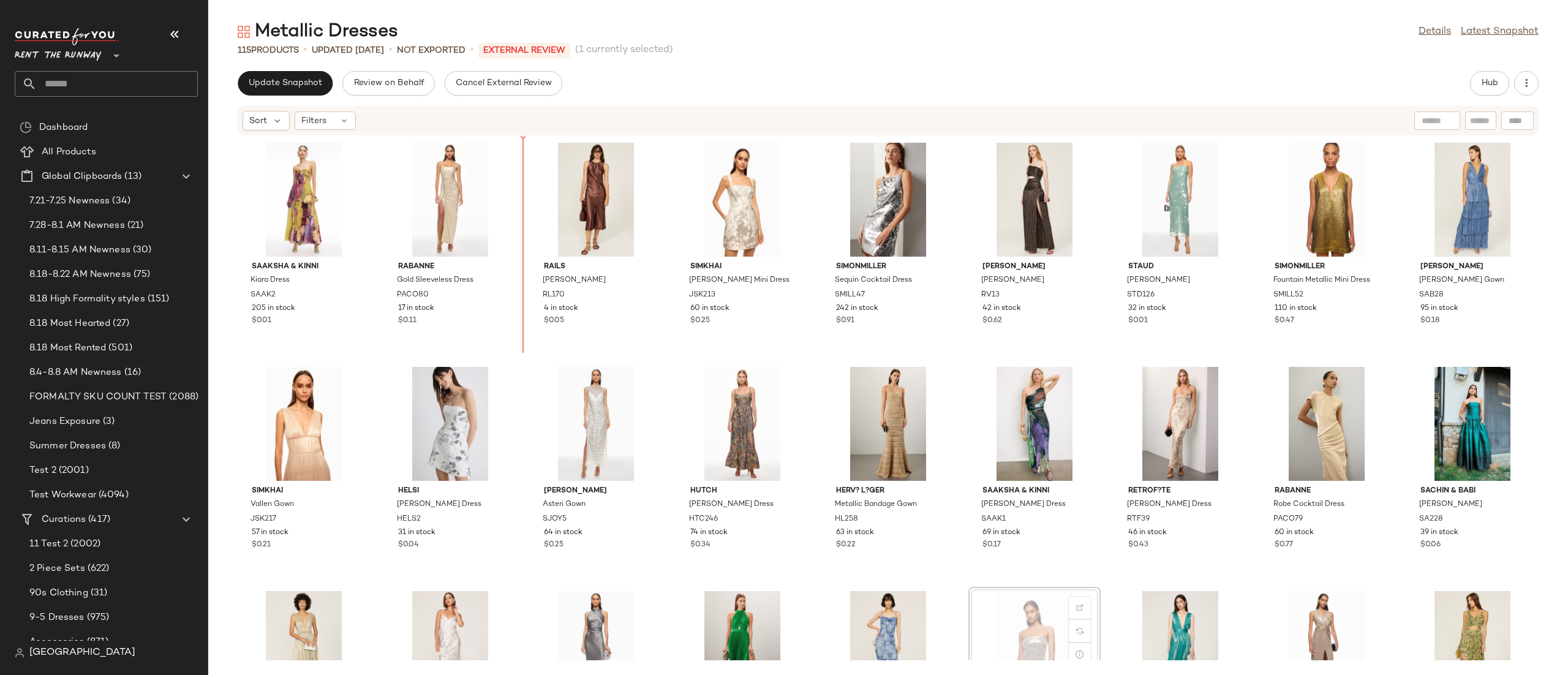
scroll to position [1, 0]
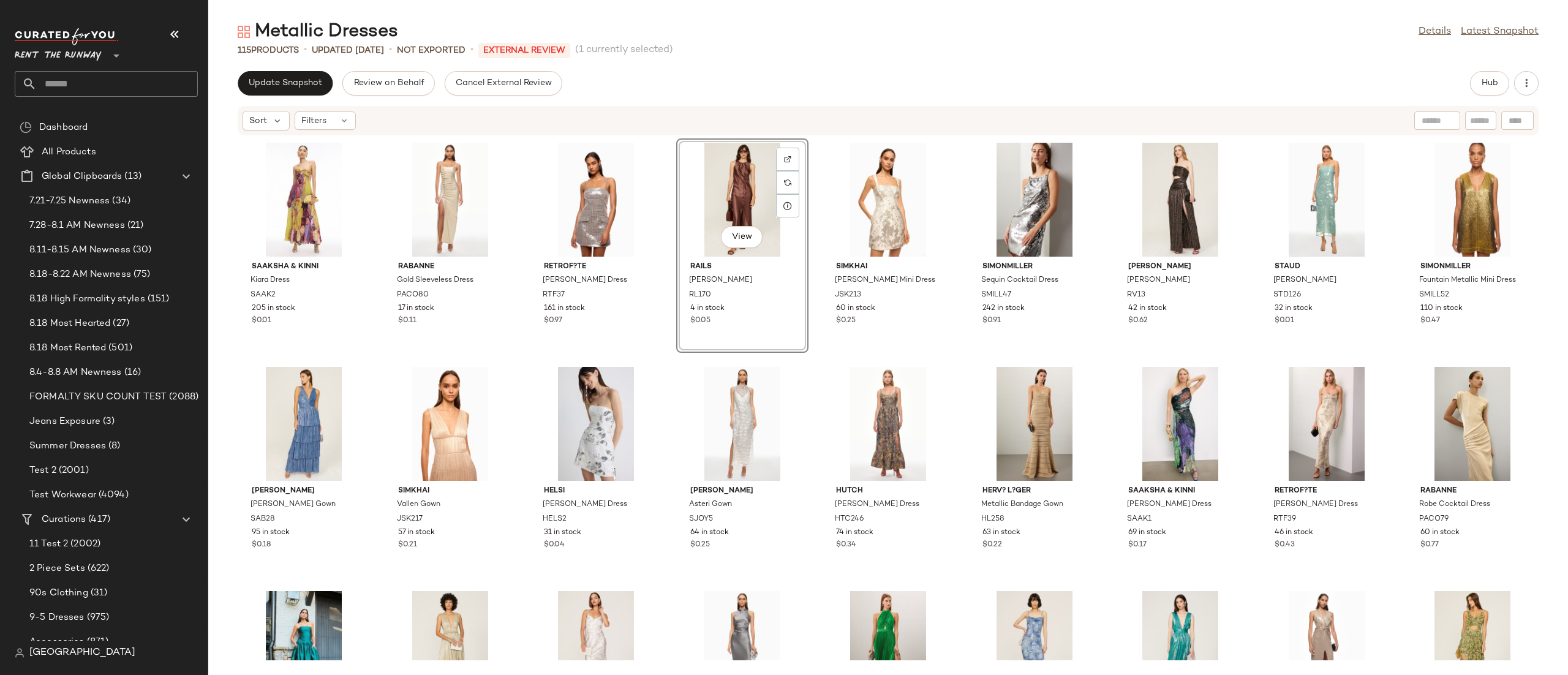
scroll to position [1, 0]
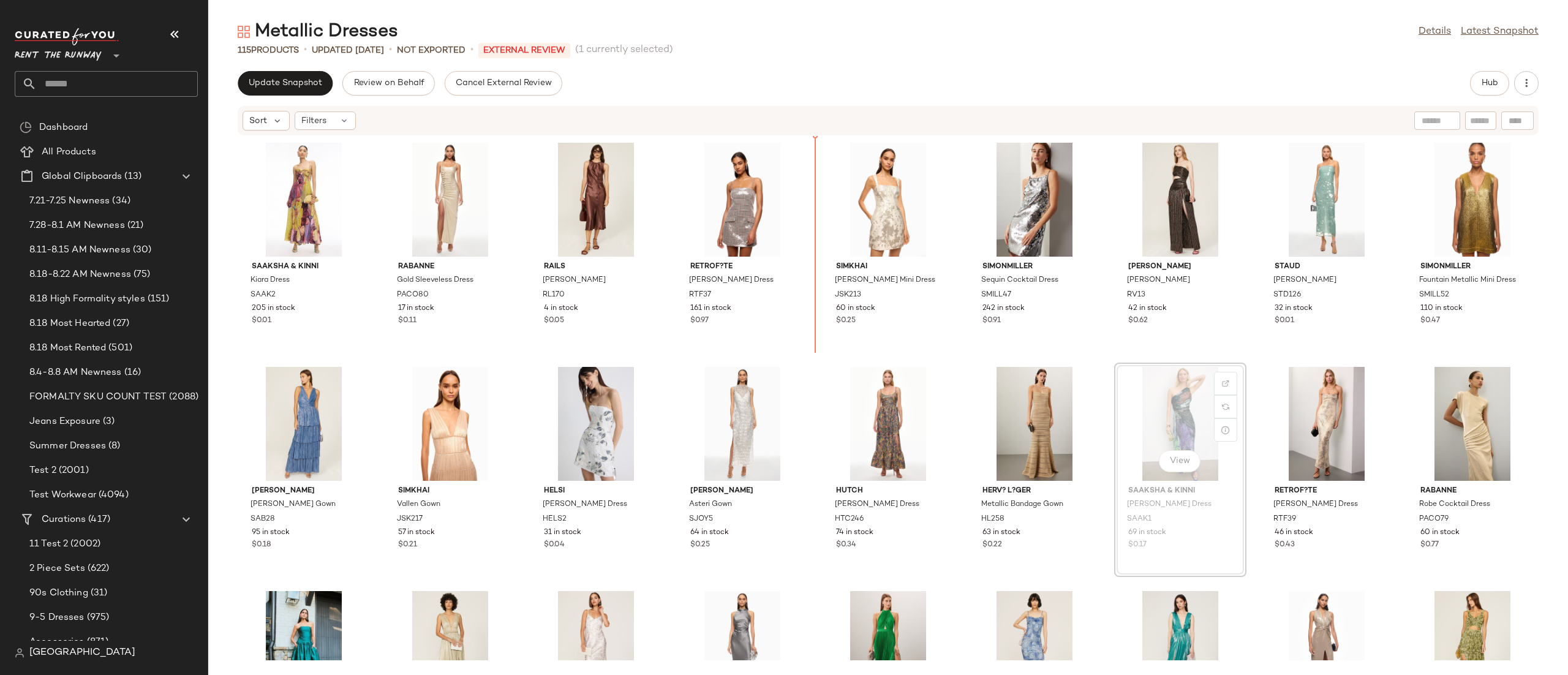
scroll to position [1, 0]
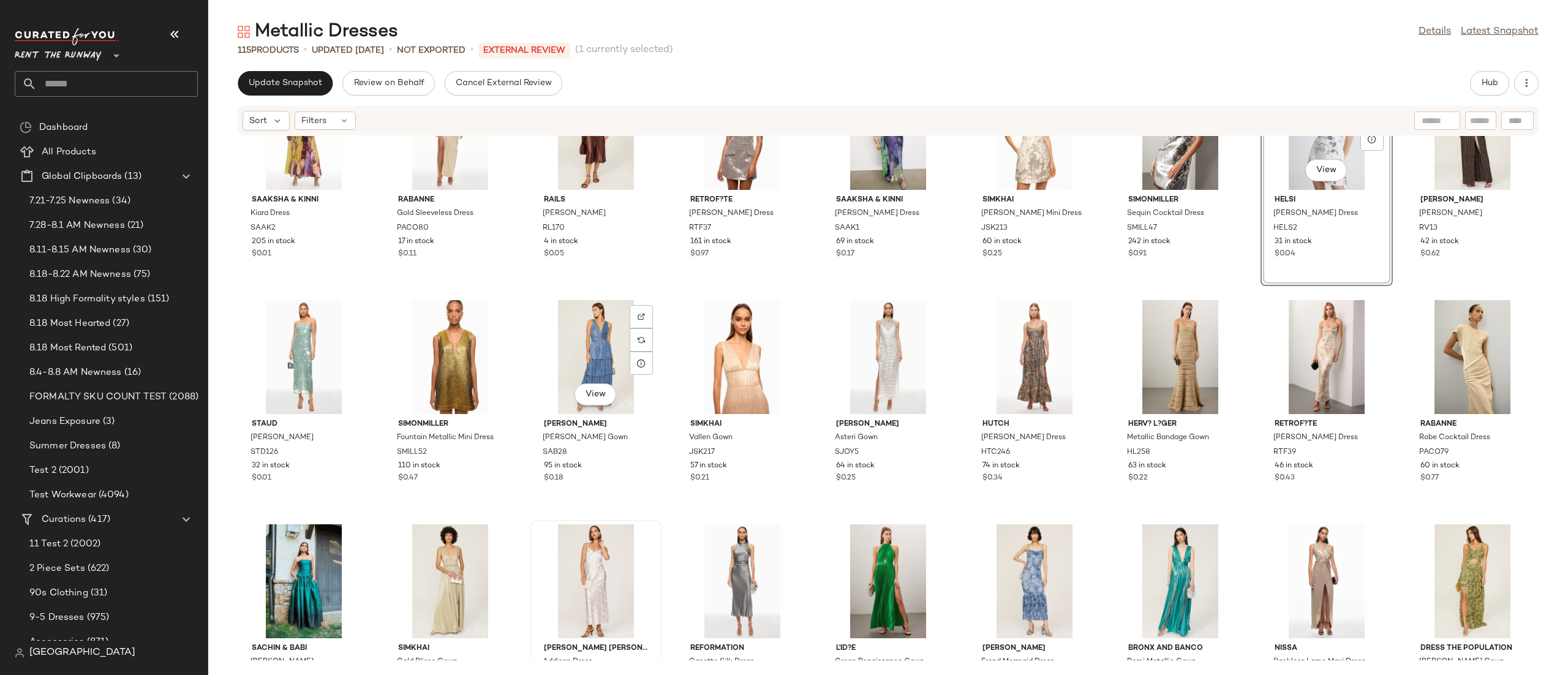
scroll to position [227, 0]
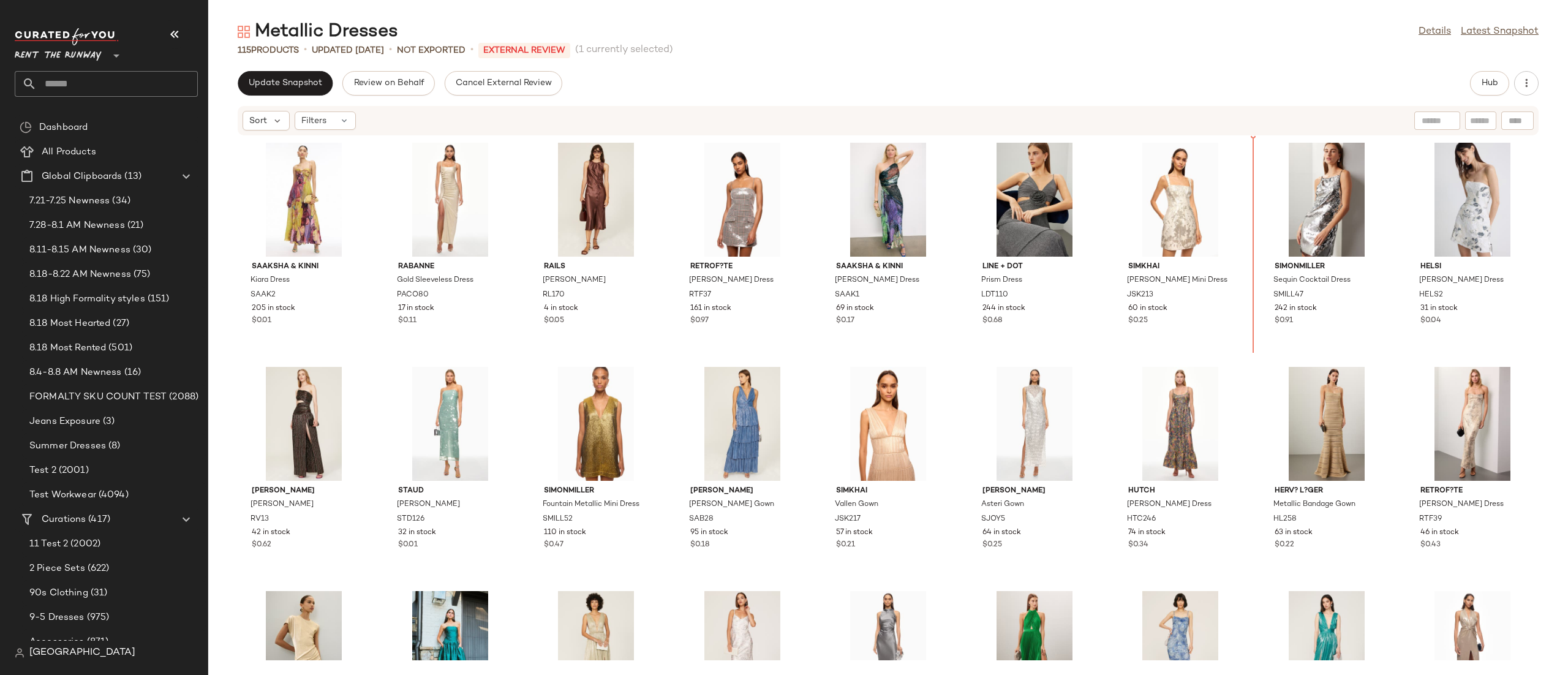
scroll to position [1, 0]
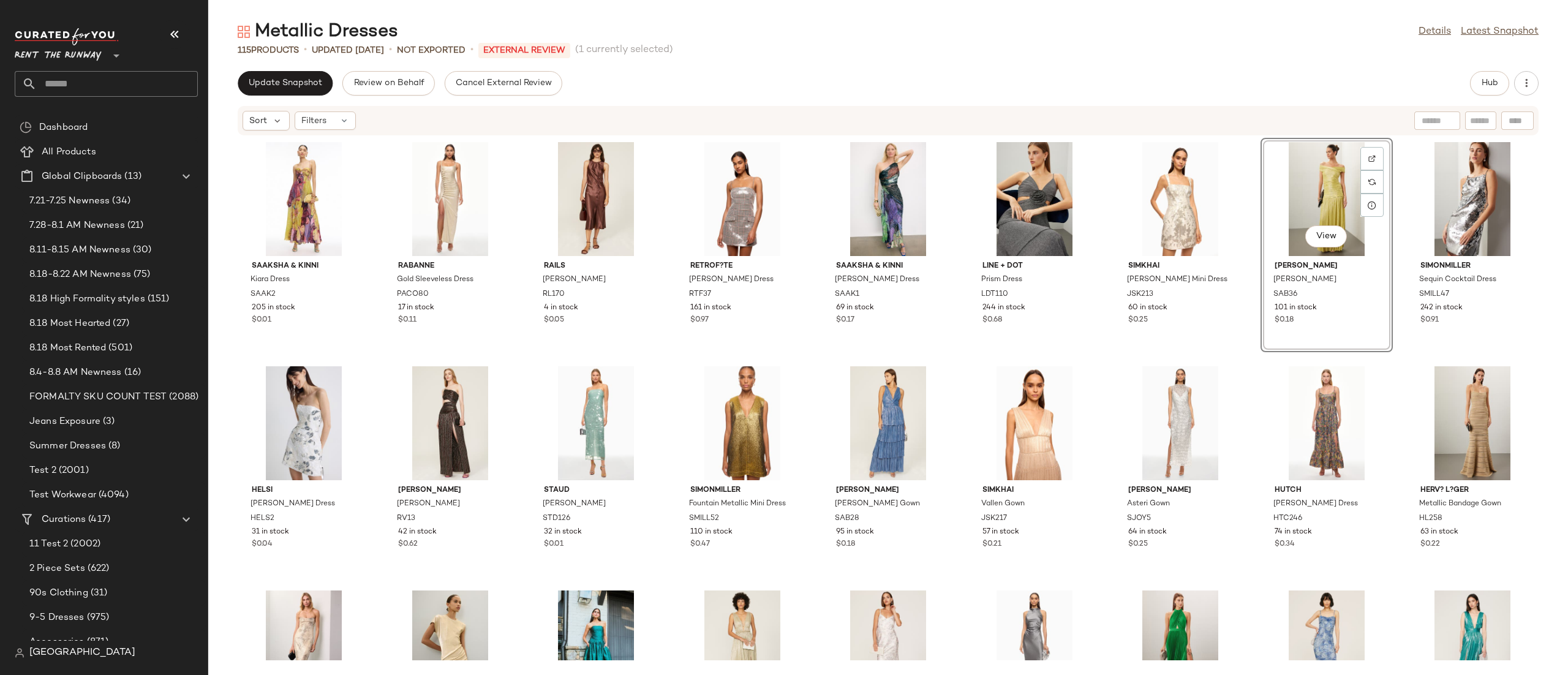
click at [1508, 72] on div "Hub" at bounding box center [1489, 83] width 39 height 25
click at [1491, 88] on span "Hub" at bounding box center [1489, 84] width 17 height 10
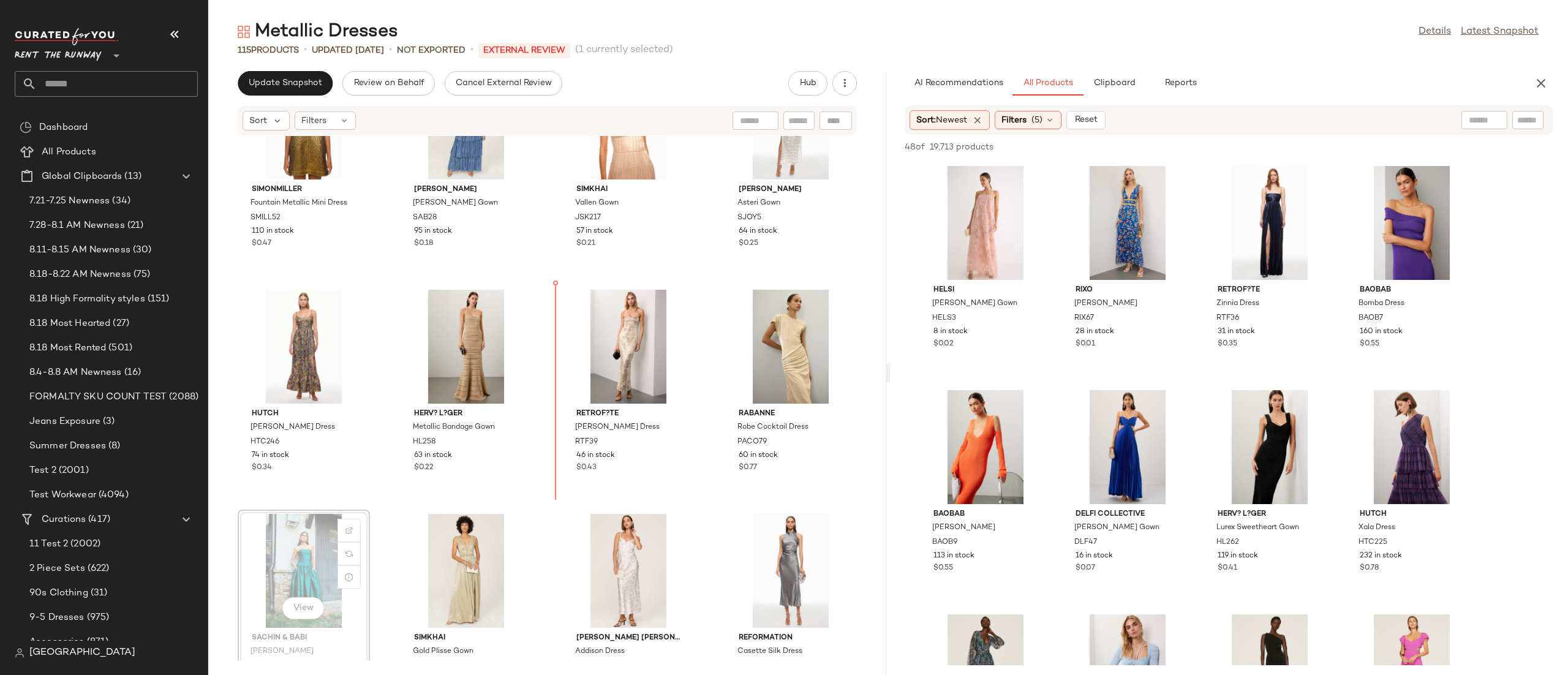
scroll to position [760, 0]
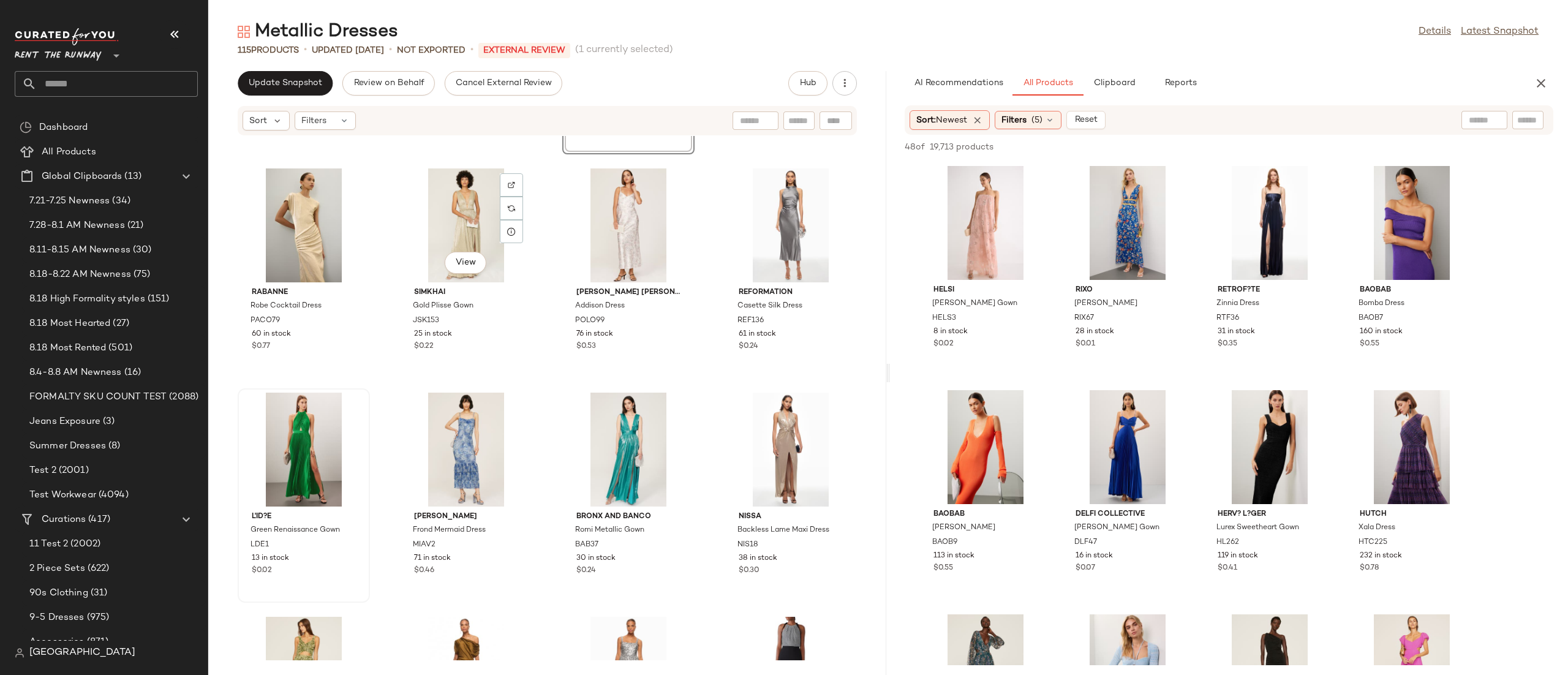
scroll to position [1105, 0]
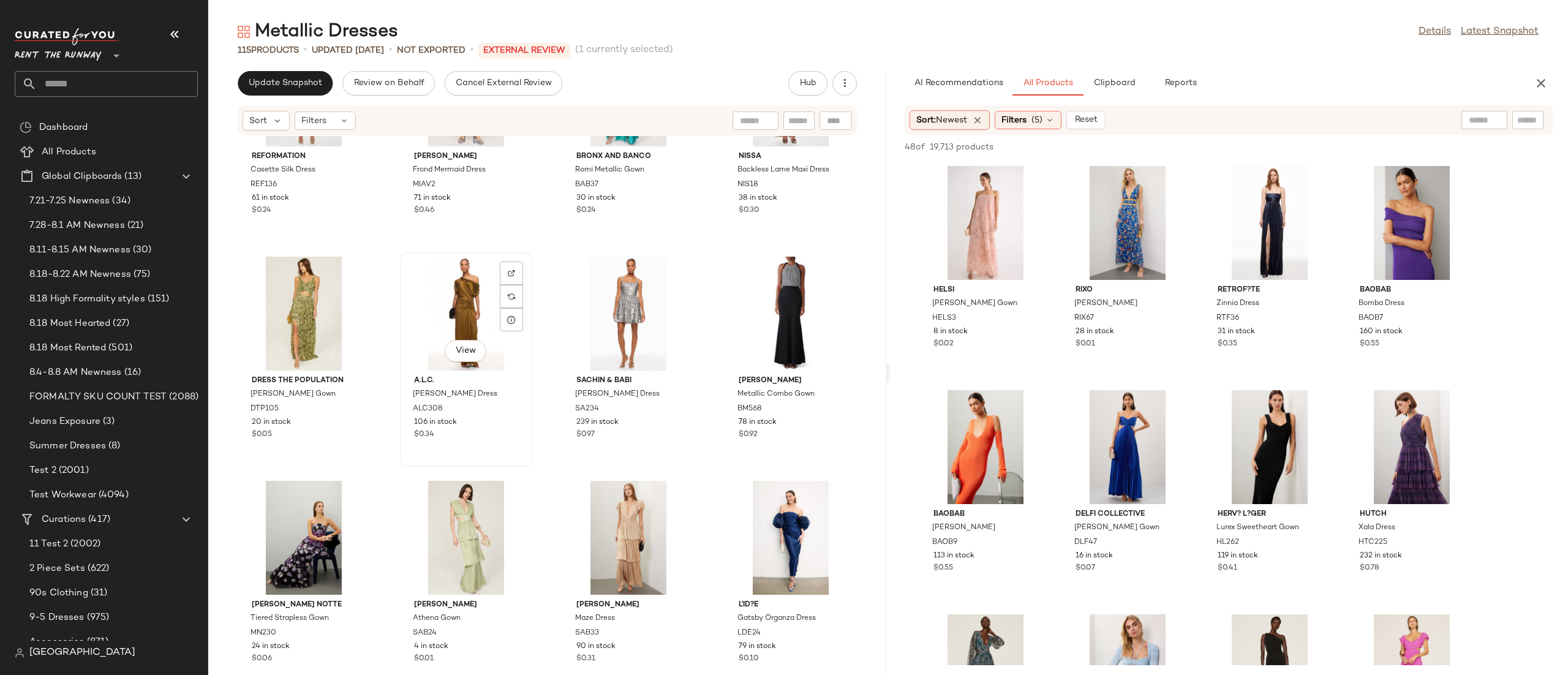
scroll to position [1590, 0]
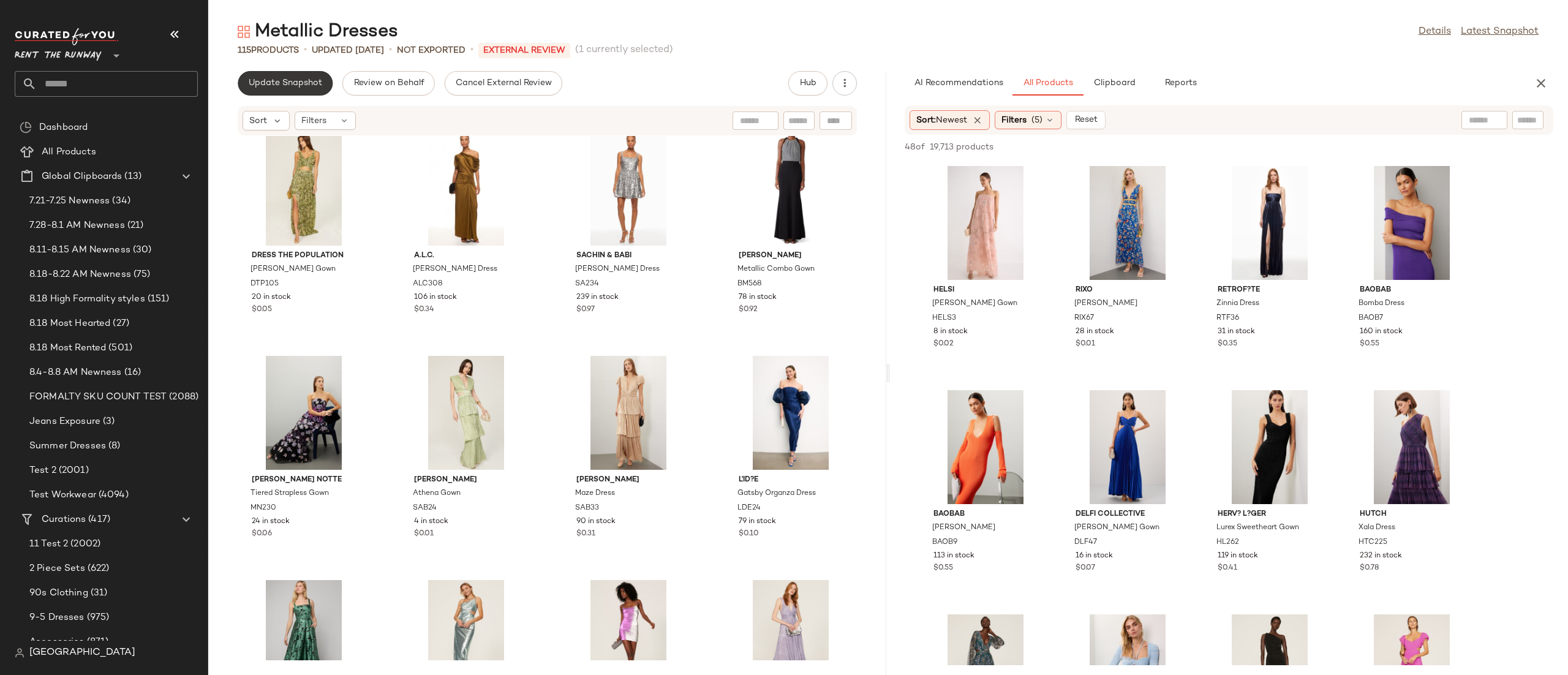
click at [284, 92] on button "Update Snapshot" at bounding box center [285, 83] width 95 height 25
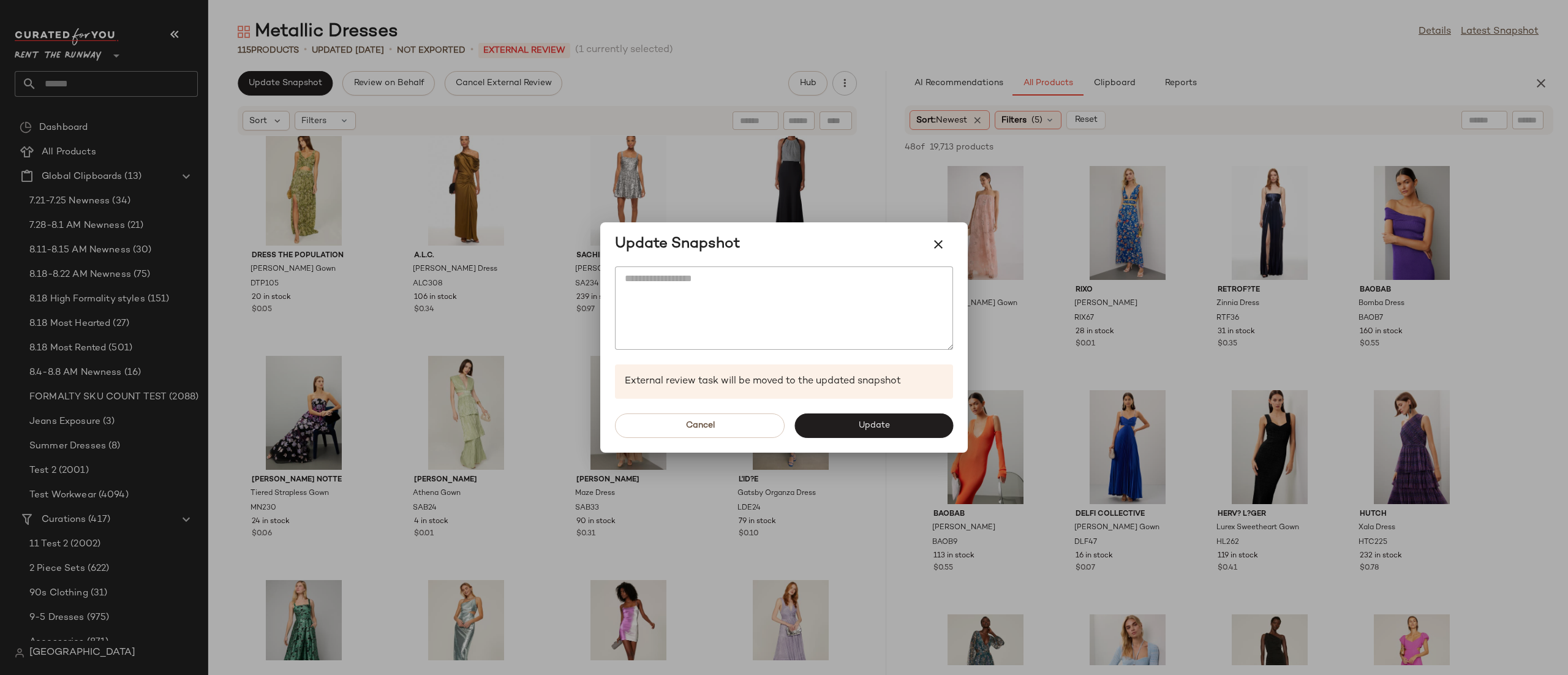
click at [1003, 204] on div at bounding box center [784, 338] width 1568 height 675
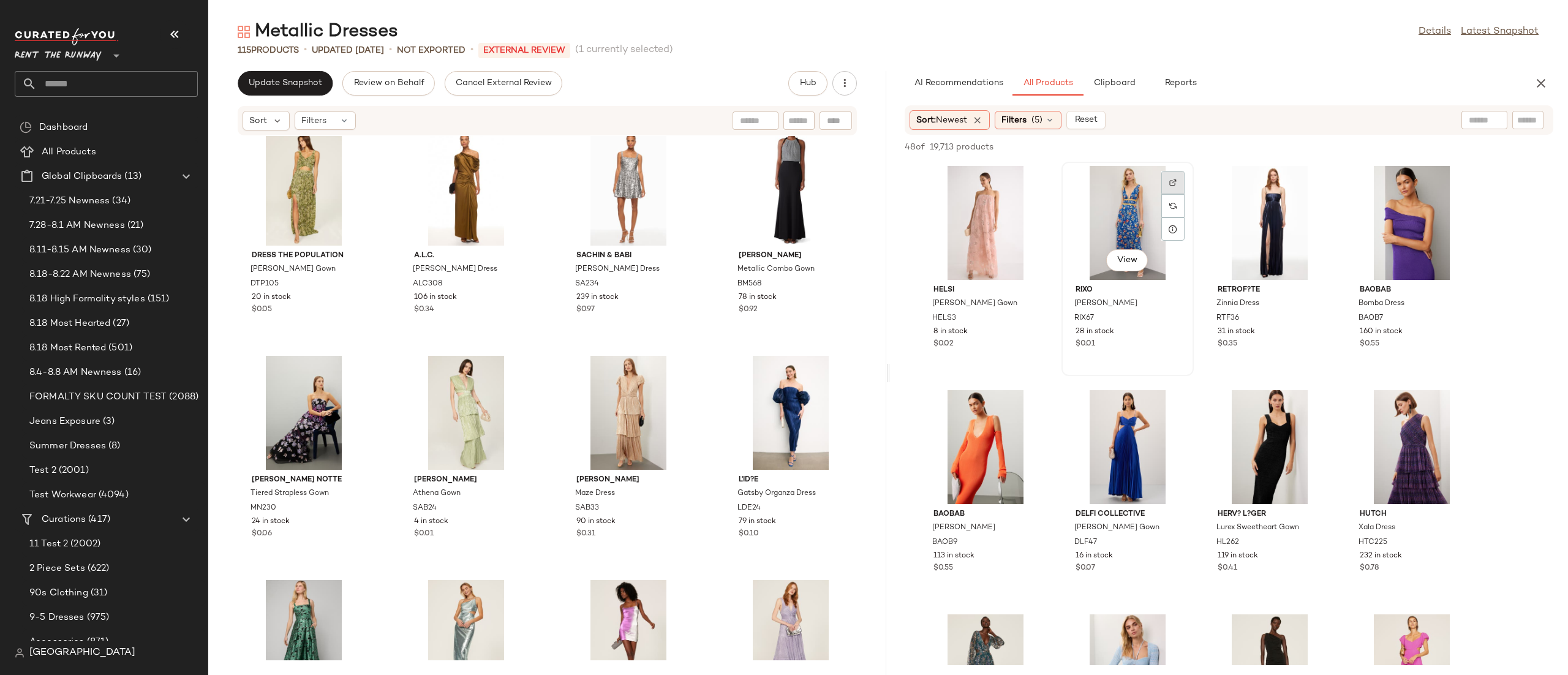
click at [1167, 194] on div at bounding box center [1173, 206] width 23 height 23
click at [1177, 418] on div at bounding box center [1173, 430] width 23 height 23
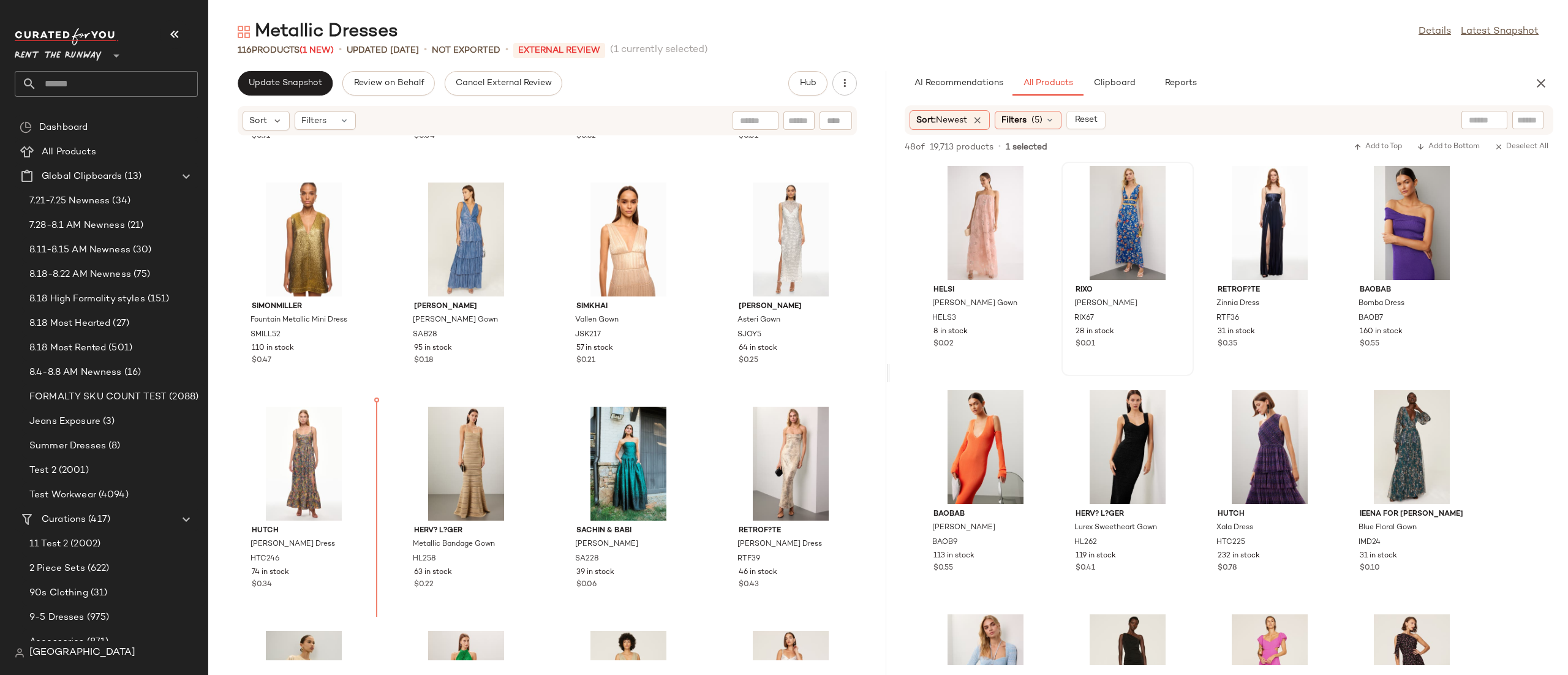
scroll to position [652, 0]
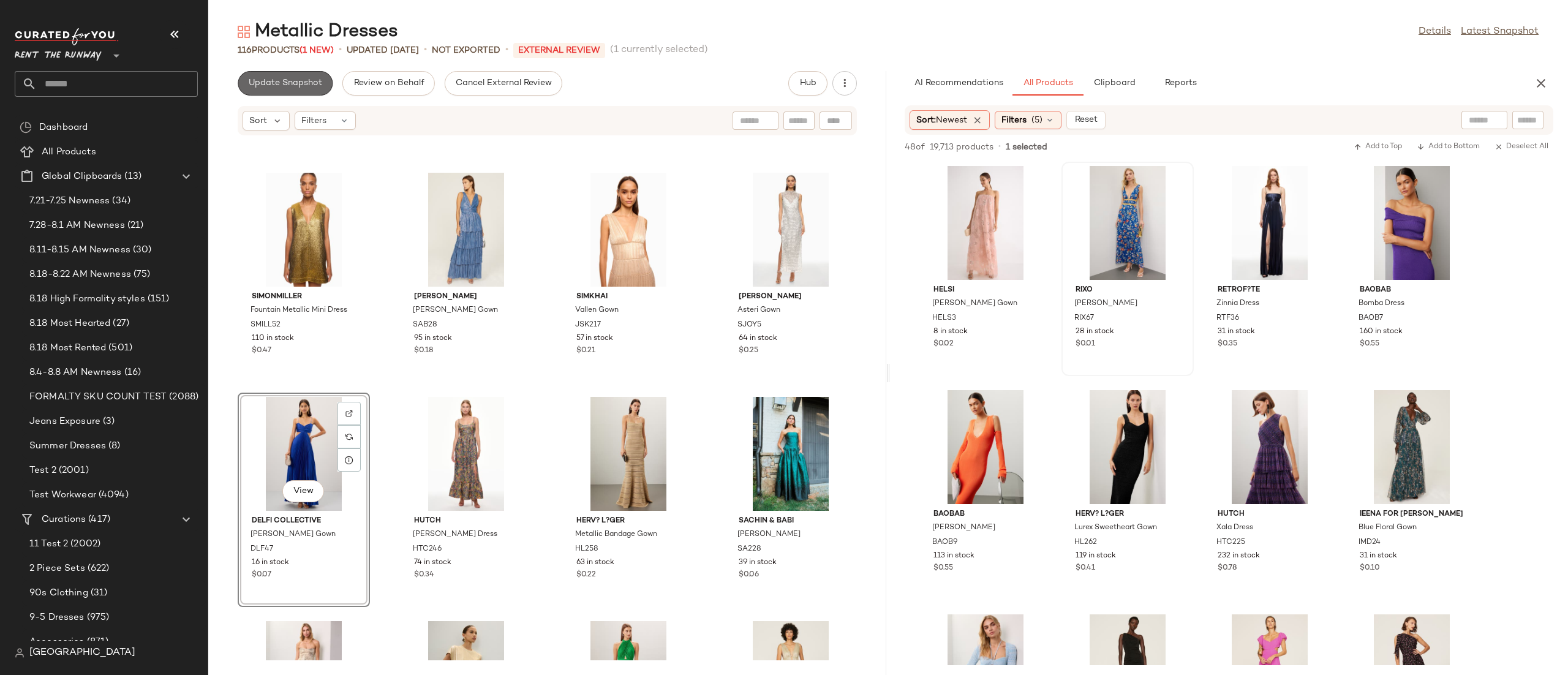
click at [265, 89] on button "Update Snapshot" at bounding box center [285, 83] width 95 height 25
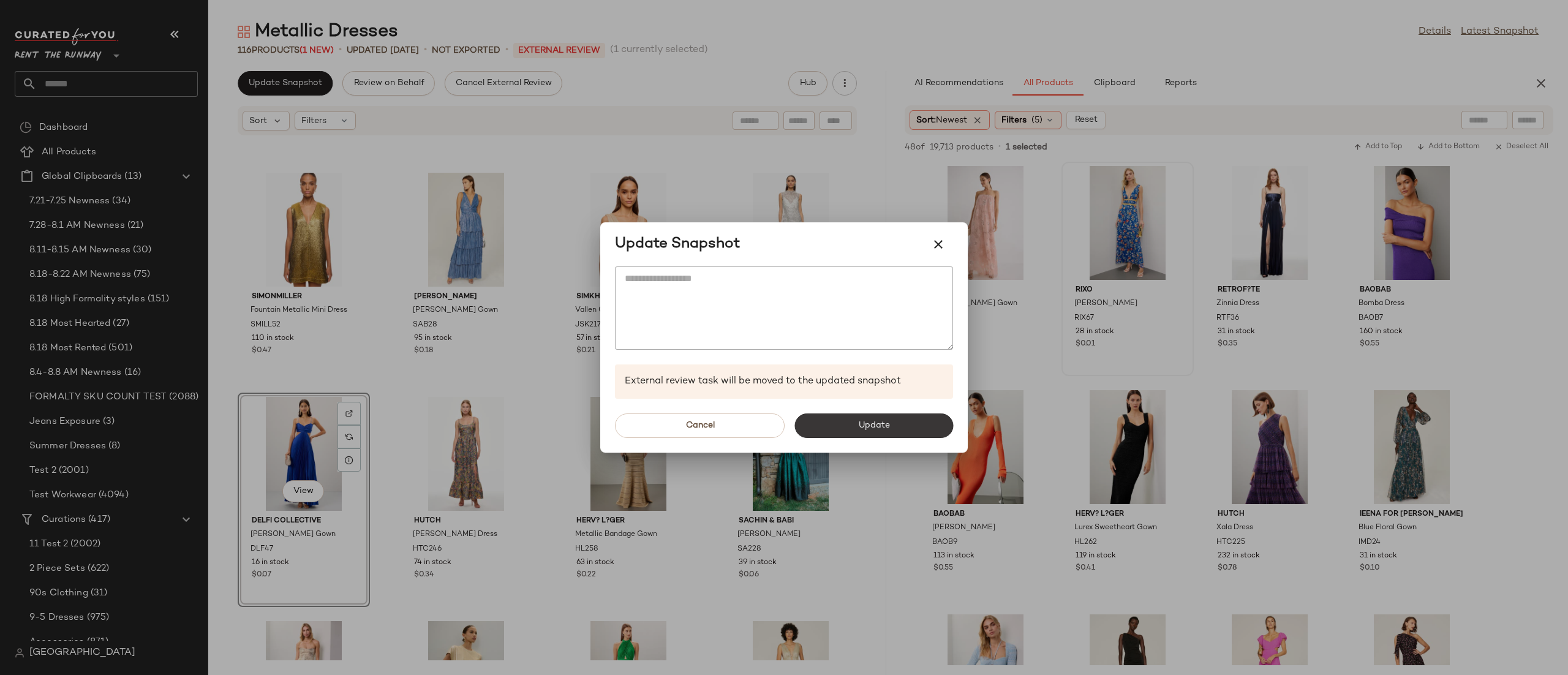
click at [823, 428] on button "Update" at bounding box center [874, 425] width 159 height 25
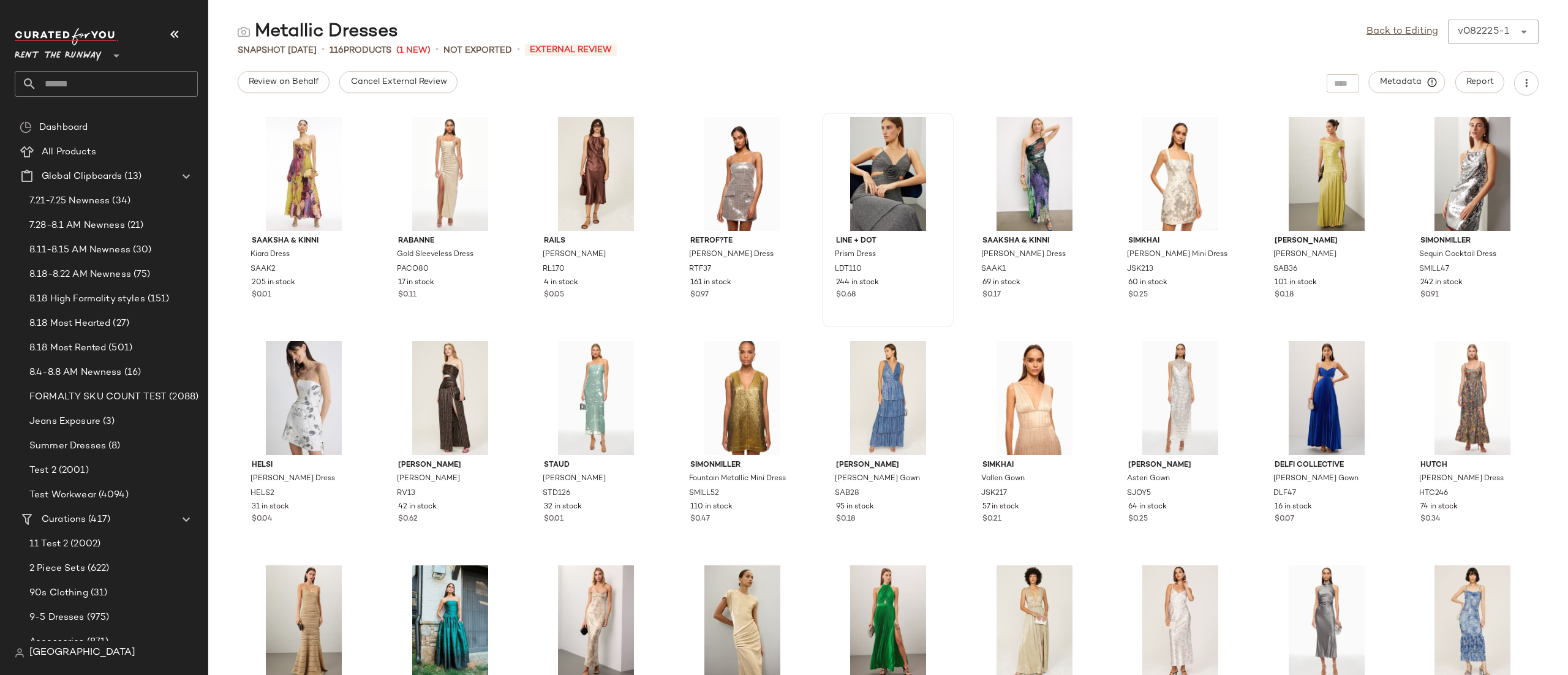
click at [836, 154] on div at bounding box center [888, 174] width 123 height 114
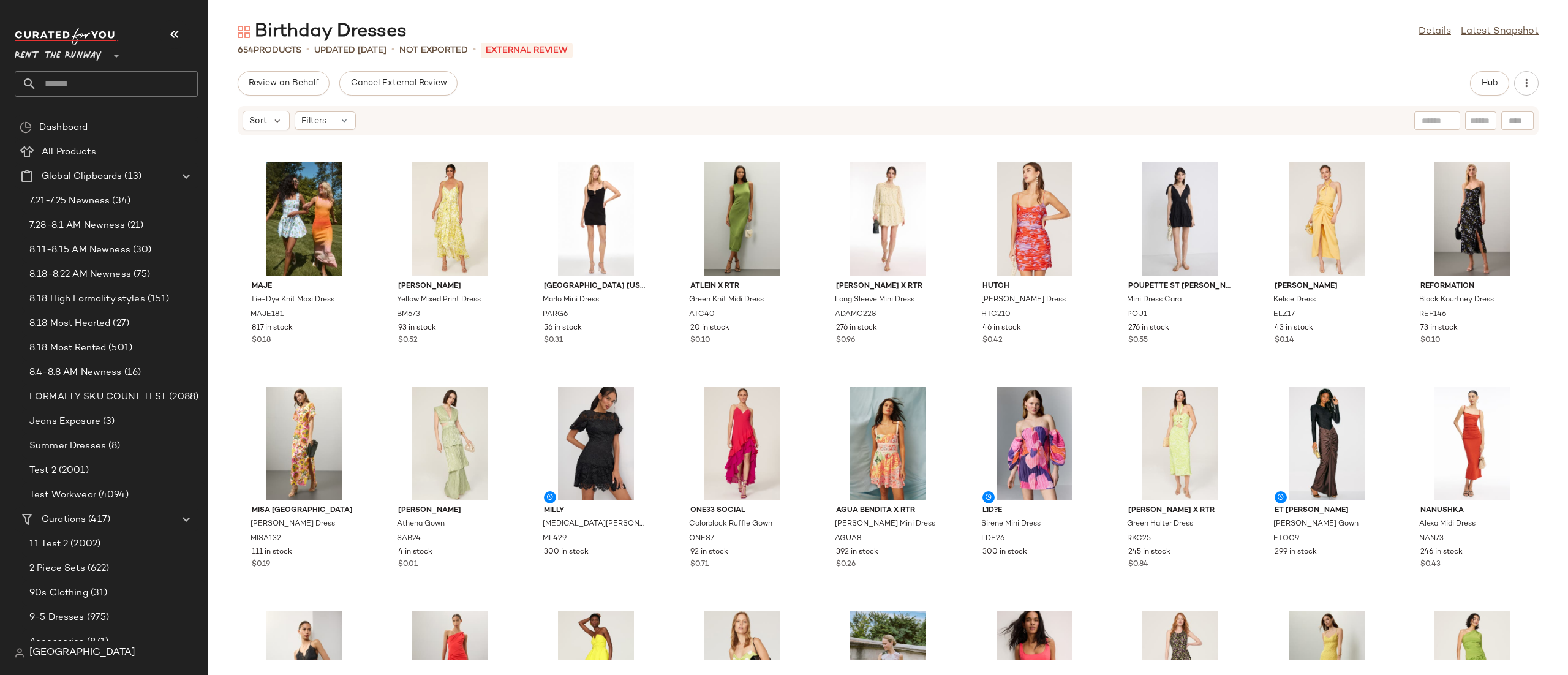
scroll to position [2440, 0]
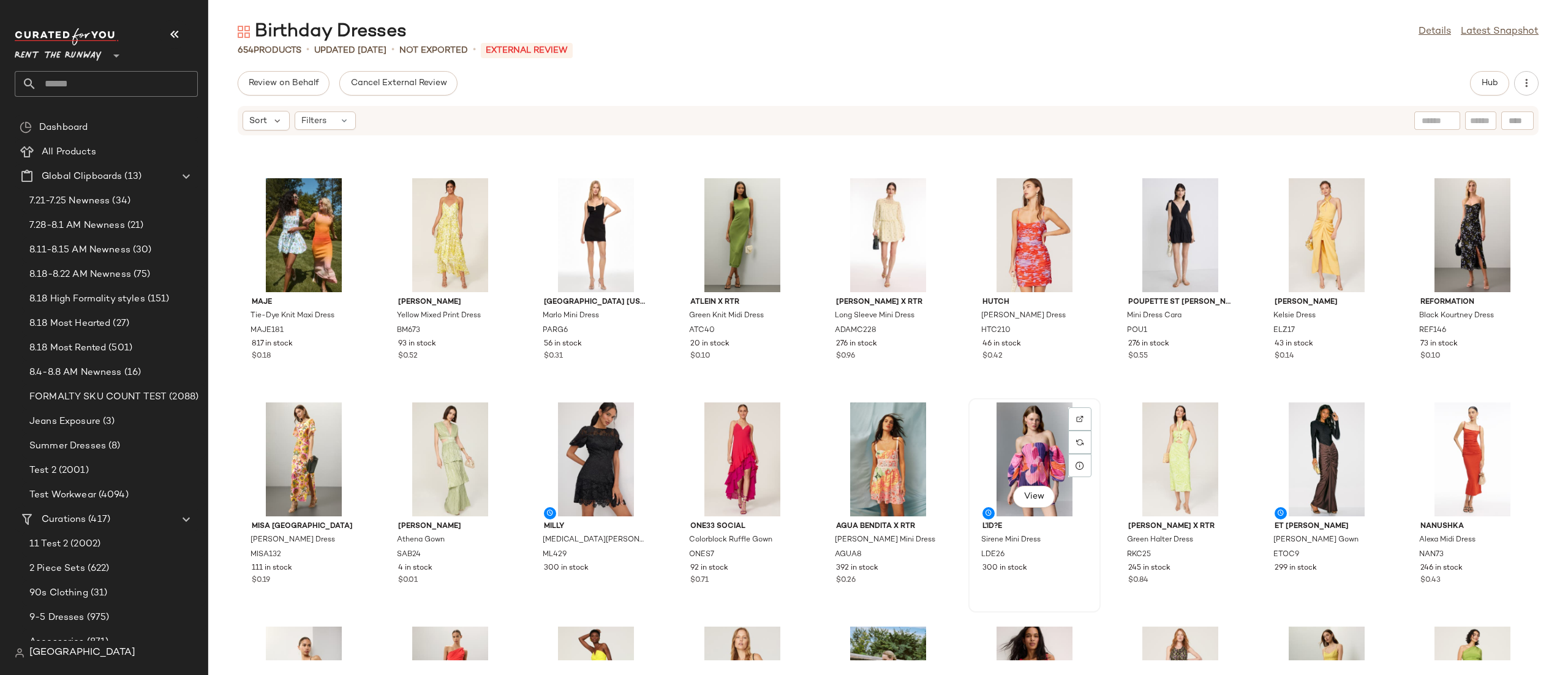
click at [1039, 454] on div "View" at bounding box center [1035, 459] width 123 height 114
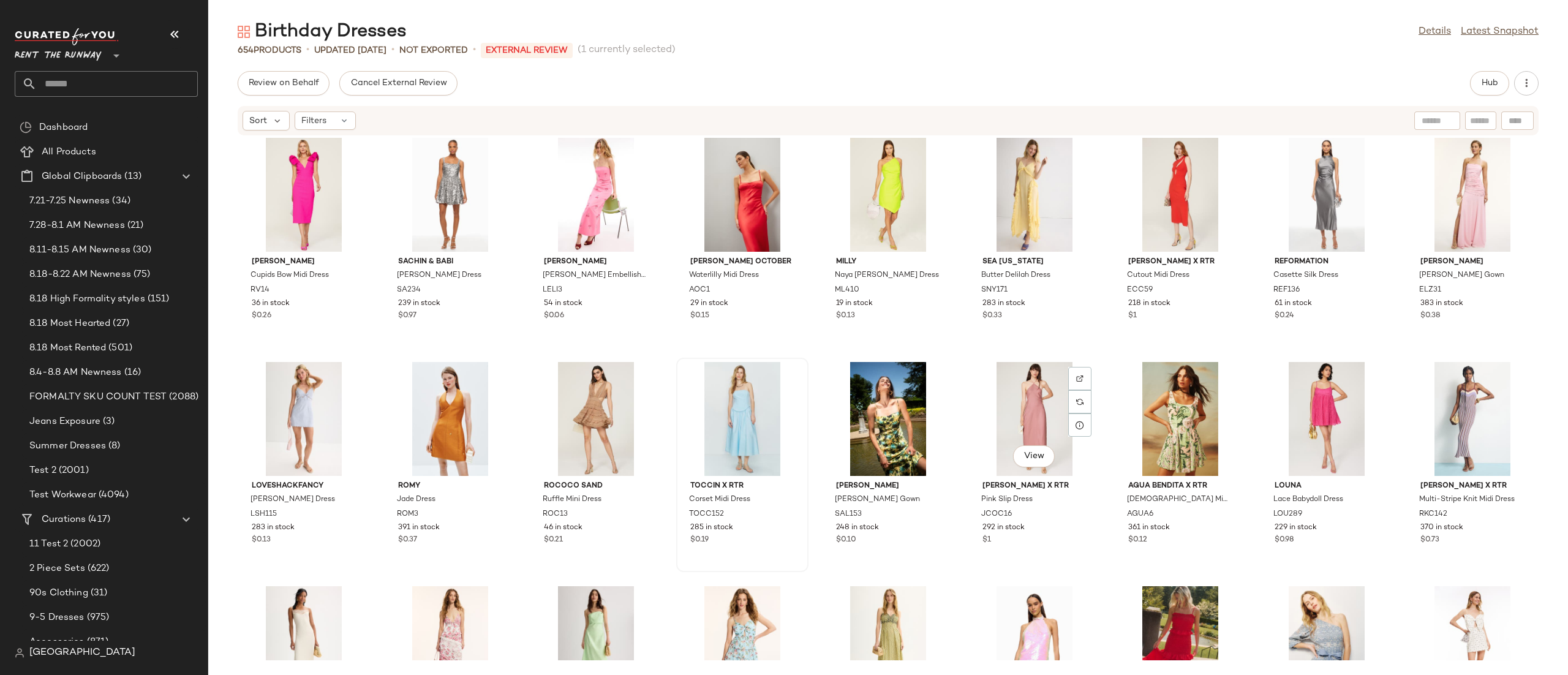
scroll to position [3607, 0]
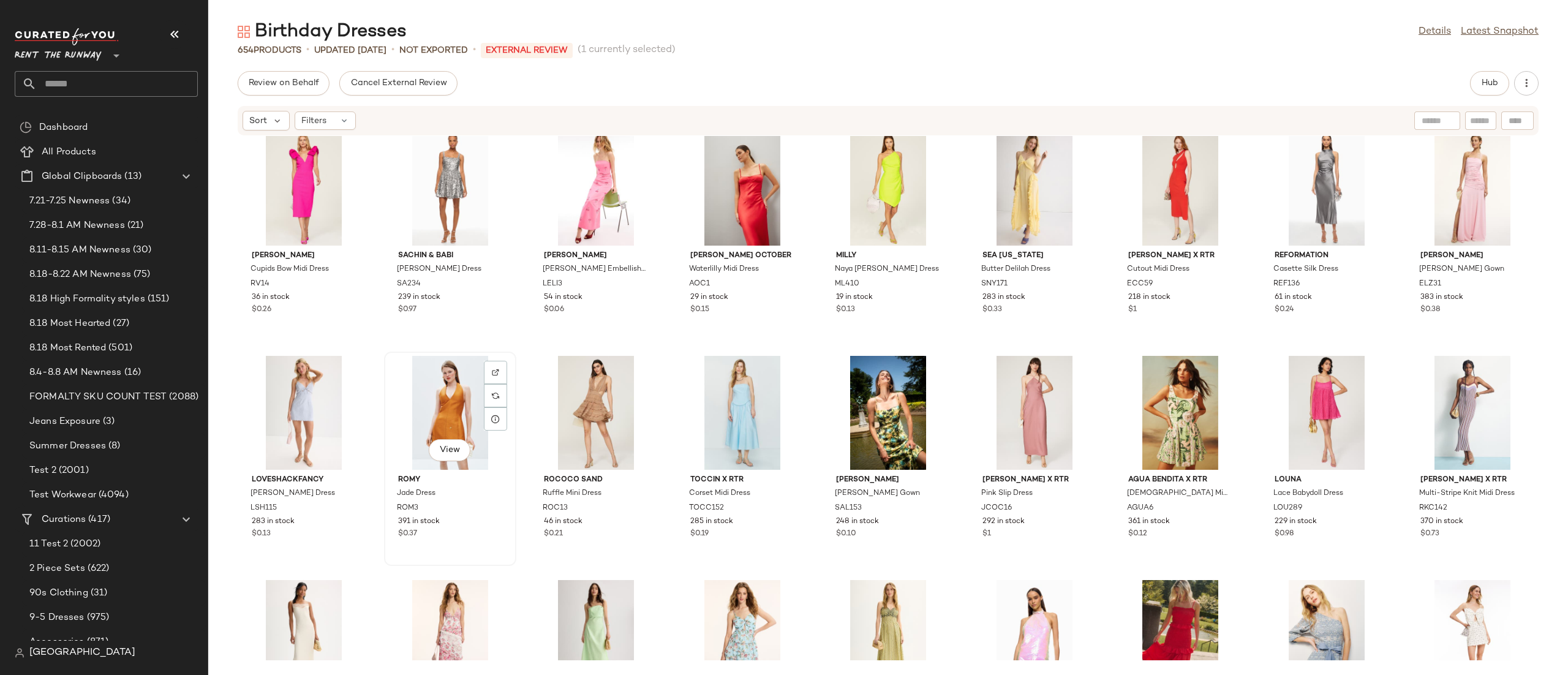
click at [430, 396] on div "View" at bounding box center [450, 413] width 123 height 114
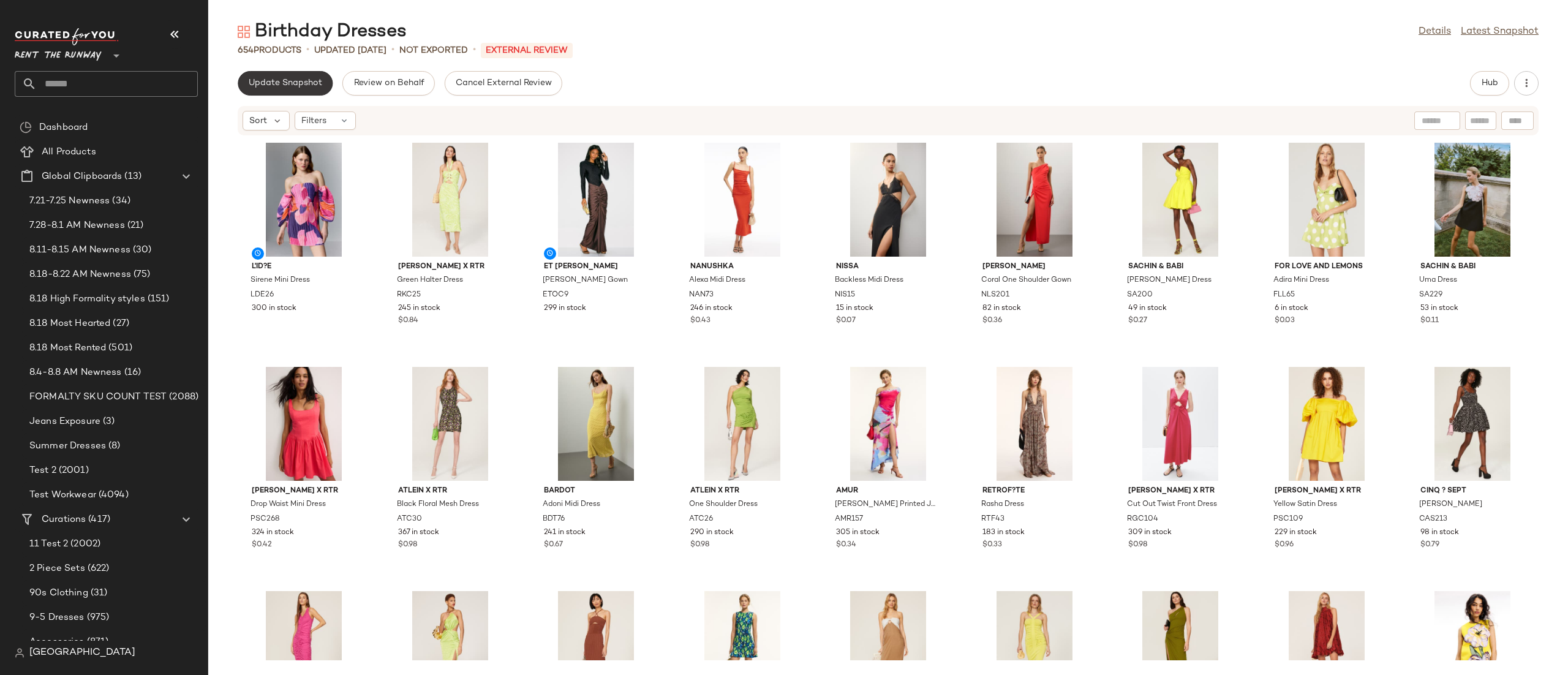
click at [296, 89] on button "Update Snapshot" at bounding box center [285, 83] width 95 height 25
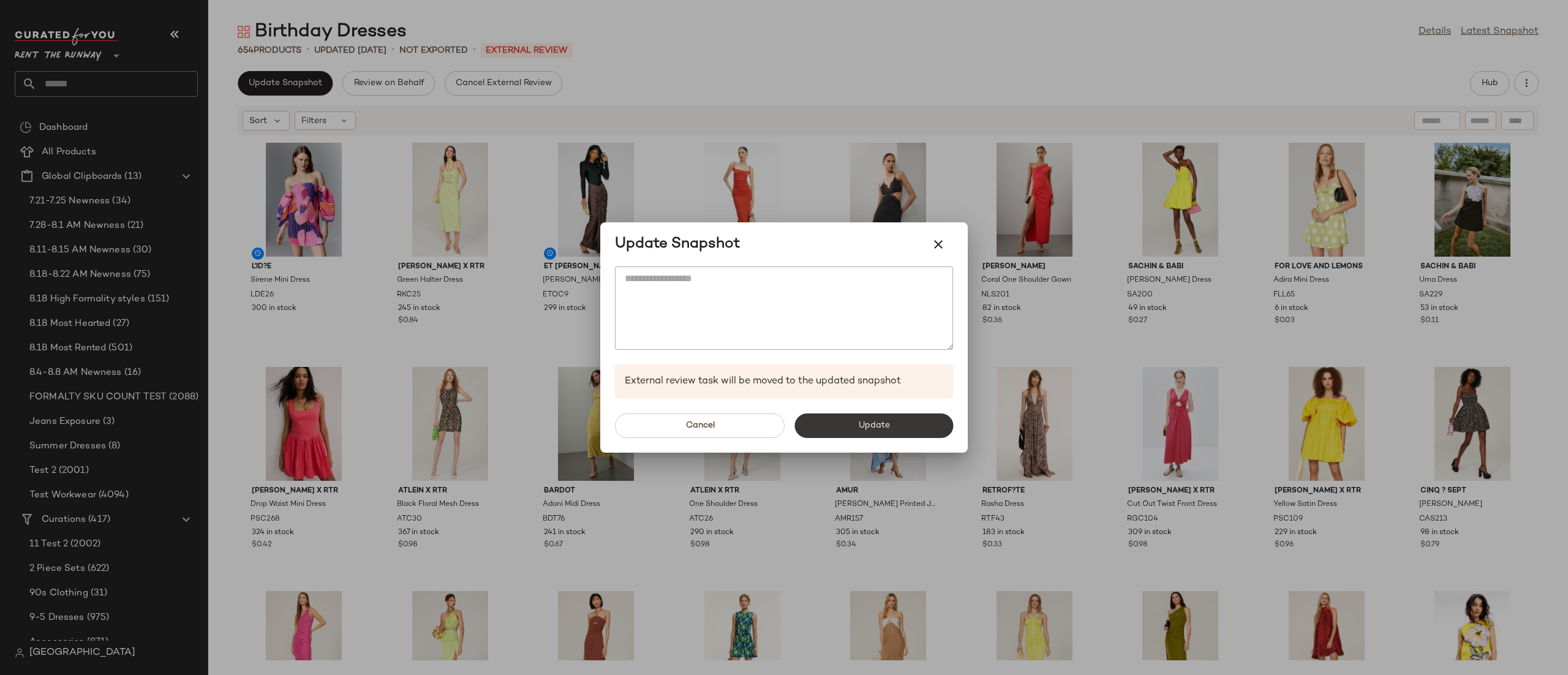
click at [879, 422] on span "Update" at bounding box center [873, 425] width 32 height 10
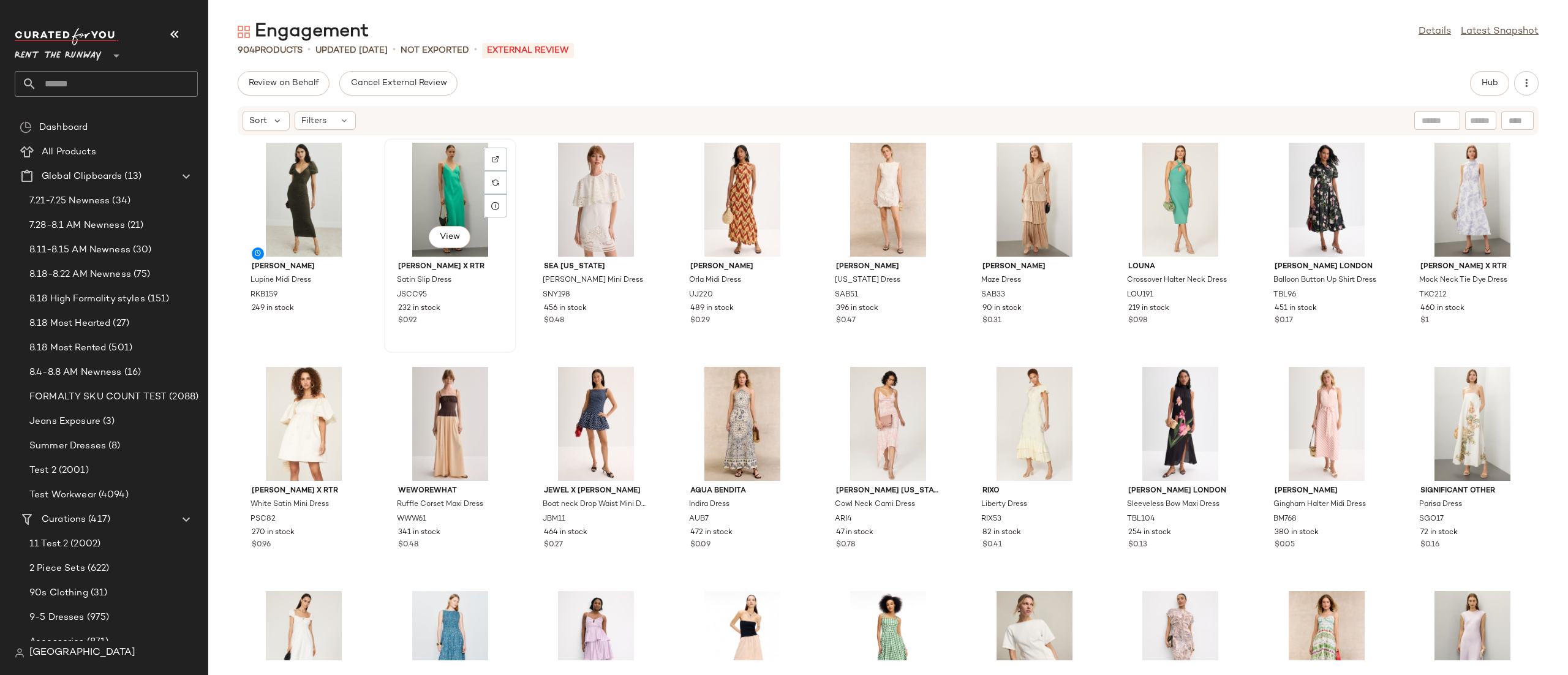
click at [435, 188] on div "View" at bounding box center [450, 199] width 123 height 114
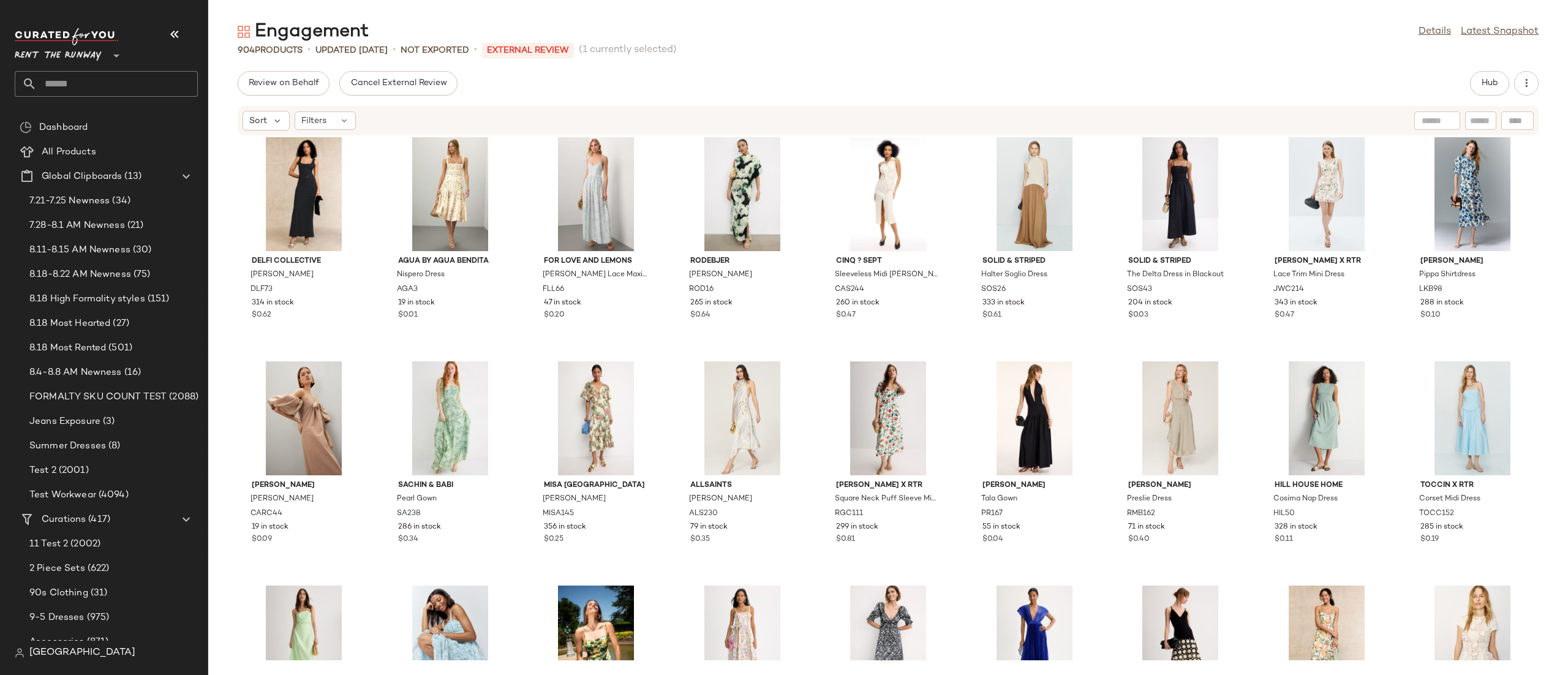
scroll to position [1688, 0]
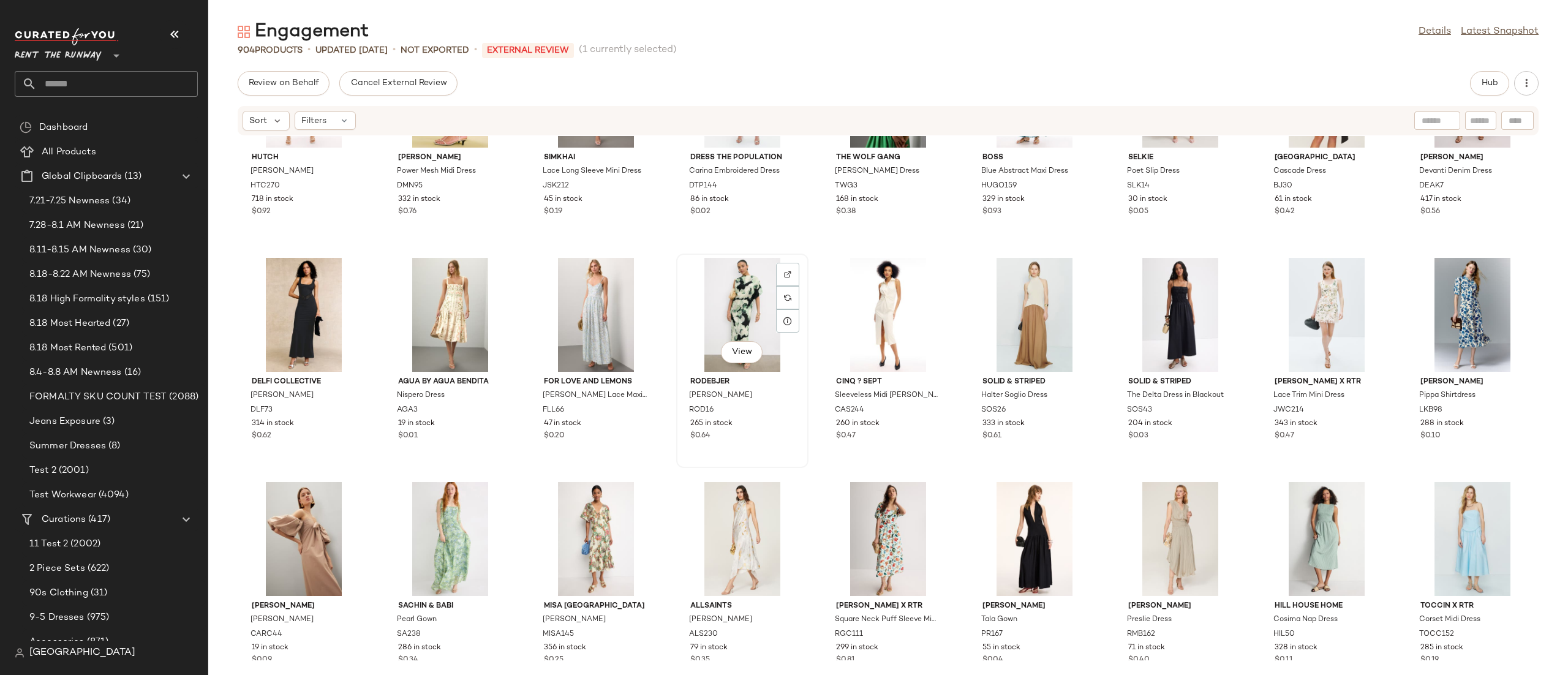
click at [732, 308] on div "View" at bounding box center [743, 315] width 123 height 114
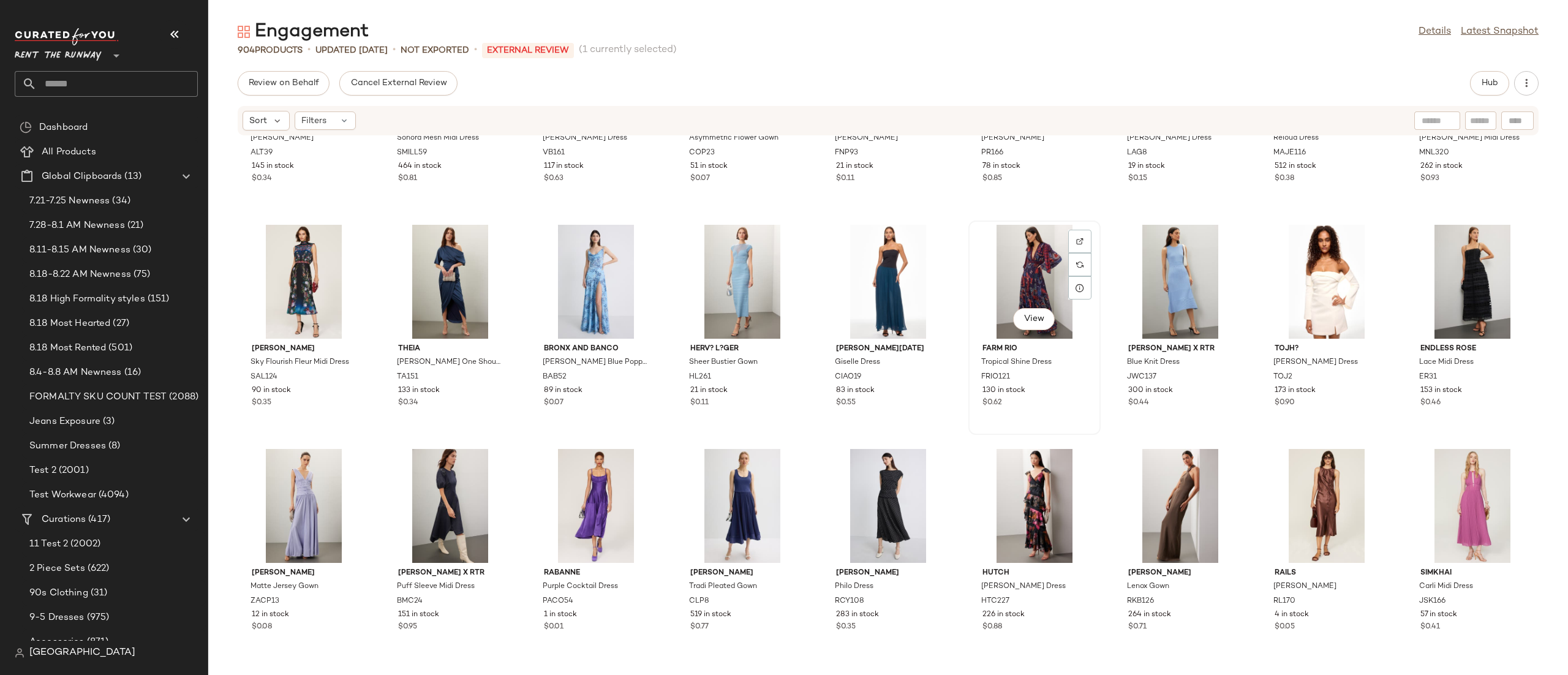
scroll to position [4675, 0]
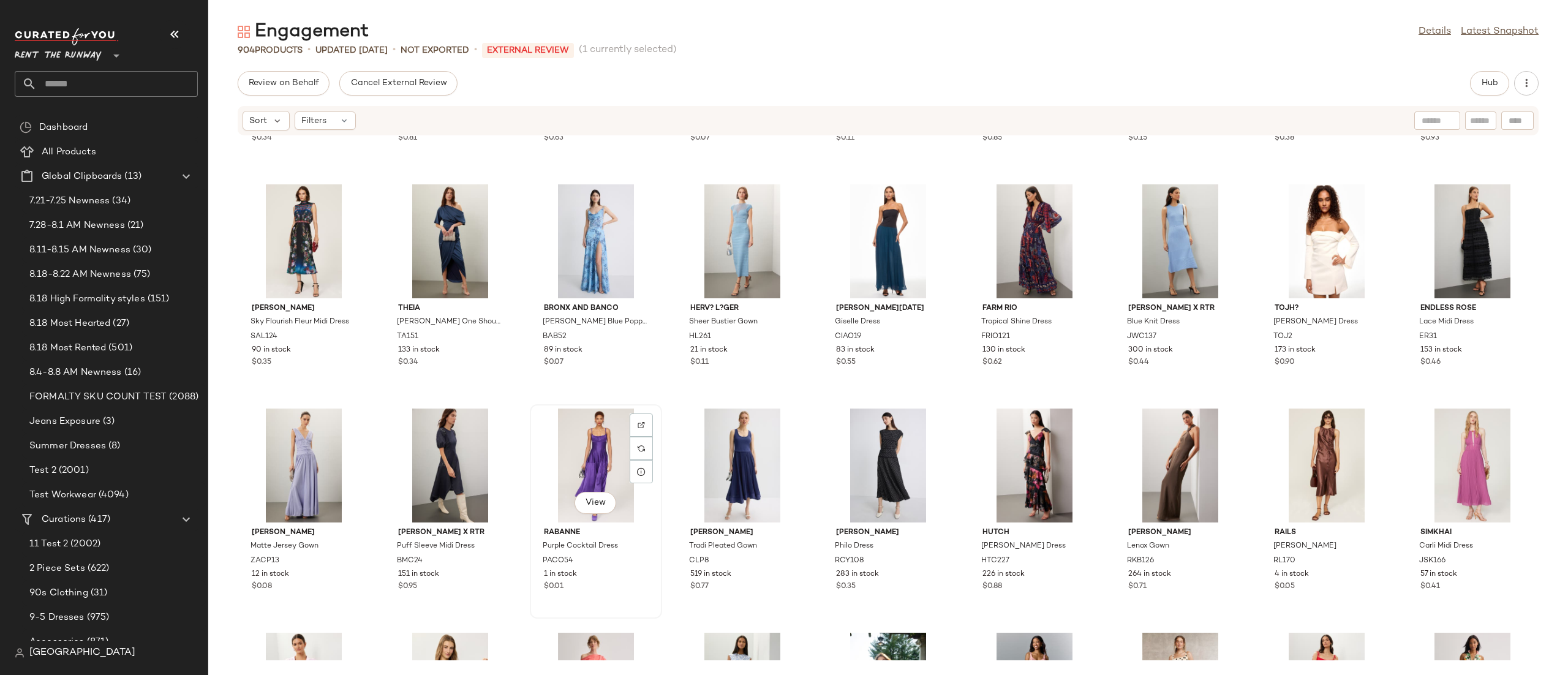
click at [585, 455] on div "View" at bounding box center [596, 465] width 123 height 114
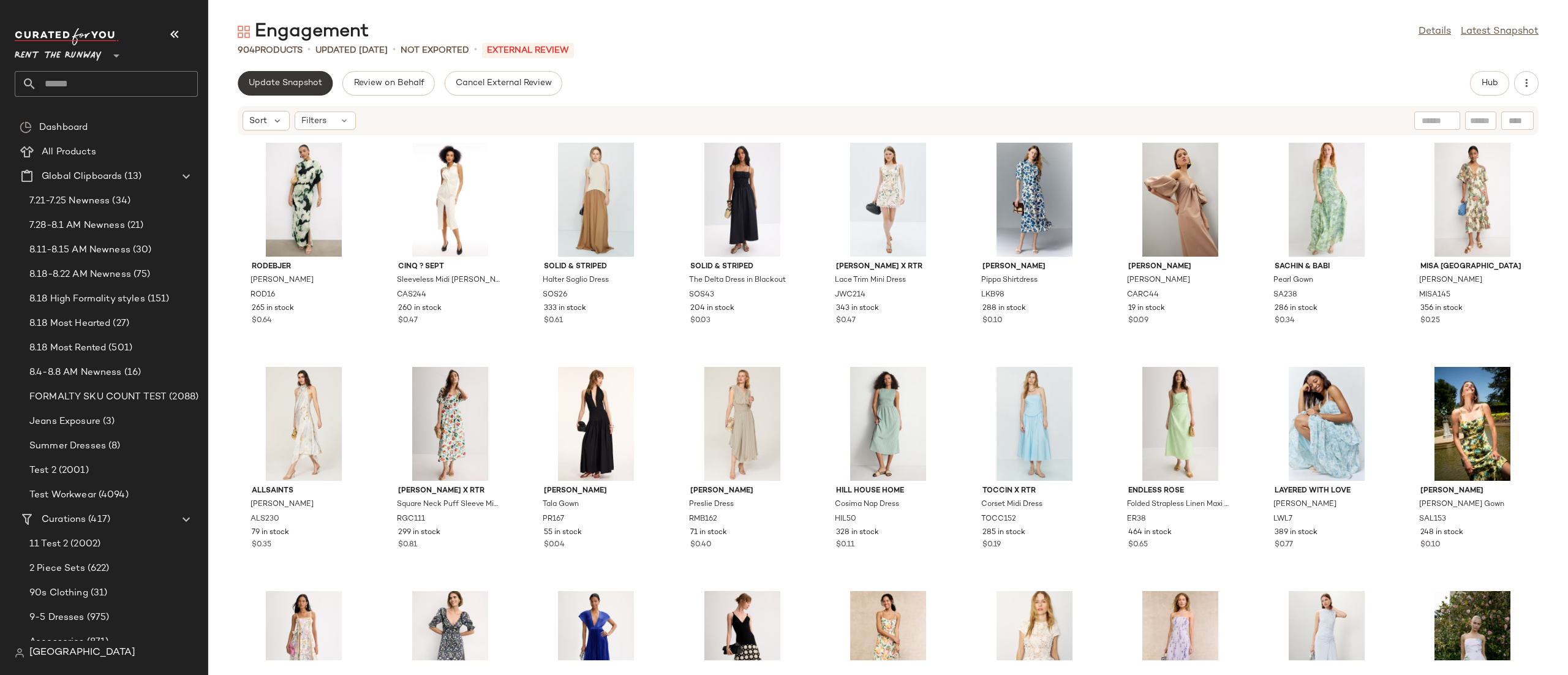
click at [281, 86] on span "Update Snapshot" at bounding box center [285, 84] width 74 height 10
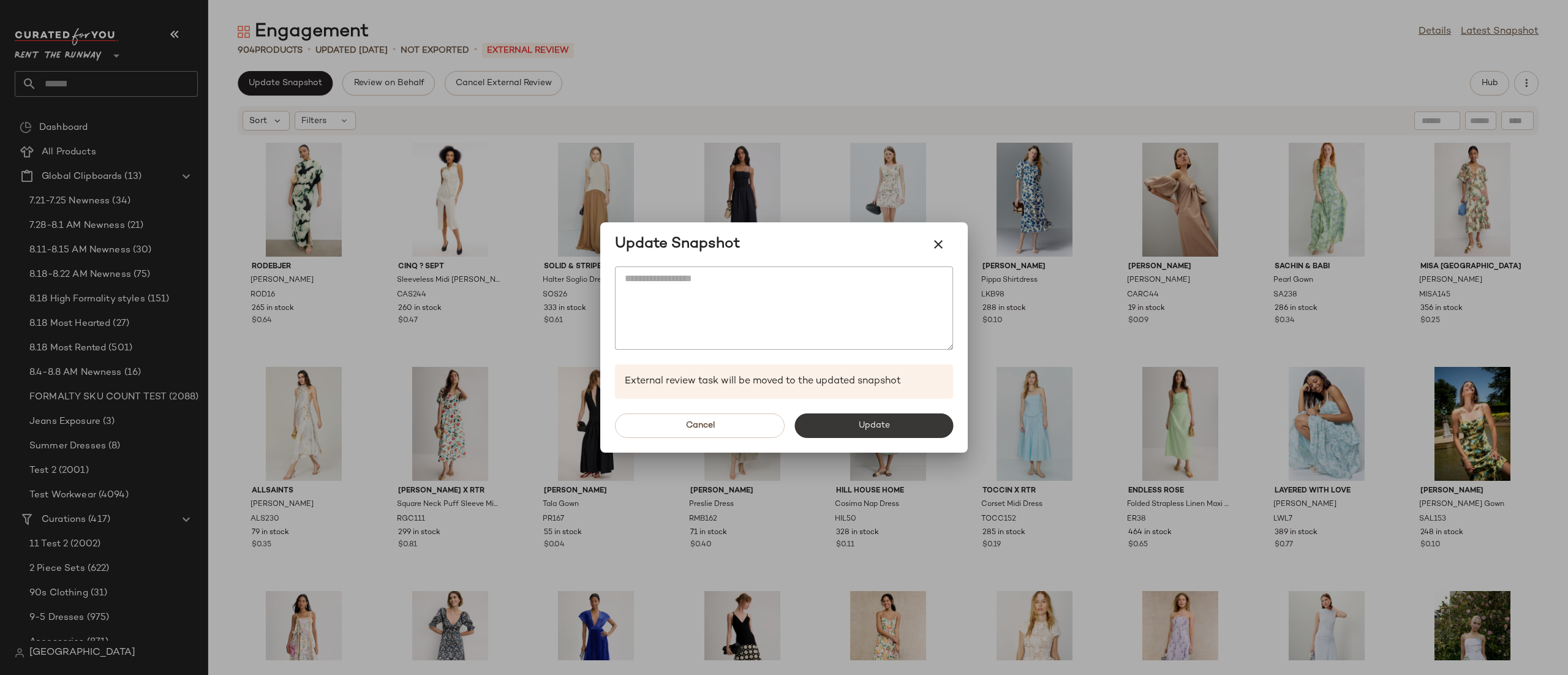
click at [817, 420] on button "Update" at bounding box center [874, 425] width 159 height 25
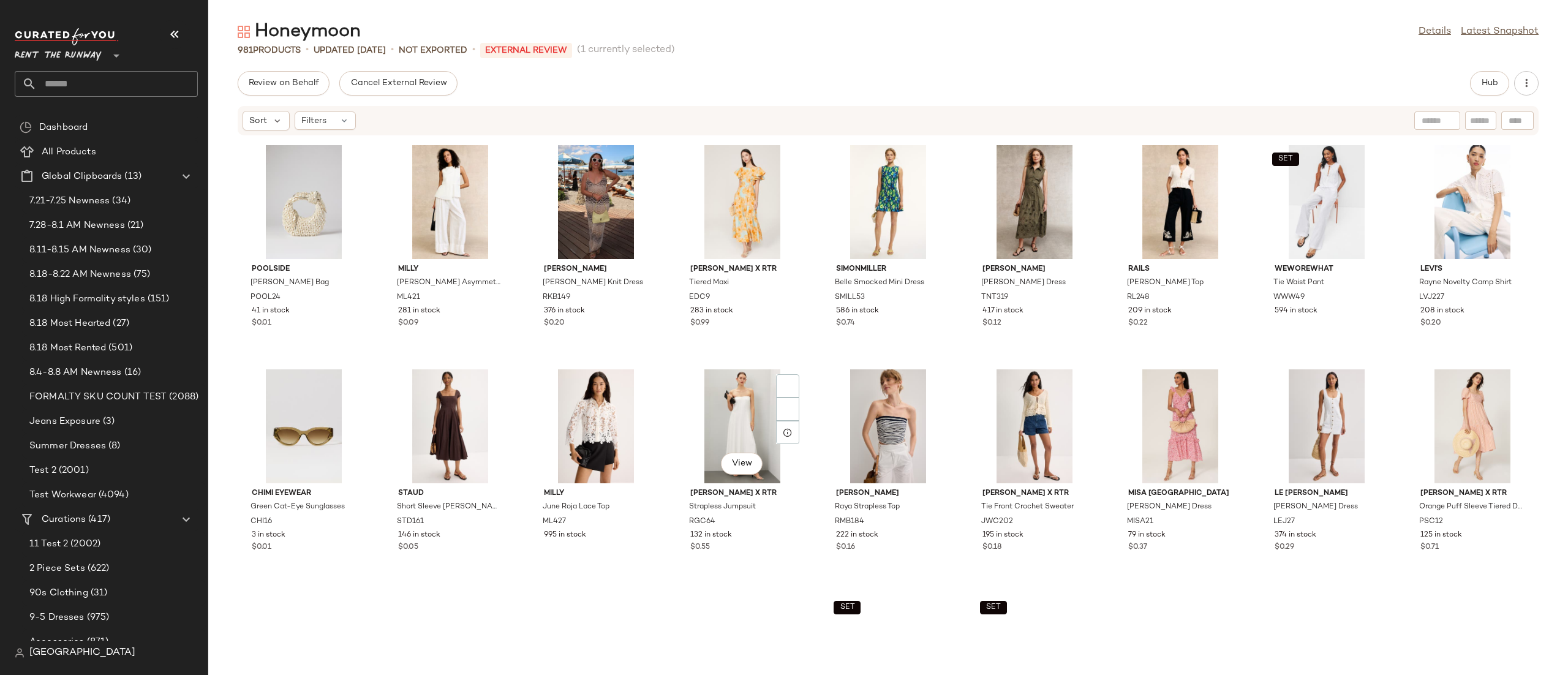
scroll to position [2186, 0]
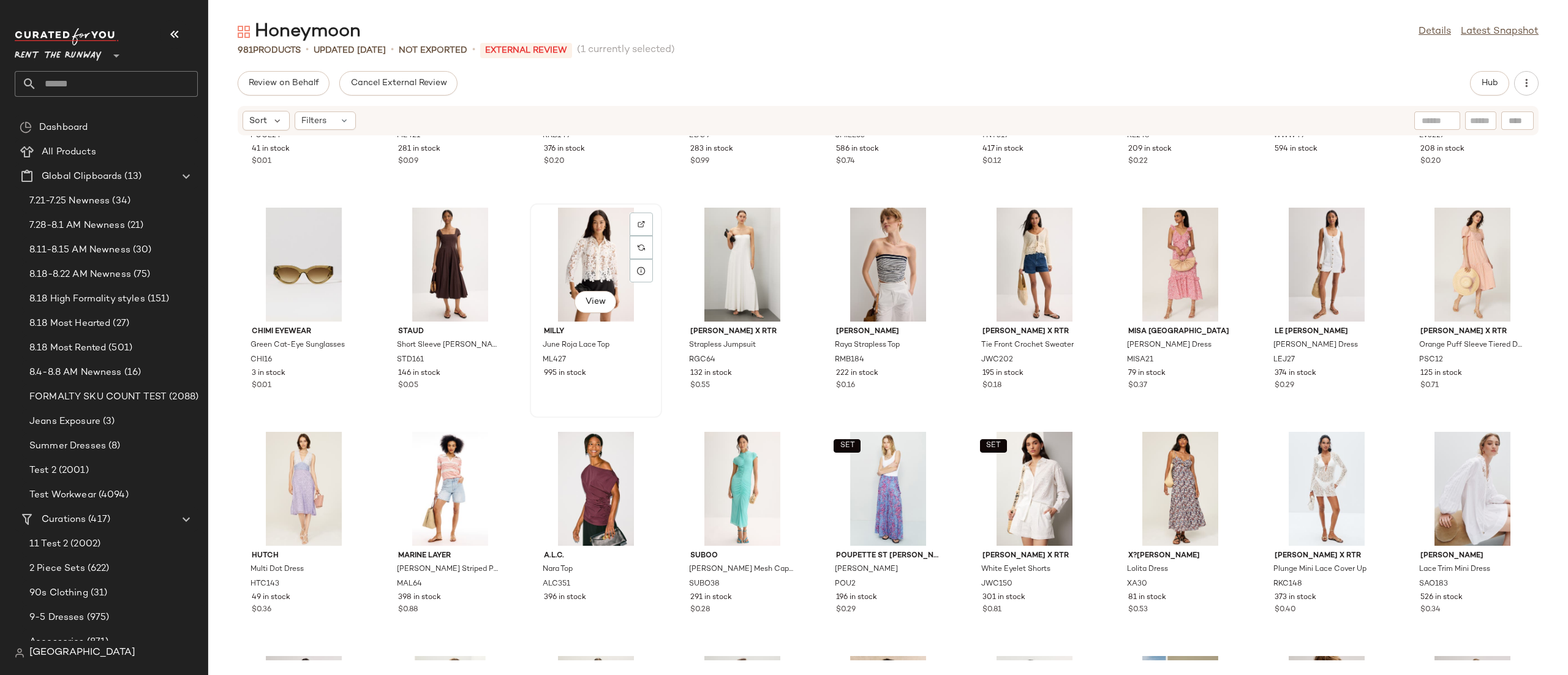
click at [584, 275] on div "View" at bounding box center [596, 264] width 123 height 114
click at [1481, 86] on span "Hub" at bounding box center [1489, 84] width 17 height 10
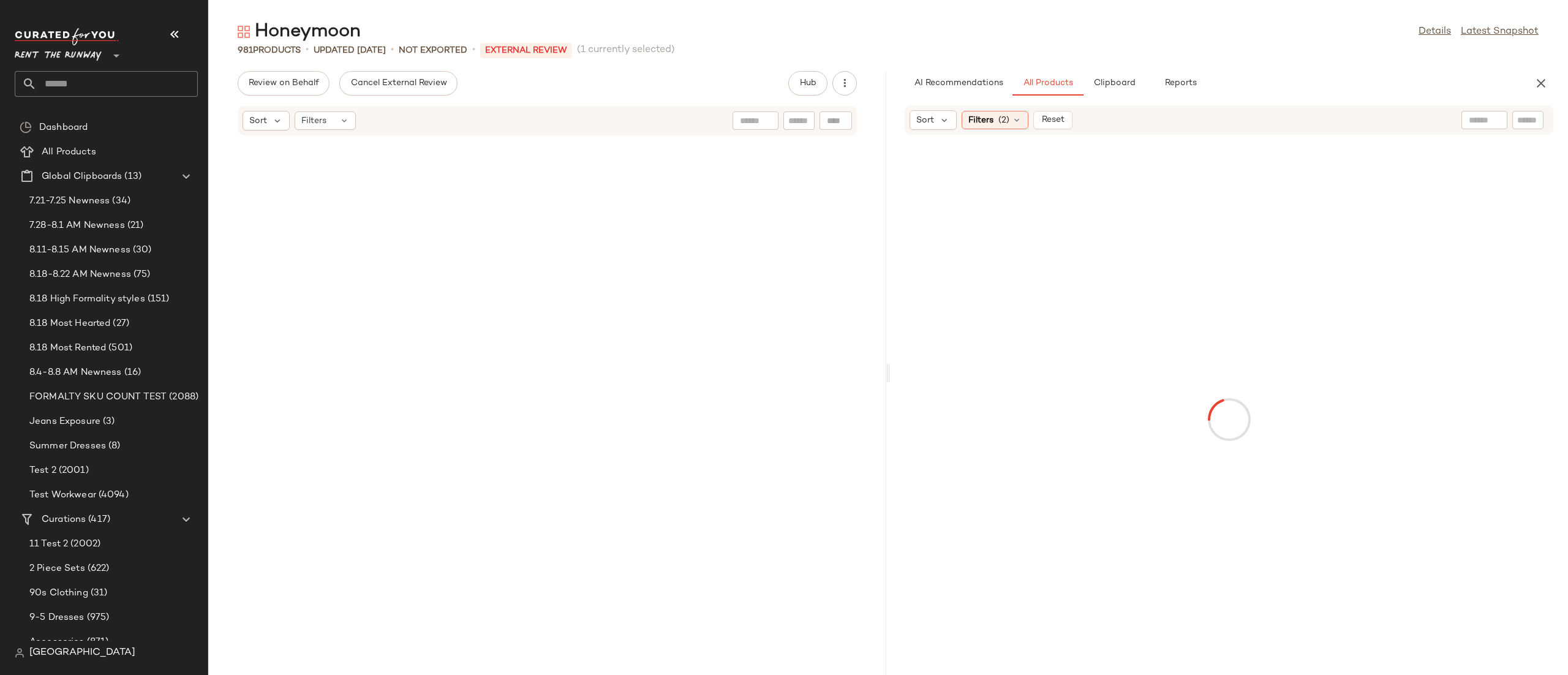
scroll to position [4931, 0]
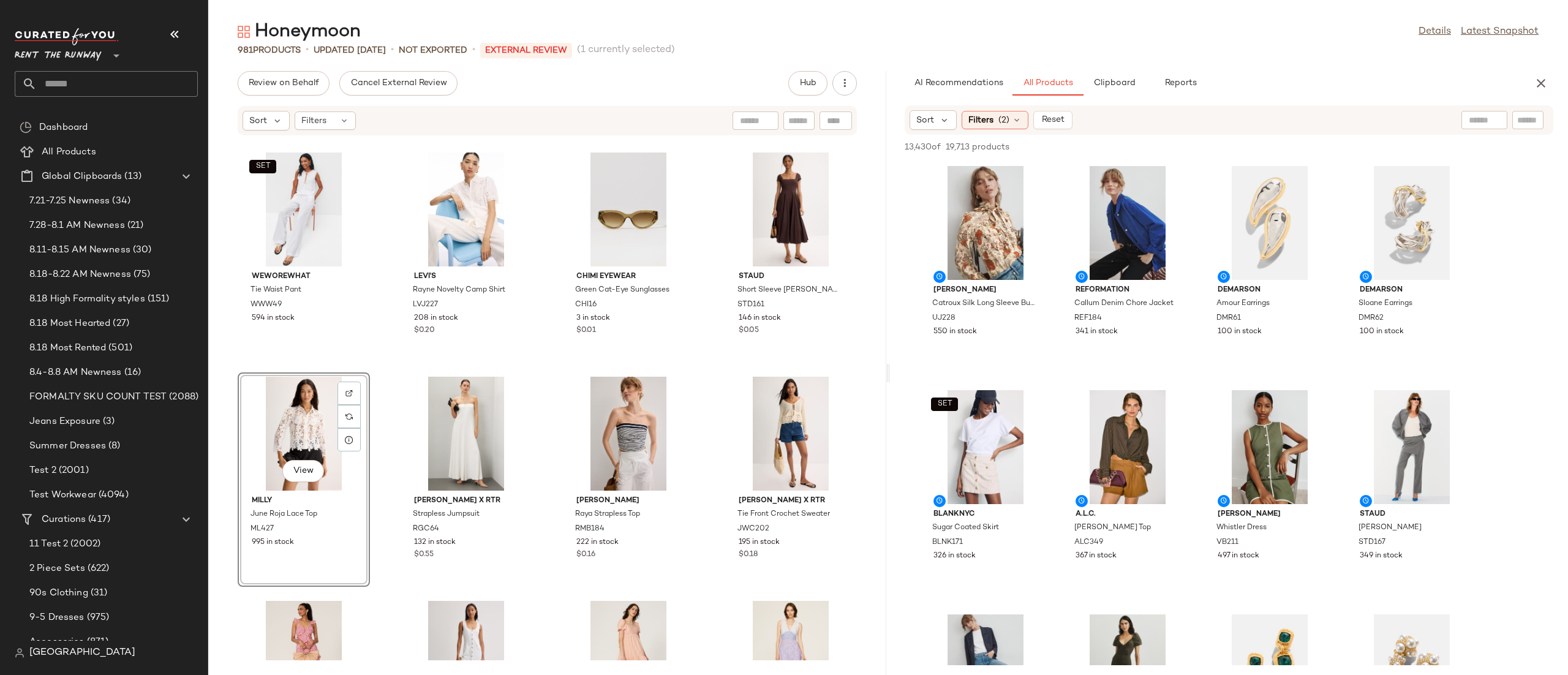
click at [281, 425] on div "View" at bounding box center [304, 433] width 123 height 114
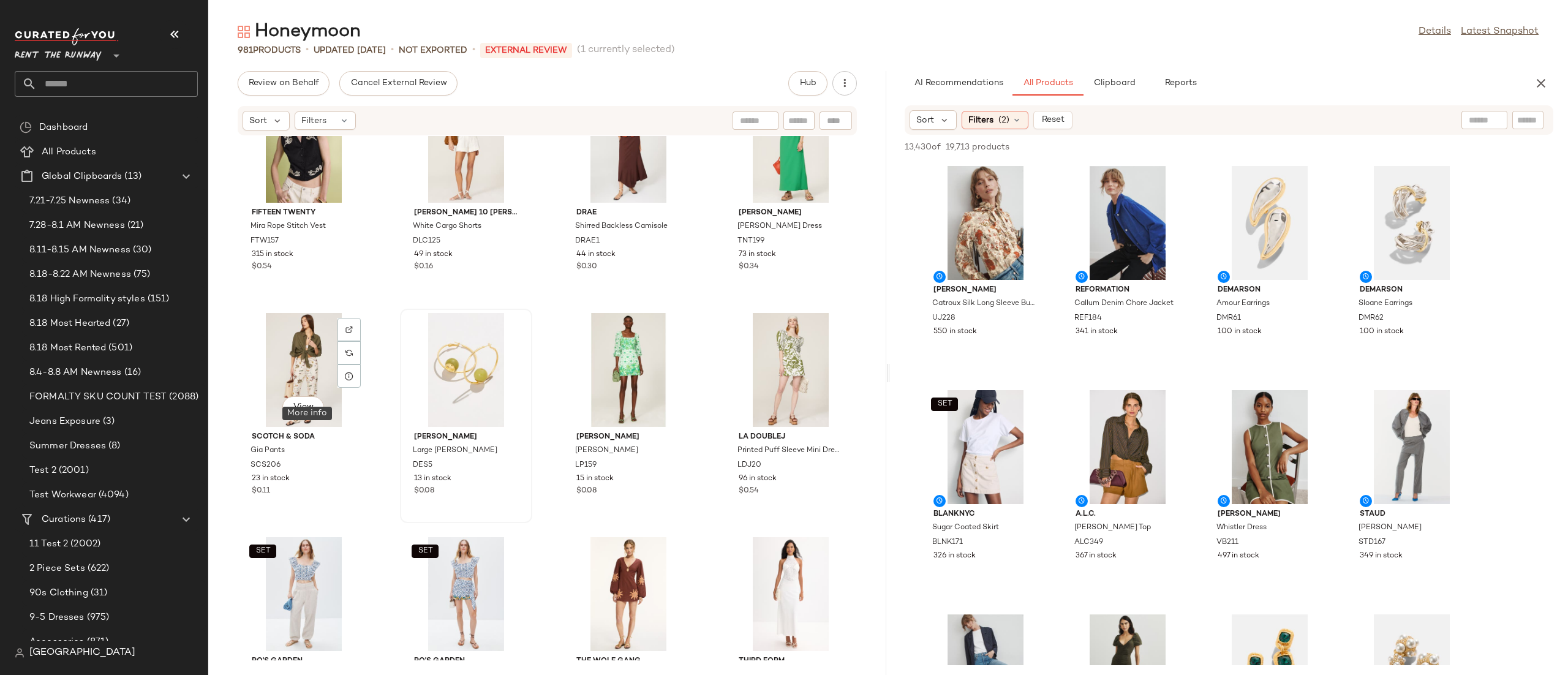
scroll to position [14819, 0]
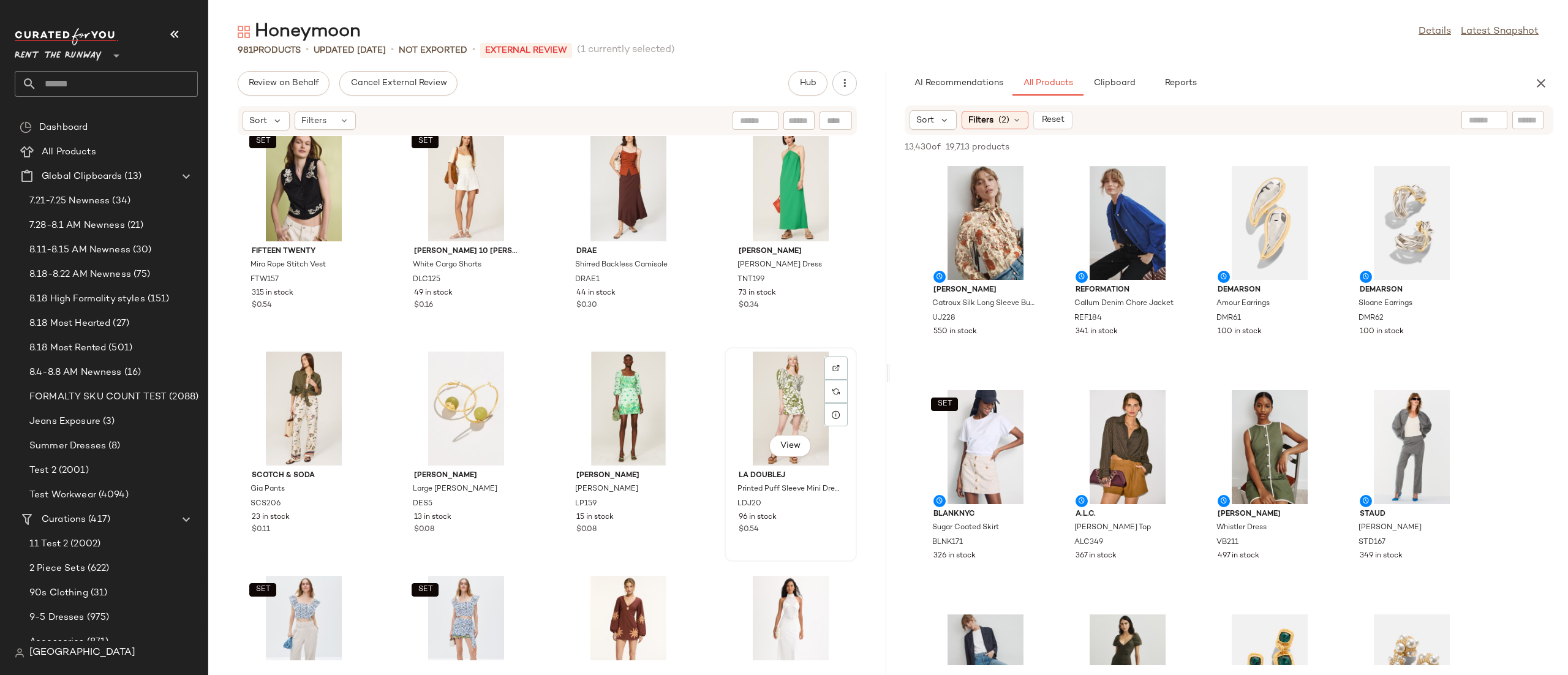
click at [736, 396] on div "View" at bounding box center [791, 408] width 123 height 114
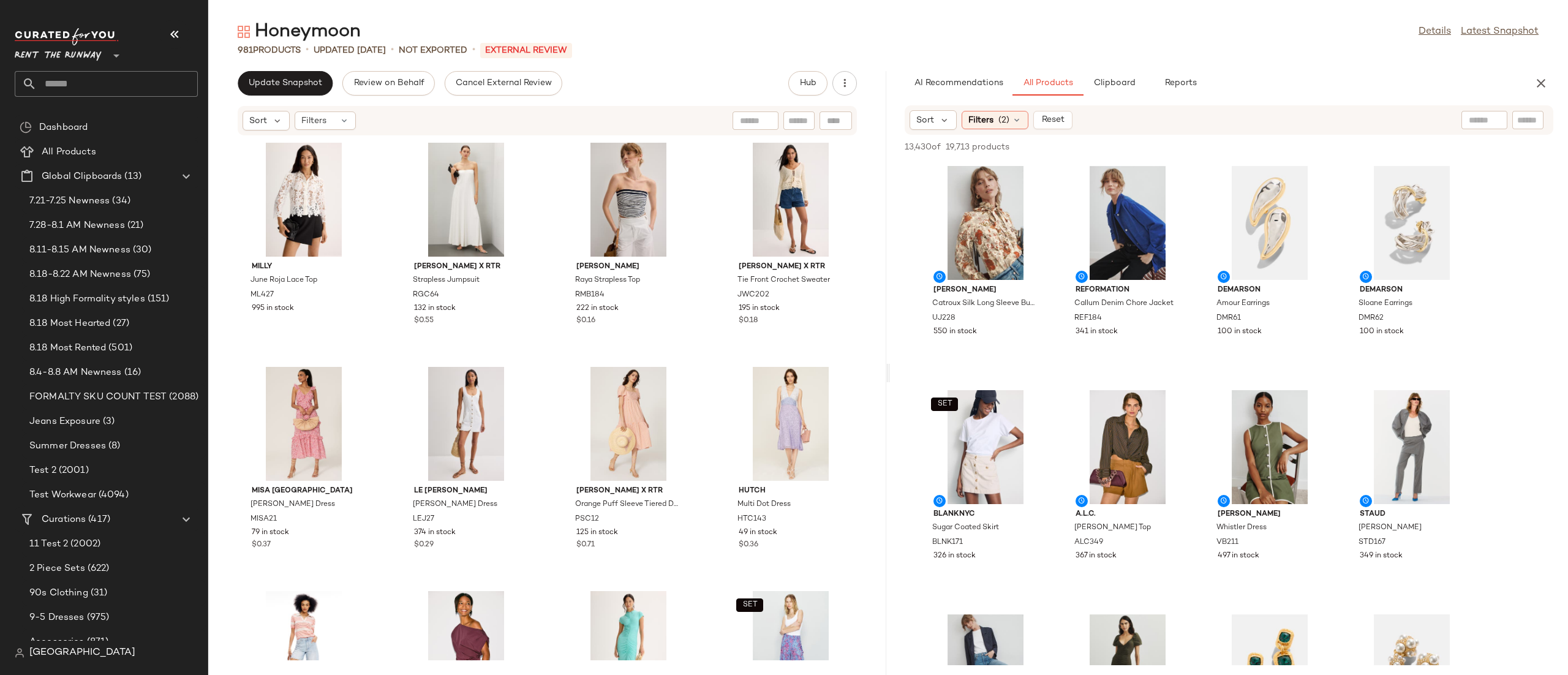
click at [296, 67] on div "Honeymoon Details Latest Snapshot 981 Products • updated Aug 22nd • Not Exporte…" at bounding box center [888, 347] width 1360 height 655
click at [298, 77] on button "Update Snapshot" at bounding box center [285, 83] width 95 height 25
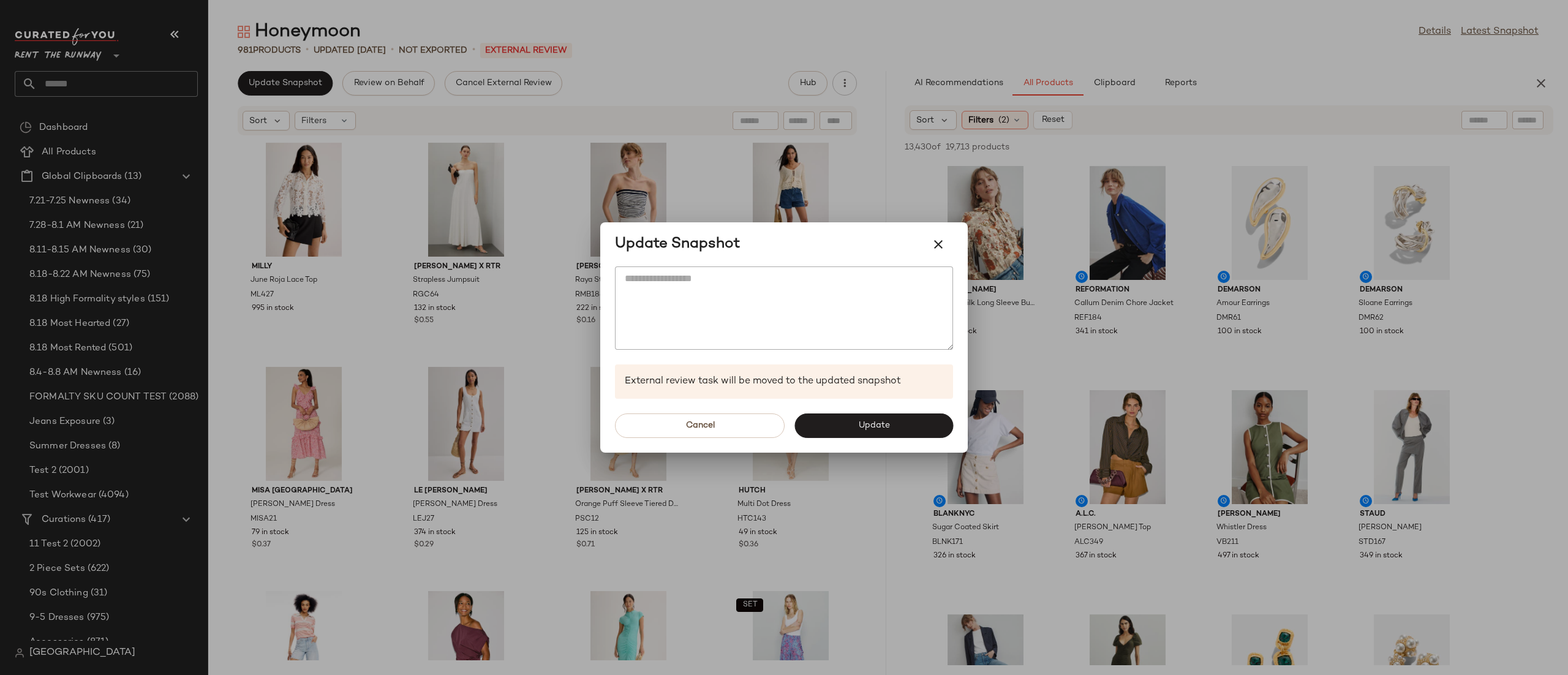
click at [864, 408] on div "Cancel Update" at bounding box center [784, 425] width 367 height 54
click at [865, 417] on button "Update" at bounding box center [874, 425] width 159 height 25
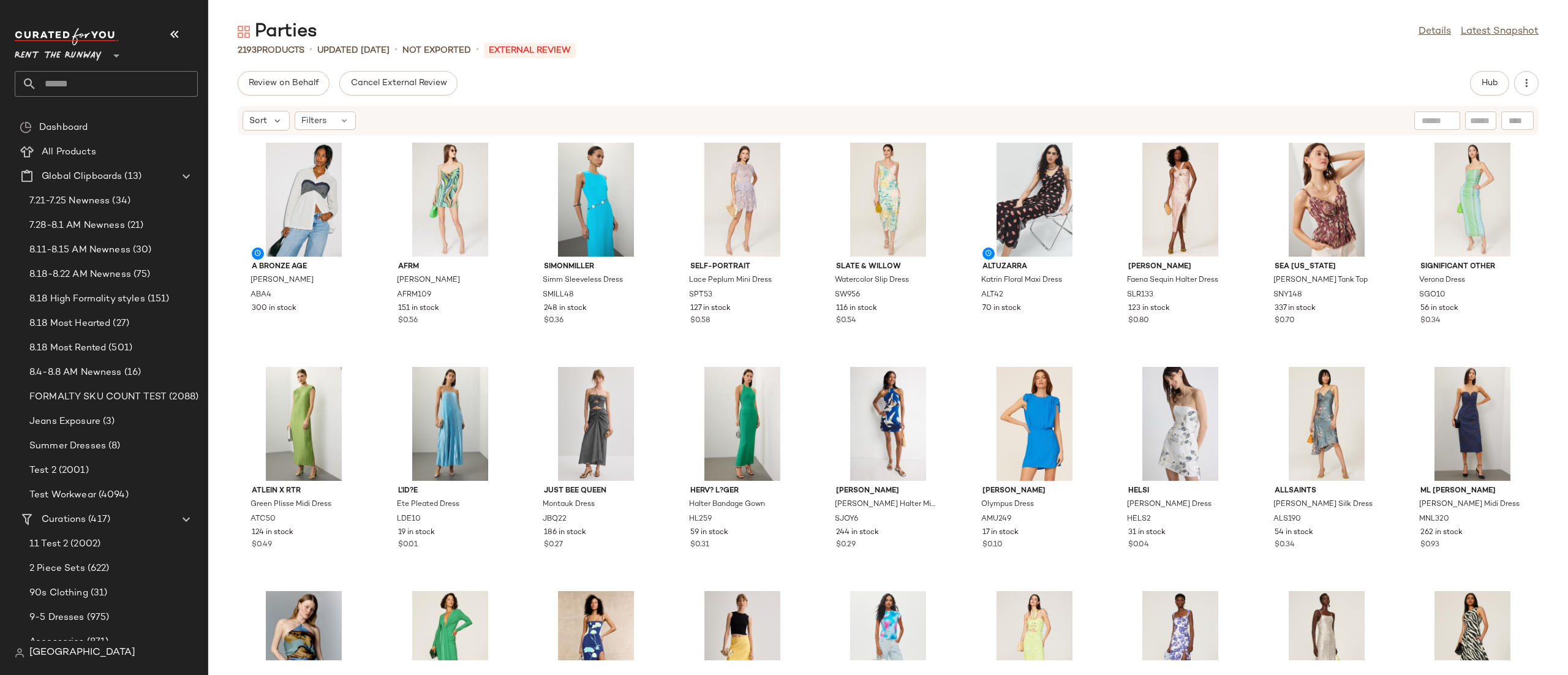
click at [815, 358] on div "A Bronze Age [PERSON_NAME] Top ABA4 300 in stock AFRM Adrianna Dress AFRM109 15…" at bounding box center [888, 398] width 1360 height 524
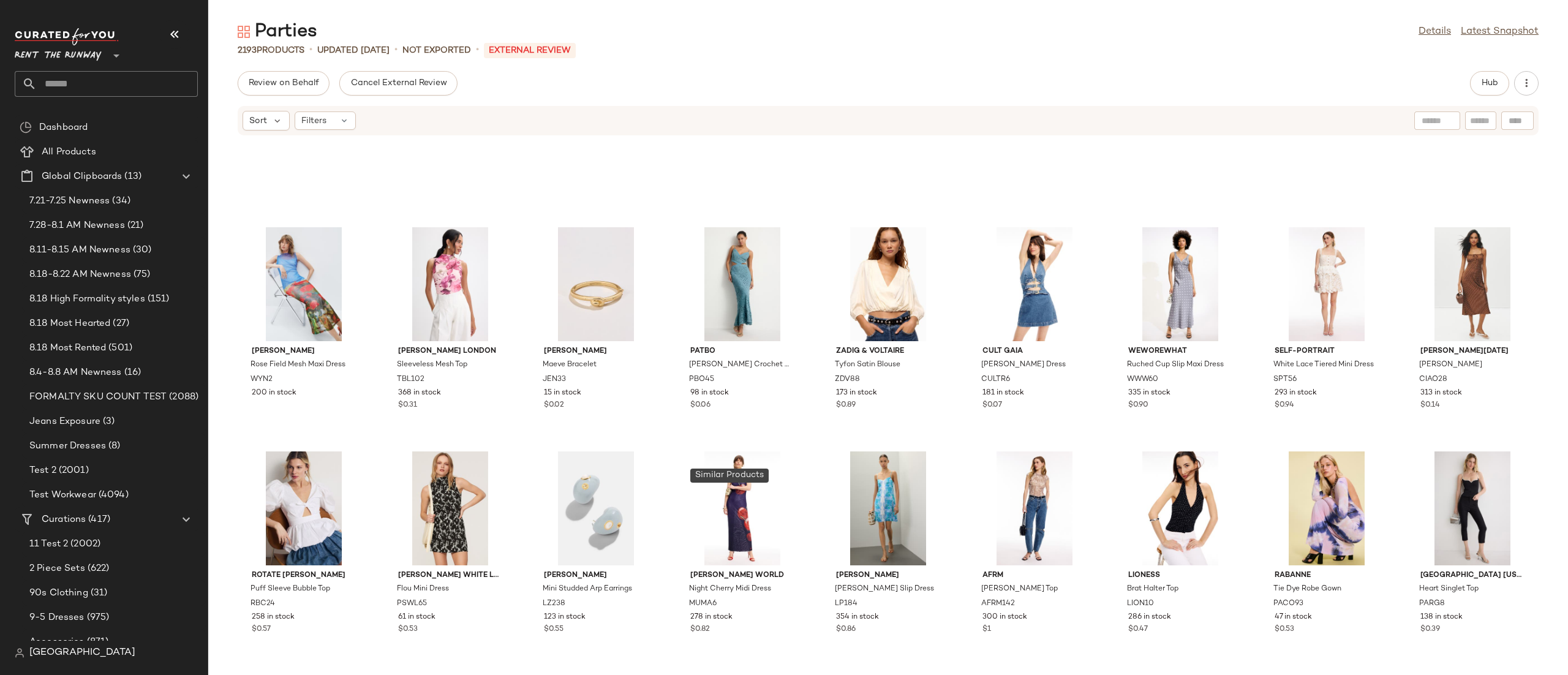
scroll to position [4173, 0]
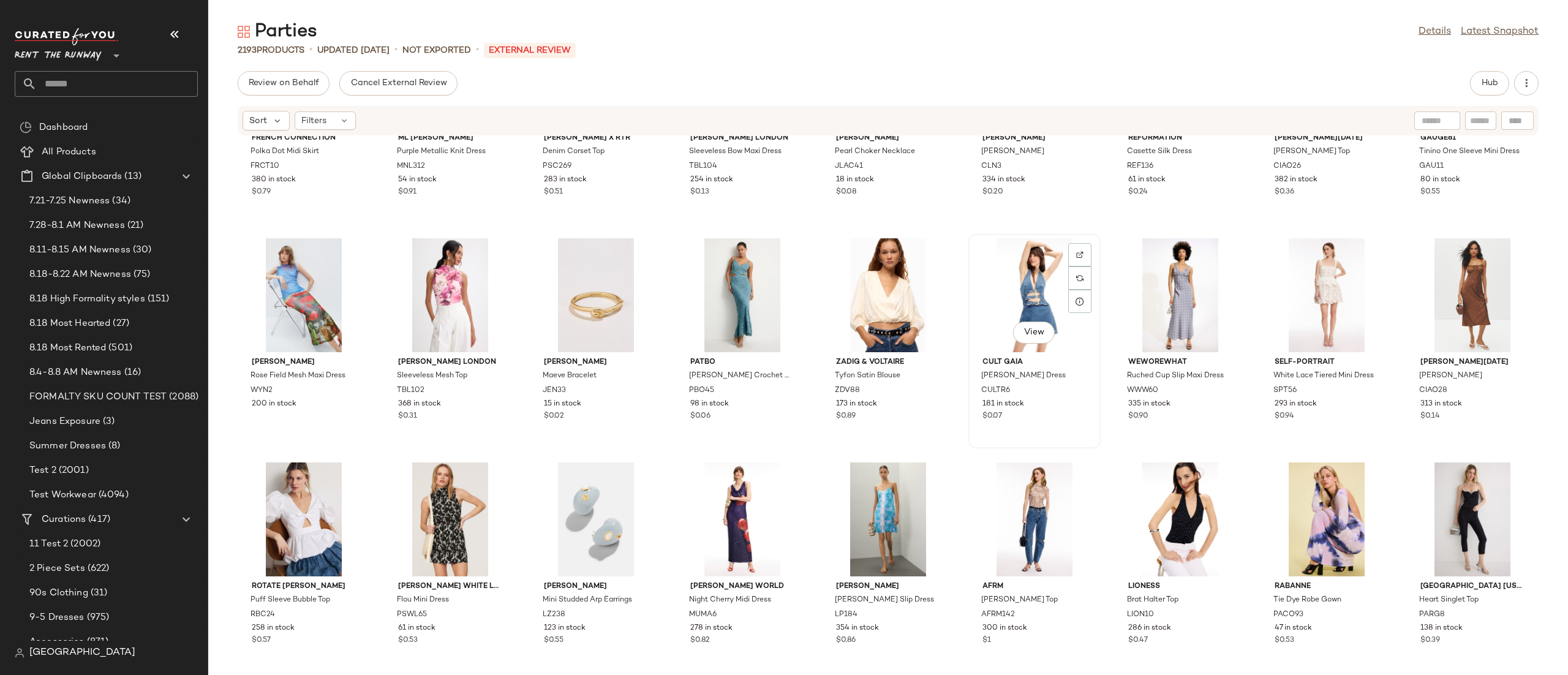
click at [1050, 308] on div "View" at bounding box center [1035, 295] width 123 height 114
click at [1477, 72] on button "Hub" at bounding box center [1489, 83] width 39 height 25
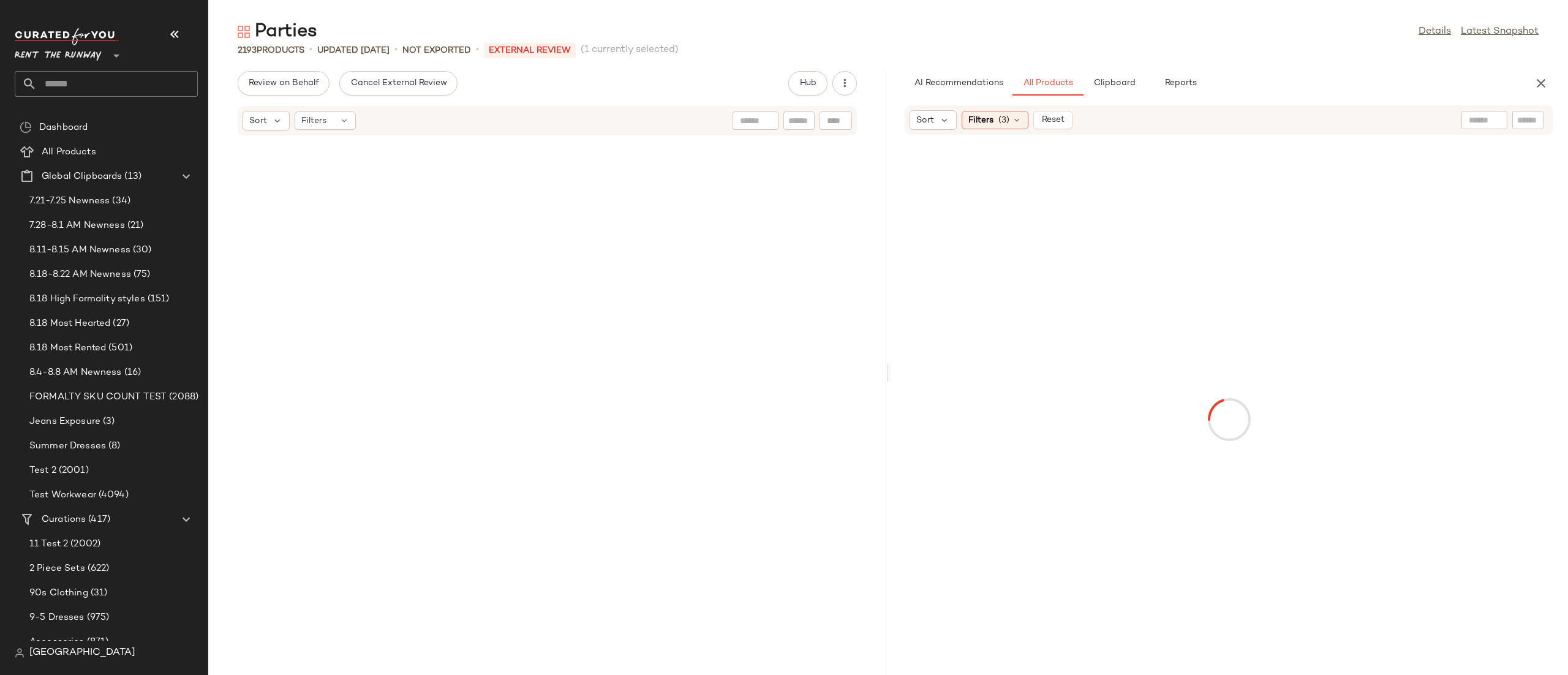
scroll to position [9638, 0]
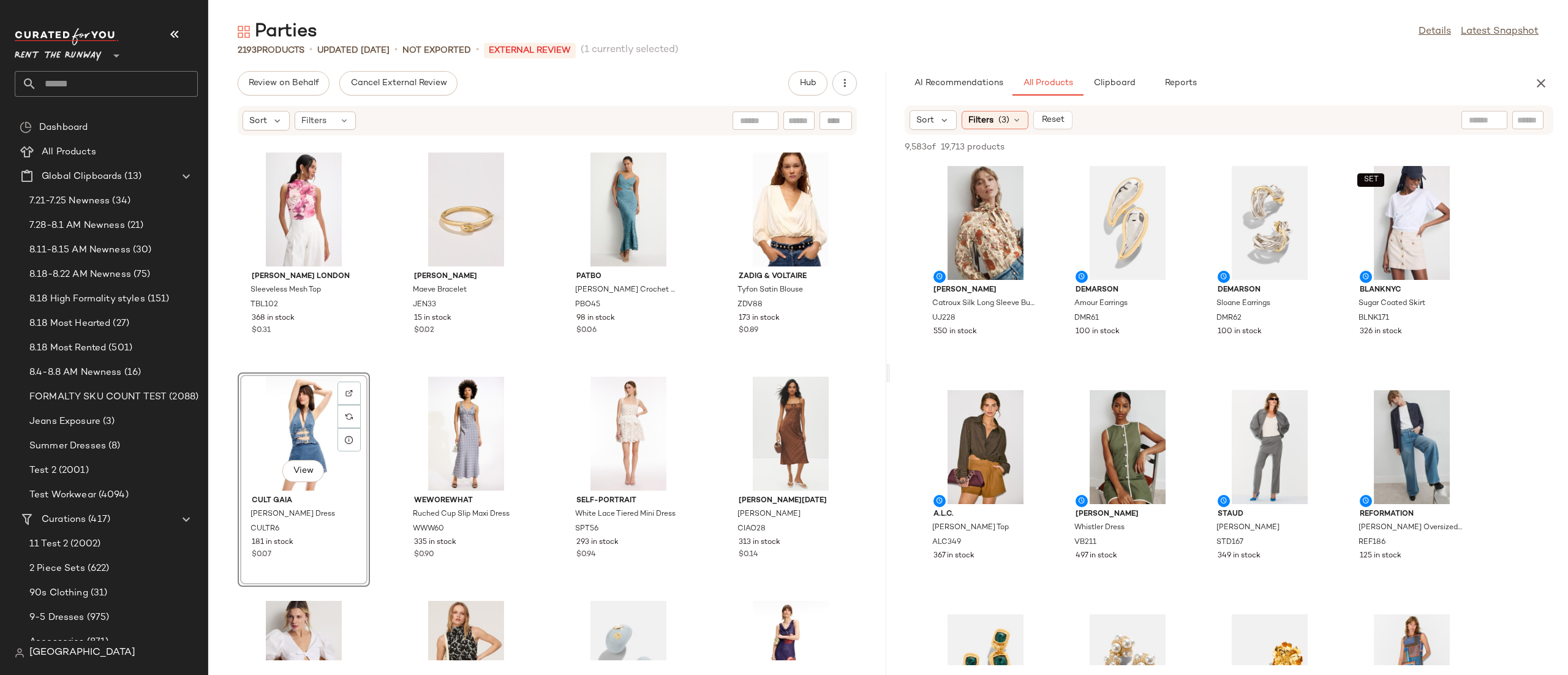
click at [313, 403] on div "View" at bounding box center [304, 433] width 123 height 114
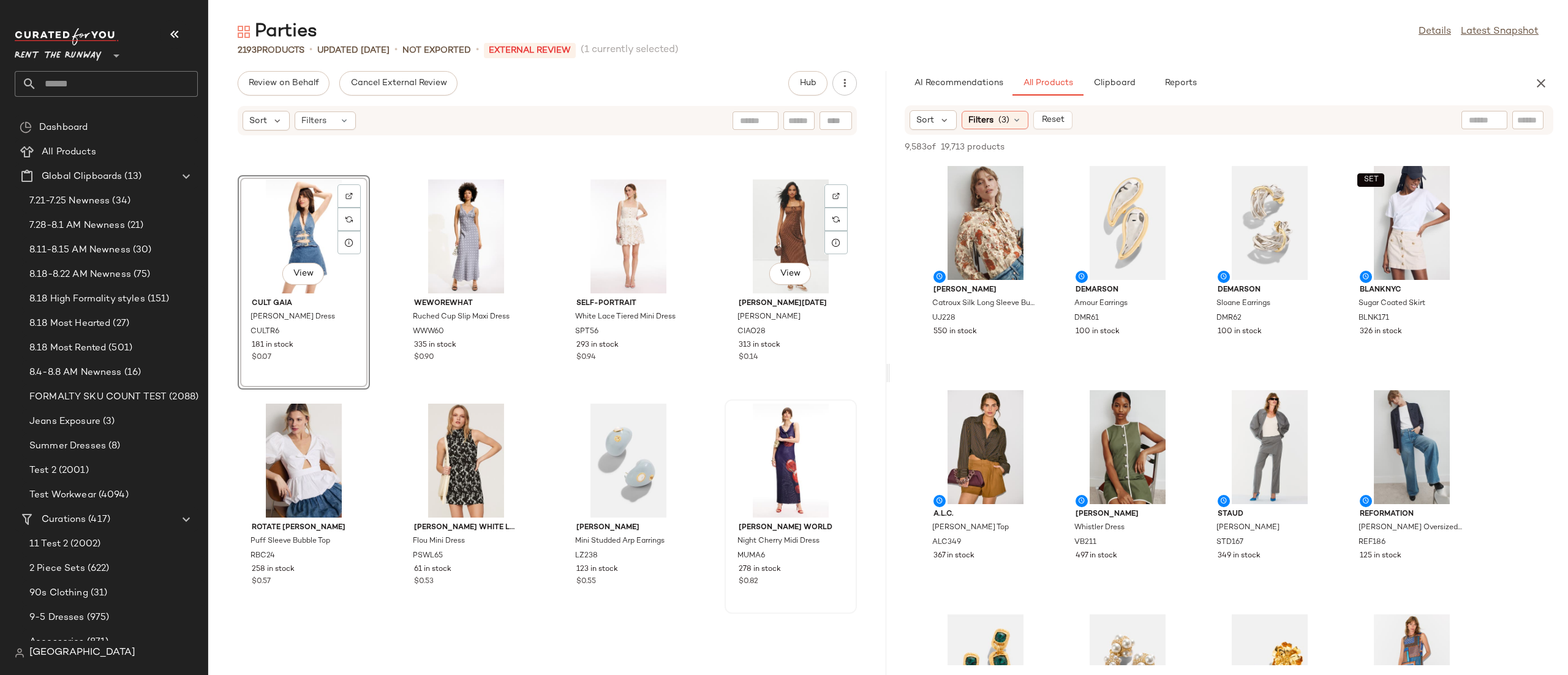
scroll to position [9899, 0]
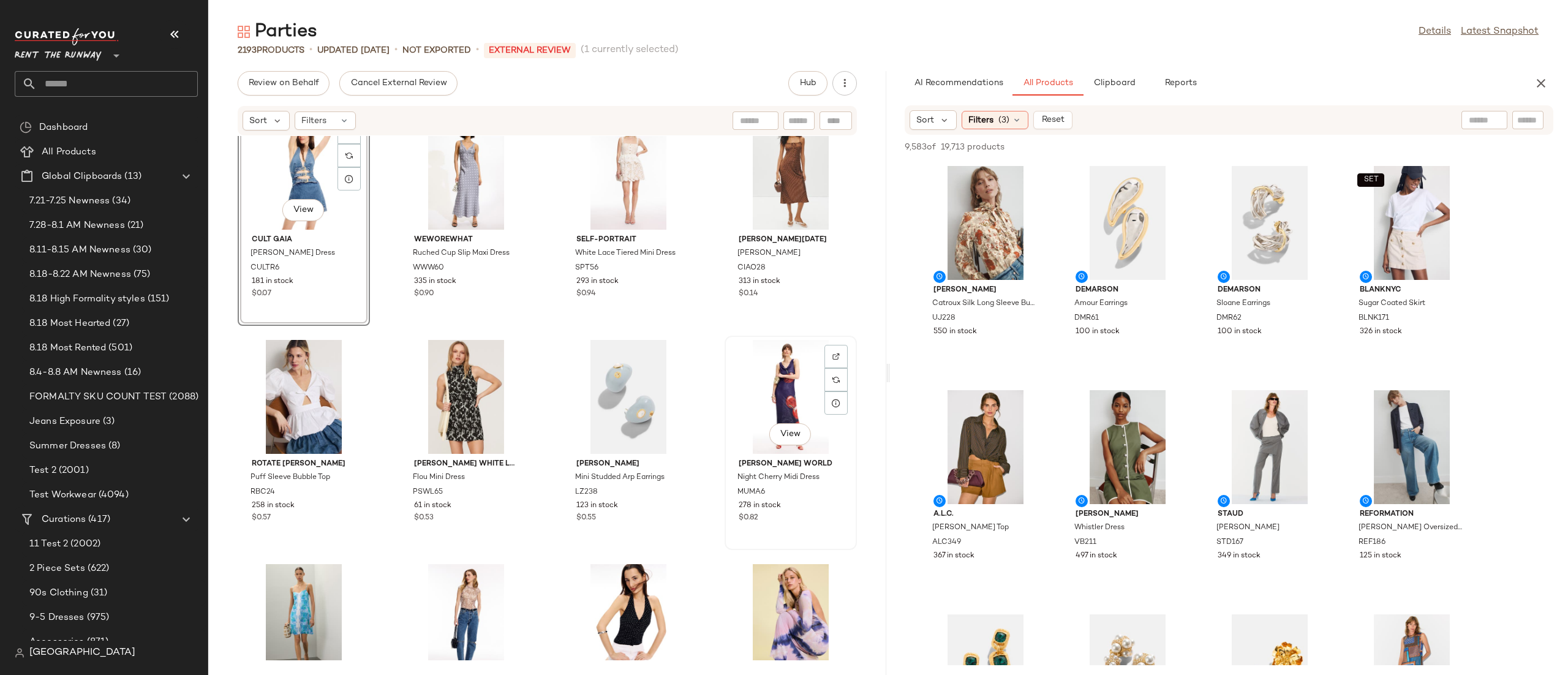
click at [771, 379] on div "View" at bounding box center [791, 396] width 123 height 114
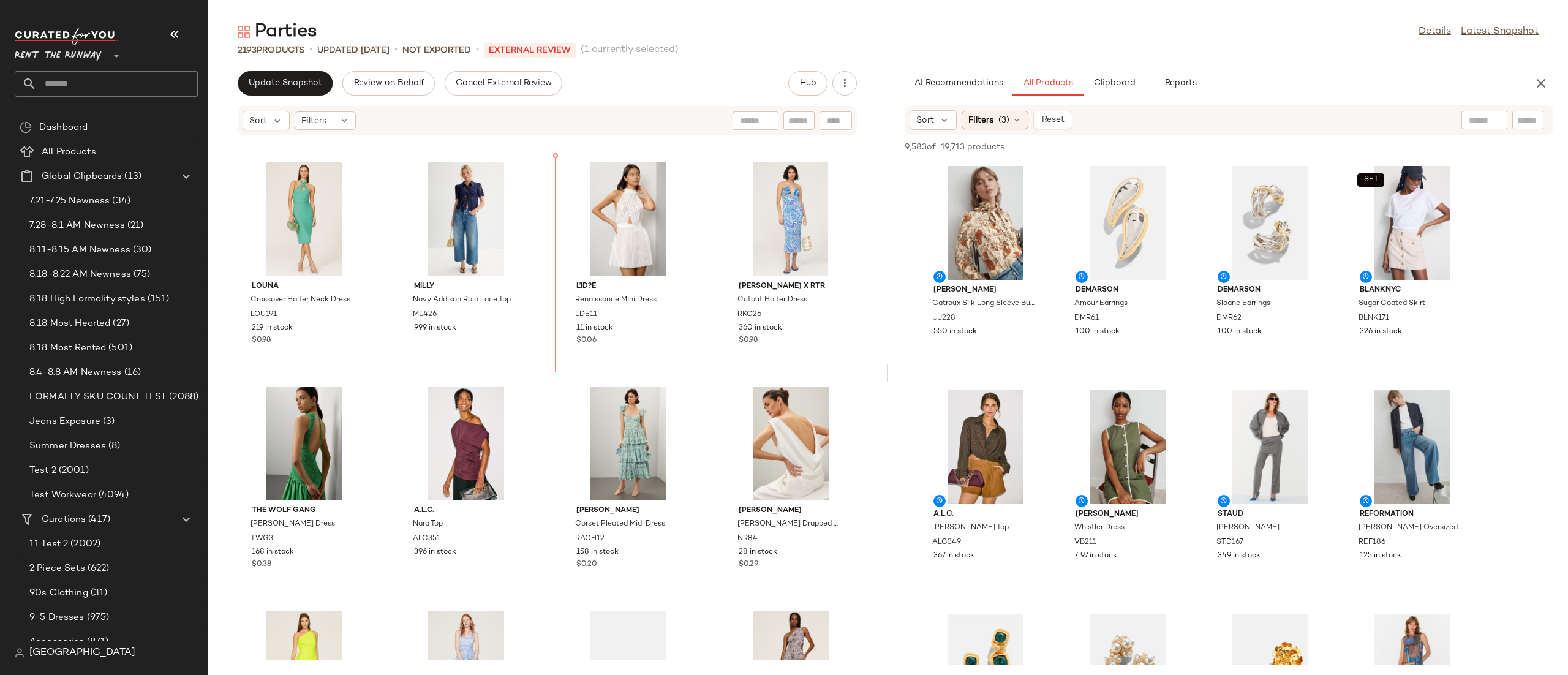
scroll to position [2002, 0]
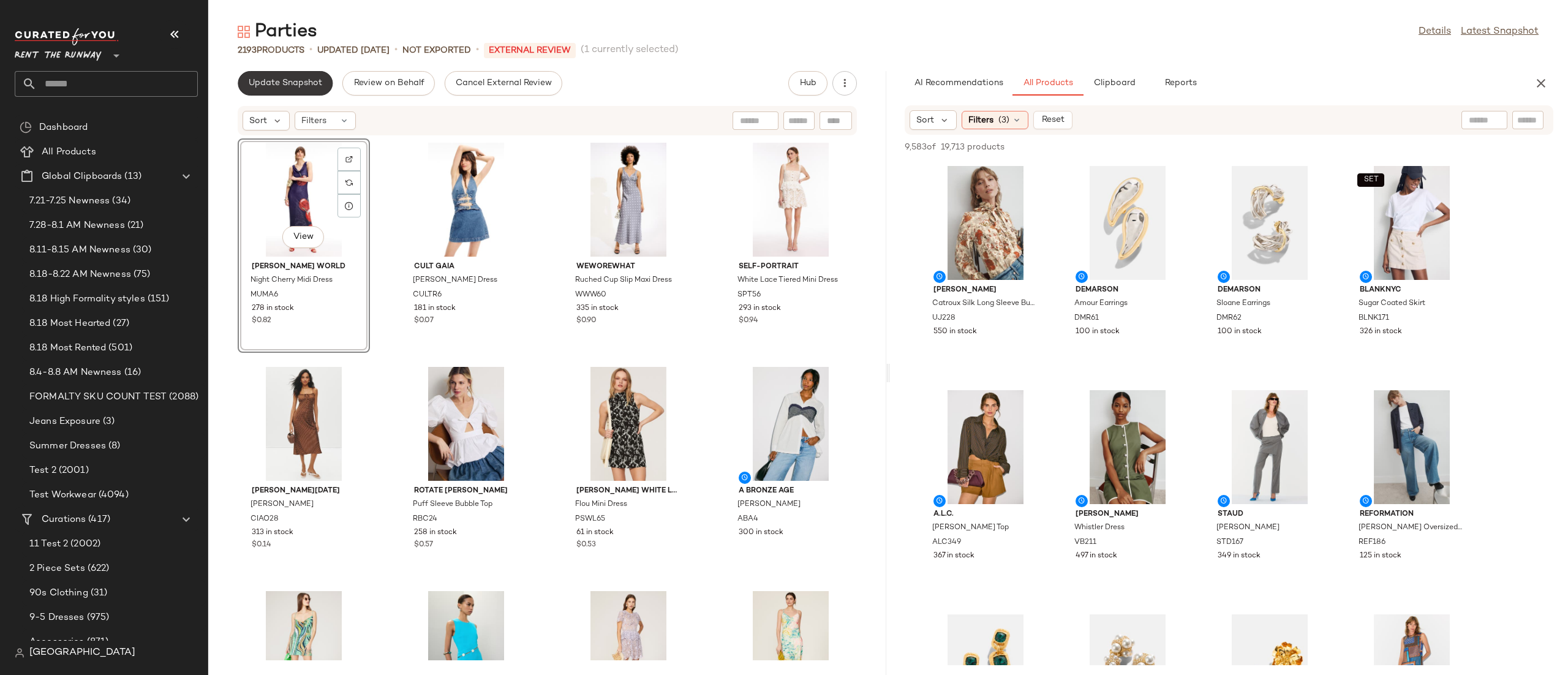
click at [317, 89] on button "Update Snapshot" at bounding box center [285, 83] width 95 height 25
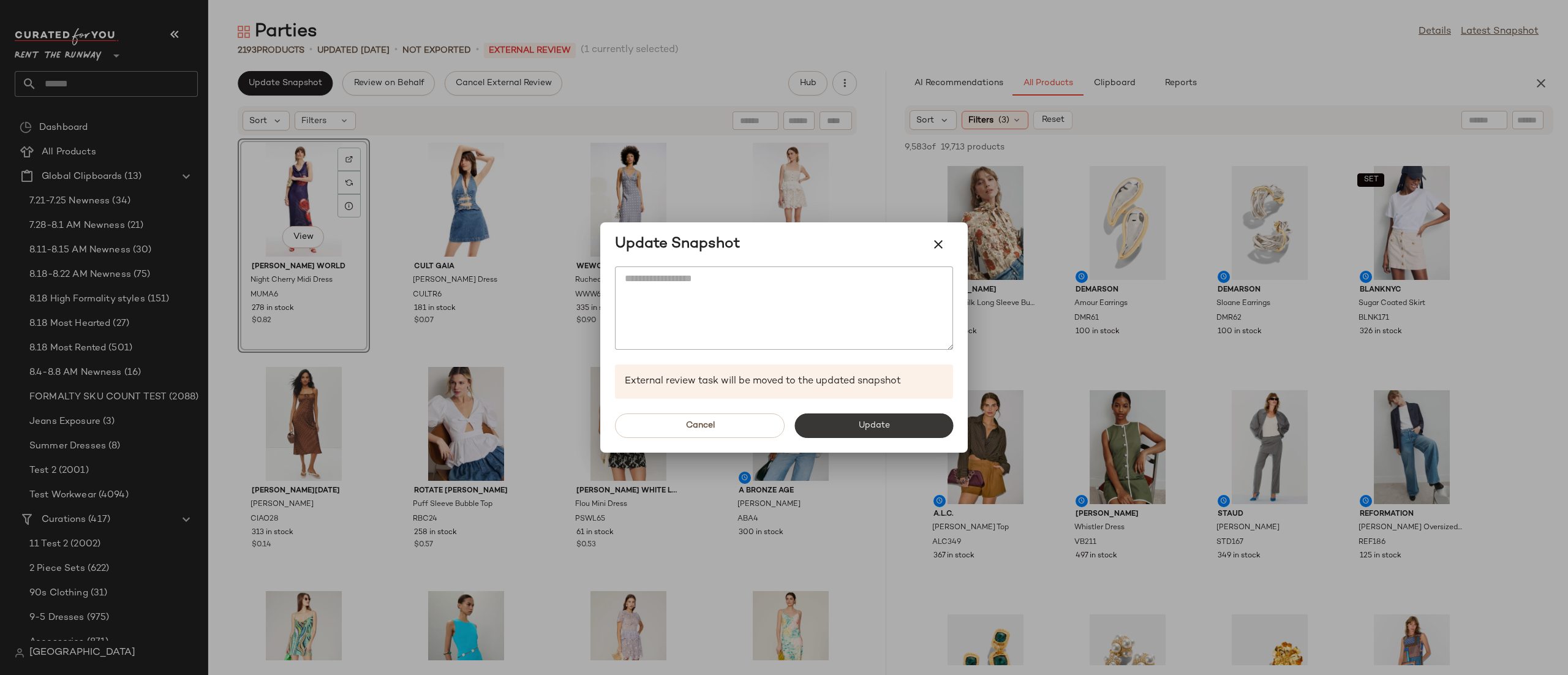
click at [922, 433] on button "Update" at bounding box center [874, 425] width 159 height 25
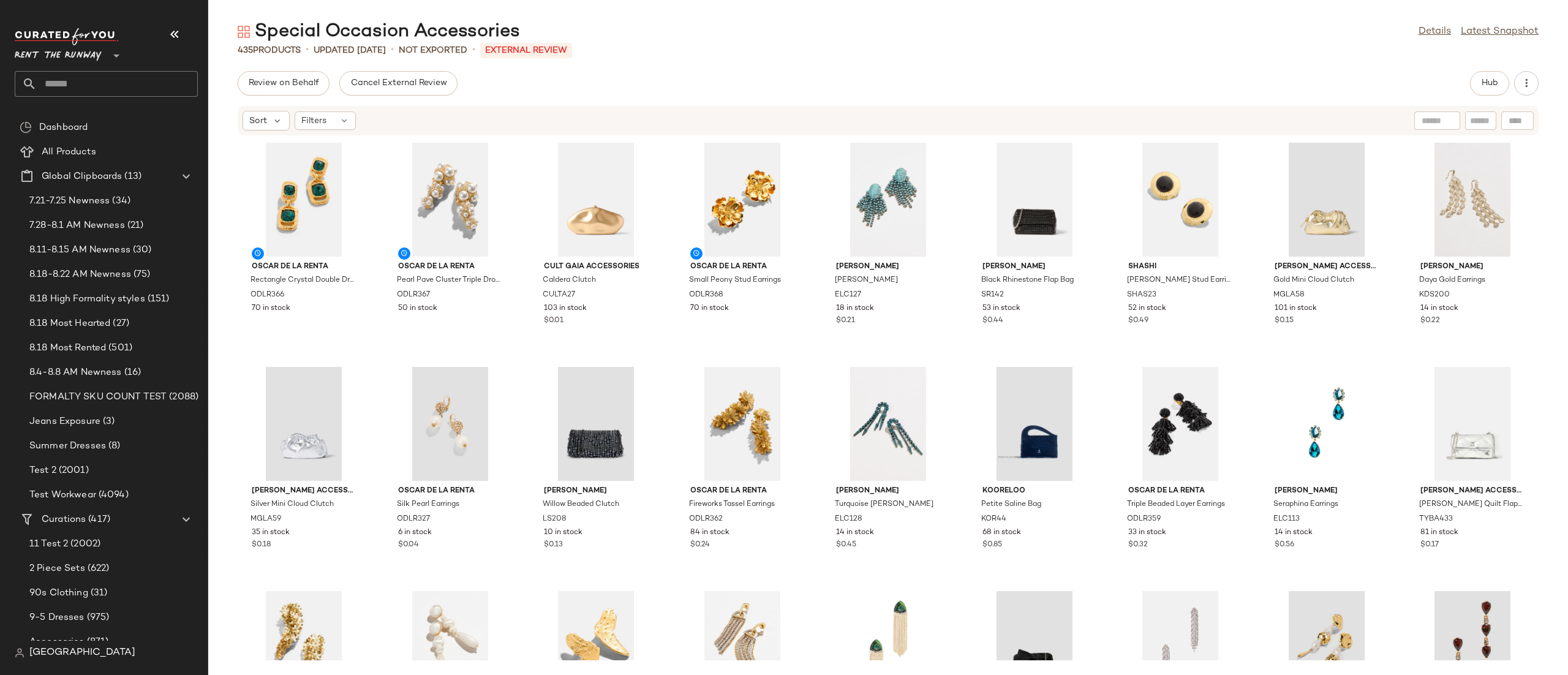
drag, startPoint x: 1104, startPoint y: 130, endPoint x: 1100, endPoint y: 157, distance: 27.3
click at [1104, 138] on div "Sort Filters Oscar de la Renta Rectangle Crystal Double Drop Earrings ODLR366 7…" at bounding box center [888, 390] width 1360 height 569
click at [1088, 194] on div "View" at bounding box center [1035, 199] width 123 height 114
click at [1094, 189] on div "View Sondra Roberts Black Rhinestone Flap Bag SR142 53 in stock $0.44" at bounding box center [1034, 245] width 130 height 212
click at [1108, 175] on div "Oscar de la Renta Rectangle Crystal Double Drop Earrings ODLR366 70 in stock Os…" at bounding box center [888, 398] width 1360 height 524
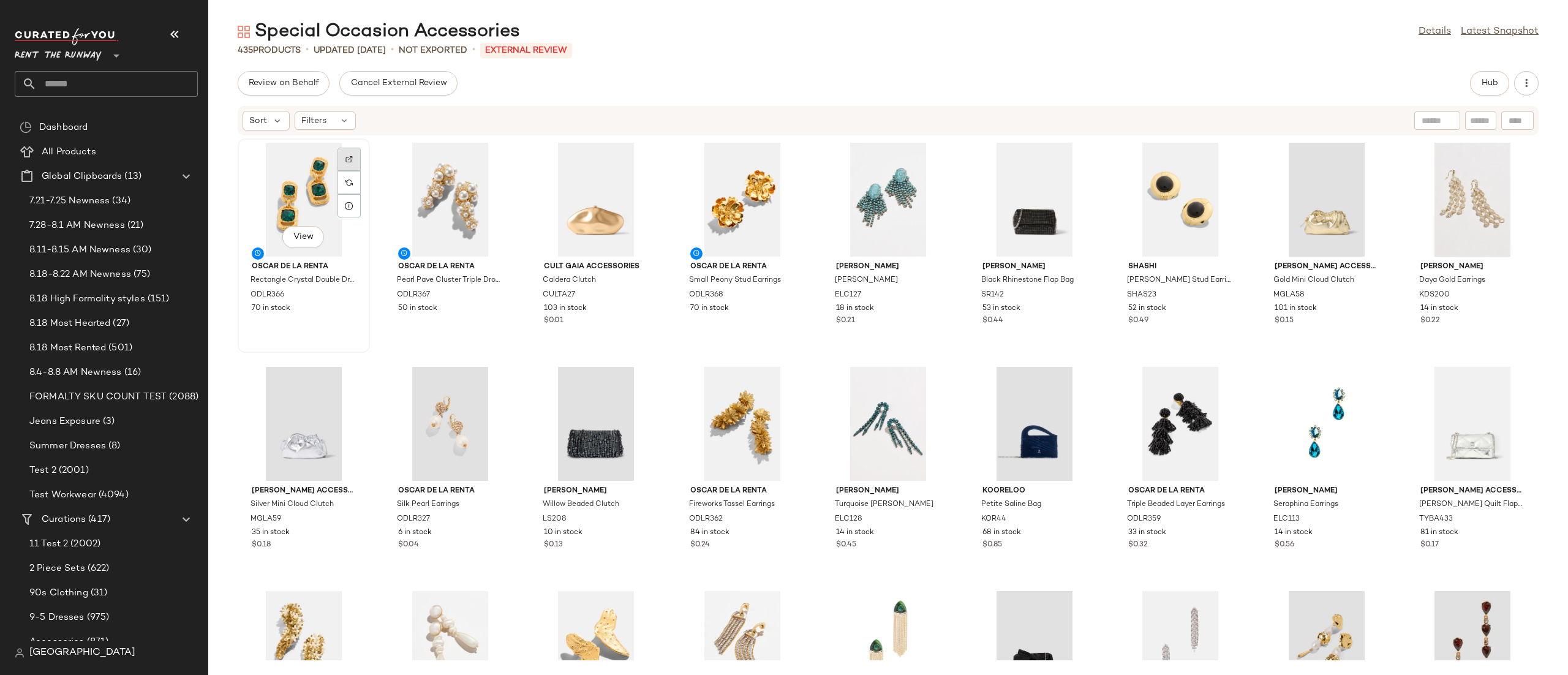
click at [348, 156] on img at bounding box center [349, 159] width 7 height 7
click at [496, 155] on img at bounding box center [496, 159] width 7 height 7
click at [647, 171] on div at bounding box center [641, 182] width 23 height 23
click at [344, 171] on div at bounding box center [349, 182] width 23 height 23
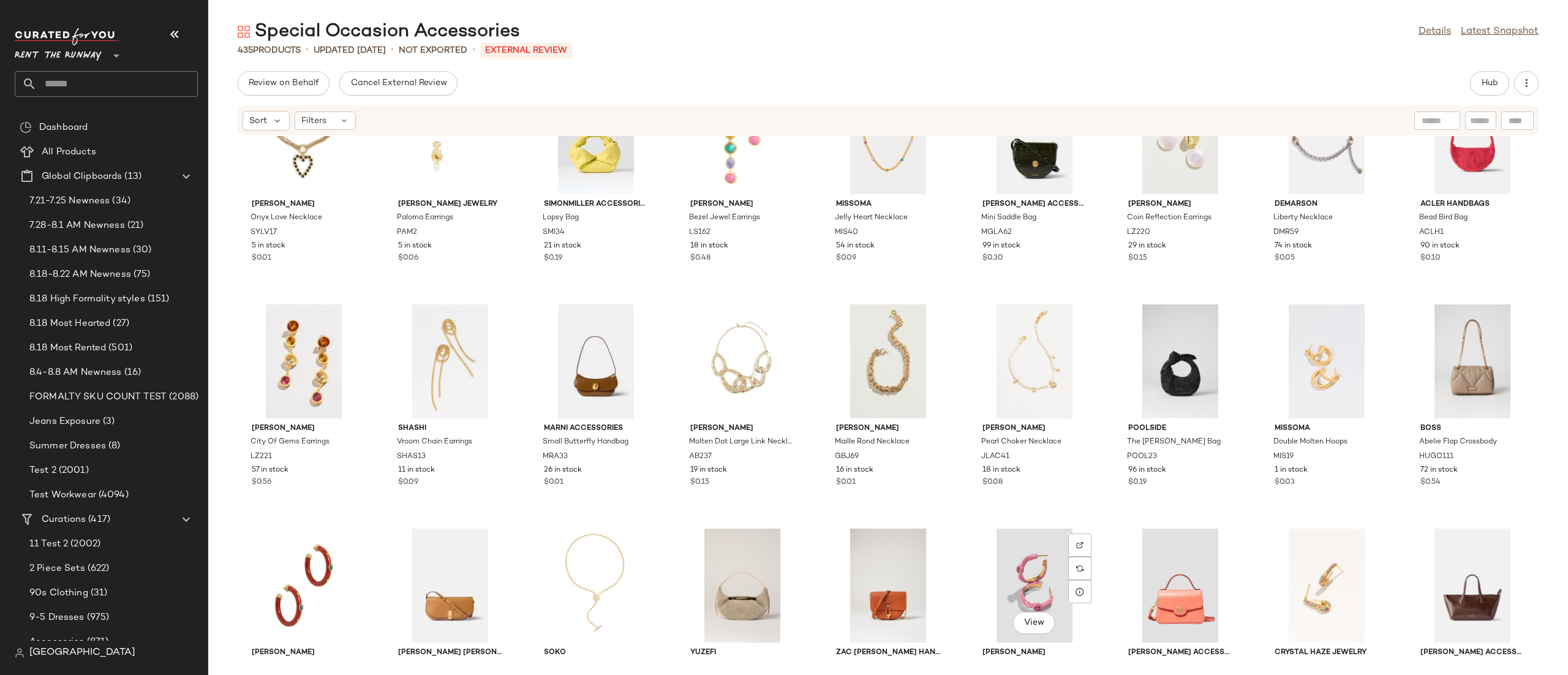
scroll to position [7568, 0]
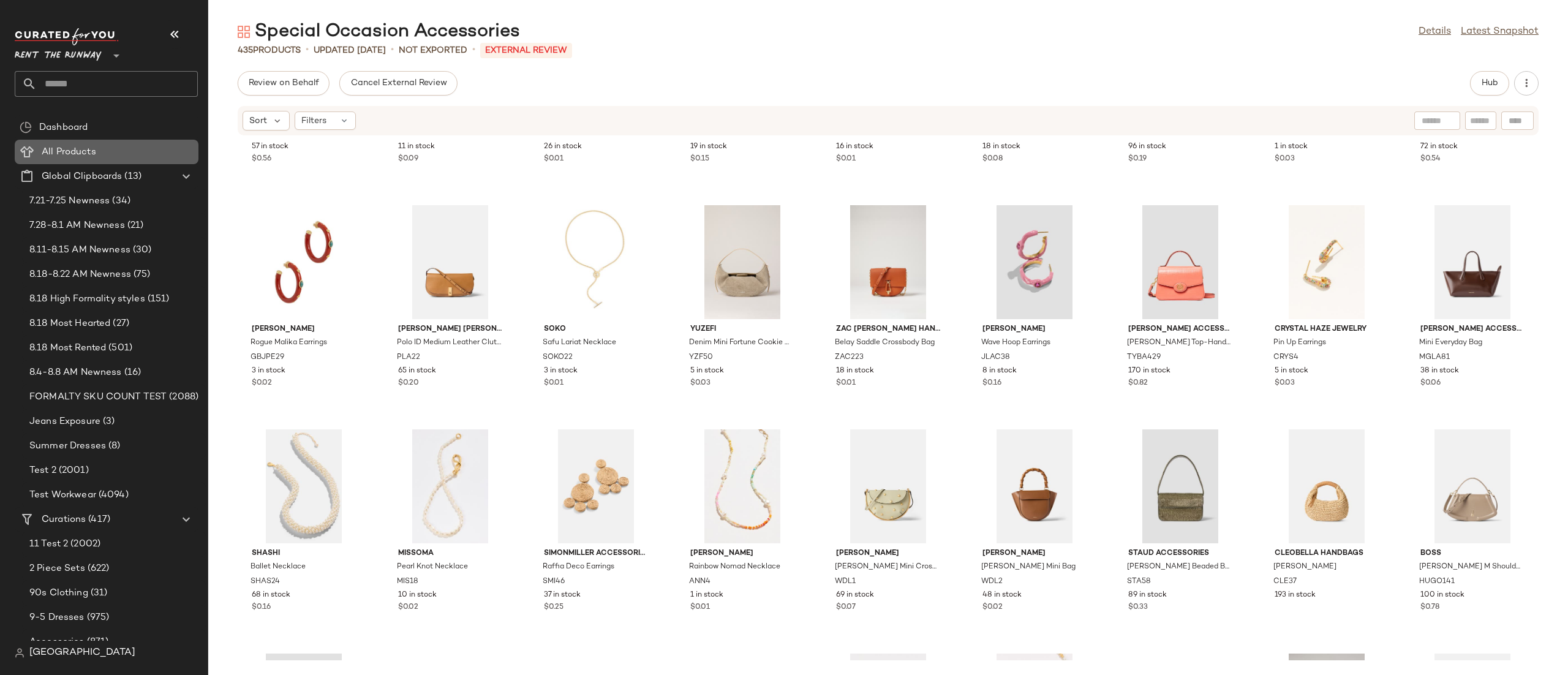
click at [48, 146] on span "All Products" at bounding box center [69, 152] width 55 height 14
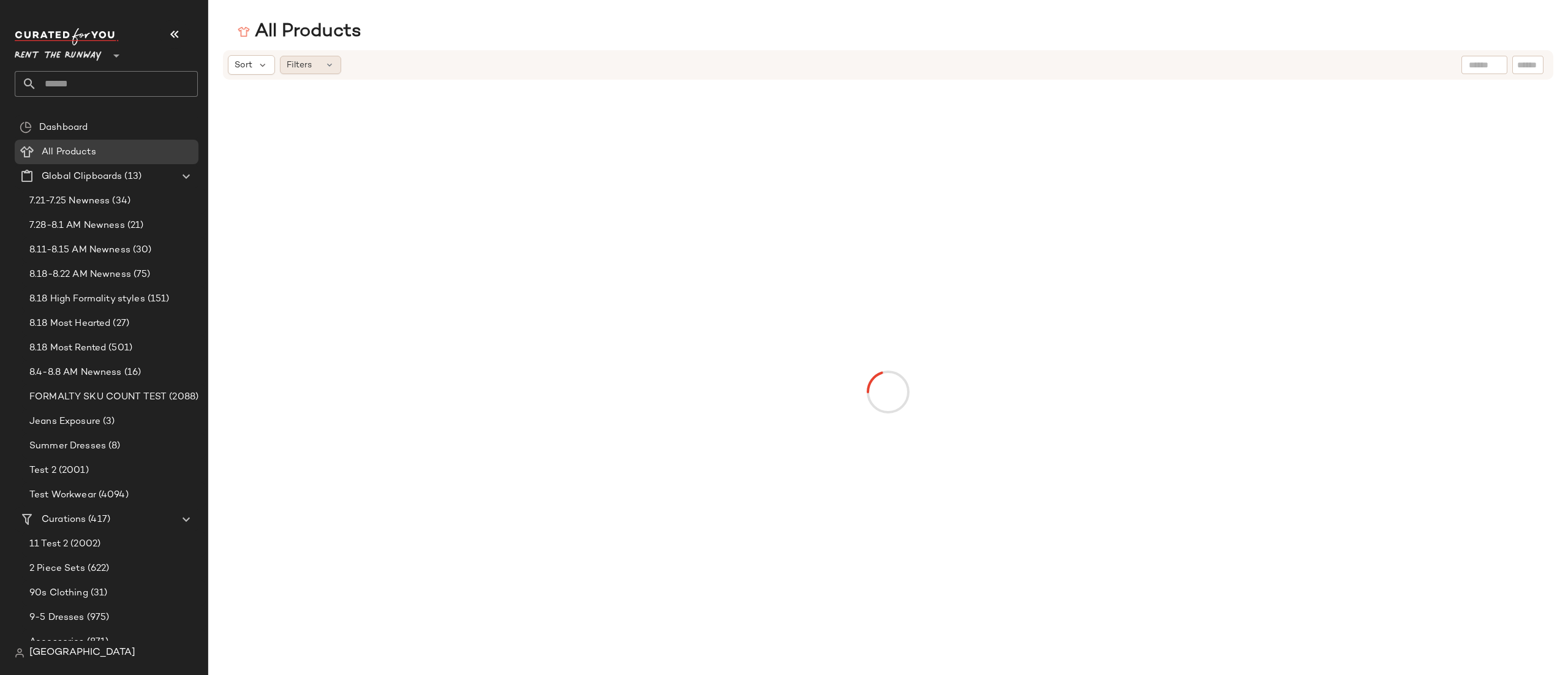
click at [294, 72] on div "Filters" at bounding box center [311, 65] width 61 height 18
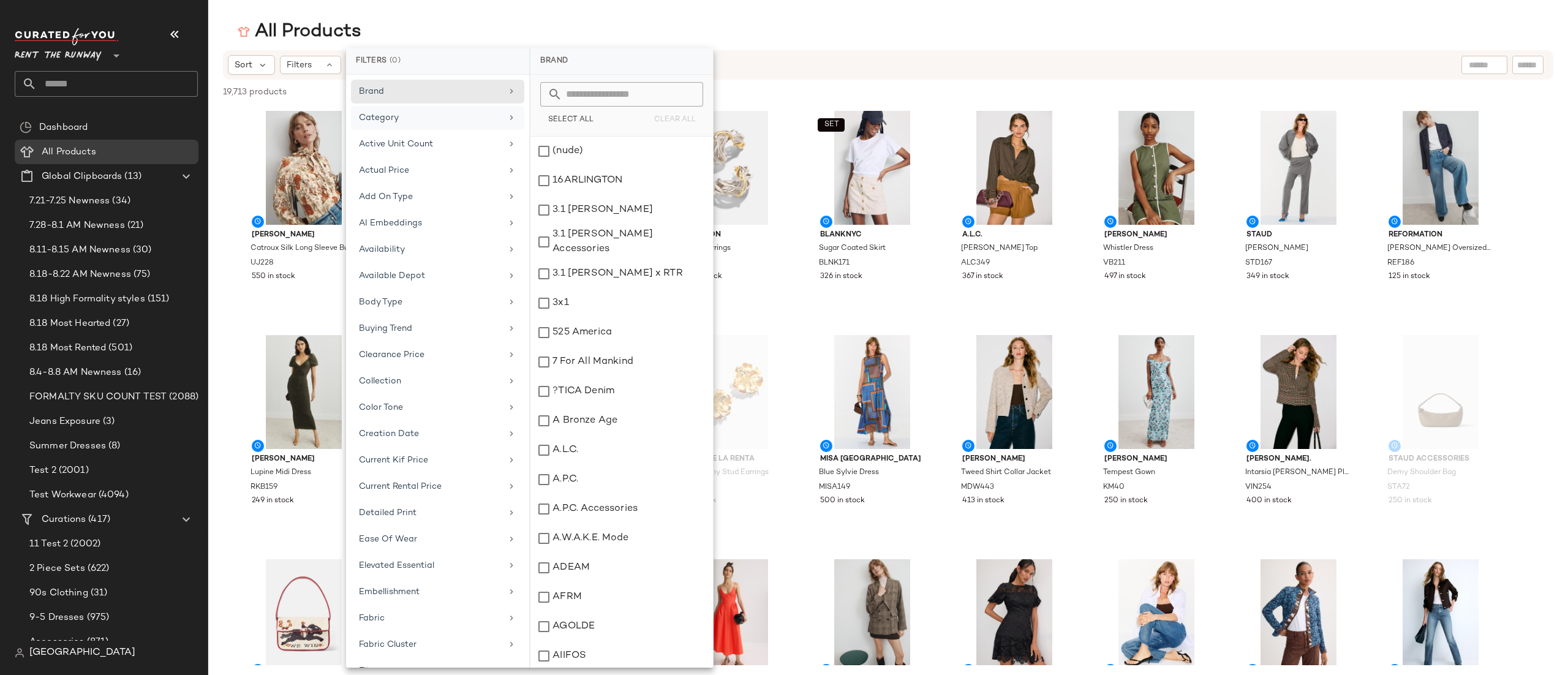
click at [385, 119] on div "Category" at bounding box center [430, 118] width 143 height 13
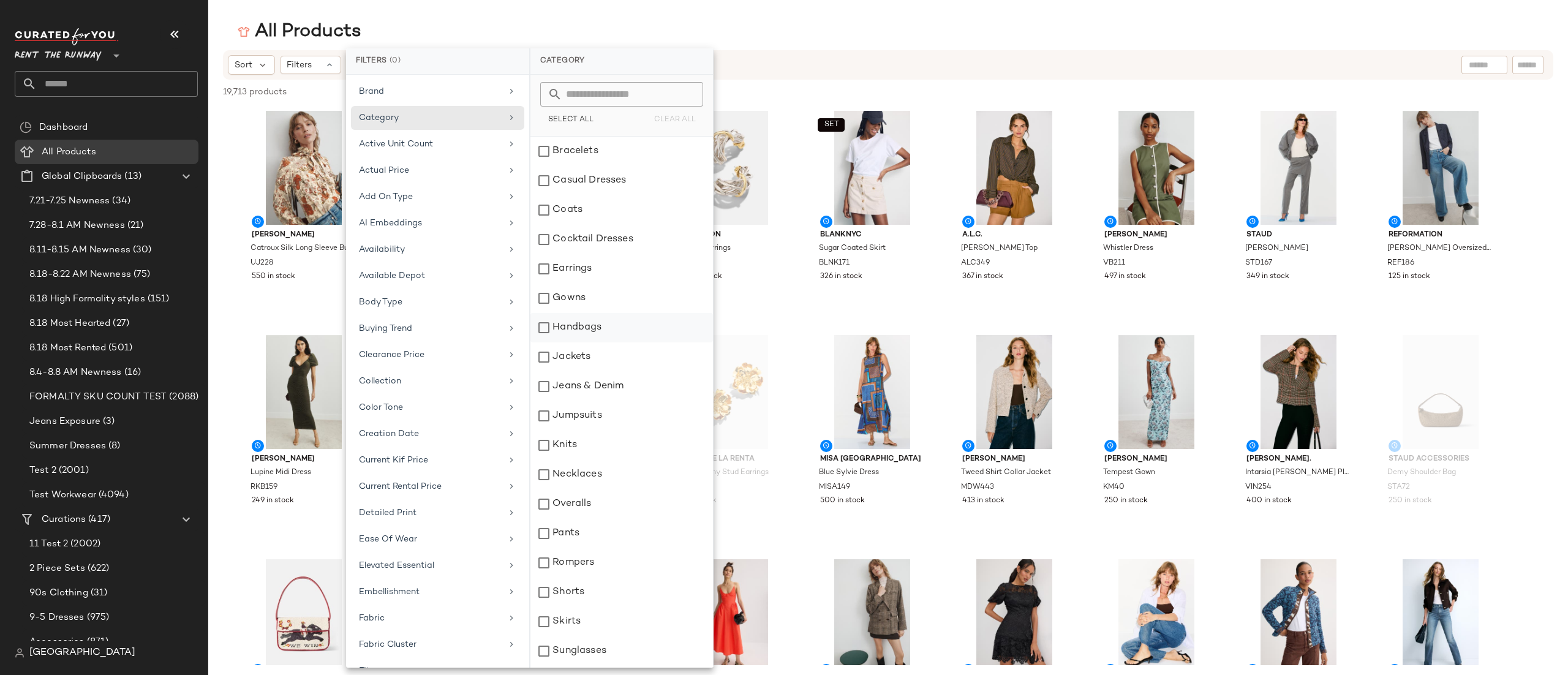
click at [586, 342] on div "Handbags" at bounding box center [621, 357] width 182 height 29
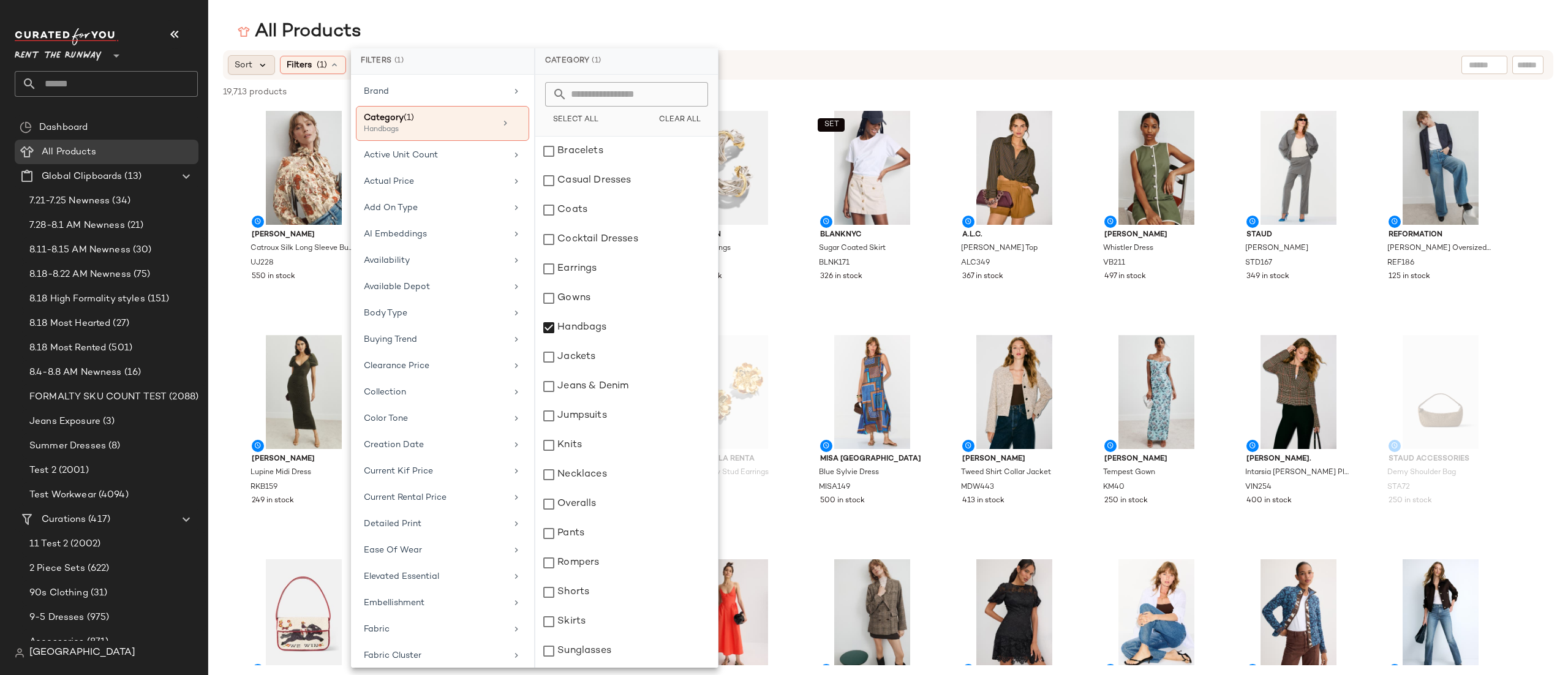
click at [258, 64] on icon at bounding box center [263, 65] width 11 height 11
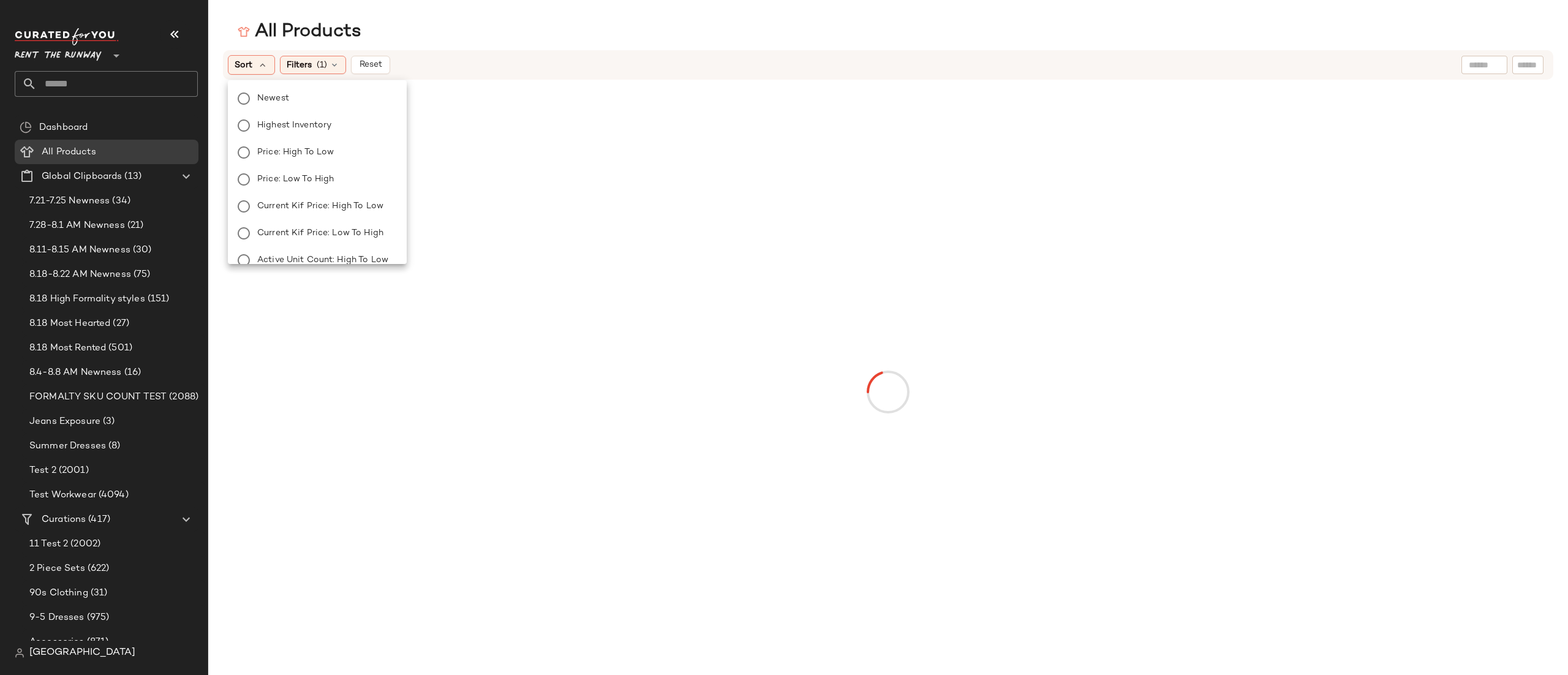
click at [308, 102] on label "Newest" at bounding box center [325, 99] width 145 height 17
click at [472, 62] on div "Sort: Newest Filters (1) Reset" at bounding box center [808, 65] width 1162 height 20
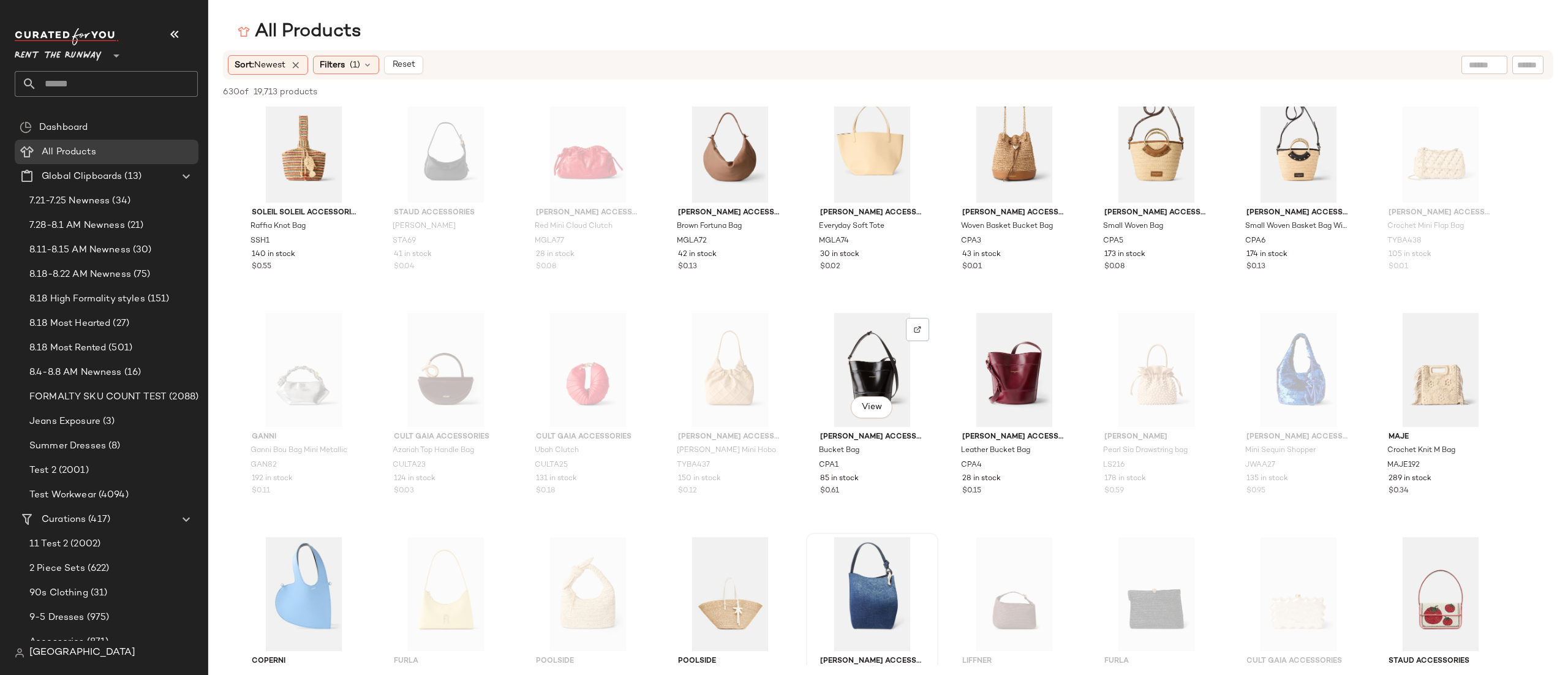
scroll to position [1753, 0]
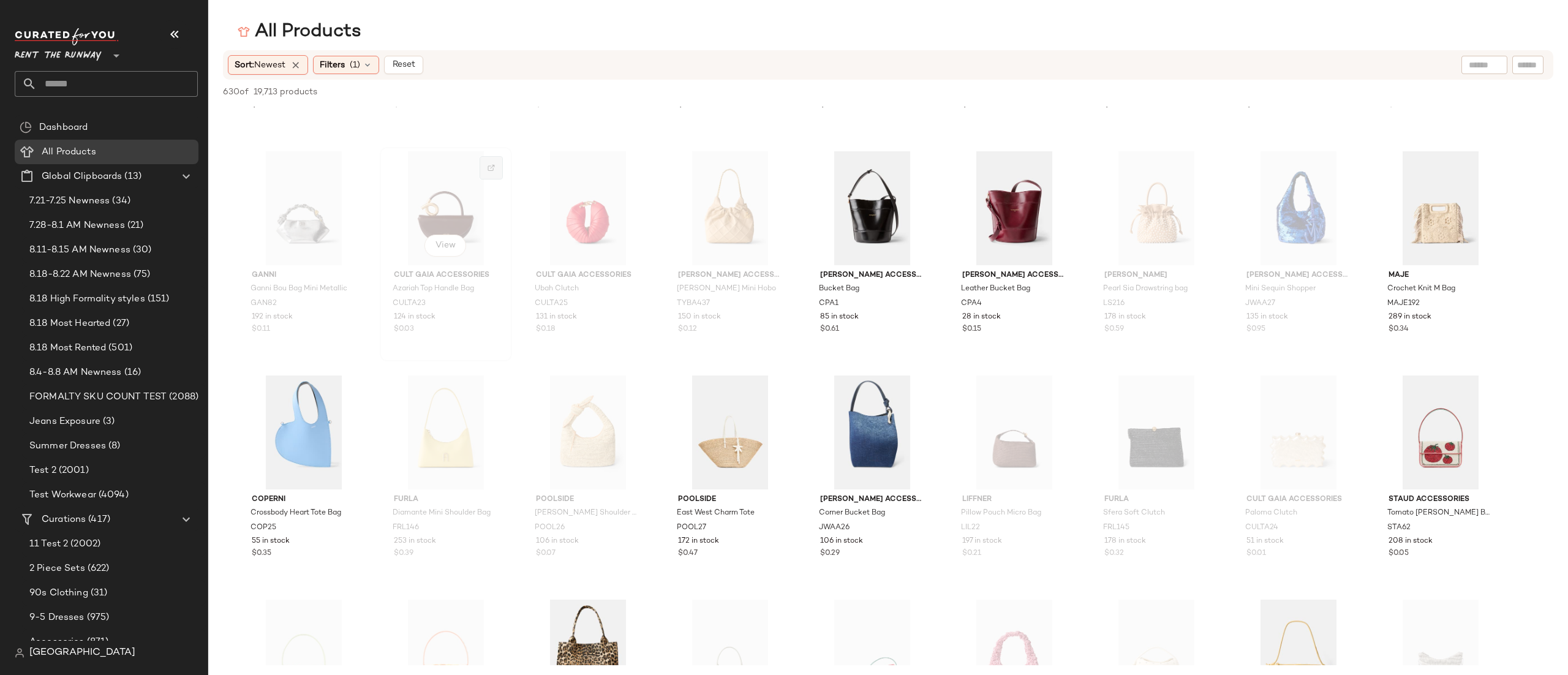
click at [484, 157] on div at bounding box center [491, 167] width 23 height 23
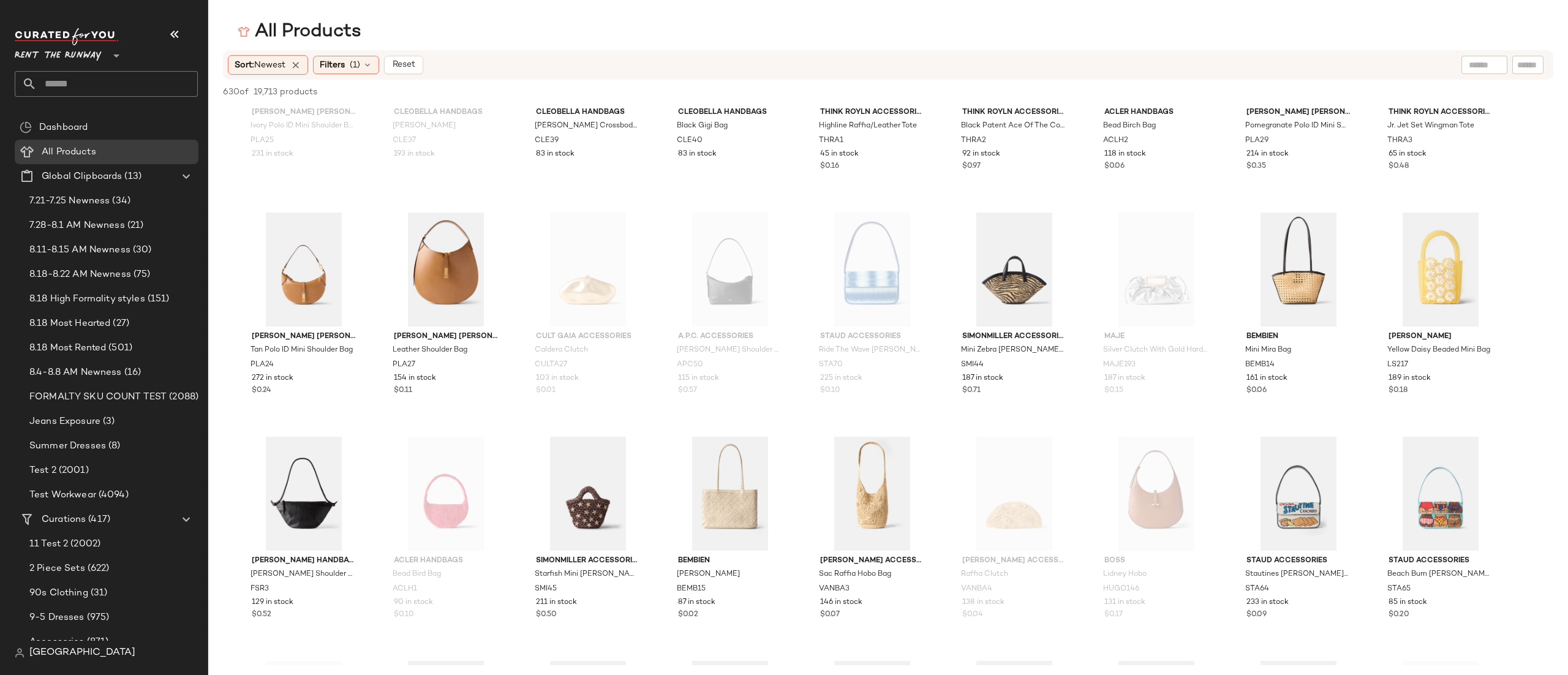
scroll to position [0, 0]
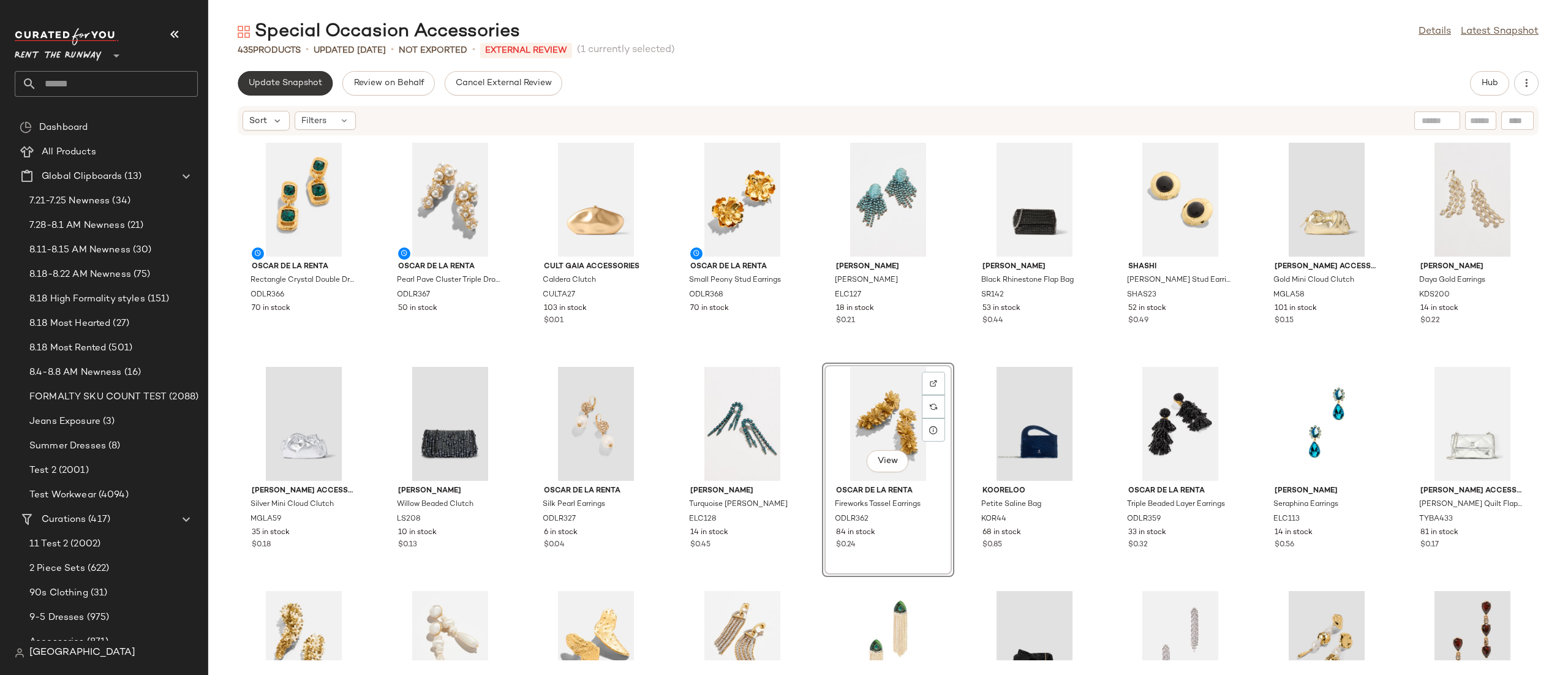
click at [250, 83] on span "Update Snapshot" at bounding box center [285, 84] width 74 height 10
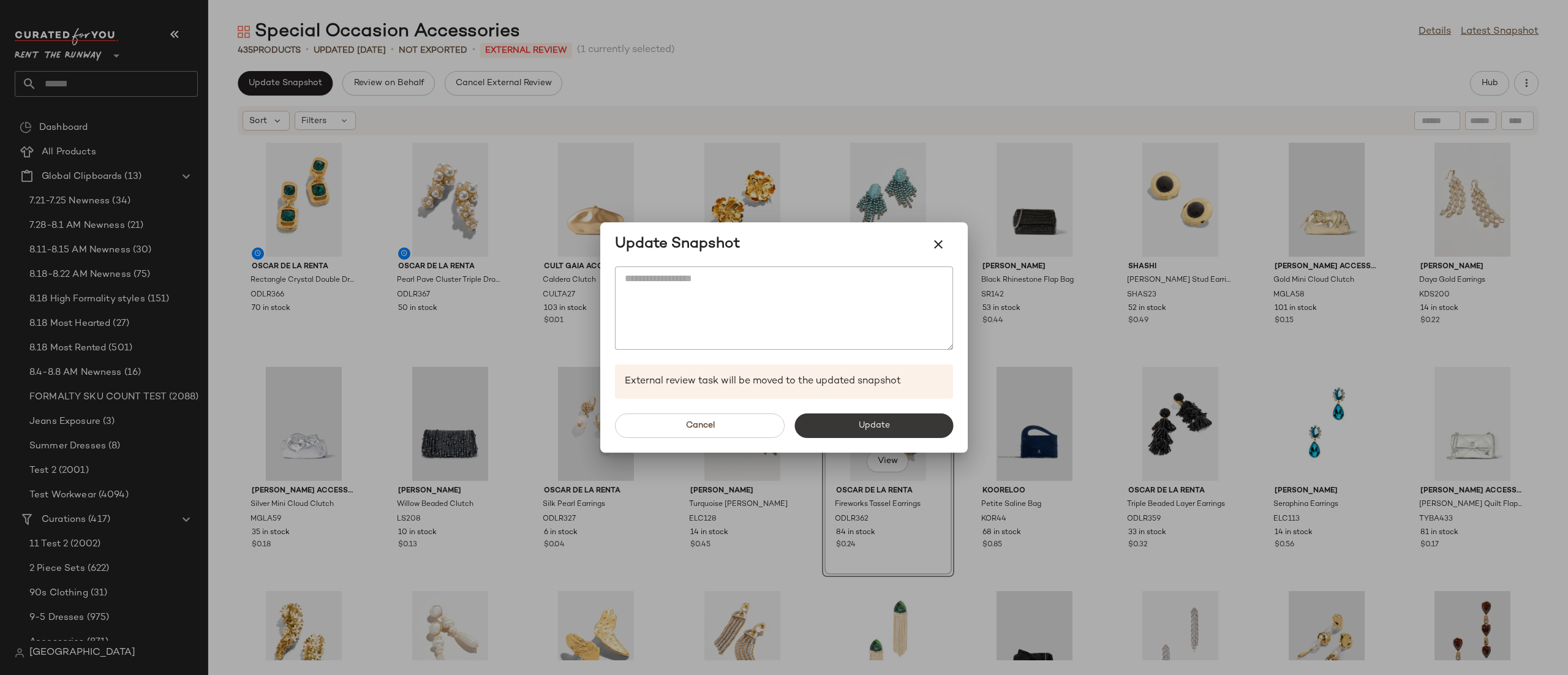
click at [818, 423] on button "Update" at bounding box center [874, 425] width 159 height 25
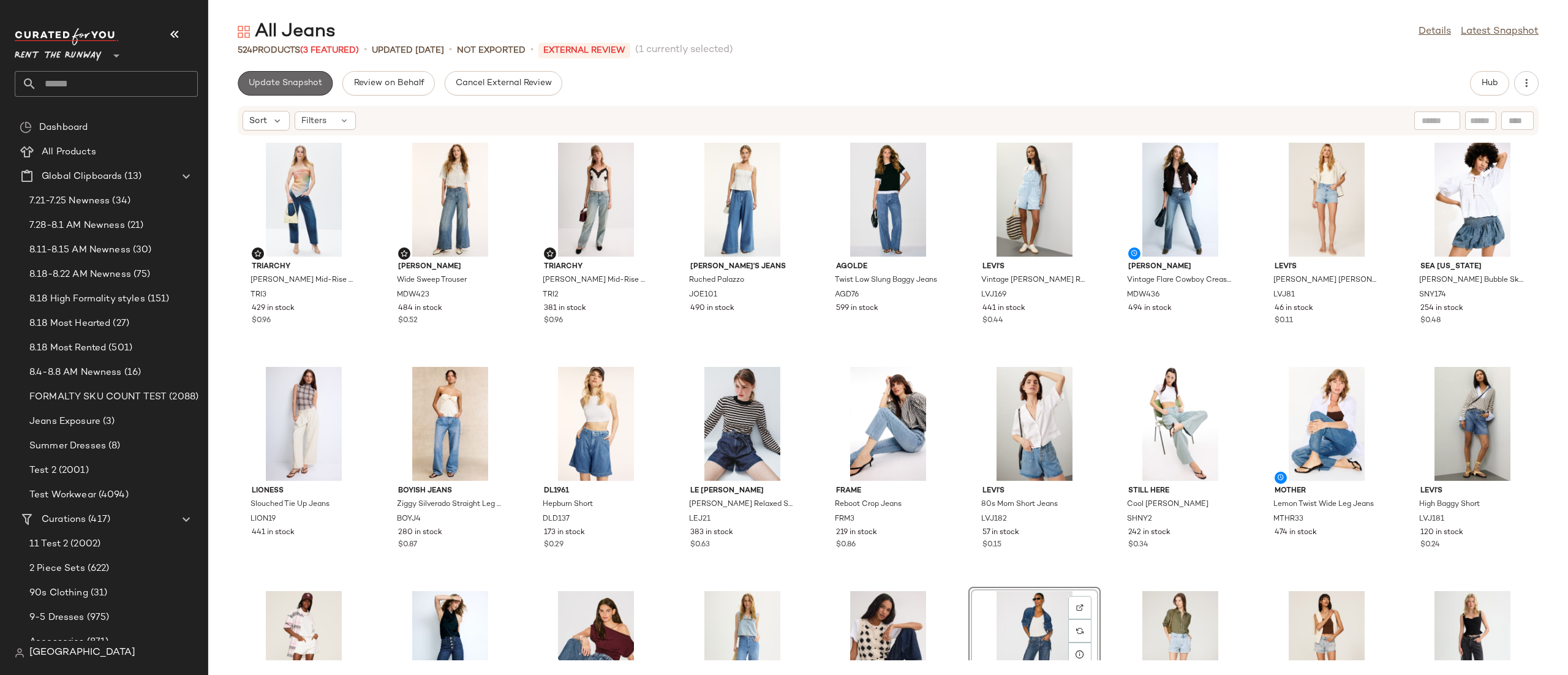
click at [315, 87] on span "Update Snapshot" at bounding box center [285, 84] width 74 height 10
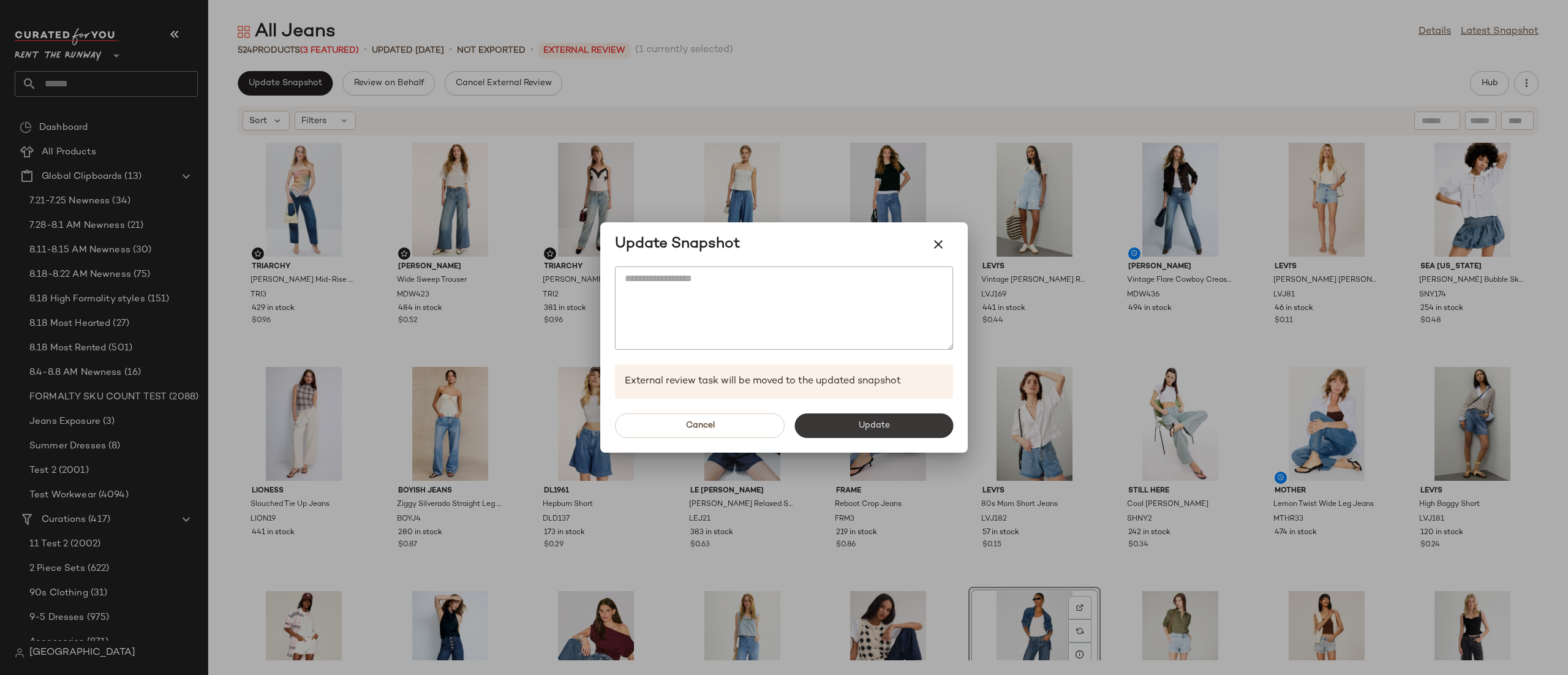
click at [845, 430] on button "Update" at bounding box center [874, 425] width 159 height 25
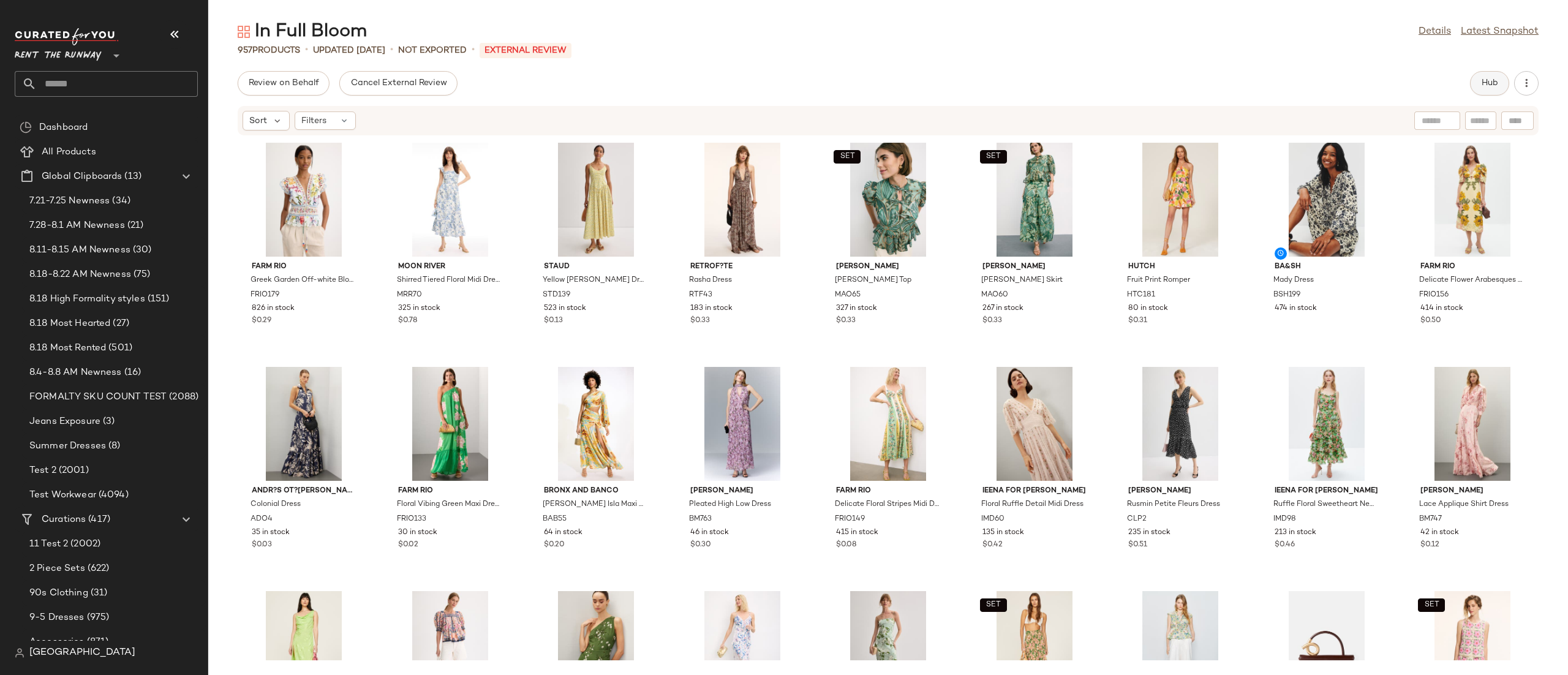
click at [1473, 88] on button "Hub" at bounding box center [1489, 83] width 39 height 25
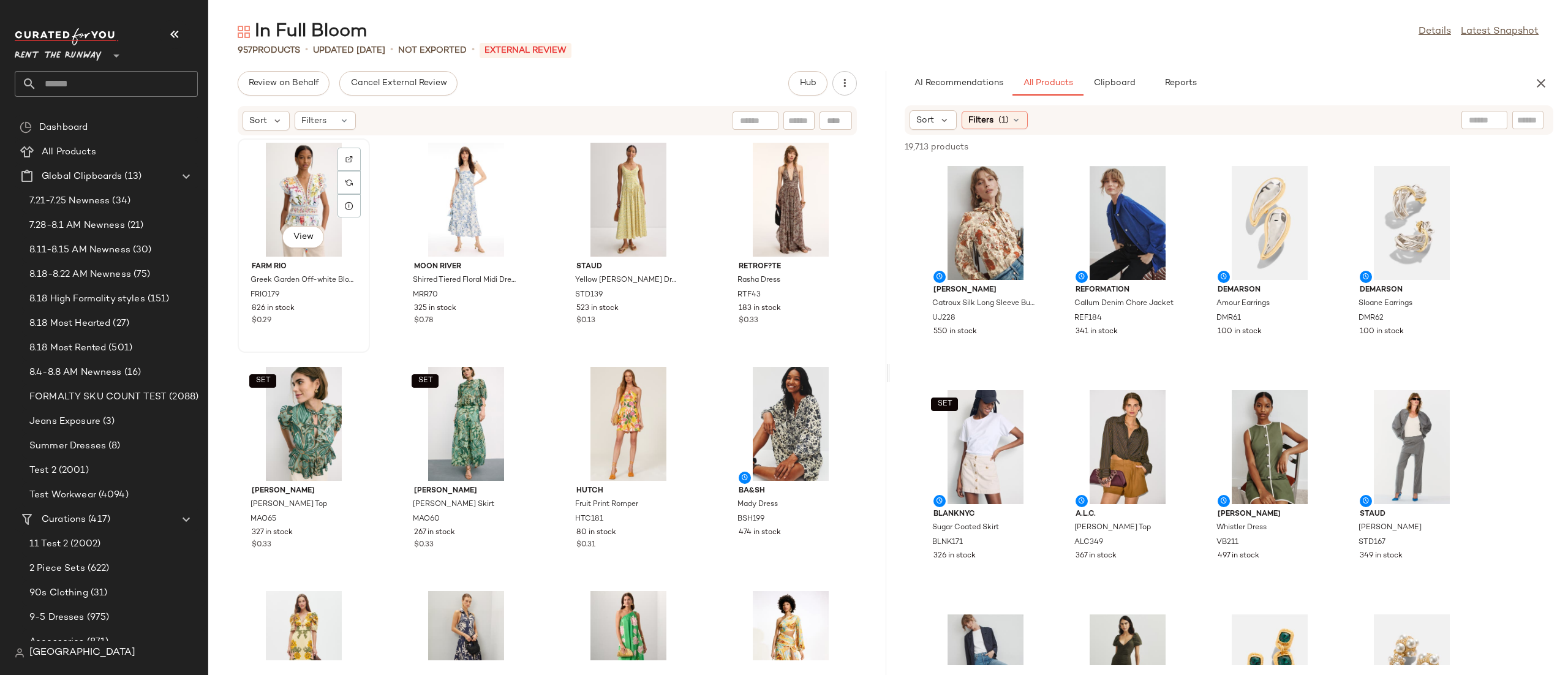
click at [324, 186] on div "View" at bounding box center [304, 199] width 123 height 114
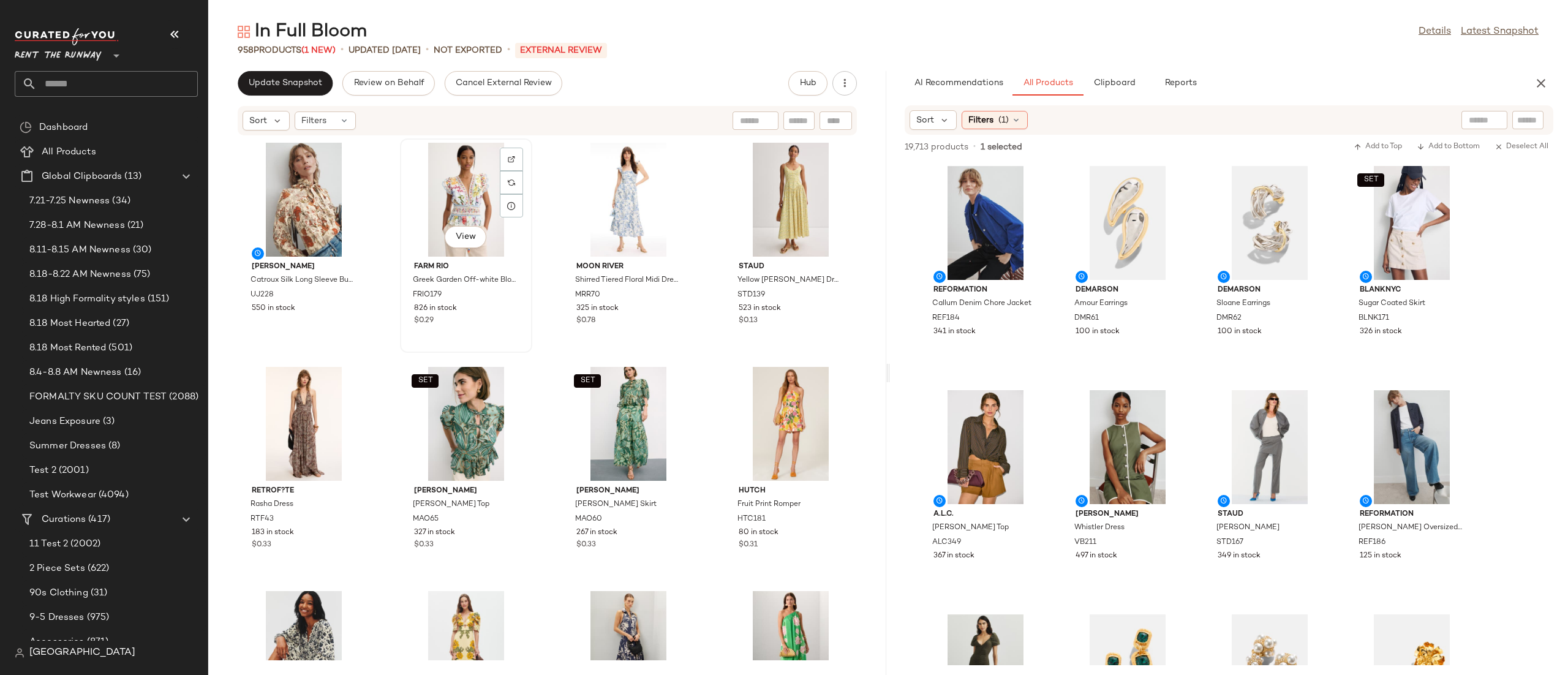
click at [490, 193] on div "View" at bounding box center [466, 199] width 123 height 114
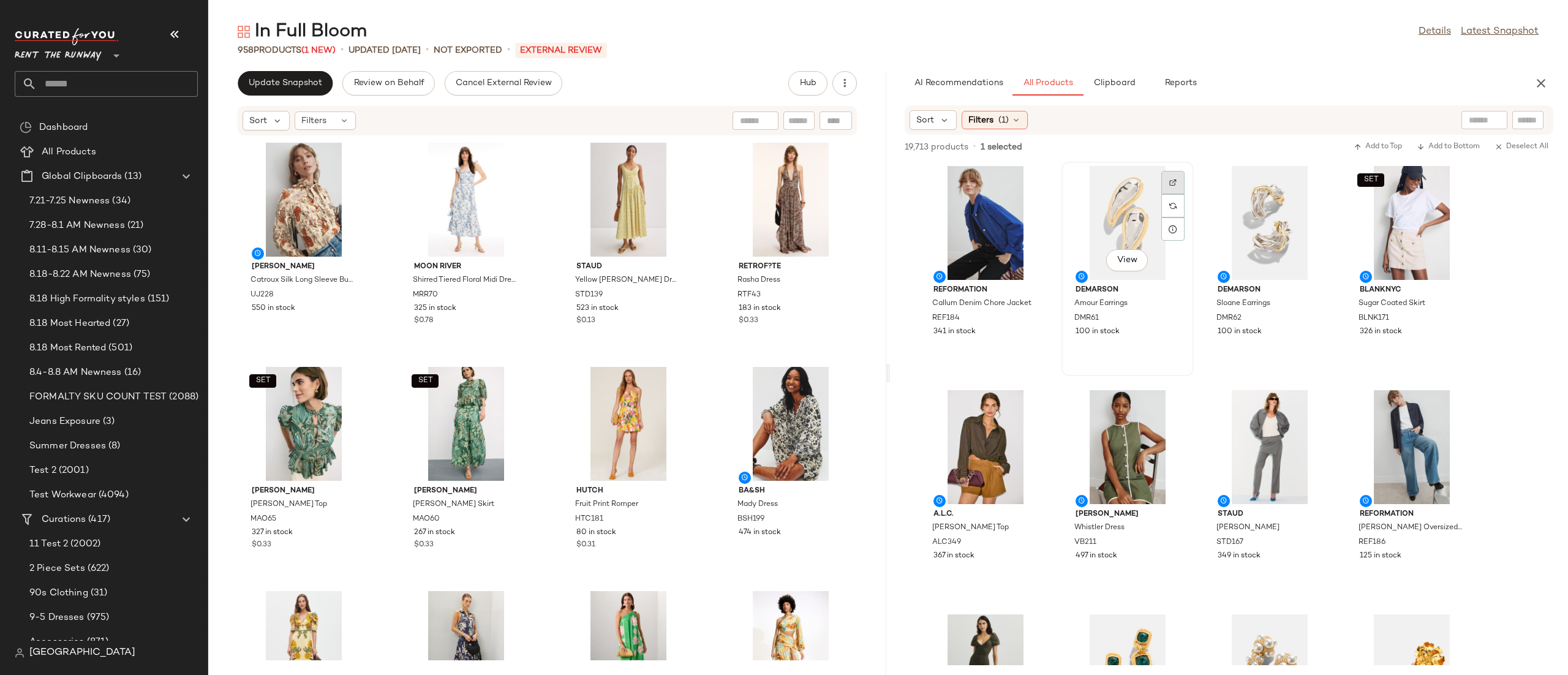
click at [1181, 194] on div at bounding box center [1173, 206] width 23 height 23
click at [1321, 194] on div at bounding box center [1315, 206] width 23 height 23
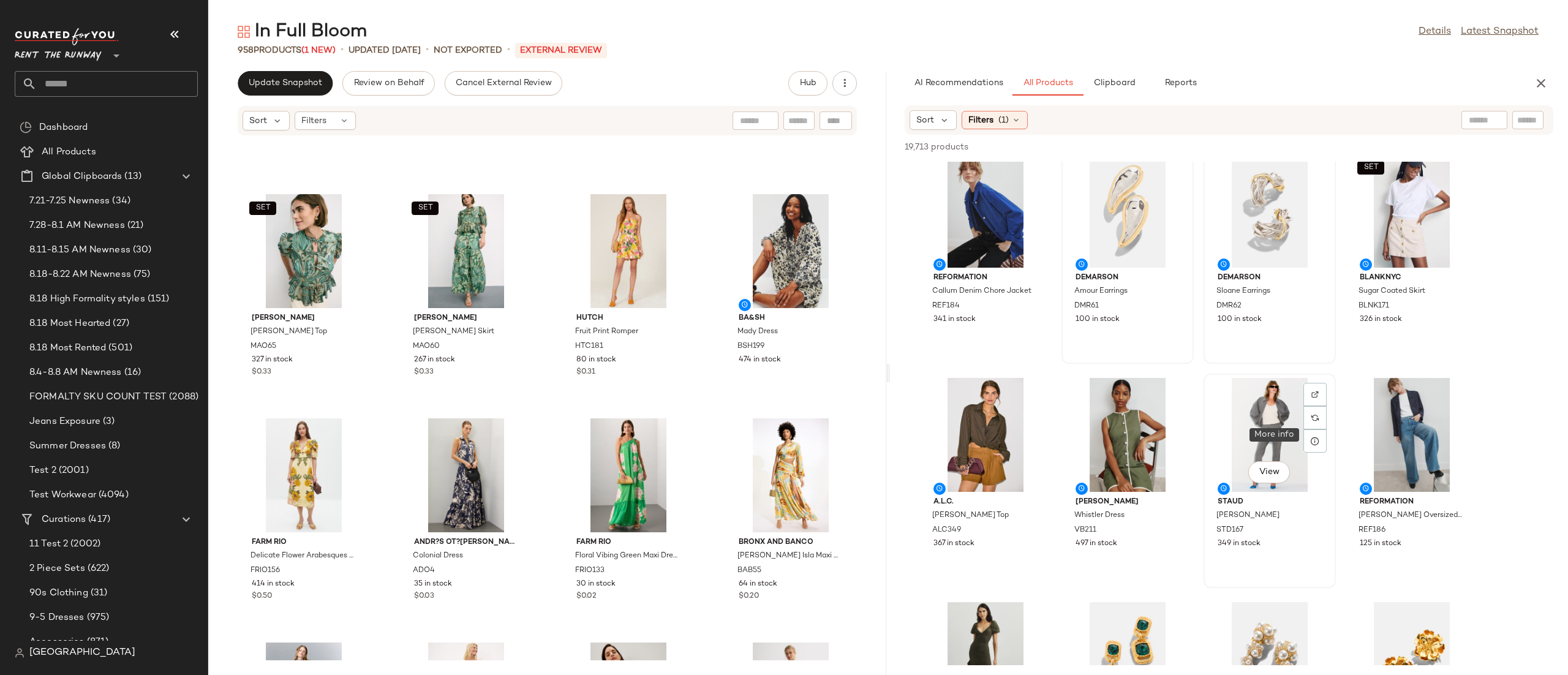
scroll to position [207, 0]
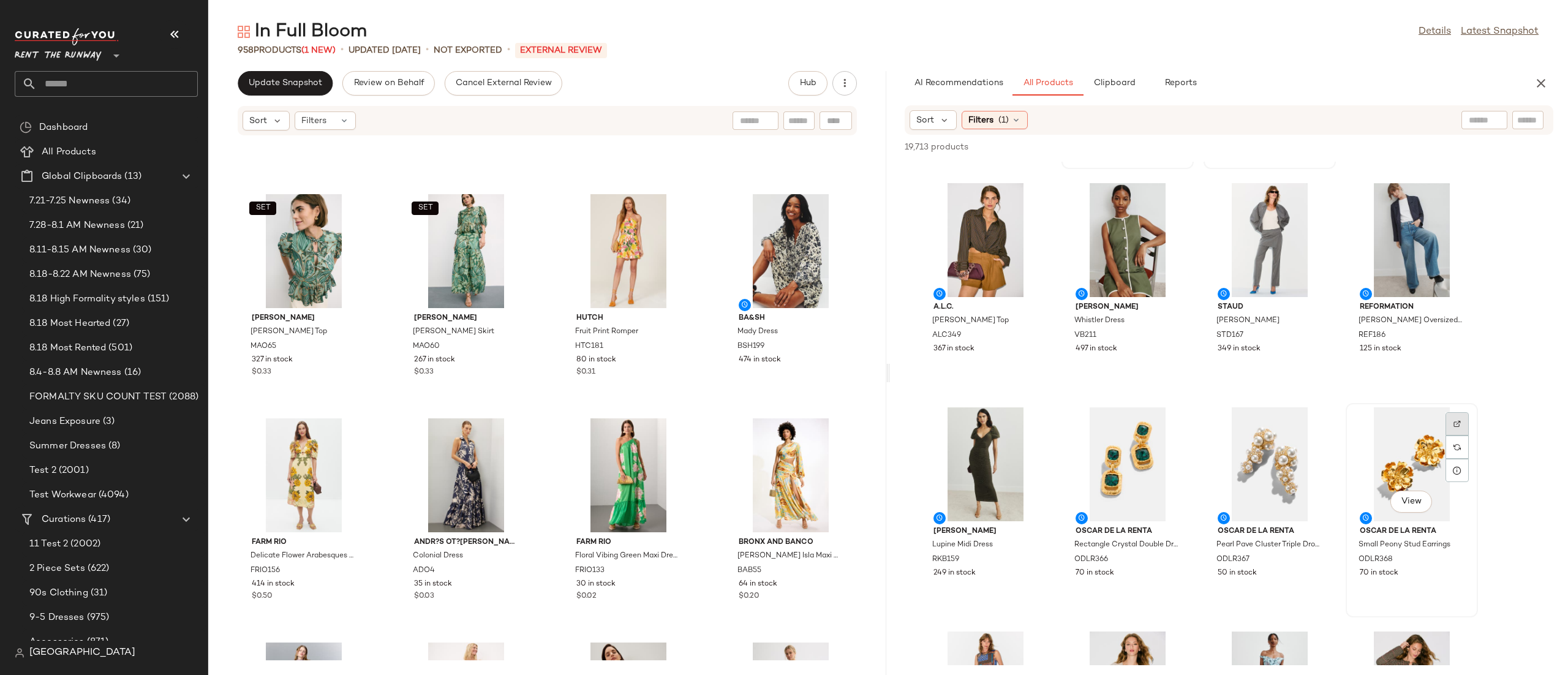
click at [1459, 420] on img at bounding box center [1457, 424] width 7 height 7
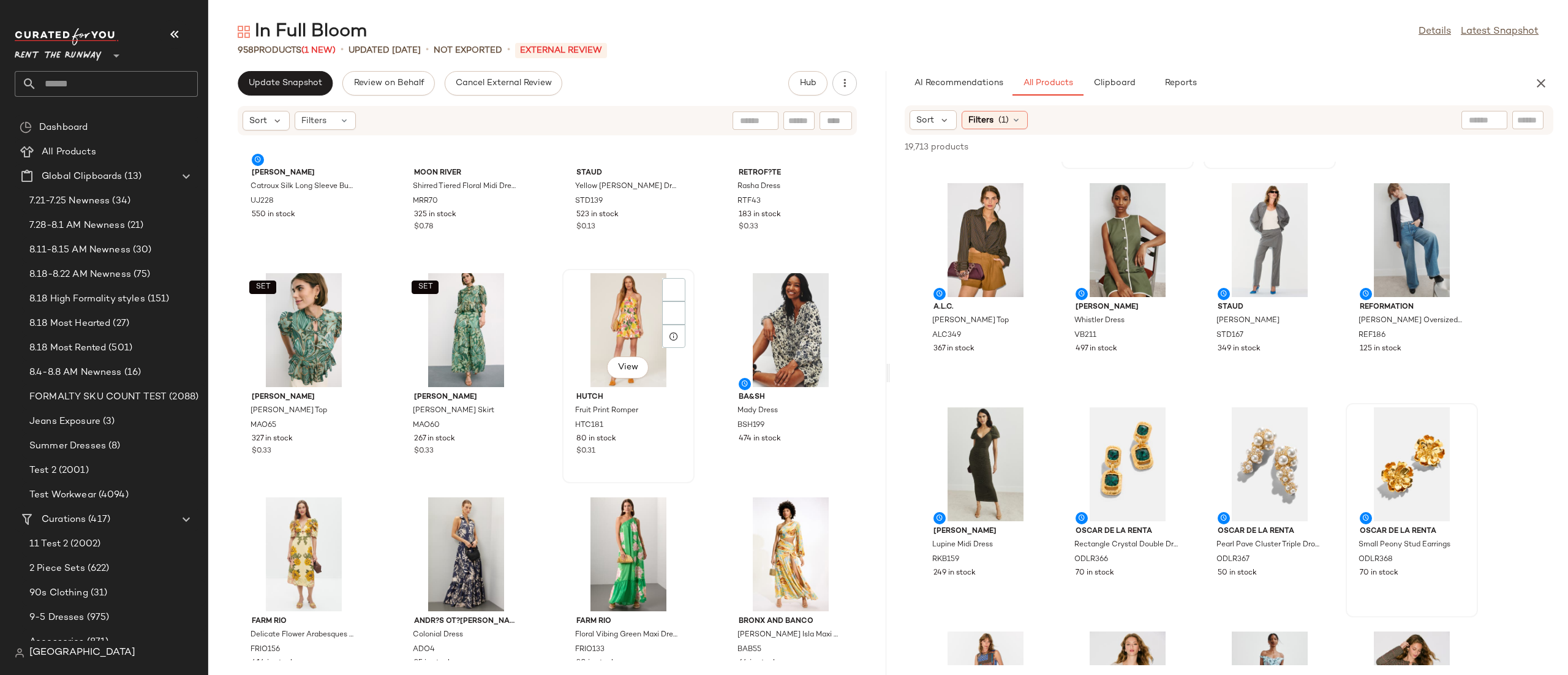
scroll to position [0, 0]
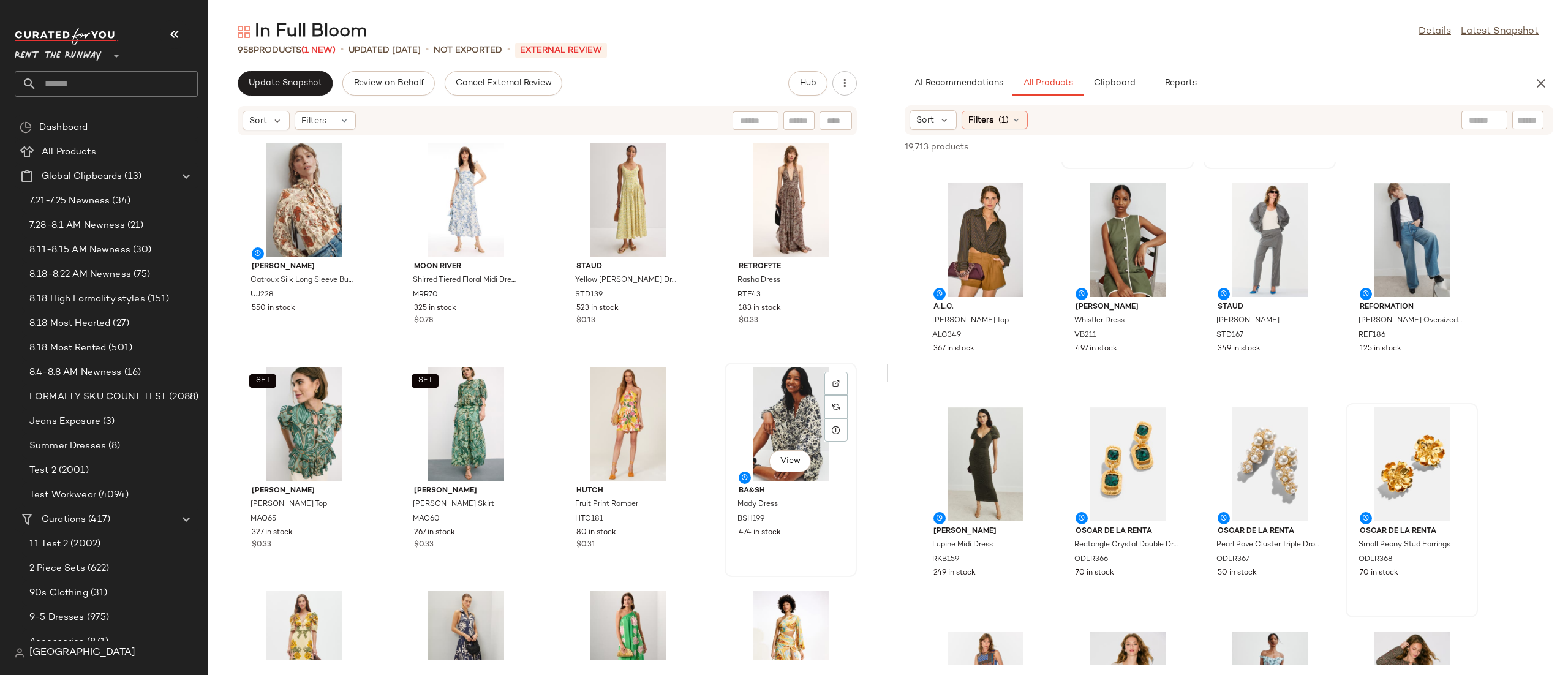
click at [726, 367] on div "View ba&sh Mady Dress BSH199 474 in stock" at bounding box center [791, 469] width 130 height 212
click at [1534, 90] on icon "button" at bounding box center [1541, 83] width 15 height 15
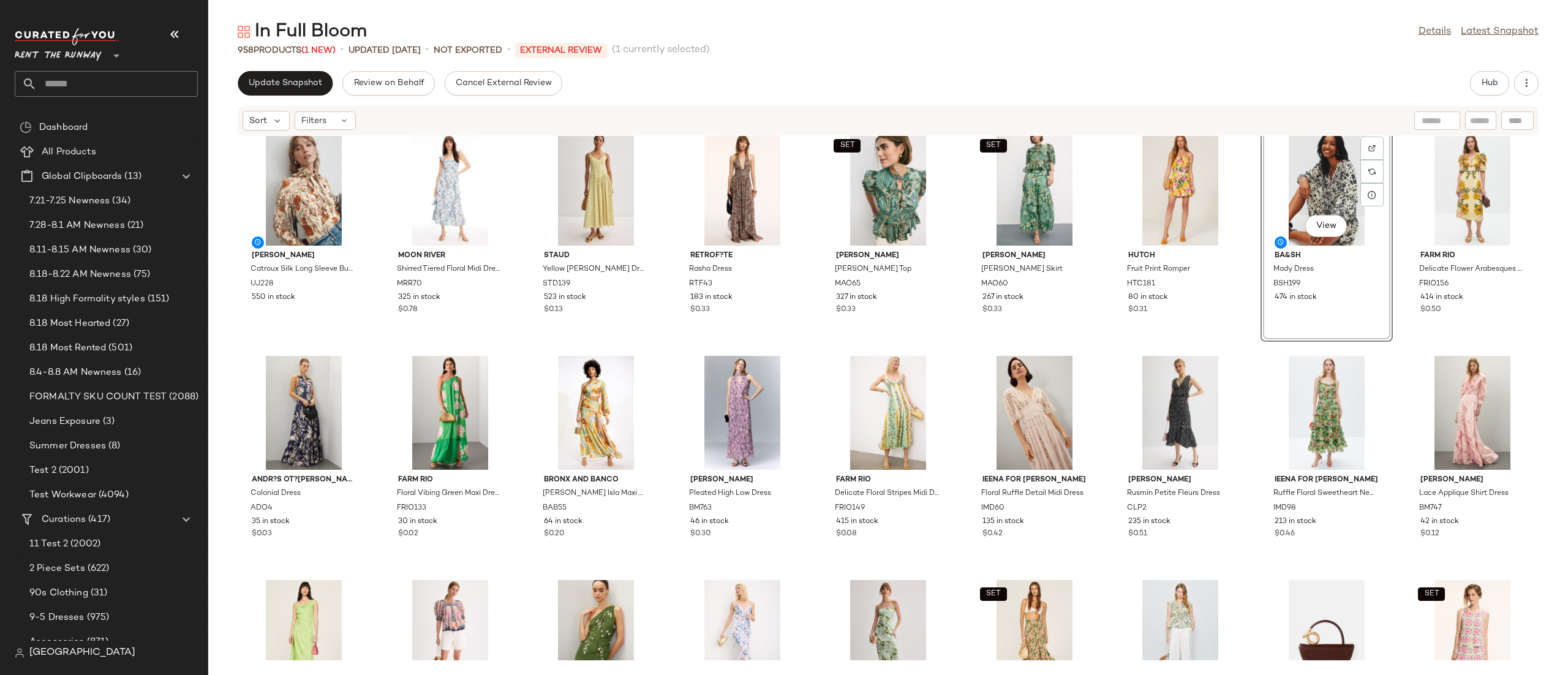
click at [969, 344] on div "[PERSON_NAME] Catroux Silk Long Sleeve Button Front Blouse UJ228 550 in stock M…" at bounding box center [888, 398] width 1360 height 524
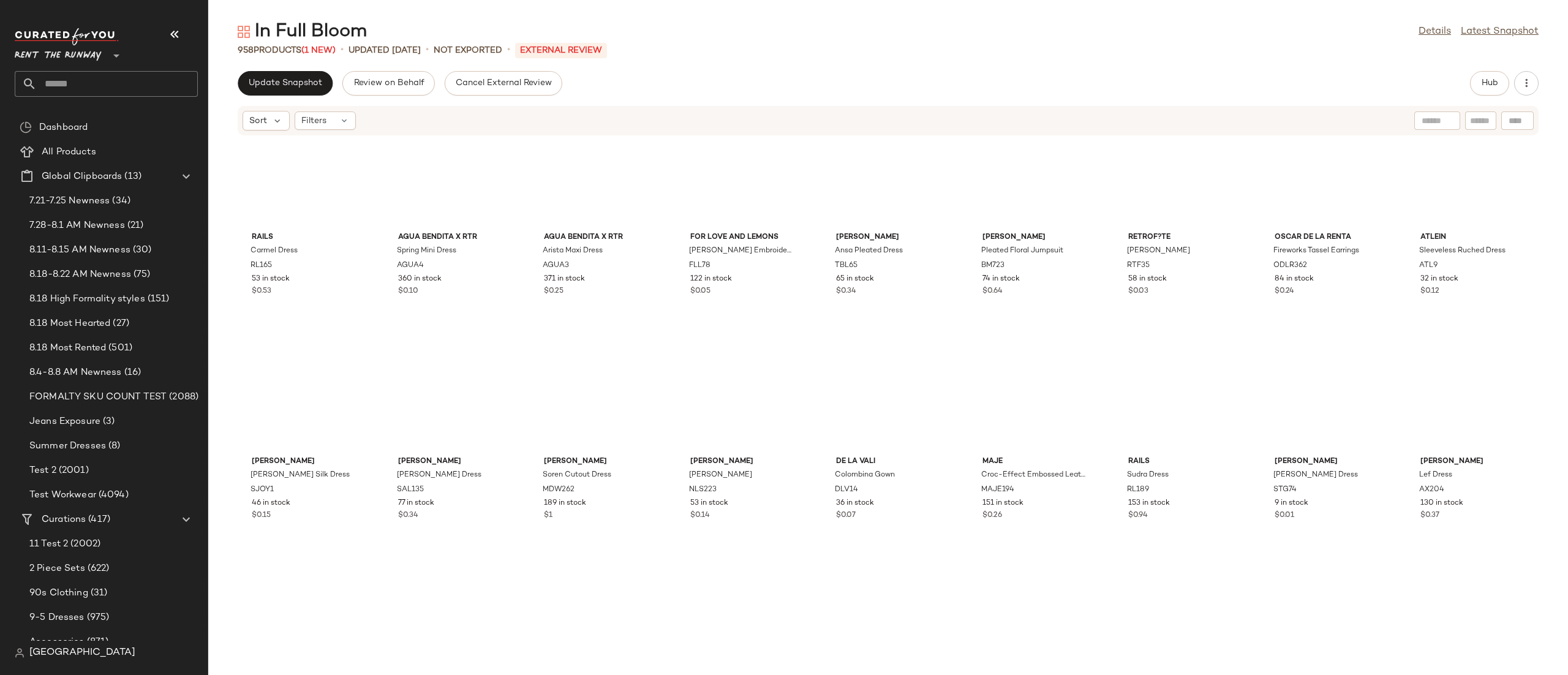
scroll to position [3403, 0]
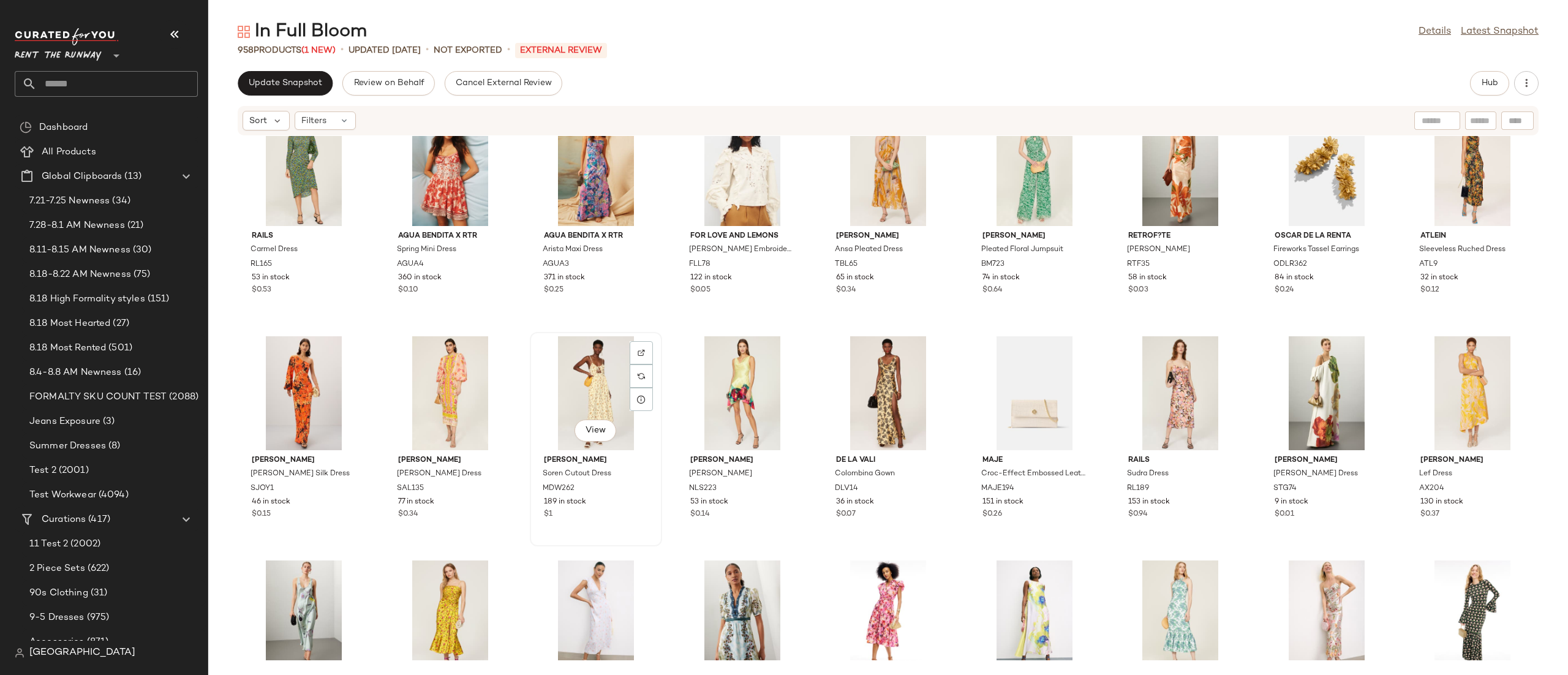
click at [582, 376] on div "View" at bounding box center [596, 393] width 123 height 114
click at [1479, 79] on button "Hub" at bounding box center [1489, 83] width 39 height 25
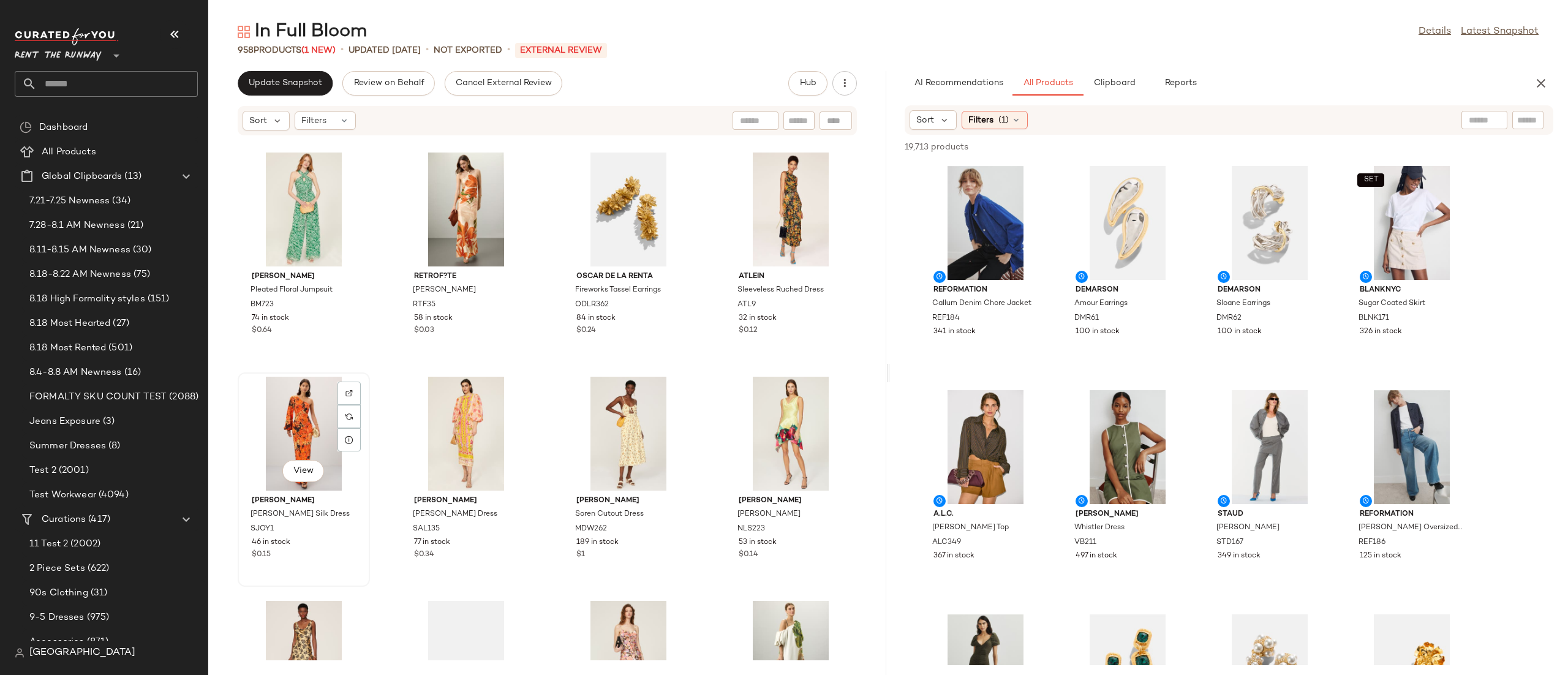
click at [265, 389] on div "View" at bounding box center [304, 433] width 123 height 114
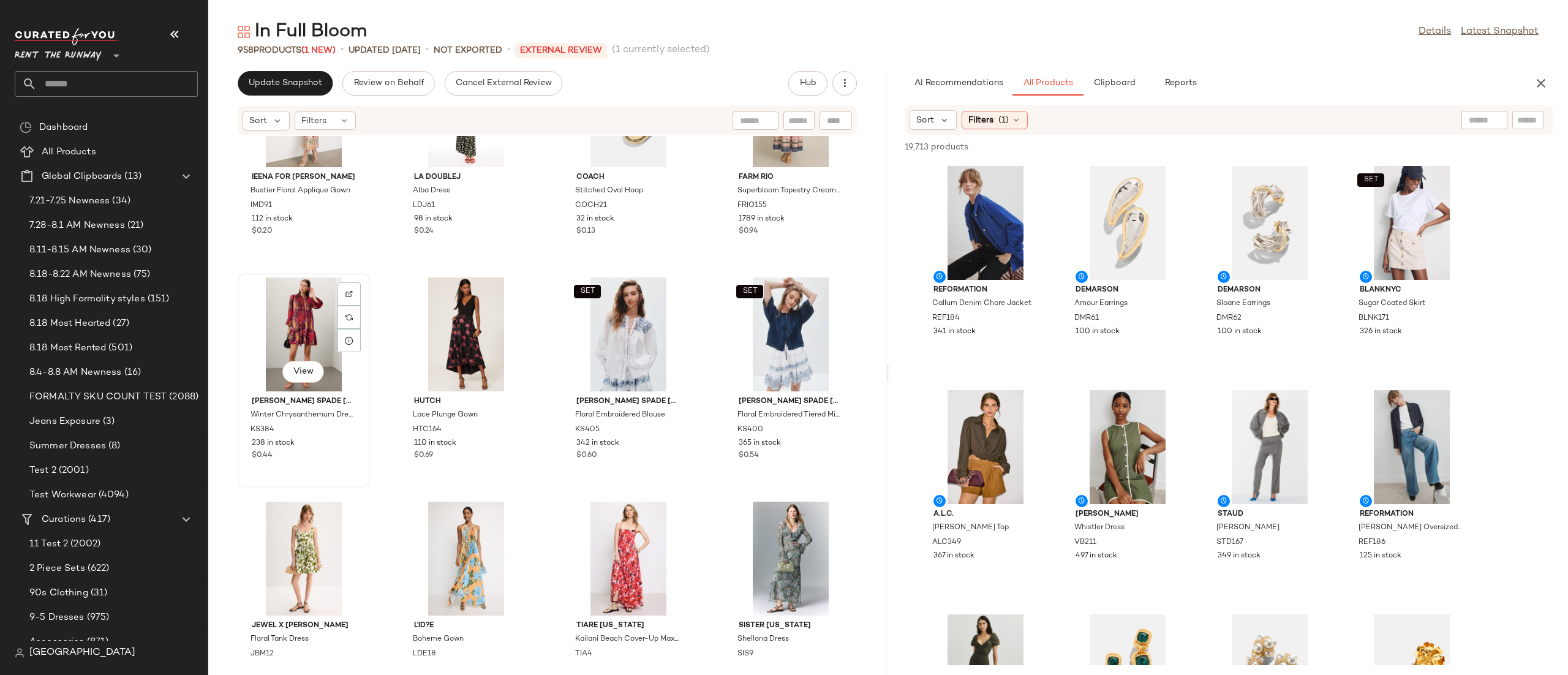
click at [299, 313] on div "View" at bounding box center [304, 334] width 123 height 114
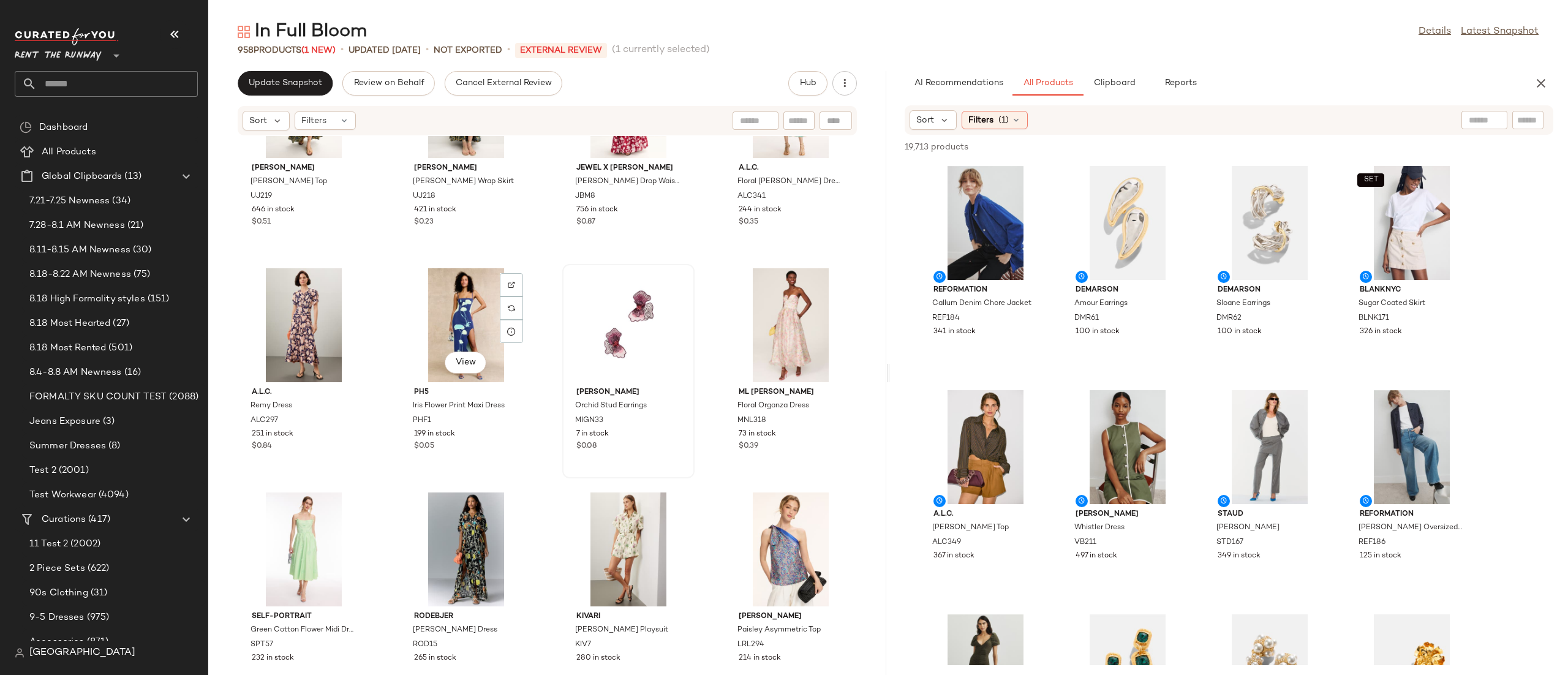
scroll to position [11284, 0]
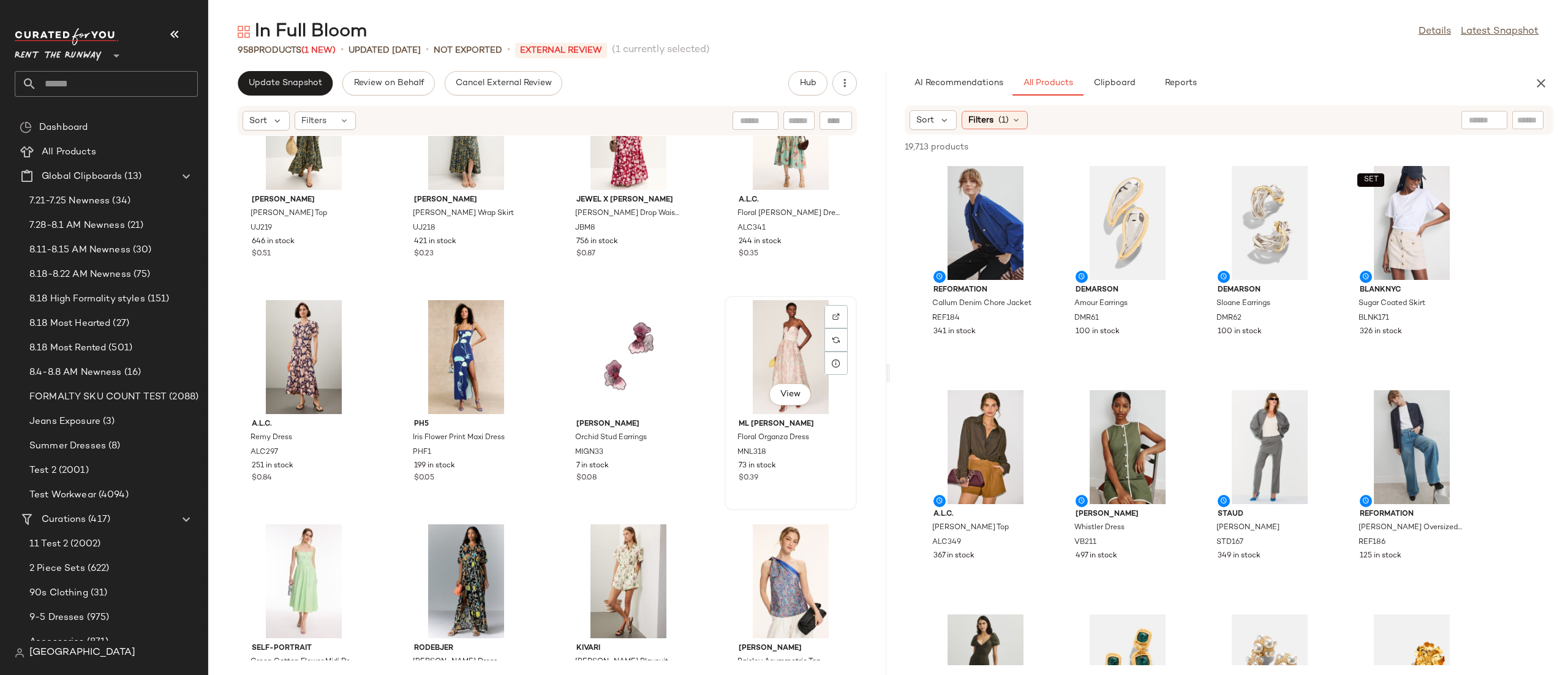
click at [742, 341] on div "View" at bounding box center [791, 357] width 123 height 114
click at [762, 343] on div "View" at bounding box center [791, 357] width 123 height 114
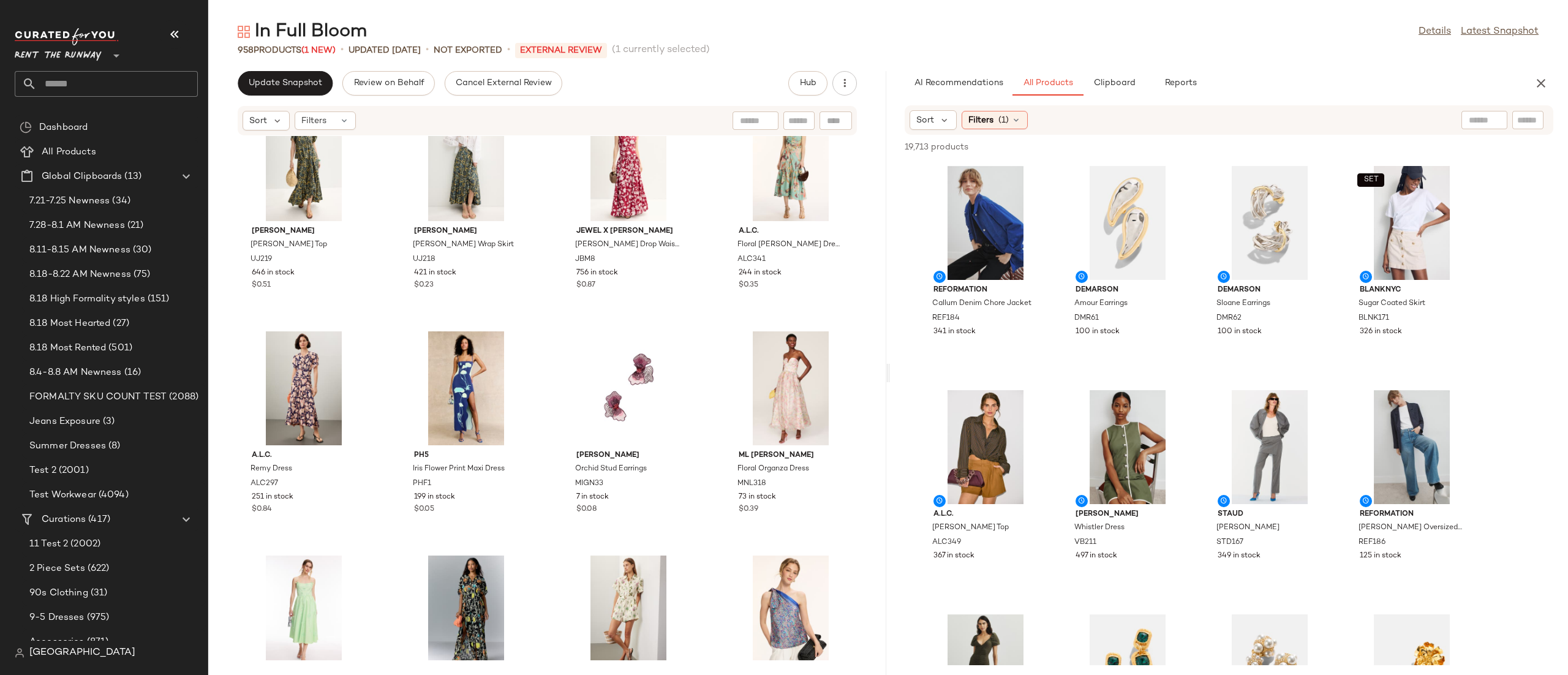
scroll to position [10787, 0]
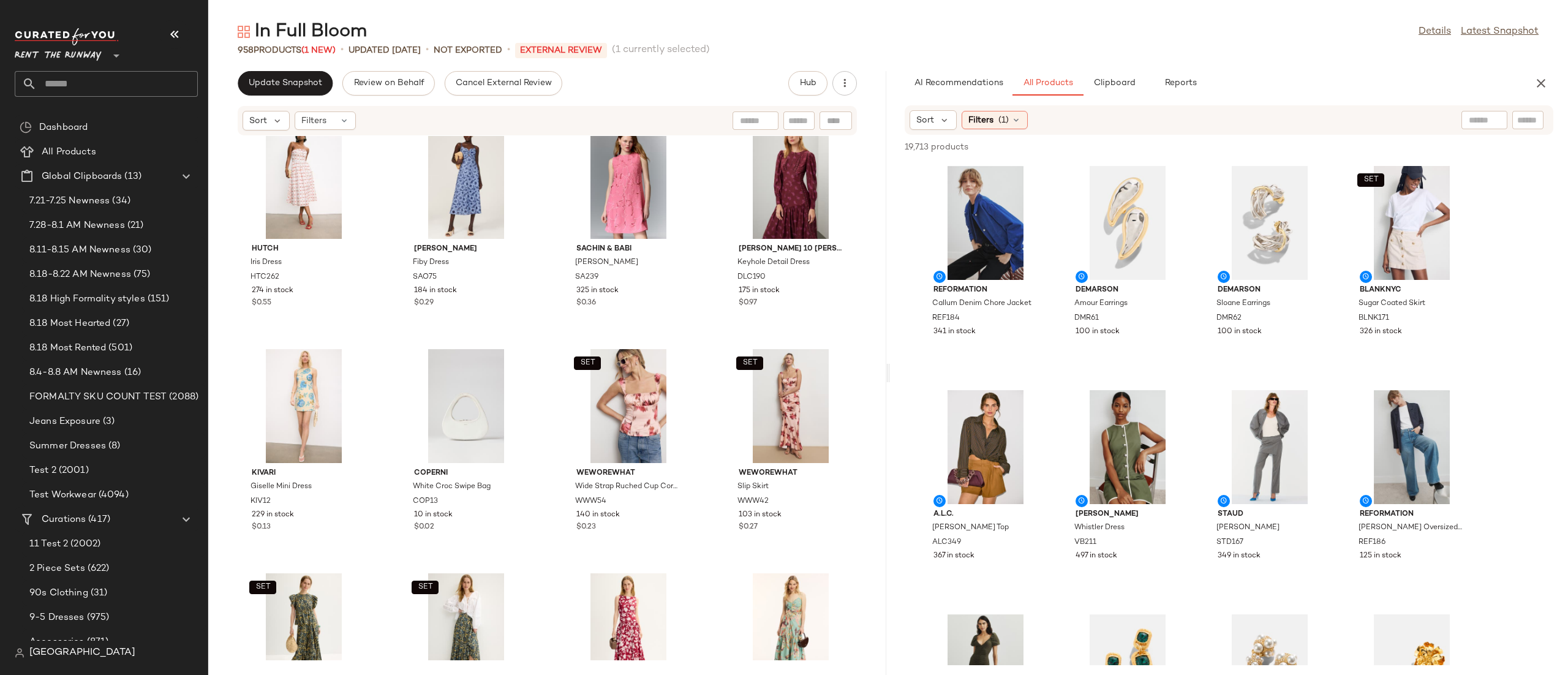
click at [538, 323] on div "Hutch Iris Dress HTC262 274 in stock $0.55 [PERSON_NAME] Dress SAO75 184 in sto…" at bounding box center [547, 398] width 678 height 524
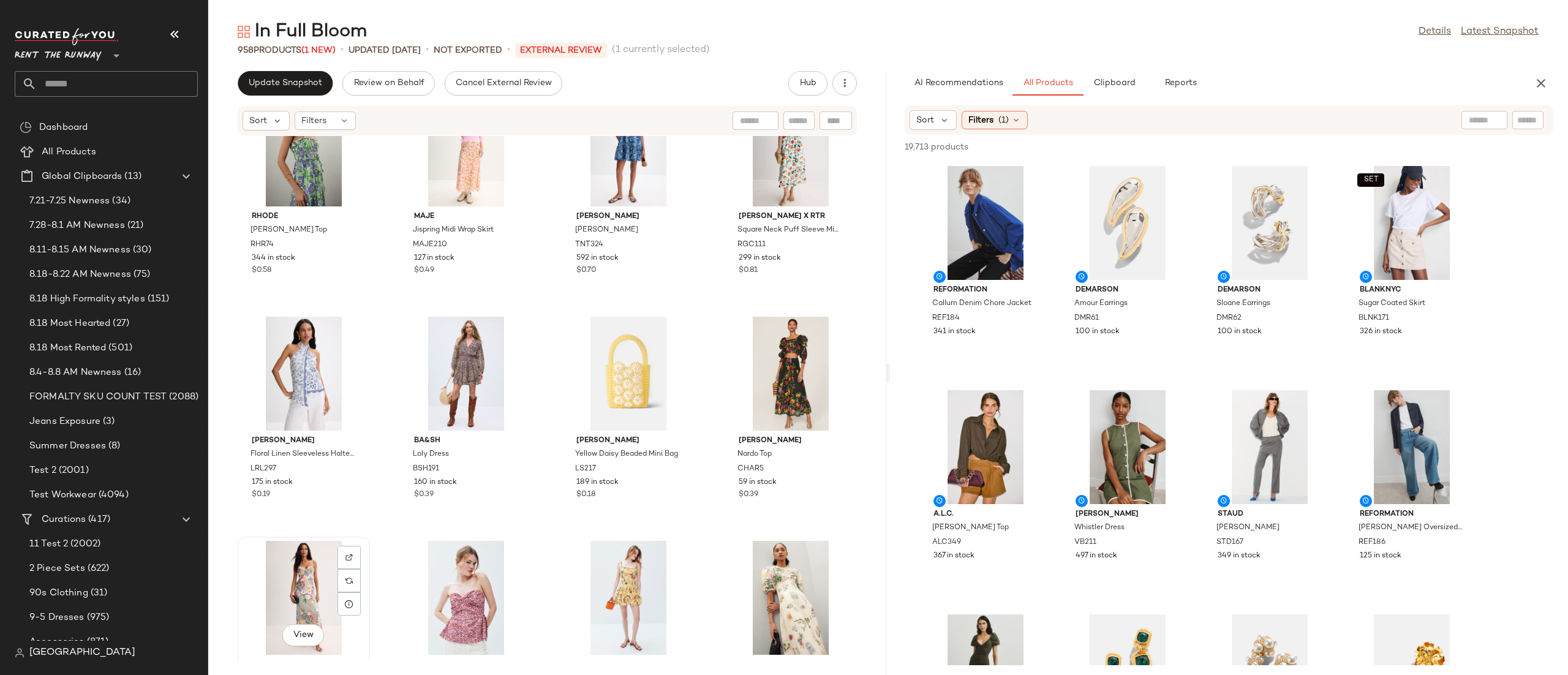
click at [321, 550] on div "View" at bounding box center [304, 598] width 123 height 114
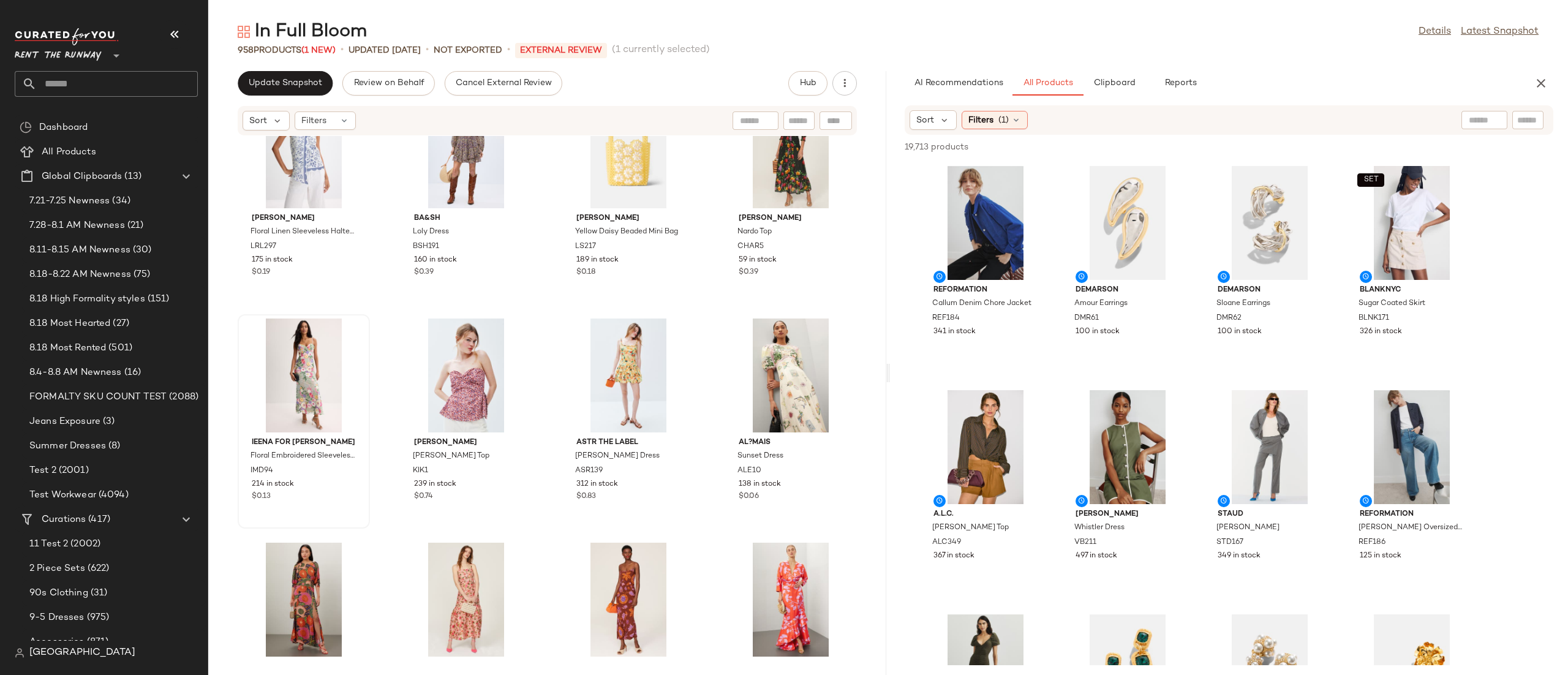
scroll to position [13754, 0]
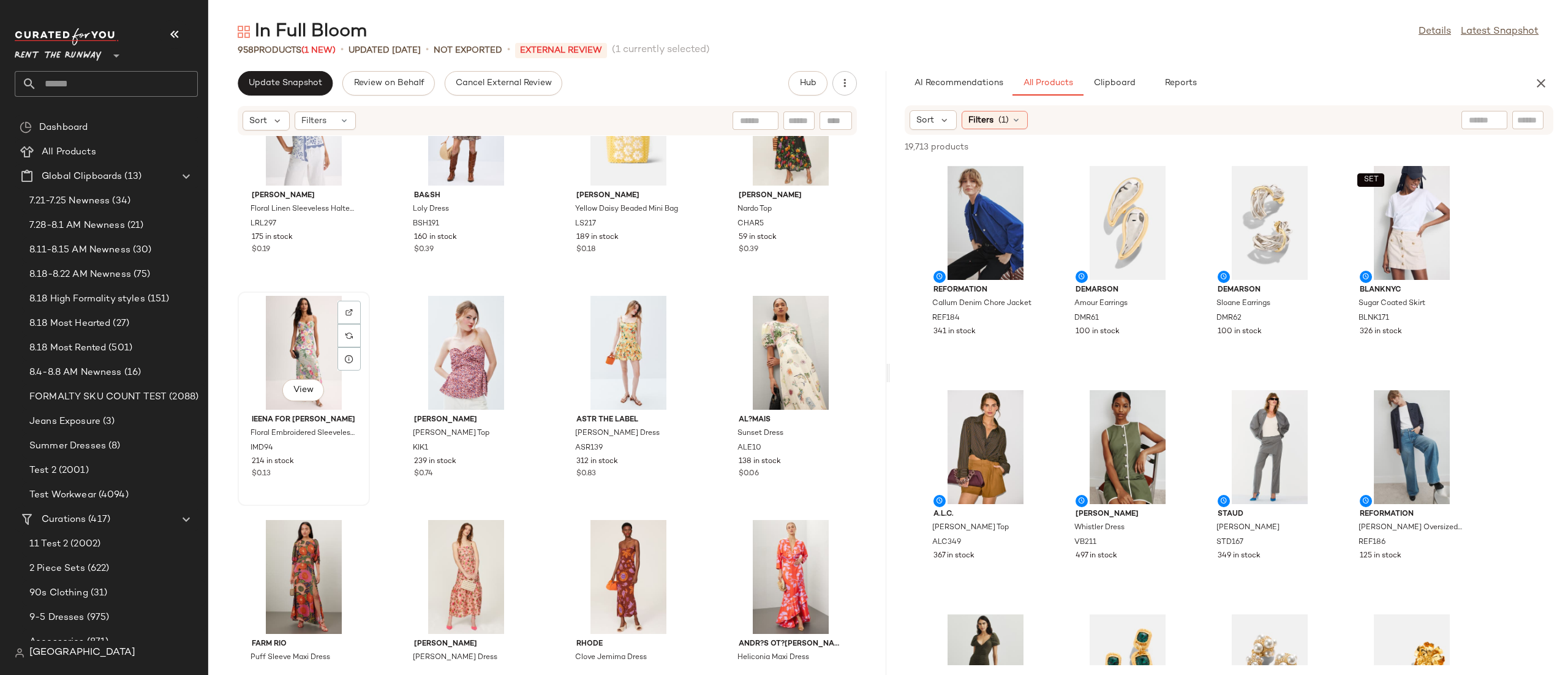
click at [333, 355] on div "View" at bounding box center [304, 352] width 123 height 114
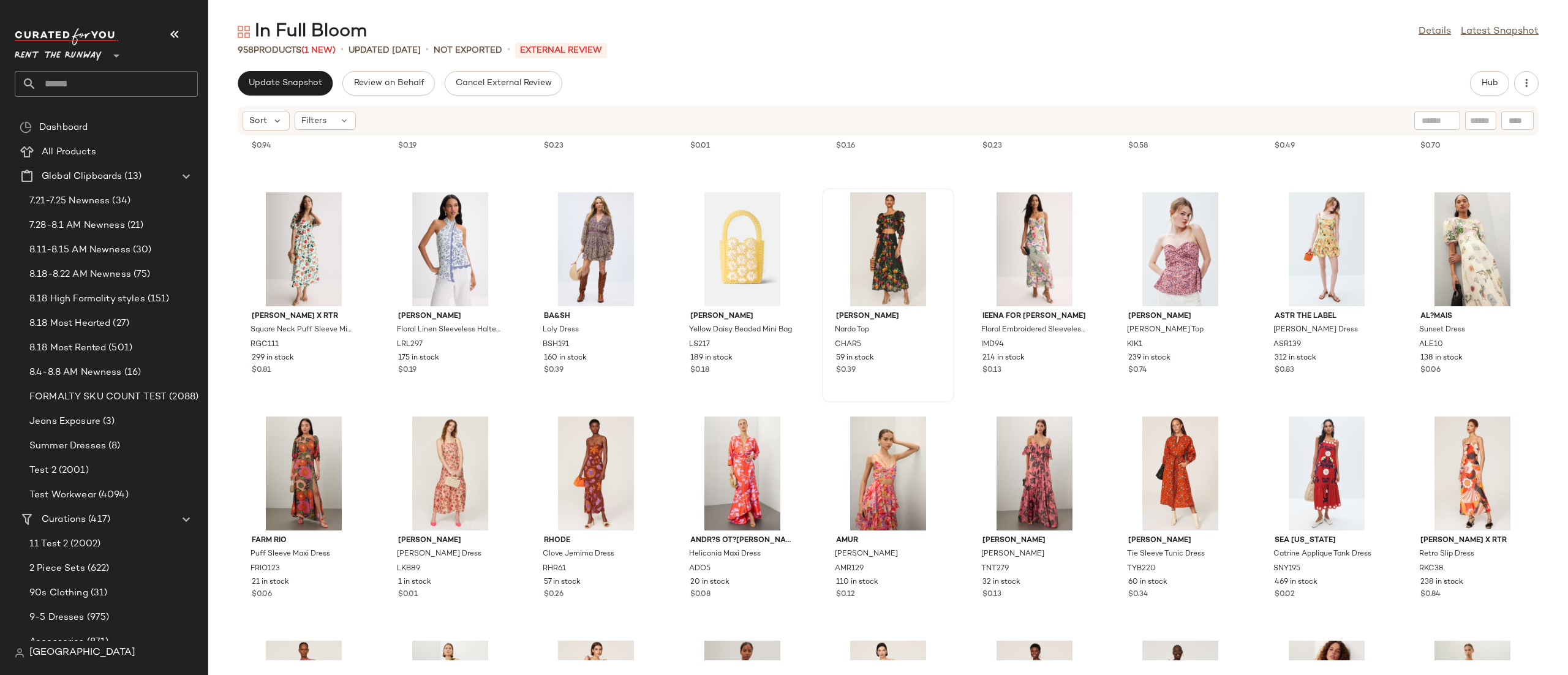
scroll to position [5947, 0]
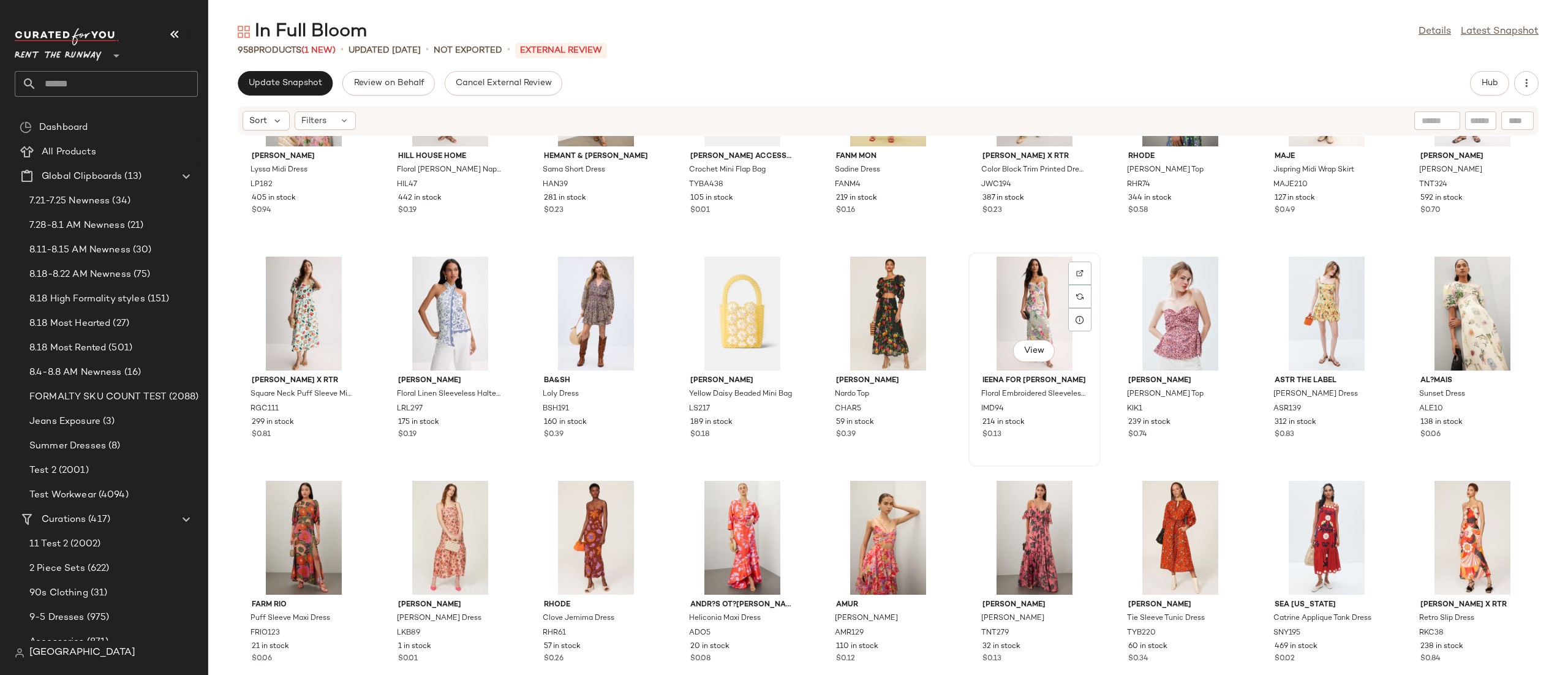
click at [994, 320] on div "View" at bounding box center [1035, 313] width 123 height 114
click at [1470, 82] on button "Hub" at bounding box center [1489, 83] width 39 height 25
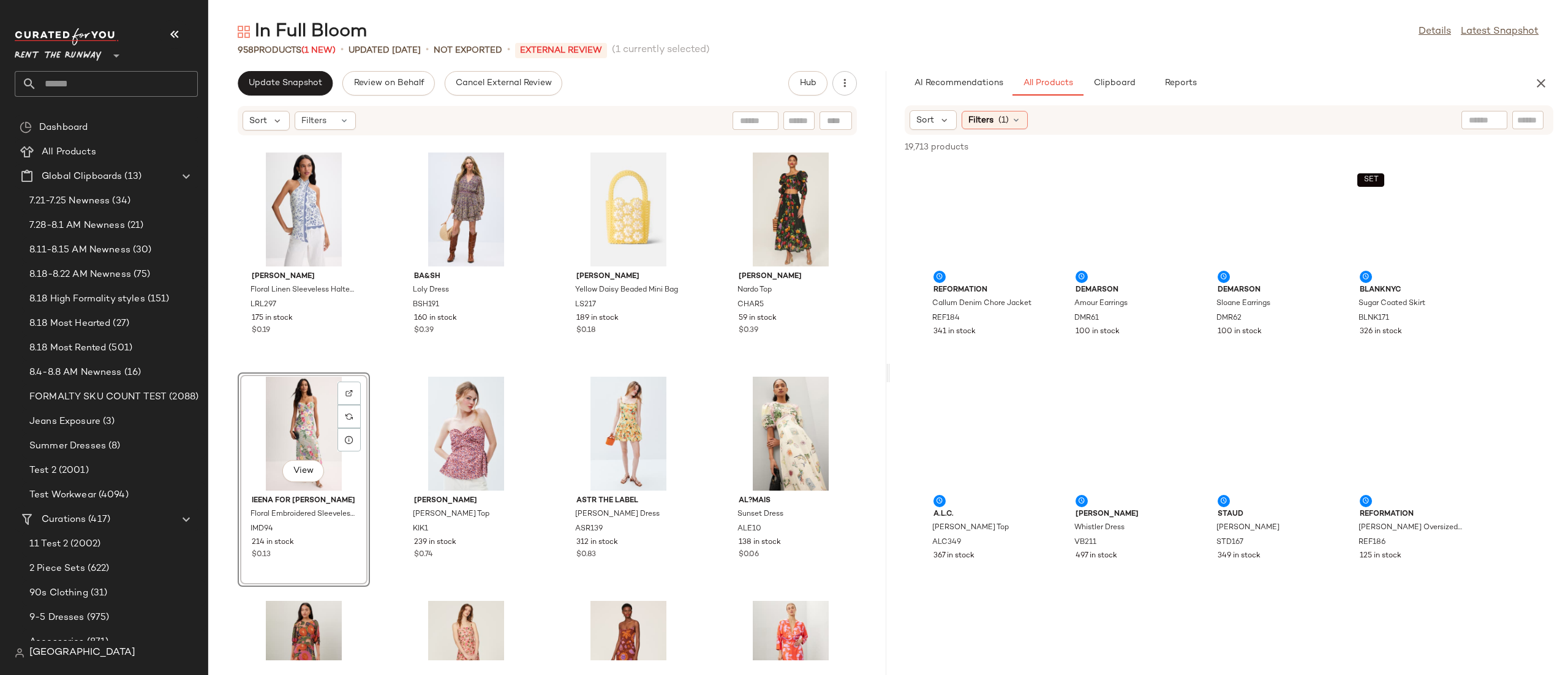
click at [287, 420] on div "View" at bounding box center [304, 433] width 123 height 114
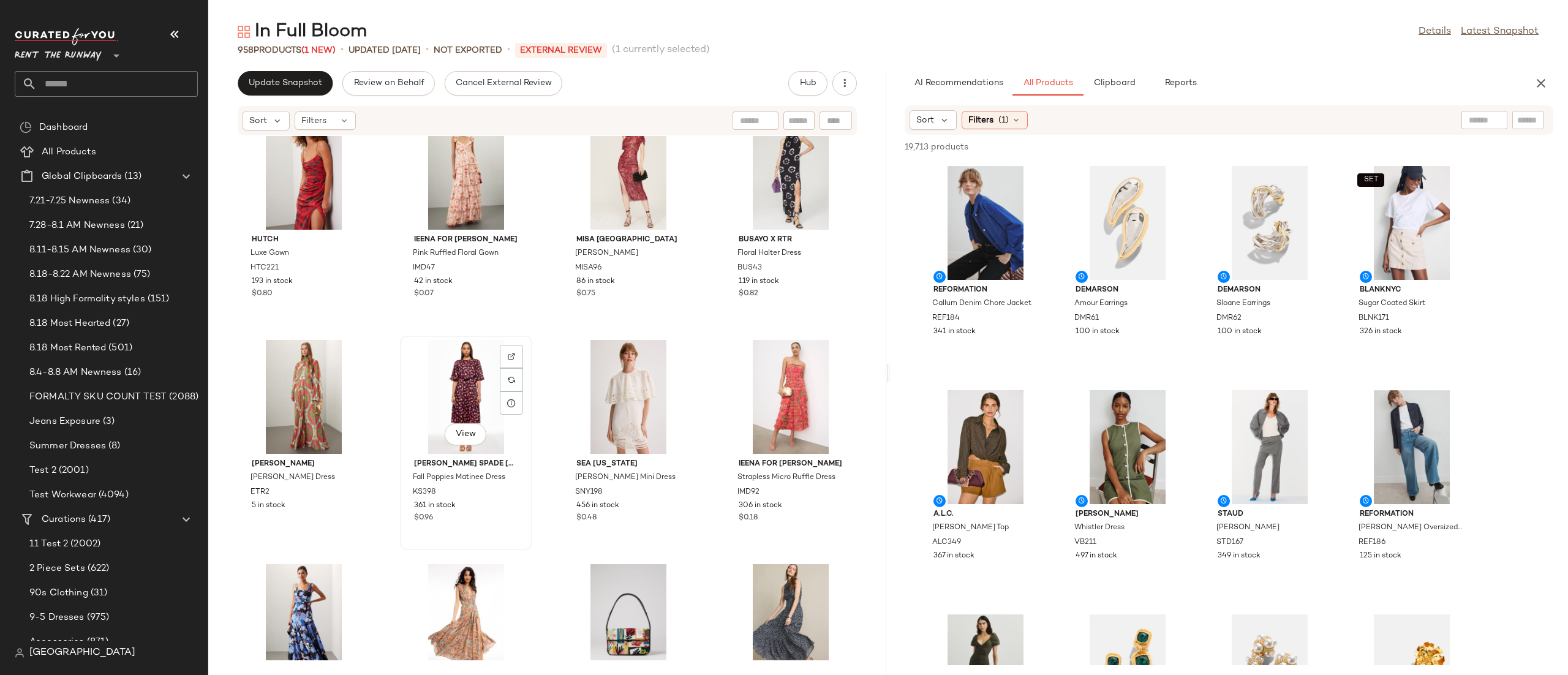
scroll to position [15277, 0]
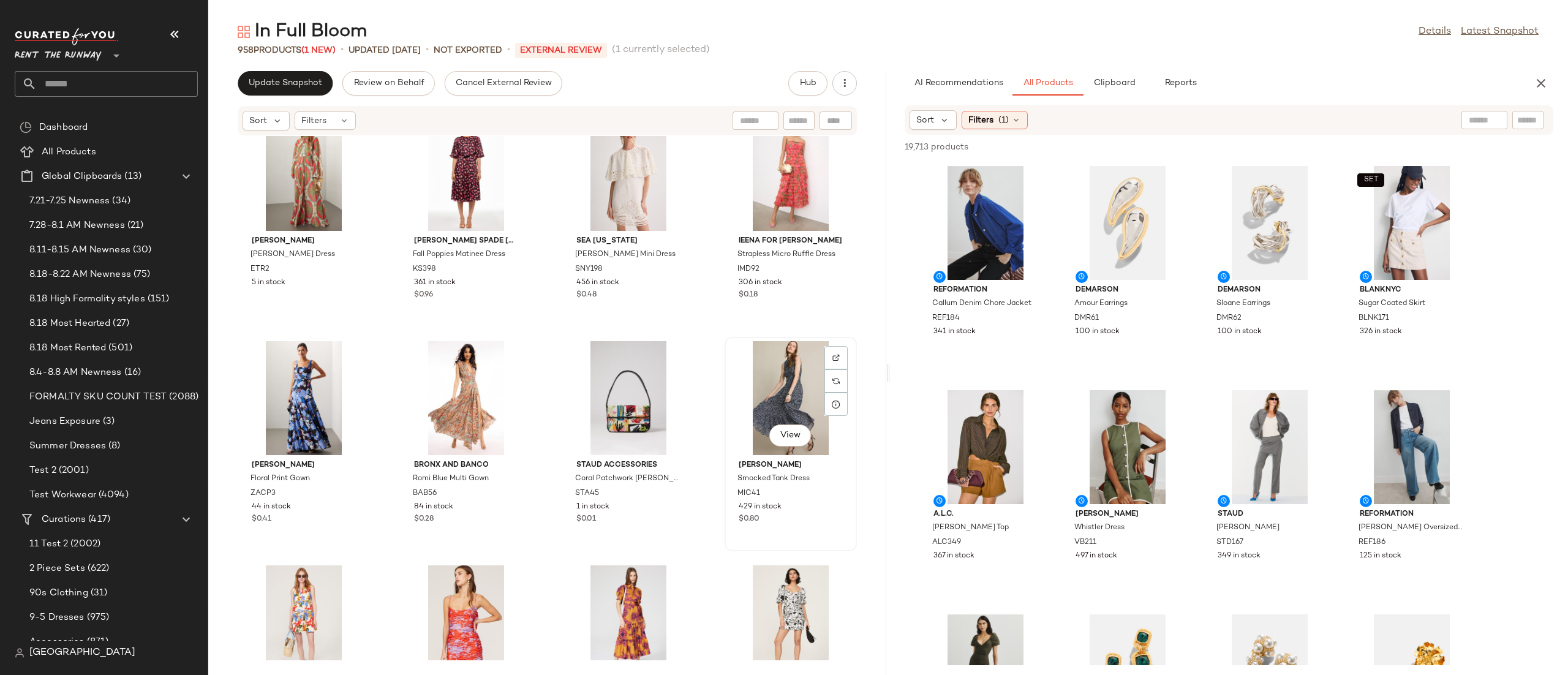
click at [780, 403] on div "View" at bounding box center [791, 398] width 123 height 114
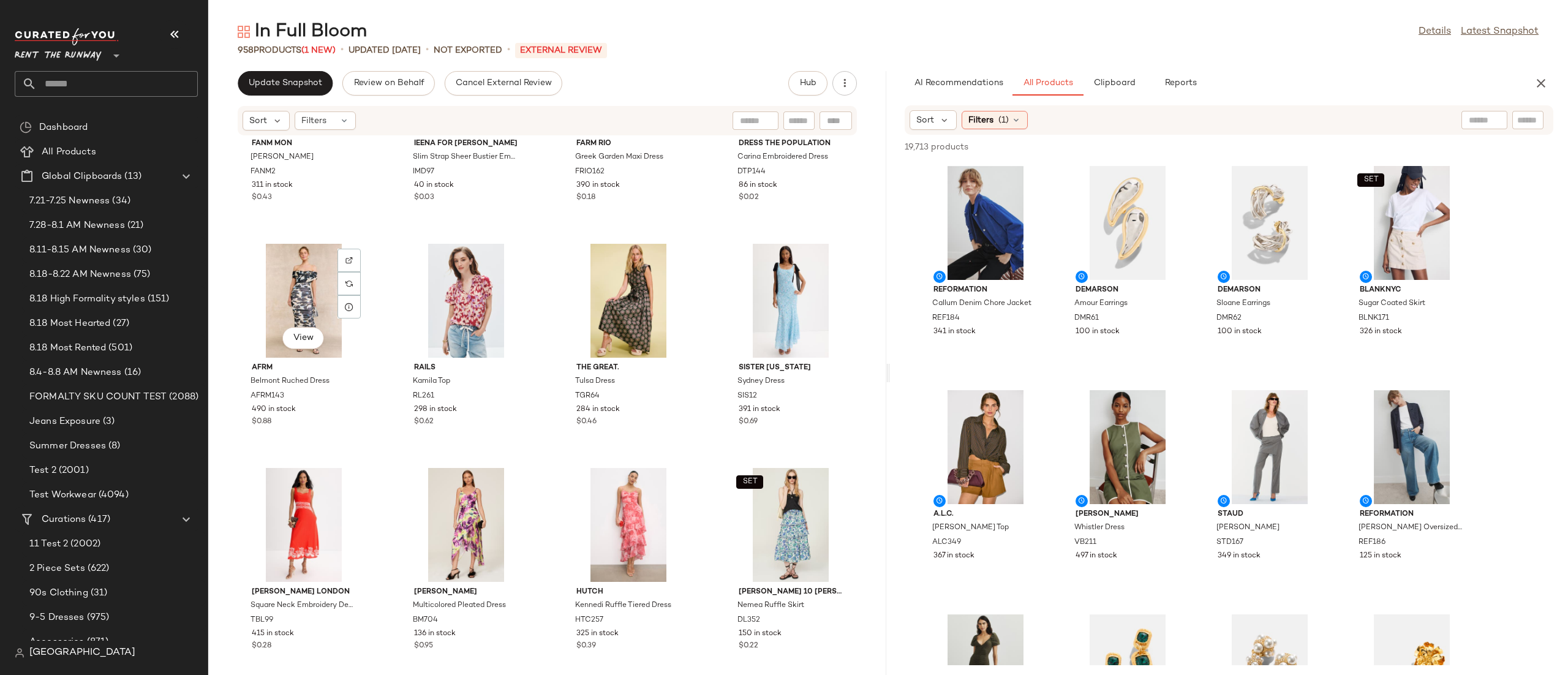
scroll to position [20697, 0]
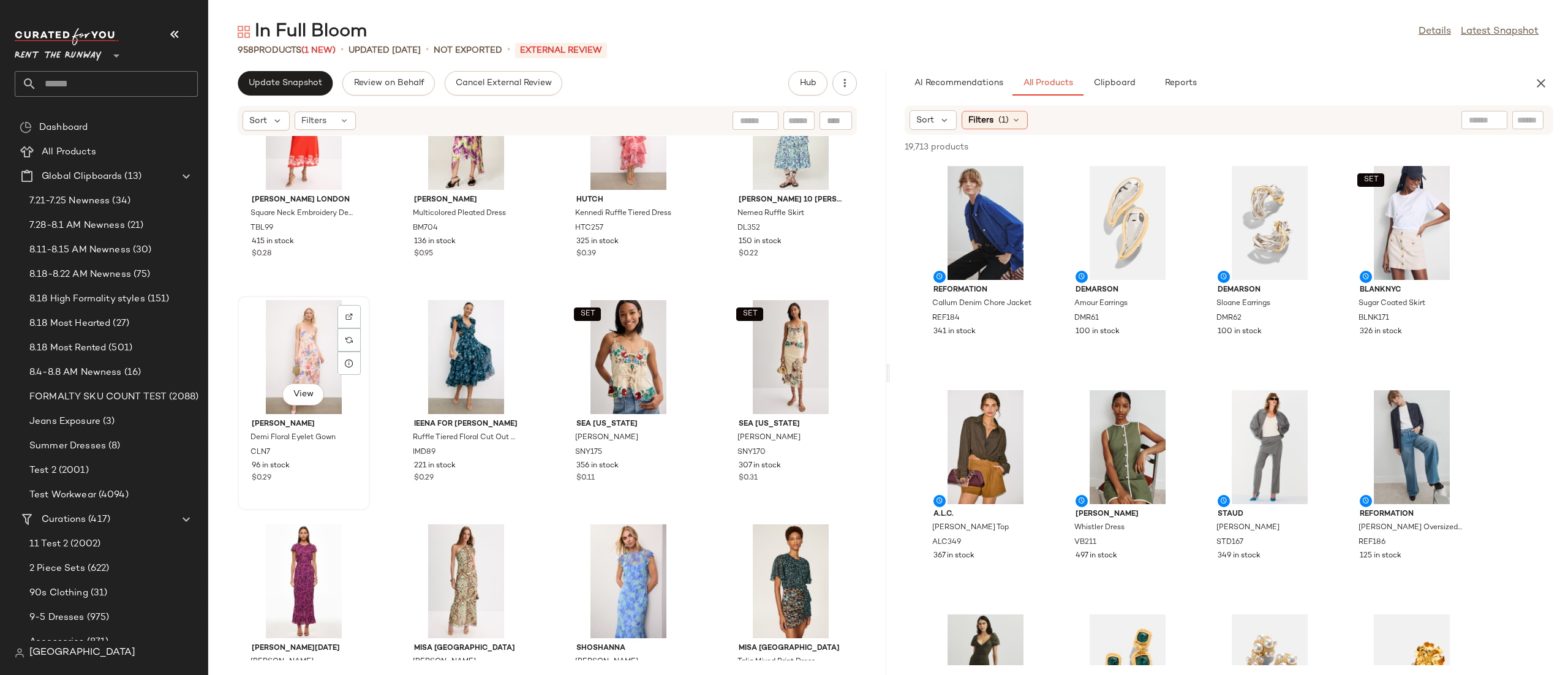
click at [285, 364] on div "View" at bounding box center [304, 357] width 123 height 114
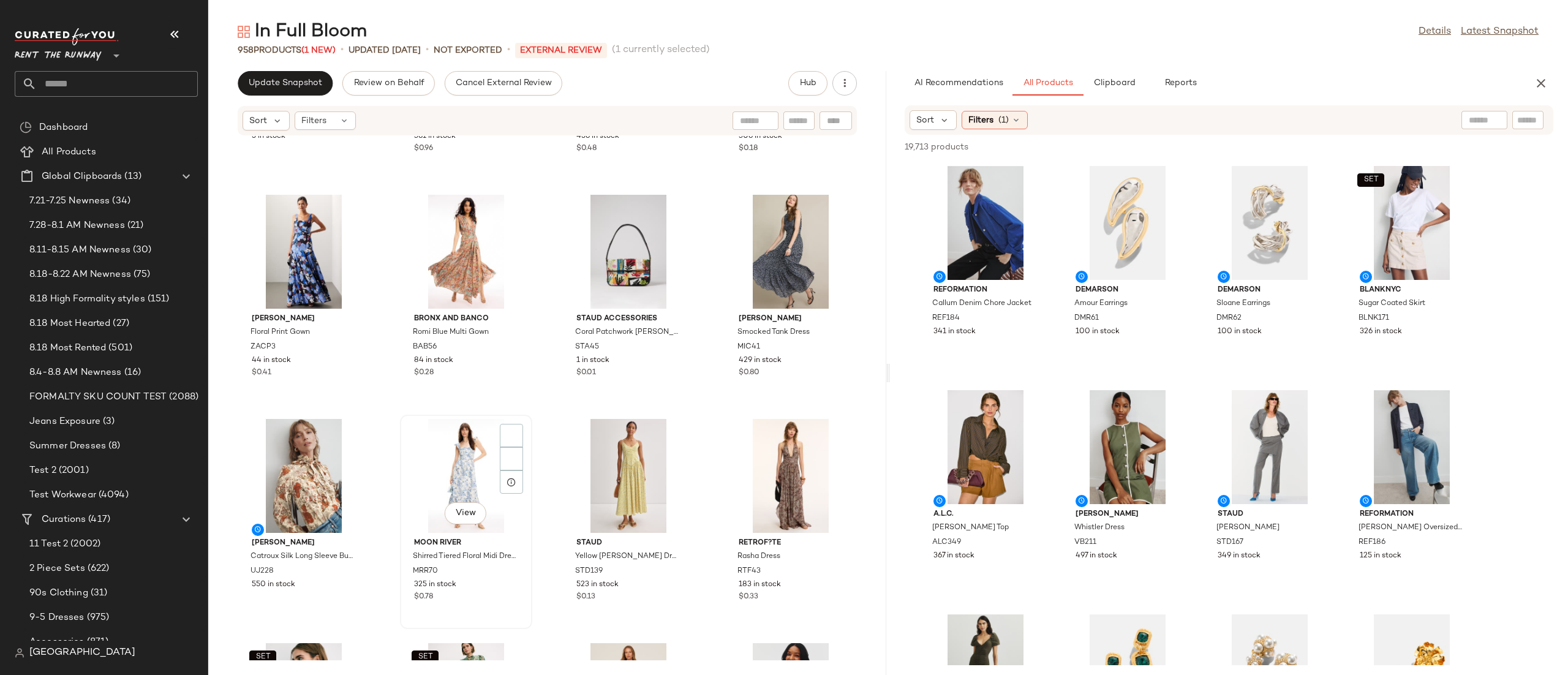
scroll to position [1600, 0]
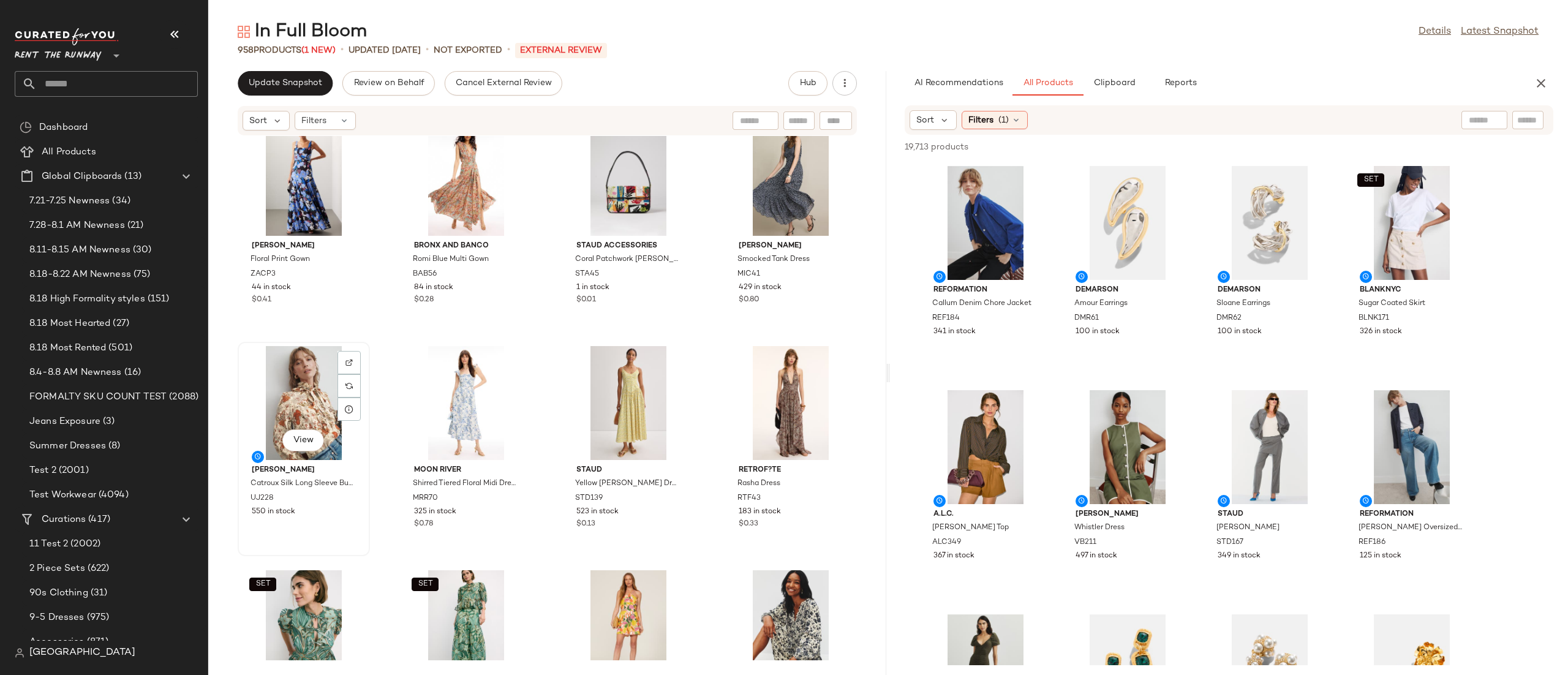
click at [296, 377] on div "View" at bounding box center [304, 403] width 123 height 114
click at [732, 379] on div "View" at bounding box center [791, 403] width 123 height 114
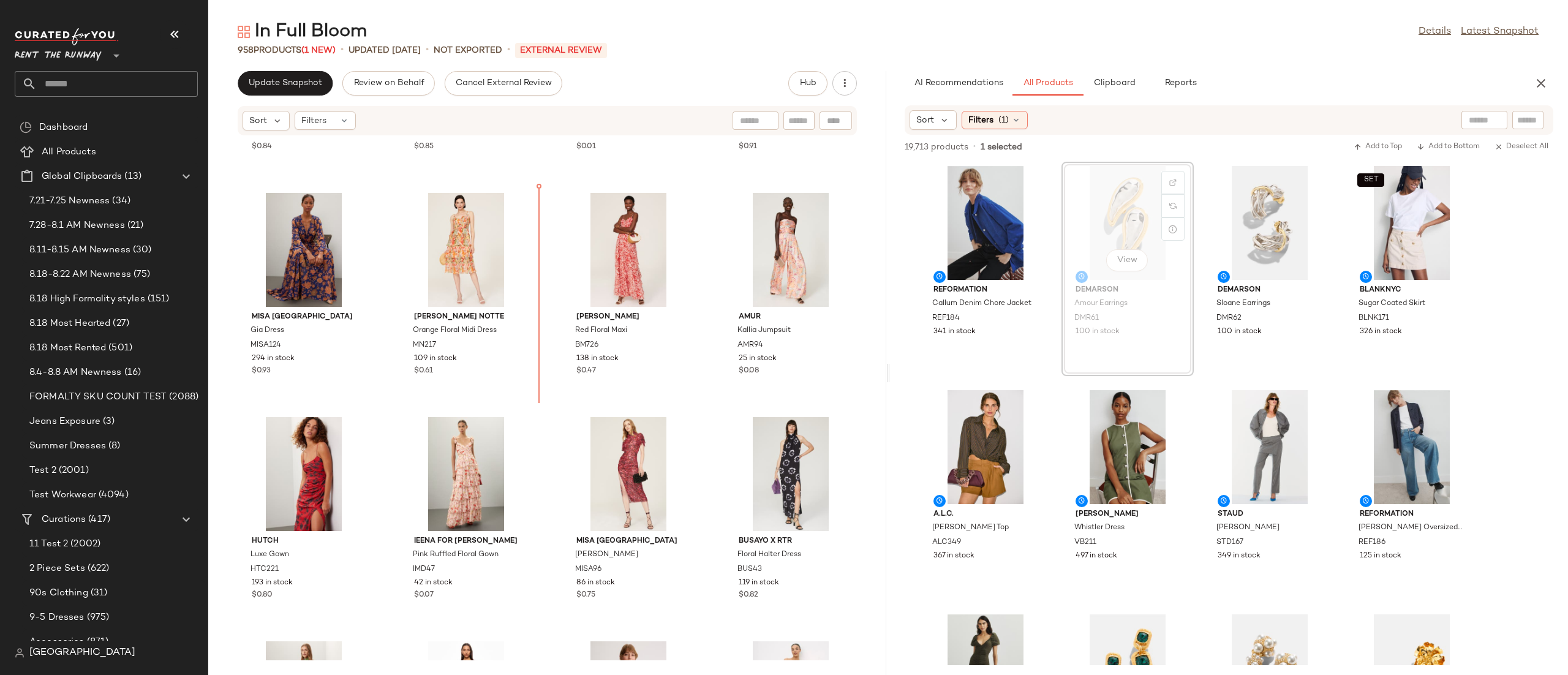
scroll to position [1076, 0]
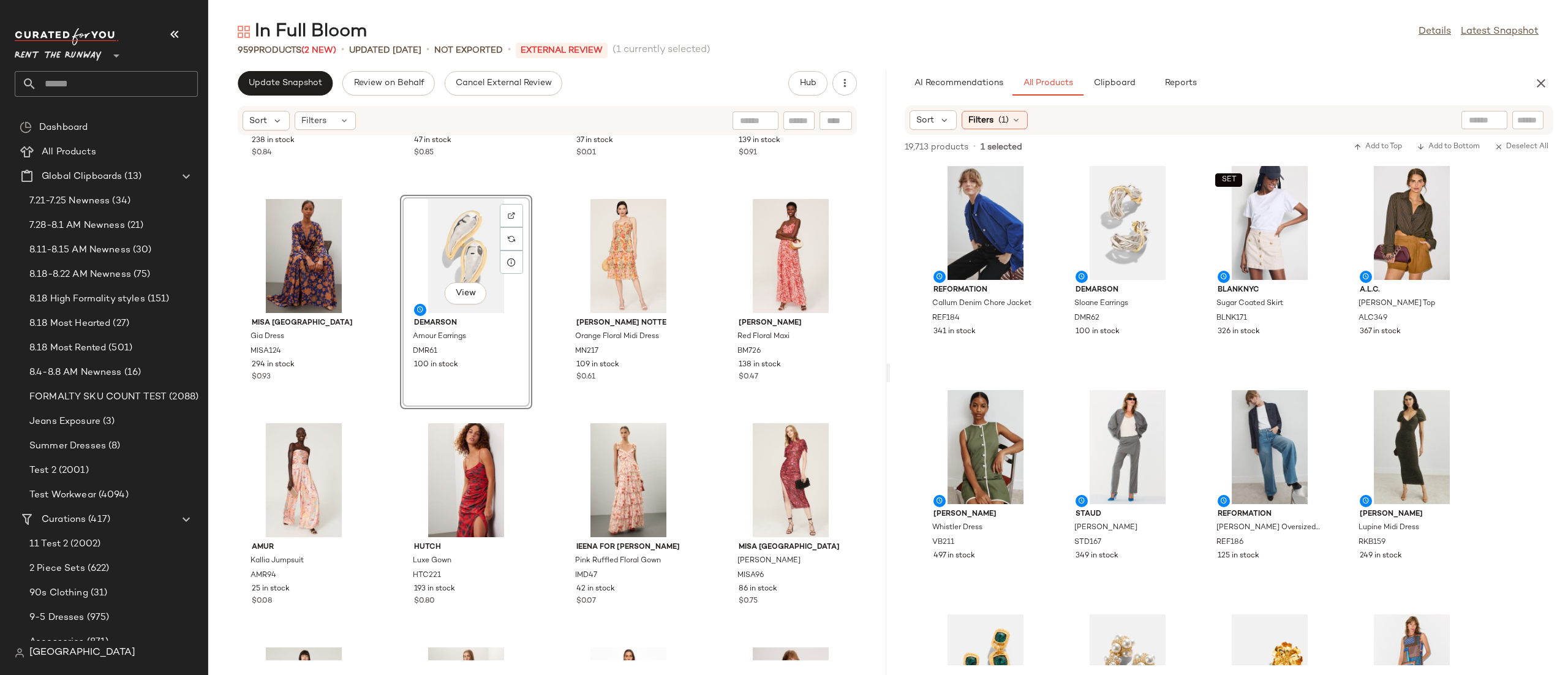
scroll to position [1373, 0]
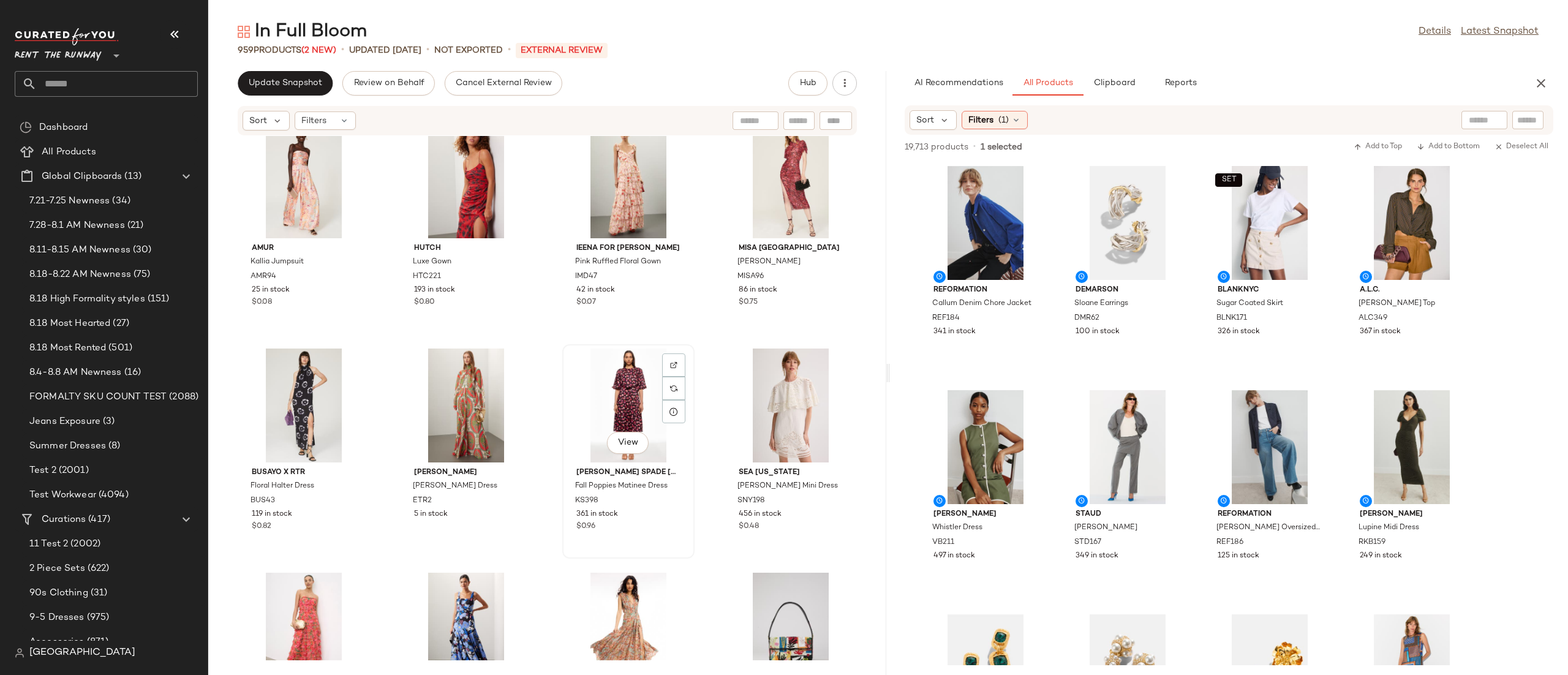
click at [600, 364] on div "View" at bounding box center [628, 405] width 123 height 114
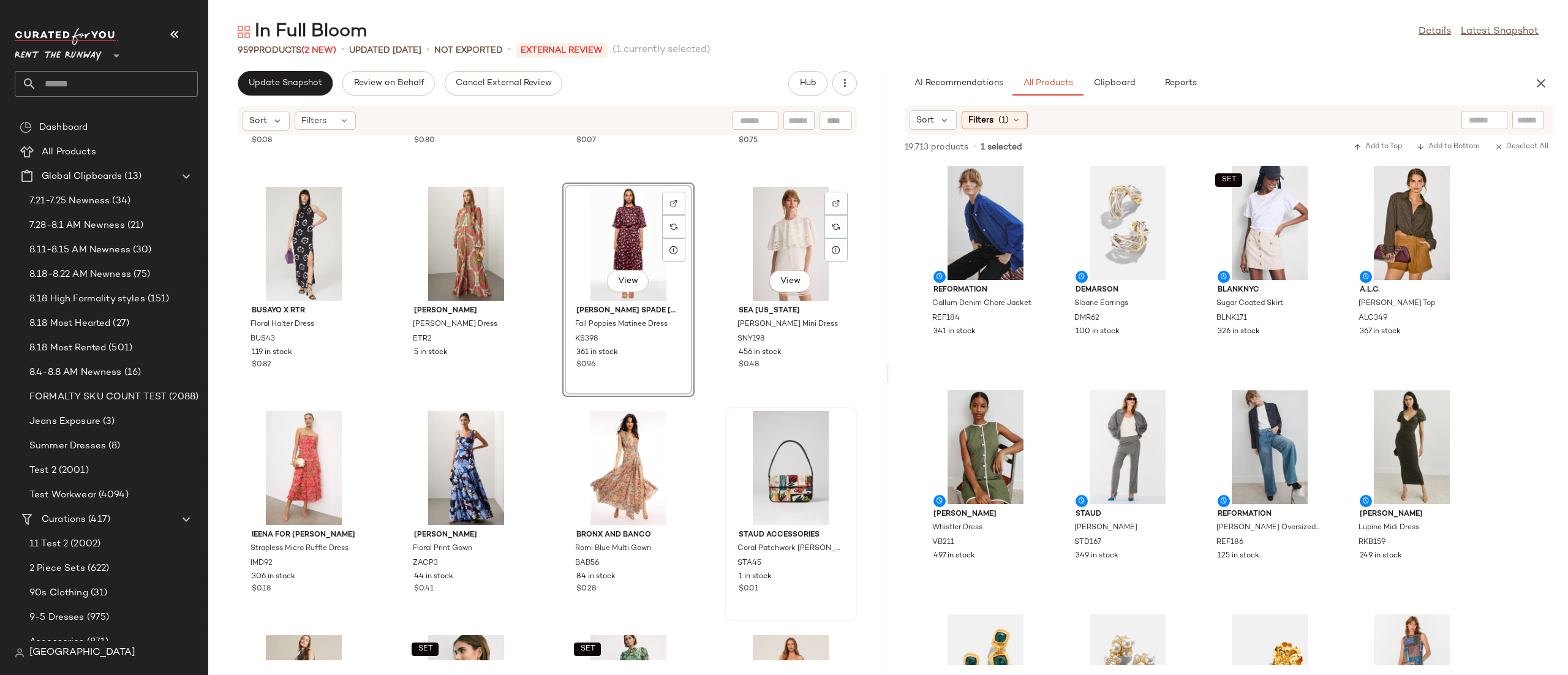
scroll to position [1537, 0]
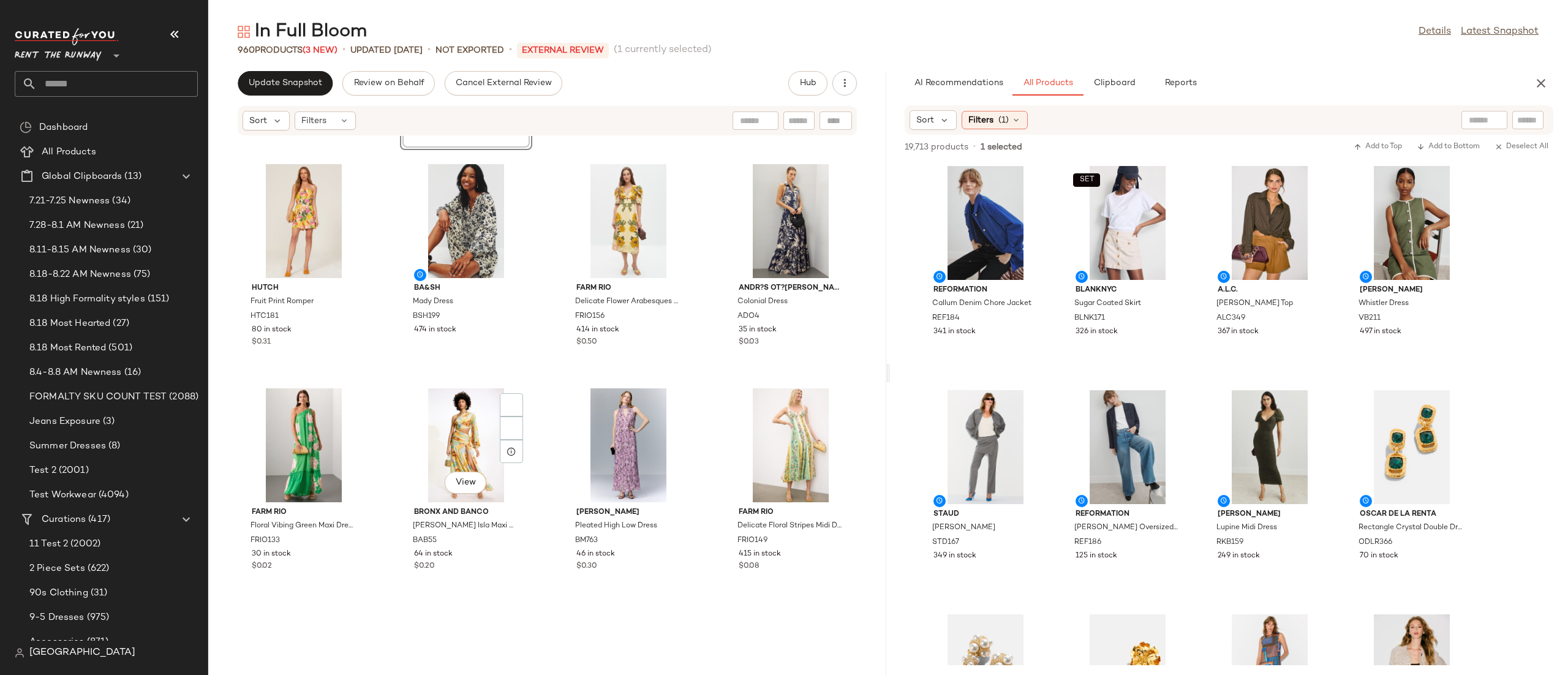
scroll to position [2244, 0]
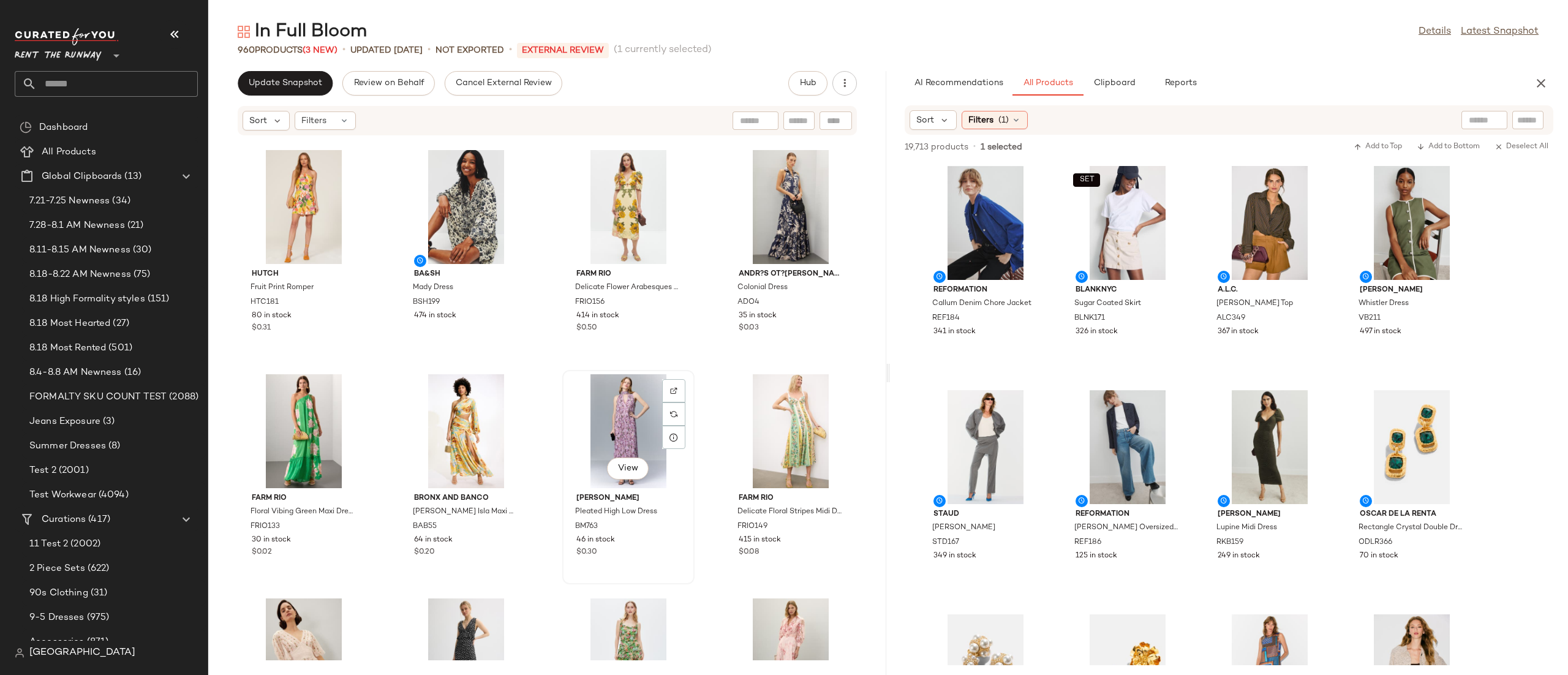
click at [575, 423] on div "View" at bounding box center [628, 431] width 123 height 114
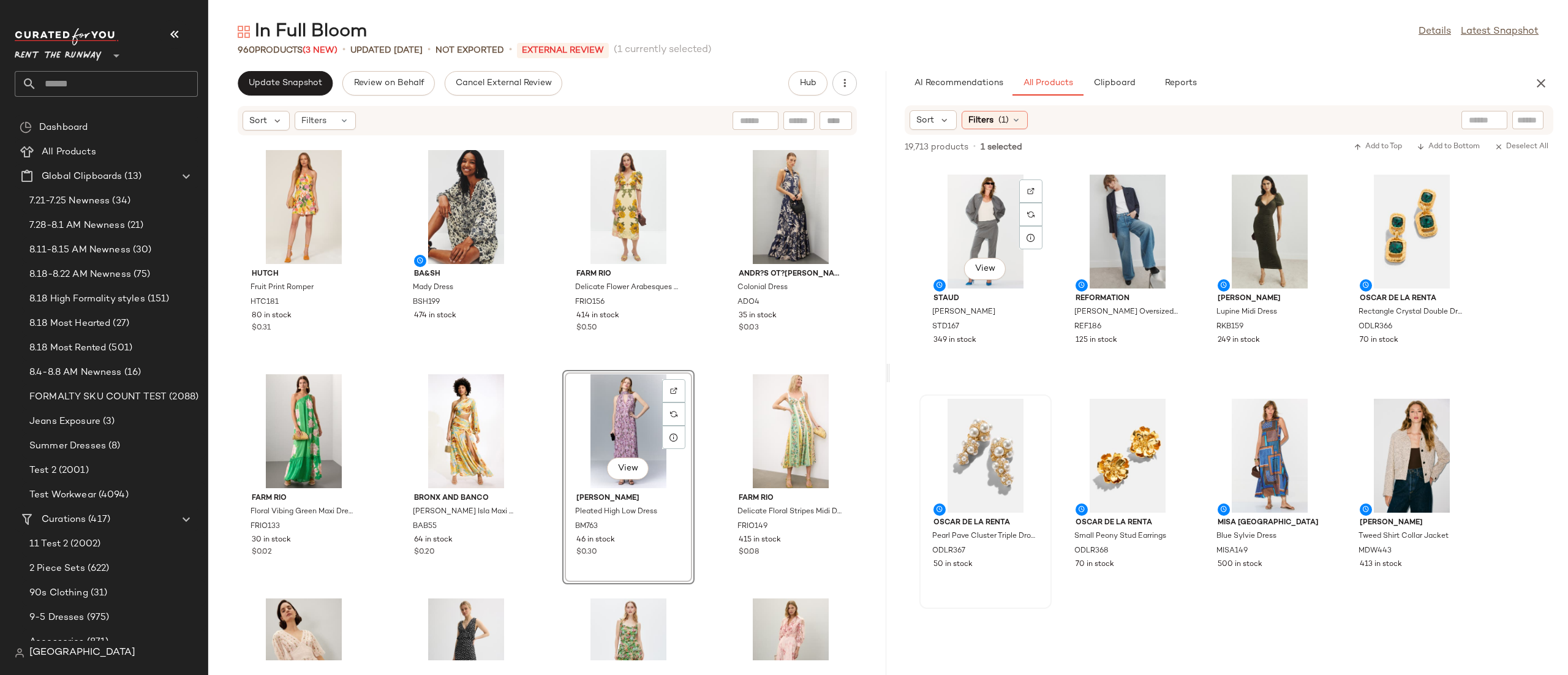
scroll to position [221, 0]
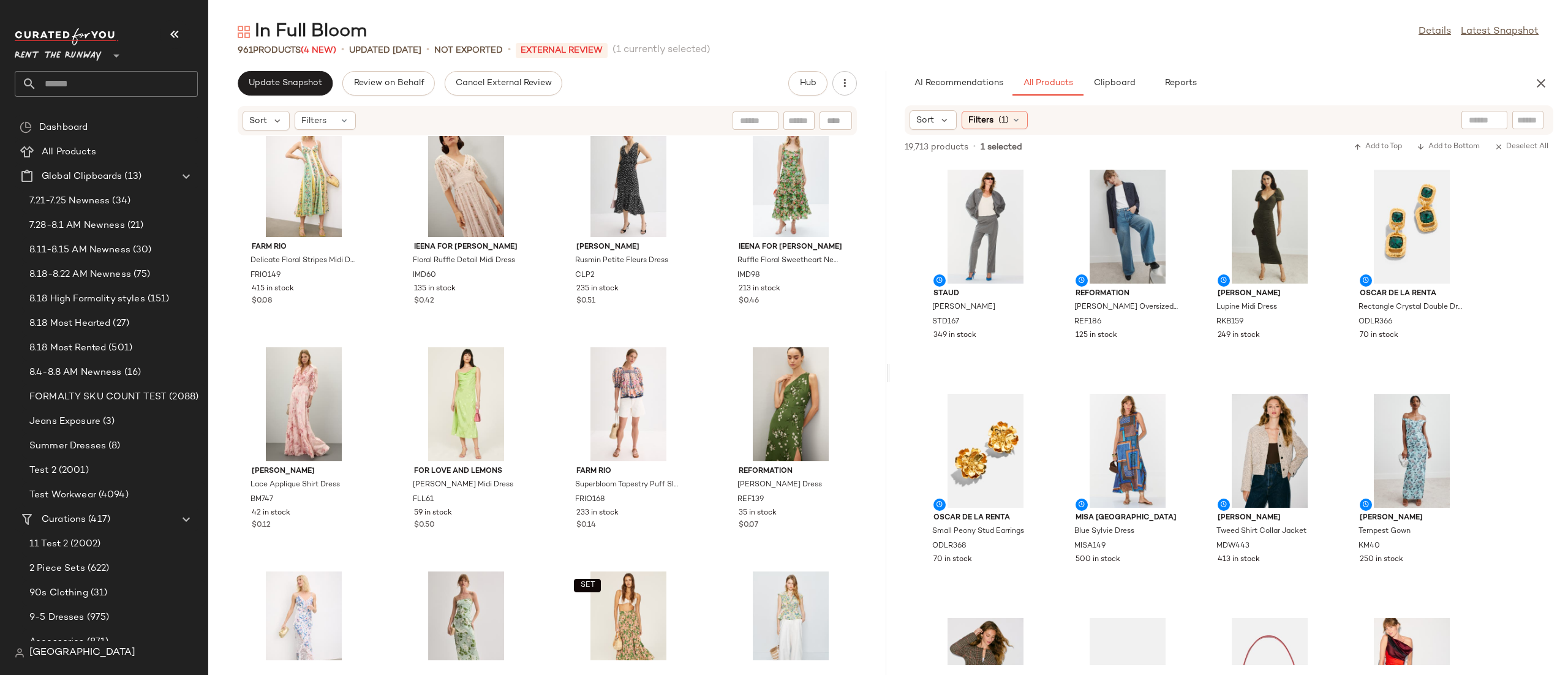
scroll to position [2720, 0]
click at [482, 420] on div "View" at bounding box center [466, 403] width 123 height 114
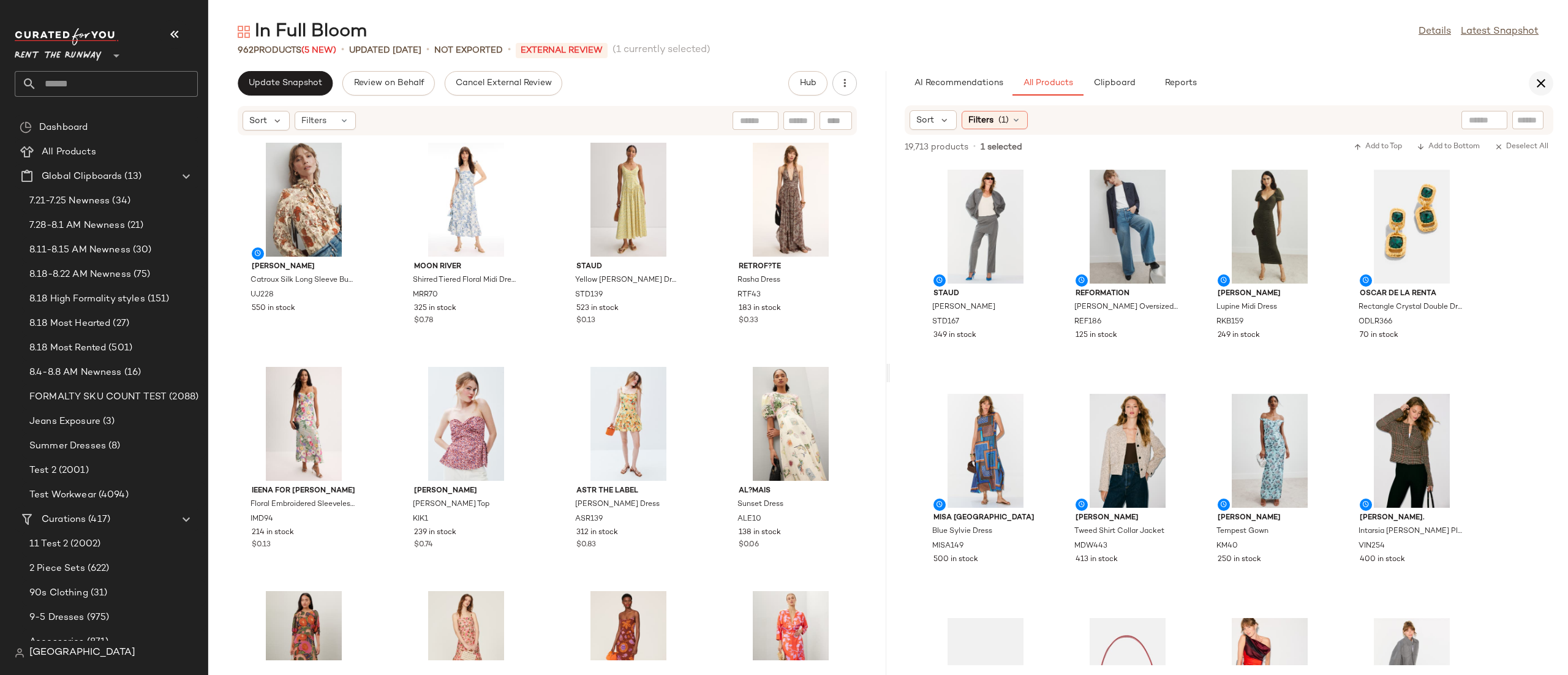
click at [1540, 78] on icon "button" at bounding box center [1541, 83] width 15 height 15
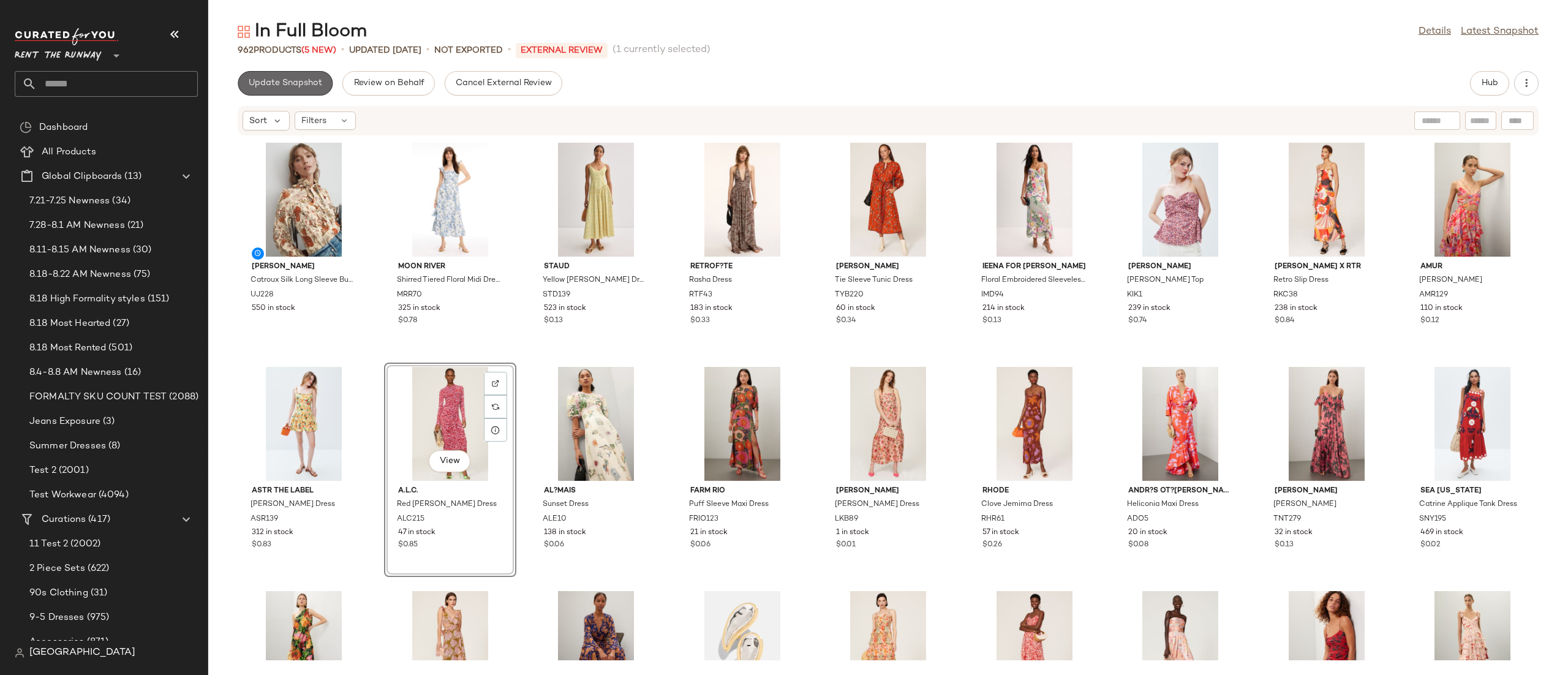
click at [304, 83] on span "Update Snapshot" at bounding box center [285, 84] width 74 height 10
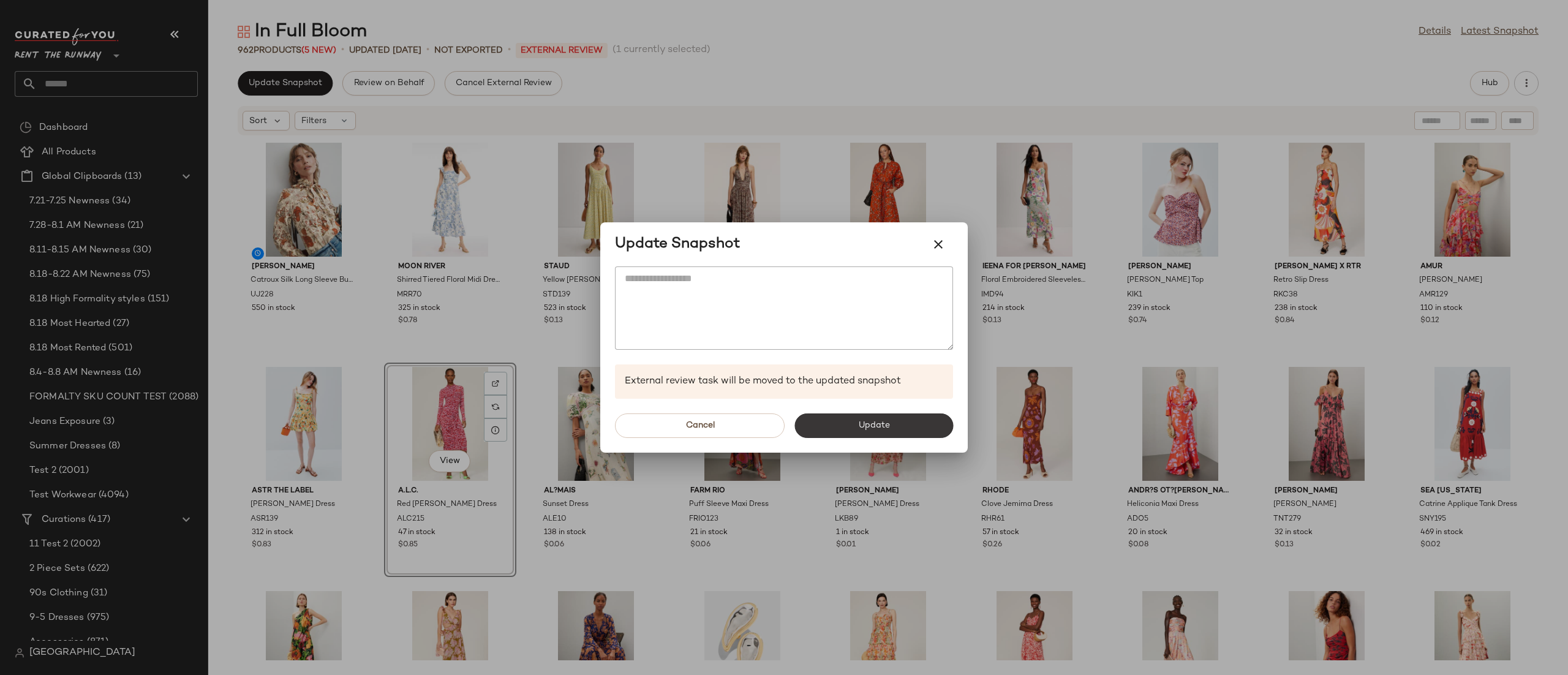
click at [855, 428] on button "Update" at bounding box center [874, 425] width 159 height 25
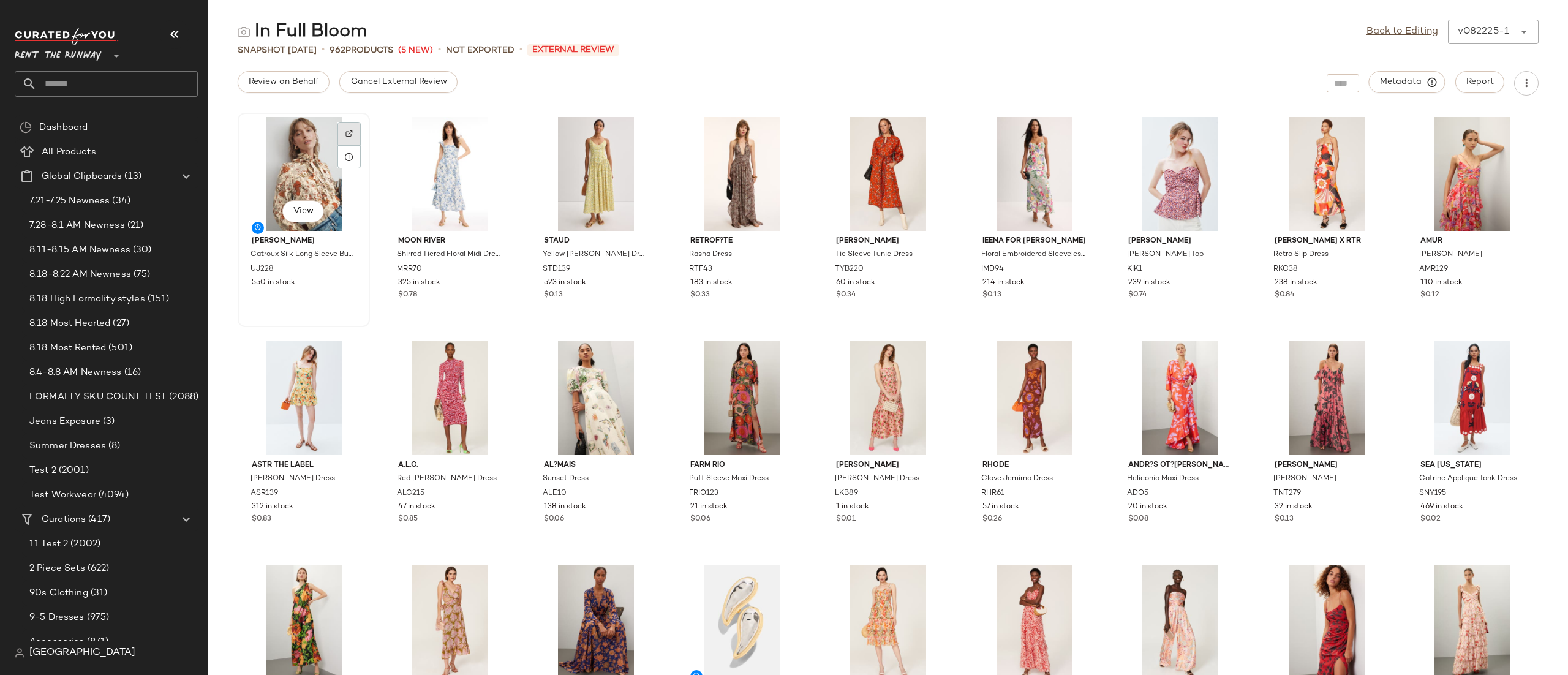
click at [340, 145] on div at bounding box center [349, 157] width 23 height 23
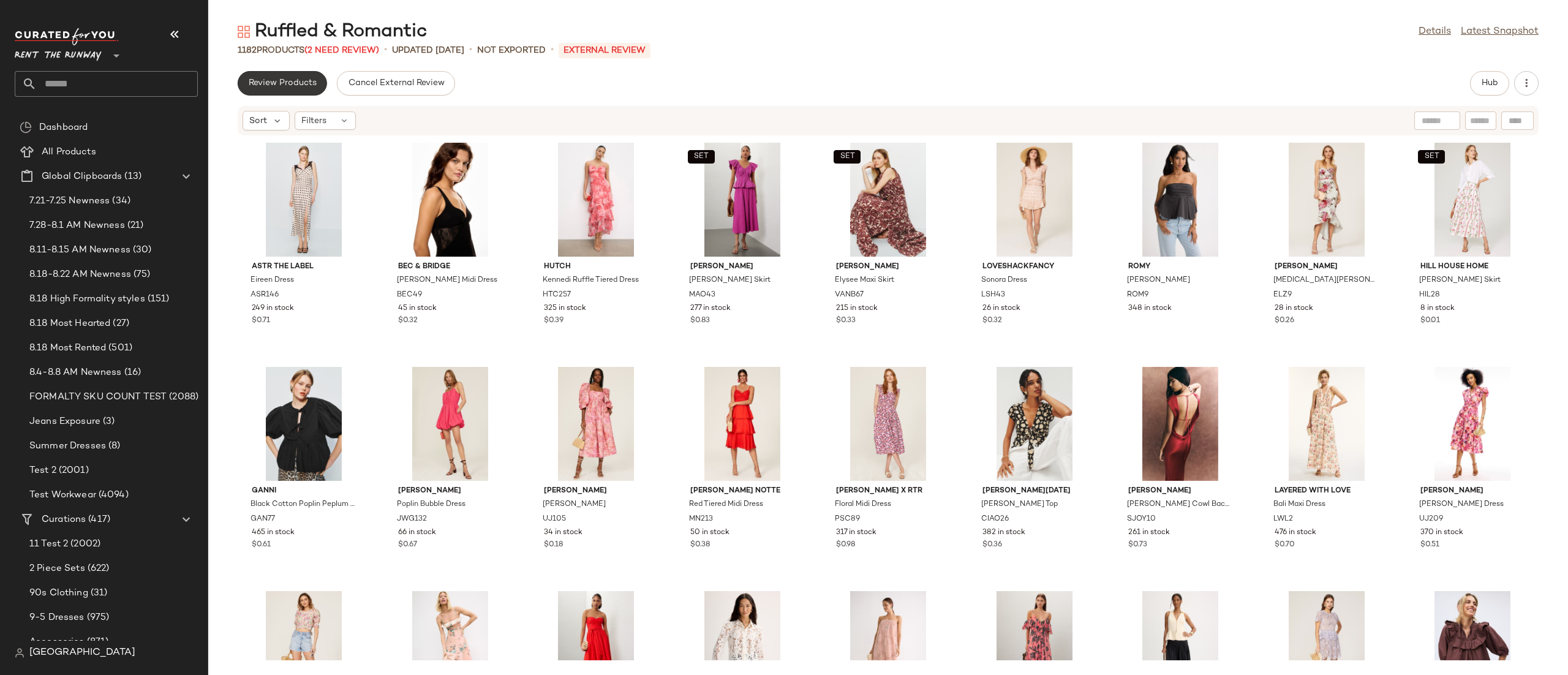
click at [254, 87] on span "Review Products" at bounding box center [282, 84] width 69 height 10
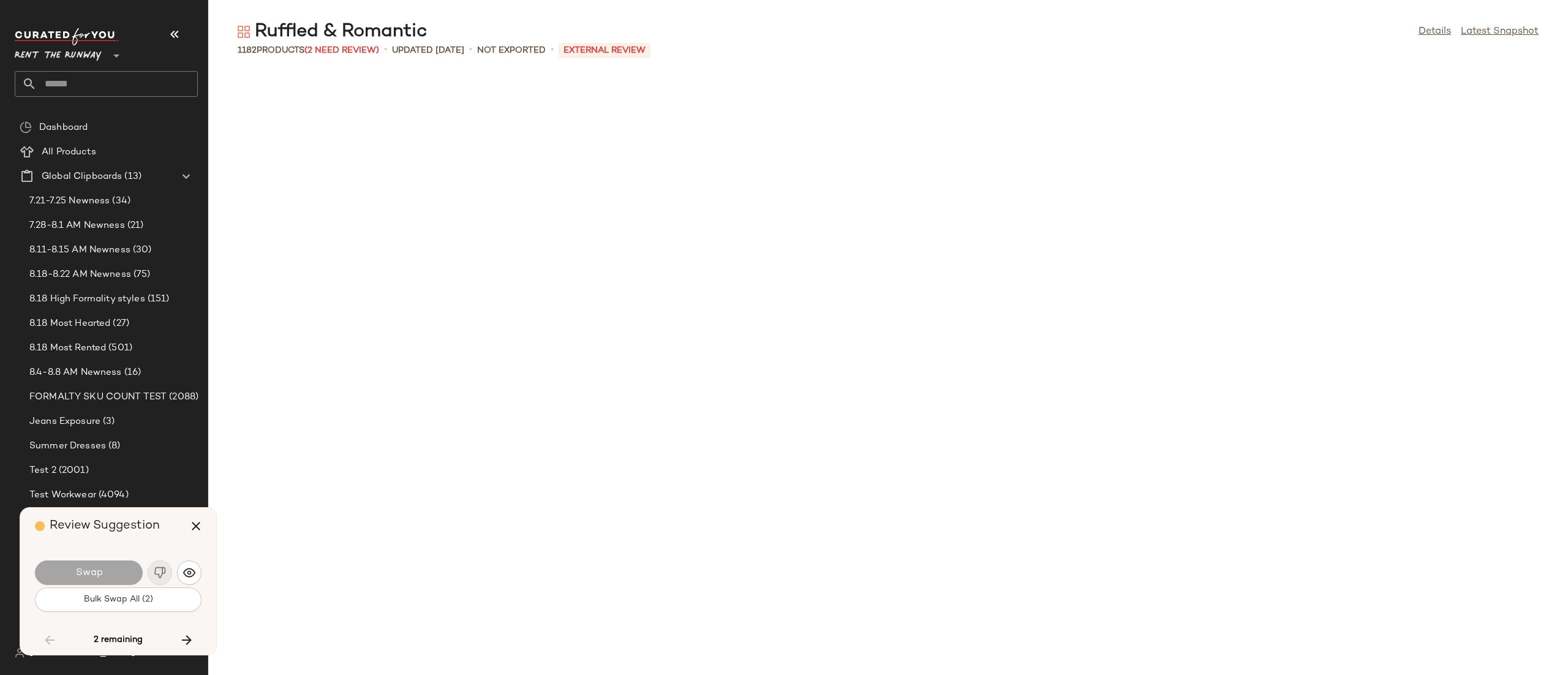
scroll to position [17259, 0]
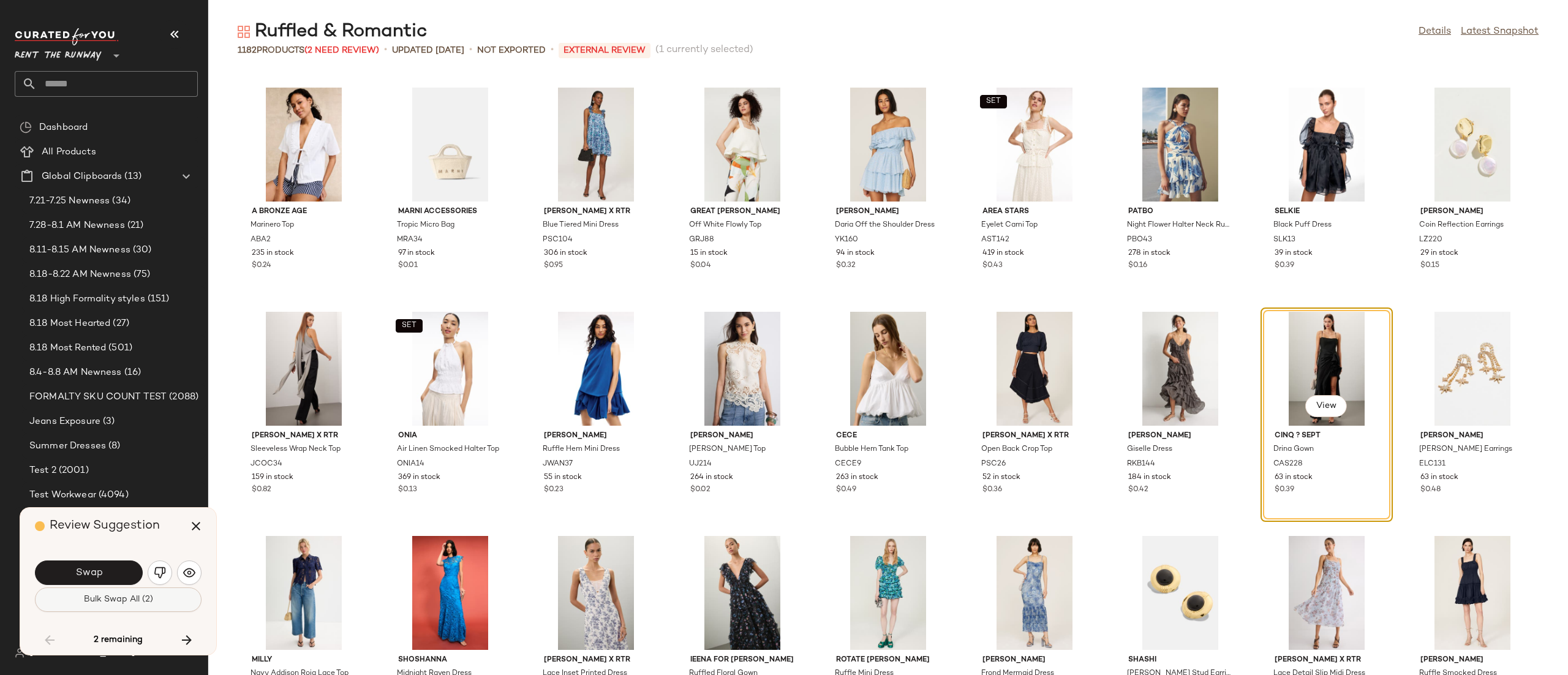
click at [111, 609] on button "Bulk Swap All (2)" at bounding box center [118, 599] width 167 height 25
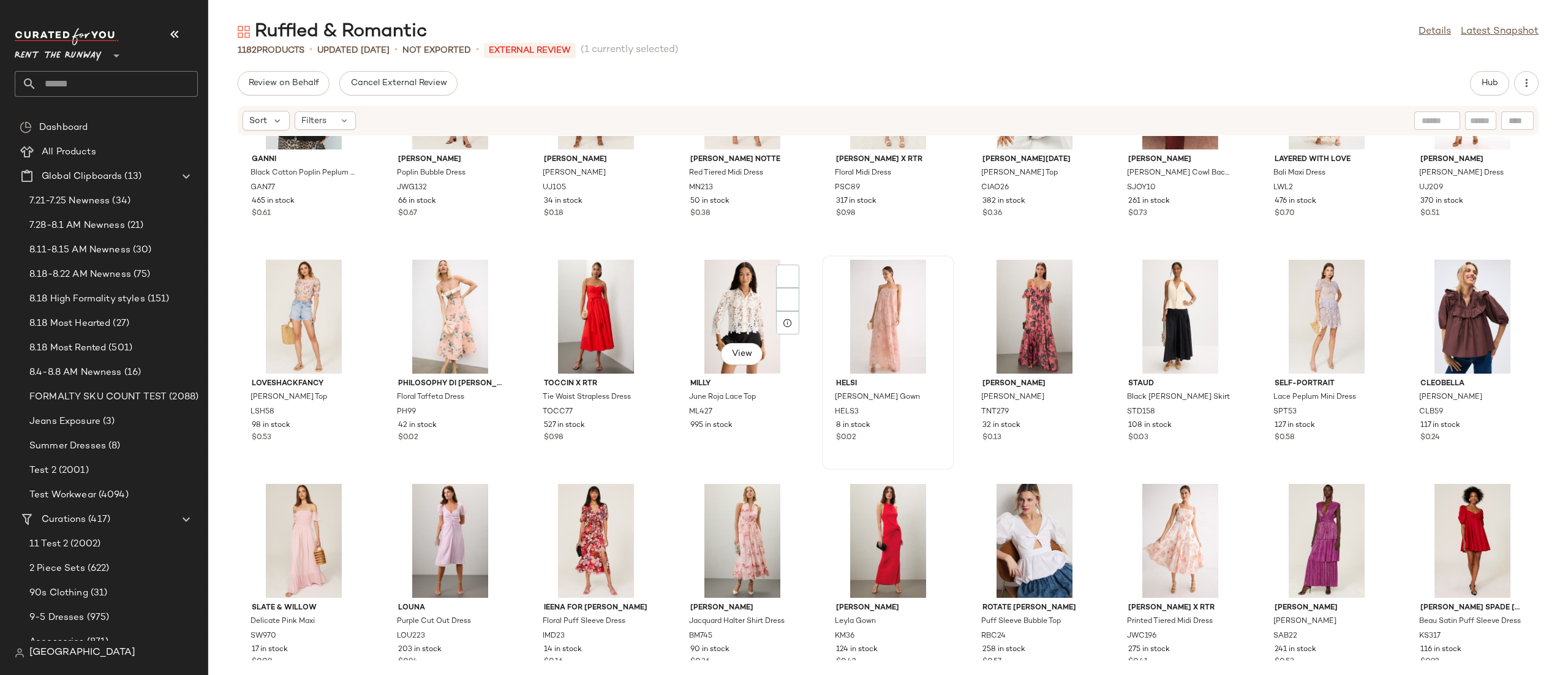
scroll to position [342, 0]
click at [1011, 288] on div "View" at bounding box center [1035, 316] width 123 height 114
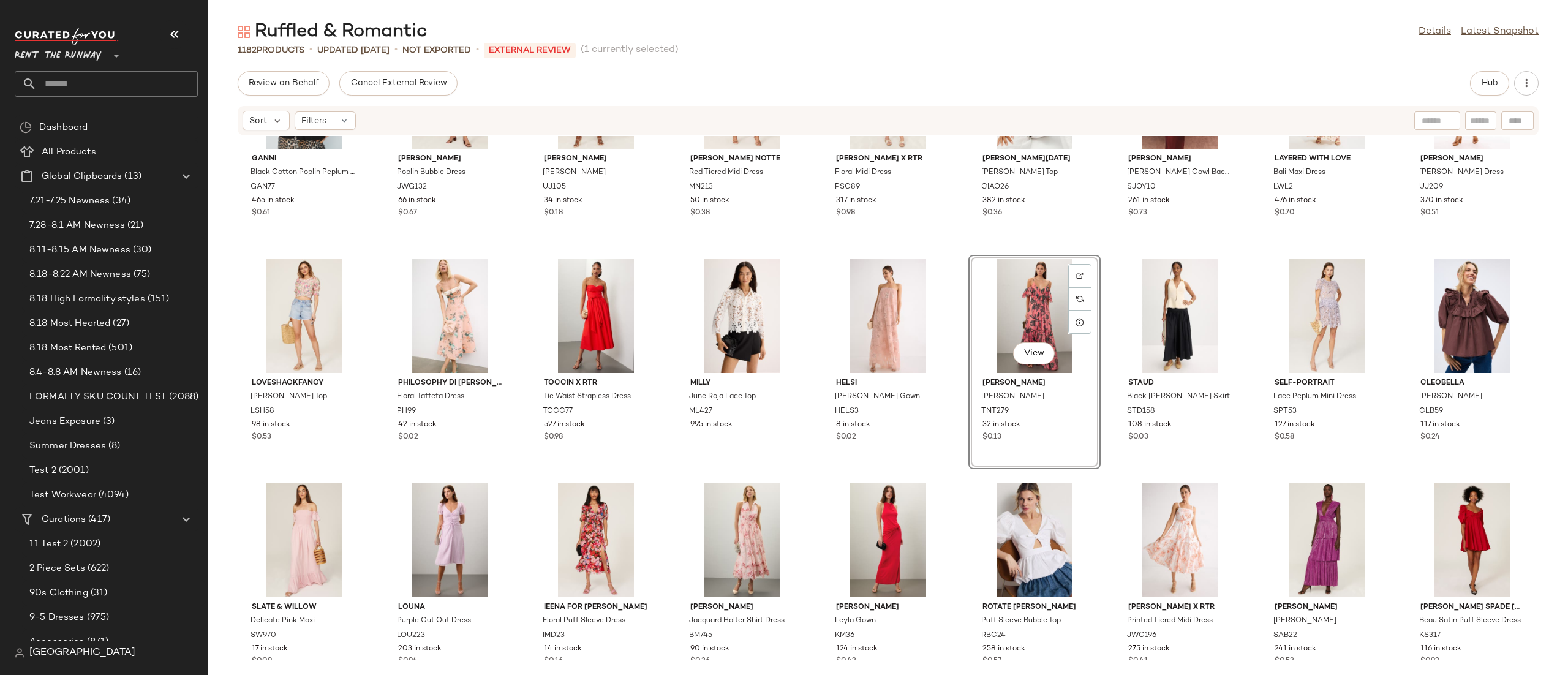
click at [1491, 101] on div "Review on Behalf Cancel External Review Hub Sort Filters GANNI Black Cotton Pop…" at bounding box center [888, 373] width 1360 height 604
click at [1489, 81] on span "Hub" at bounding box center [1489, 84] width 17 height 10
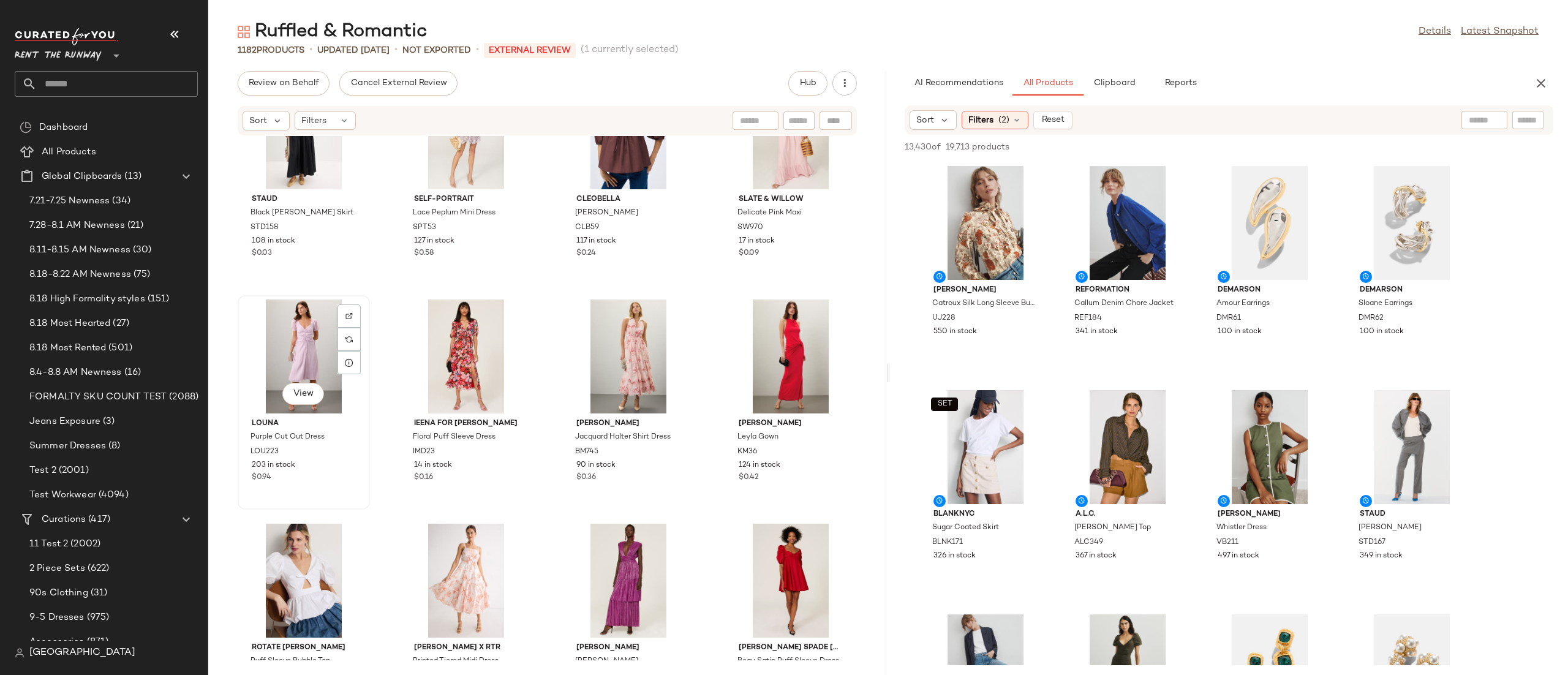
scroll to position [1445, 0]
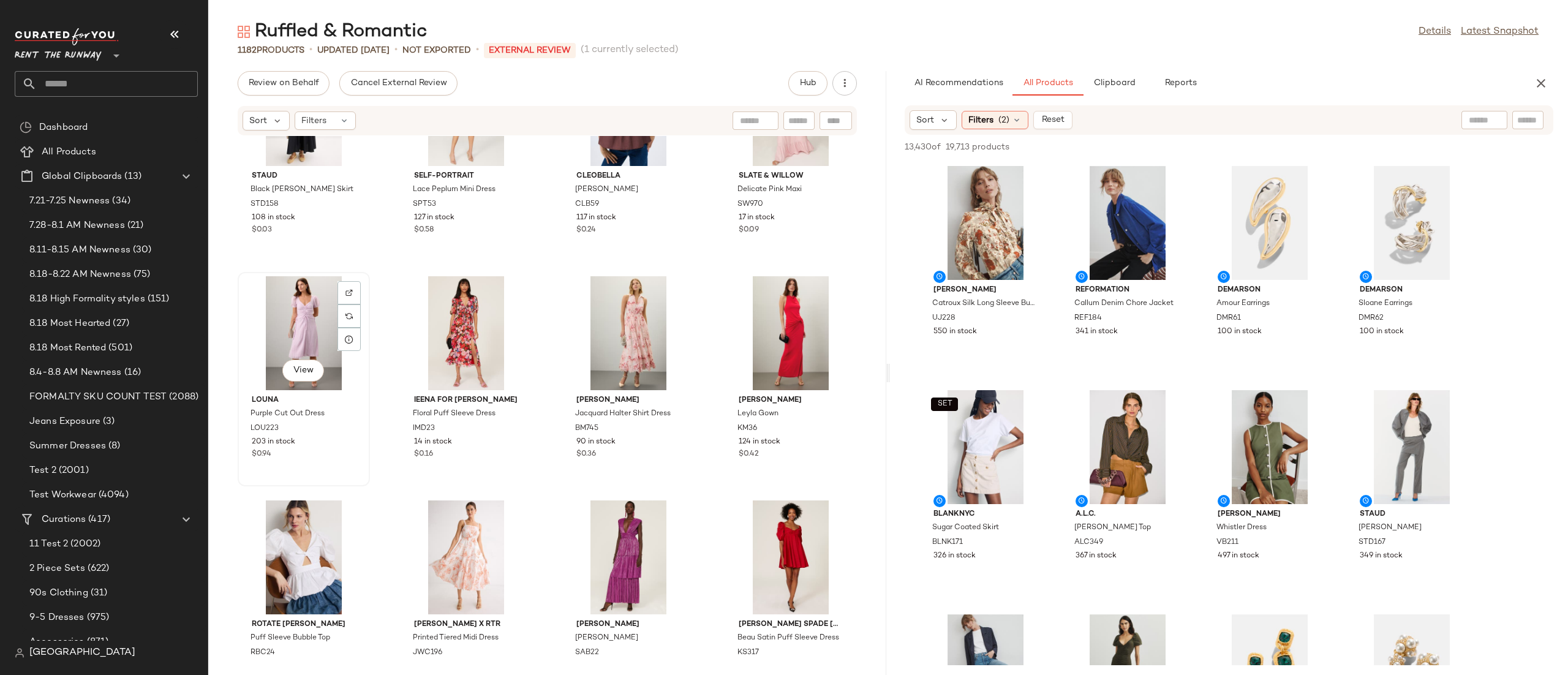
click at [314, 325] on div "View" at bounding box center [304, 333] width 123 height 114
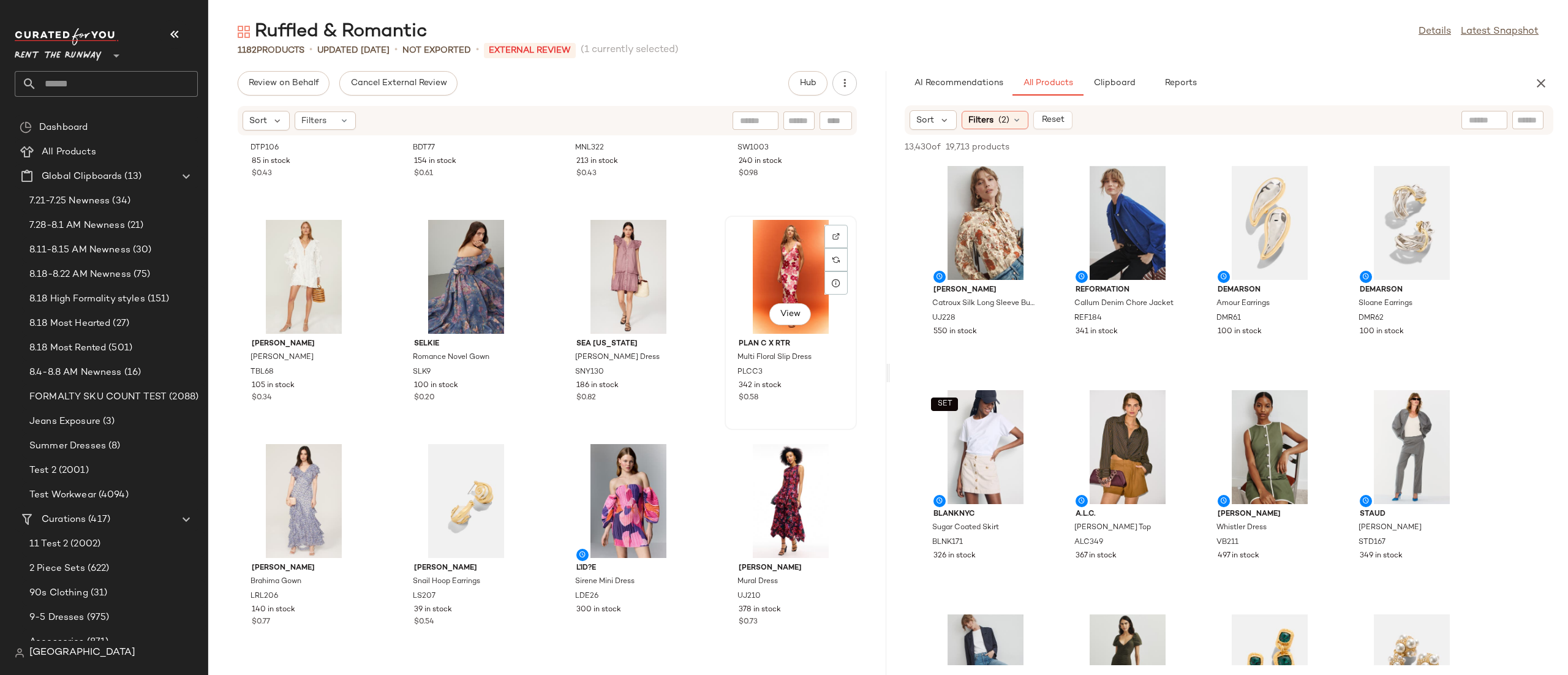
scroll to position [2117, 0]
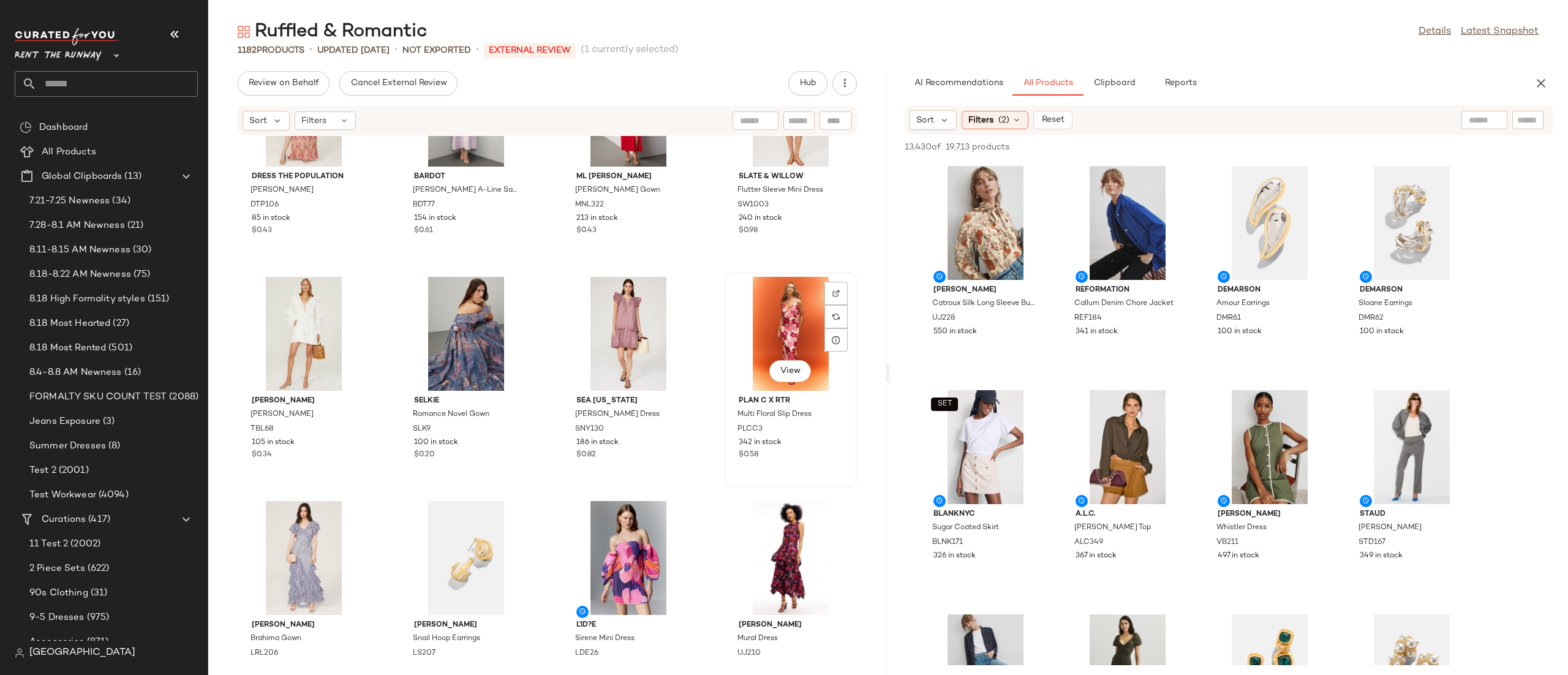
click at [775, 323] on div "View" at bounding box center [791, 333] width 123 height 114
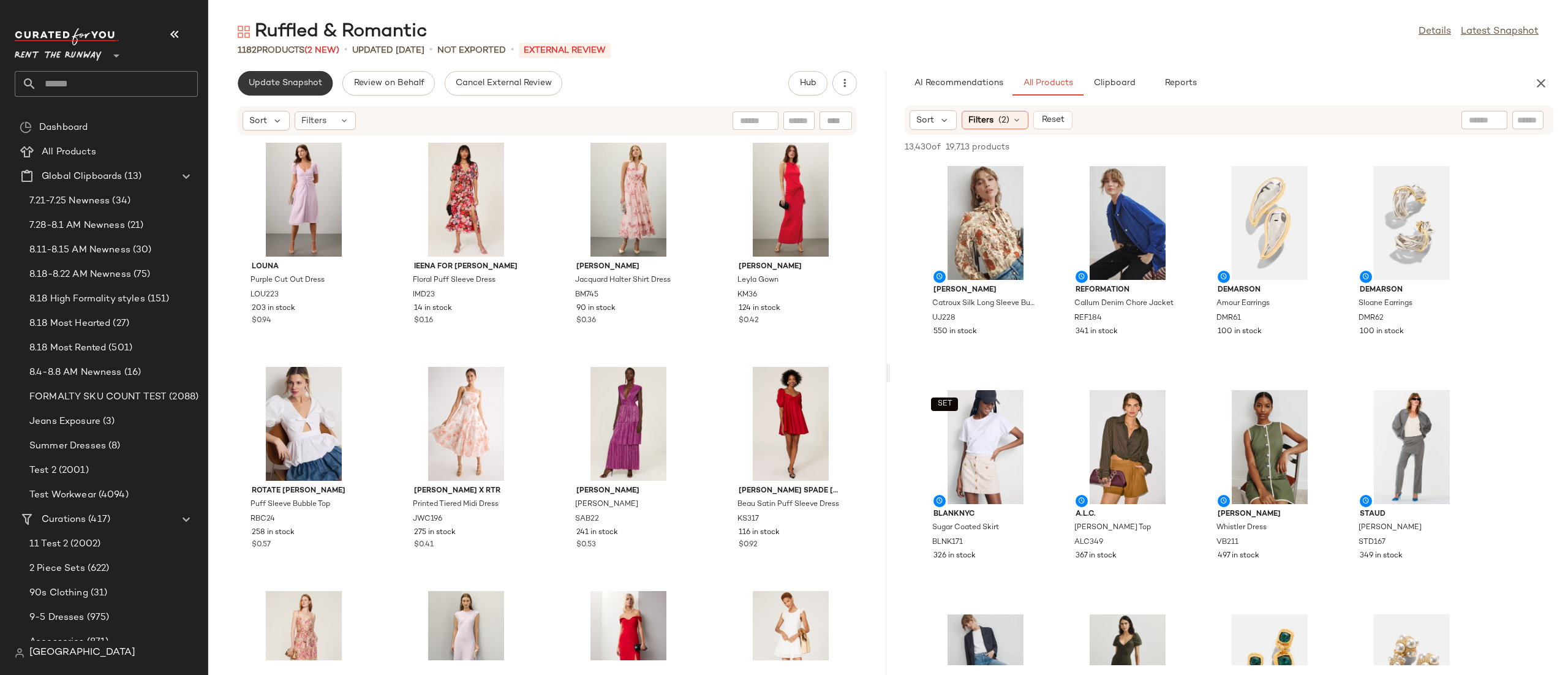
click at [300, 88] on span "Update Snapshot" at bounding box center [285, 84] width 74 height 10
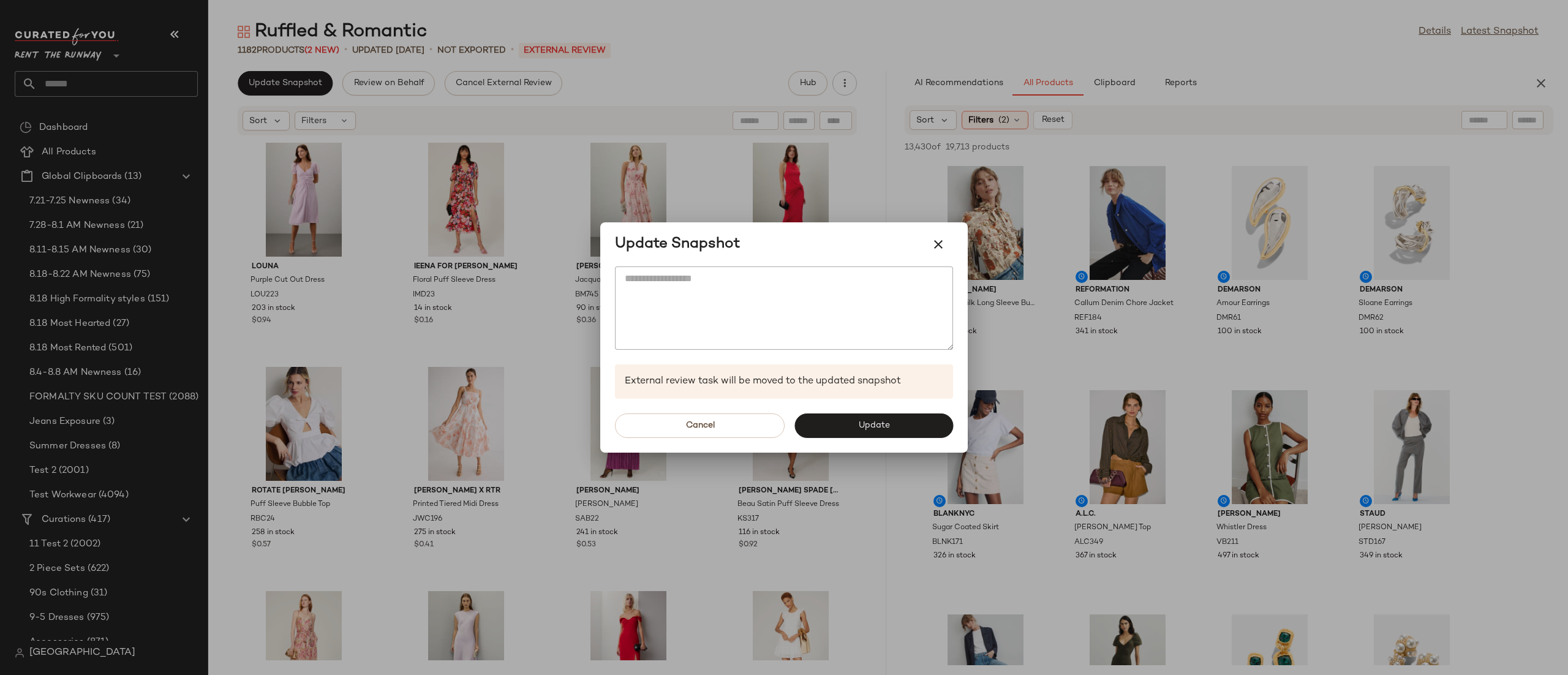
click at [641, 180] on div at bounding box center [784, 338] width 1568 height 675
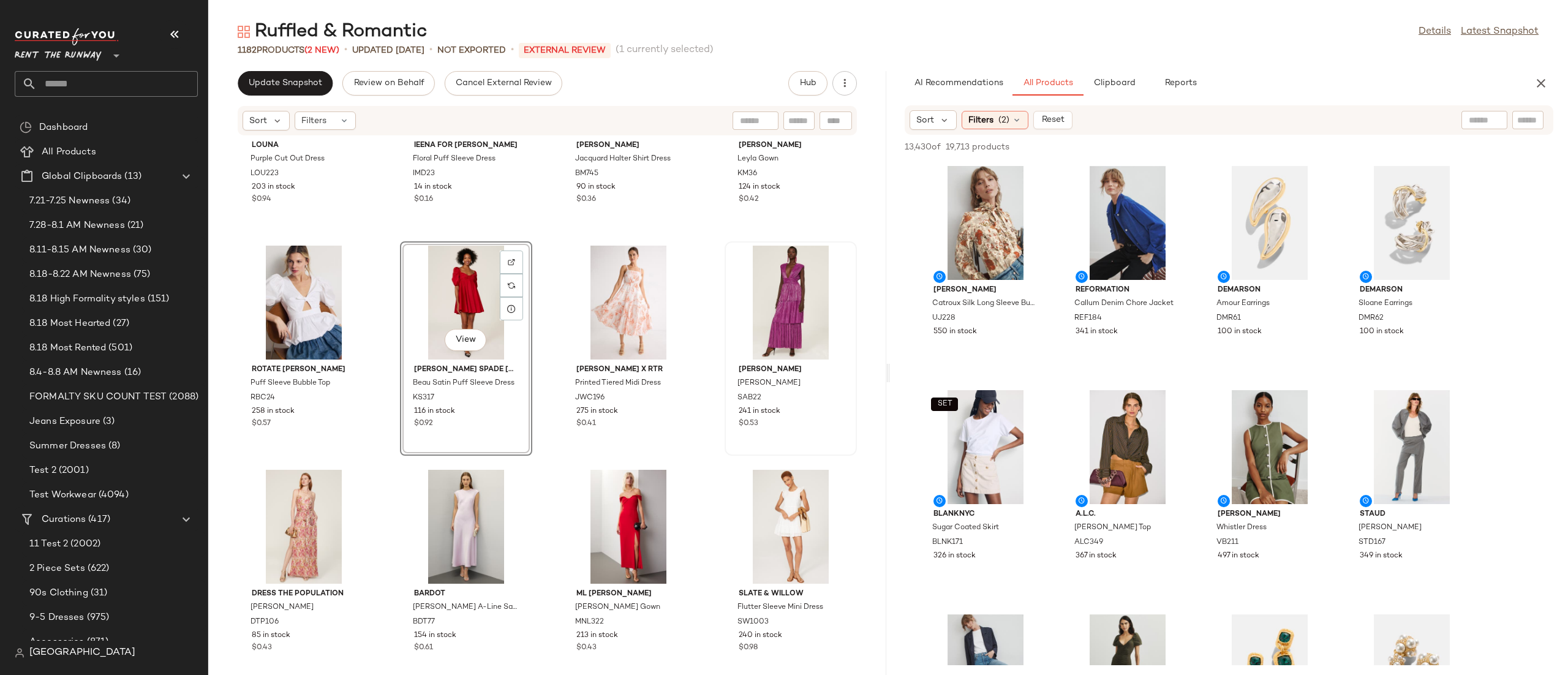
scroll to position [125, 0]
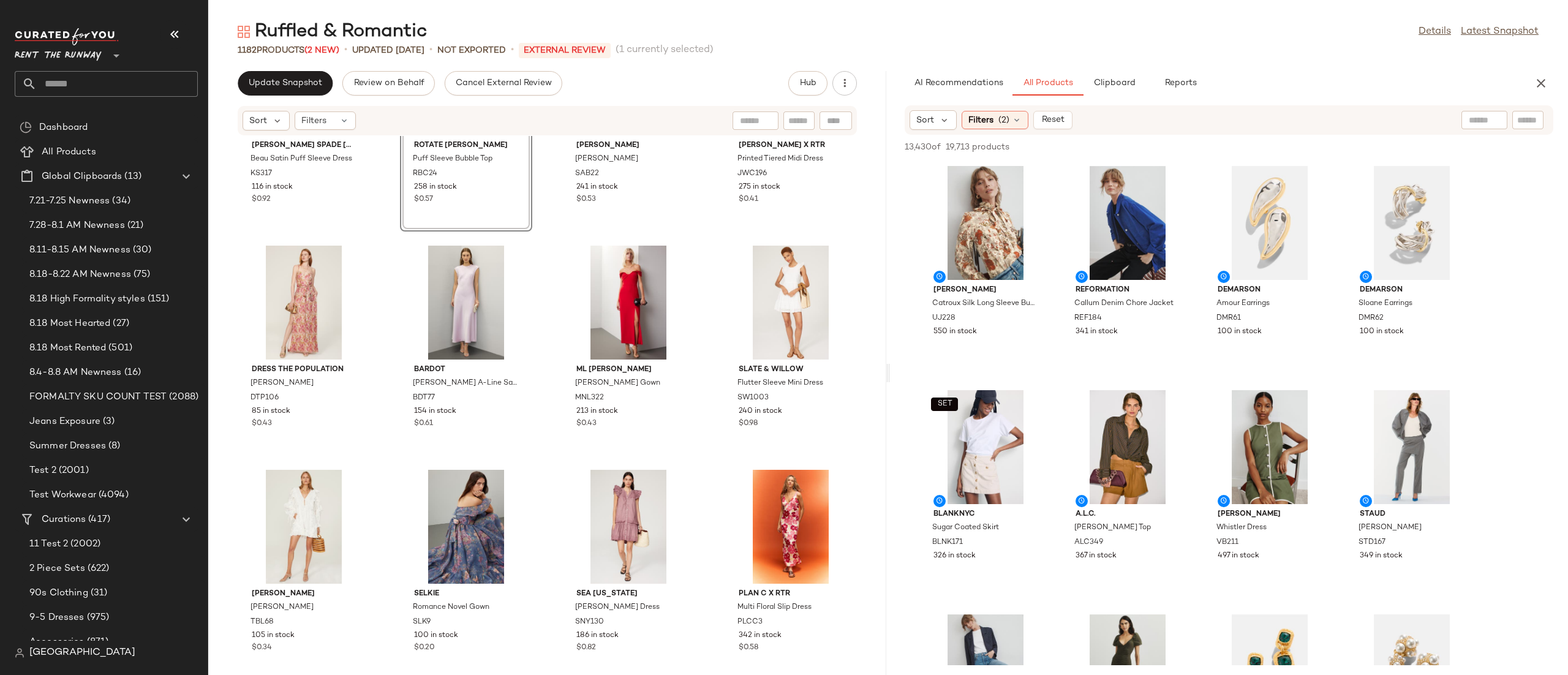
scroll to position [362, 0]
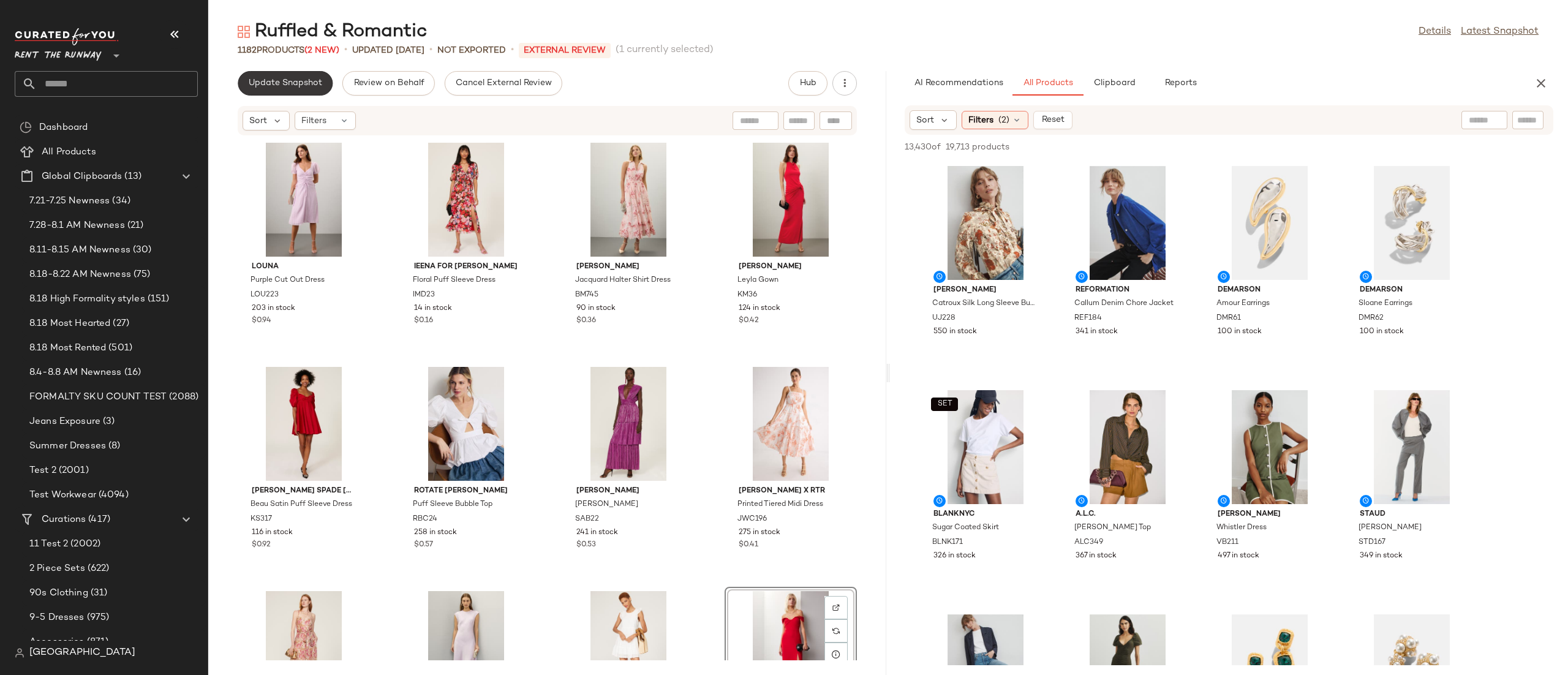
click at [282, 83] on span "Update Snapshot" at bounding box center [285, 84] width 74 height 10
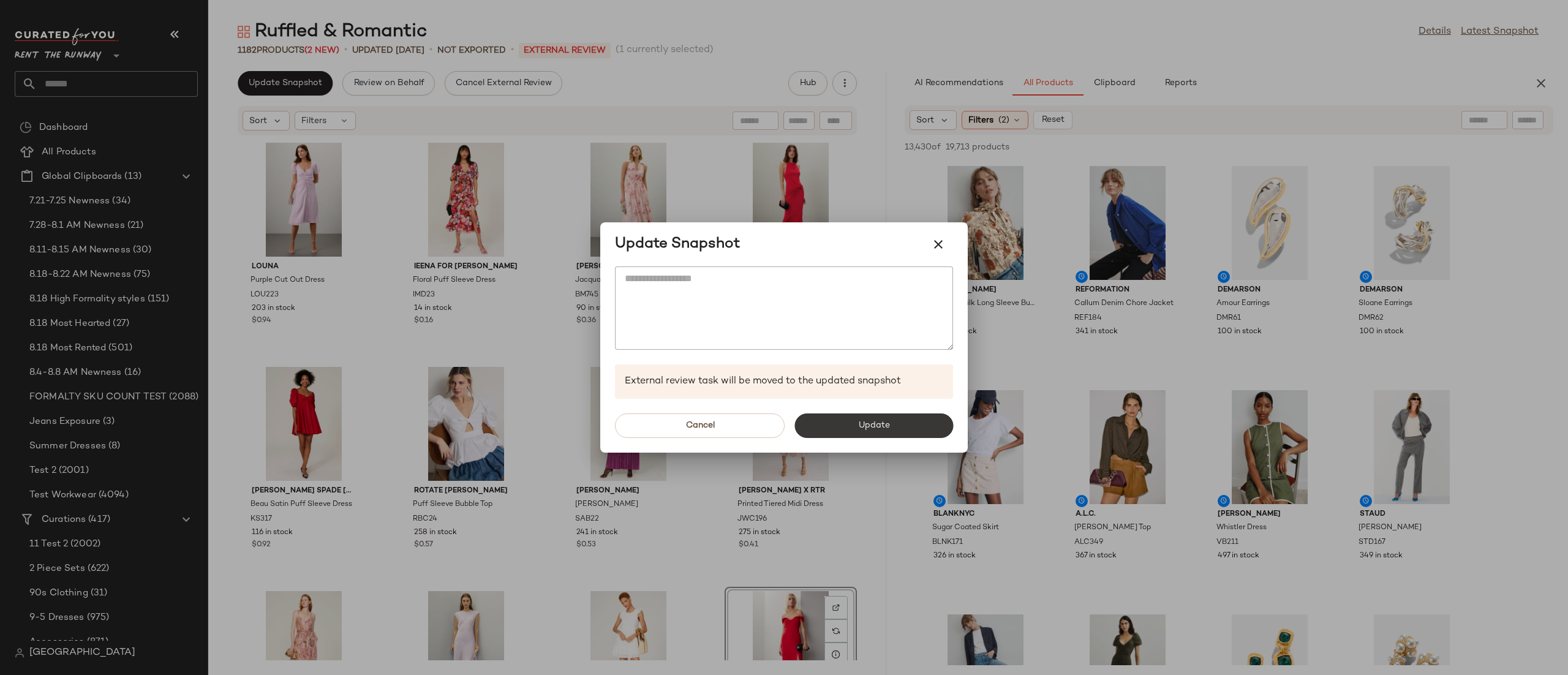
click at [808, 422] on button "Update" at bounding box center [874, 425] width 159 height 25
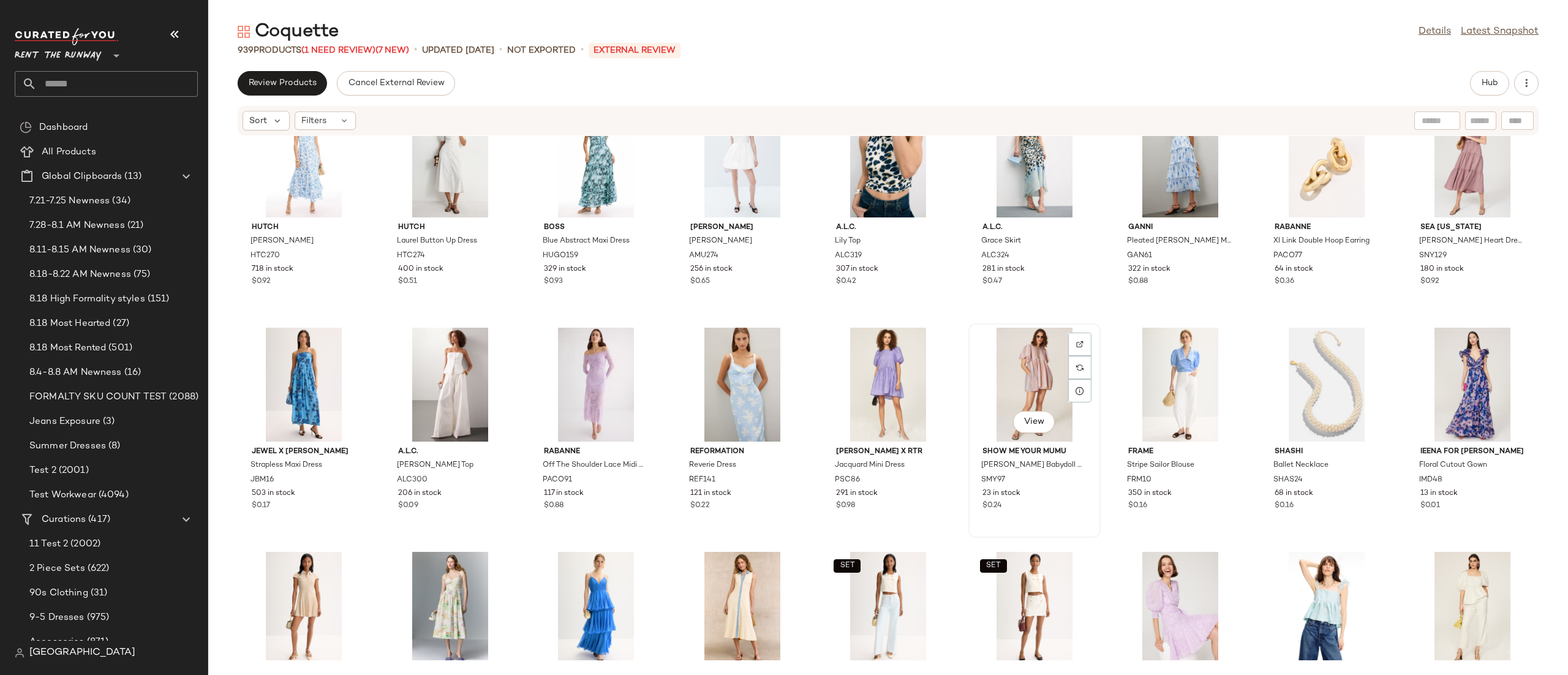
scroll to position [2236, 0]
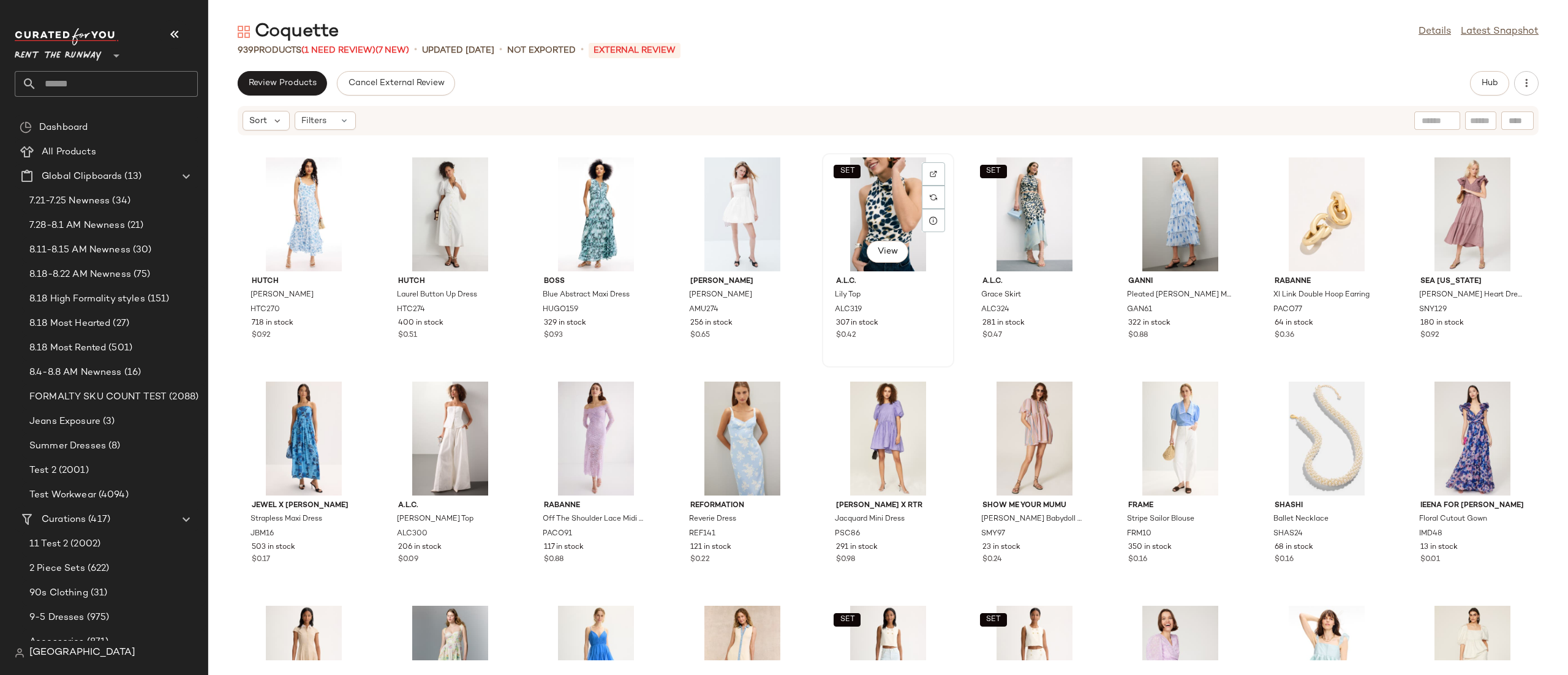
click at [838, 229] on div "SET View" at bounding box center [888, 214] width 123 height 114
click at [1485, 89] on button "Hub" at bounding box center [1489, 83] width 39 height 25
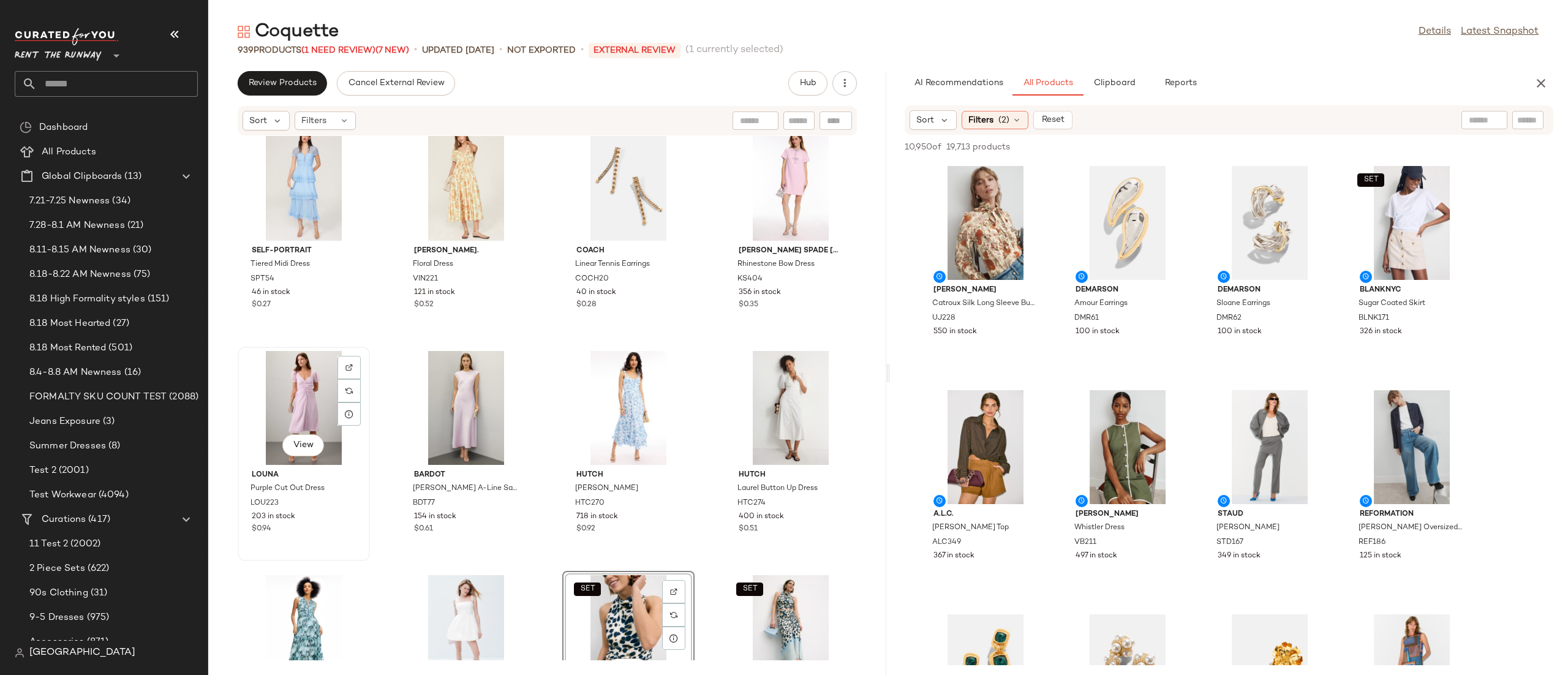
click at [274, 411] on div "View" at bounding box center [304, 408] width 123 height 114
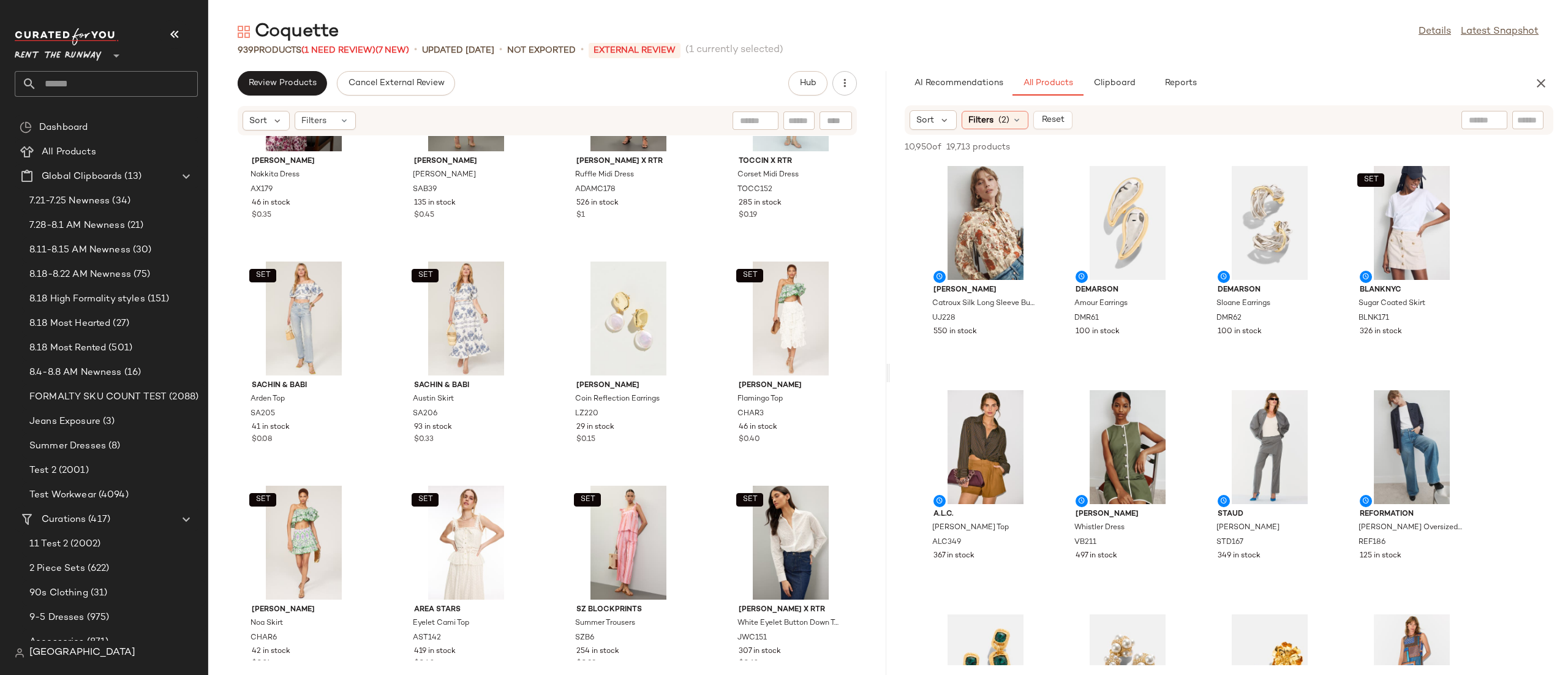
scroll to position [9772, 0]
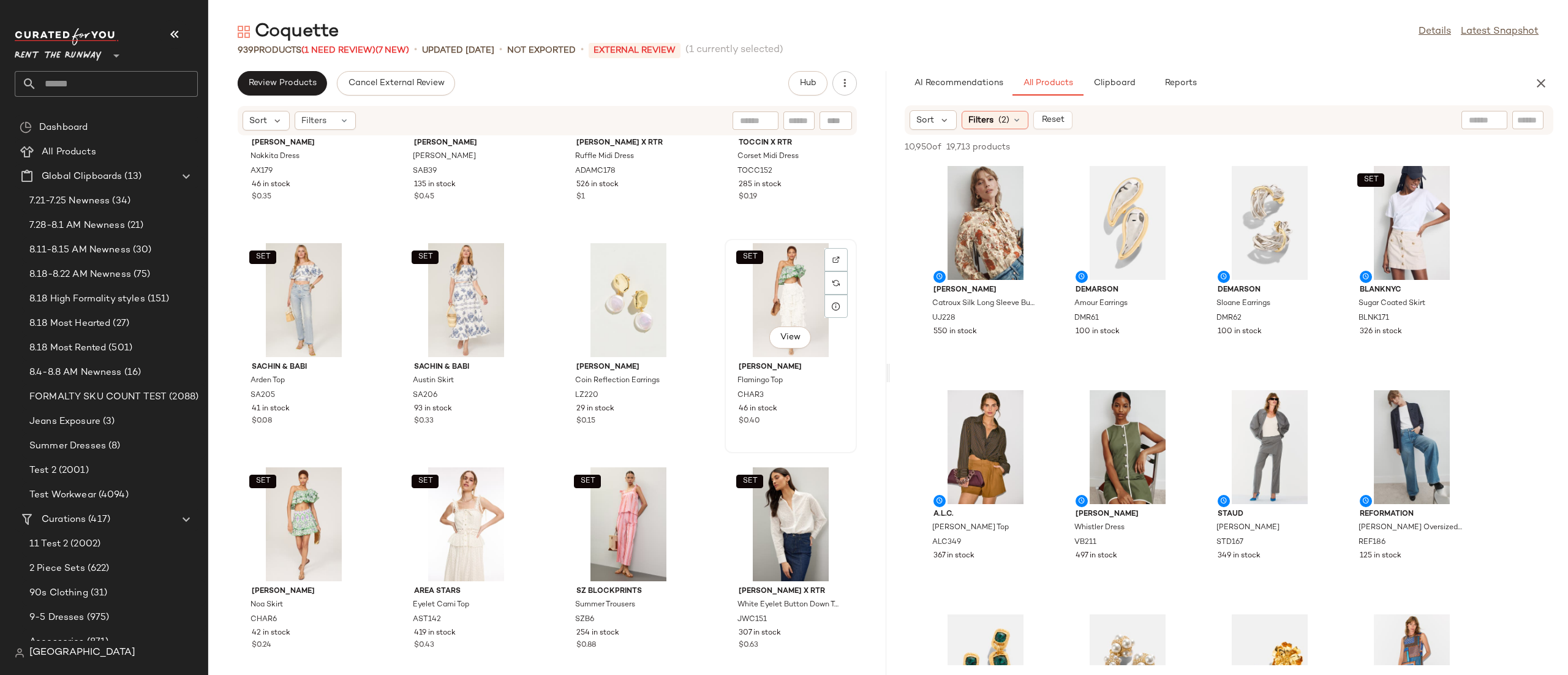
click at [746, 313] on div "SET View" at bounding box center [791, 300] width 123 height 114
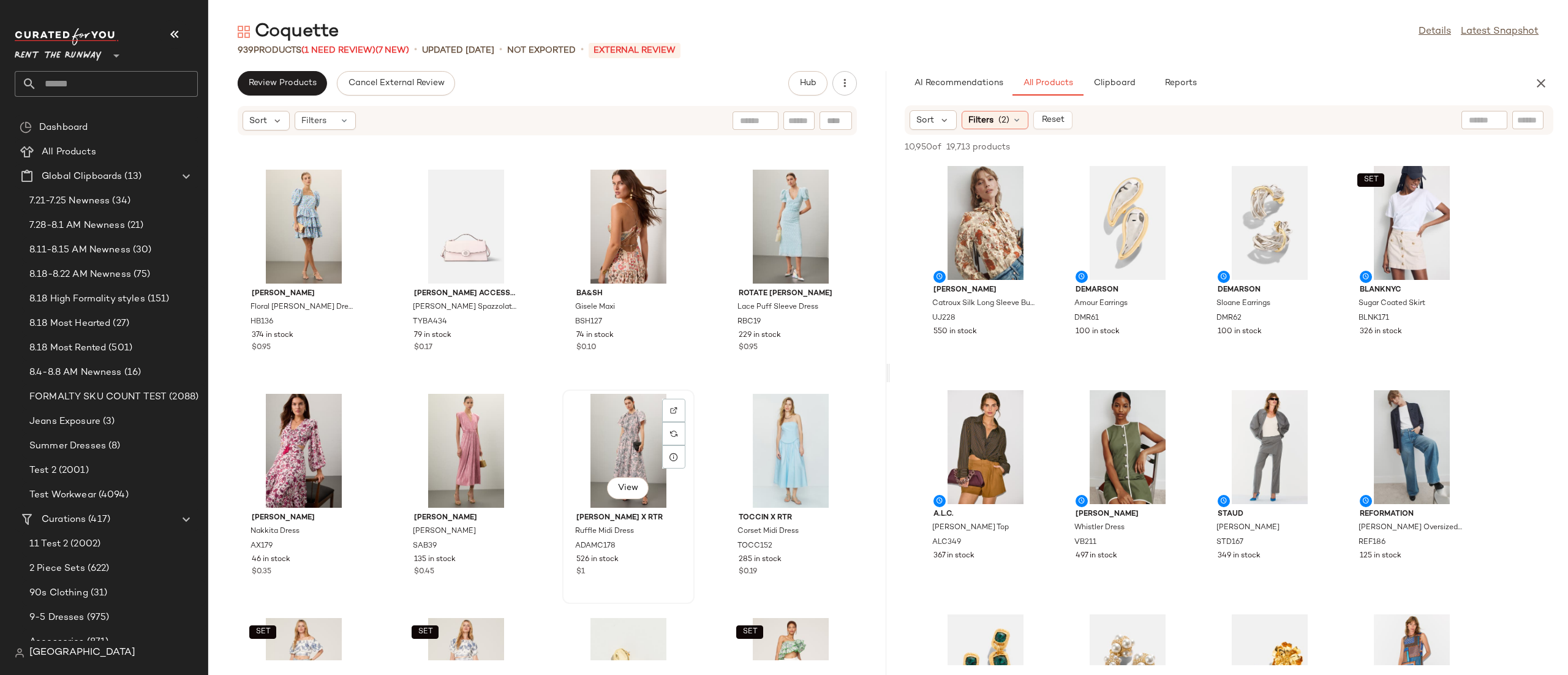
scroll to position [5048, 0]
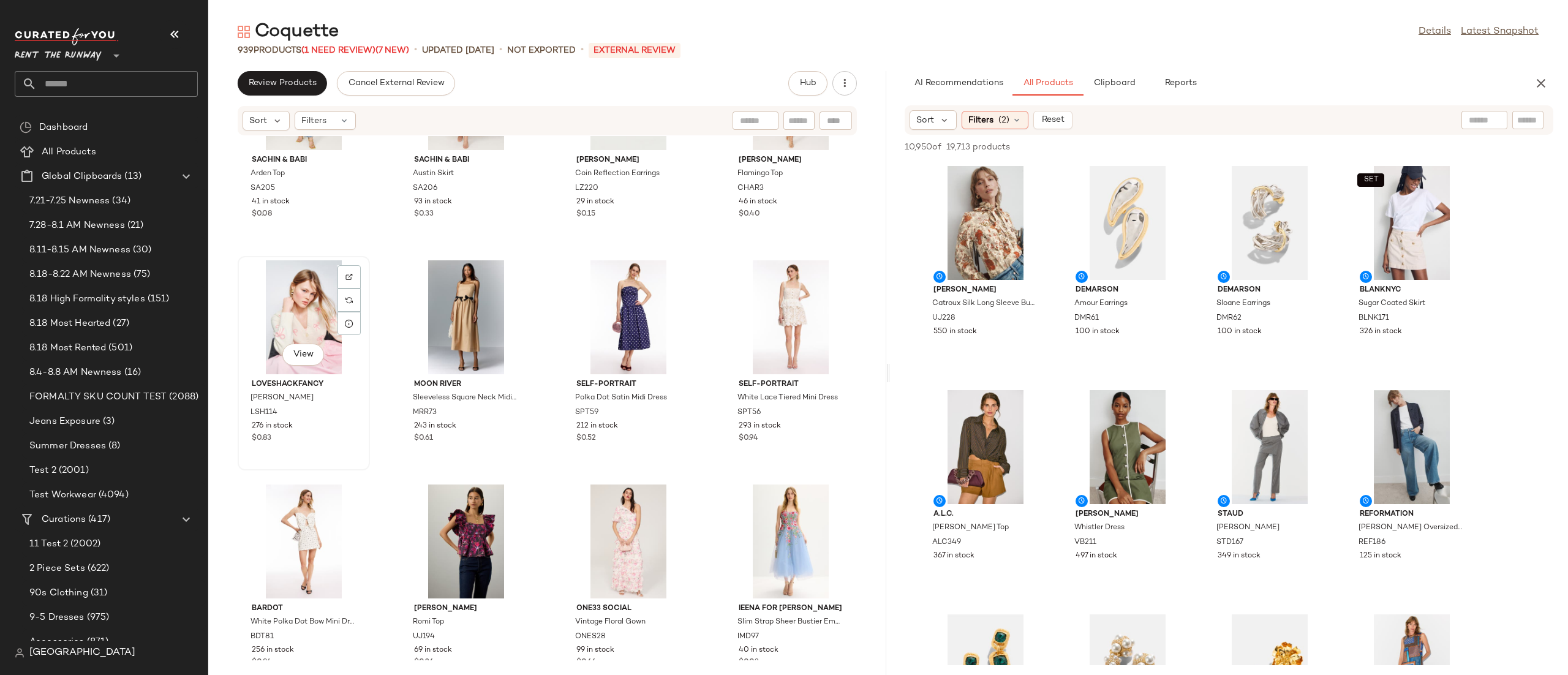
click at [272, 331] on div "View" at bounding box center [304, 317] width 123 height 114
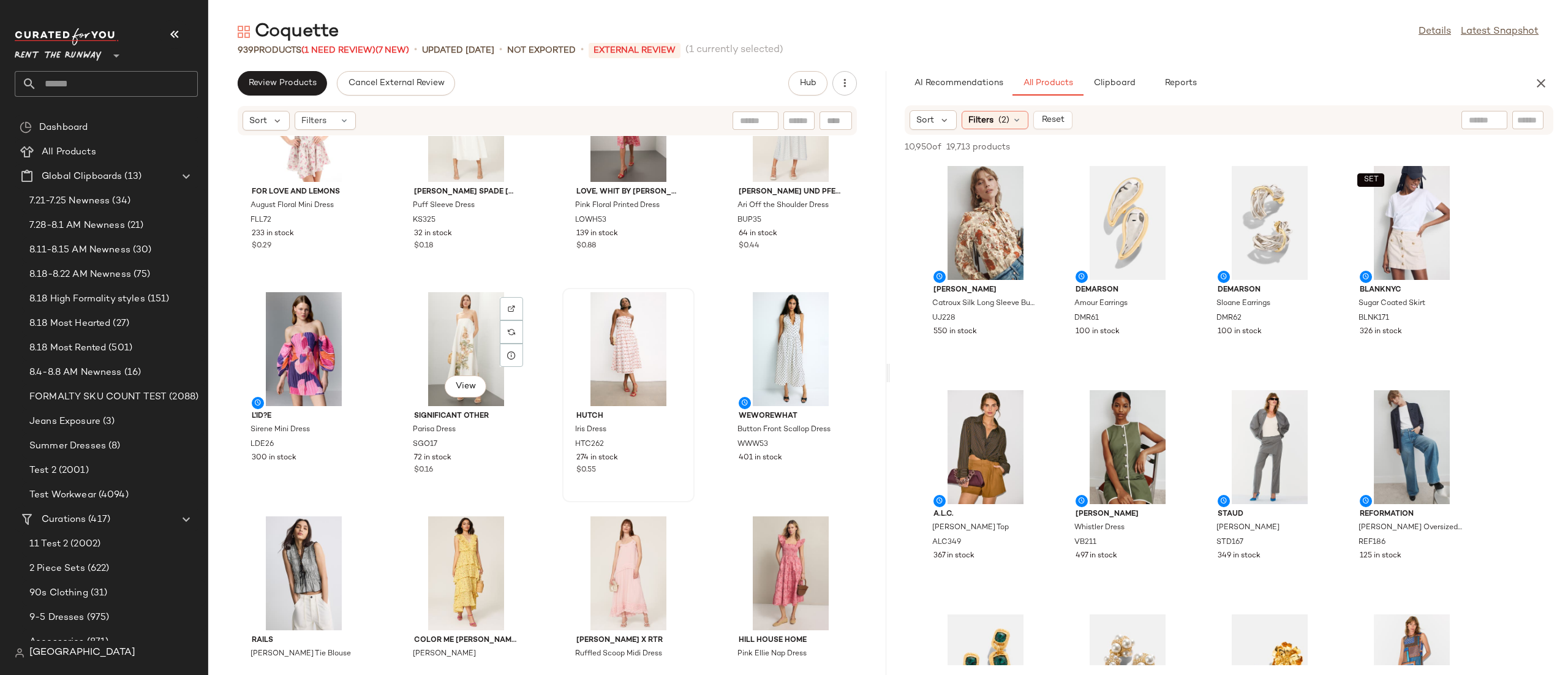
scroll to position [5908, 0]
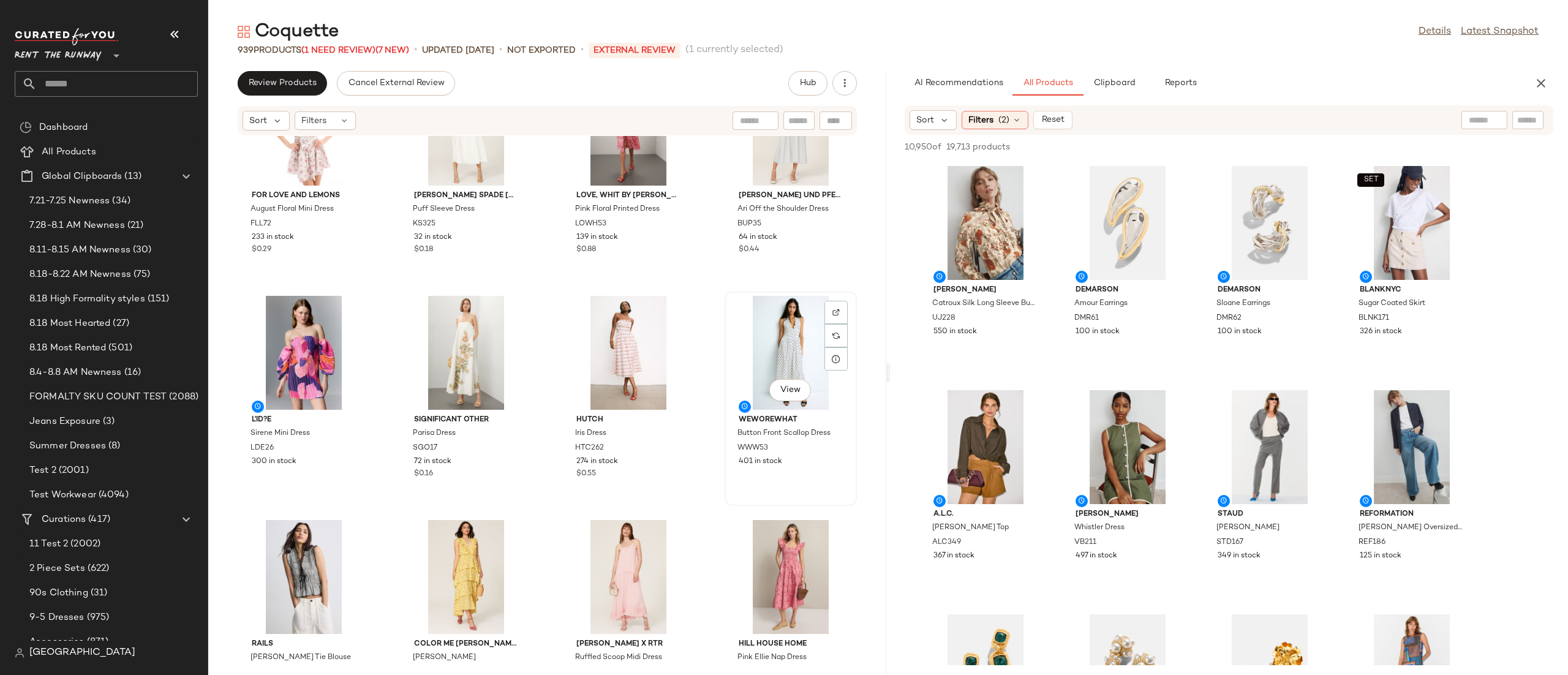
click at [760, 347] on div "View" at bounding box center [791, 352] width 123 height 114
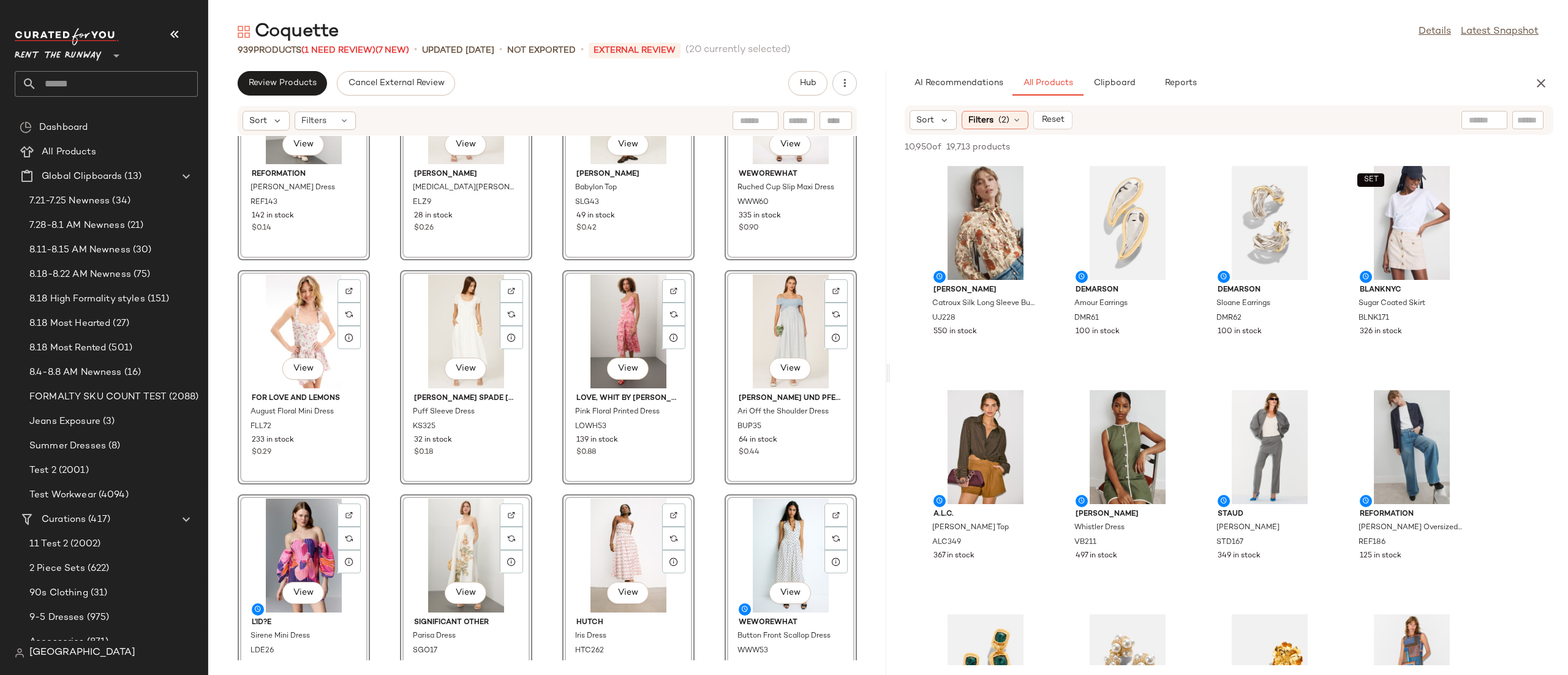
scroll to position [5694, 0]
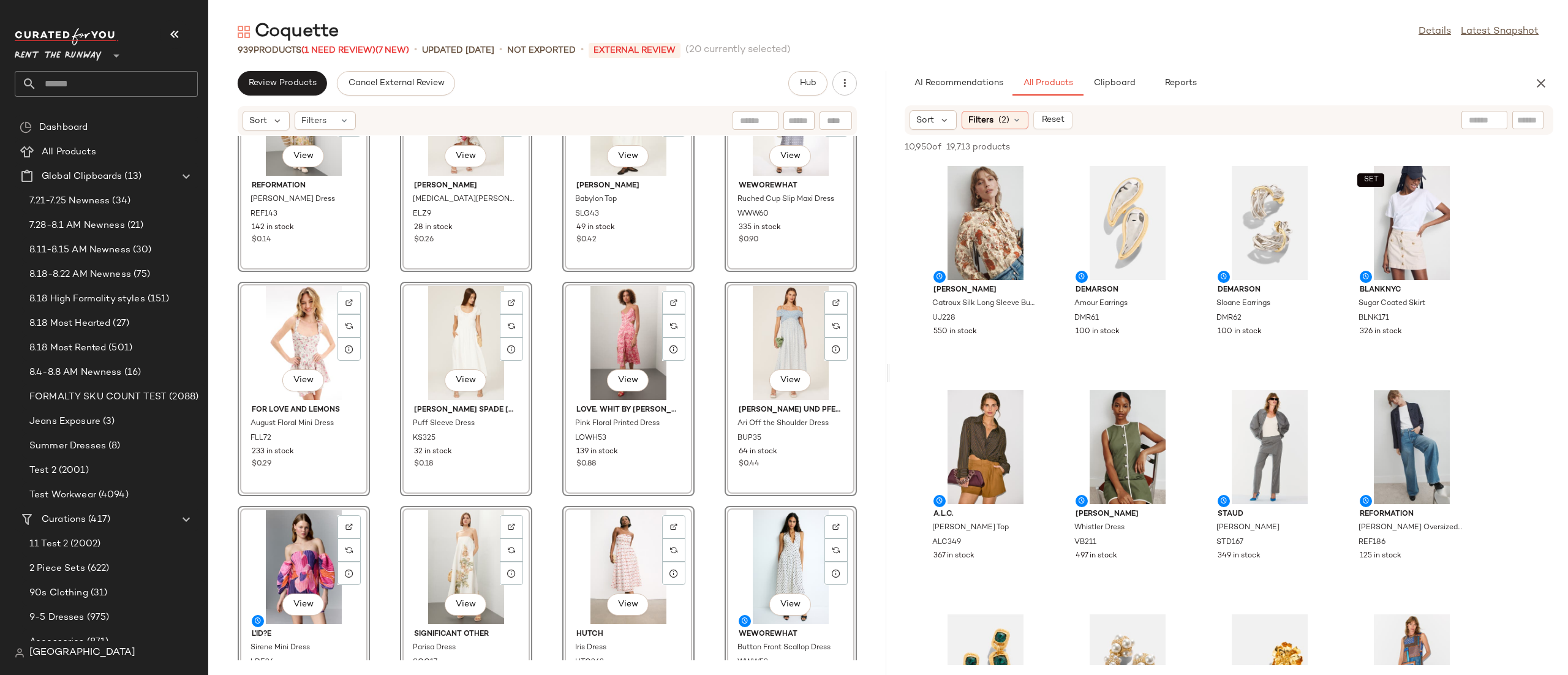
click at [752, 345] on div "View" at bounding box center [791, 342] width 123 height 114
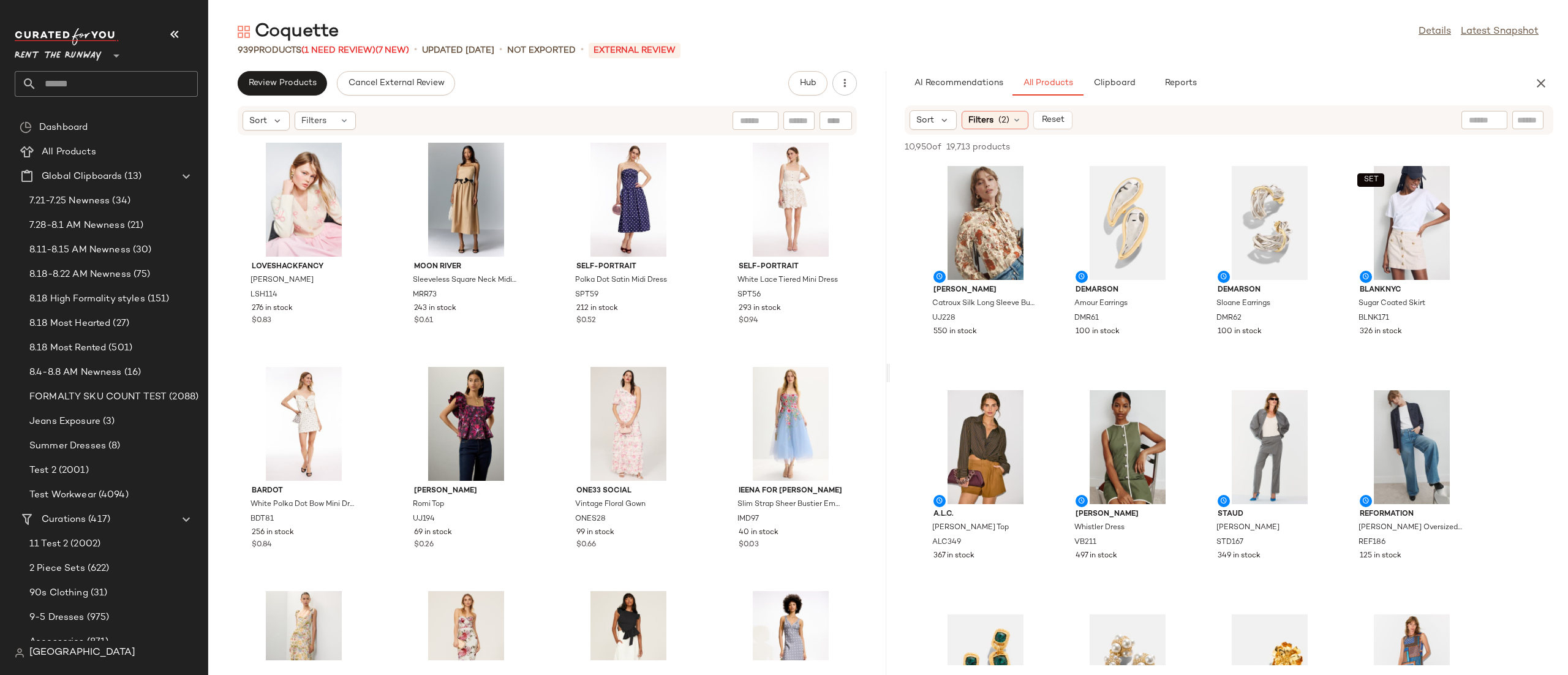
click at [1526, 81] on div "AI Recommendations All Products Clipboard Reports" at bounding box center [1209, 83] width 639 height 25
click at [1530, 96] on div "AI Recommendations All Products Clipboard Reports Sort Filters (2) Reset 10,950…" at bounding box center [1229, 373] width 678 height 604
click at [1535, 84] on icon "button" at bounding box center [1541, 83] width 15 height 15
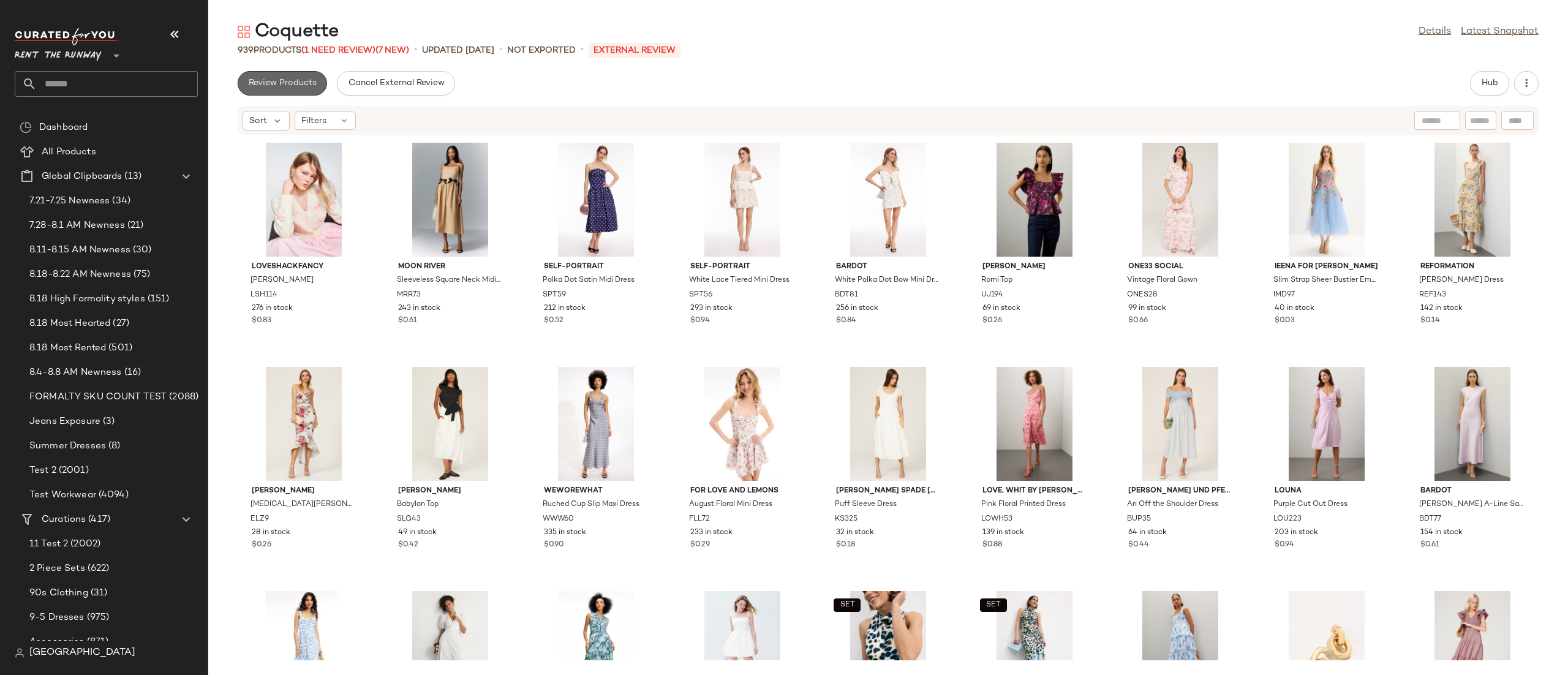
click at [294, 87] on span "Review Products" at bounding box center [282, 84] width 69 height 10
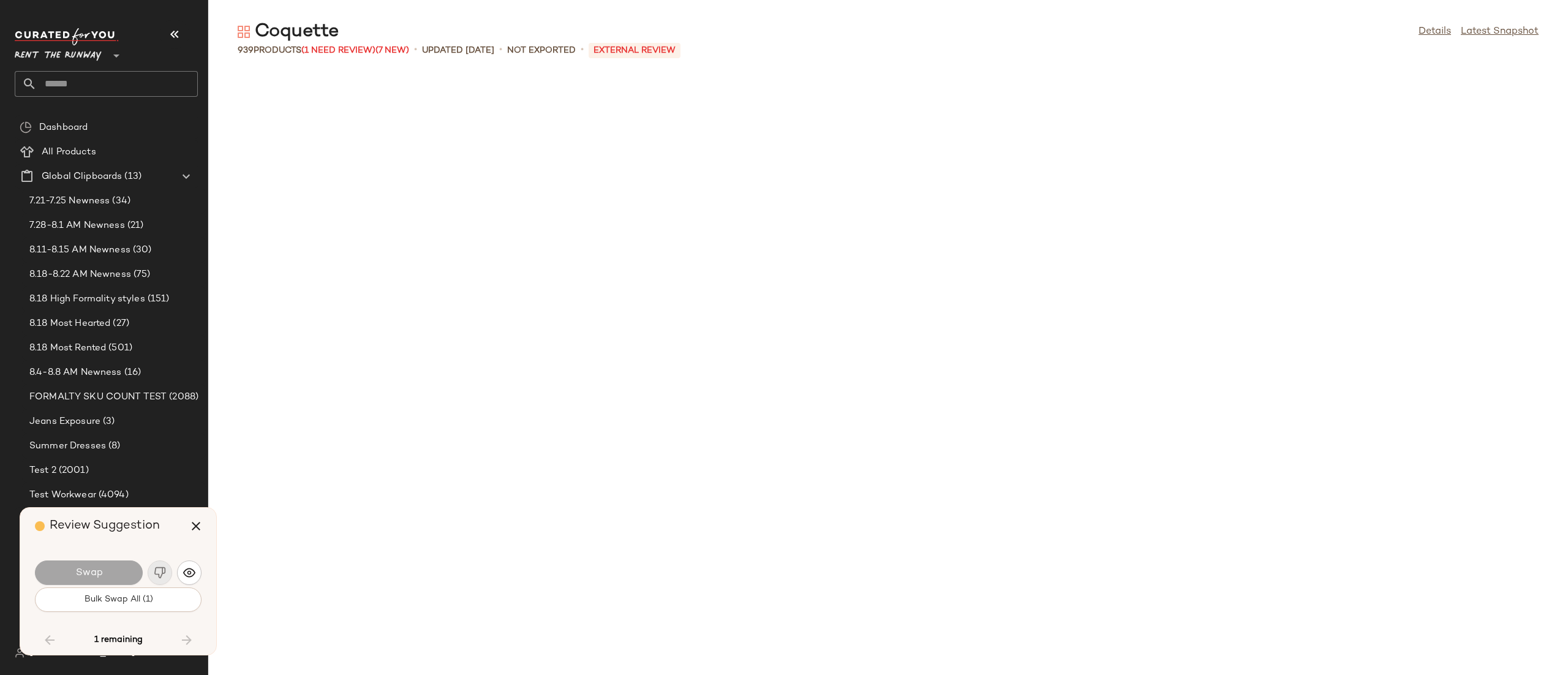
scroll to position [16586, 0]
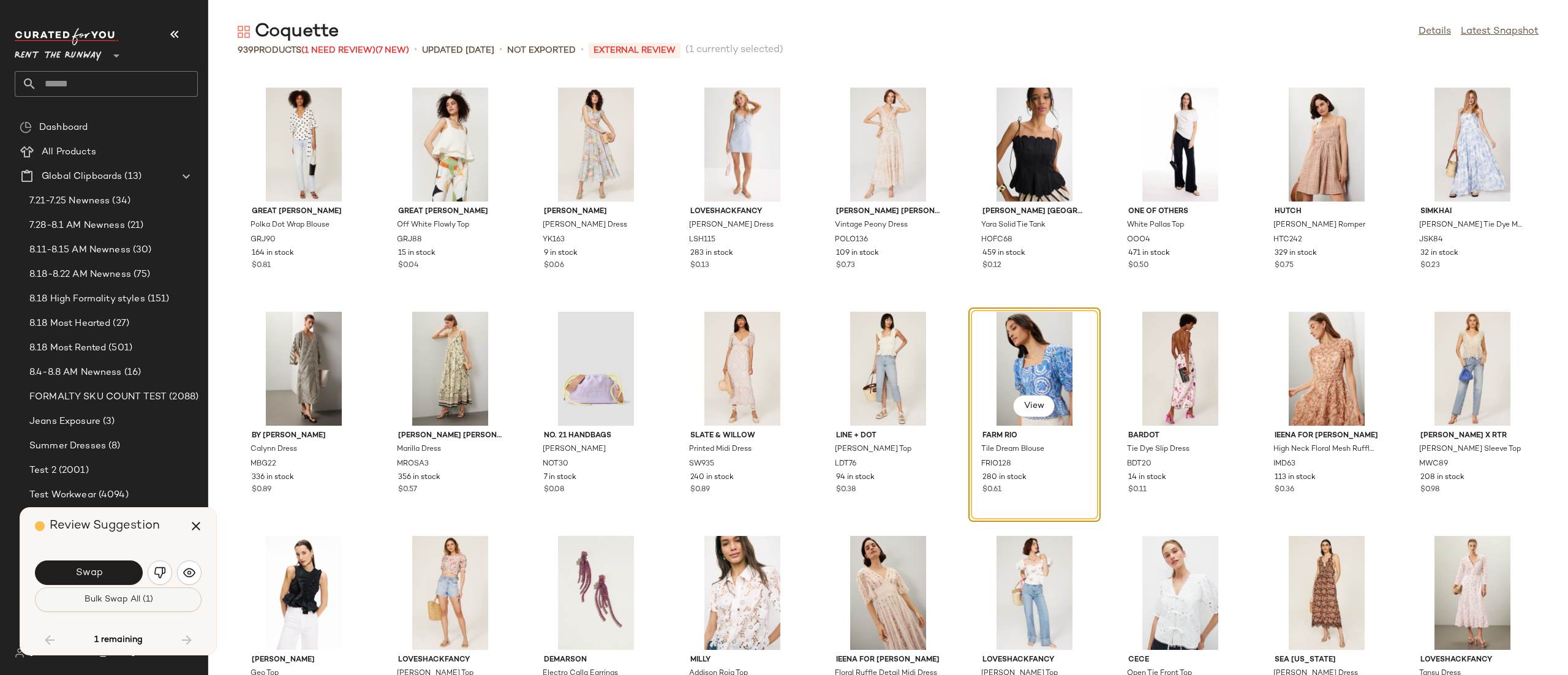
click at [126, 603] on span "Bulk Swap All (1)" at bounding box center [118, 600] width 69 height 10
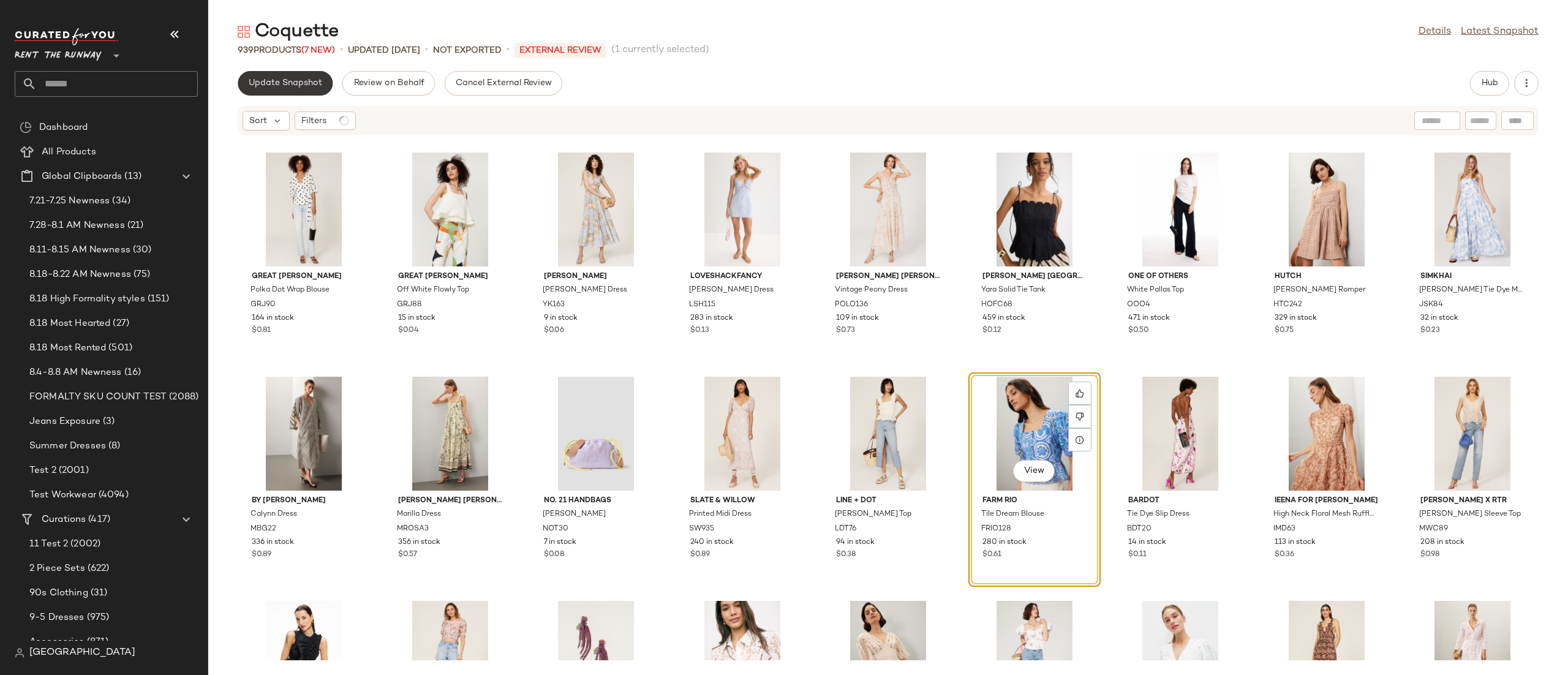
click at [276, 90] on button "Update Snapshot" at bounding box center [285, 83] width 95 height 25
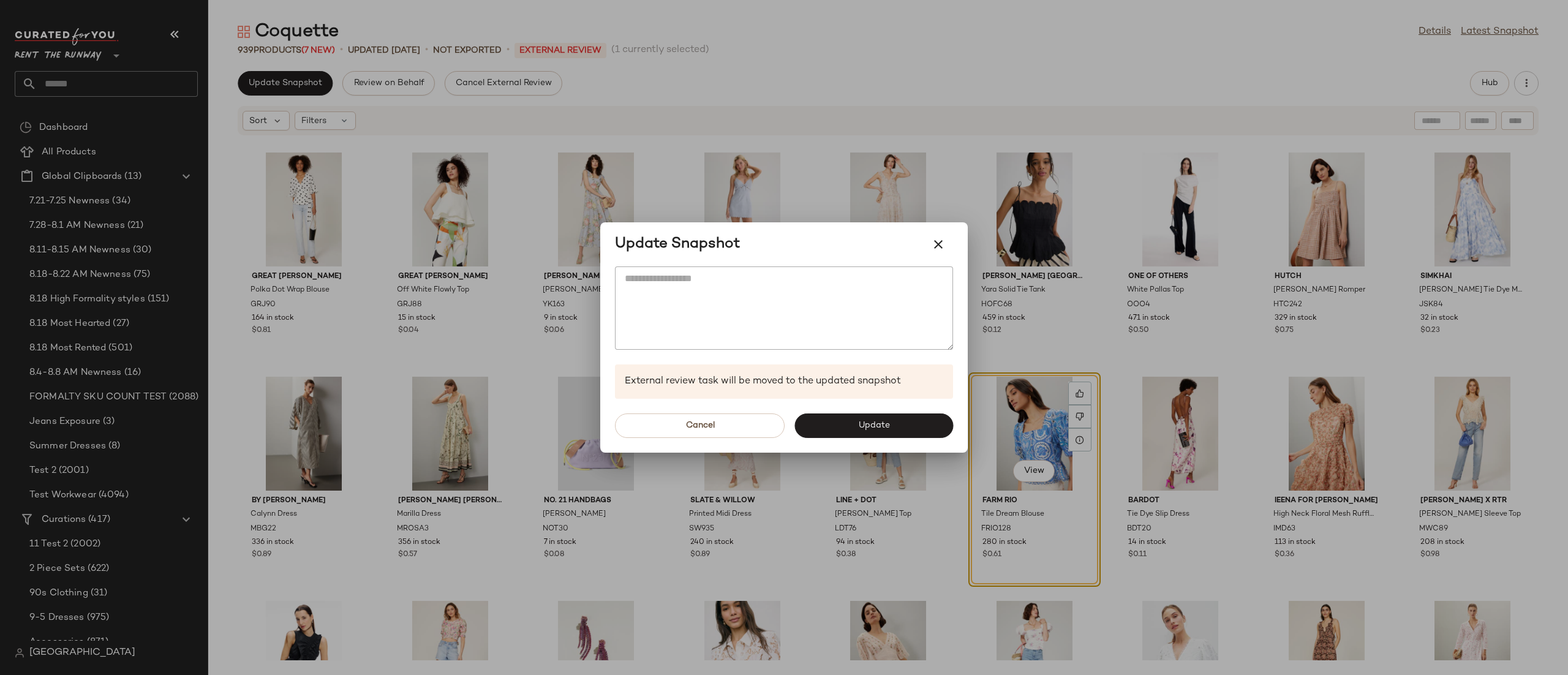
click at [823, 442] on div "Cancel Update" at bounding box center [784, 425] width 367 height 54
click at [821, 434] on button "Update" at bounding box center [874, 425] width 159 height 25
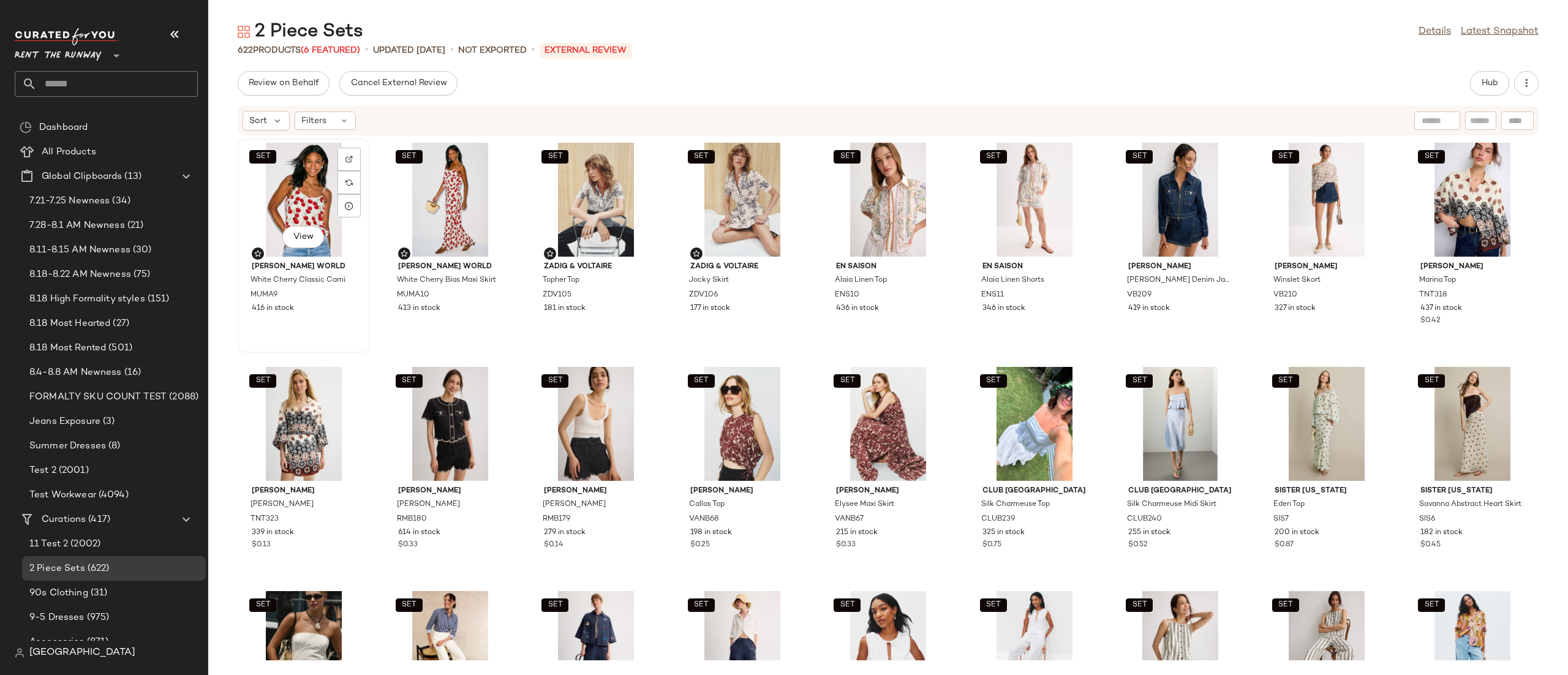
click at [308, 182] on div "SET View" at bounding box center [304, 199] width 123 height 114
click at [697, 191] on div "SET View" at bounding box center [743, 199] width 123 height 114
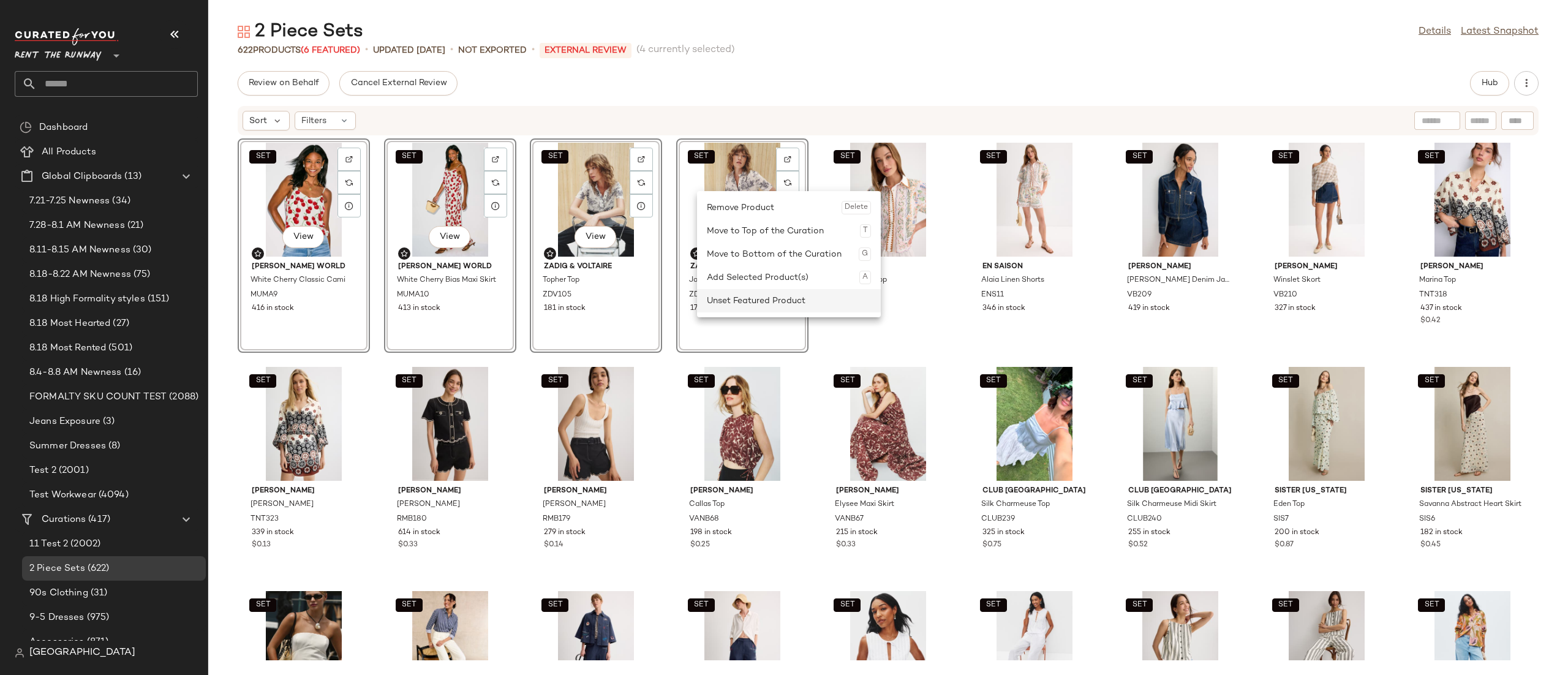
click at [711, 299] on div "Unset Featured Product" at bounding box center [789, 301] width 164 height 23
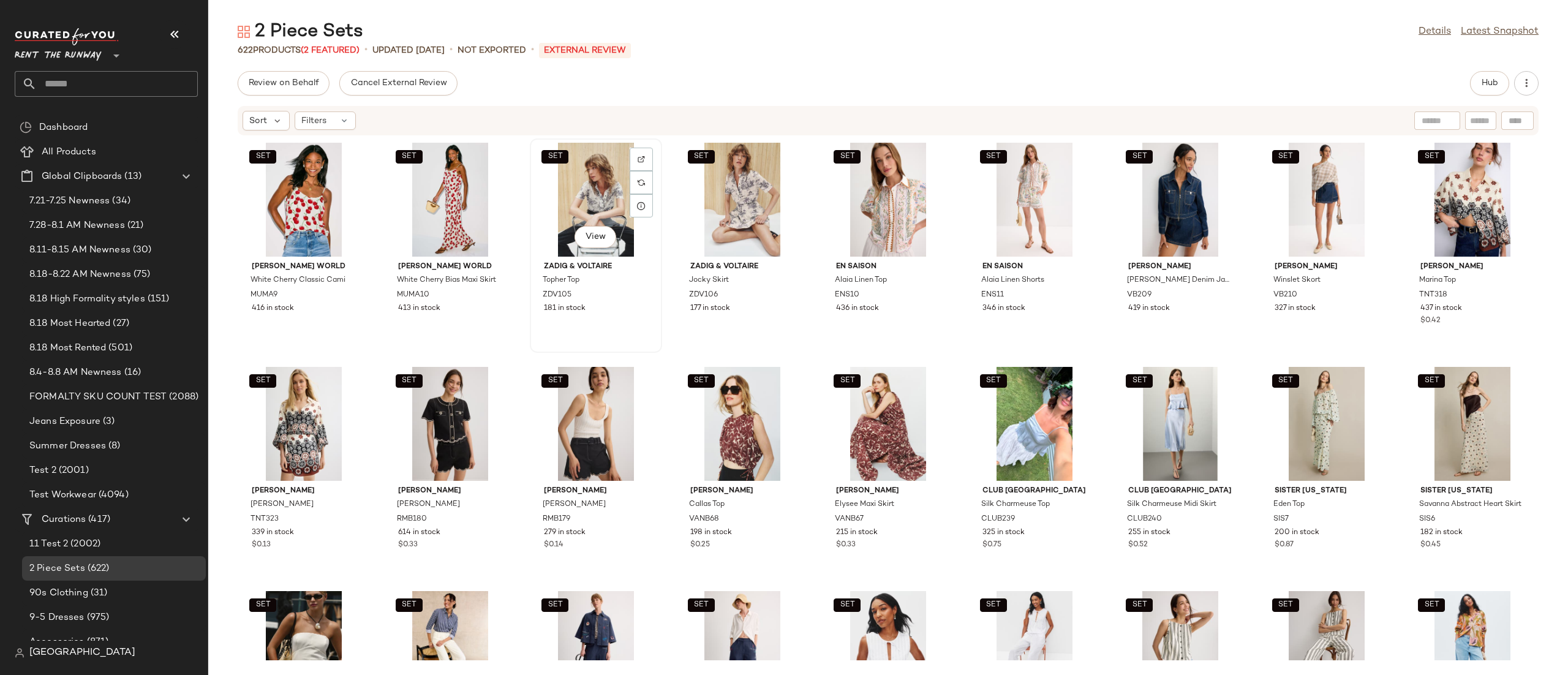
click at [565, 218] on div "SET View" at bounding box center [596, 199] width 123 height 114
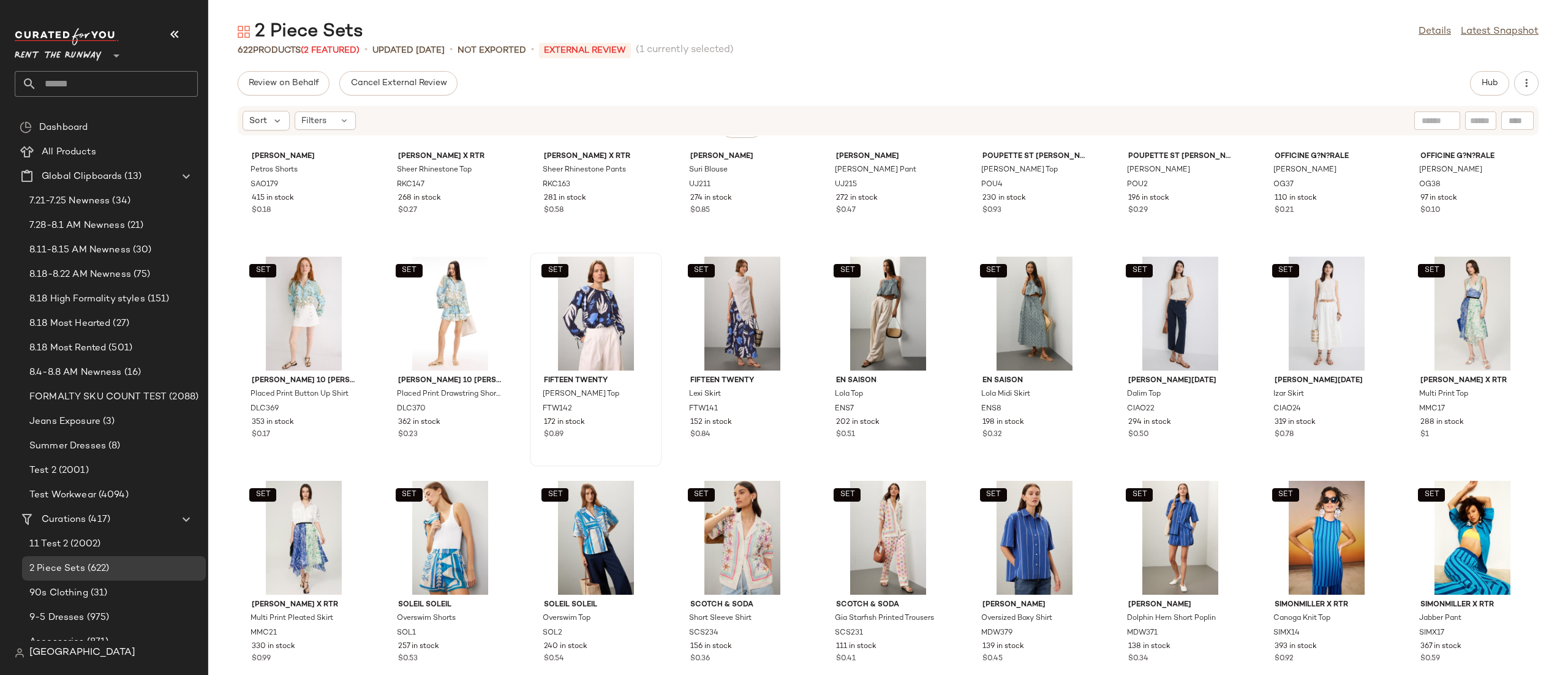
scroll to position [2128, 0]
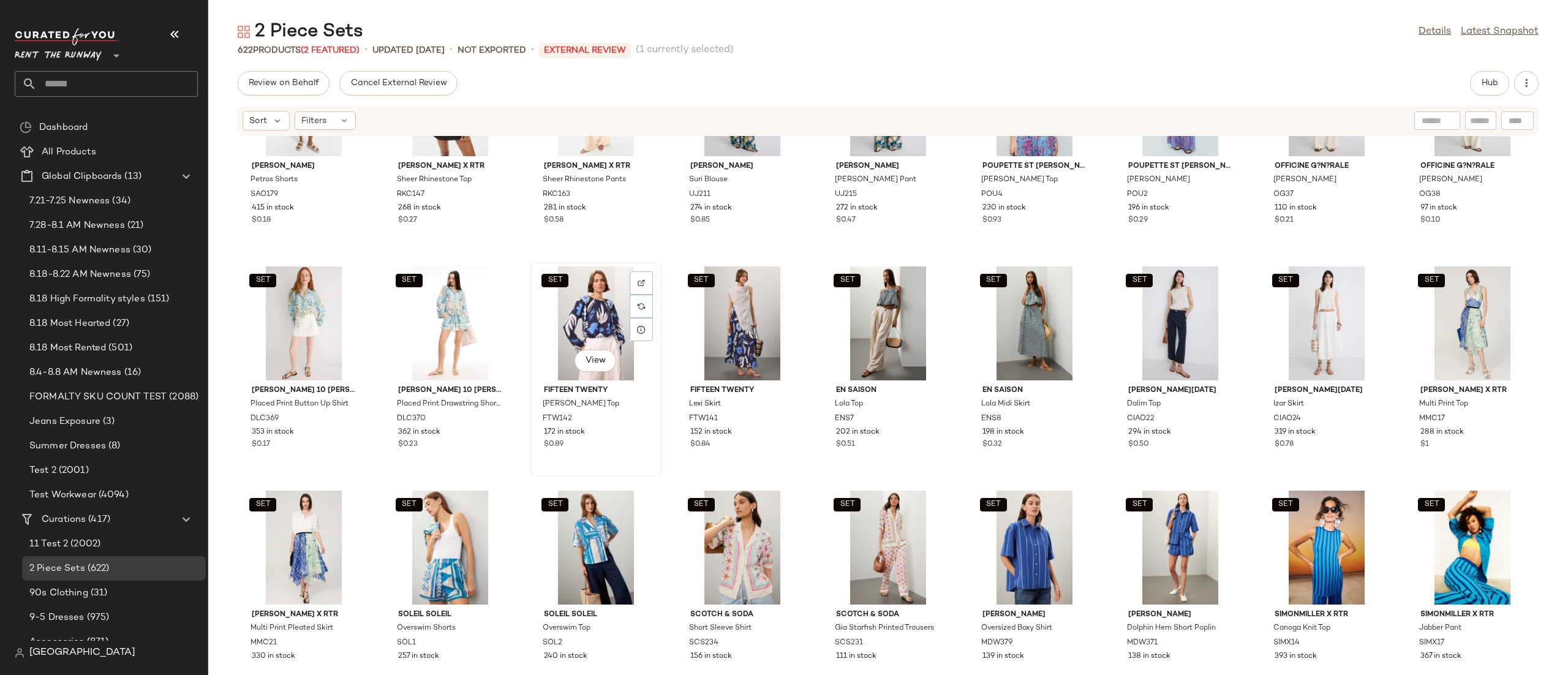
click at [584, 294] on div "SET View" at bounding box center [596, 323] width 123 height 114
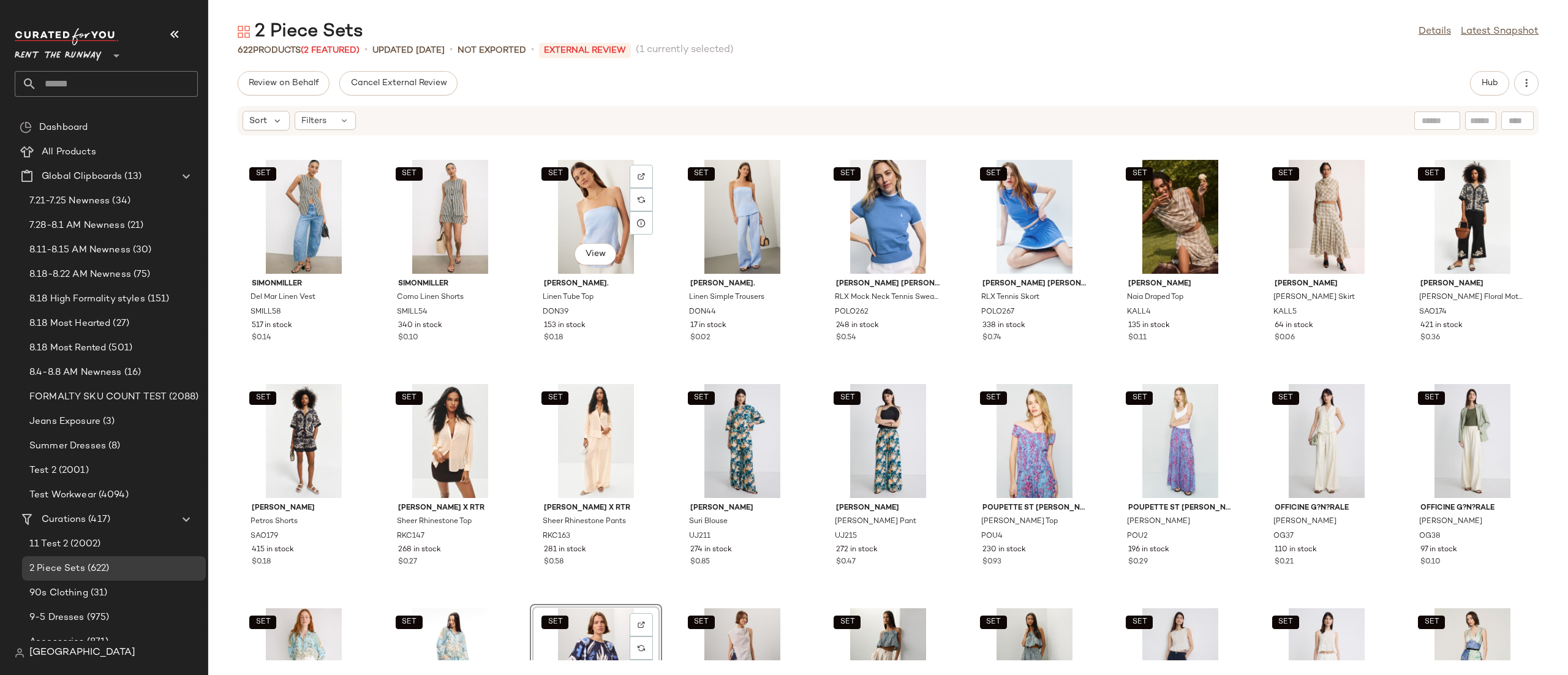
scroll to position [1775, 0]
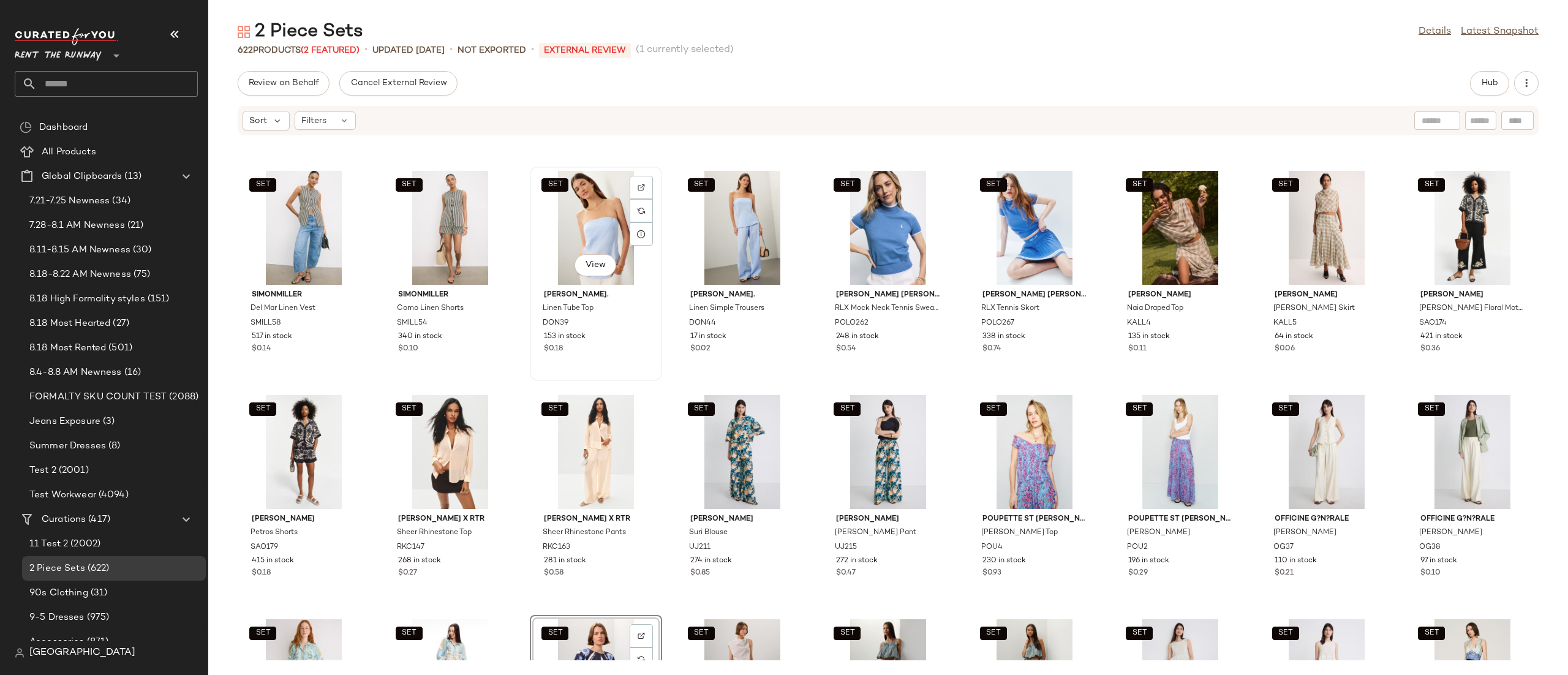
click at [589, 219] on div "SET View" at bounding box center [596, 228] width 123 height 114
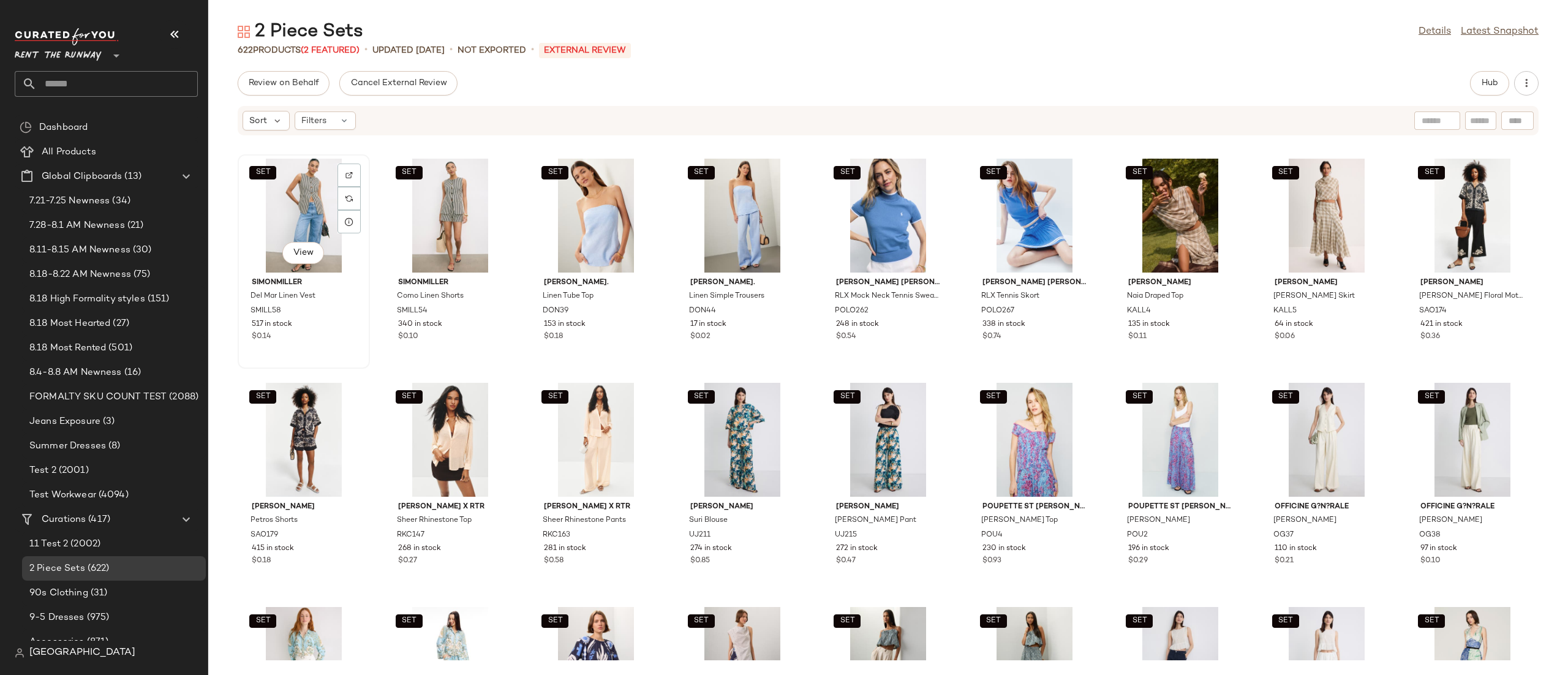
click at [267, 204] on div "SET View" at bounding box center [304, 216] width 123 height 114
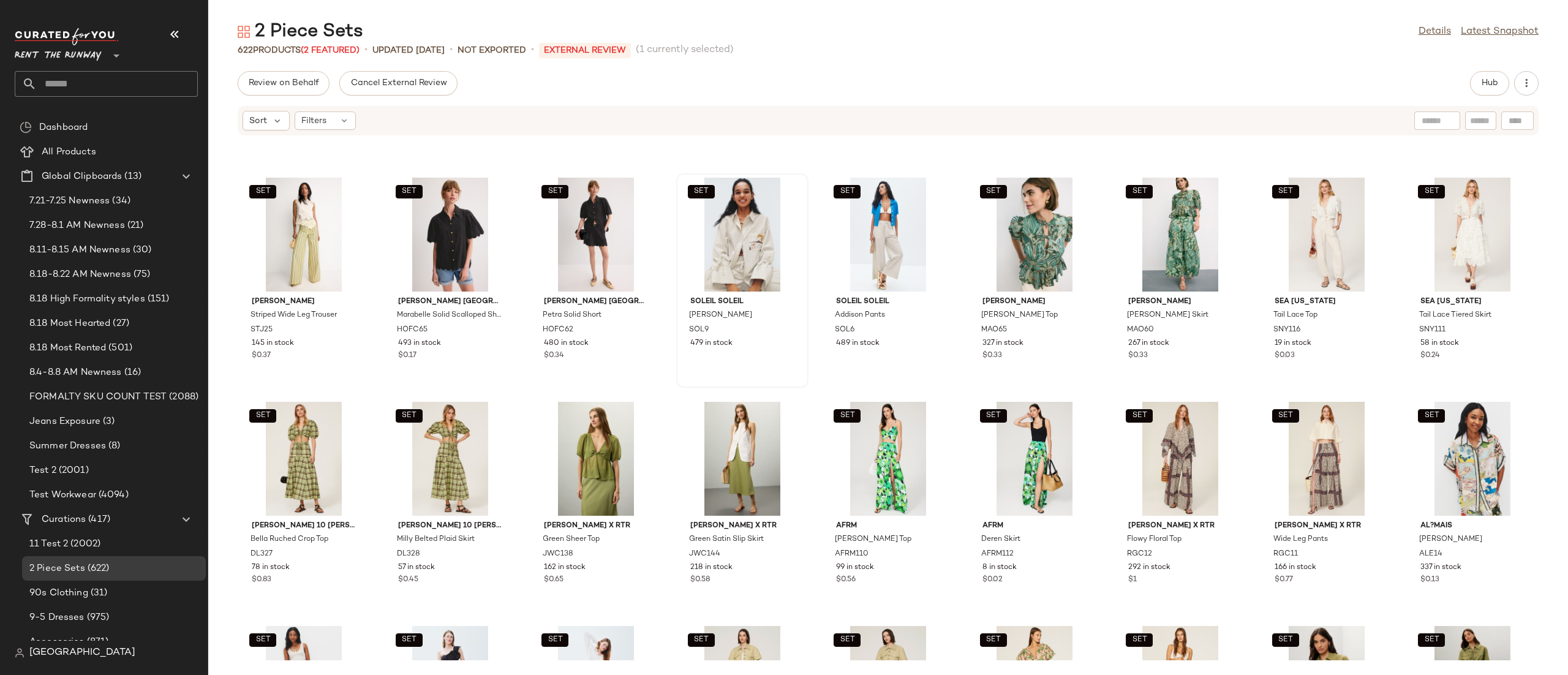
scroll to position [2887, 0]
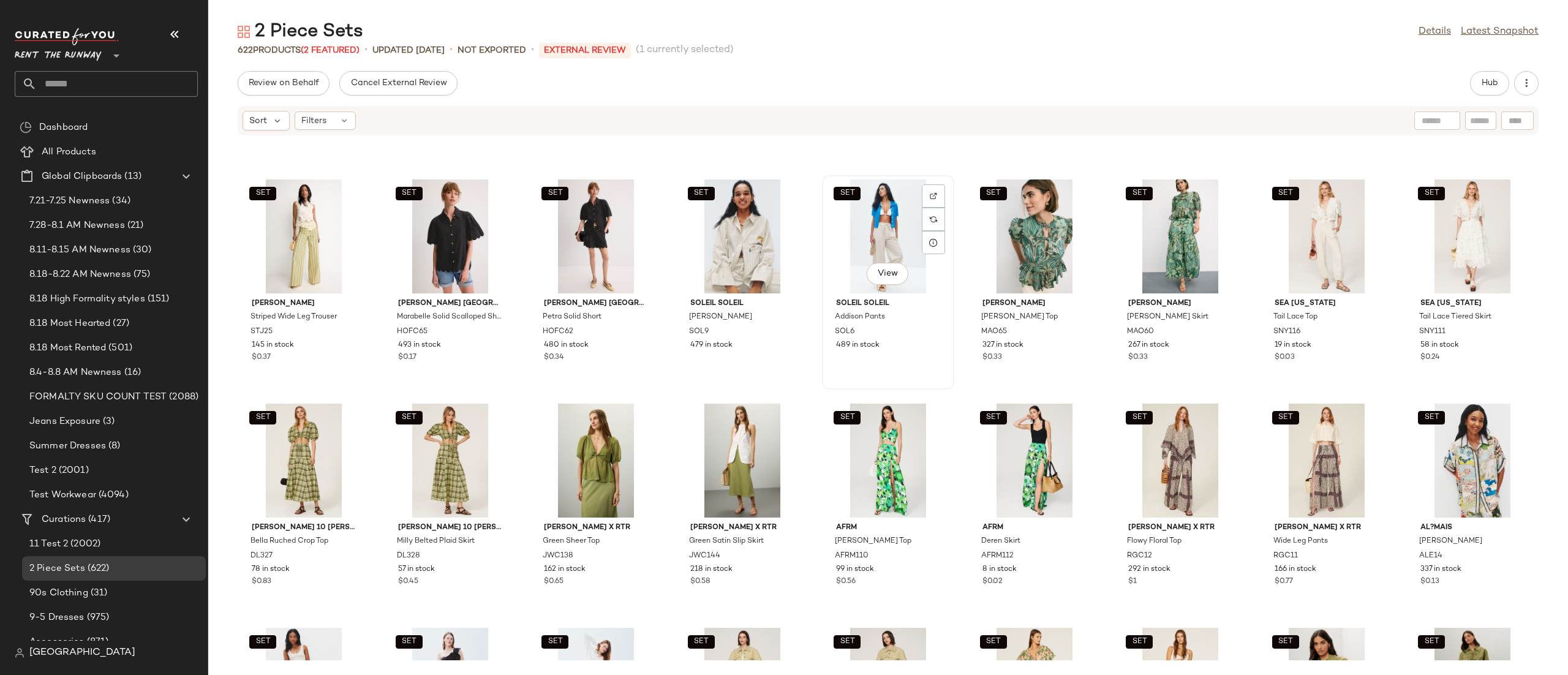
click at [865, 238] on div "SET View" at bounding box center [888, 236] width 123 height 114
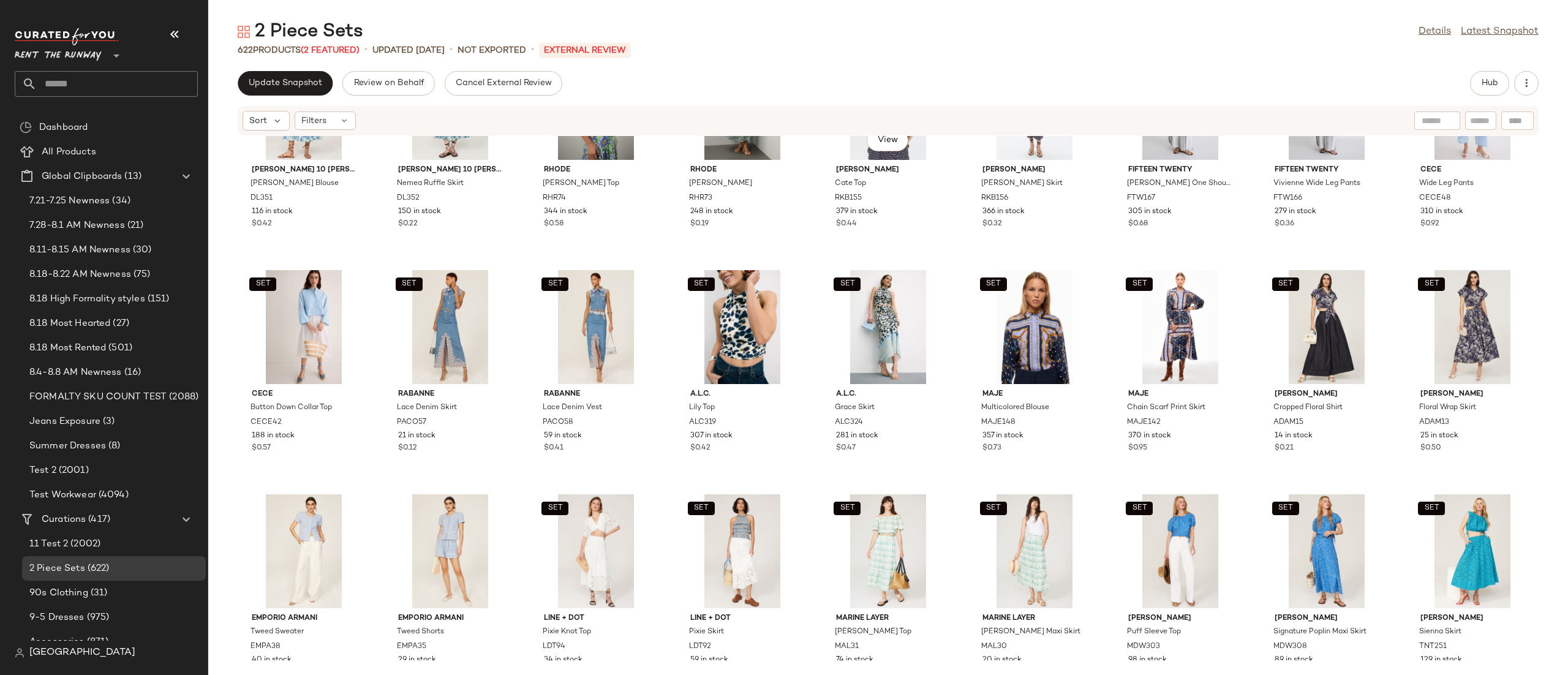
scroll to position [4329, 0]
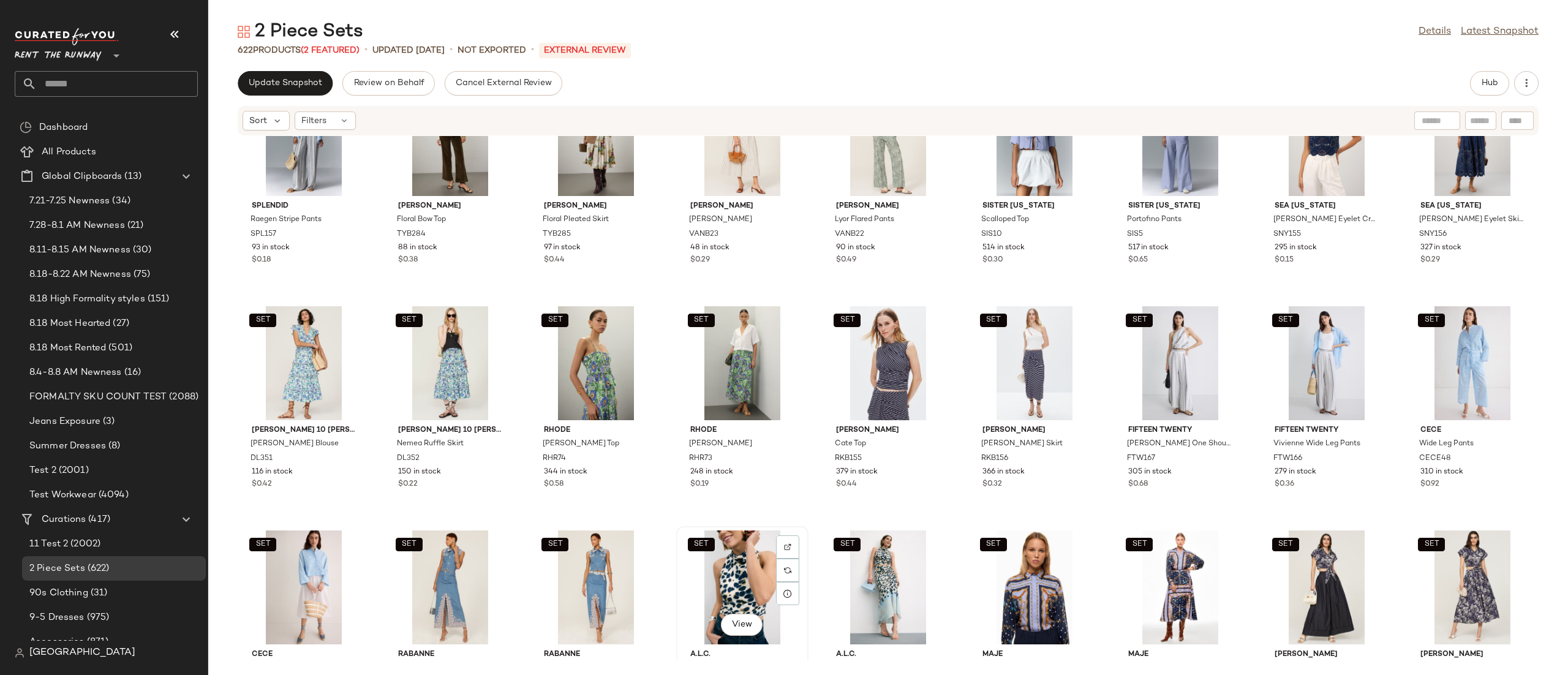
click at [717, 557] on div "SET View" at bounding box center [743, 587] width 123 height 114
click at [869, 545] on div "SET View" at bounding box center [888, 587] width 123 height 114
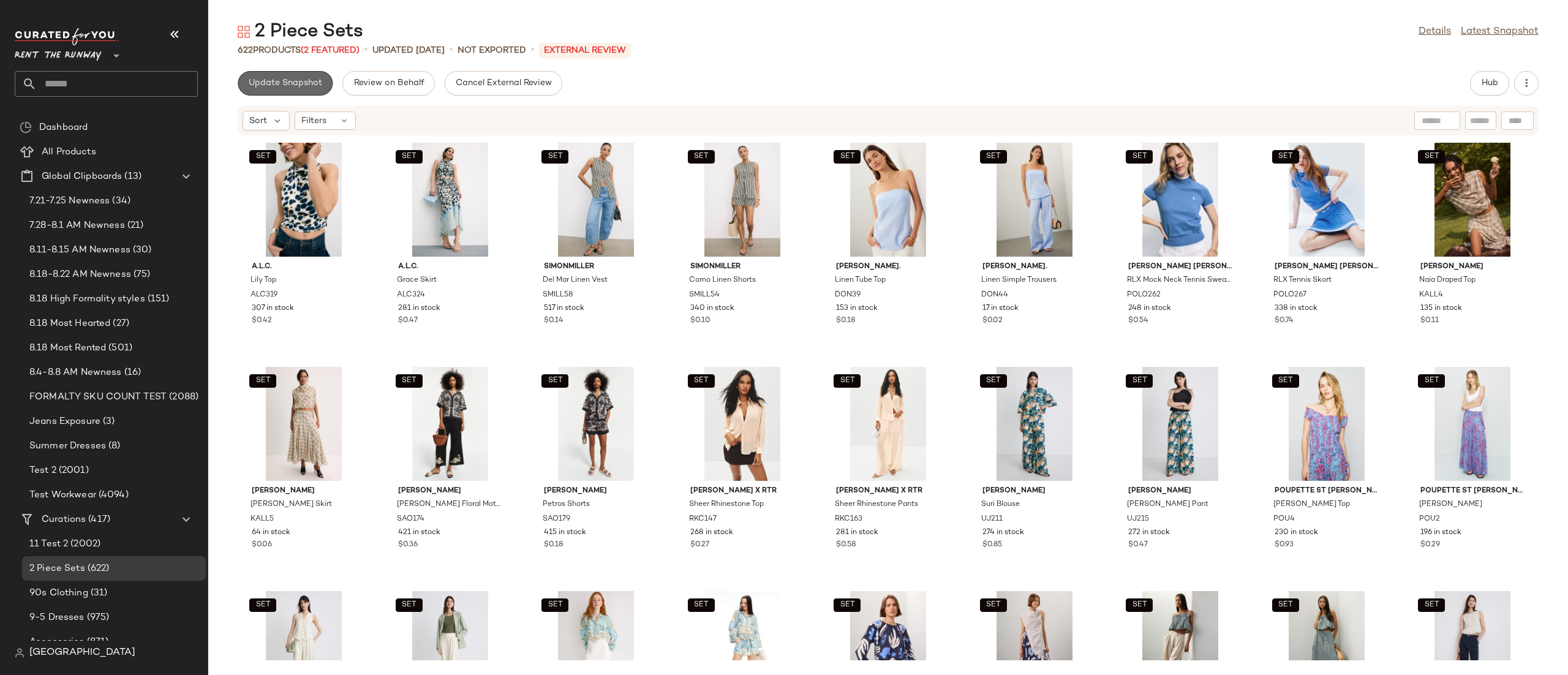
click at [321, 84] on span "Update Snapshot" at bounding box center [285, 84] width 74 height 10
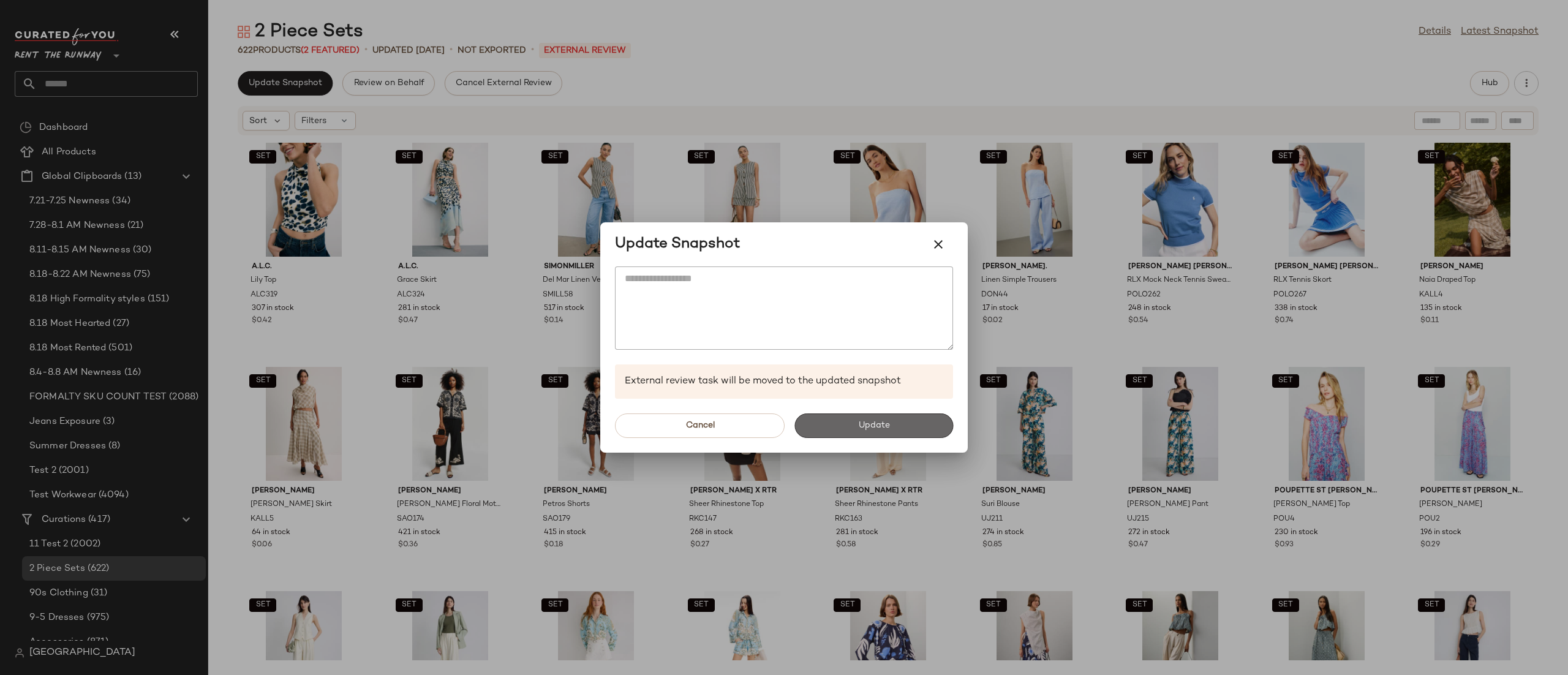
click at [854, 422] on button "Update" at bounding box center [874, 425] width 159 height 25
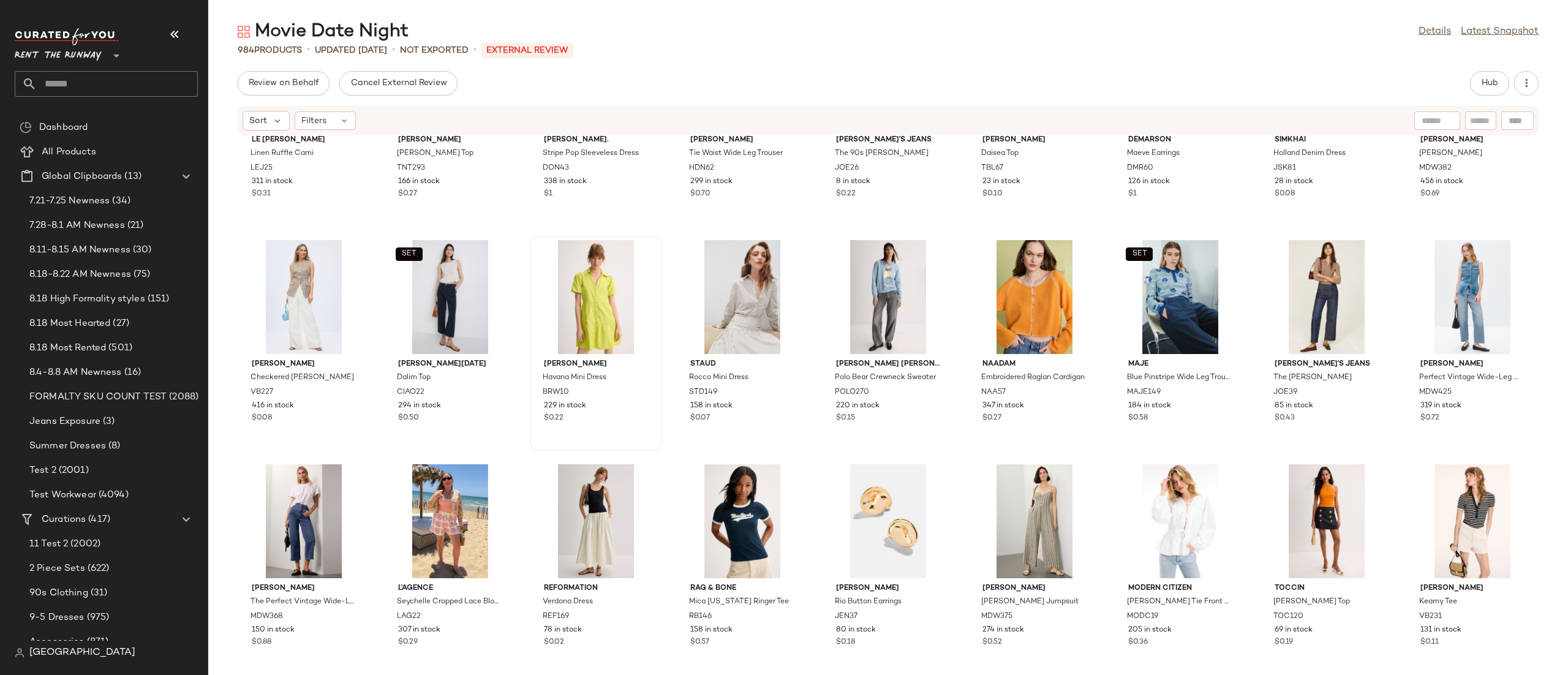
scroll to position [2604, 0]
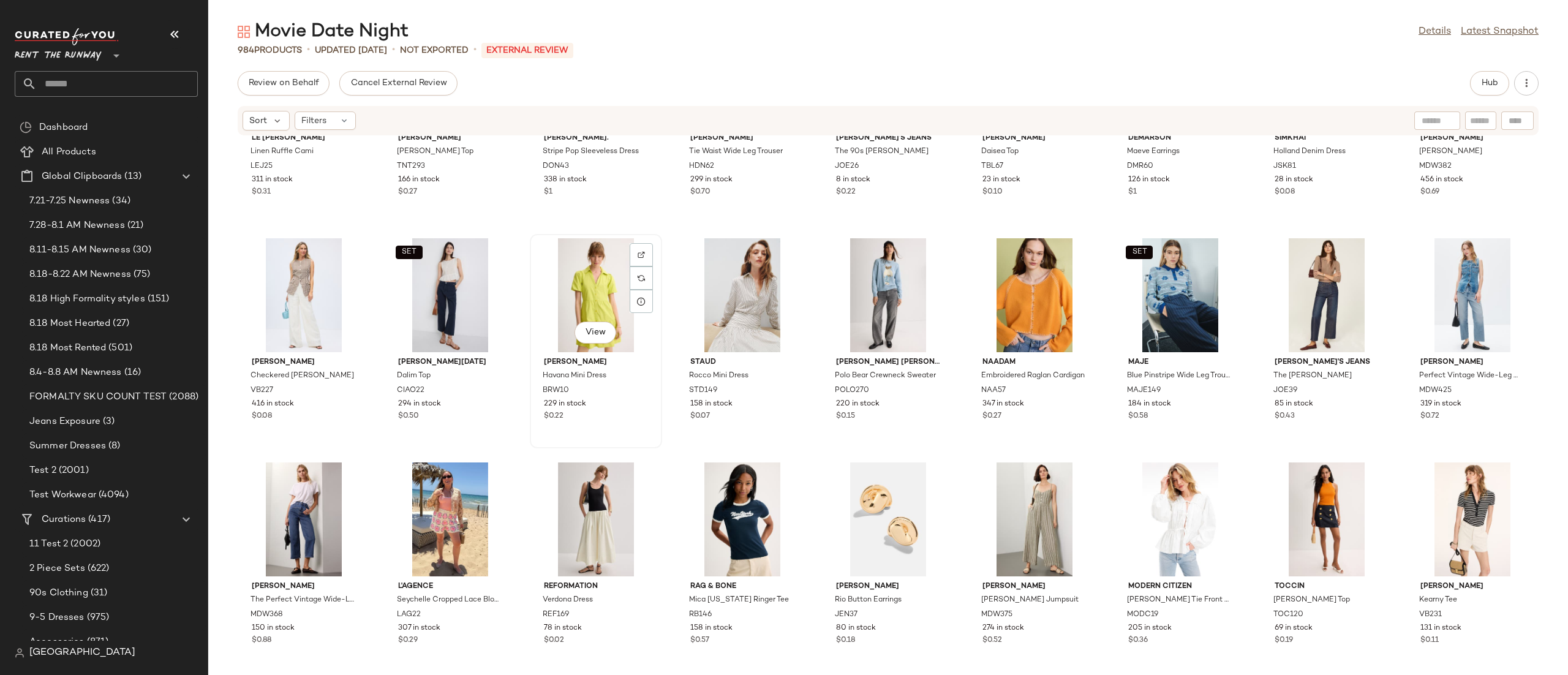
click at [587, 270] on div "View" at bounding box center [596, 295] width 123 height 114
click at [1466, 80] on div "Review on Behalf Cancel External Review Hub" at bounding box center [888, 83] width 1301 height 25
click at [1482, 88] on span "Hub" at bounding box center [1489, 84] width 17 height 10
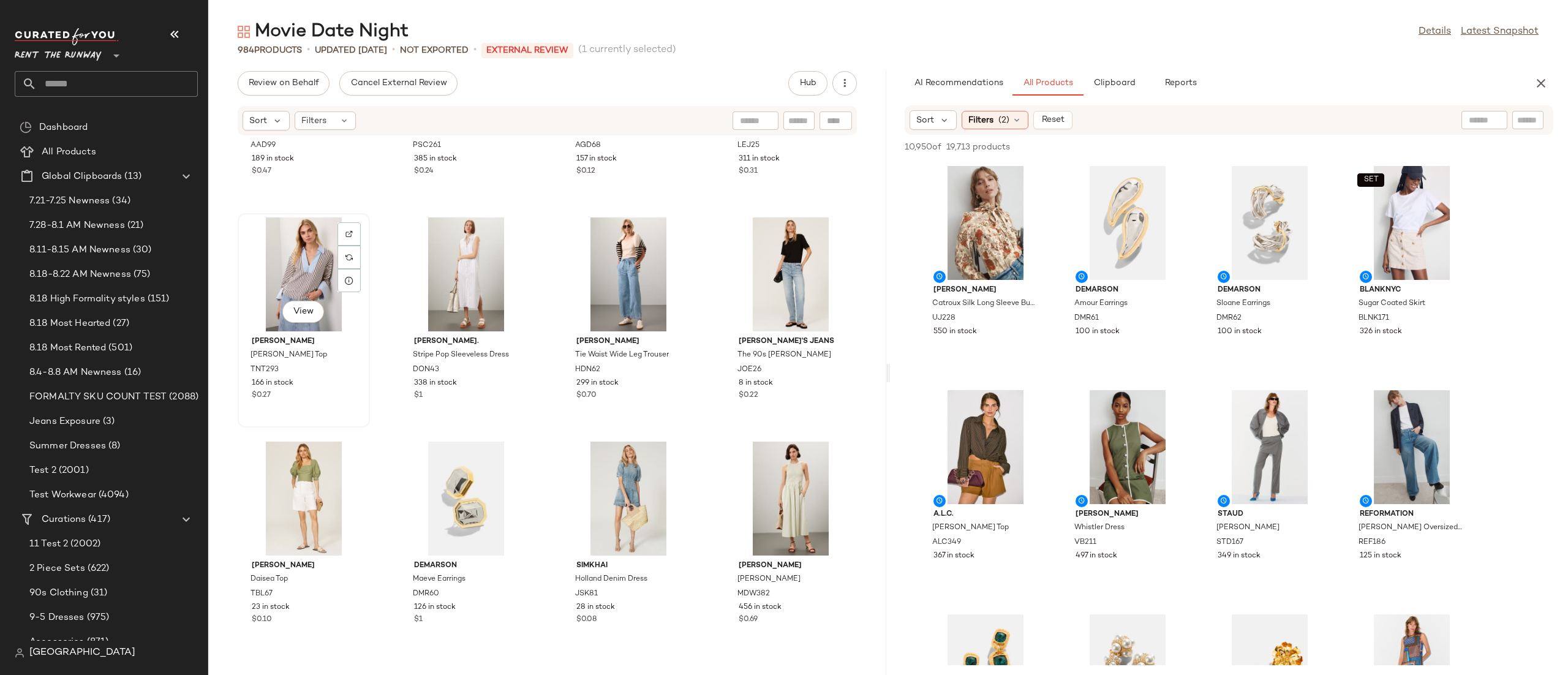
click at [282, 232] on div "View" at bounding box center [304, 274] width 123 height 114
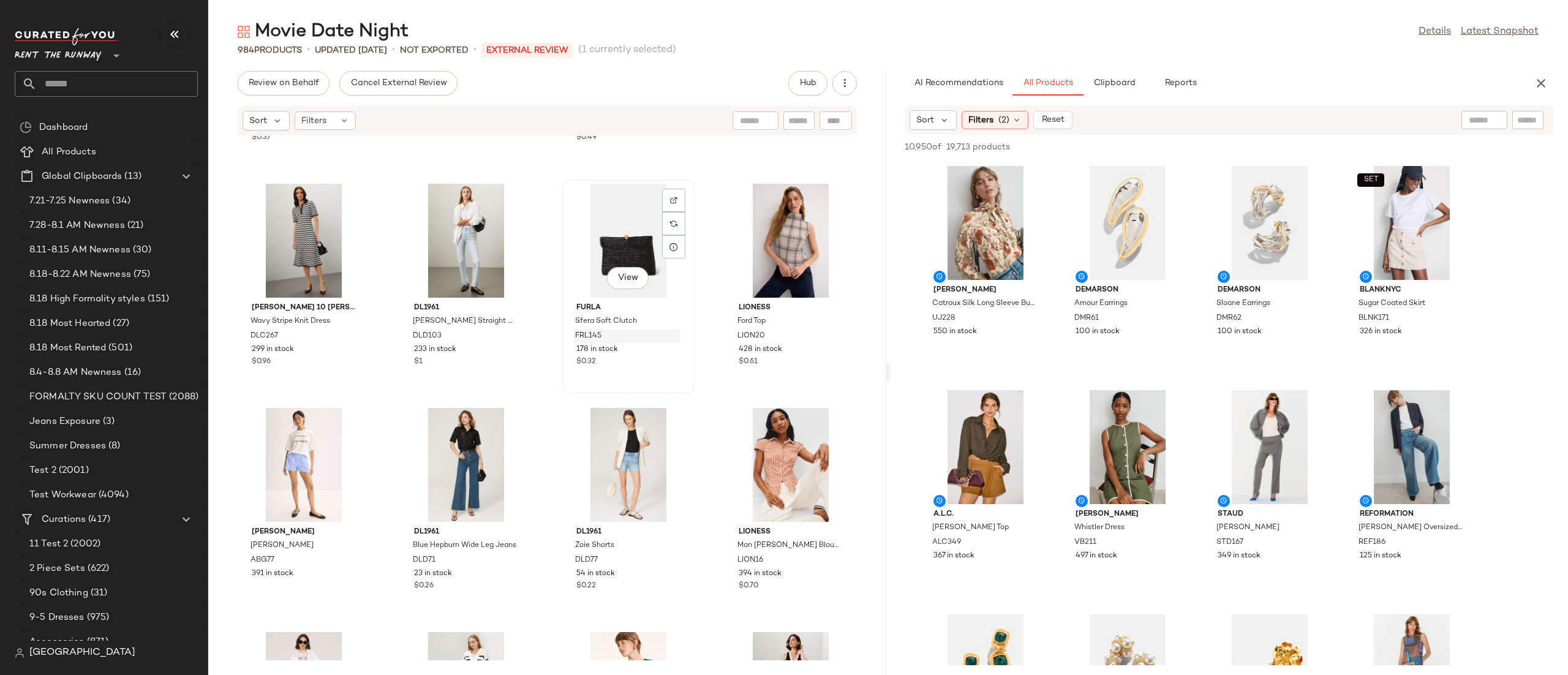
scroll to position [11142, 0]
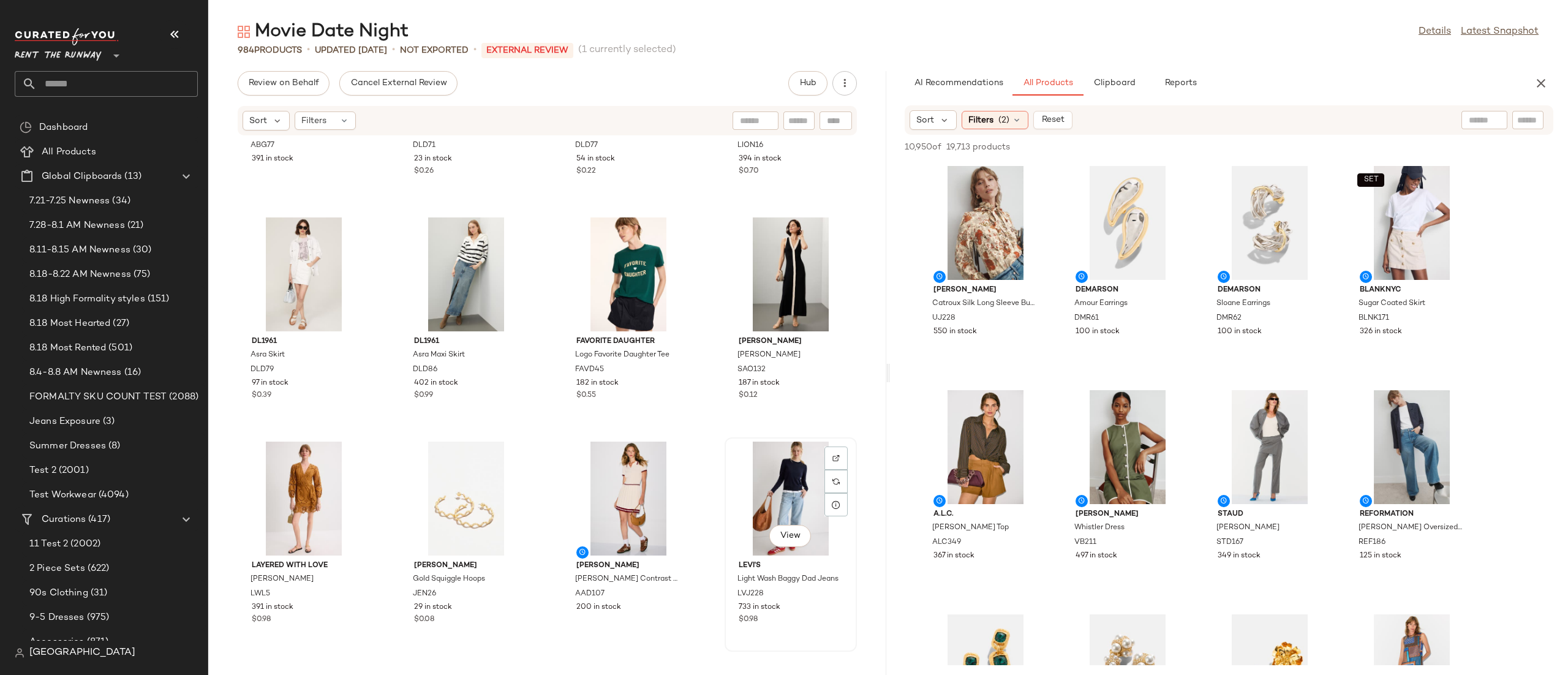
click at [743, 469] on div "View" at bounding box center [791, 498] width 123 height 114
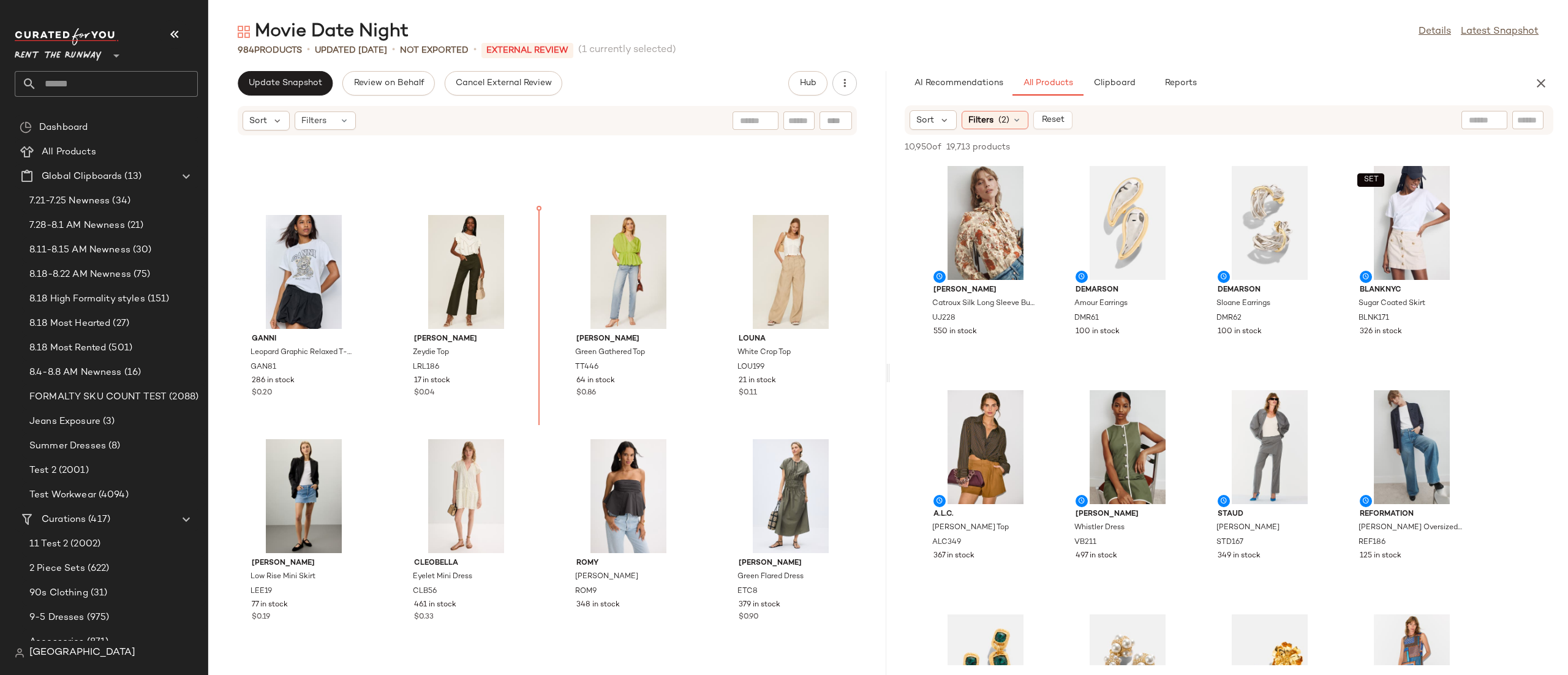
scroll to position [3717, 0]
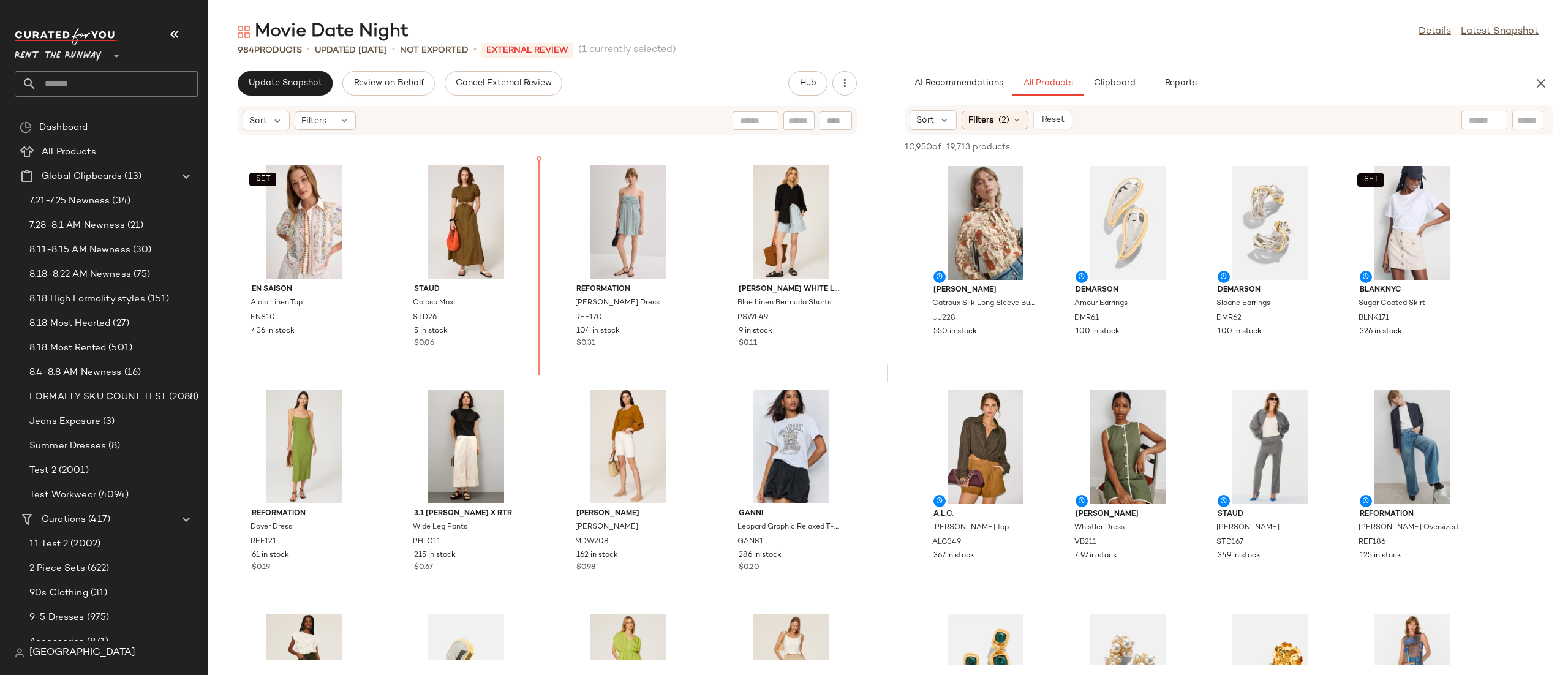
scroll to position [3327, 0]
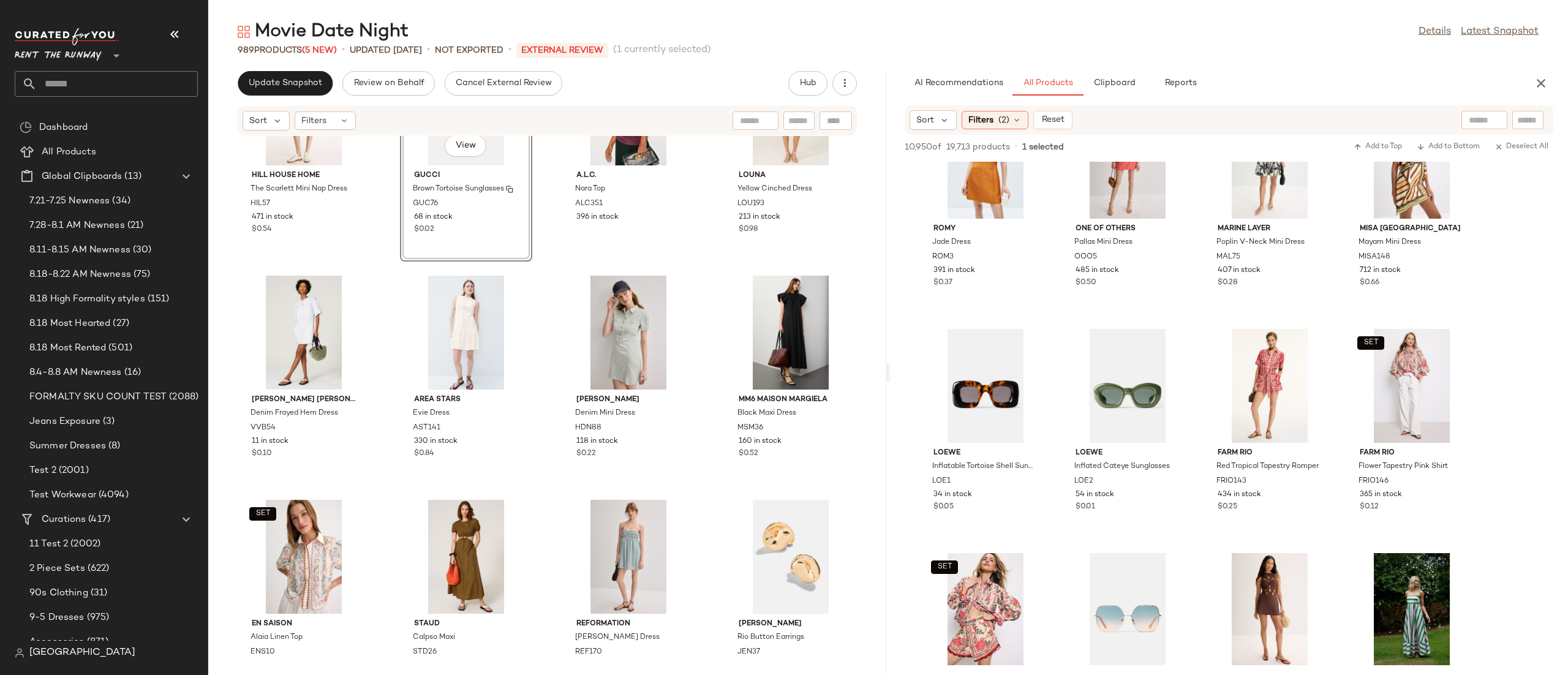
scroll to position [3256, 0]
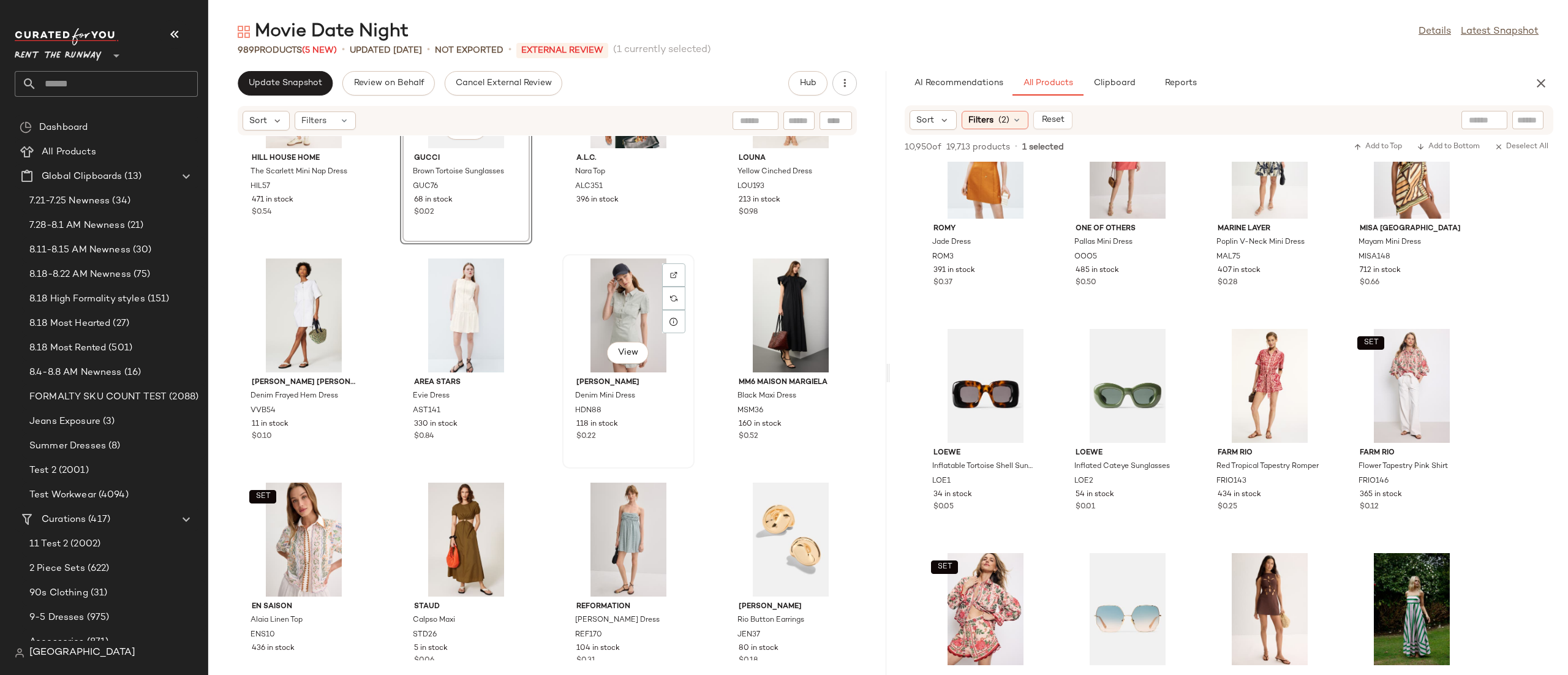
click at [611, 309] on div "View" at bounding box center [628, 315] width 123 height 114
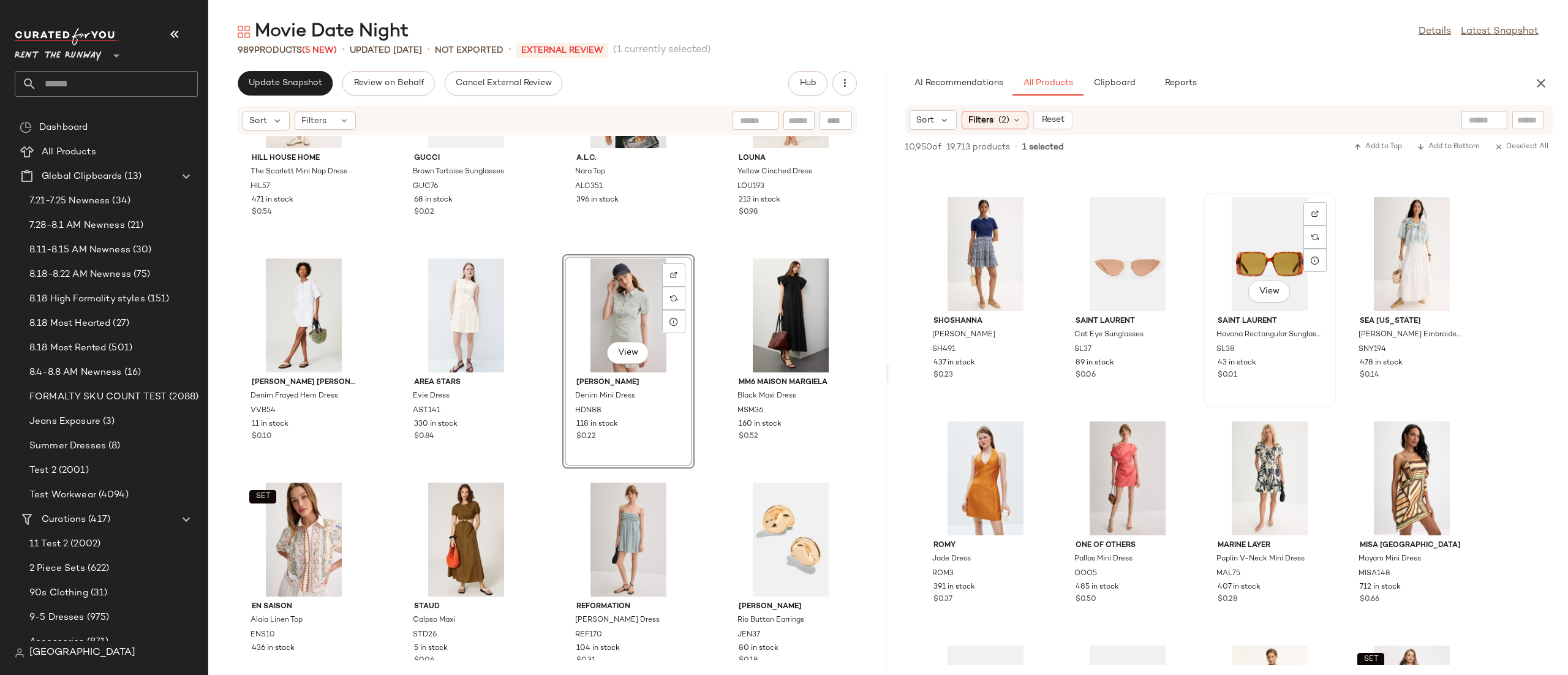
scroll to position [8483, 0]
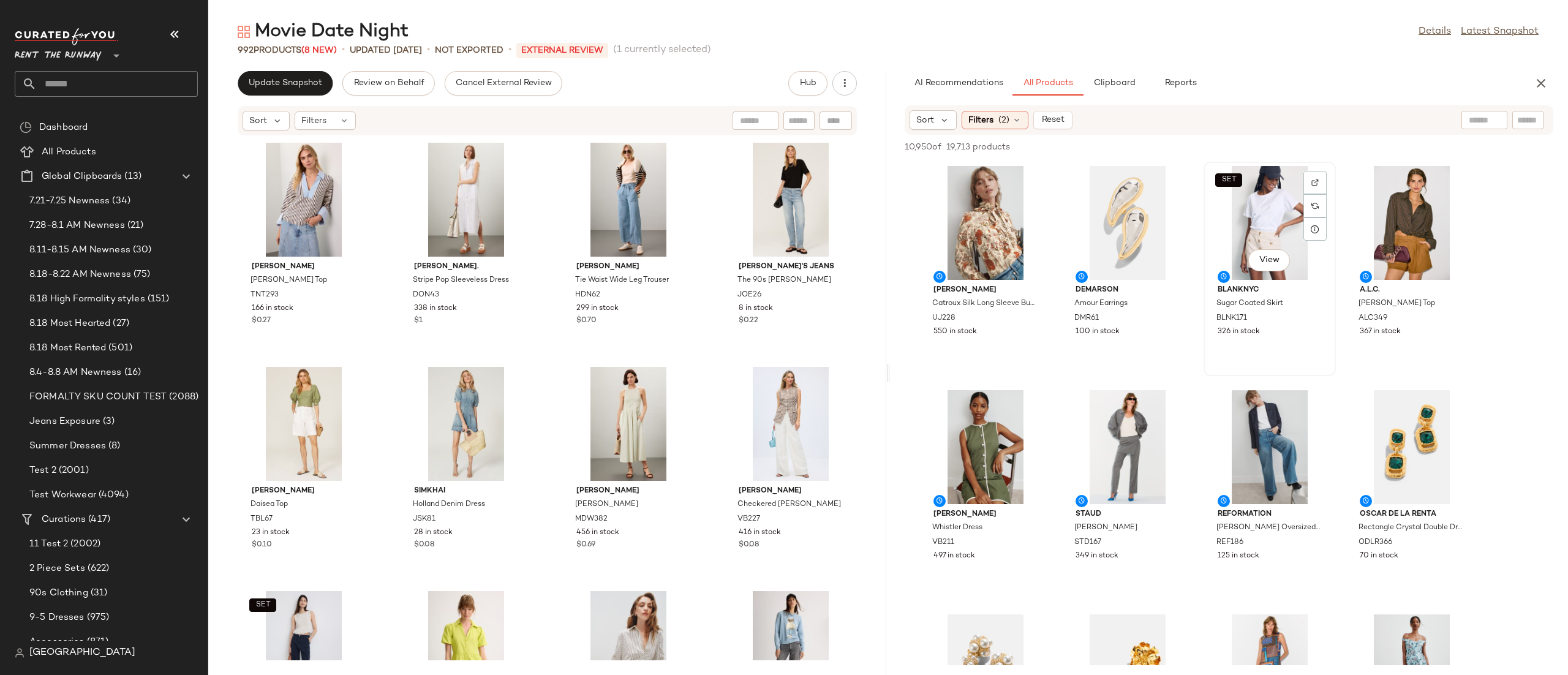
click at [1274, 215] on div "SET View" at bounding box center [1269, 223] width 123 height 114
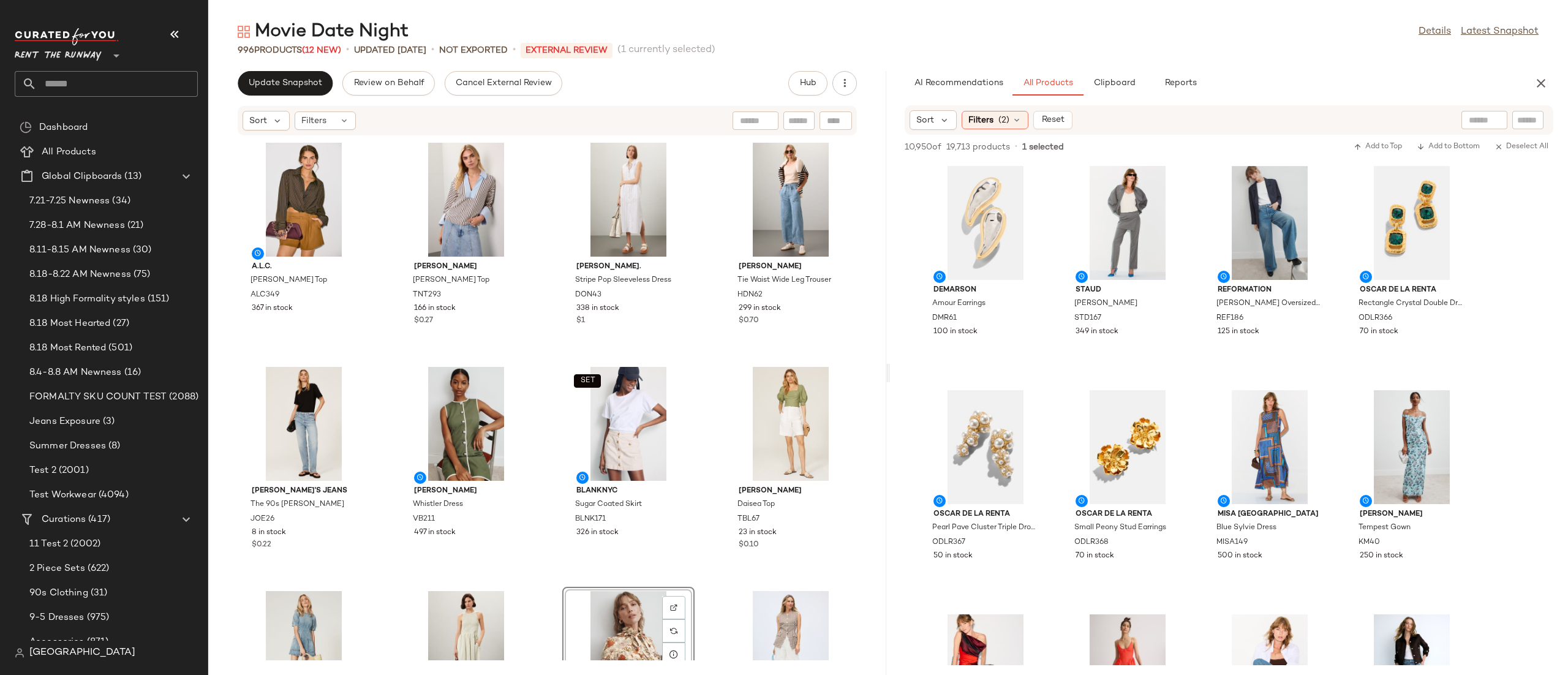
click at [1548, 66] on div "Movie Date Night Details Latest Snapshot 996 Products (12 New) • updated Aug 22…" at bounding box center [888, 347] width 1360 height 655
click at [1532, 89] on button "button" at bounding box center [1541, 83] width 25 height 25
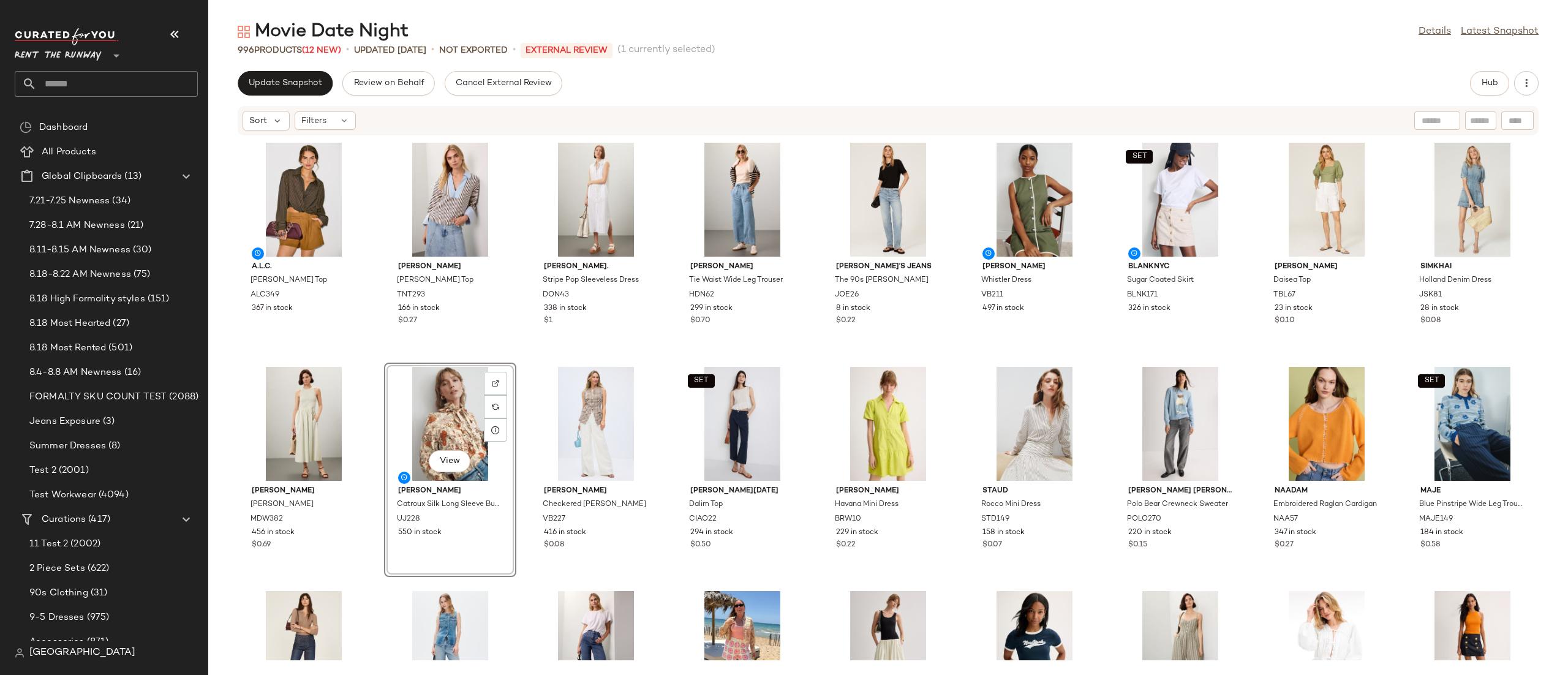
click at [672, 362] on div "A.L.C. Leo Top ALC349 367 in stock Tanya Taylor Whitney Top TNT293 166 in stock…" at bounding box center [888, 398] width 1360 height 524
click at [295, 79] on span "Update Snapshot" at bounding box center [285, 84] width 74 height 10
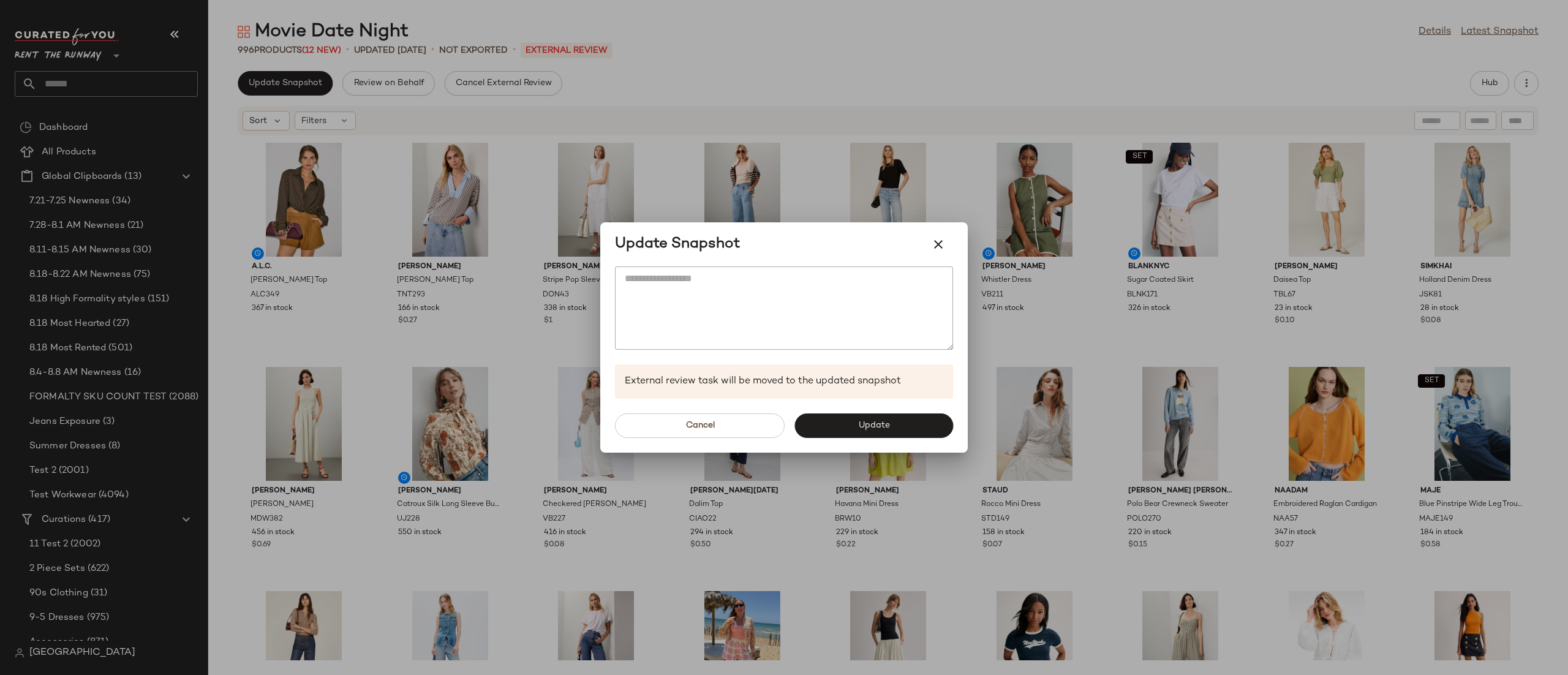
click at [875, 411] on div "Cancel Update" at bounding box center [784, 425] width 367 height 54
click at [835, 425] on button "Update" at bounding box center [874, 425] width 159 height 25
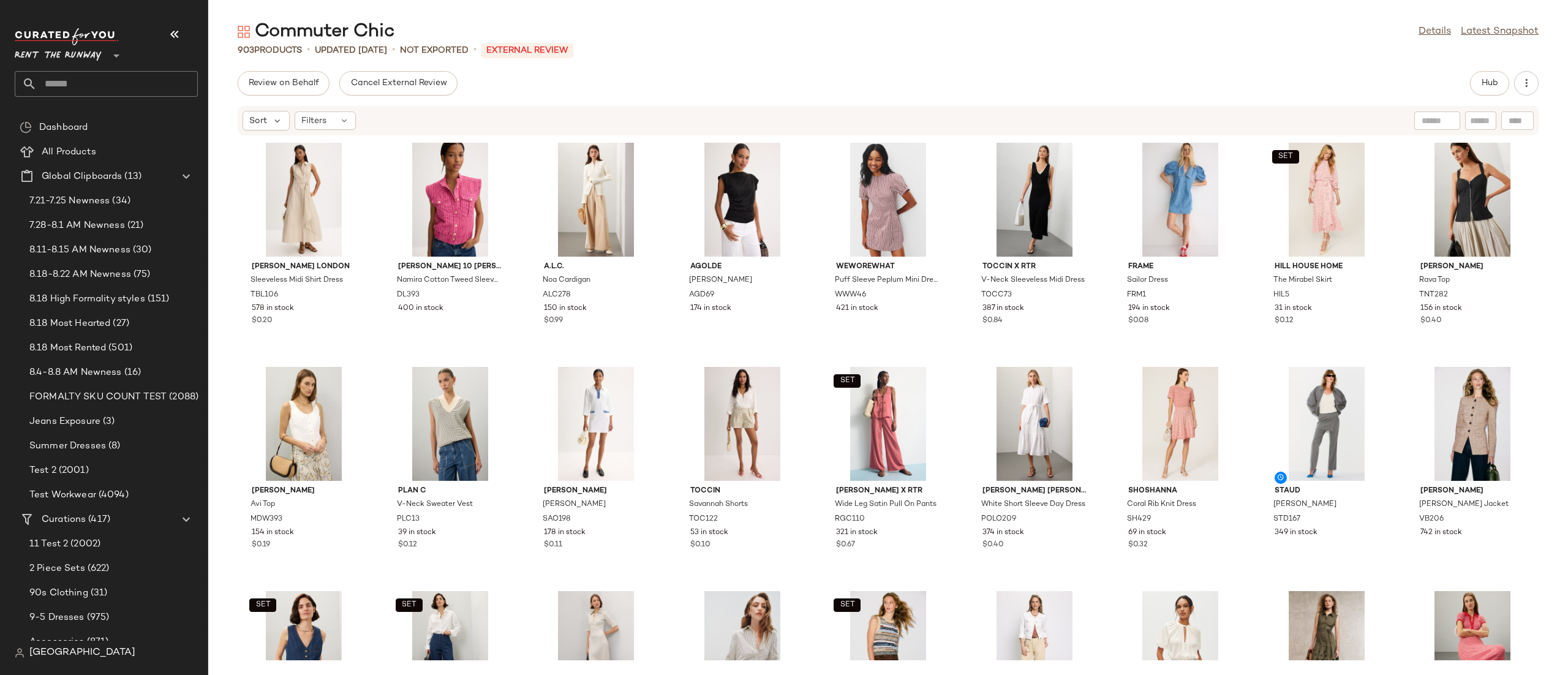
click at [663, 111] on div "Sort Filters" at bounding box center [808, 121] width 1132 height 20
click at [1486, 97] on div "Review on Behalf Cancel External Review Hub Sort Filters [PERSON_NAME] London S…" at bounding box center [888, 373] width 1360 height 604
click at [1494, 85] on span "Hub" at bounding box center [1489, 84] width 17 height 10
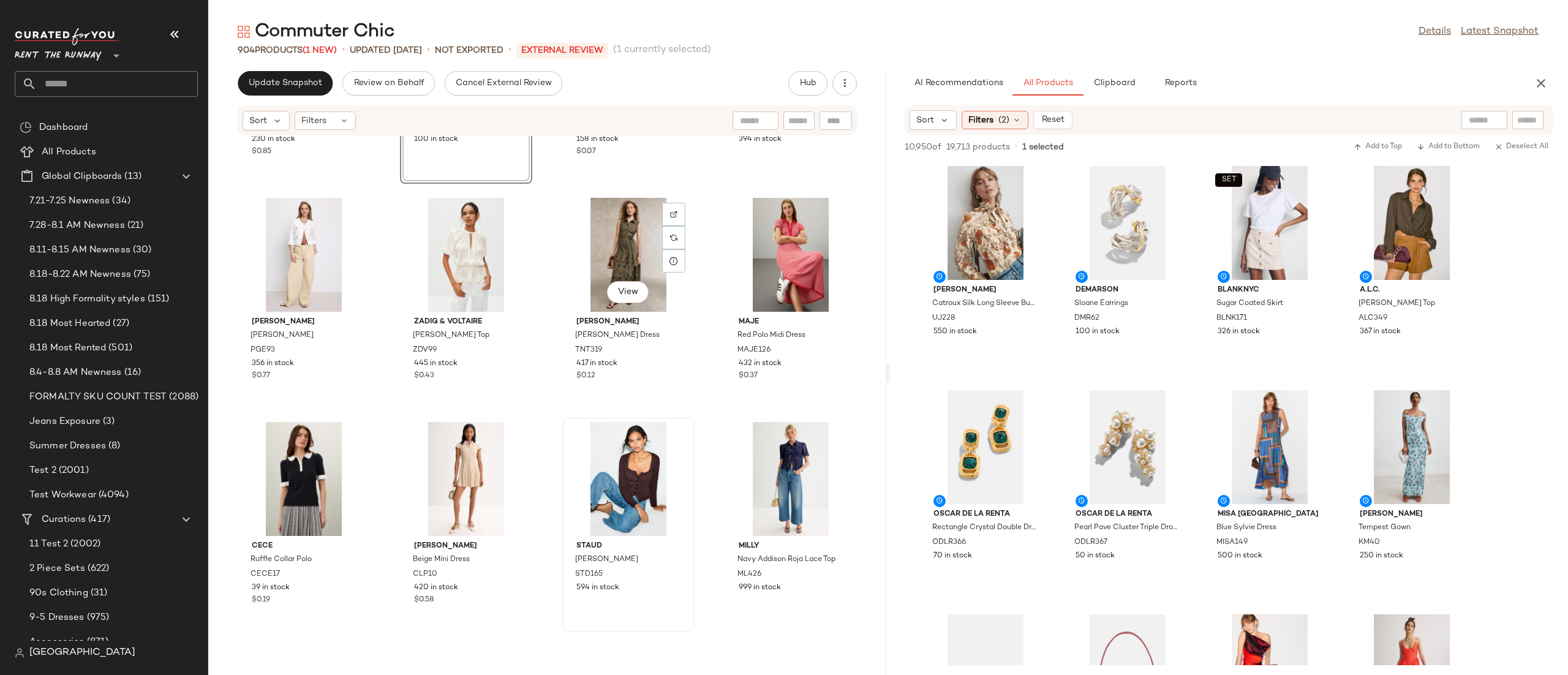
scroll to position [1363, 0]
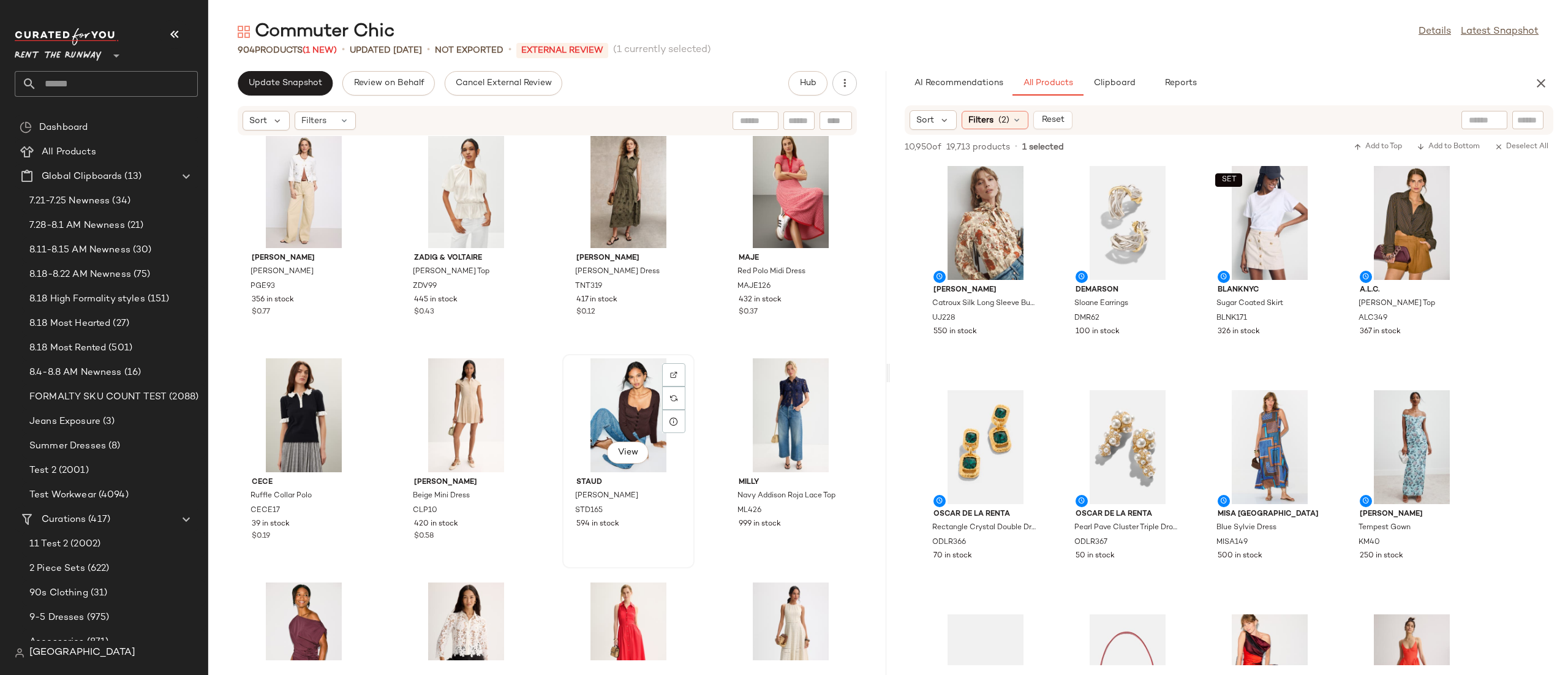
click at [614, 393] on div "View" at bounding box center [628, 415] width 123 height 114
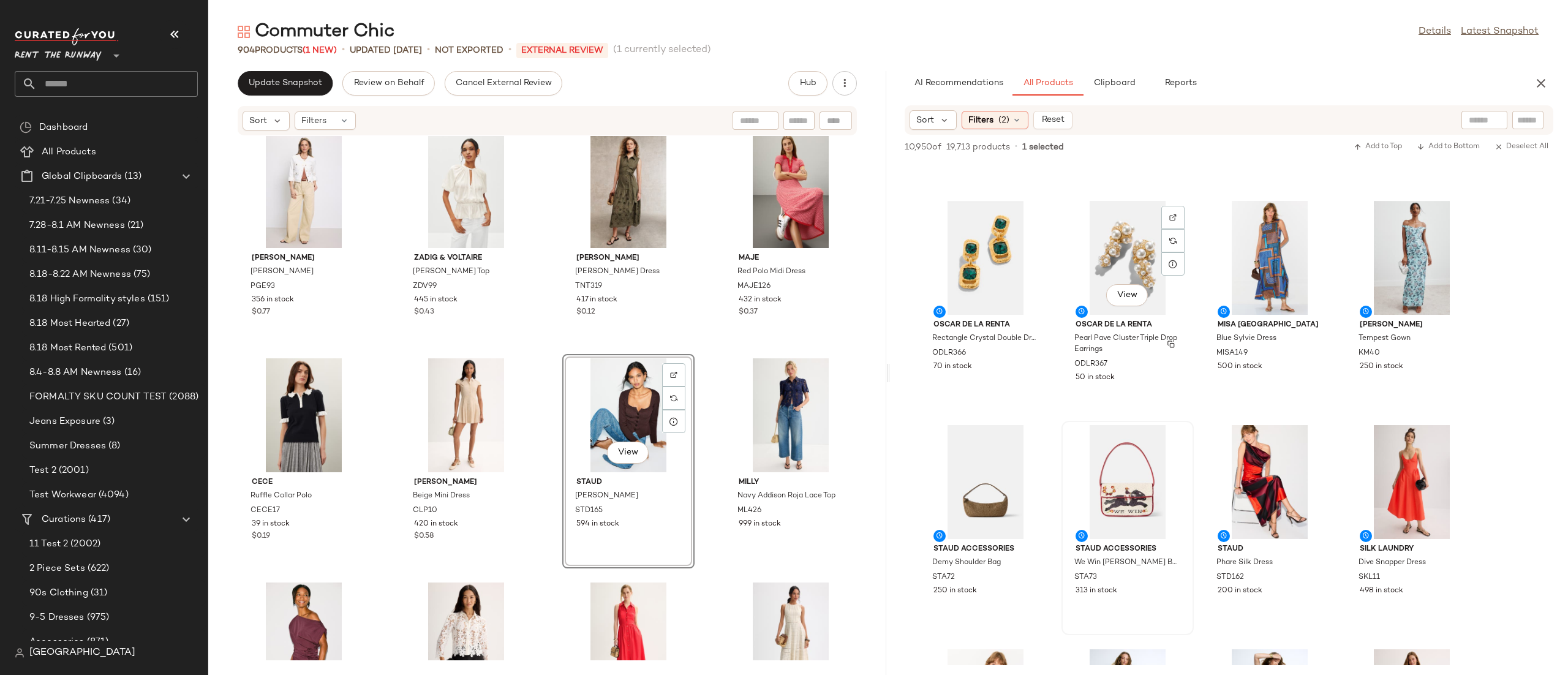
scroll to position [190, 0]
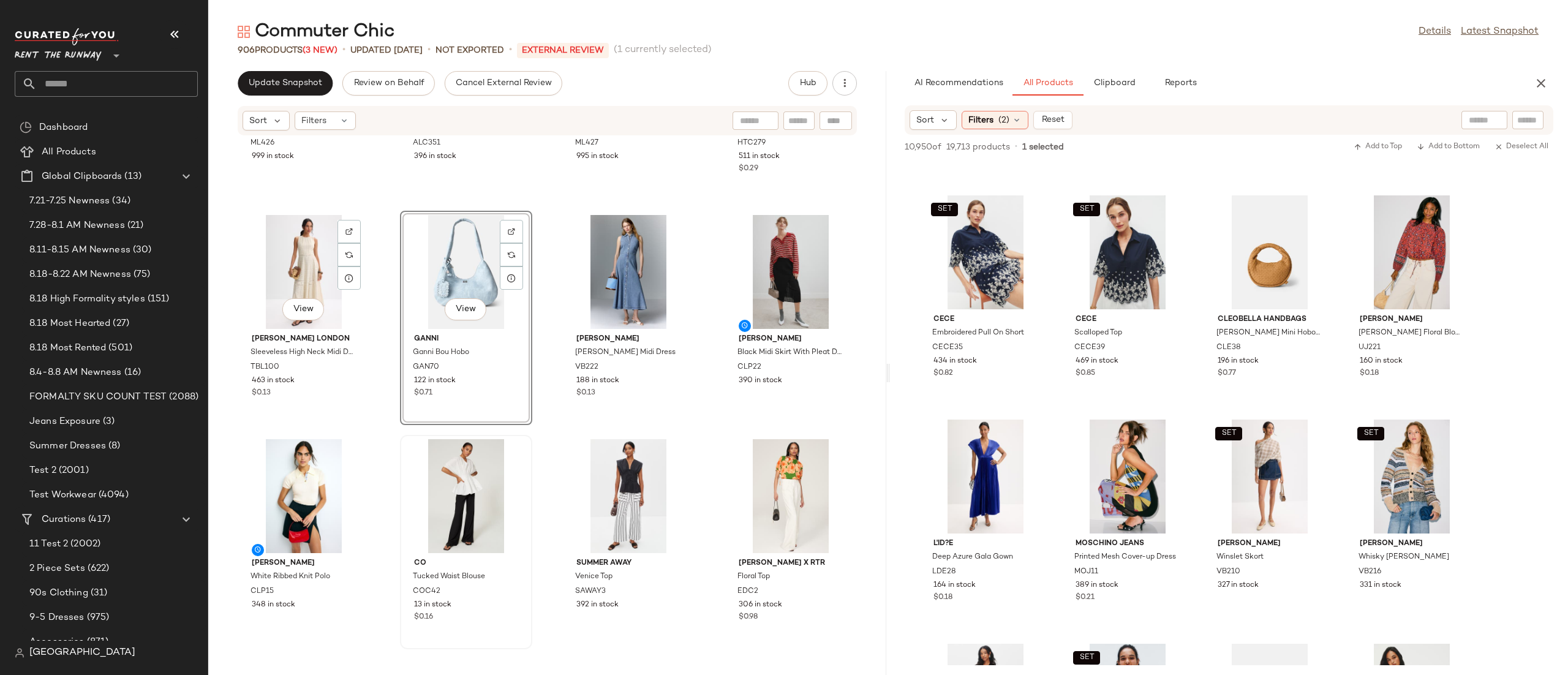
scroll to position [1970, 0]
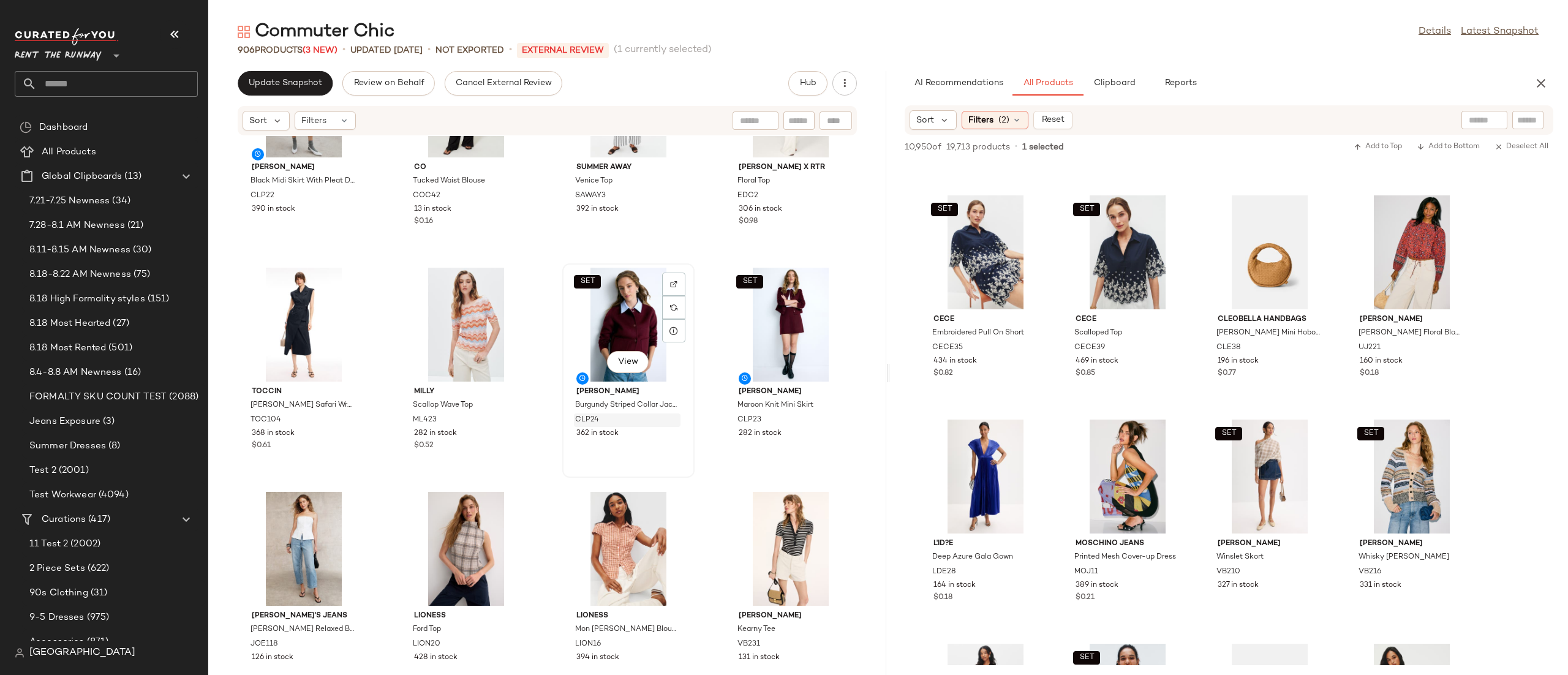
scroll to position [2411, 0]
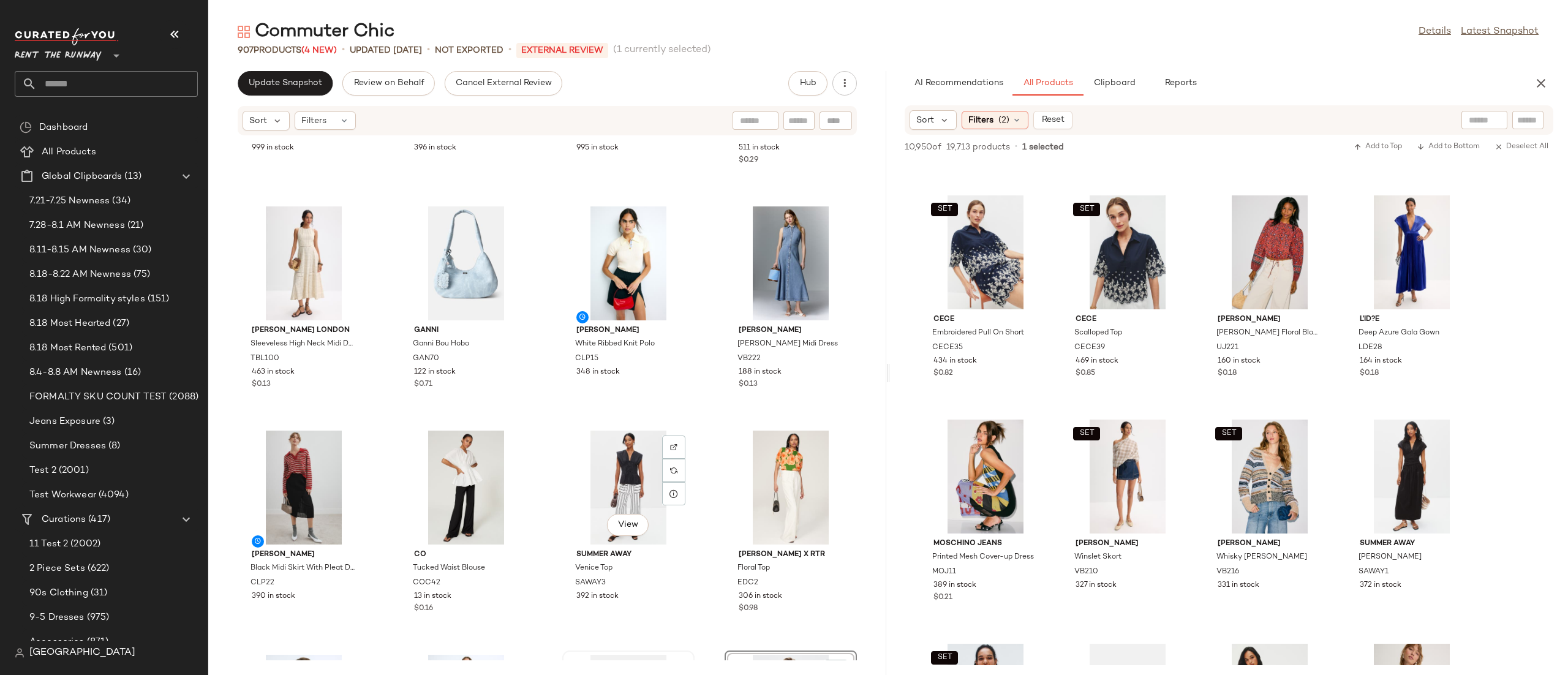
scroll to position [2458, 0]
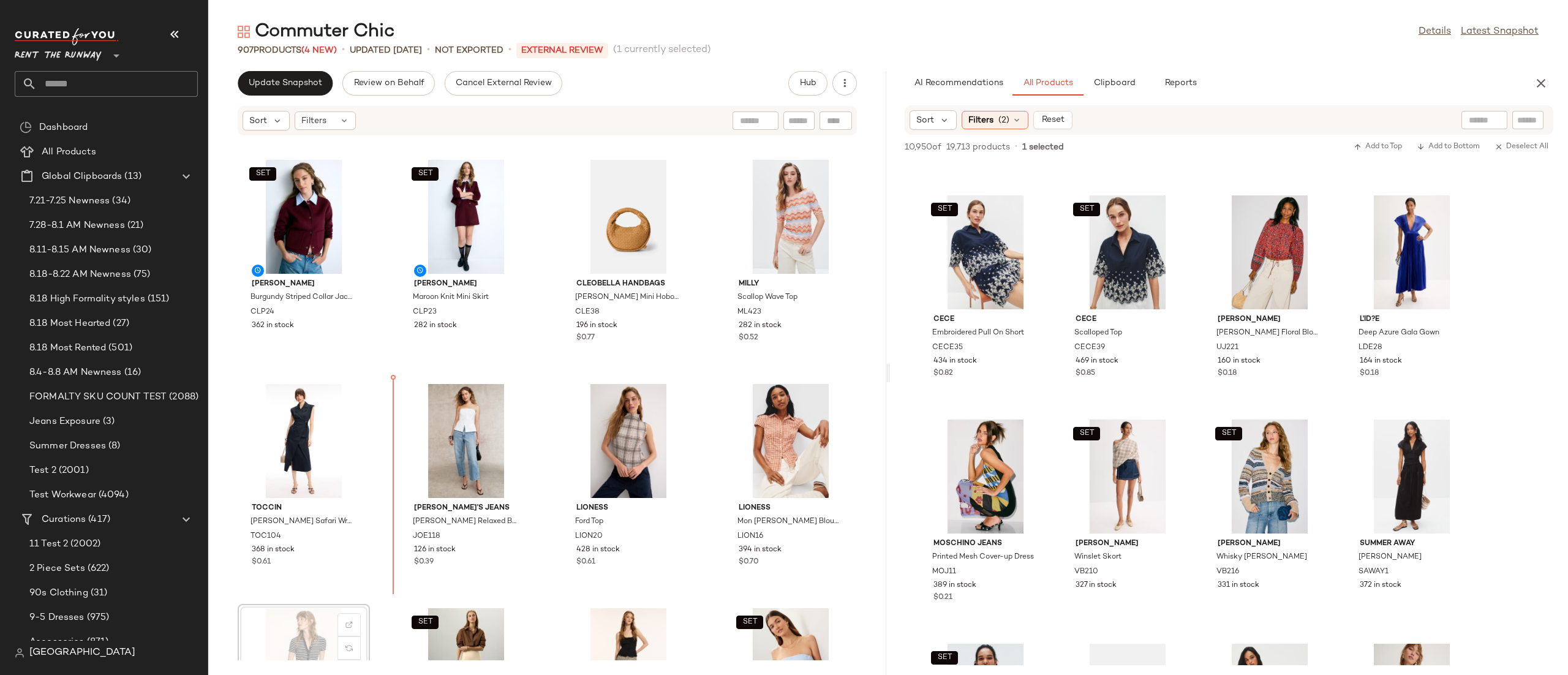
scroll to position [2462, 0]
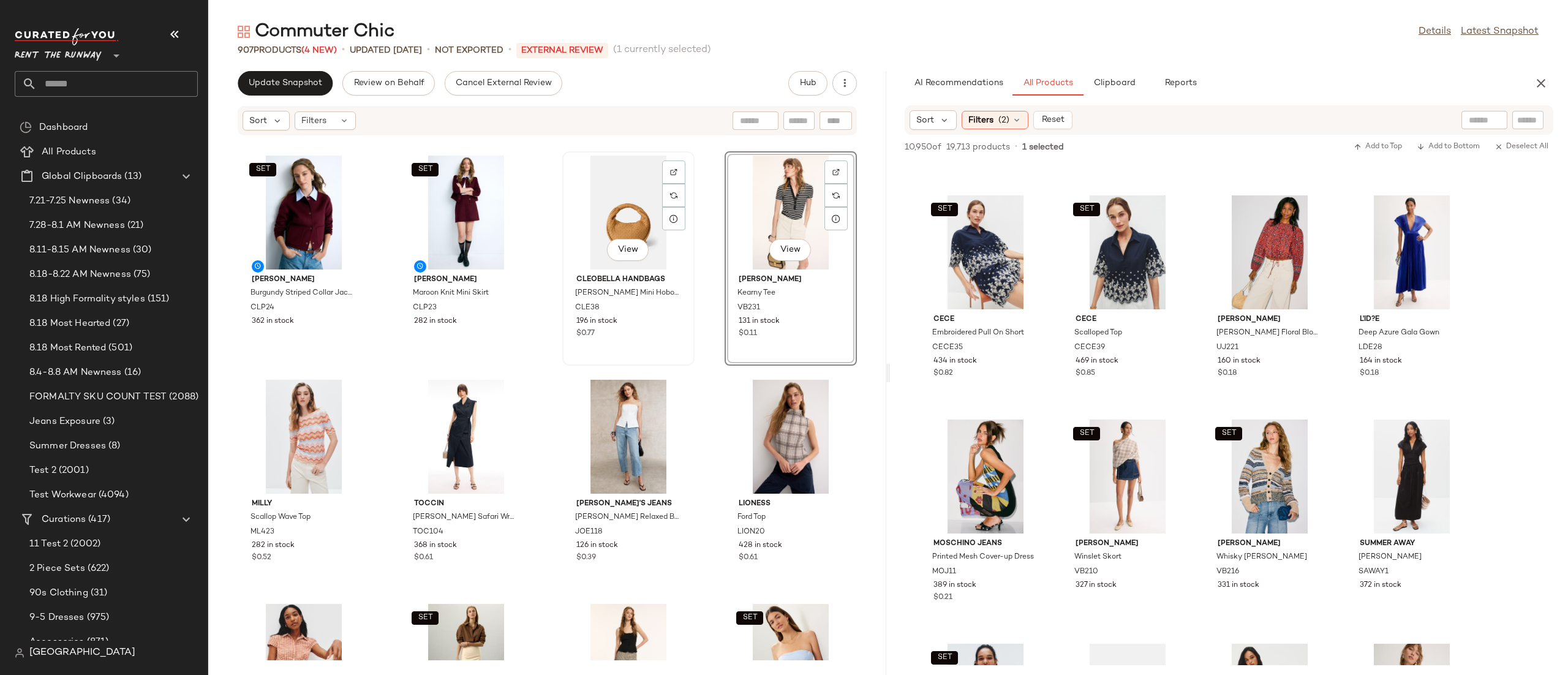
click at [595, 227] on div "View" at bounding box center [628, 212] width 123 height 114
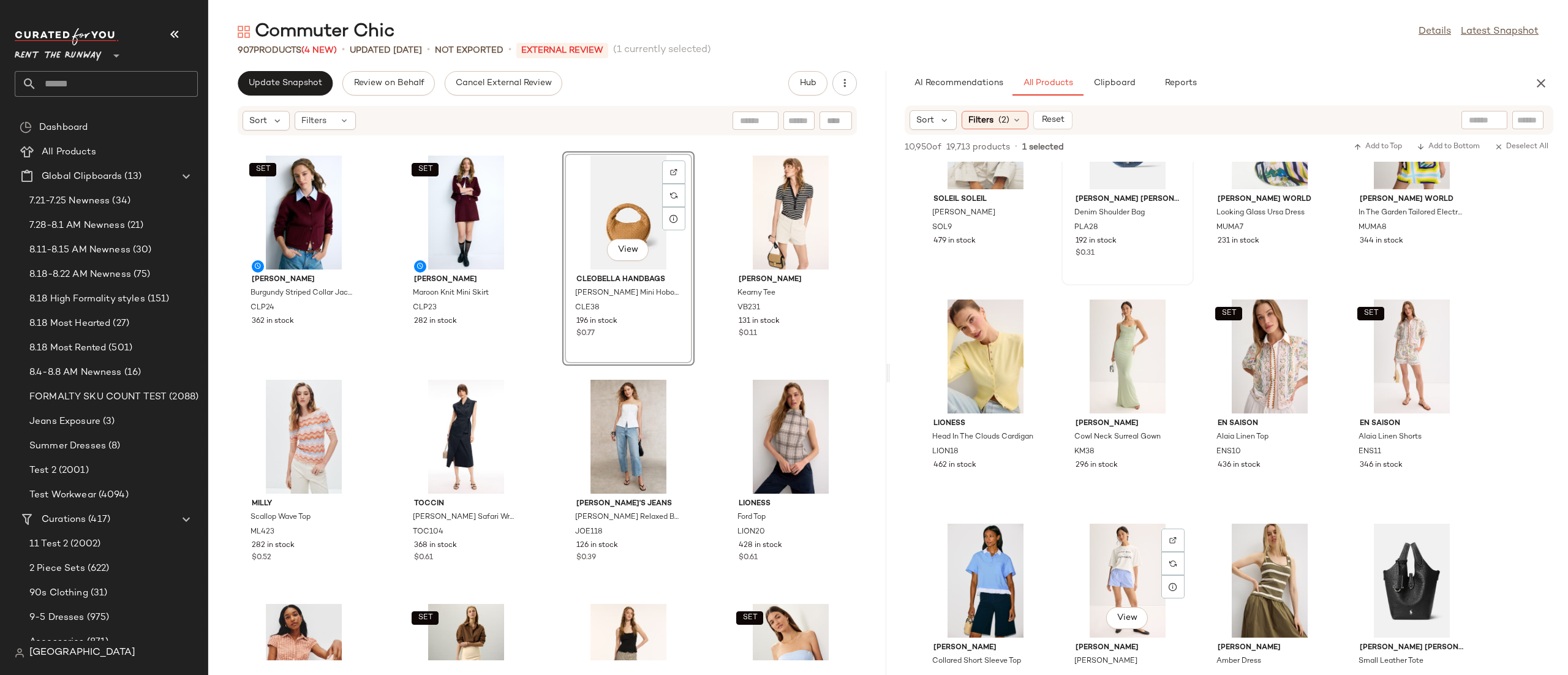
scroll to position [4194, 0]
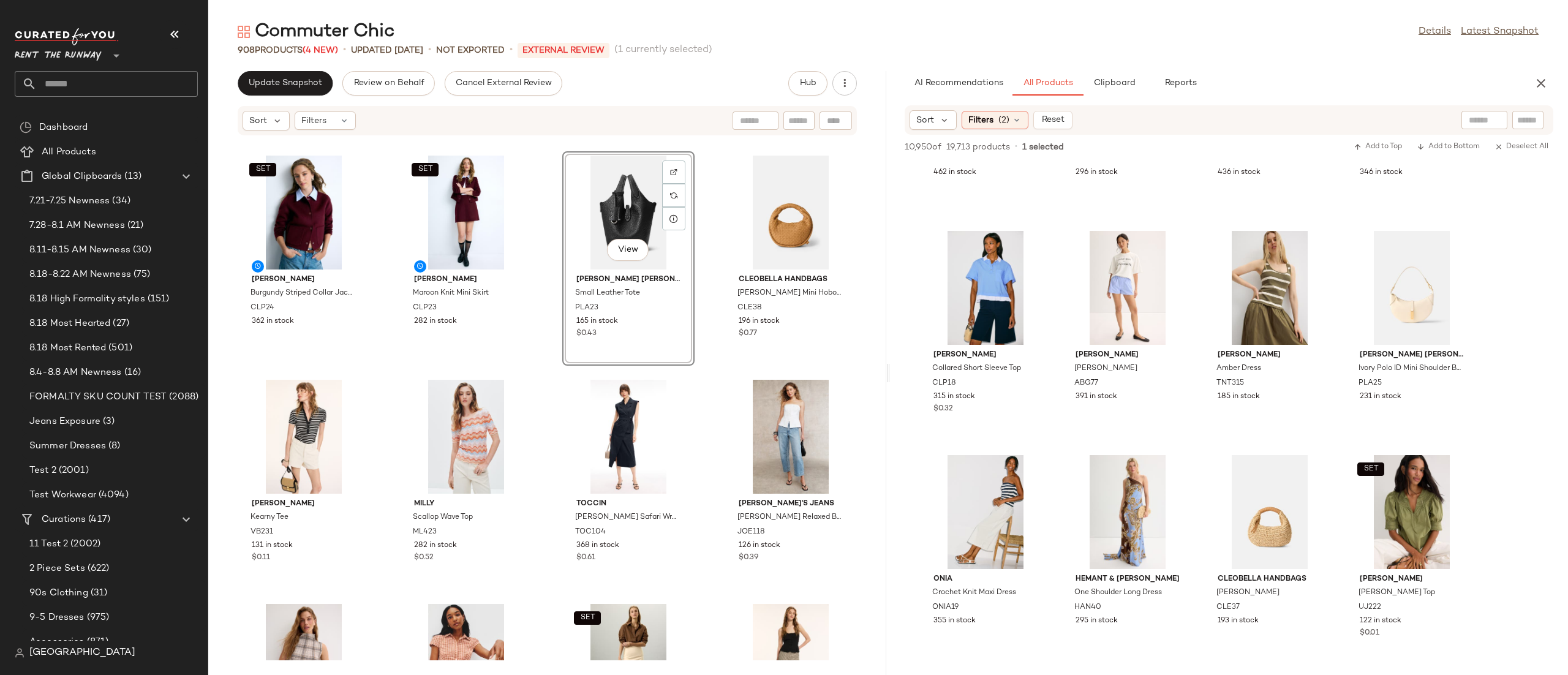
click at [714, 209] on div "Claudie Pierlot Black Midi Skirt With Pleat Details CLP22 390 in stock Co Tucke…" at bounding box center [547, 398] width 678 height 524
click at [775, 206] on div "View" at bounding box center [791, 212] width 123 height 114
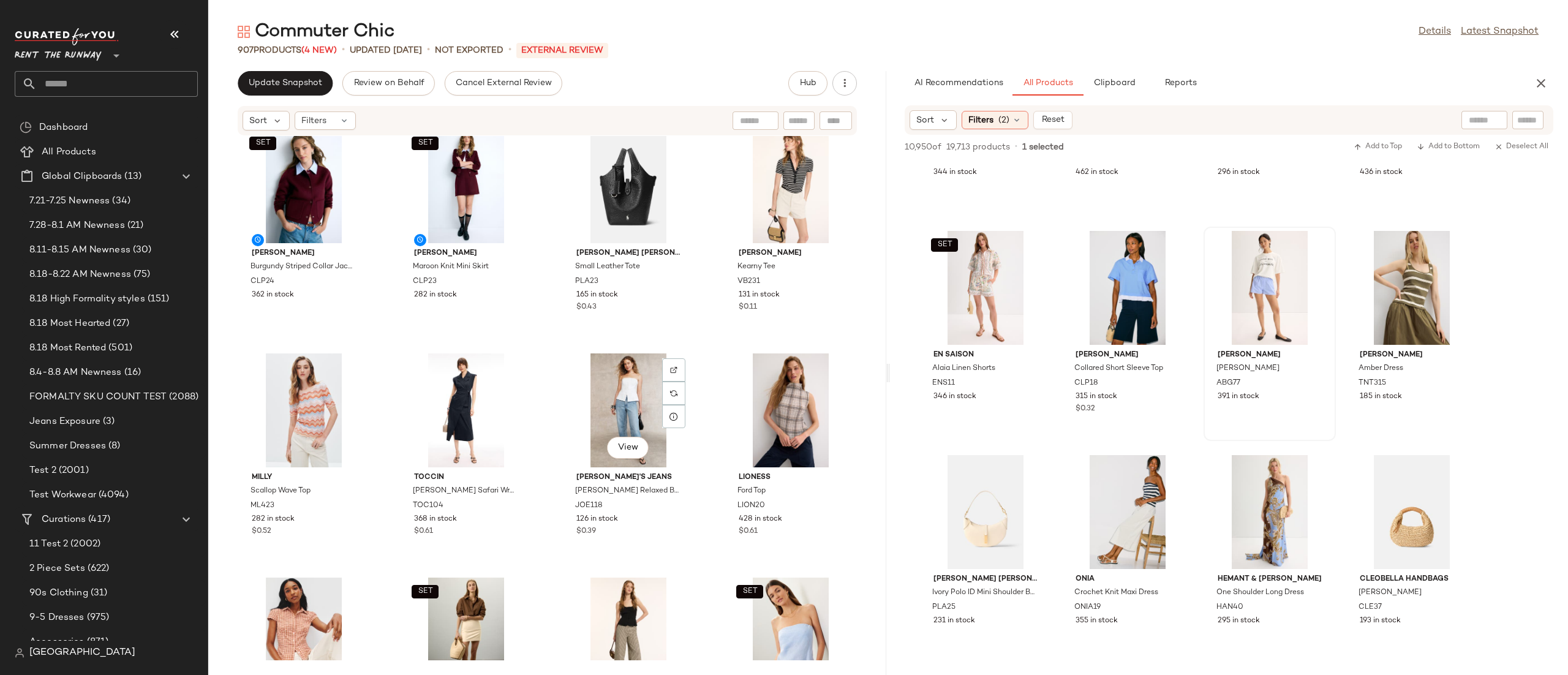
scroll to position [2221, 0]
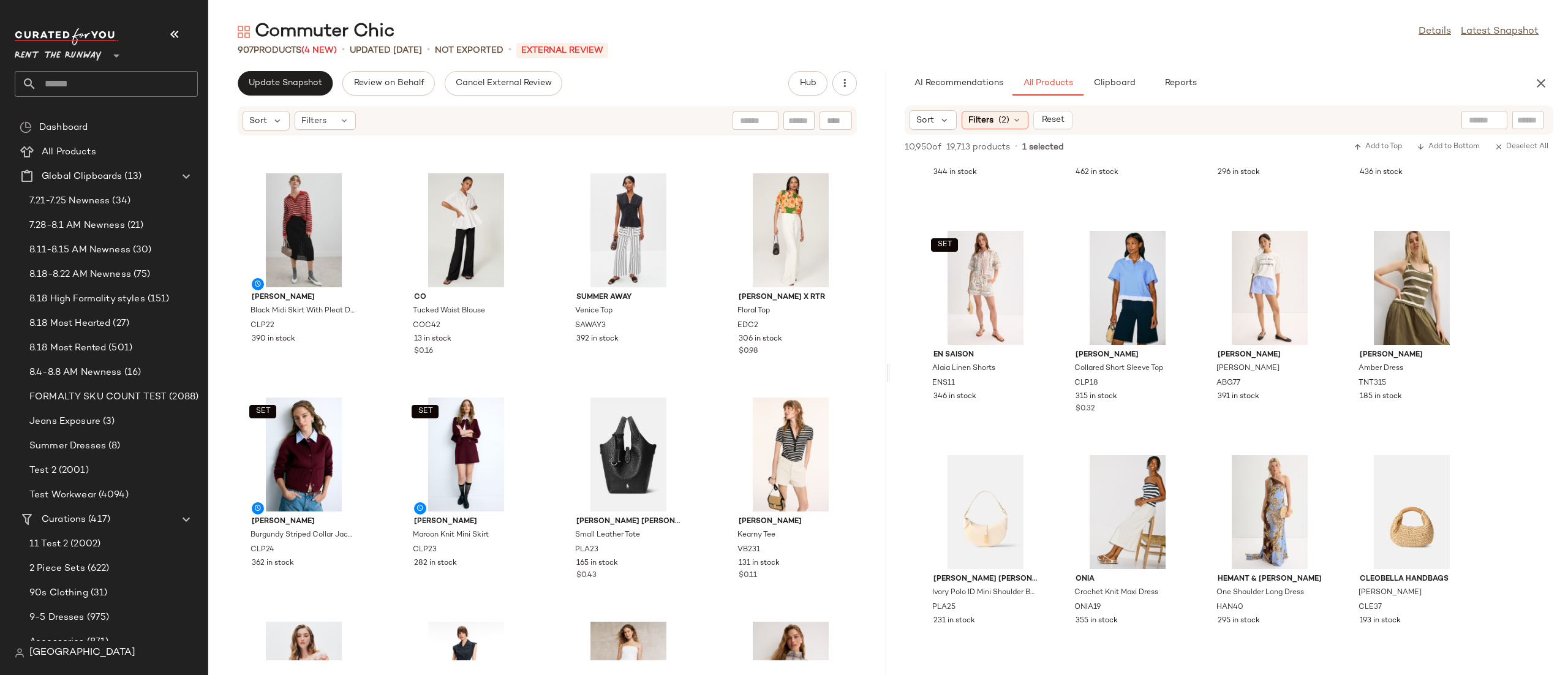
click at [1471, 121] on input "text" at bounding box center [1484, 121] width 31 height 13
type input "**********"
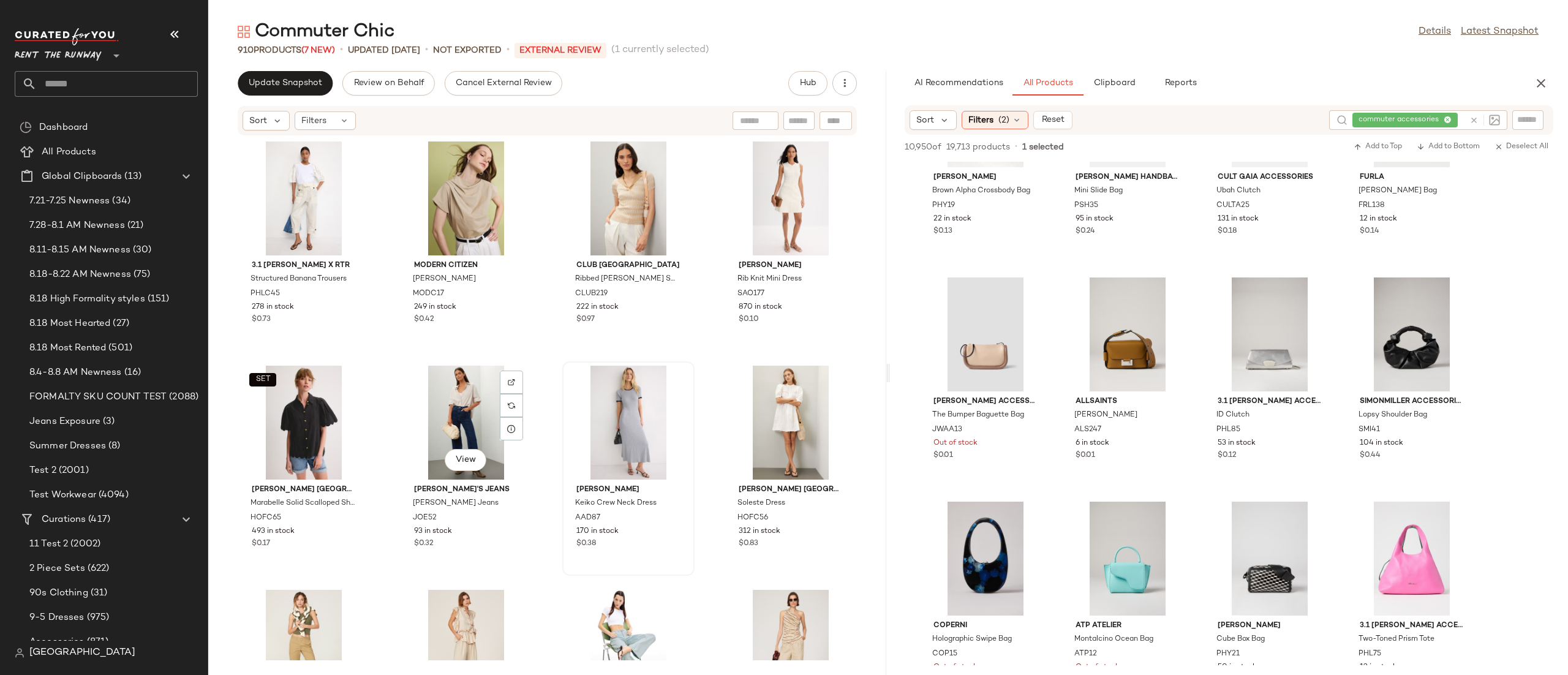
scroll to position [4055, 0]
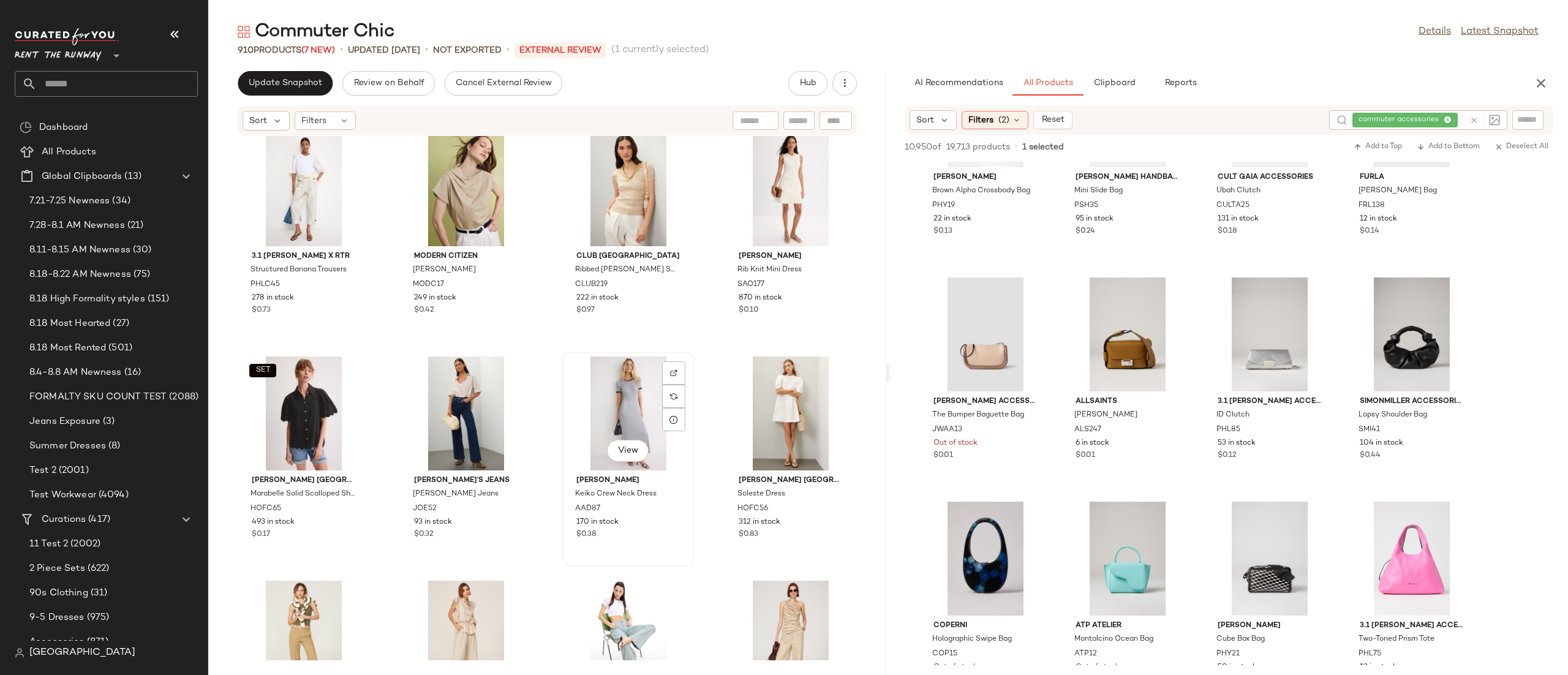
click at [596, 417] on div "View" at bounding box center [628, 413] width 123 height 114
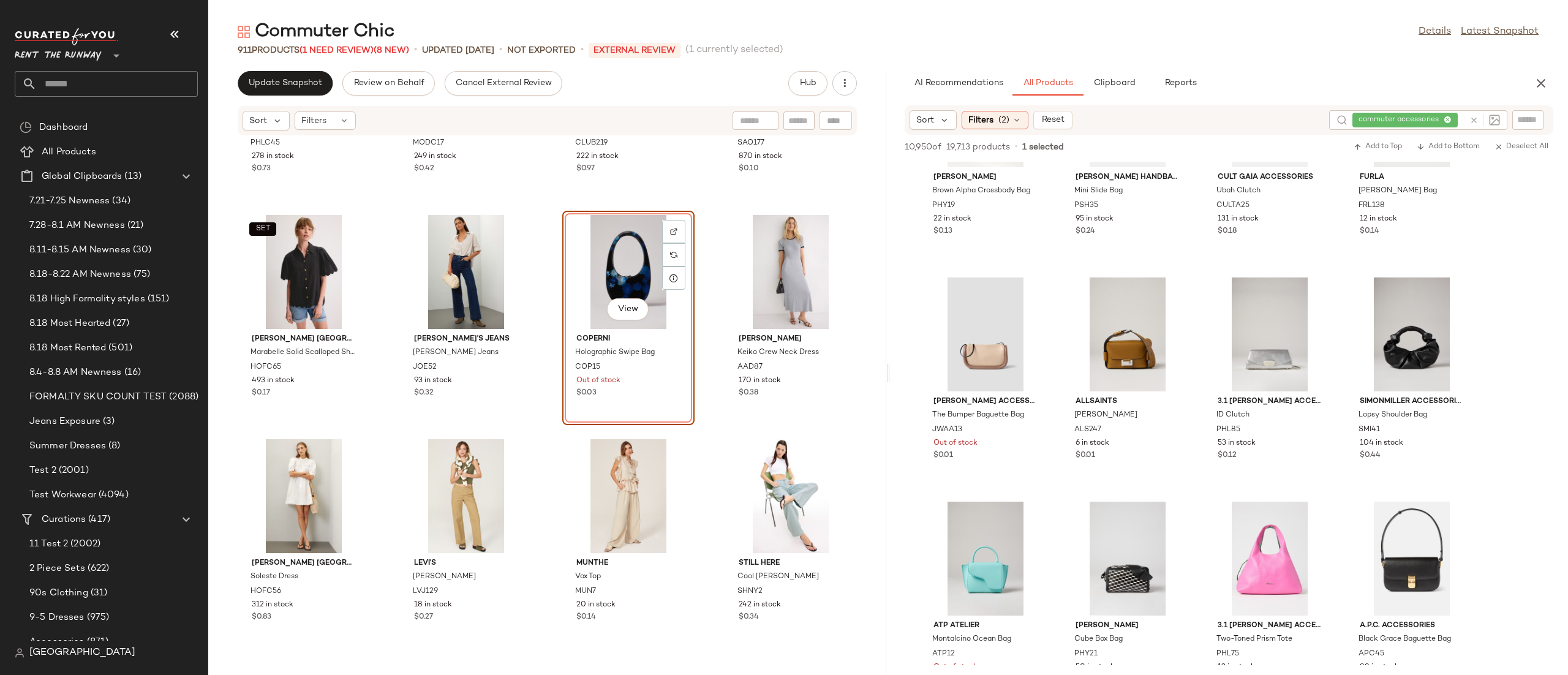
scroll to position [4199, 0]
click at [626, 286] on div "View" at bounding box center [628, 269] width 123 height 114
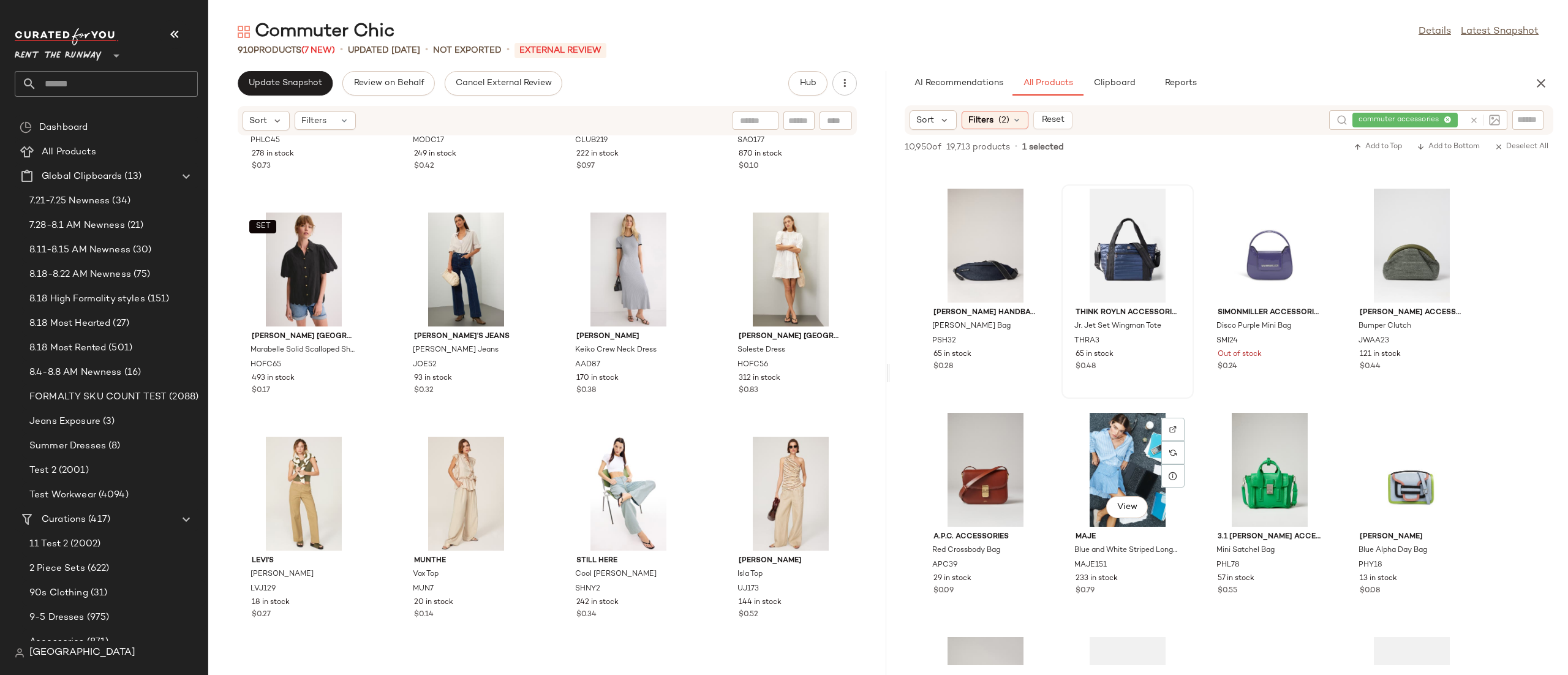
scroll to position [179, 0]
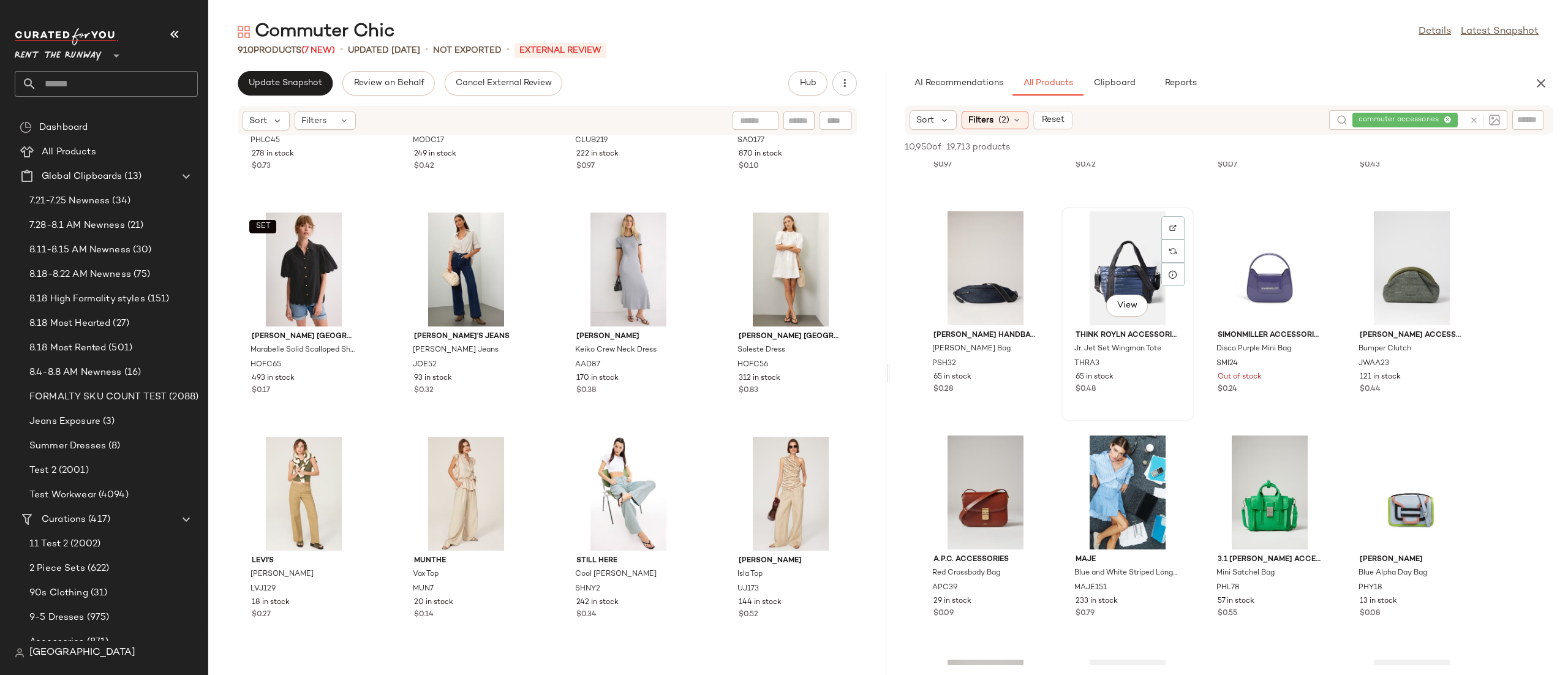
click at [1116, 255] on div "View" at bounding box center [1128, 268] width 123 height 114
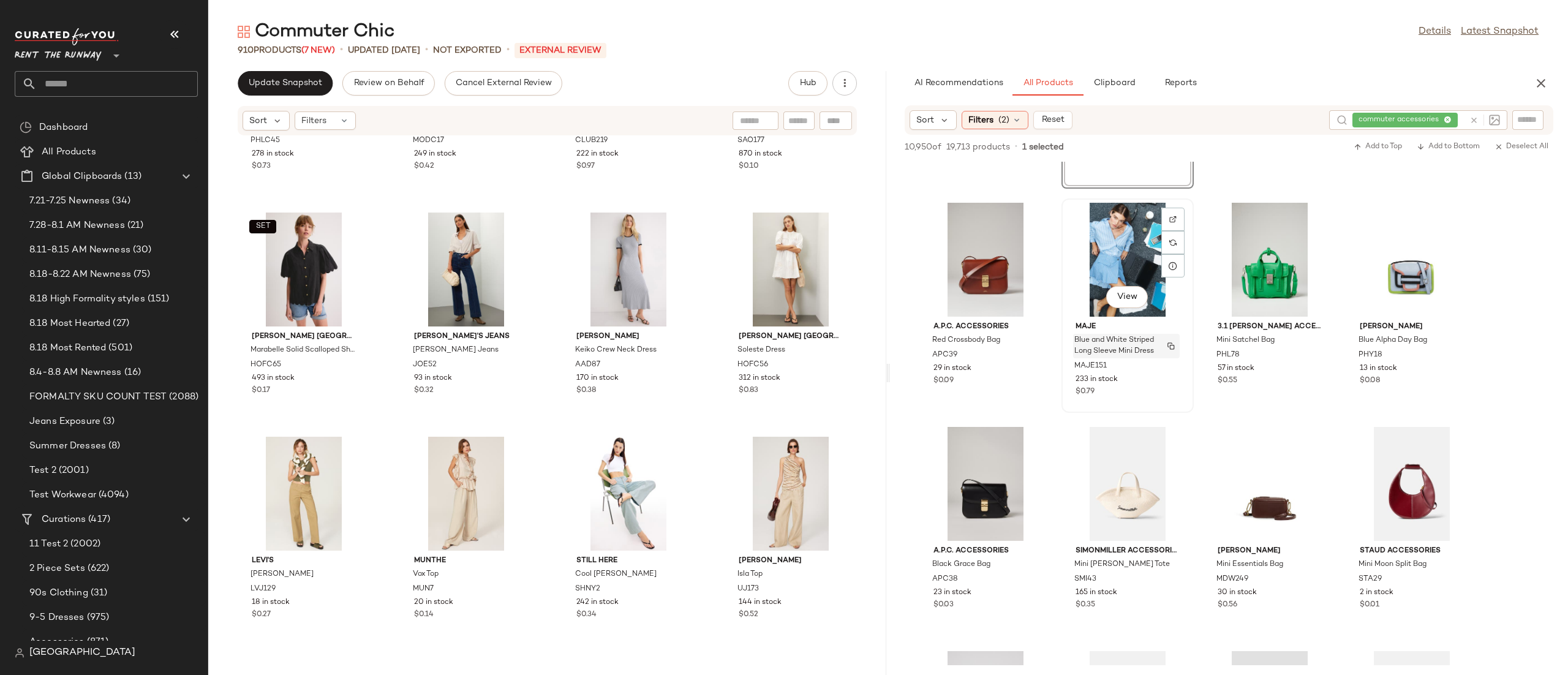
scroll to position [844, 0]
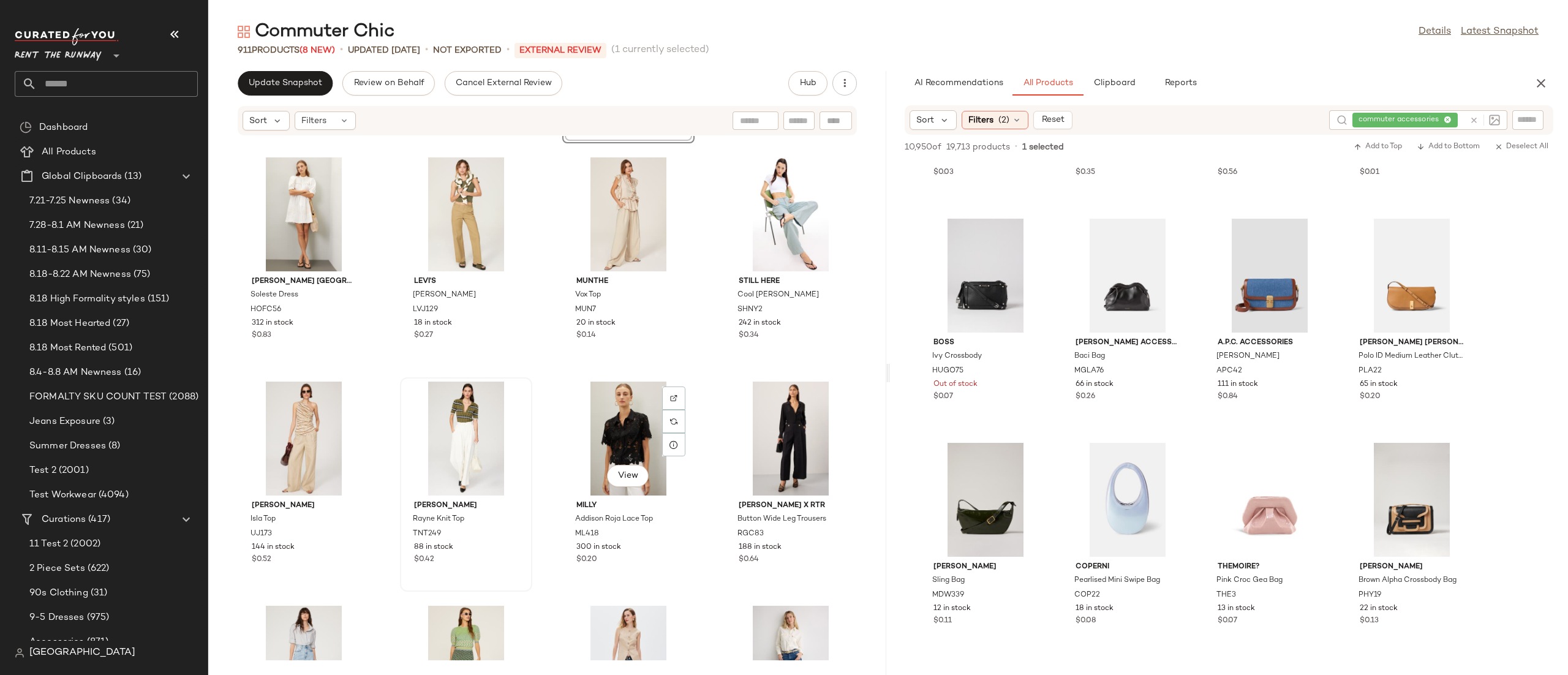
scroll to position [4480, 0]
click at [476, 443] on div "View" at bounding box center [466, 436] width 123 height 114
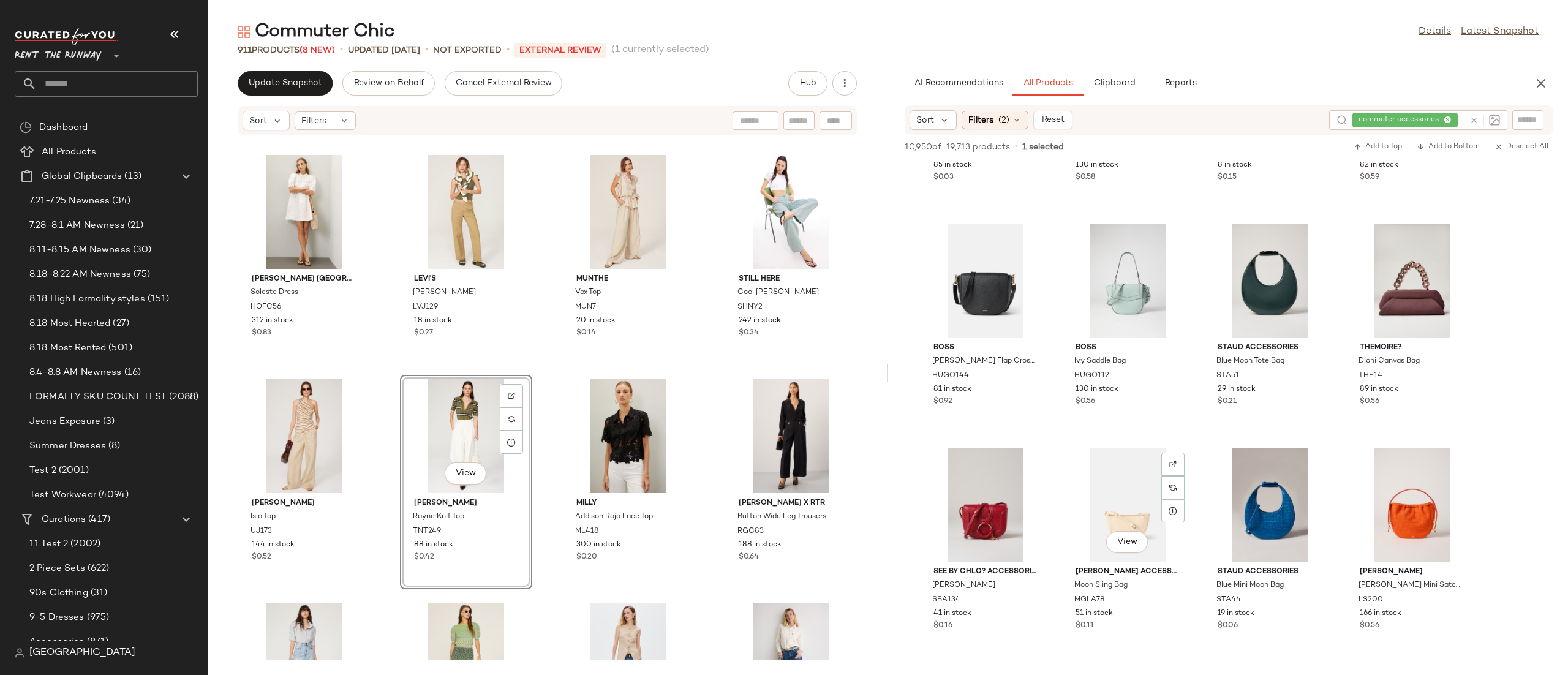
scroll to position [4641, 0]
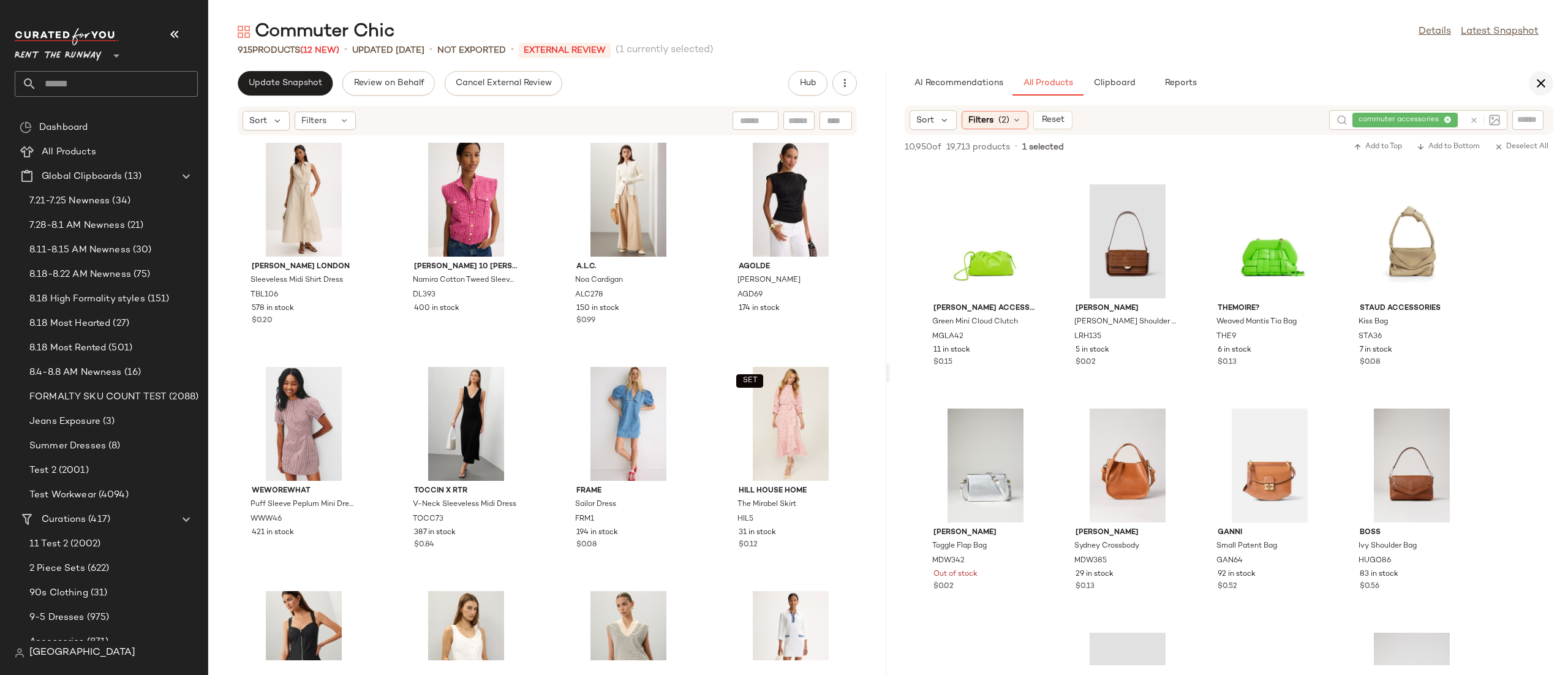
click at [1547, 87] on icon "button" at bounding box center [1541, 83] width 15 height 15
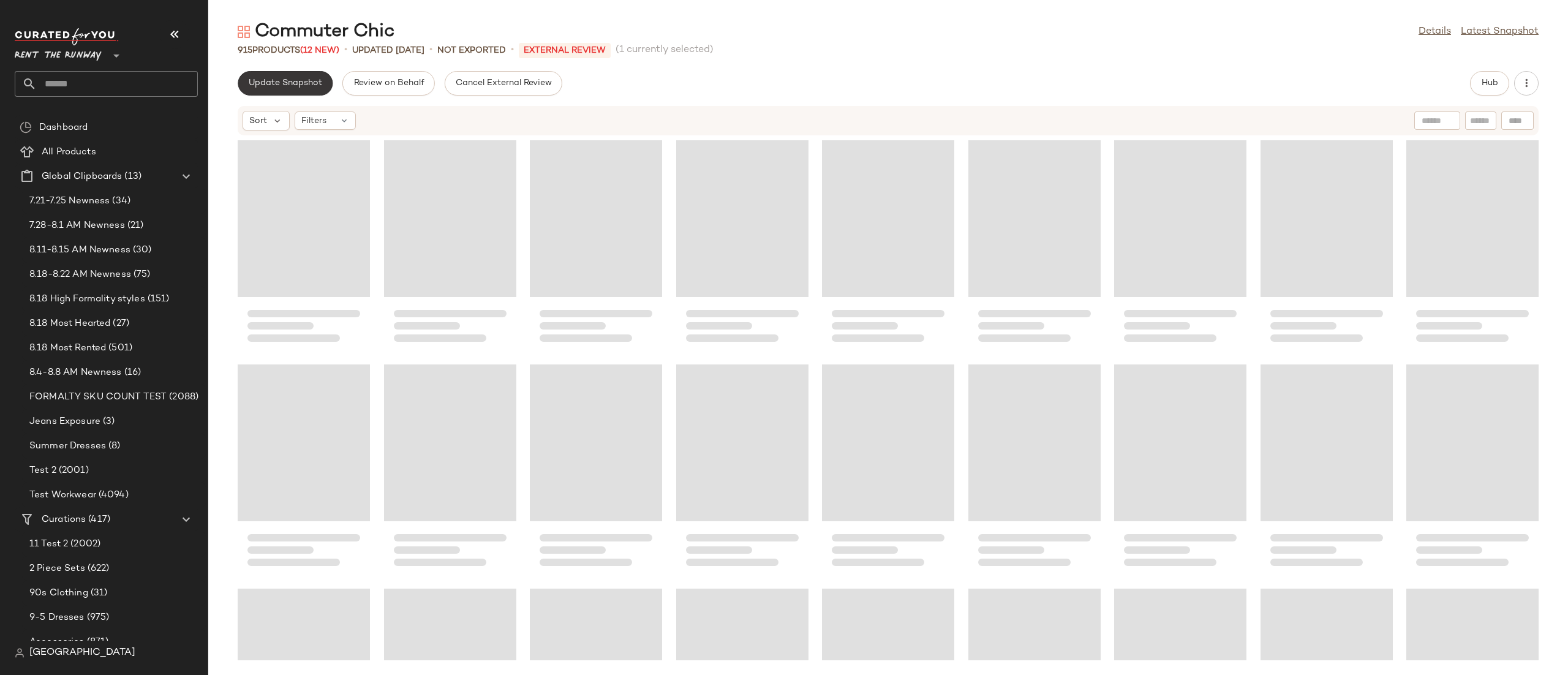
click at [299, 80] on span "Update Snapshot" at bounding box center [285, 84] width 74 height 10
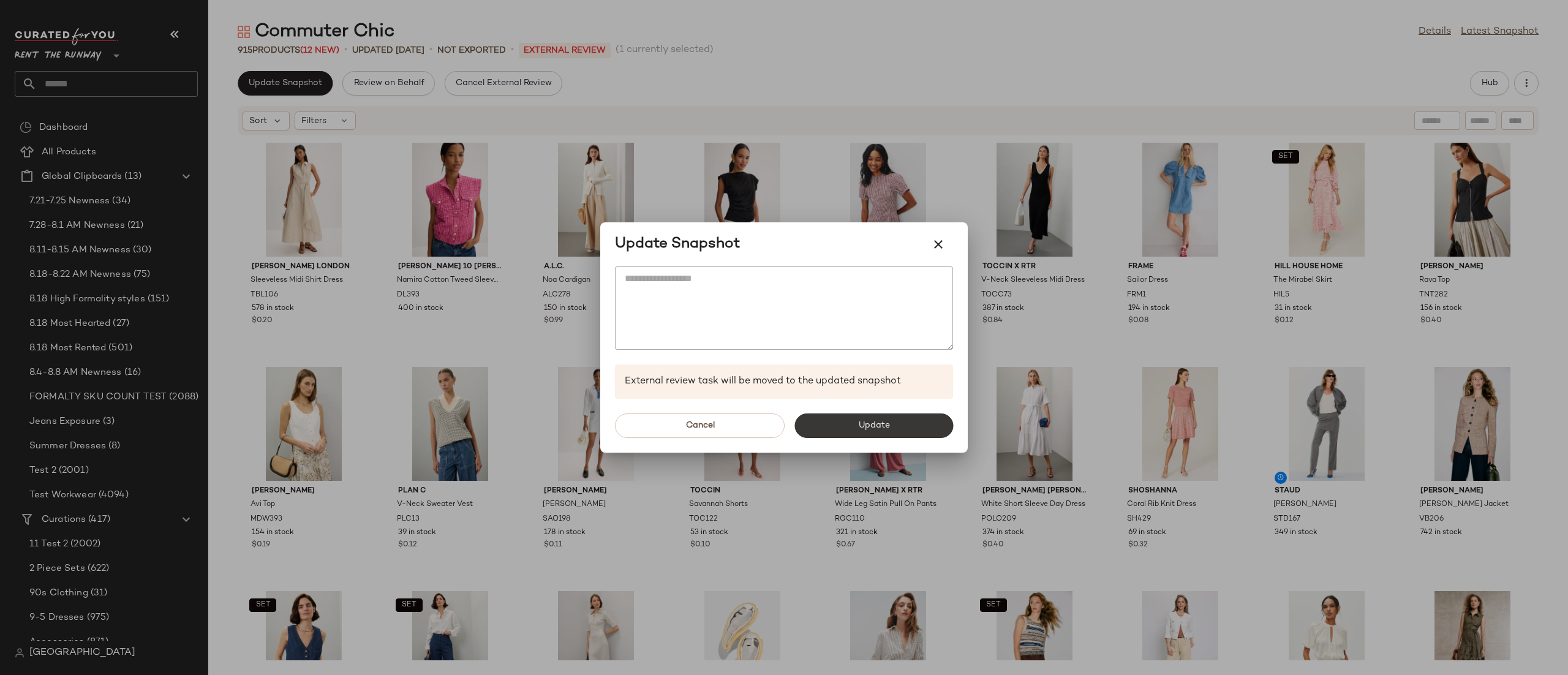
click at [840, 428] on button "Update" at bounding box center [874, 425] width 159 height 25
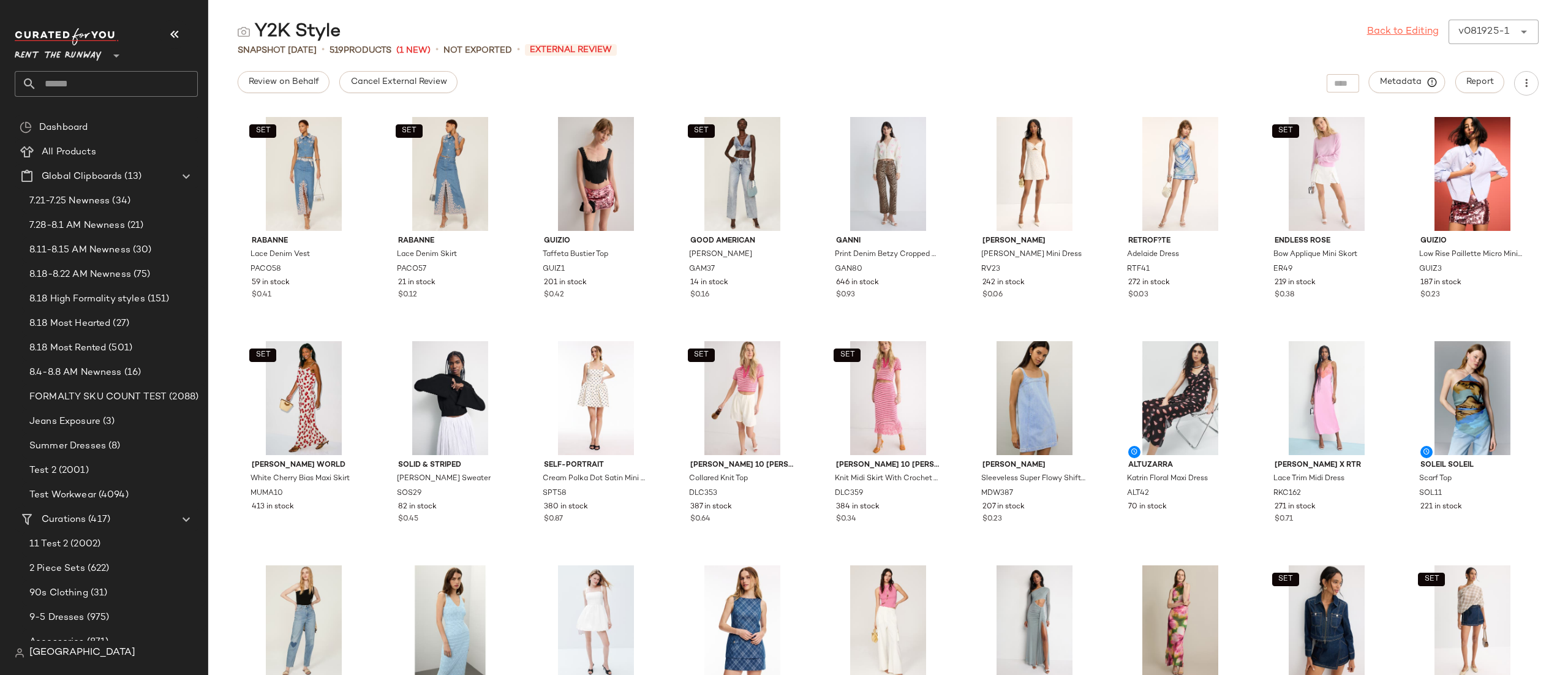
click at [1403, 34] on link "Back to Editing" at bounding box center [1403, 32] width 72 height 15
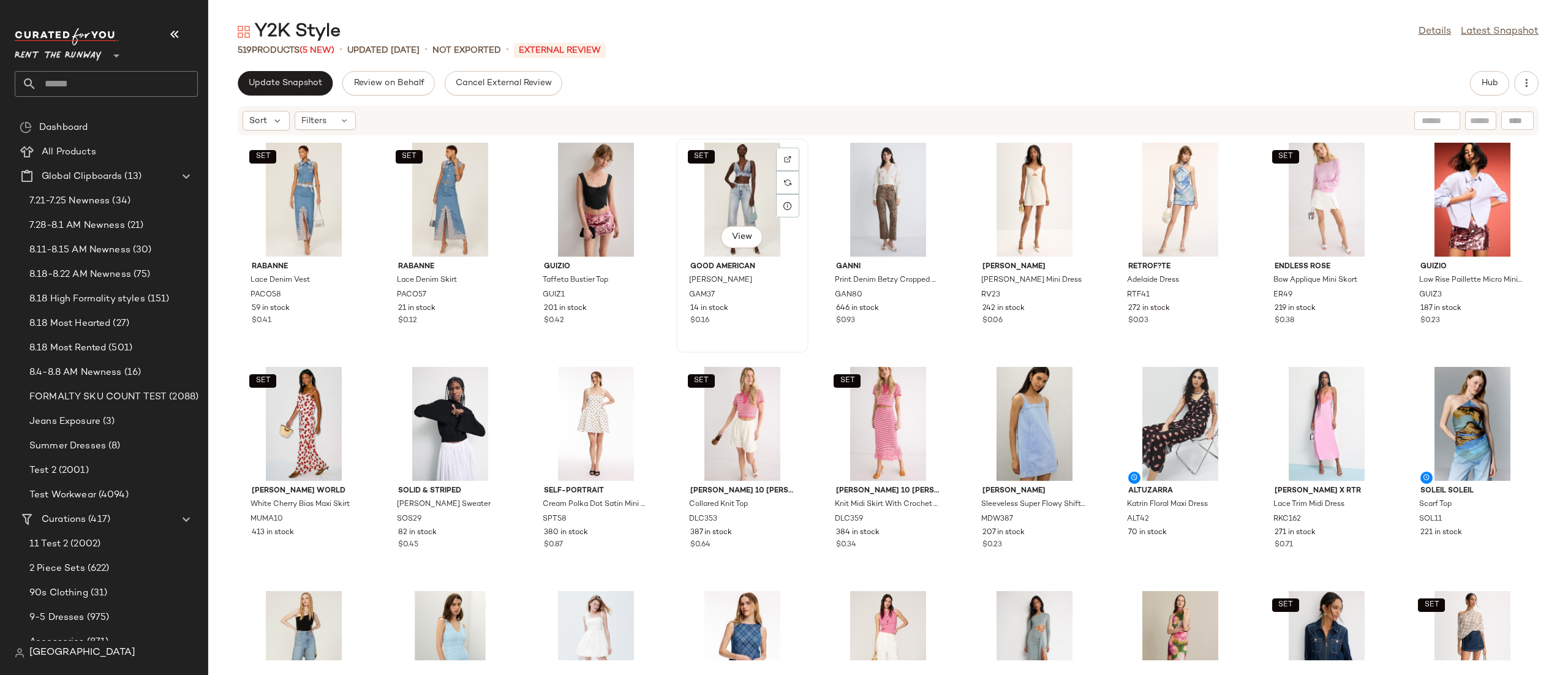
click at [770, 210] on div "SET View" at bounding box center [743, 199] width 123 height 114
click at [604, 201] on div "View" at bounding box center [596, 199] width 123 height 114
click at [702, 406] on div "SET View" at bounding box center [743, 423] width 123 height 114
click at [430, 210] on div "SET View" at bounding box center [450, 199] width 123 height 114
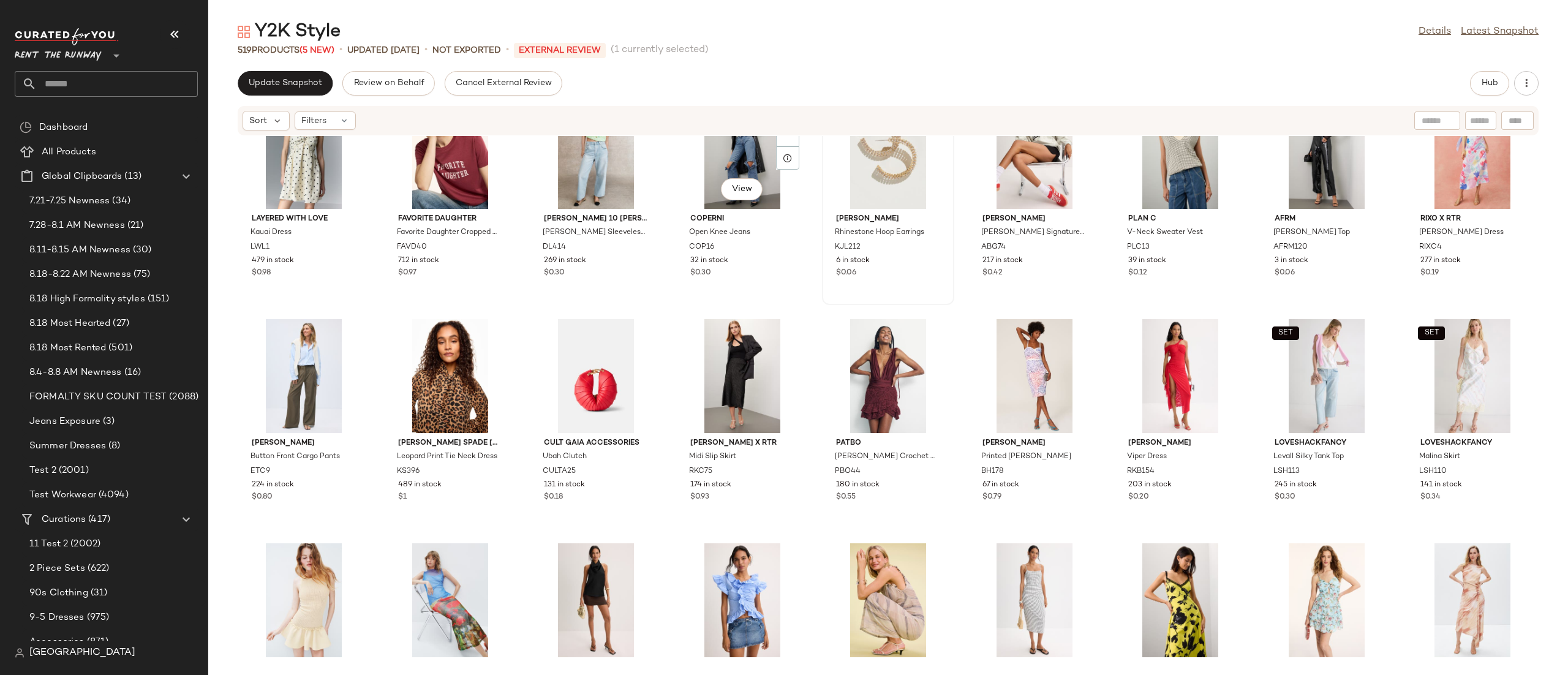
scroll to position [2270, 0]
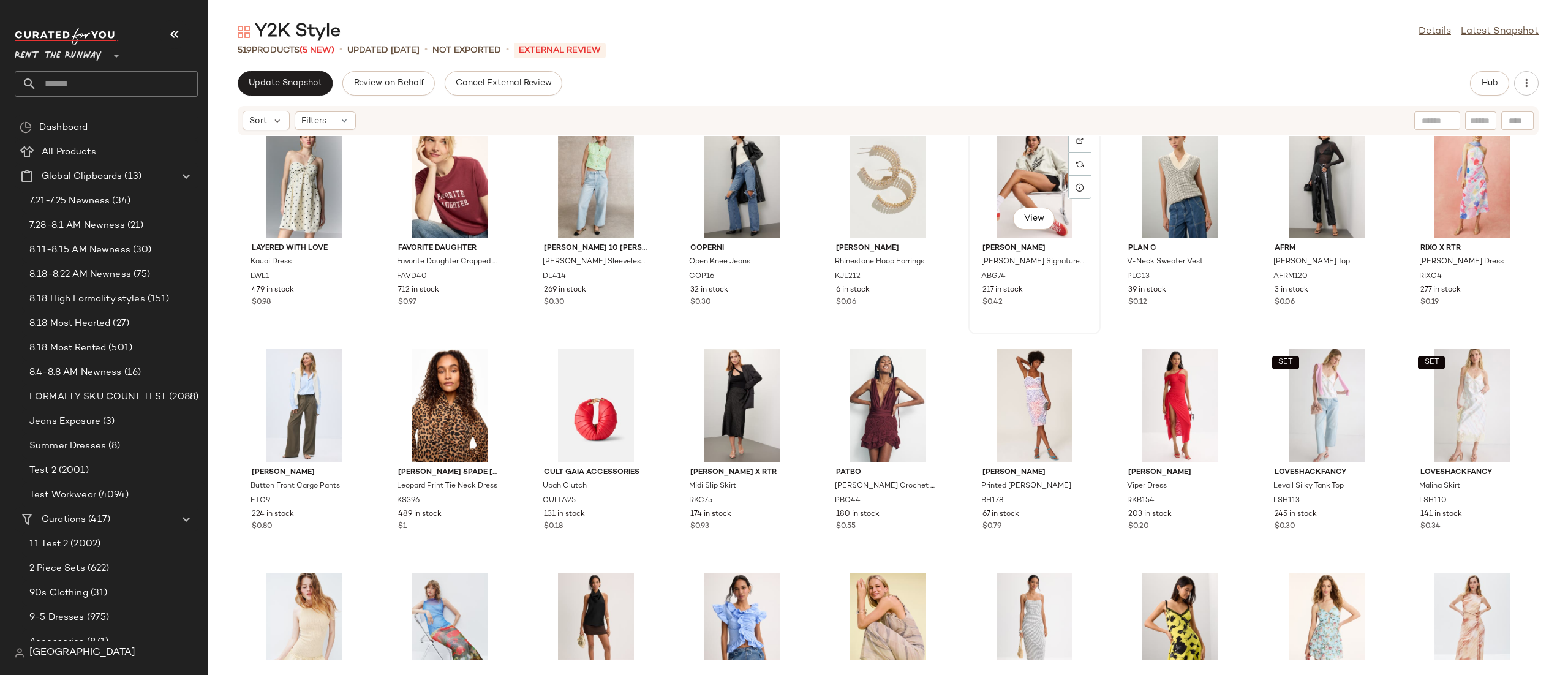
click at [1018, 173] on div "View" at bounding box center [1035, 181] width 123 height 114
click at [1493, 87] on span "Hub" at bounding box center [1489, 84] width 17 height 10
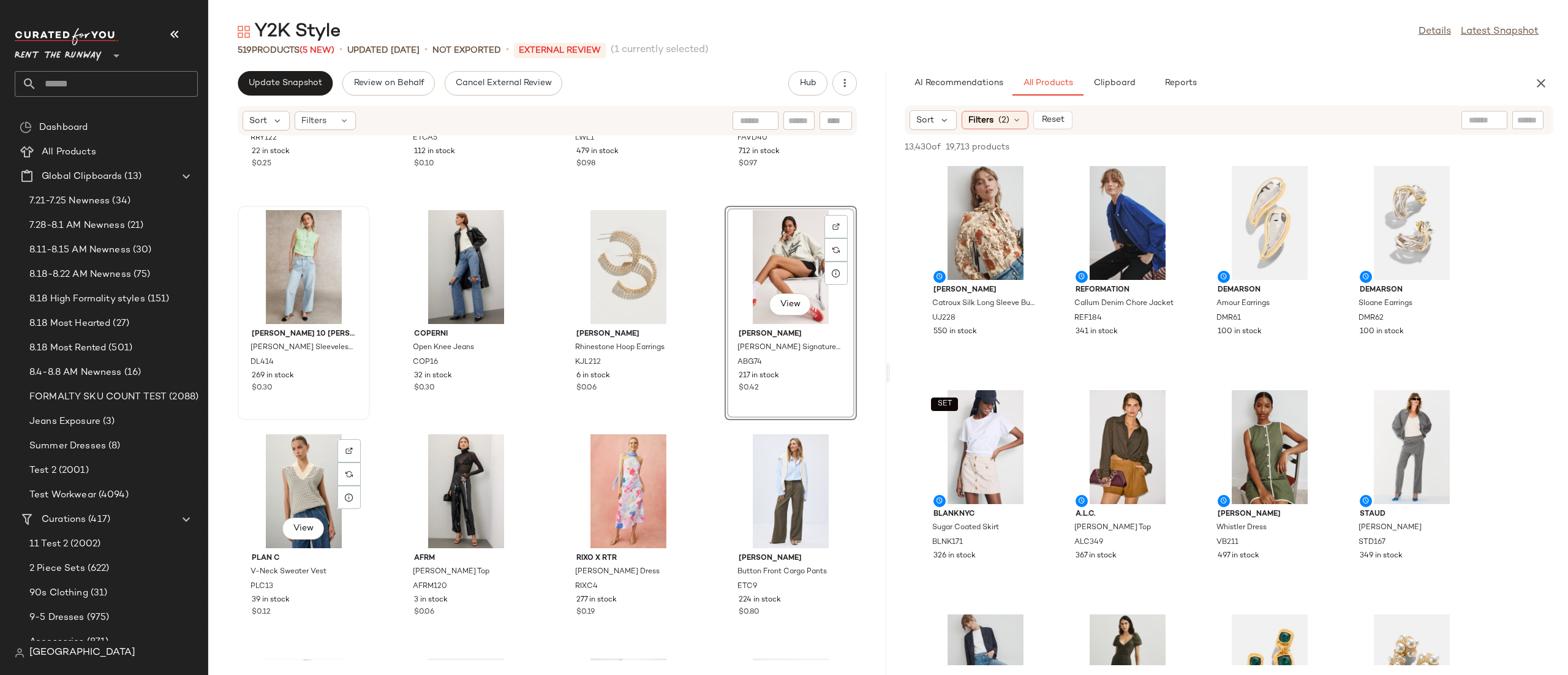
scroll to position [5112, 0]
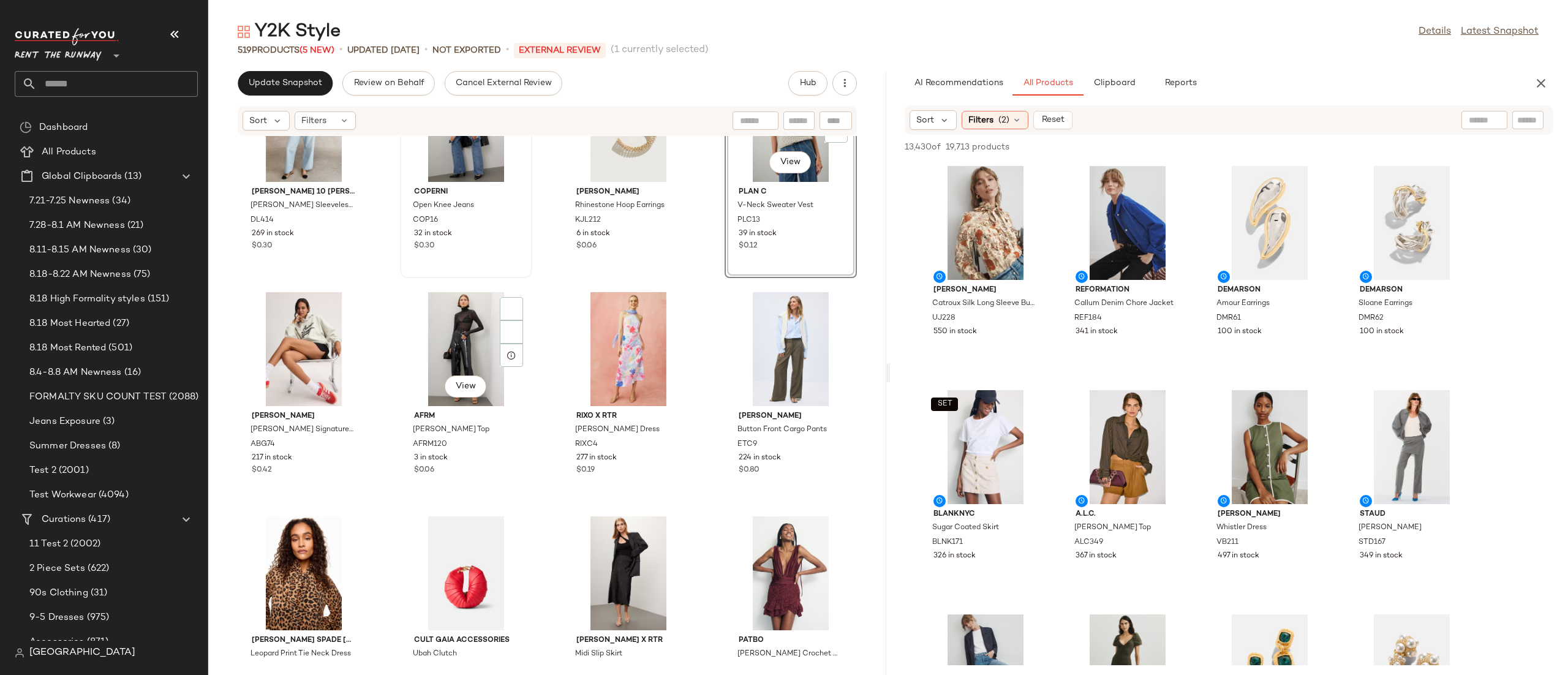
scroll to position [5071, 0]
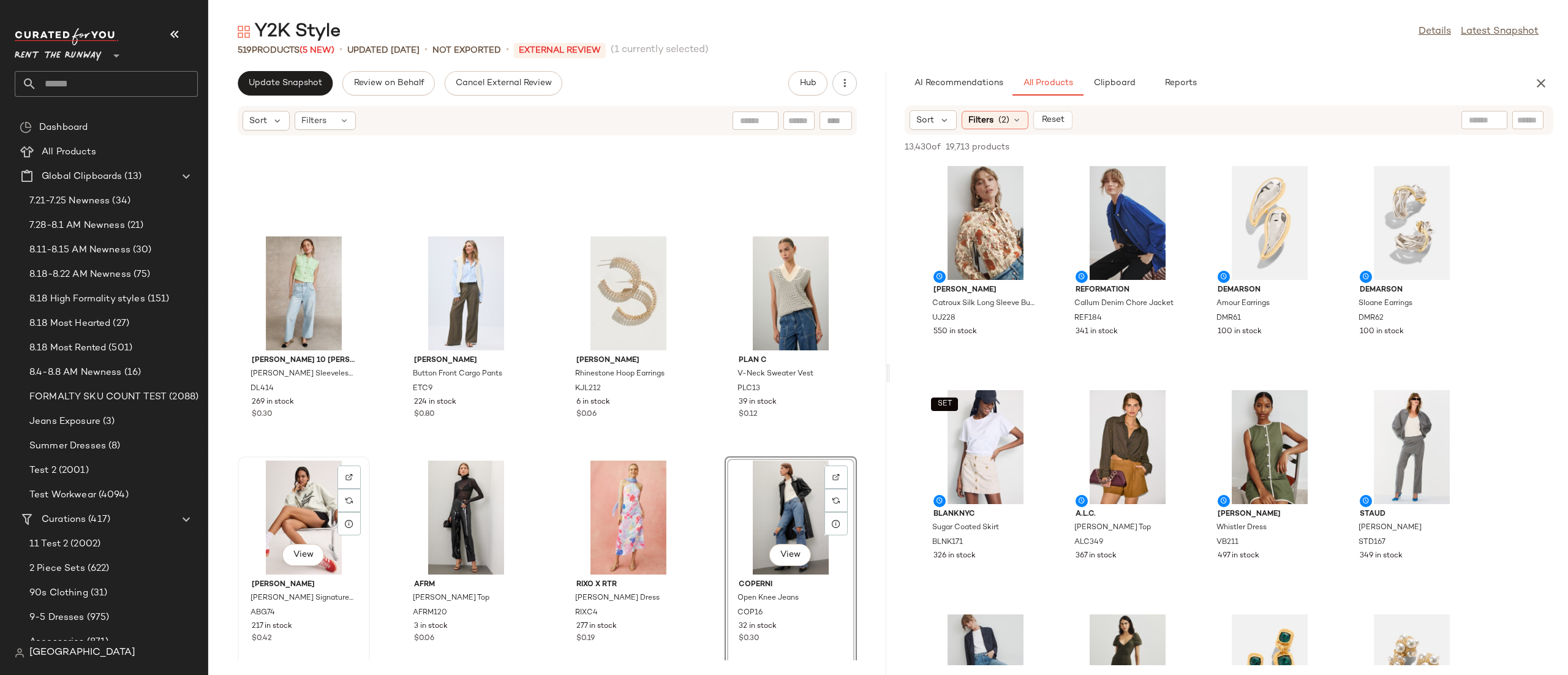
click at [299, 515] on div "View" at bounding box center [304, 518] width 123 height 114
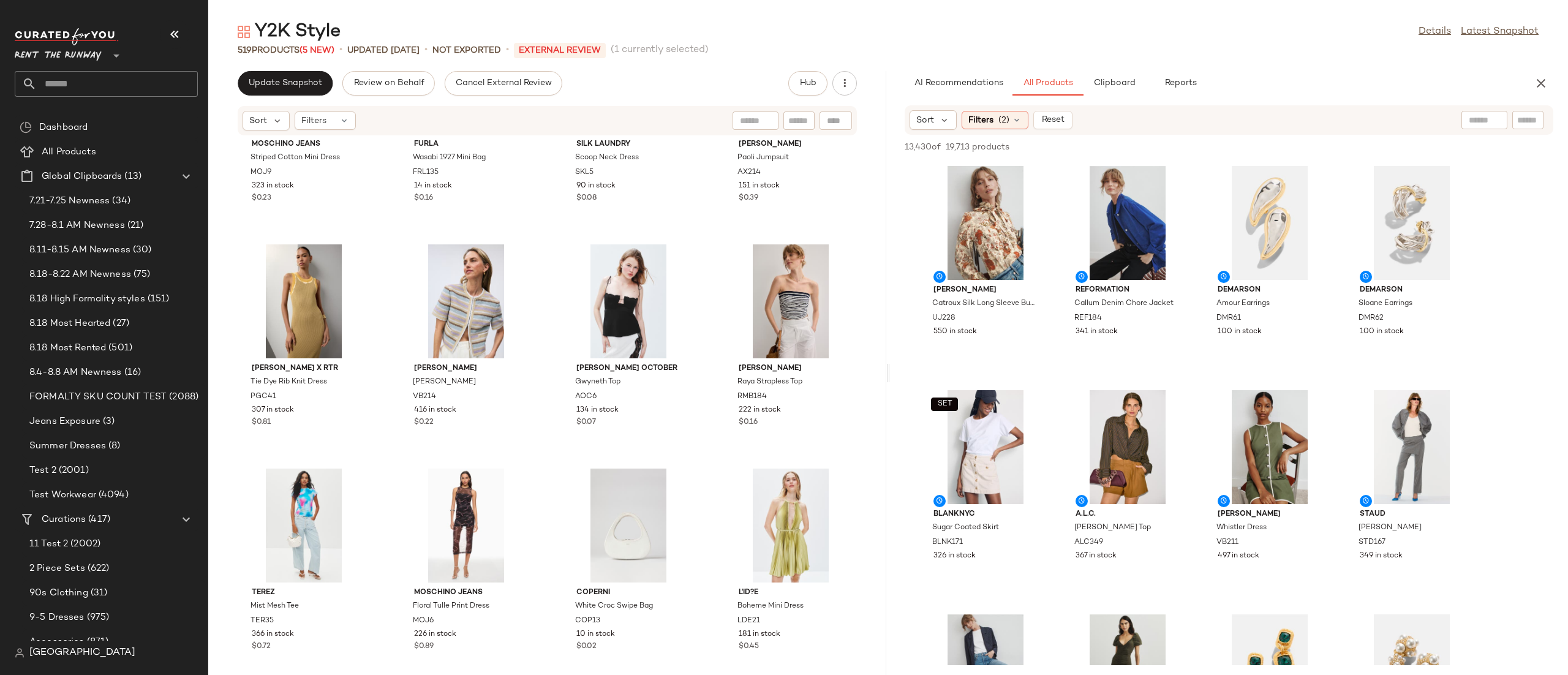
scroll to position [9571, 0]
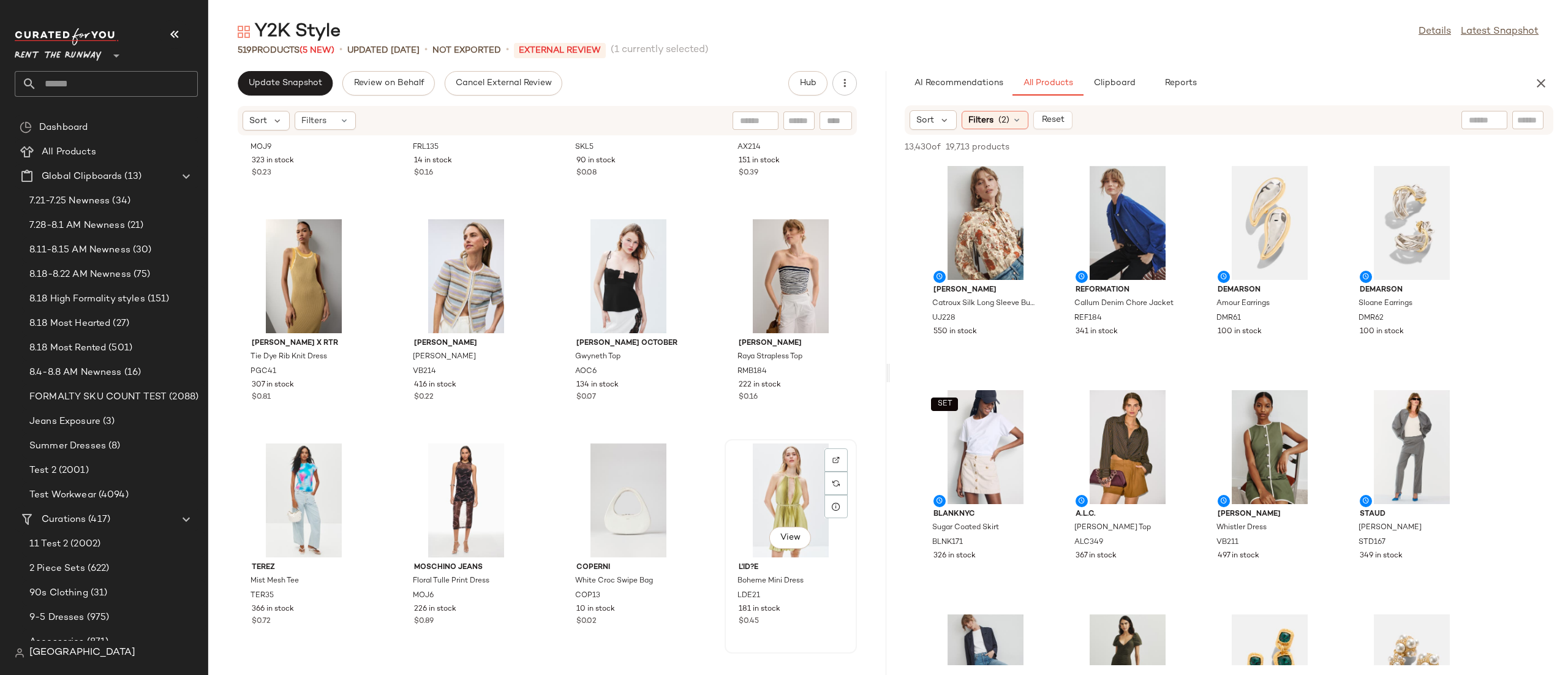
click at [752, 487] on div "View" at bounding box center [791, 500] width 123 height 114
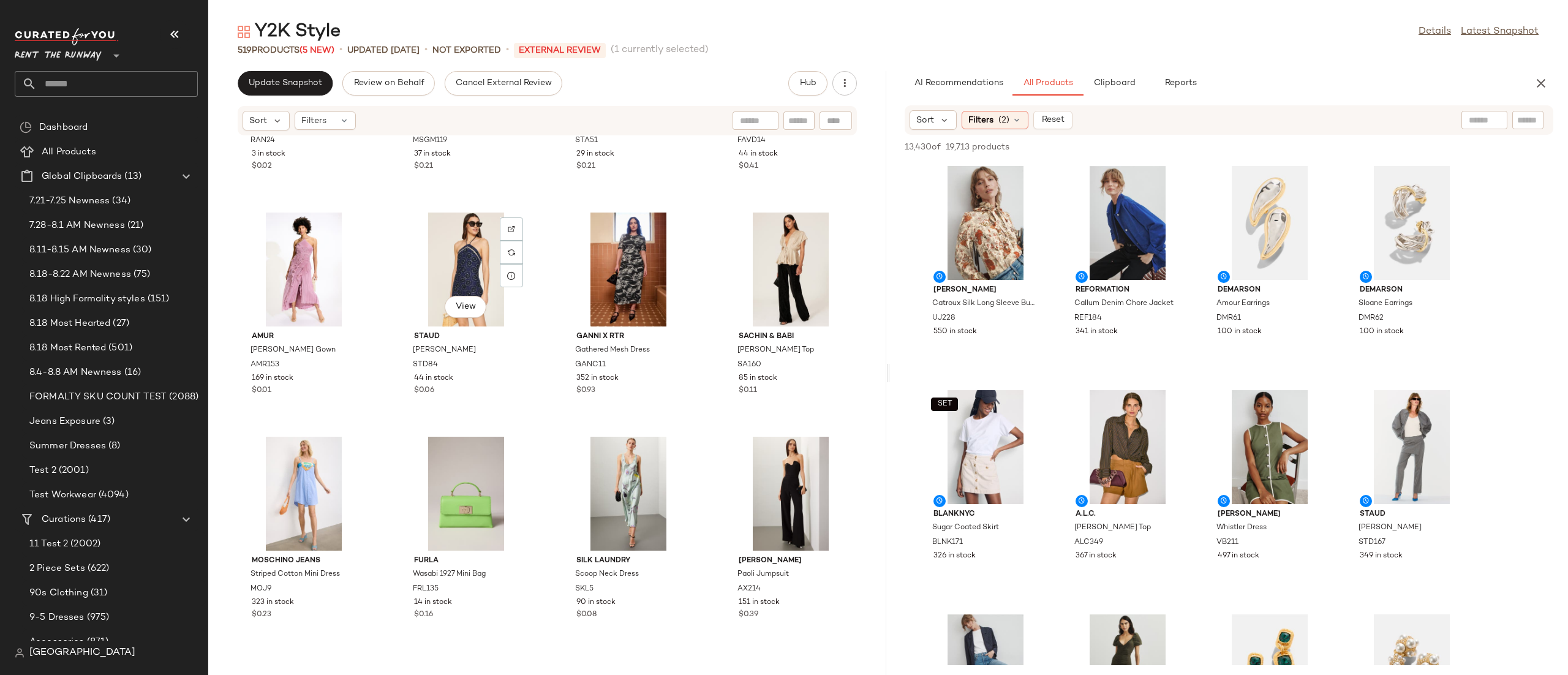
scroll to position [4186, 0]
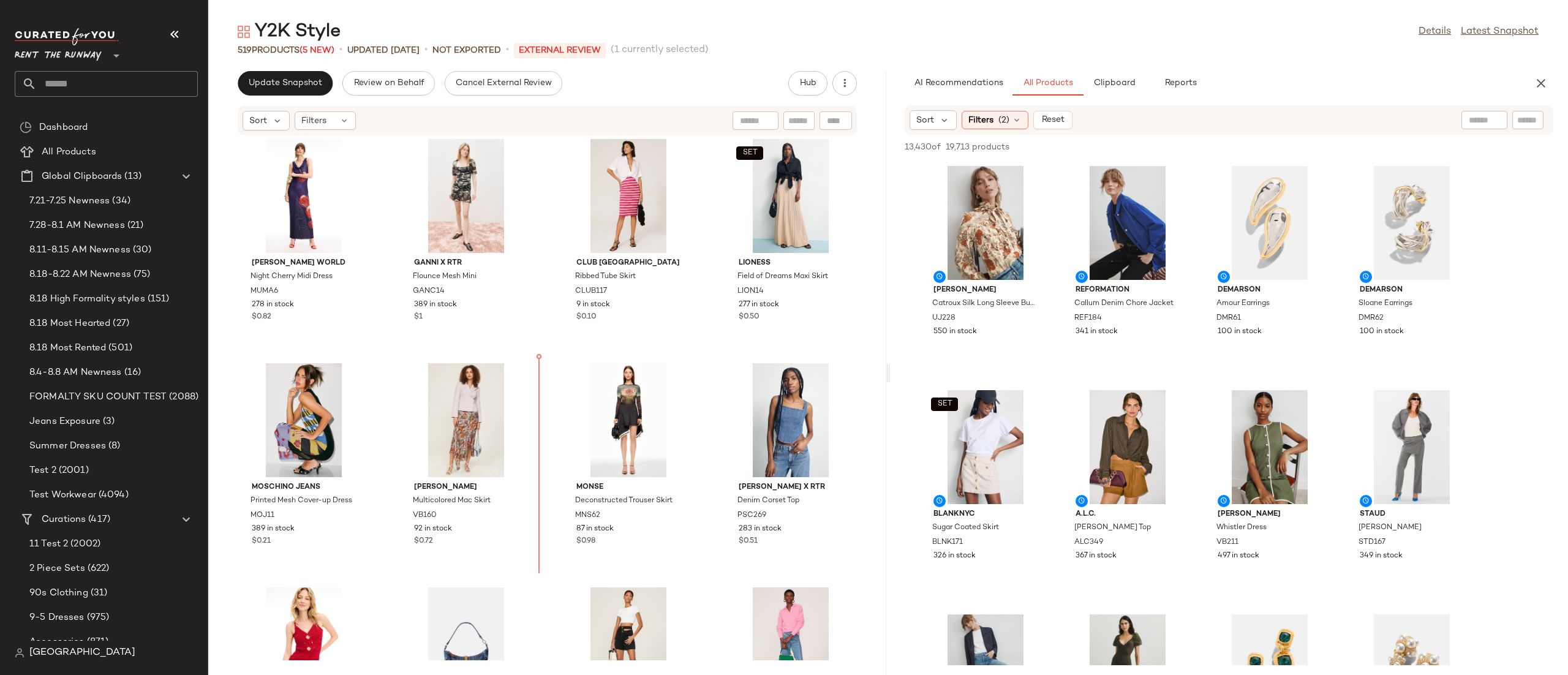
scroll to position [6242, 0]
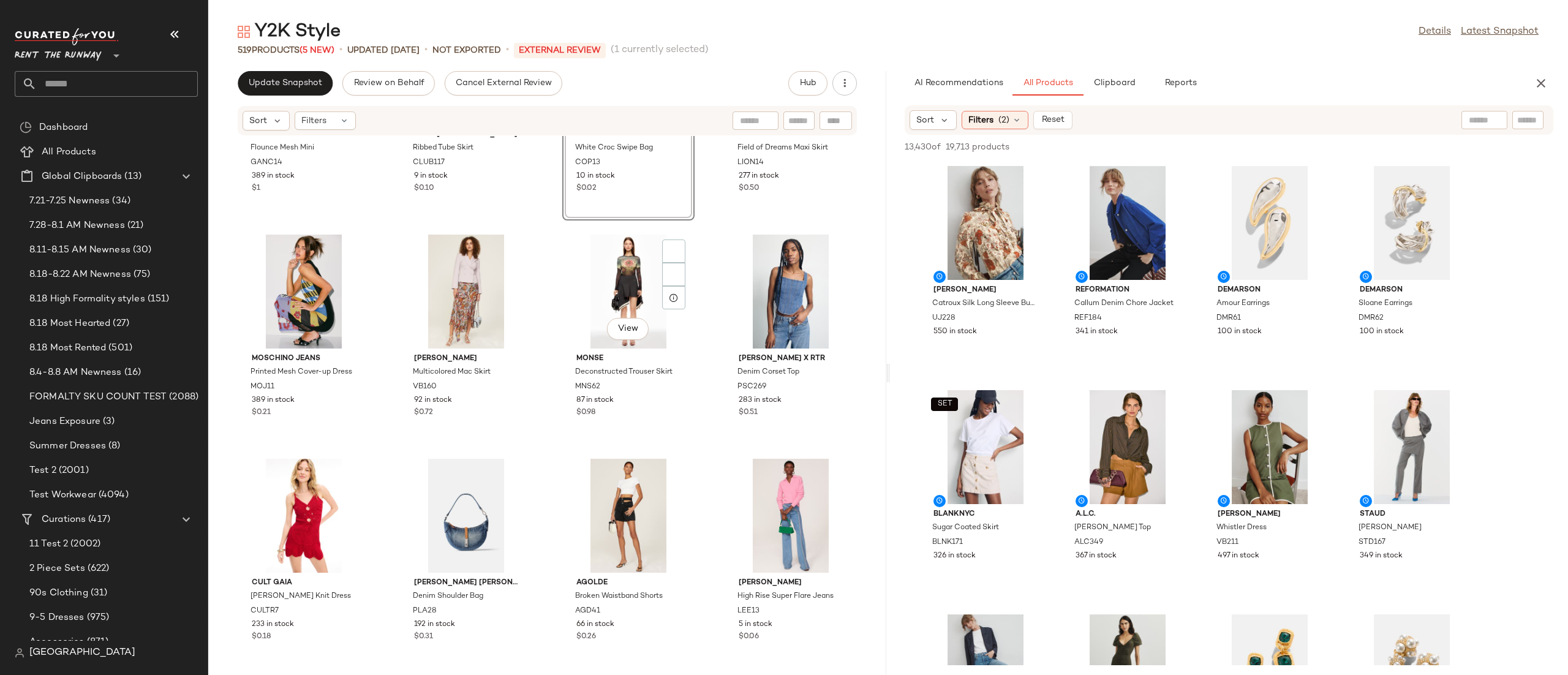
scroll to position [6476, 0]
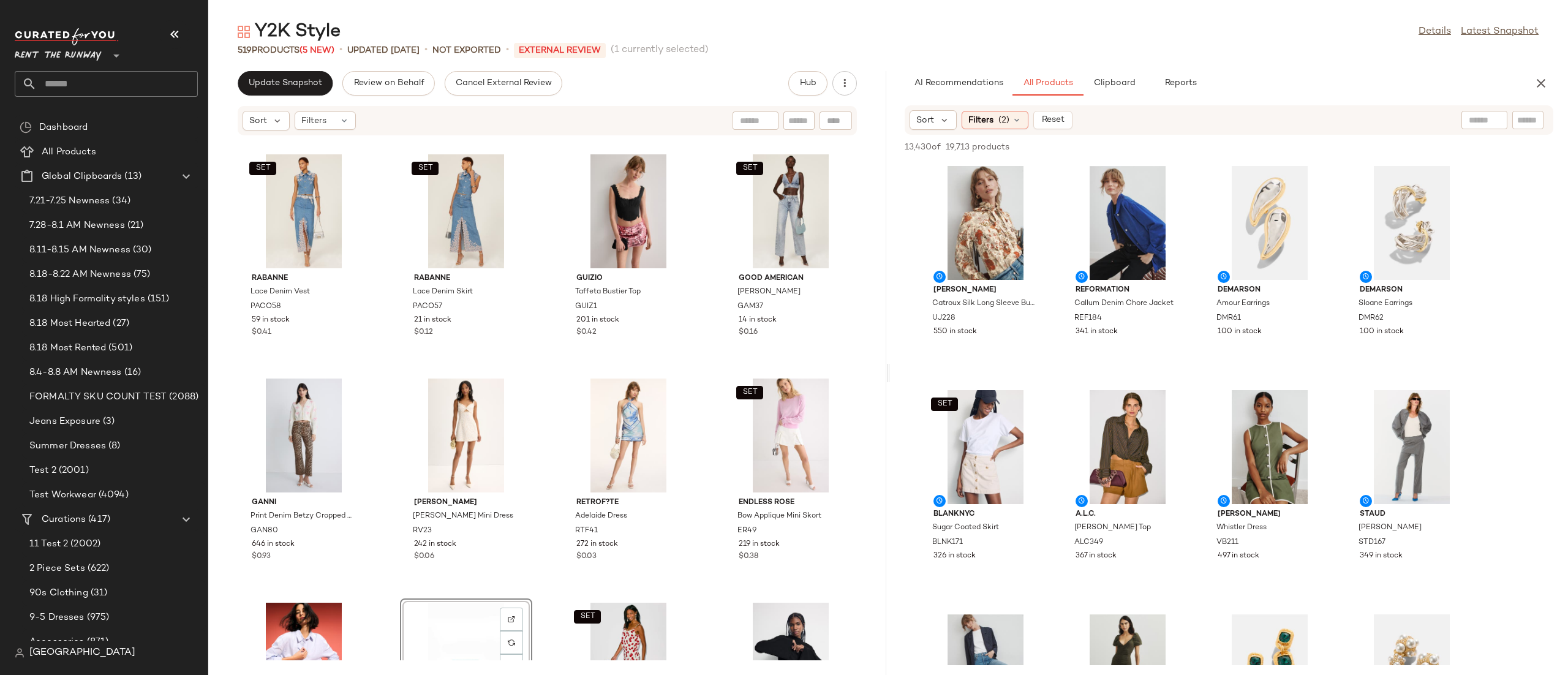
scroll to position [4851, 0]
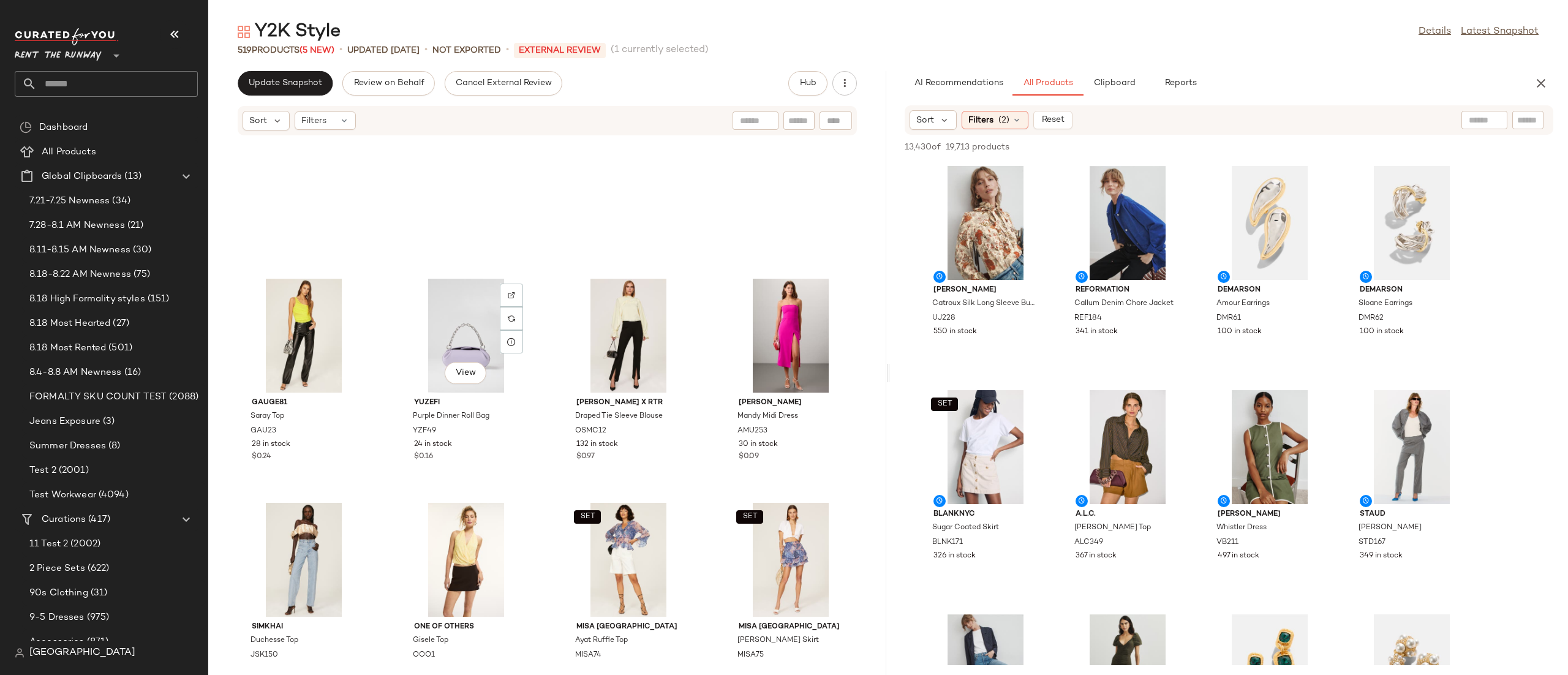
scroll to position [1571, 0]
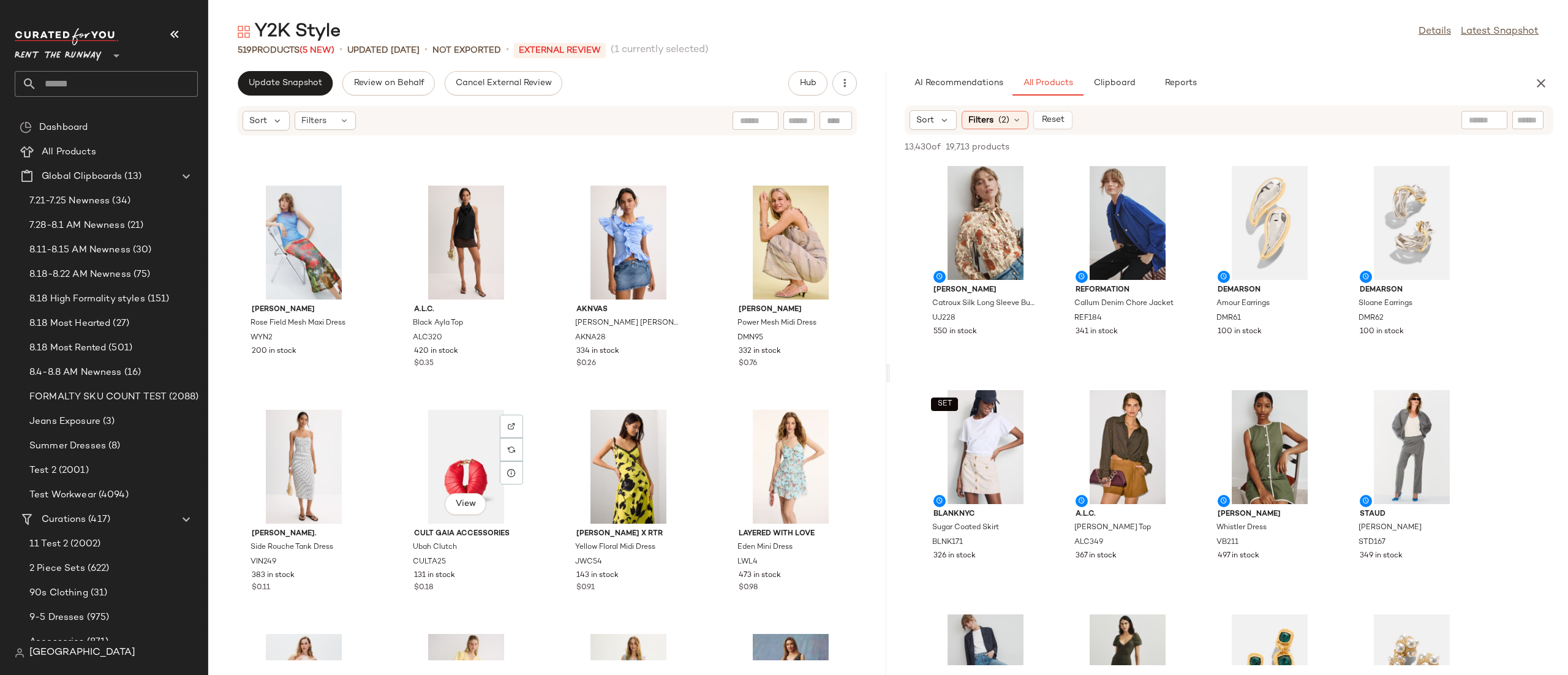
scroll to position [1209, 0]
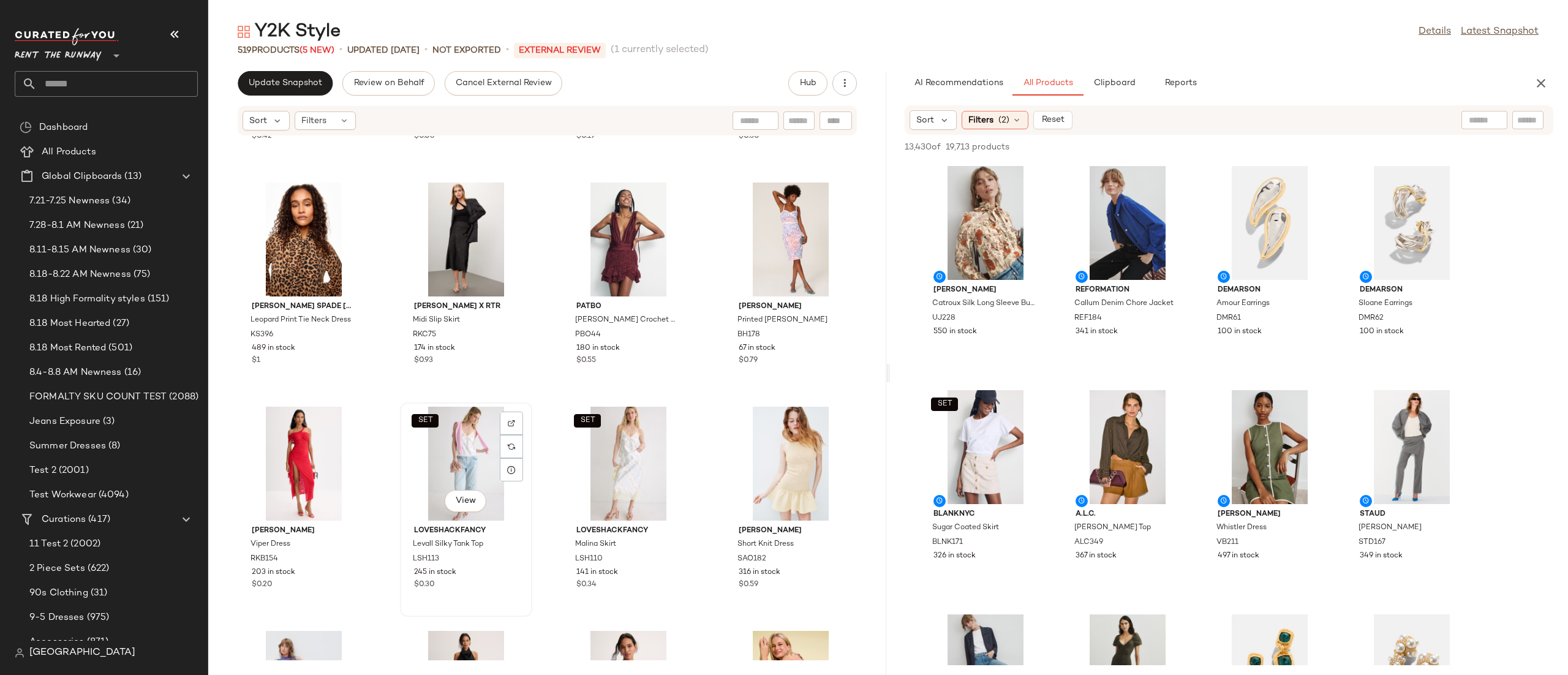
scroll to position [199, 0]
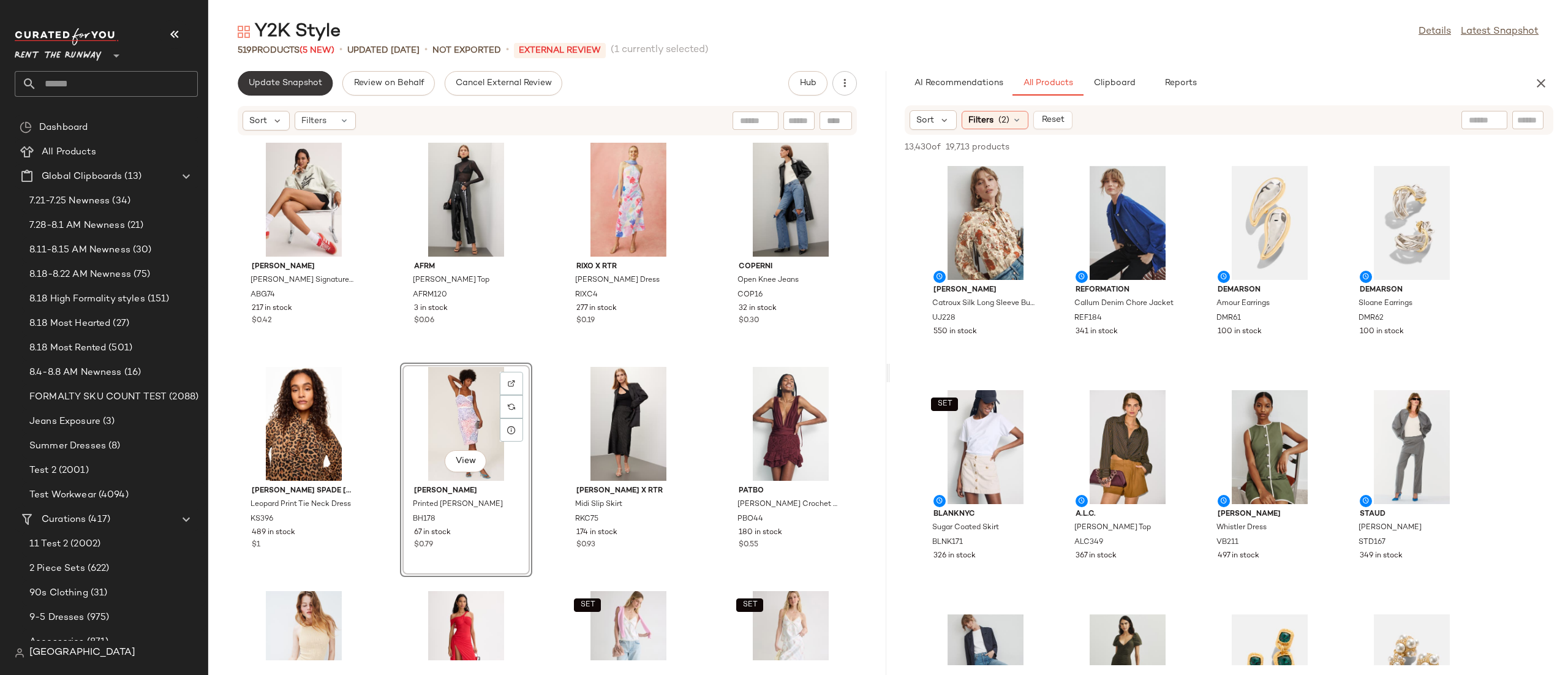
click at [308, 72] on button "Update Snapshot" at bounding box center [285, 83] width 95 height 25
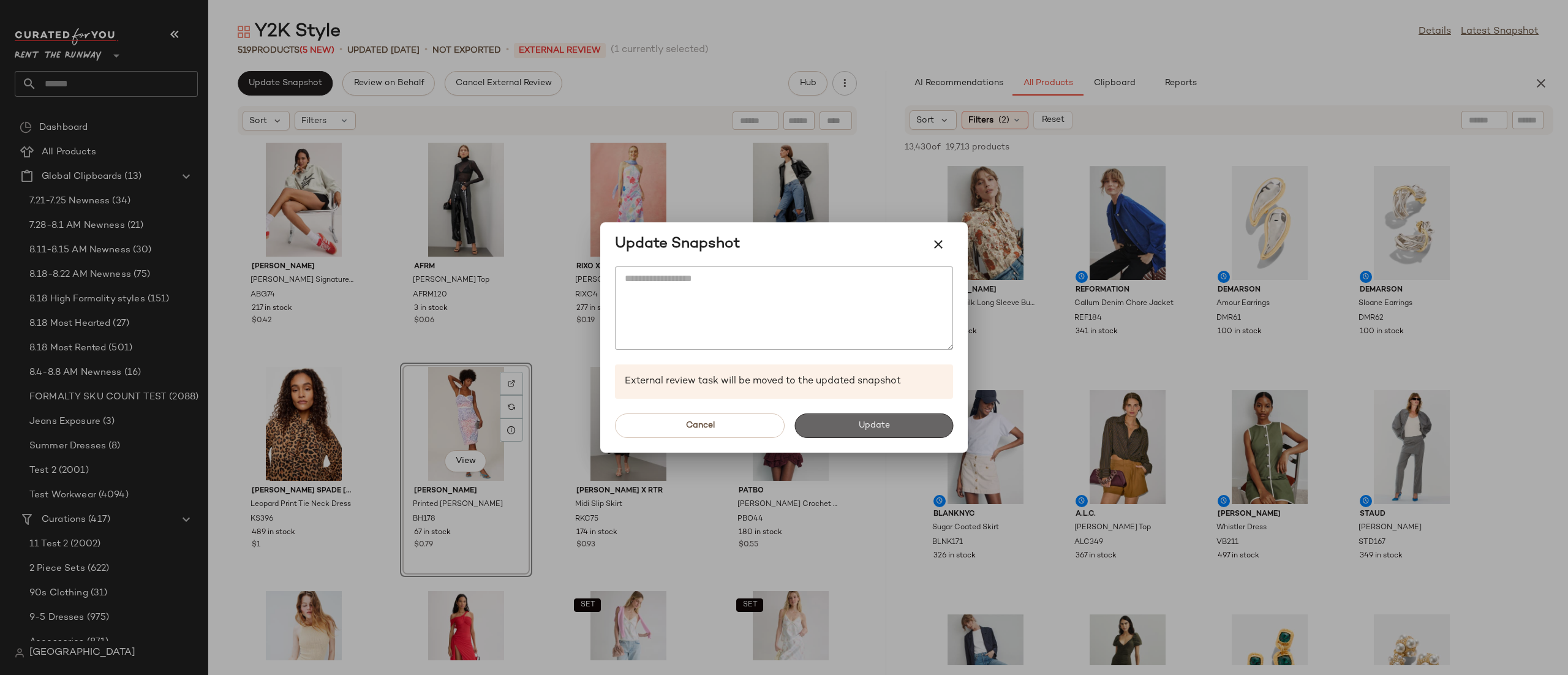
click at [853, 421] on button "Update" at bounding box center [874, 425] width 159 height 25
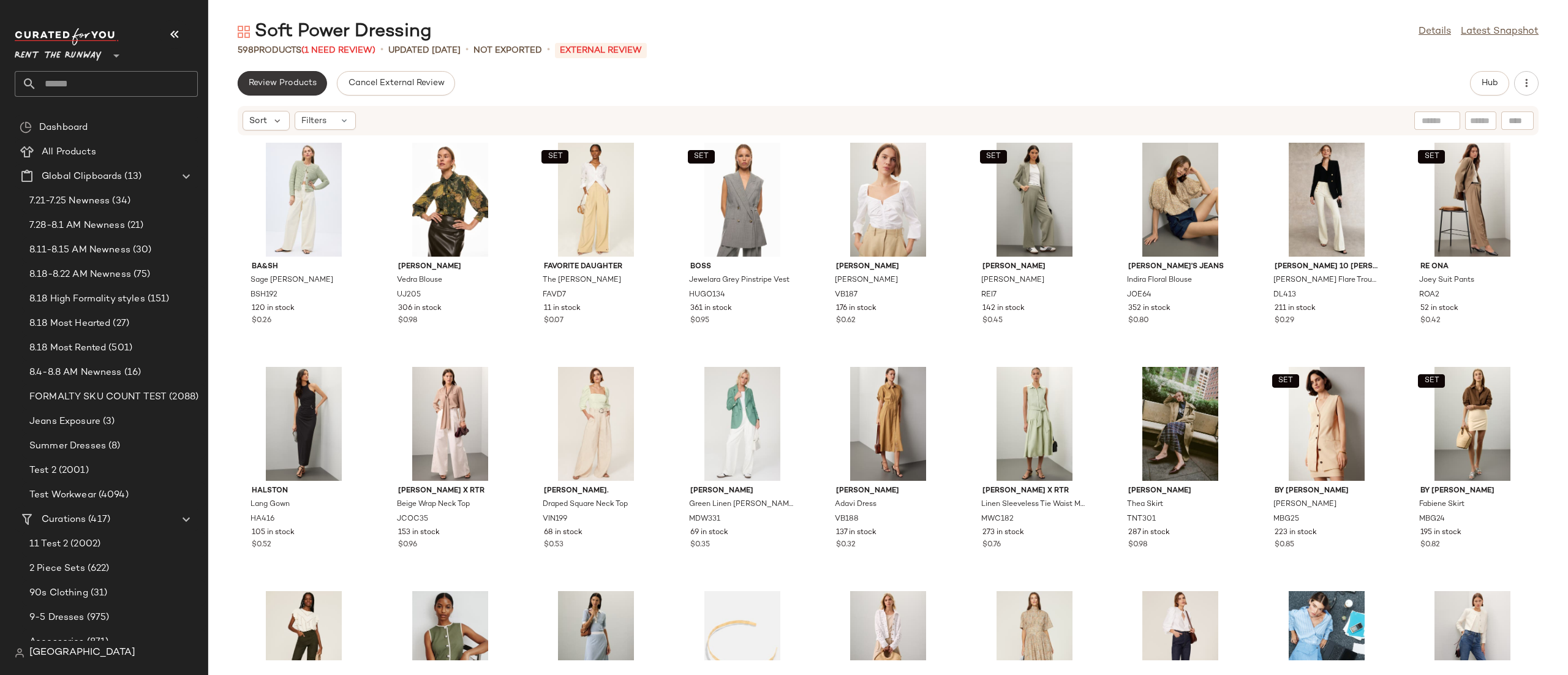
click at [289, 76] on button "Review Products" at bounding box center [282, 83] width 89 height 25
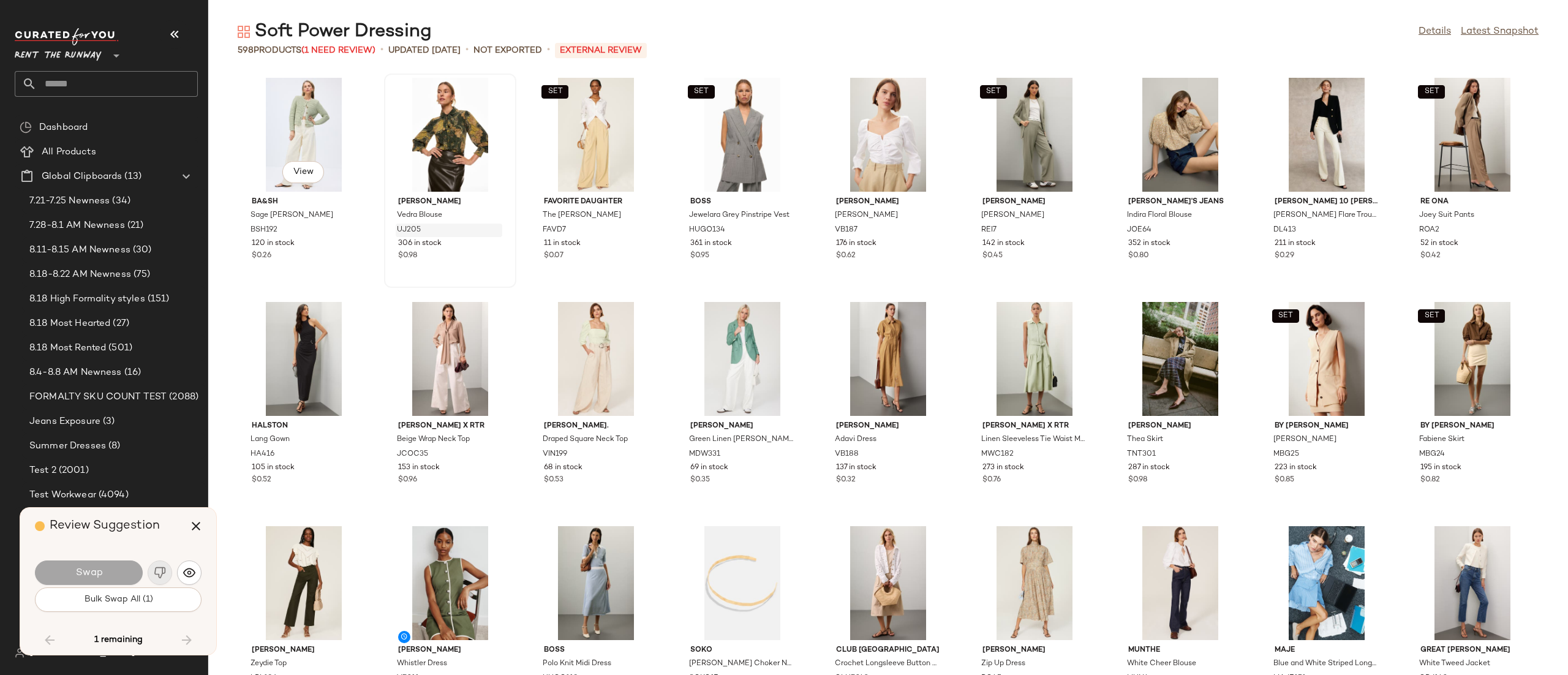
scroll to position [11880, 0]
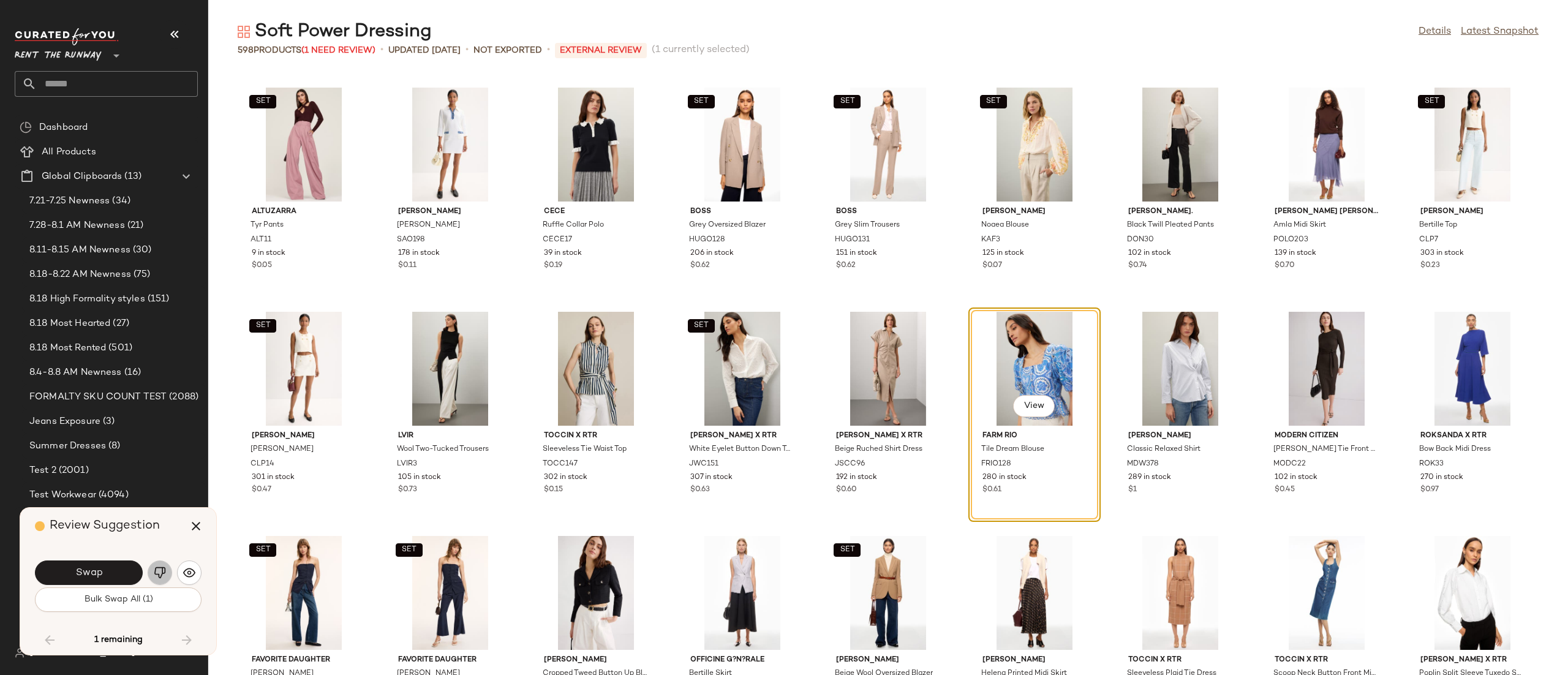
click at [162, 569] on img "button" at bounding box center [160, 572] width 12 height 12
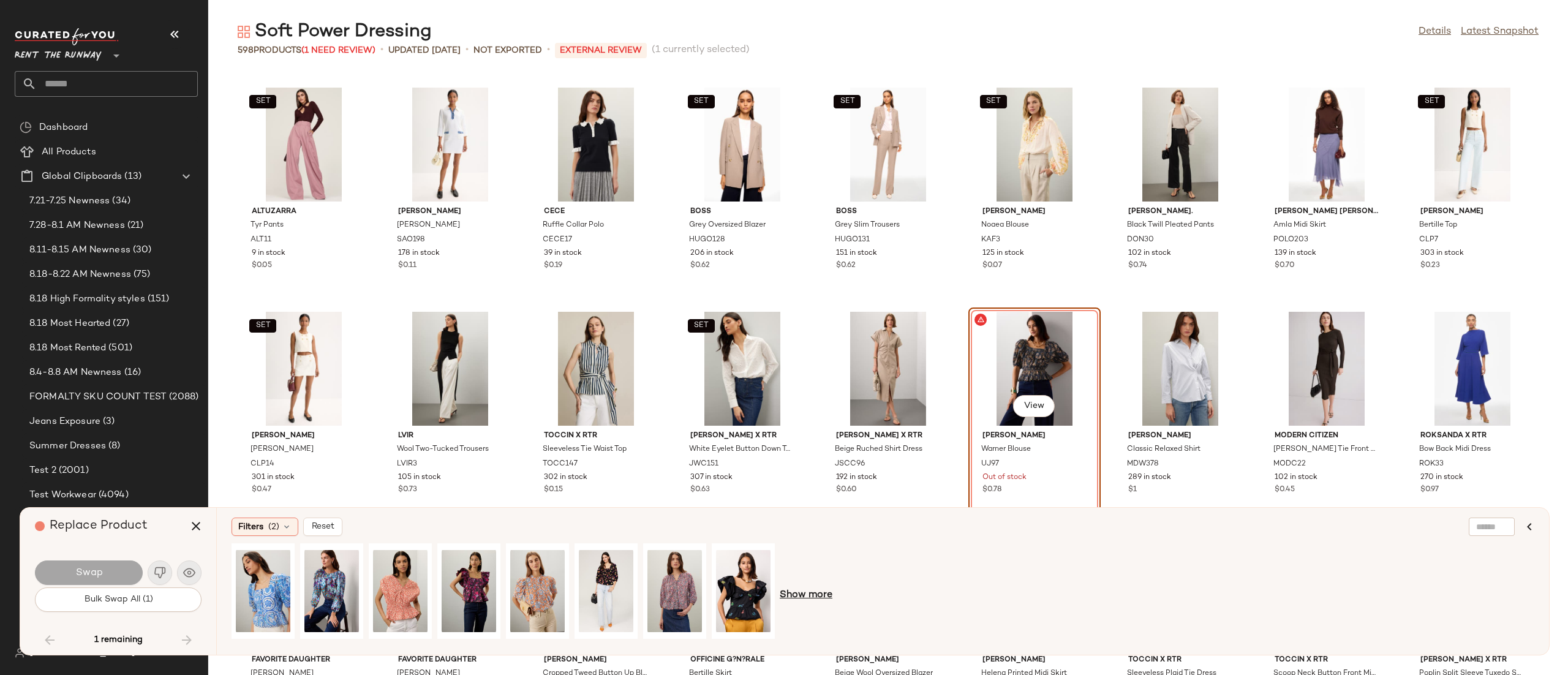
click at [800, 588] on span "Show more" at bounding box center [806, 595] width 52 height 15
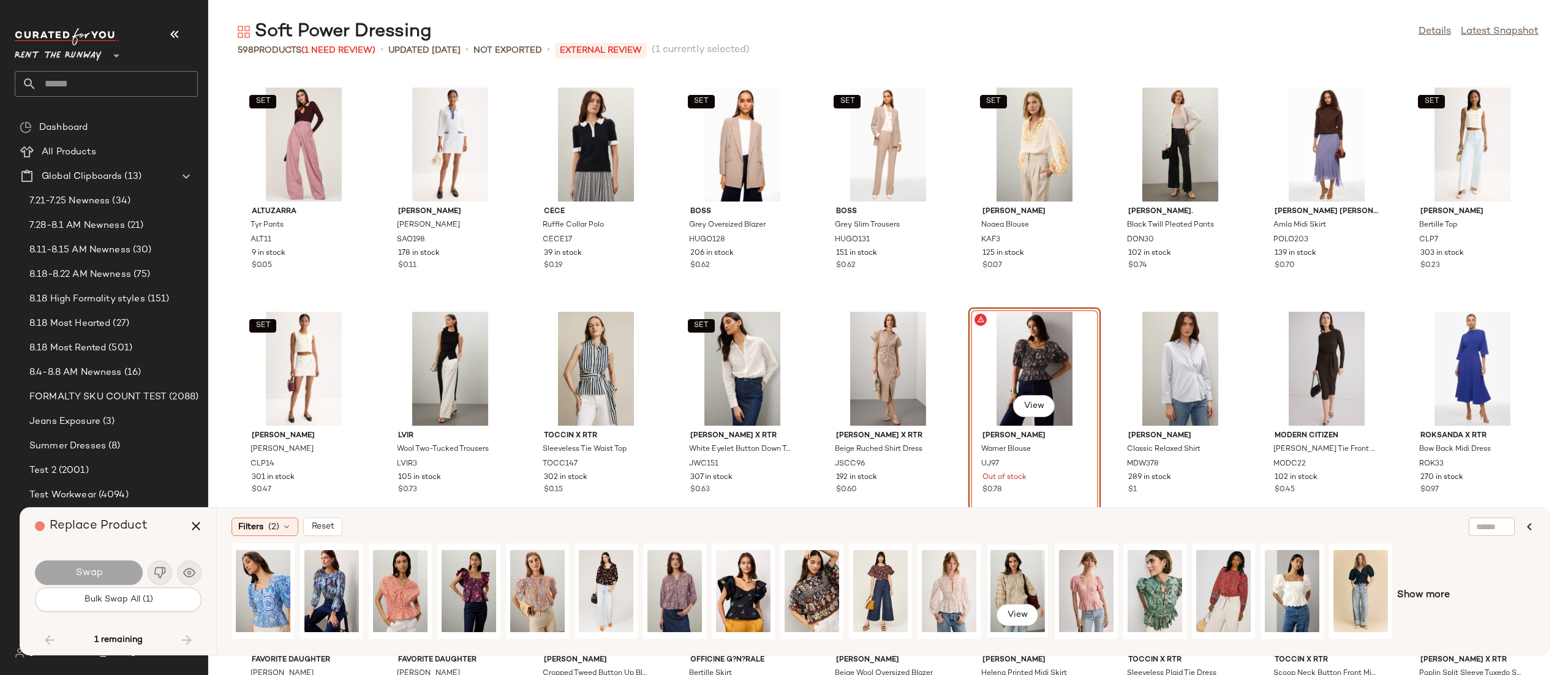
click at [991, 559] on div "View" at bounding box center [1018, 591] width 55 height 87
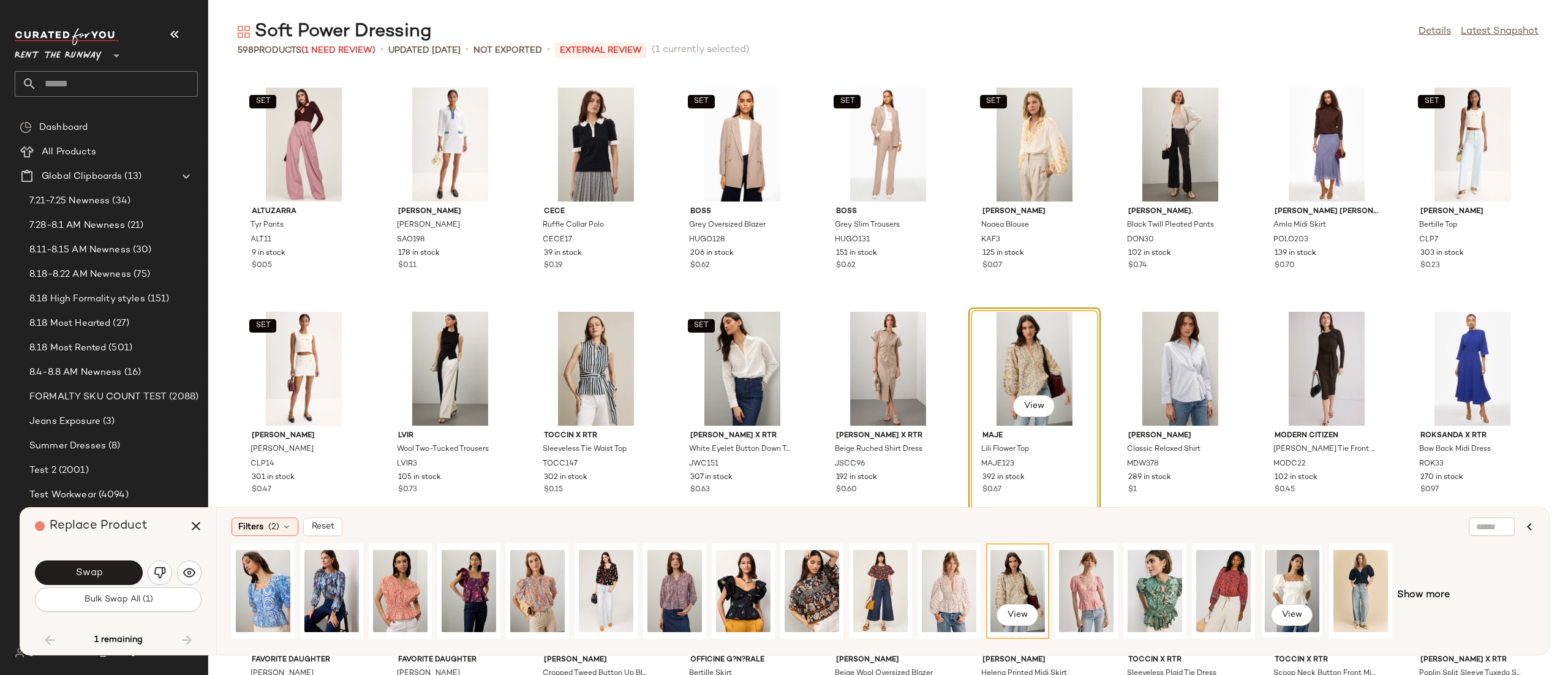
click at [1290, 576] on div "View" at bounding box center [1292, 591] width 55 height 87
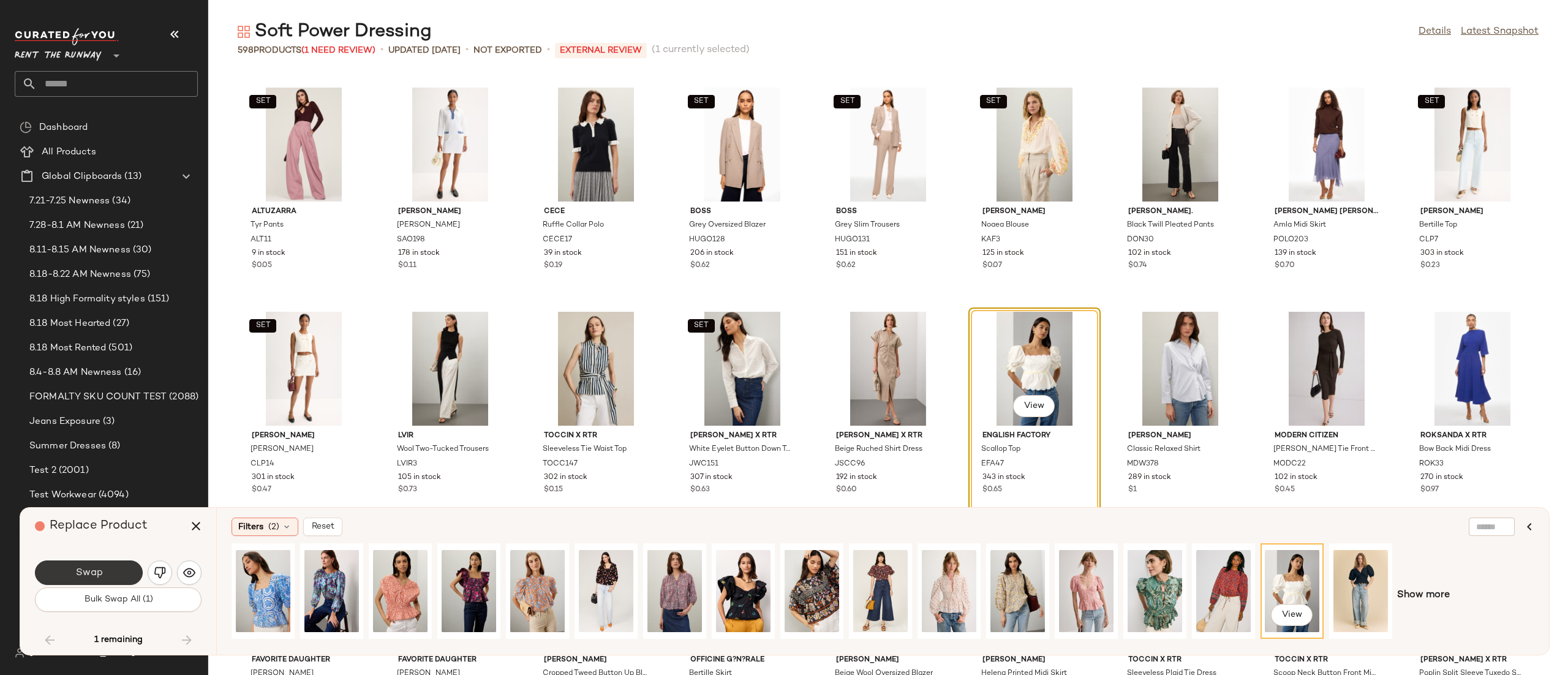
click at [96, 569] on span "Swap" at bounding box center [88, 573] width 28 height 11
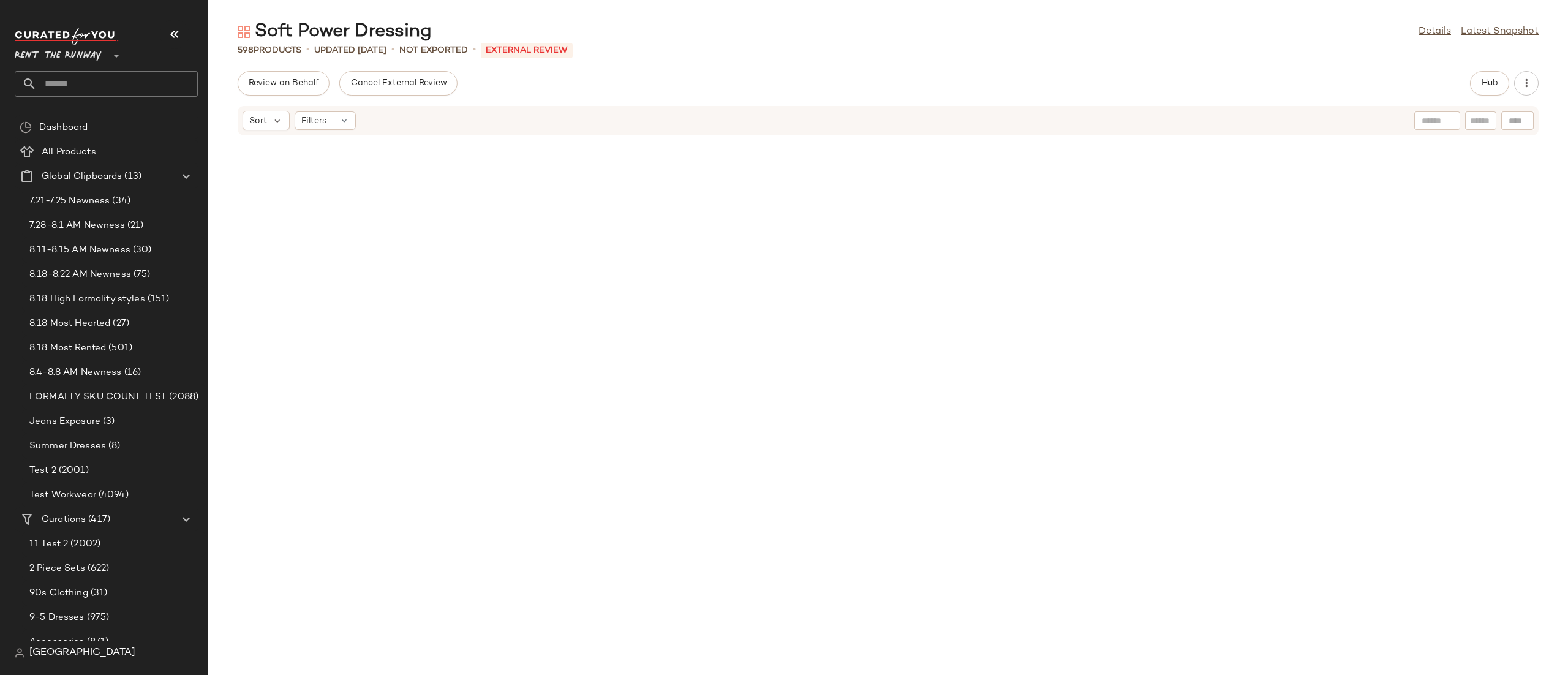
scroll to position [11042, 0]
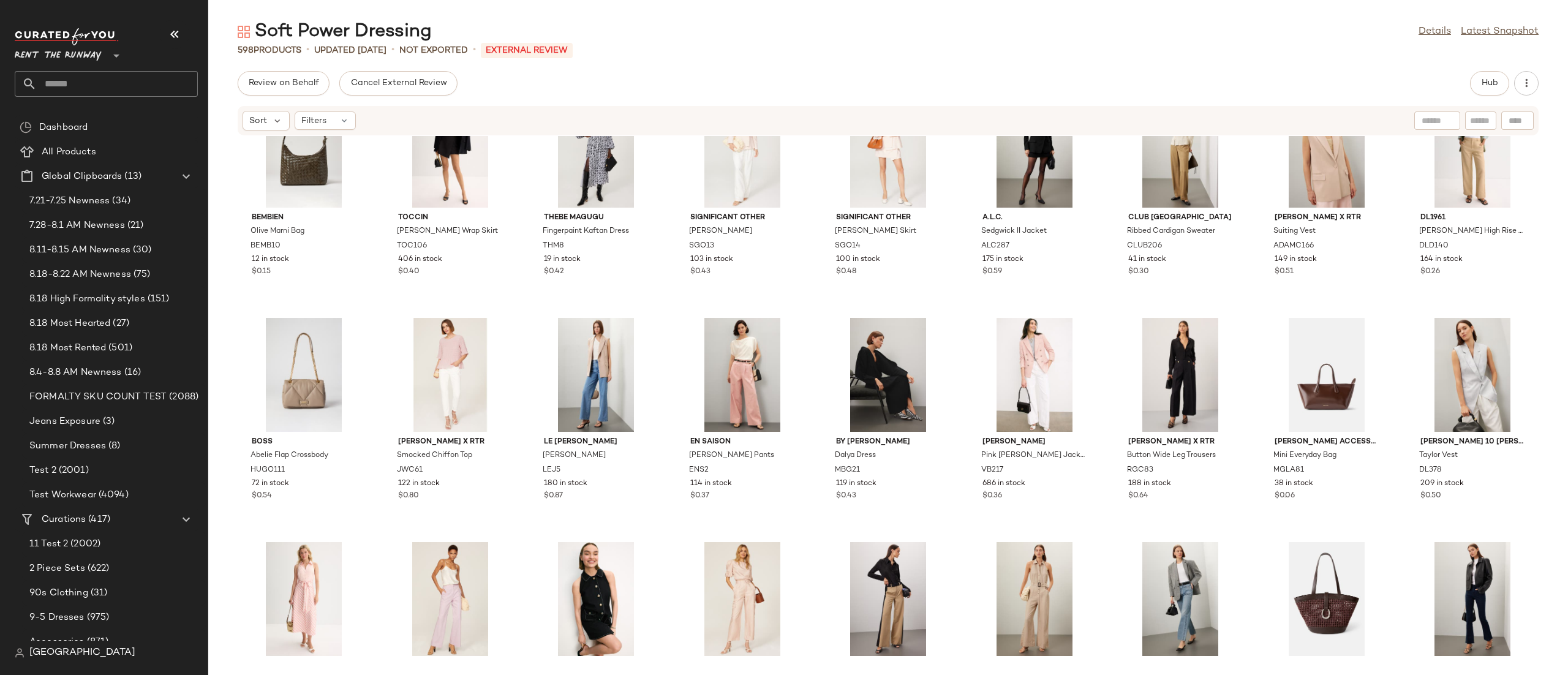
click at [1567, 674] on html "Rent the Runway ** Dashboard All Products Global Clipboards (13) 7.21-7.25 Newn…" at bounding box center [784, 338] width 1568 height 675
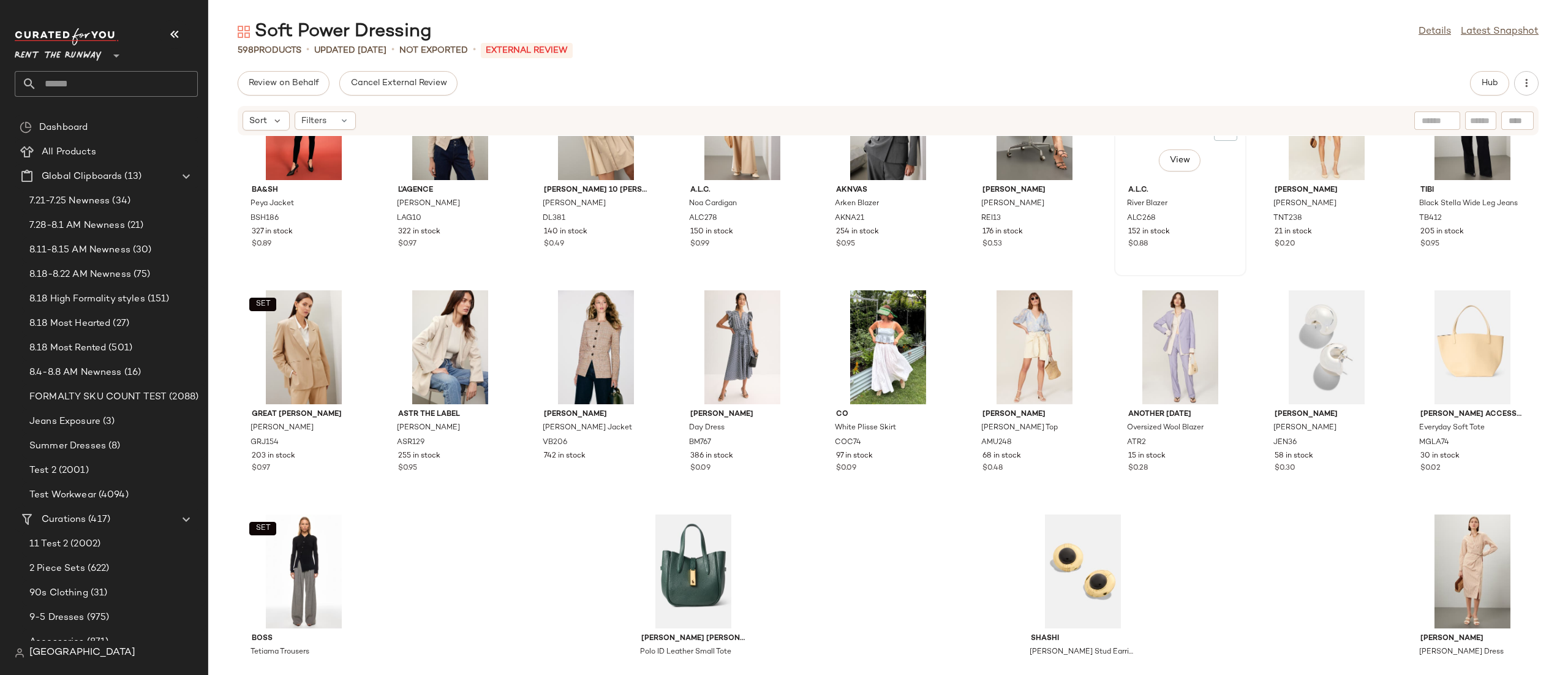
scroll to position [14414, 0]
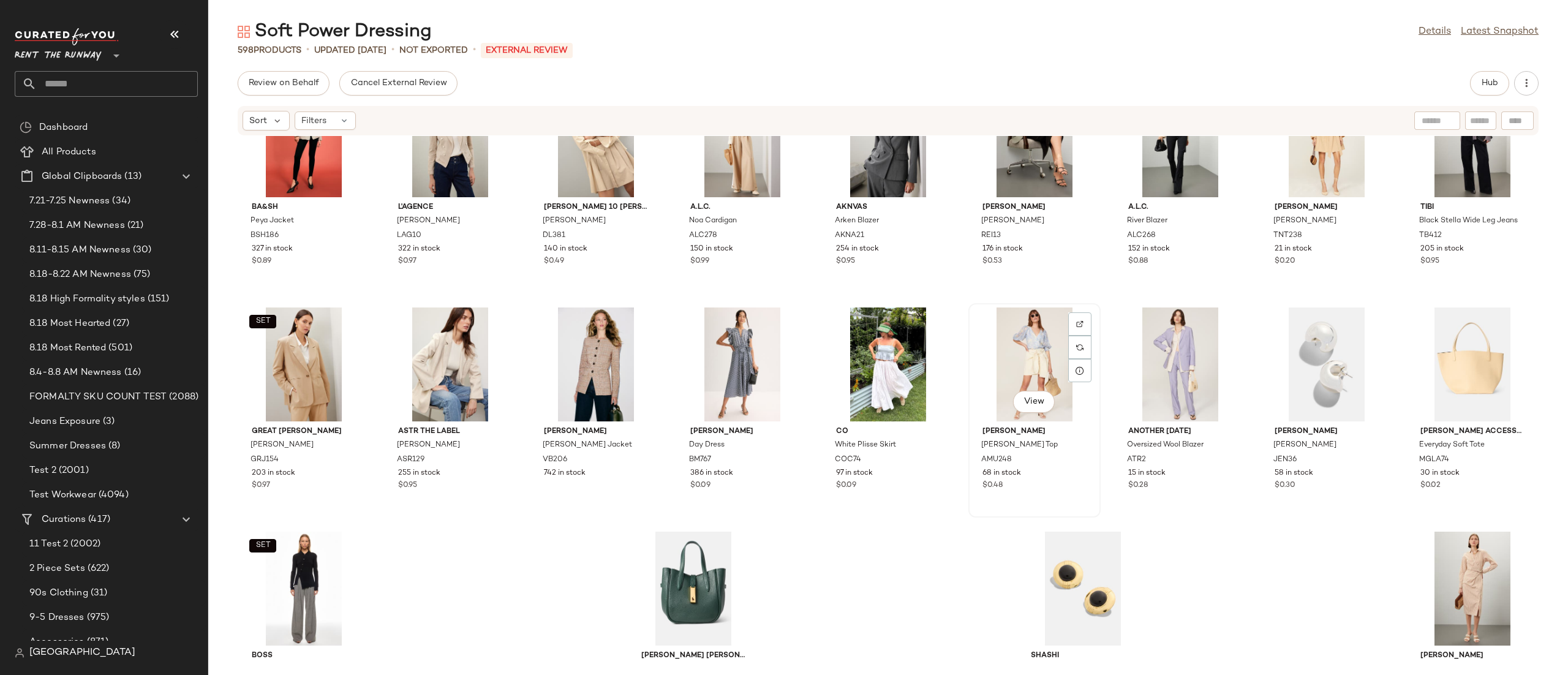
click at [1041, 343] on div "View" at bounding box center [1035, 364] width 123 height 114
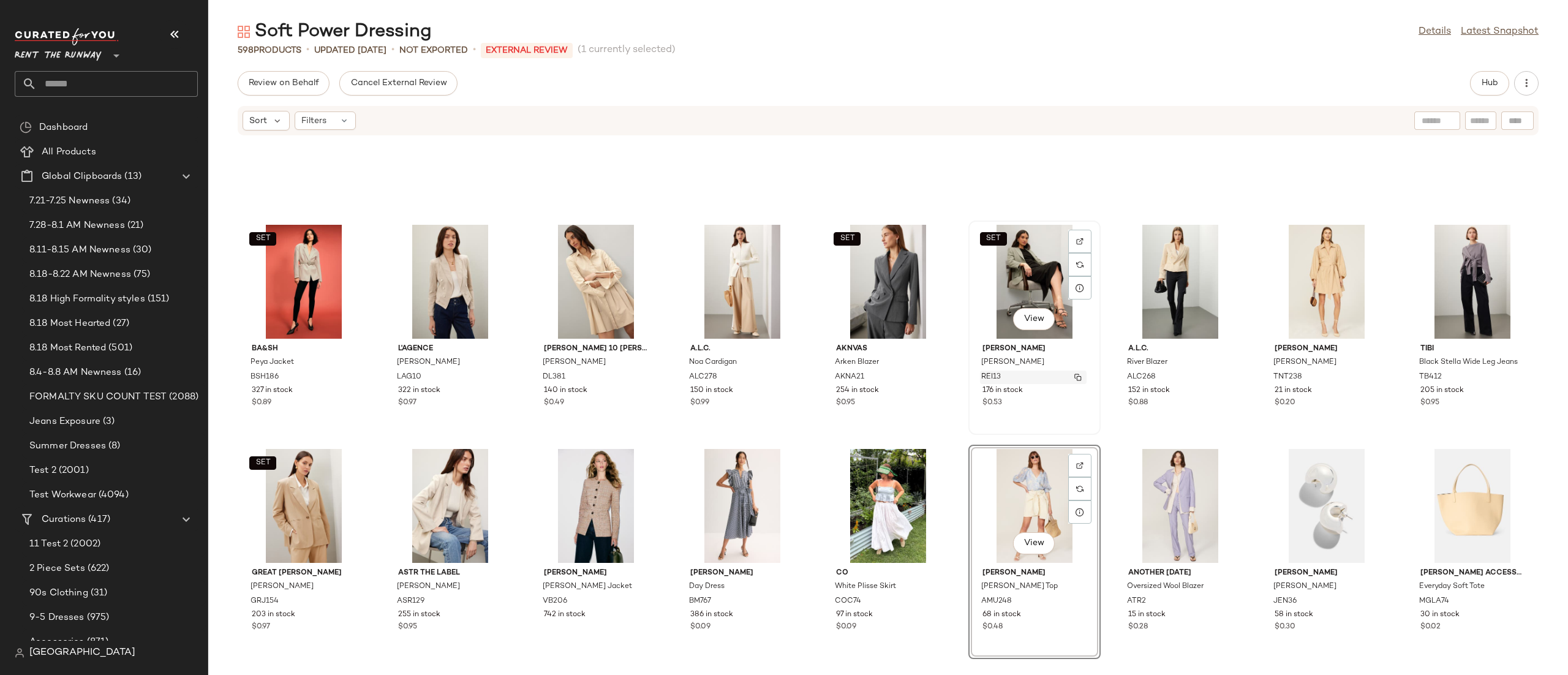
scroll to position [14272, 0]
click at [441, 478] on div "View" at bounding box center [450, 506] width 123 height 114
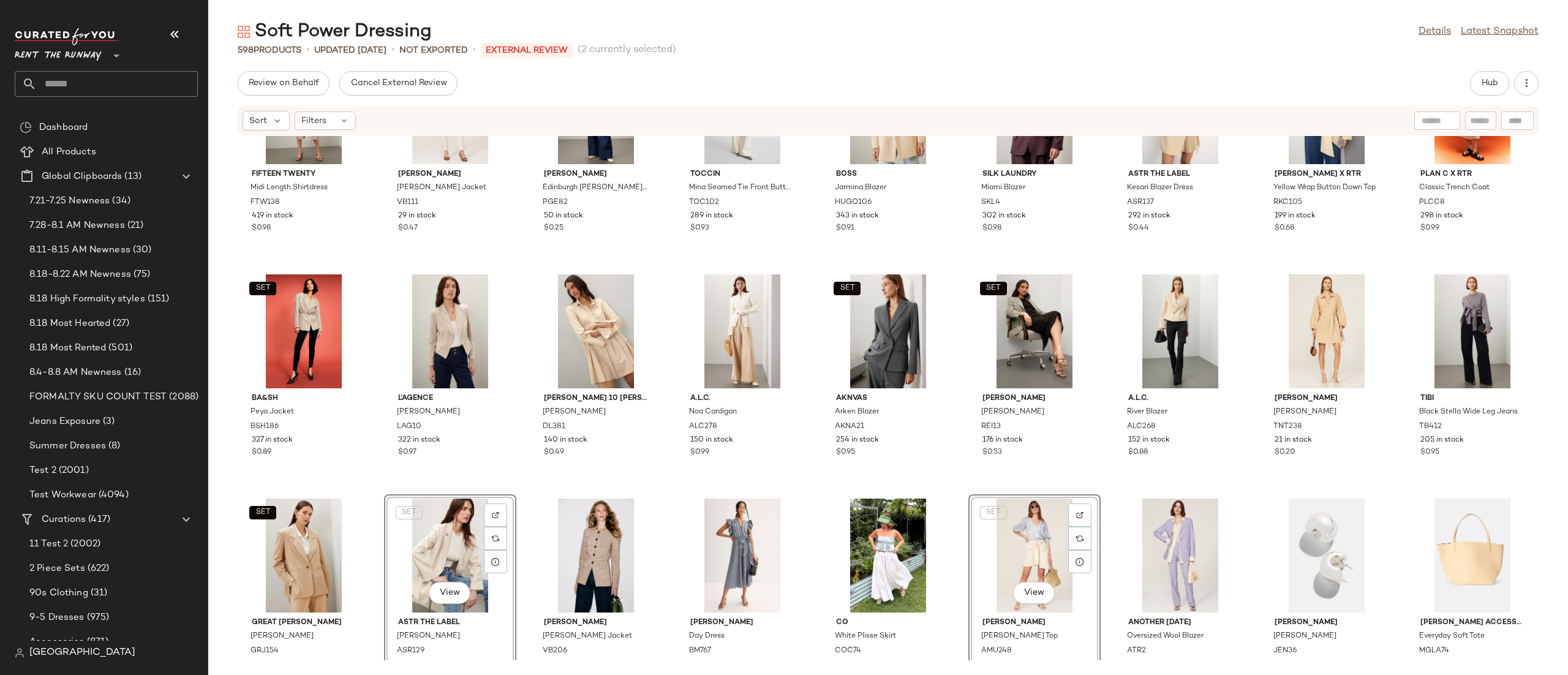
scroll to position [14230, 0]
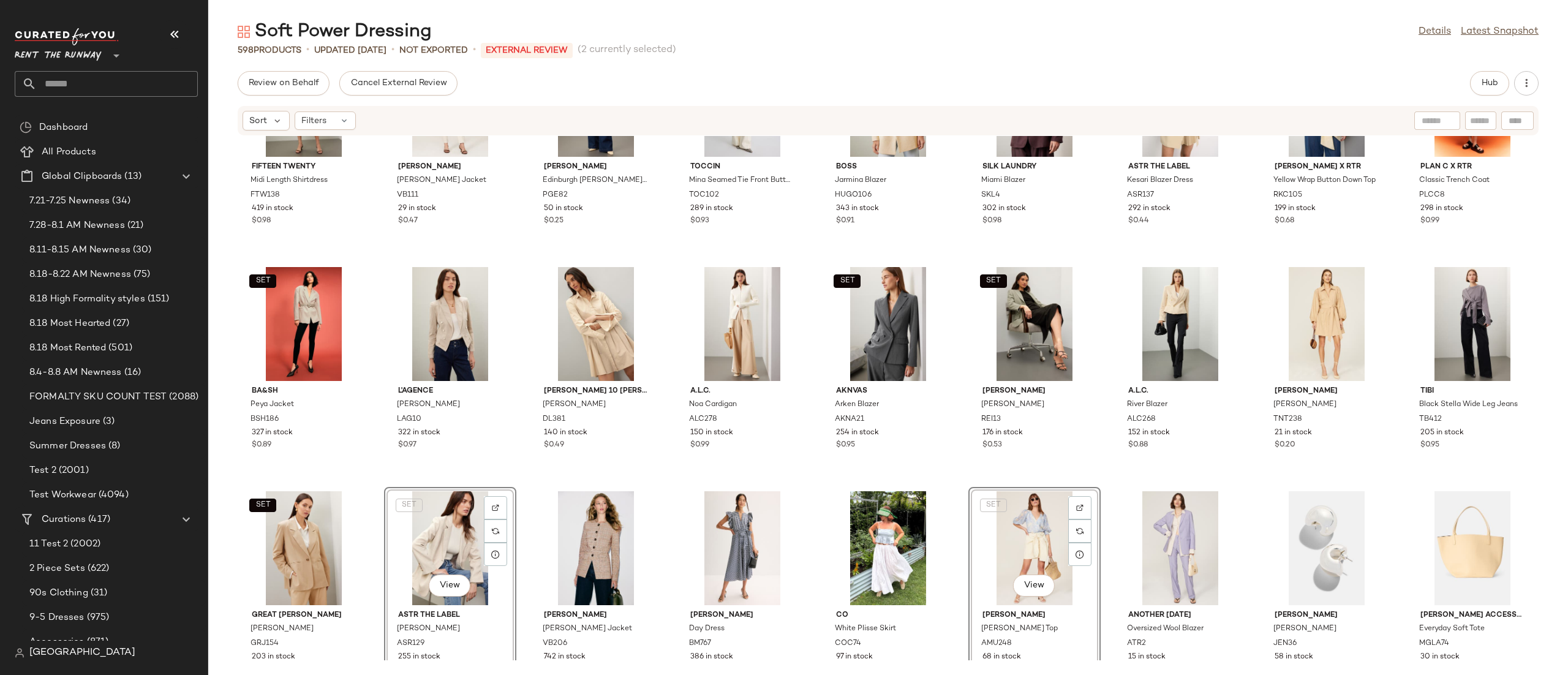
click at [433, 514] on div "SET View" at bounding box center [450, 548] width 123 height 114
click at [1174, 310] on div "View" at bounding box center [1180, 324] width 123 height 114
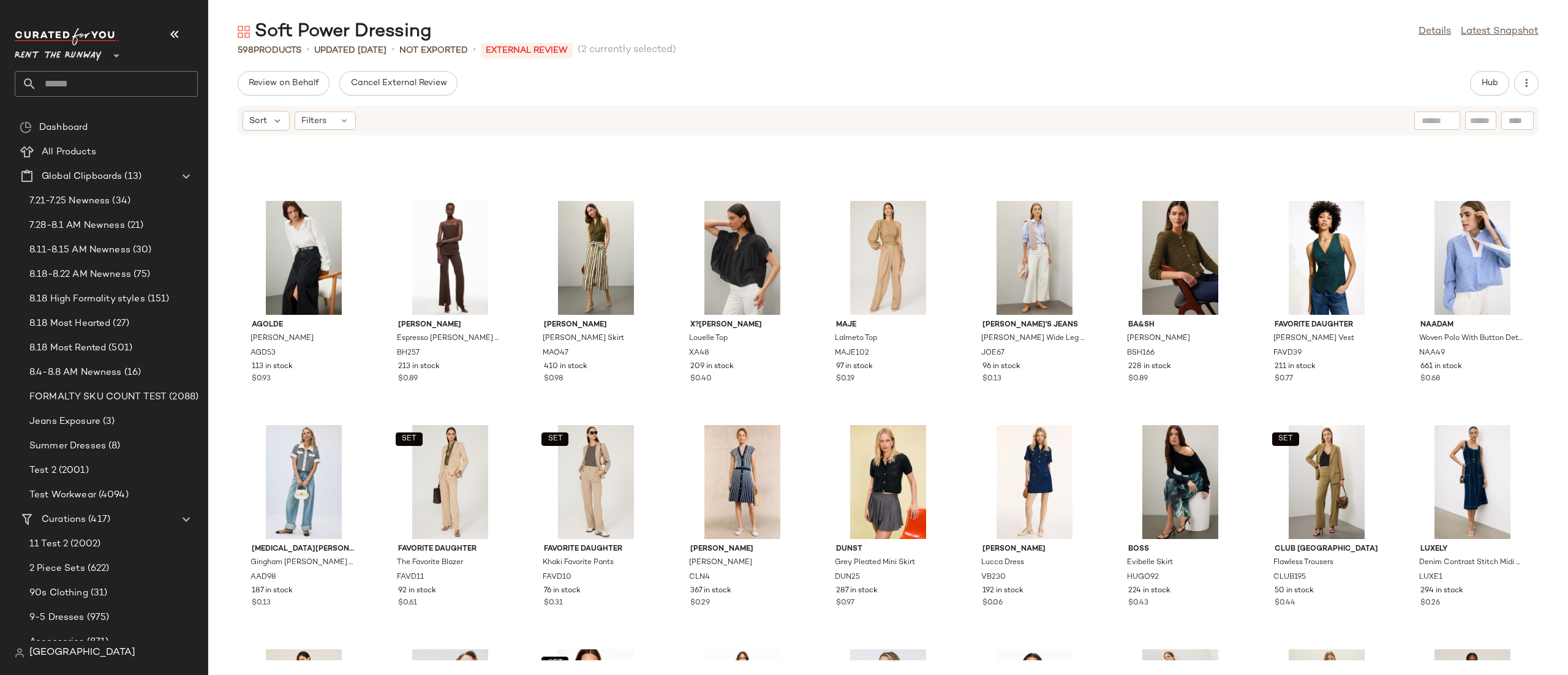
scroll to position [12951, 0]
click at [589, 272] on div "View" at bounding box center [596, 258] width 123 height 114
click at [464, 263] on div "View" at bounding box center [450, 258] width 123 height 114
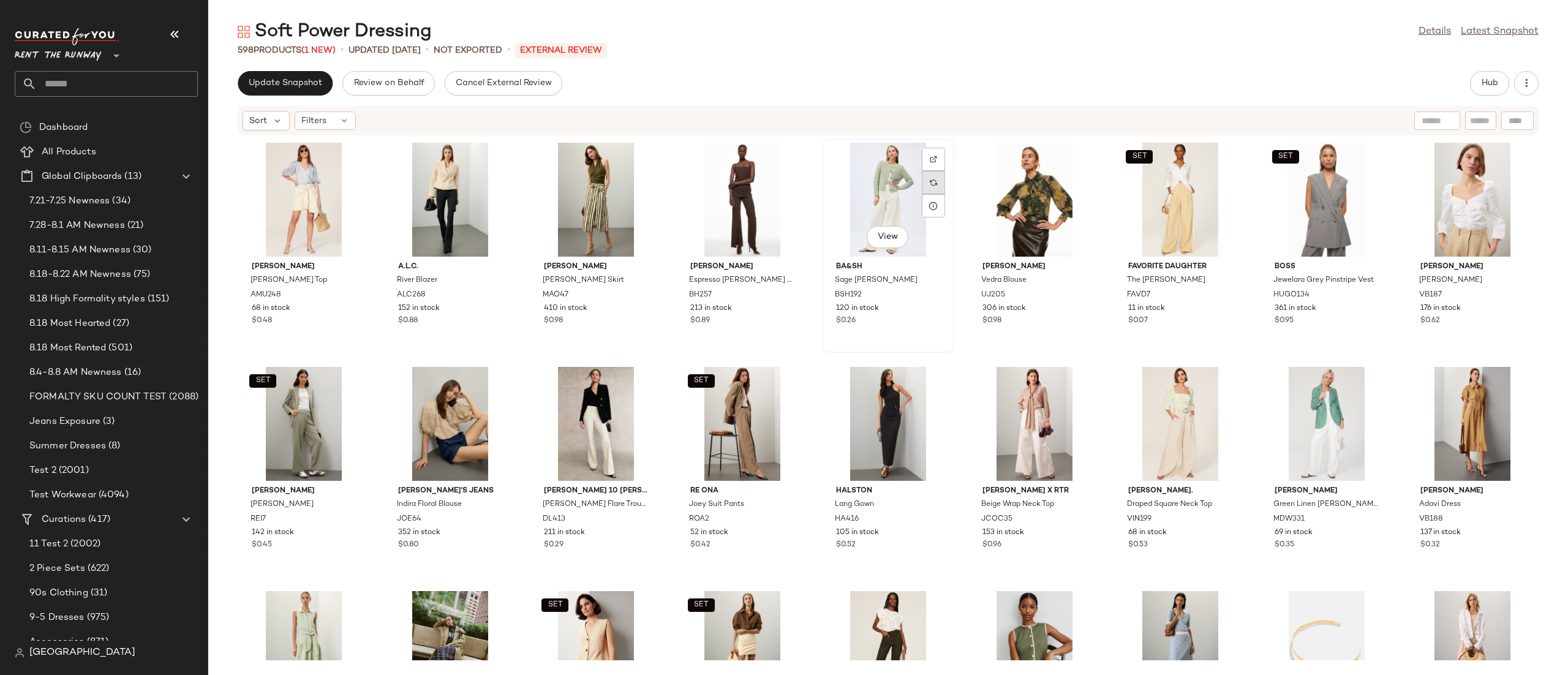
drag, startPoint x: 870, startPoint y: 192, endPoint x: 930, endPoint y: 187, distance: 60.2
click at [869, 192] on div "View" at bounding box center [888, 199] width 123 height 114
click at [1292, 184] on div "SET View" at bounding box center [1327, 199] width 123 height 114
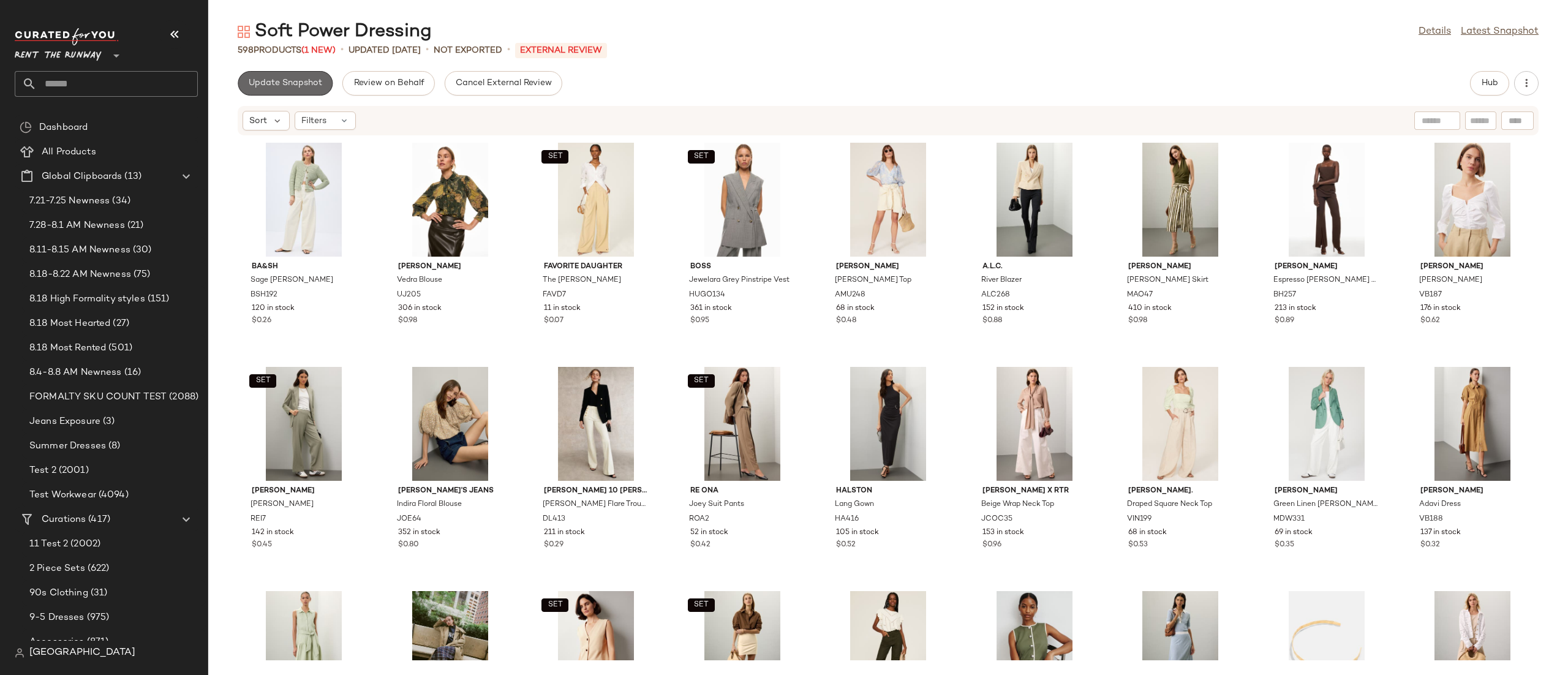
click at [285, 92] on button "Update Snapshot" at bounding box center [285, 83] width 95 height 25
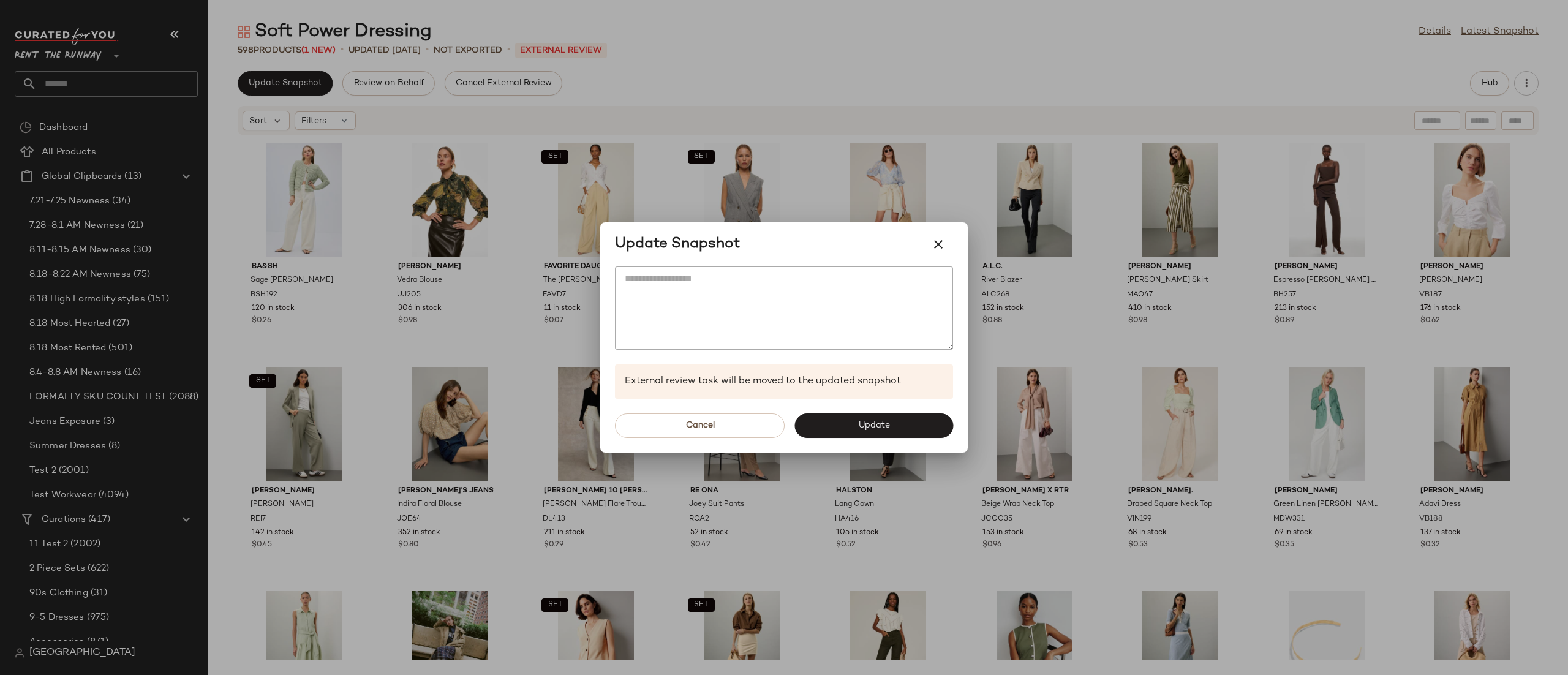
click at [877, 447] on div "Cancel Update" at bounding box center [784, 425] width 367 height 54
click at [869, 433] on button "Update" at bounding box center [874, 425] width 159 height 25
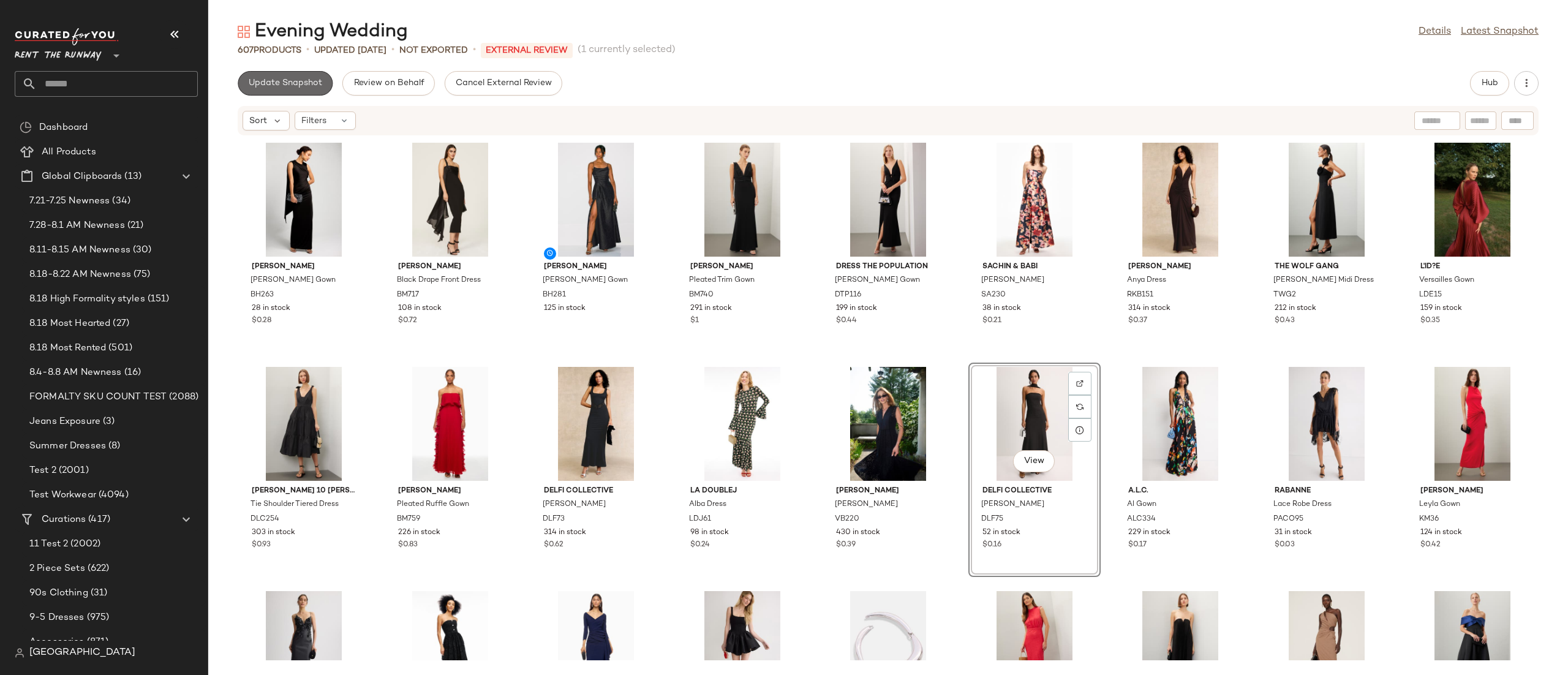
click at [285, 92] on button "Update Snapshot" at bounding box center [285, 83] width 95 height 25
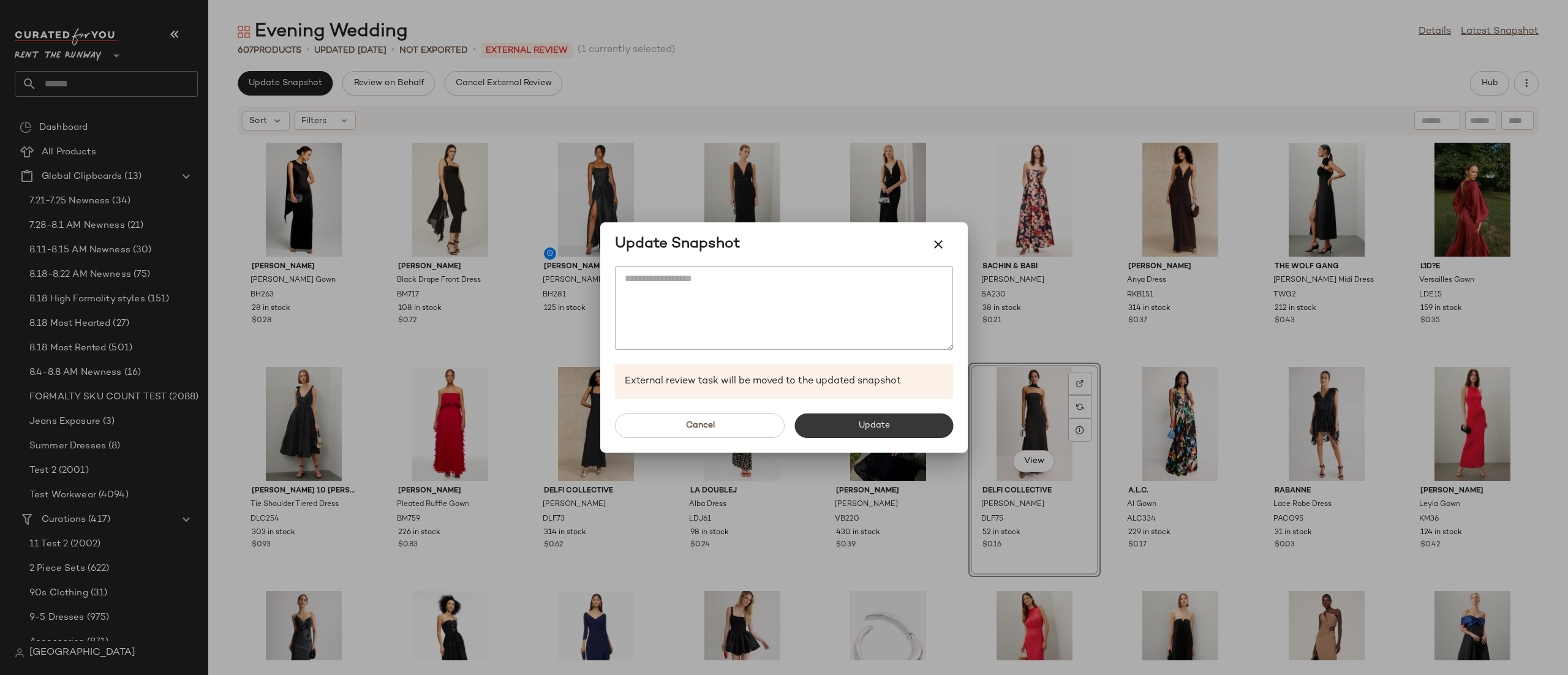
click at [840, 422] on button "Update" at bounding box center [874, 425] width 159 height 25
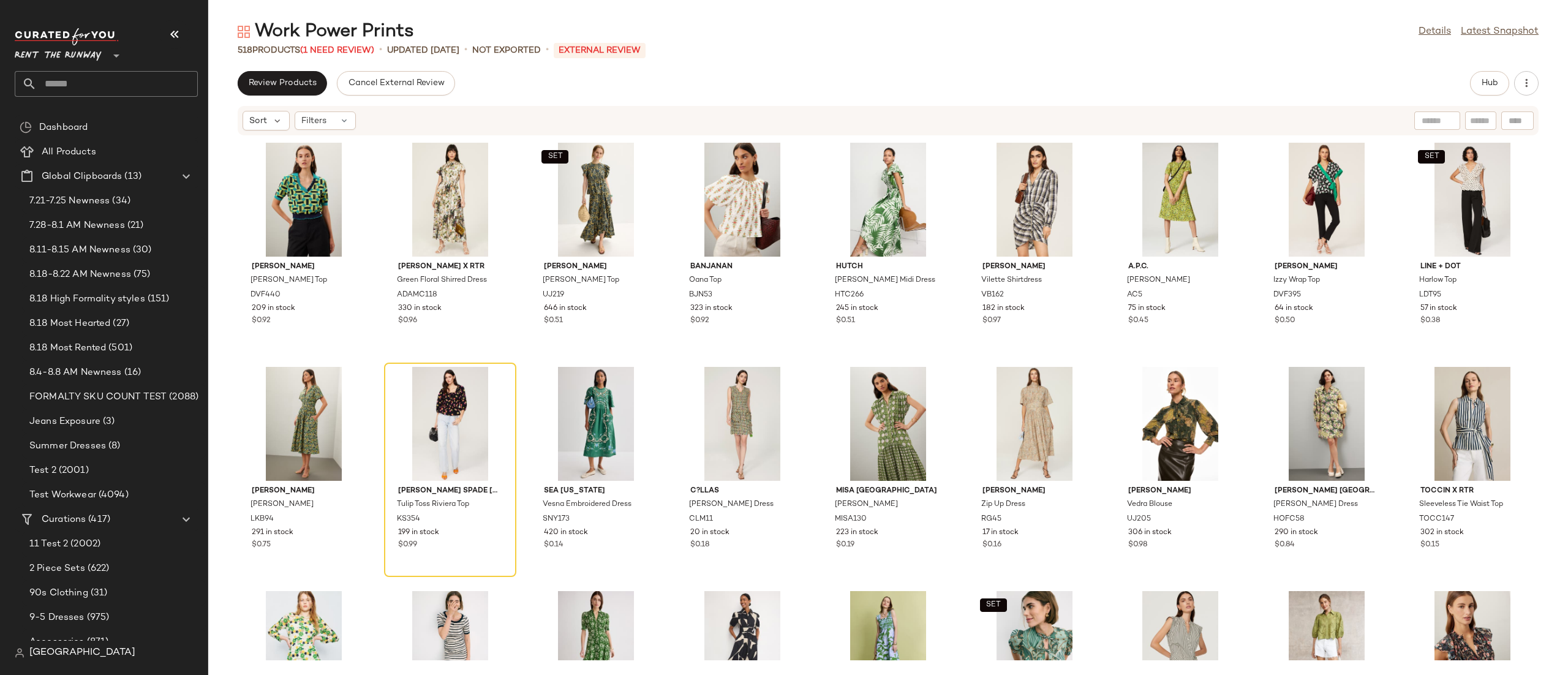
click at [292, 123] on div "Sort Filters" at bounding box center [299, 121] width 113 height 20
click at [295, 122] on div "Filters" at bounding box center [325, 121] width 61 height 18
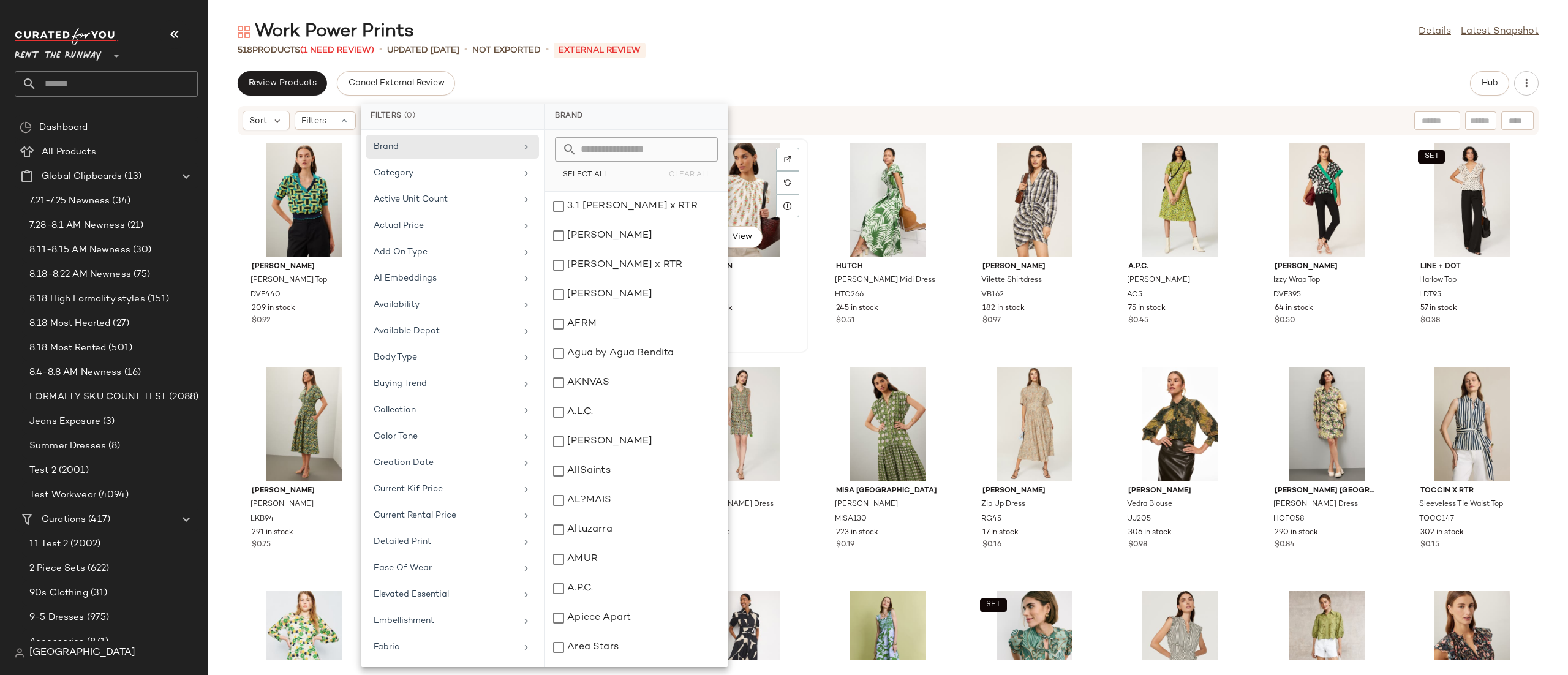
click at [801, 308] on div "Banjanan Oana Top BJN53 323 in stock $0.92" at bounding box center [743, 292] width 123 height 71
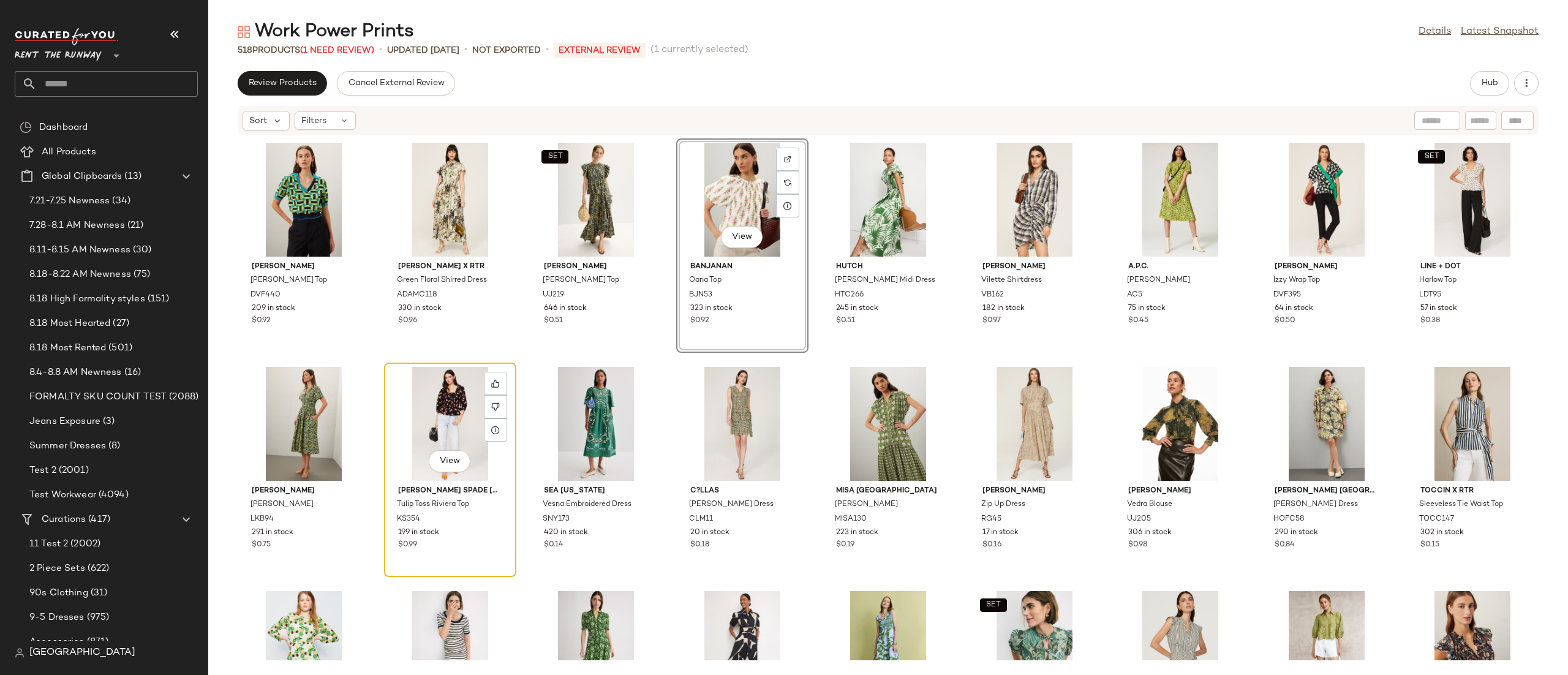
click at [424, 442] on div "View" at bounding box center [450, 423] width 123 height 114
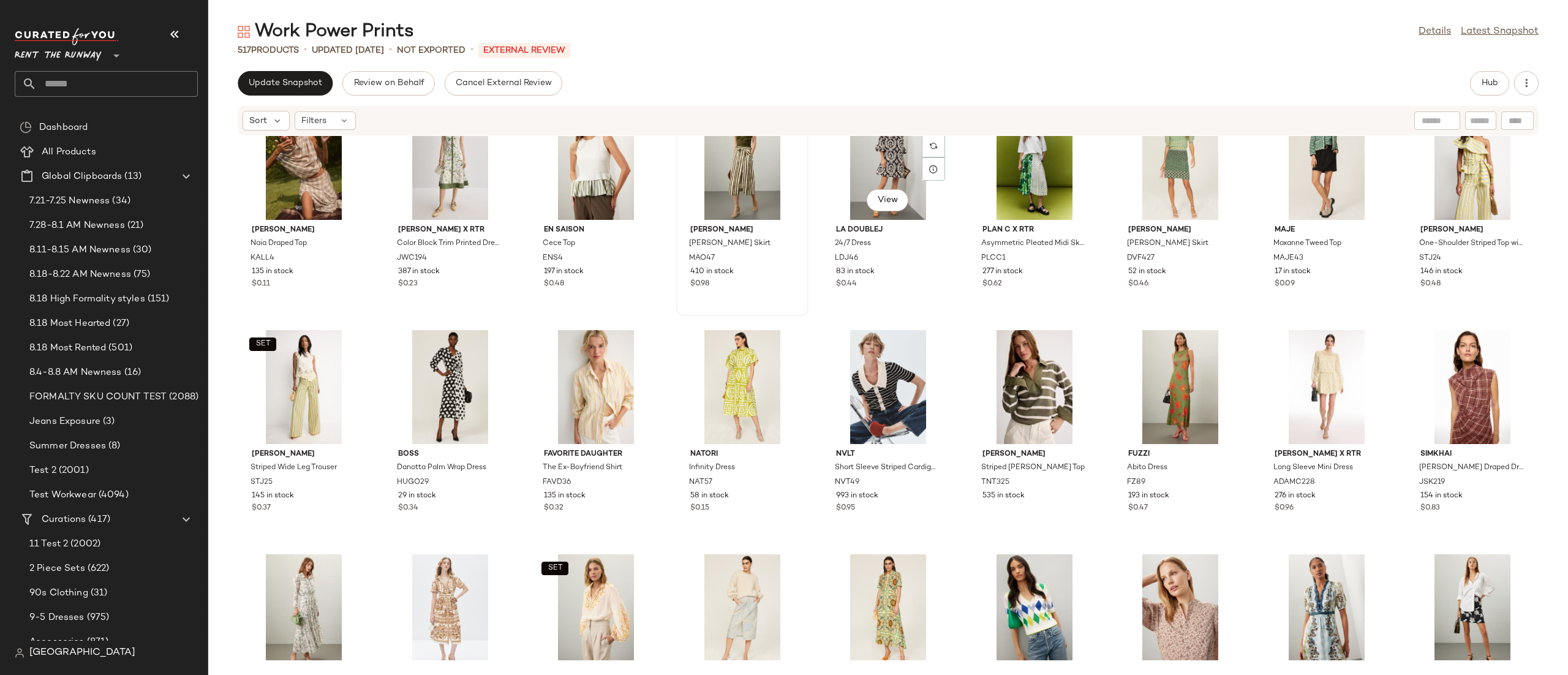
scroll to position [714, 0]
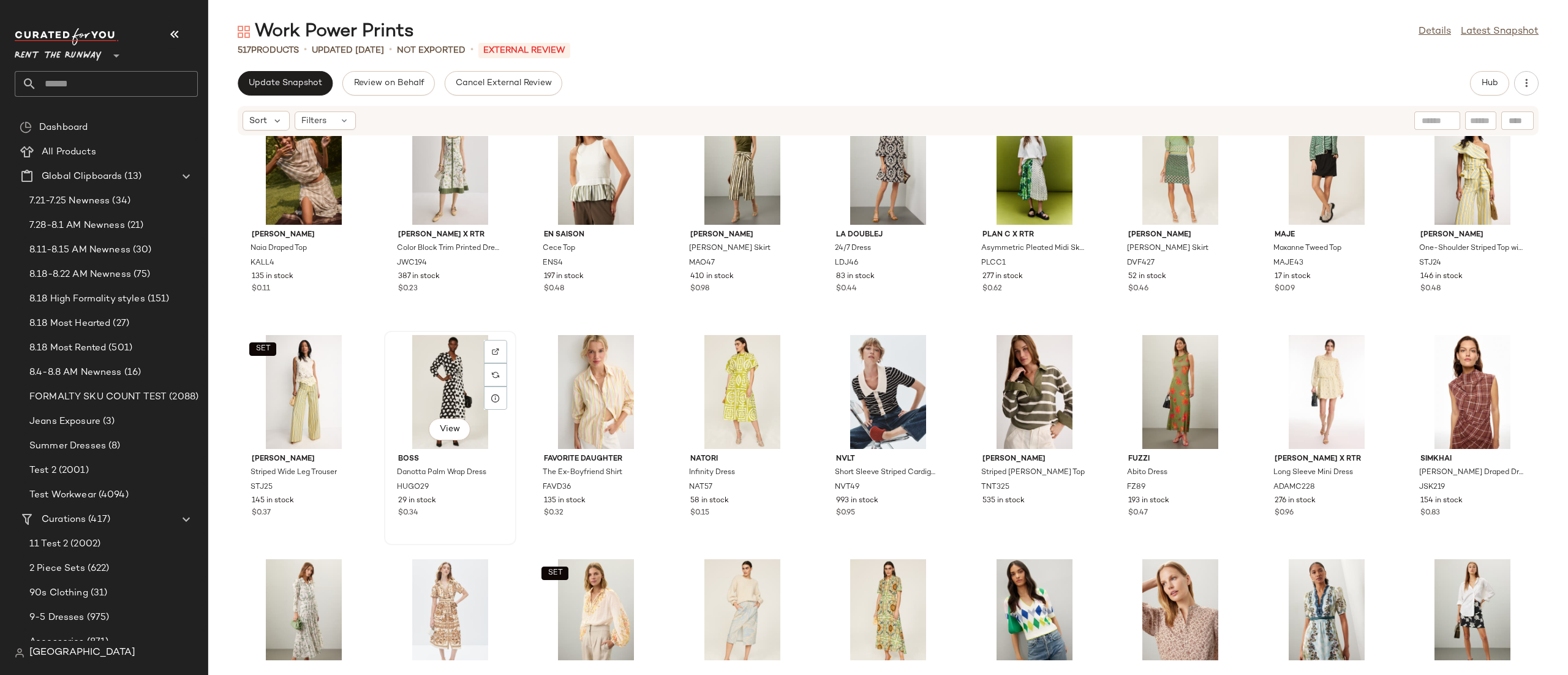
click at [430, 386] on div "View" at bounding box center [450, 391] width 123 height 114
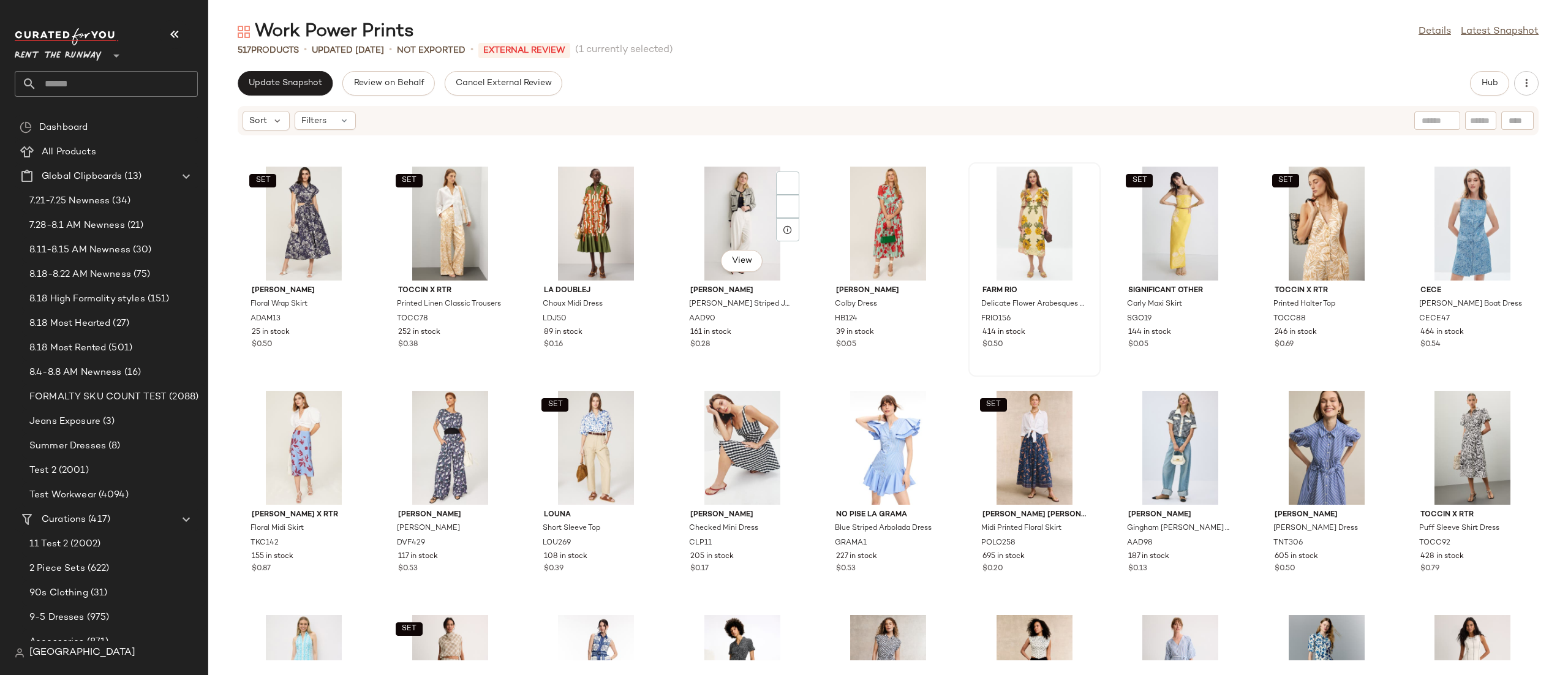
scroll to position [1330, 0]
click at [1298, 236] on div "SET View" at bounding box center [1327, 224] width 123 height 114
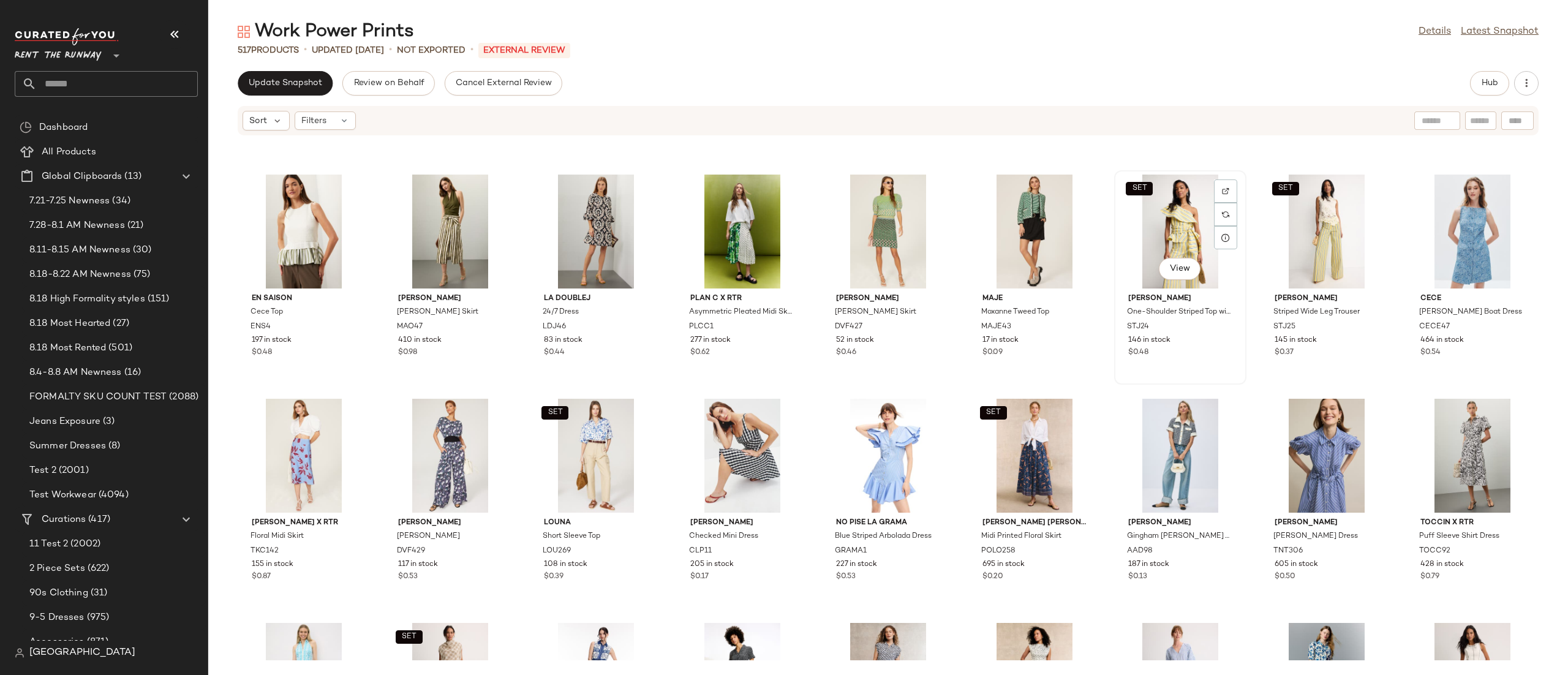
scroll to position [1298, 0]
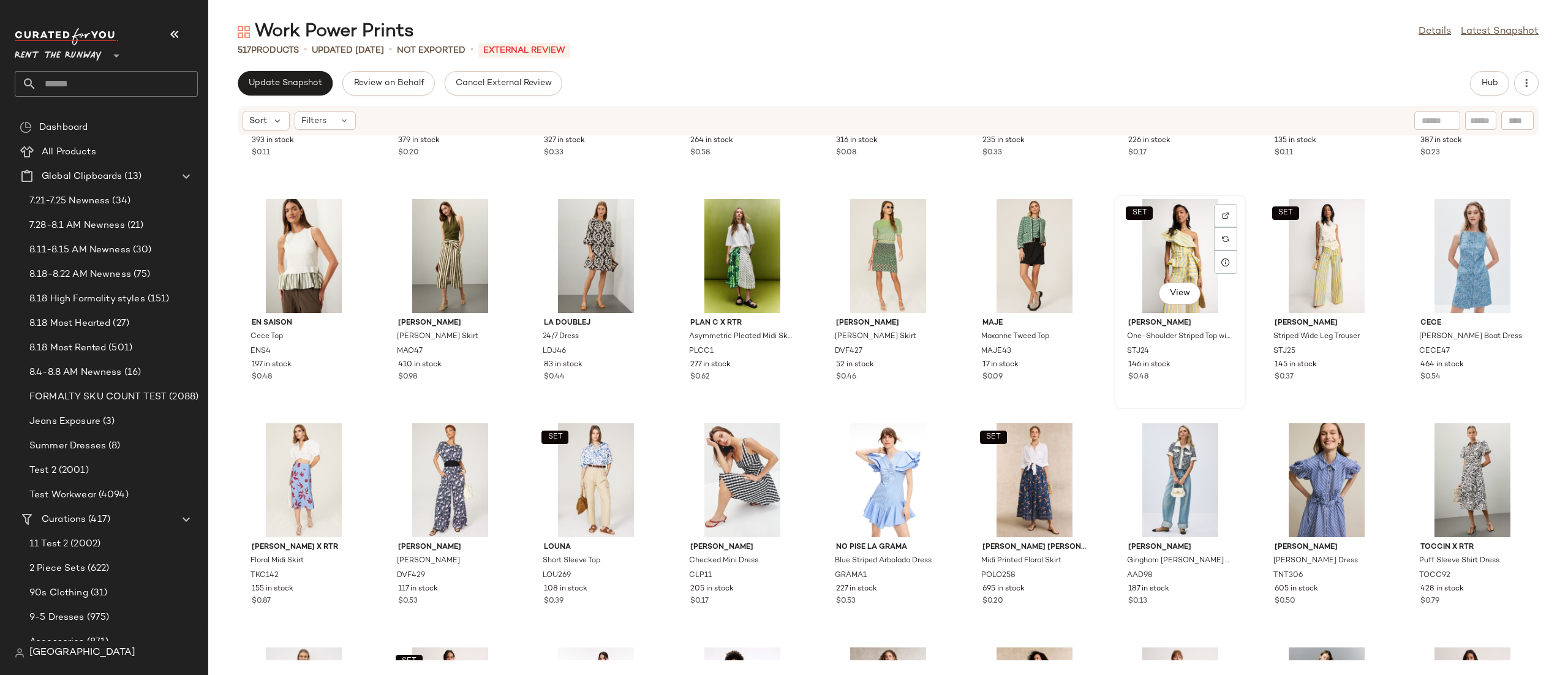
click at [1164, 245] on div "SET View" at bounding box center [1180, 256] width 123 height 114
click at [1328, 248] on div "SET View" at bounding box center [1327, 256] width 123 height 114
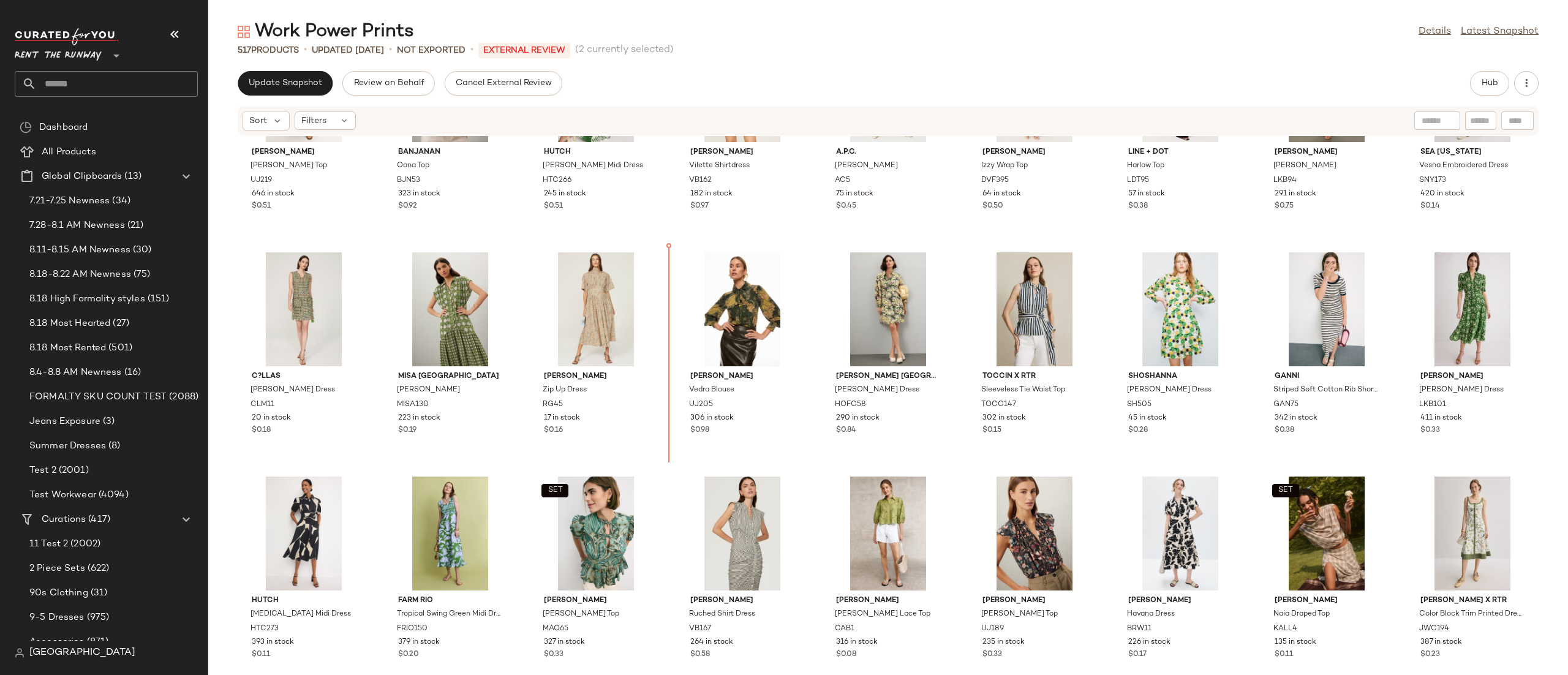
scroll to position [788, 0]
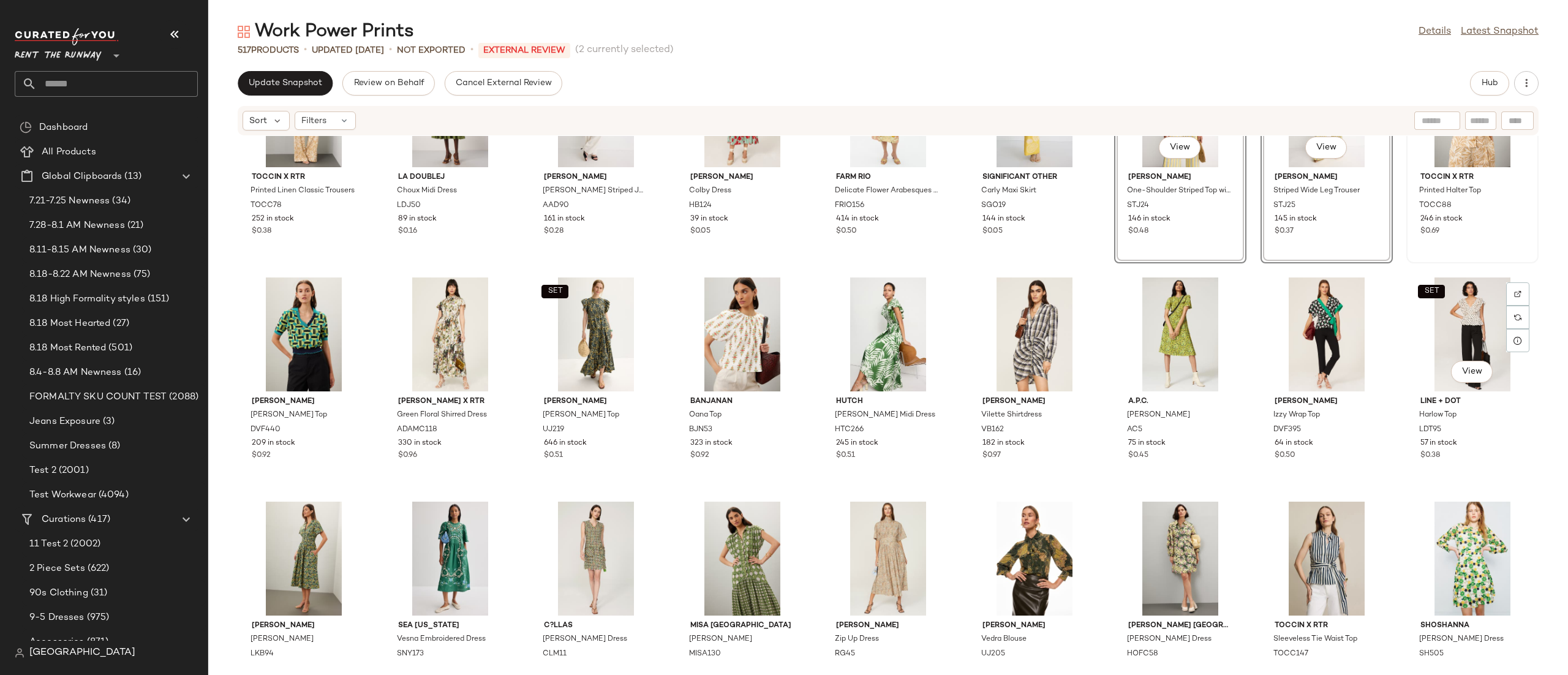
scroll to position [340, 0]
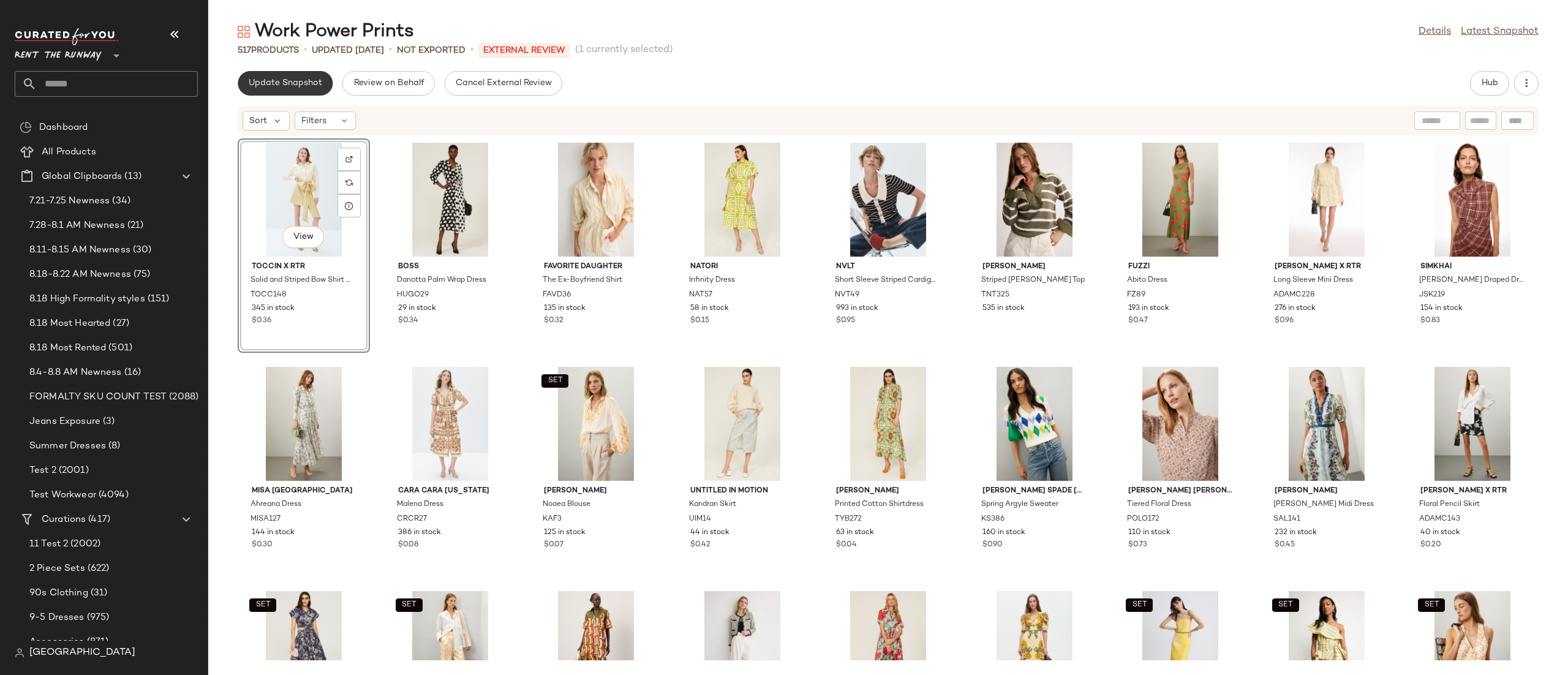
click at [309, 81] on span "Update Snapshot" at bounding box center [285, 84] width 74 height 10
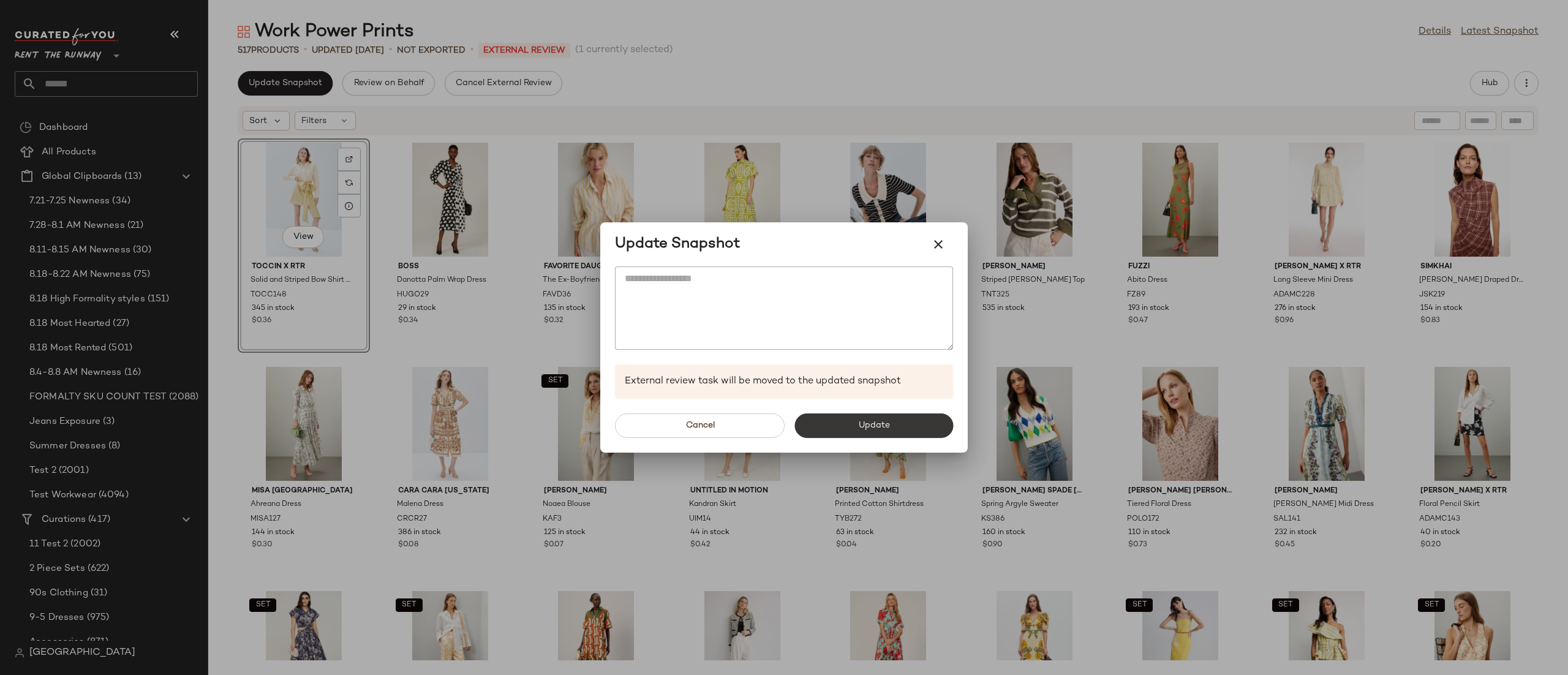
click at [926, 430] on button "Update" at bounding box center [874, 425] width 159 height 25
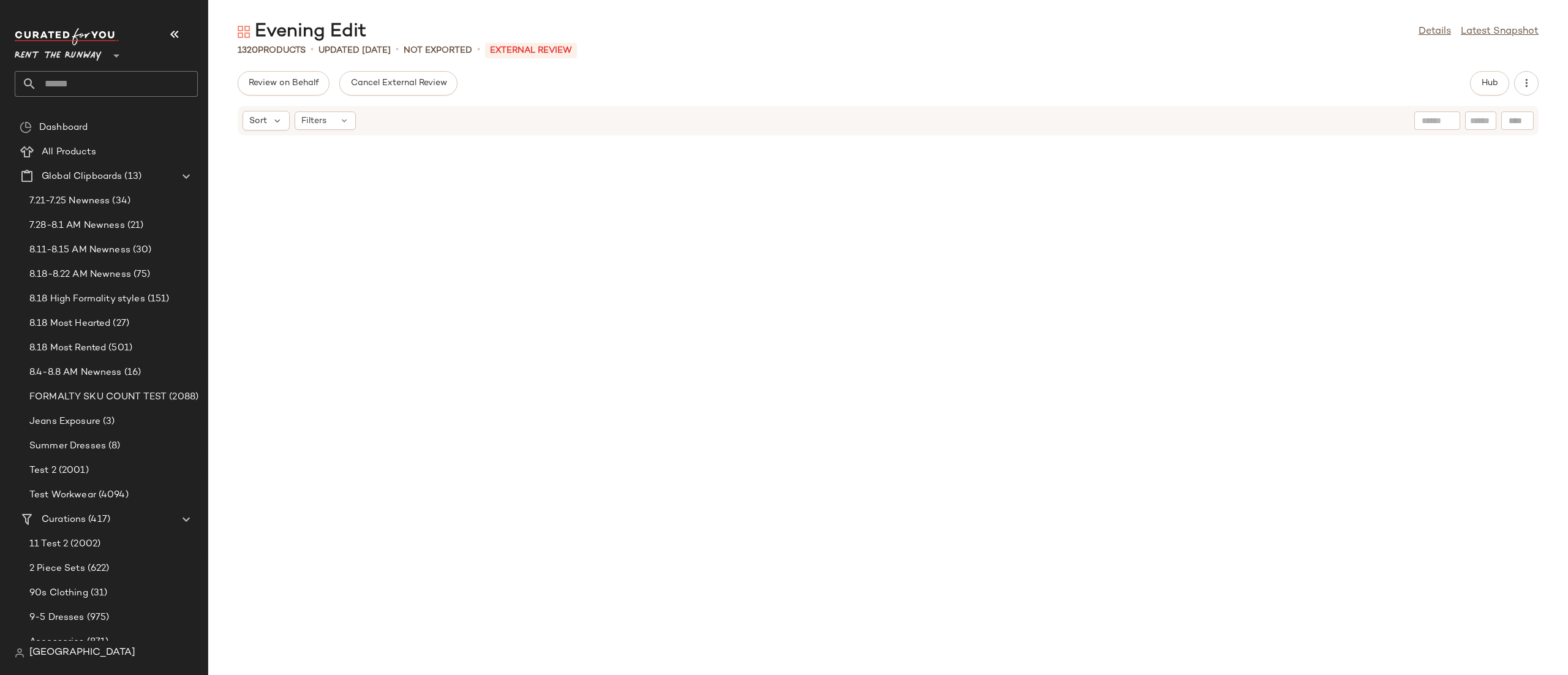
scroll to position [9685, 0]
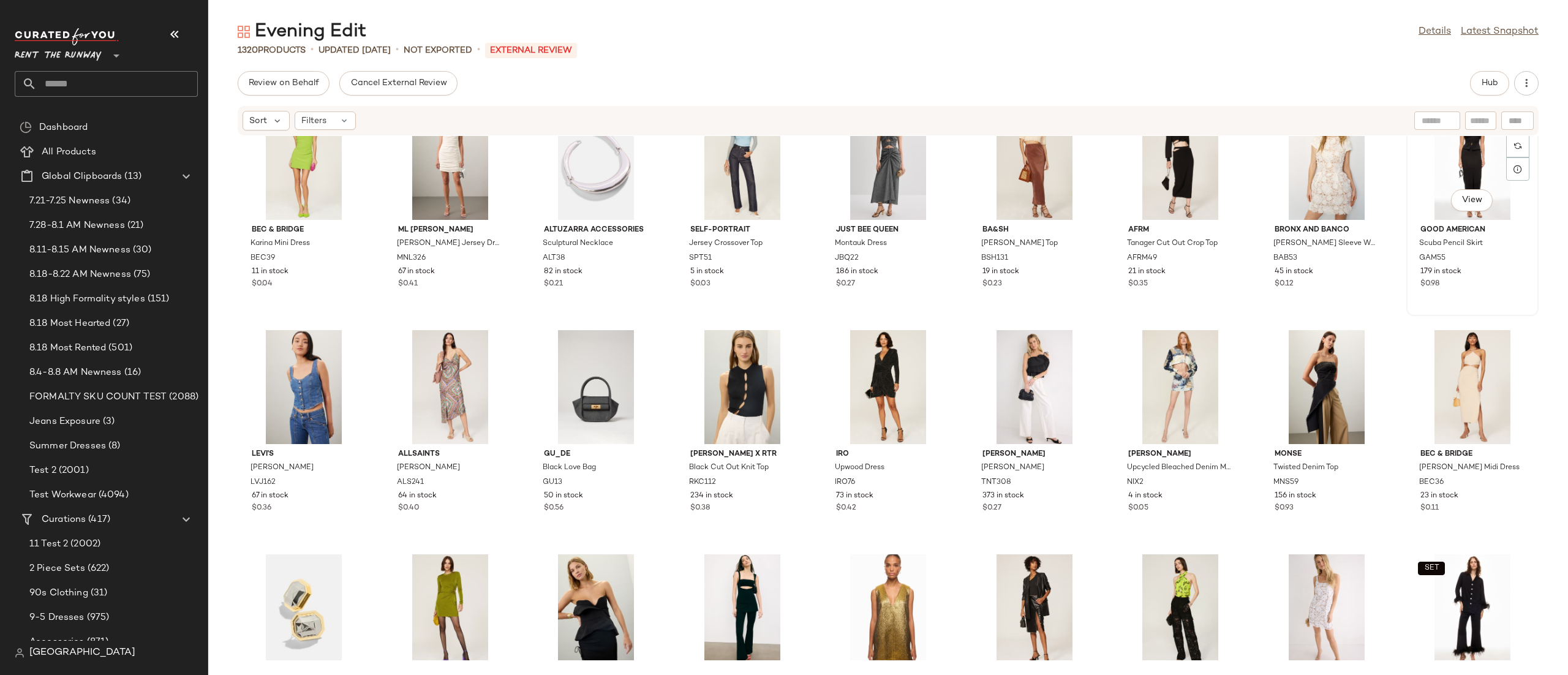
drag, startPoint x: 1559, startPoint y: 291, endPoint x: 1525, endPoint y: 190, distance: 106.6
click at [1525, 190] on div "Bec & Bridge Karina Mini Dress BEC39 11 in stock $0.04 ML [PERSON_NAME] [PERSON…" at bounding box center [888, 398] width 1360 height 524
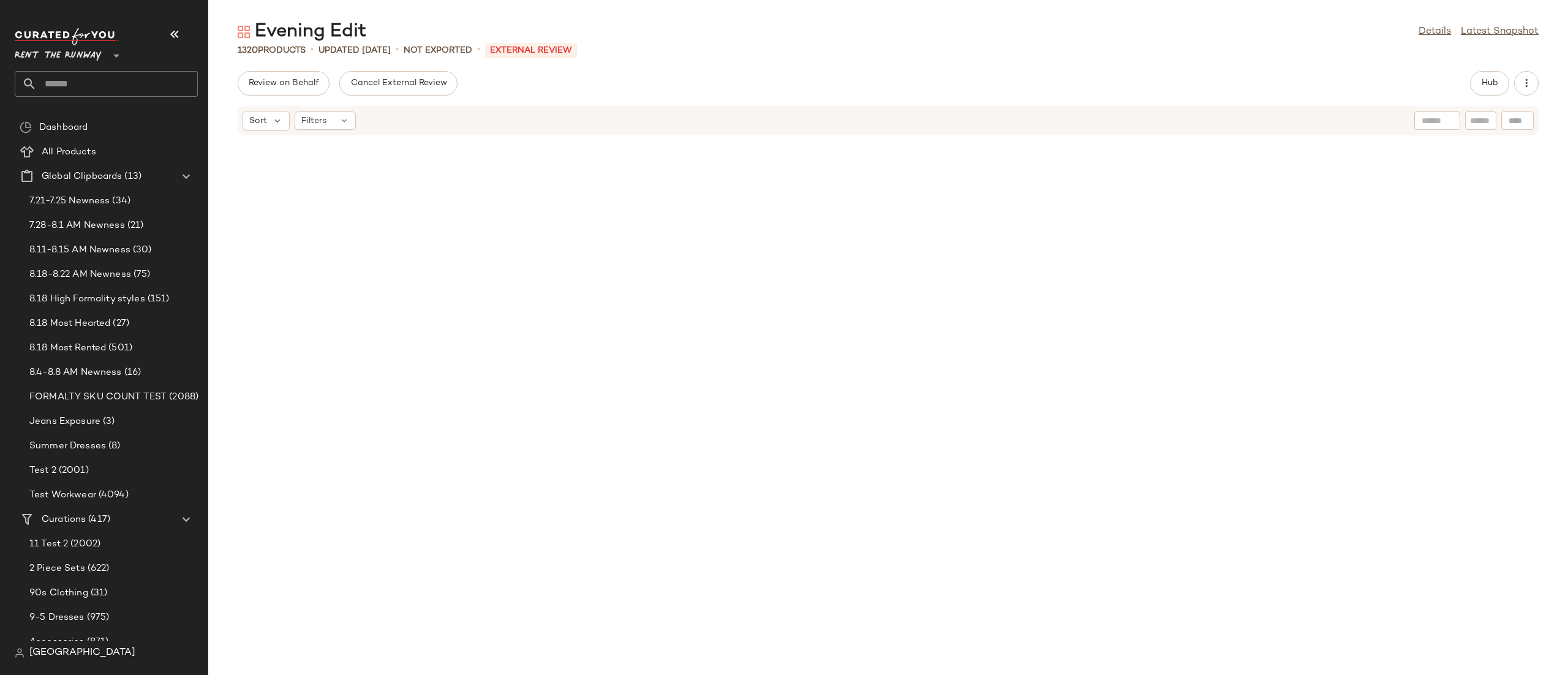
scroll to position [1502, 0]
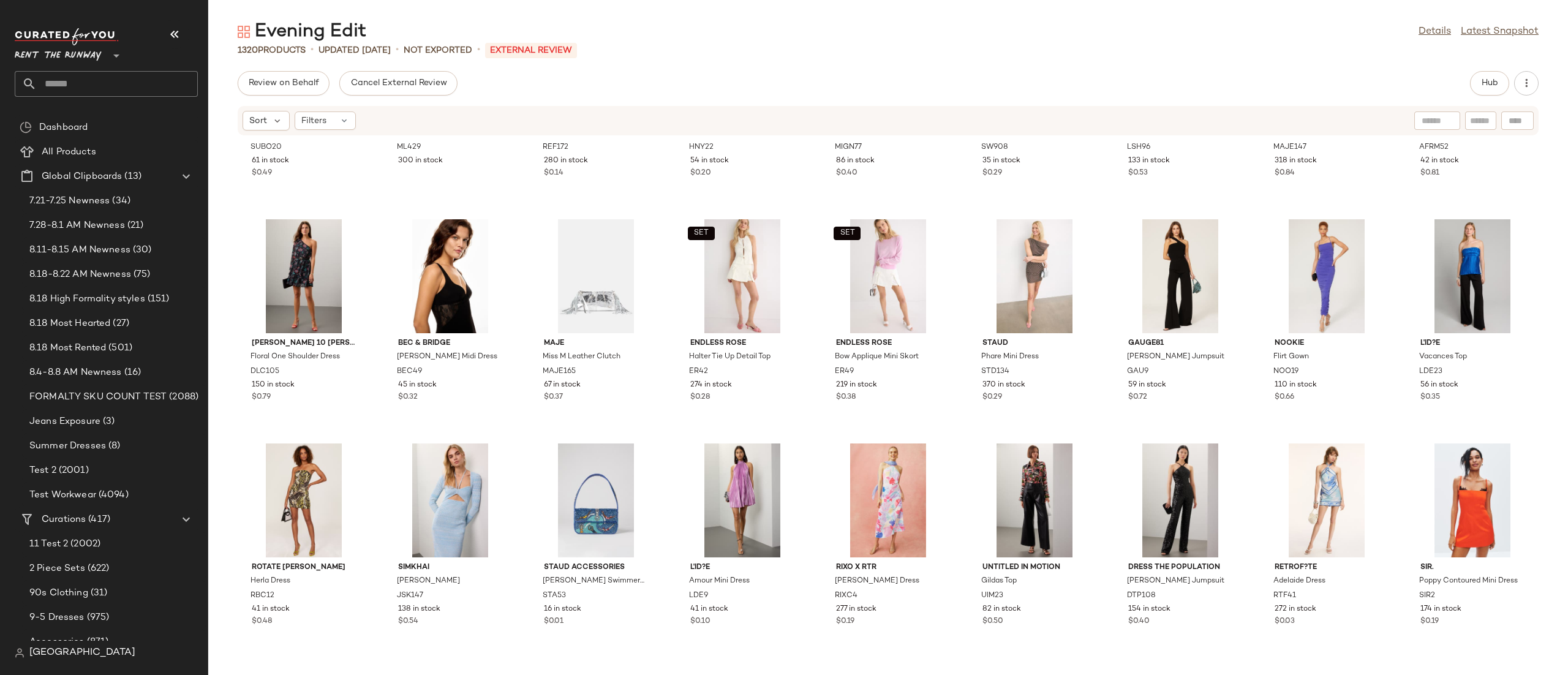
drag, startPoint x: 1564, startPoint y: 294, endPoint x: 1560, endPoint y: 376, distance: 82.1
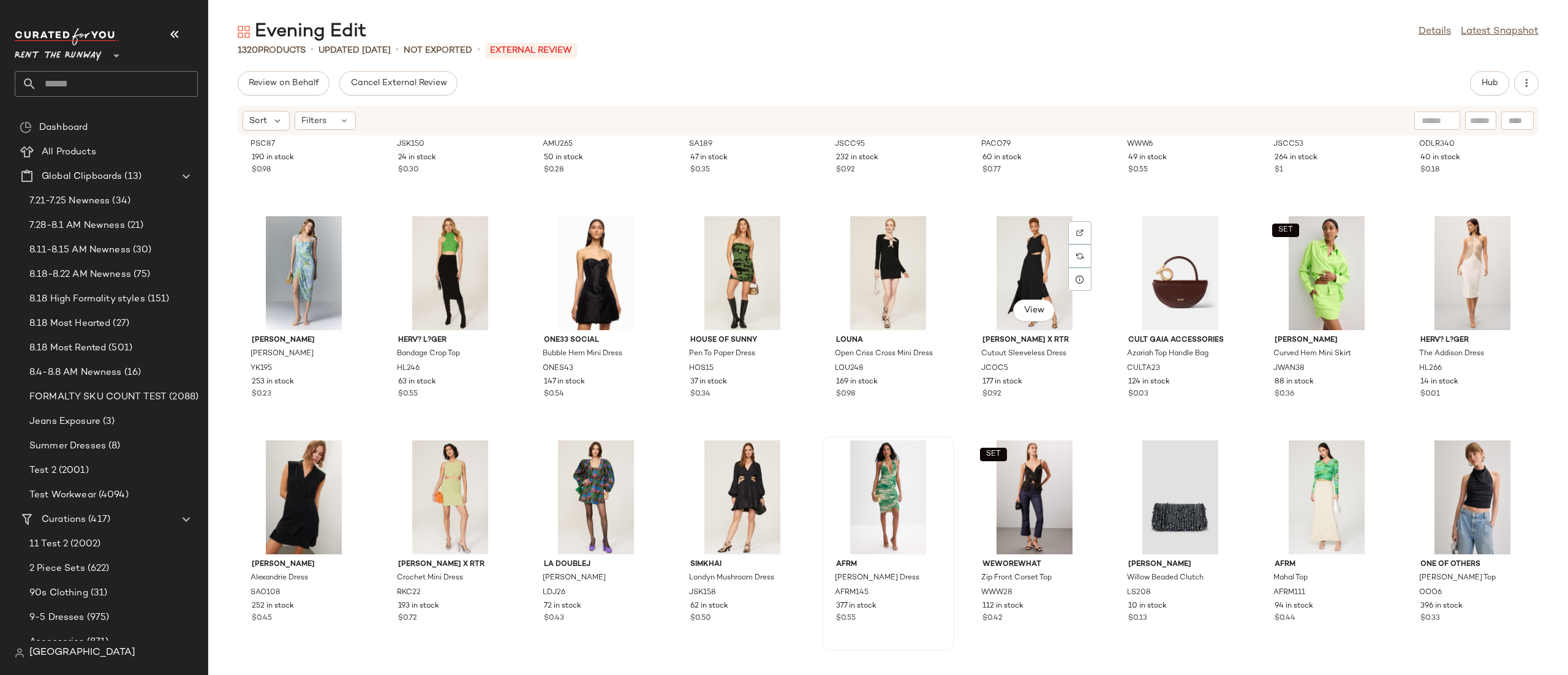
scroll to position [8675, 0]
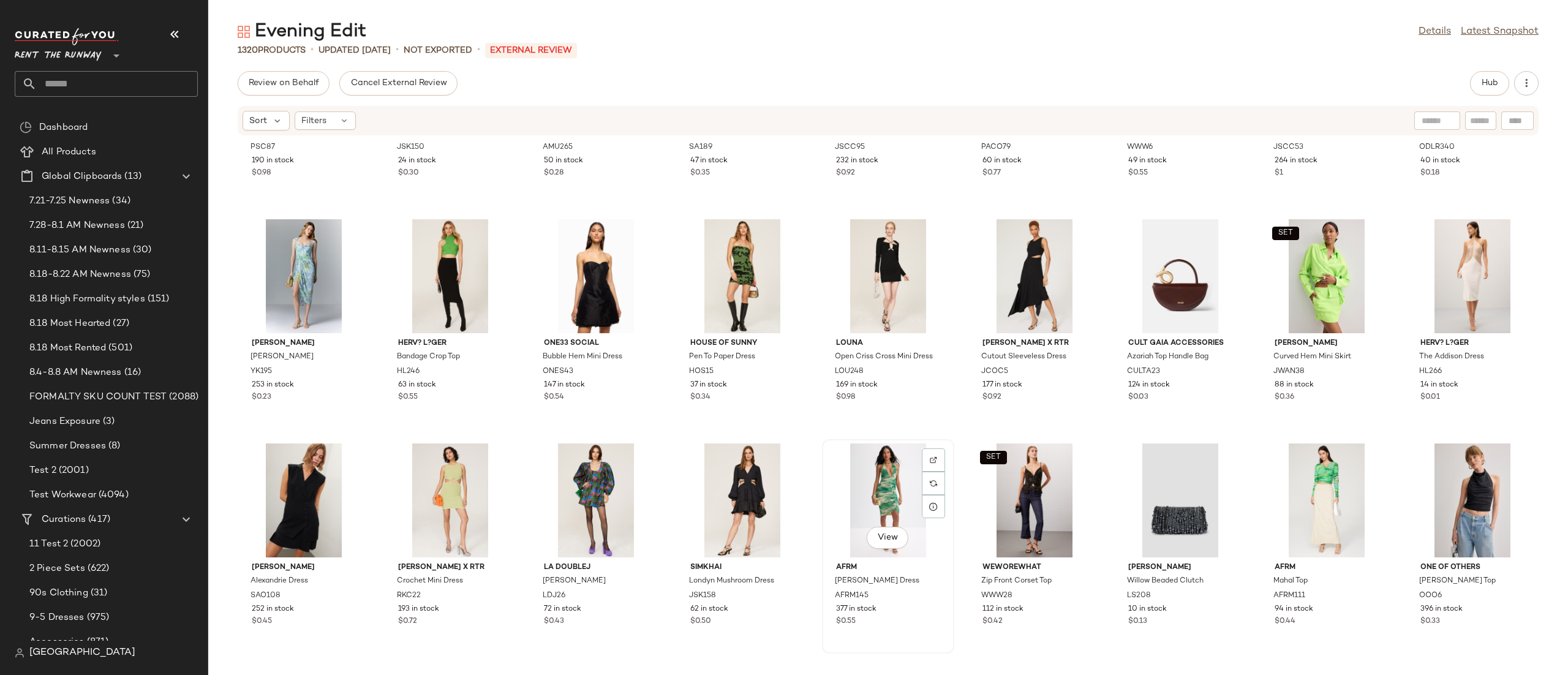
click at [902, 489] on div "View" at bounding box center [888, 500] width 123 height 114
click at [1491, 94] on button "Hub" at bounding box center [1489, 83] width 39 height 25
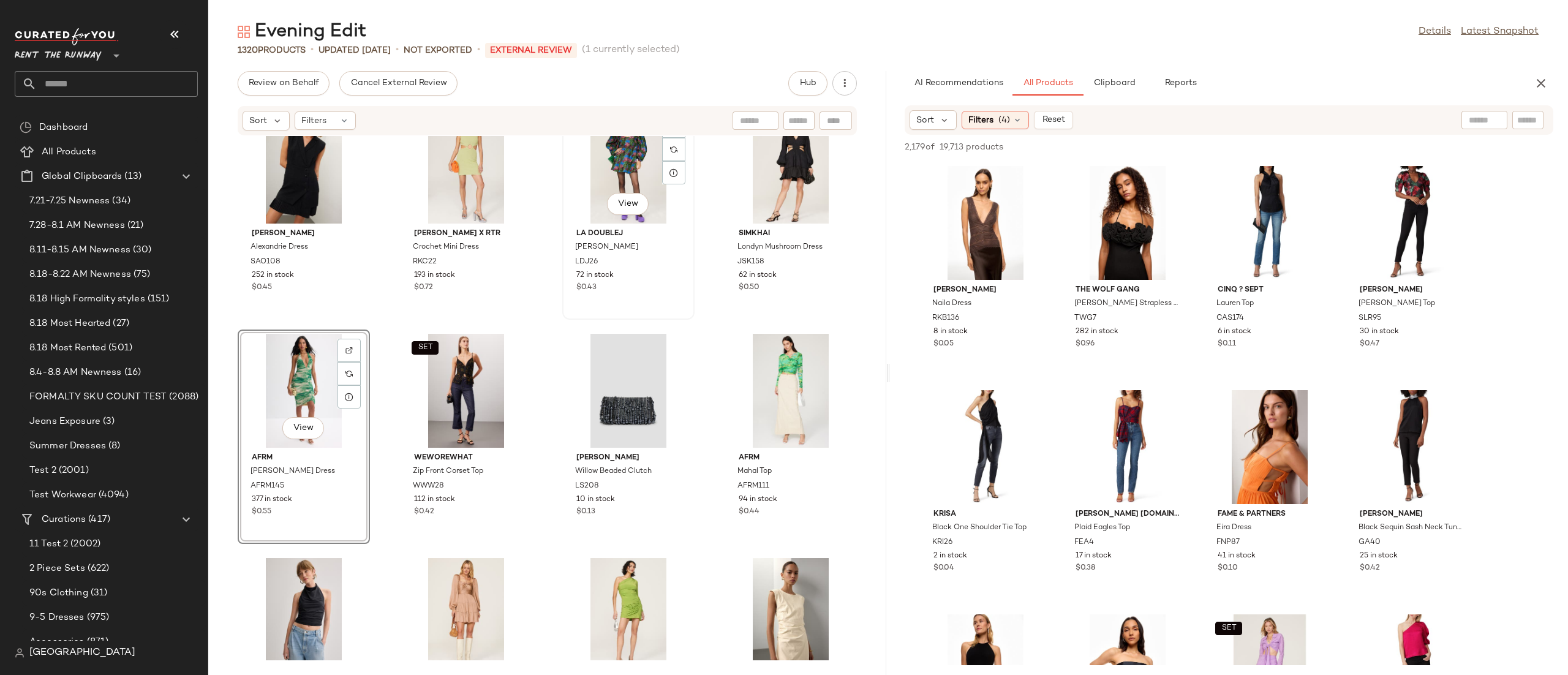
scroll to position [20283, 0]
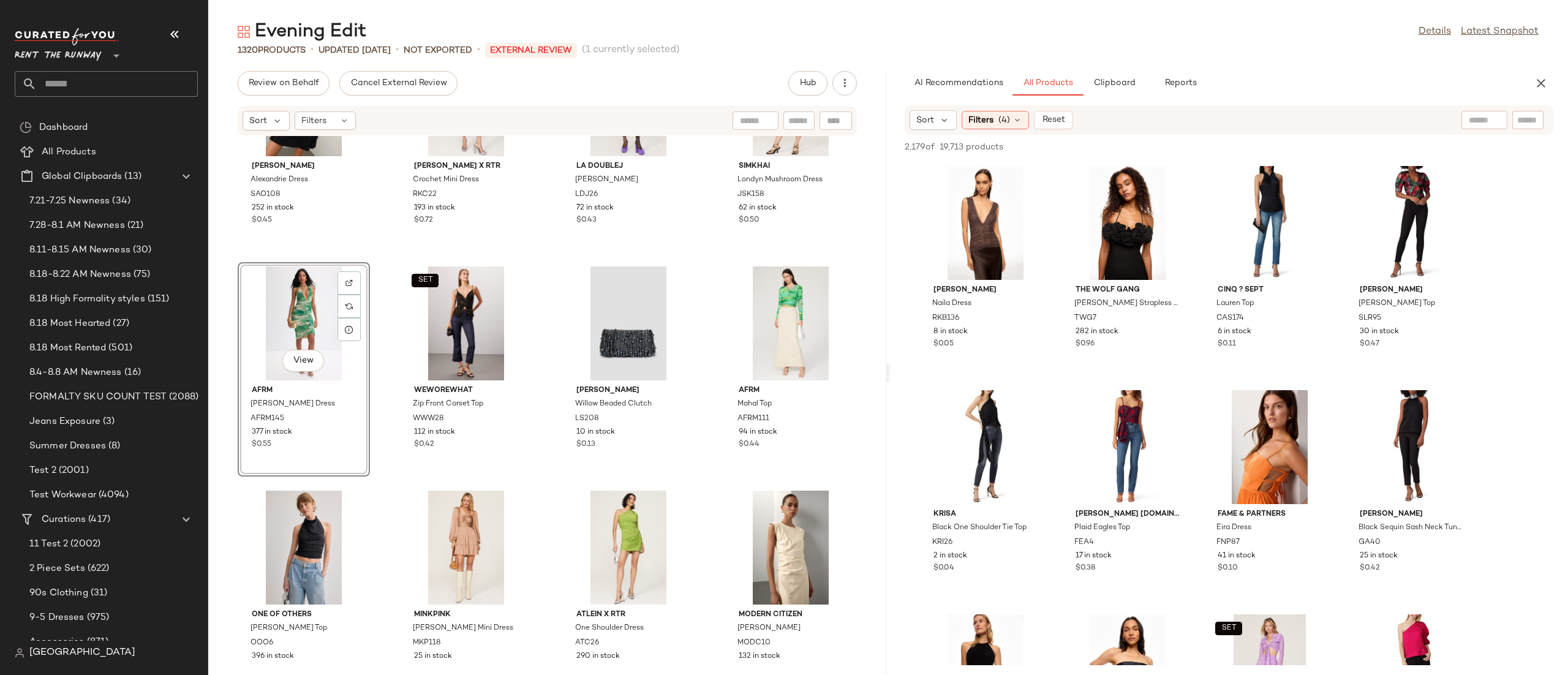
click at [303, 296] on div "View" at bounding box center [304, 323] width 123 height 114
click at [469, 311] on div "SET View" at bounding box center [466, 323] width 123 height 114
click at [613, 309] on div "View" at bounding box center [628, 323] width 123 height 114
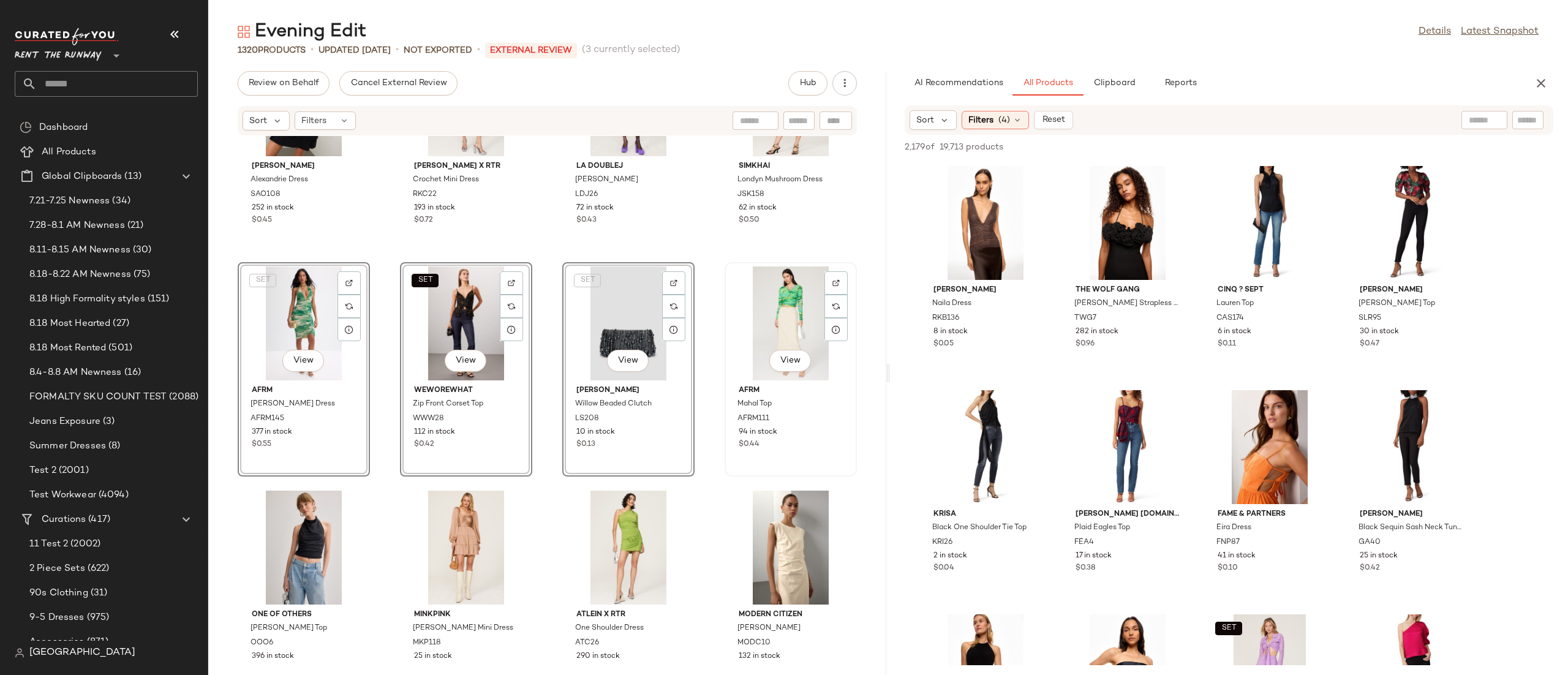
click at [791, 303] on div "View" at bounding box center [791, 323] width 123 height 114
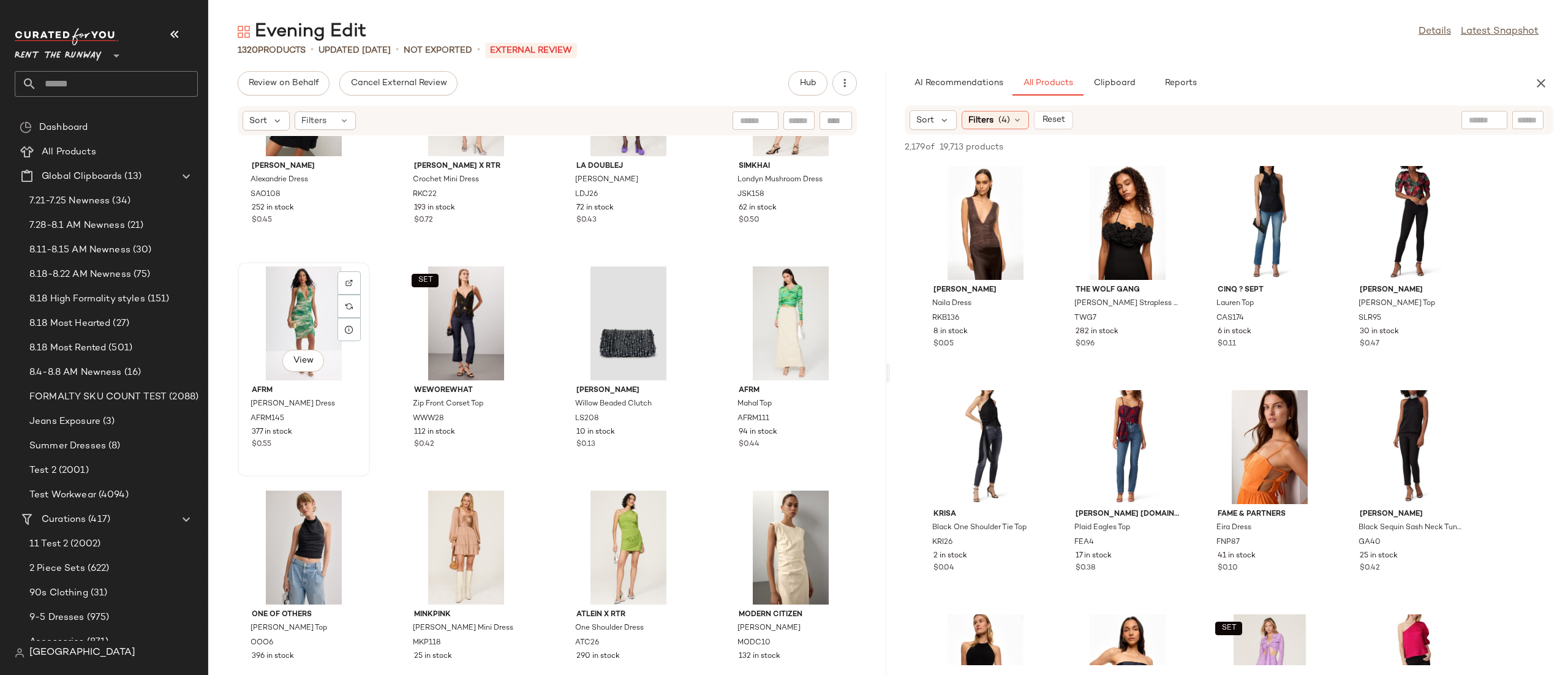
click at [315, 324] on div "View" at bounding box center [304, 323] width 123 height 114
click at [453, 321] on div "SET View" at bounding box center [466, 323] width 123 height 114
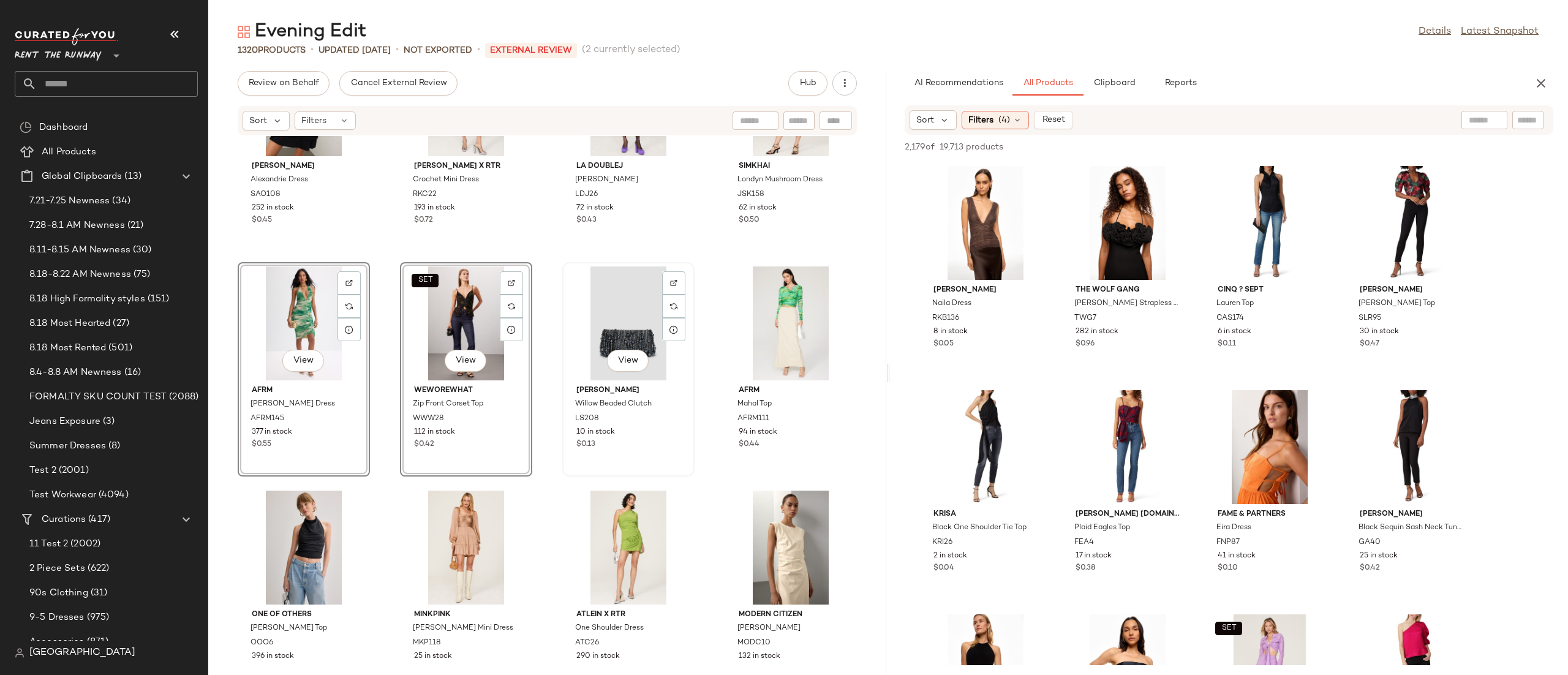
click at [587, 323] on div "View" at bounding box center [628, 323] width 123 height 114
click at [733, 316] on div "View" at bounding box center [791, 323] width 123 height 114
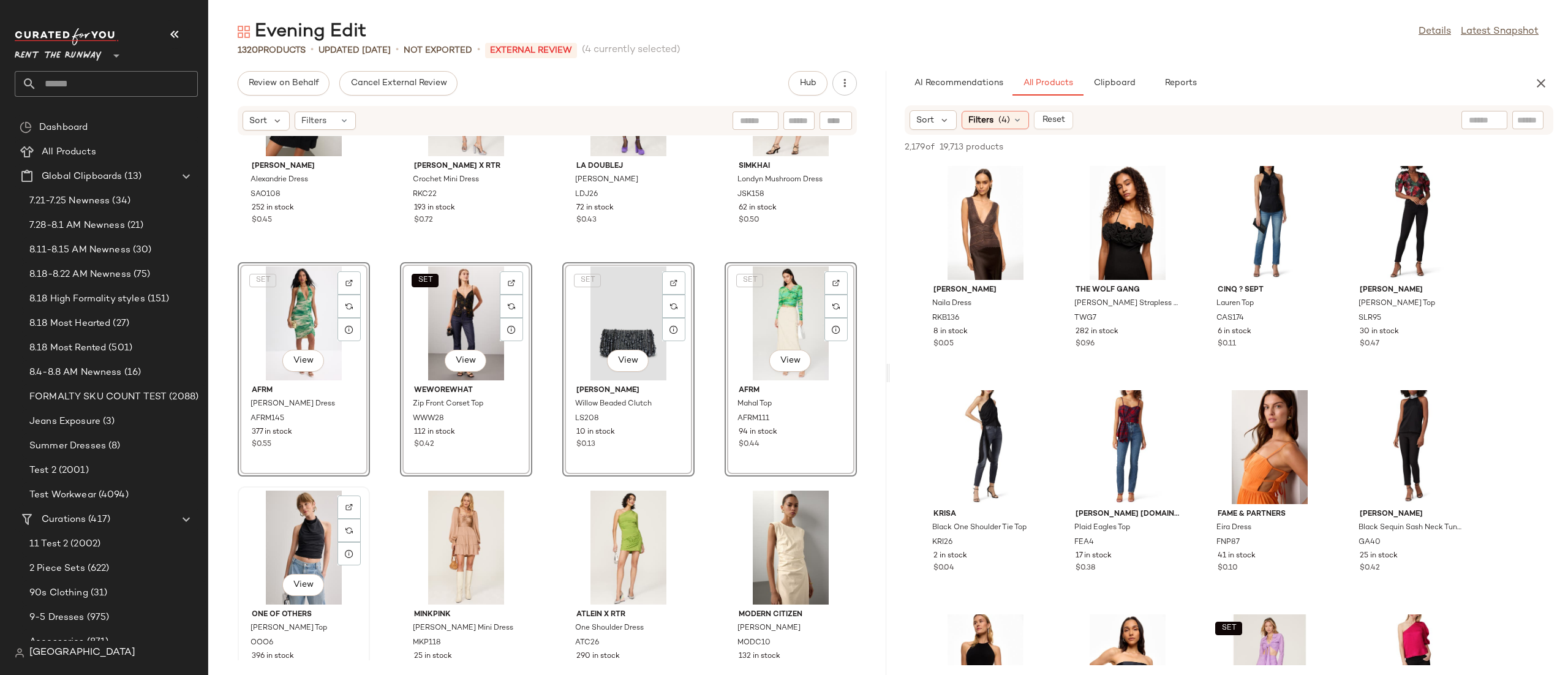
click at [311, 530] on div "View" at bounding box center [304, 547] width 123 height 114
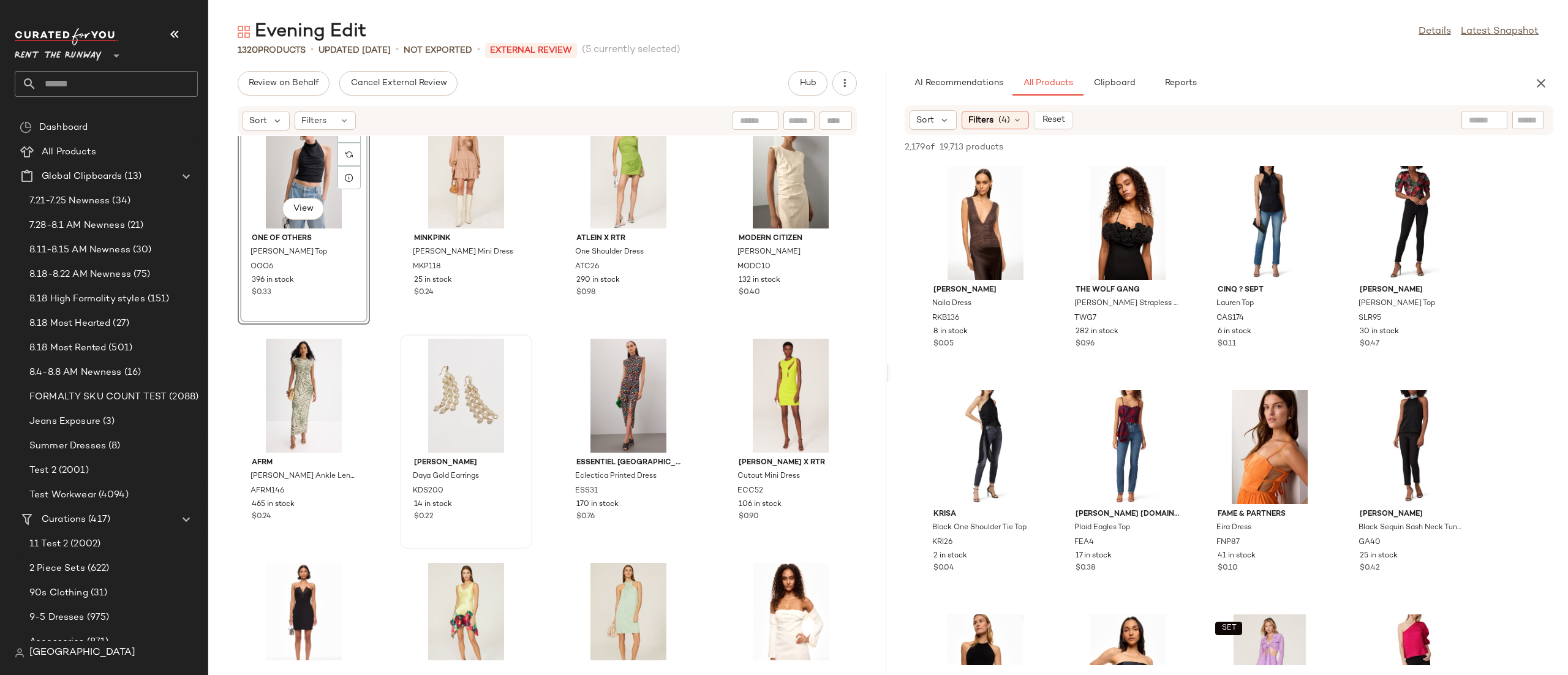
scroll to position [20673, 0]
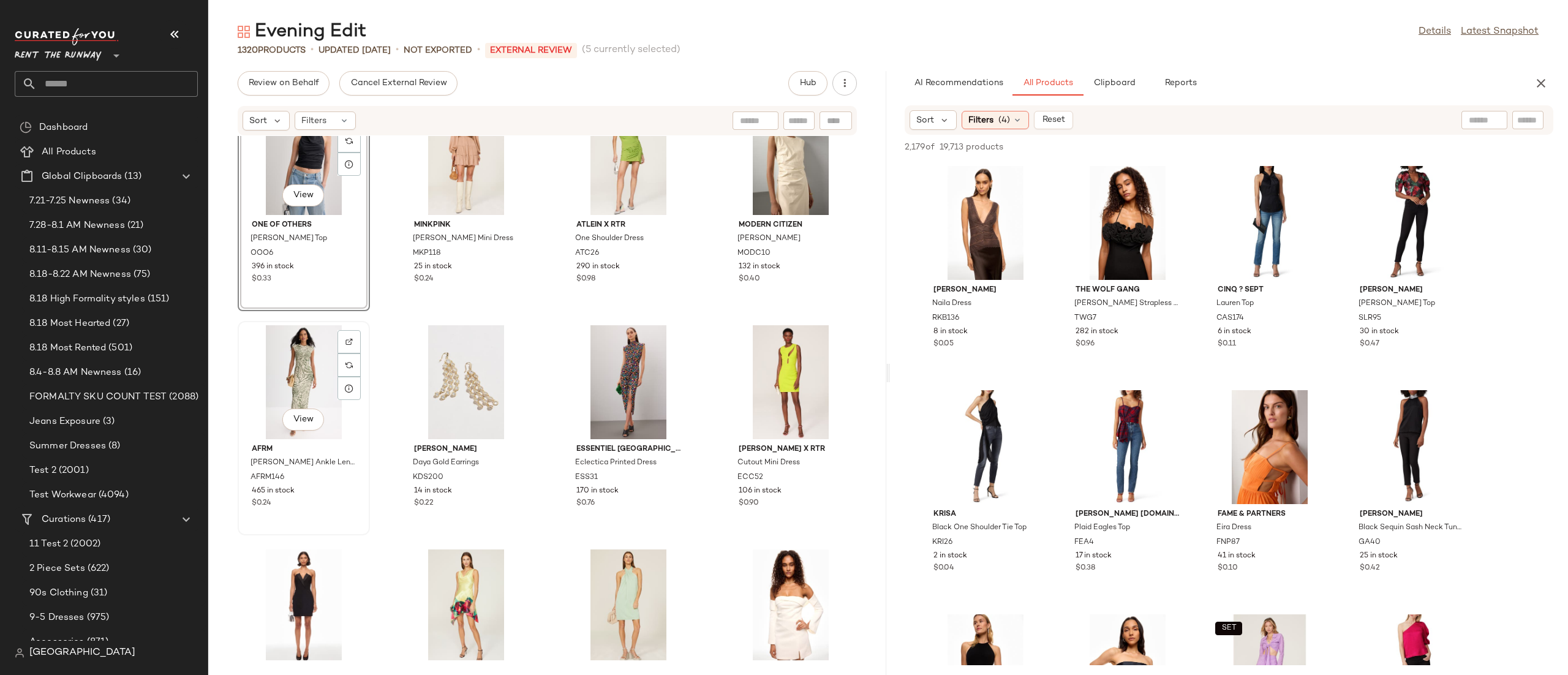
click at [315, 374] on div "View" at bounding box center [304, 382] width 123 height 114
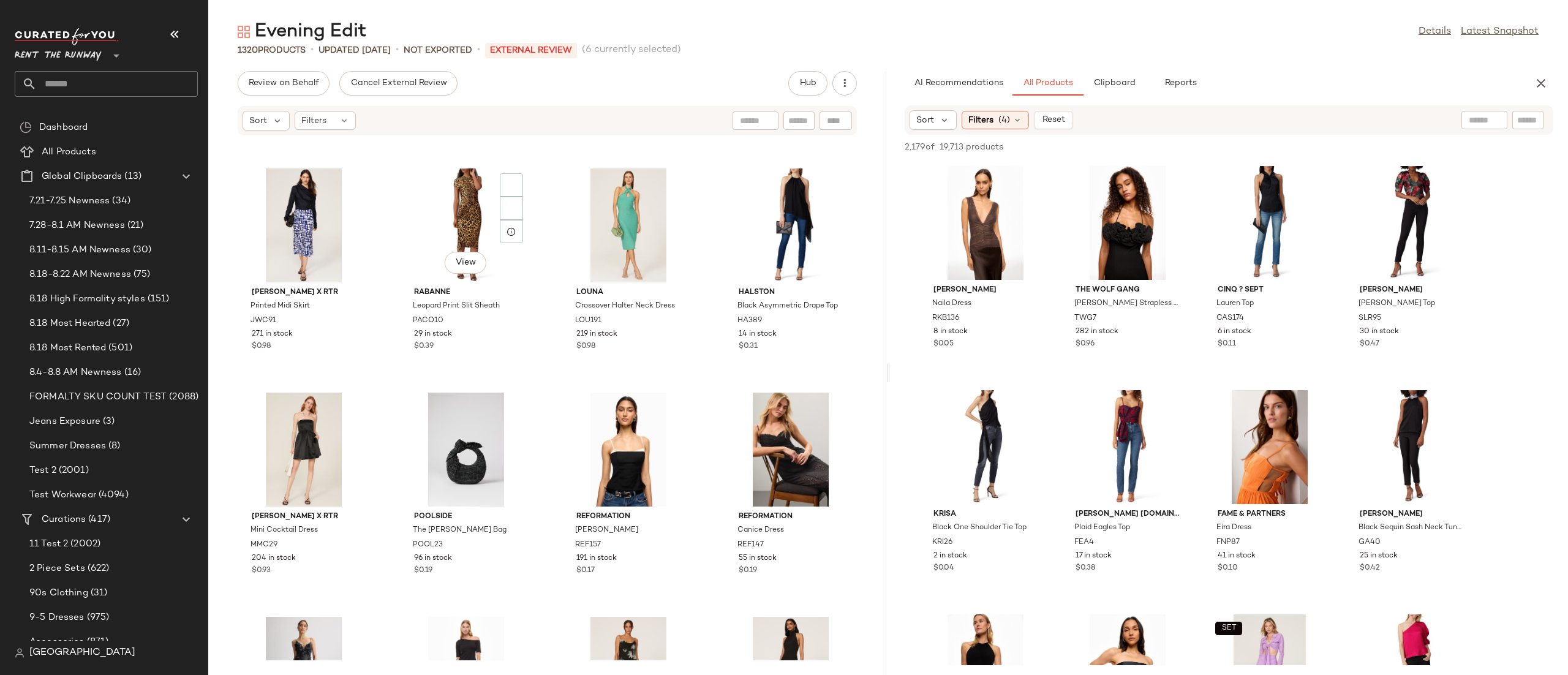
scroll to position [17228, 0]
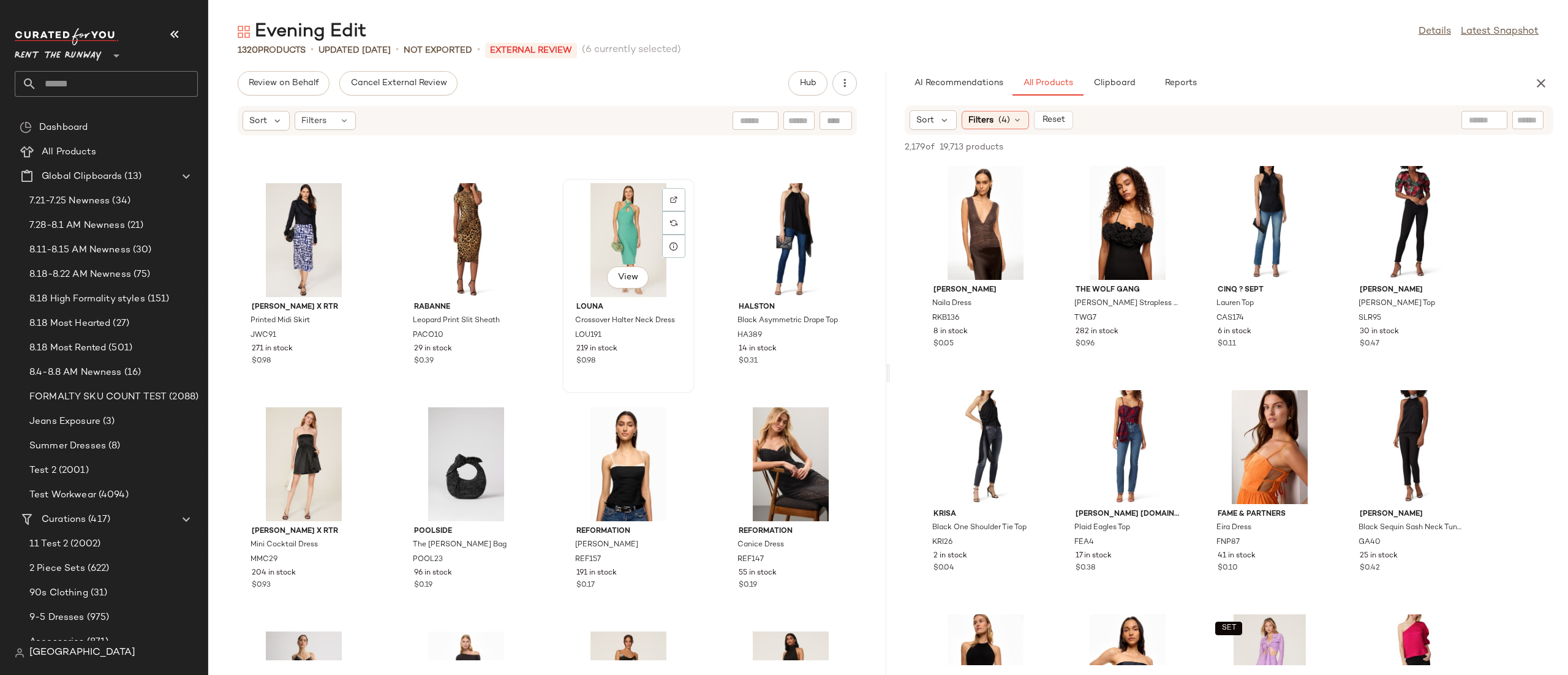
click at [618, 234] on div "View" at bounding box center [628, 240] width 123 height 114
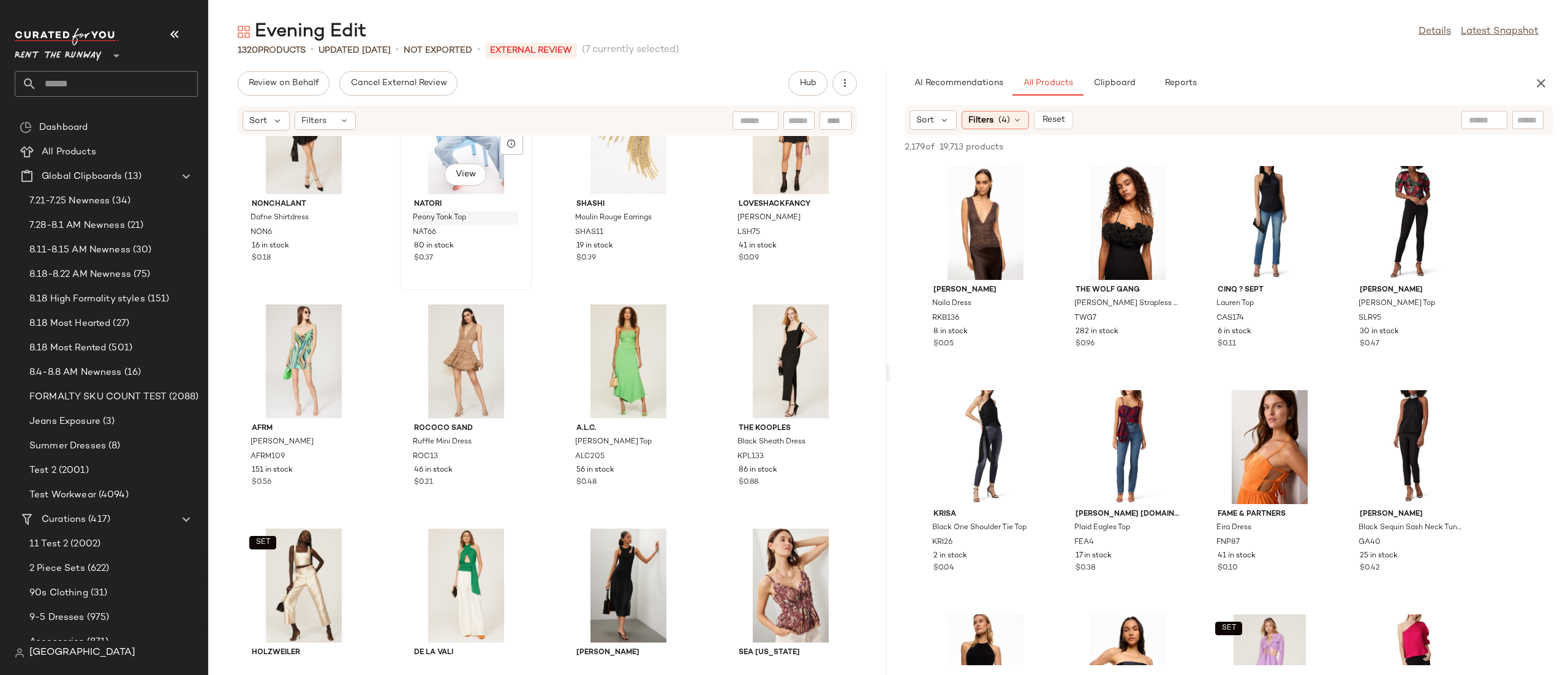
scroll to position [18018, 0]
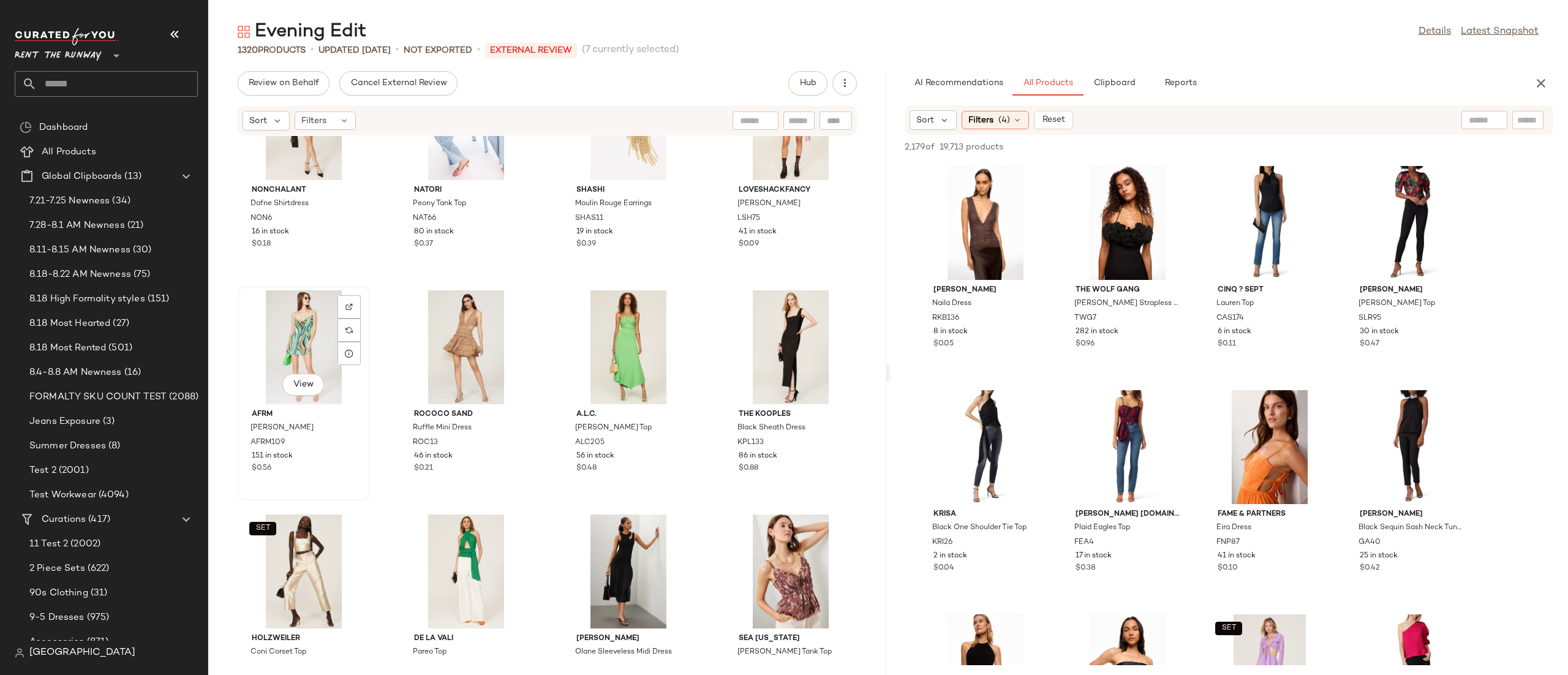
click at [290, 347] on div "View" at bounding box center [304, 347] width 123 height 114
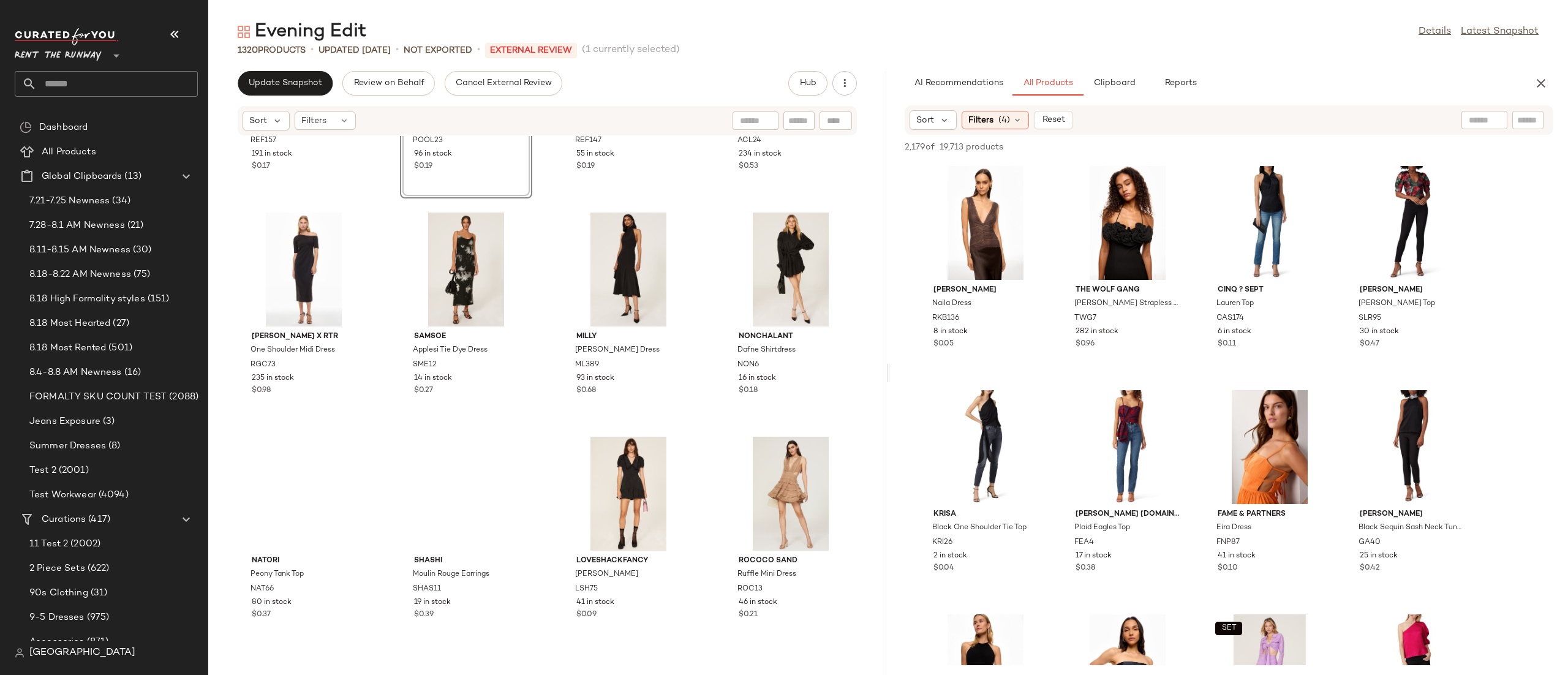
scroll to position [18107, 0]
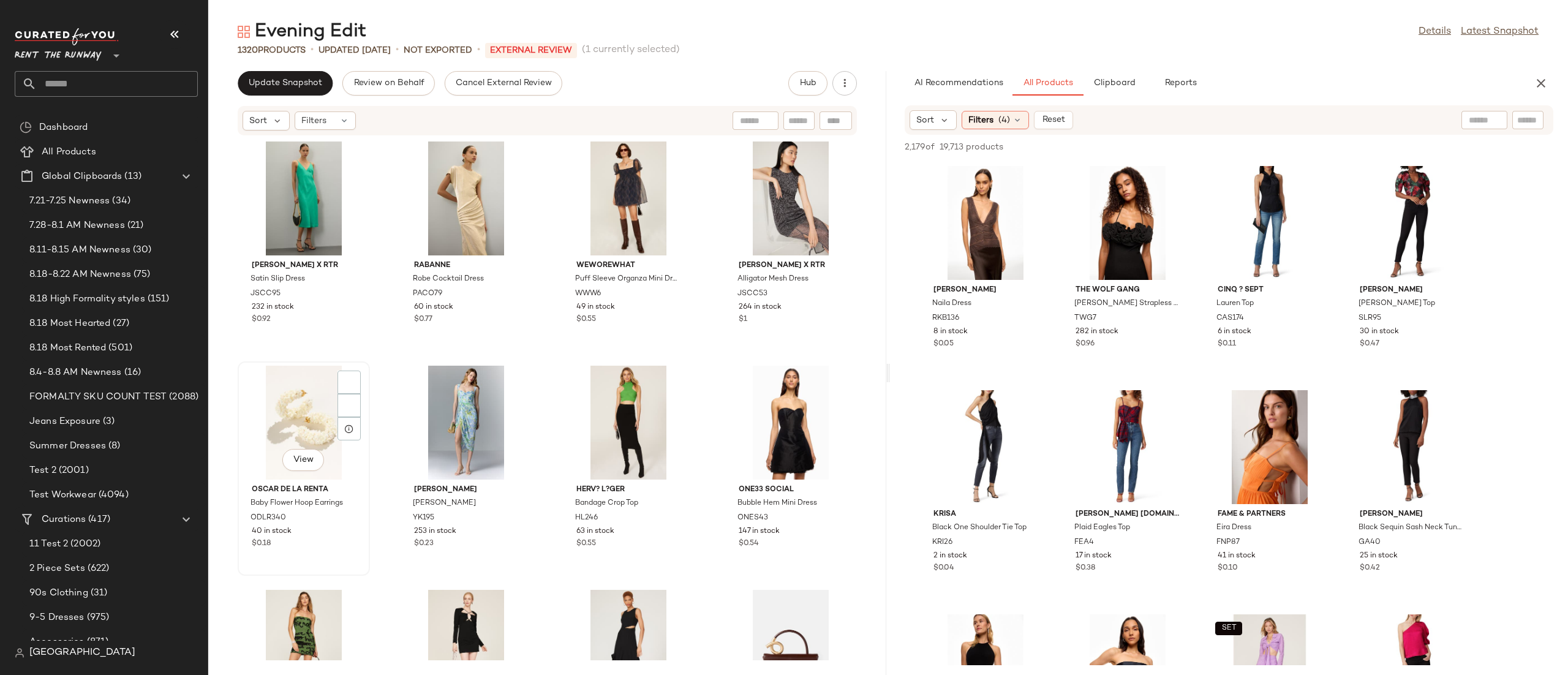
scroll to position [19722, 0]
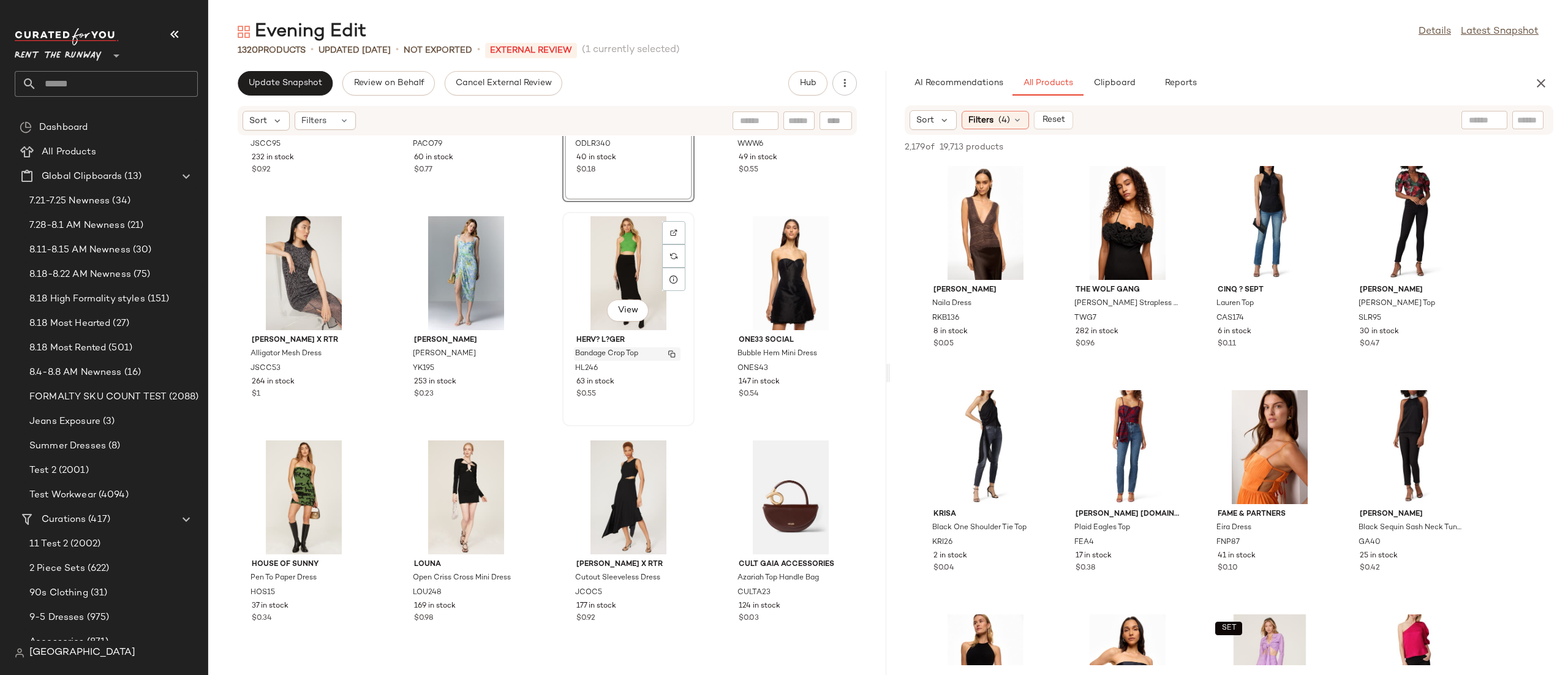
scroll to position [19608, 0]
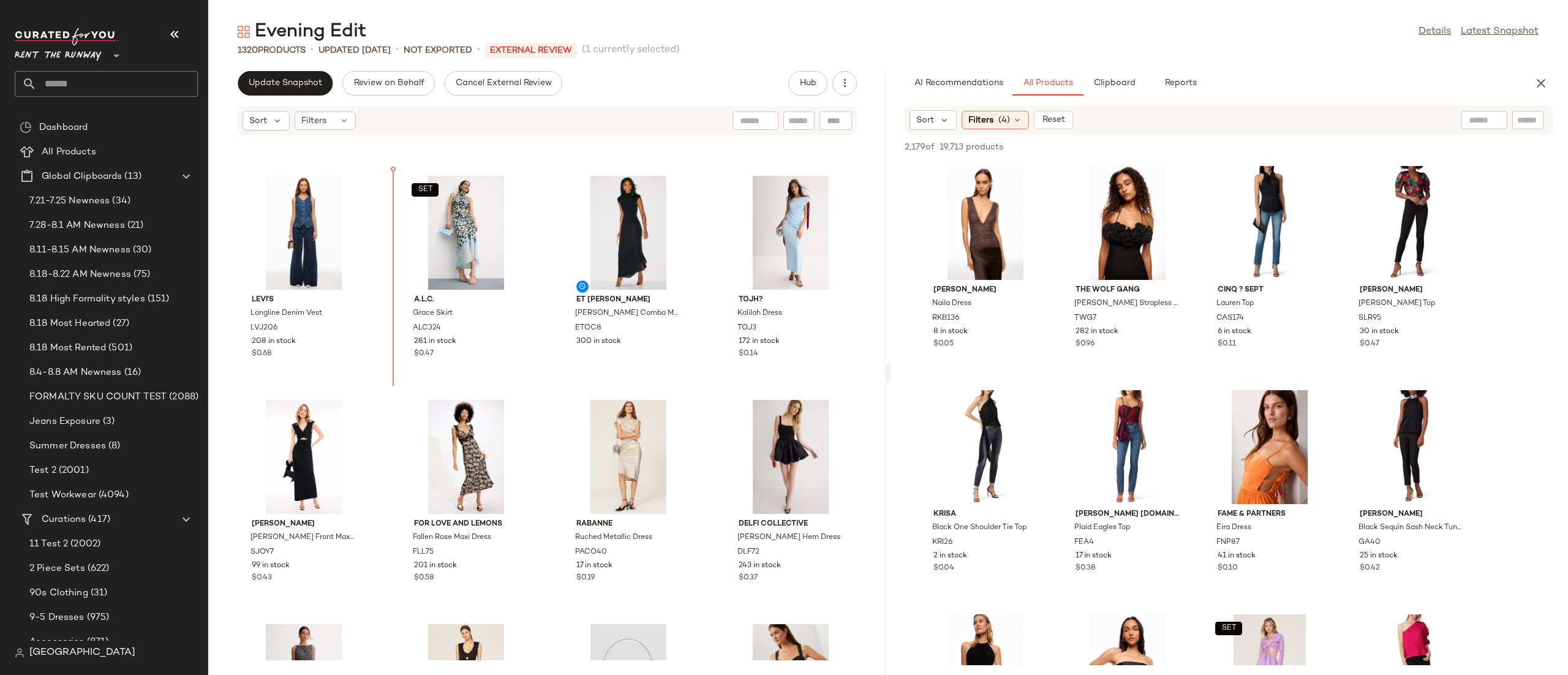
scroll to position [2213, 0]
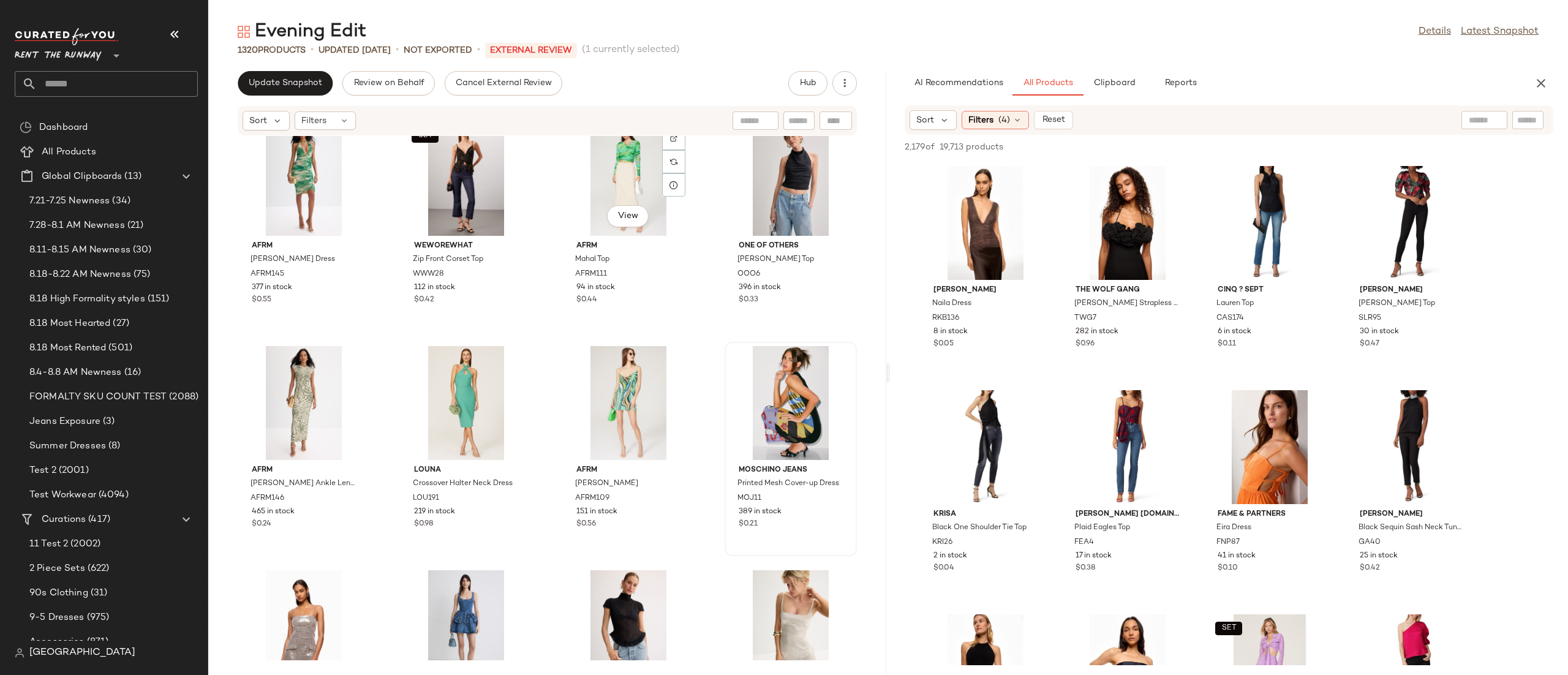
scroll to position [23, 0]
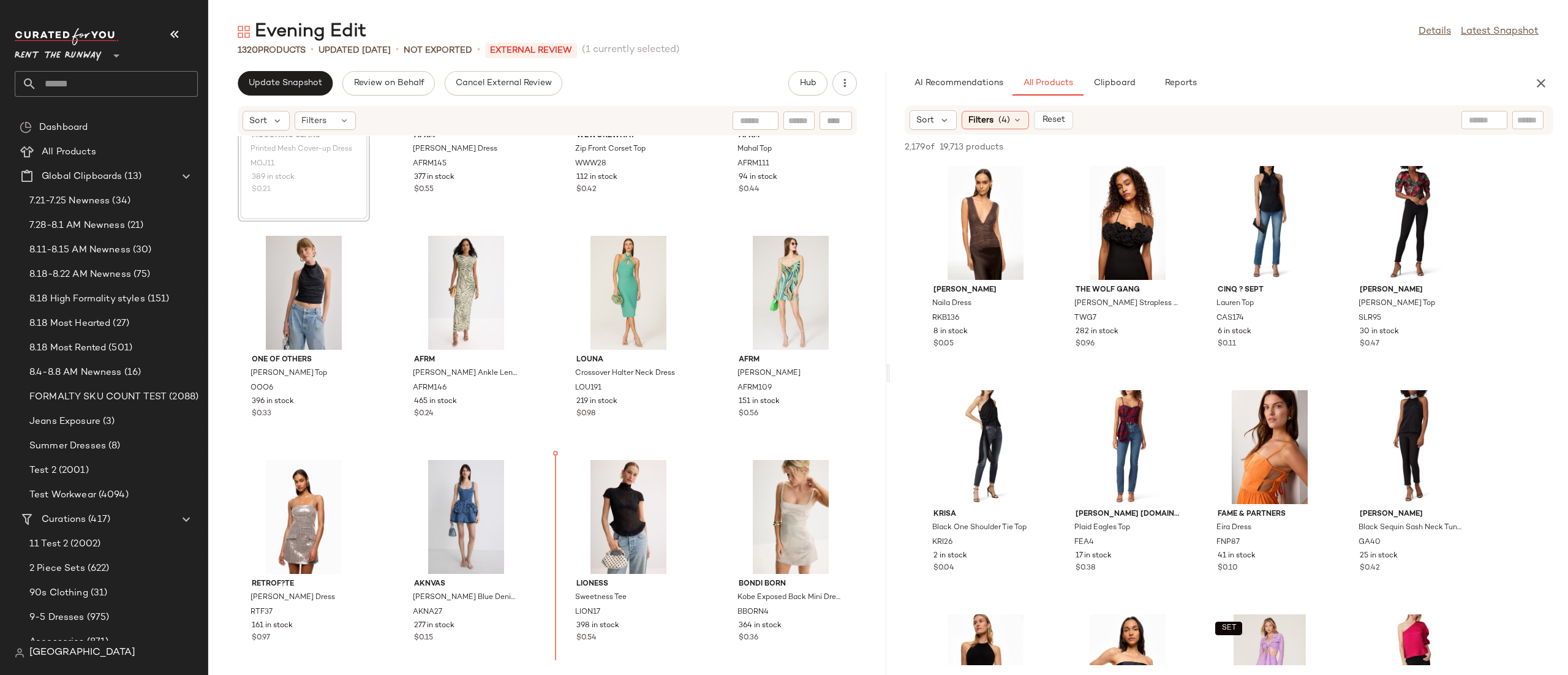
scroll to position [179, 0]
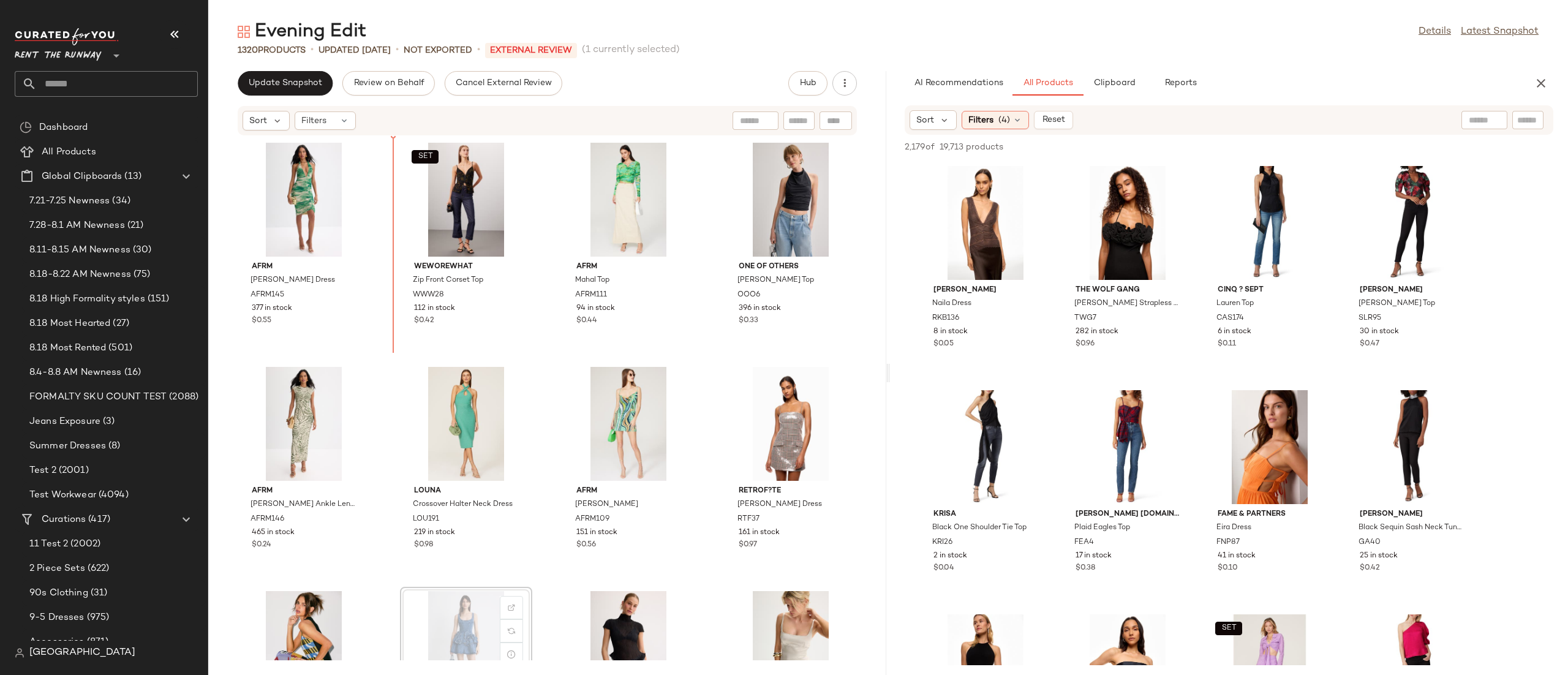
scroll to position [1, 0]
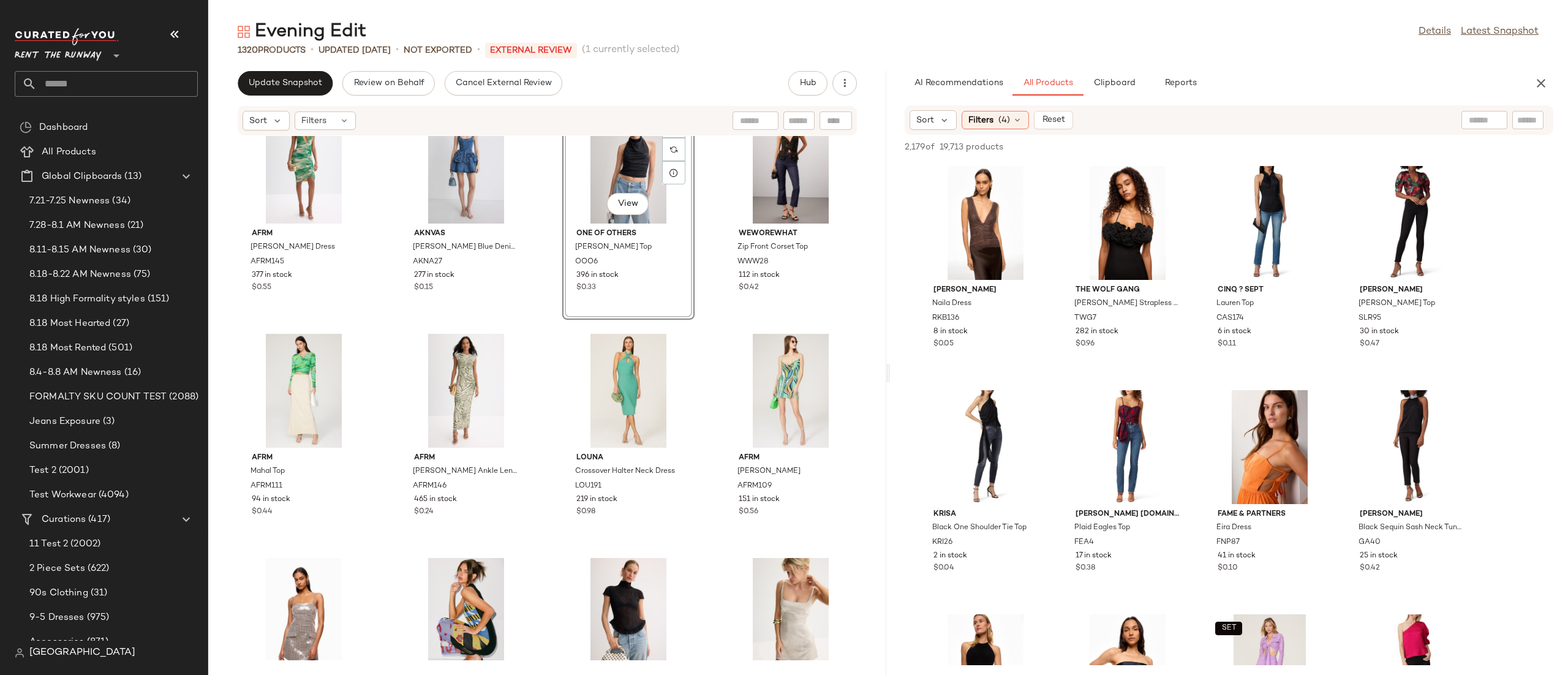
scroll to position [38, 0]
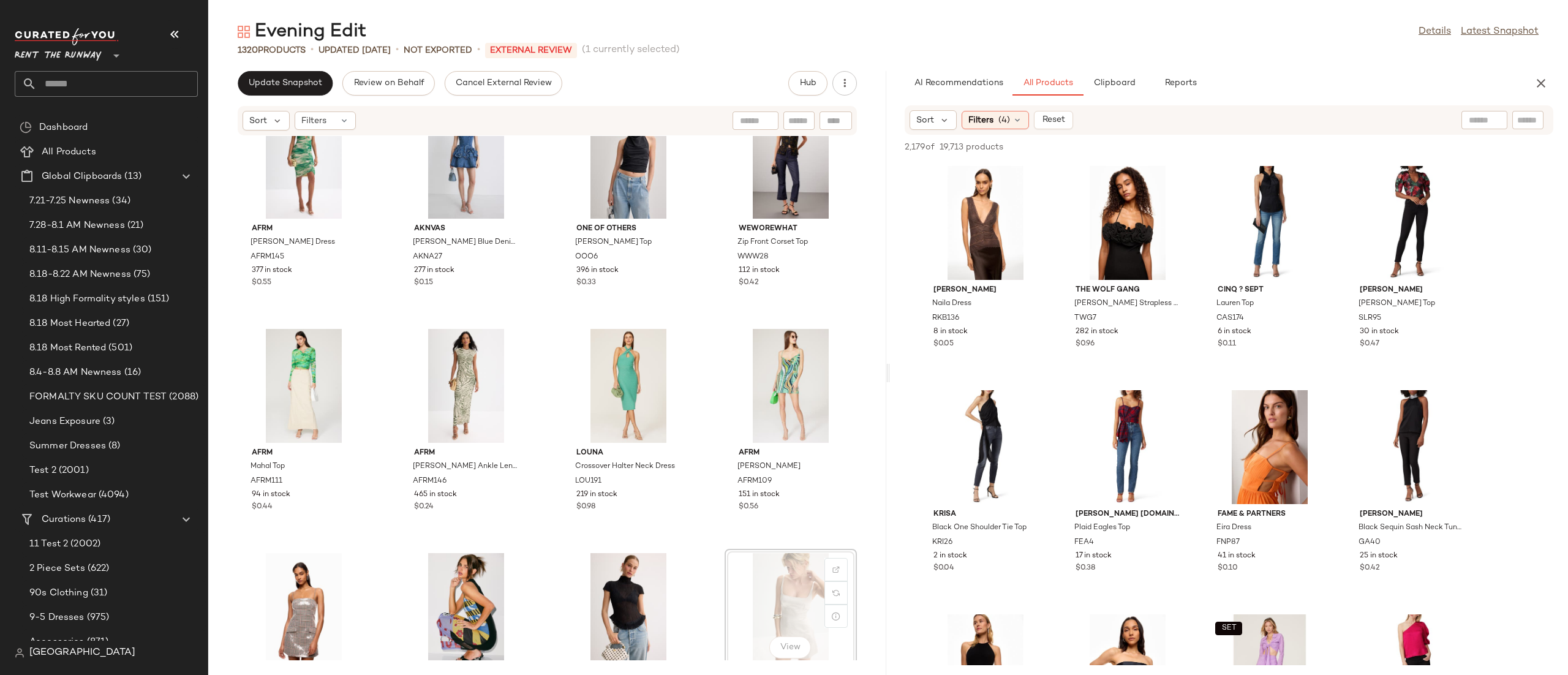
scroll to position [43, 0]
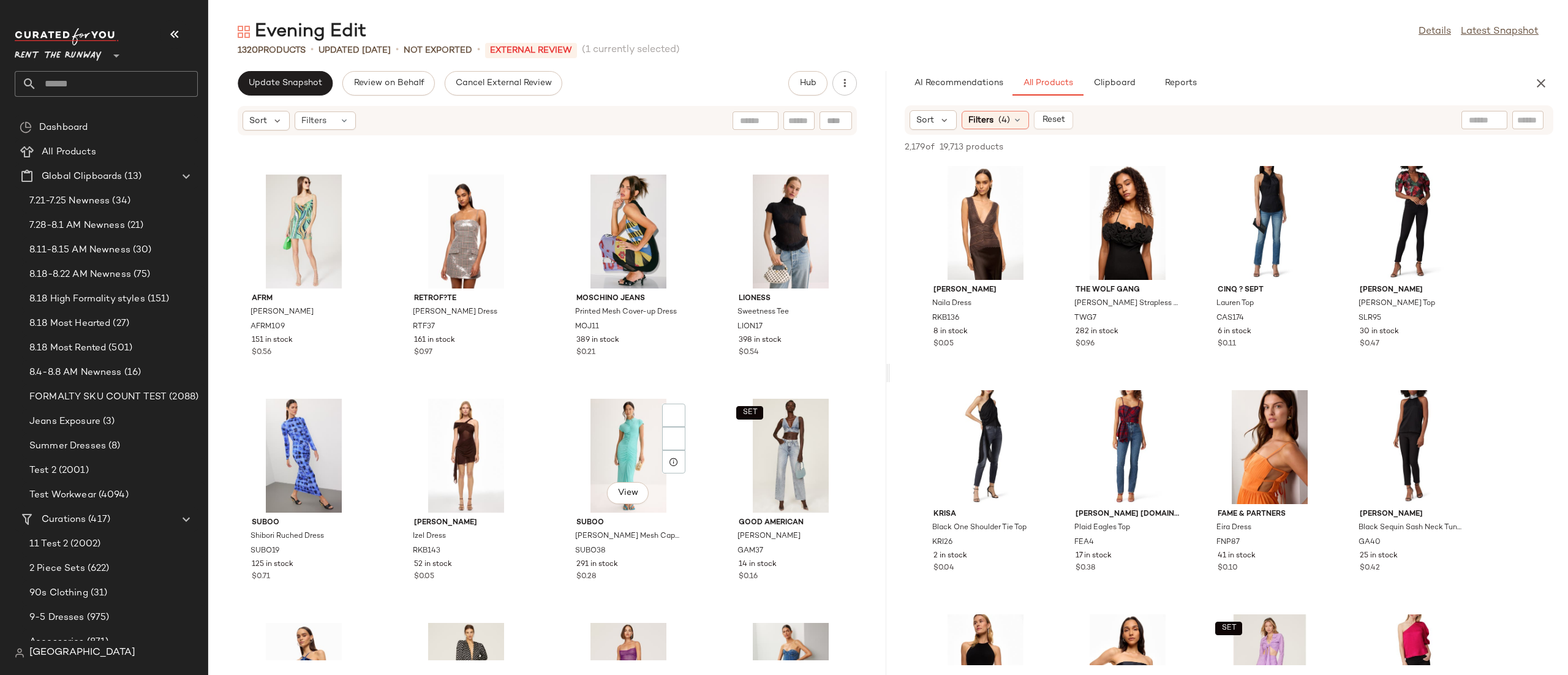
scroll to position [416, 0]
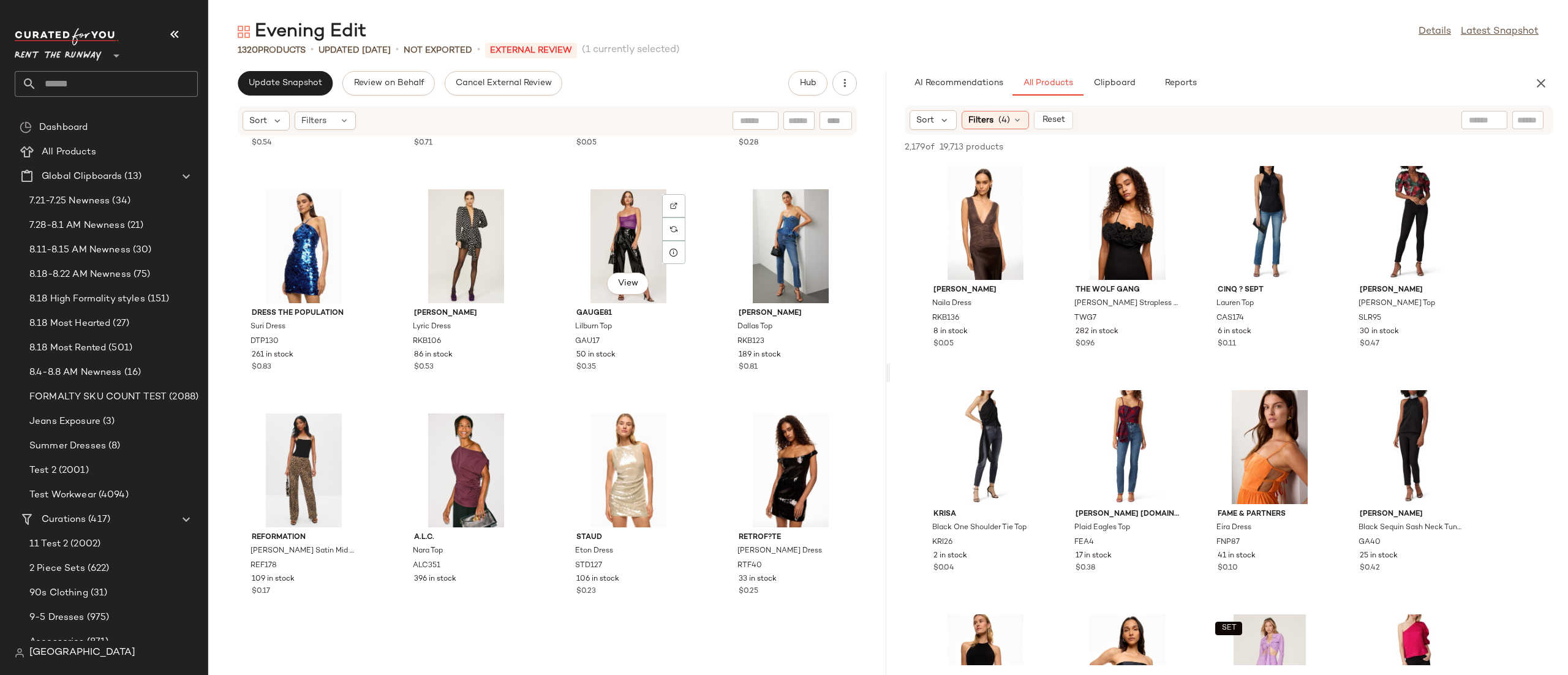
scroll to position [869, 0]
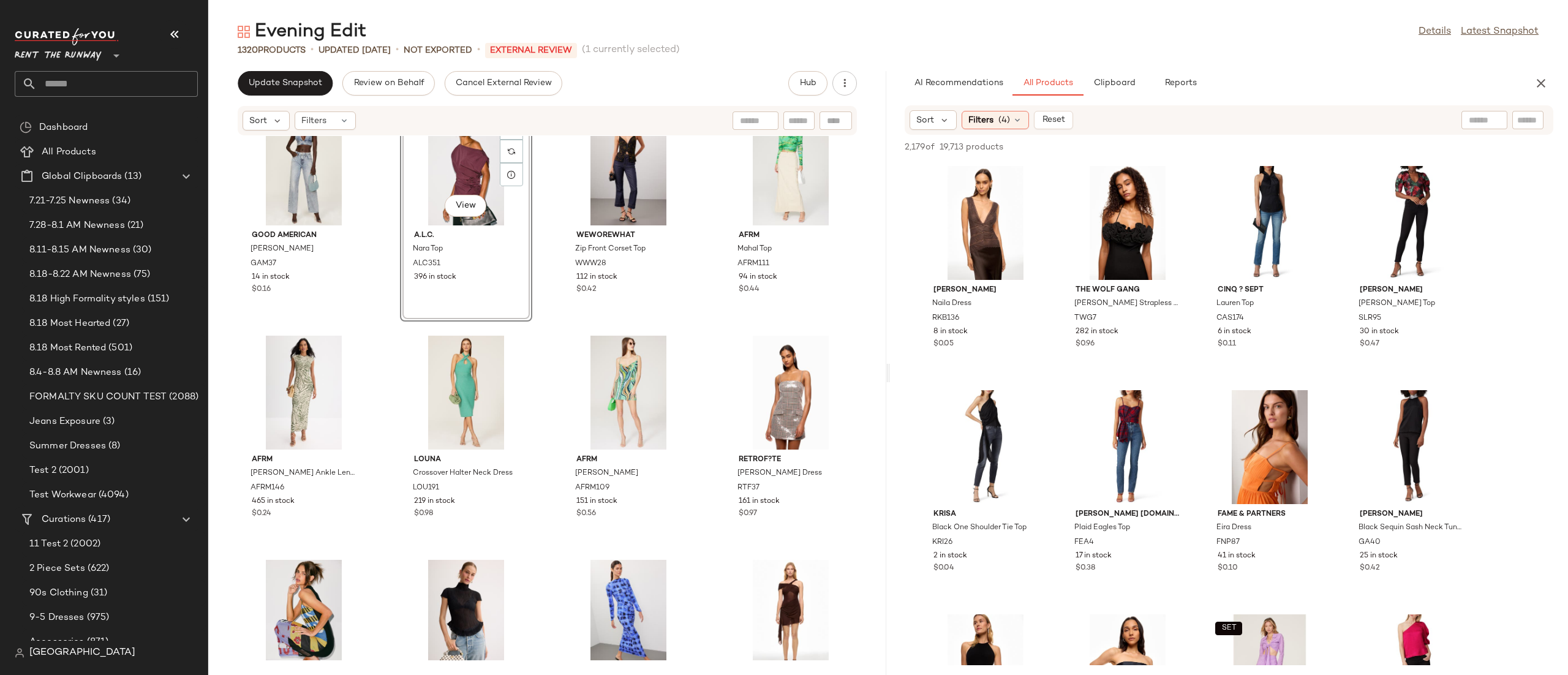
scroll to position [303, 0]
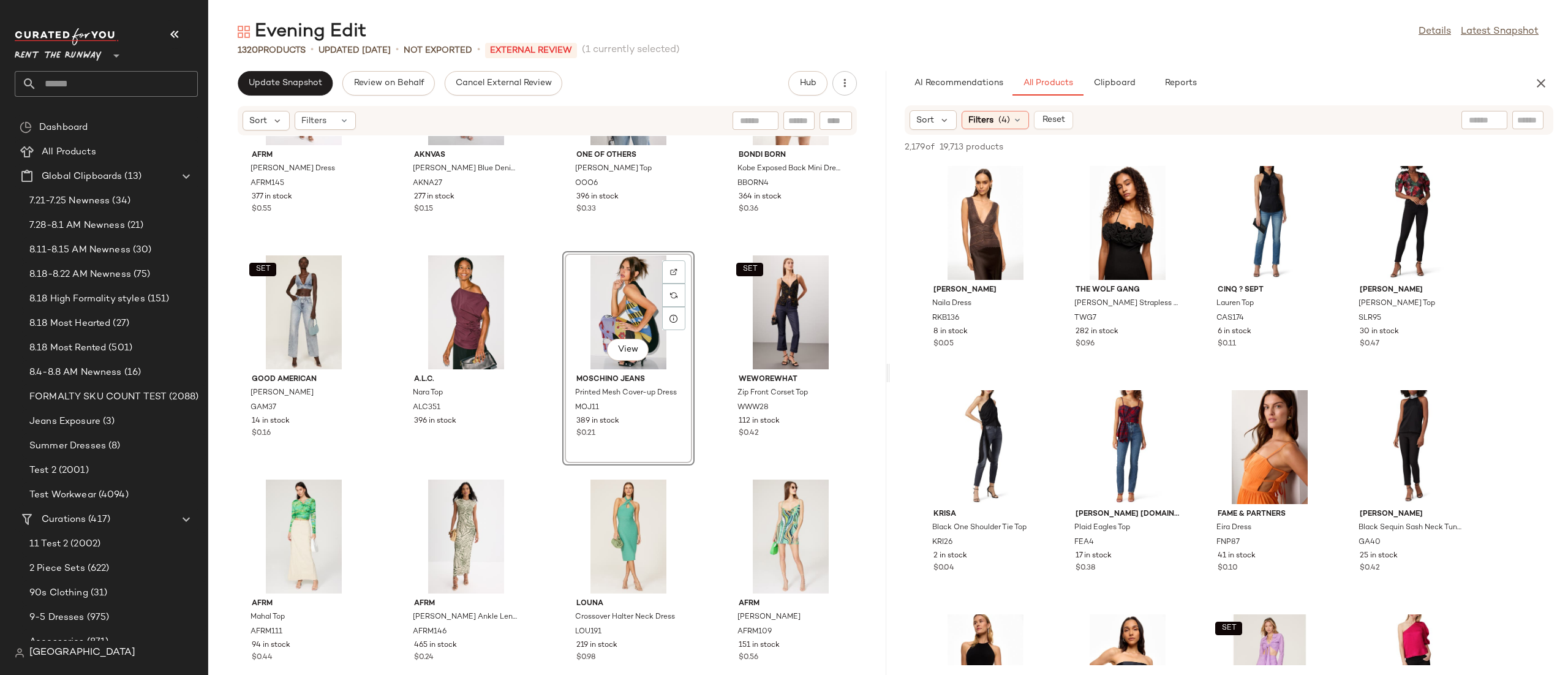
scroll to position [116, 0]
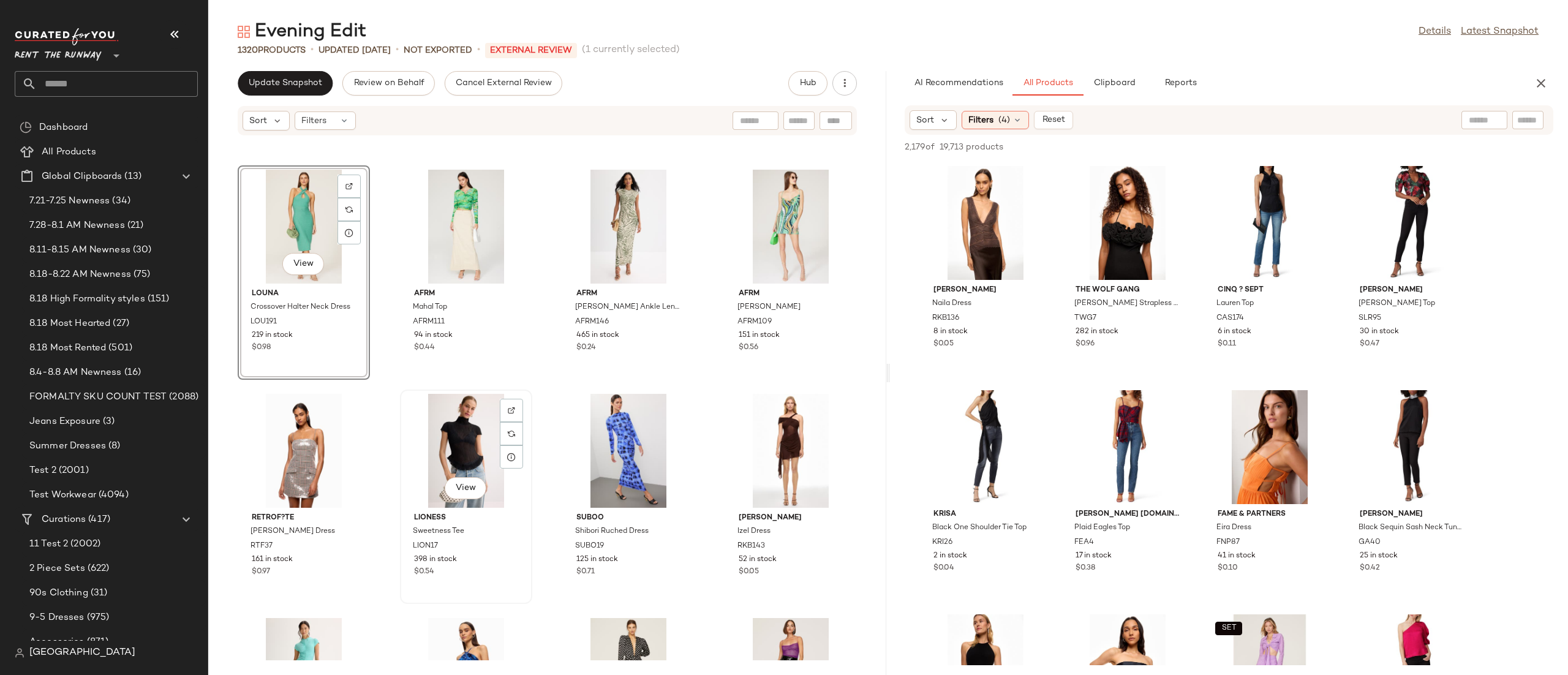
scroll to position [441, 0]
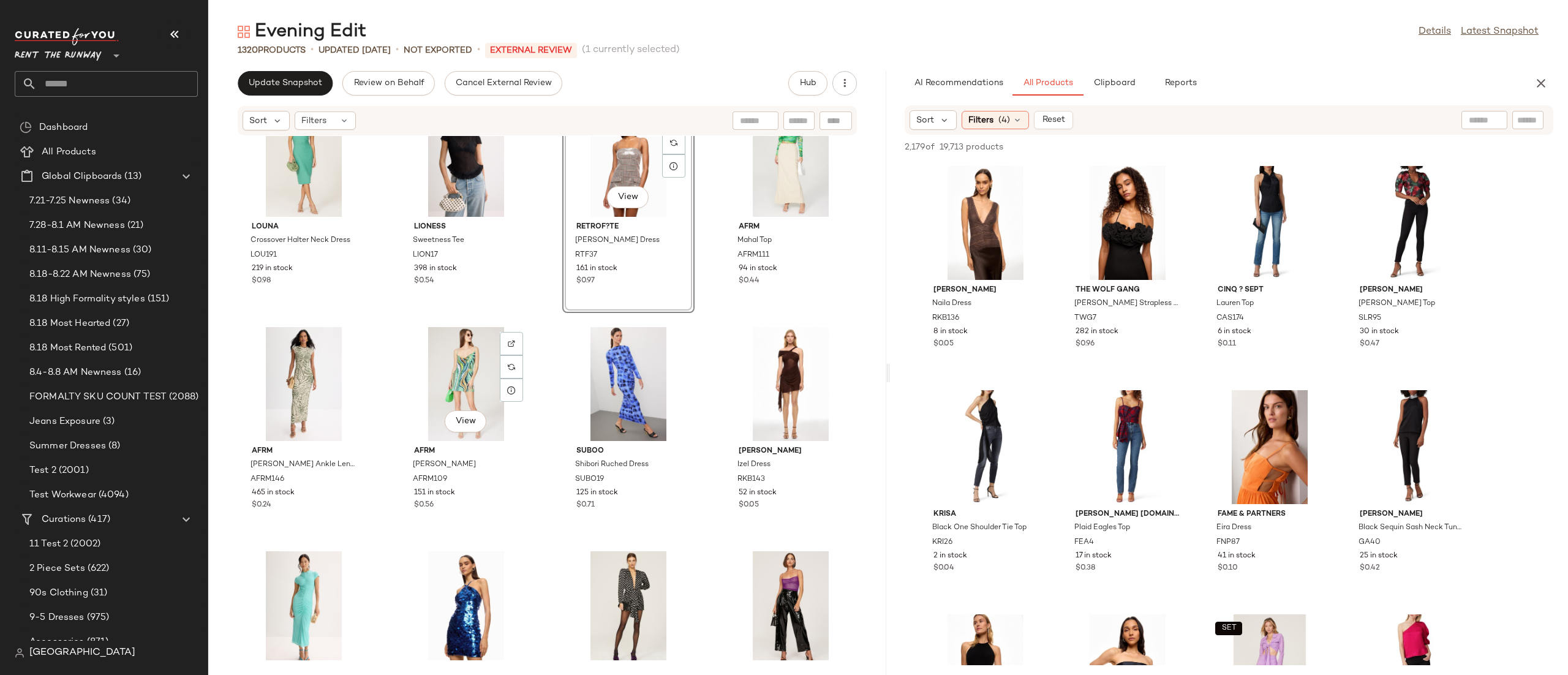
scroll to position [508, 0]
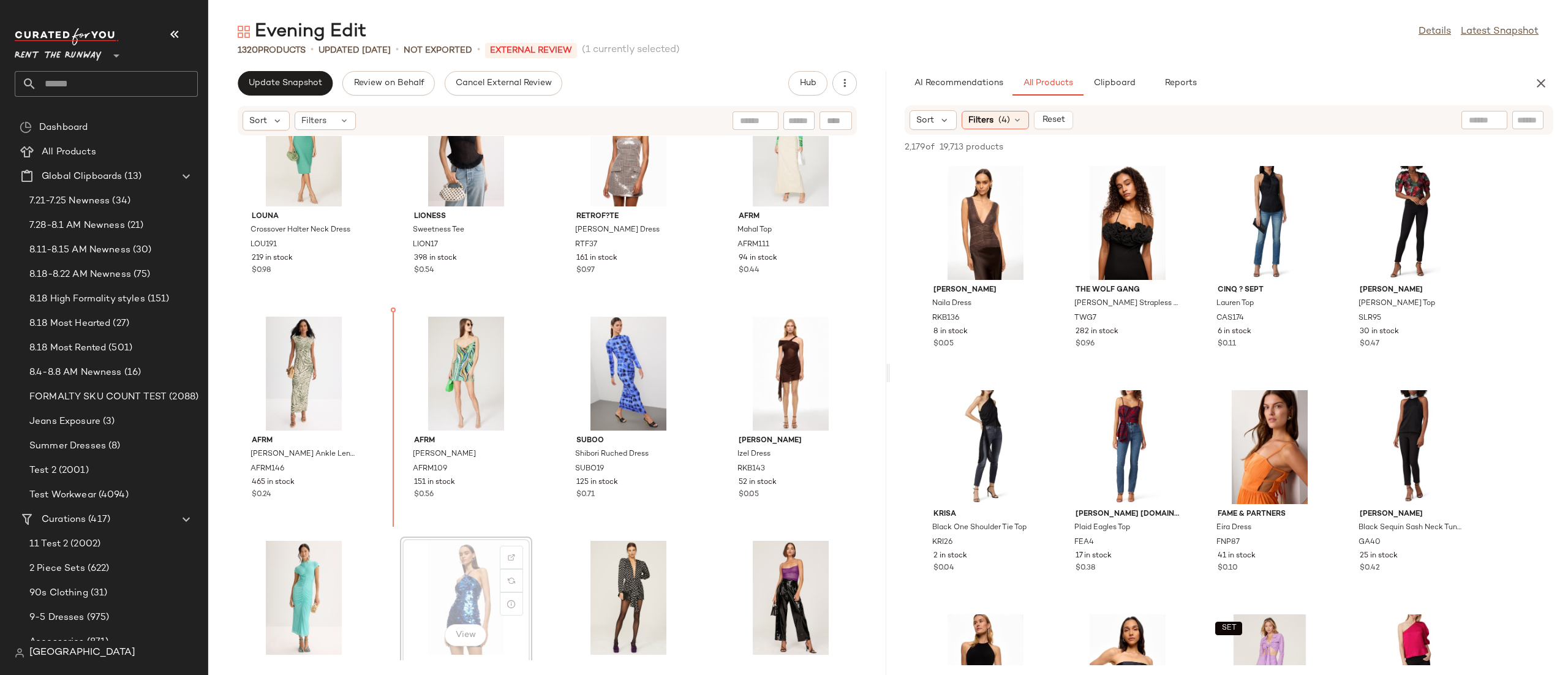
scroll to position [510, 0]
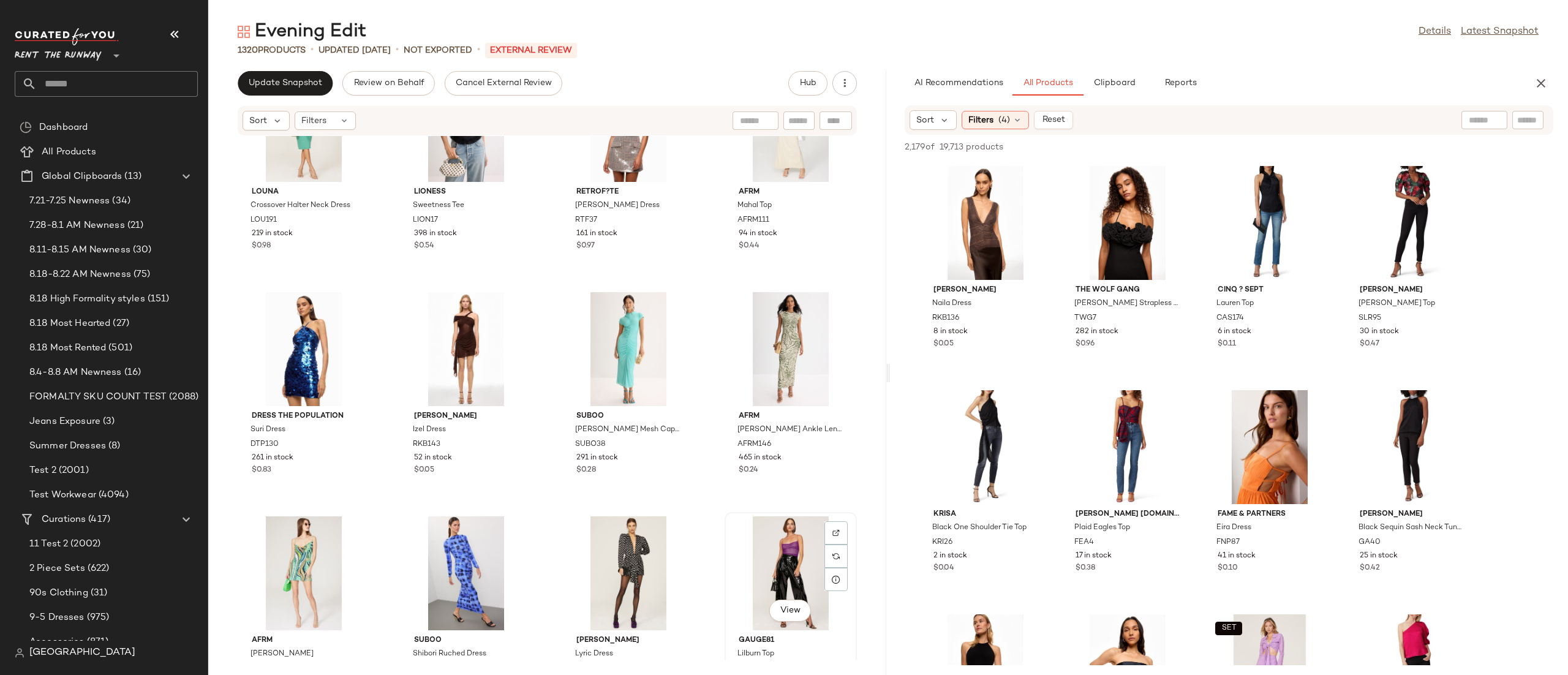
scroll to position [534, 0]
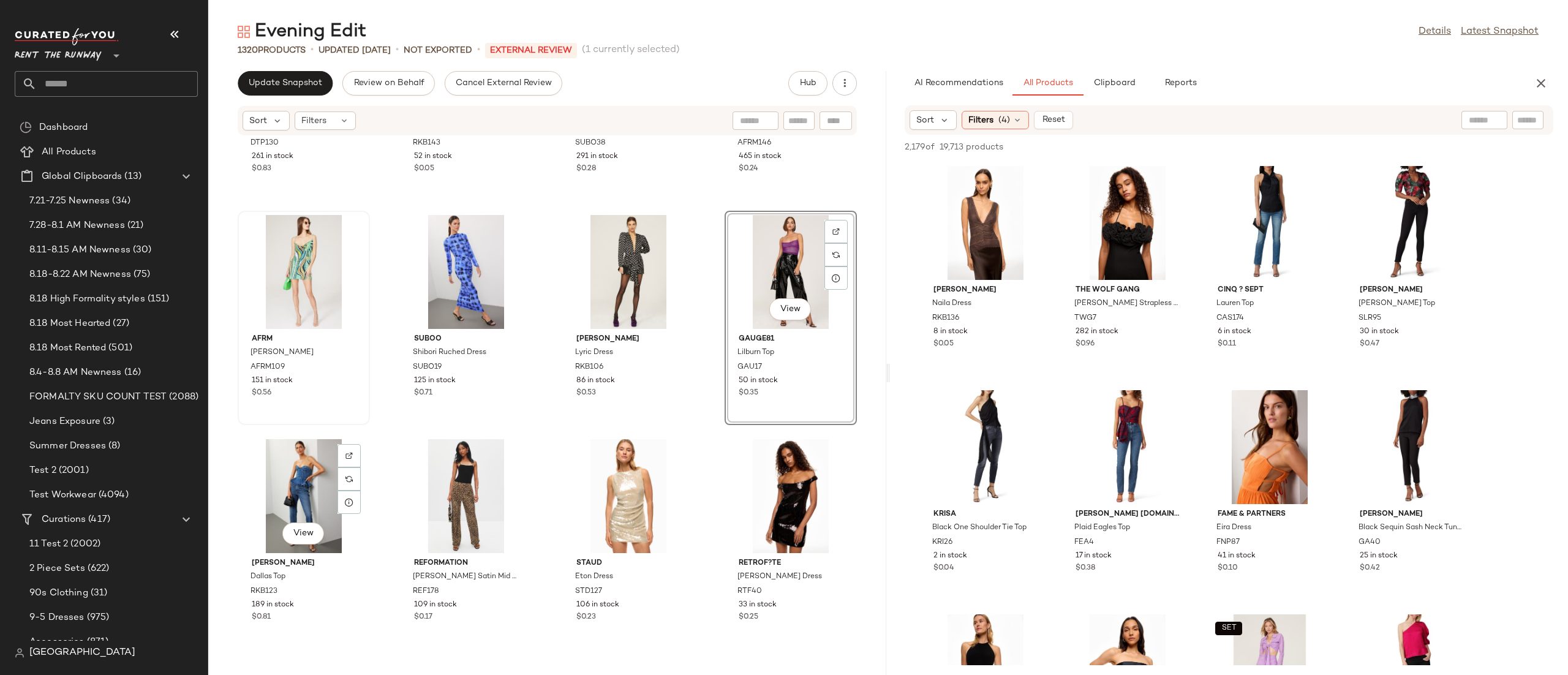
scroll to position [927, 0]
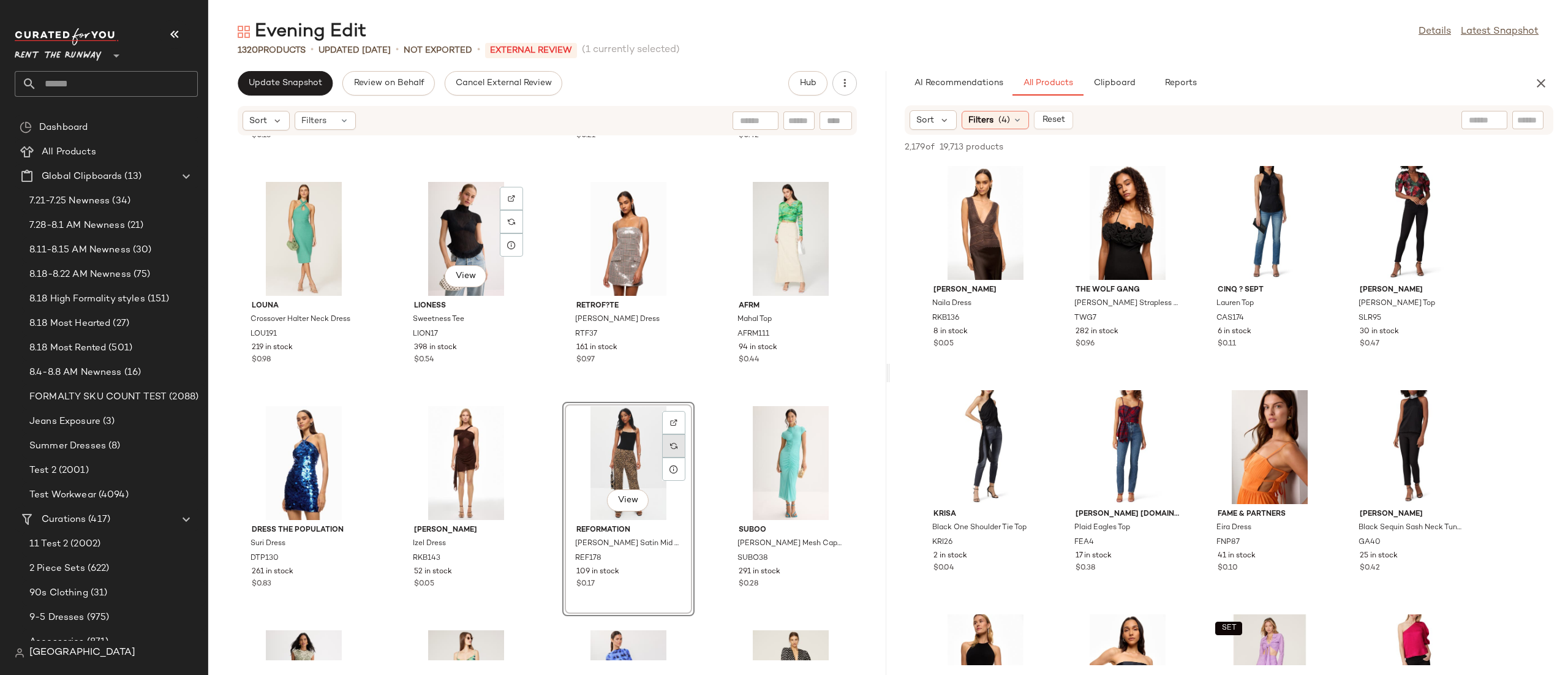
scroll to position [436, 0]
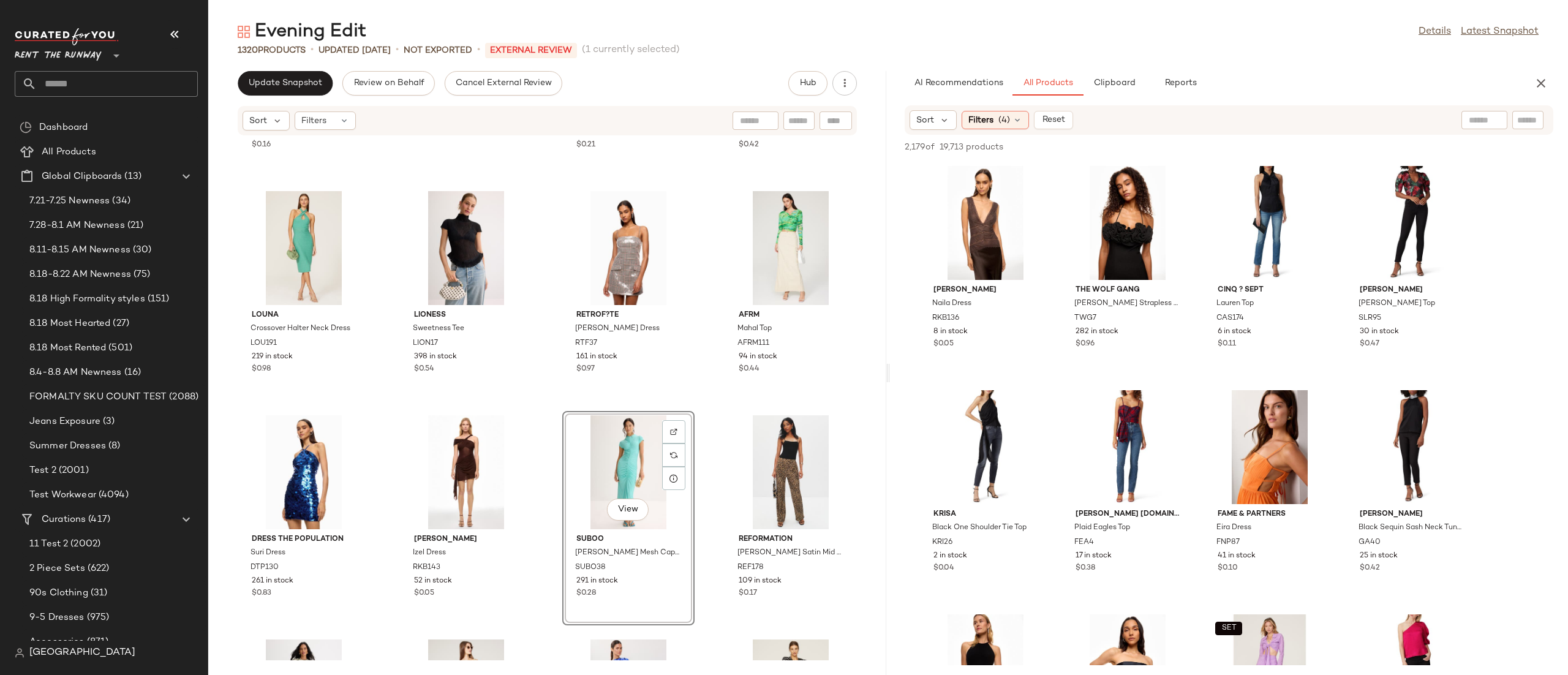
scroll to position [399, 0]
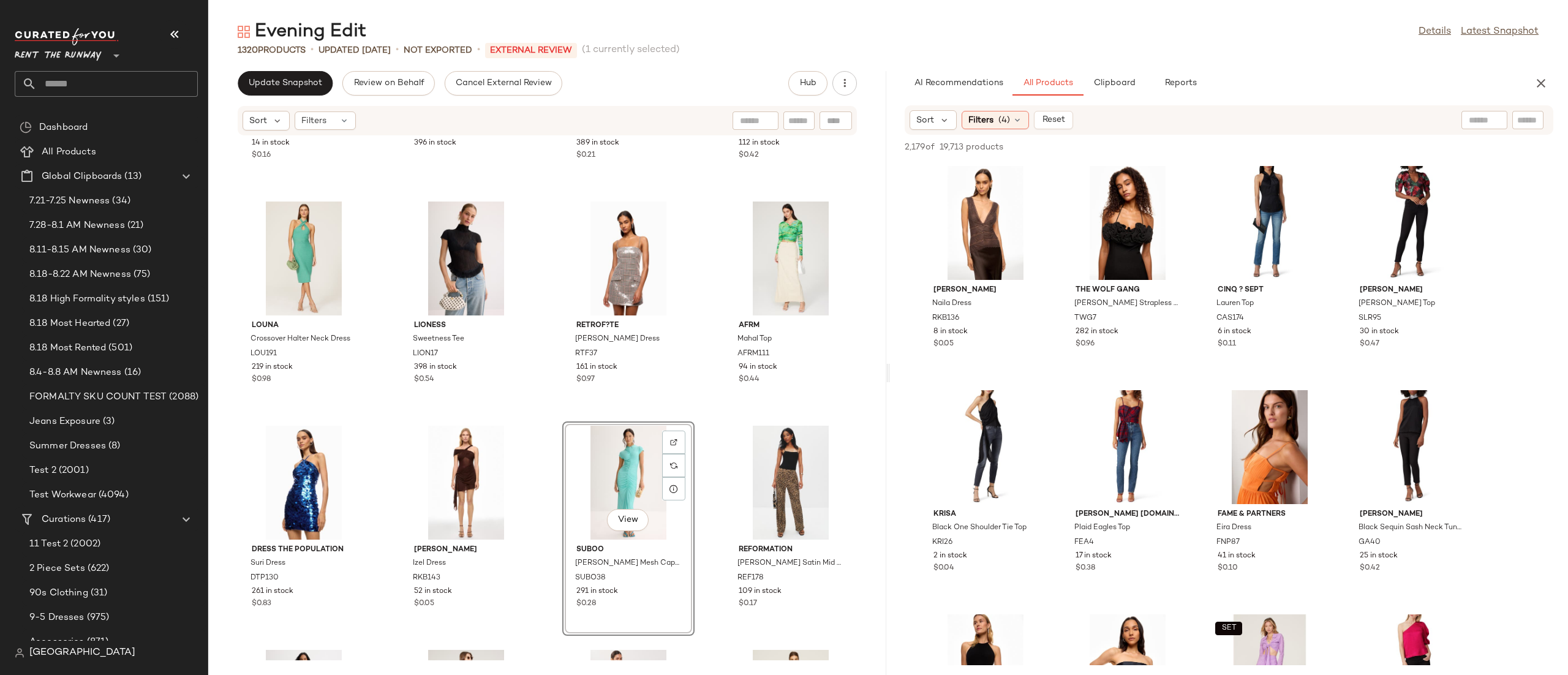
click at [545, 389] on div "SET GOOD AMERICAN Denim Bra GAM37 14 in stock $0.16 A.L.C. Nara Top ALC351 396 …" at bounding box center [547, 398] width 678 height 524
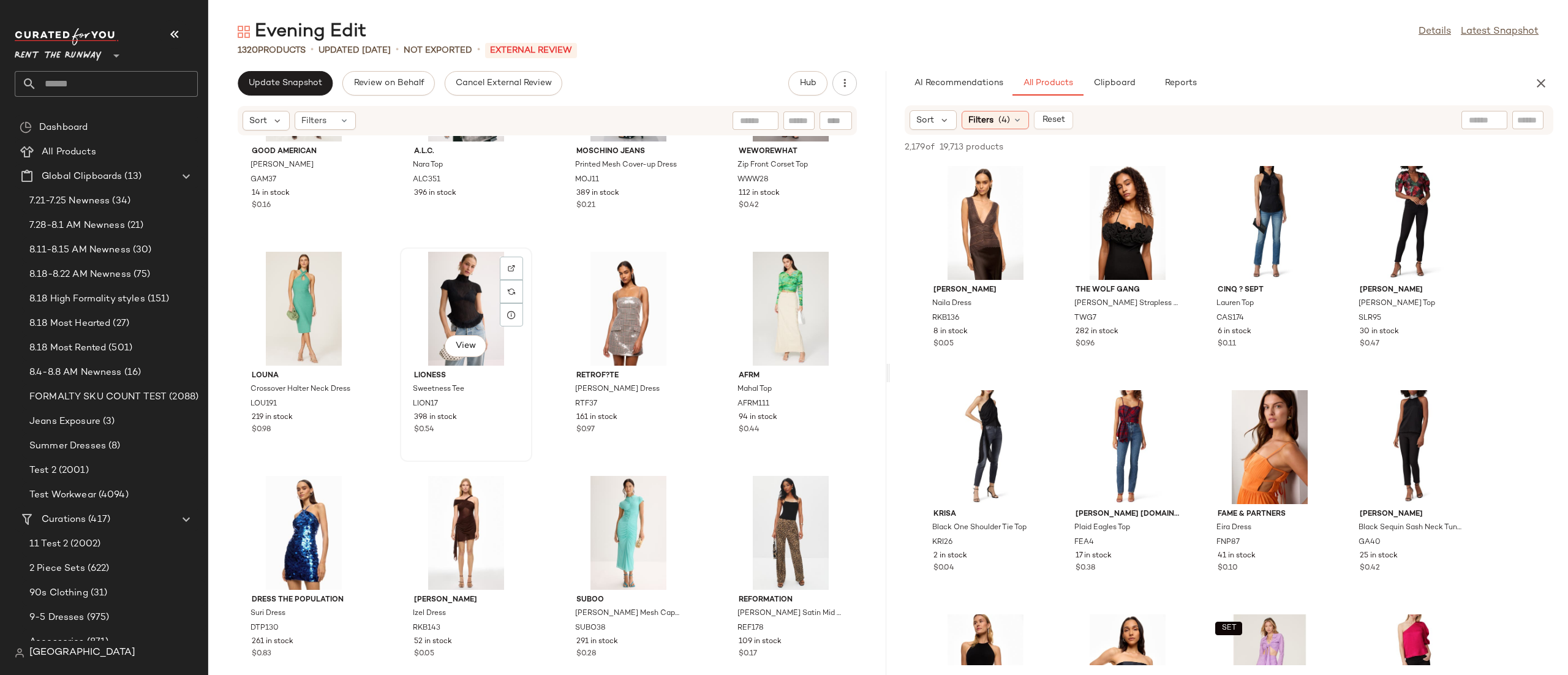
scroll to position [352, 0]
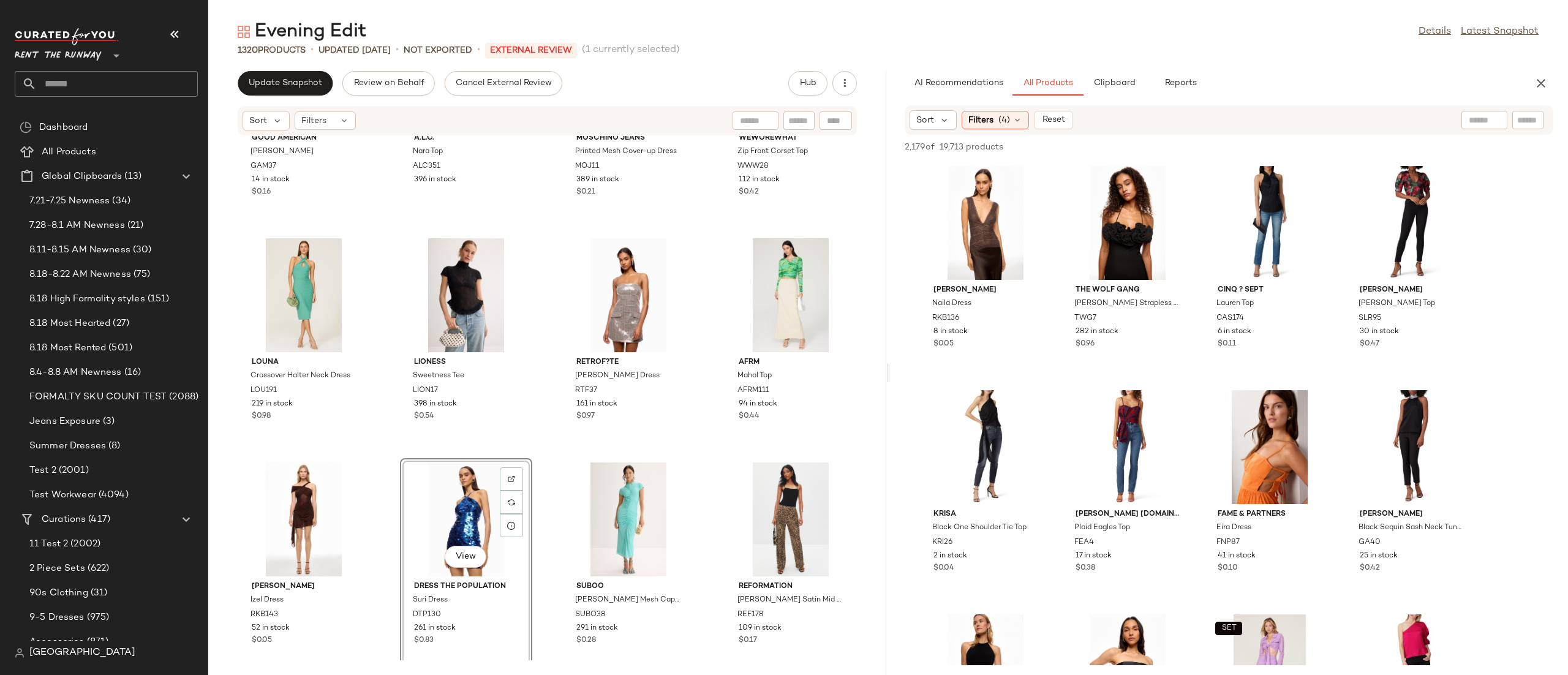
scroll to position [364, 0]
click at [769, 493] on div "View" at bounding box center [791, 518] width 123 height 114
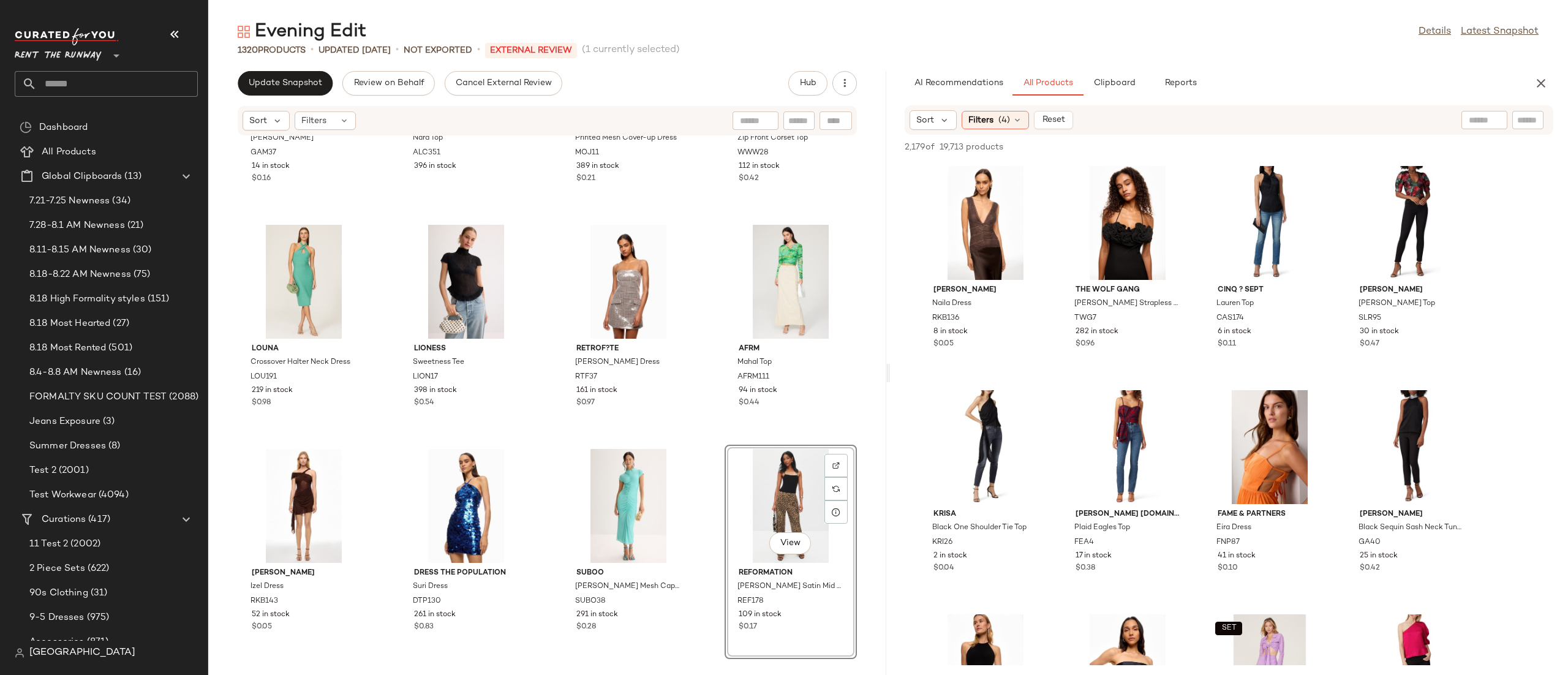
click at [699, 451] on div "SET GOOD AMERICAN Denim Bra GAM37 14 in stock $0.16 A.L.C. Nara Top ALC351 396 …" at bounding box center [547, 398] width 678 height 524
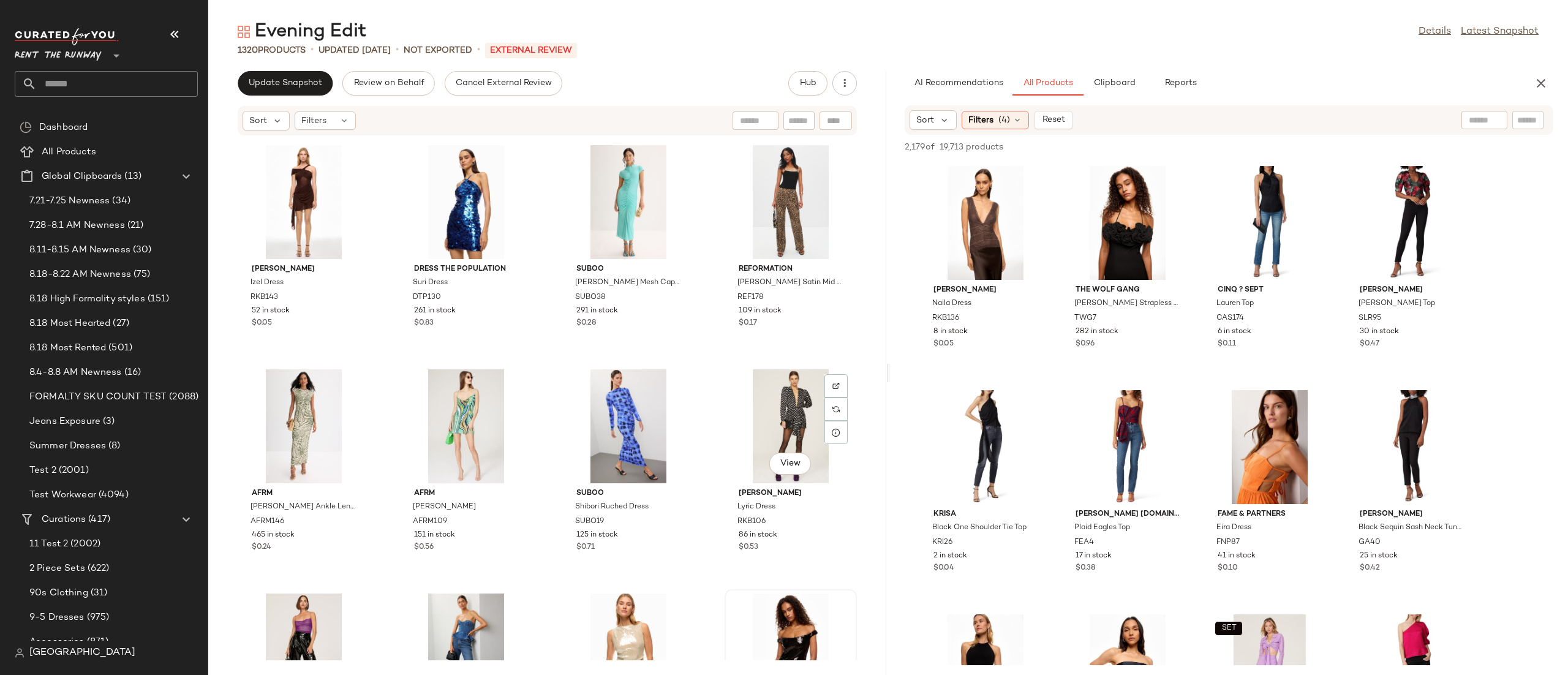
scroll to position [681, 0]
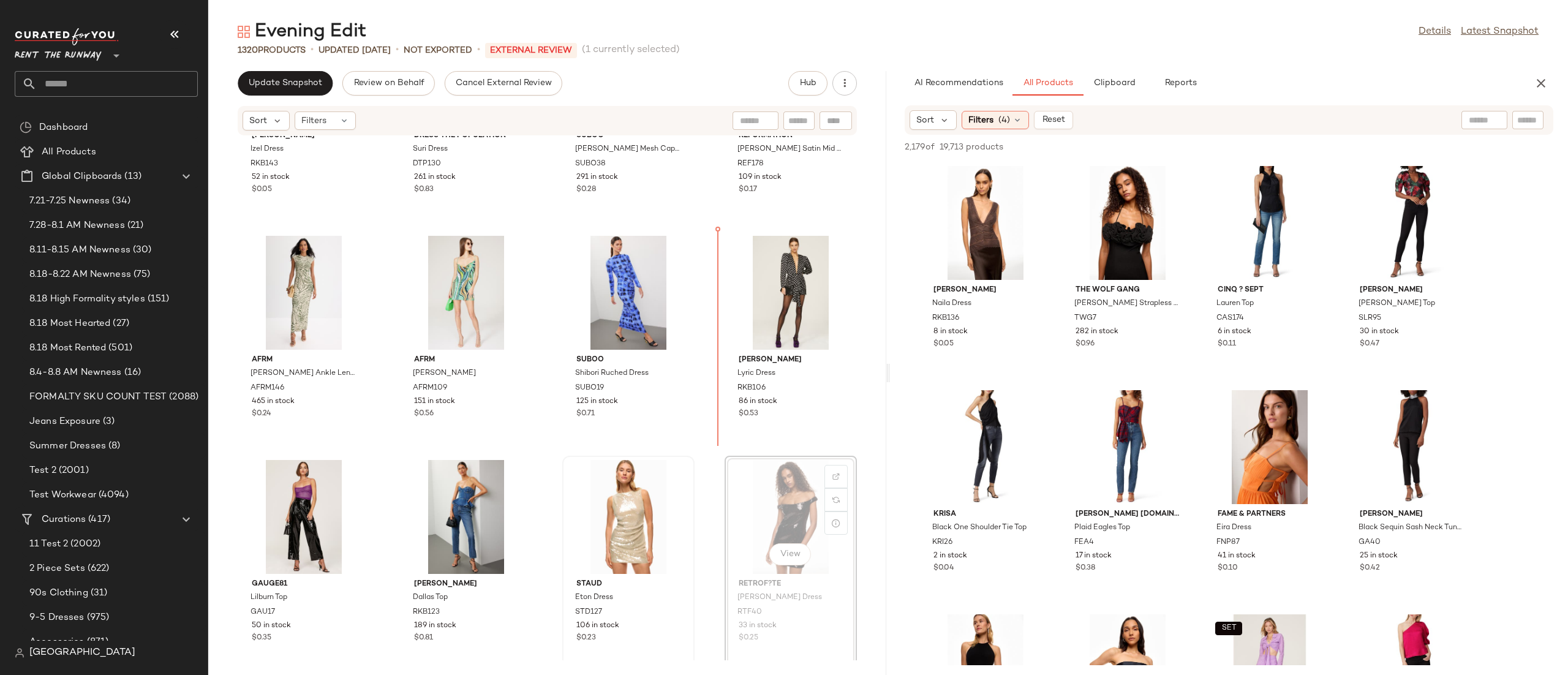
scroll to position [820, 0]
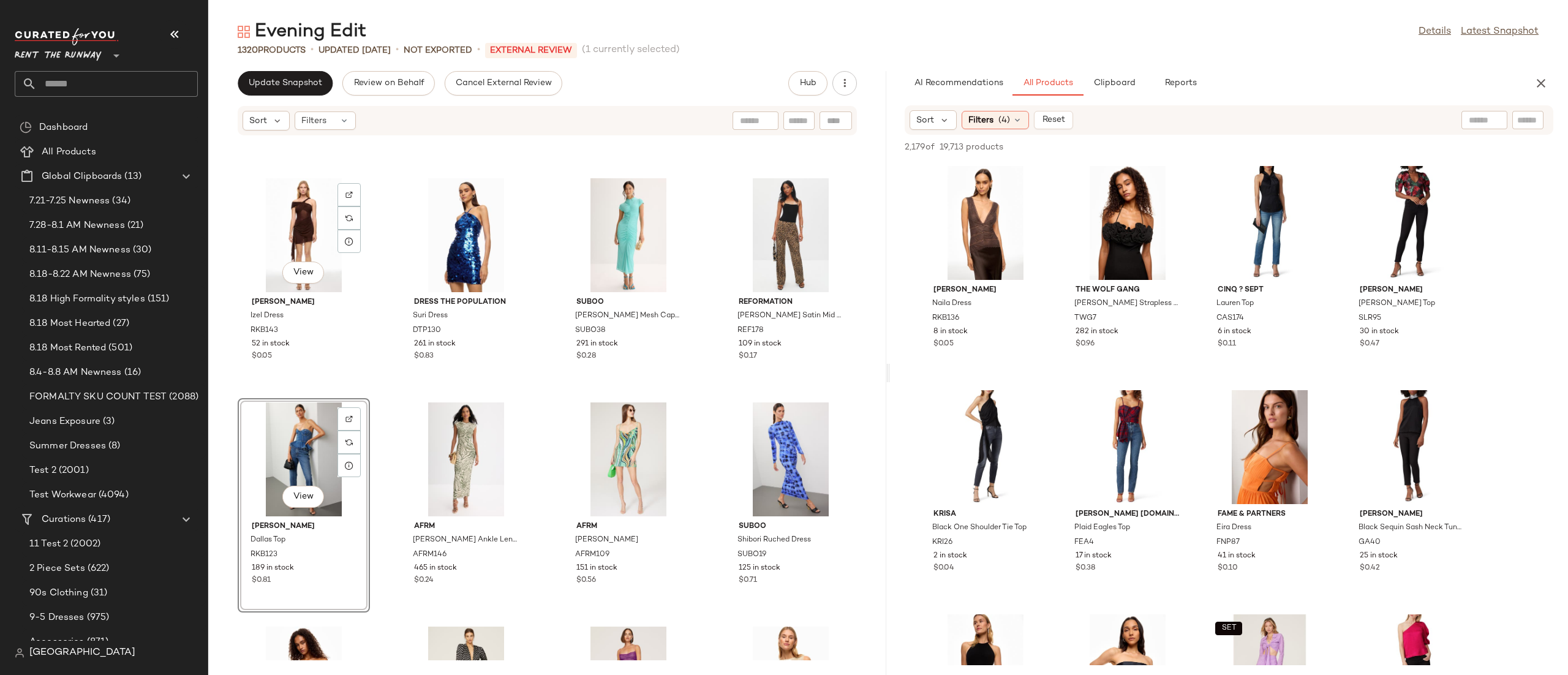
scroll to position [654, 0]
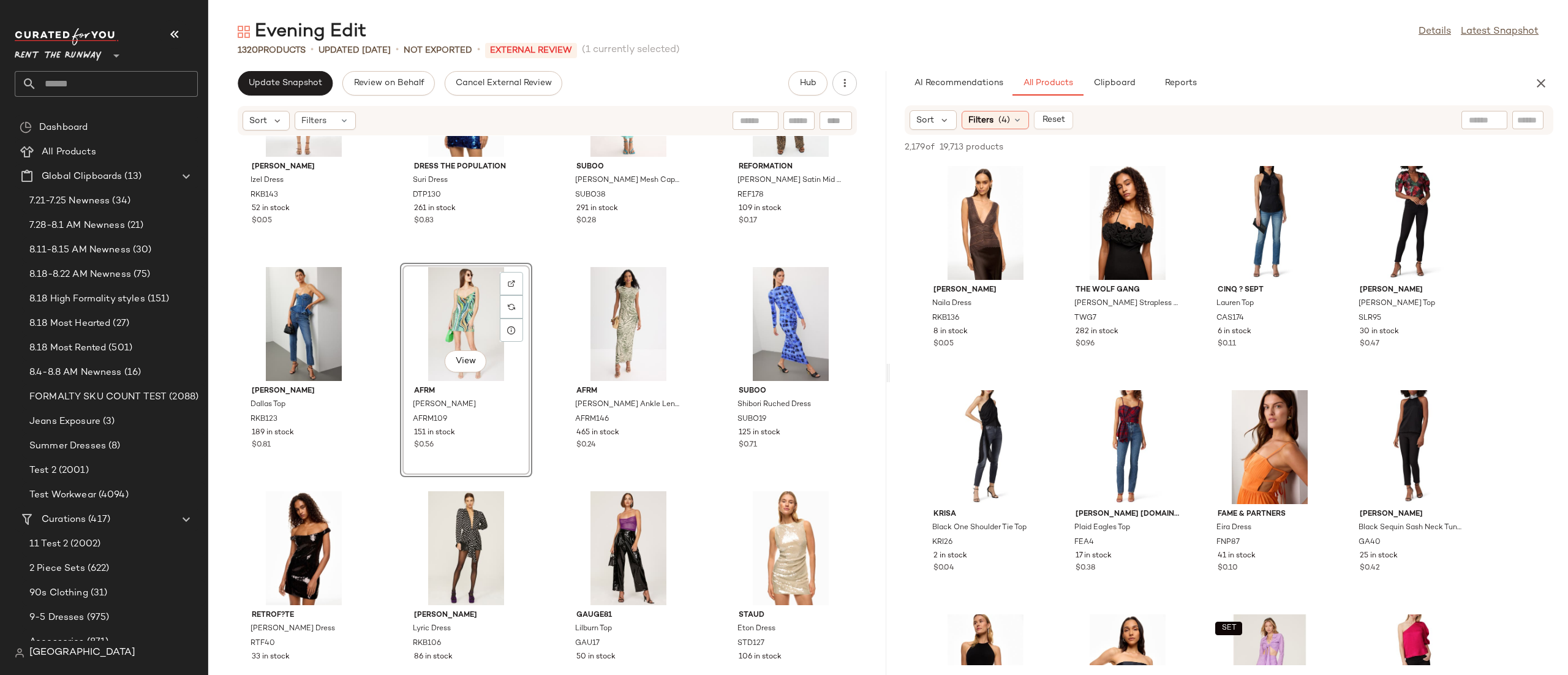
scroll to position [840, 0]
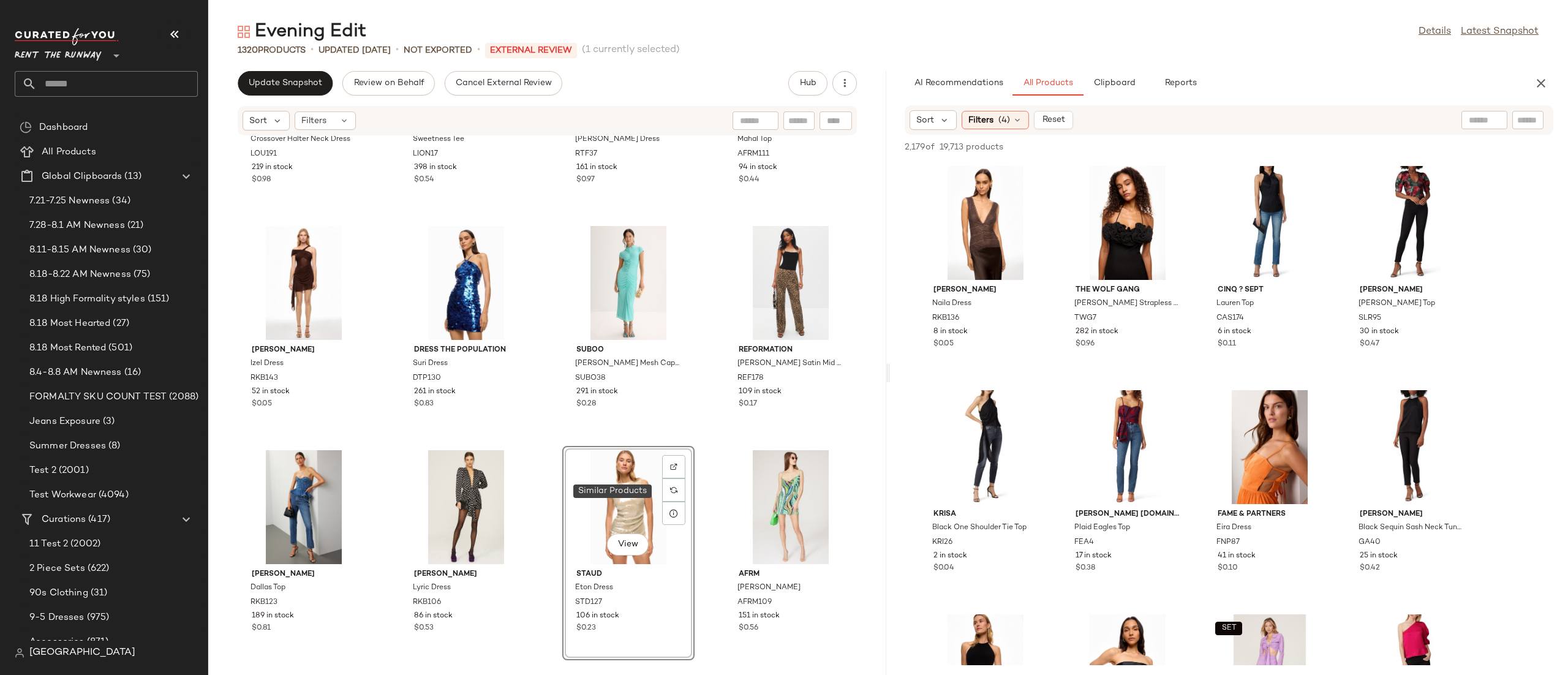
scroll to position [596, 0]
click at [695, 441] on div "Louna Crossover Halter Neck Dress LOU191 219 in stock $0.98 Lioness Sweetness T…" at bounding box center [547, 398] width 678 height 524
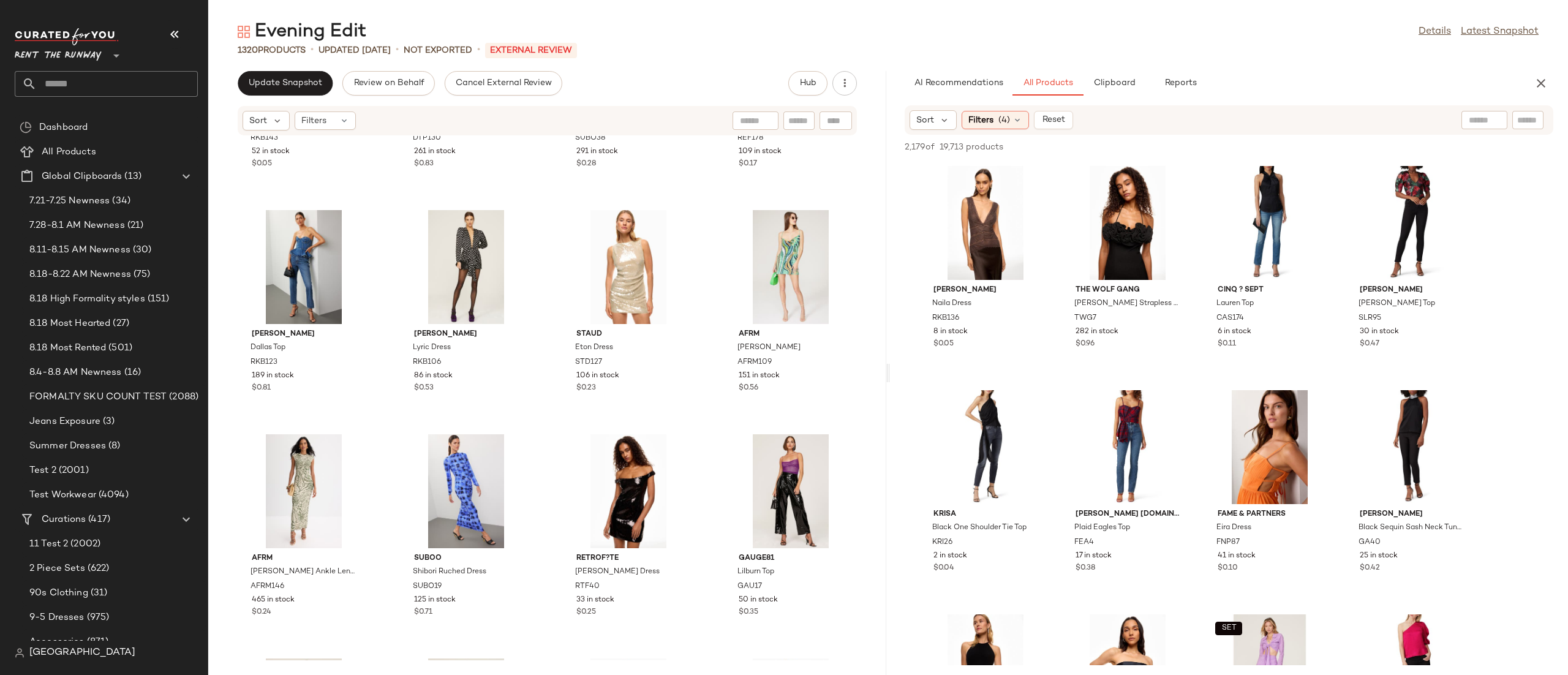
scroll to position [884, 0]
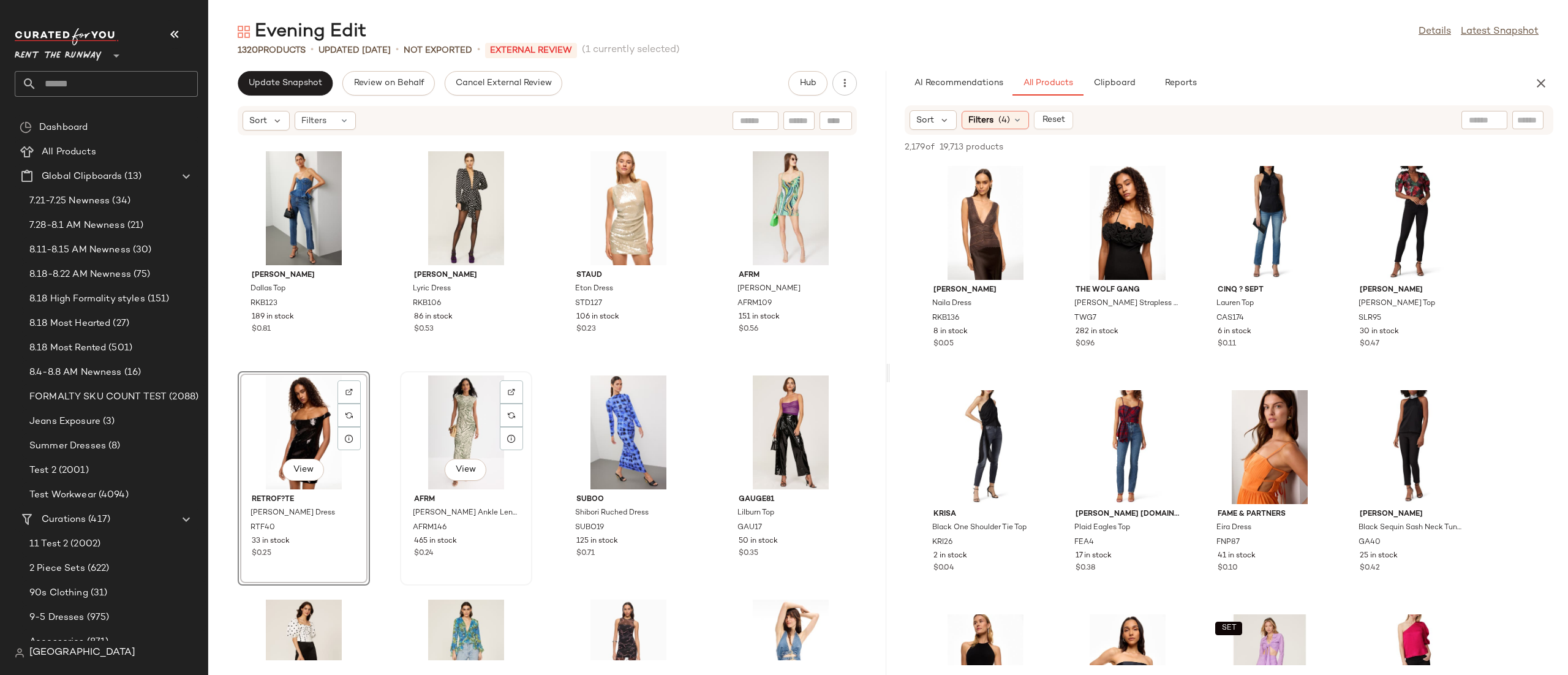
scroll to position [1019, 0]
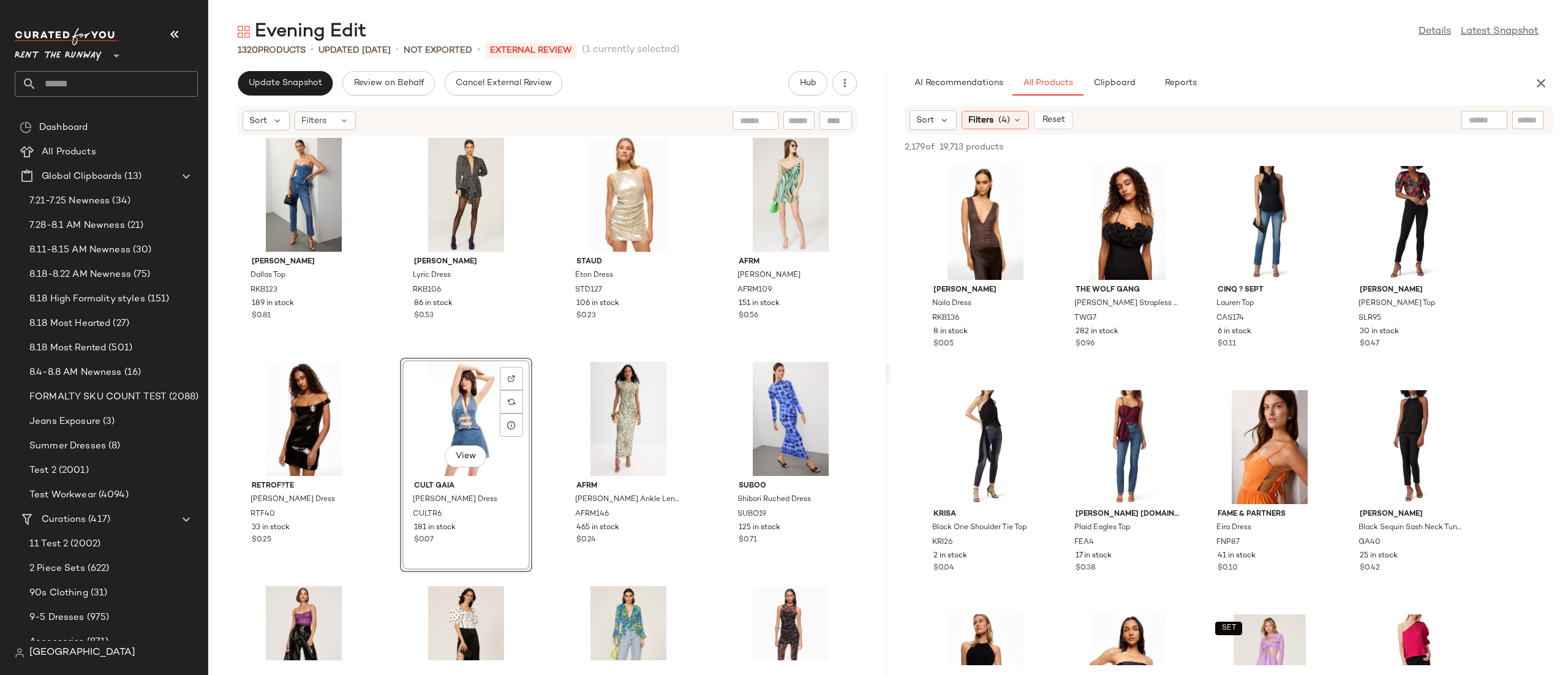
scroll to position [981, 0]
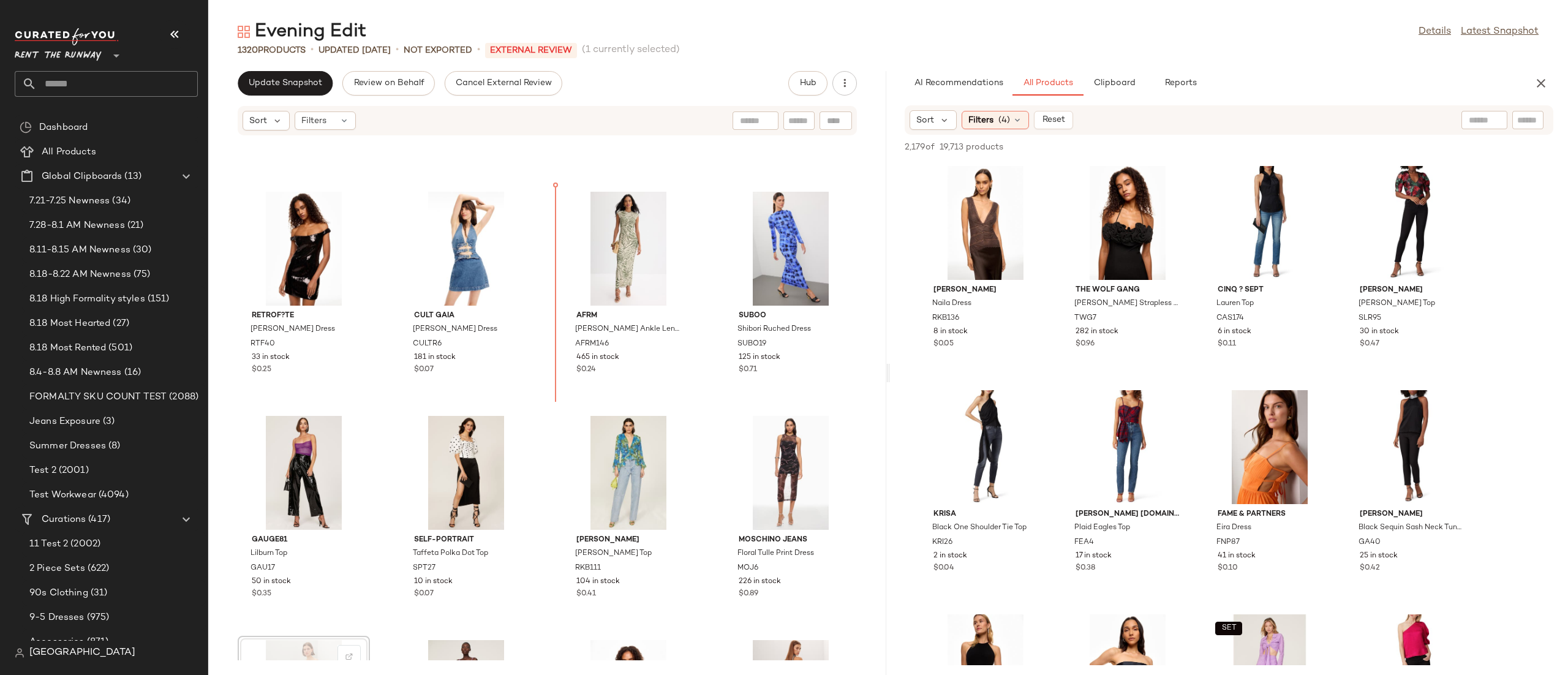
scroll to position [1081, 0]
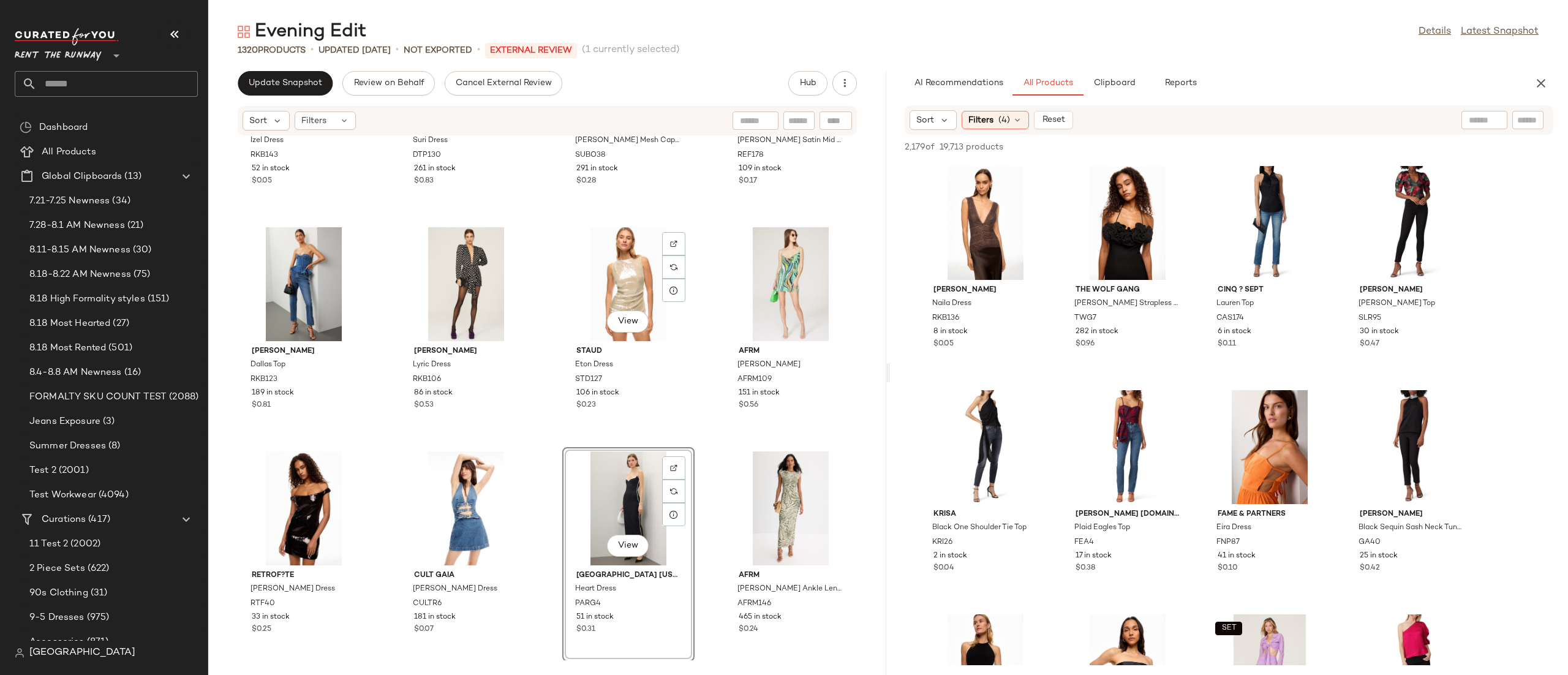
scroll to position [820, 0]
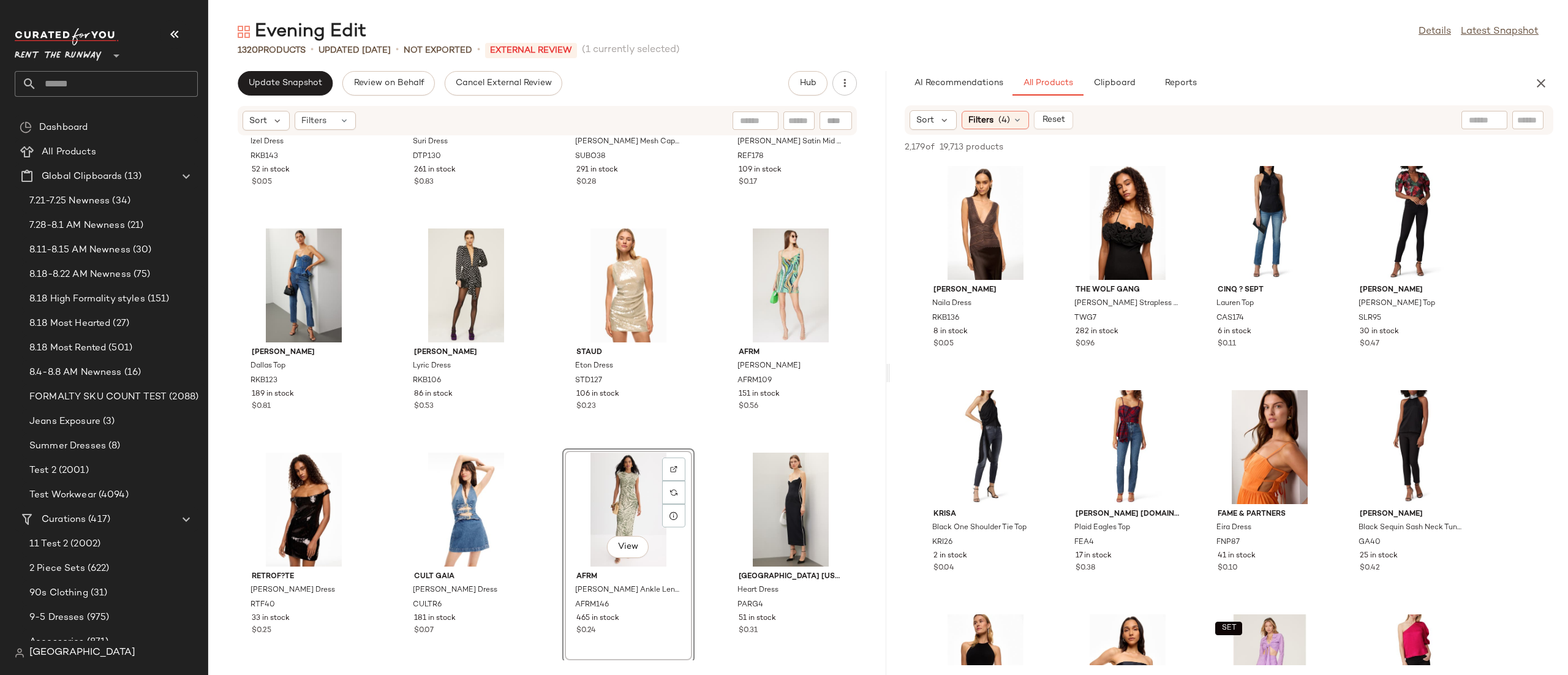
click at [706, 441] on div "Ronny Kobo Izel Dress RKB143 52 in stock $0.05 Dress The Population Suri Dress …" at bounding box center [547, 398] width 678 height 524
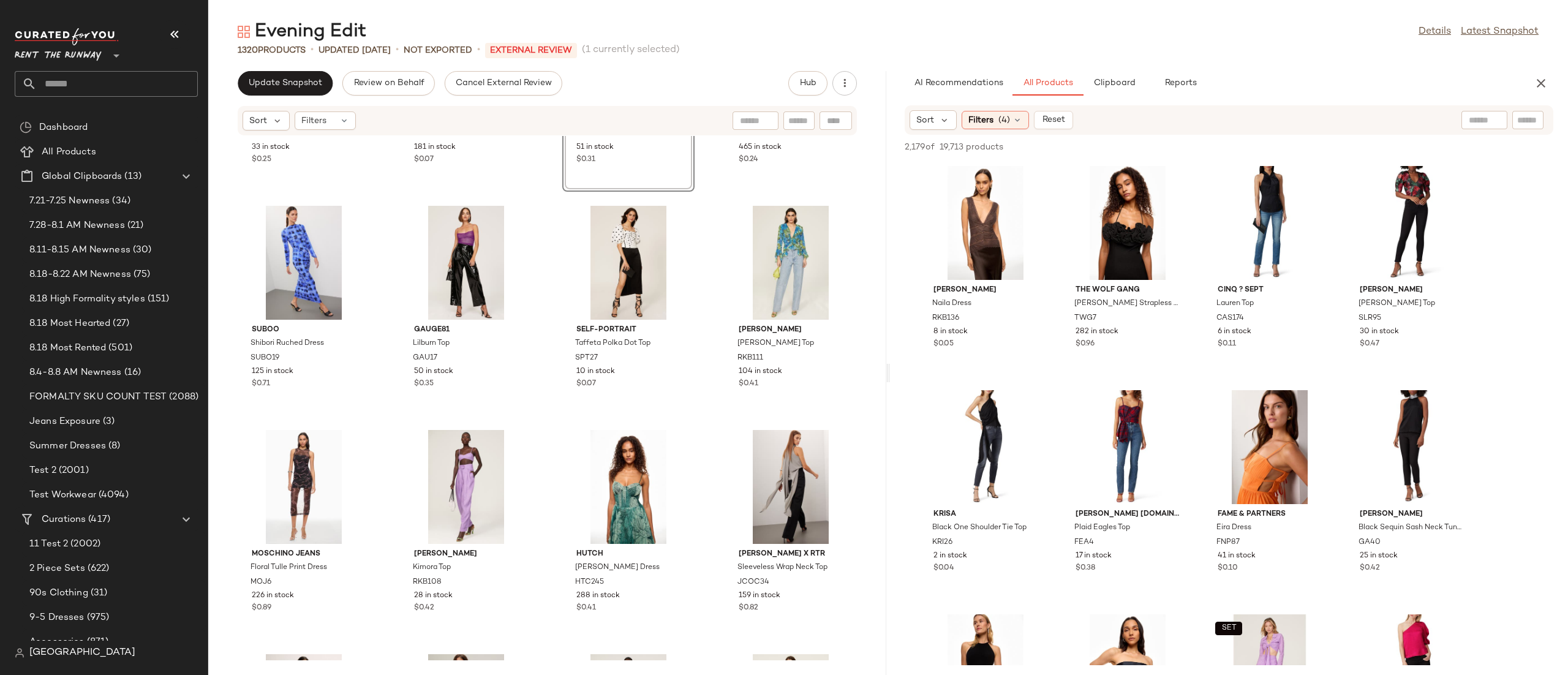
scroll to position [1342, 0]
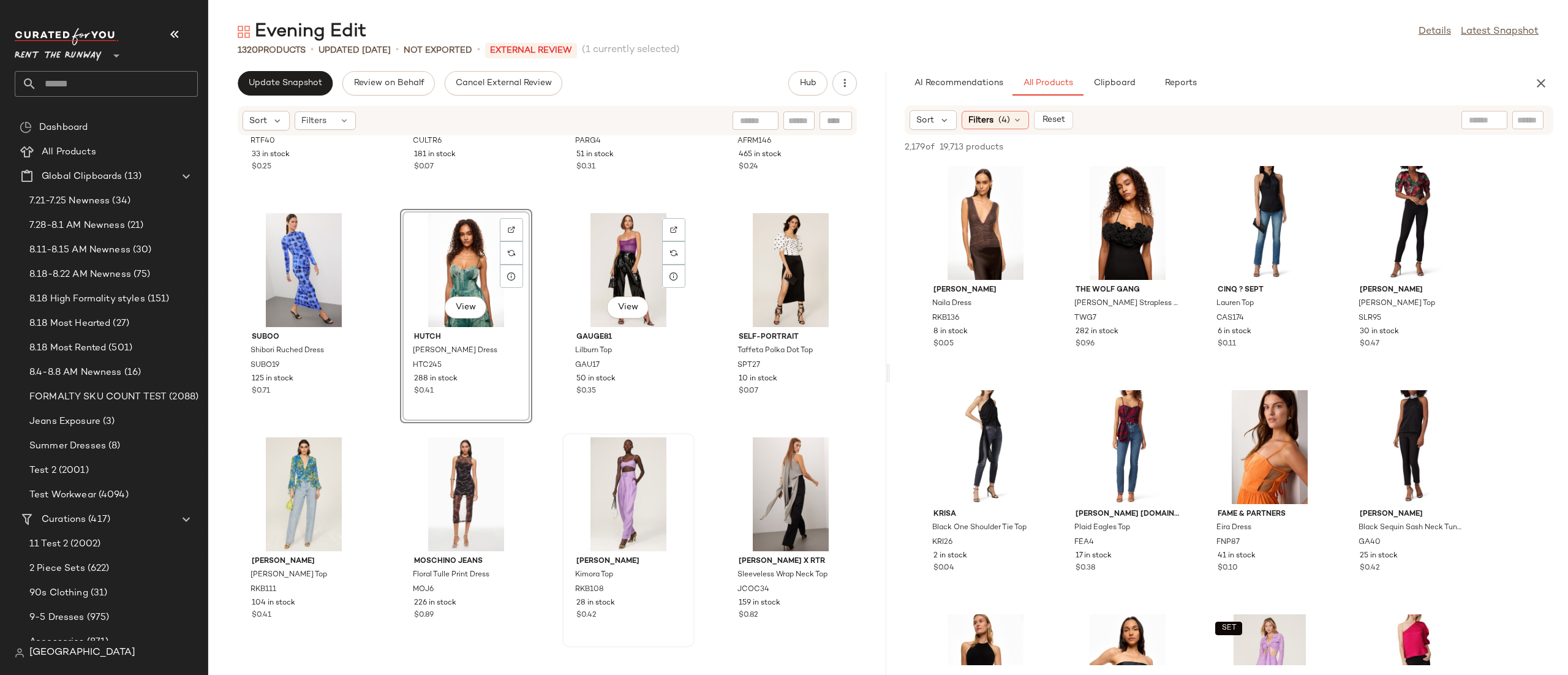
scroll to position [1310, 0]
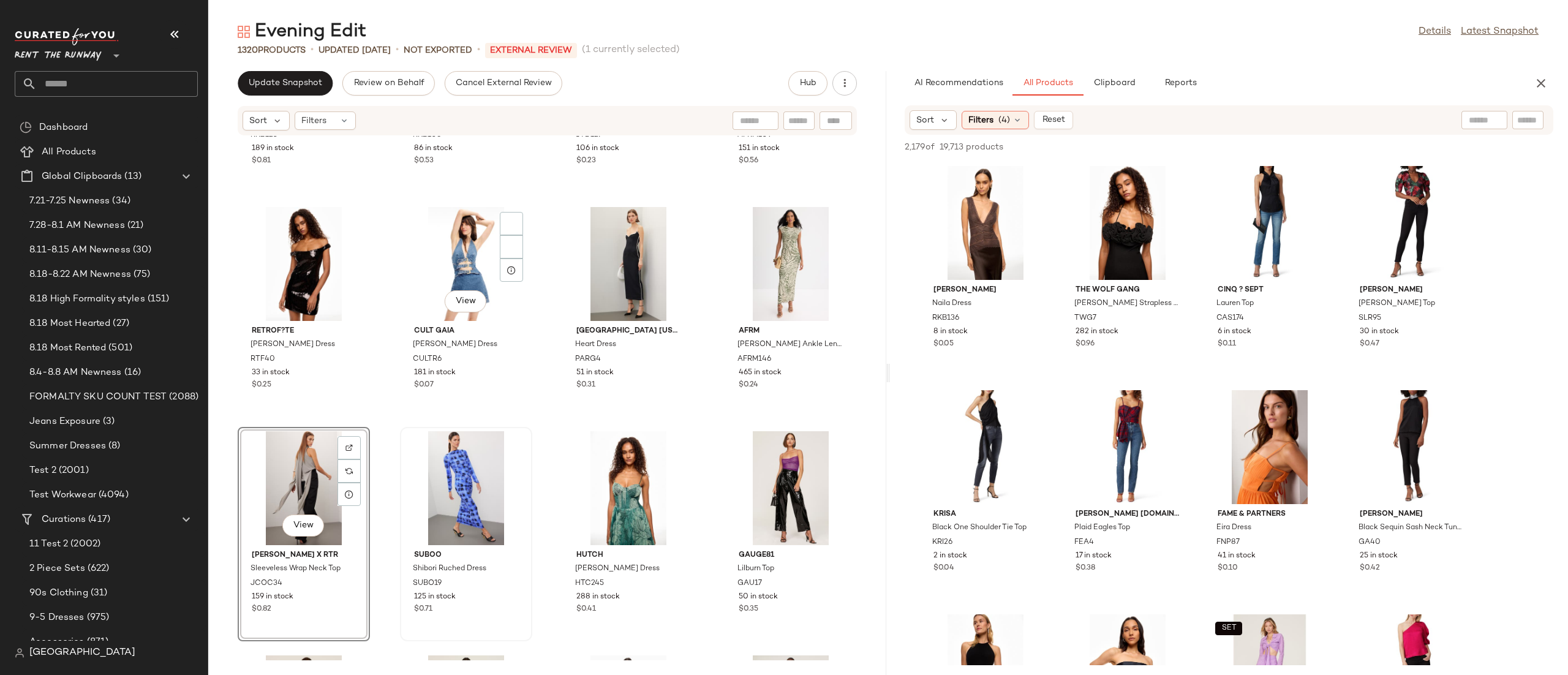
scroll to position [1034, 0]
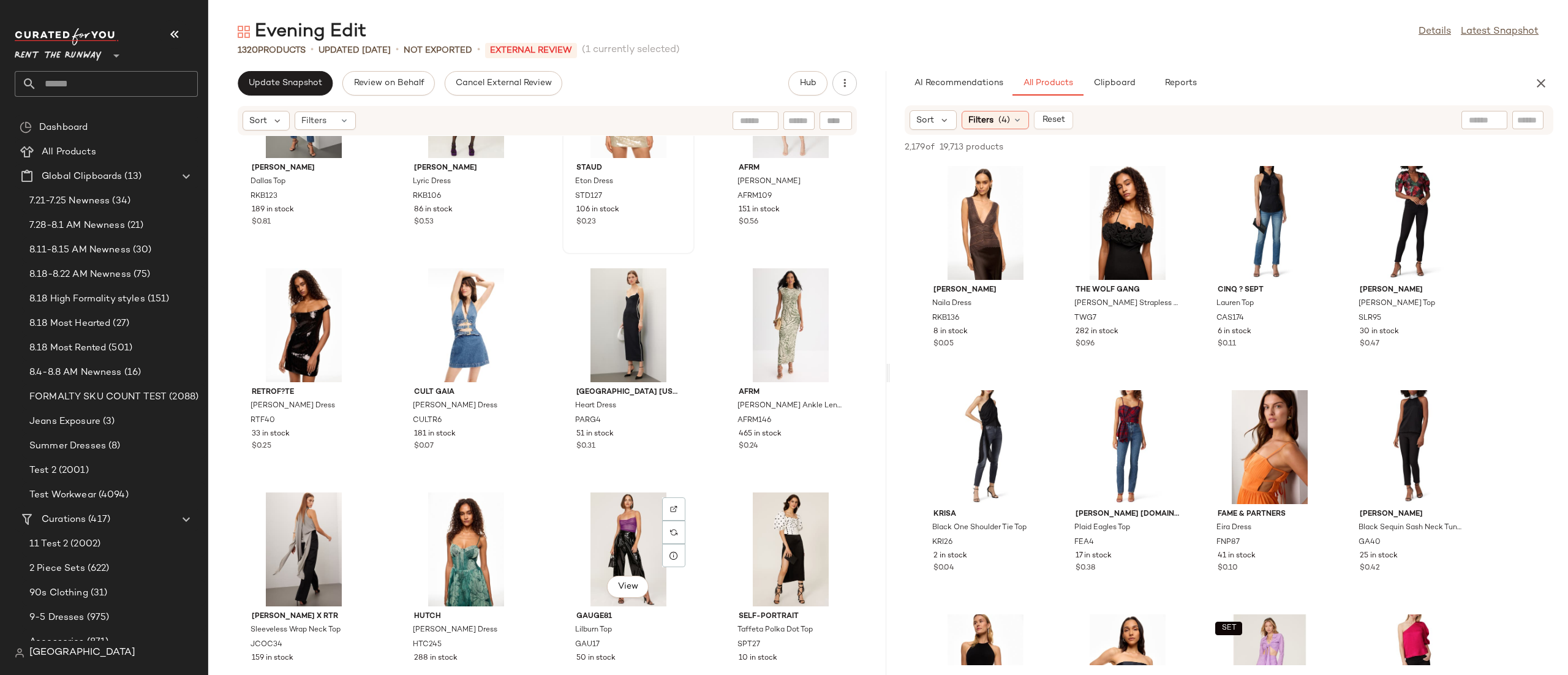
scroll to position [1115, 0]
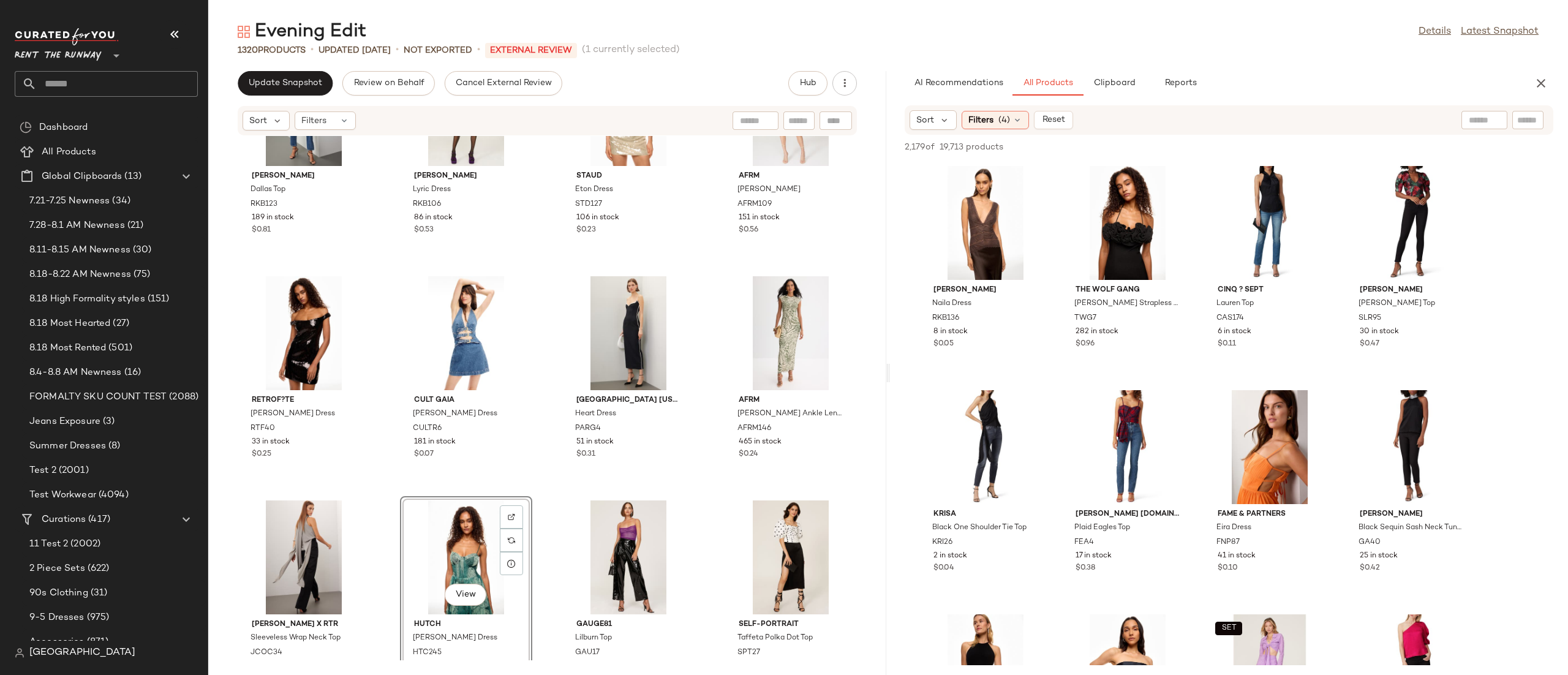
scroll to position [1008, 0]
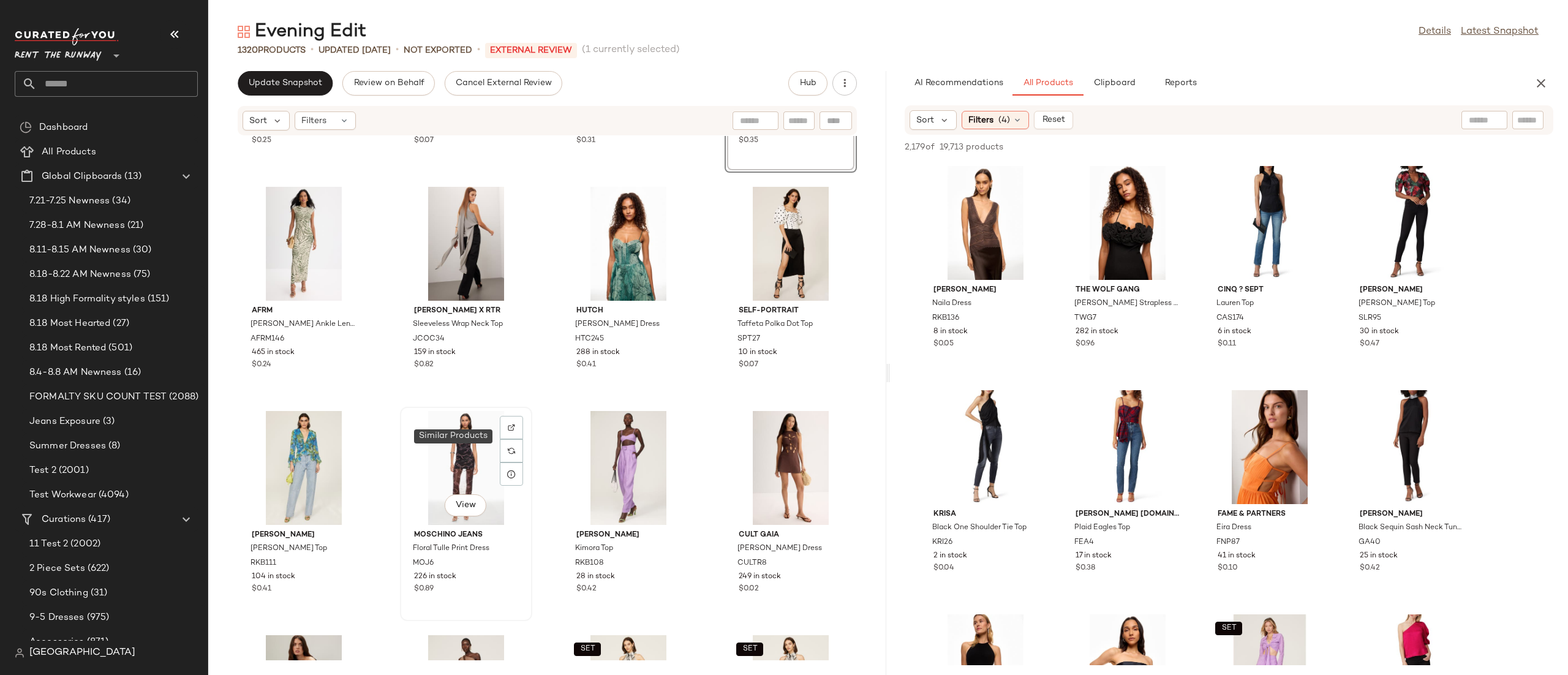
scroll to position [1324, 0]
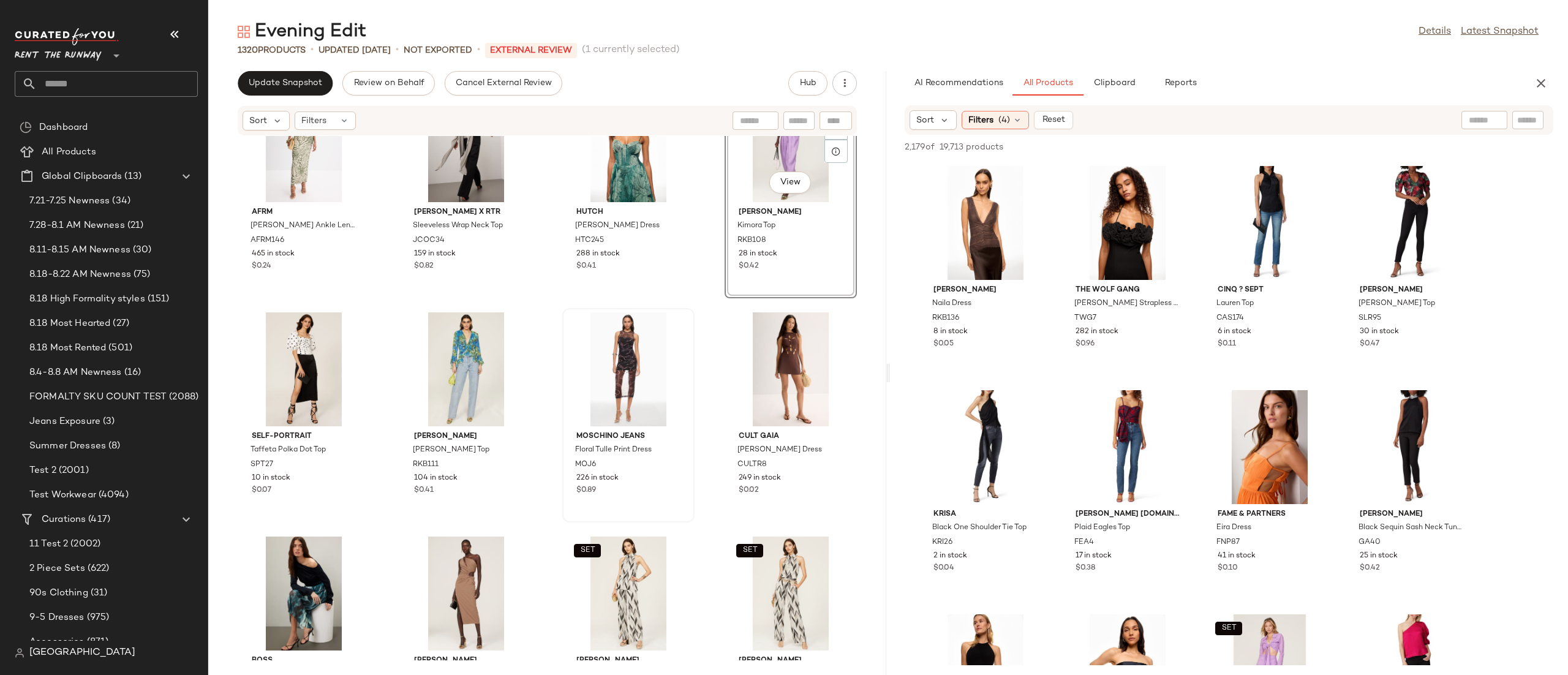
scroll to position [1422, 0]
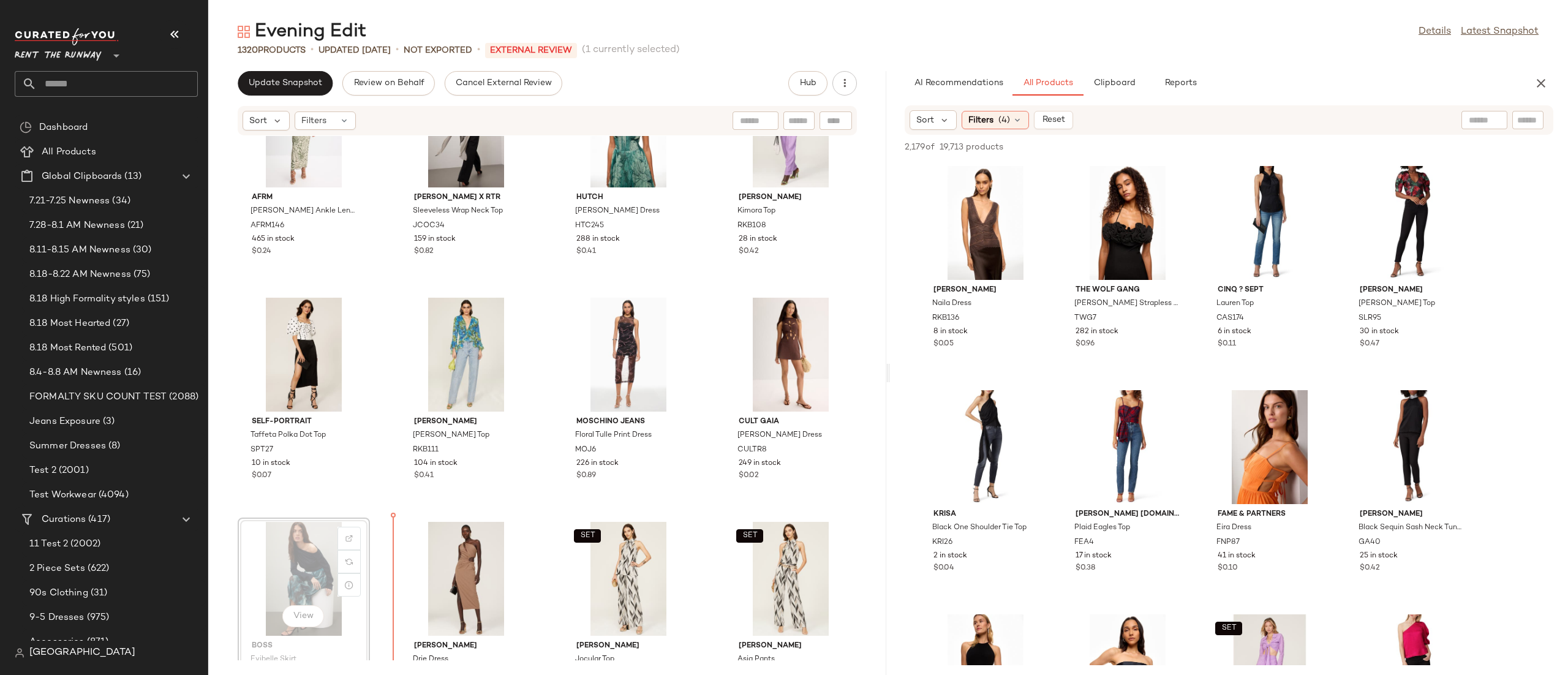
scroll to position [1451, 0]
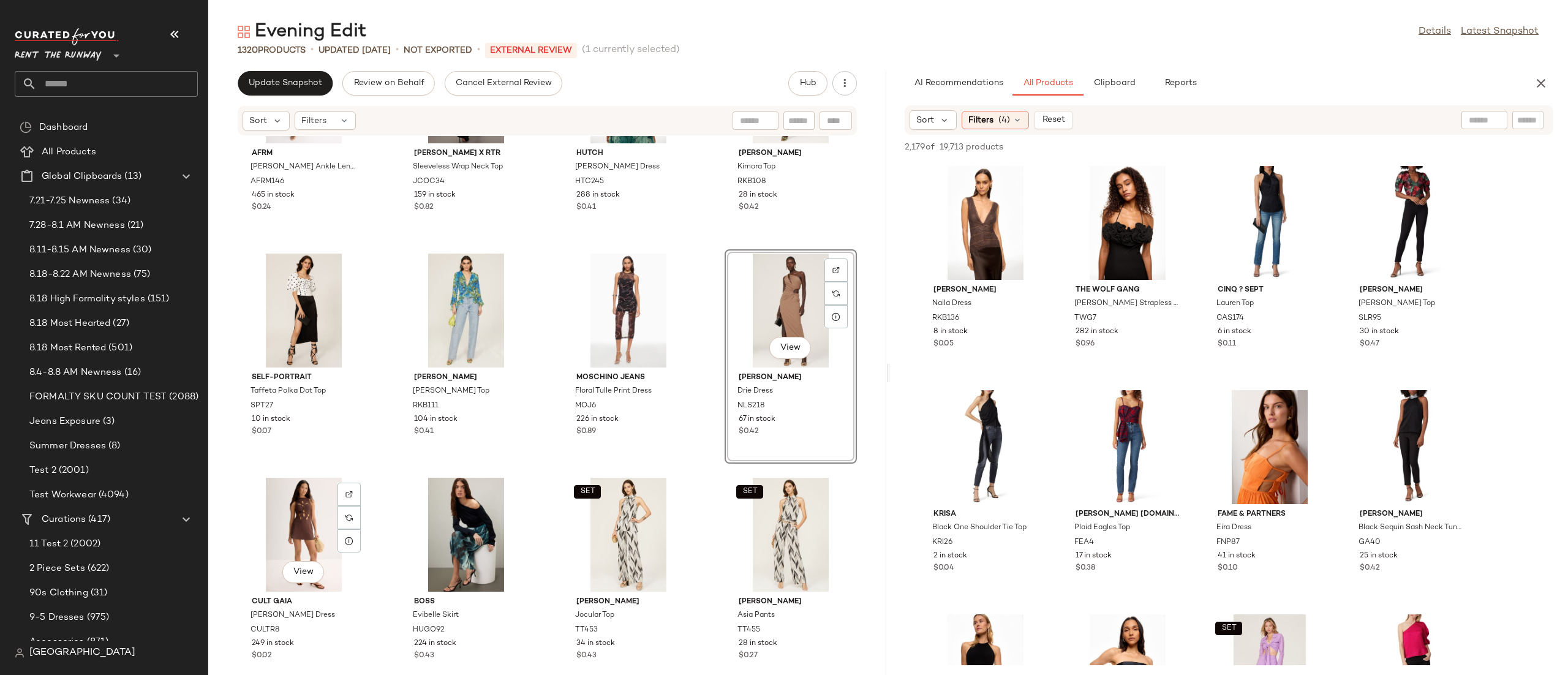
scroll to position [1693, 0]
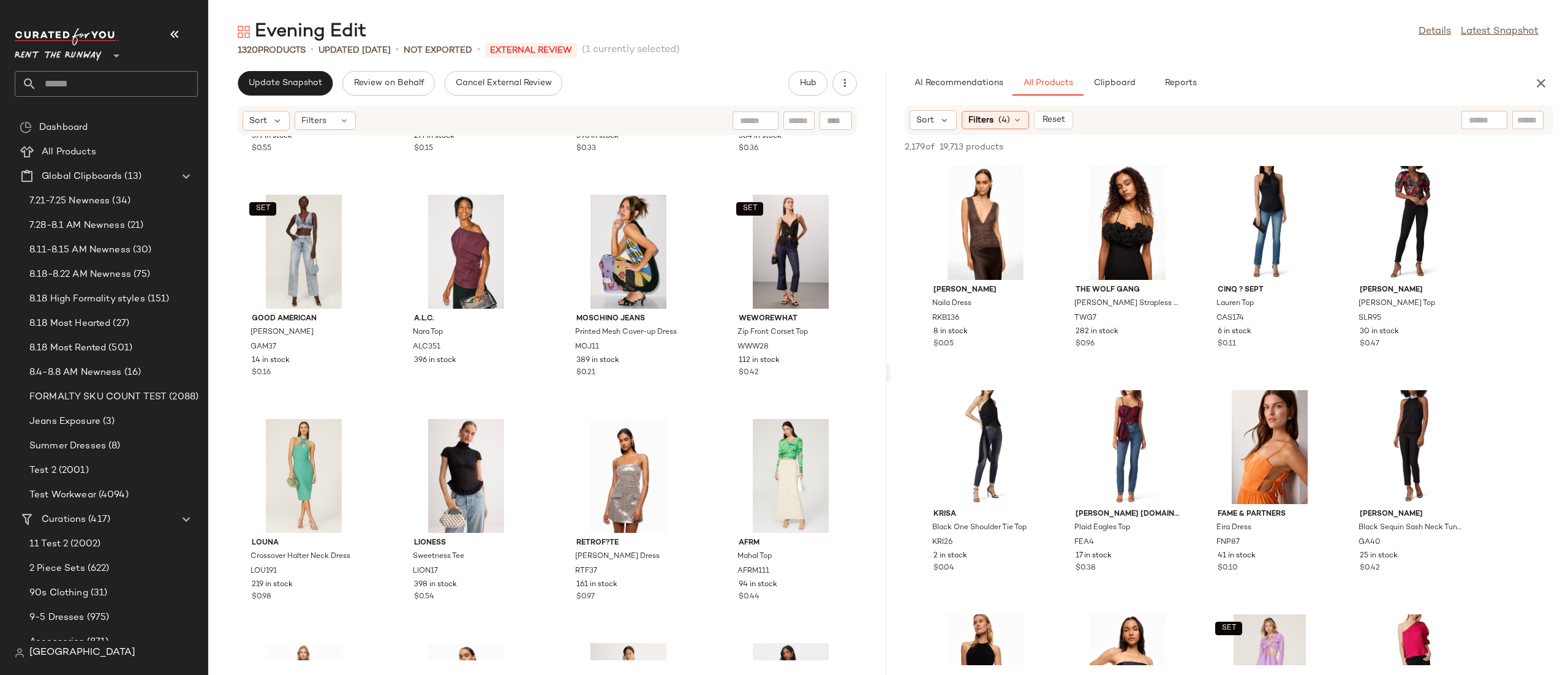
scroll to position [163, 0]
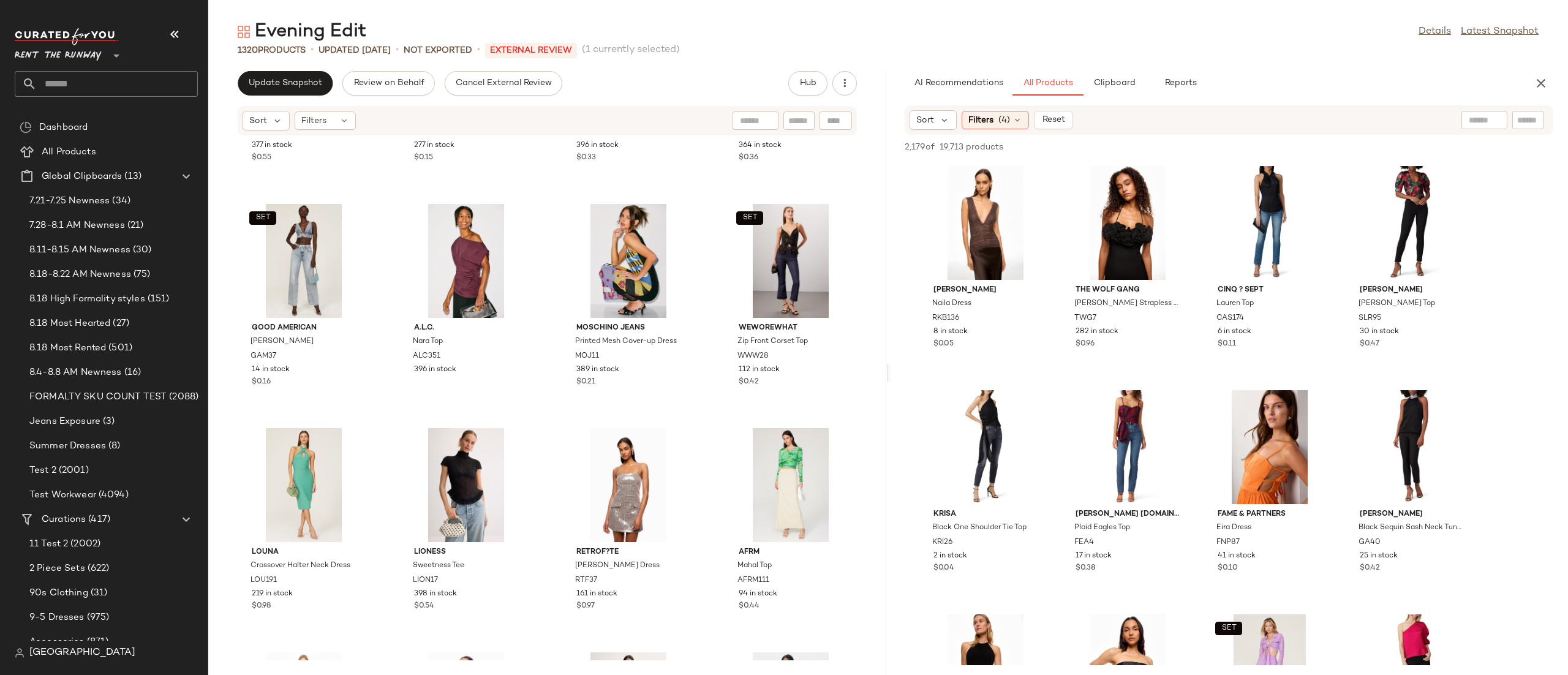
click at [1525, 94] on div "AI Recommendations All Products Clipboard Reports" at bounding box center [1209, 83] width 639 height 25
click at [1543, 82] on icon "button" at bounding box center [1541, 83] width 15 height 15
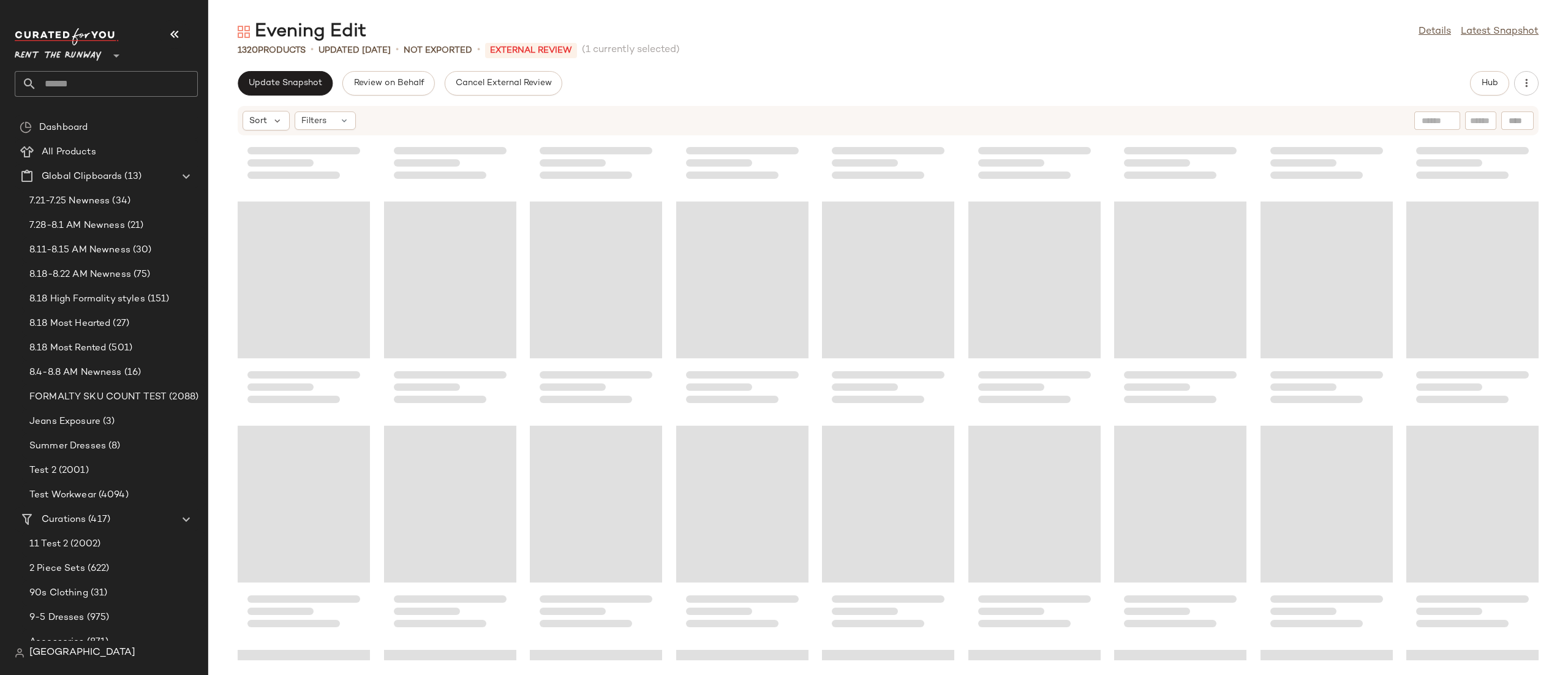
scroll to position [0, 0]
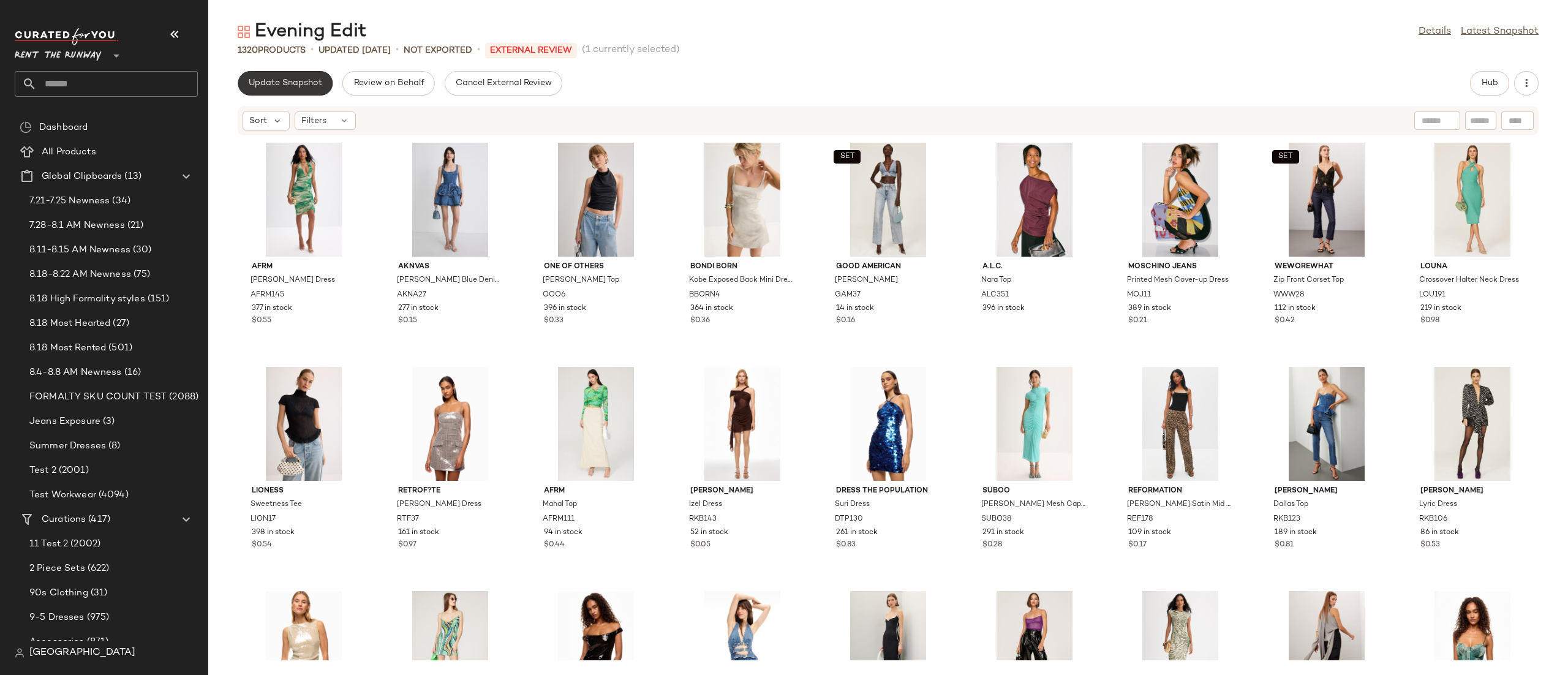
click at [311, 79] on span "Update Snapshot" at bounding box center [285, 84] width 74 height 10
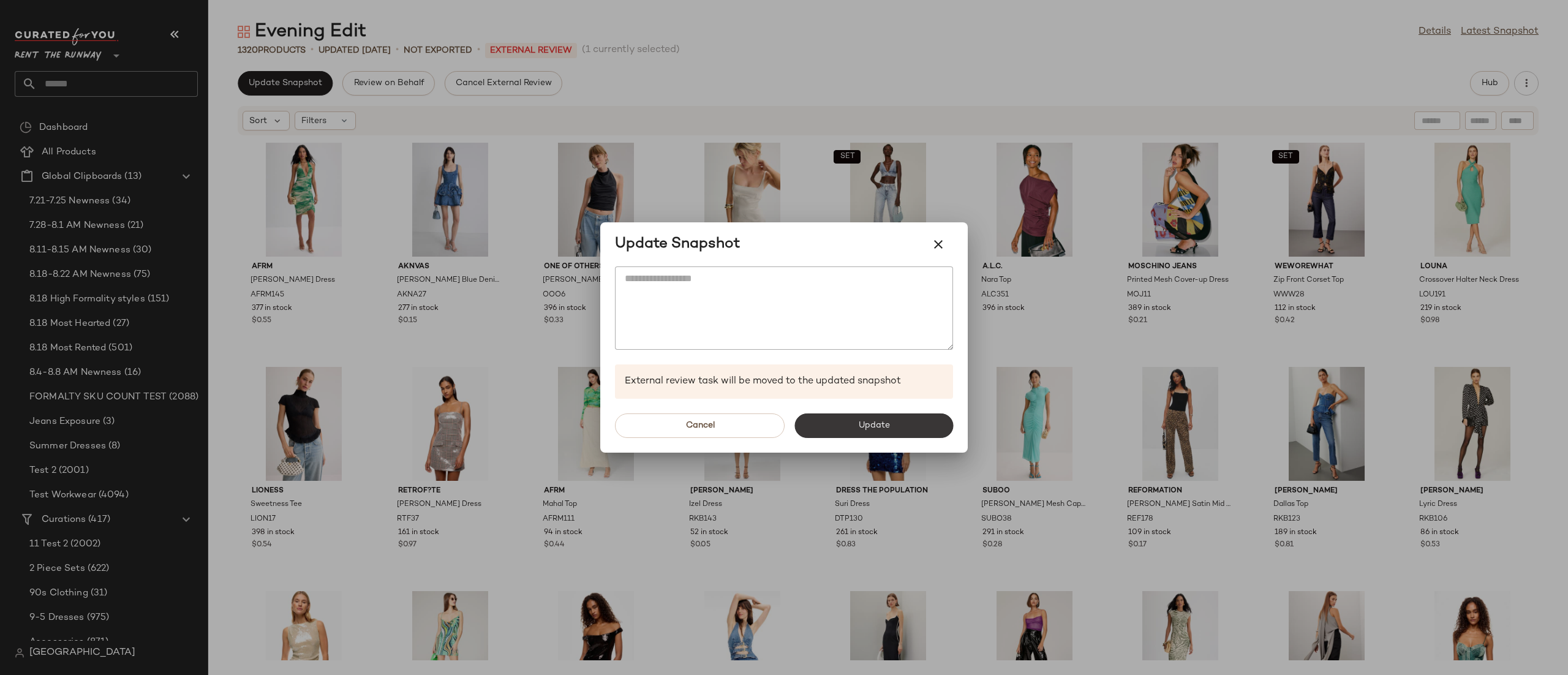
click at [891, 425] on button "Update" at bounding box center [874, 425] width 159 height 25
click at [891, 425] on div "Update" at bounding box center [874, 425] width 159 height 25
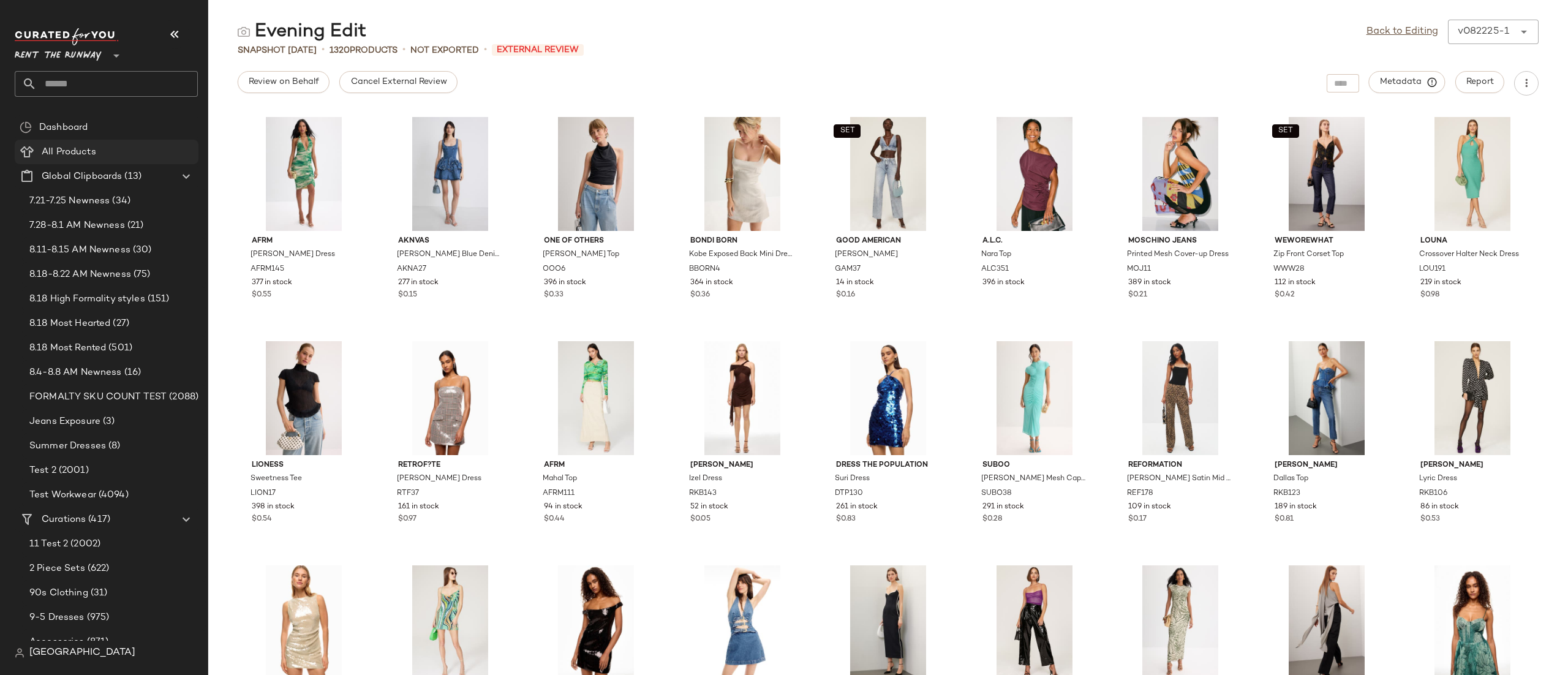
click at [106, 147] on div "All Products" at bounding box center [116, 152] width 155 height 14
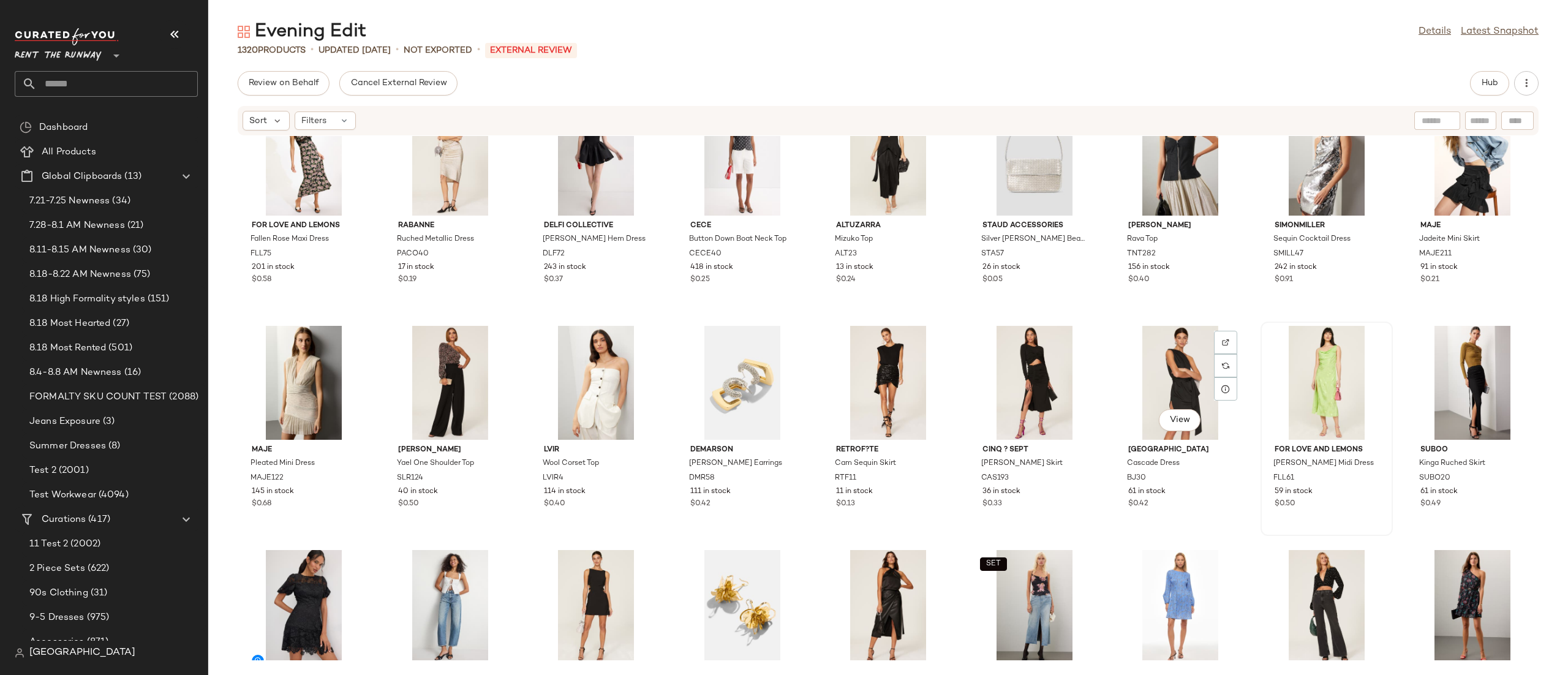
scroll to position [1232, 0]
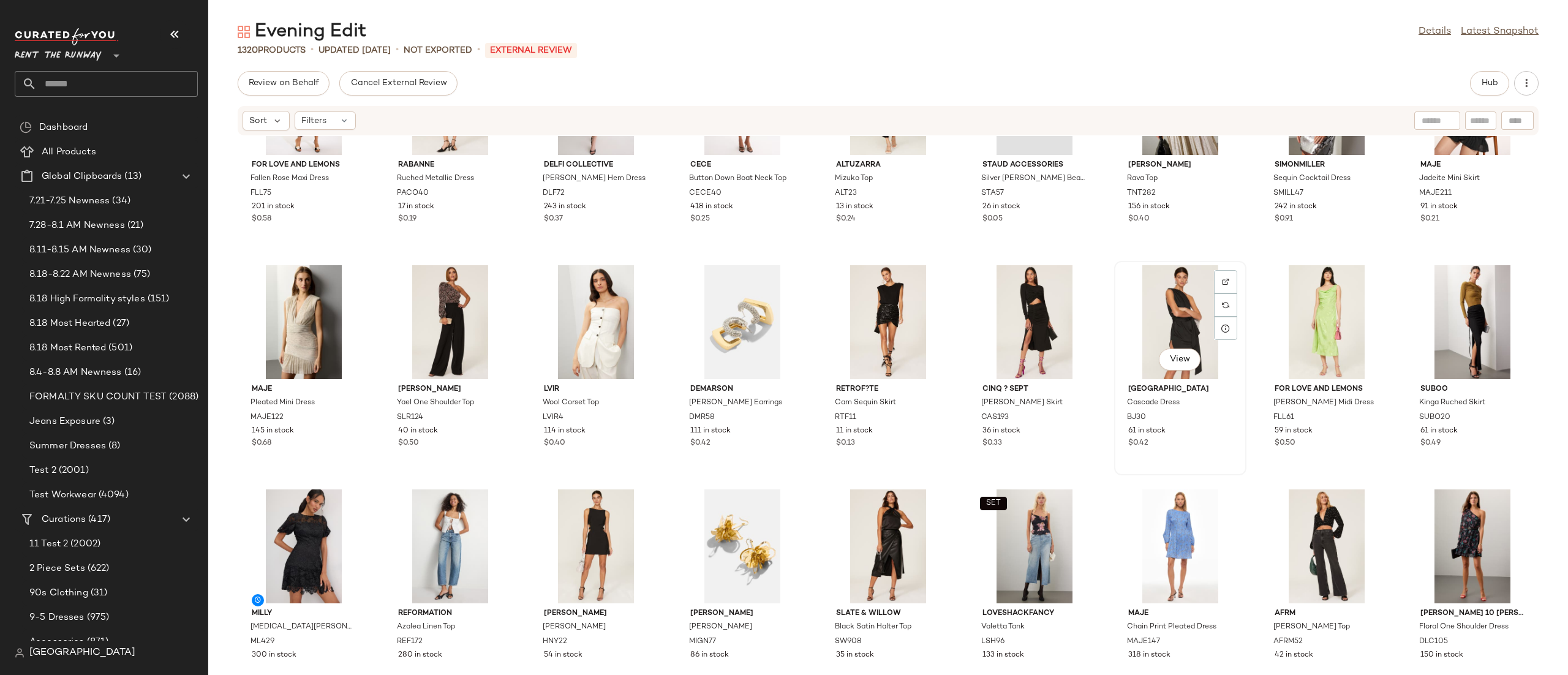
click at [1152, 326] on div "View" at bounding box center [1180, 322] width 123 height 114
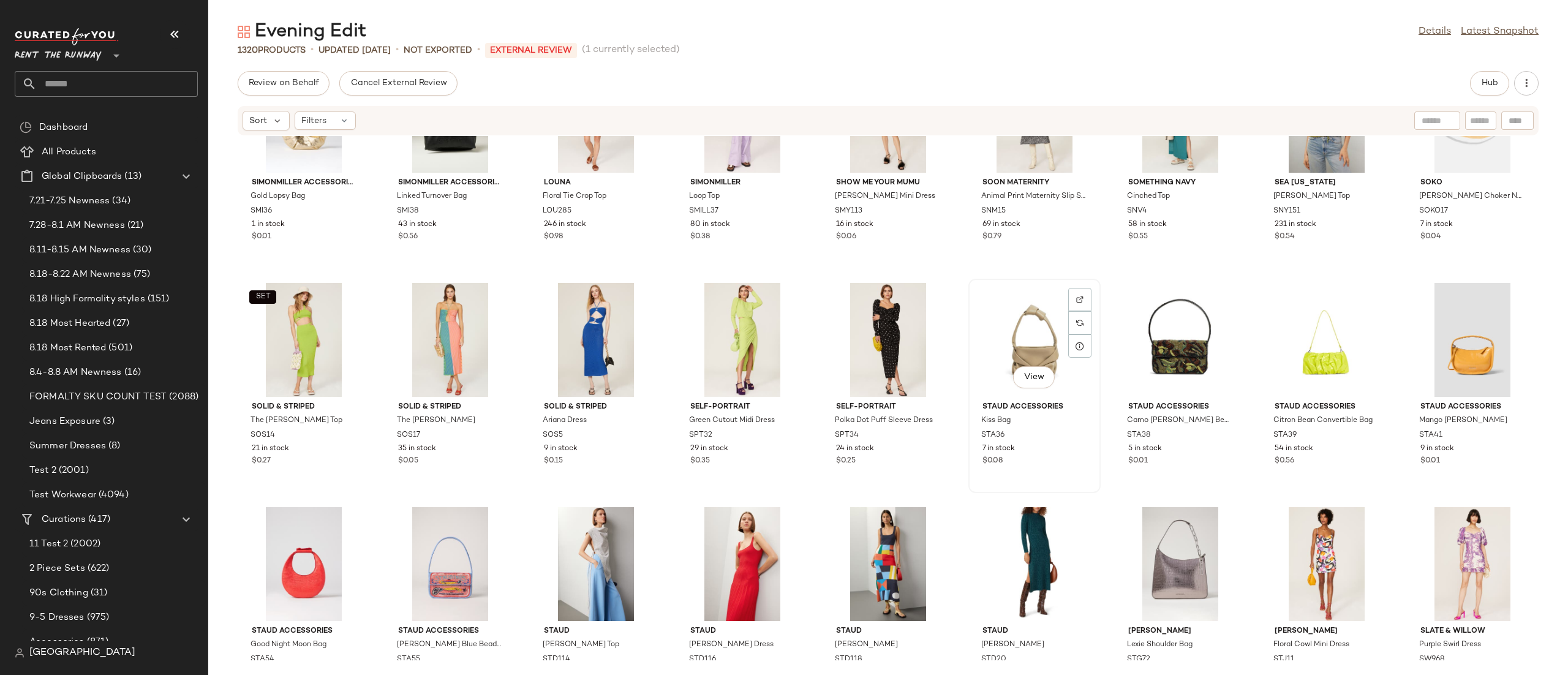
scroll to position [30607, 0]
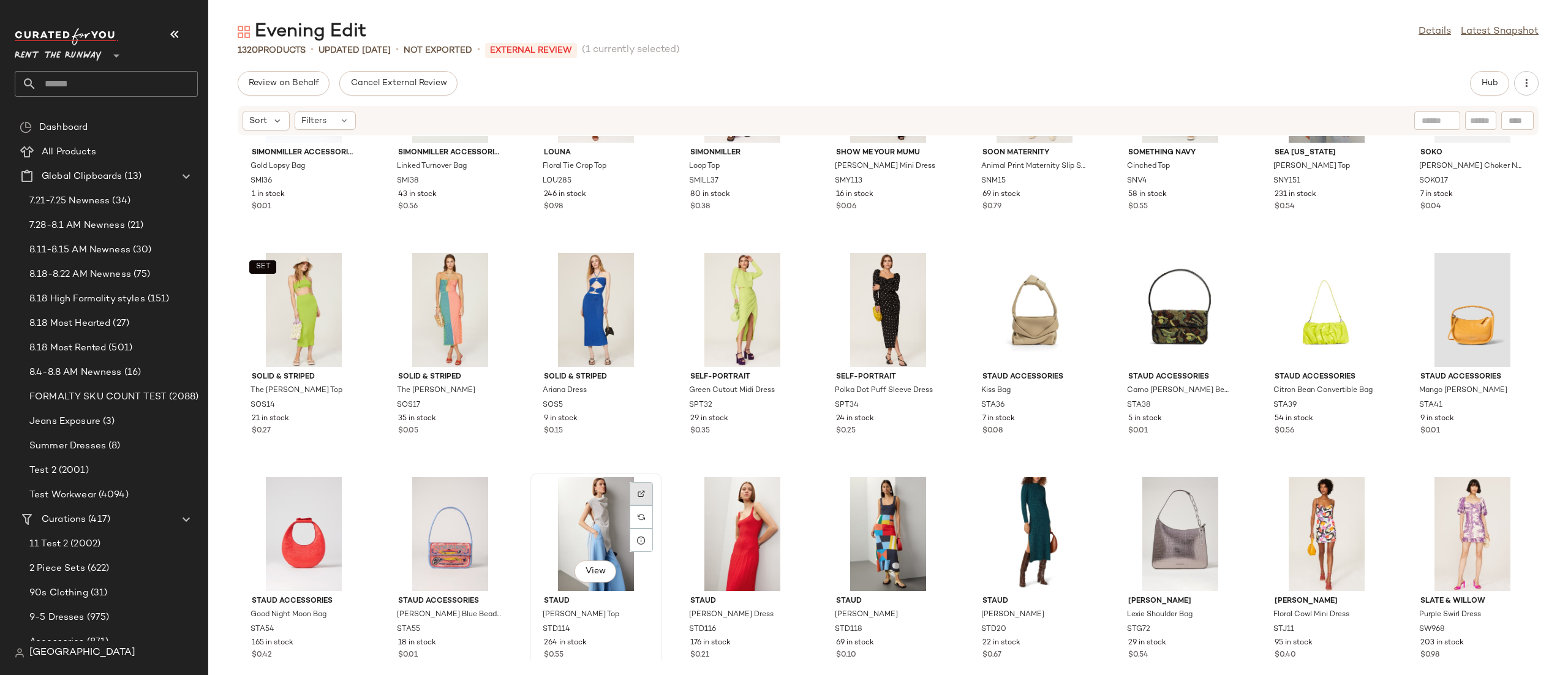
click at [645, 506] on div at bounding box center [641, 517] width 23 height 23
click at [560, 528] on div at bounding box center [596, 534] width 123 height 114
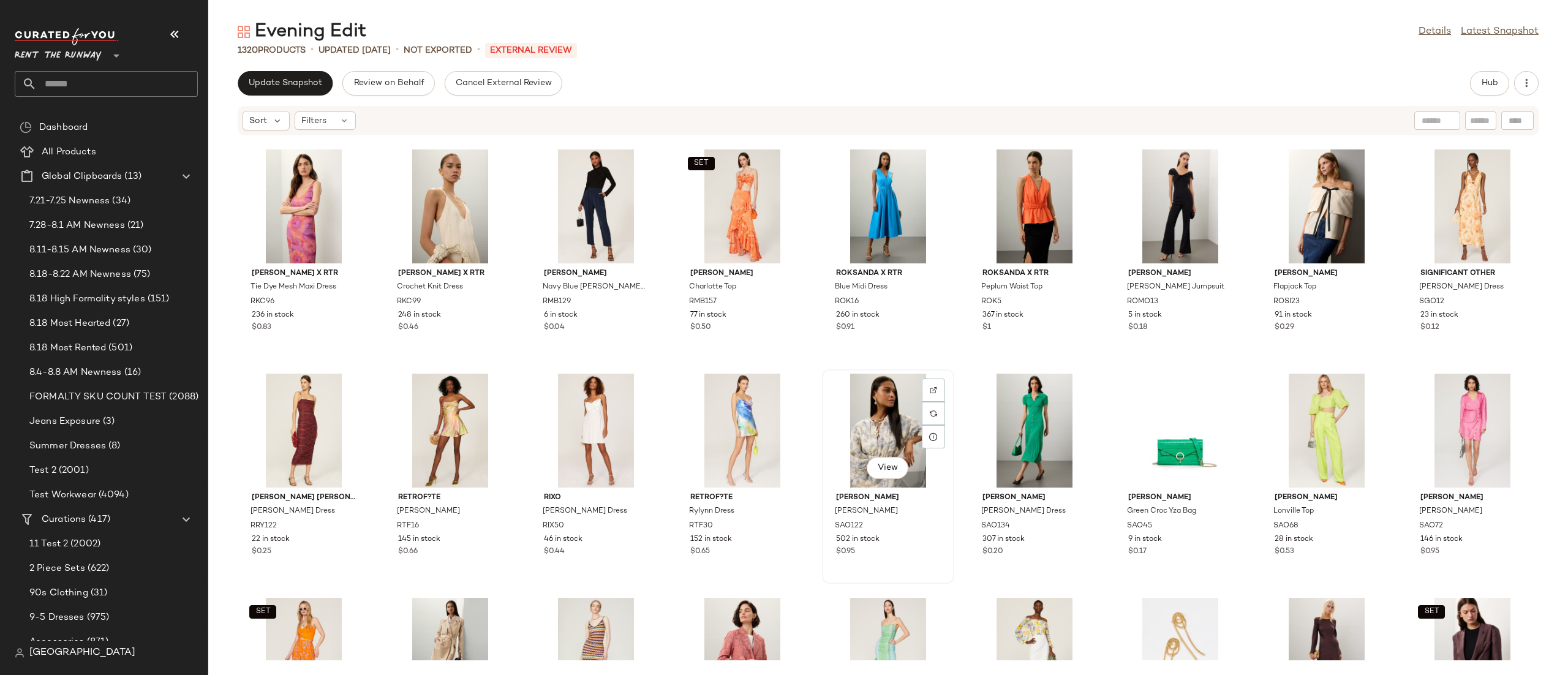
scroll to position [32426, 0]
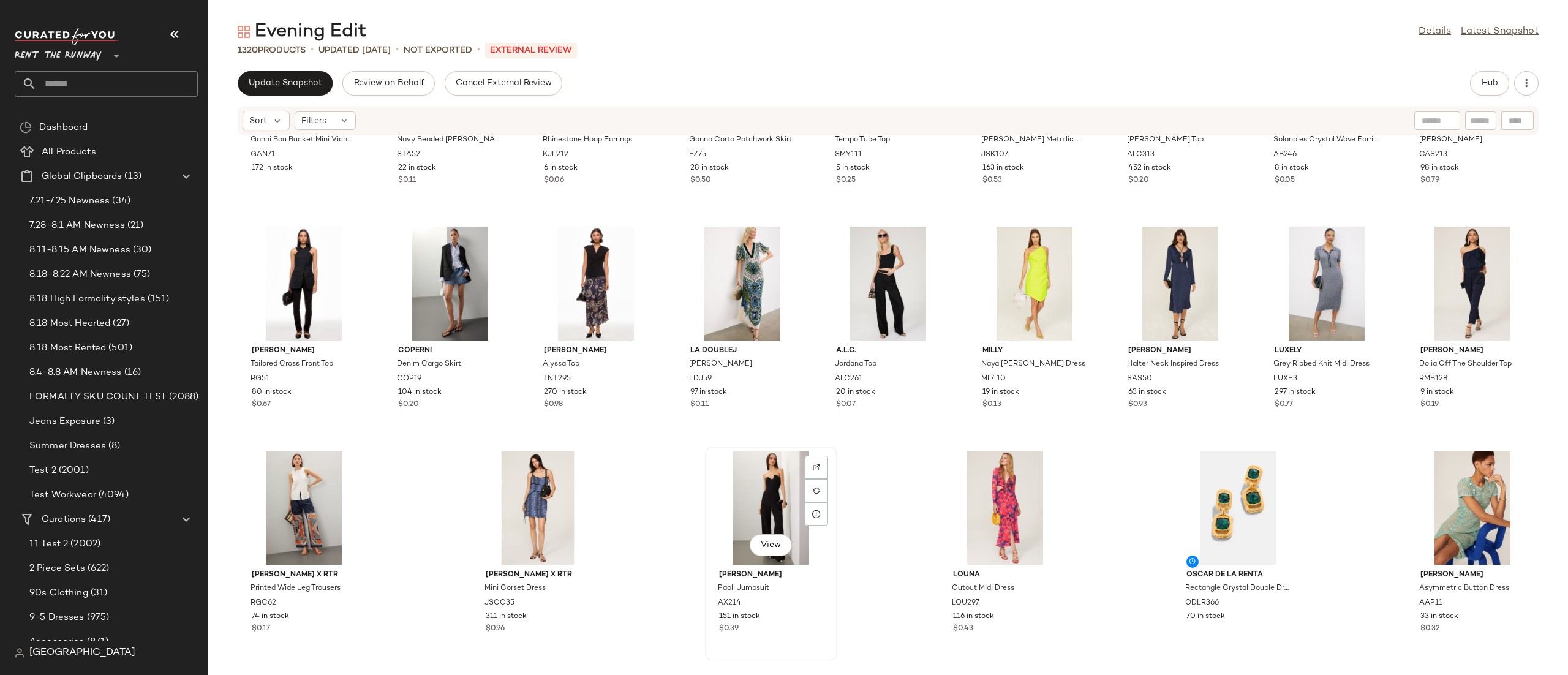
click at [768, 510] on div "View" at bounding box center [771, 508] width 123 height 114
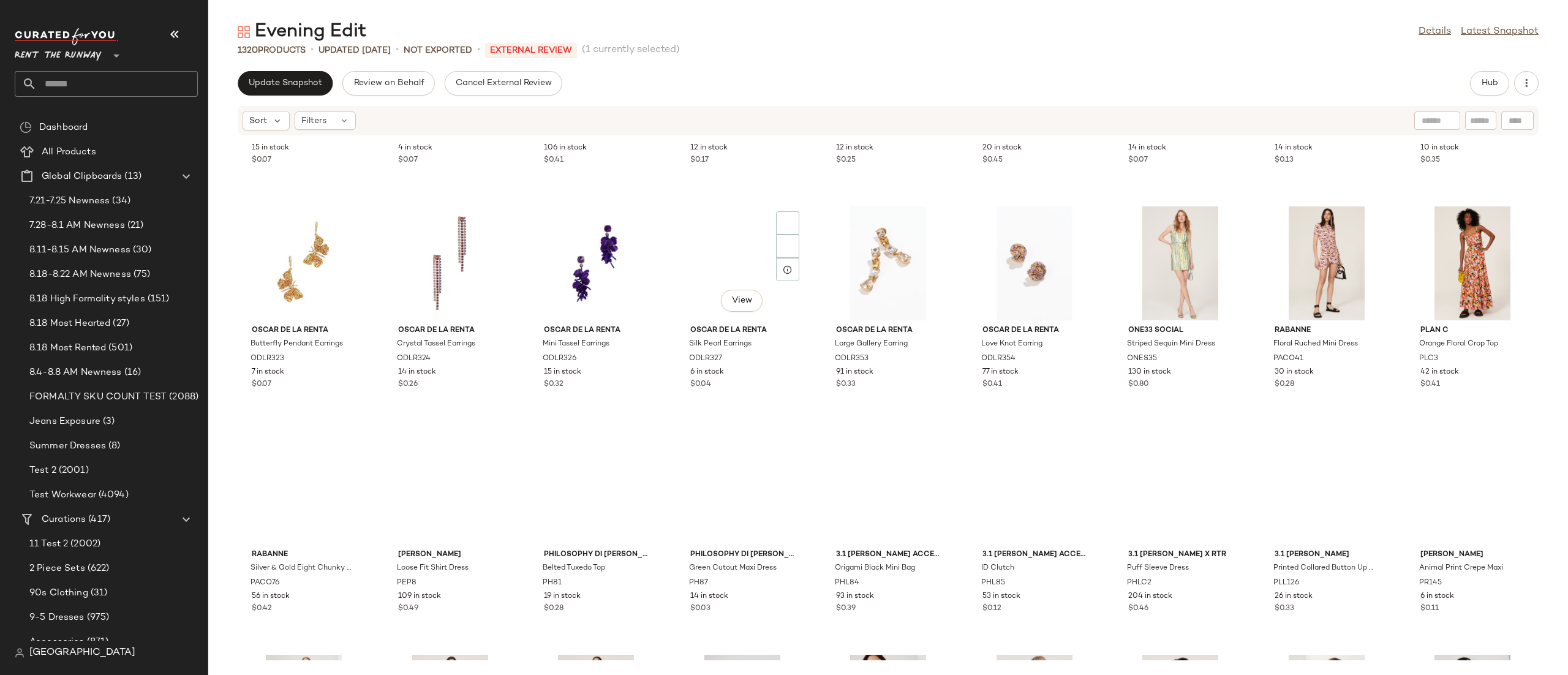
scroll to position [28514, 0]
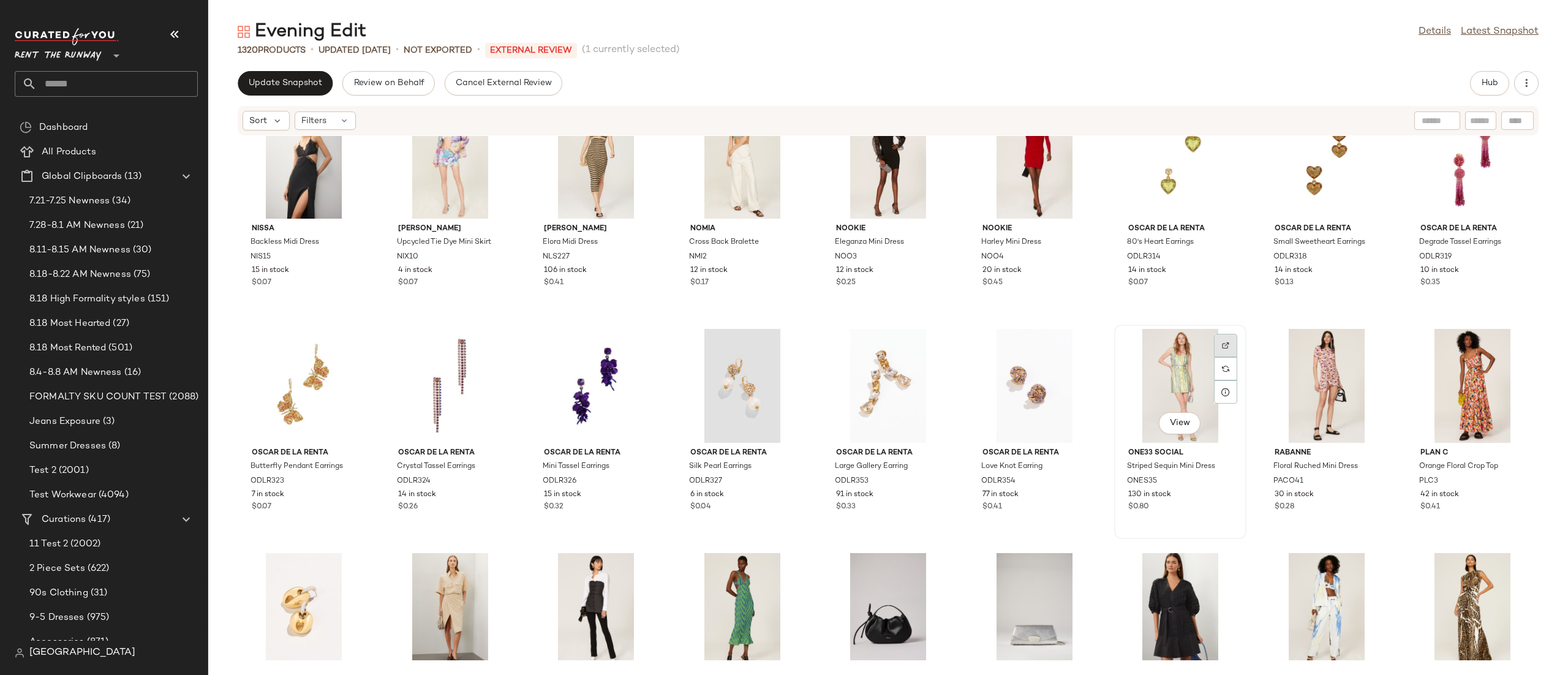
click at [1218, 357] on div at bounding box center [1225, 369] width 23 height 23
click at [1128, 363] on div "View" at bounding box center [1180, 386] width 123 height 114
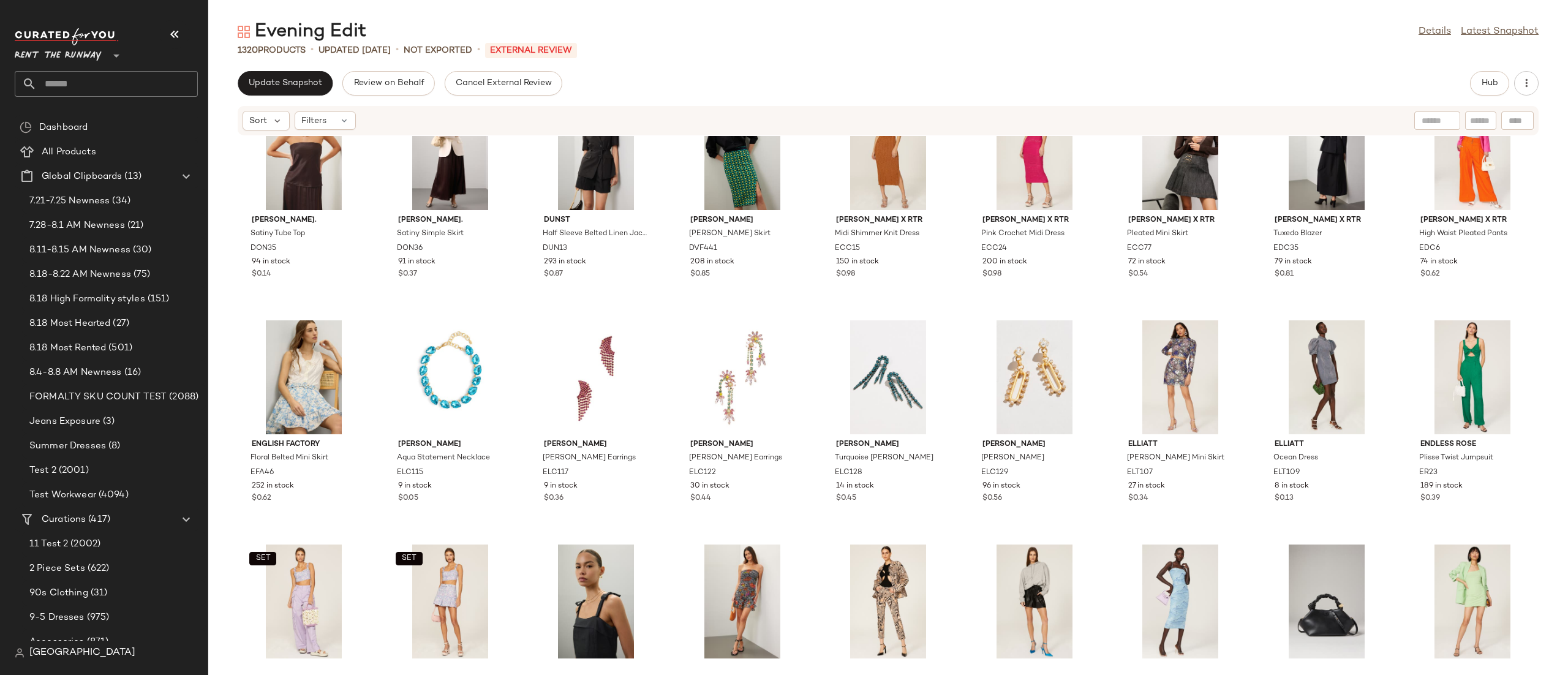
scroll to position [24705, 0]
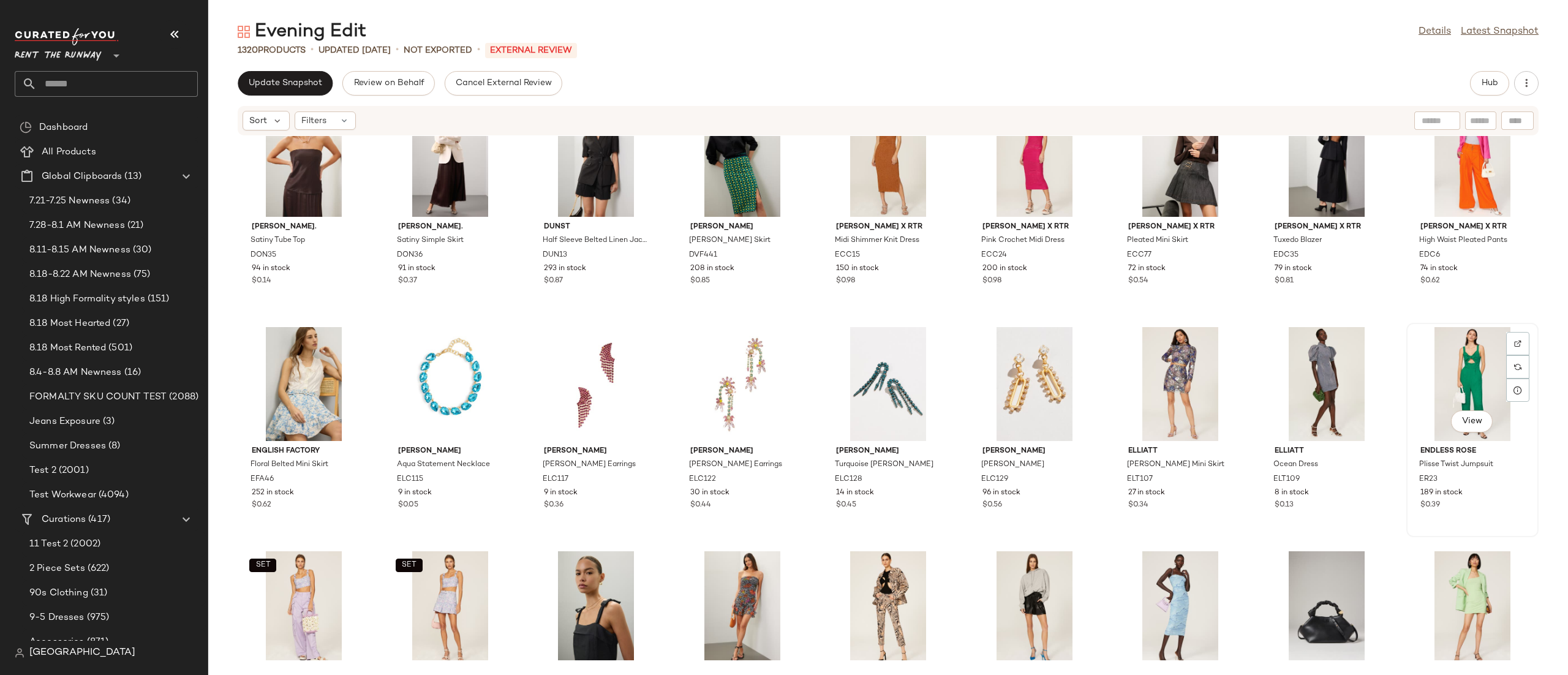
click at [1523, 335] on div "View" at bounding box center [1472, 384] width 123 height 114
click at [1514, 342] on img at bounding box center [1518, 343] width 7 height 7
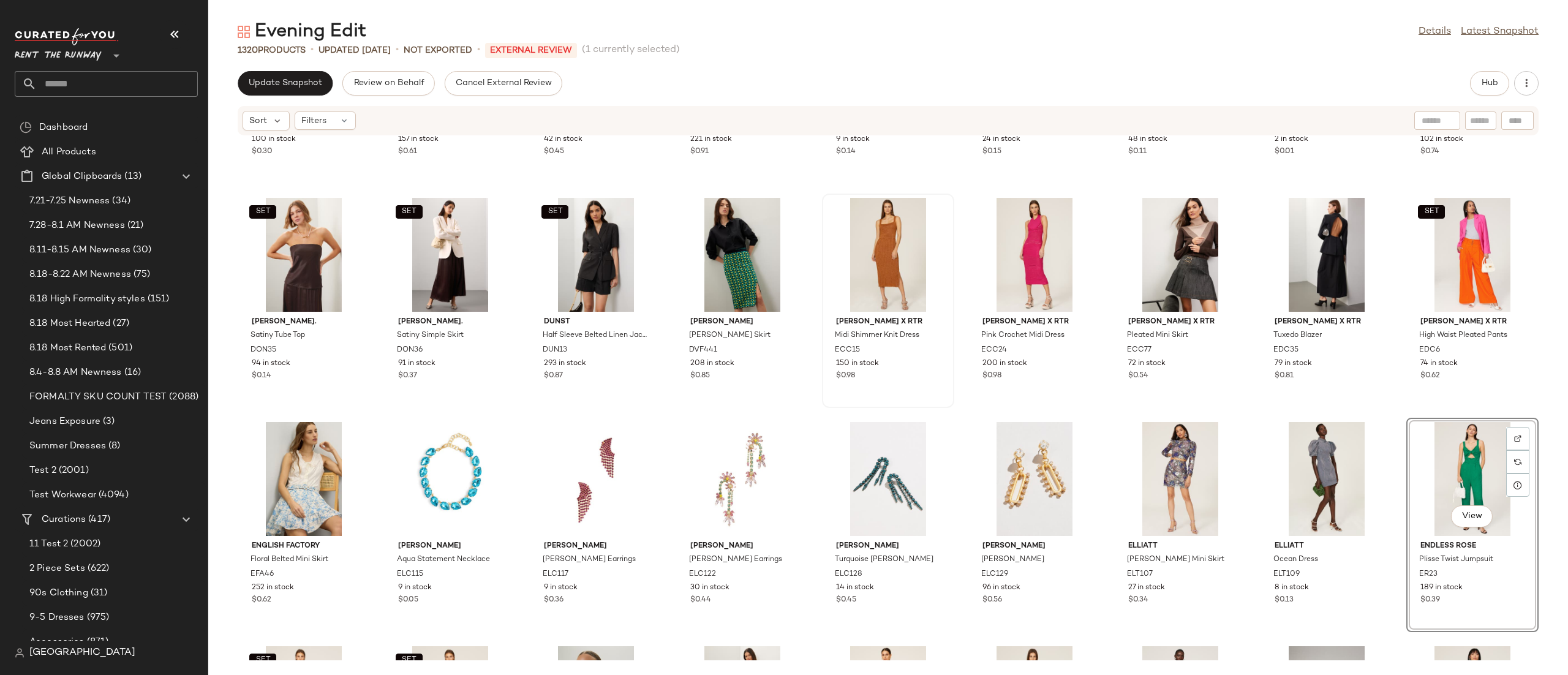
scroll to position [24617, 0]
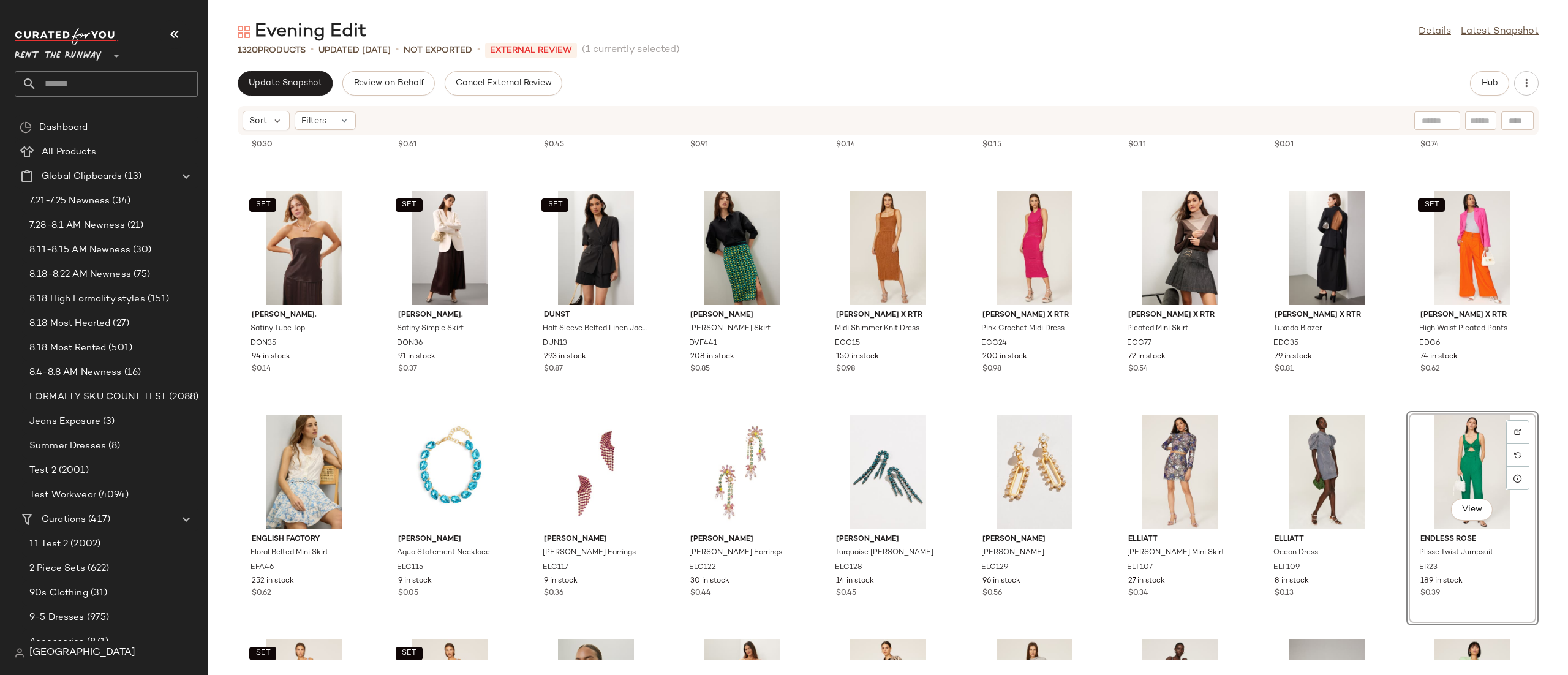
click at [1415, 463] on div "View" at bounding box center [1472, 472] width 123 height 114
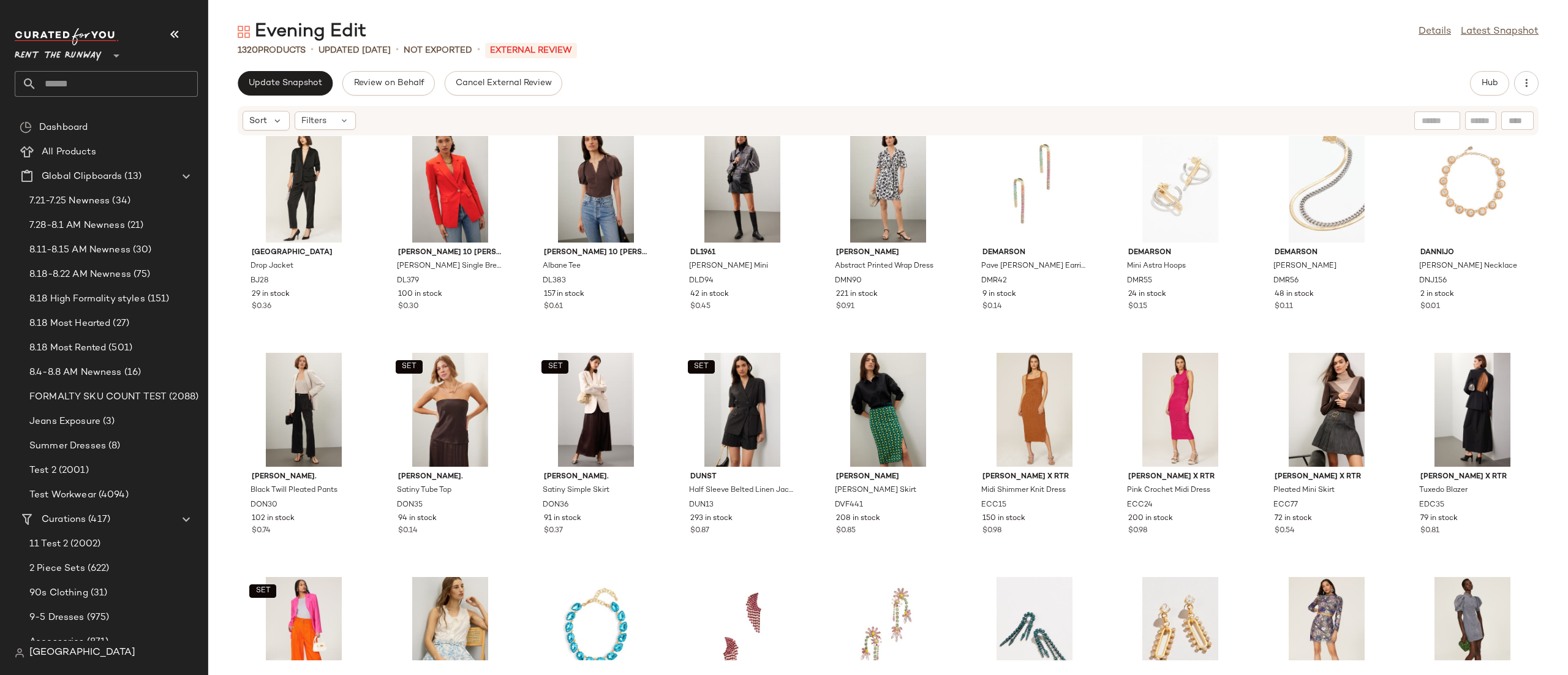
scroll to position [24492, 0]
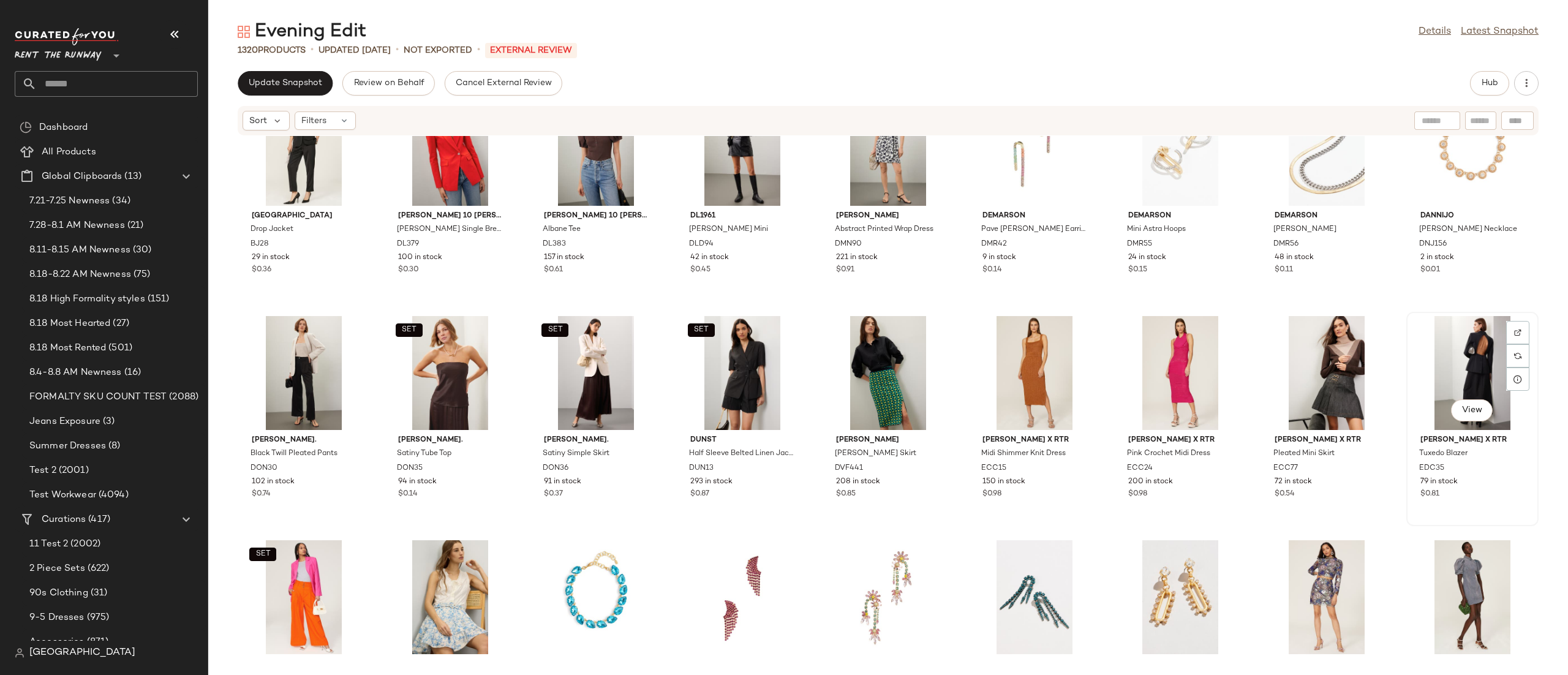
click at [1467, 365] on div "View" at bounding box center [1472, 373] width 123 height 114
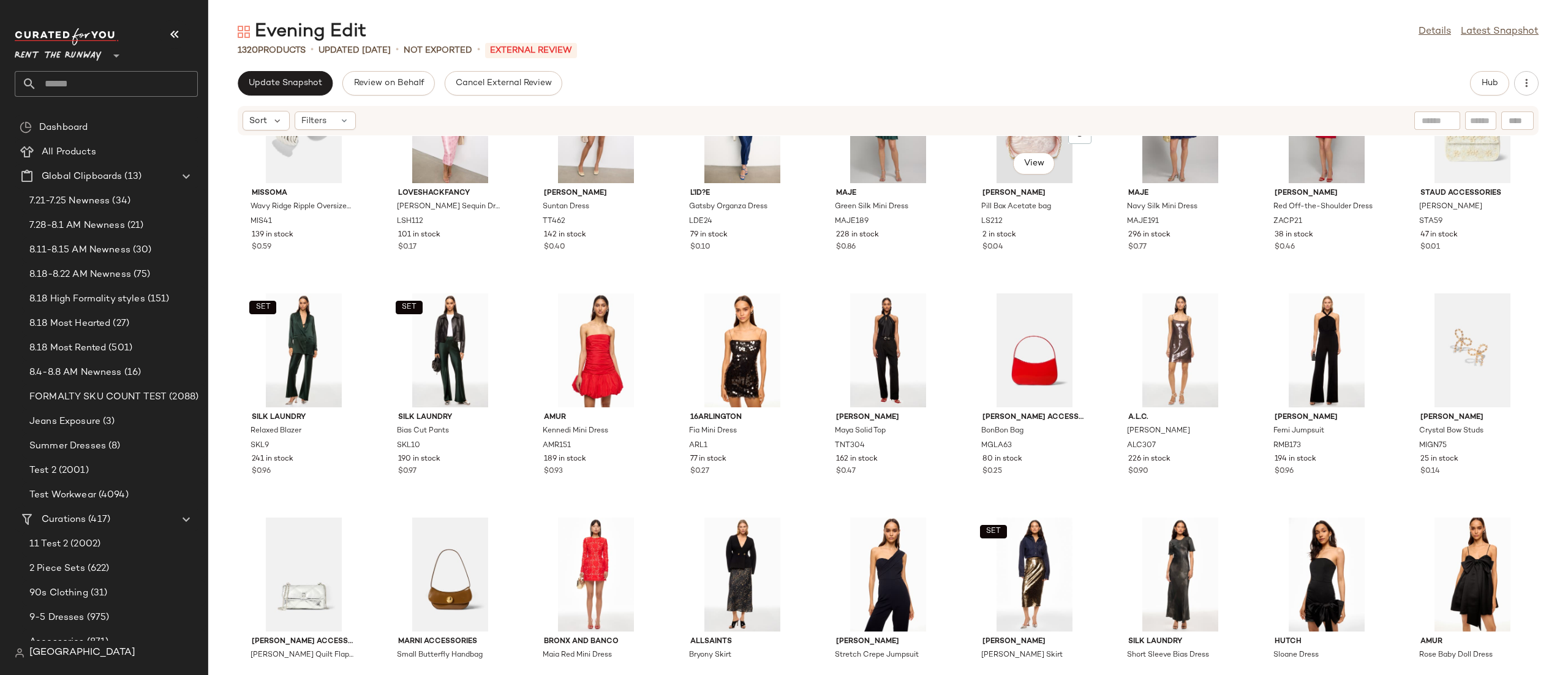
scroll to position [19844, 0]
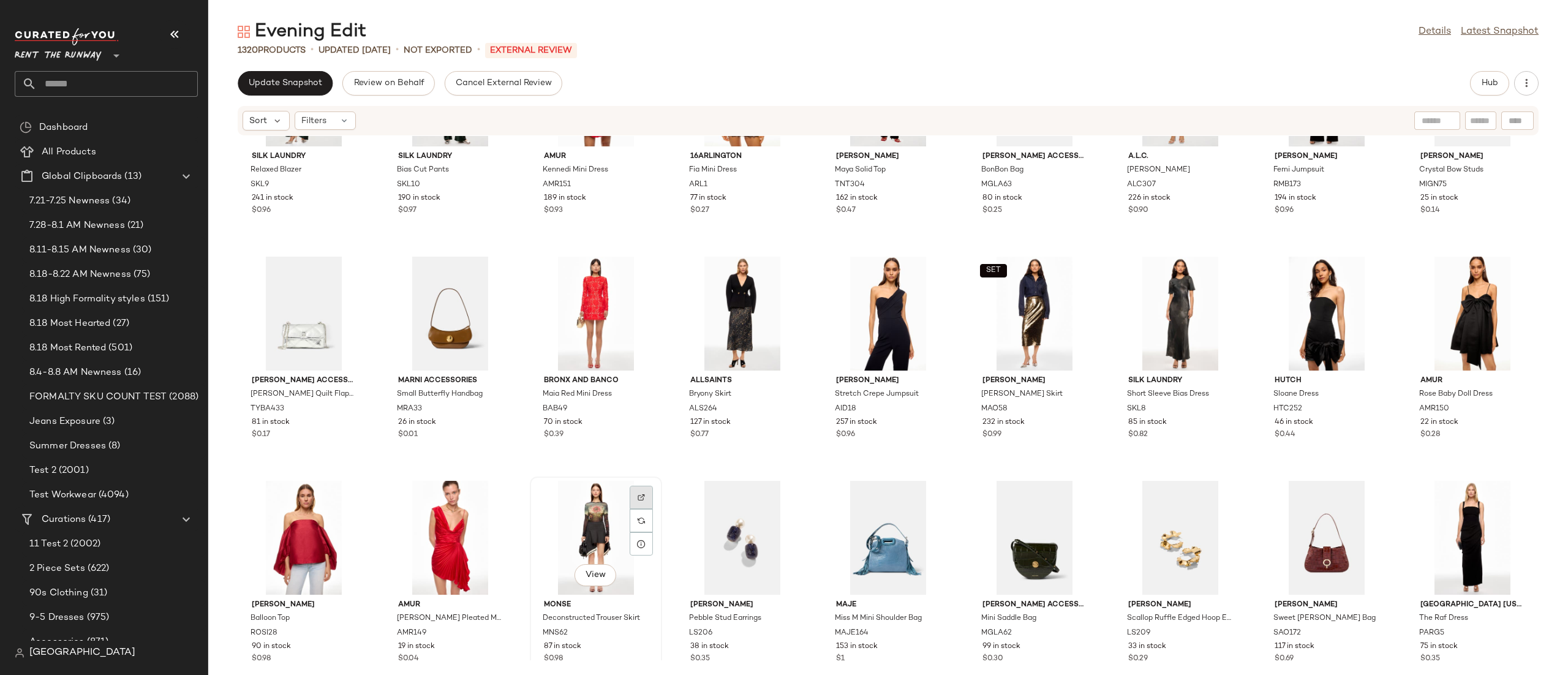
click at [631, 509] on div at bounding box center [641, 520] width 23 height 23
click at [555, 512] on div "View" at bounding box center [596, 537] width 123 height 114
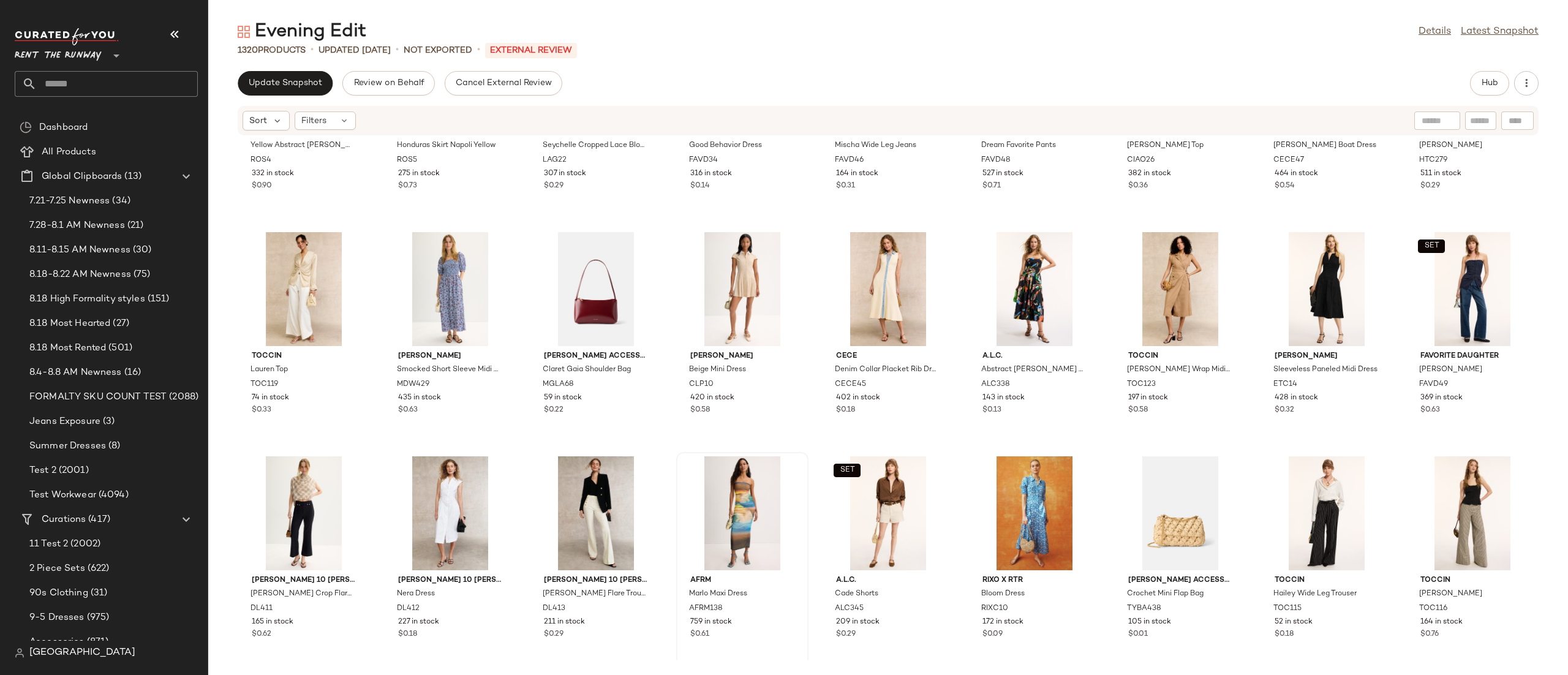
scroll to position [15845, 0]
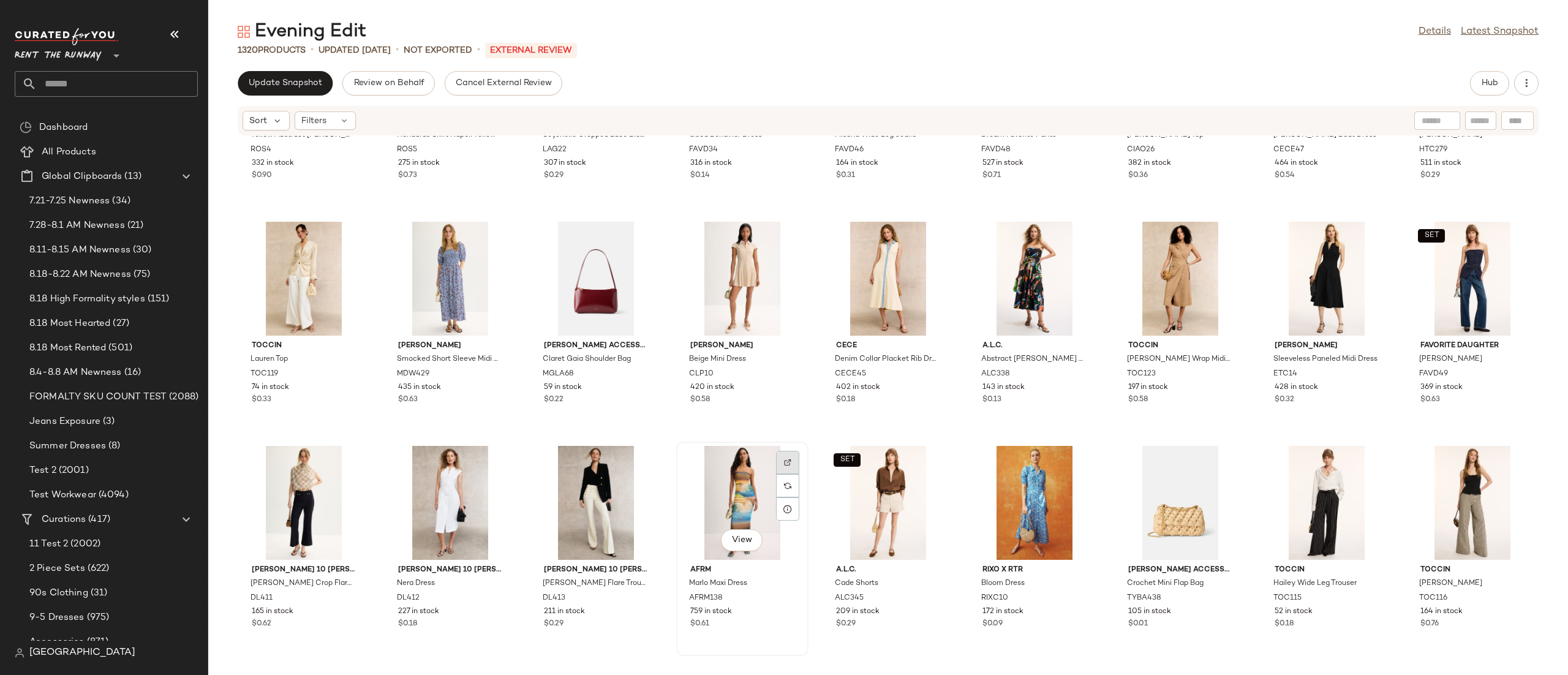
click at [788, 461] on img at bounding box center [788, 462] width 7 height 7
click at [730, 491] on div "View" at bounding box center [743, 503] width 123 height 114
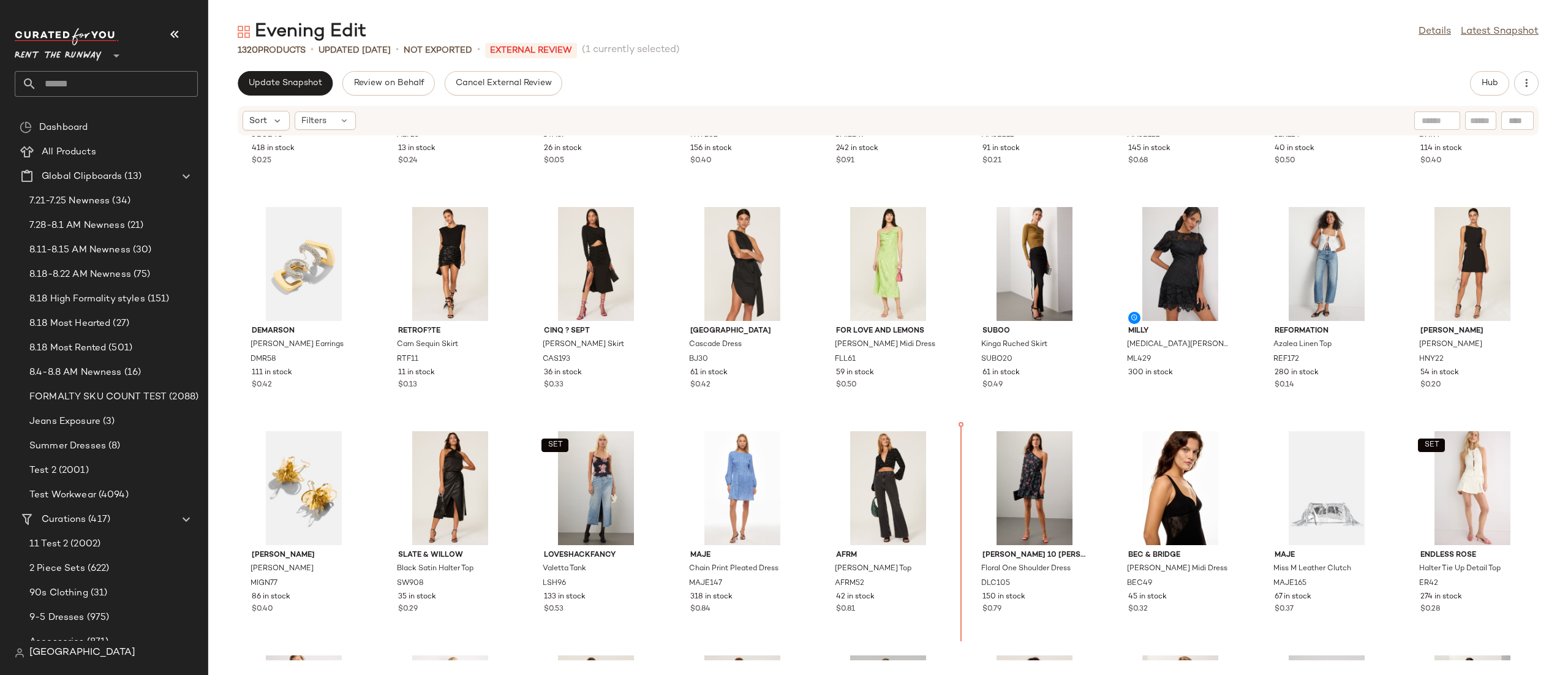
scroll to position [1514, 0]
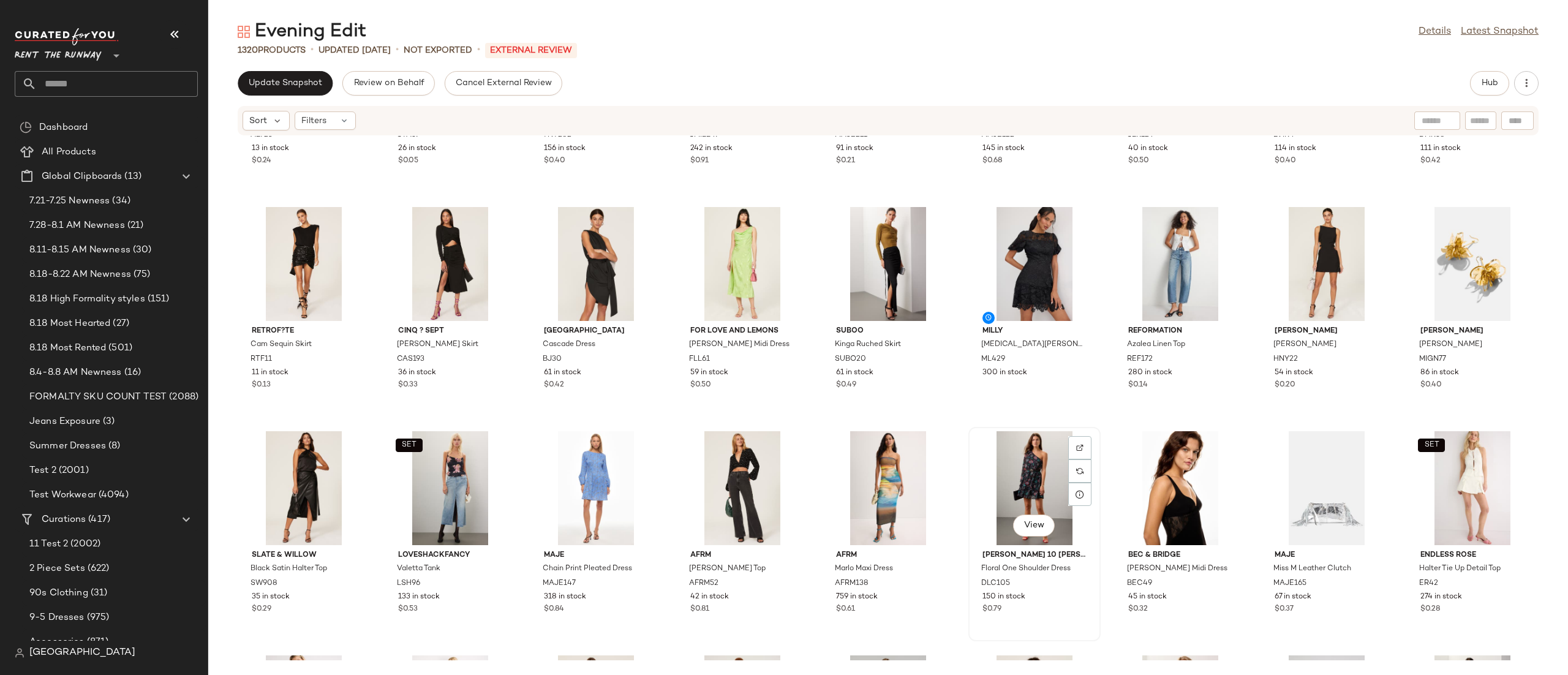
click at [1041, 498] on div "View" at bounding box center [1035, 488] width 123 height 114
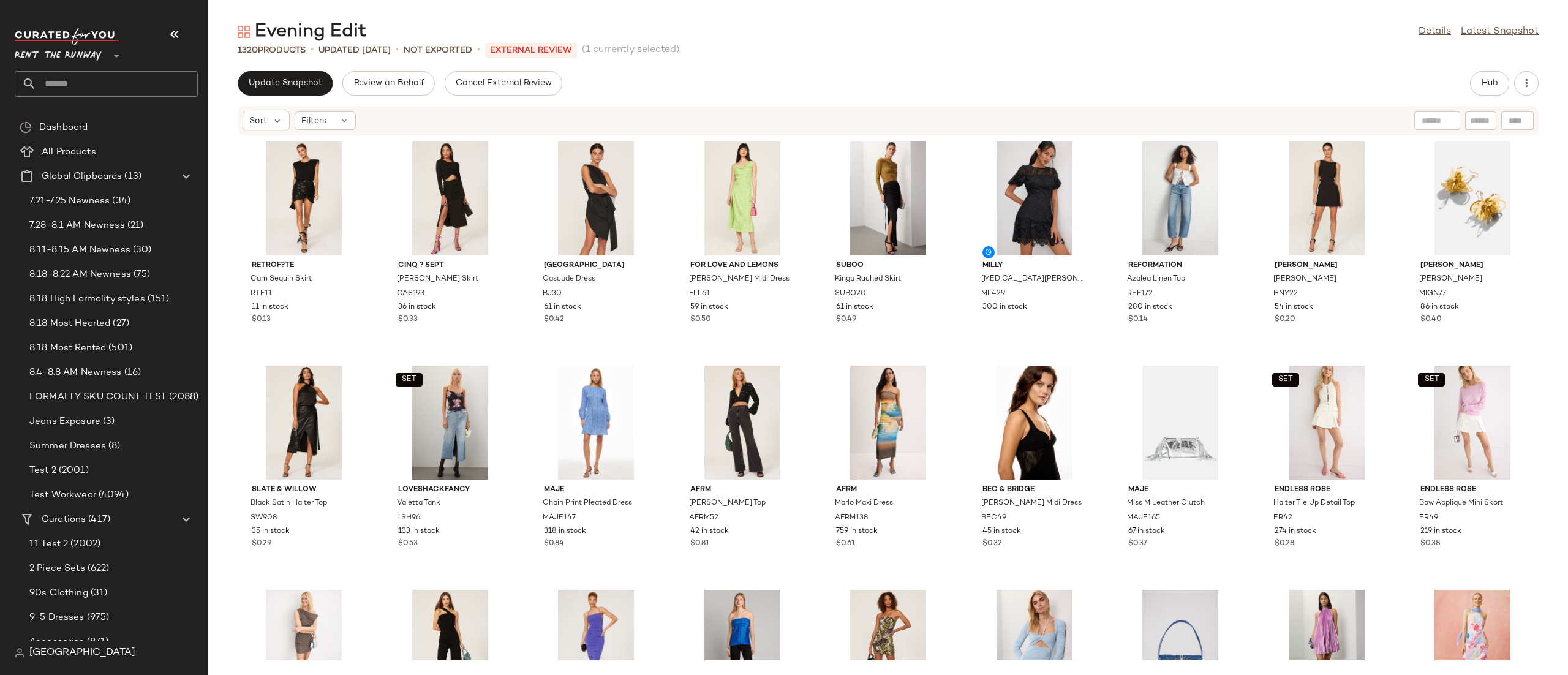
scroll to position [1611, 0]
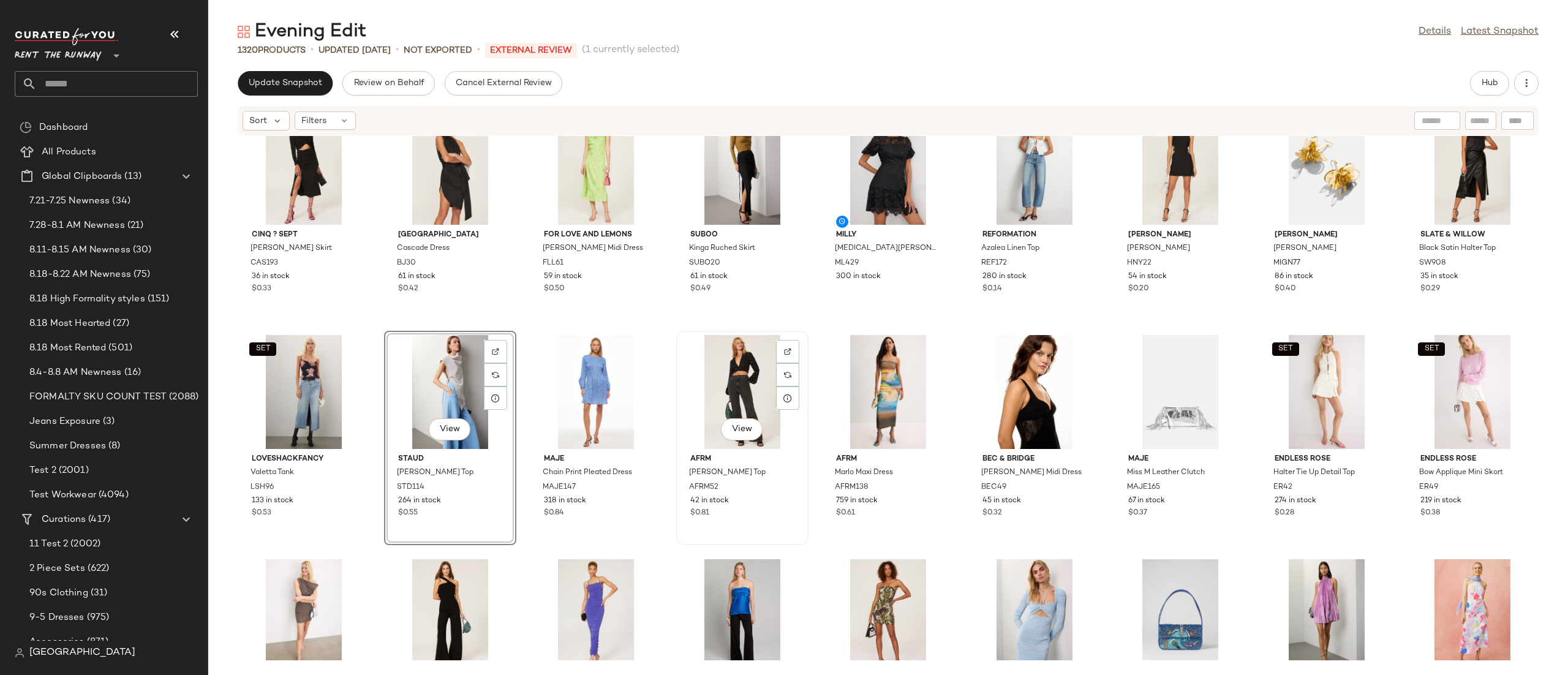
click at [726, 369] on div "View" at bounding box center [743, 391] width 123 height 114
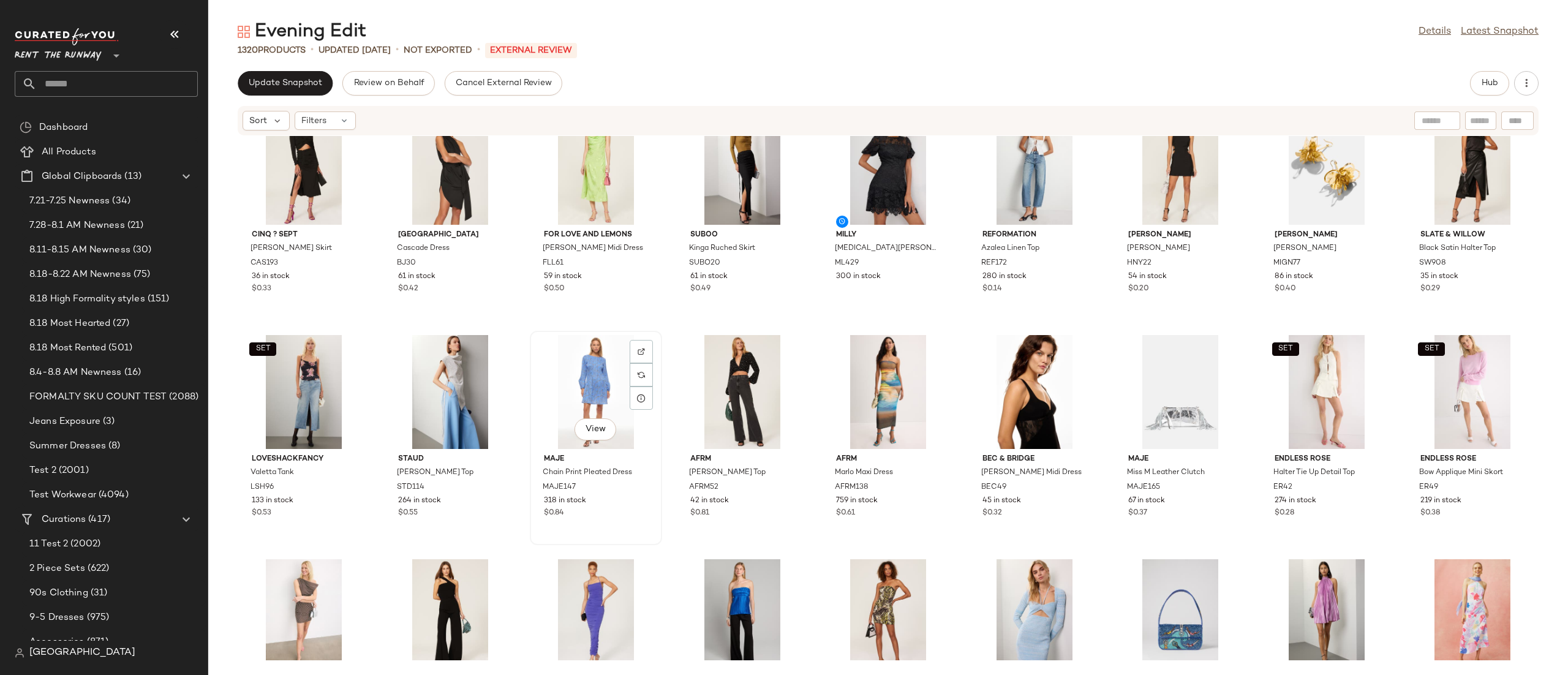
click at [603, 371] on div "View" at bounding box center [596, 391] width 123 height 114
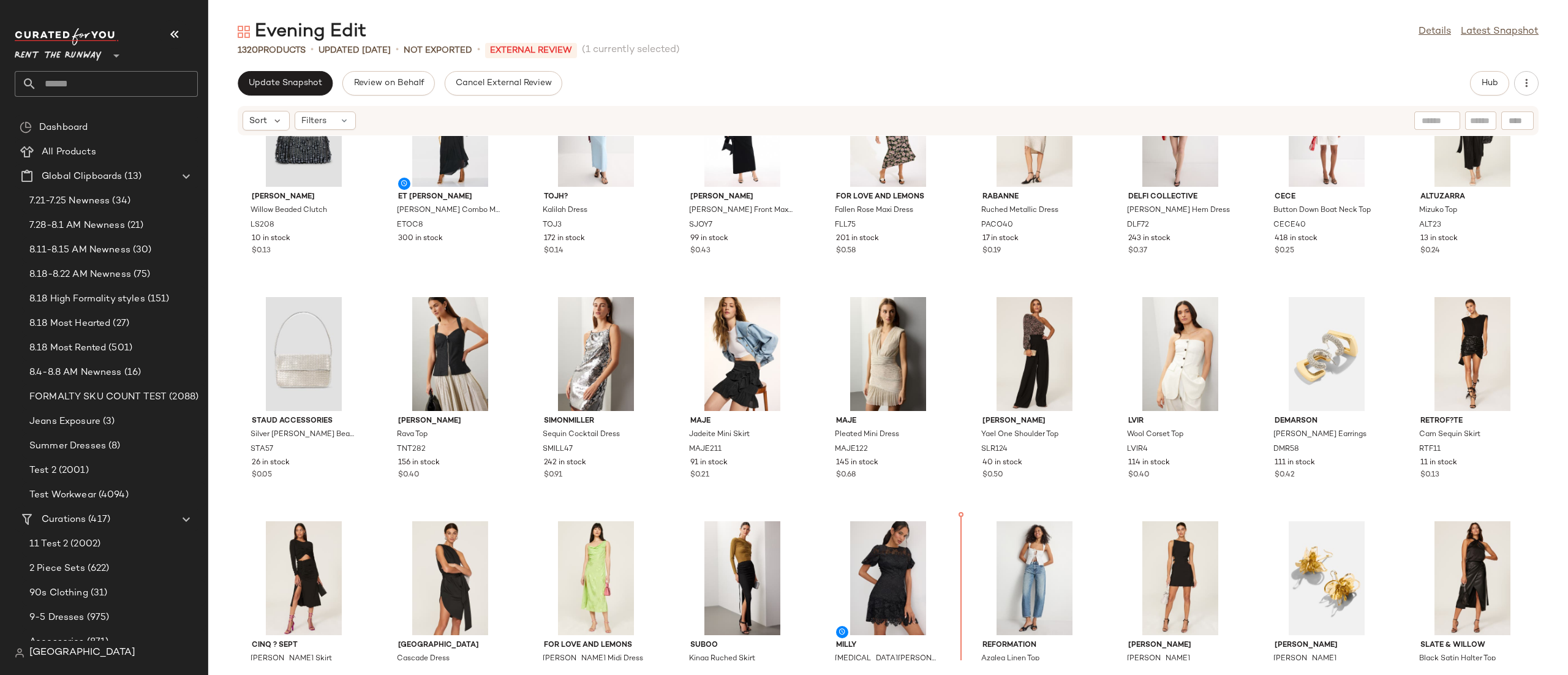
scroll to position [1204, 0]
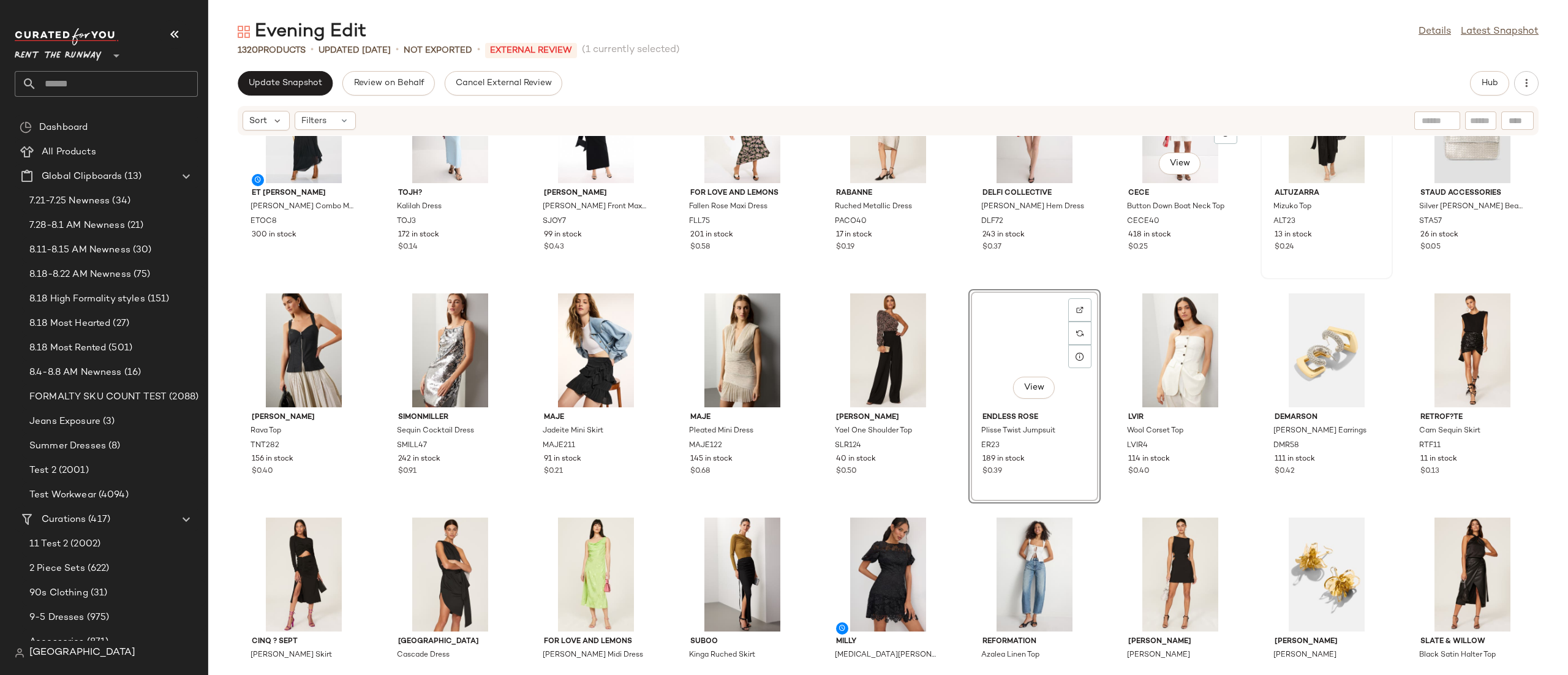
scroll to position [981, 0]
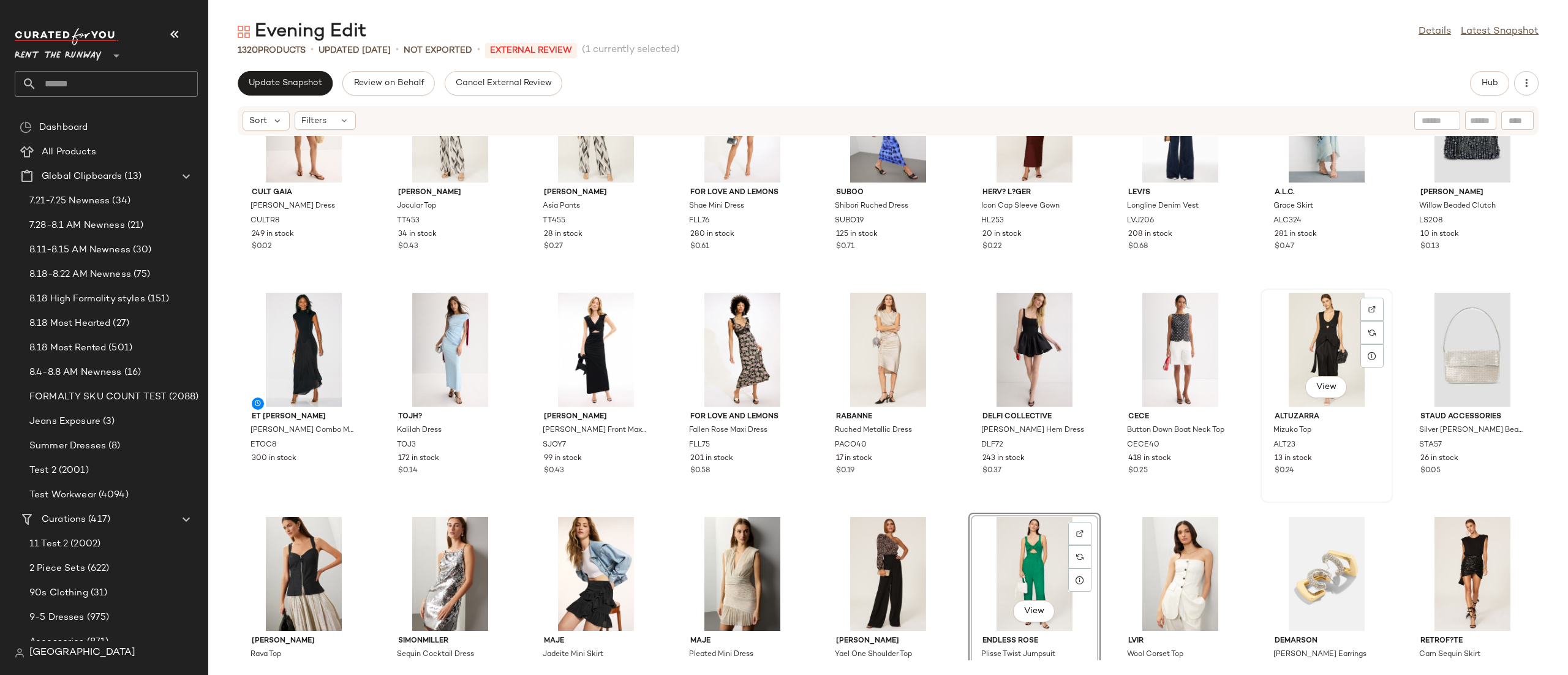
click at [1283, 330] on div "View" at bounding box center [1327, 350] width 123 height 114
click at [1164, 576] on div "View" at bounding box center [1180, 574] width 123 height 114
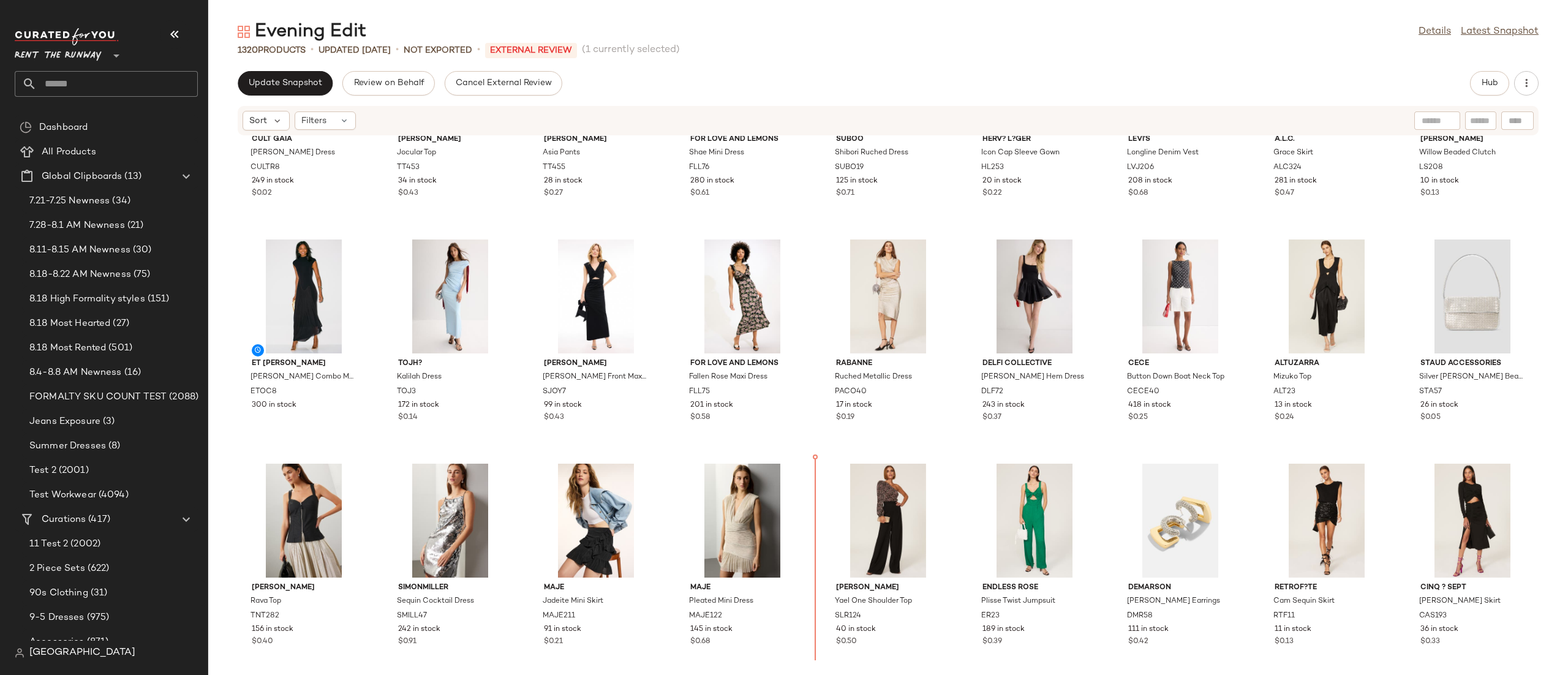
scroll to position [1034, 0]
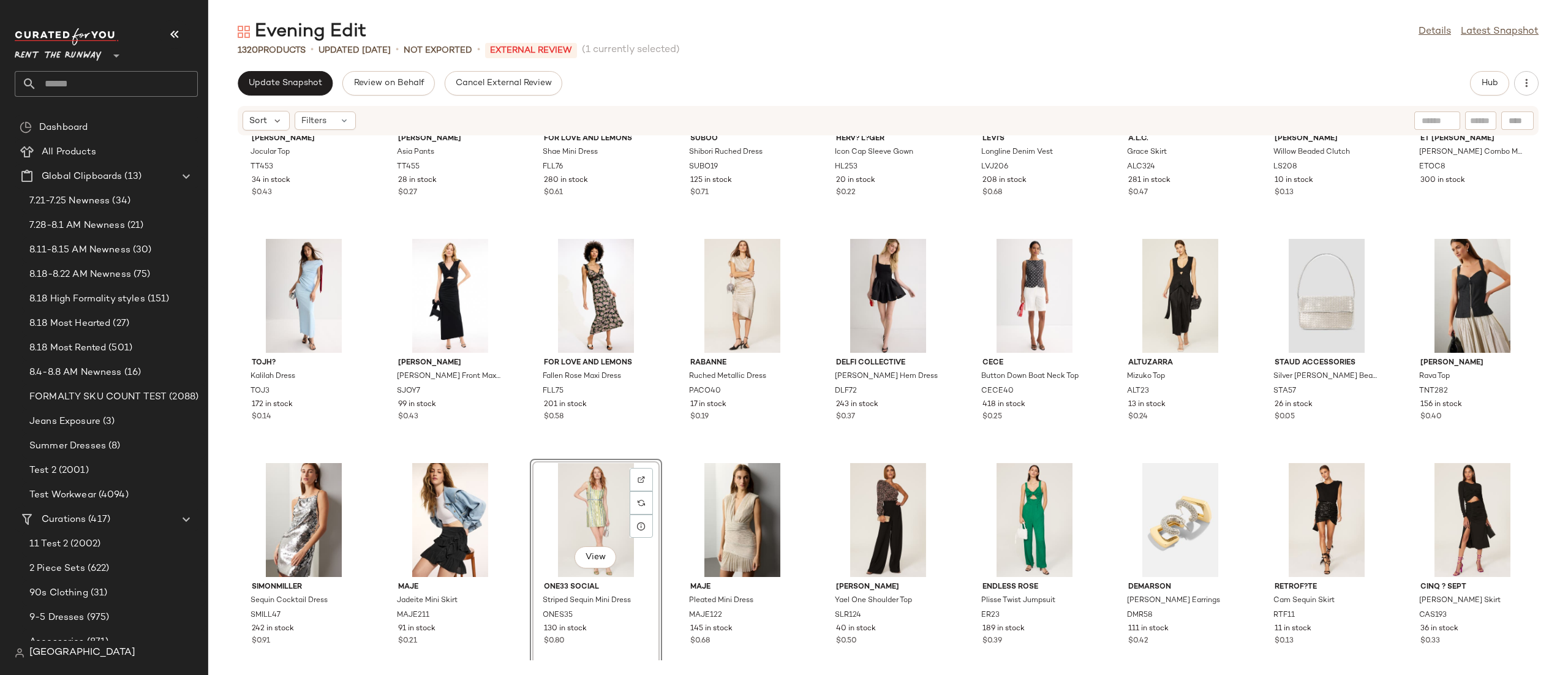
click at [384, 520] on div "Maje Jadeite Mini Skirt MAJE211 91 in stock $0.21" at bounding box center [450, 566] width 133 height 214
click at [416, 501] on div "View" at bounding box center [450, 520] width 123 height 114
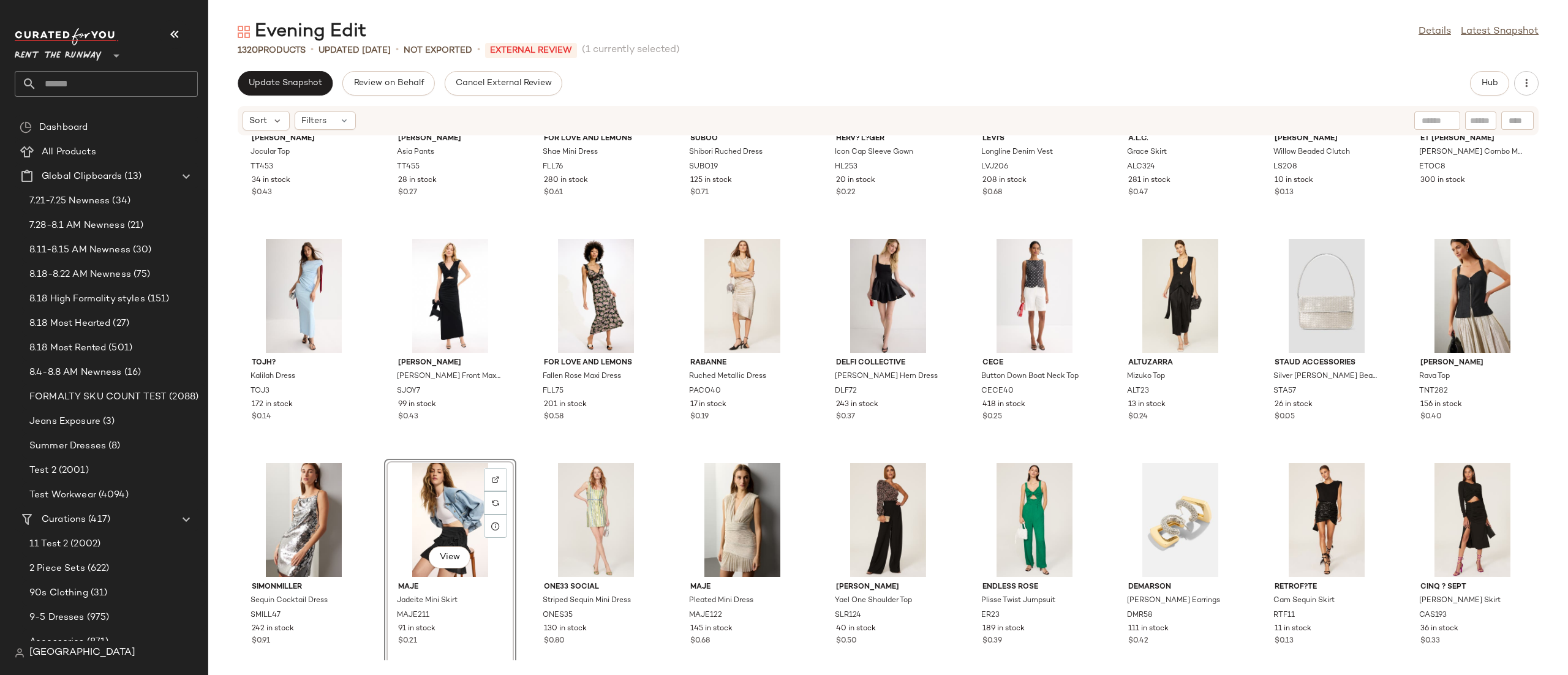
click at [447, 506] on div "View" at bounding box center [450, 520] width 123 height 114
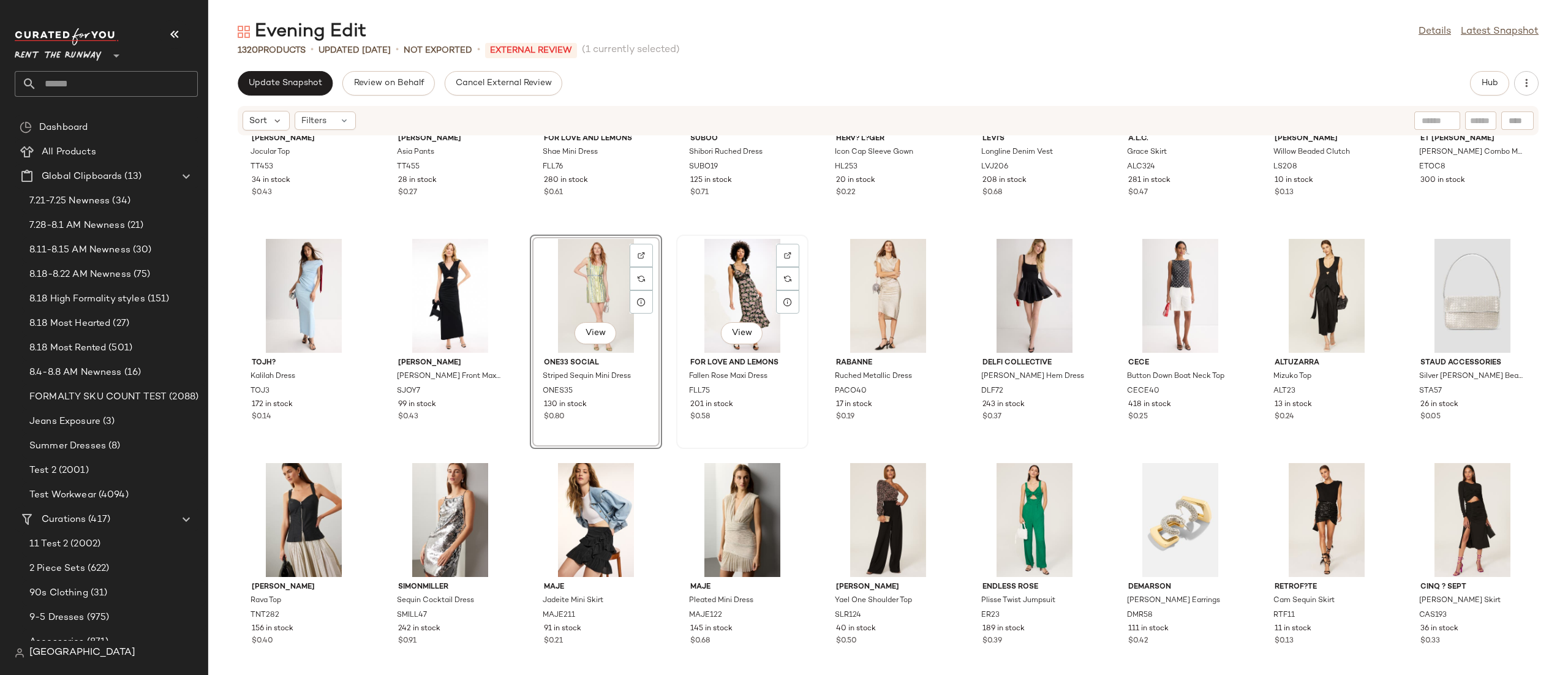
click at [726, 268] on div "View" at bounding box center [743, 296] width 123 height 114
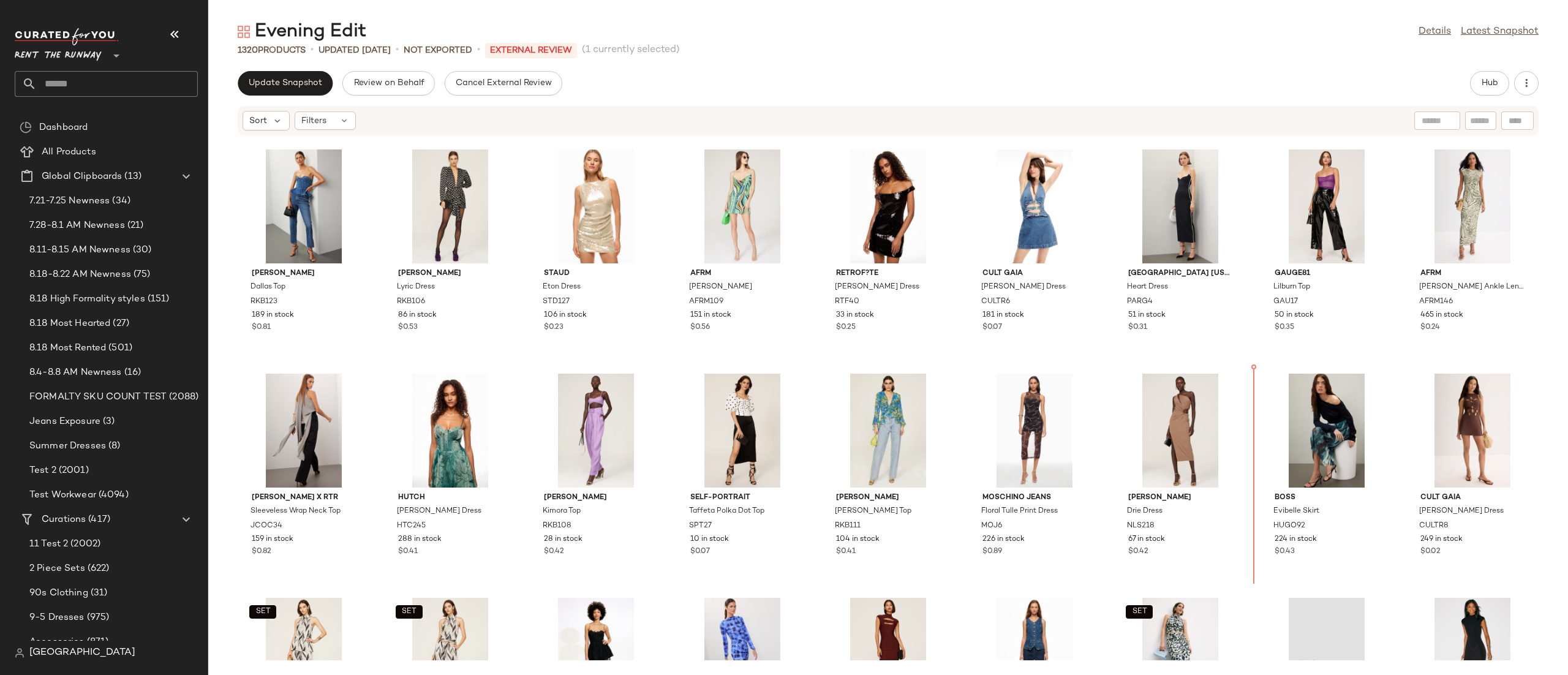
scroll to position [650, 0]
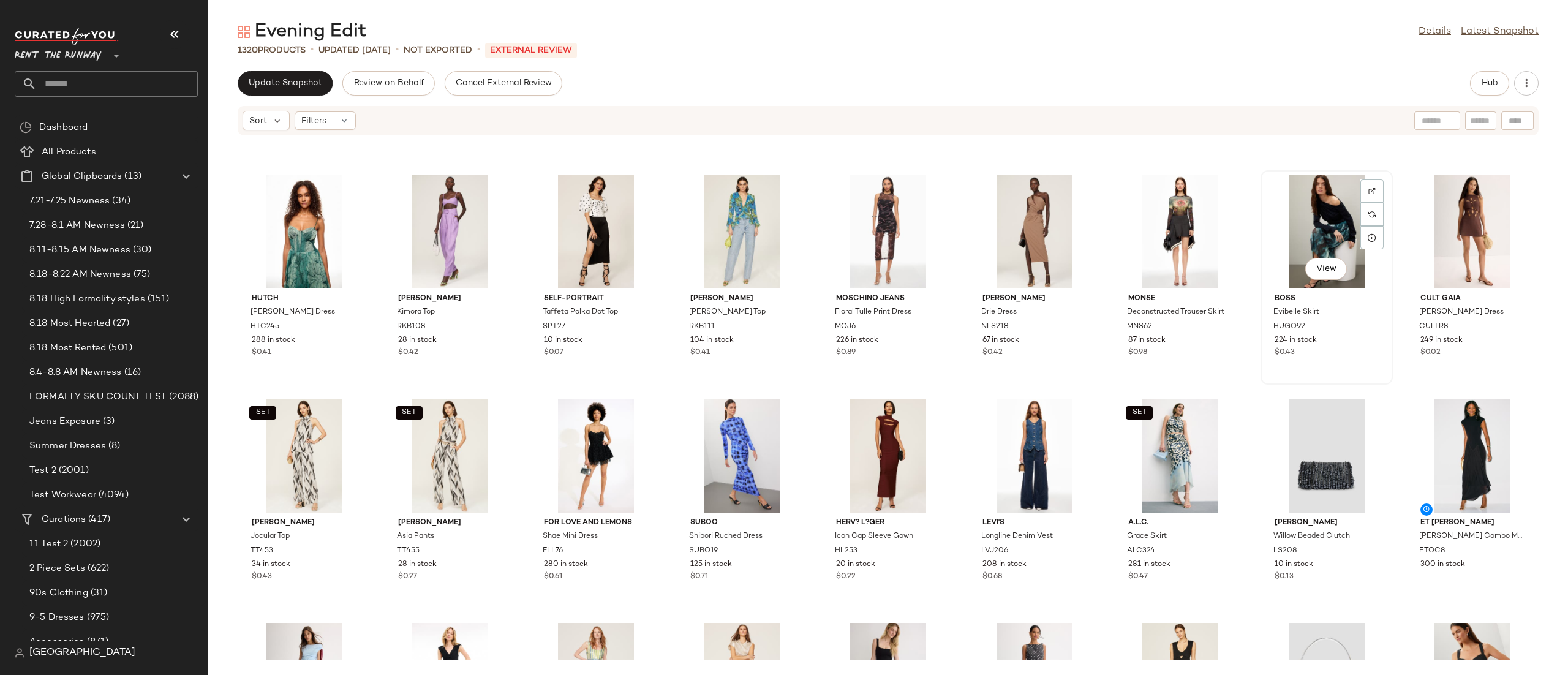
click at [1328, 231] on div "View" at bounding box center [1327, 231] width 123 height 114
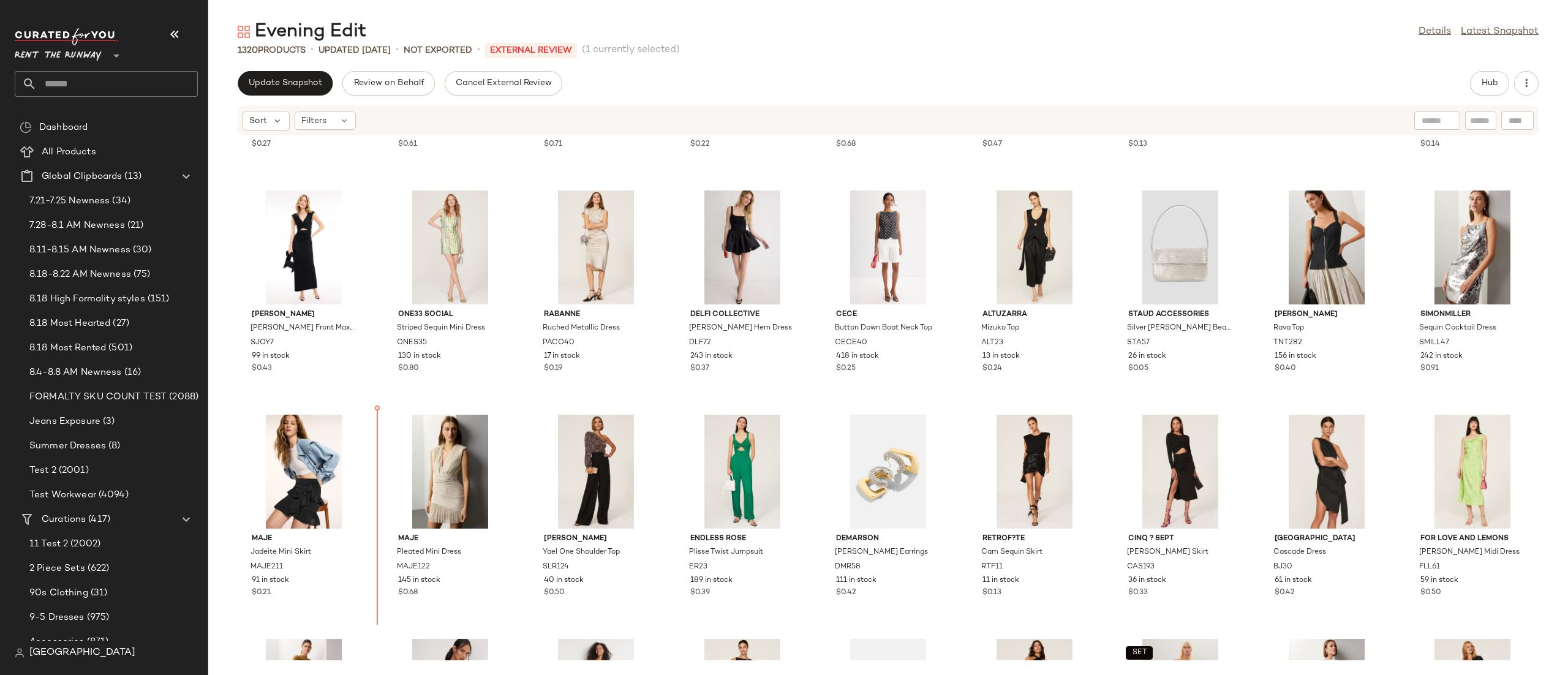
scroll to position [1083, 0]
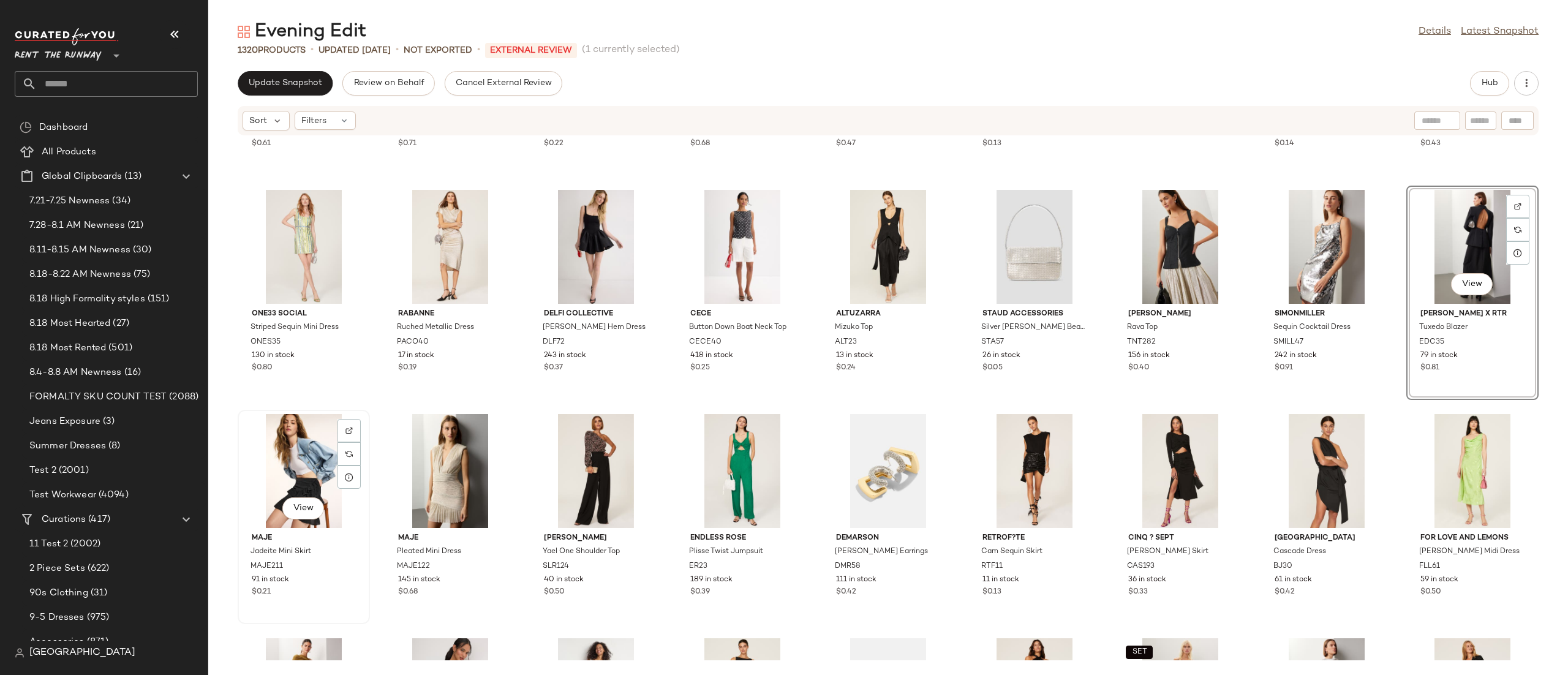
click at [293, 452] on div "View" at bounding box center [304, 471] width 123 height 114
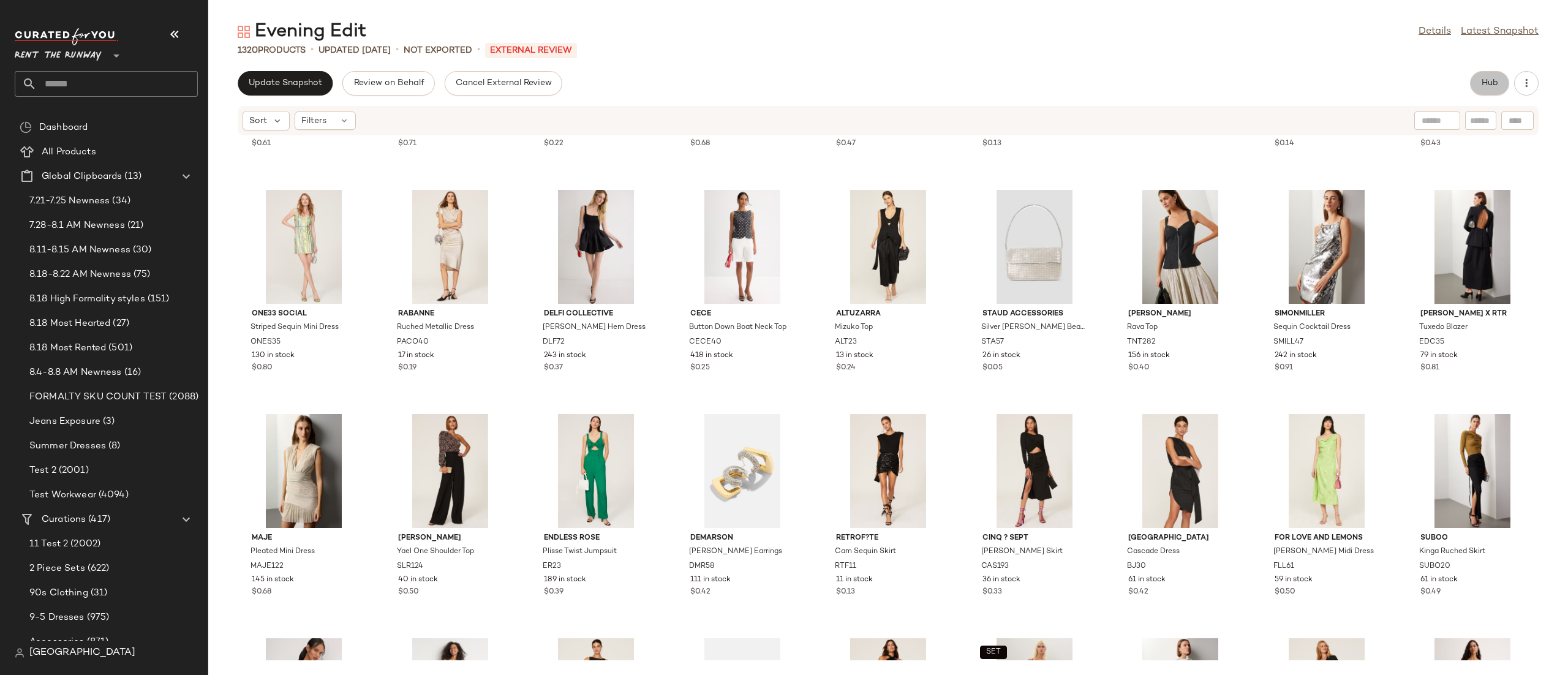
click at [1481, 89] on button "Hub" at bounding box center [1489, 83] width 39 height 25
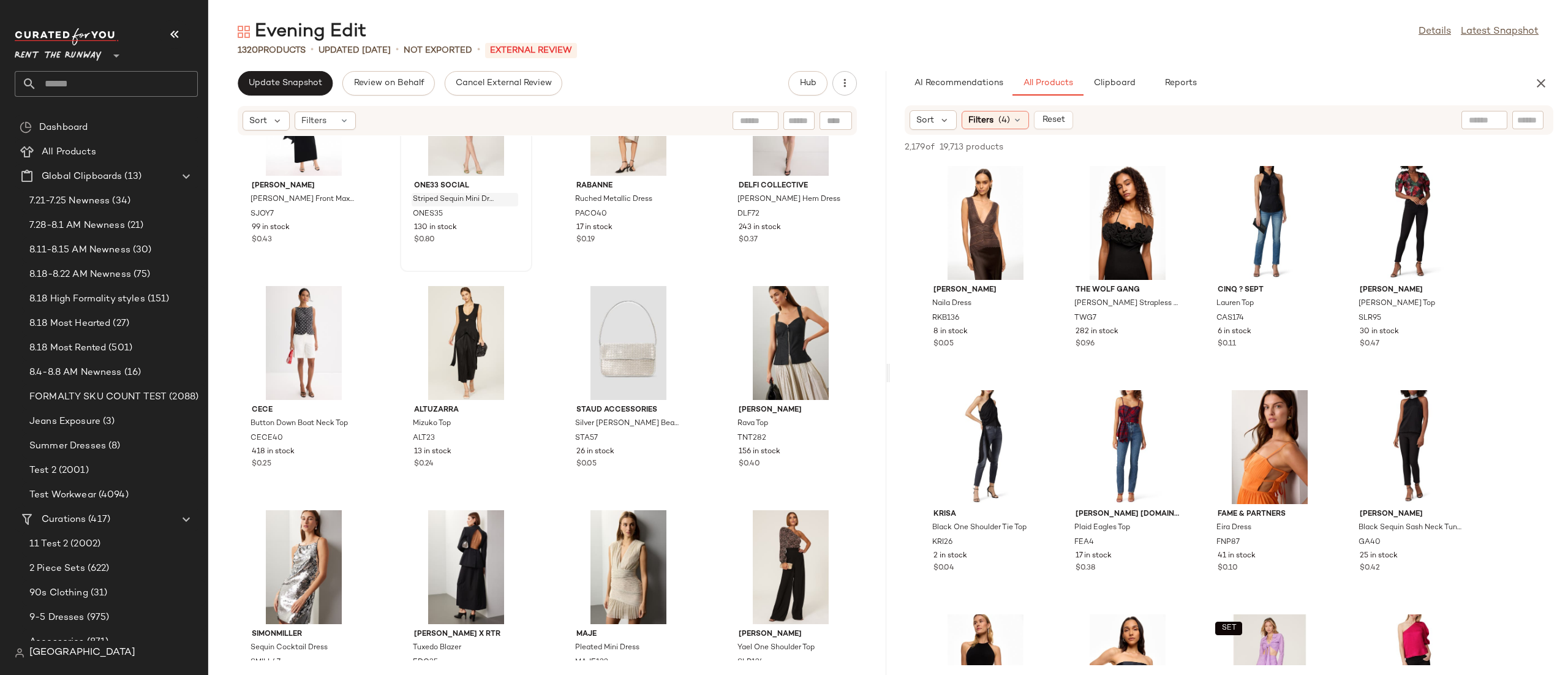
scroll to position [2572, 0]
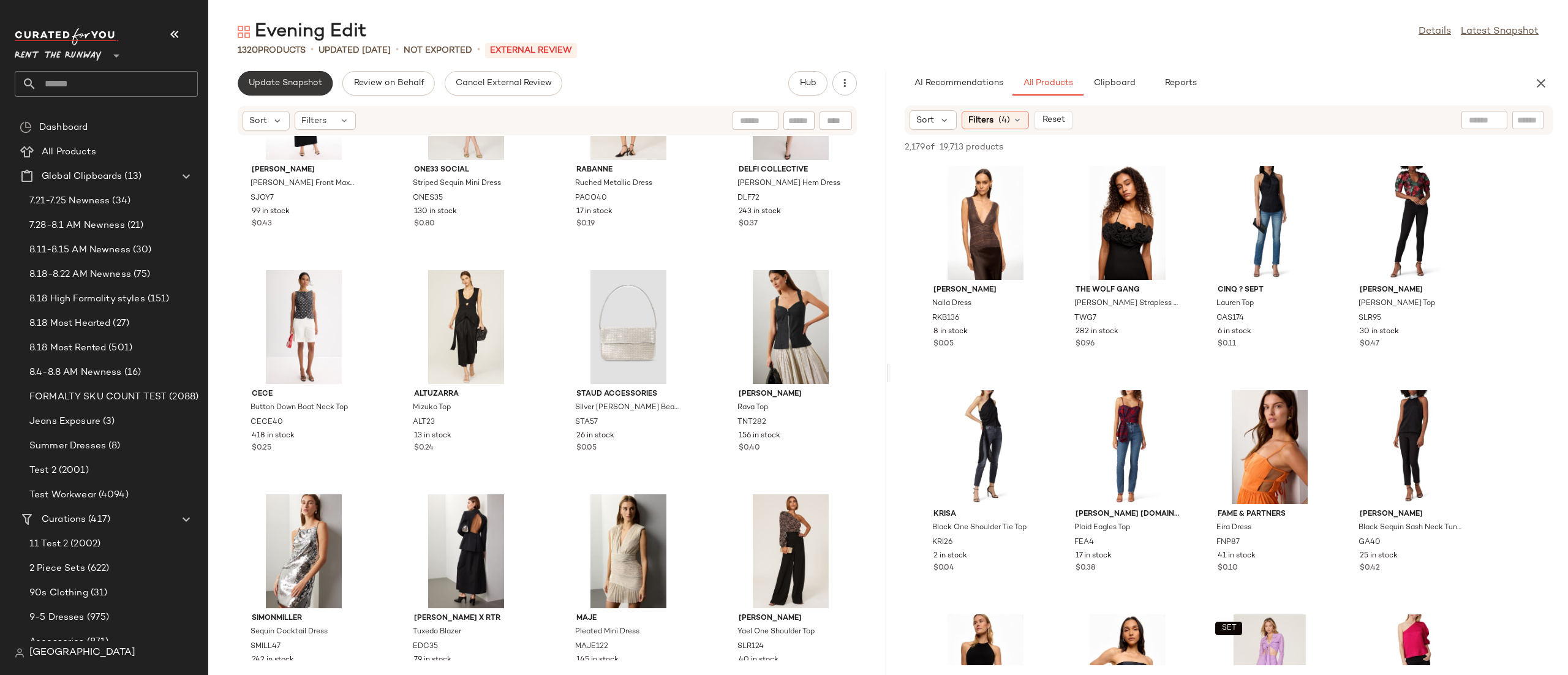
click at [297, 91] on button "Update Snapshot" at bounding box center [285, 83] width 95 height 25
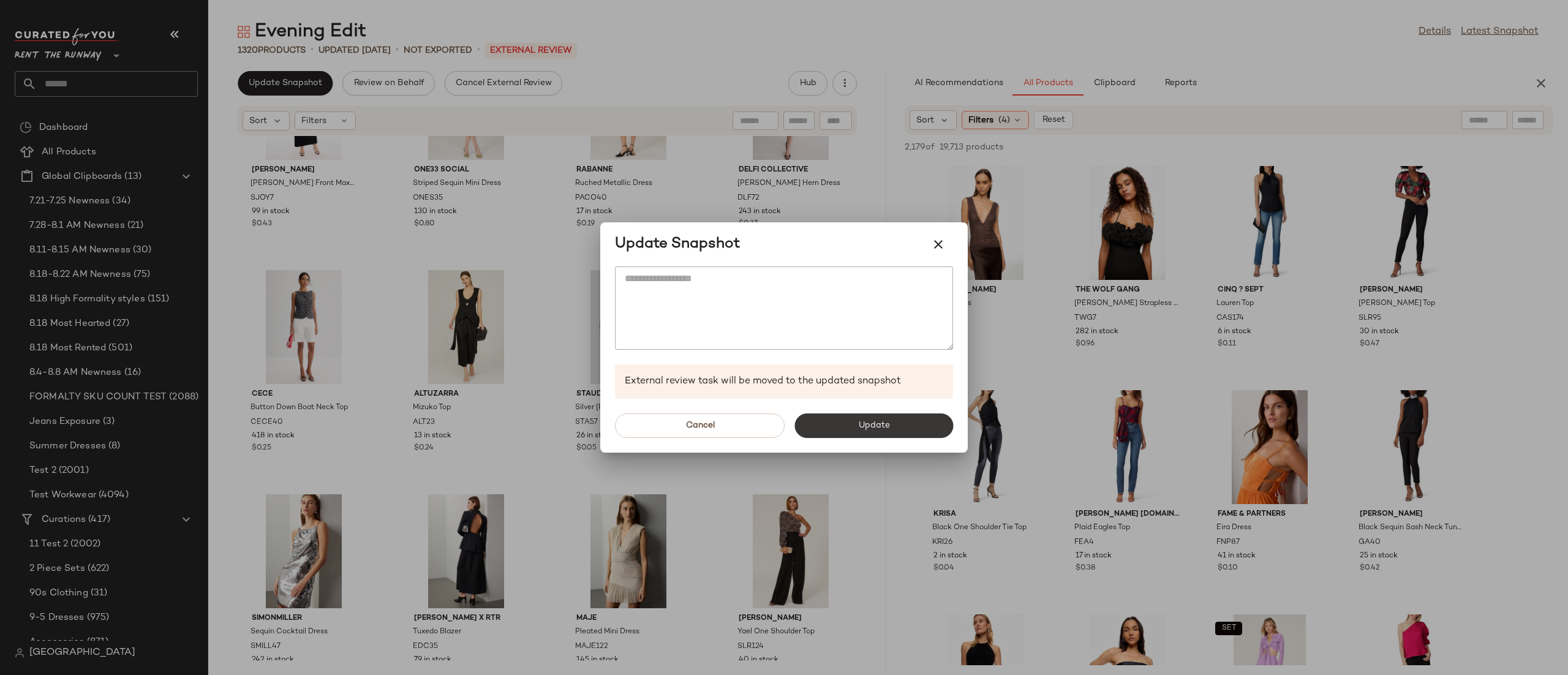
click at [871, 415] on button "Update" at bounding box center [874, 425] width 159 height 25
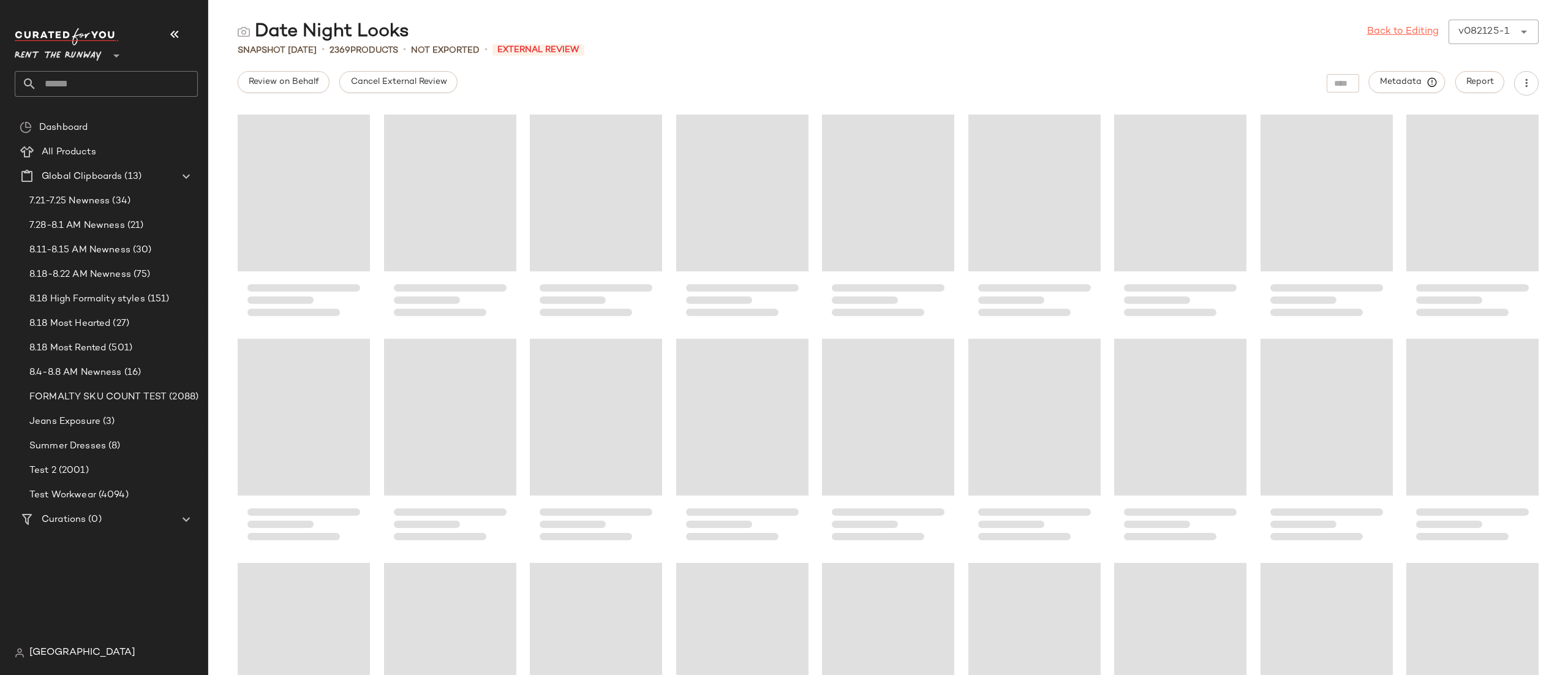
click at [1411, 33] on link "Back to Editing" at bounding box center [1403, 32] width 72 height 15
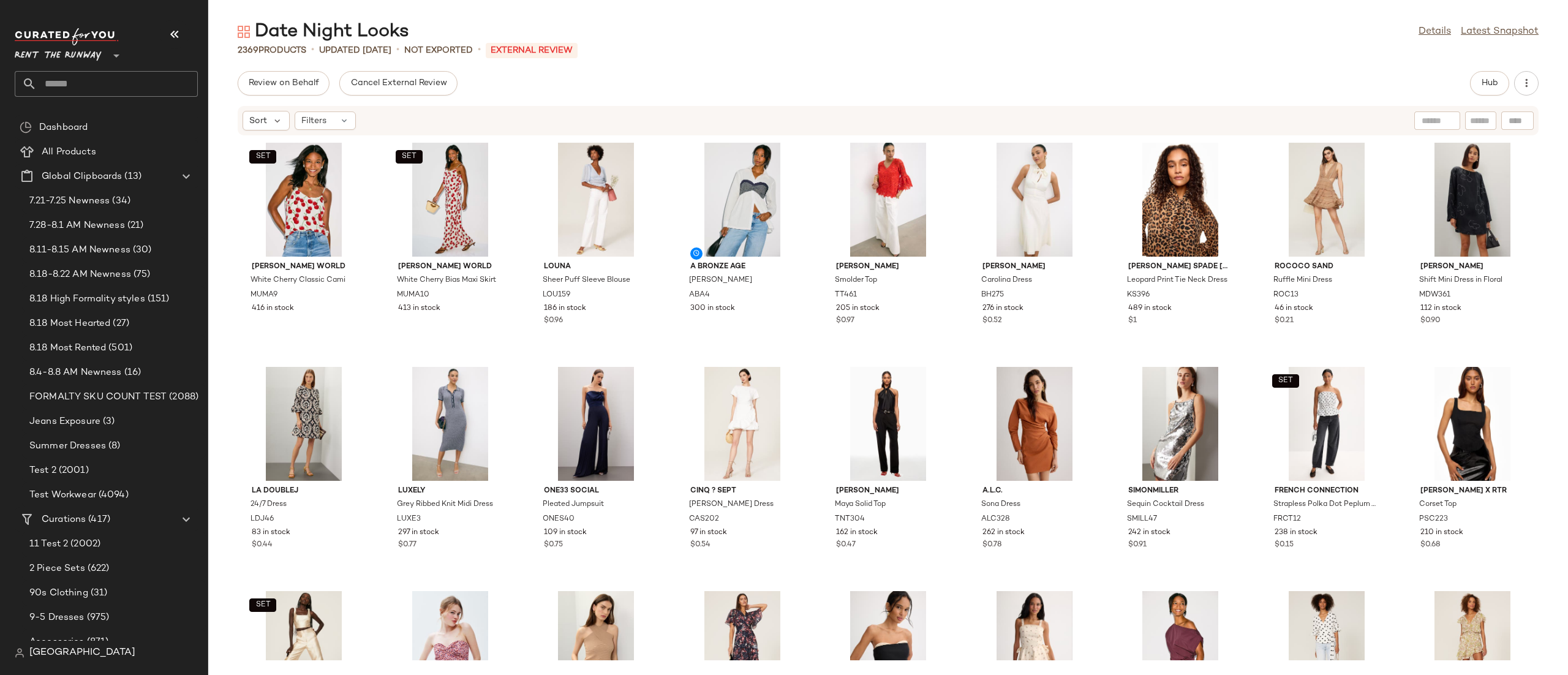
click at [959, 100] on div "Review on Behalf Cancel External Review Hub Sort Filters SET [PERSON_NAME] Worl…" at bounding box center [888, 373] width 1360 height 604
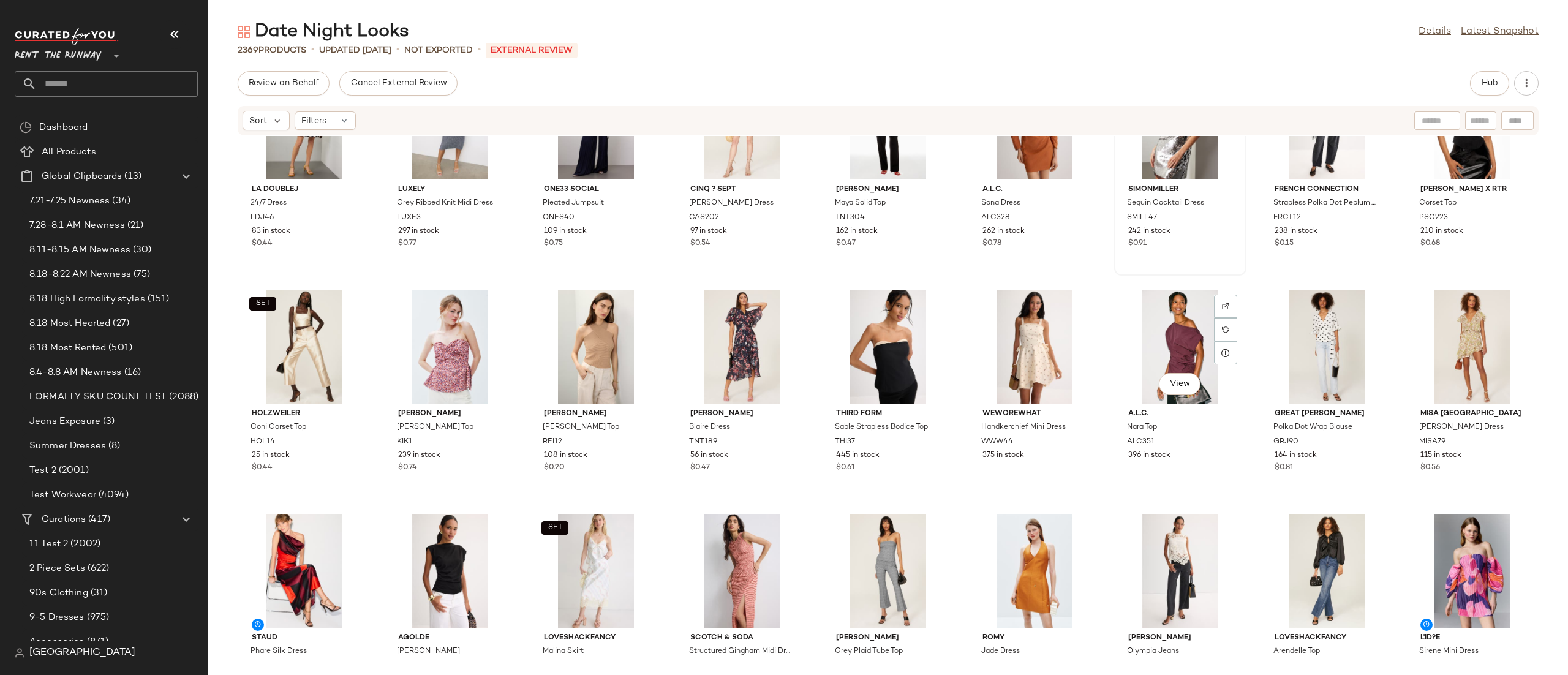
scroll to position [357, 0]
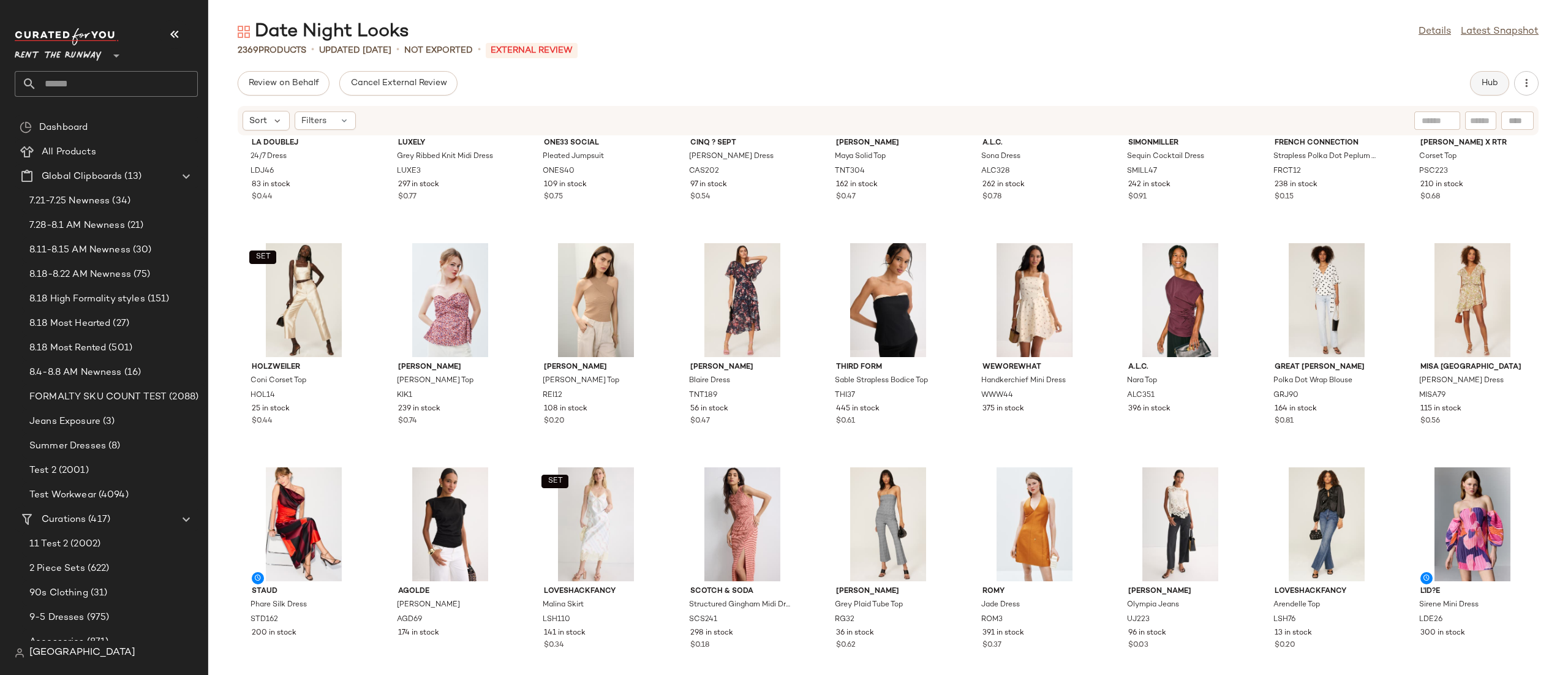
click at [1491, 81] on span "Hub" at bounding box center [1489, 84] width 17 height 10
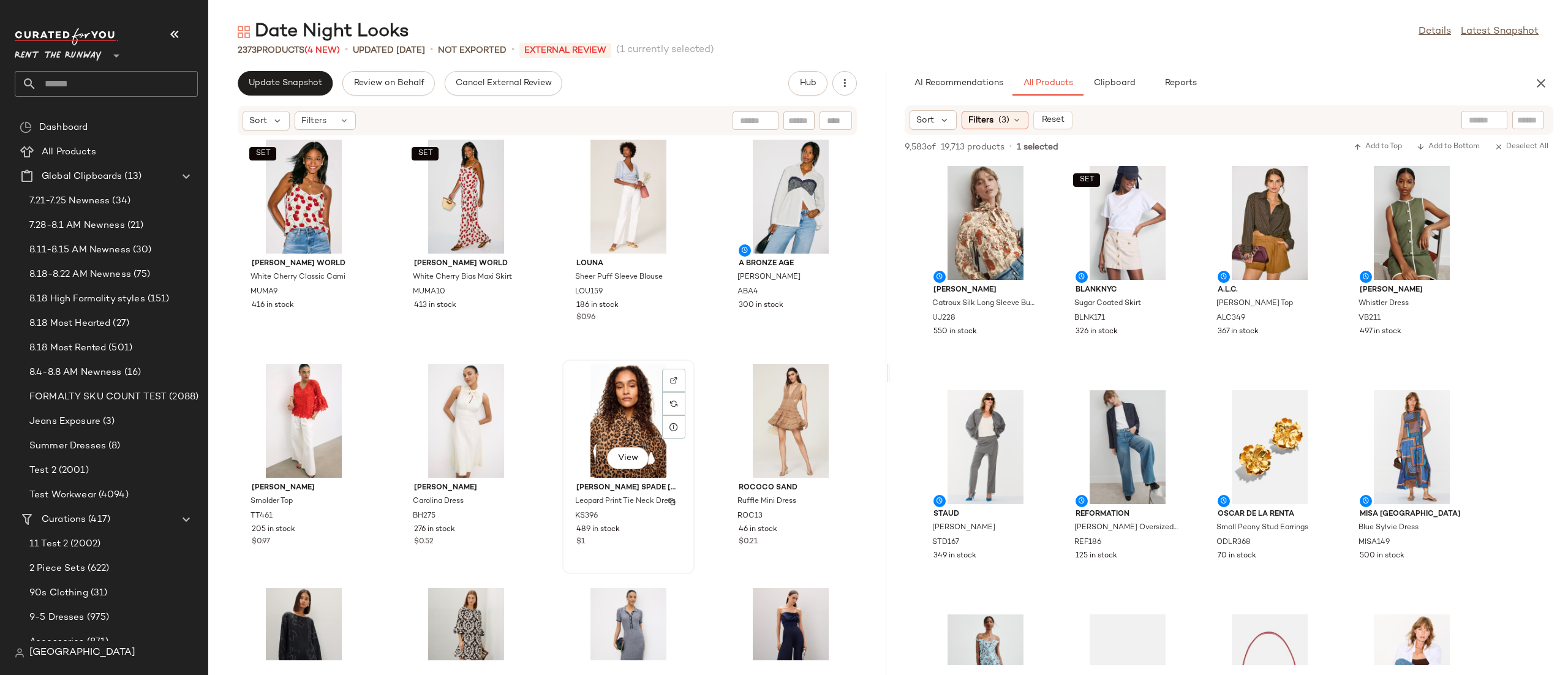
scroll to position [0, 0]
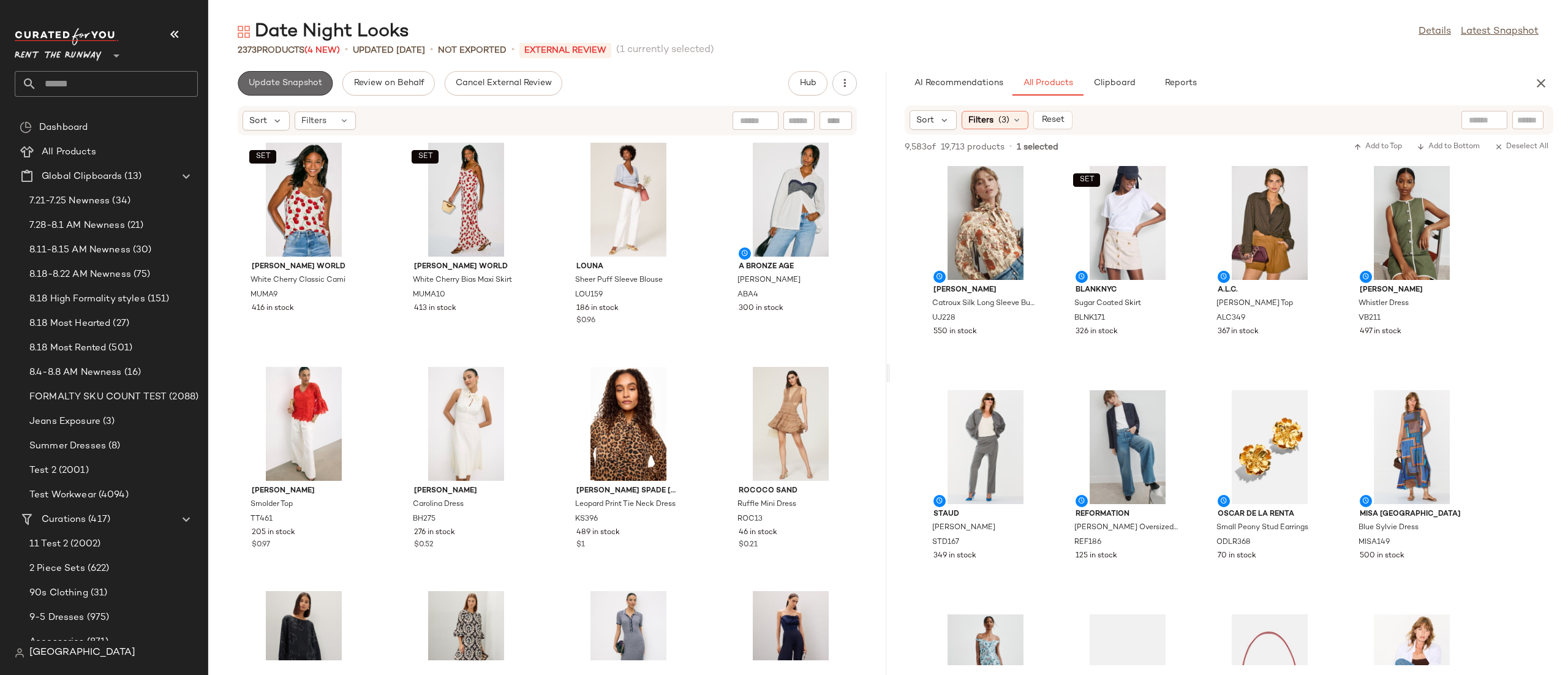
click at [258, 89] on button "Update Snapshot" at bounding box center [285, 83] width 95 height 25
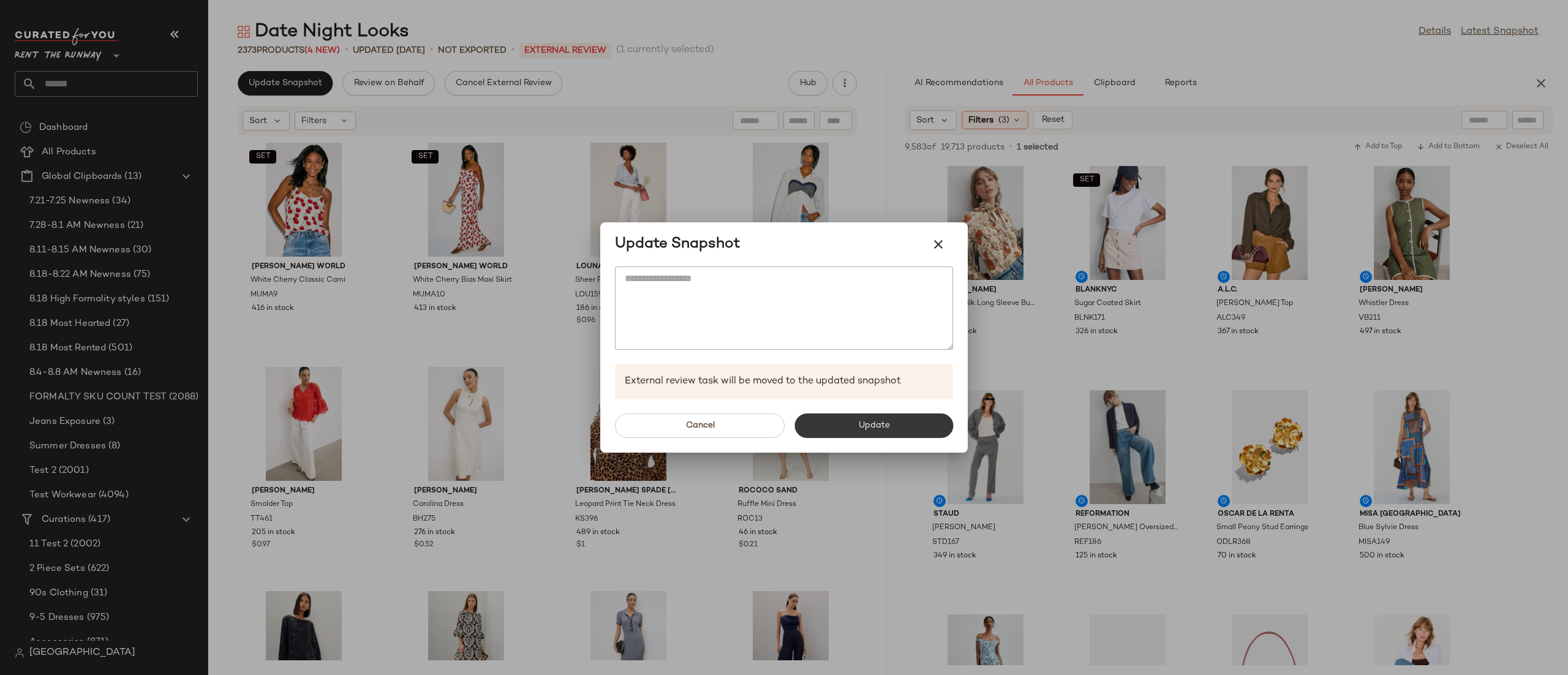
click at [855, 433] on button "Update" at bounding box center [874, 425] width 159 height 25
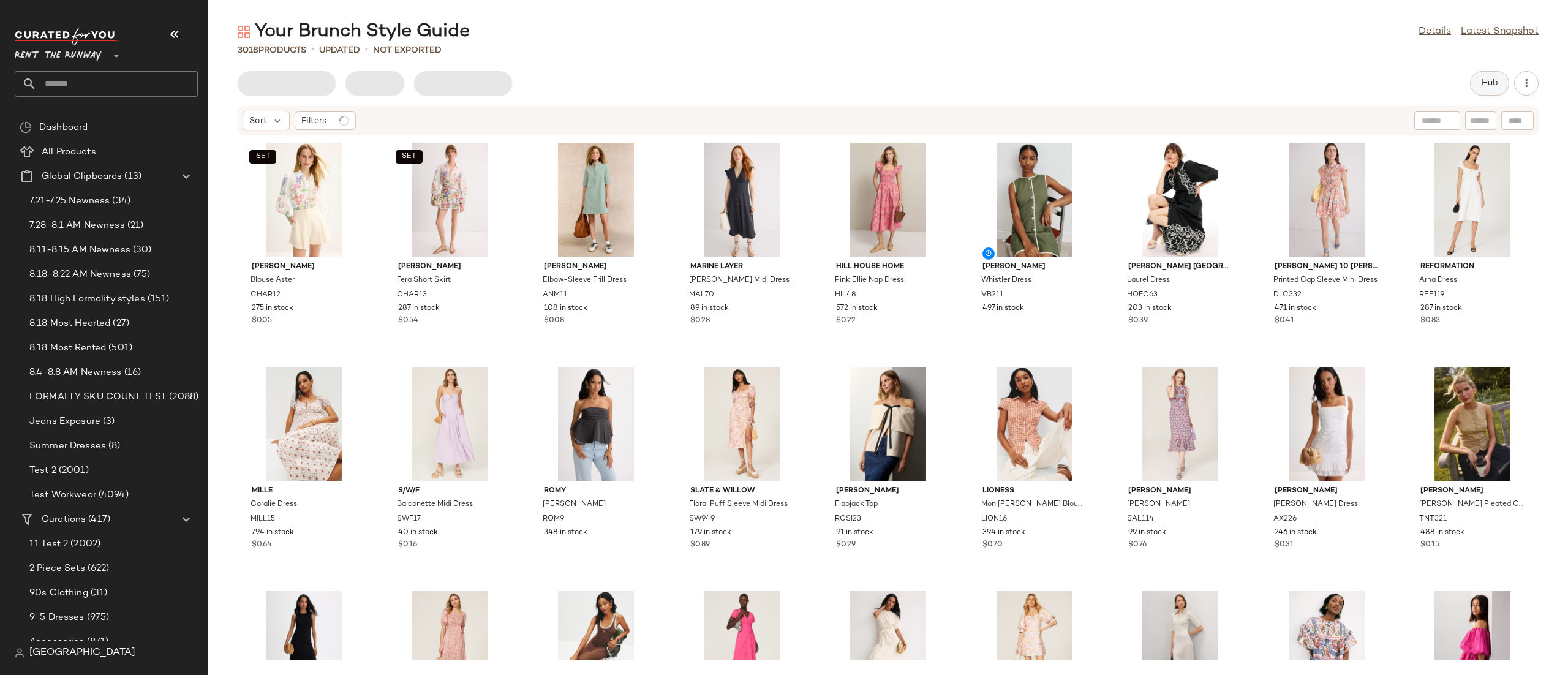
click at [1496, 87] on span "Hub" at bounding box center [1489, 84] width 17 height 10
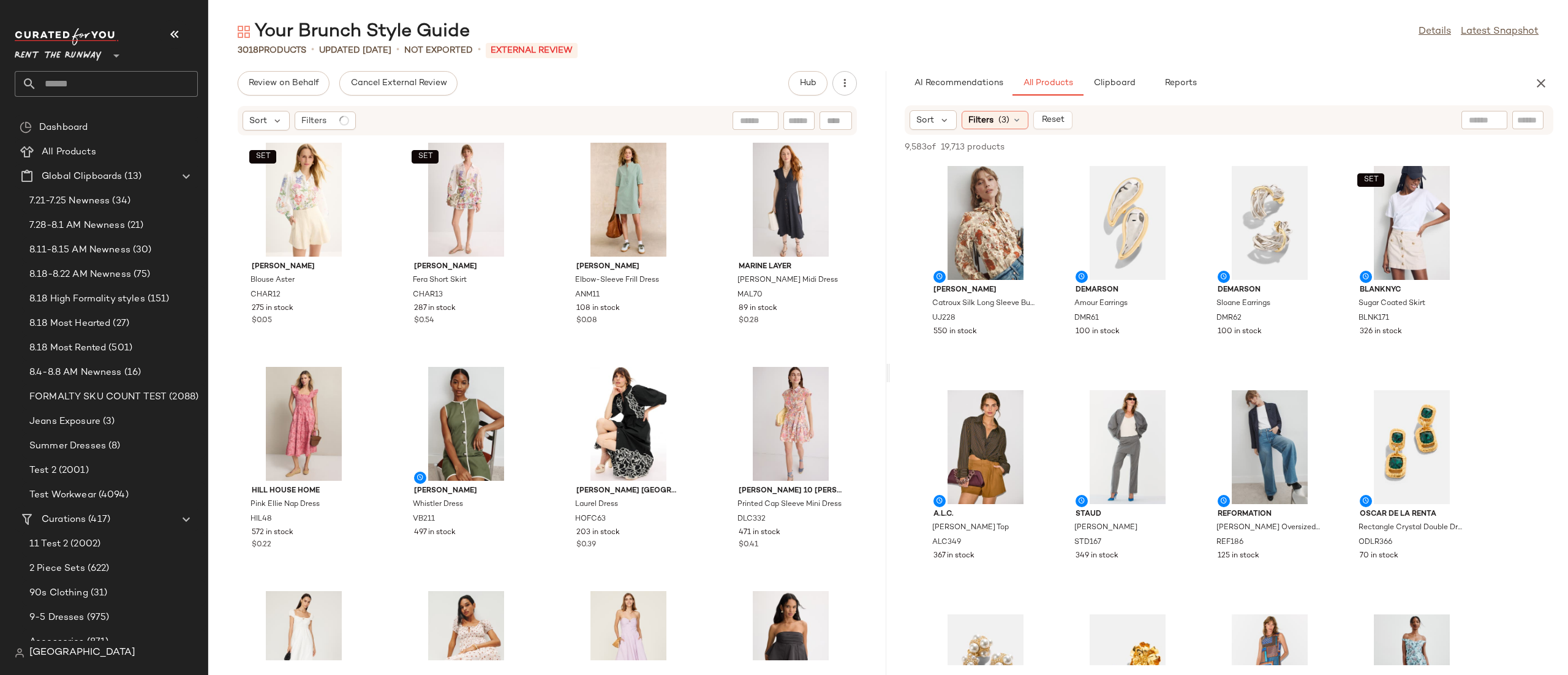
click at [1238, 121] on div "Sort Filters (3) Reset" at bounding box center [1150, 120] width 479 height 20
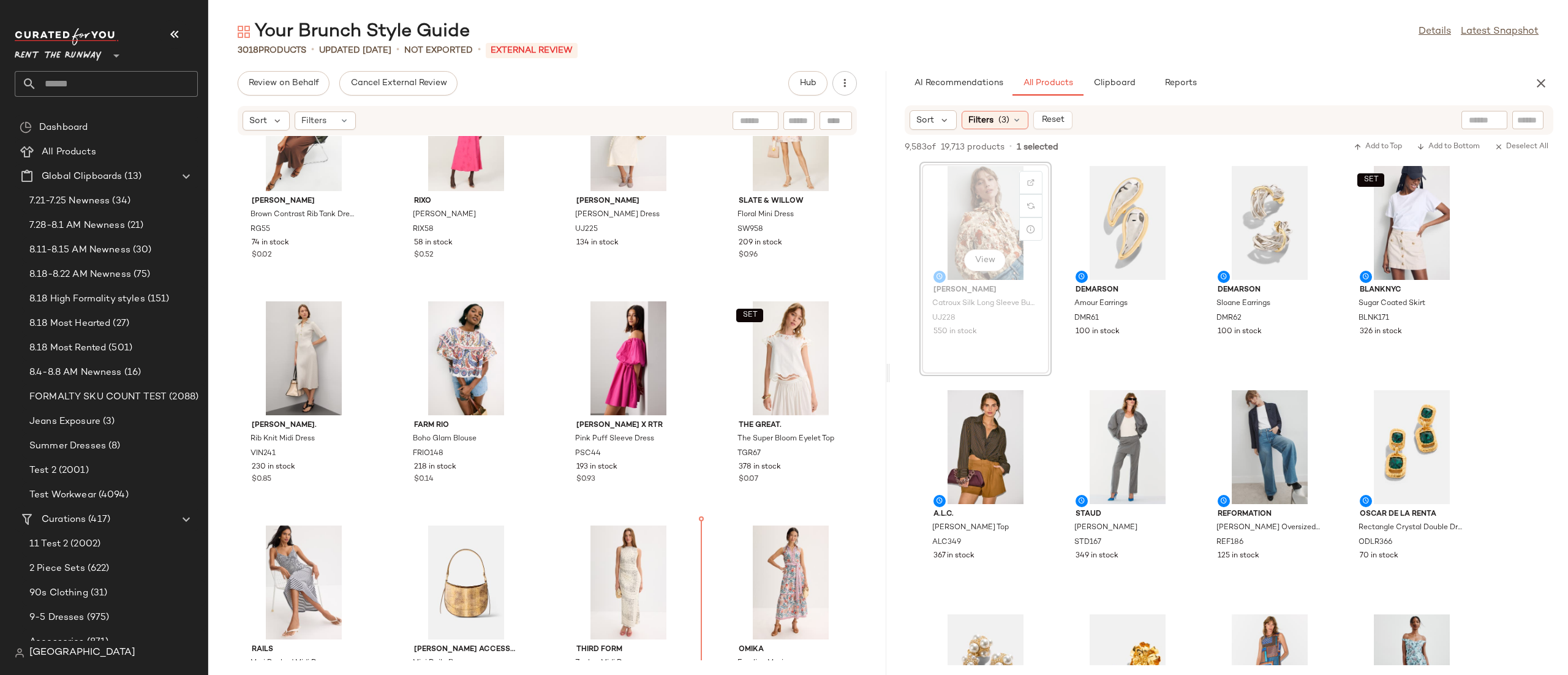
scroll to position [1201, 0]
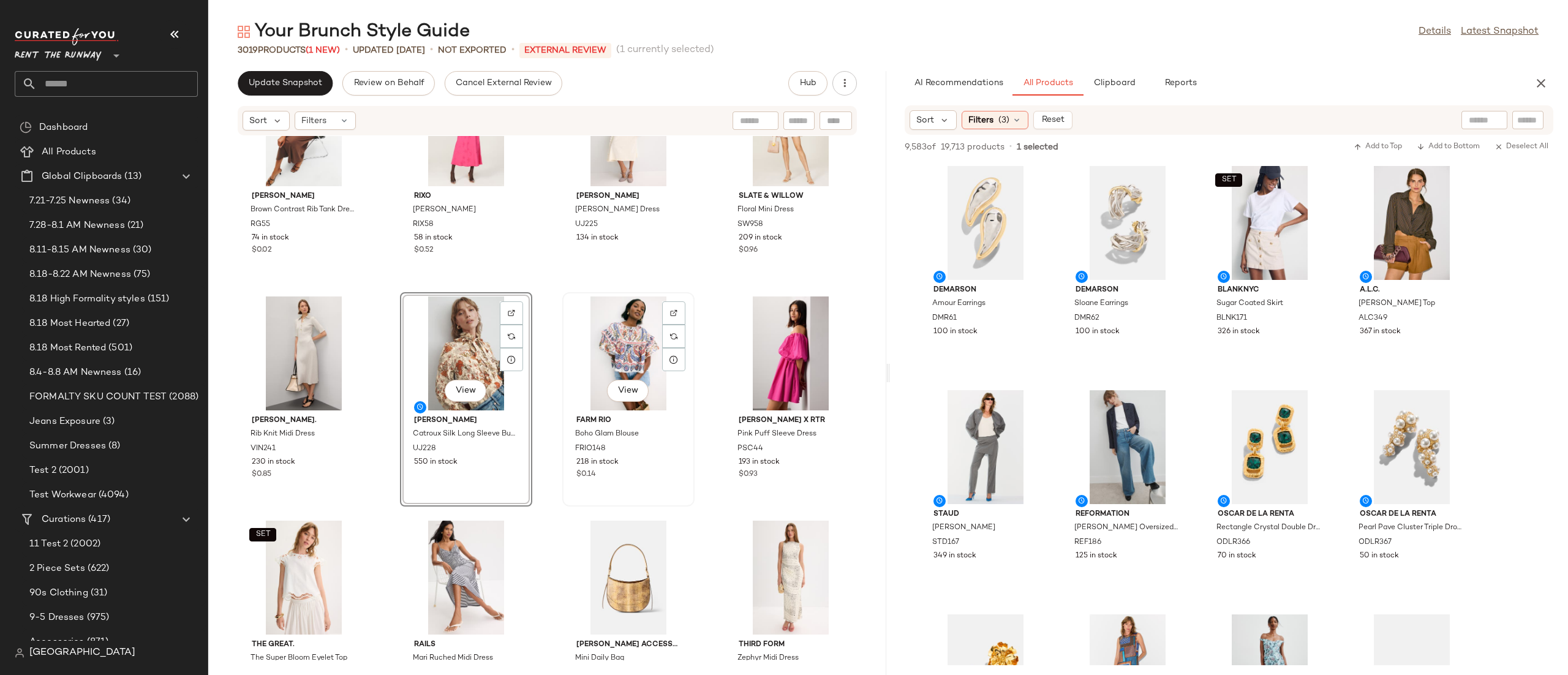
click at [588, 352] on div "View" at bounding box center [628, 353] width 123 height 114
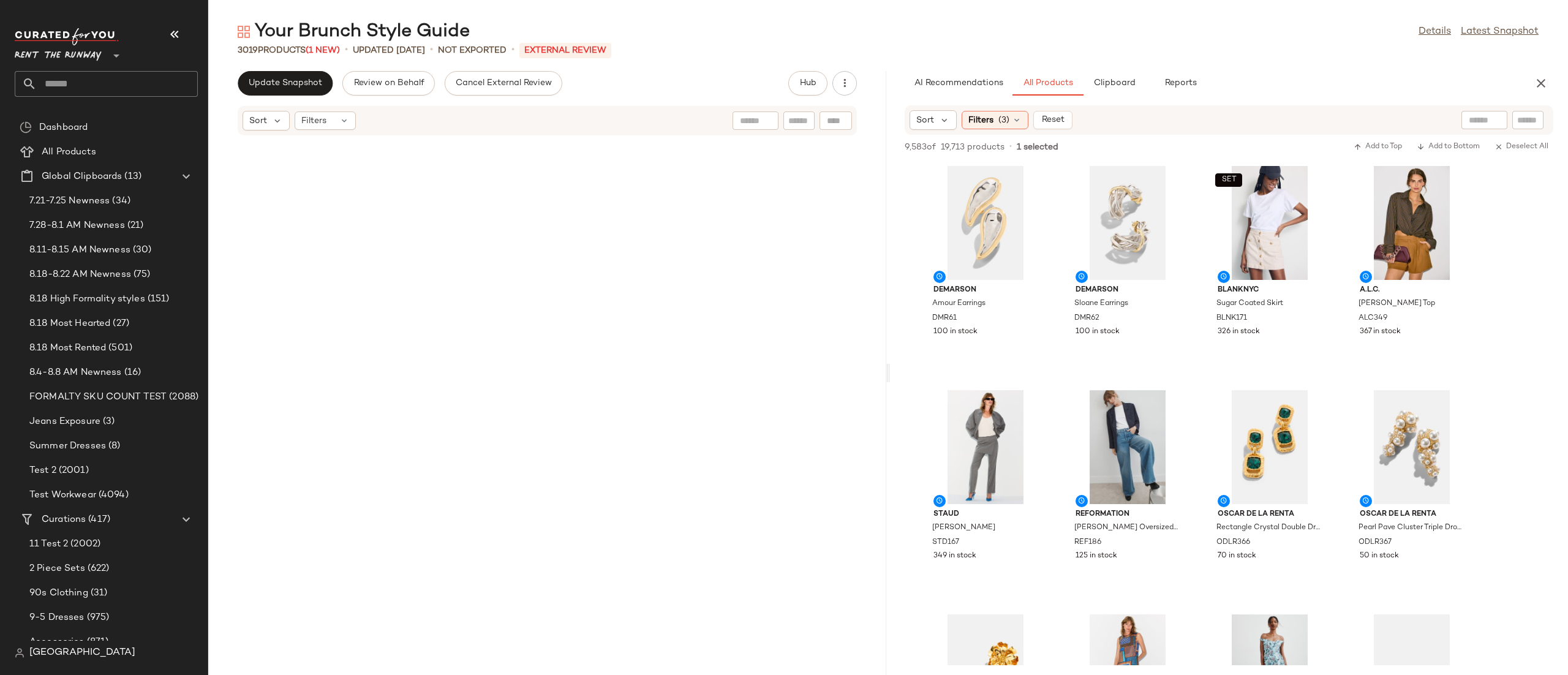
scroll to position [4162, 0]
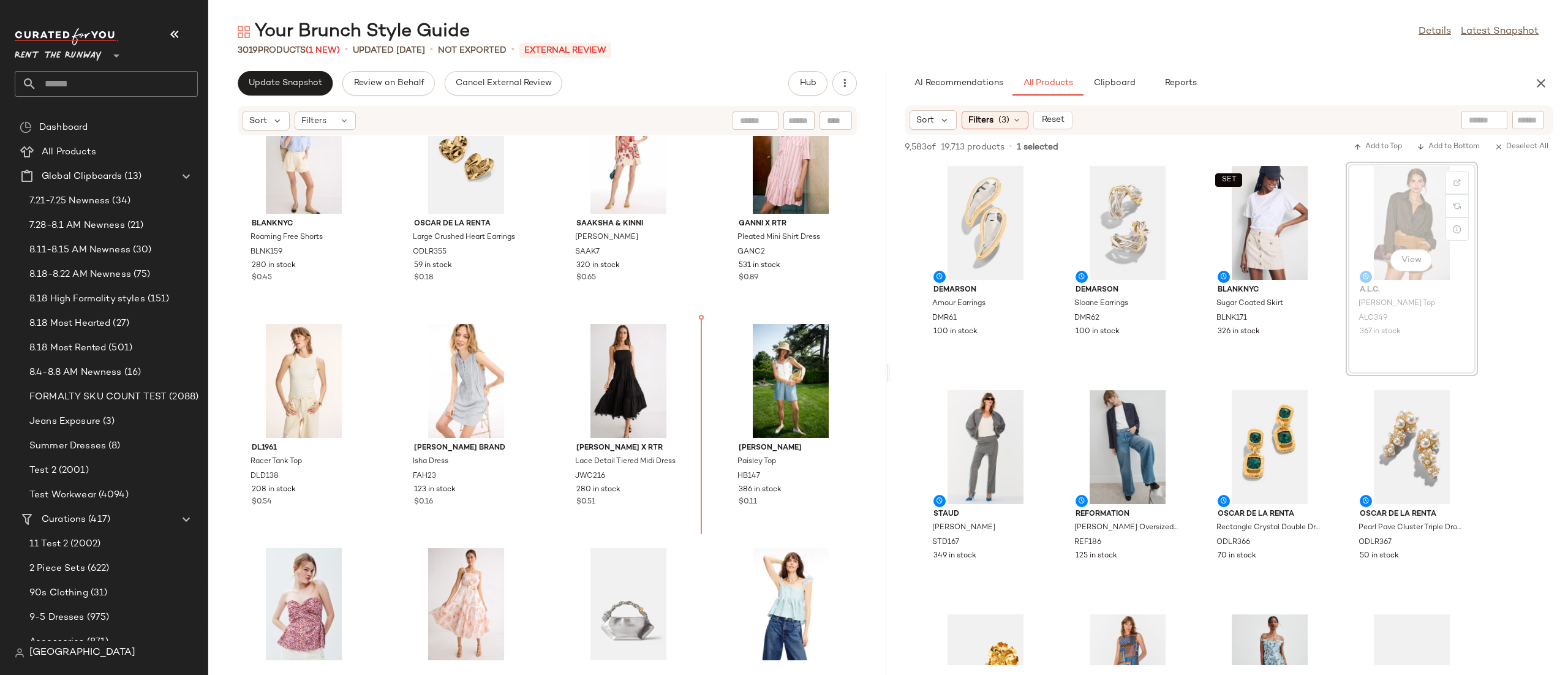
scroll to position [5245, 0]
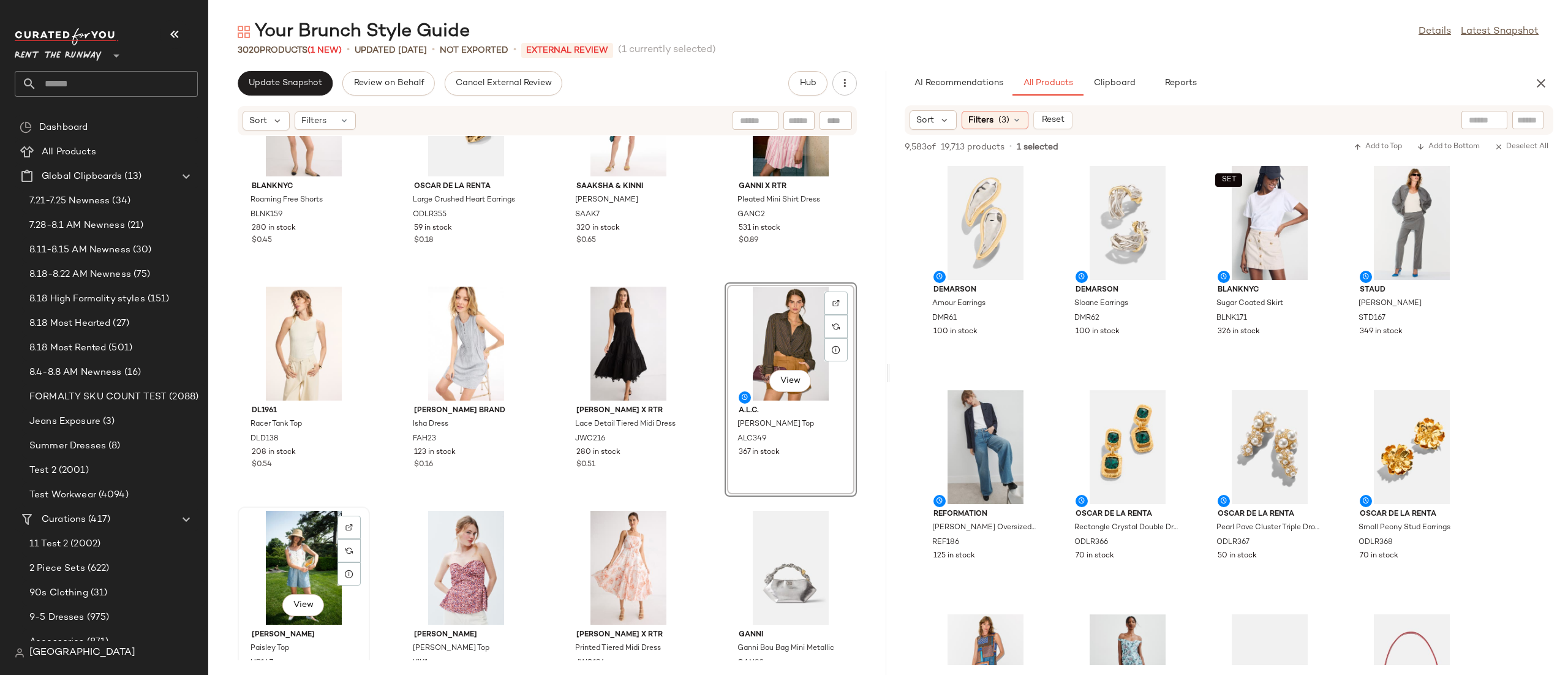
click at [285, 545] on div "View" at bounding box center [304, 567] width 123 height 114
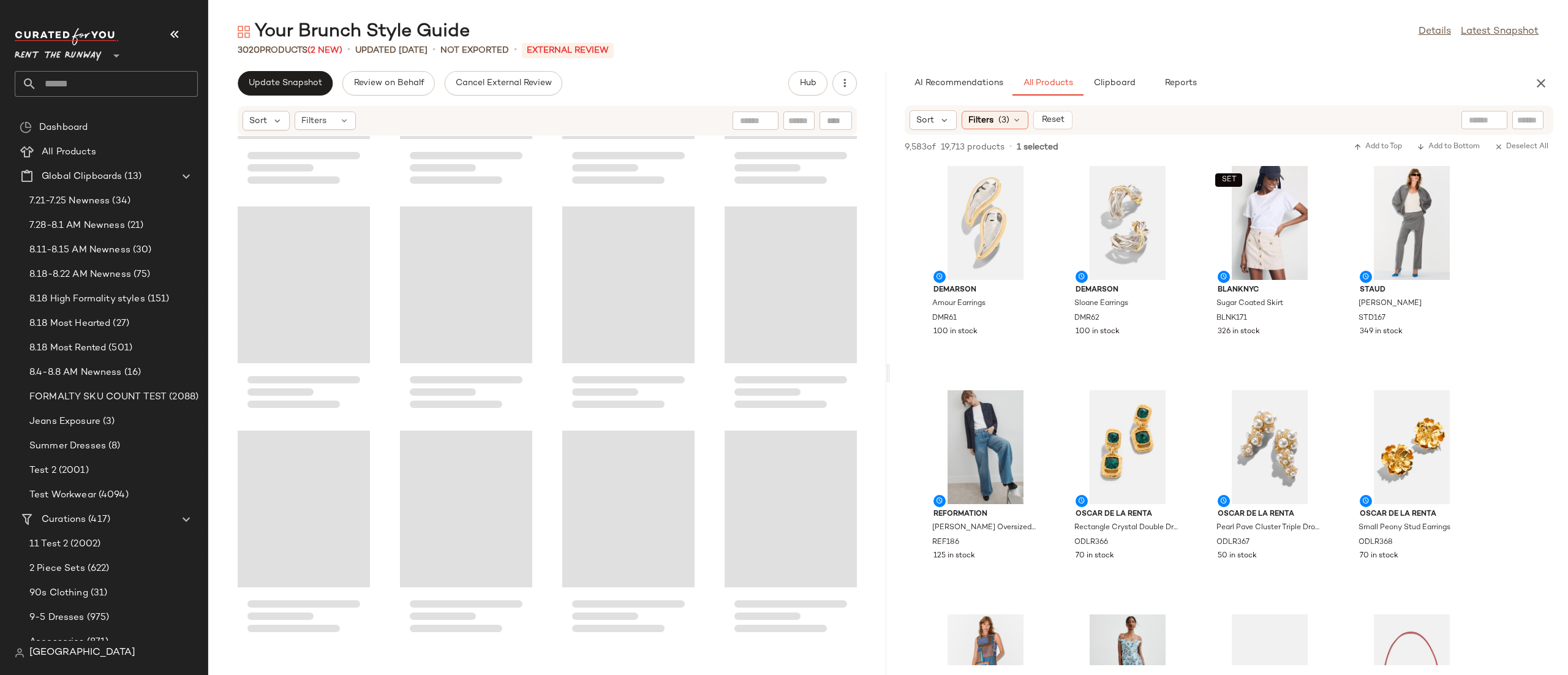
scroll to position [676, 0]
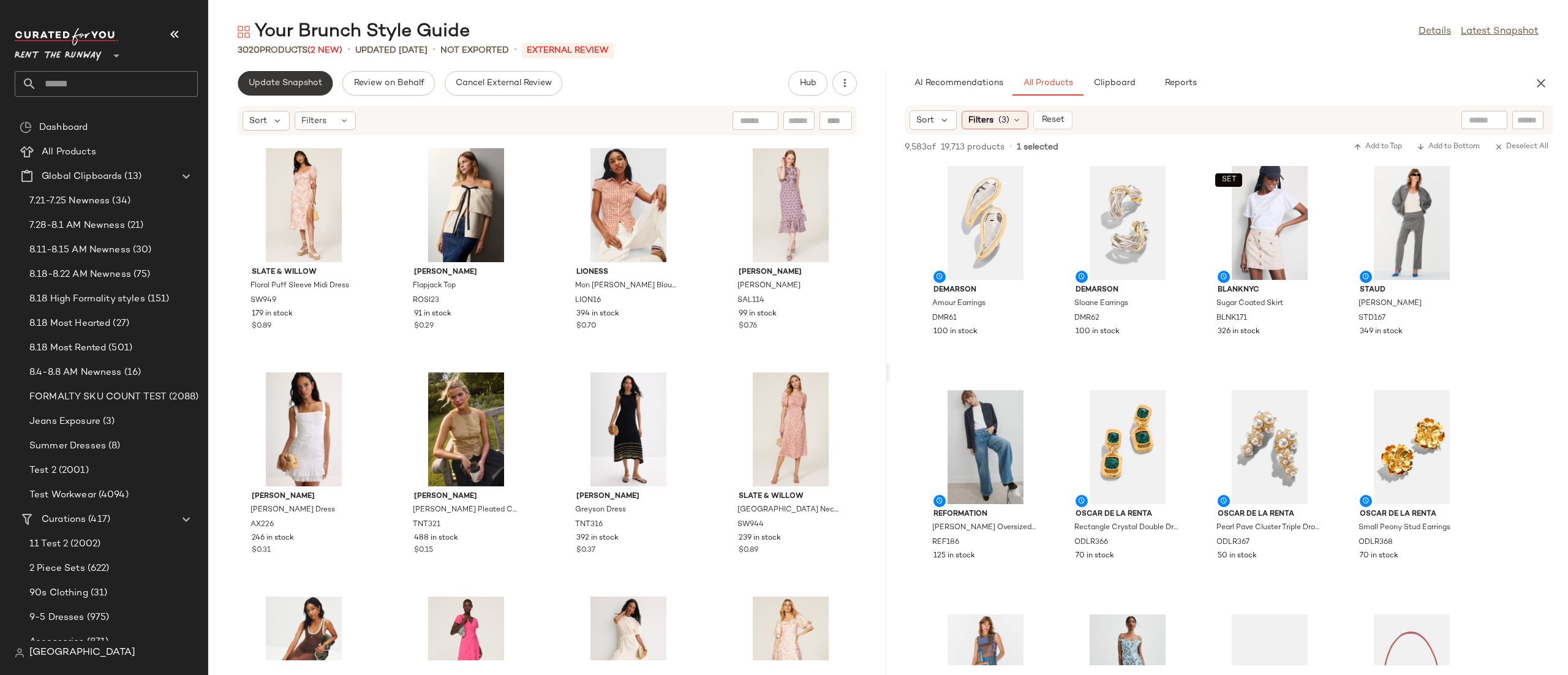
click at [291, 76] on button "Update Snapshot" at bounding box center [285, 83] width 95 height 25
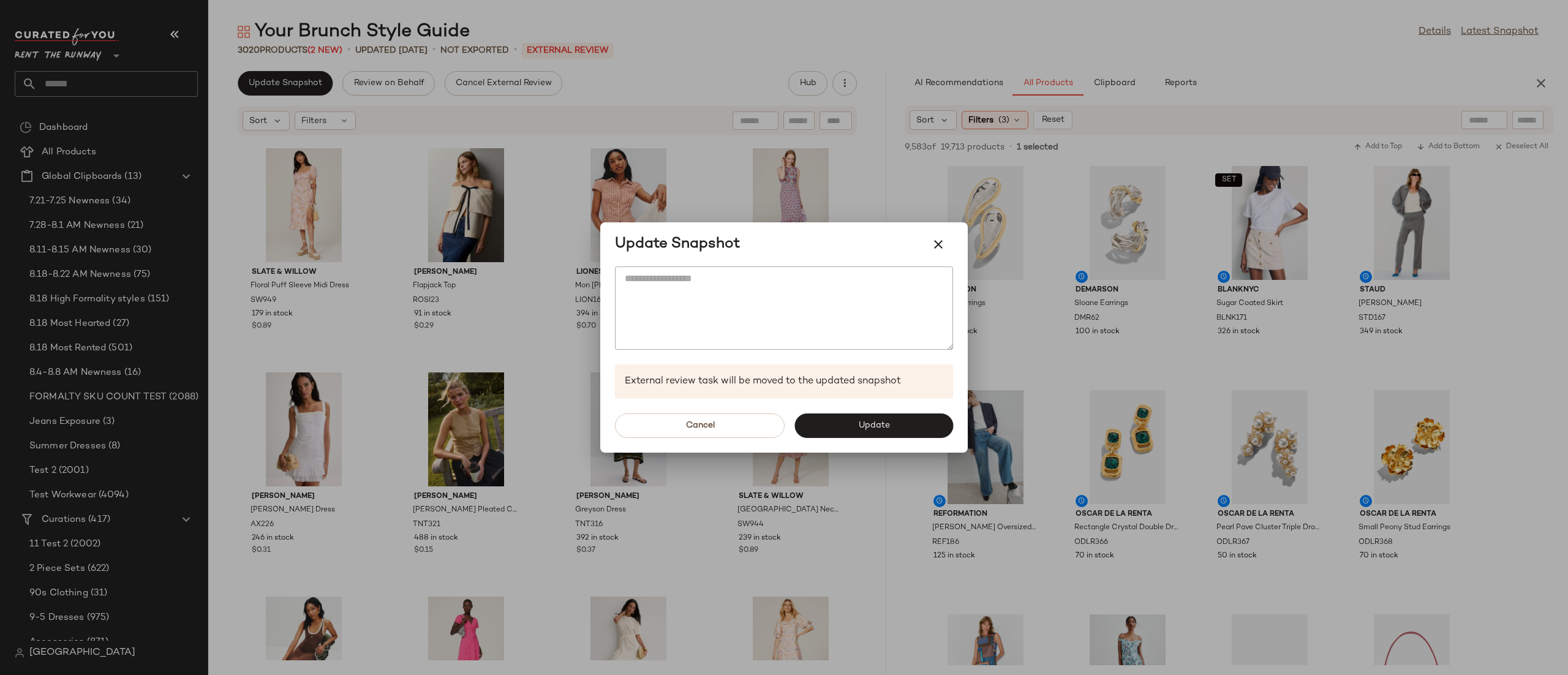
drag, startPoint x: 869, startPoint y: 427, endPoint x: 849, endPoint y: 389, distance: 42.9
click at [871, 427] on span "Update" at bounding box center [873, 425] width 32 height 10
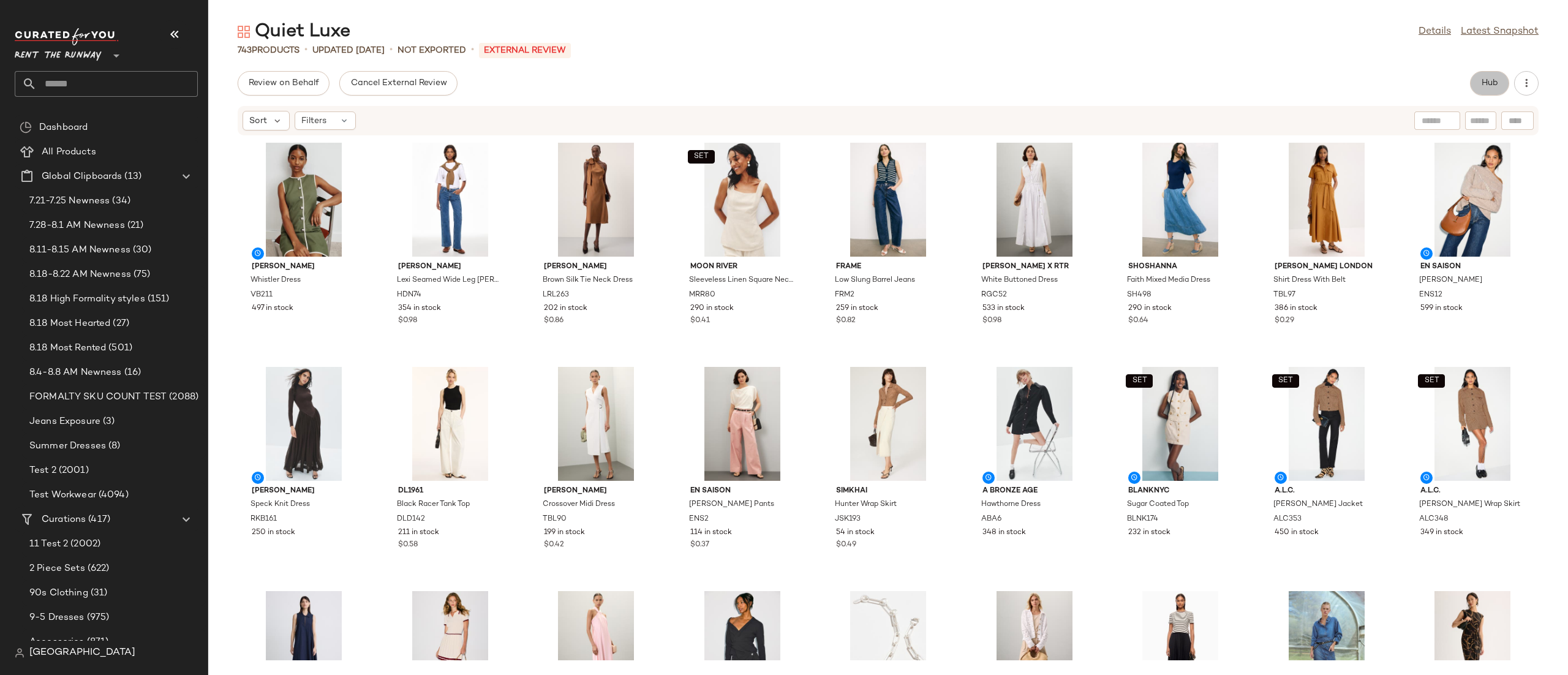
click at [1491, 74] on button "Hub" at bounding box center [1489, 83] width 39 height 25
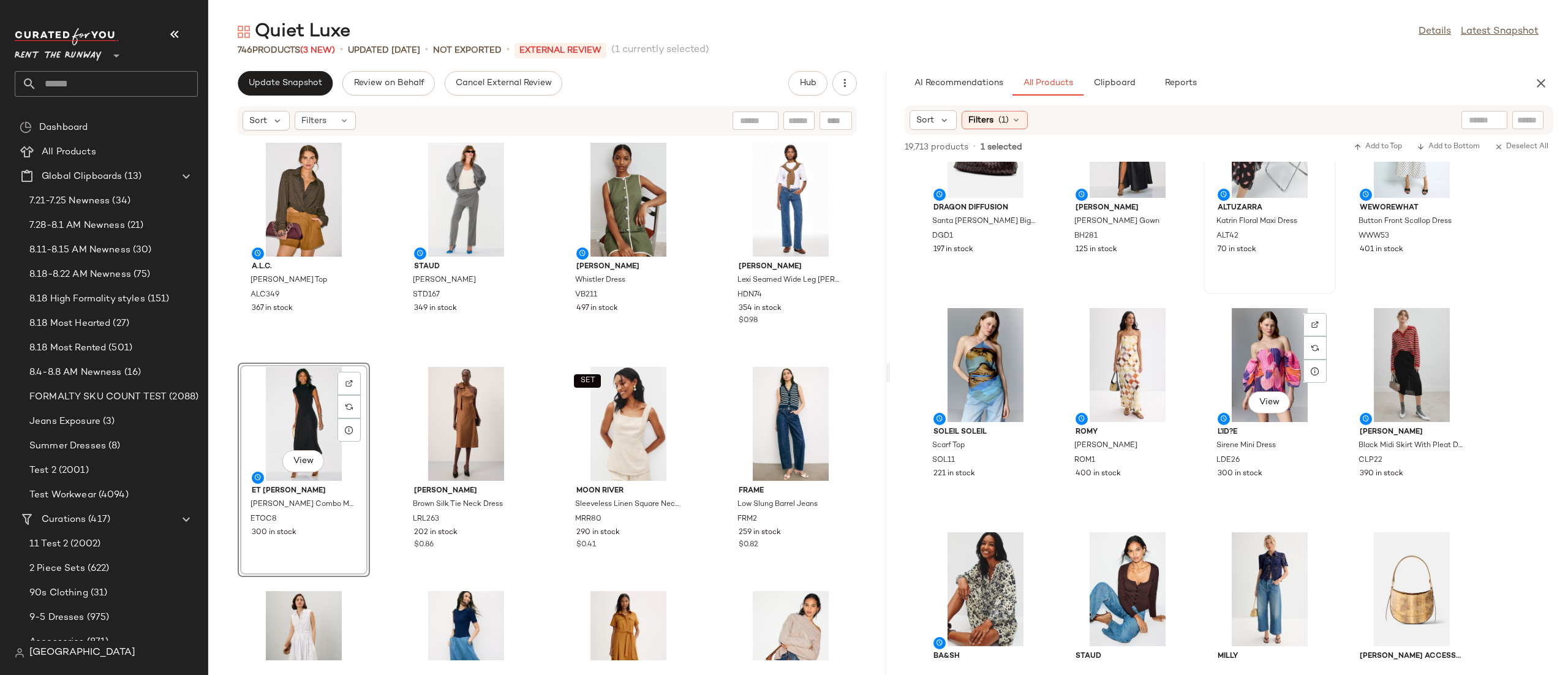
scroll to position [1953, 0]
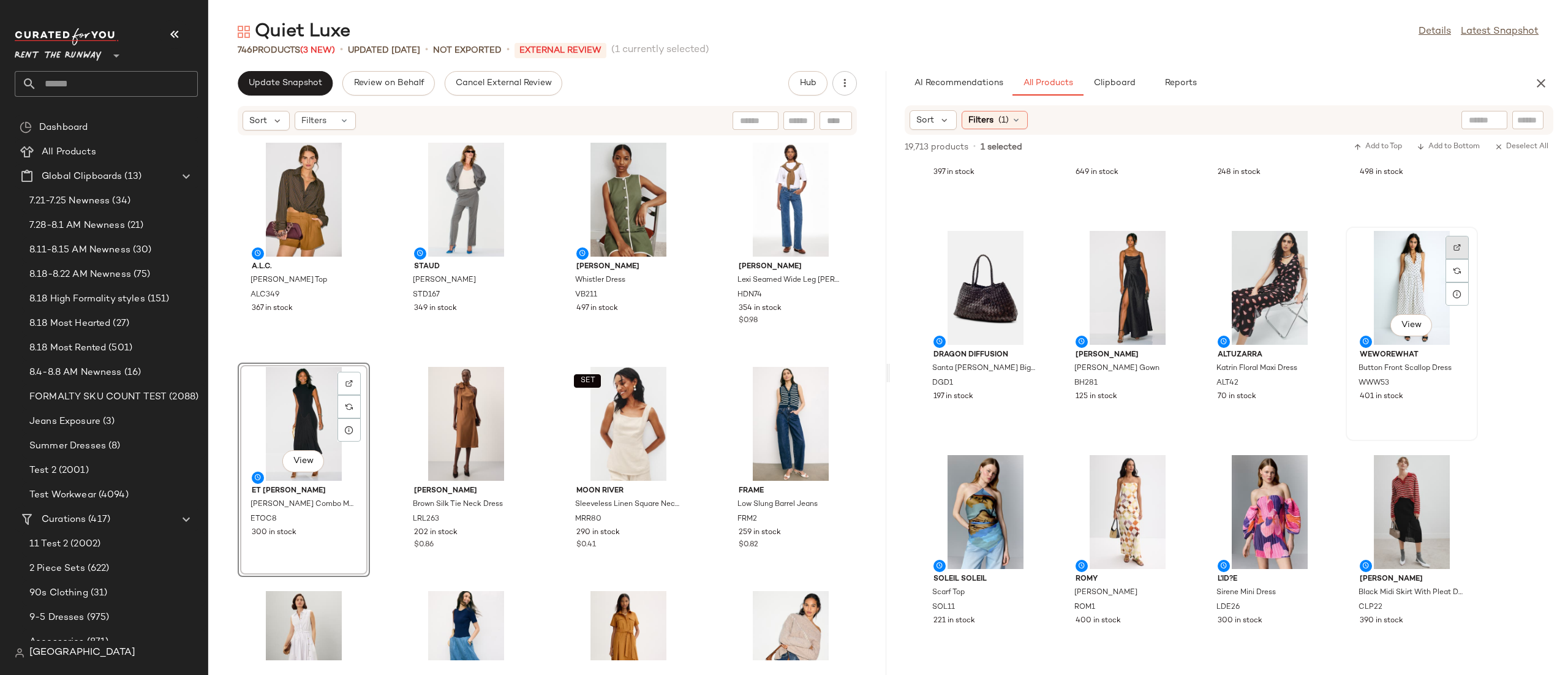
click at [1449, 259] on div at bounding box center [1457, 270] width 23 height 23
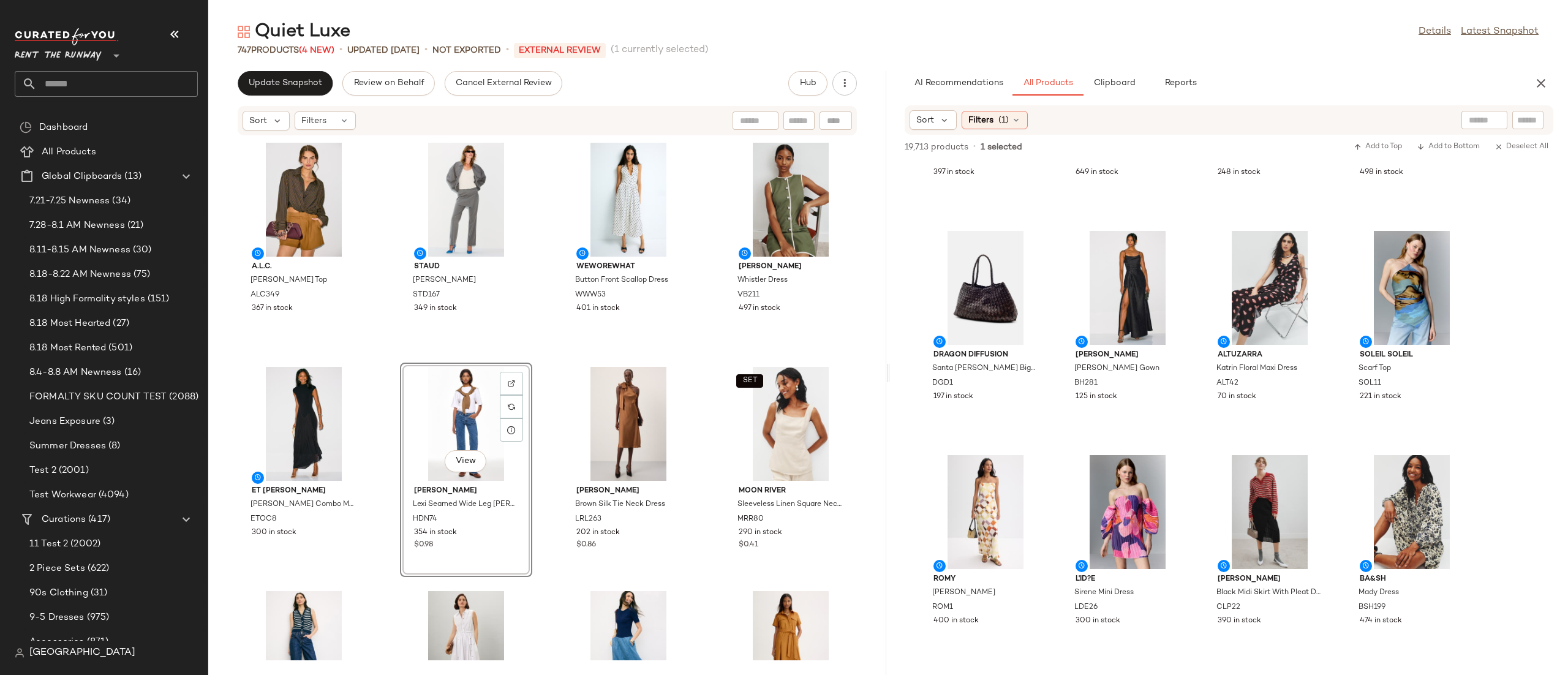
click at [550, 328] on div "A.L.C. Leo Top ALC349 367 in stock Staud Hannah Pant STD167 349 in stock WEWORE…" at bounding box center [547, 398] width 678 height 524
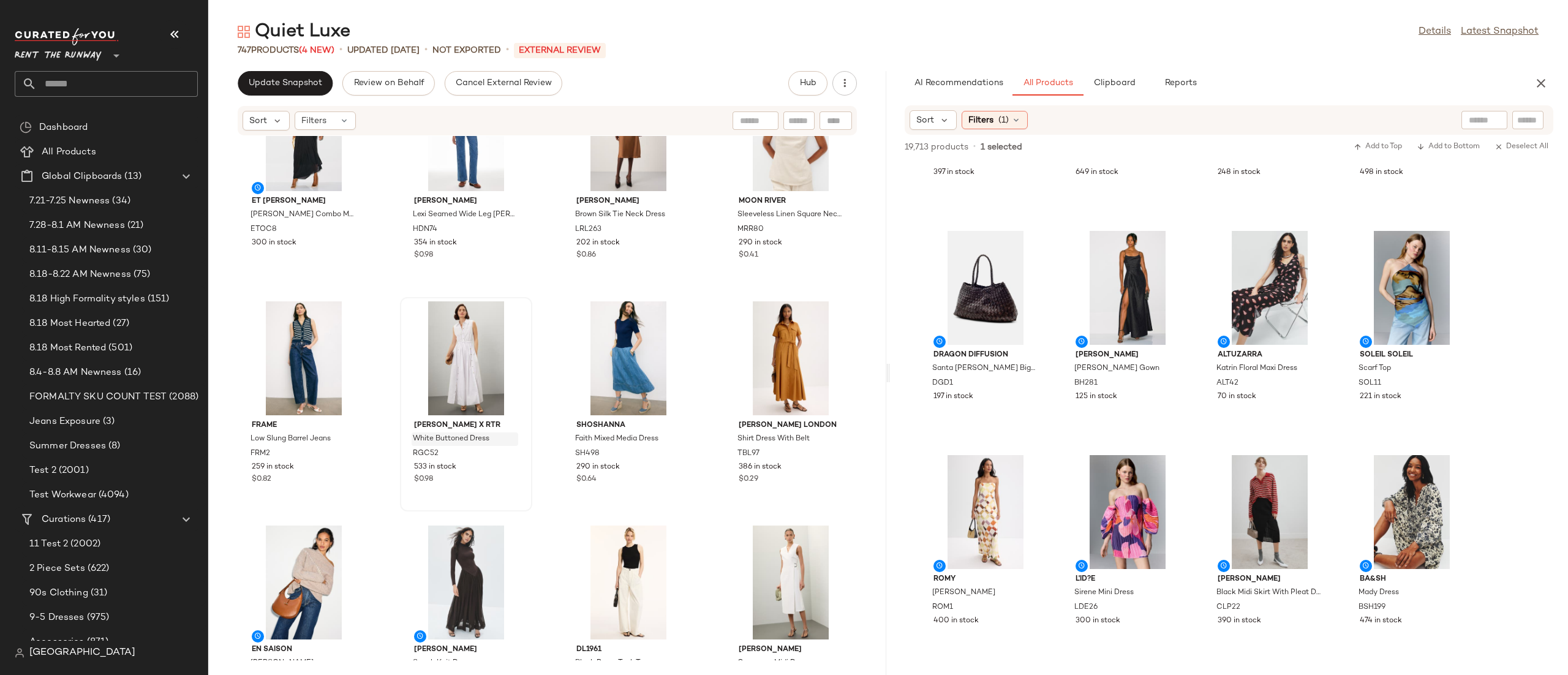
scroll to position [310, 0]
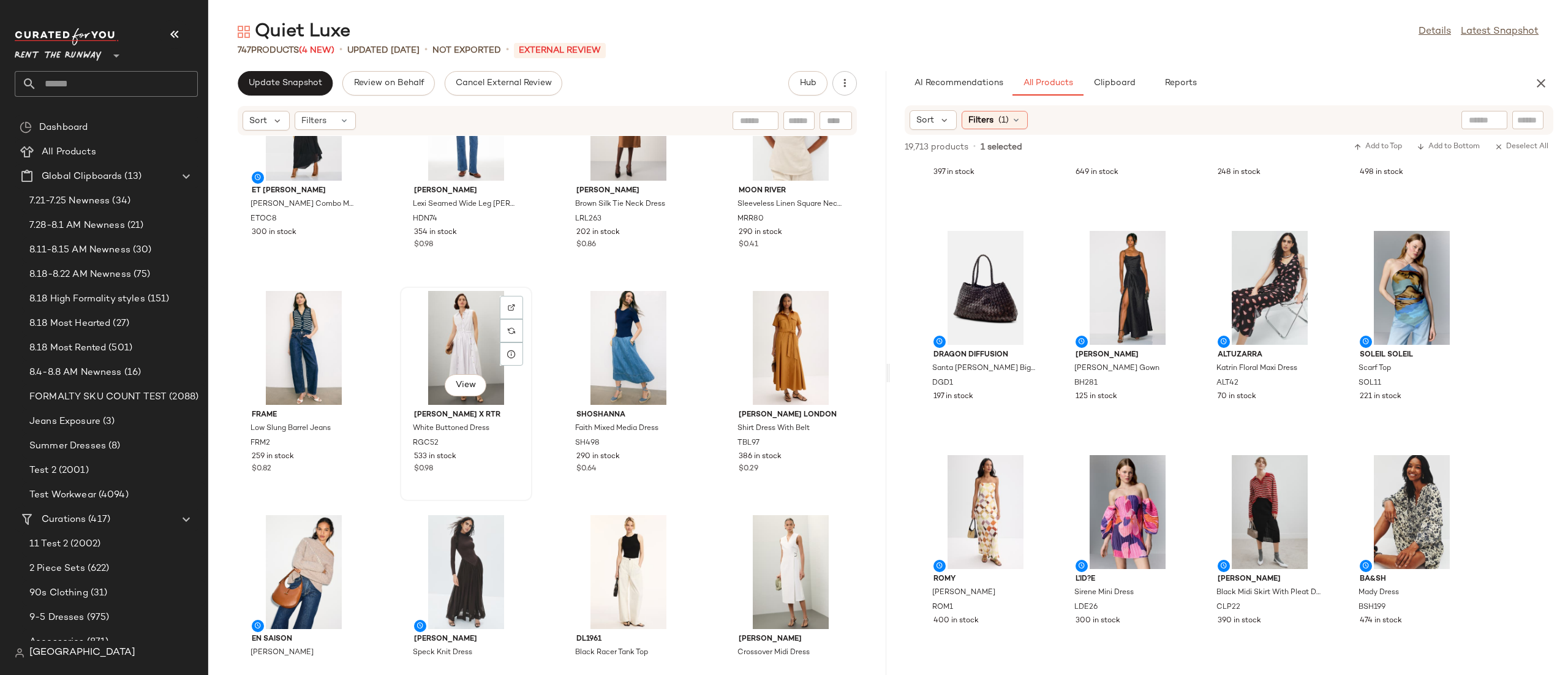
click at [421, 350] on div "View" at bounding box center [466, 347] width 123 height 114
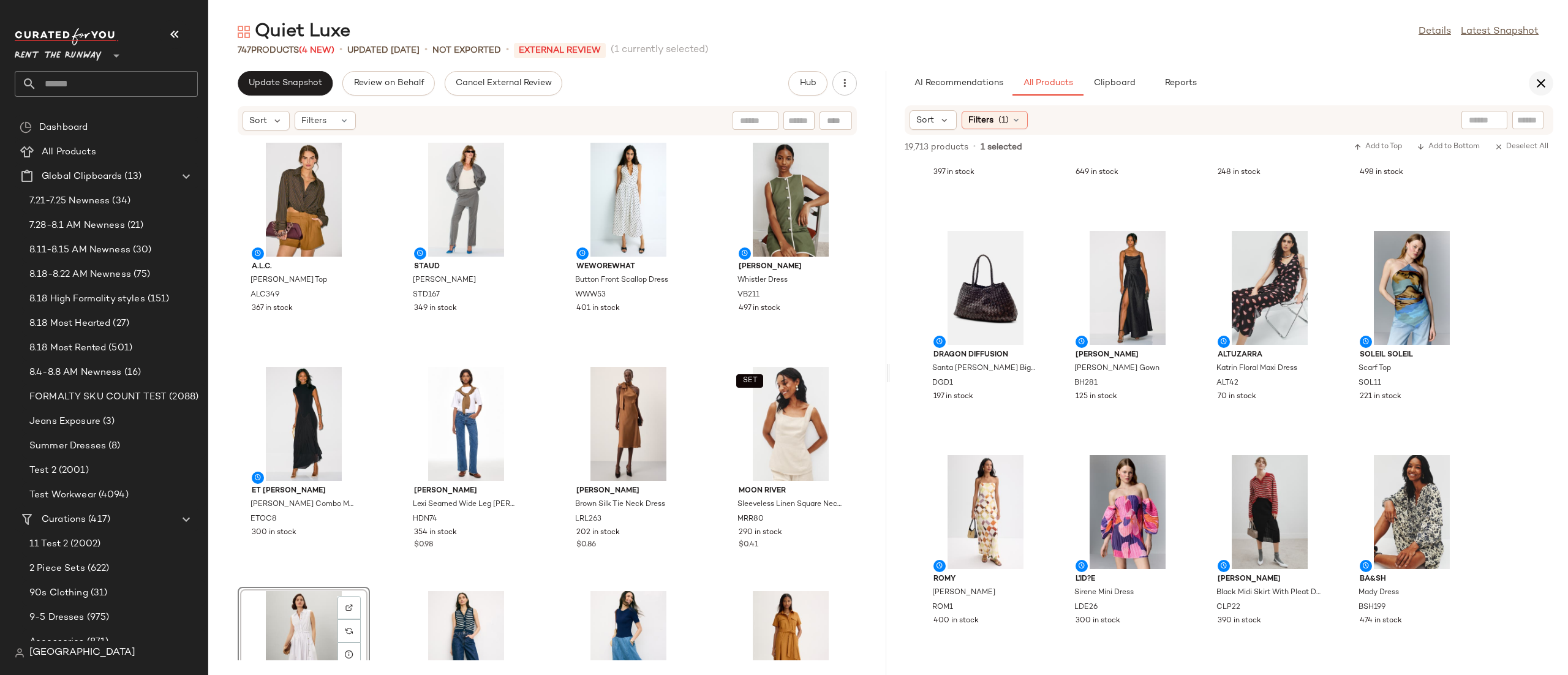
click at [1536, 90] on icon "button" at bounding box center [1541, 83] width 15 height 15
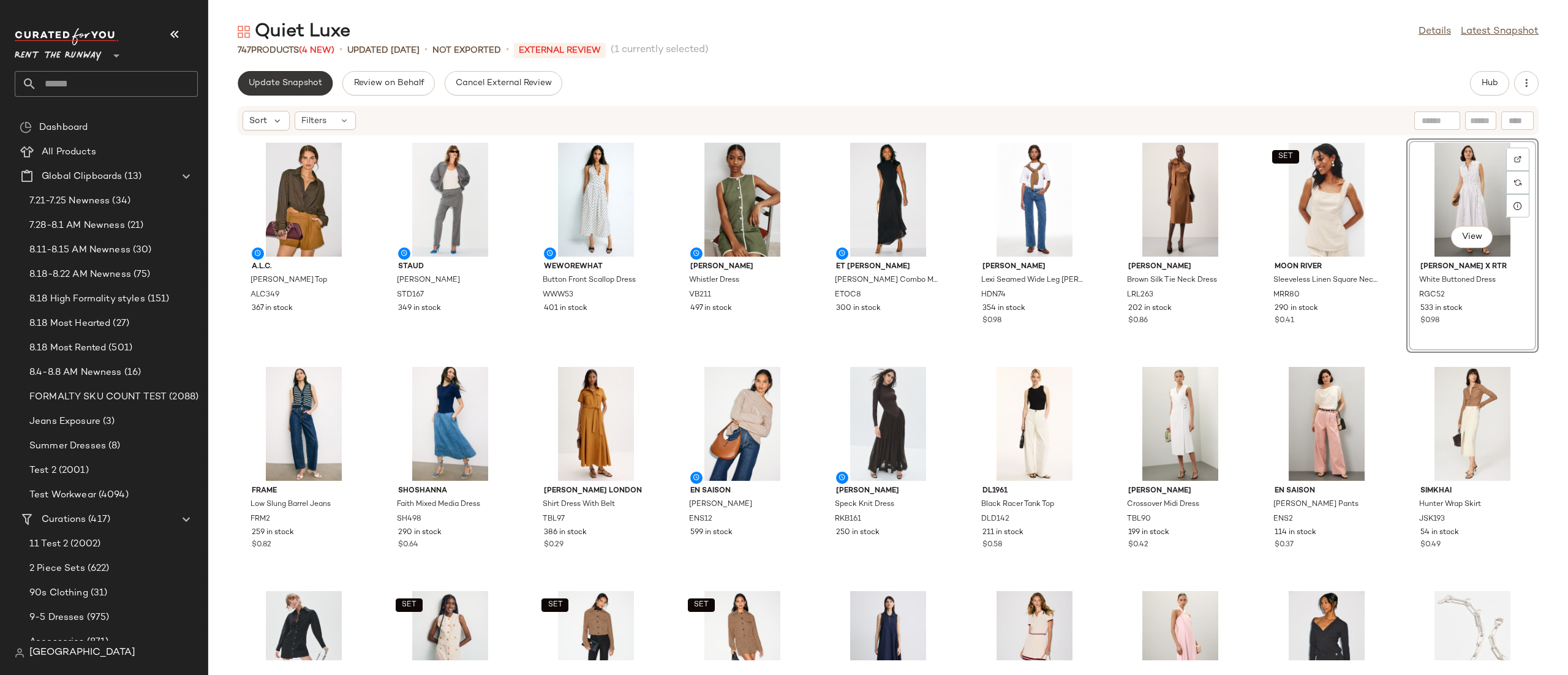
click at [317, 74] on button "Update Snapshot" at bounding box center [285, 83] width 95 height 25
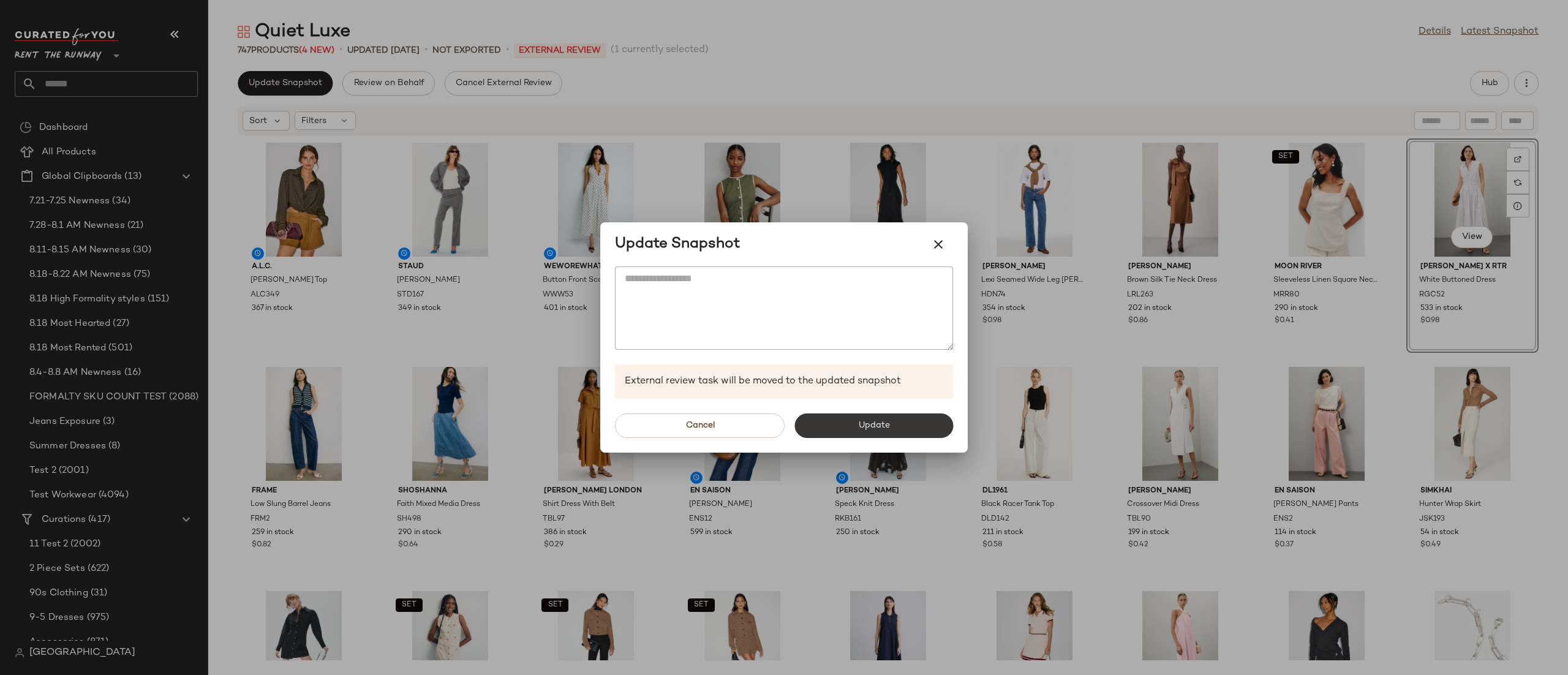
click at [861, 429] on span "Update" at bounding box center [873, 425] width 32 height 10
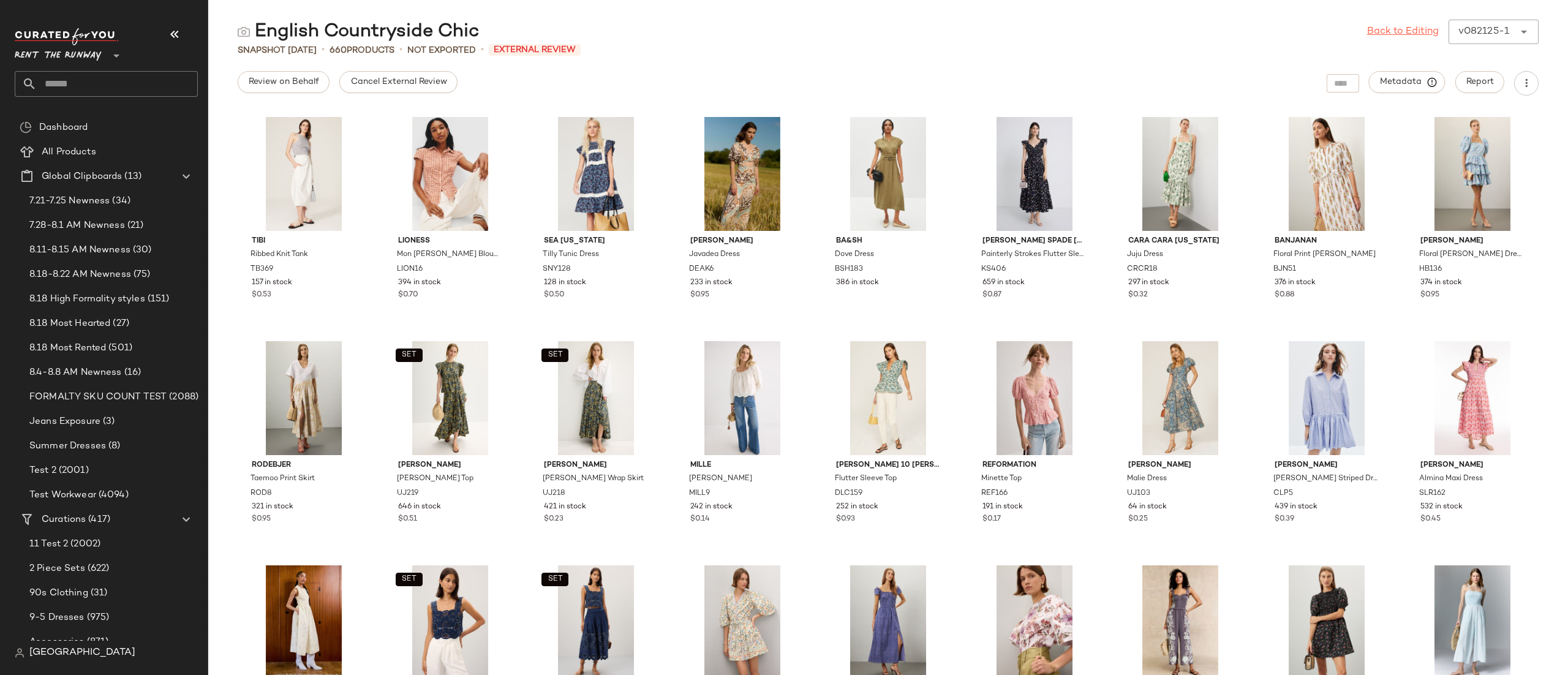
click at [1408, 26] on link "Back to Editing" at bounding box center [1403, 32] width 72 height 15
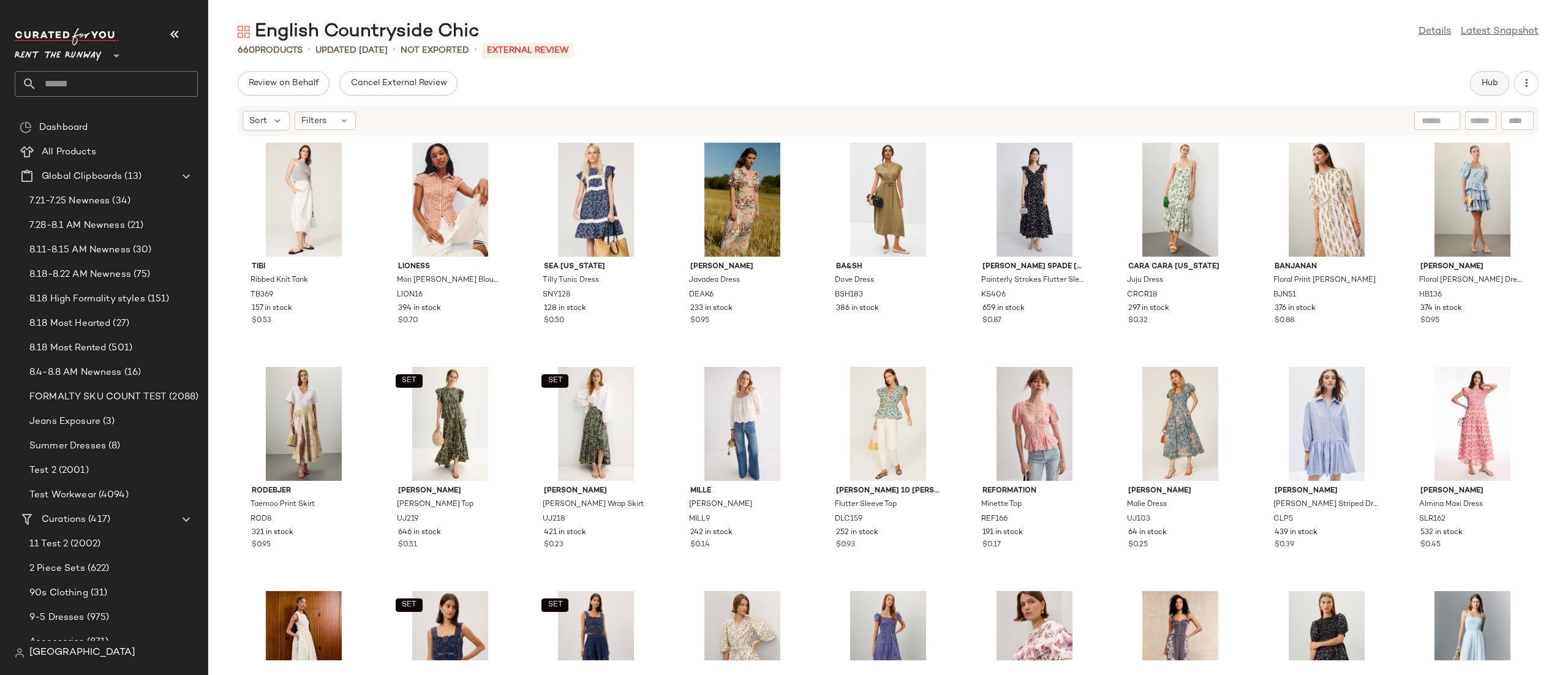
click at [1494, 74] on button "Hub" at bounding box center [1489, 83] width 39 height 25
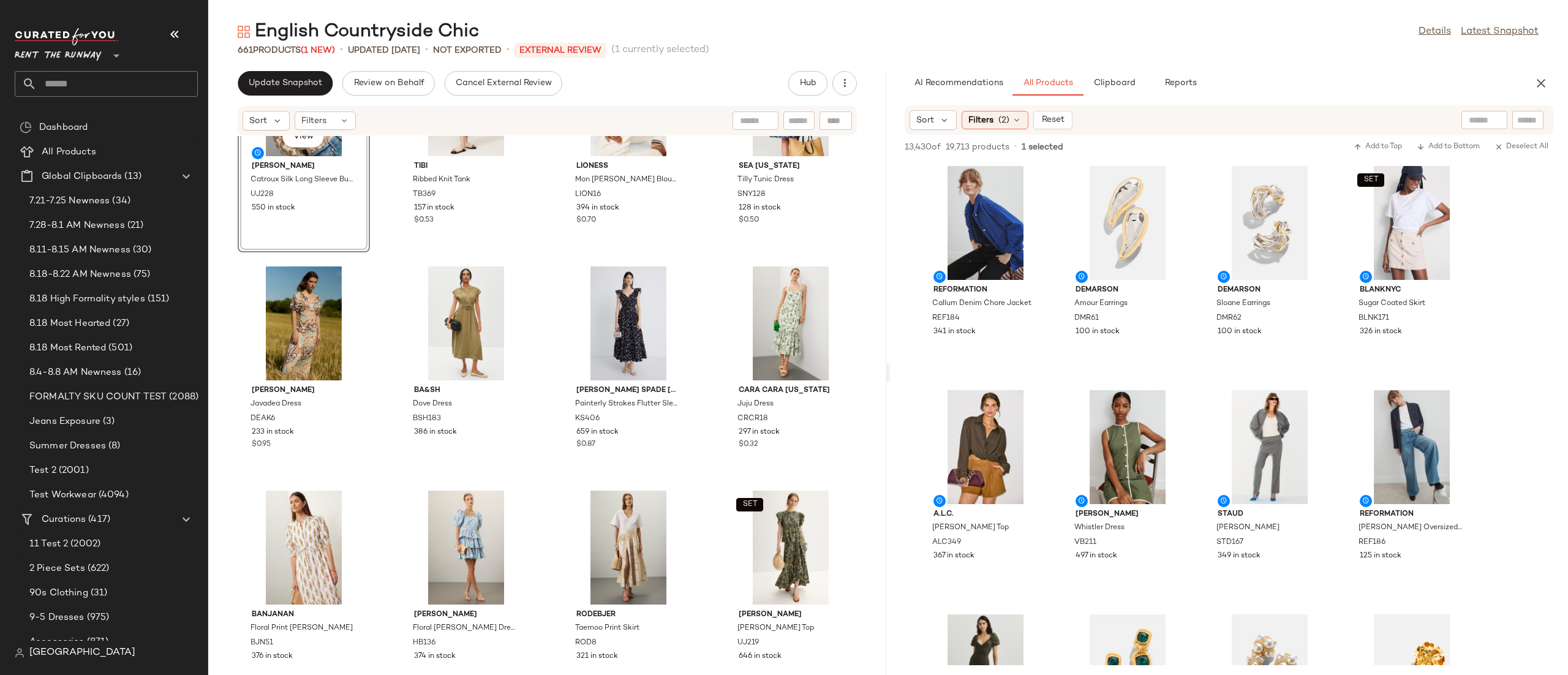
scroll to position [376, 0]
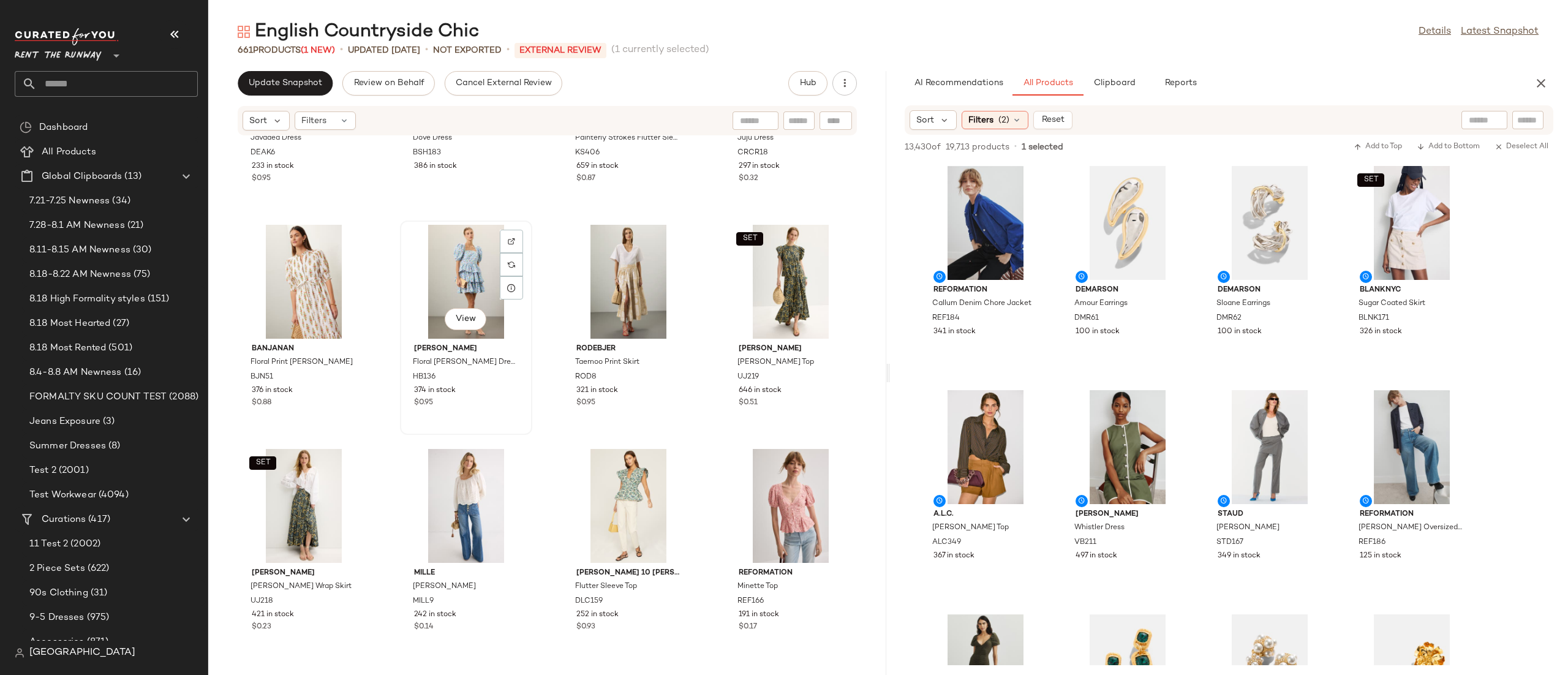
click at [455, 286] on div "View" at bounding box center [466, 281] width 123 height 114
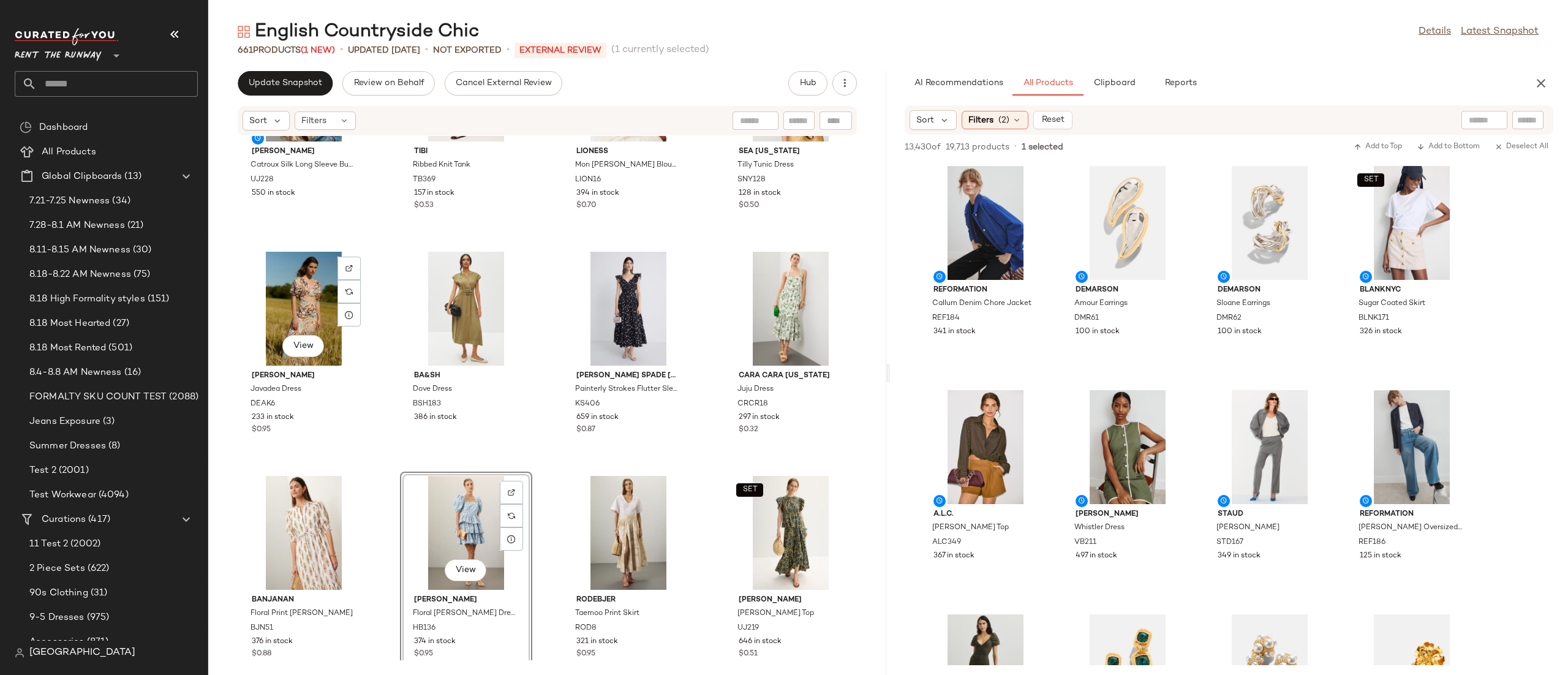
scroll to position [686, 0]
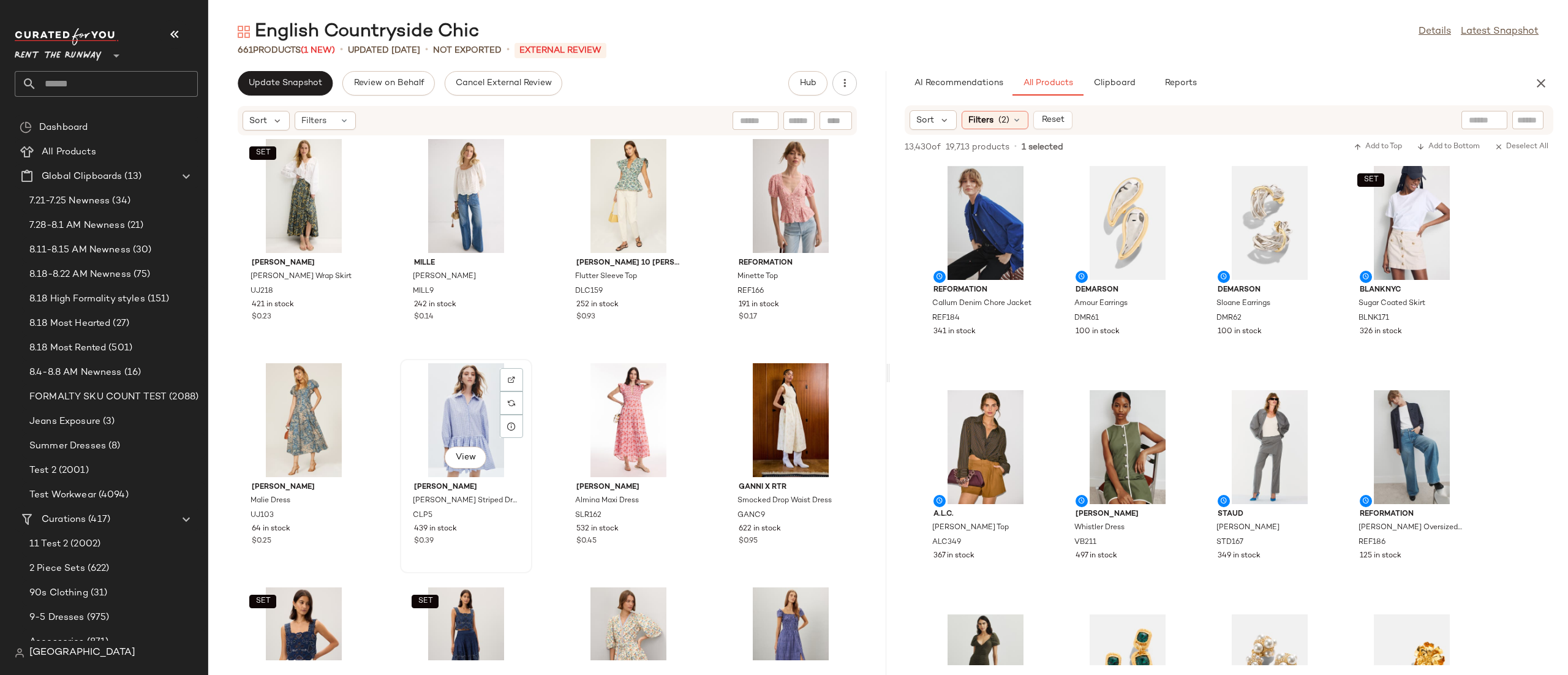
click at [452, 420] on div "View" at bounding box center [466, 420] width 123 height 114
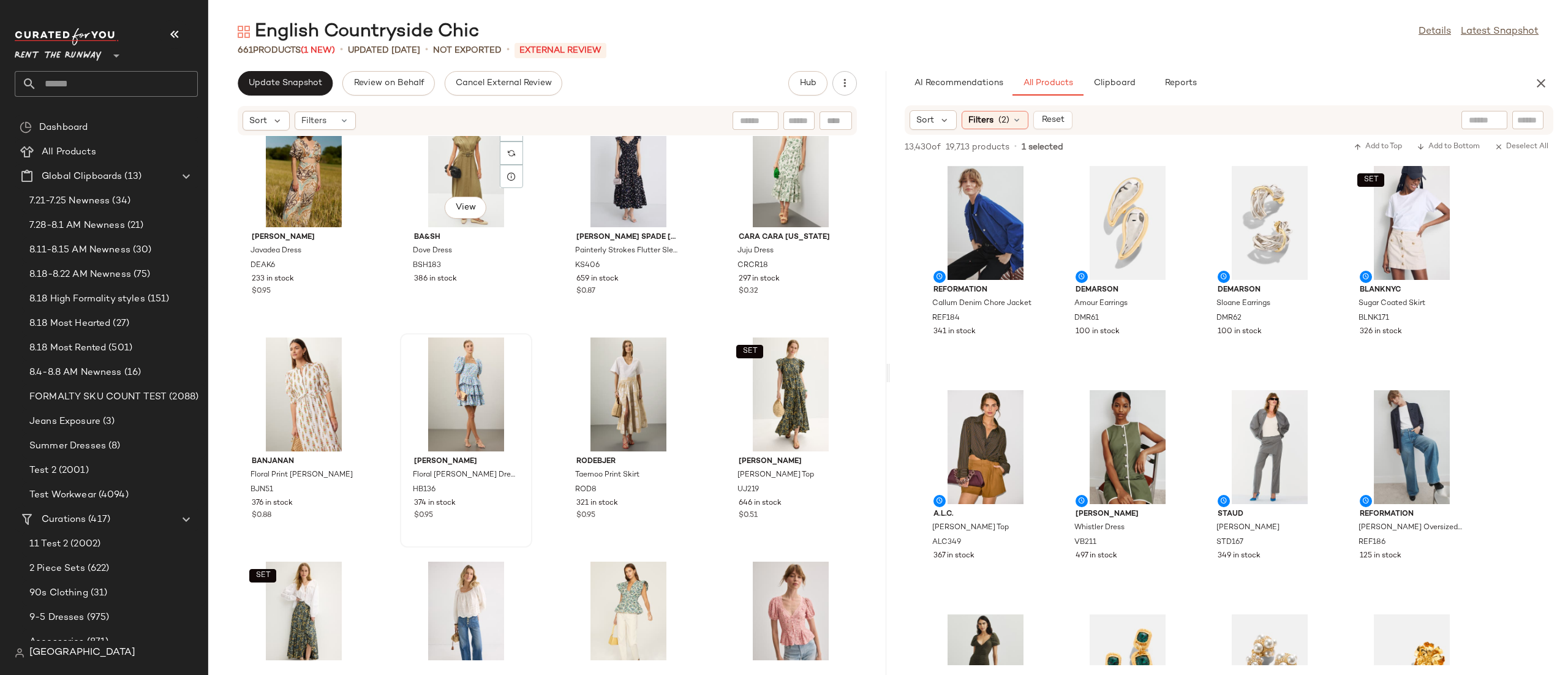
scroll to position [256, 0]
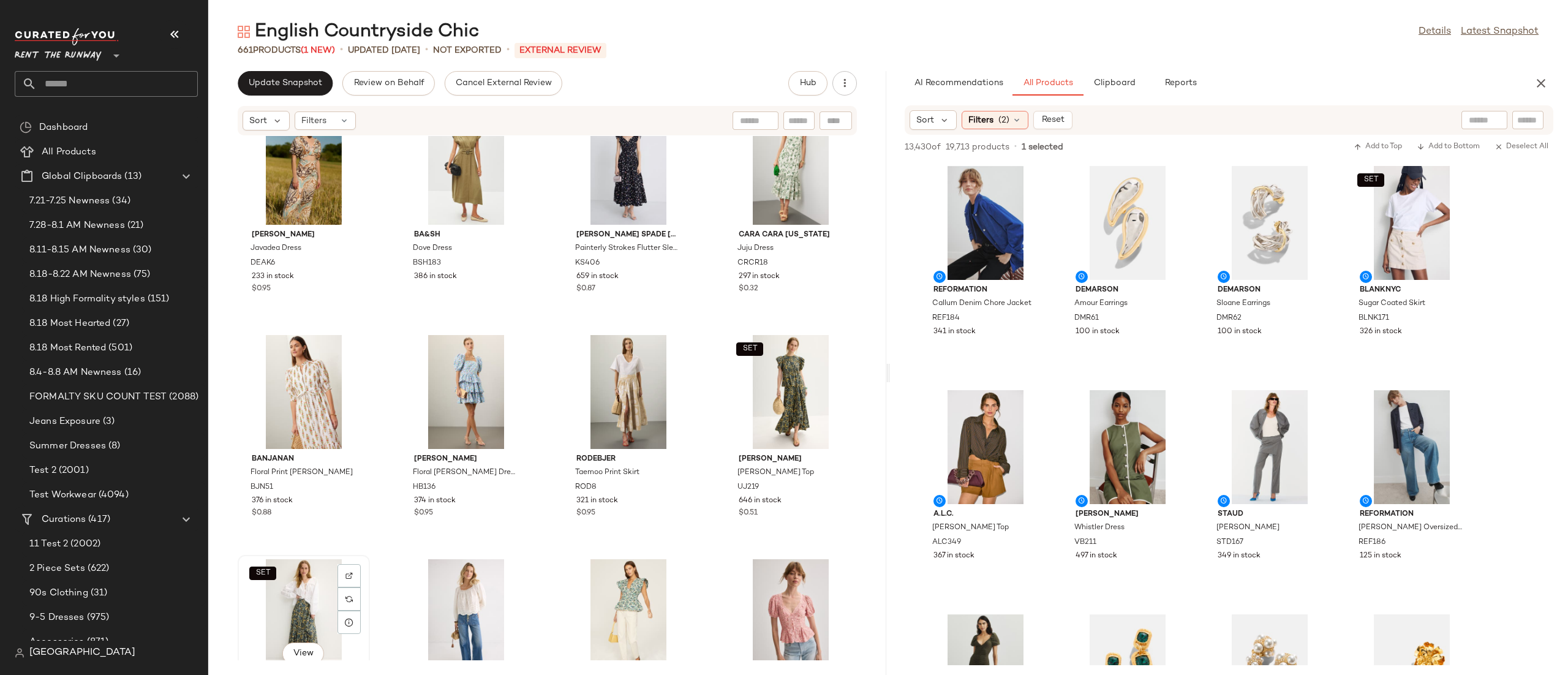
click at [319, 574] on div "SET View" at bounding box center [304, 616] width 123 height 114
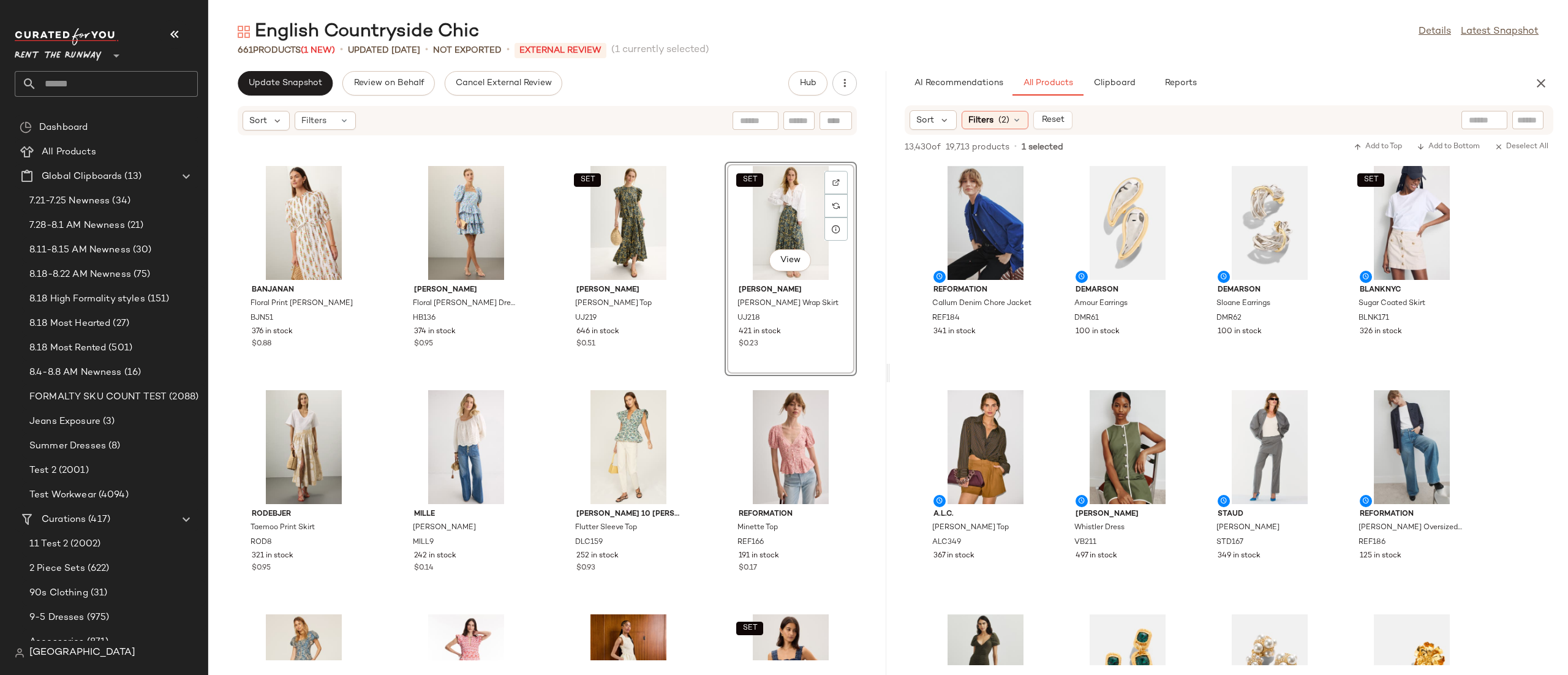
scroll to position [478, 0]
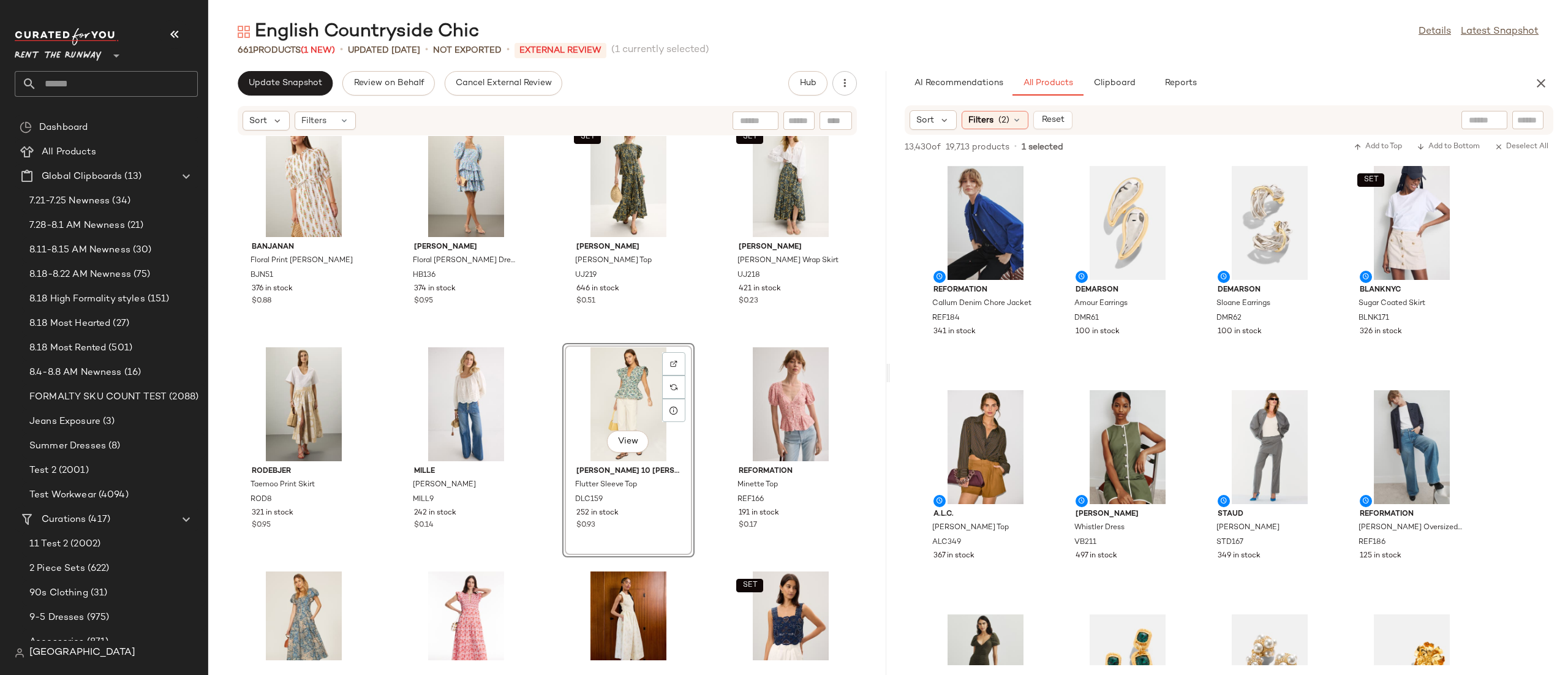
click at [291, 427] on div "Dea Kudibal Javadea Dress DEAK6 233 in stock $0.95 ba&sh Dove Dress BSH183 386 …" at bounding box center [547, 398] width 678 height 524
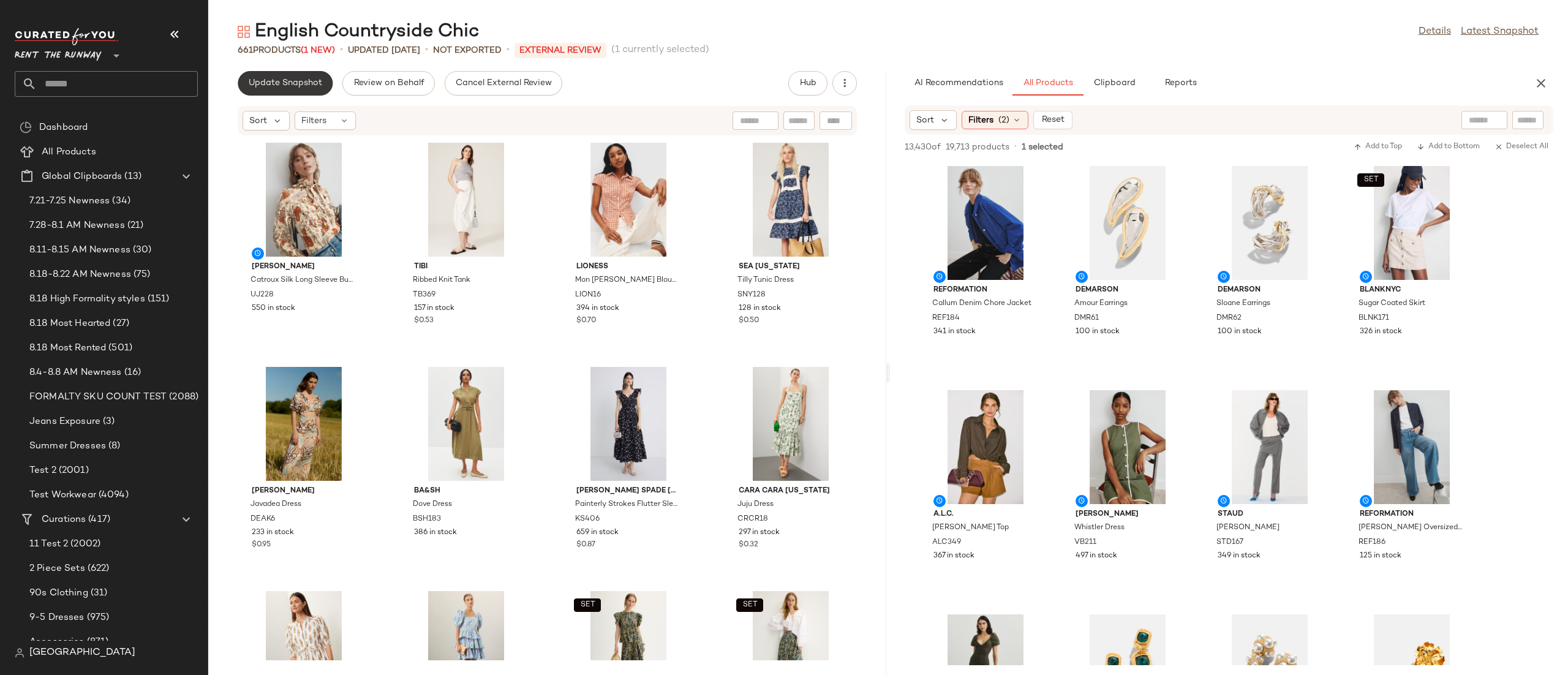
click at [281, 84] on span "Update Snapshot" at bounding box center [285, 84] width 74 height 10
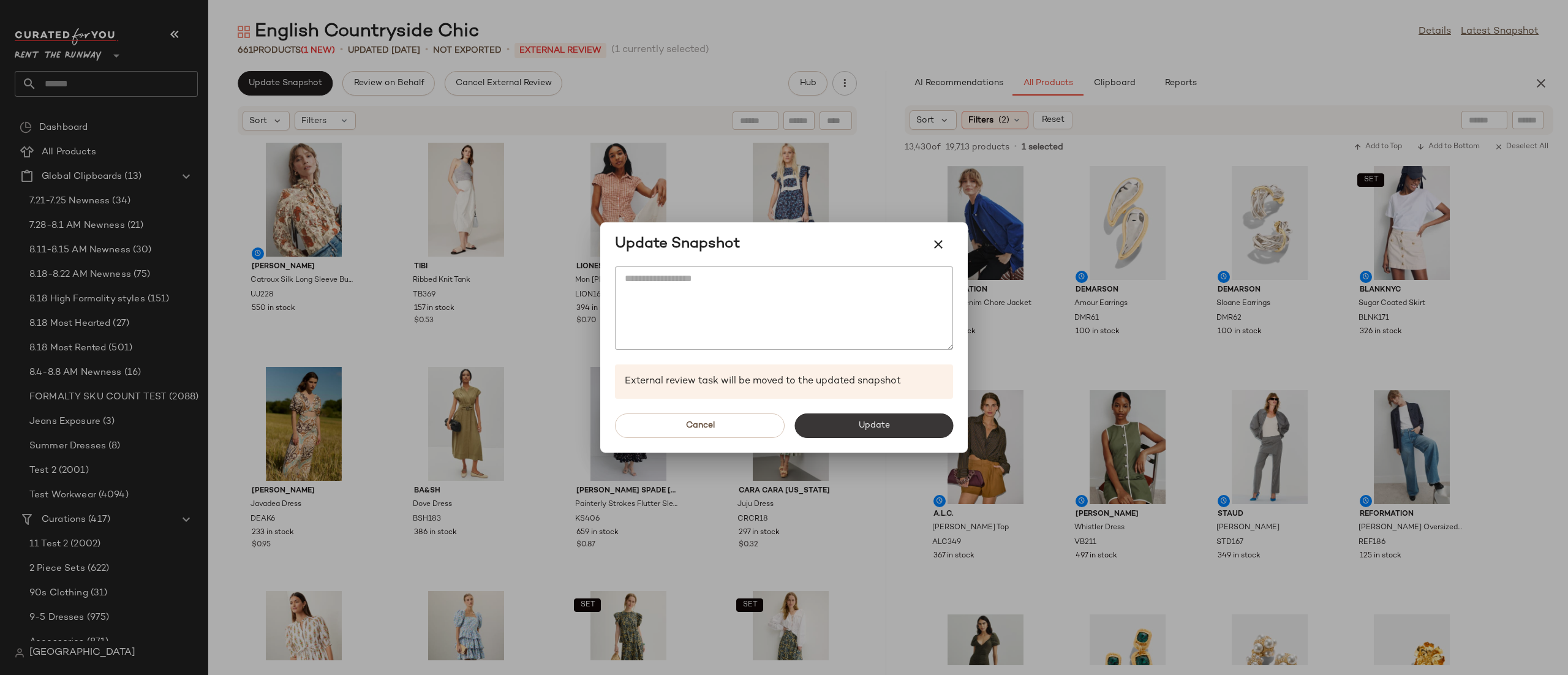
click at [847, 420] on button "Update" at bounding box center [874, 425] width 159 height 25
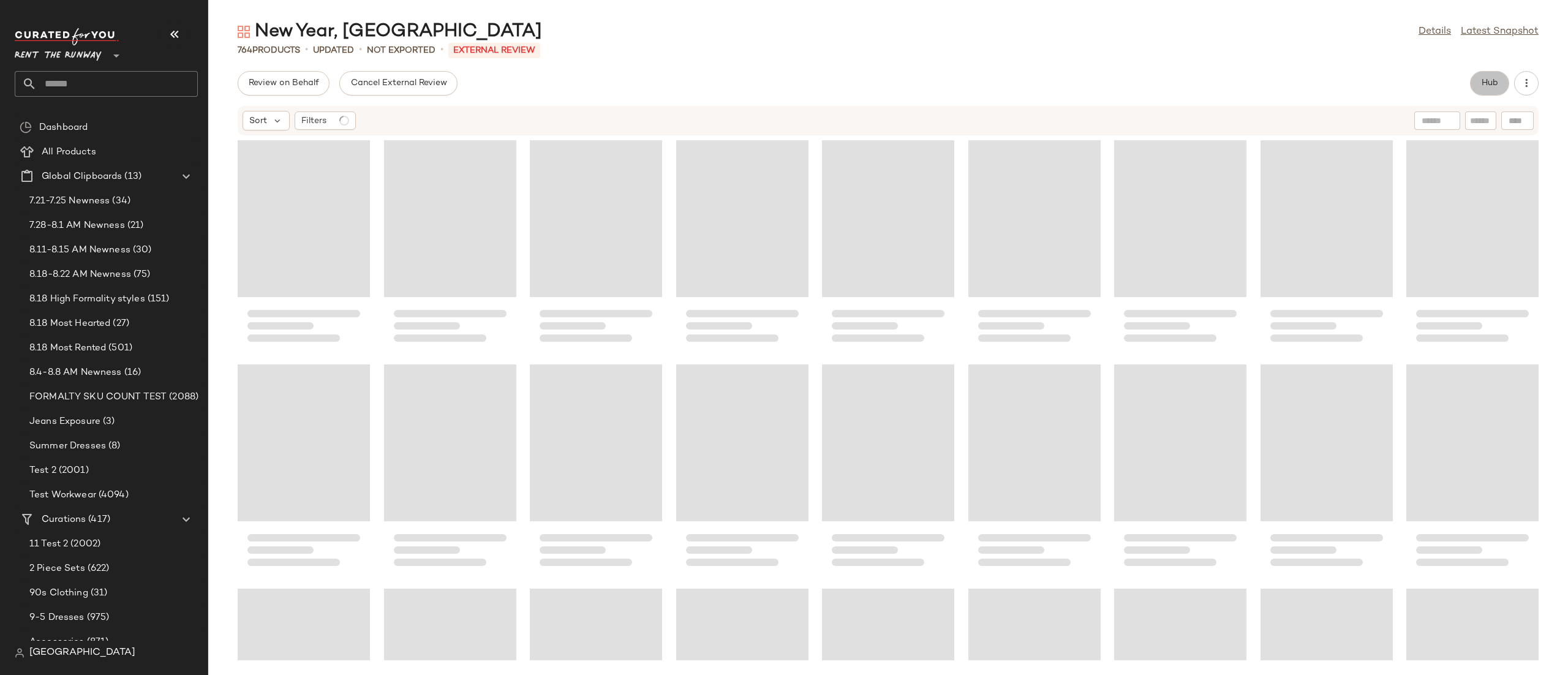
click at [1487, 82] on span "Hub" at bounding box center [1489, 84] width 17 height 10
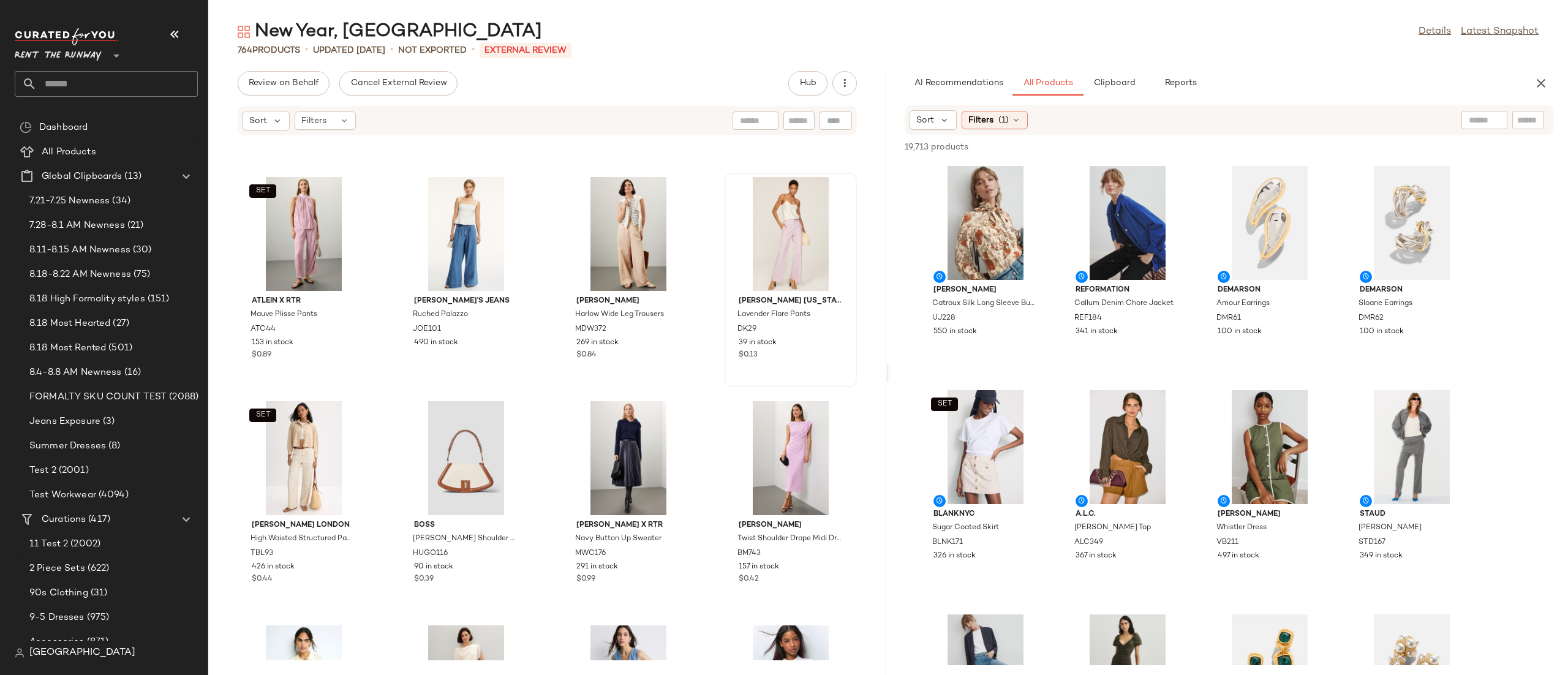
scroll to position [7164, 0]
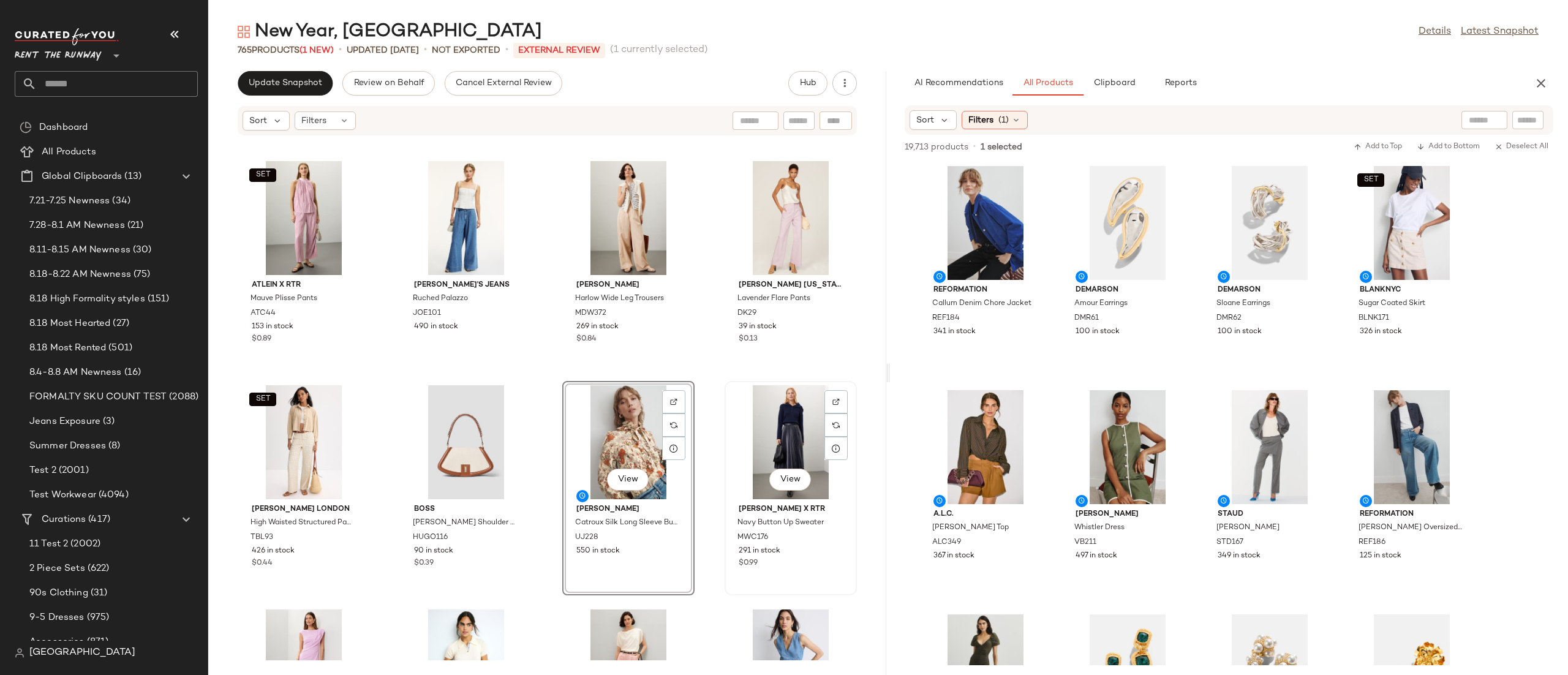
click at [752, 412] on div "View" at bounding box center [791, 442] width 123 height 114
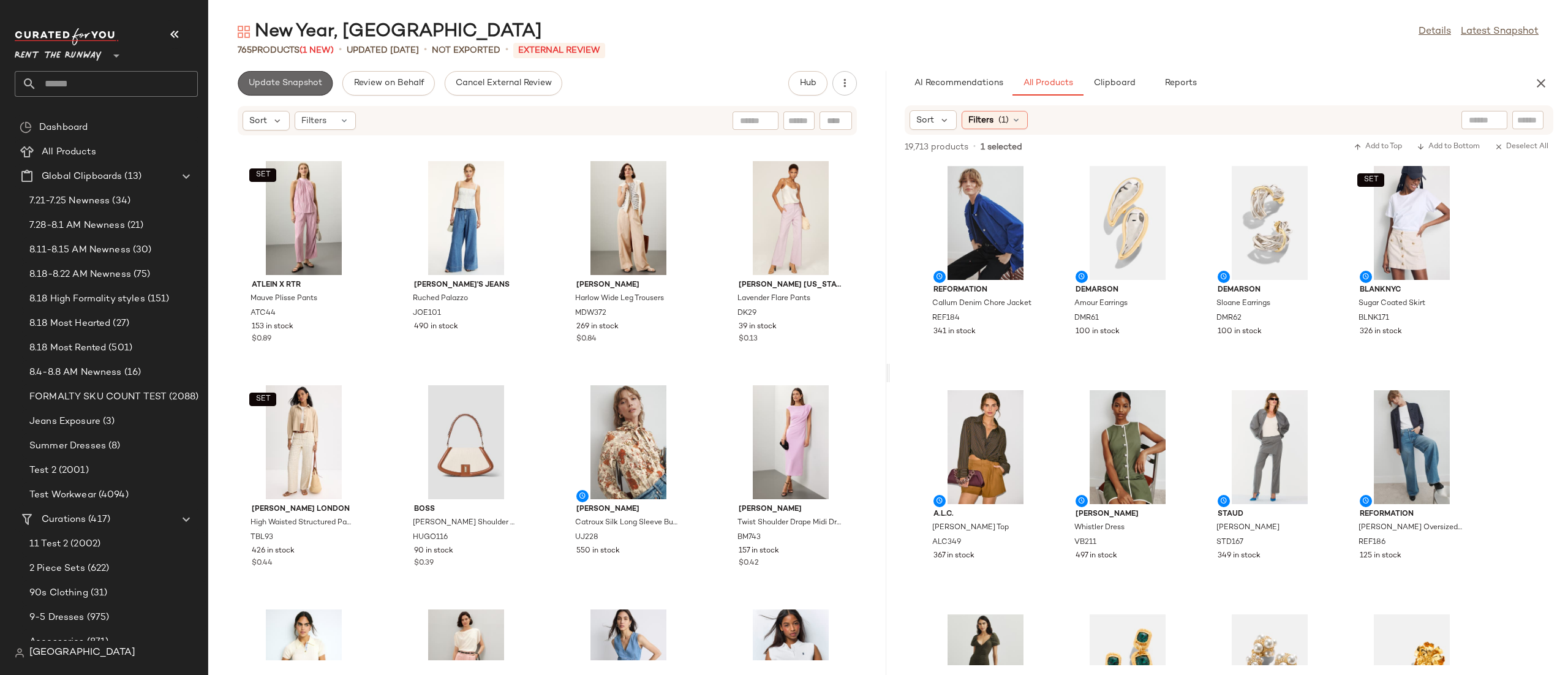
click at [307, 82] on span "Update Snapshot" at bounding box center [285, 84] width 74 height 10
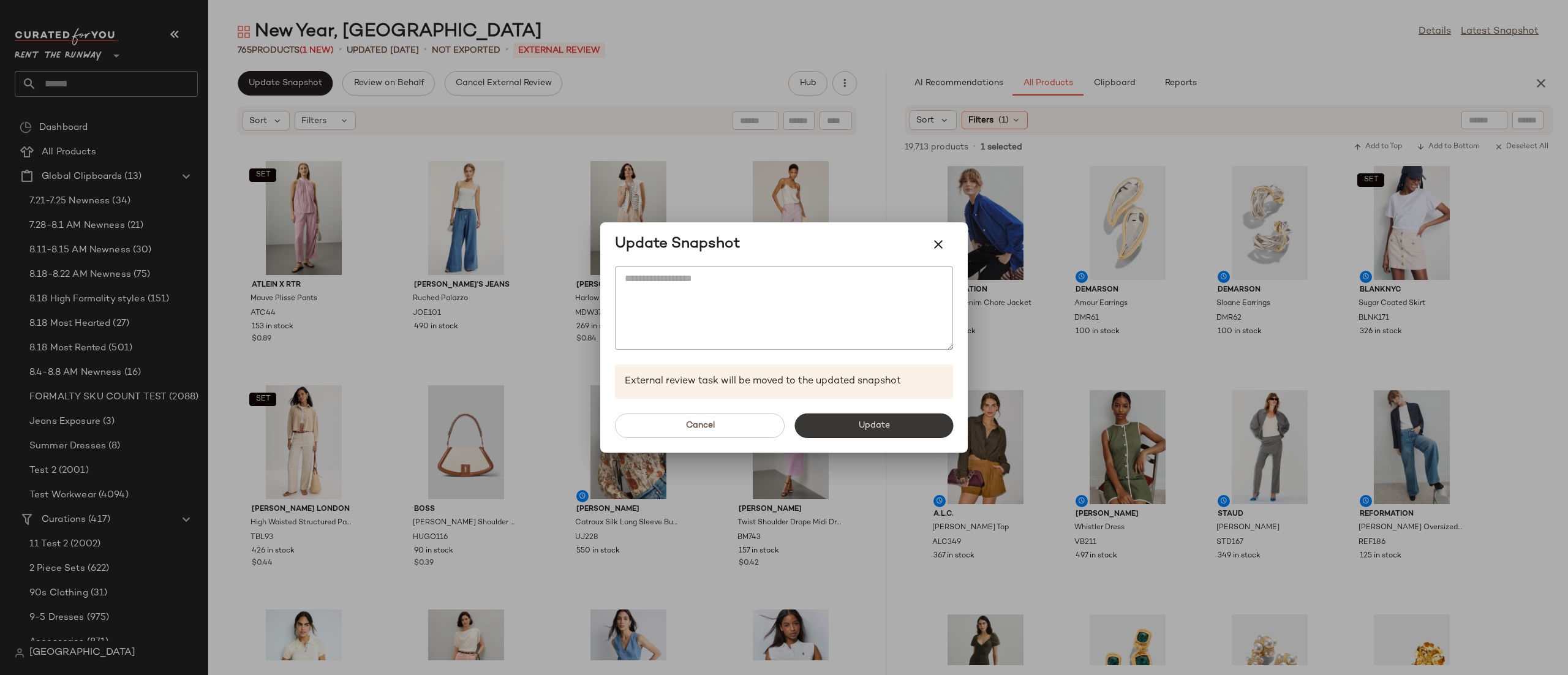
click at [831, 423] on button "Update" at bounding box center [874, 425] width 159 height 25
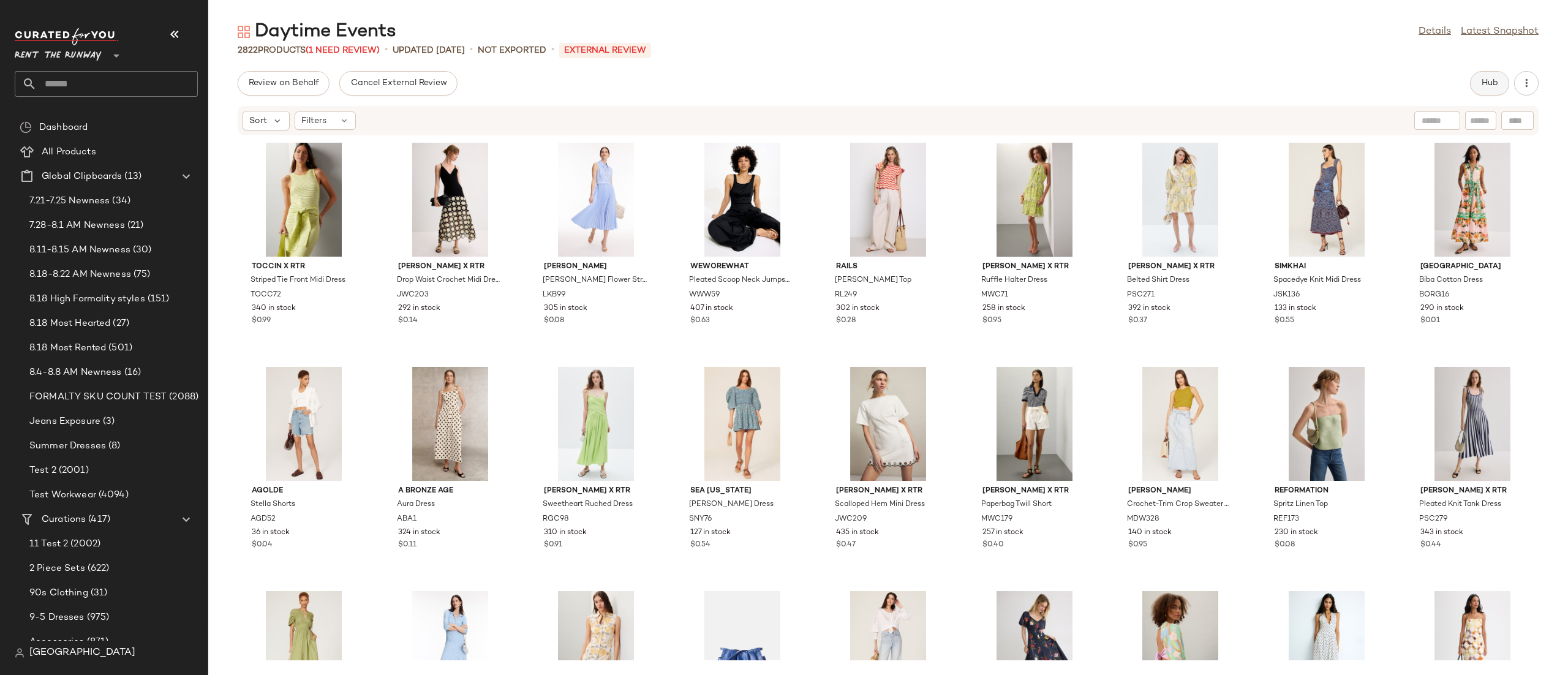
click at [1506, 80] on button "Hub" at bounding box center [1489, 83] width 39 height 25
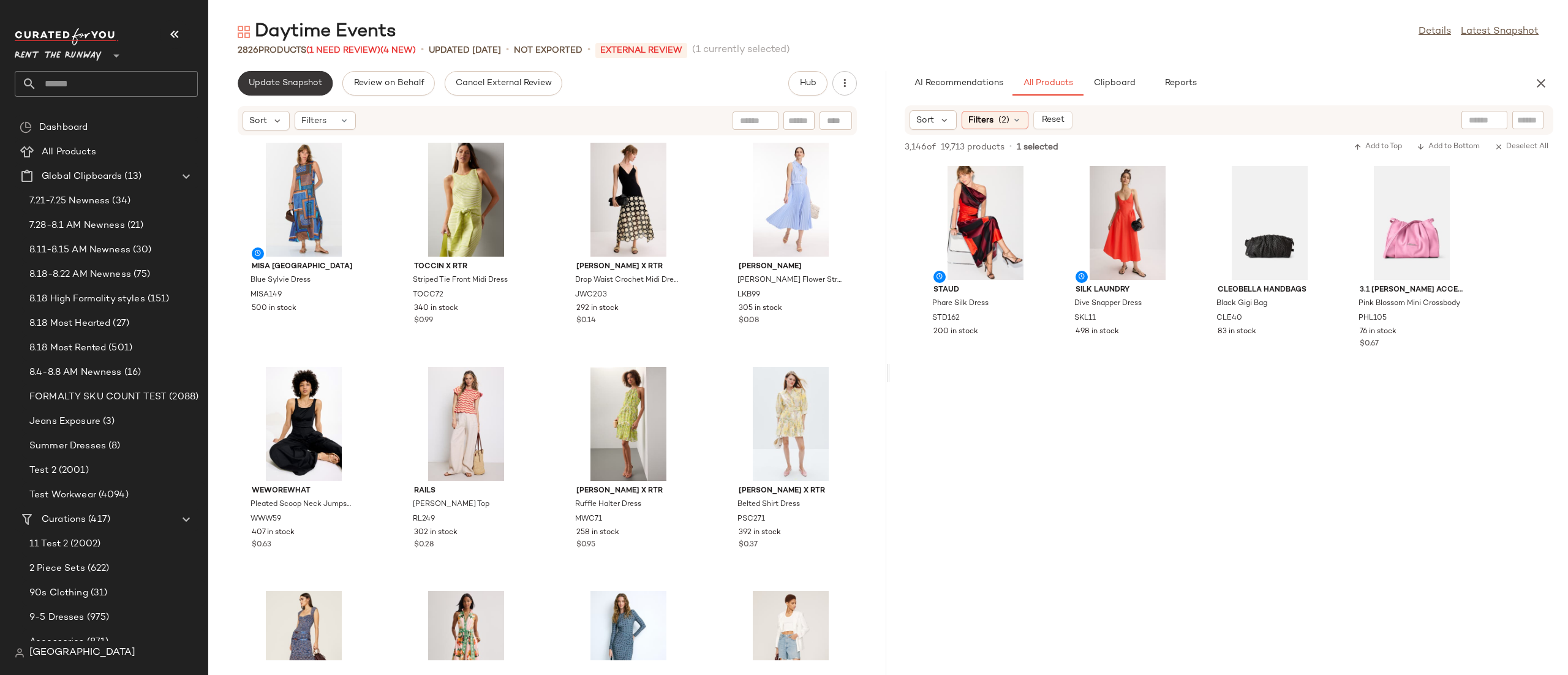
click at [252, 88] on button "Update Snapshot" at bounding box center [285, 83] width 95 height 25
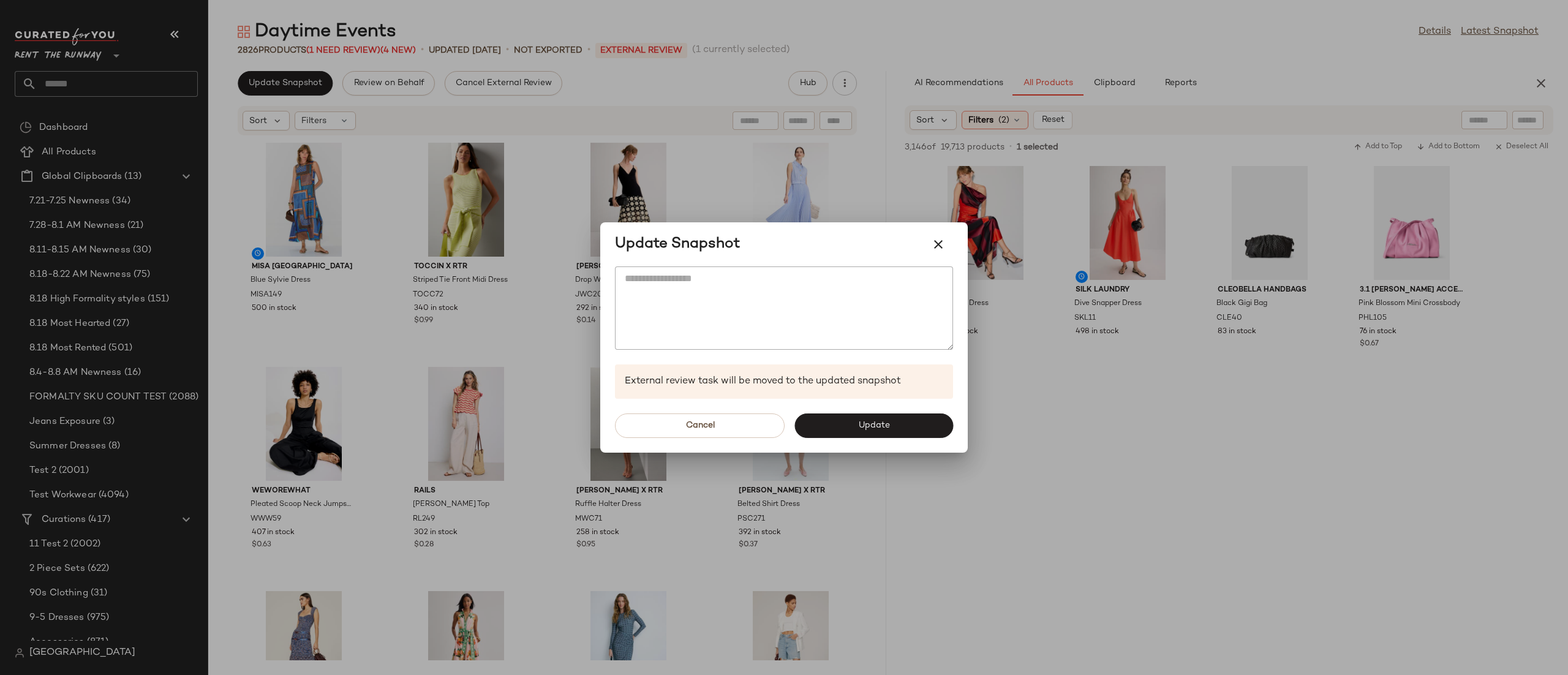
drag, startPoint x: 849, startPoint y: 433, endPoint x: 814, endPoint y: 394, distance: 52.4
click at [847, 433] on button "Update" at bounding box center [874, 425] width 159 height 25
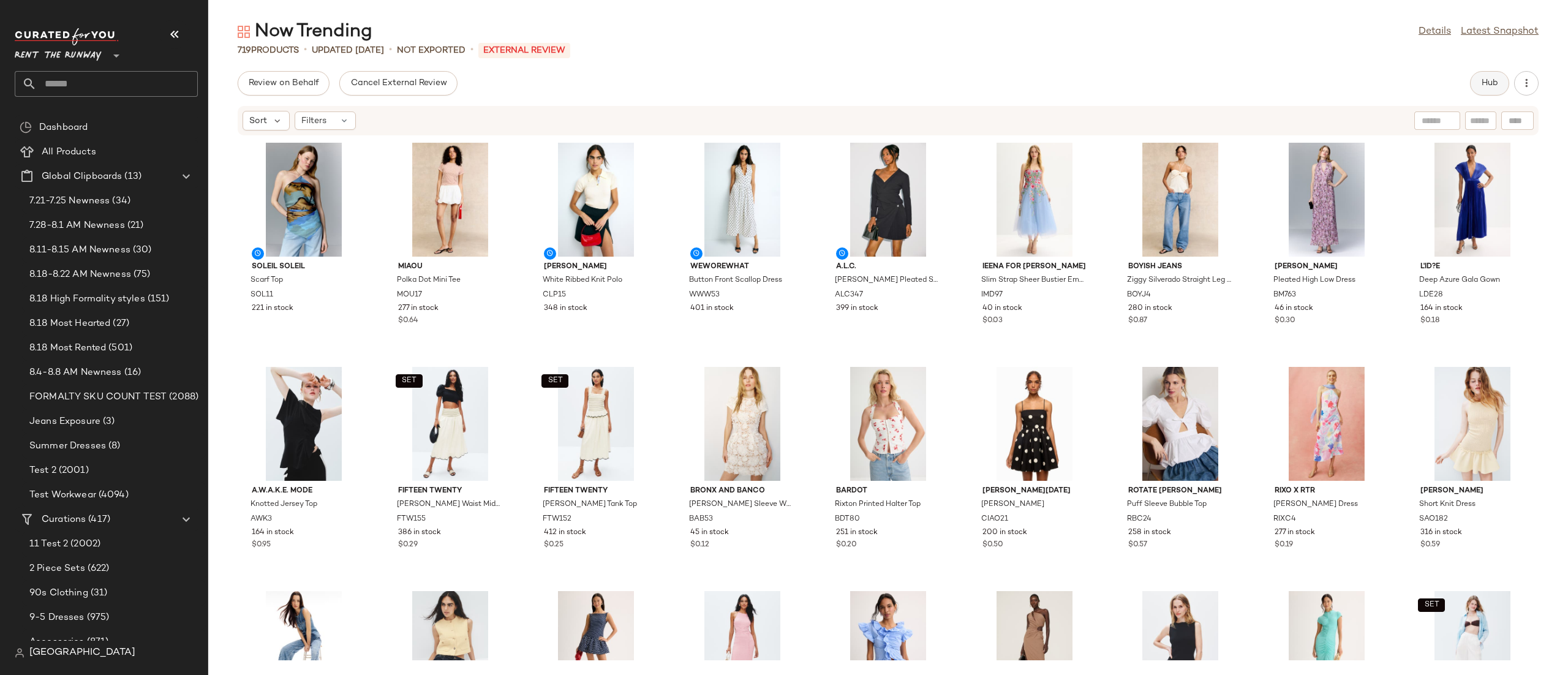
click at [1474, 88] on button "Hub" at bounding box center [1489, 83] width 39 height 25
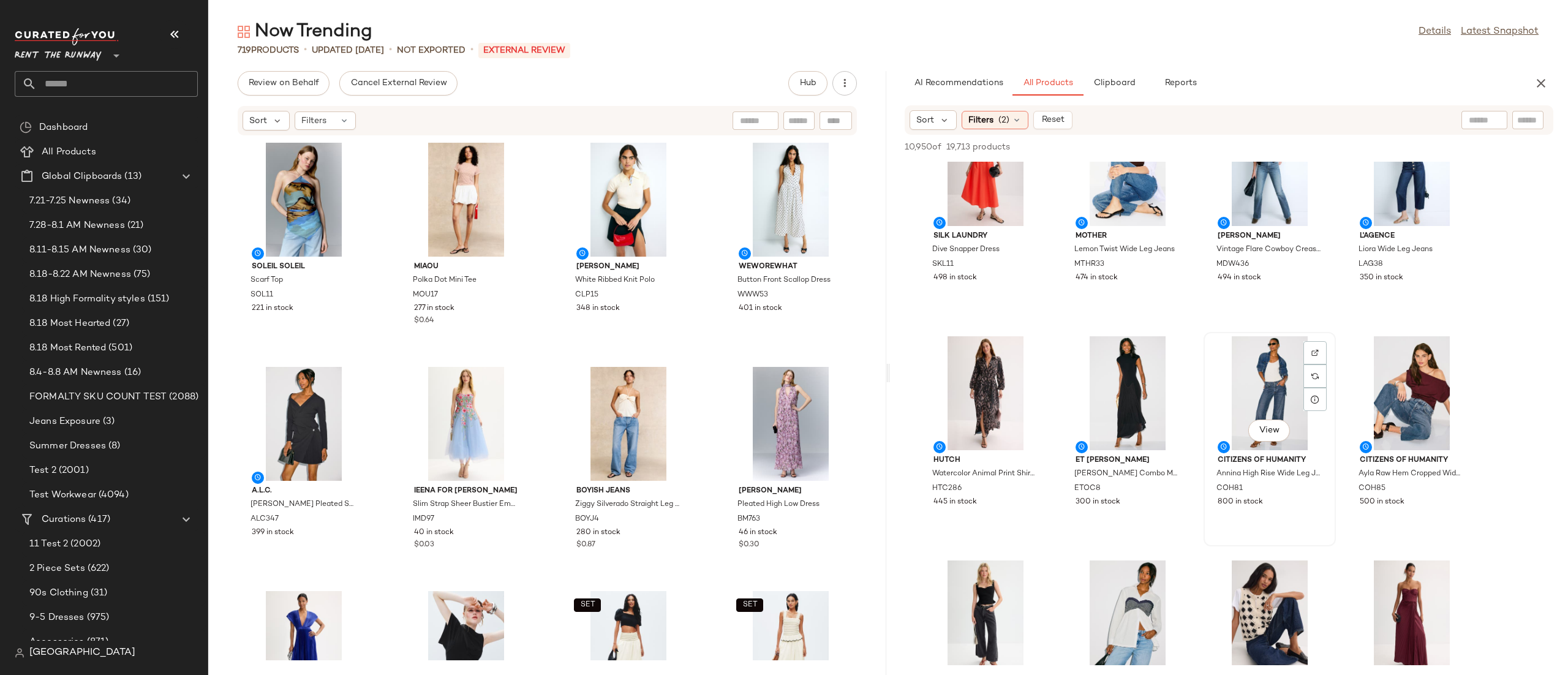
click at [1221, 343] on div "View" at bounding box center [1269, 393] width 123 height 114
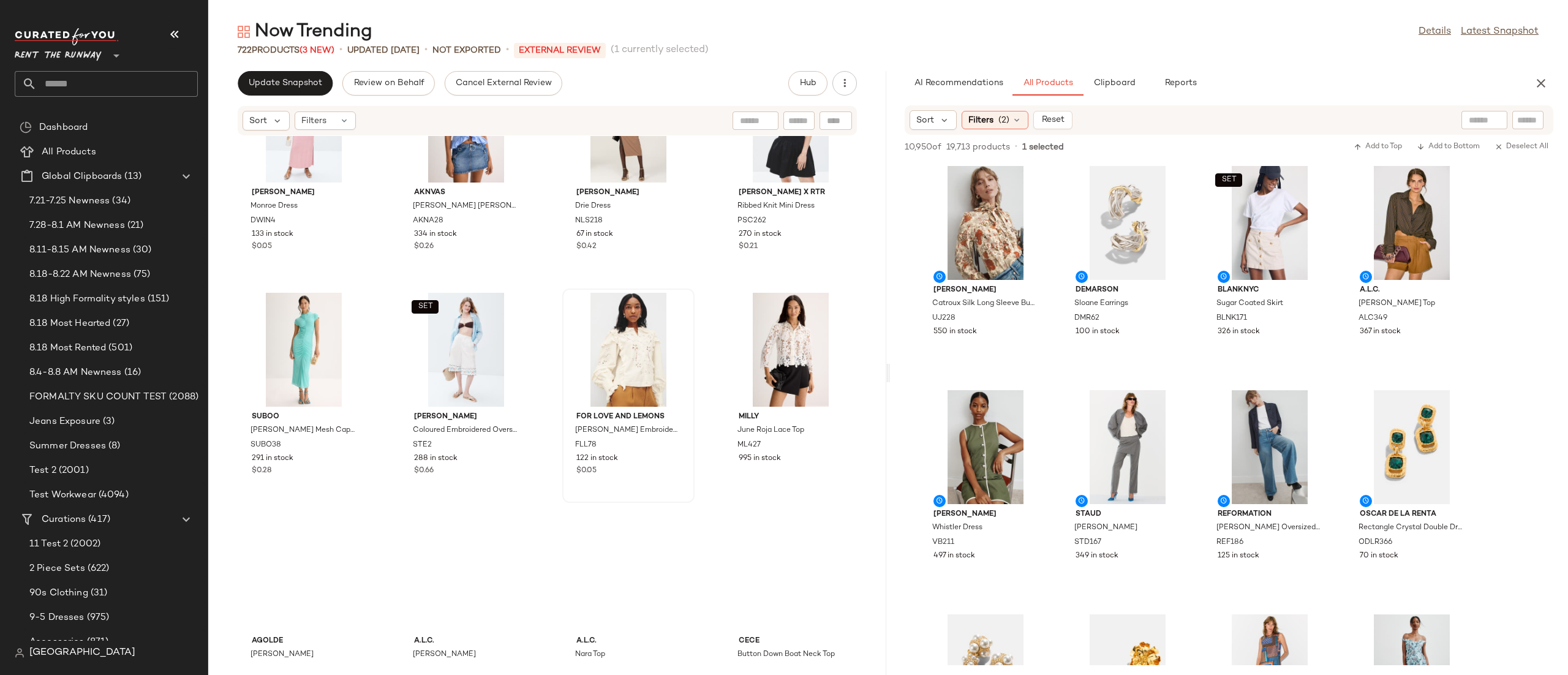
scroll to position [1441, 0]
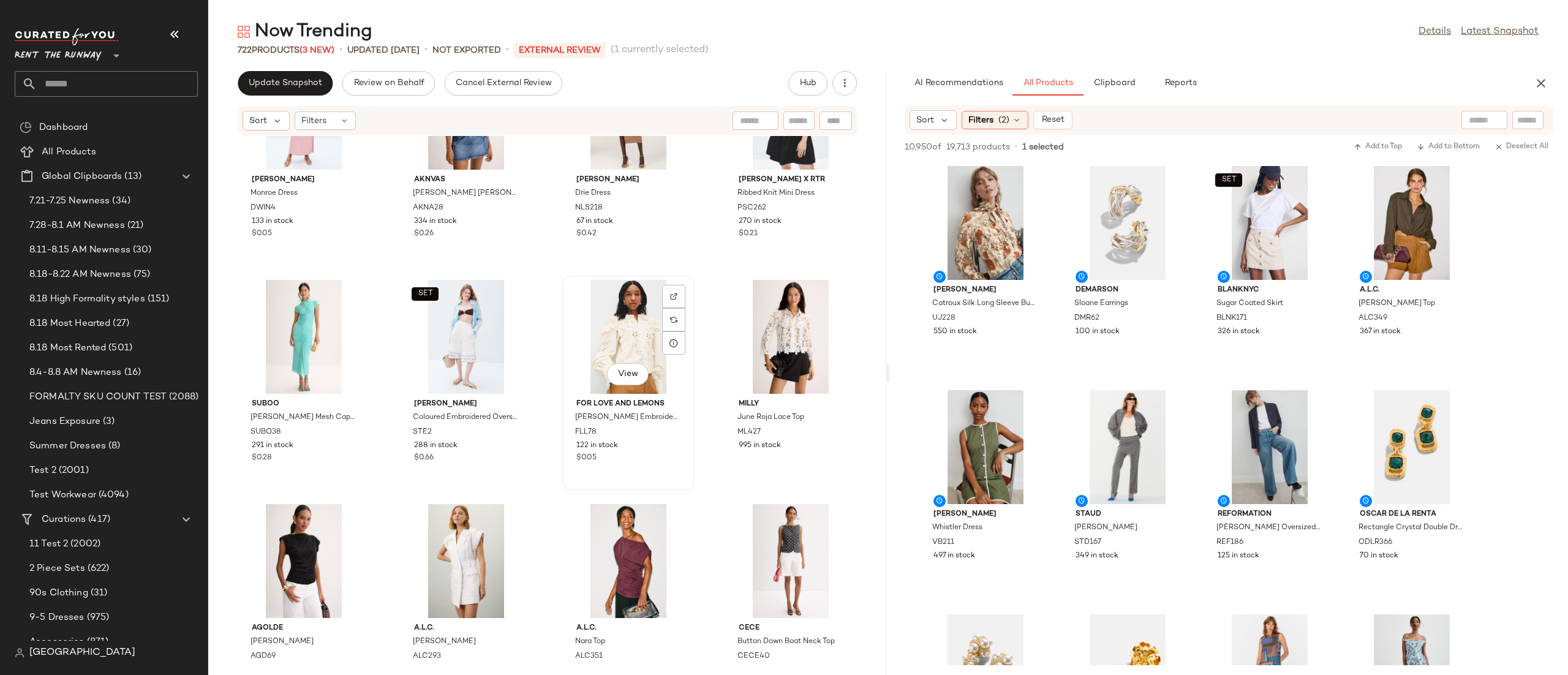
click at [583, 329] on div "View" at bounding box center [628, 337] width 123 height 114
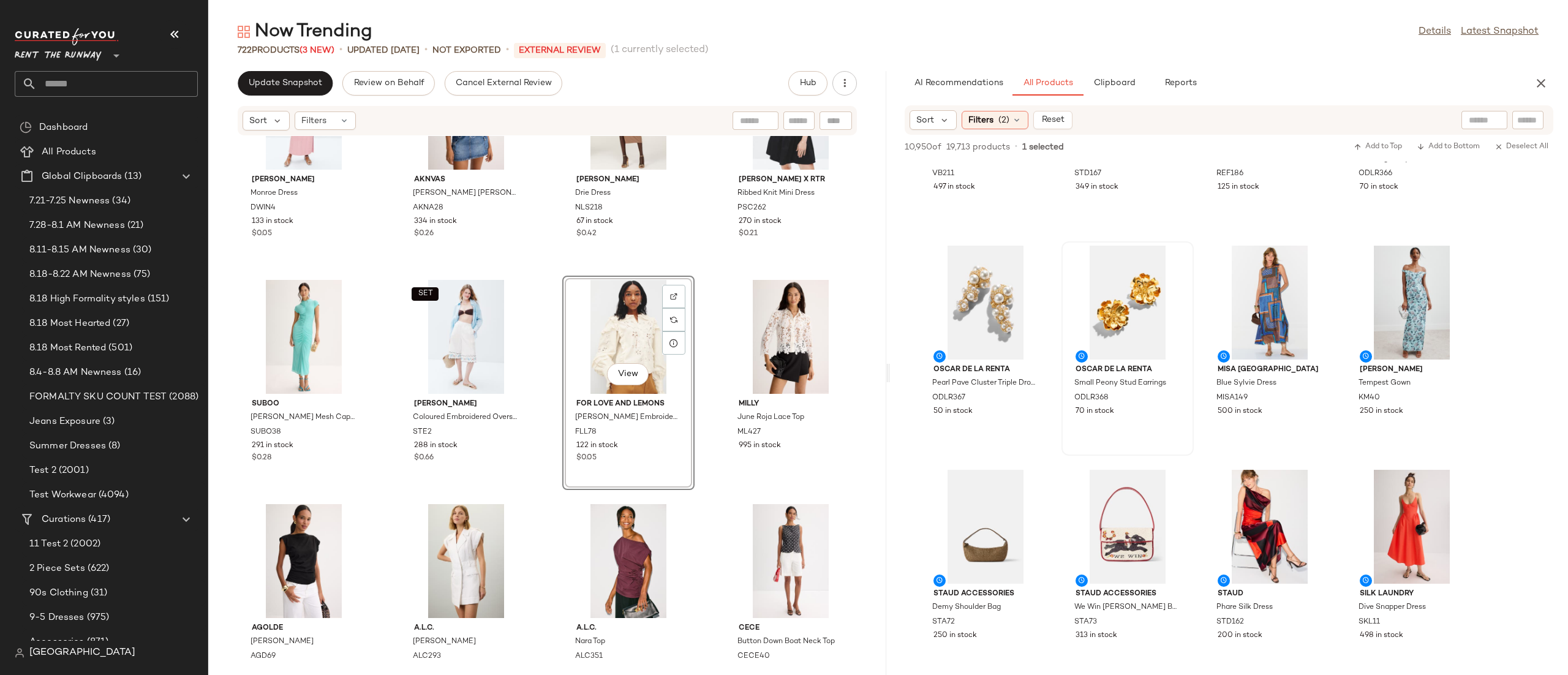
scroll to position [392, 0]
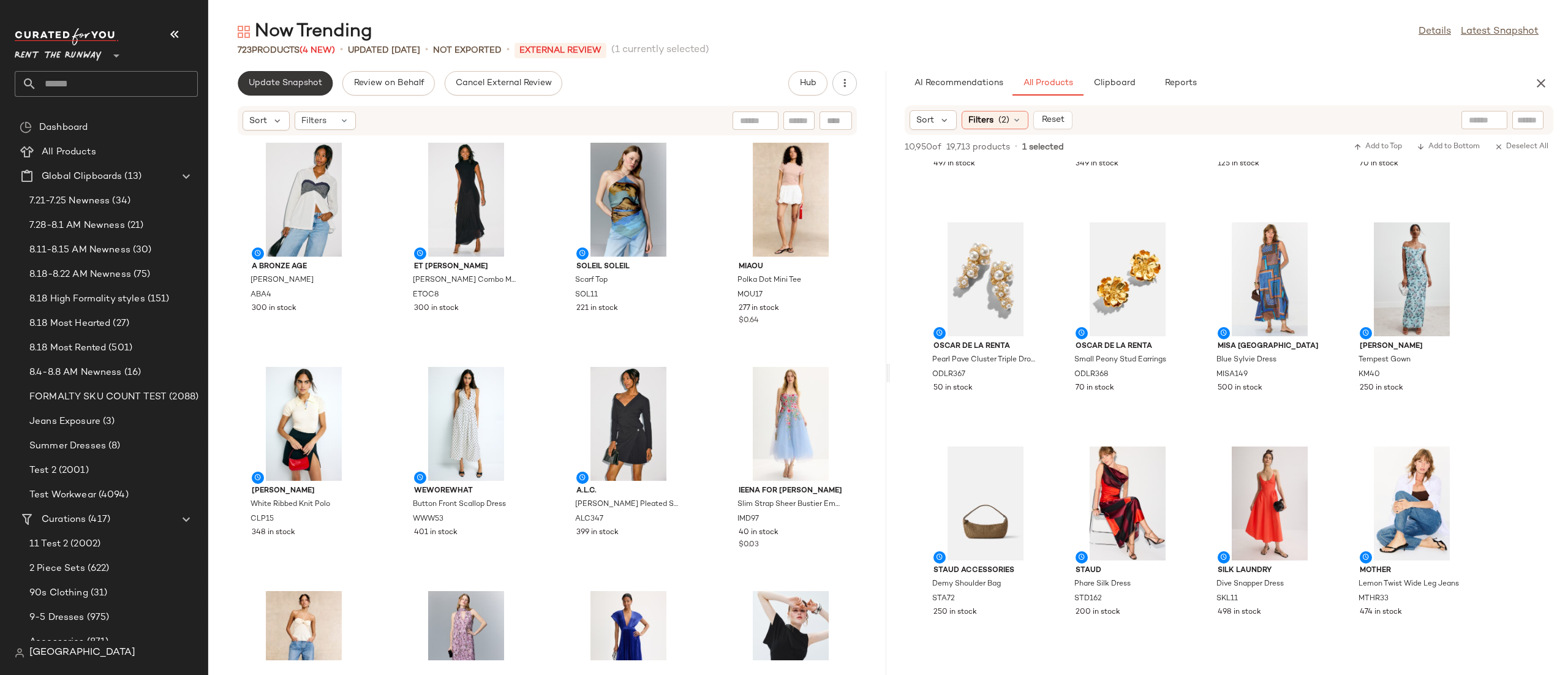
click at [278, 88] on button "Update Snapshot" at bounding box center [285, 83] width 95 height 25
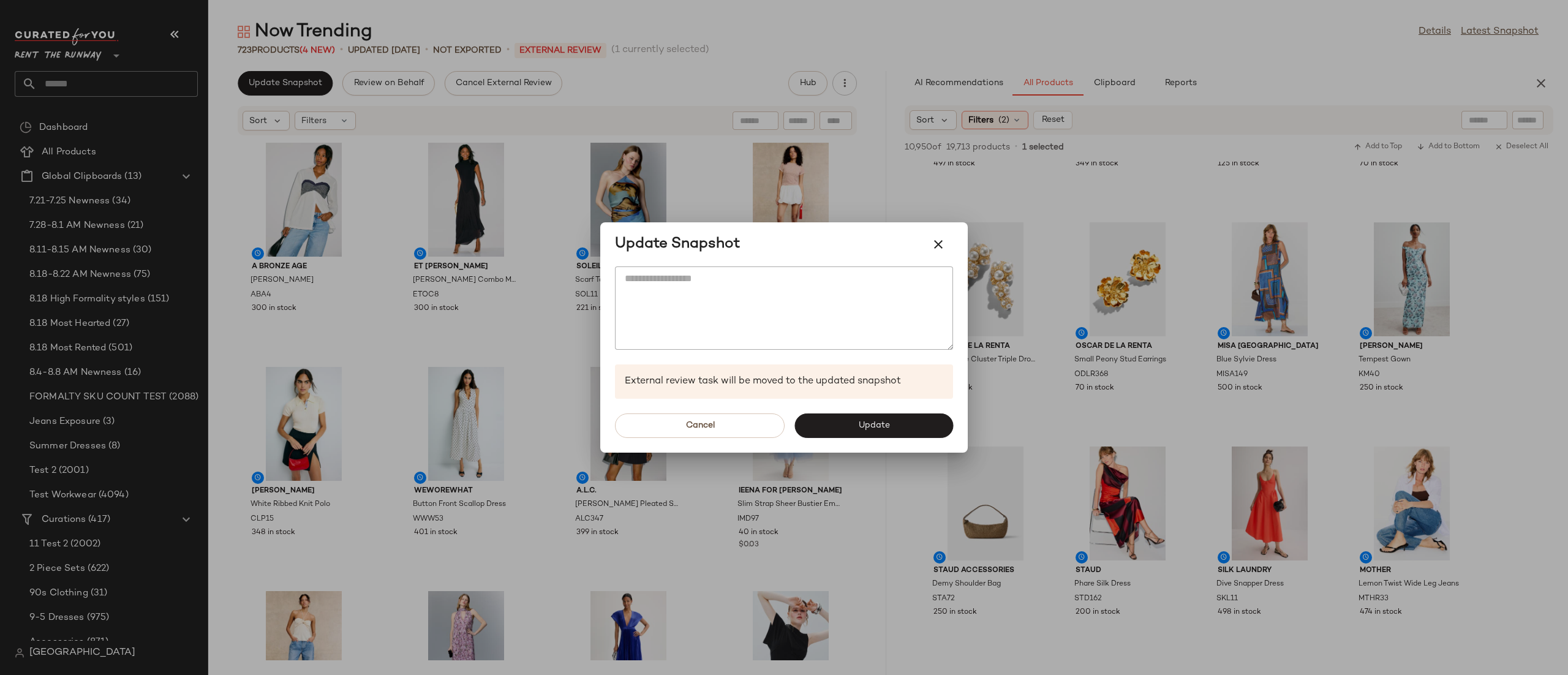
drag, startPoint x: 819, startPoint y: 428, endPoint x: 786, endPoint y: 344, distance: 90.2
click at [818, 428] on button "Update" at bounding box center [874, 425] width 159 height 25
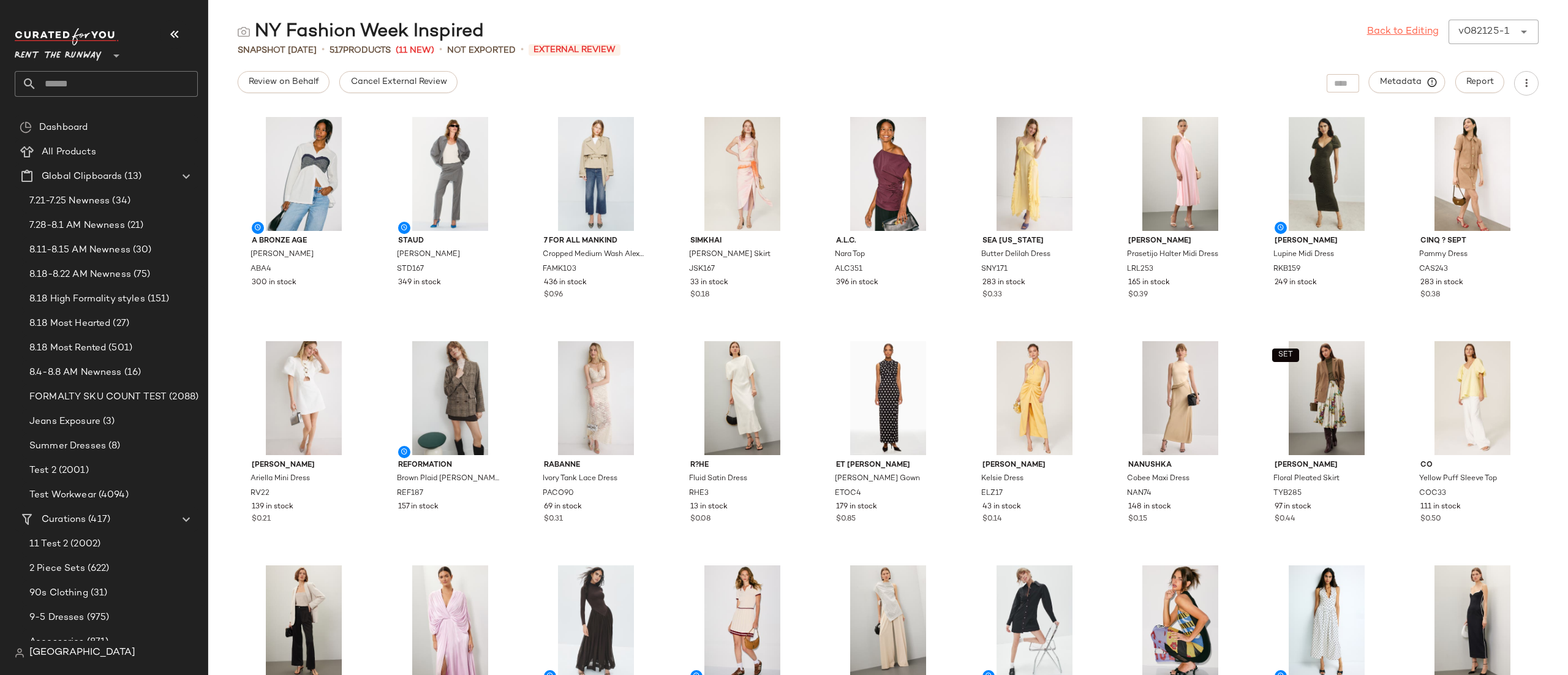
click at [1416, 33] on link "Back to Editing" at bounding box center [1403, 32] width 72 height 15
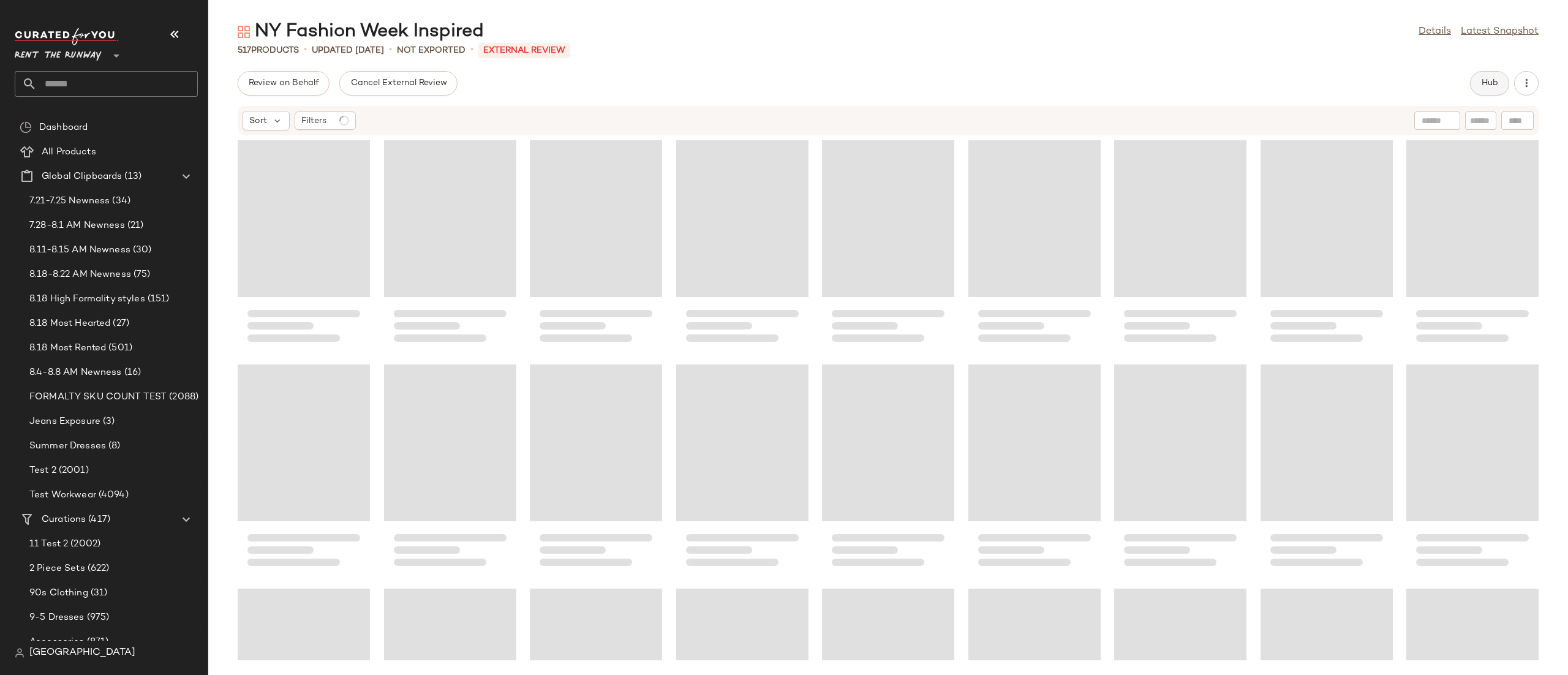
click at [1477, 91] on button "Hub" at bounding box center [1489, 83] width 39 height 25
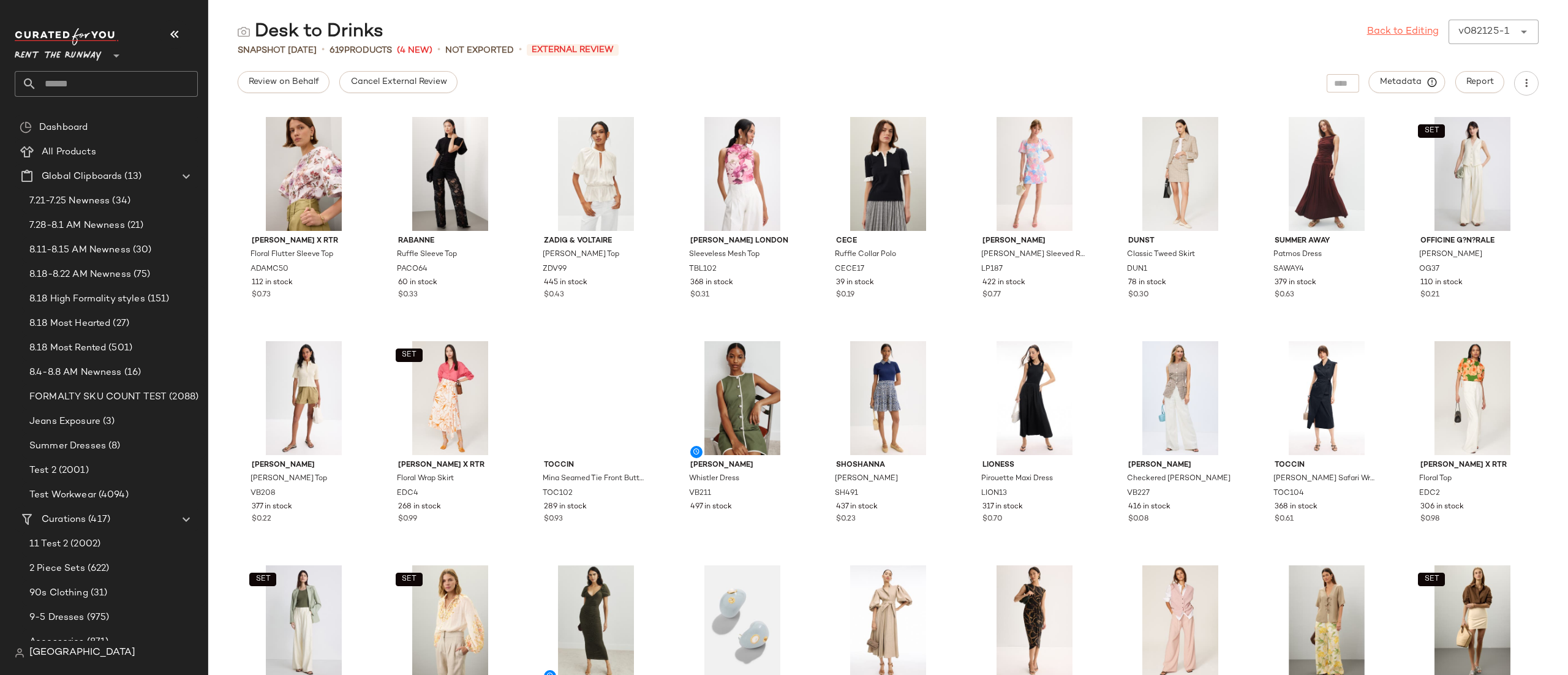
click at [1400, 29] on link "Back to Editing" at bounding box center [1403, 32] width 72 height 15
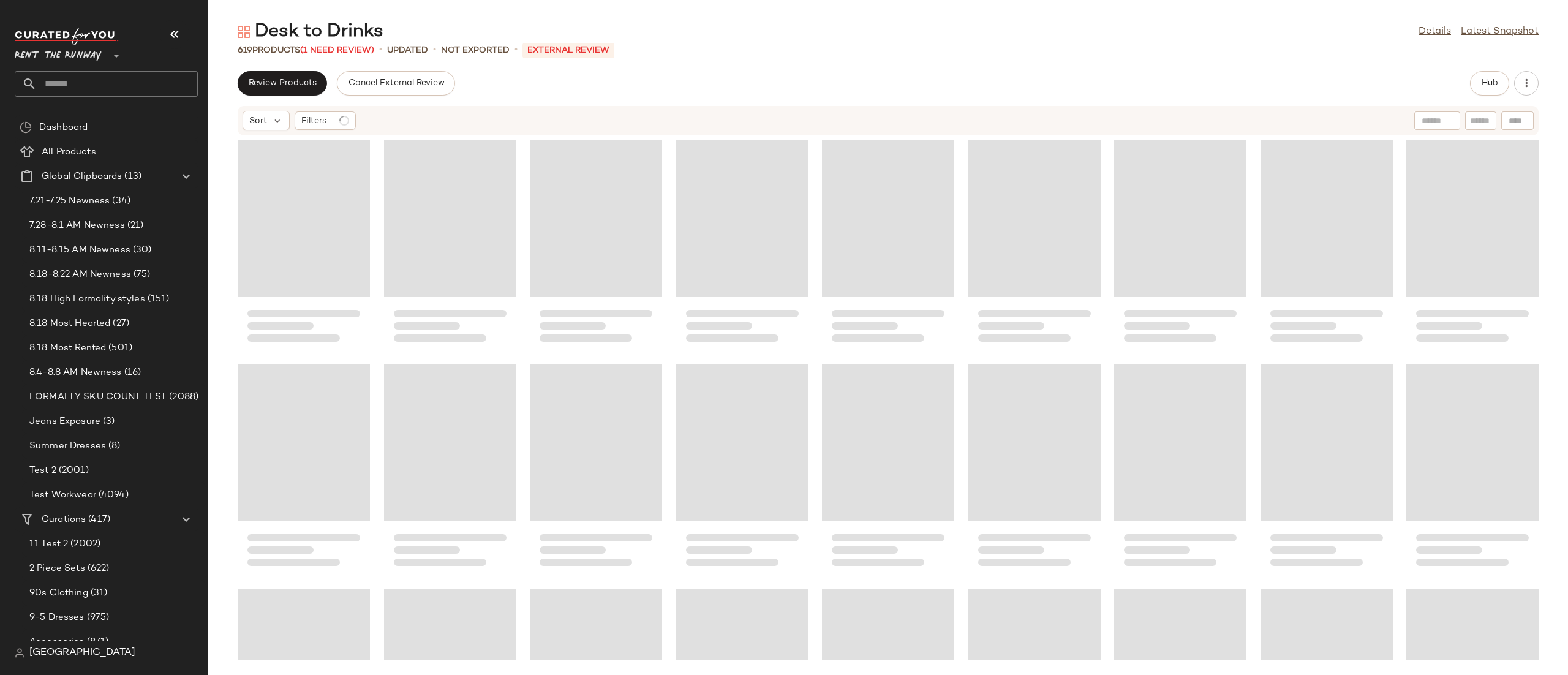
click at [1478, 82] on button "Hub" at bounding box center [1489, 83] width 39 height 25
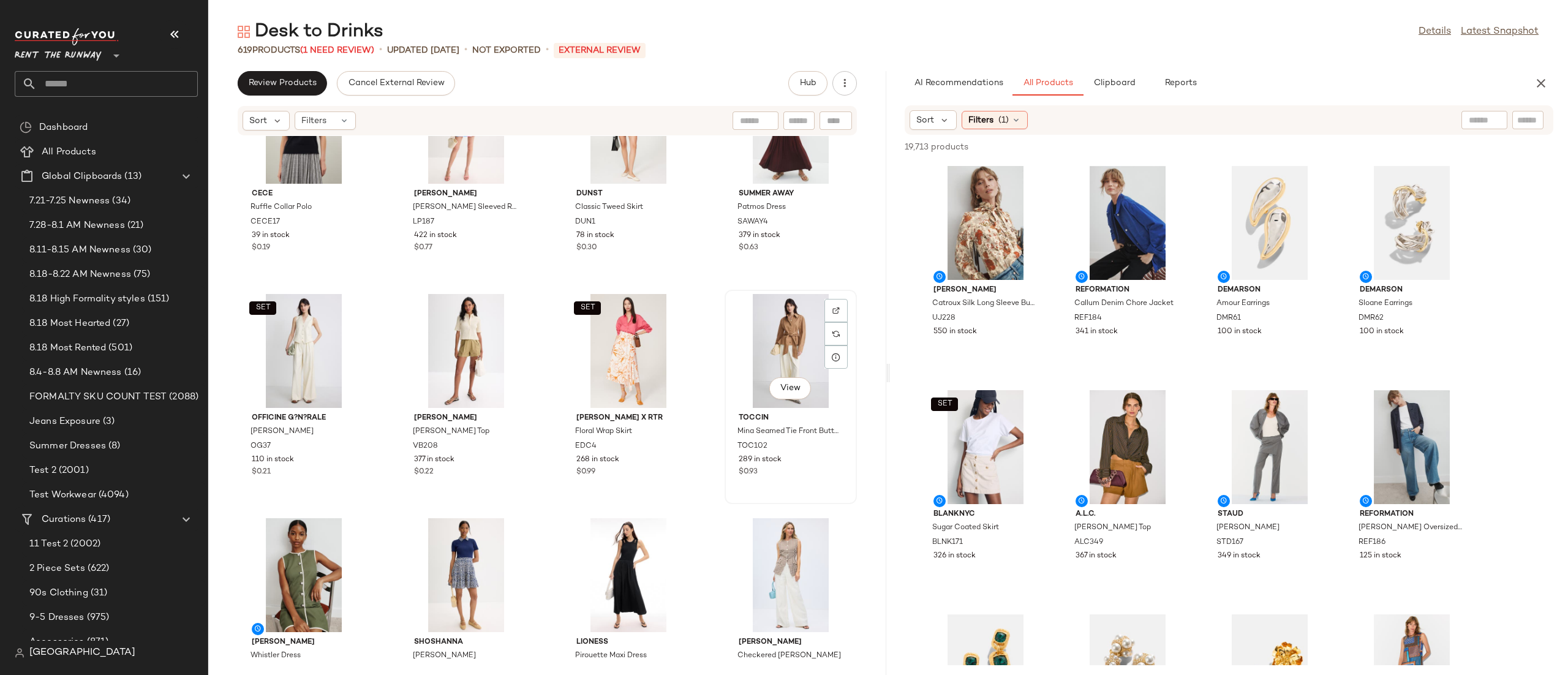
scroll to position [312, 0]
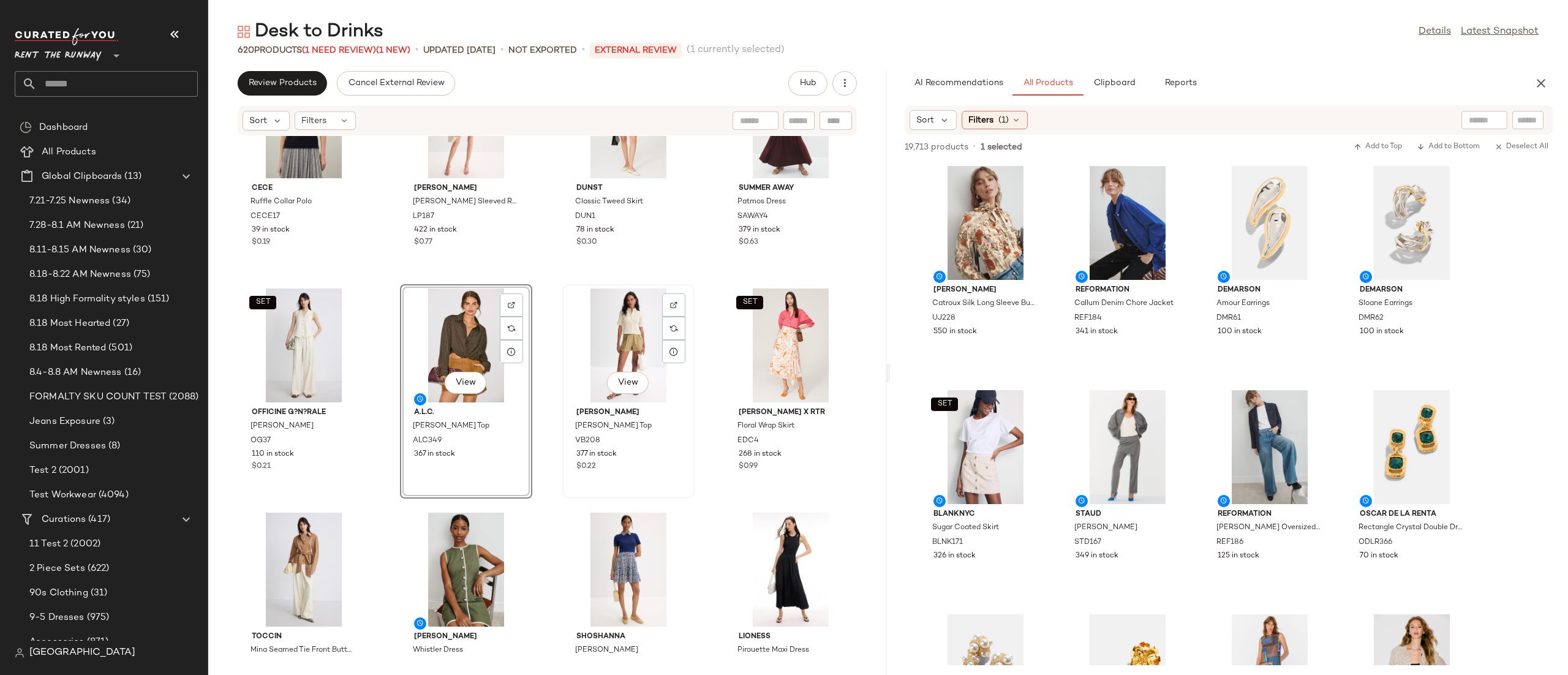
click at [627, 340] on div "View" at bounding box center [628, 345] width 123 height 114
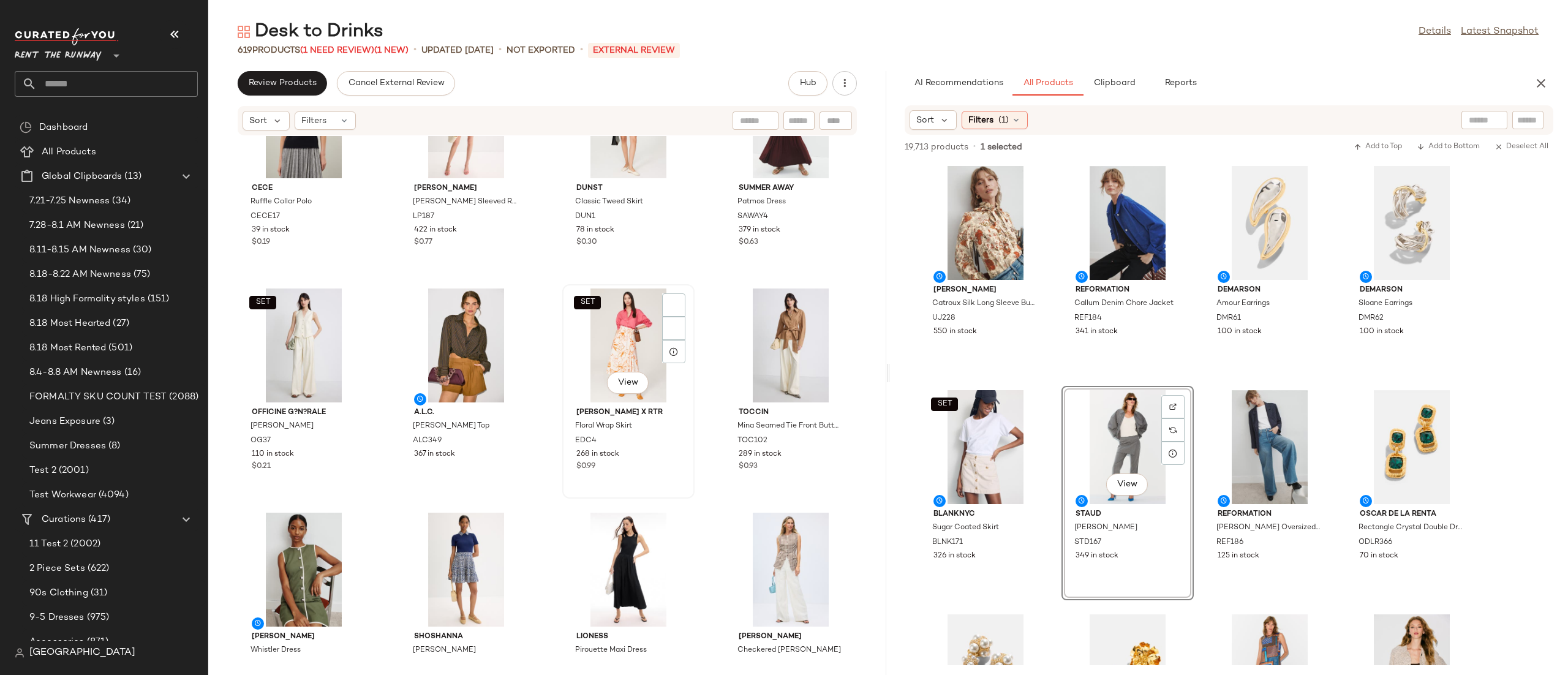
click at [619, 340] on div "SET View" at bounding box center [628, 345] width 123 height 114
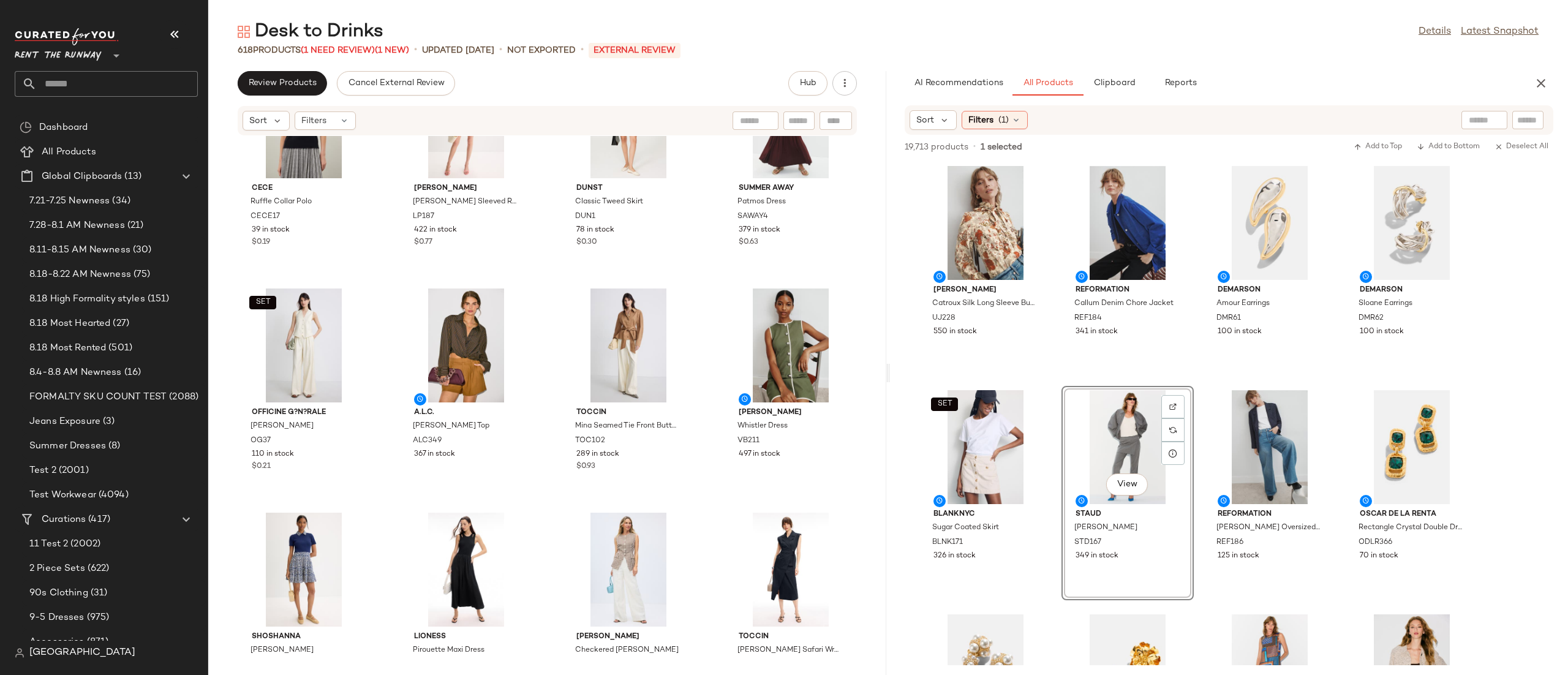
click at [1104, 402] on div "View" at bounding box center [1128, 447] width 123 height 114
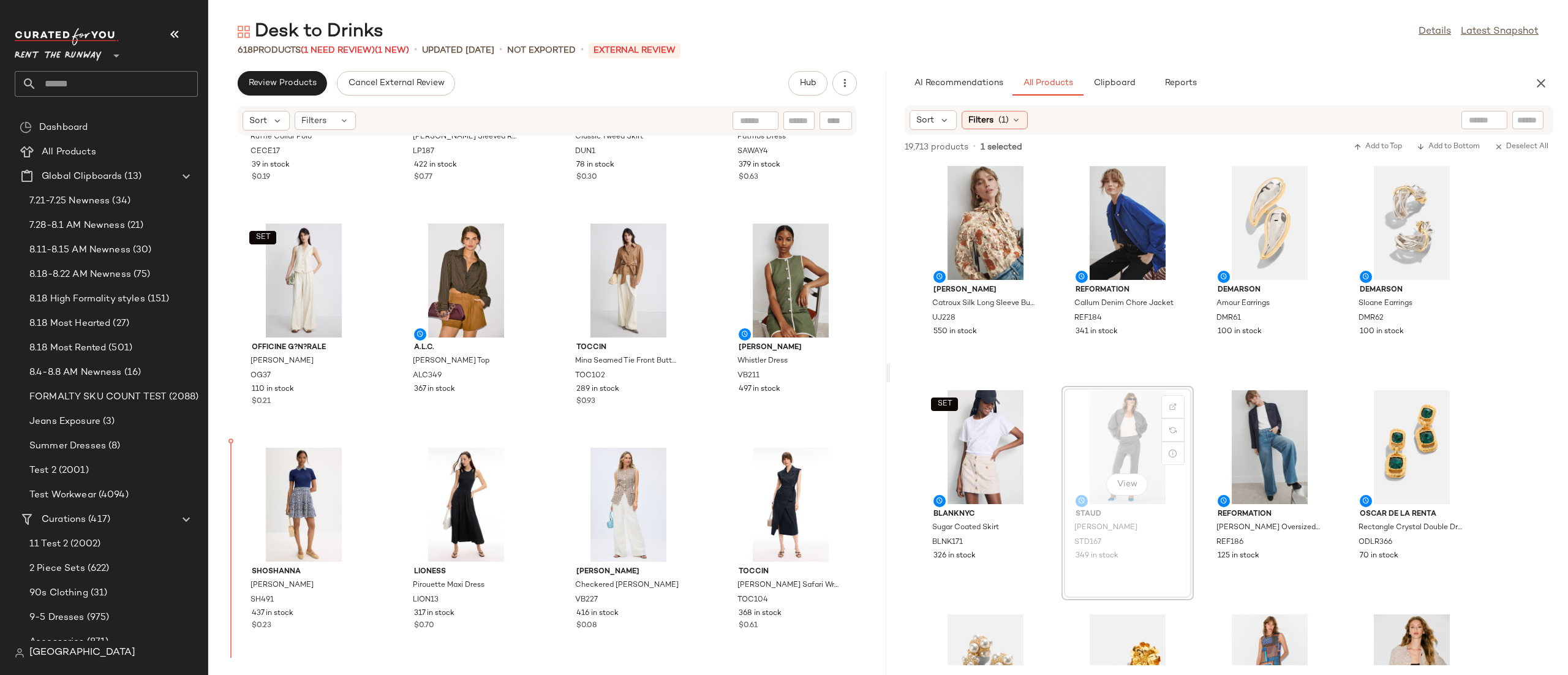
scroll to position [379, 0]
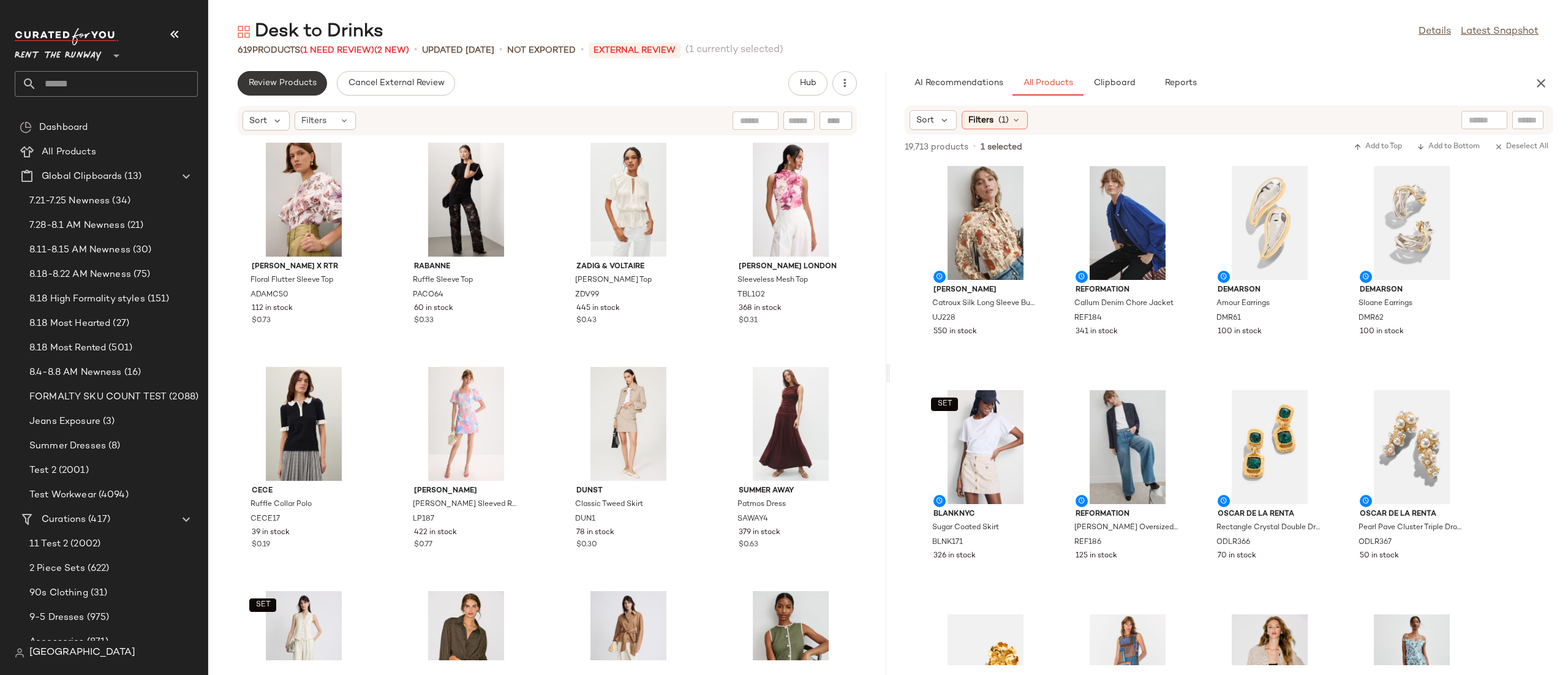
click at [245, 82] on button "Review Products" at bounding box center [282, 83] width 89 height 25
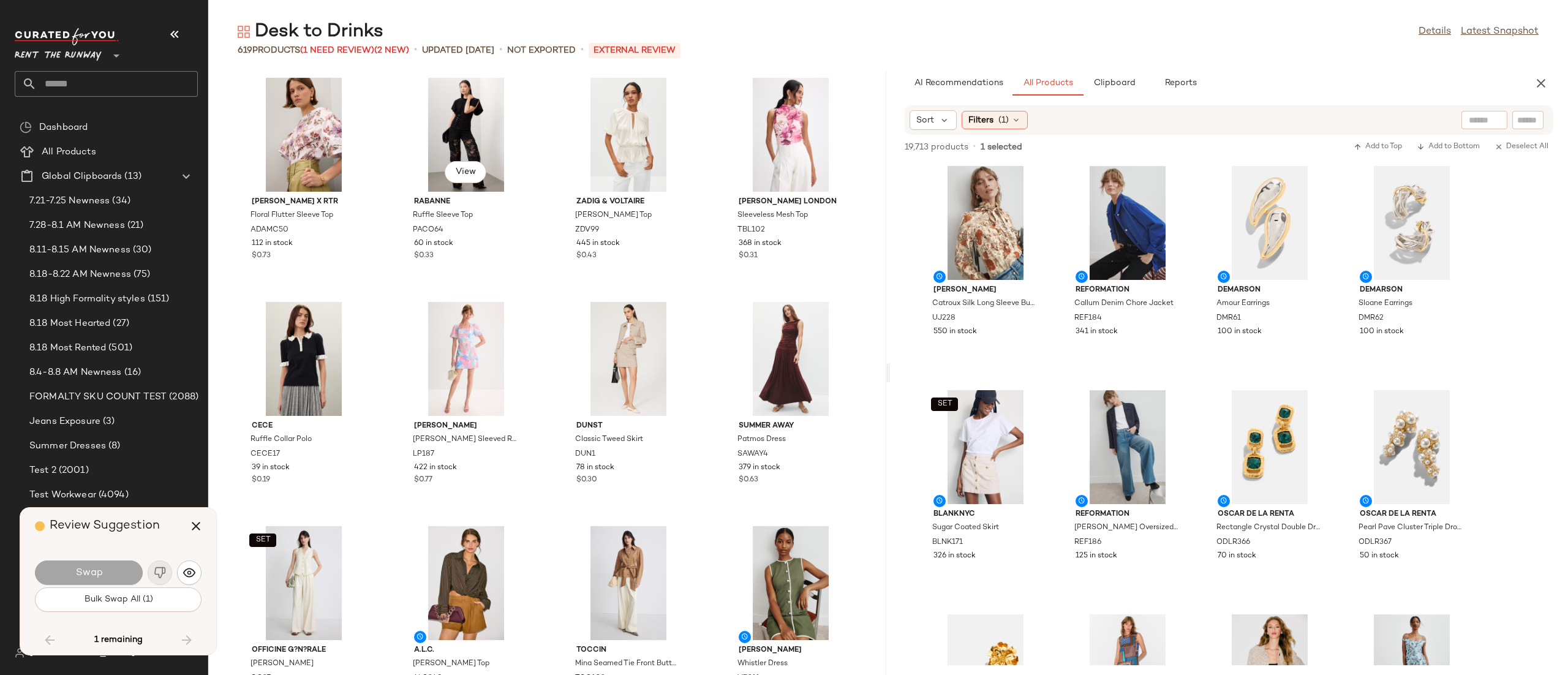
scroll to position [5828, 0]
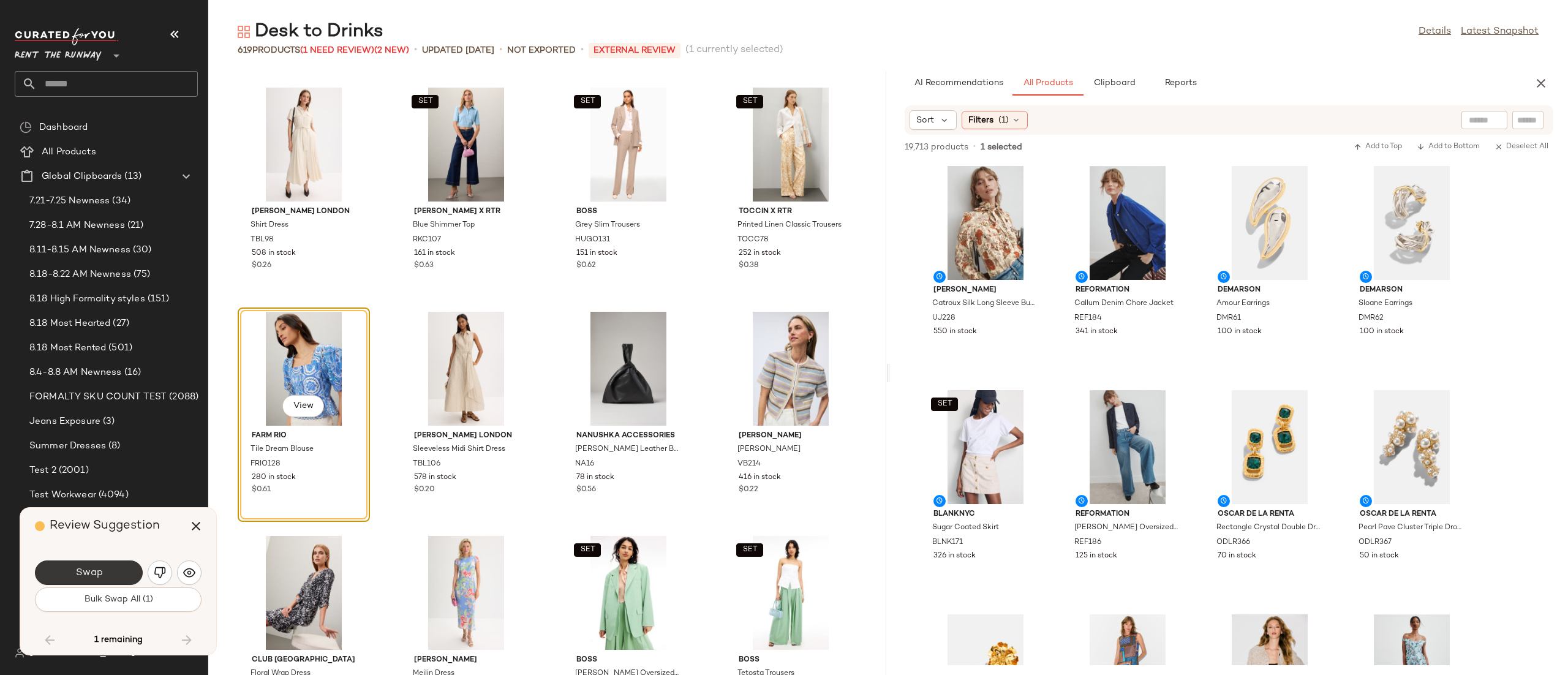
click at [110, 569] on button "Swap" at bounding box center [89, 572] width 108 height 25
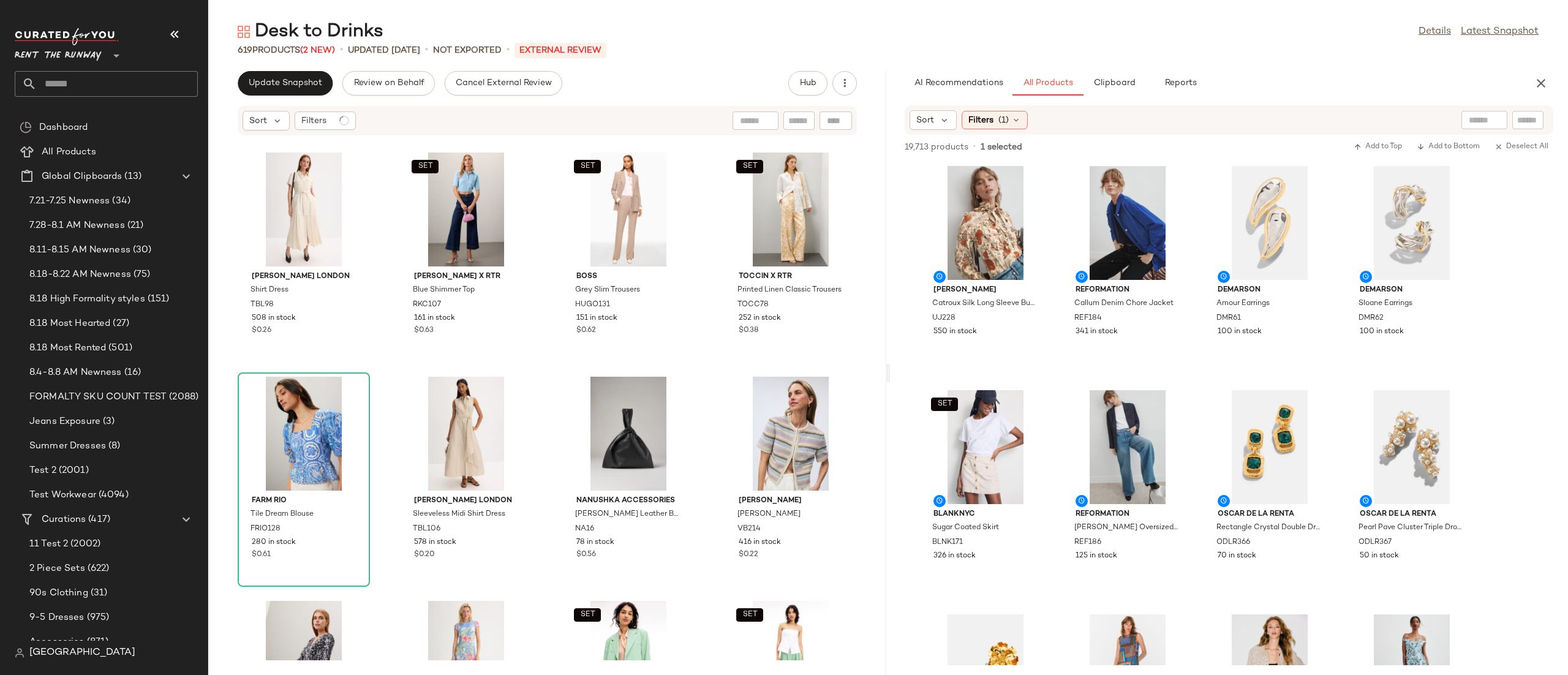
click at [278, 69] on div "Desk to Drinks Details Latest Snapshot 619 Products (2 New) • updated Aug 22nd …" at bounding box center [888, 347] width 1360 height 655
click at [291, 89] on button "Update Snapshot" at bounding box center [285, 83] width 95 height 25
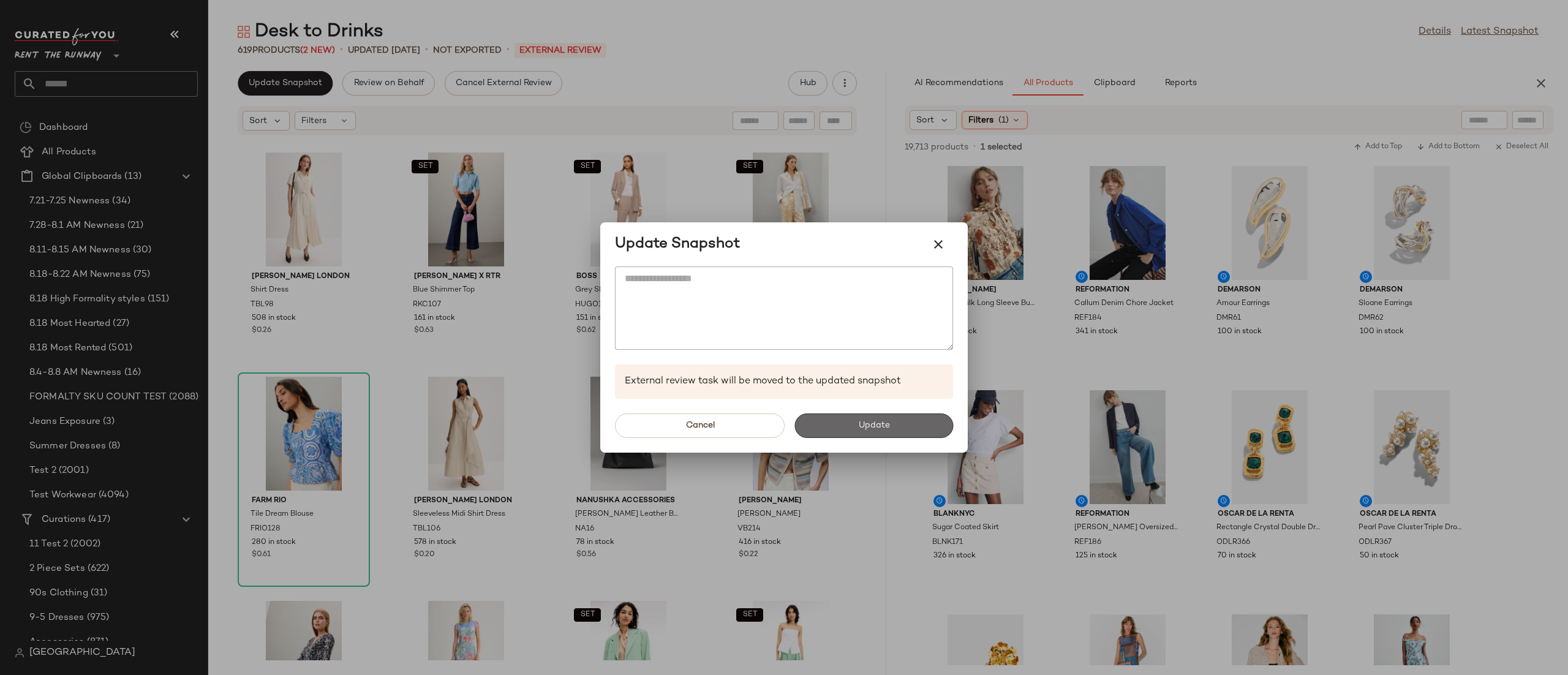
click at [807, 428] on button "Update" at bounding box center [874, 425] width 159 height 25
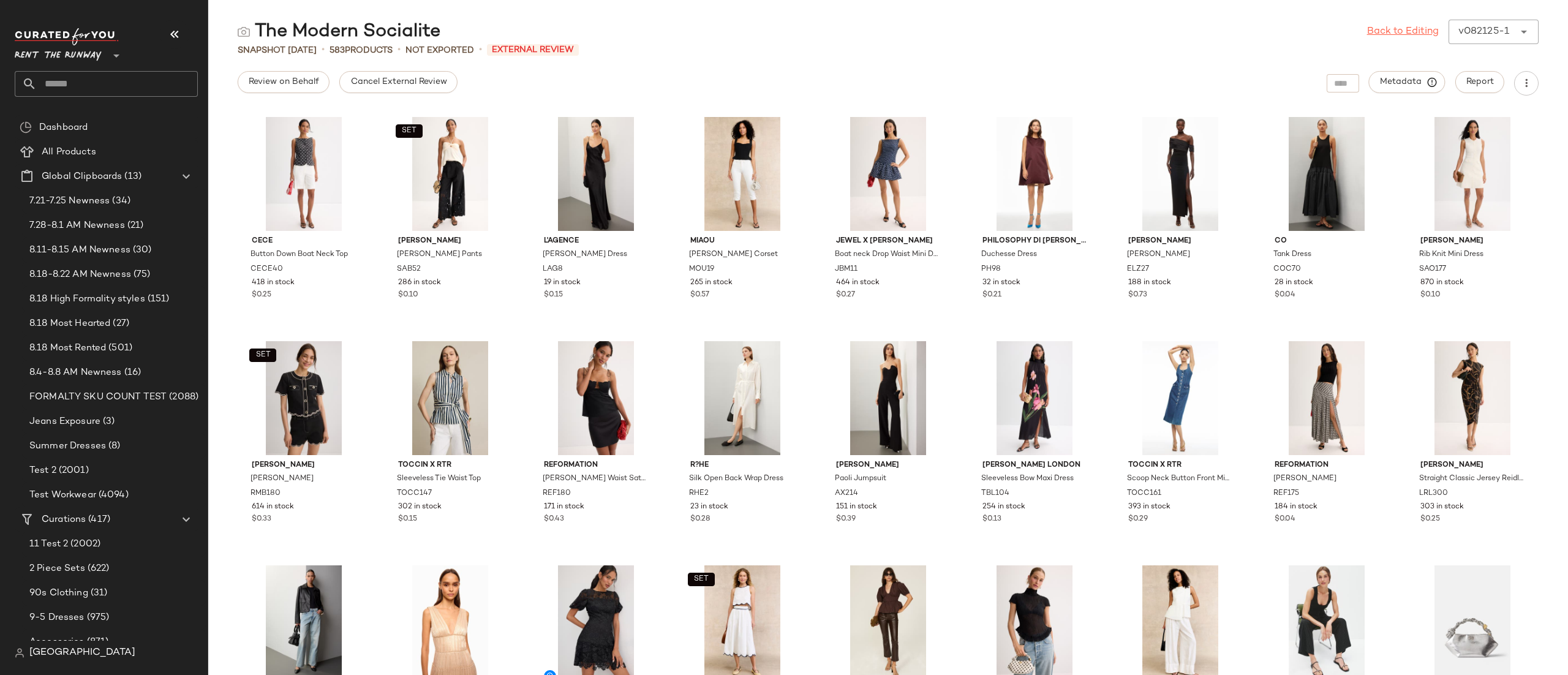
click at [1418, 33] on link "Back to Editing" at bounding box center [1403, 32] width 72 height 15
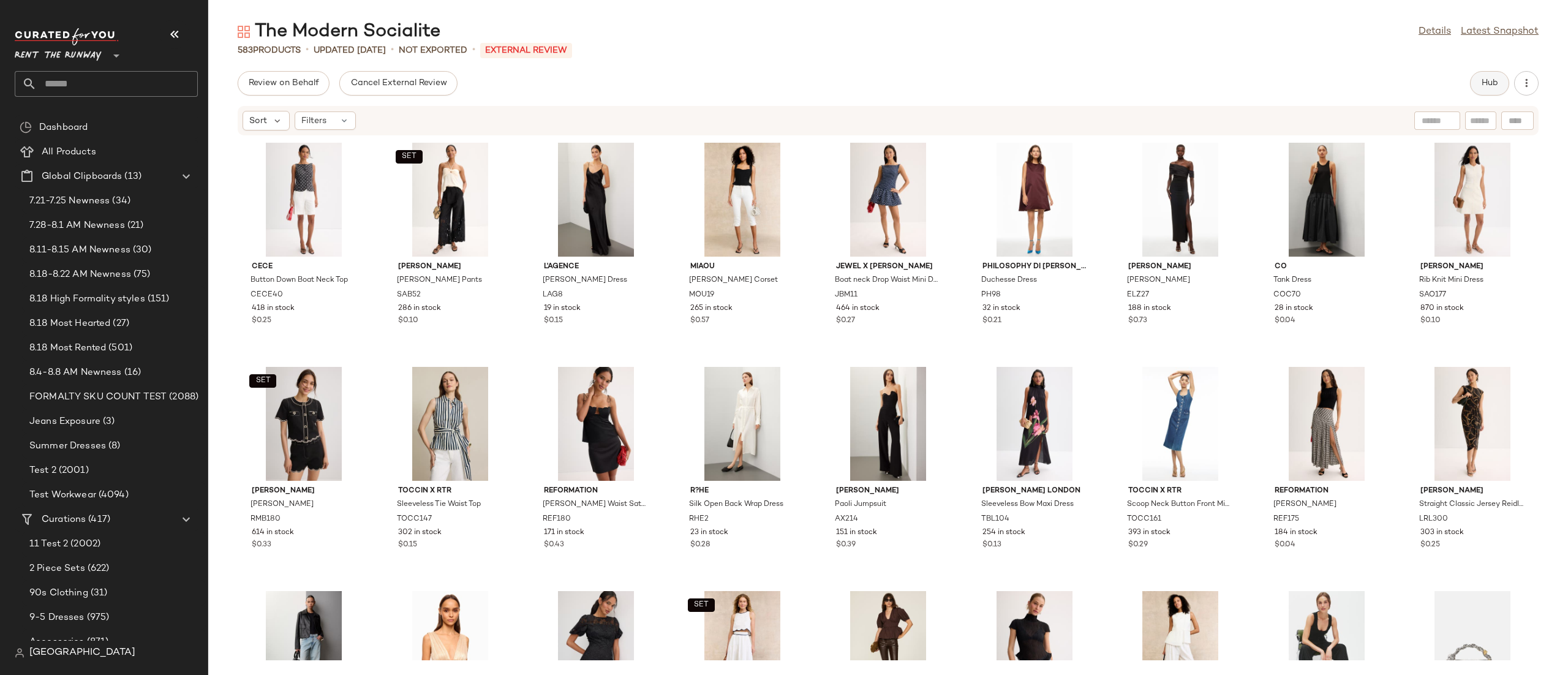
click at [1477, 89] on button "Hub" at bounding box center [1489, 83] width 39 height 25
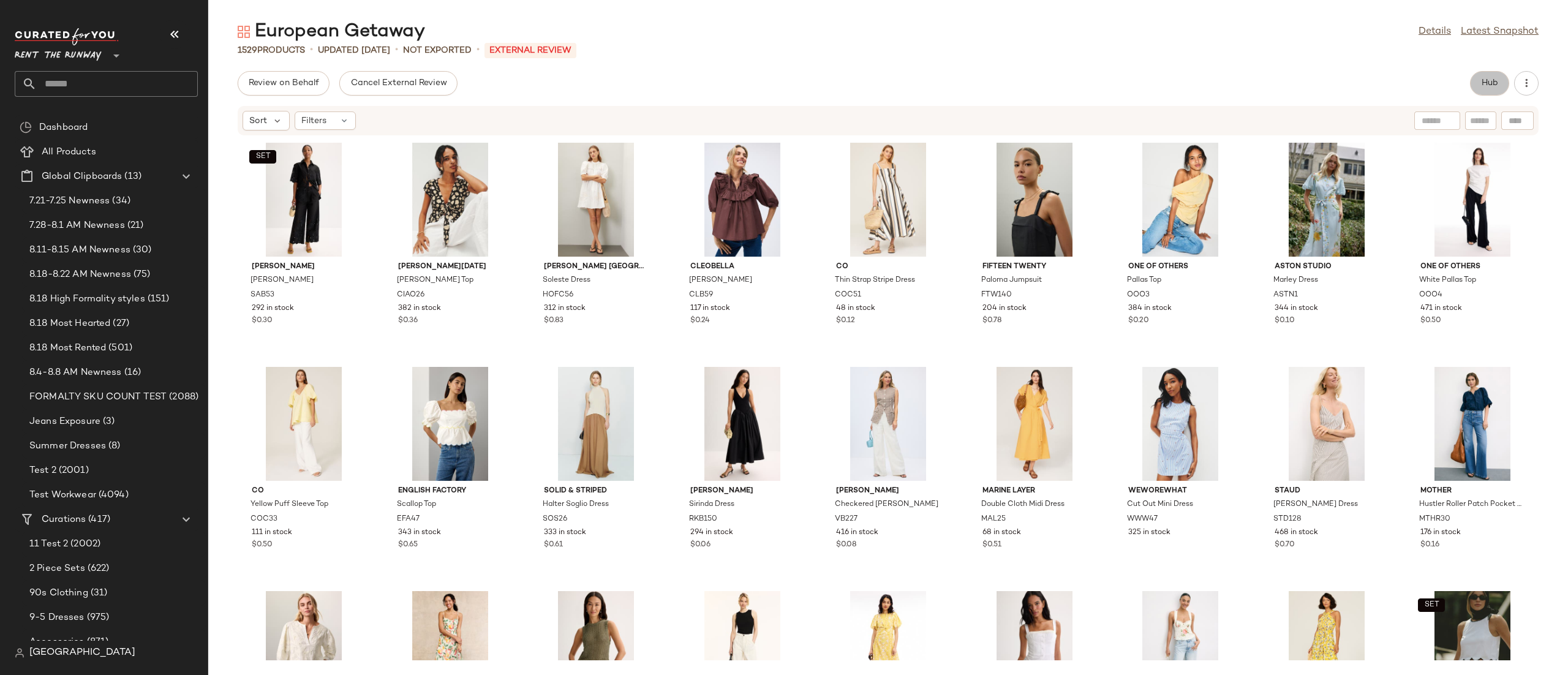
click at [1485, 86] on span "Hub" at bounding box center [1489, 84] width 17 height 10
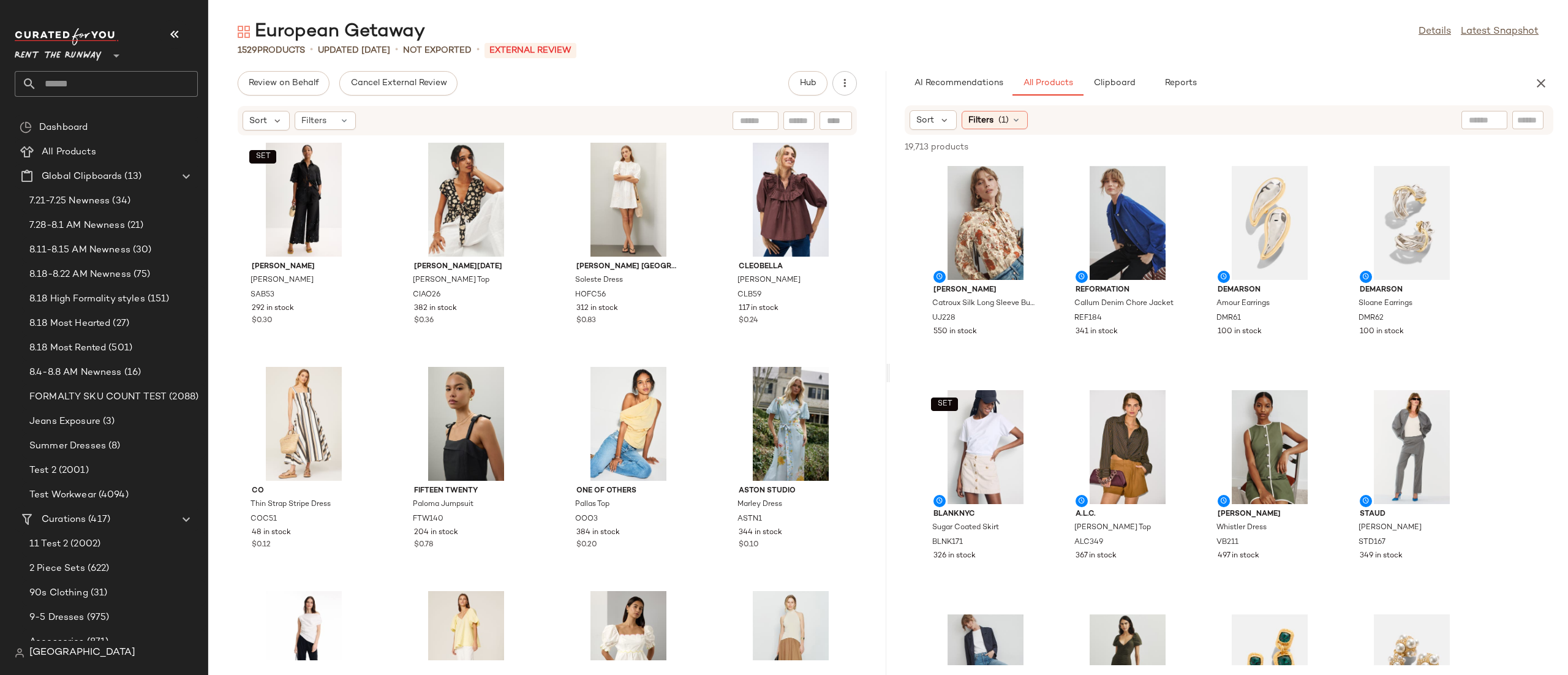
click at [686, 118] on div "Sort Filters" at bounding box center [467, 121] width 450 height 20
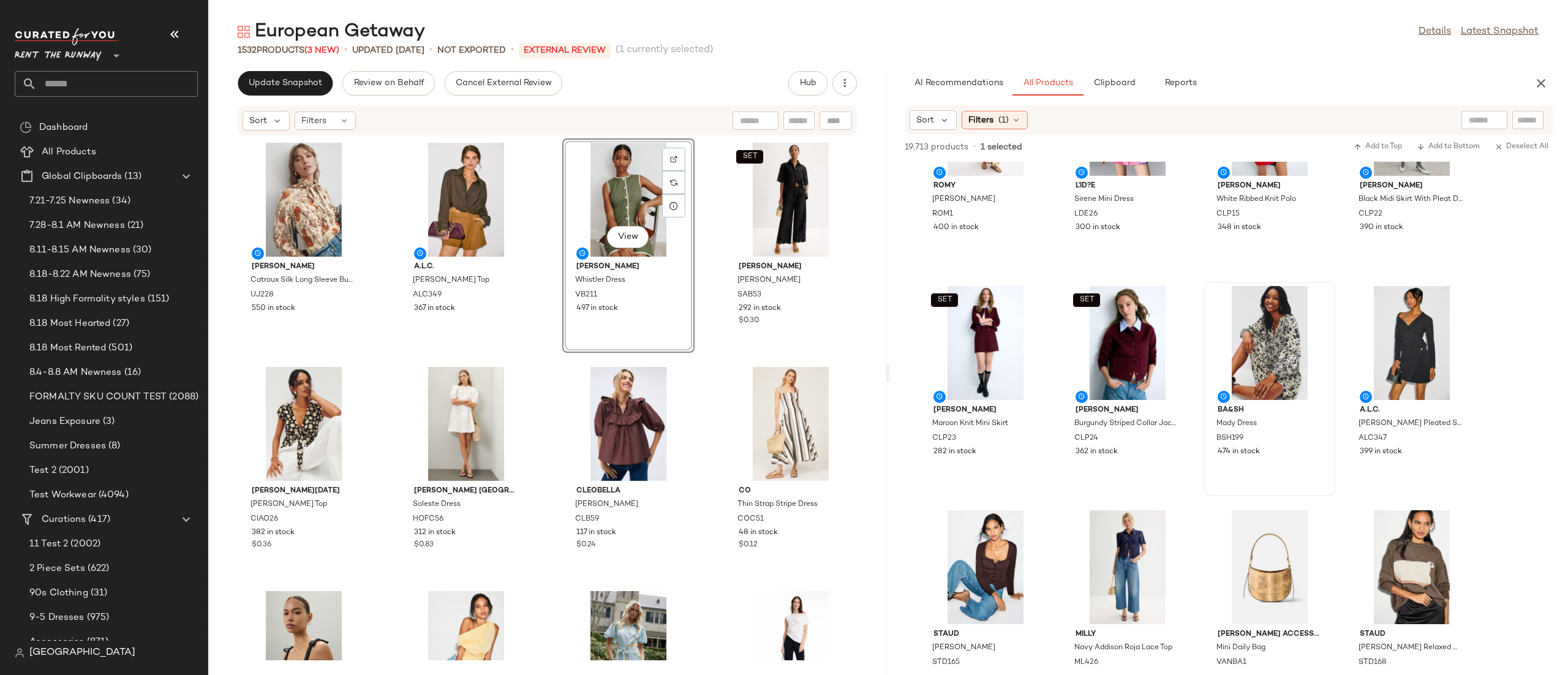
scroll to position [2795, 0]
click at [1306, 313] on div at bounding box center [1315, 324] width 23 height 23
click at [1288, 327] on div at bounding box center [1269, 342] width 123 height 114
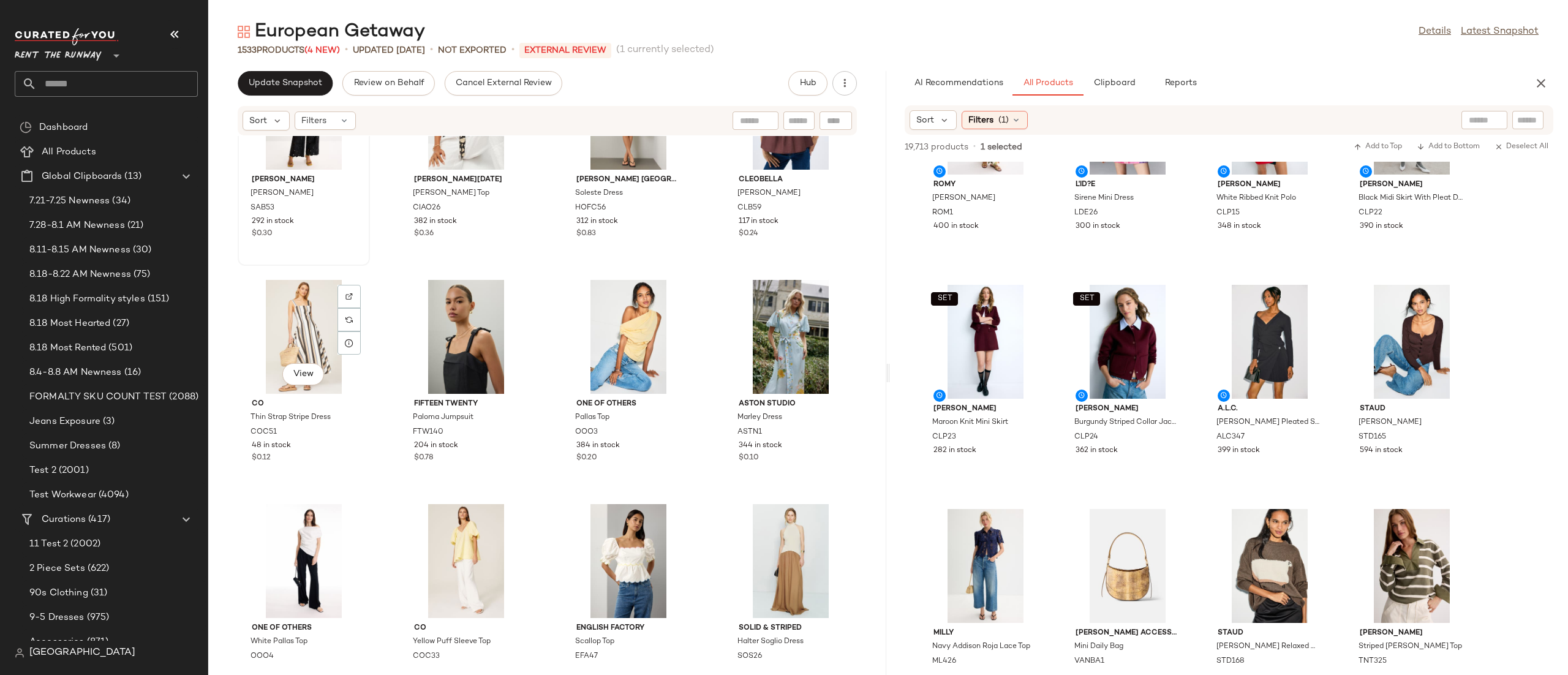
scroll to position [0, 0]
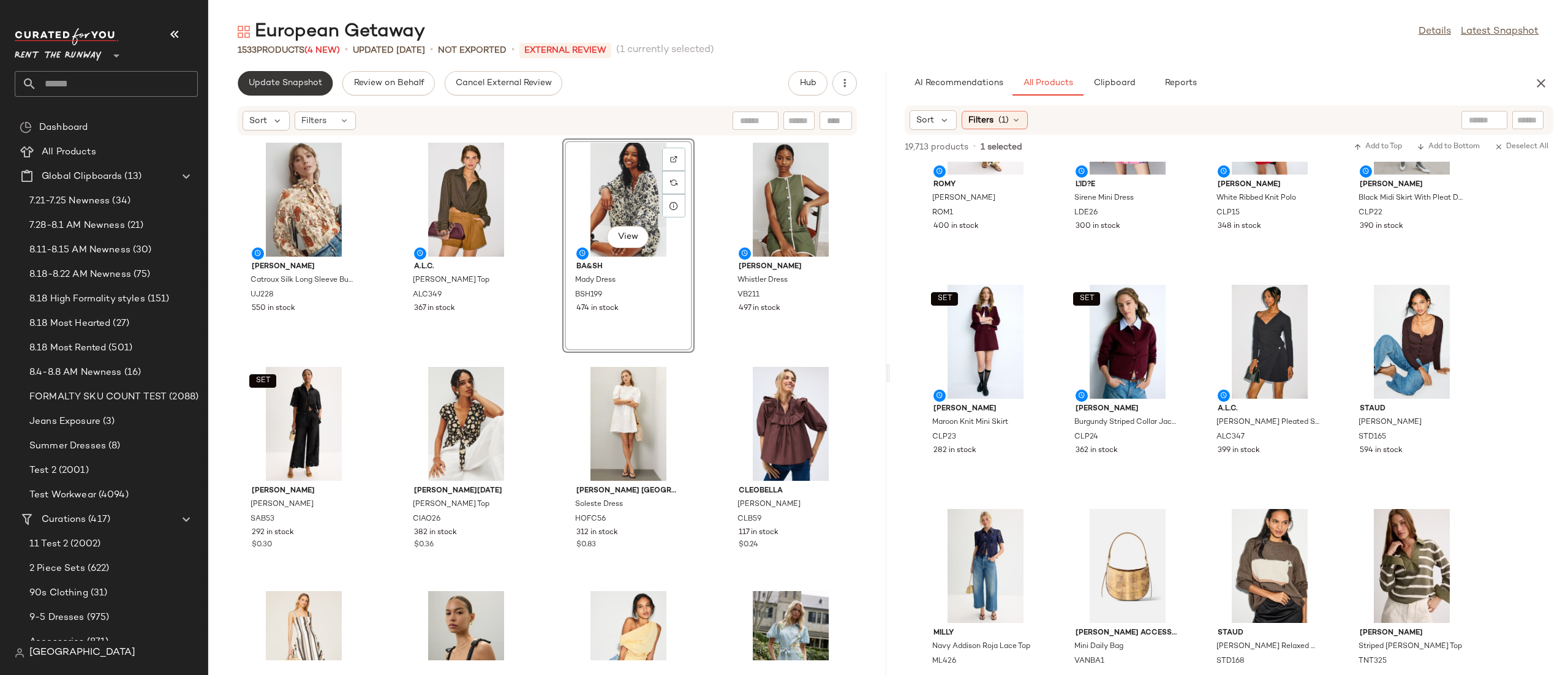
click at [273, 94] on button "Update Snapshot" at bounding box center [285, 83] width 95 height 25
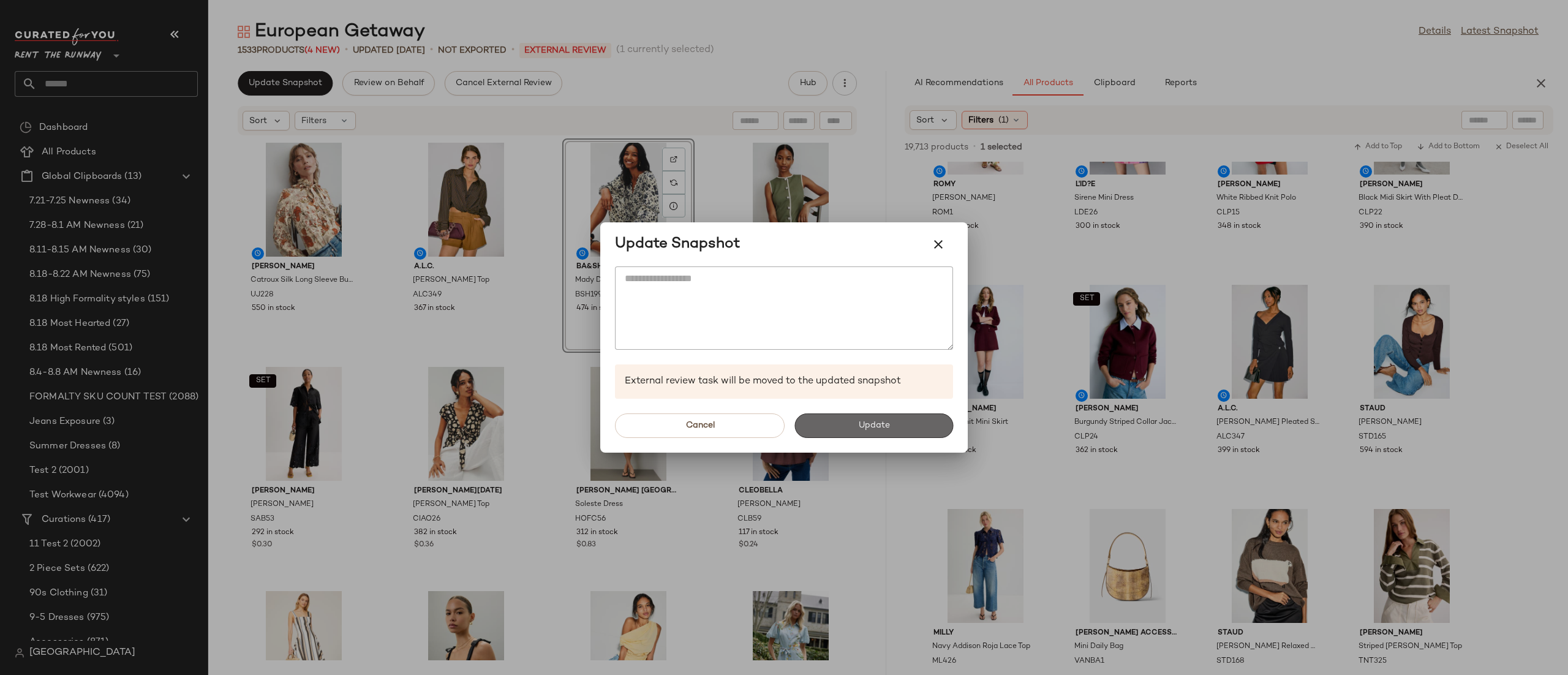
click at [814, 414] on button "Update" at bounding box center [874, 425] width 159 height 25
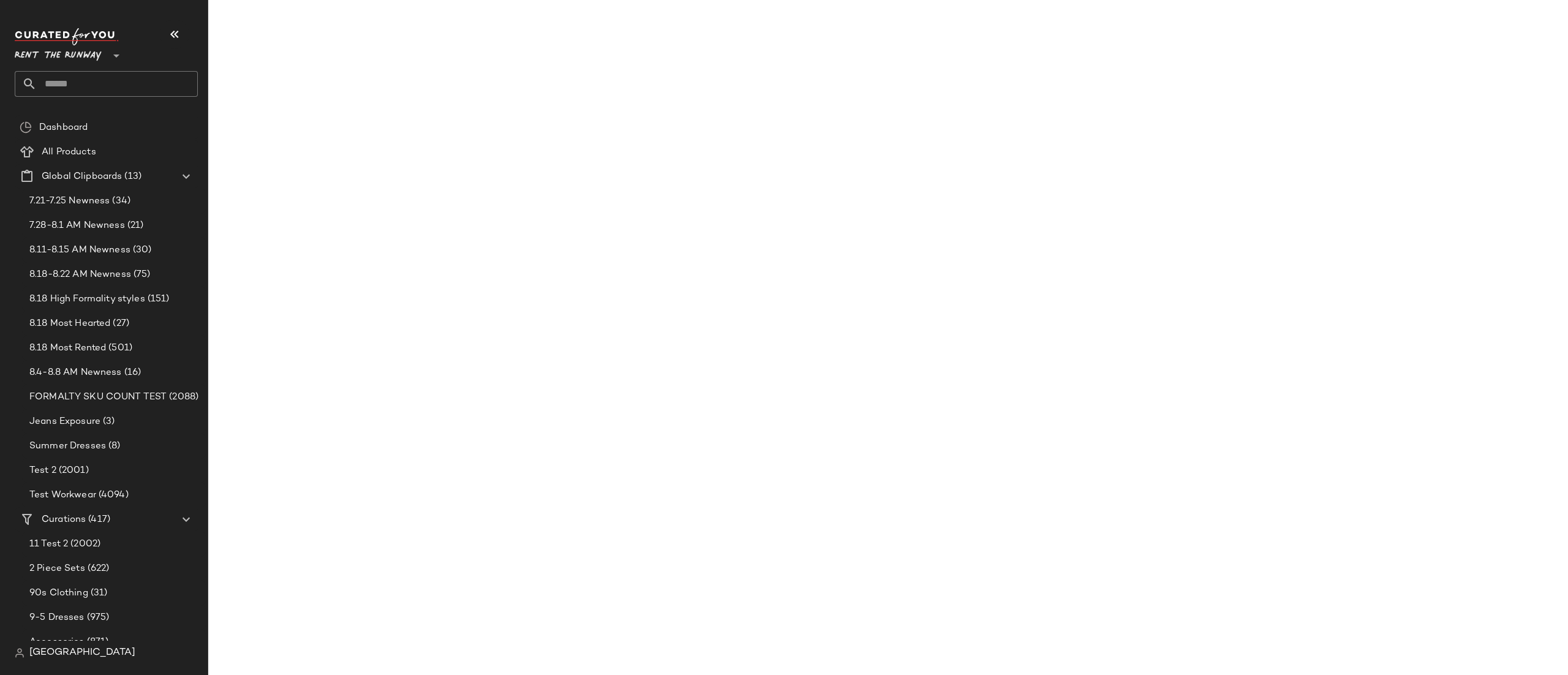
scroll to position [3692, 0]
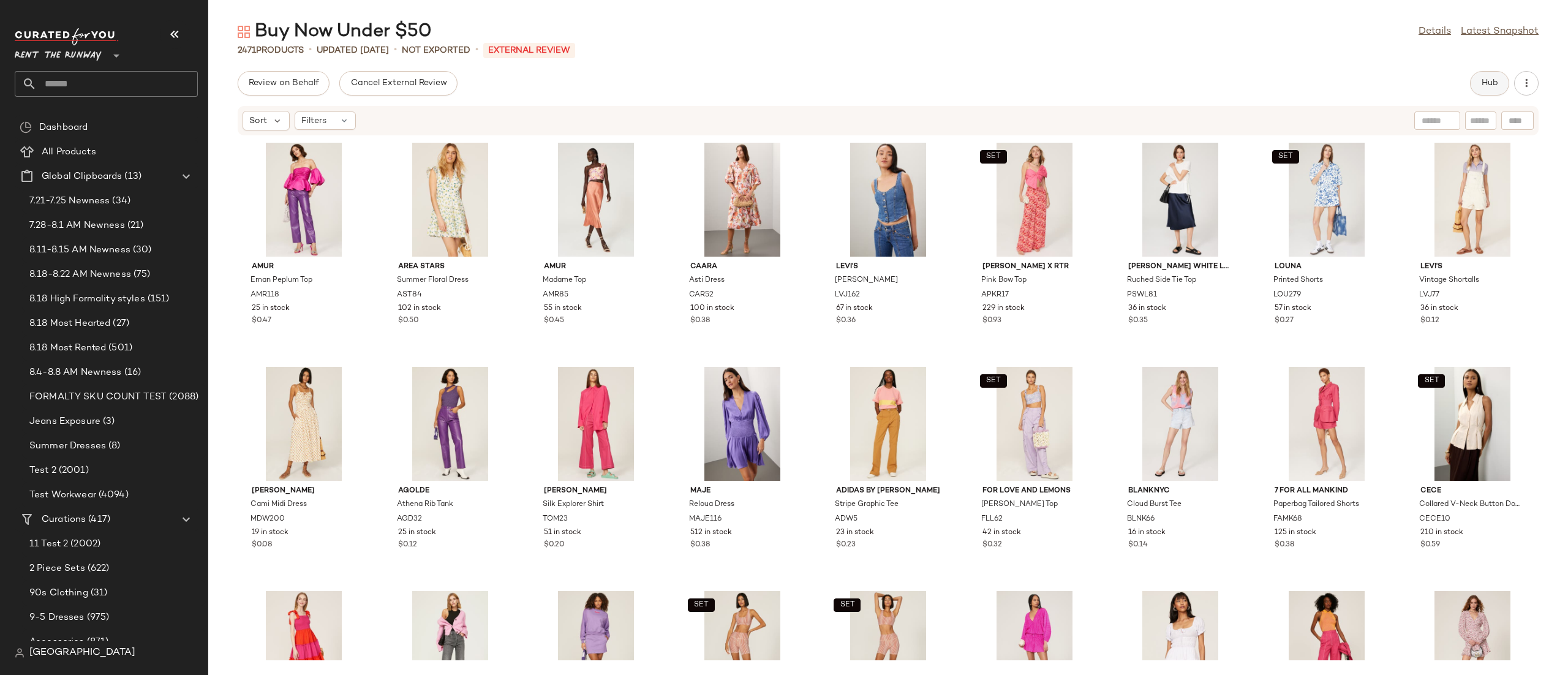
click at [1474, 79] on button "Hub" at bounding box center [1489, 83] width 39 height 25
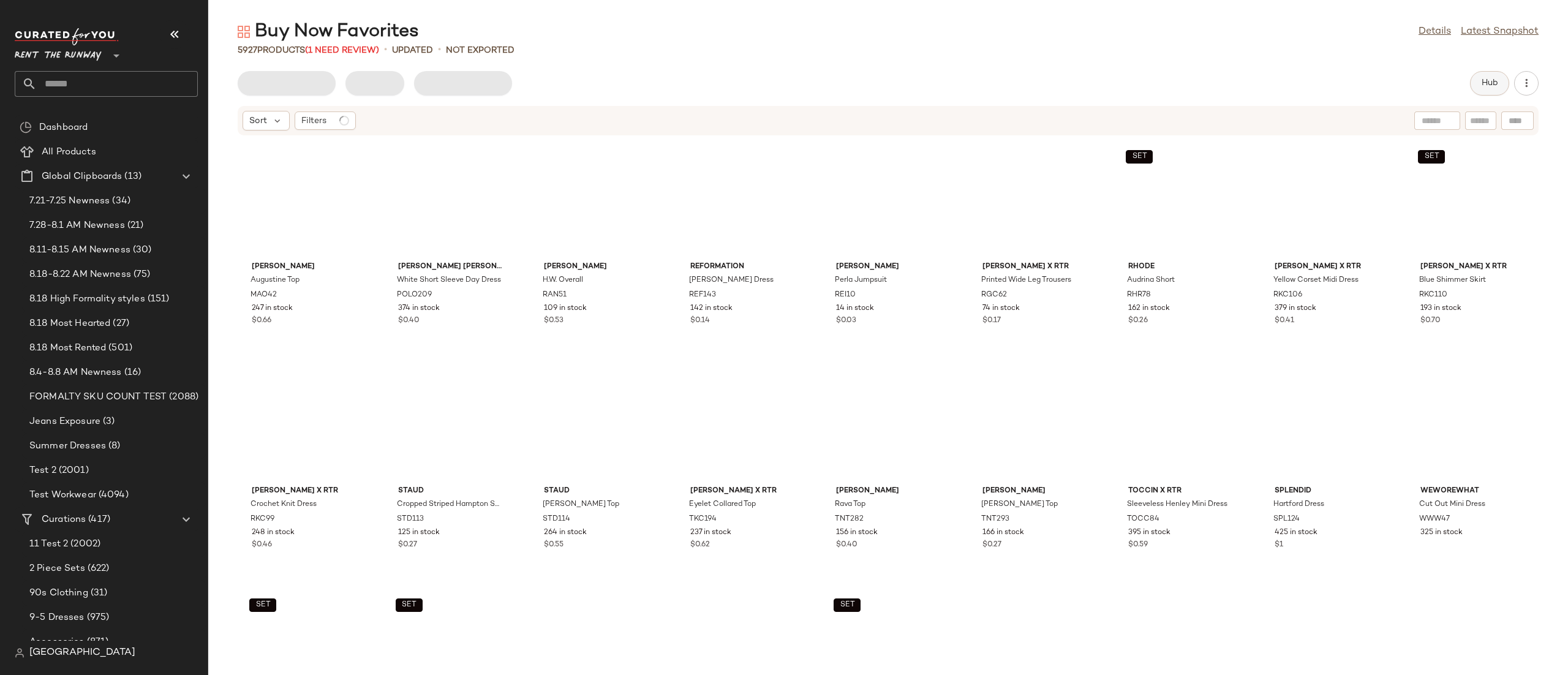
click at [1501, 86] on button "Hub" at bounding box center [1489, 83] width 39 height 25
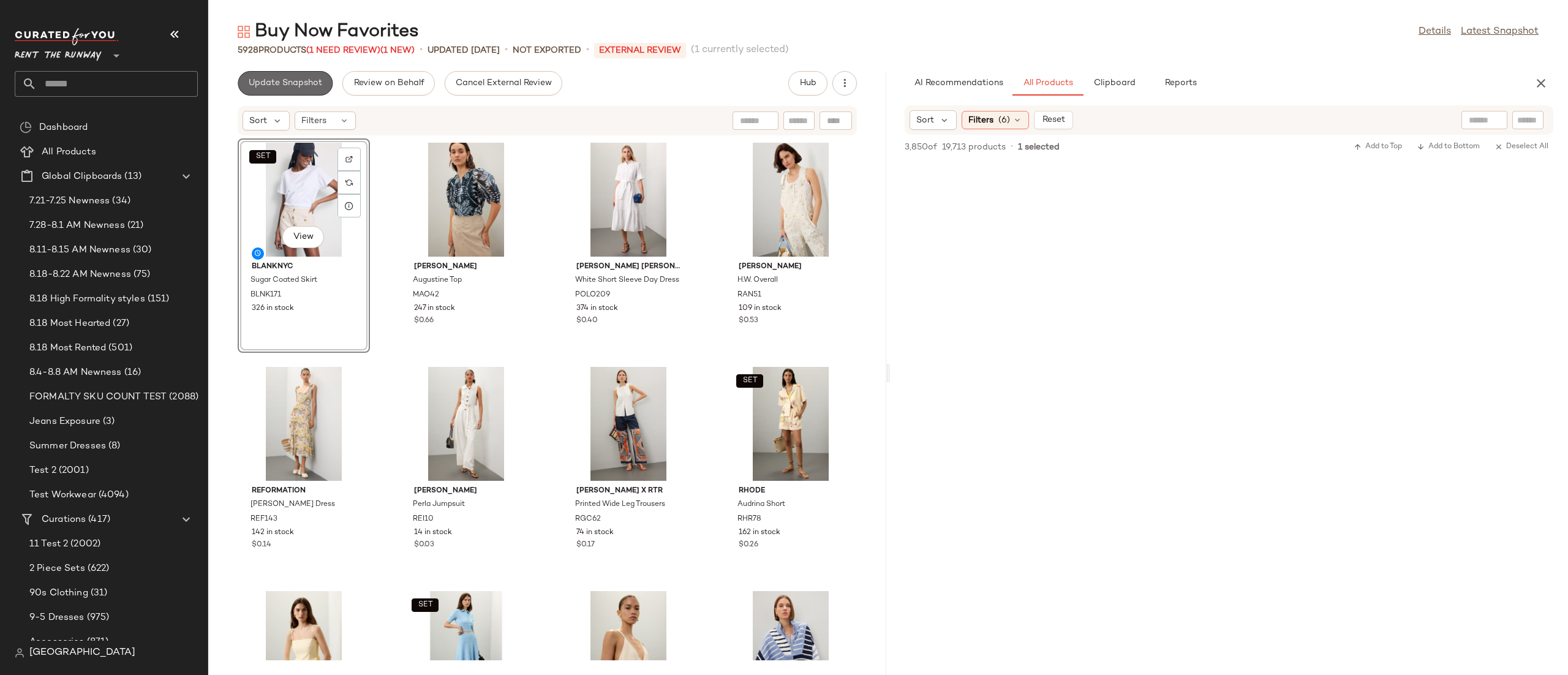
click at [272, 81] on span "Update Snapshot" at bounding box center [285, 84] width 74 height 10
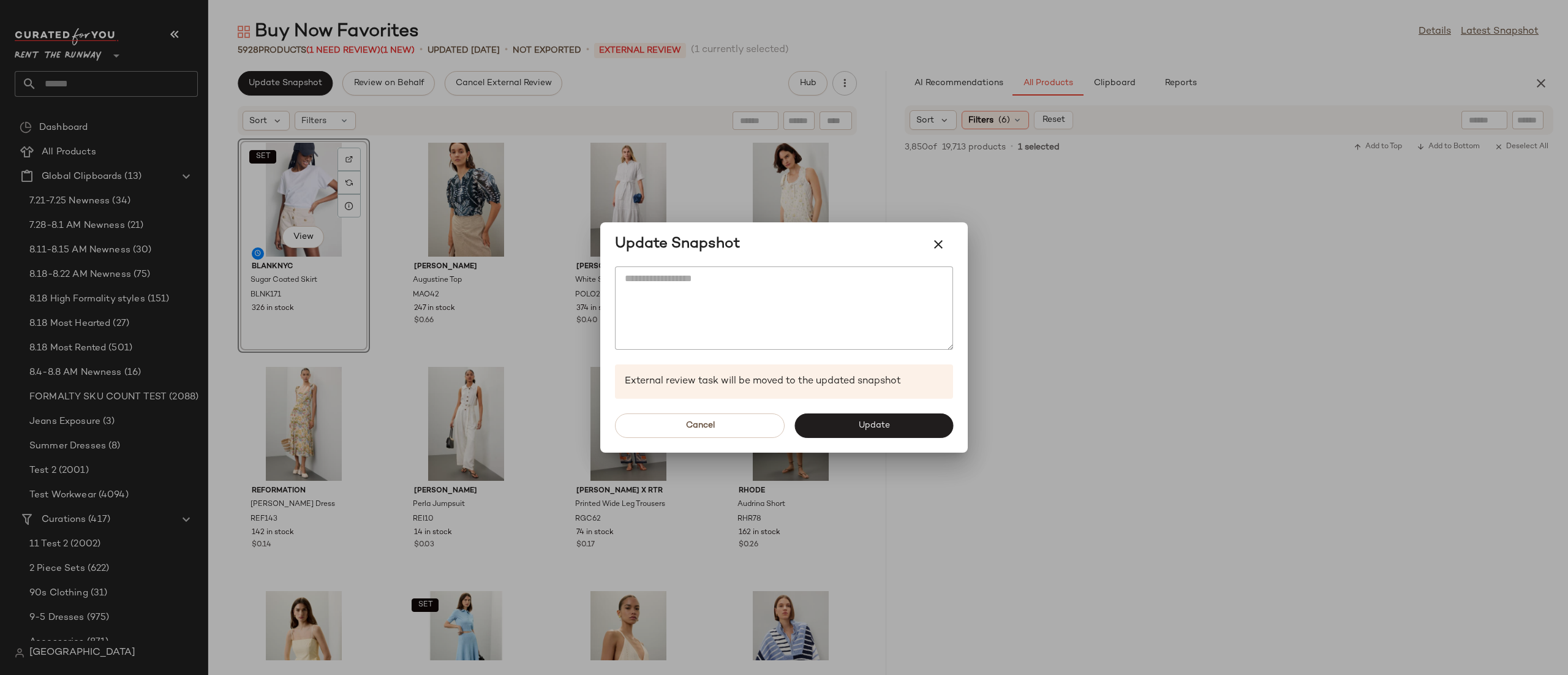
click at [398, 199] on div at bounding box center [784, 338] width 1568 height 675
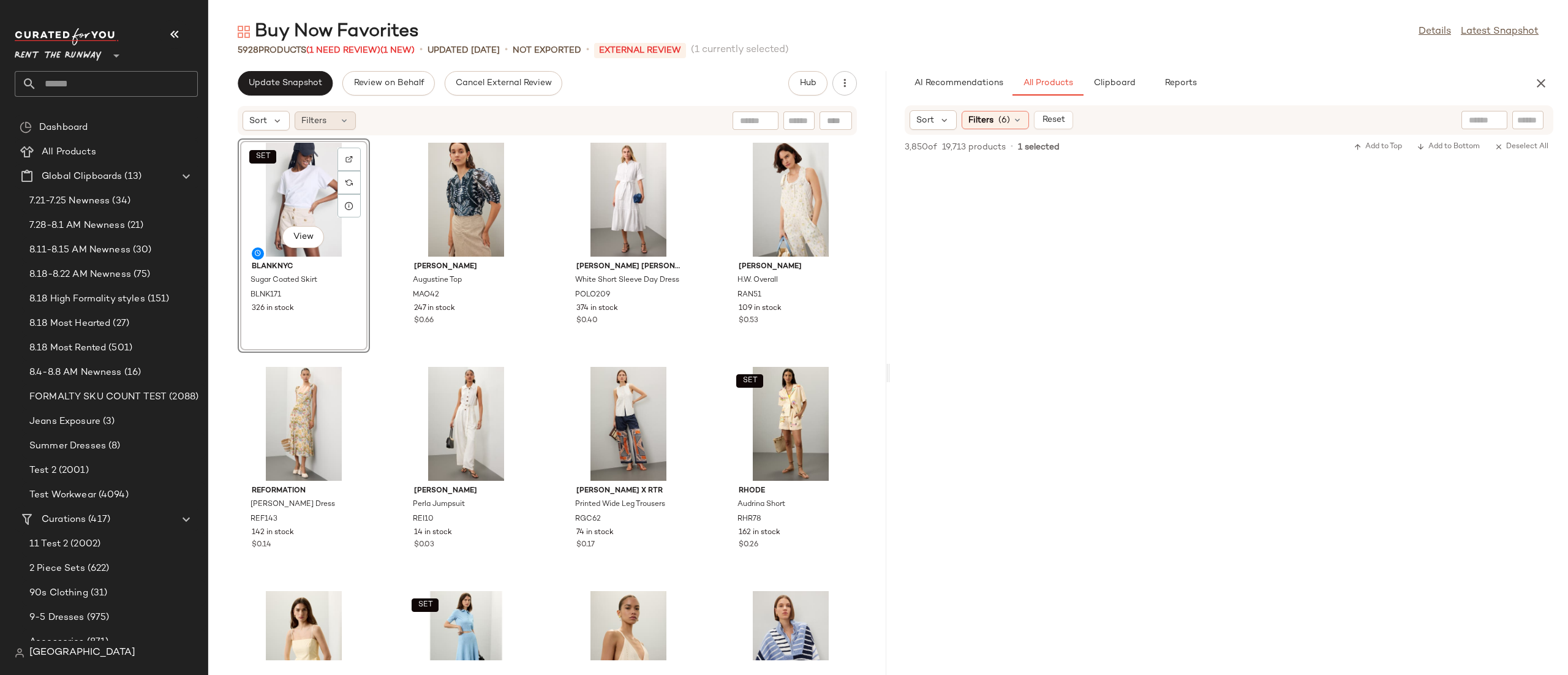
click at [303, 119] on span "Filters" at bounding box center [313, 121] width 25 height 13
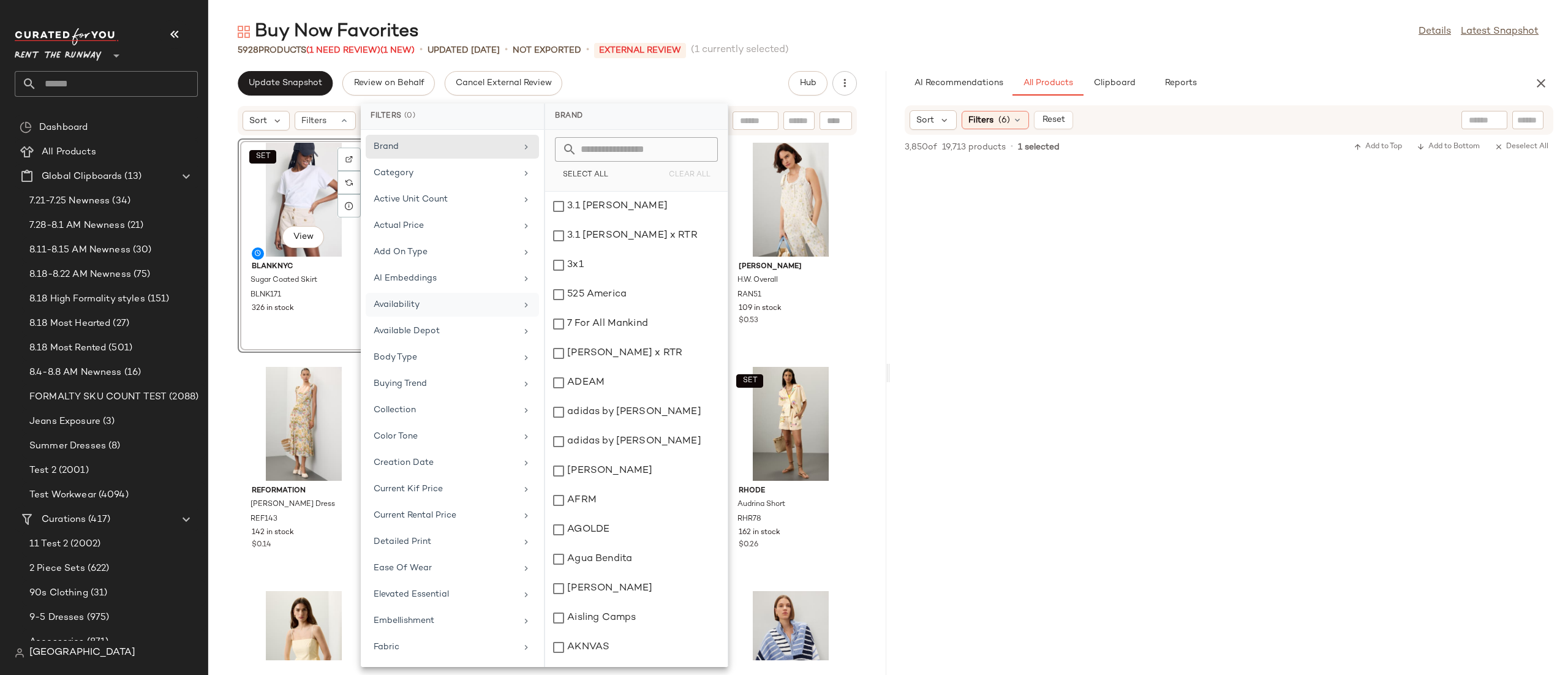
click at [479, 319] on div "Availability" at bounding box center [452, 331] width 173 height 24
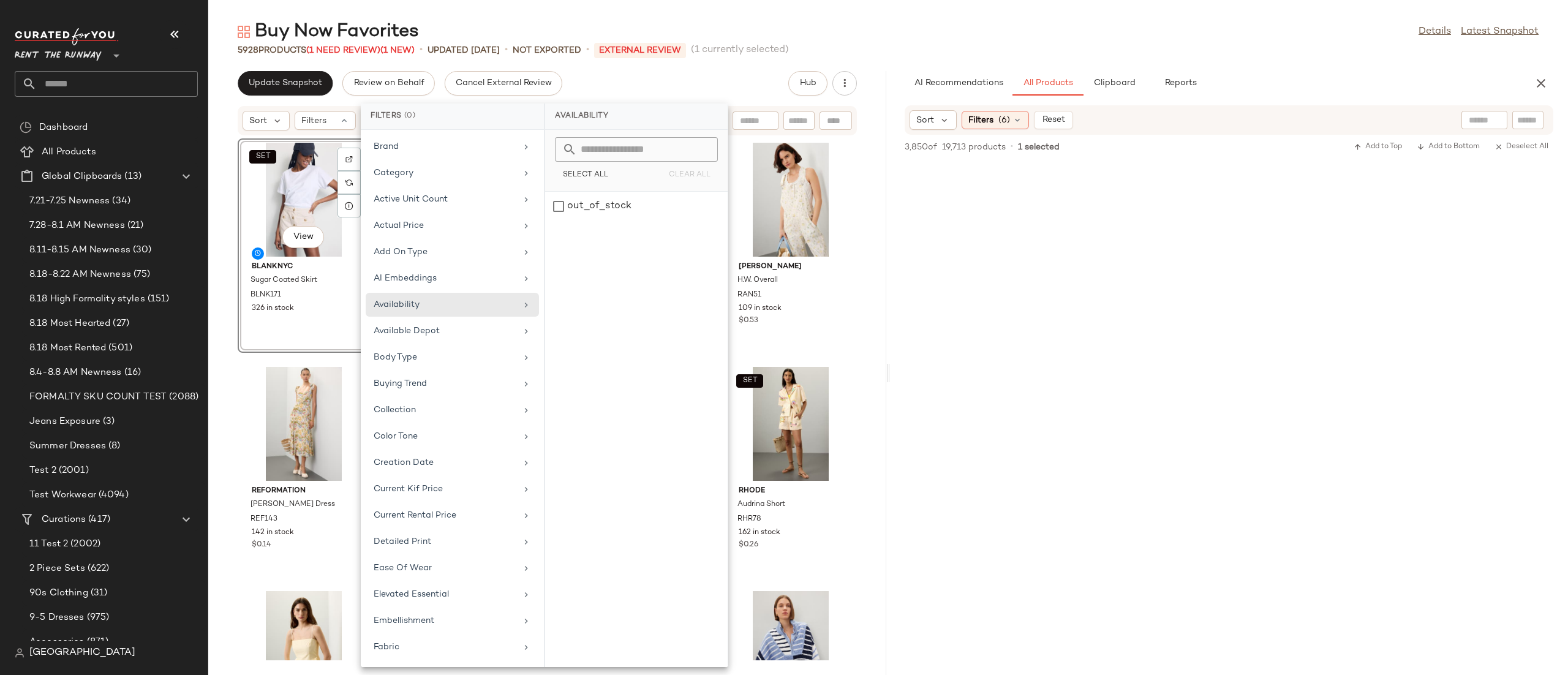
click at [550, 228] on div "out_of_stock" at bounding box center [636, 429] width 182 height 475
click at [571, 210] on div "out_of_stock" at bounding box center [636, 206] width 182 height 29
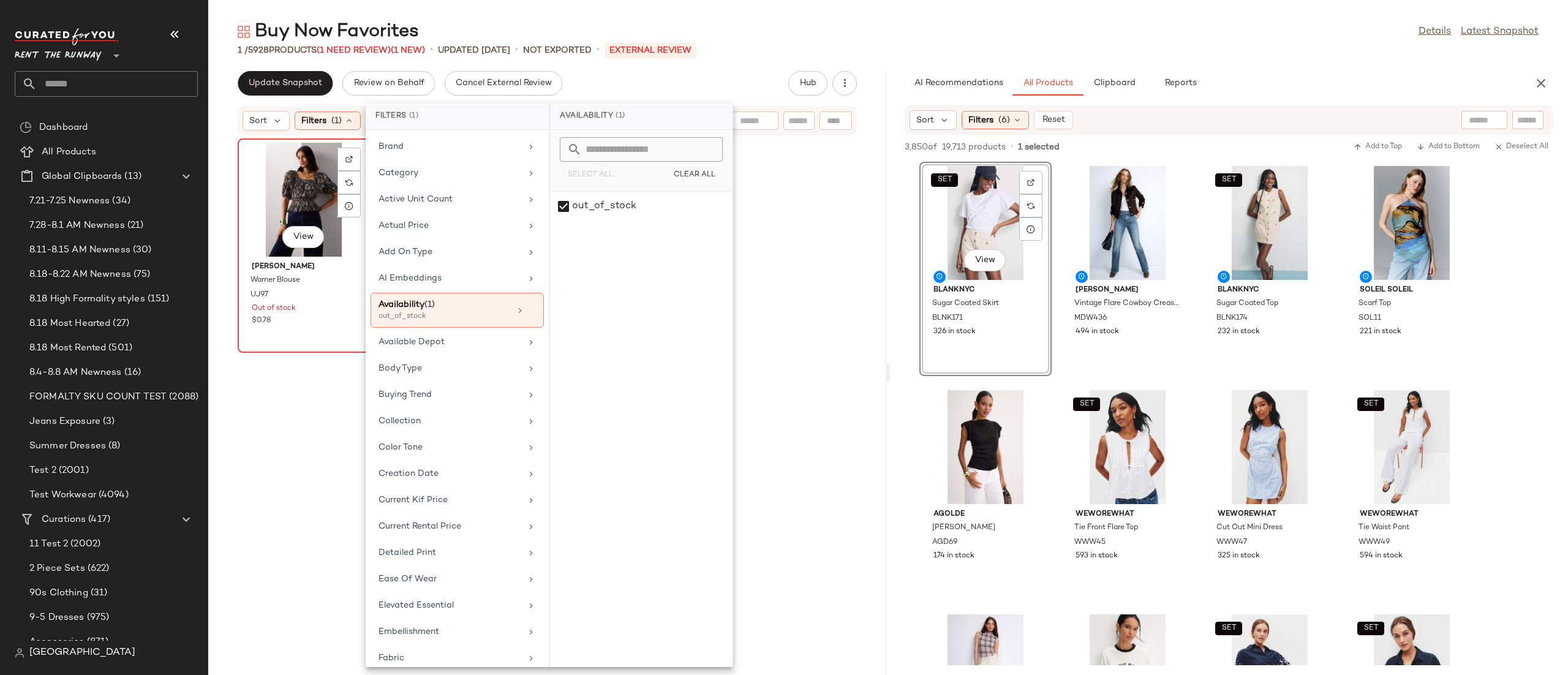
click at [299, 201] on div "View" at bounding box center [304, 199] width 123 height 114
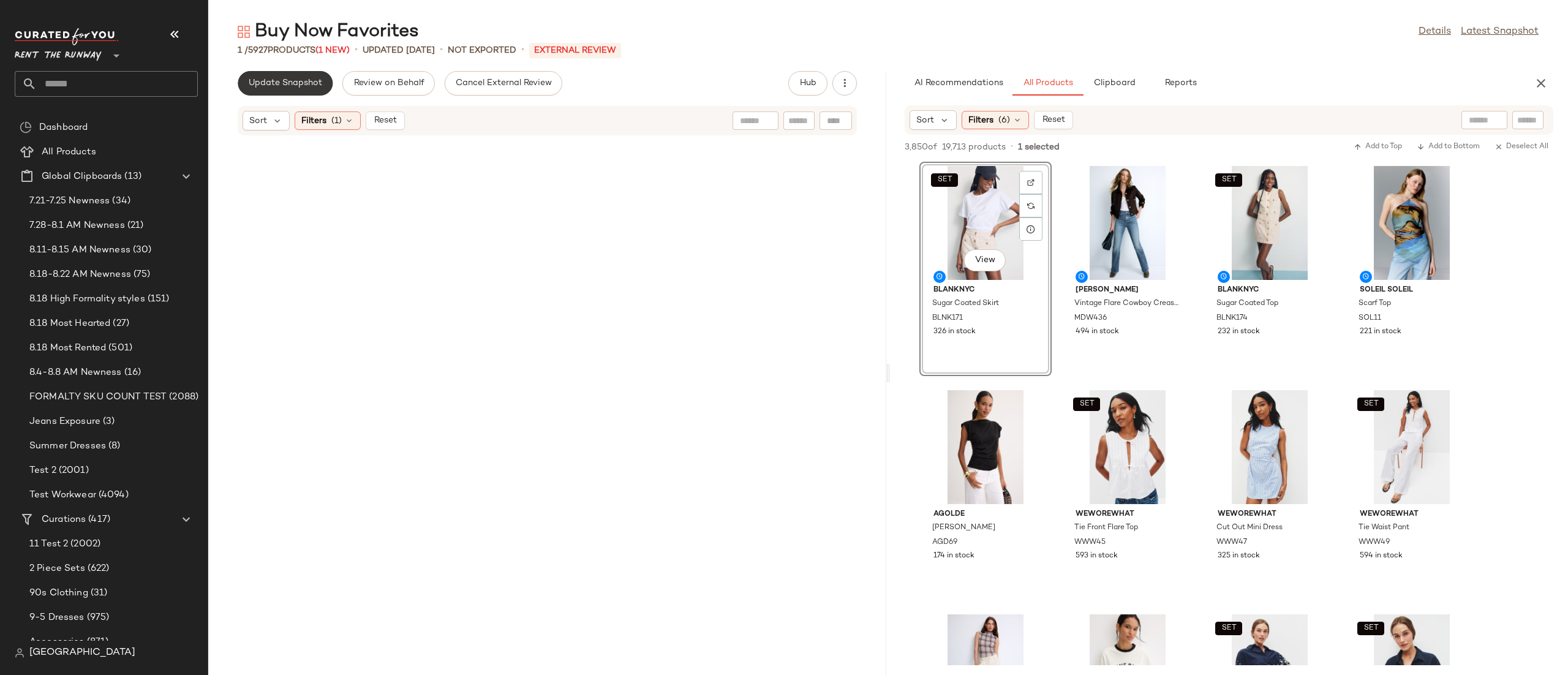
click at [314, 75] on button "Update Snapshot" at bounding box center [285, 83] width 95 height 25
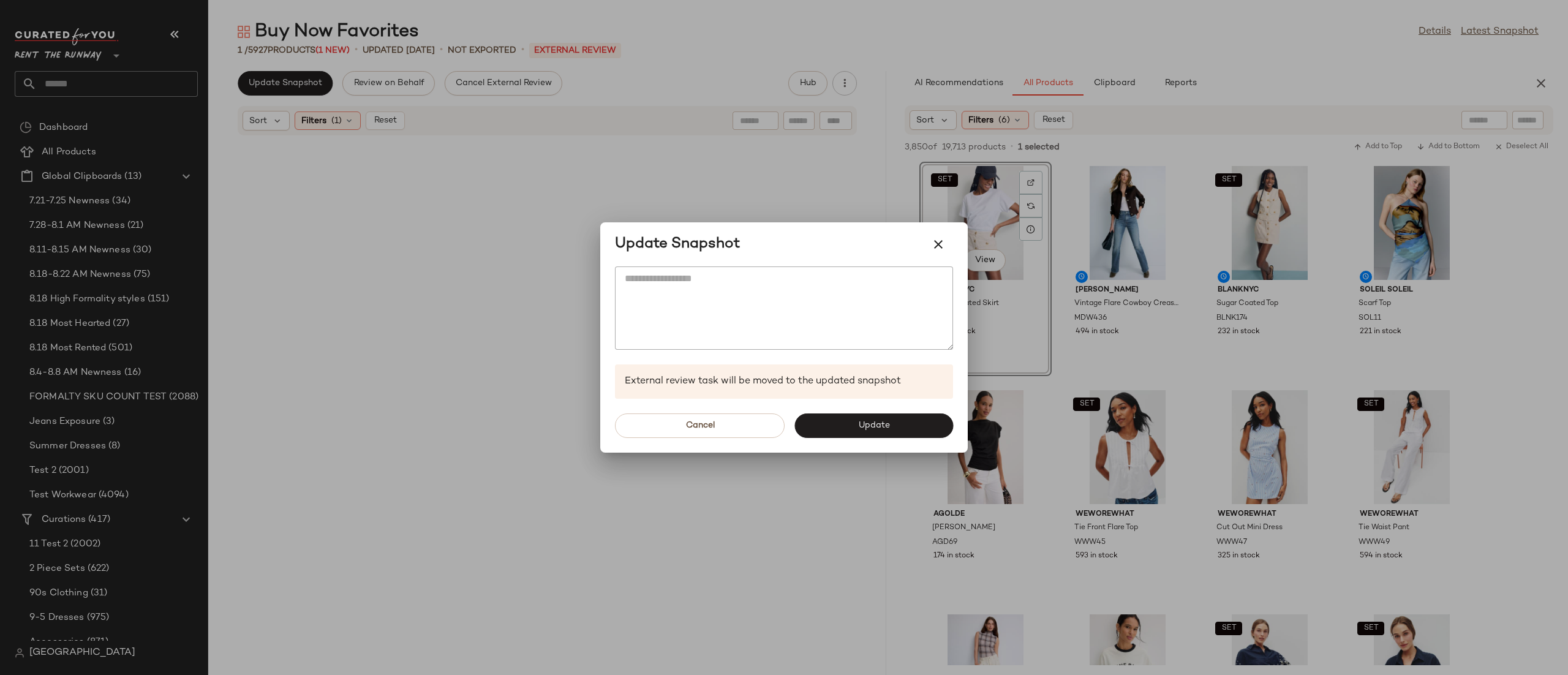
click at [828, 441] on div "Cancel Update" at bounding box center [784, 425] width 367 height 54
click at [812, 418] on button "Update" at bounding box center [874, 425] width 159 height 25
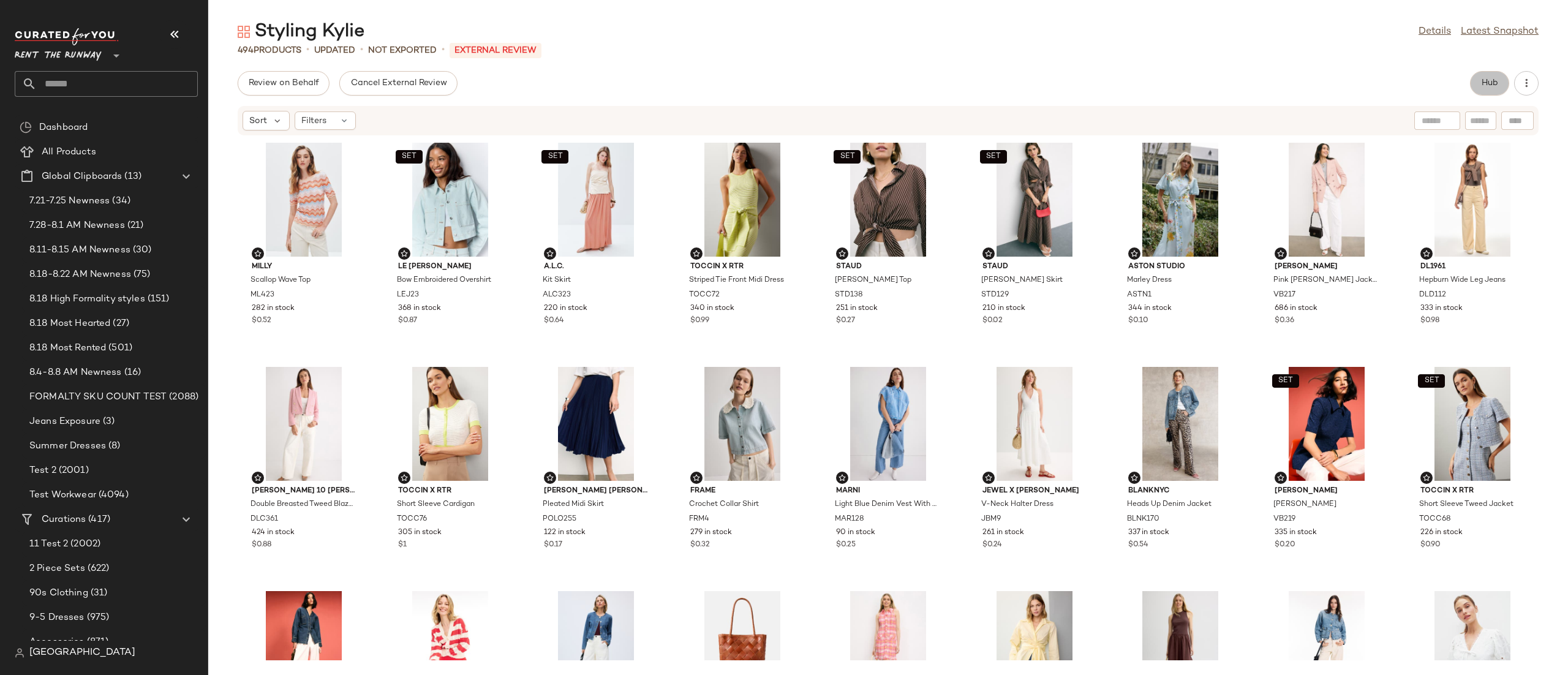
click at [1481, 79] on span "Hub" at bounding box center [1489, 84] width 17 height 10
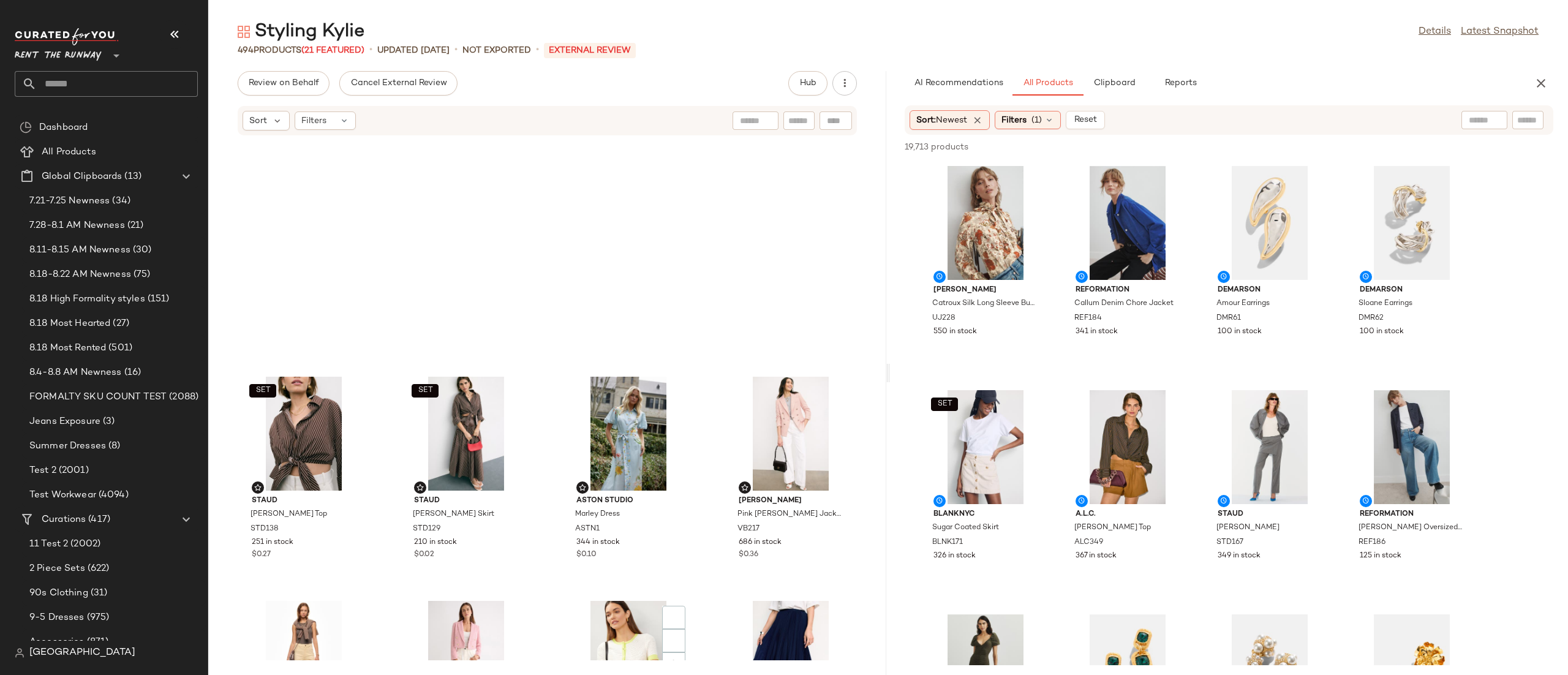
scroll to position [3184, 0]
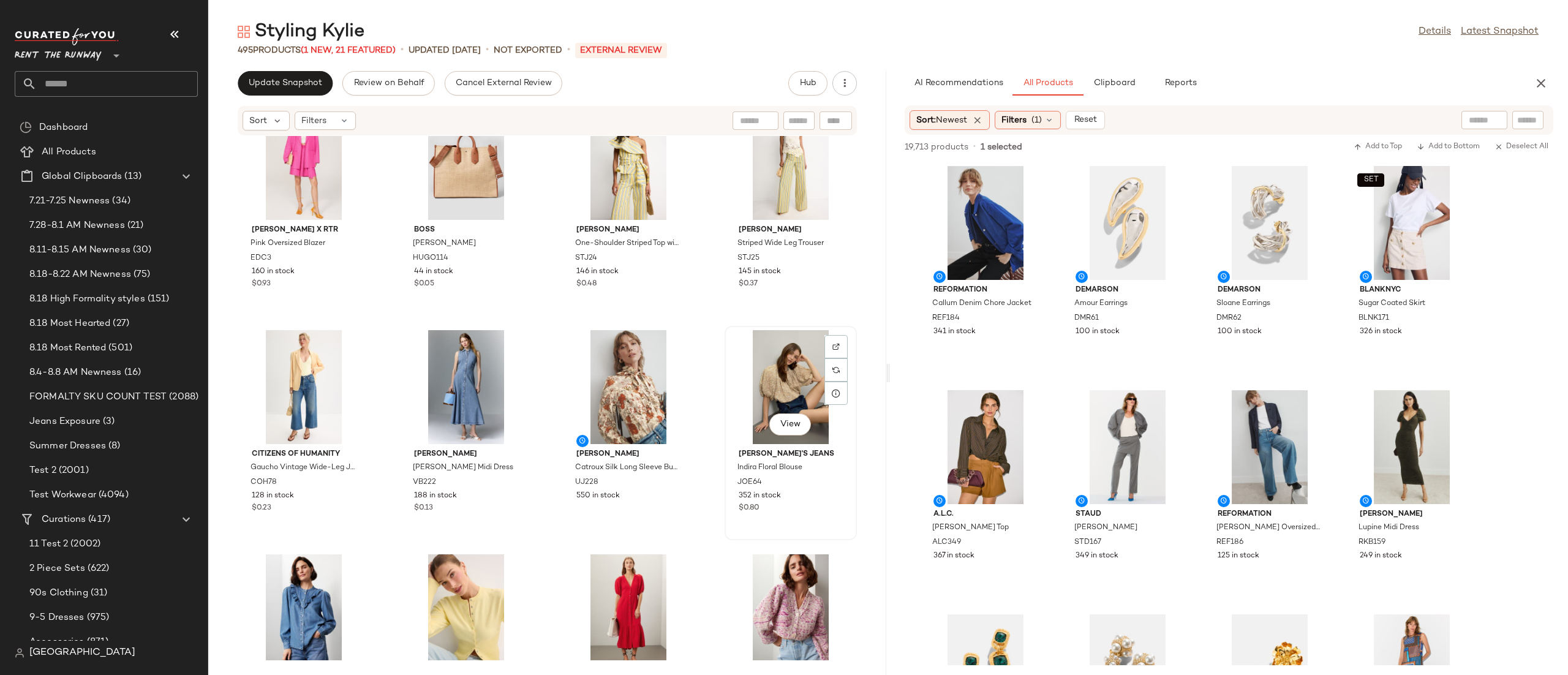
click at [786, 357] on div "View" at bounding box center [791, 387] width 123 height 114
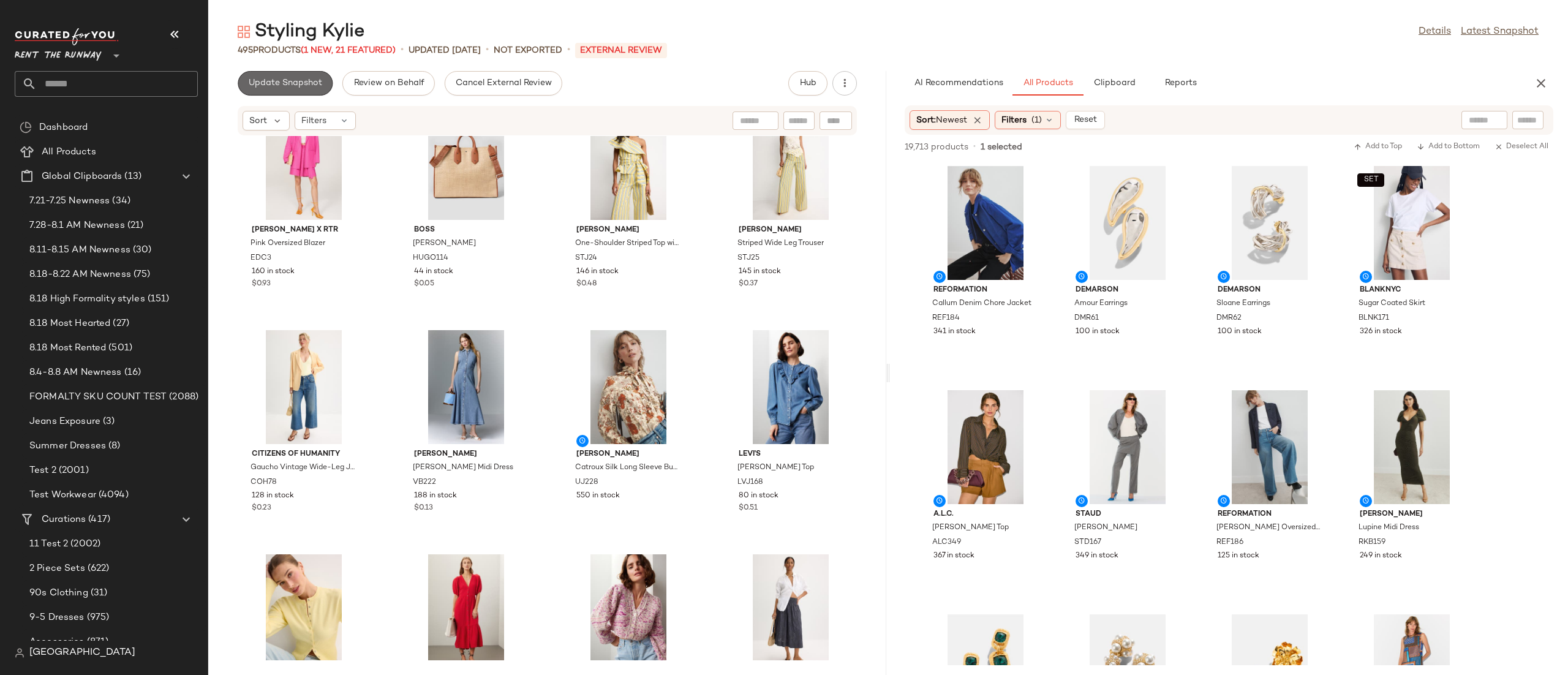
click at [264, 84] on span "Update Snapshot" at bounding box center [285, 84] width 74 height 10
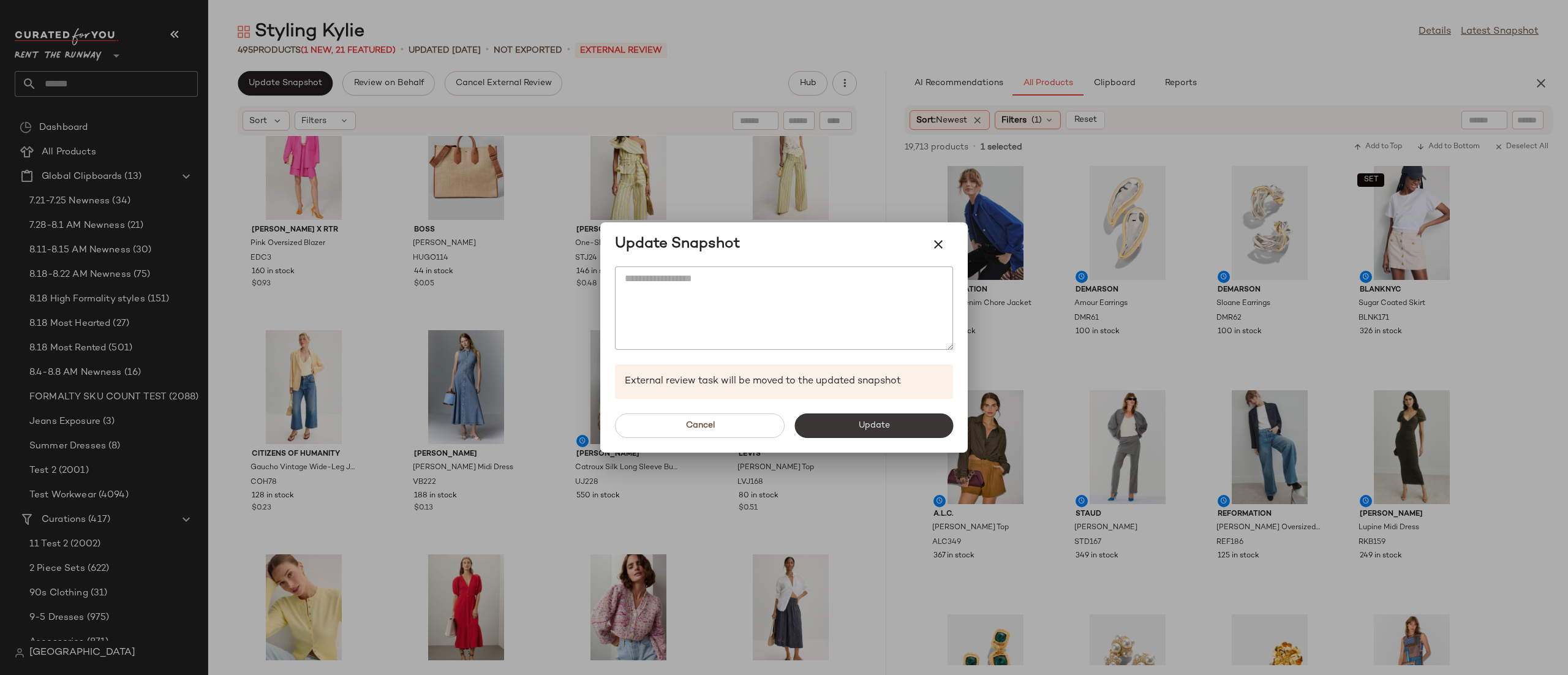
click at [838, 417] on button "Update" at bounding box center [874, 425] width 159 height 25
